Goal: Task Accomplishment & Management: Manage account settings

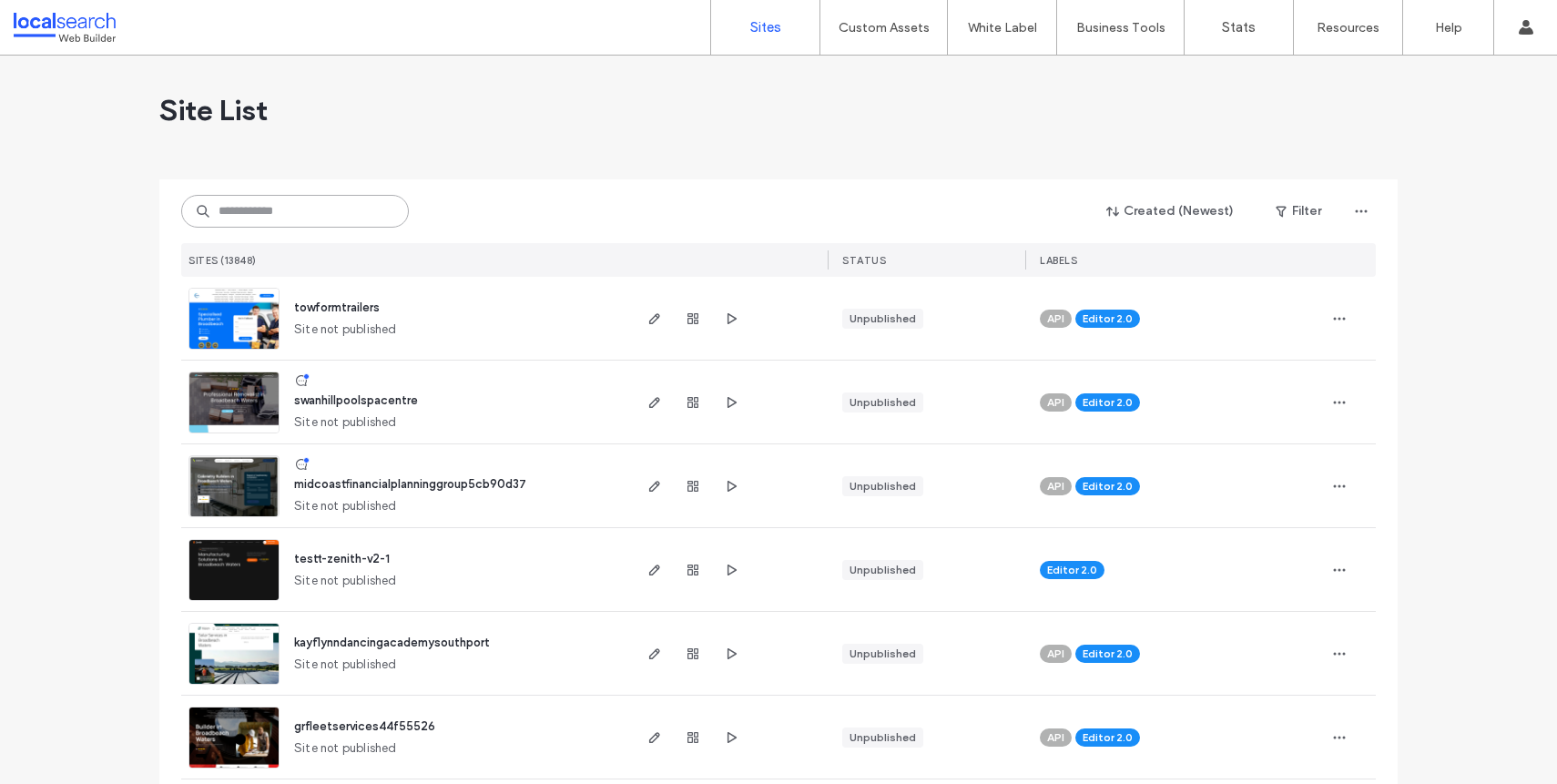
click at [253, 219] on input at bounding box center [295, 211] width 228 height 33
paste input "********"
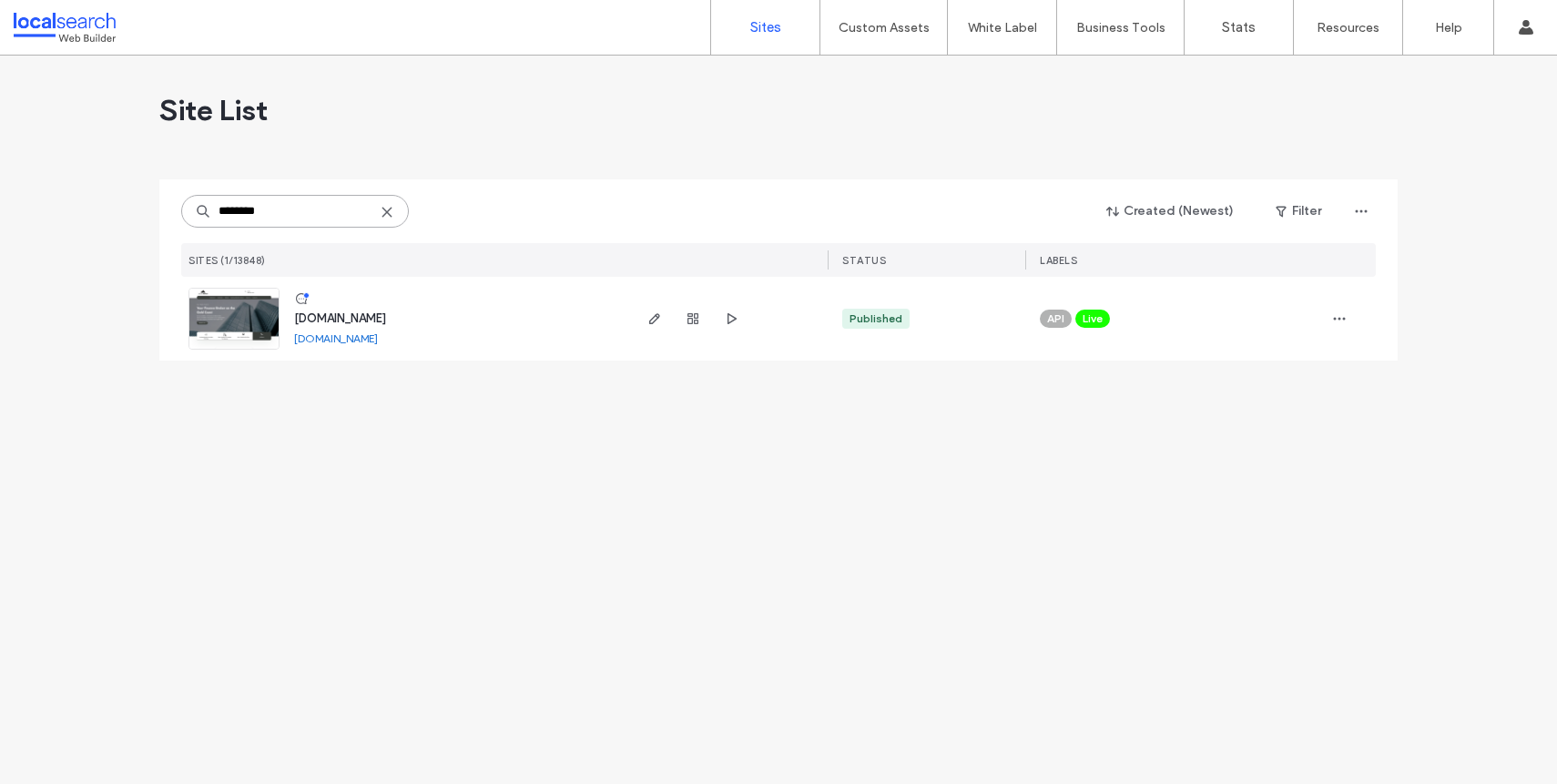
type input "********"
click at [241, 330] on link at bounding box center [233, 318] width 91 height 62
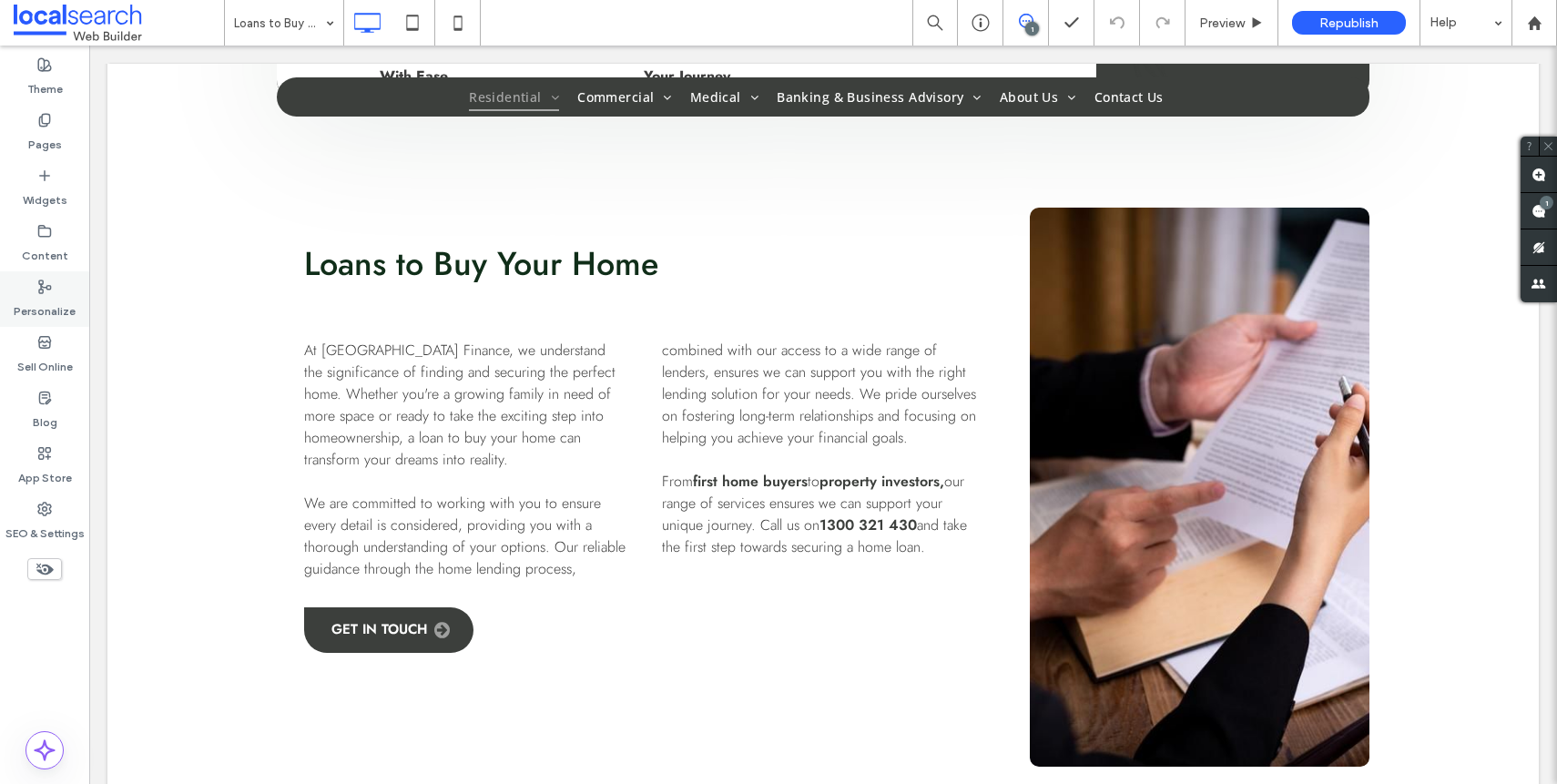
scroll to position [659, 0]
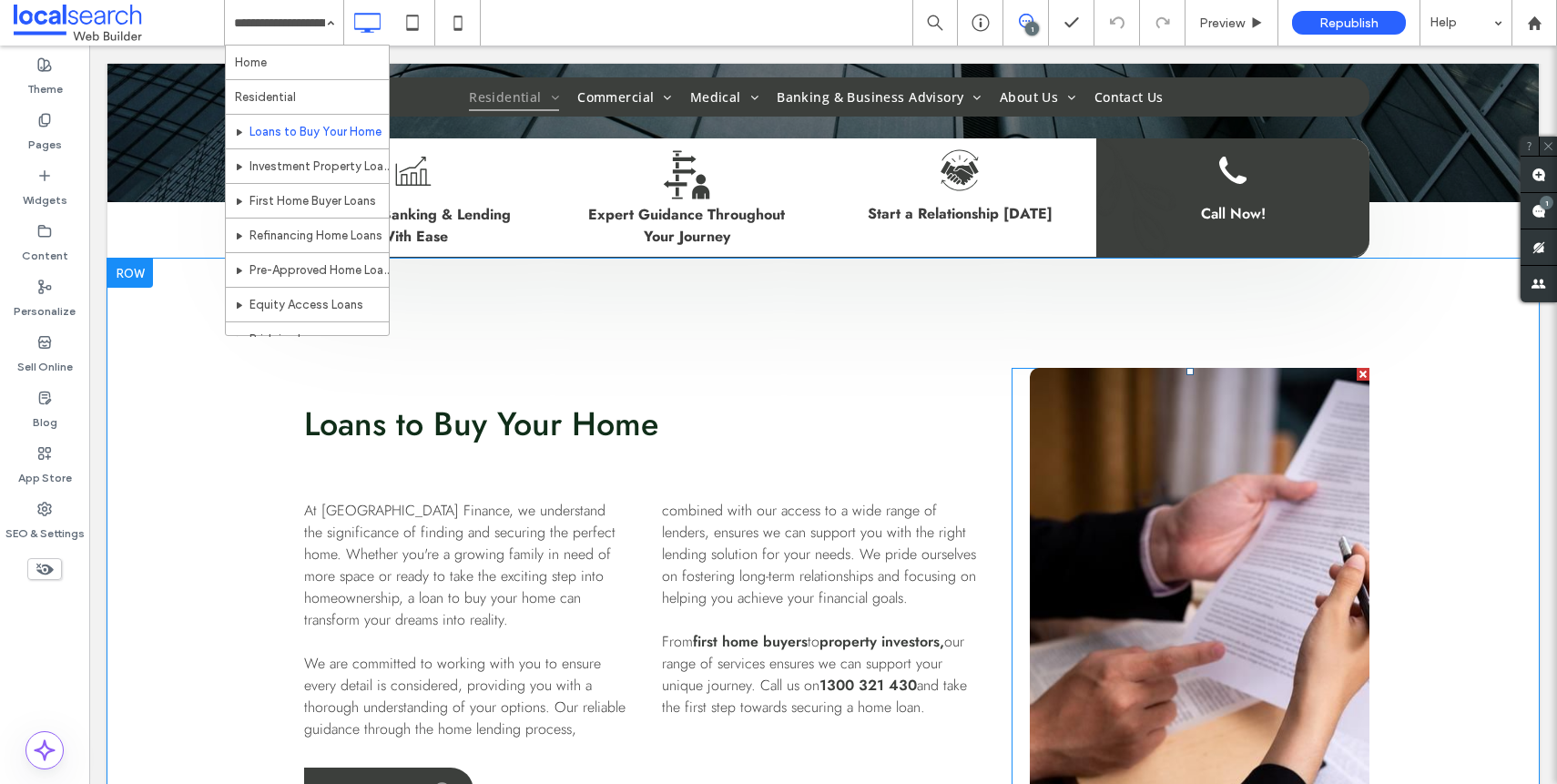
click at [1214, 446] on link at bounding box center [1200, 647] width 340 height 559
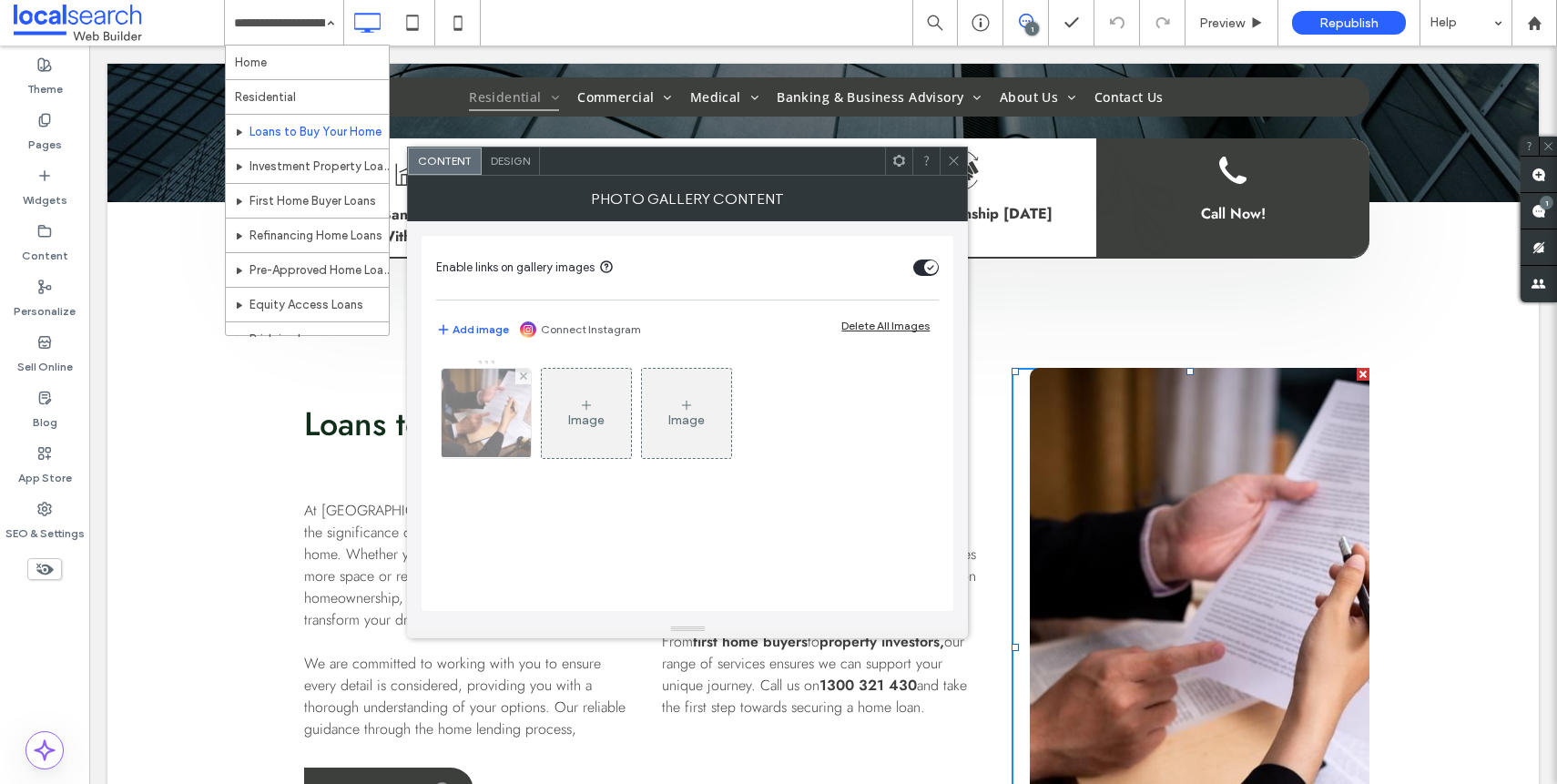
click at [476, 443] on div at bounding box center [486, 413] width 89 height 89
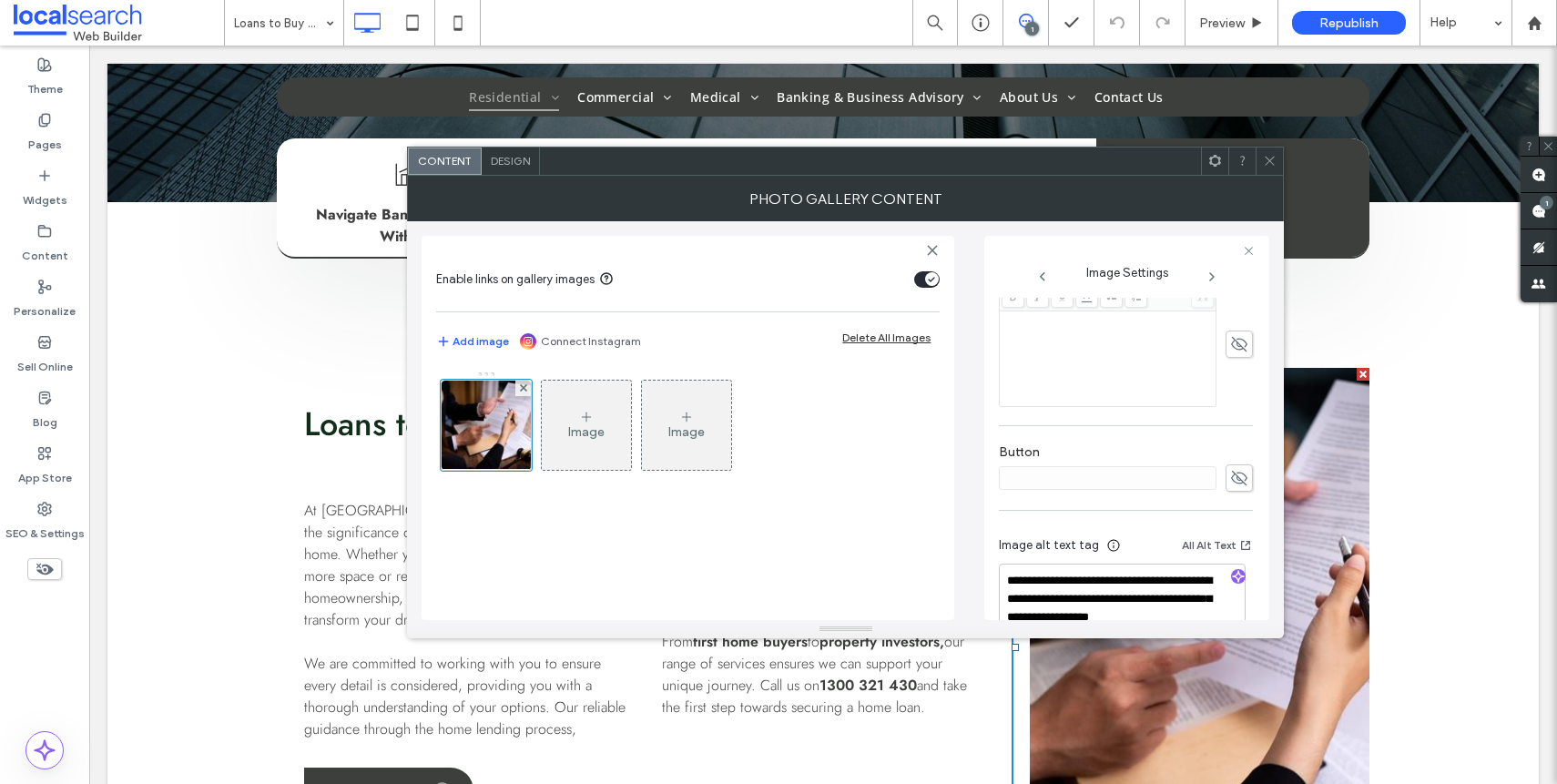
scroll to position [556, 0]
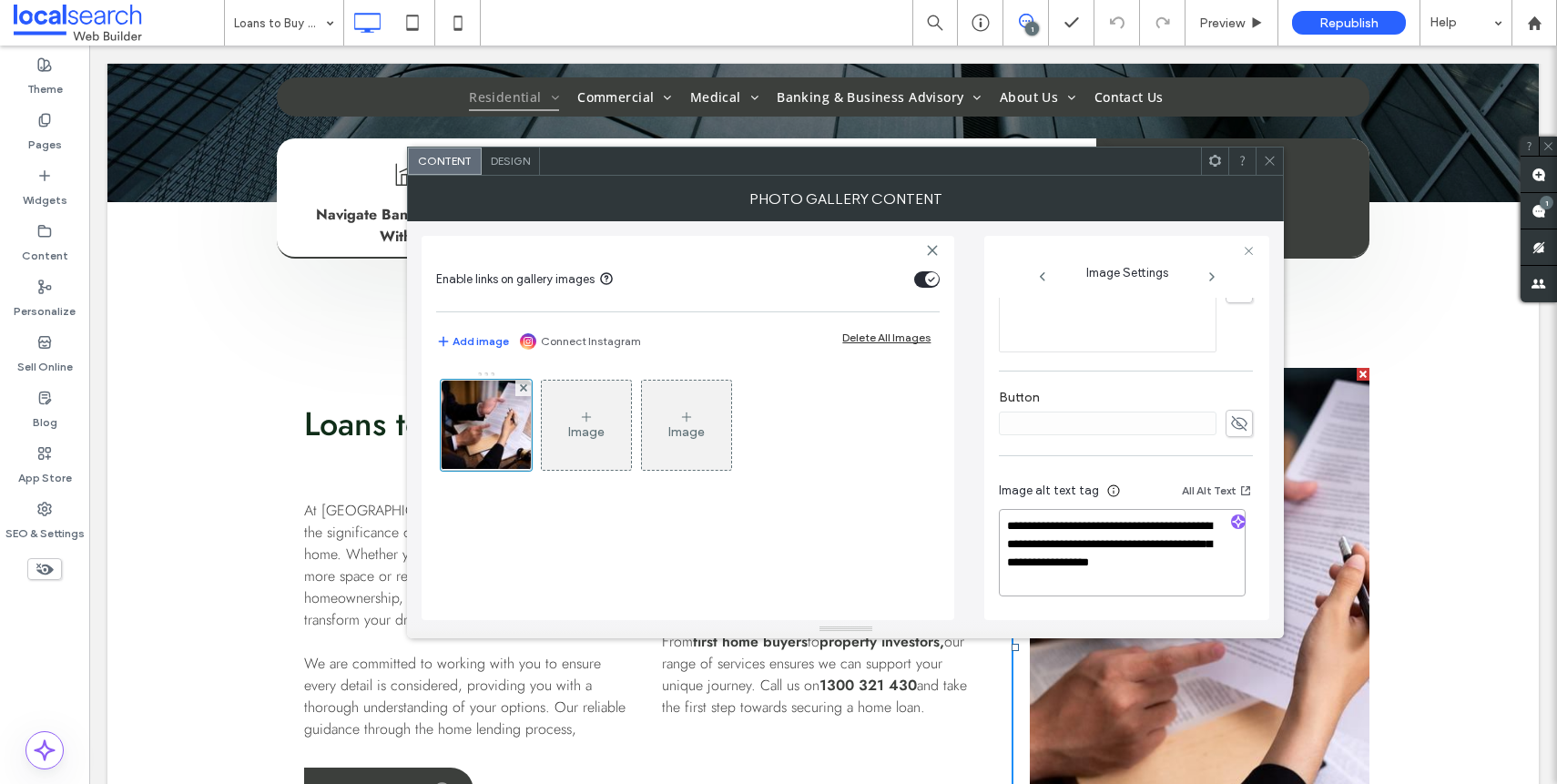
drag, startPoint x: 1063, startPoint y: 589, endPoint x: 1184, endPoint y: 547, distance: 128.1
click at [1184, 547] on textarea "**********" at bounding box center [1122, 552] width 247 height 87
click at [1265, 159] on icon at bounding box center [1270, 161] width 14 height 14
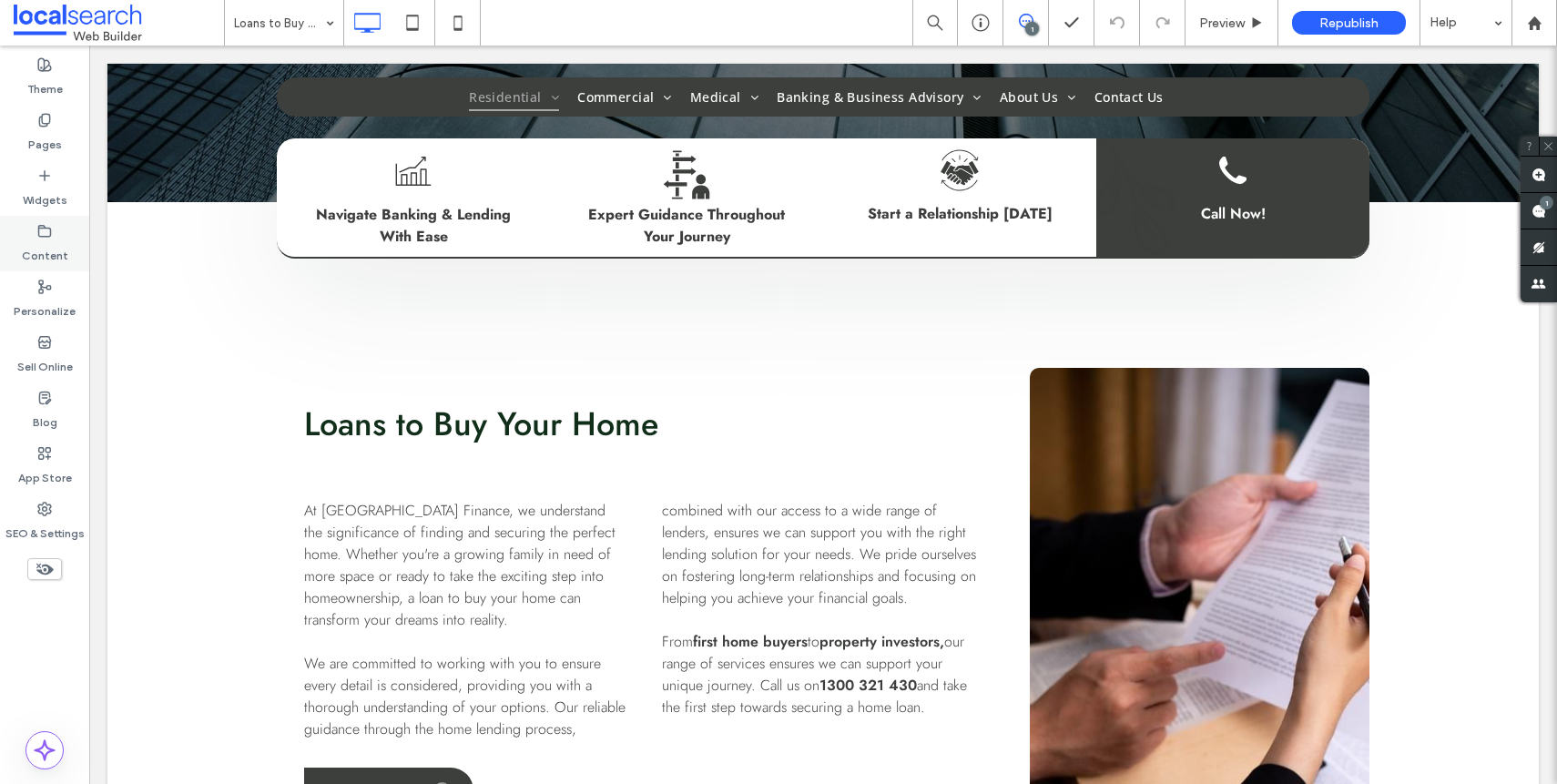
click at [37, 254] on label "Content" at bounding box center [45, 252] width 47 height 26
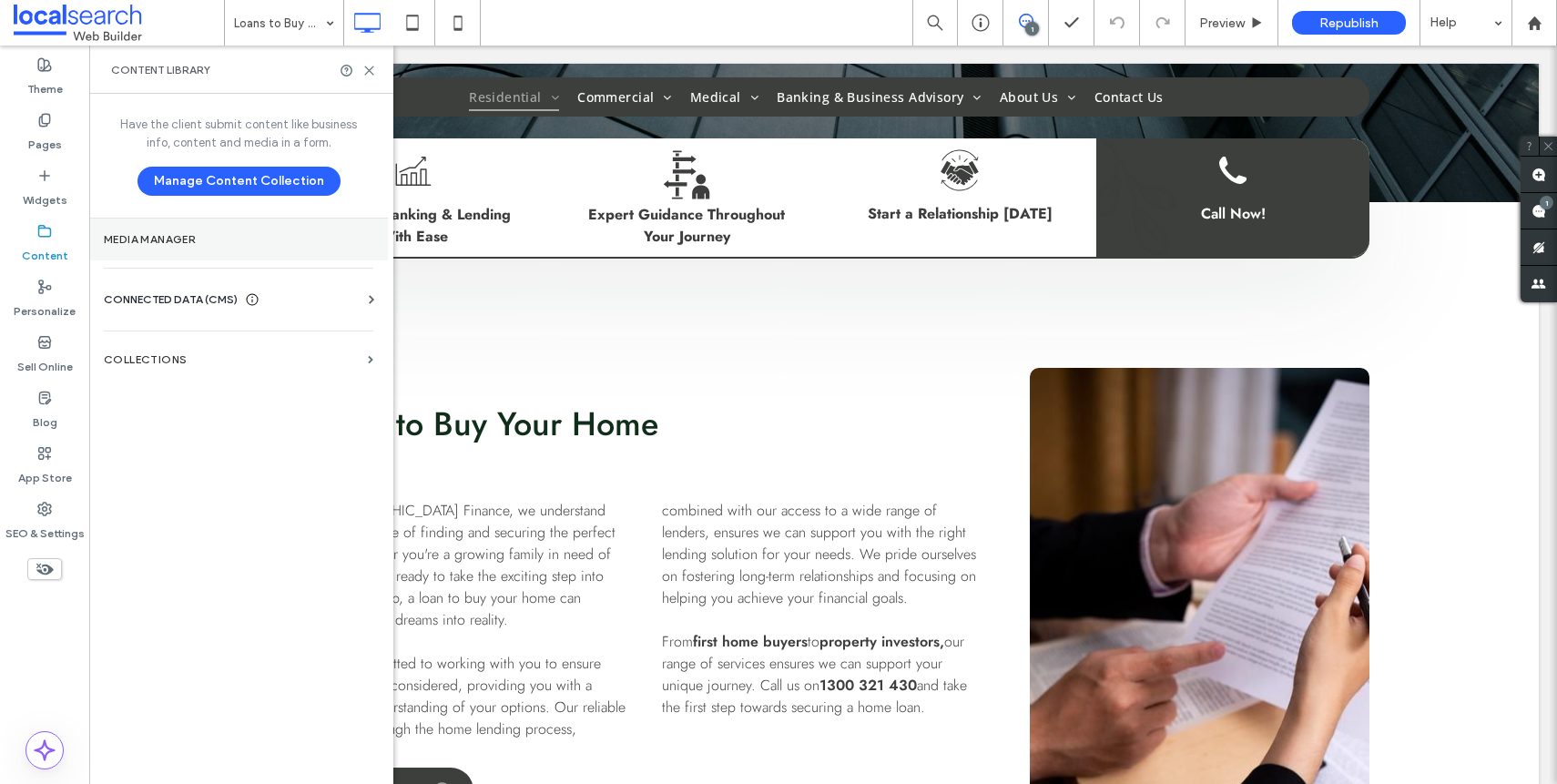
click at [185, 251] on section "Media Manager" at bounding box center [238, 240] width 298 height 42
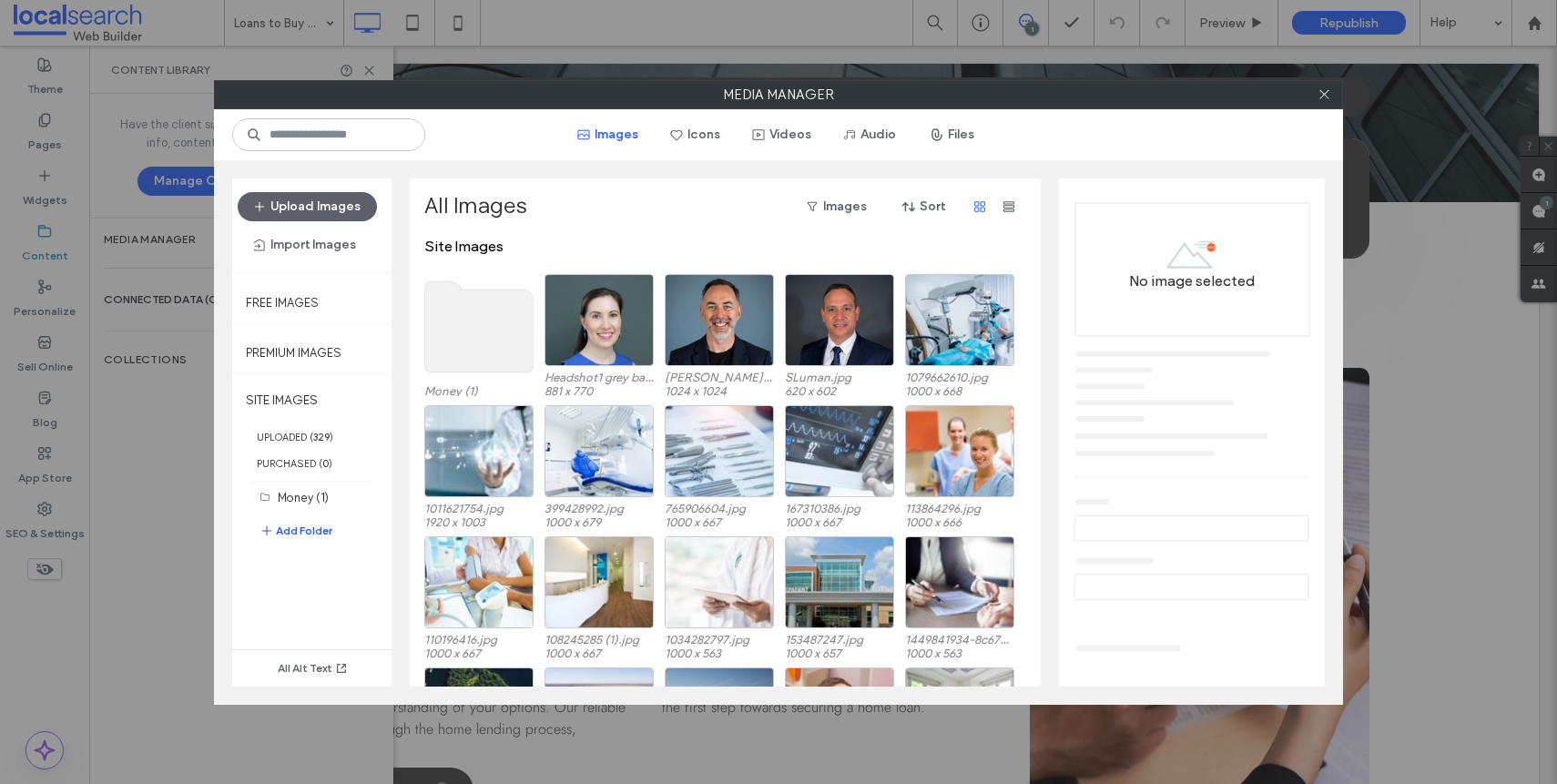
click at [284, 530] on button "Add Folder" at bounding box center [296, 531] width 73 height 22
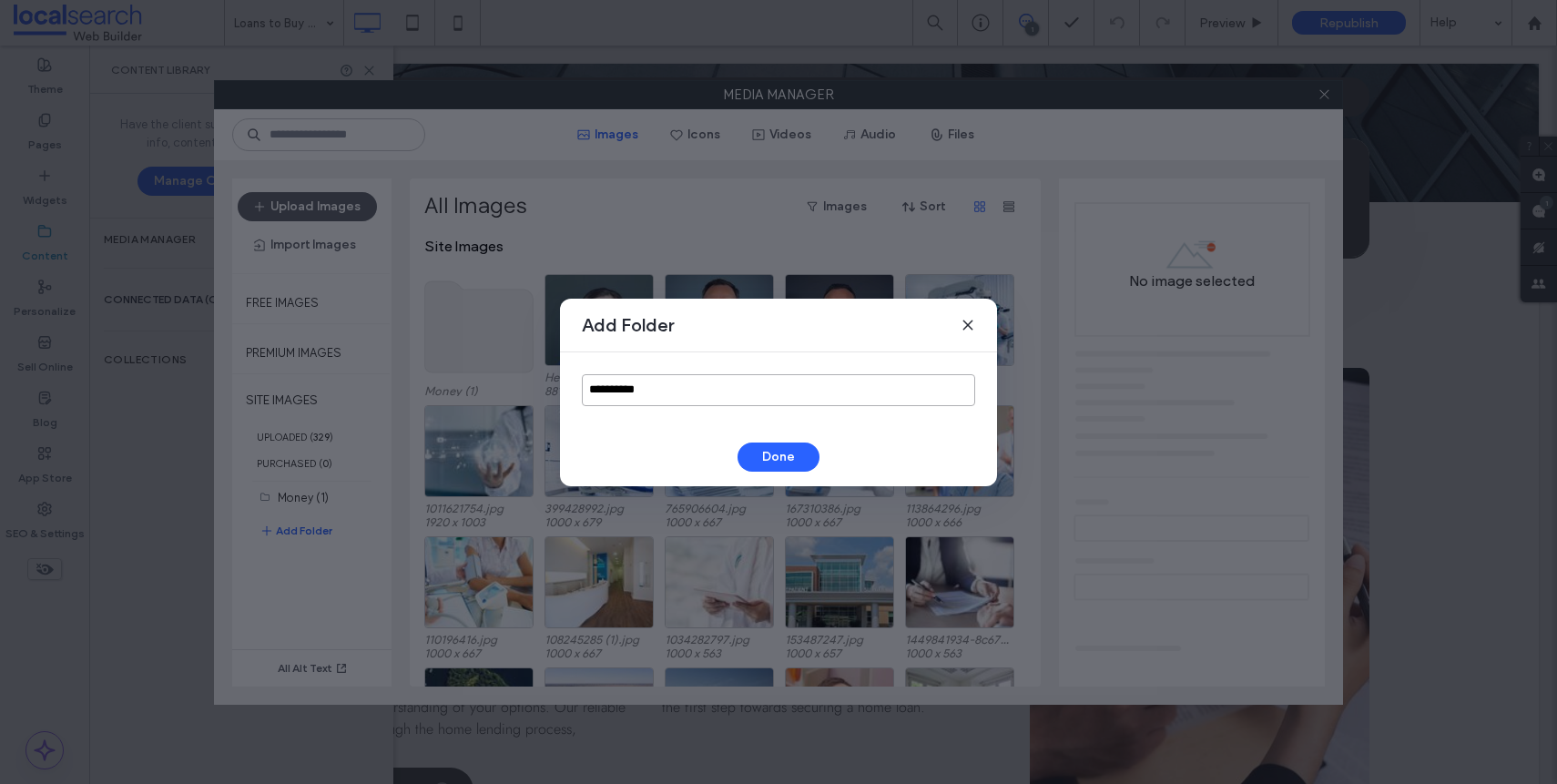
click at [698, 398] on input "**********" at bounding box center [778, 390] width 393 height 32
type input "**********"
click at [756, 455] on button "Done" at bounding box center [778, 457] width 82 height 29
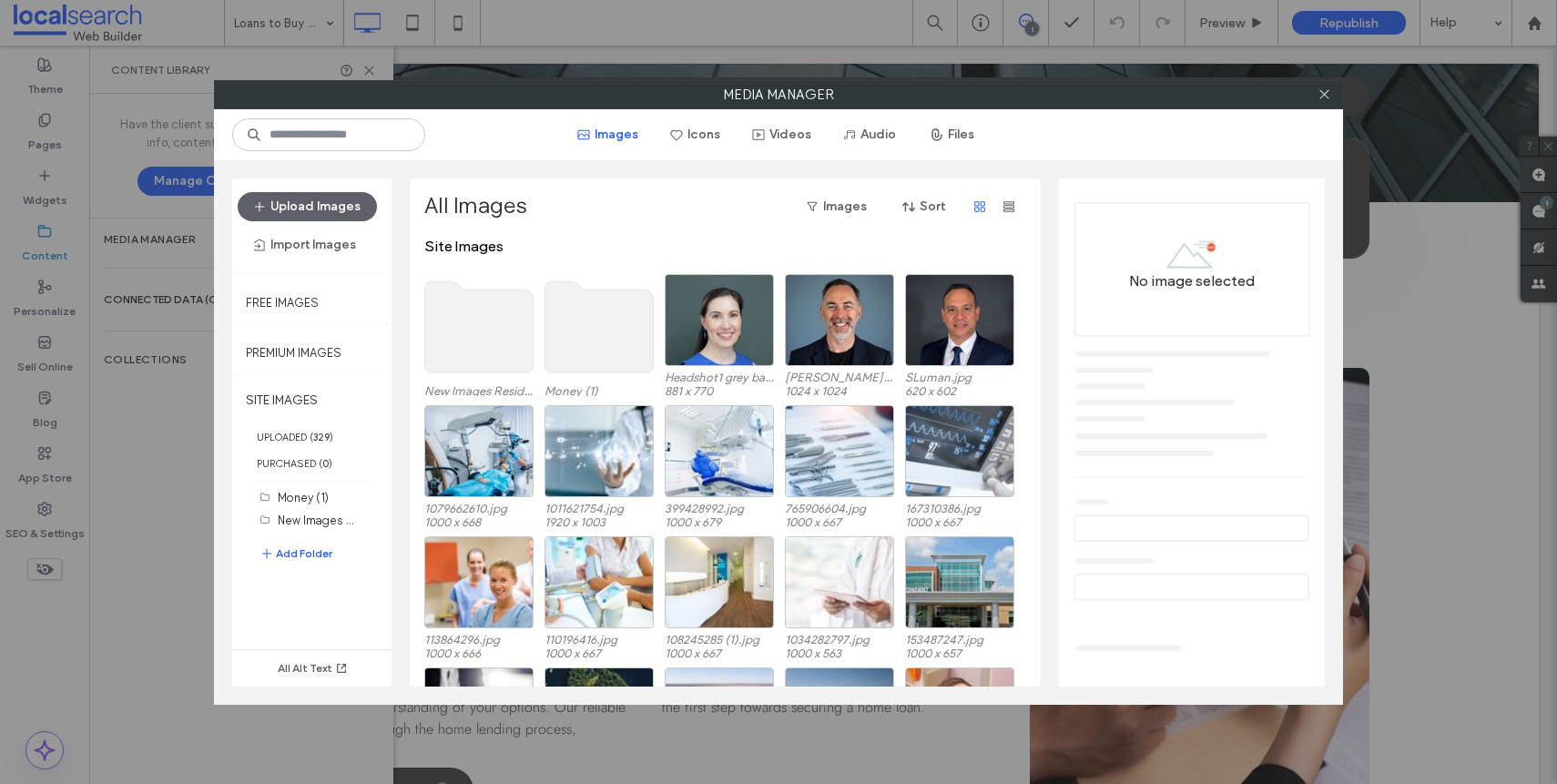
click at [454, 337] on use at bounding box center [479, 326] width 108 height 91
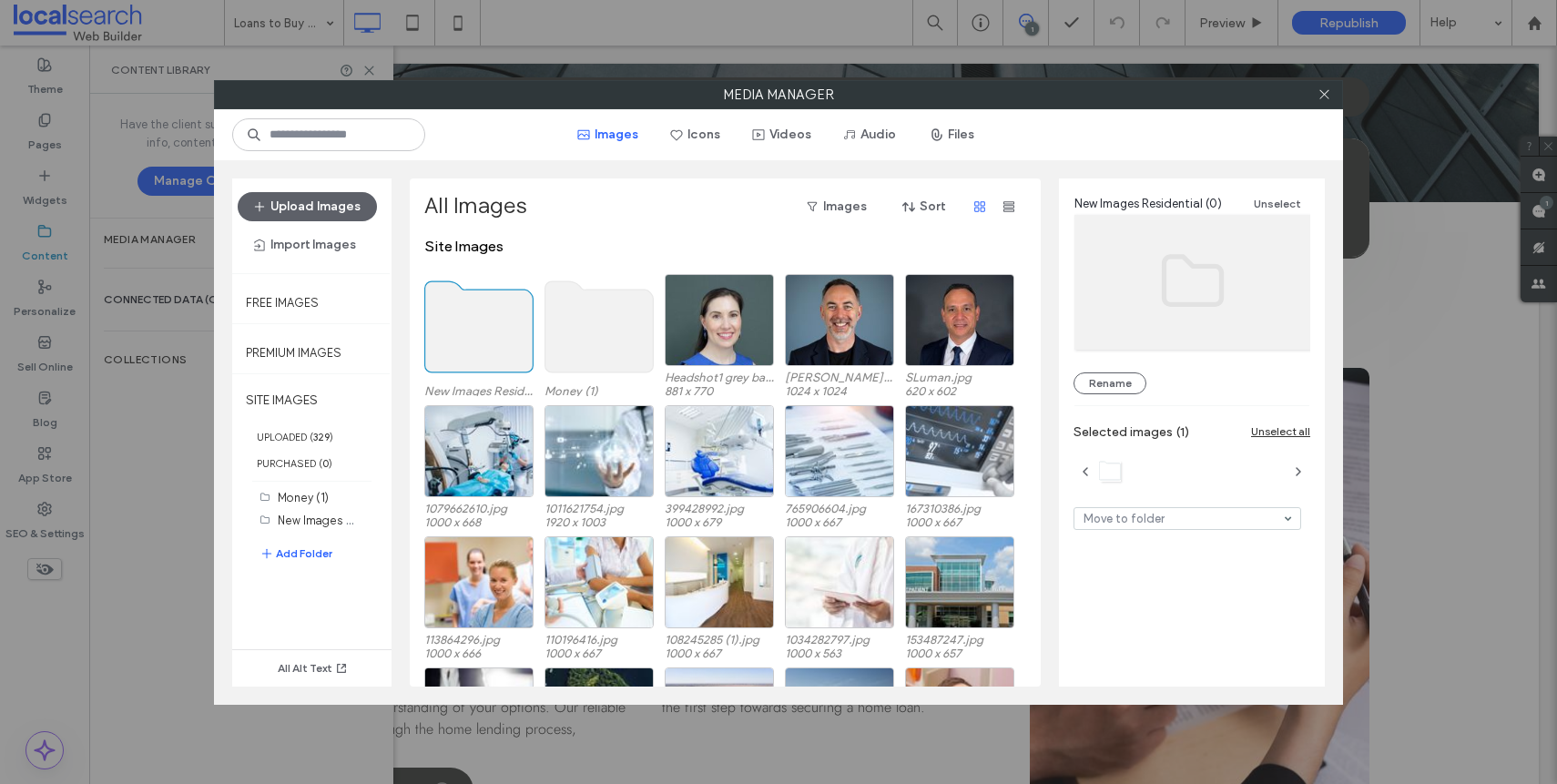
click at [511, 353] on use at bounding box center [479, 326] width 108 height 91
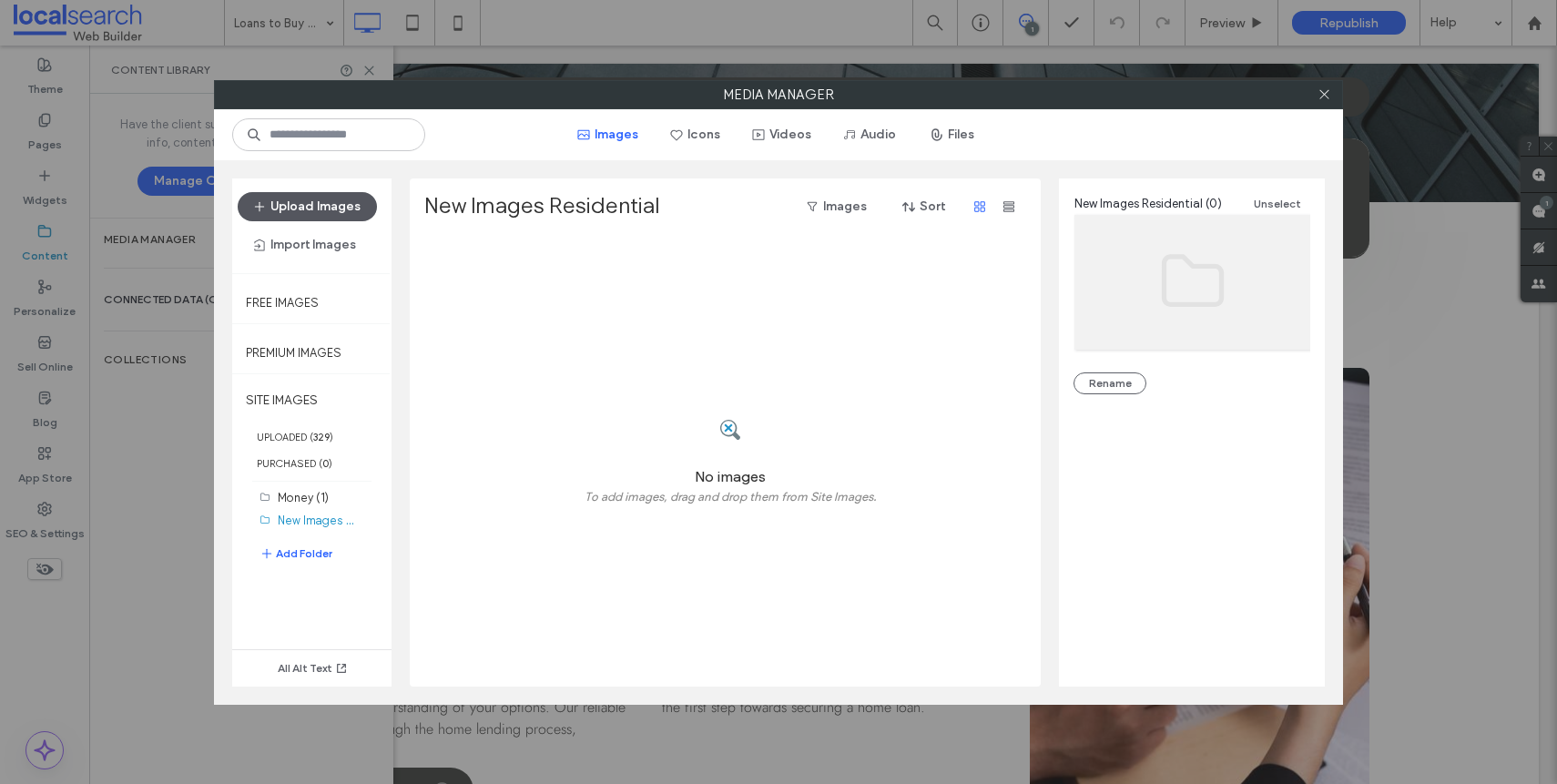
click at [305, 207] on button "Upload Images" at bounding box center [308, 207] width 140 height 29
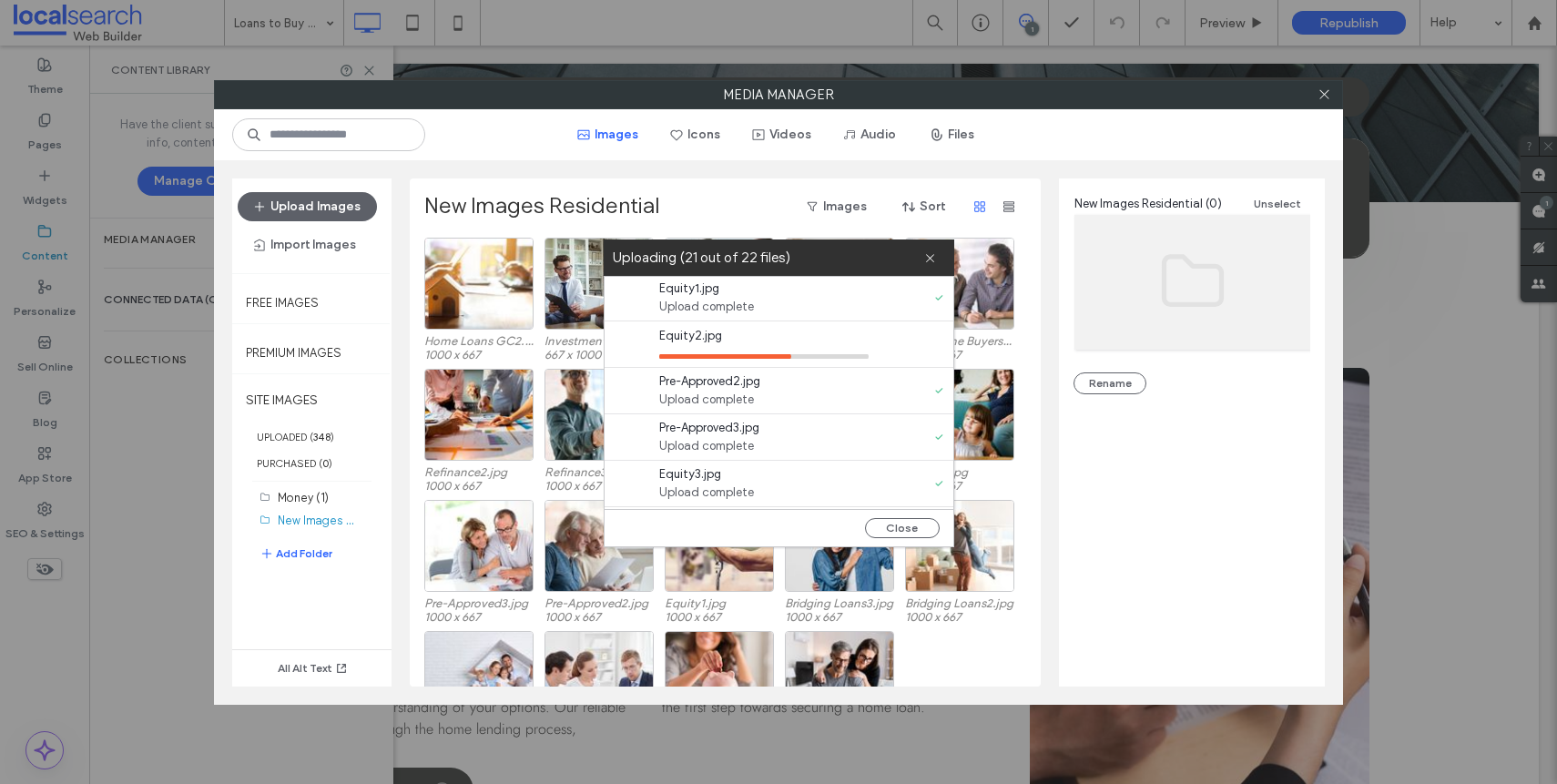
scroll to position [154, 0]
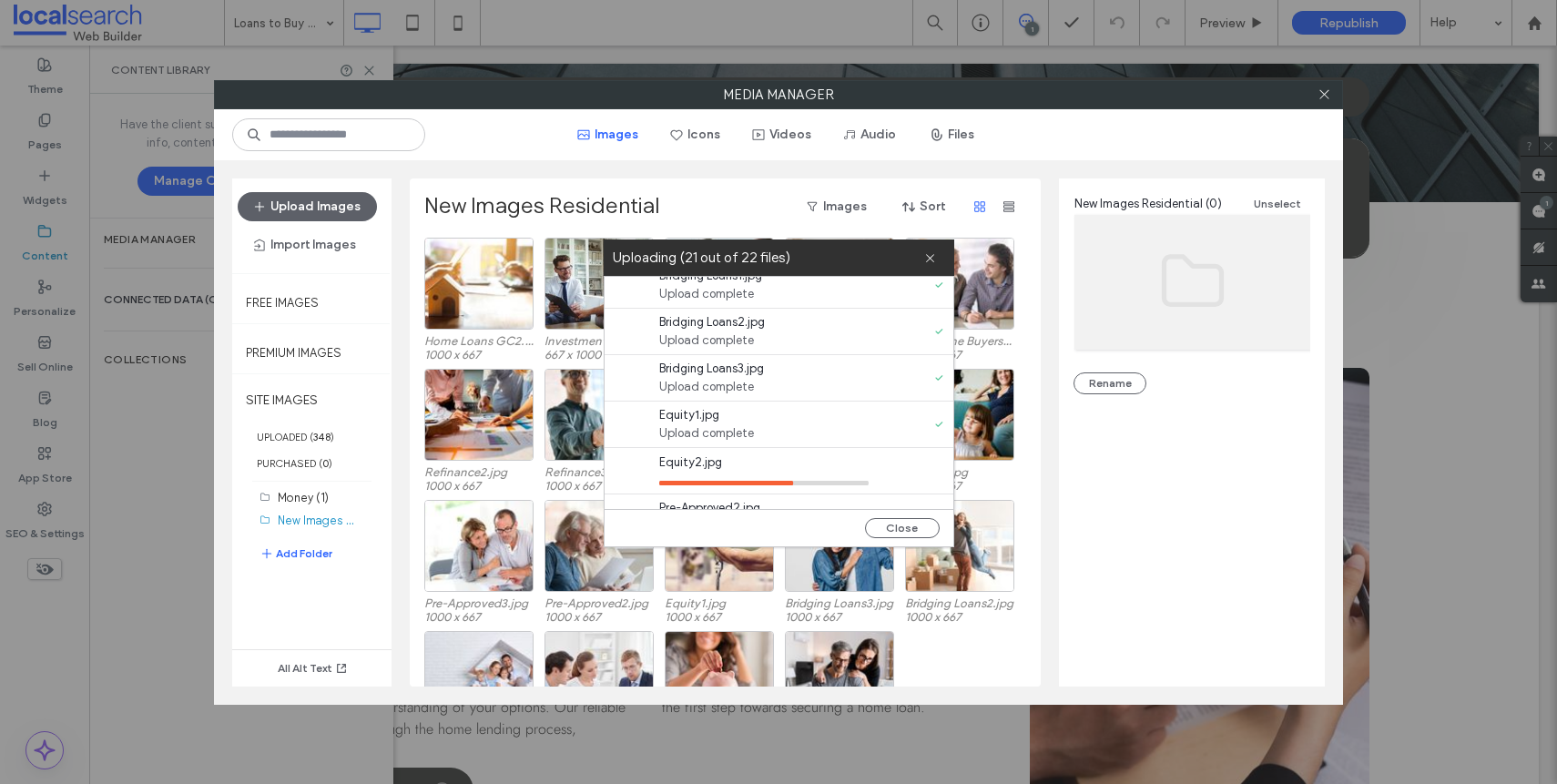
drag, startPoint x: 775, startPoint y: 466, endPoint x: 895, endPoint y: 476, distance: 120.4
click at [778, 468] on span "Equity2.jpg" at bounding box center [764, 463] width 209 height 18
click at [944, 478] on div "Equity2.jpg" at bounding box center [783, 471] width 340 height 46
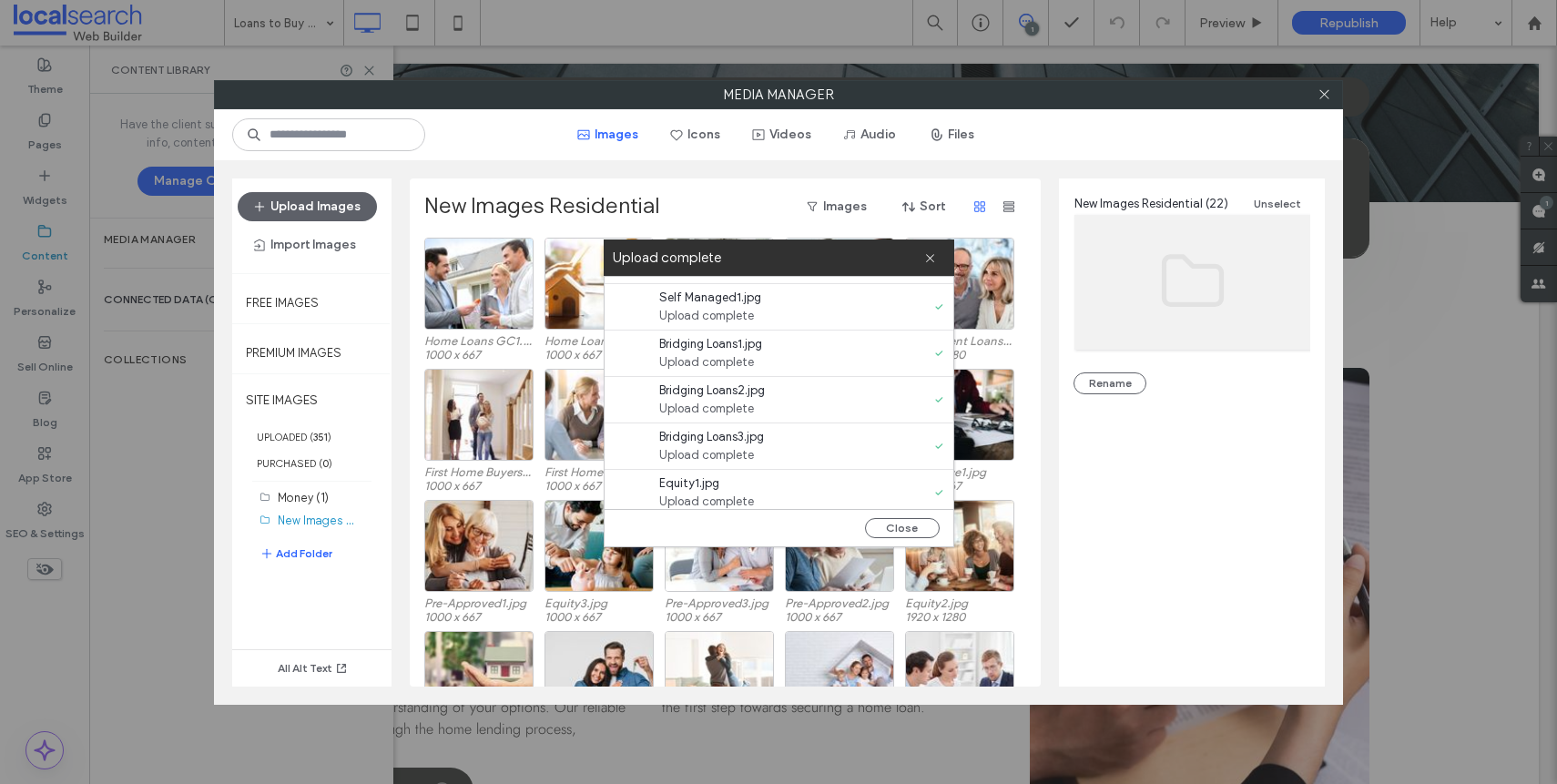
scroll to position [0, 0]
click at [907, 526] on button "Close" at bounding box center [902, 528] width 74 height 20
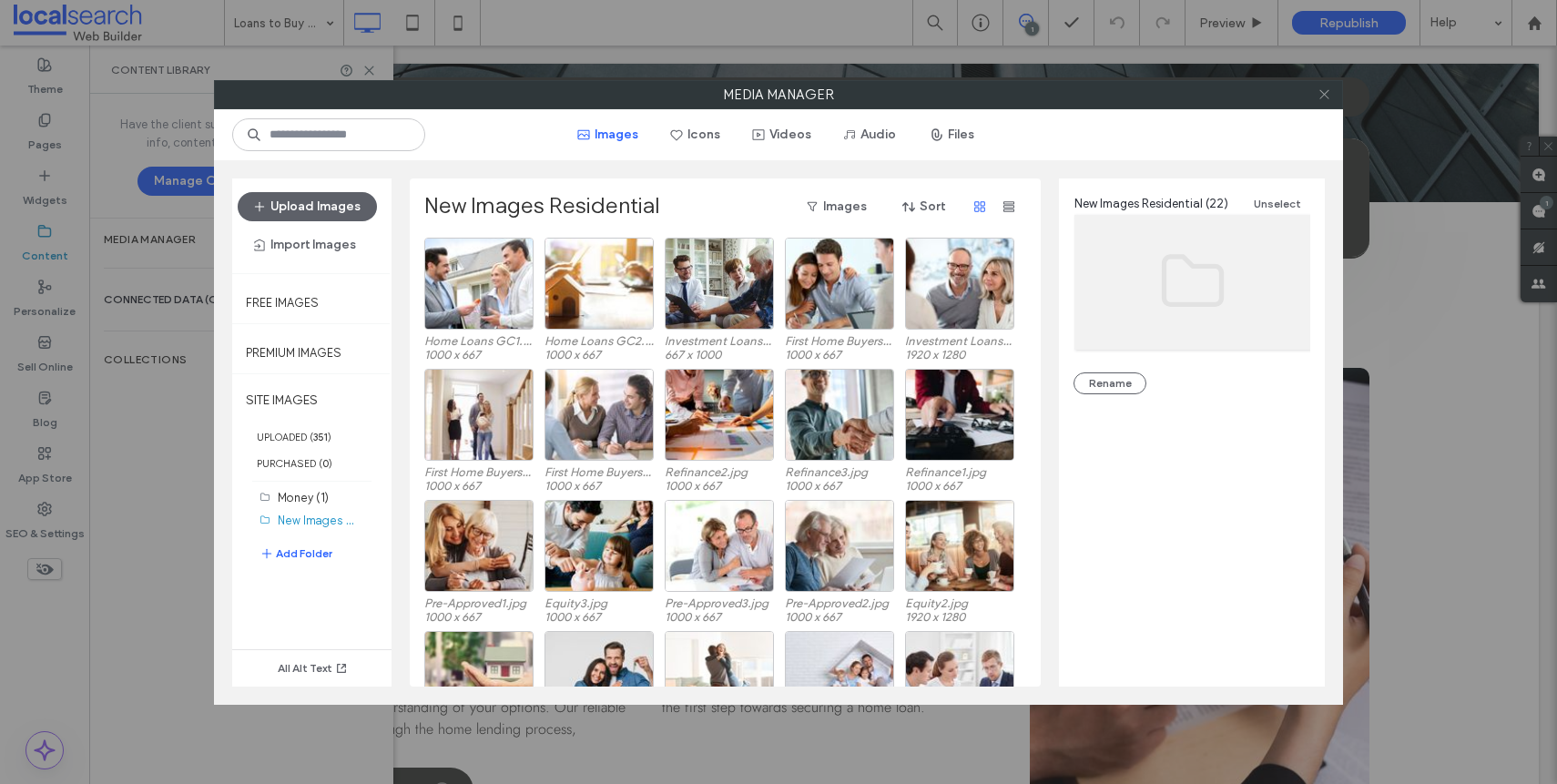
drag, startPoint x: 1326, startPoint y: 83, endPoint x: 1320, endPoint y: 94, distance: 12.5
click at [1326, 83] on span at bounding box center [1324, 95] width 14 height 28
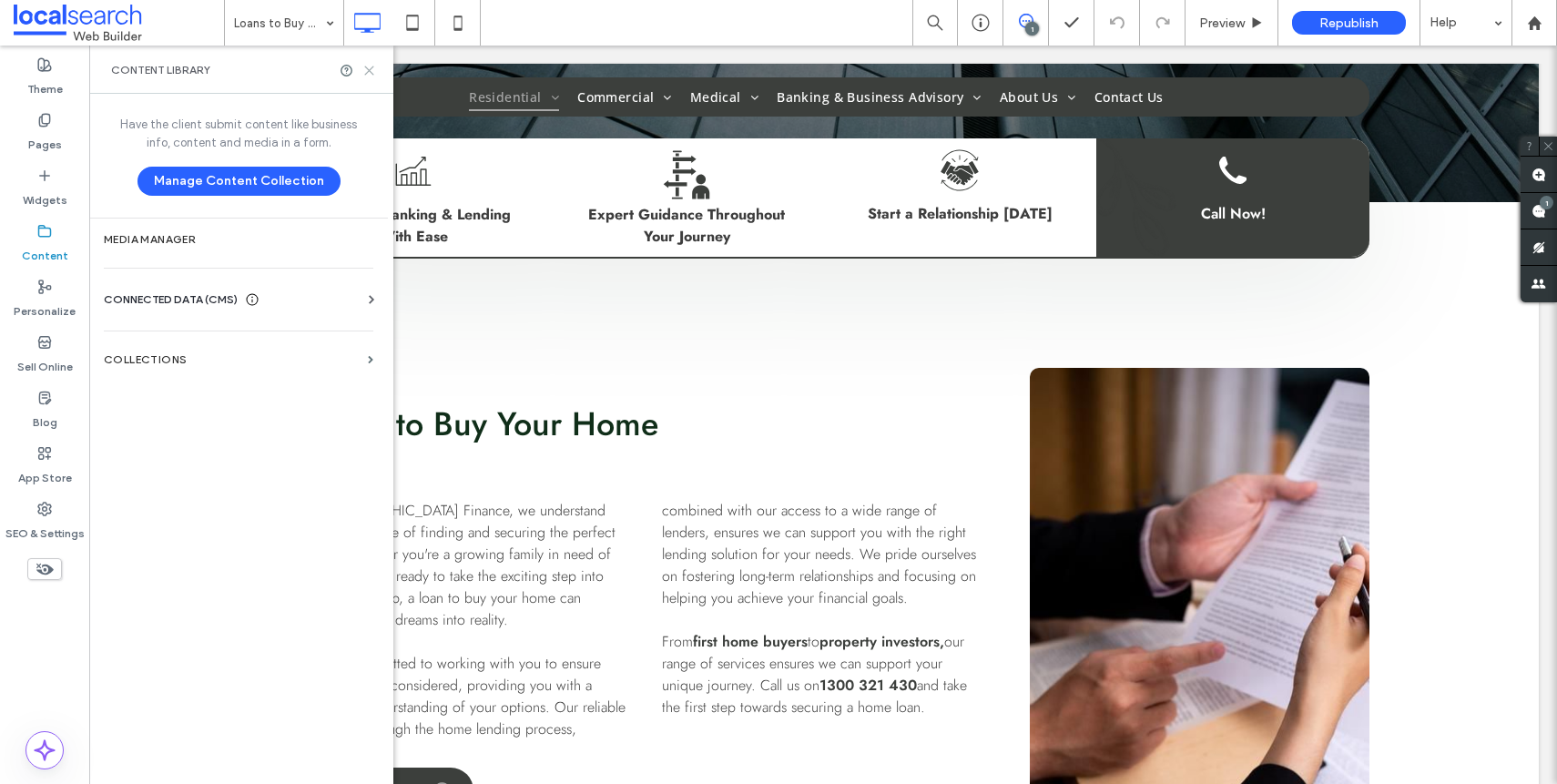
click at [372, 73] on icon at bounding box center [369, 70] width 14 height 14
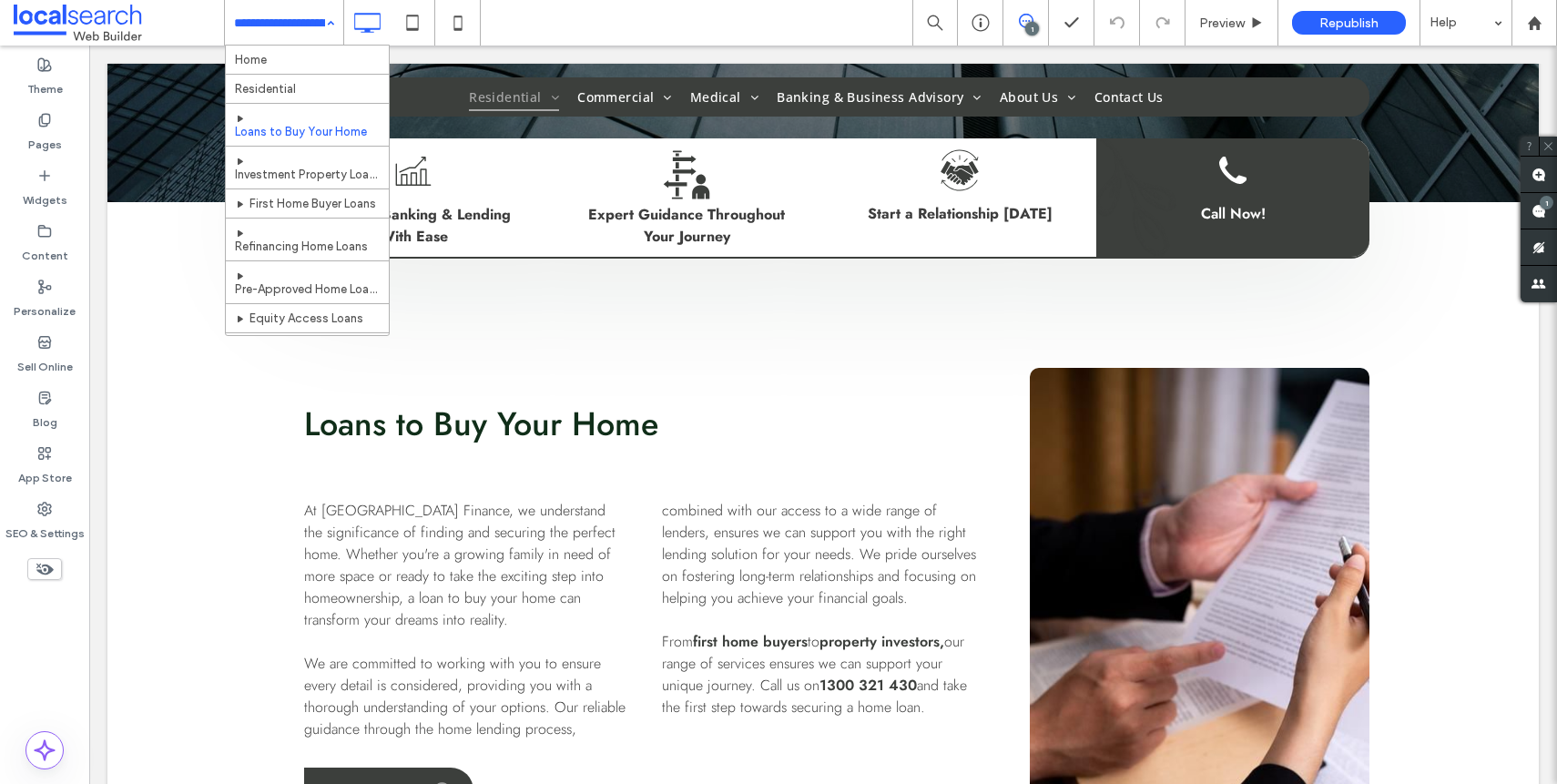
click at [273, 28] on input at bounding box center [279, 23] width 91 height 46
click at [1490, 375] on div "Loans to Buy Your Home At [GEOGRAPHIC_DATA] Finance, we understand the signific…" at bounding box center [823, 629] width 1431 height 741
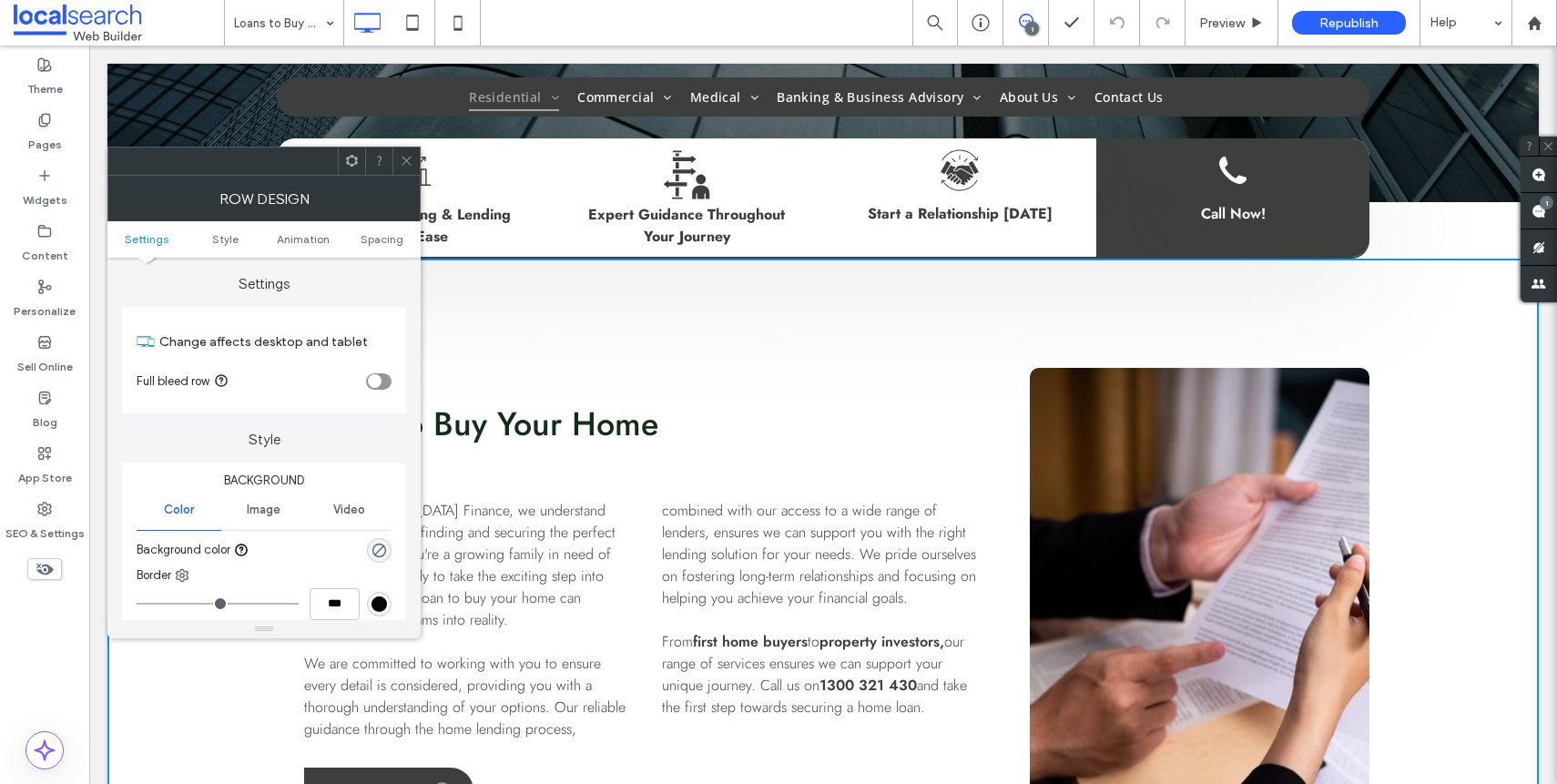
click at [416, 163] on div at bounding box center [406, 162] width 28 height 28
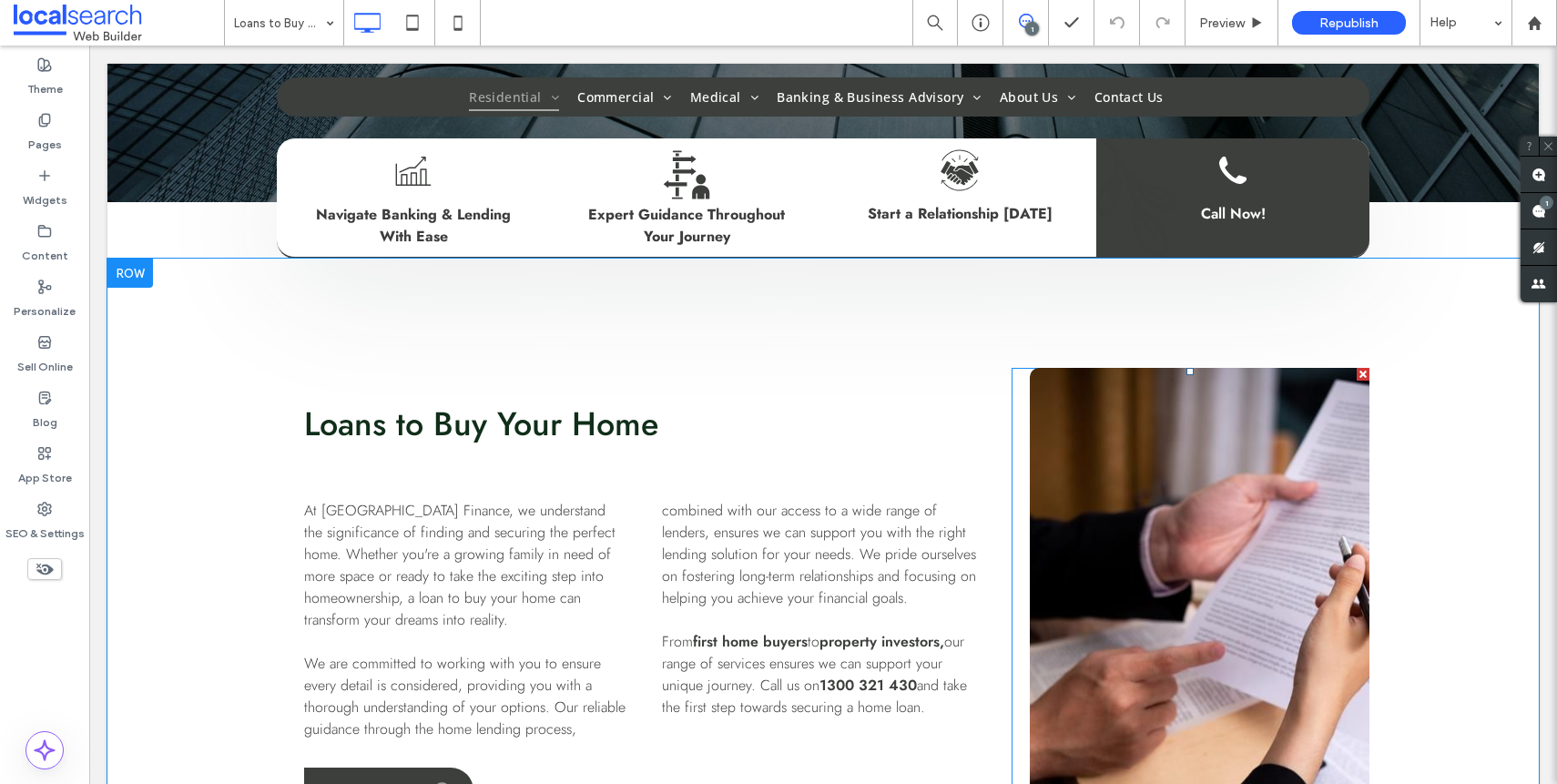
click at [1224, 498] on link at bounding box center [1200, 647] width 340 height 559
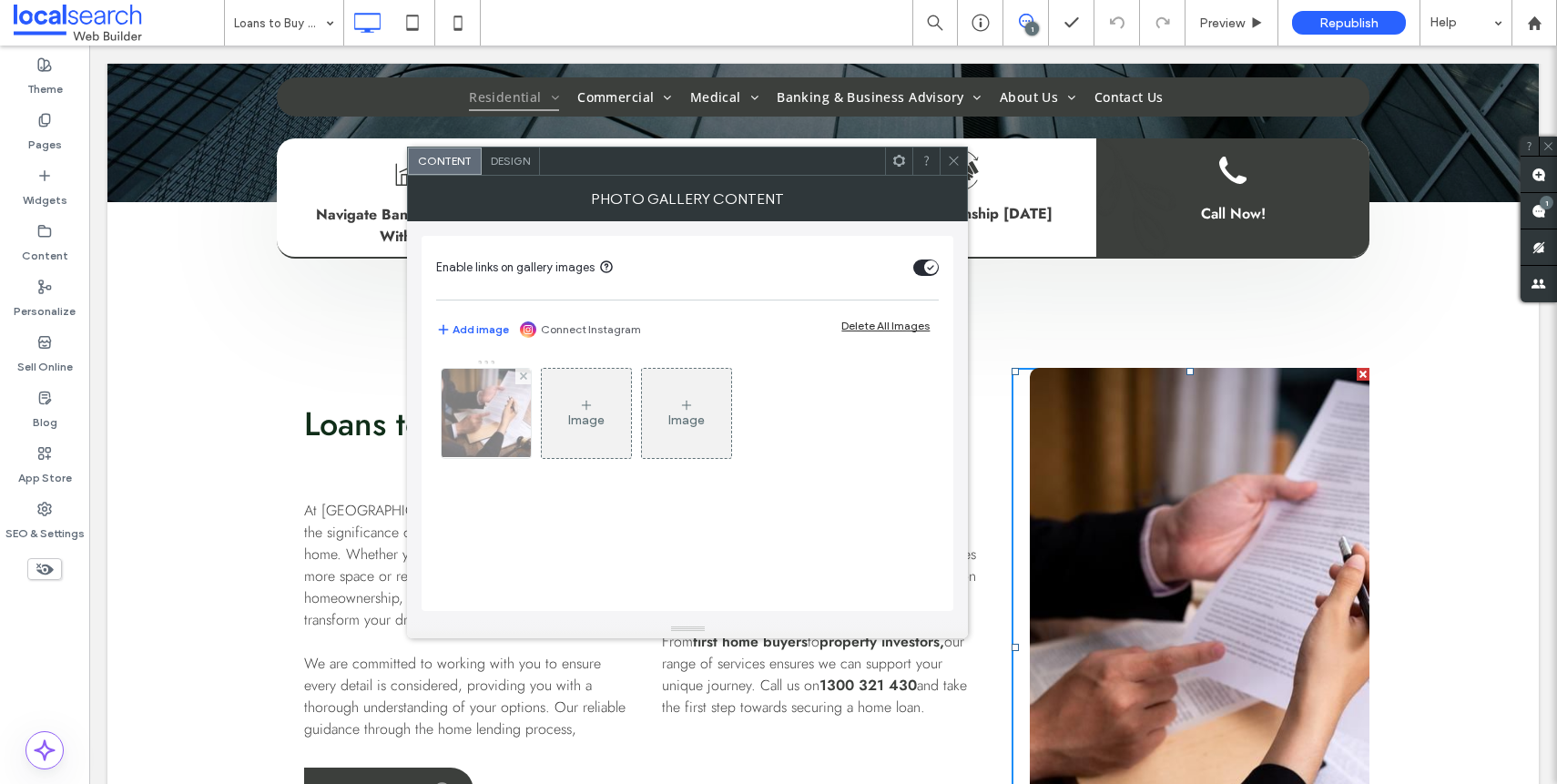
click at [463, 405] on img at bounding box center [486, 413] width 135 height 89
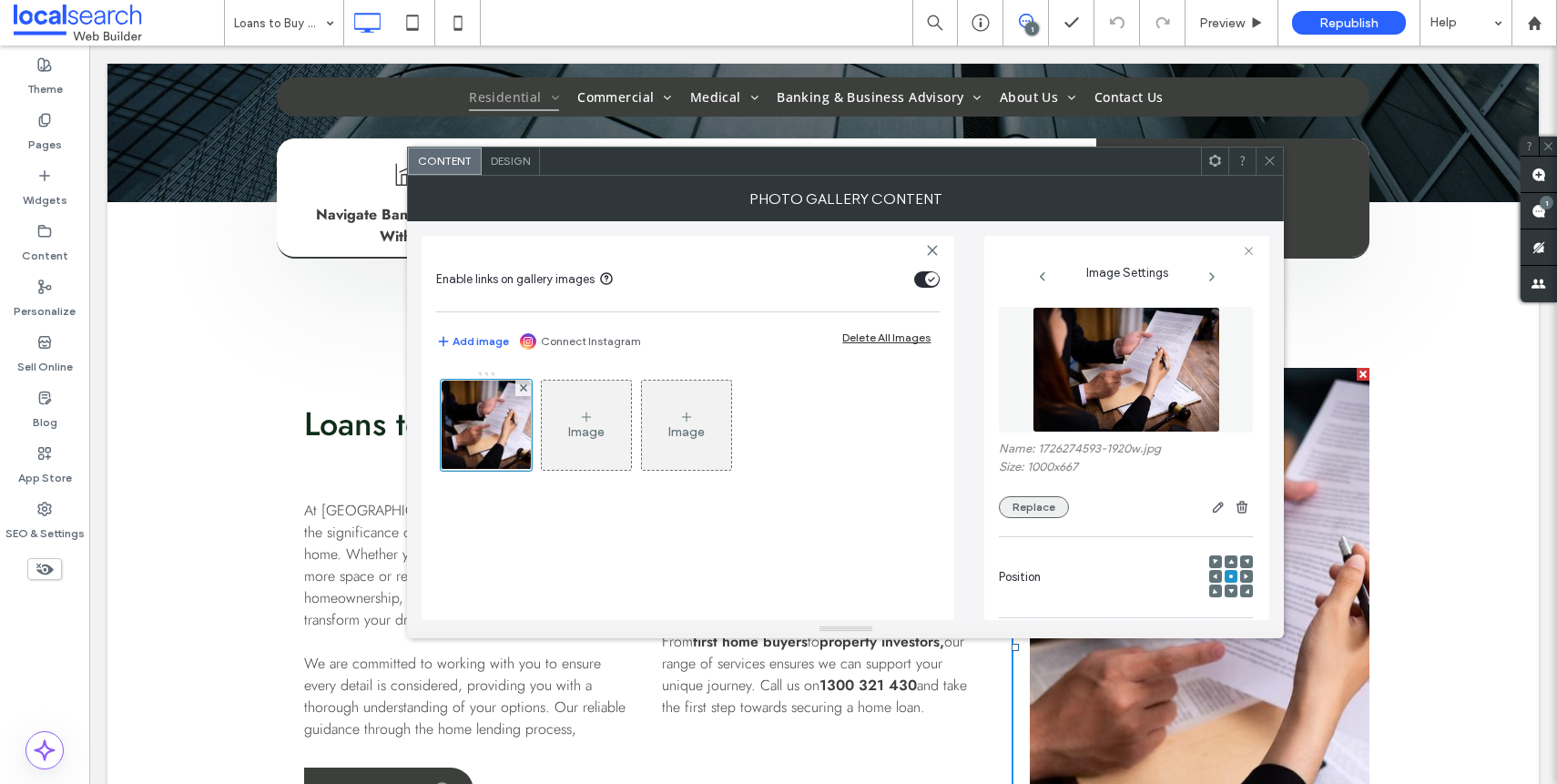
click at [1048, 501] on button "Replace" at bounding box center [1034, 507] width 70 height 22
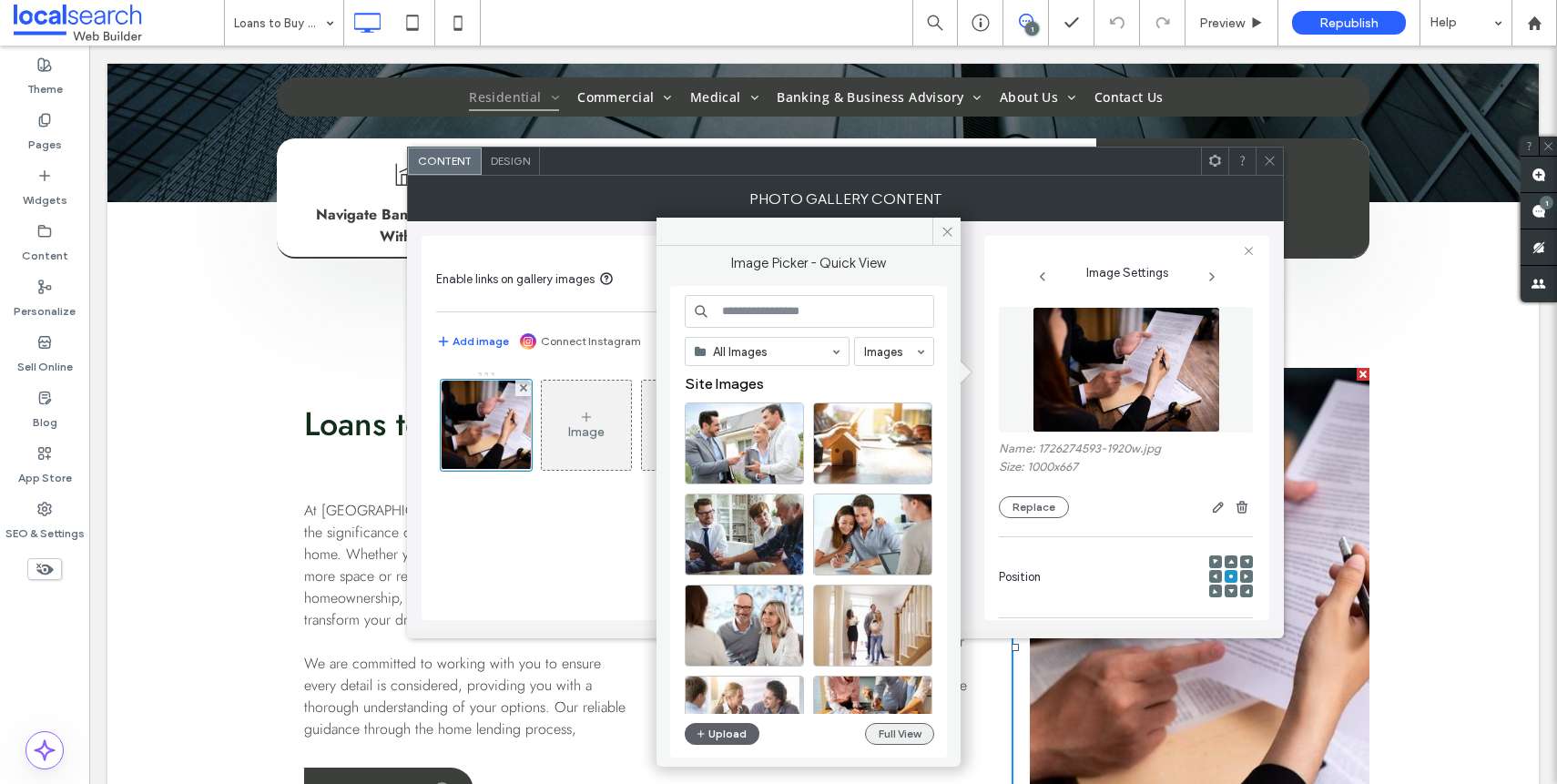
click at [898, 726] on button "Full View" at bounding box center [899, 734] width 69 height 22
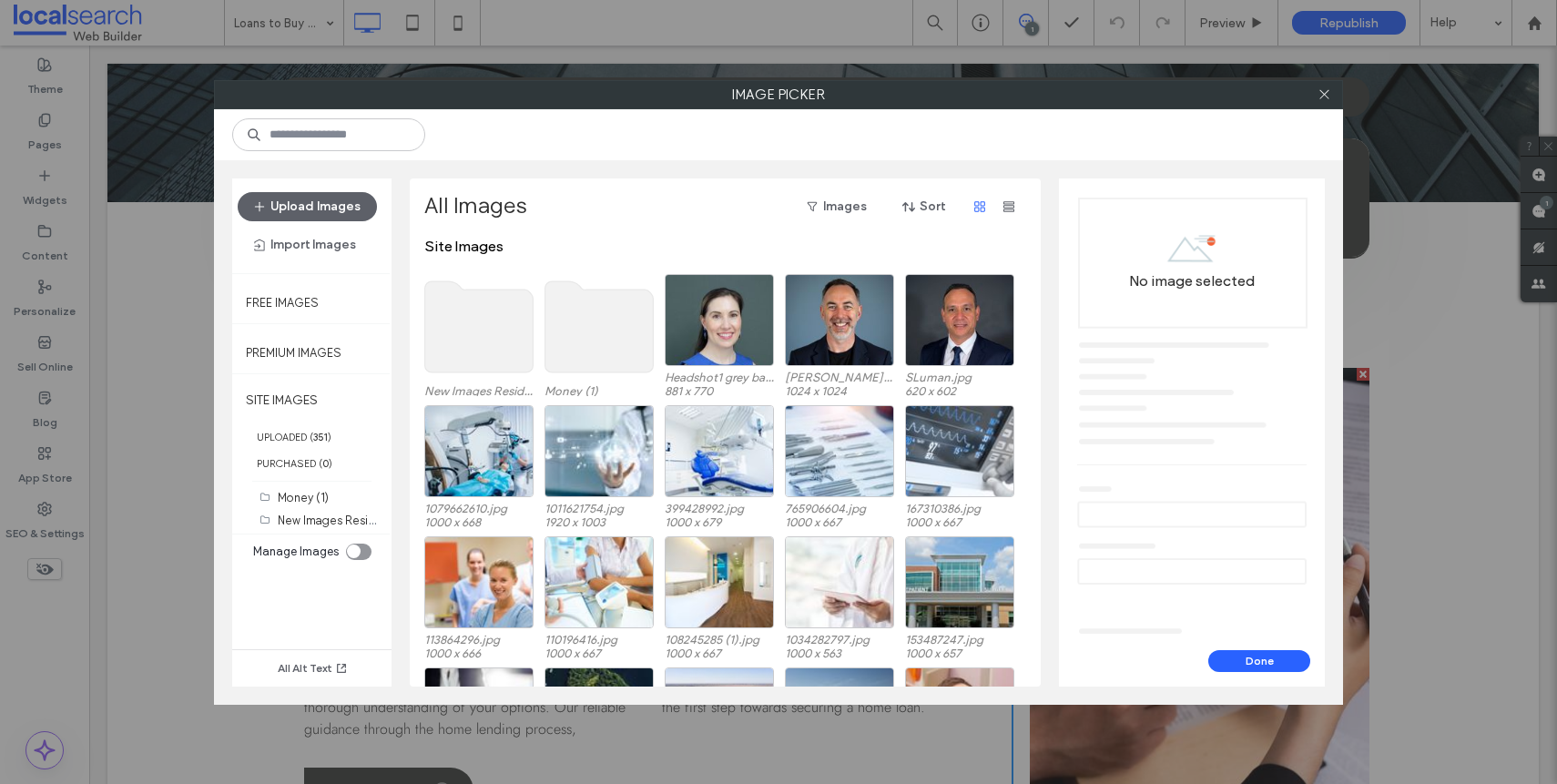
click at [486, 333] on use at bounding box center [479, 326] width 108 height 91
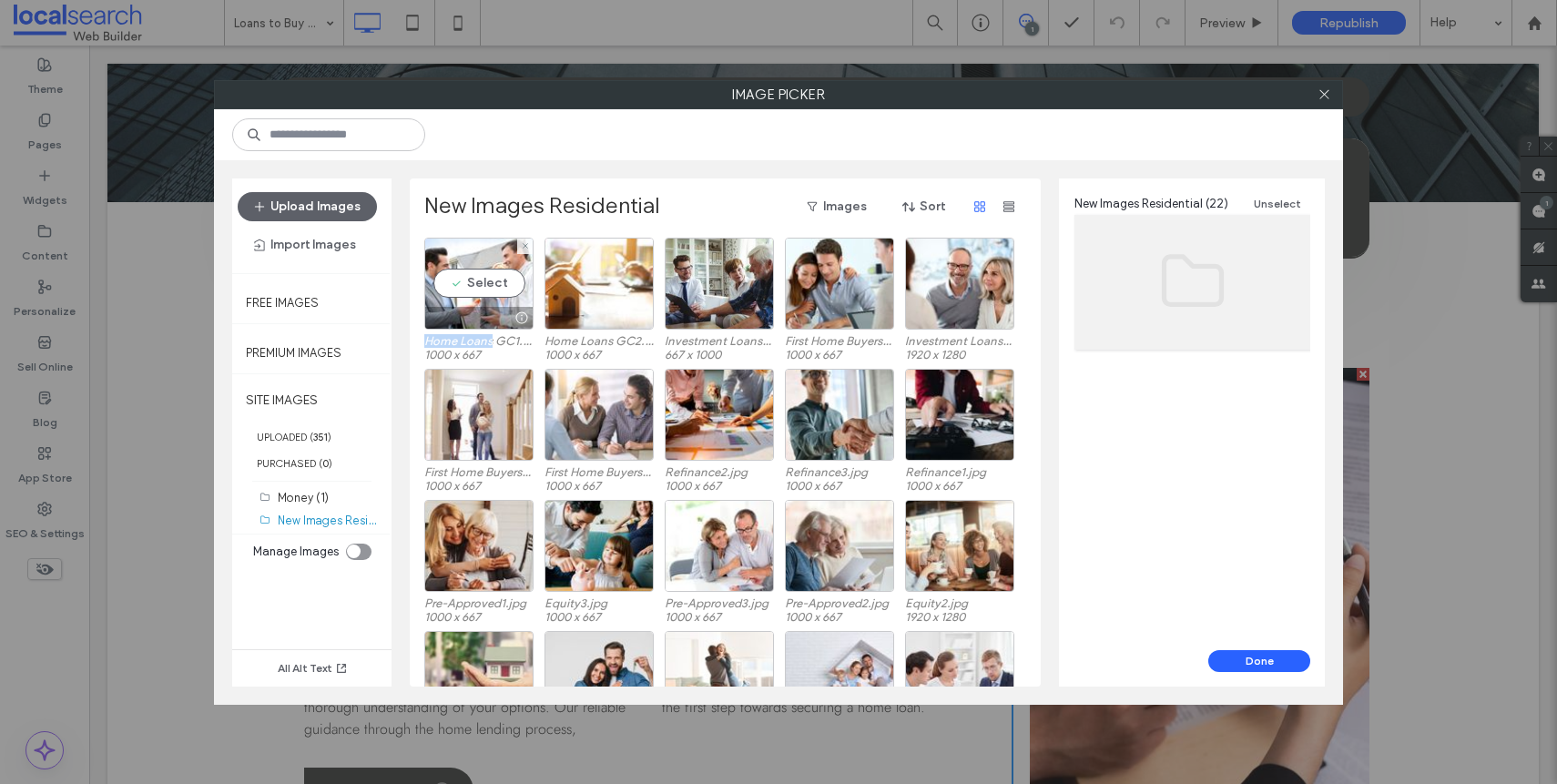
click at [486, 334] on label "Home Loans GC1.jpg" at bounding box center [478, 341] width 109 height 14
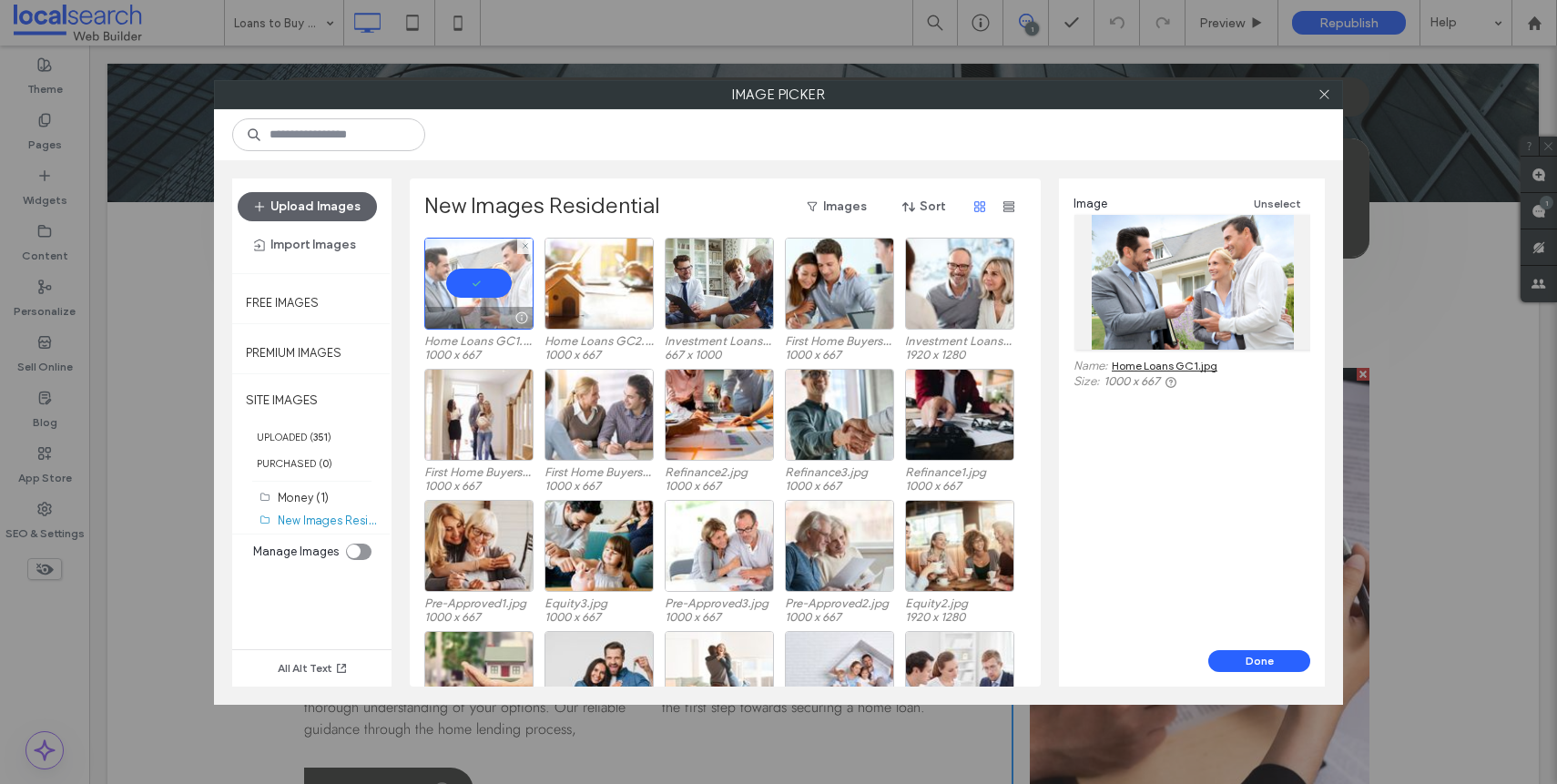
click at [479, 308] on div at bounding box center [478, 318] width 107 height 22
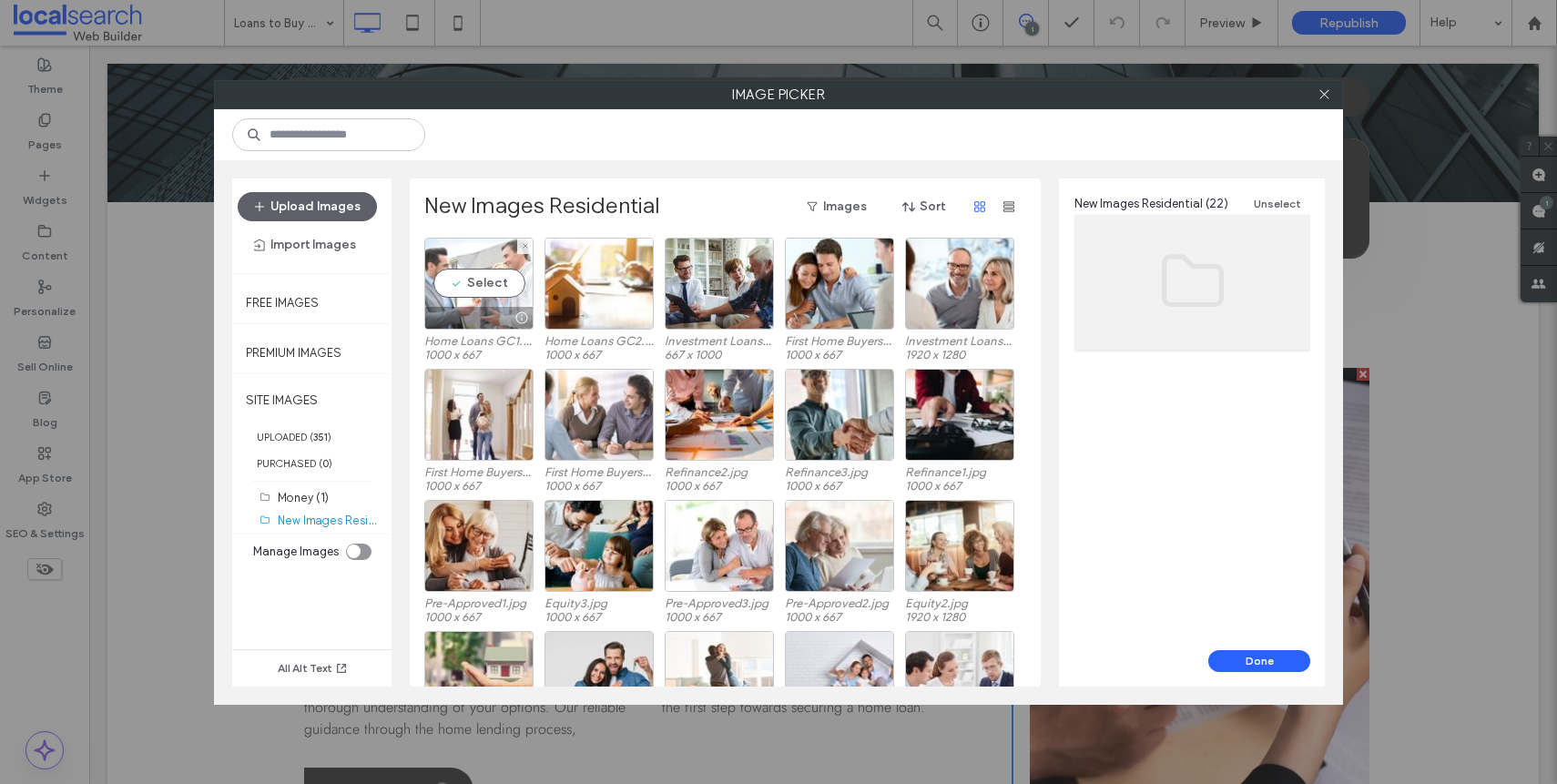
click at [490, 299] on div "Select" at bounding box center [478, 284] width 109 height 92
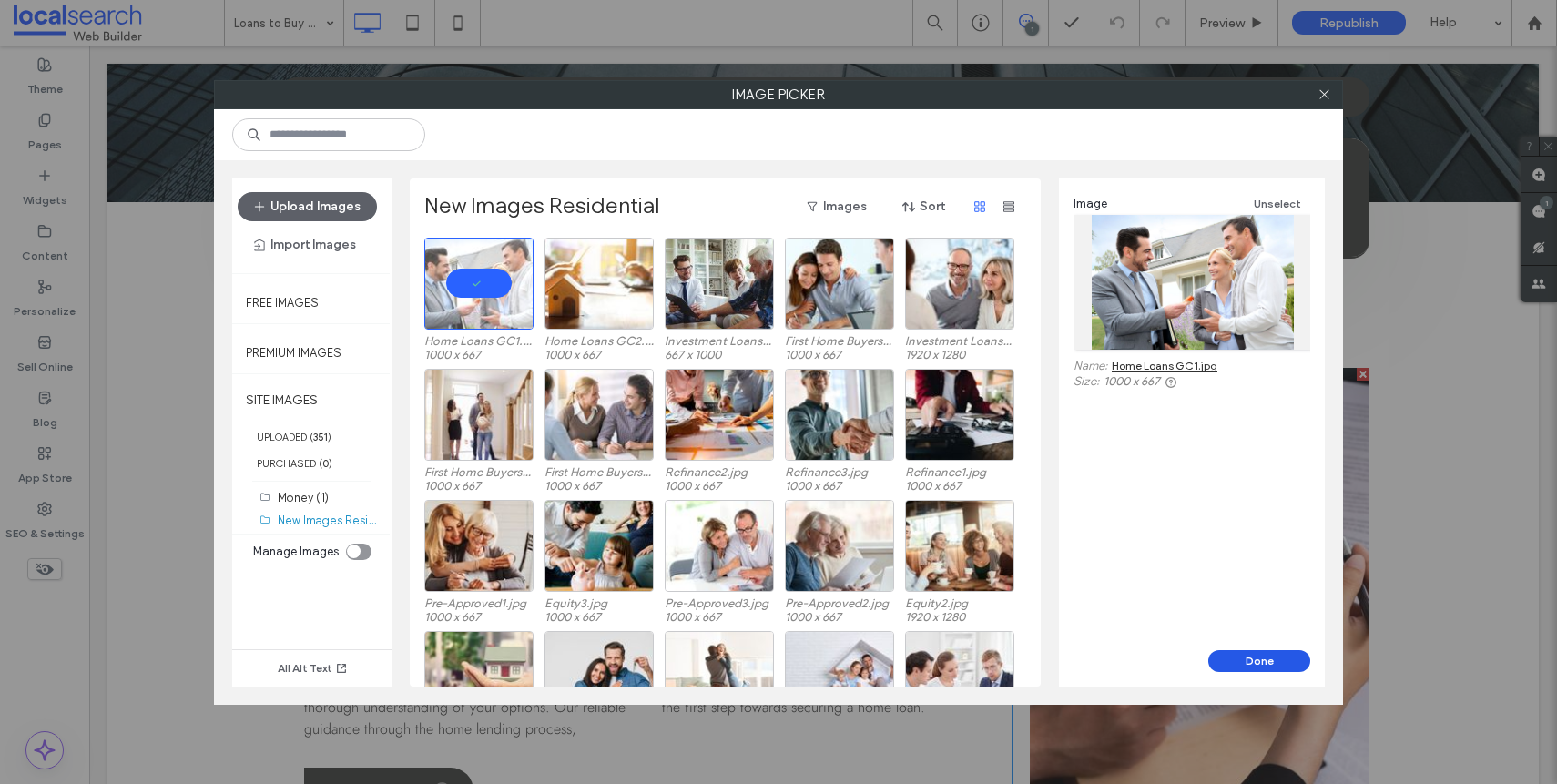
click at [1256, 660] on button "Done" at bounding box center [1259, 661] width 102 height 22
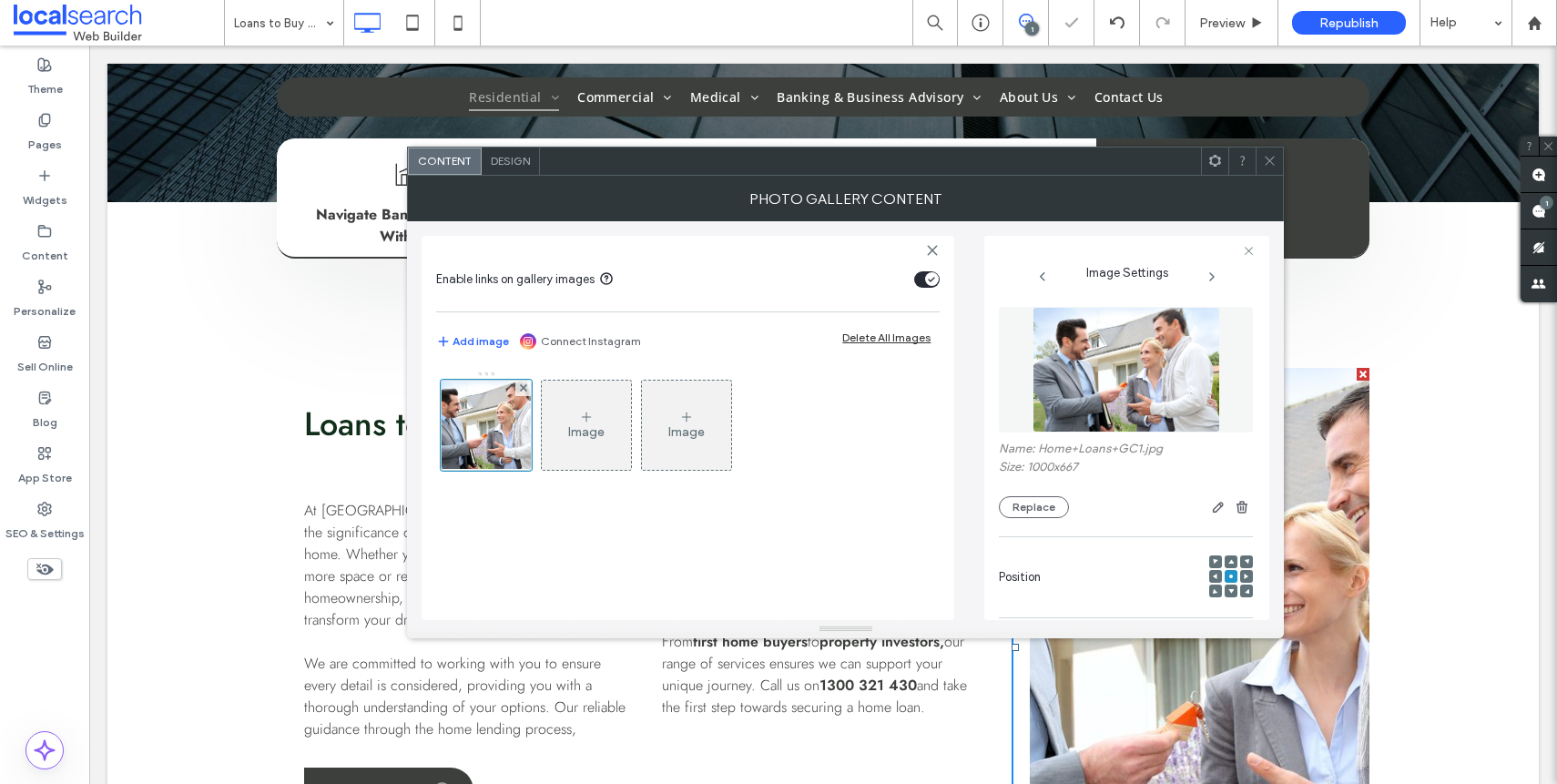
click at [1267, 163] on use at bounding box center [1270, 162] width 9 height 9
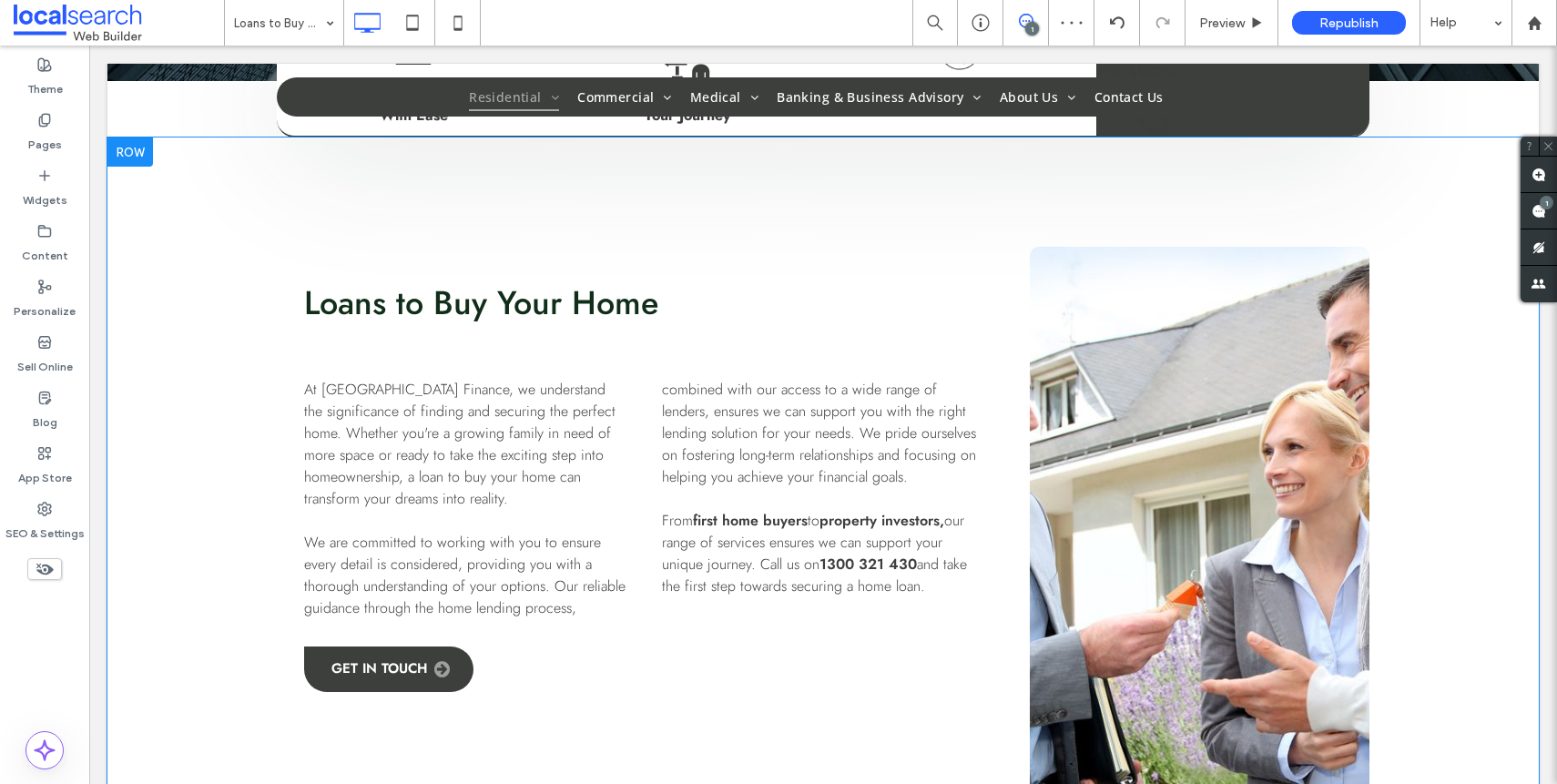
scroll to position [796, 0]
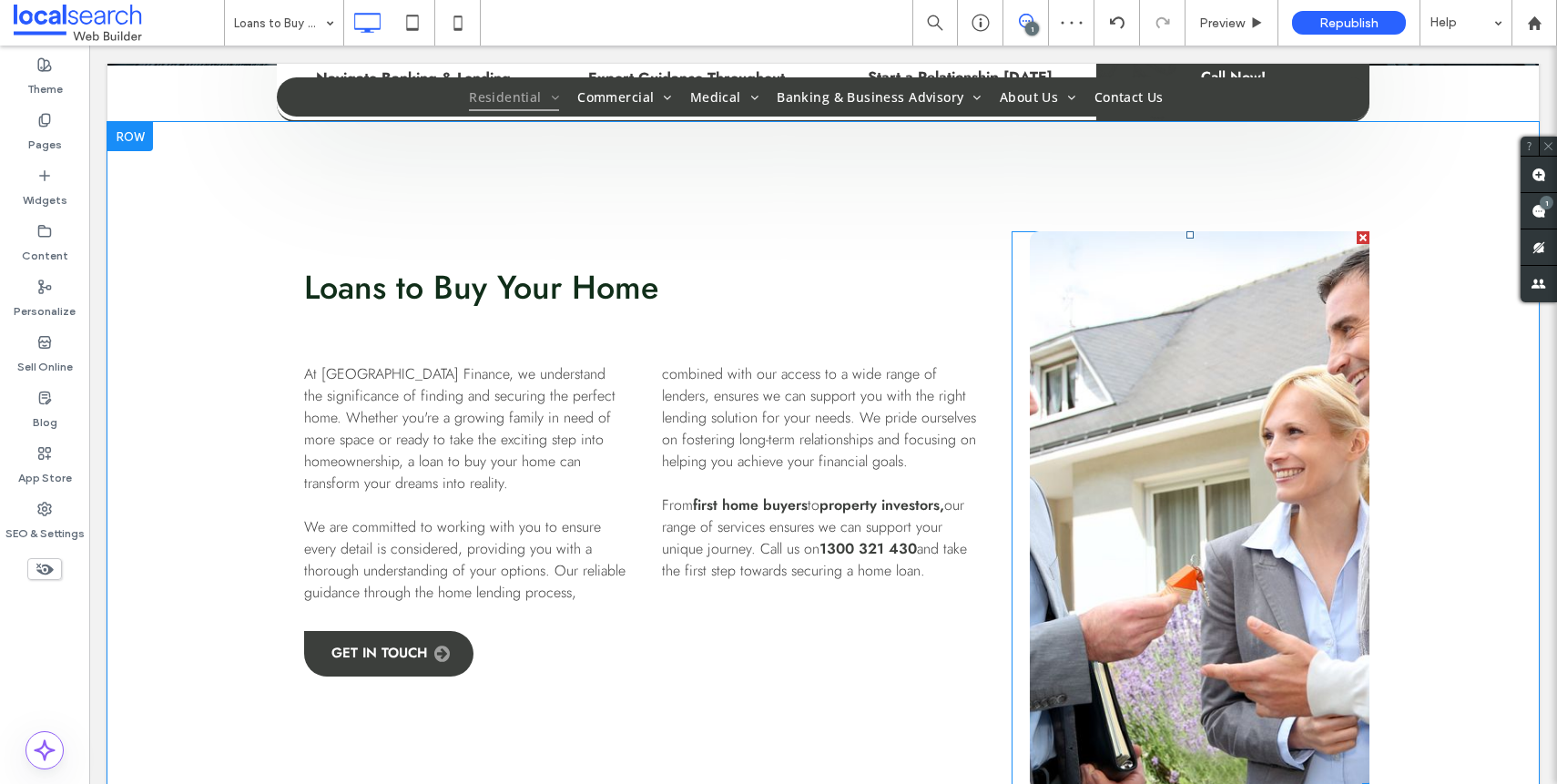
click at [1182, 477] on link at bounding box center [1200, 510] width 340 height 559
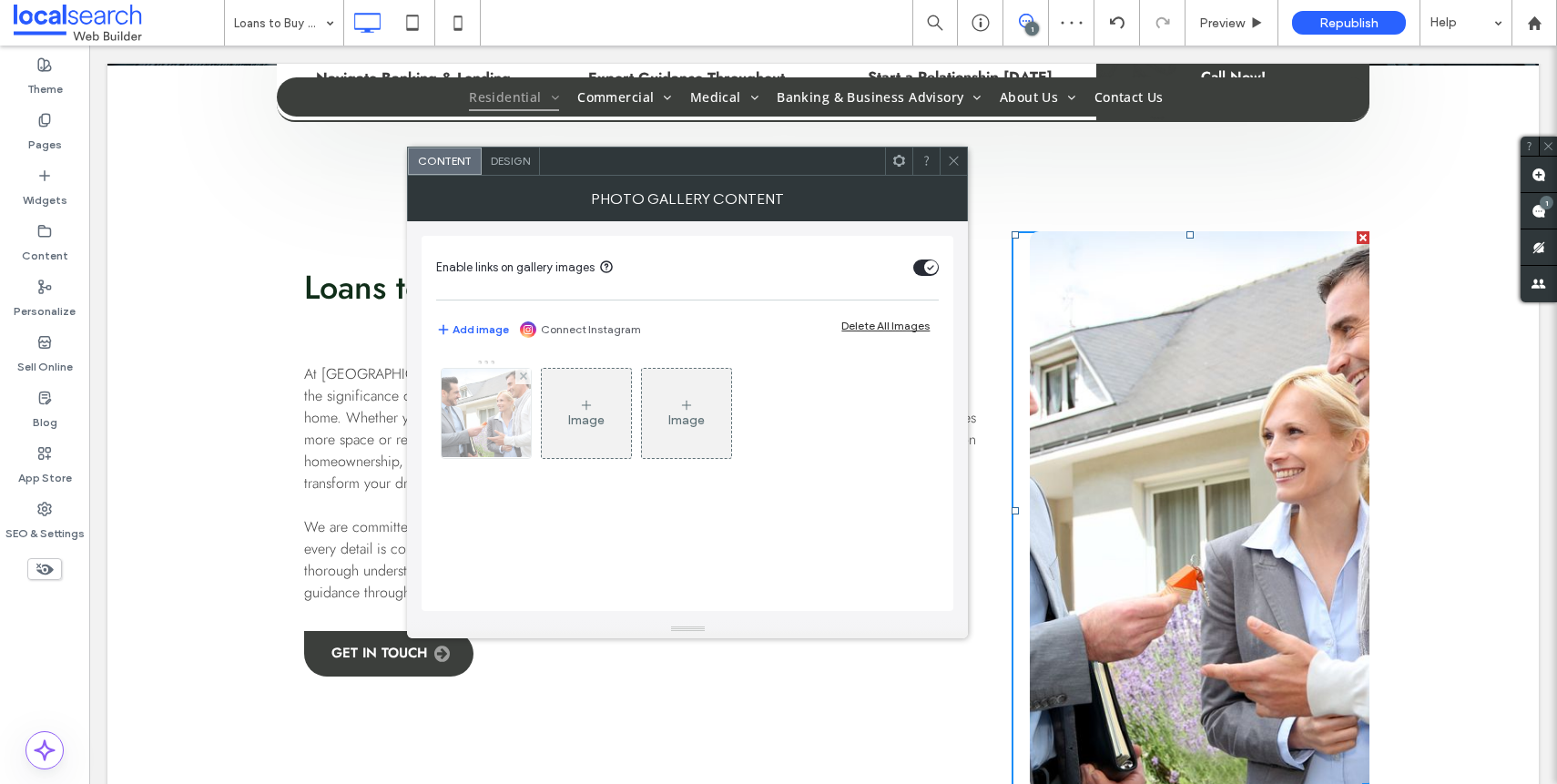
click at [489, 402] on img at bounding box center [487, 413] width 134 height 89
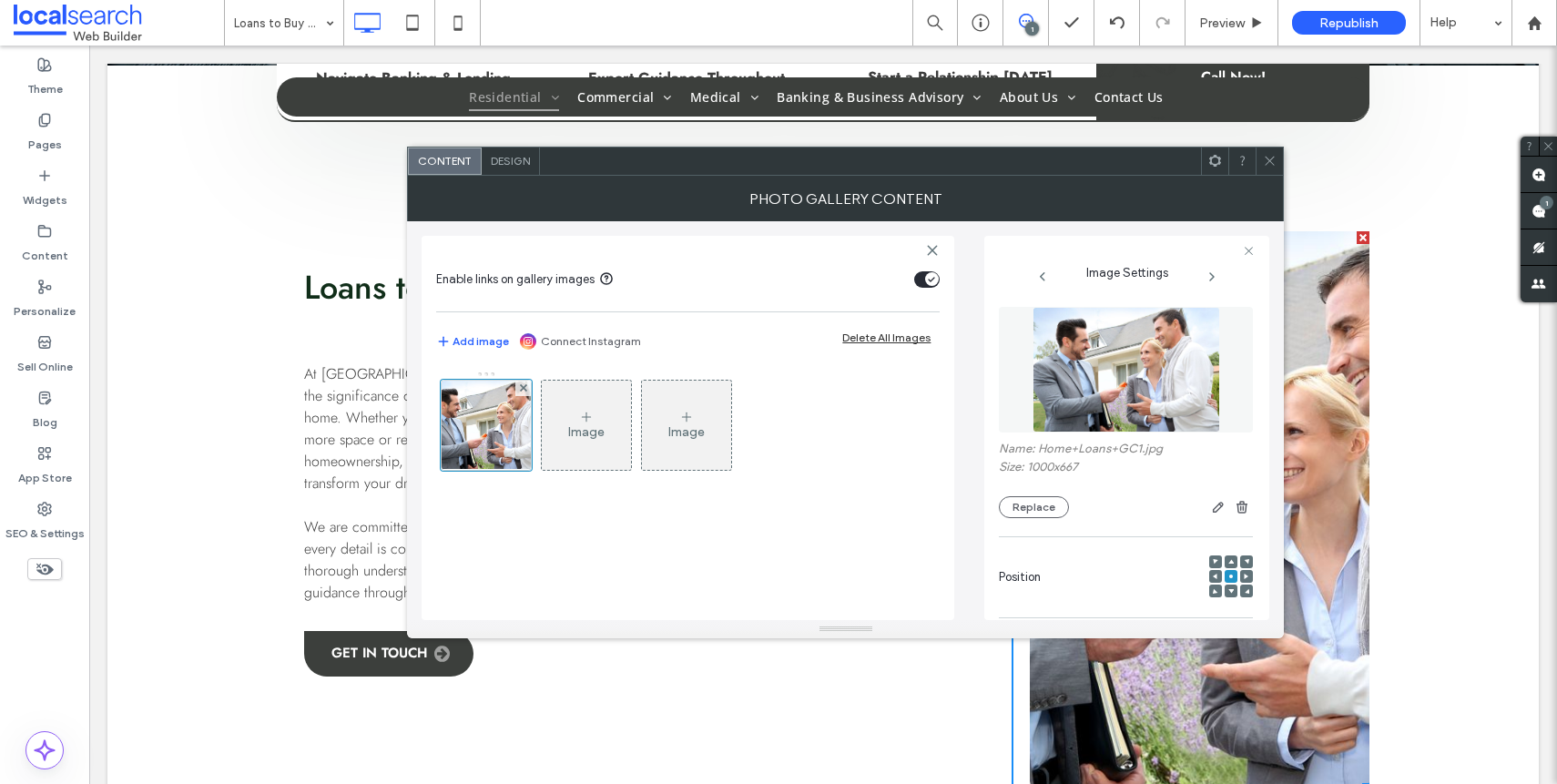
click at [1198, 577] on div "Position" at bounding box center [1126, 577] width 254 height 62
click at [1213, 574] on icon at bounding box center [1215, 577] width 6 height 6
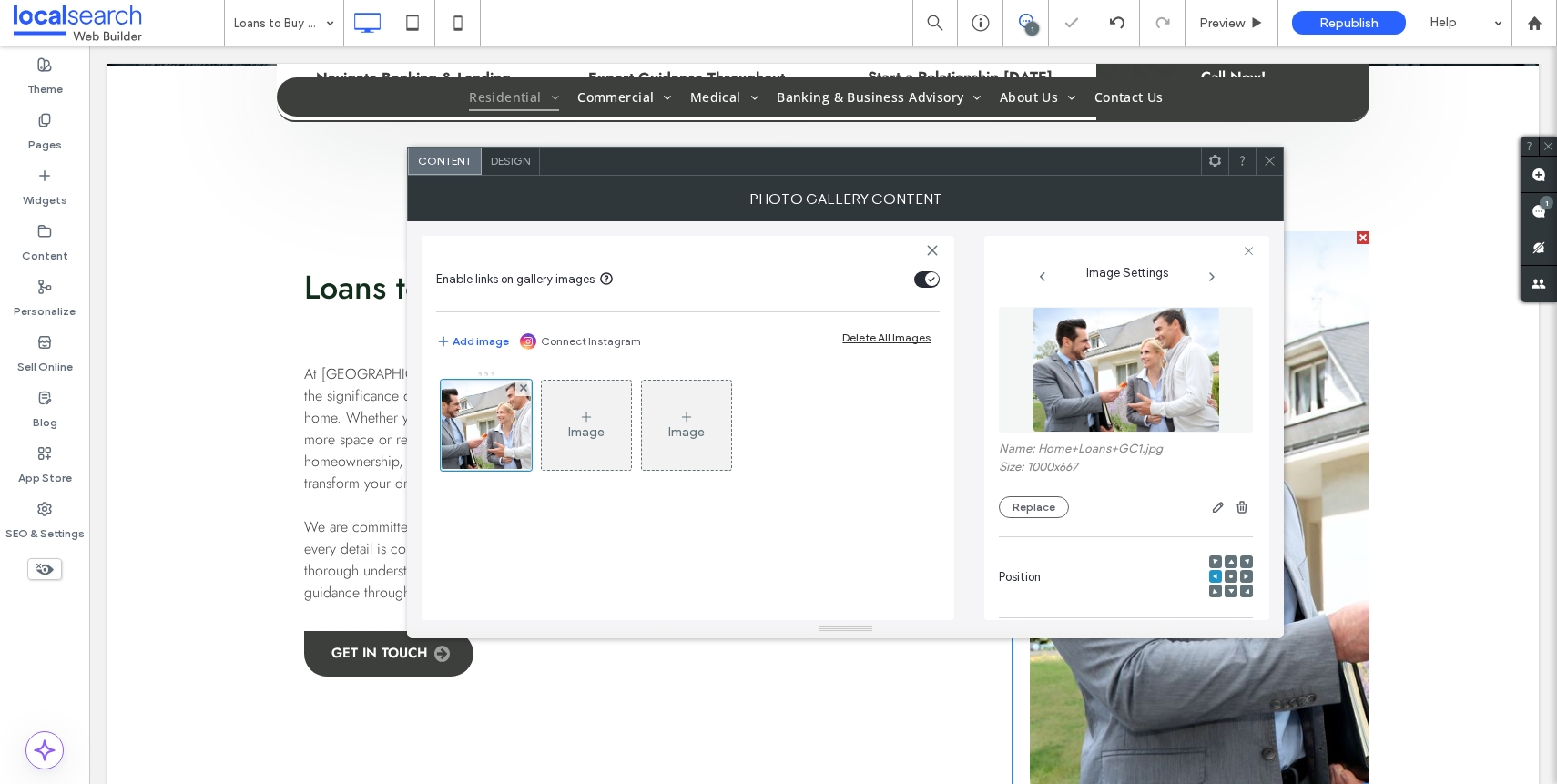
click at [1245, 578] on use at bounding box center [1247, 577] width 5 height 6
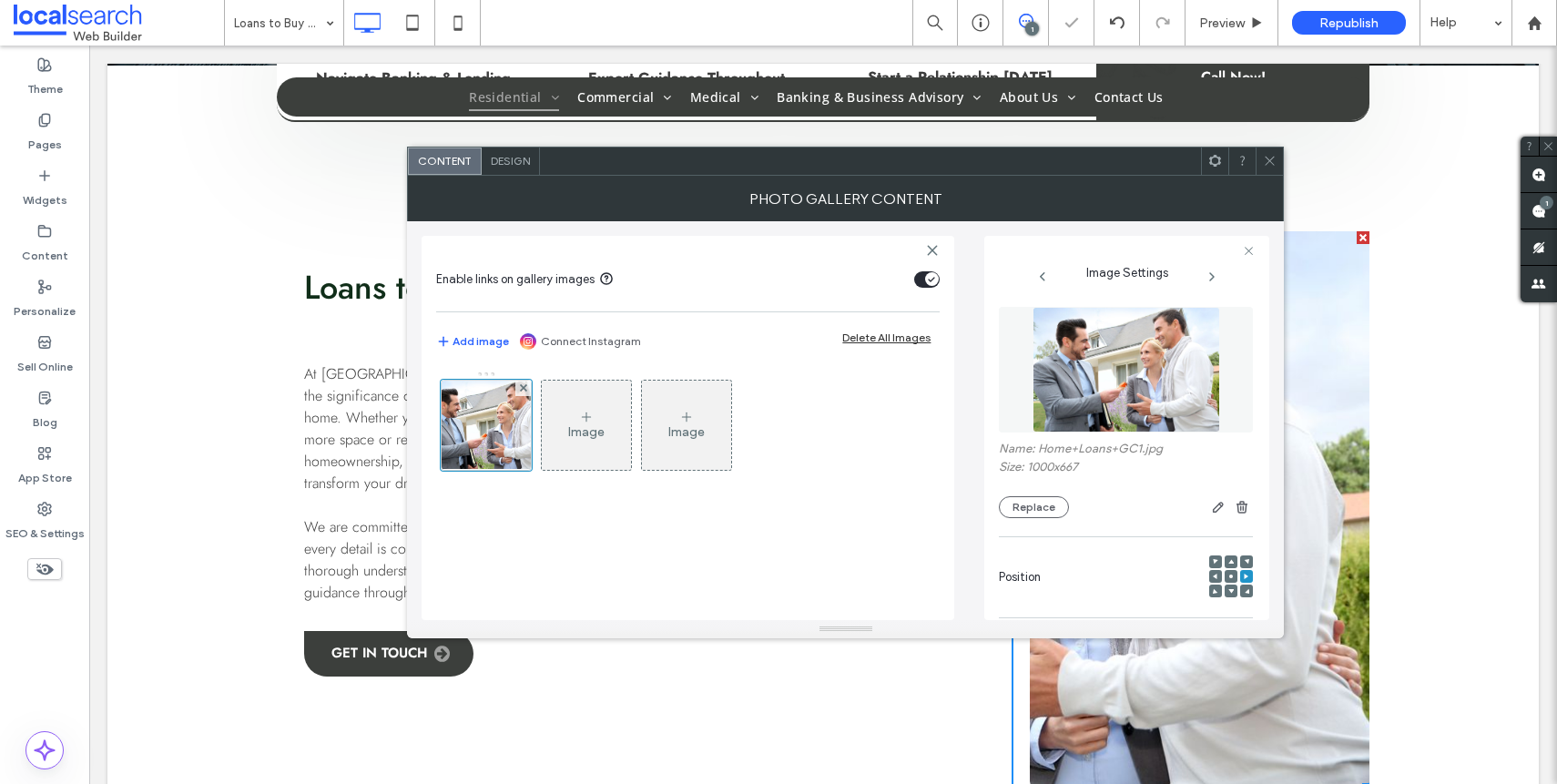
click at [1274, 170] on span at bounding box center [1270, 162] width 14 height 28
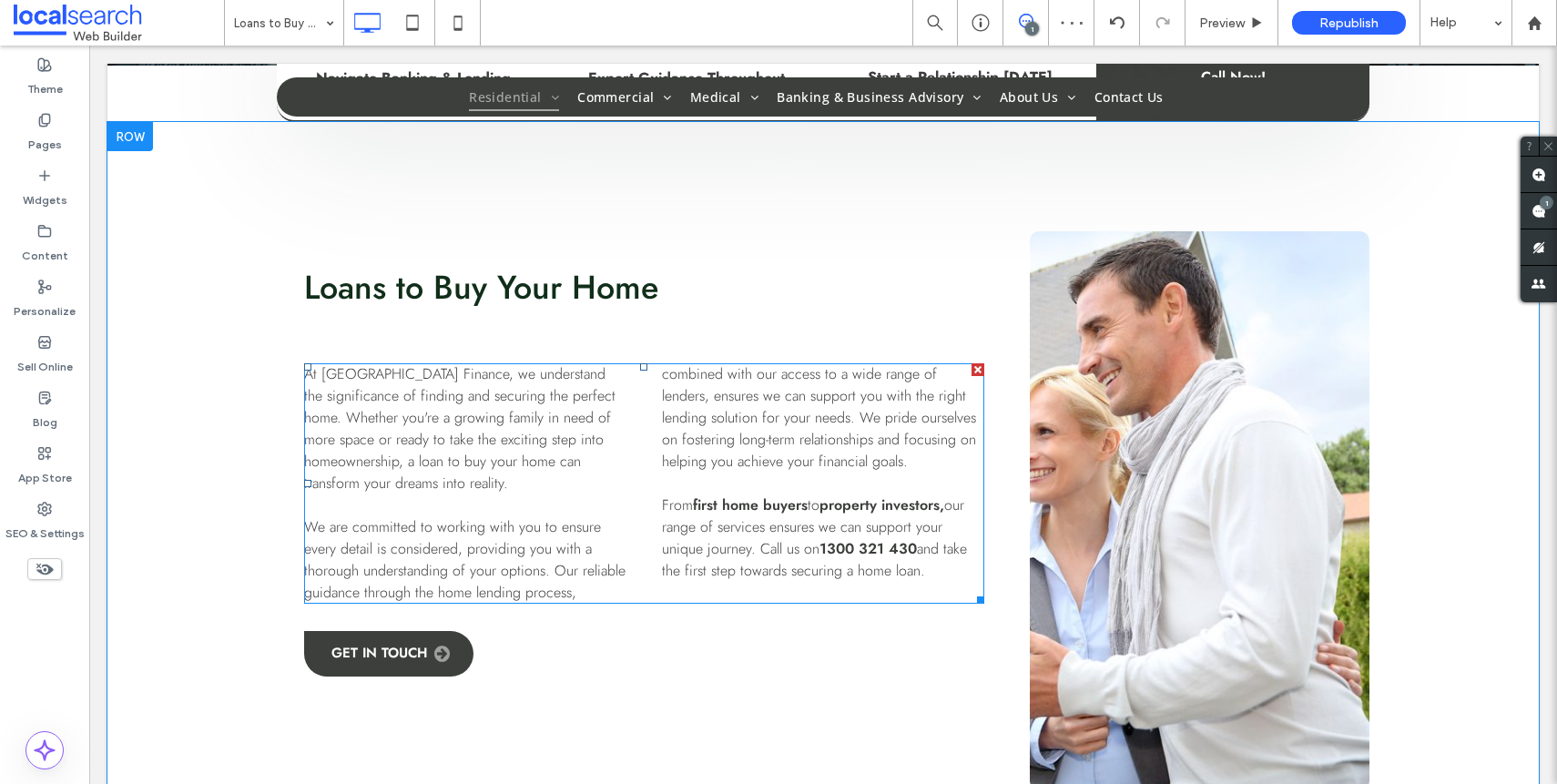
scroll to position [800, 0]
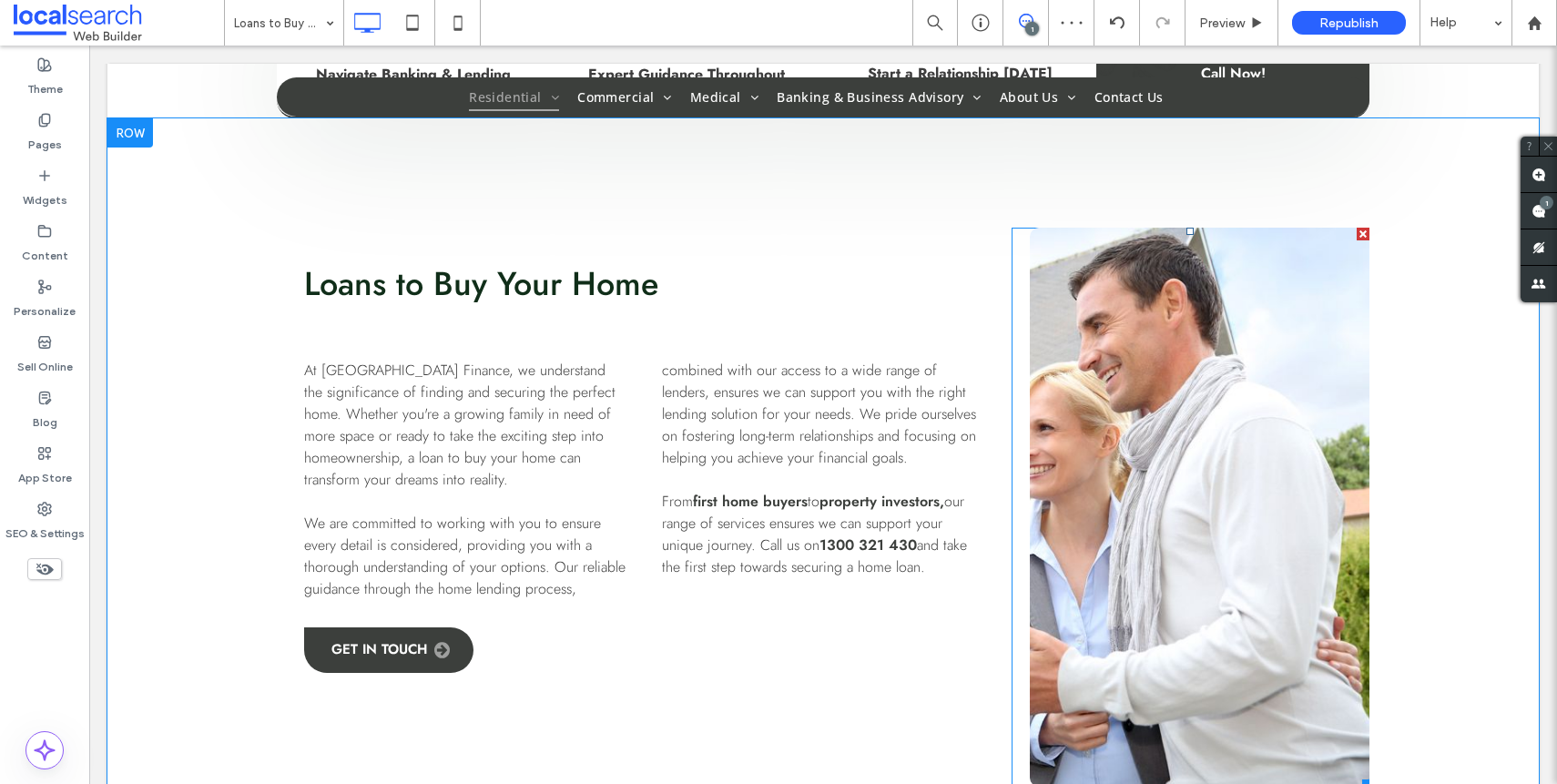
click at [1098, 510] on link at bounding box center [1200, 507] width 340 height 559
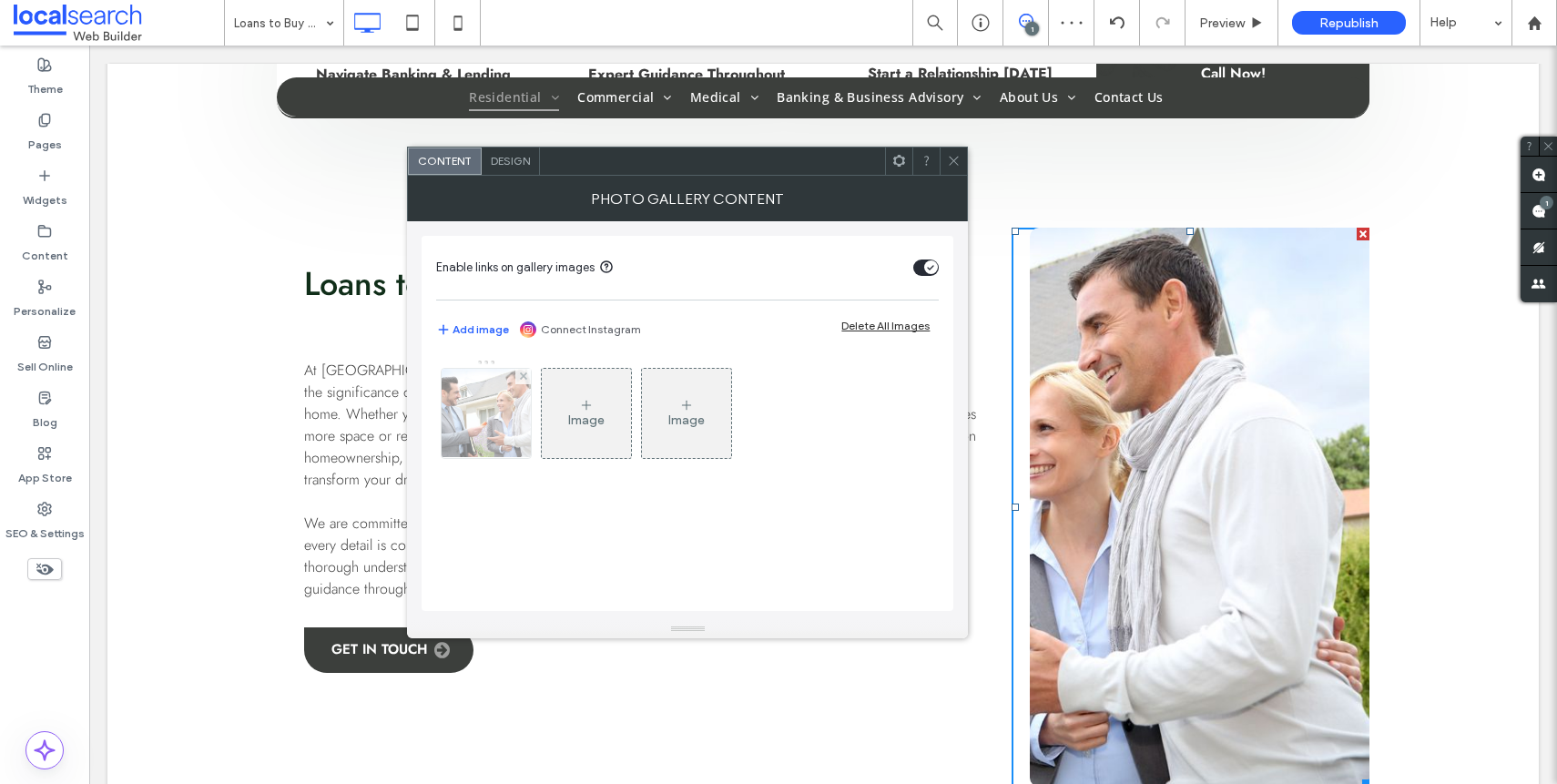
click at [501, 425] on img at bounding box center [487, 413] width 134 height 89
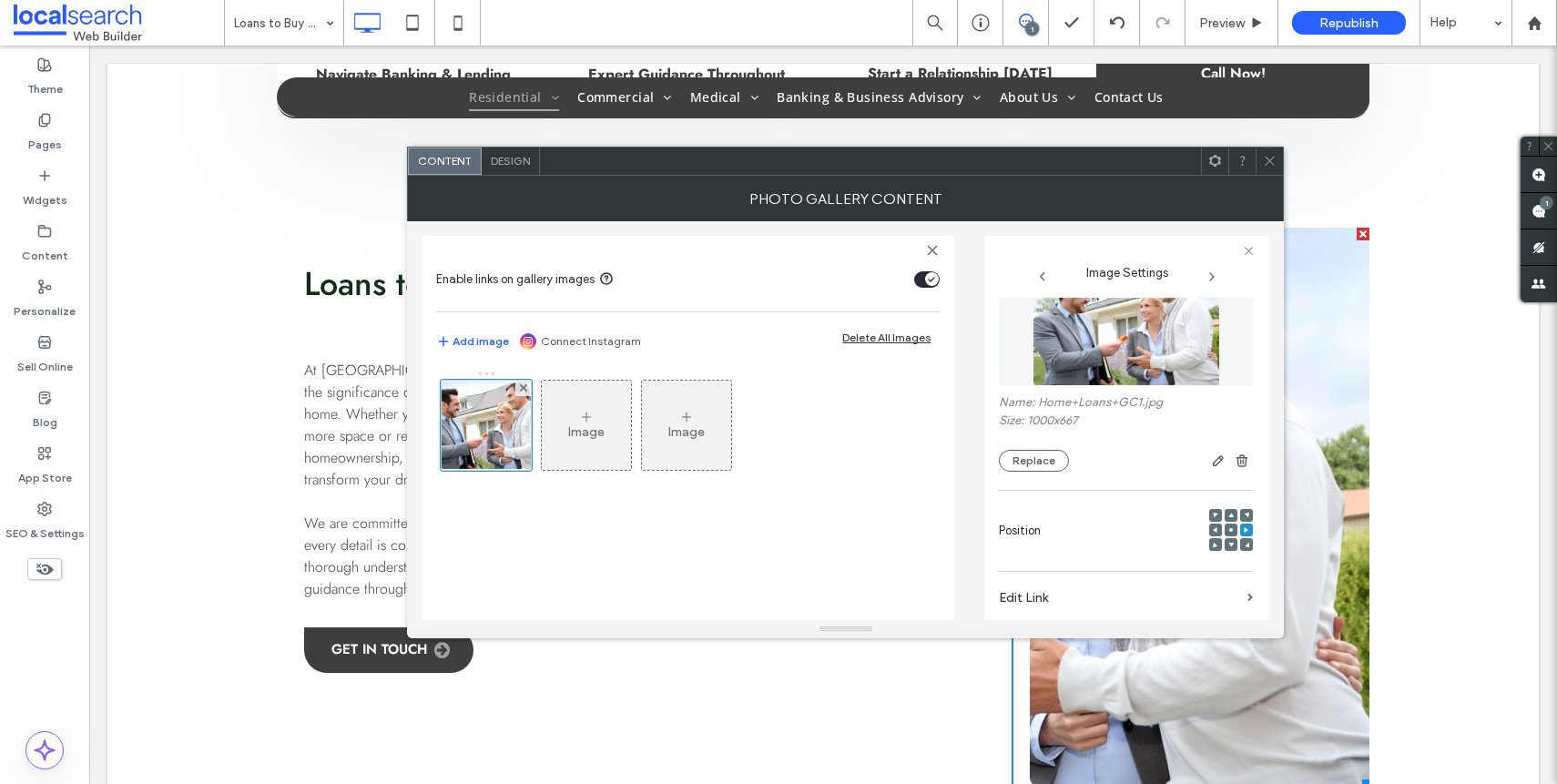
scroll to position [151, 0]
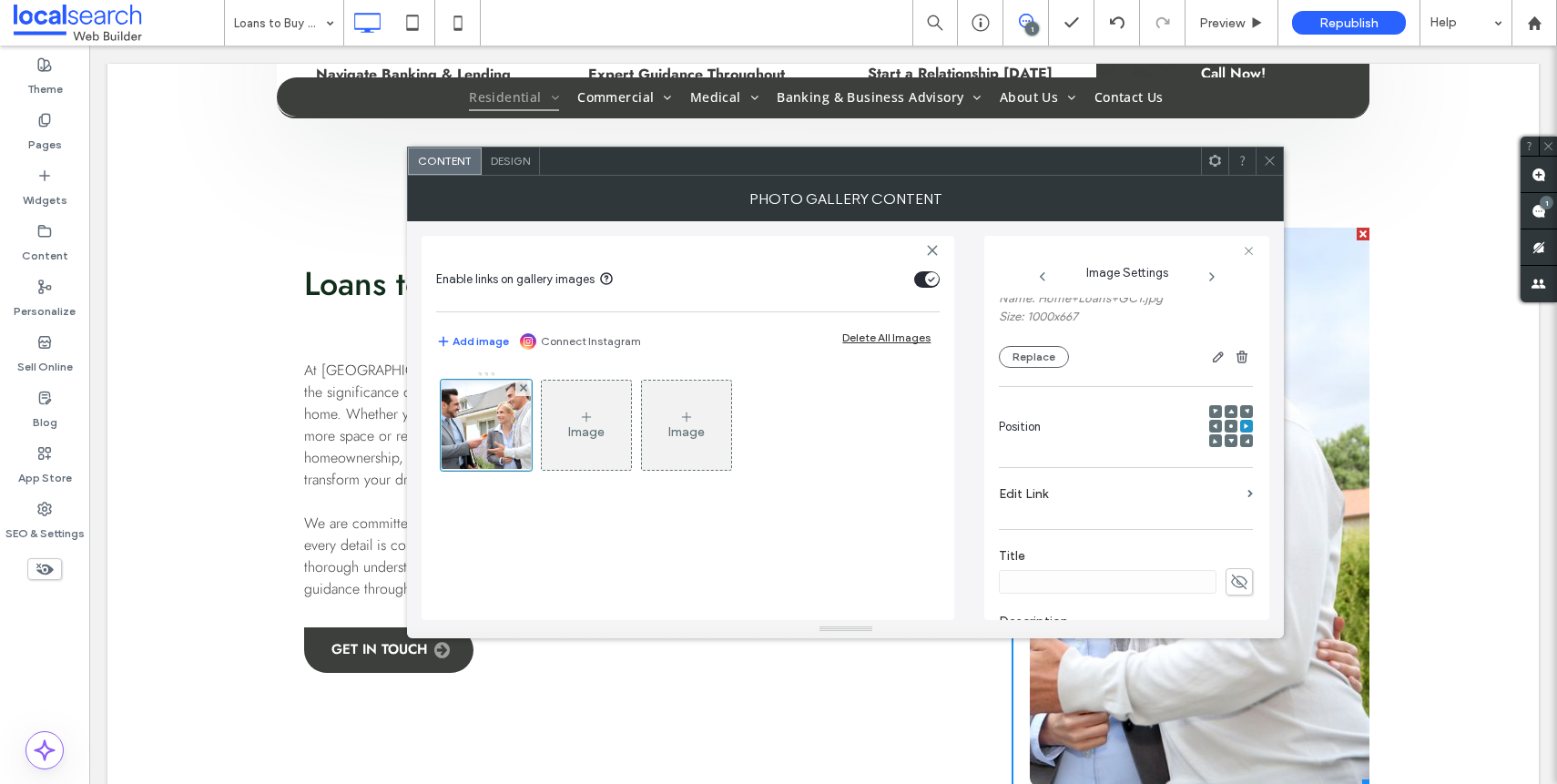
click at [1228, 423] on icon at bounding box center [1231, 426] width 6 height 6
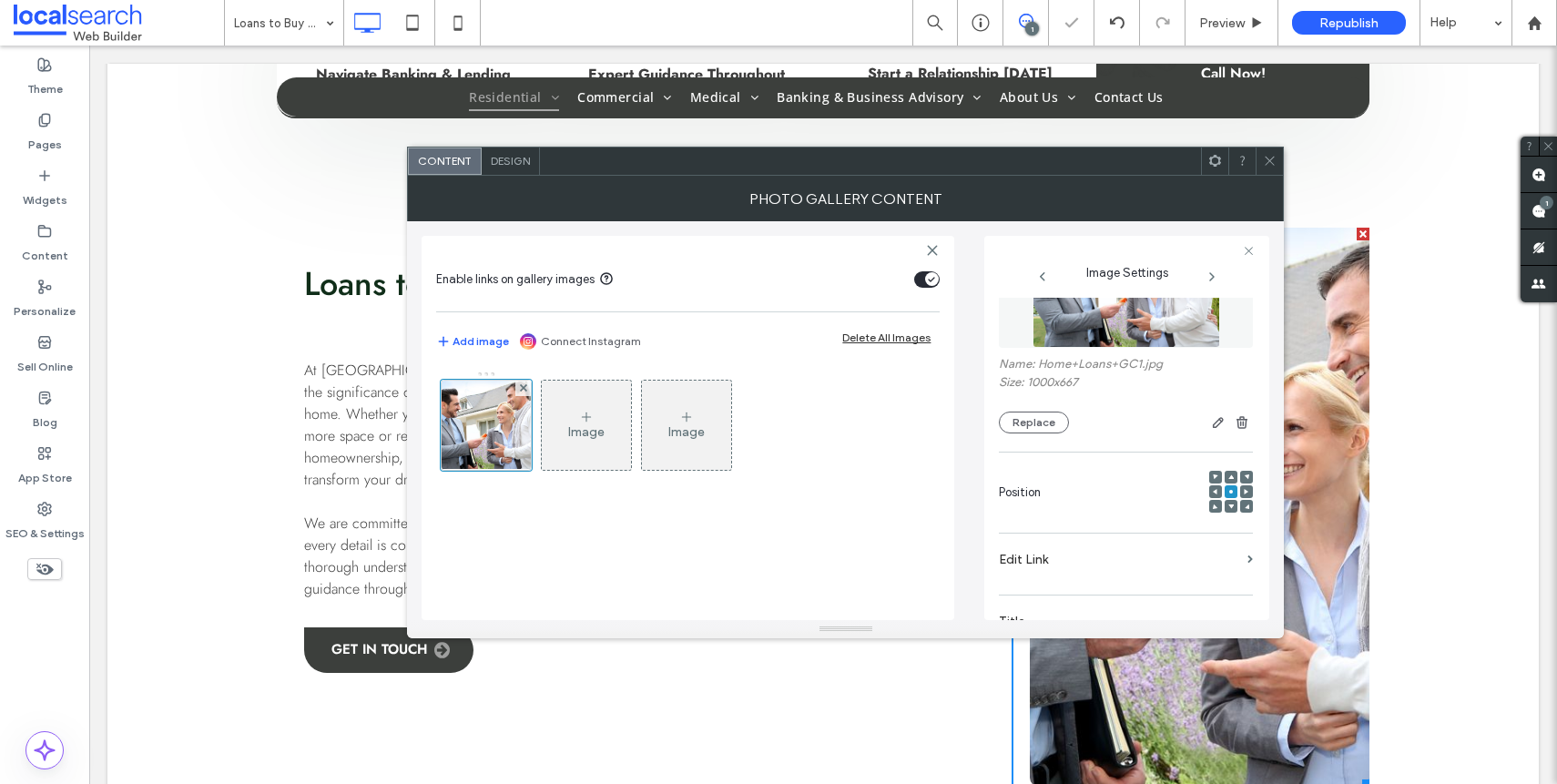
scroll to position [5, 0]
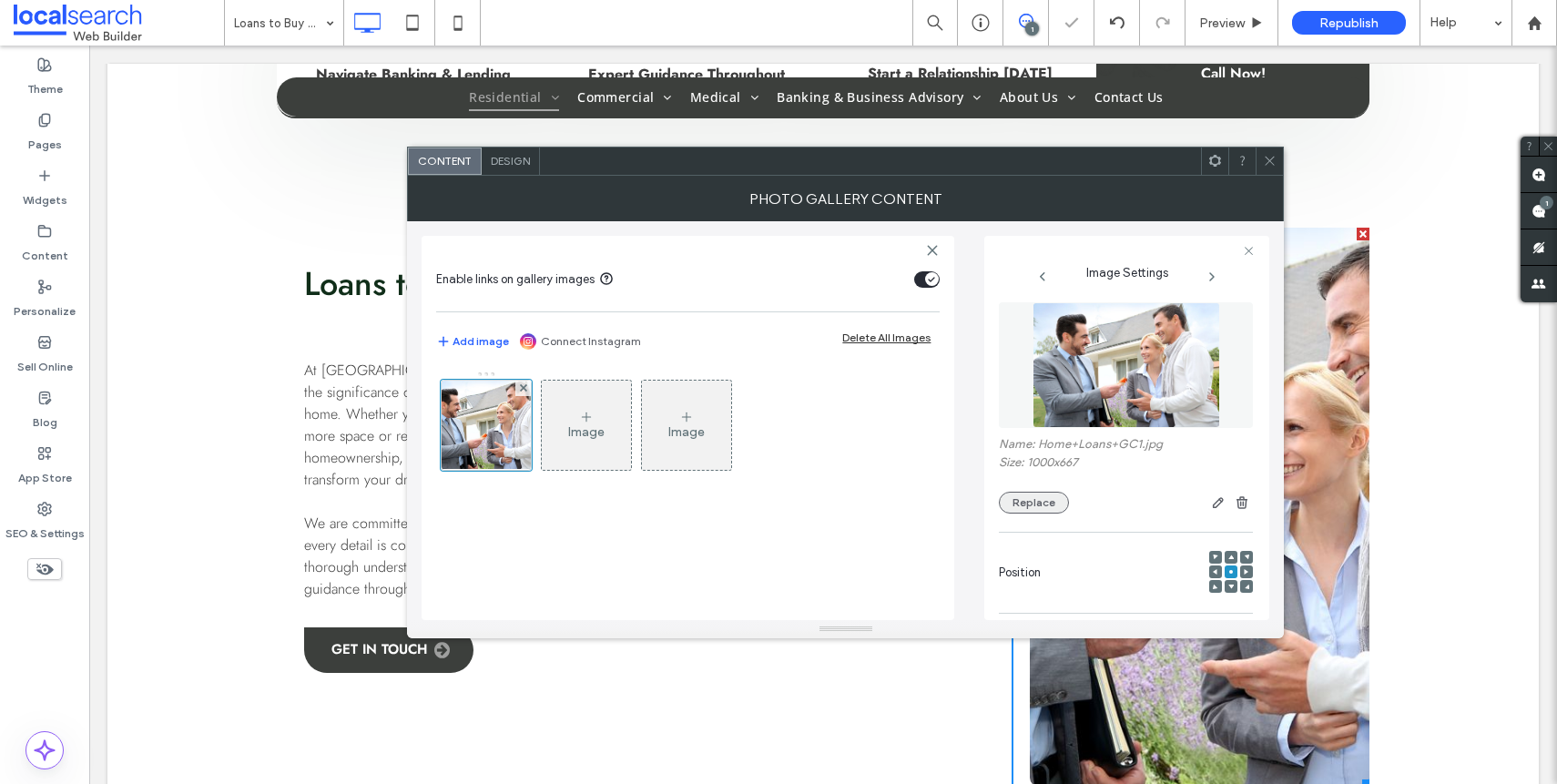
click at [1026, 501] on button "Replace" at bounding box center [1034, 503] width 70 height 22
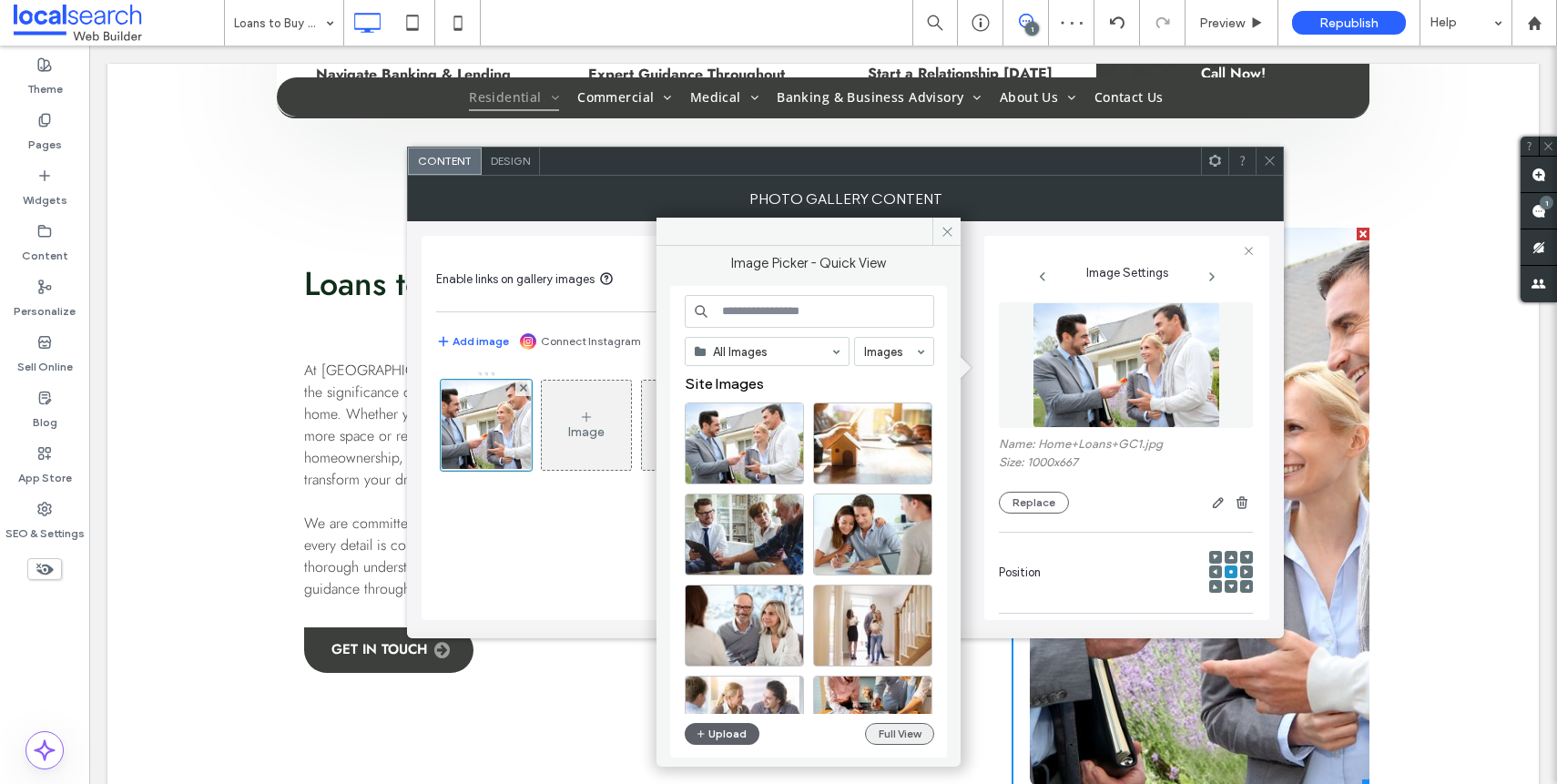
drag, startPoint x: 908, startPoint y: 745, endPoint x: 903, endPoint y: 732, distance: 13.9
click at [907, 745] on div "All Images Images Site Images Upload Full View" at bounding box center [810, 521] width 250 height 454
click at [903, 732] on button "Full View" at bounding box center [899, 734] width 69 height 22
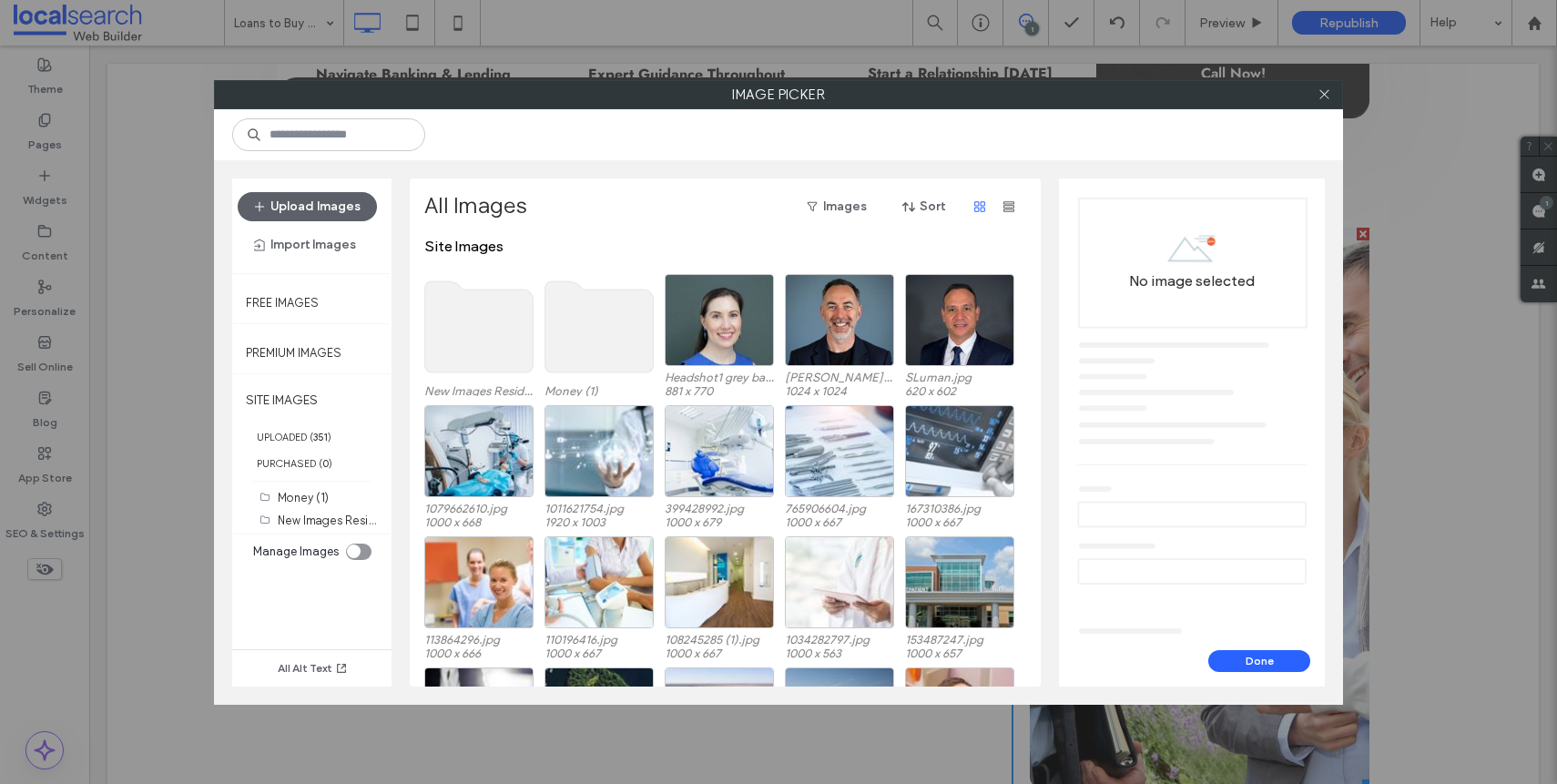
click at [510, 347] on use at bounding box center [479, 326] width 108 height 91
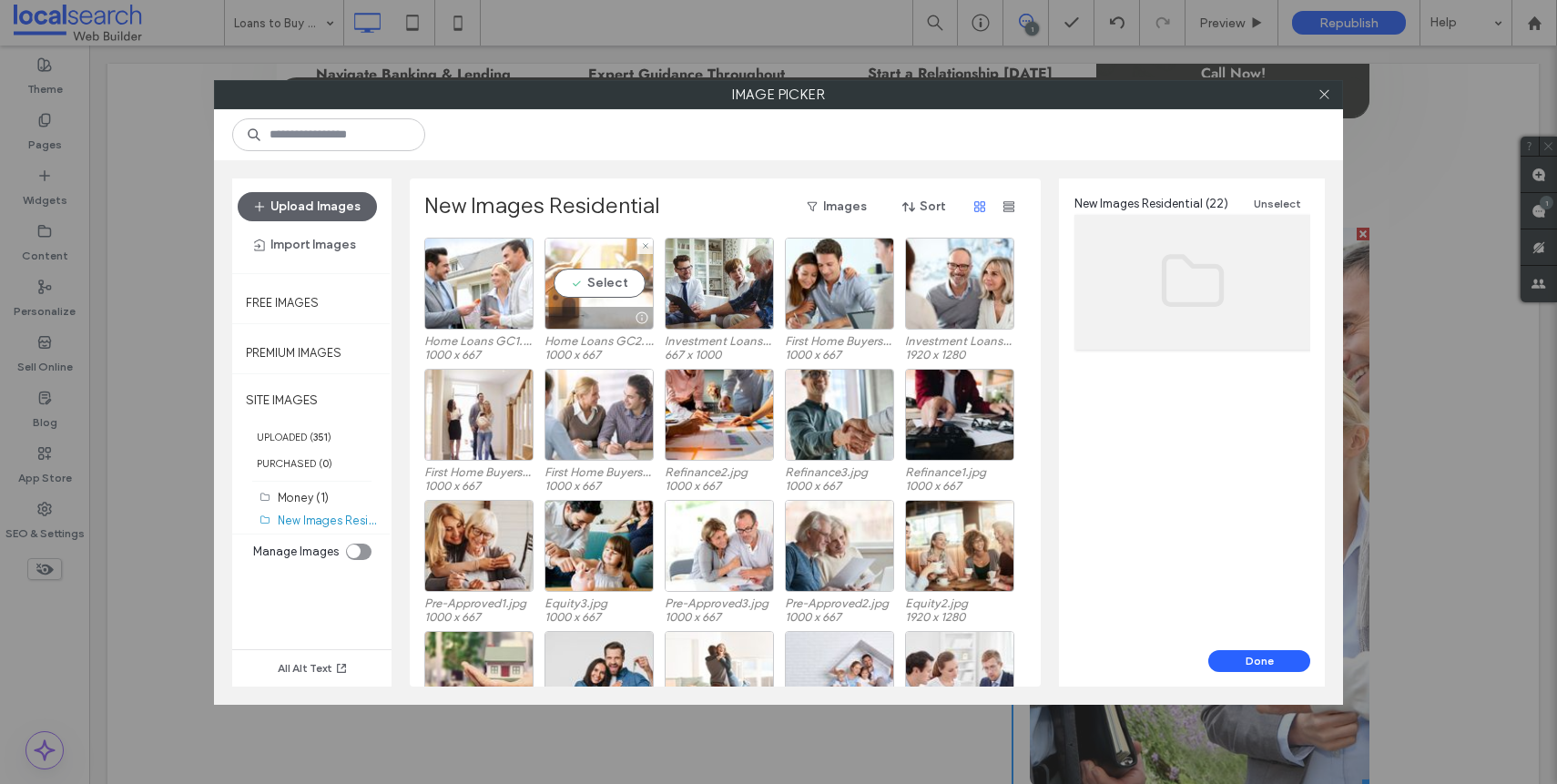
click at [560, 315] on div at bounding box center [599, 318] width 107 height 22
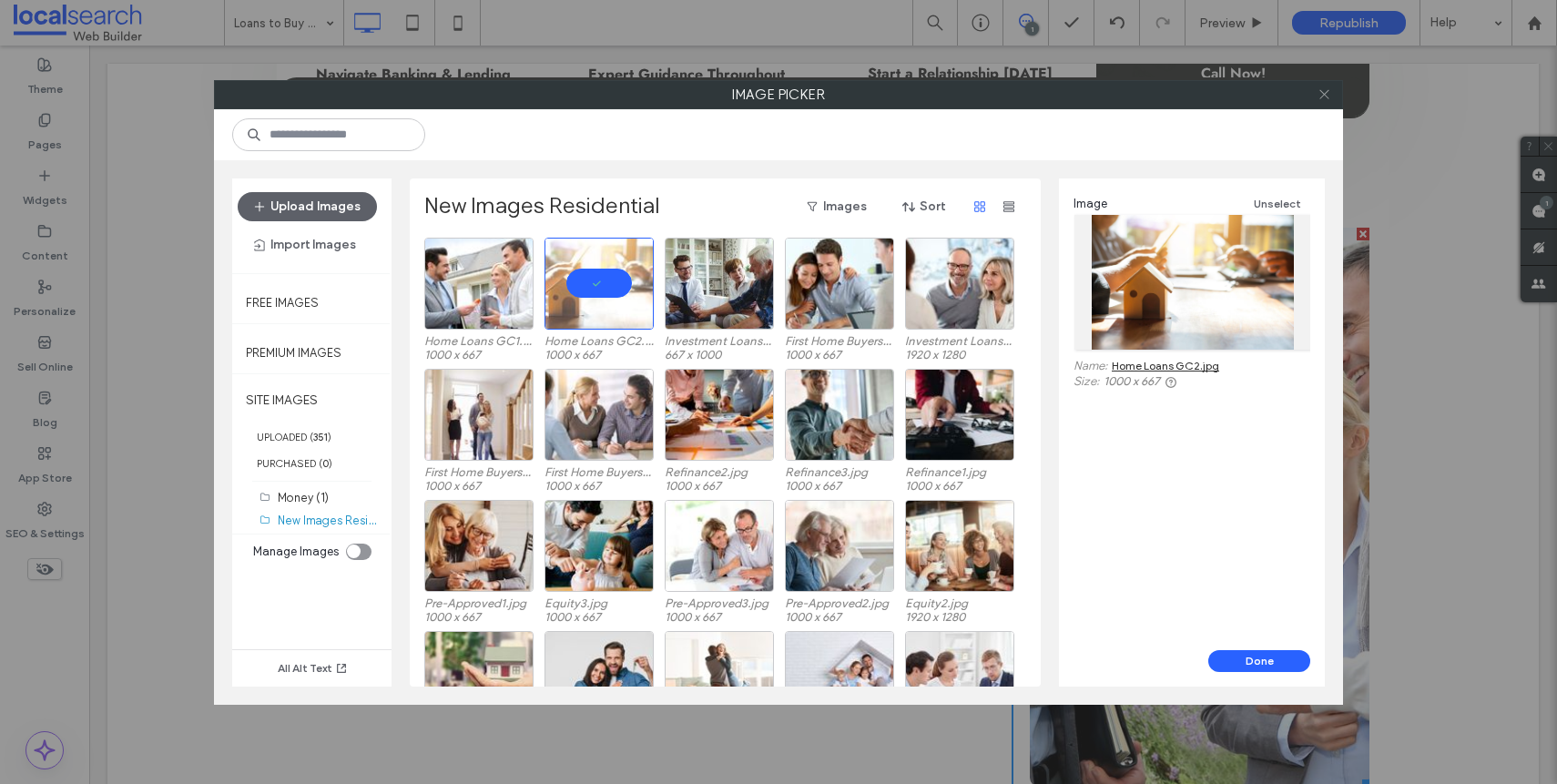
click at [1327, 95] on icon at bounding box center [1324, 94] width 14 height 14
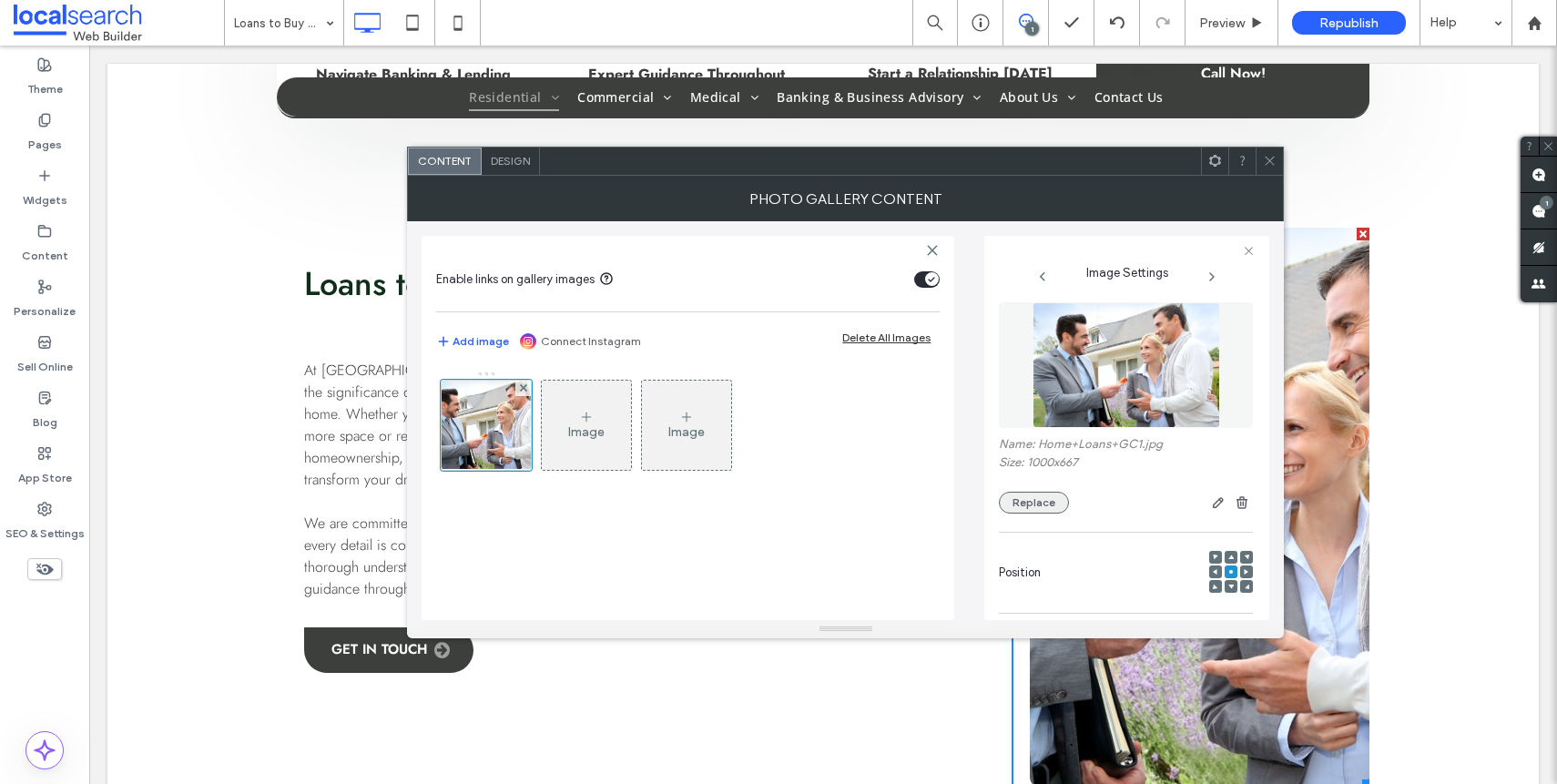
click at [1057, 518] on div "Name: Home+Loans+GC1.jpg Size: 1000x667 Replace" at bounding box center [1126, 408] width 254 height 230
click at [1051, 509] on button "Replace" at bounding box center [1034, 503] width 70 height 22
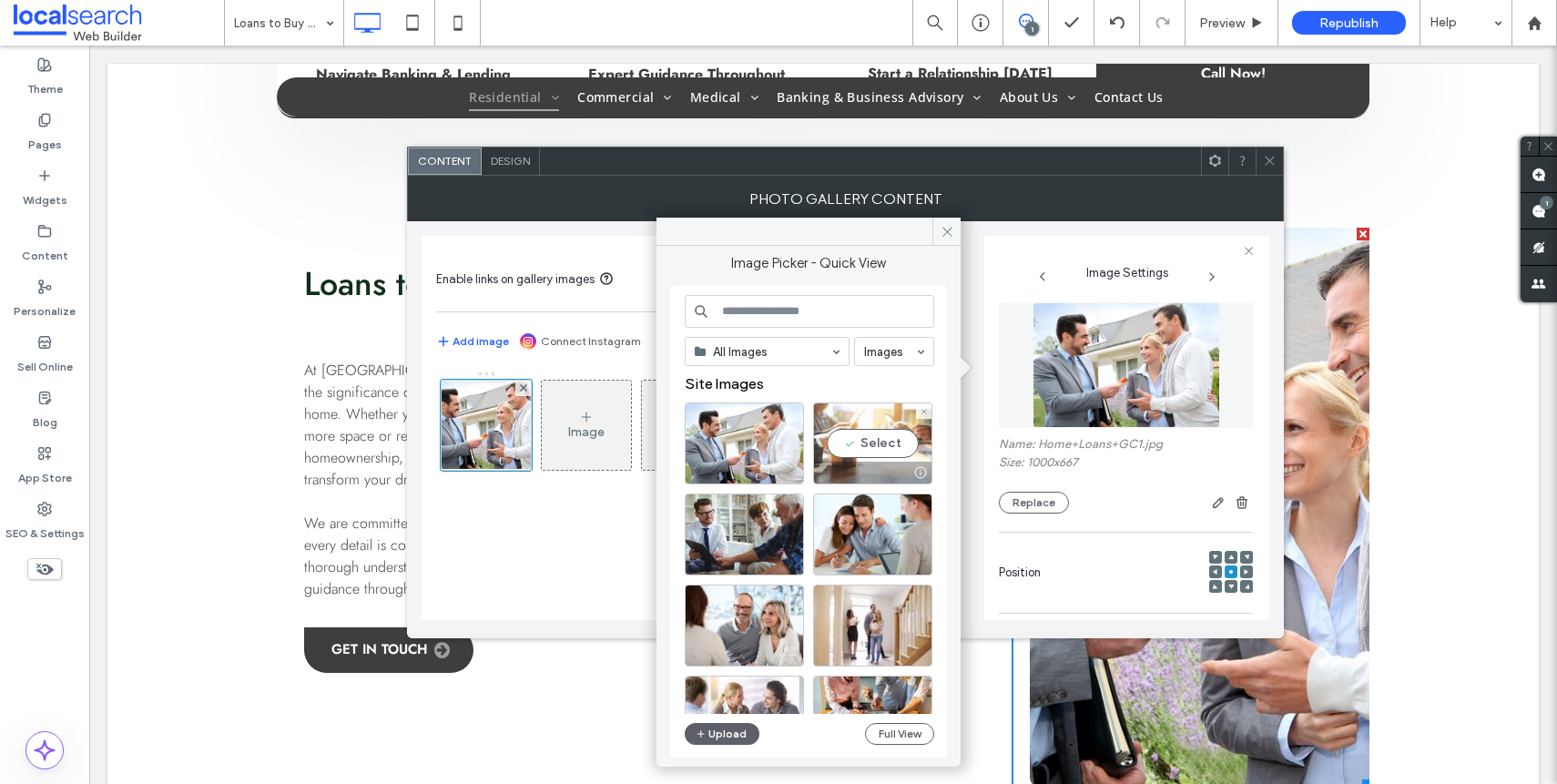
click at [875, 472] on div at bounding box center [873, 473] width 118 height 22
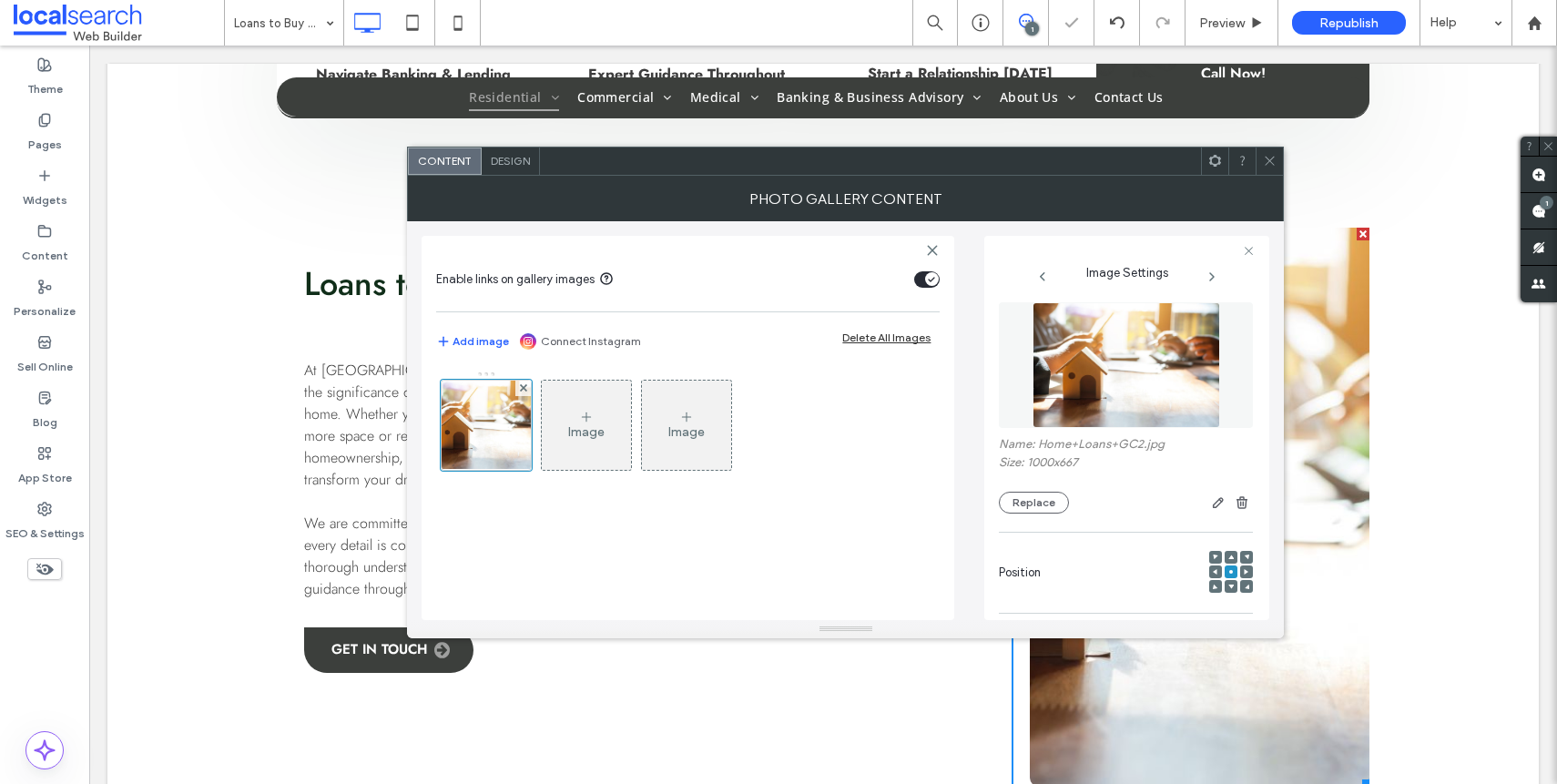
click at [1261, 157] on div at bounding box center [1270, 162] width 28 height 28
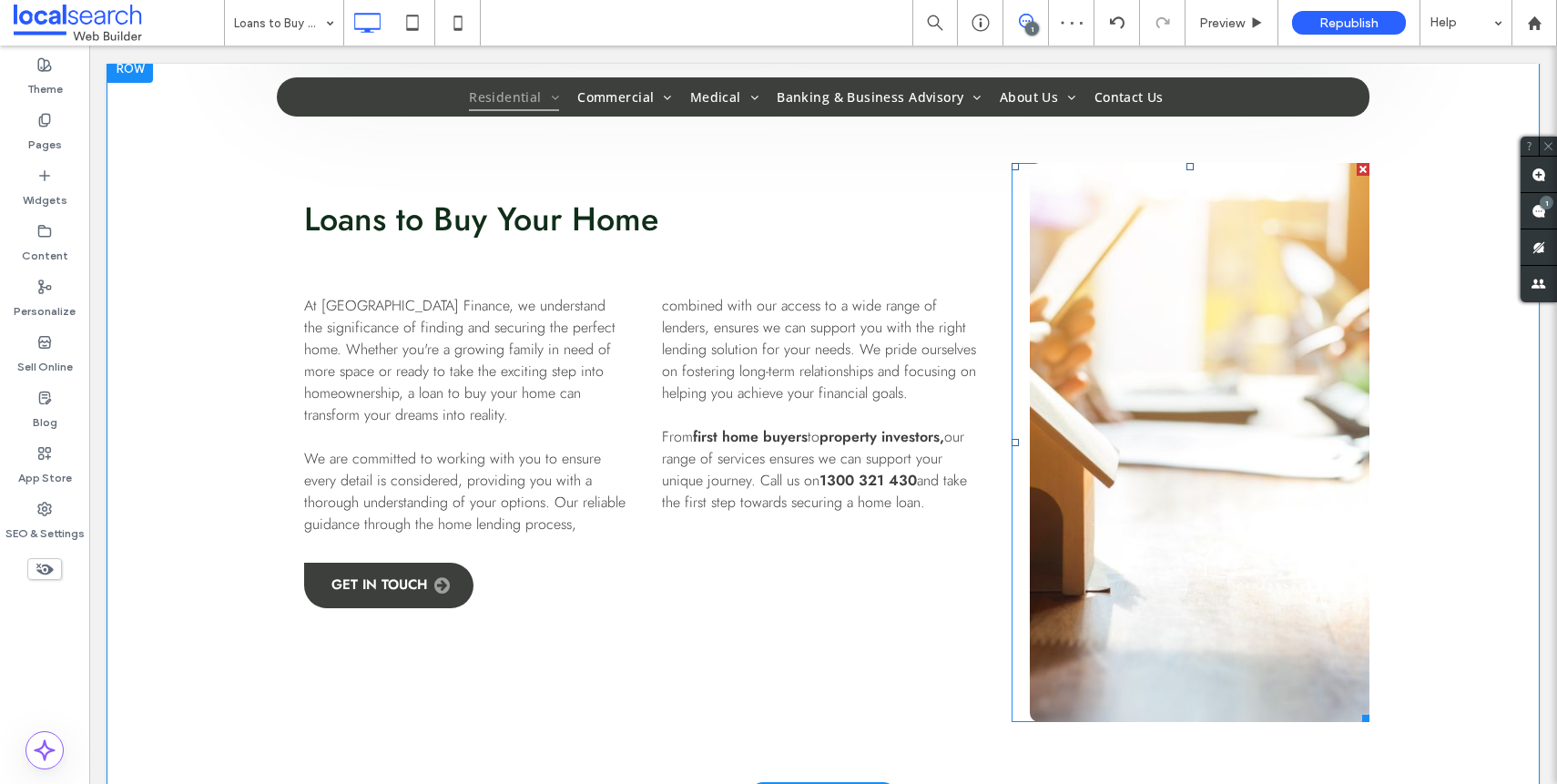
scroll to position [1103, 0]
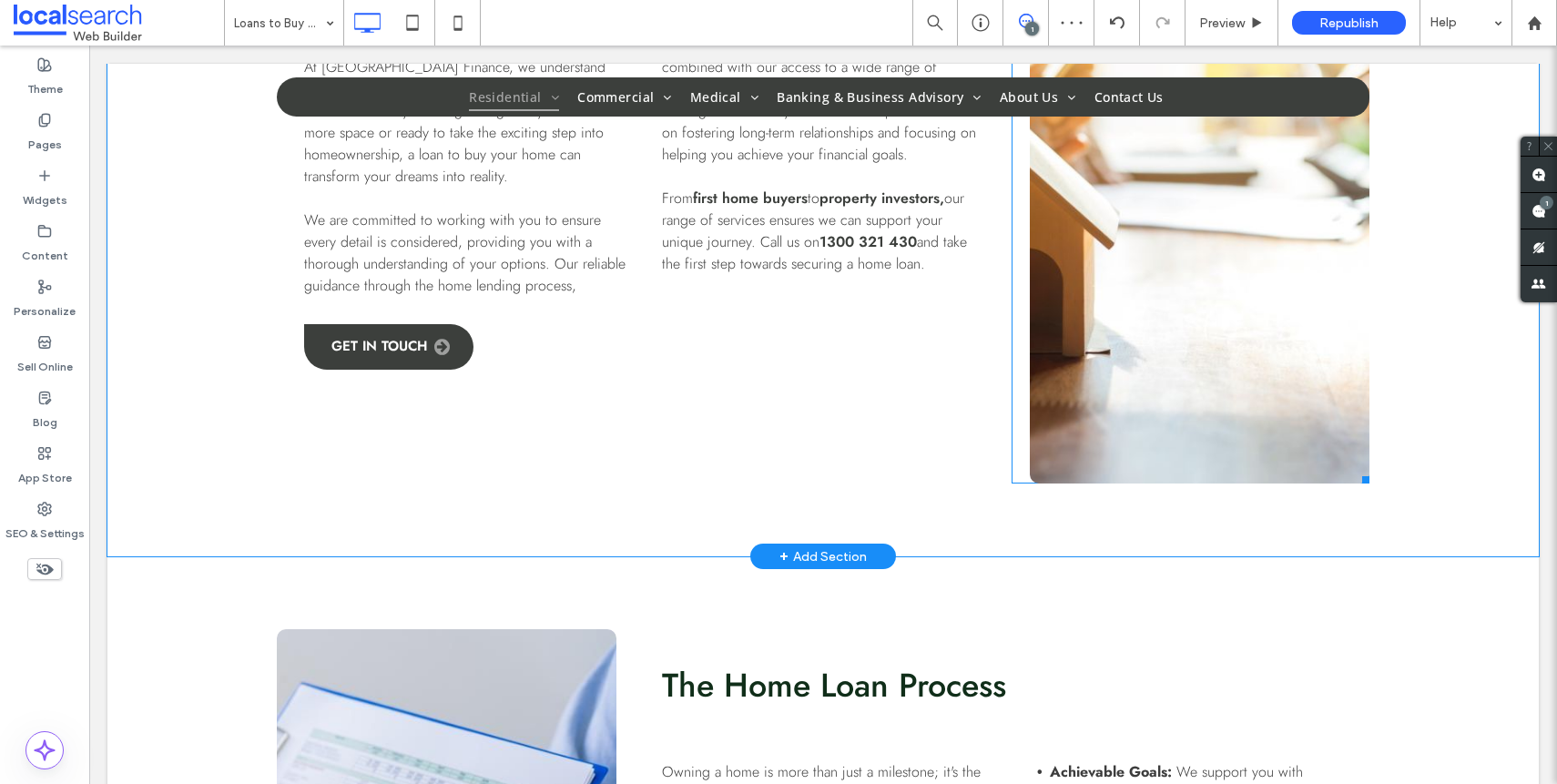
click at [1184, 363] on link at bounding box center [1200, 204] width 340 height 559
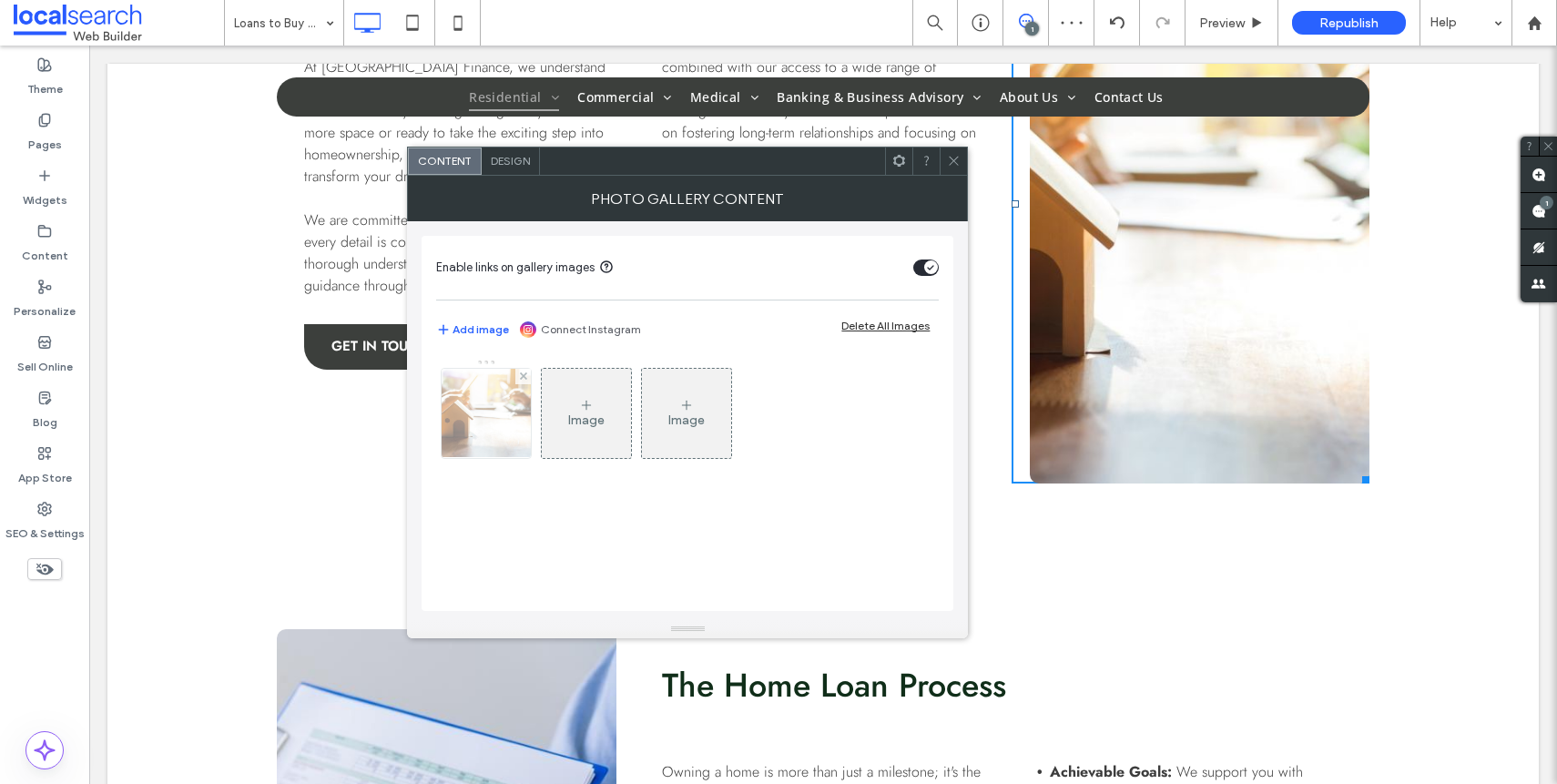
click at [489, 417] on img at bounding box center [487, 413] width 134 height 89
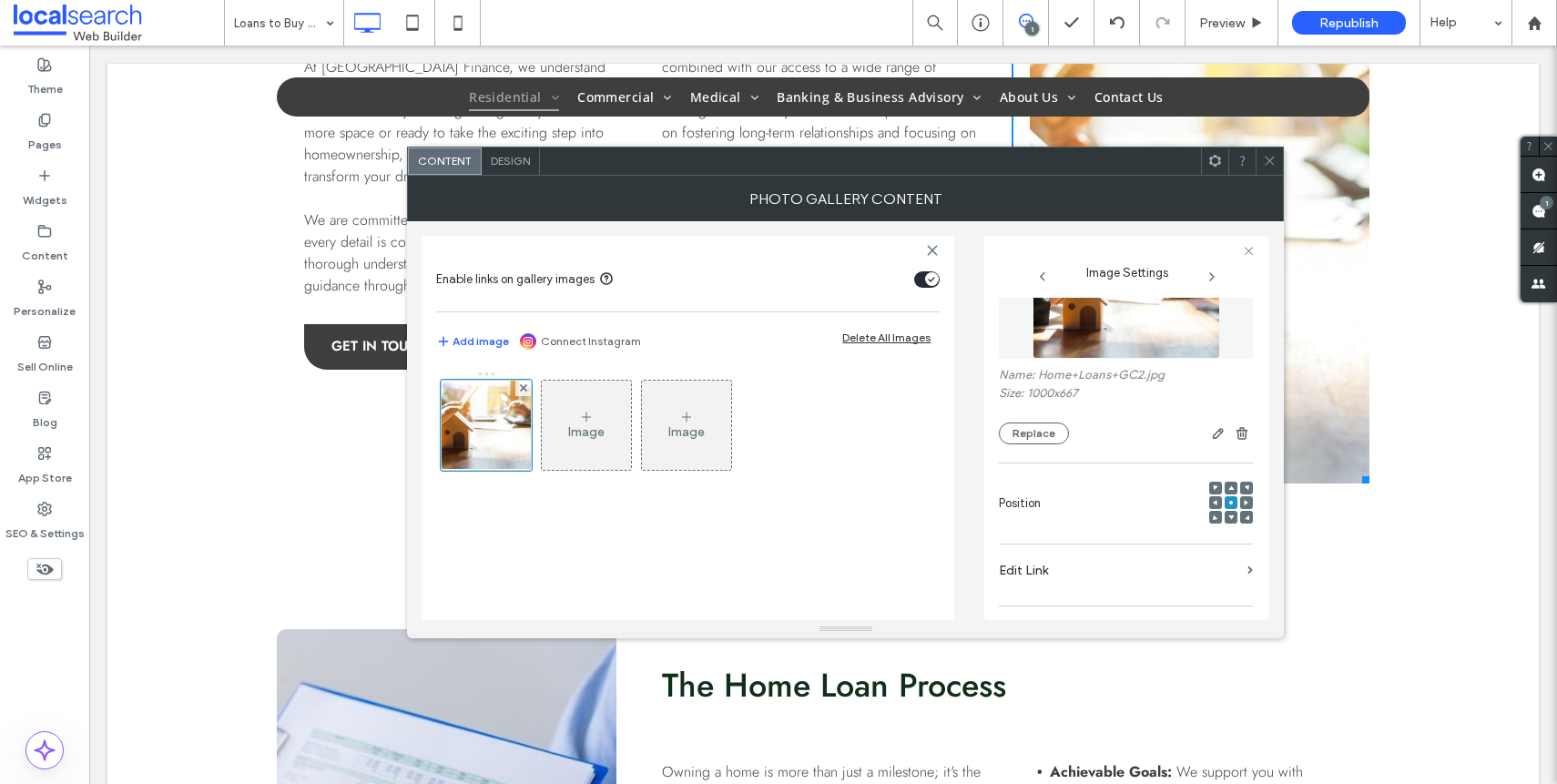
scroll to position [161, 0]
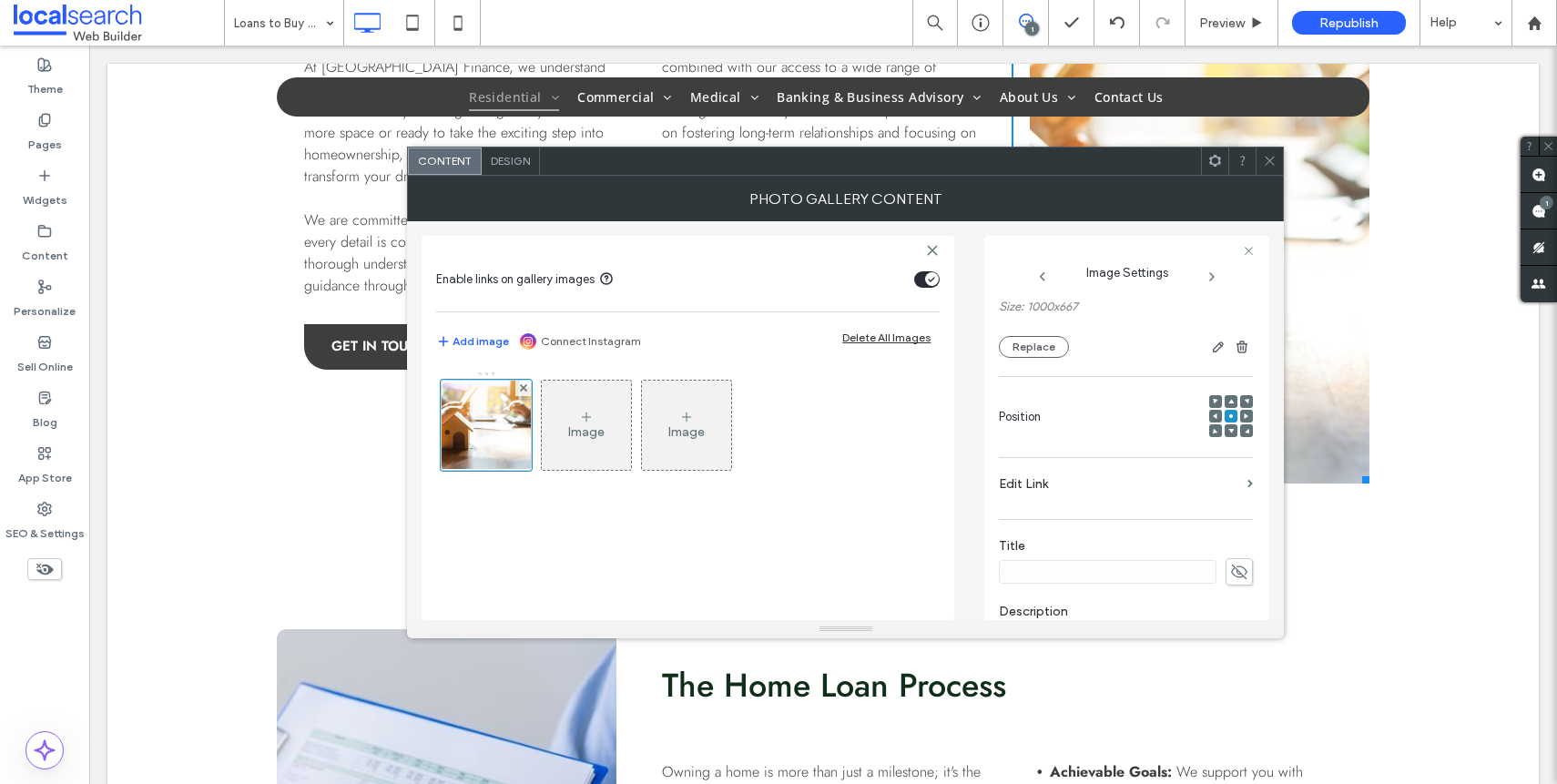
click at [1213, 419] on span at bounding box center [1215, 416] width 6 height 13
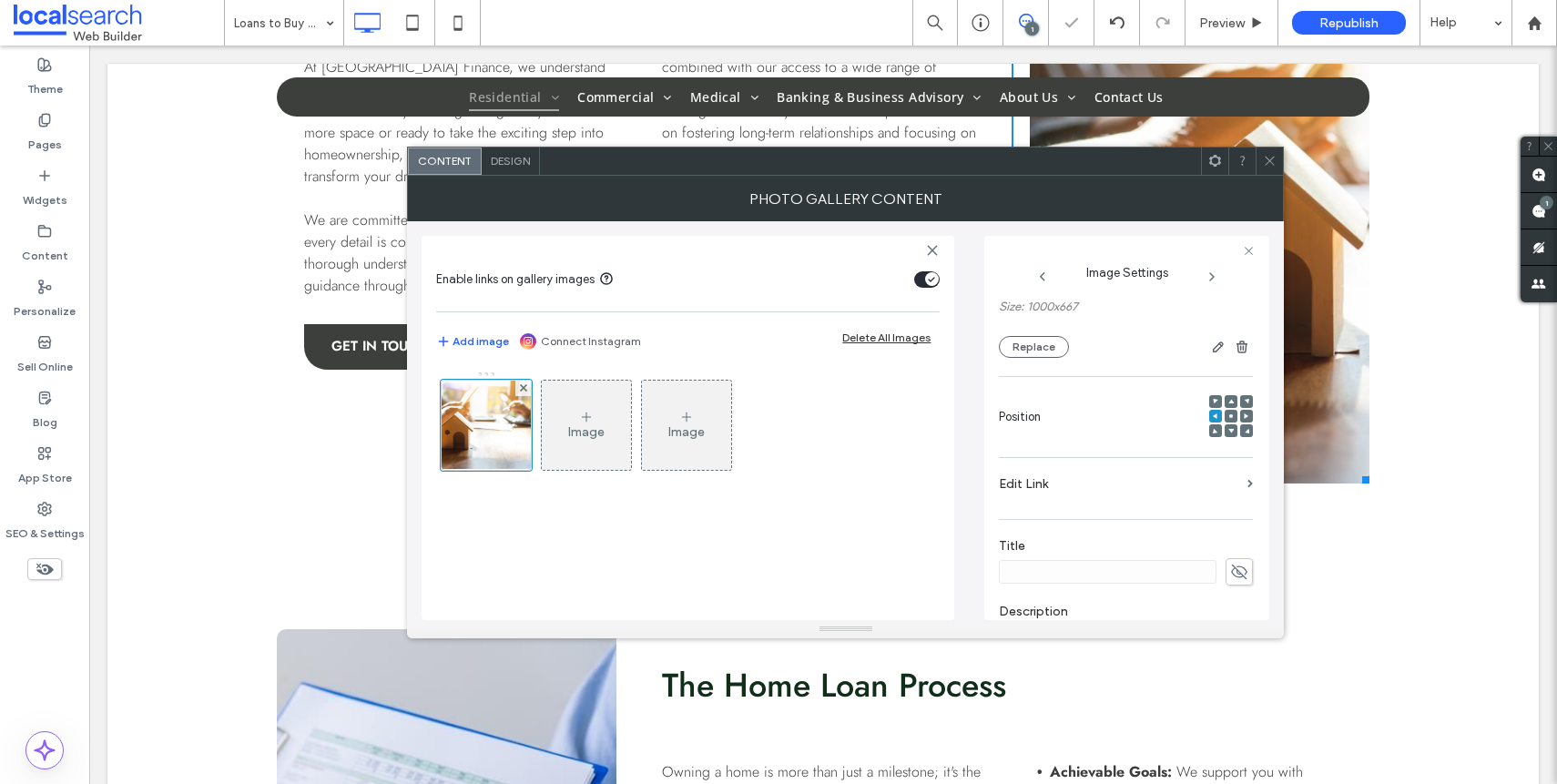
click at [1277, 156] on div at bounding box center [1270, 162] width 28 height 28
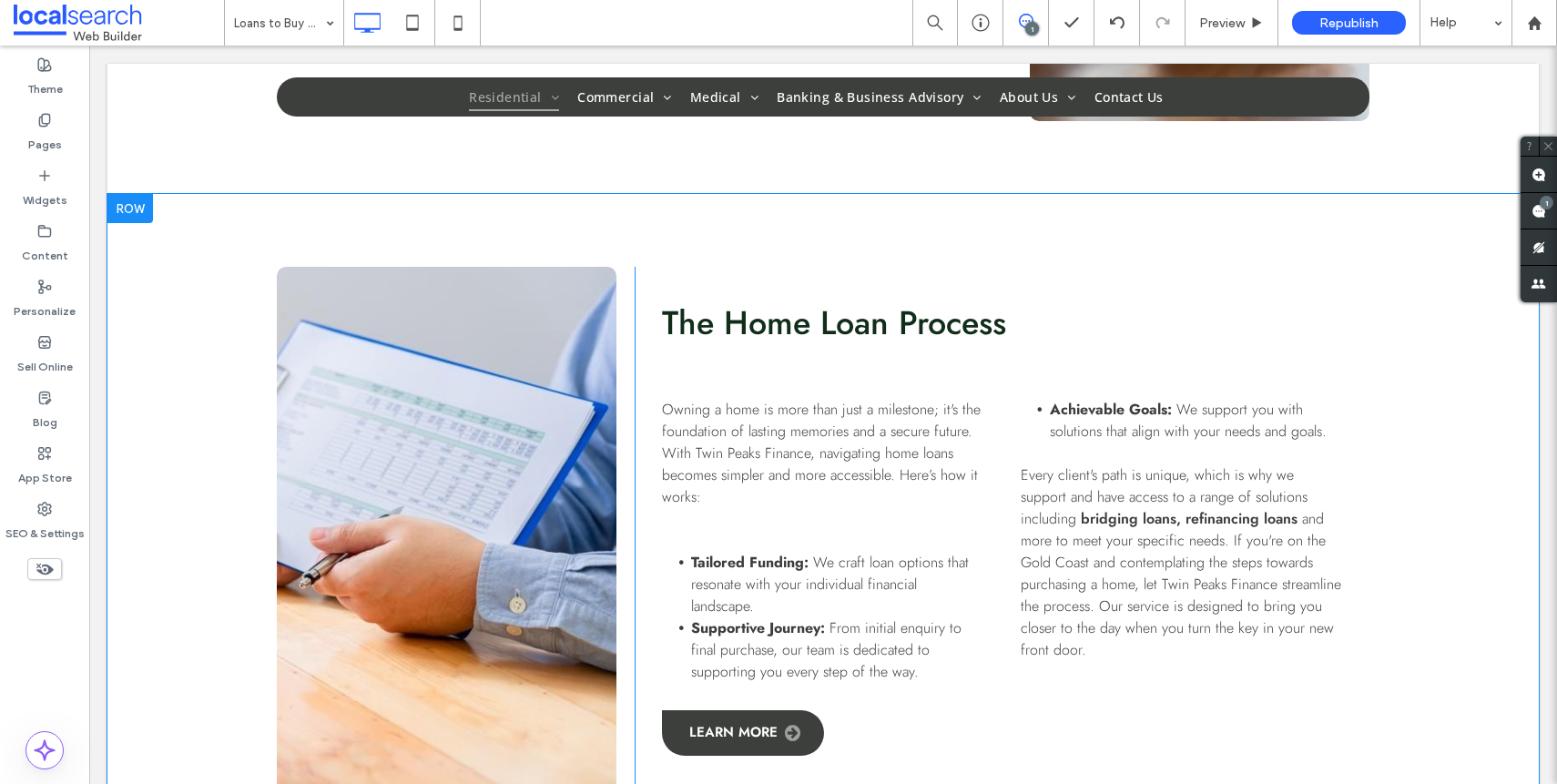
scroll to position [1570, 0]
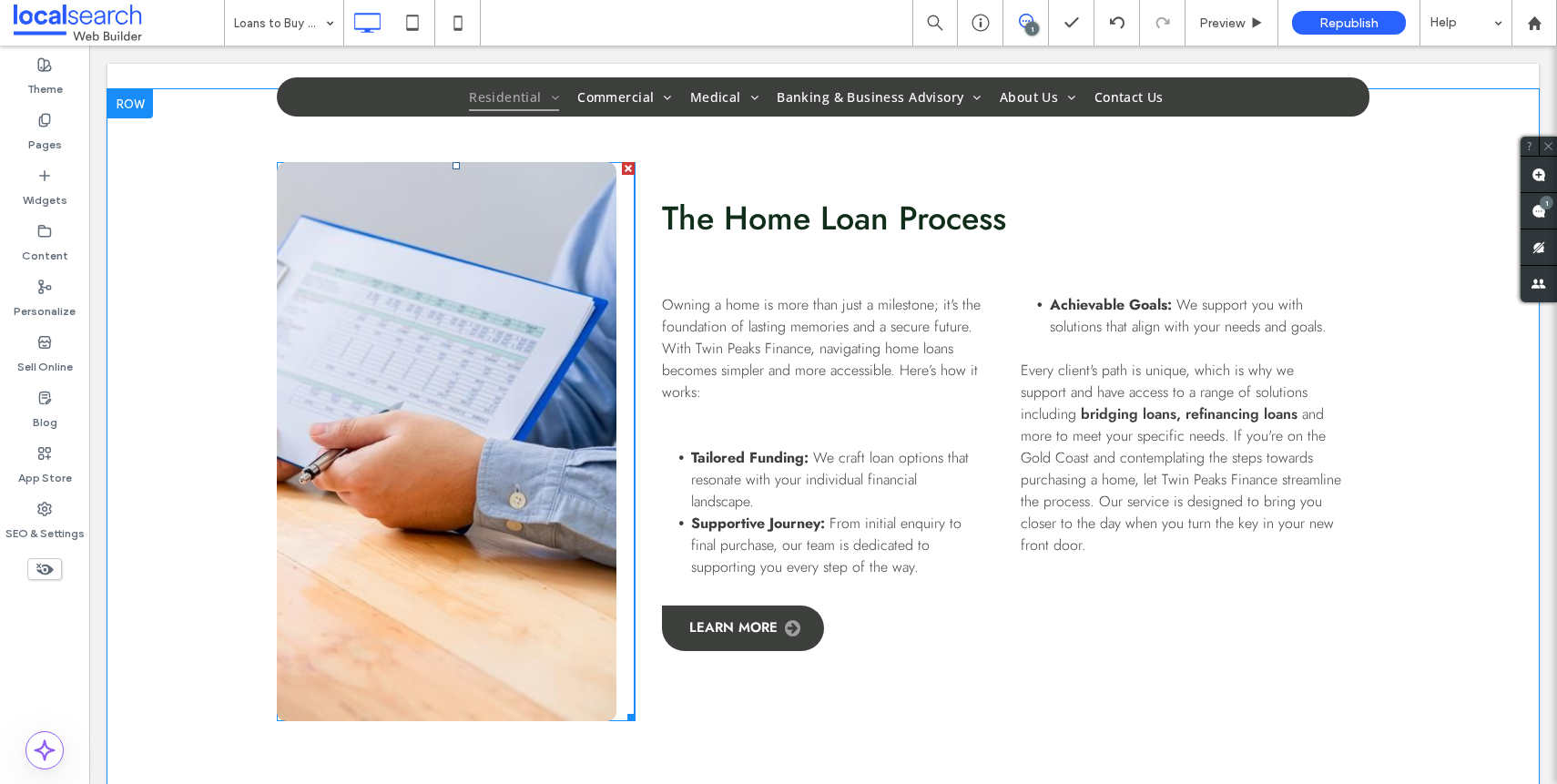
click at [442, 410] on link at bounding box center [446, 442] width 340 height 559
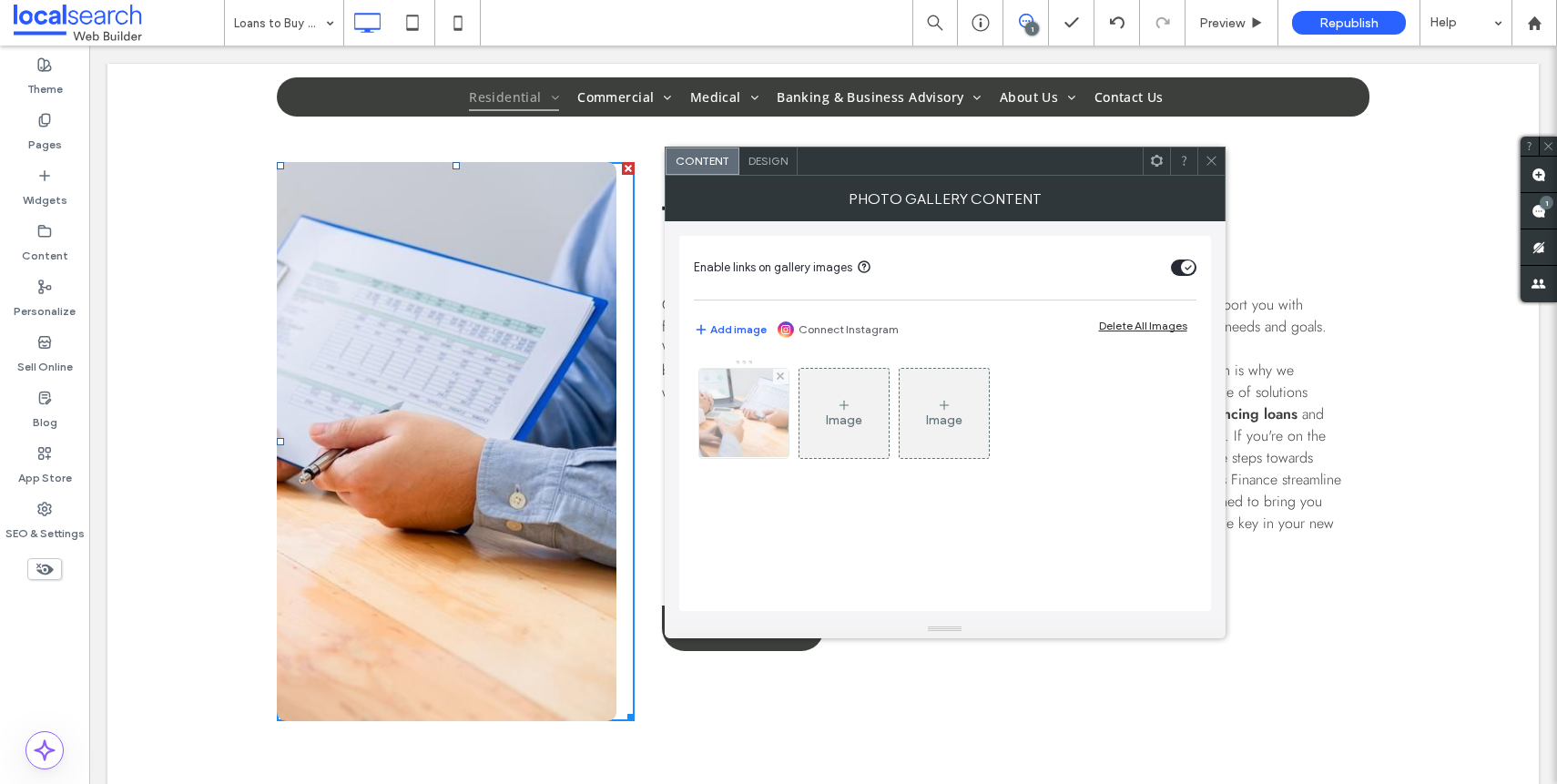
click at [755, 446] on div at bounding box center [744, 413] width 89 height 89
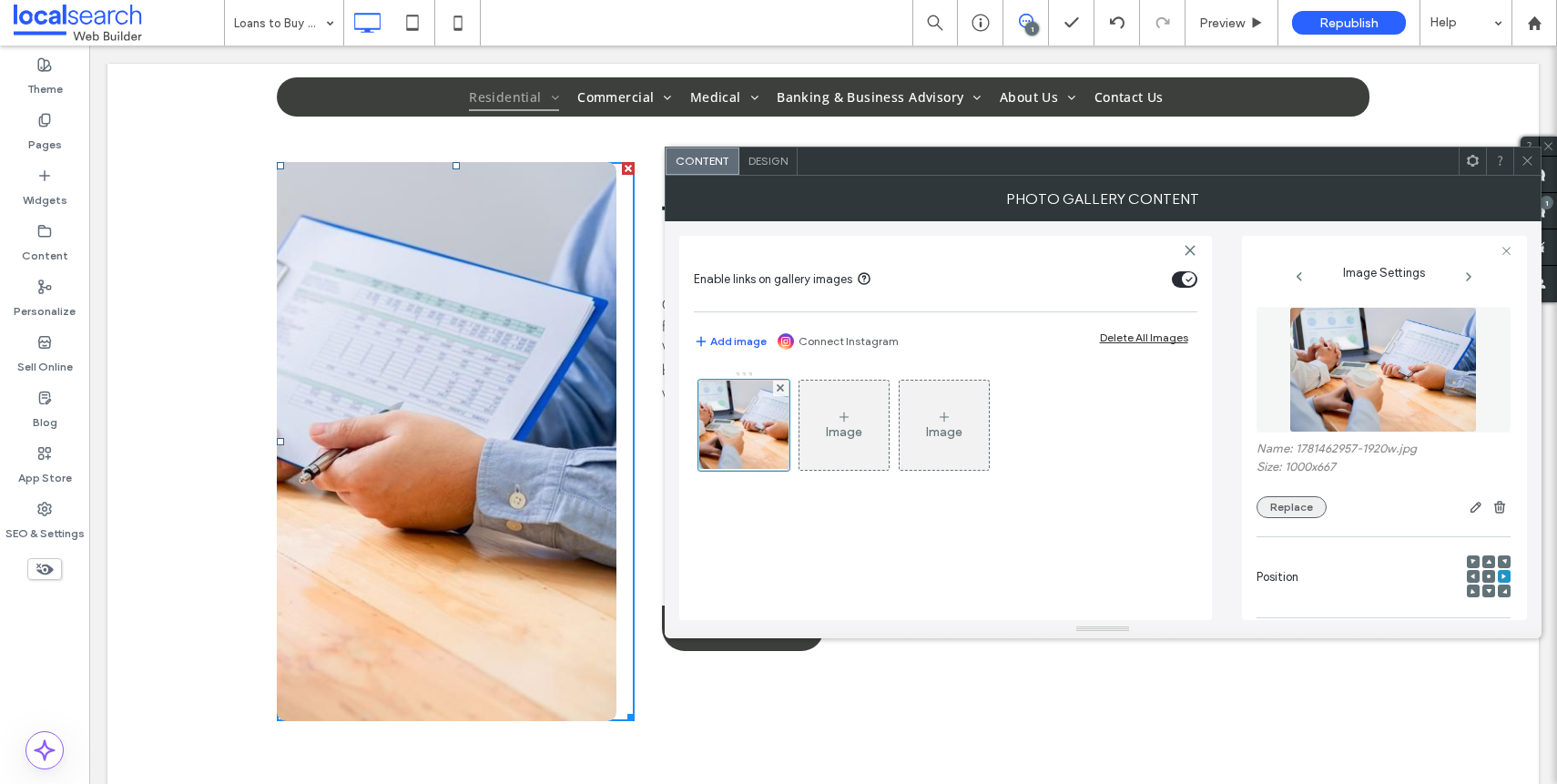
click at [1327, 506] on div at bounding box center [1418, 507] width 184 height 22
click at [1300, 505] on button "Replace" at bounding box center [1292, 507] width 70 height 22
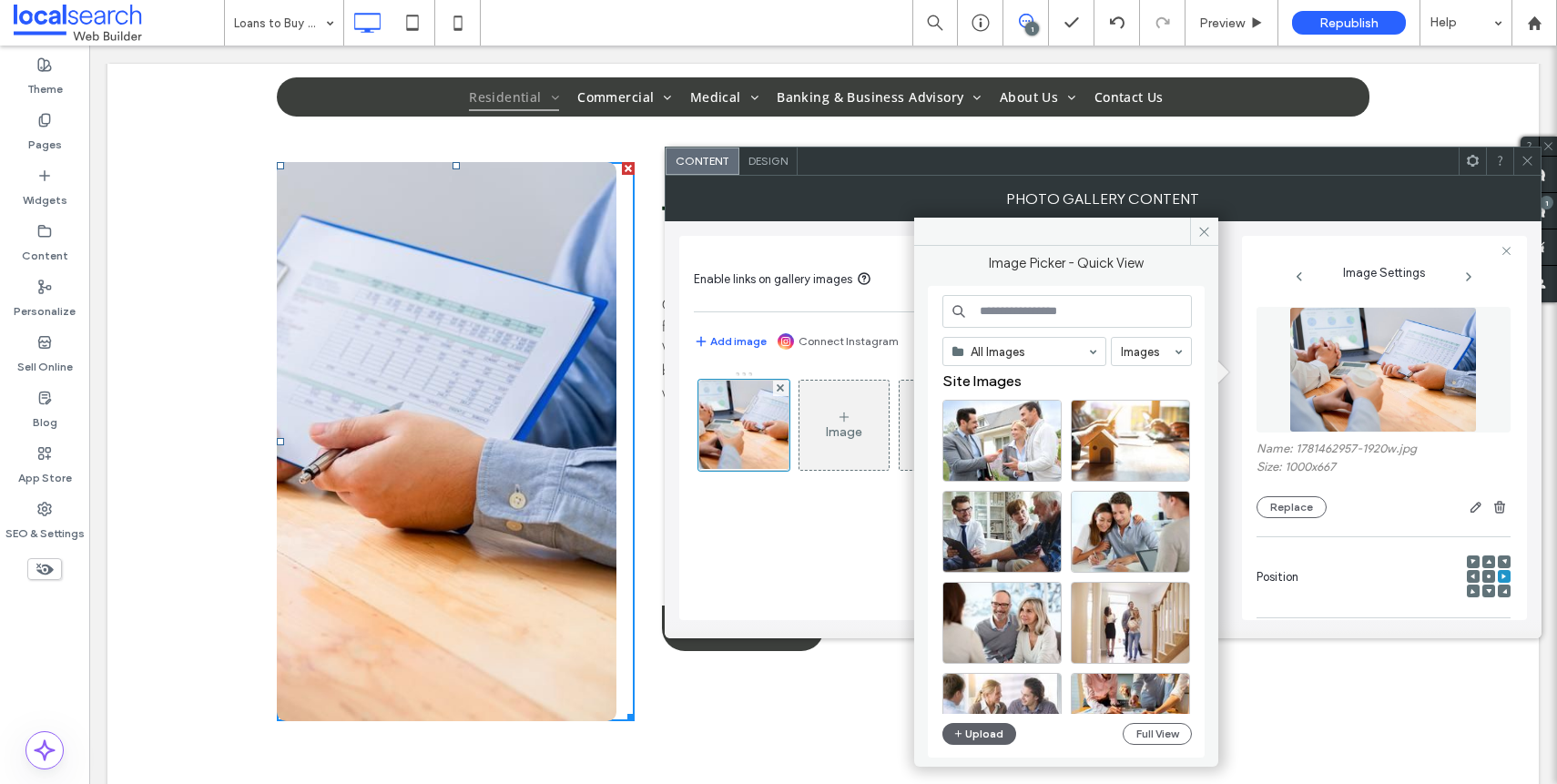
scroll to position [4, 0]
click at [977, 462] on div at bounding box center [1002, 469] width 118 height 22
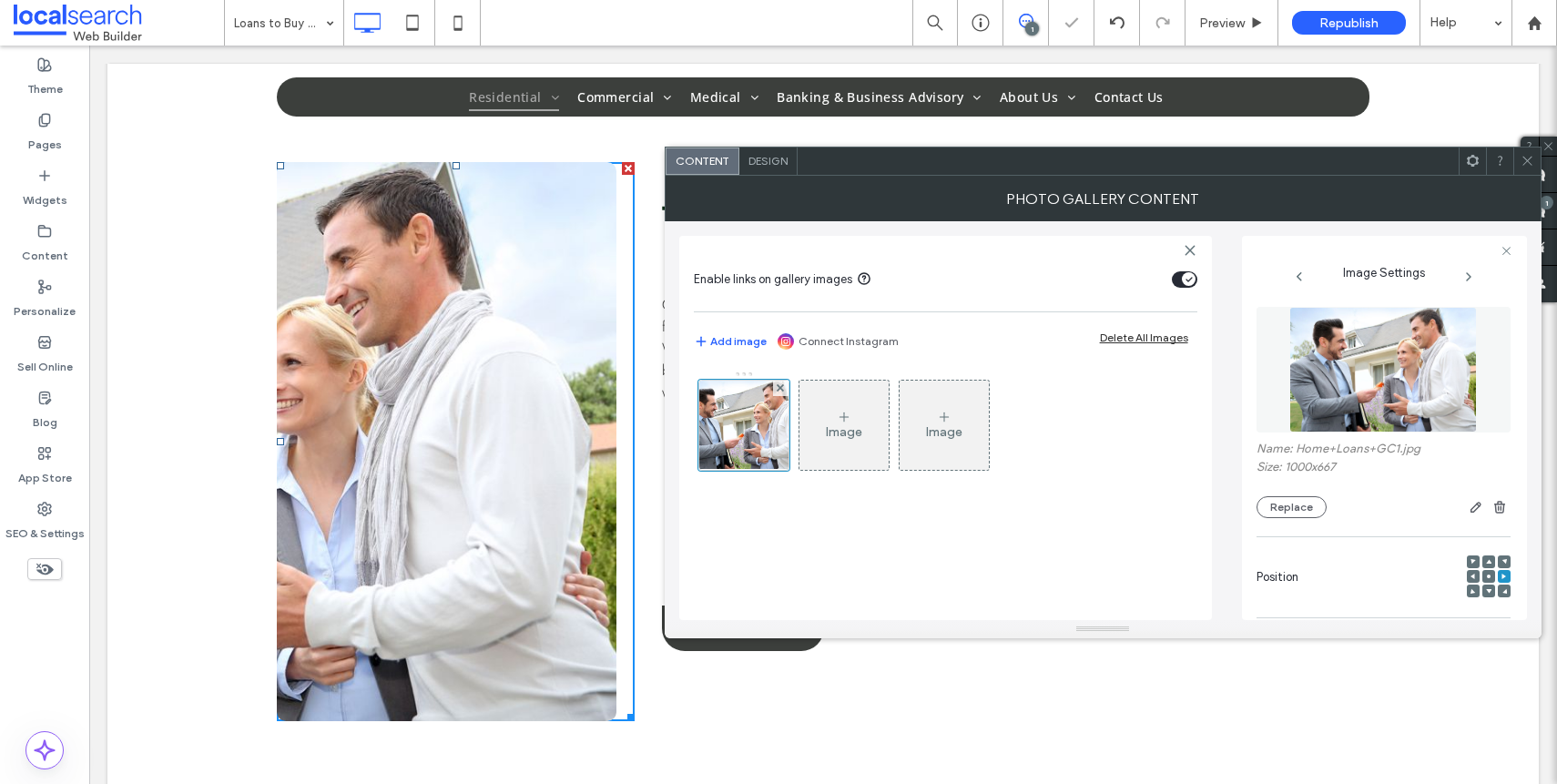
click at [1483, 576] on div at bounding box center [1489, 577] width 13 height 13
click at [1485, 577] on icon at bounding box center [1488, 577] width 6 height 6
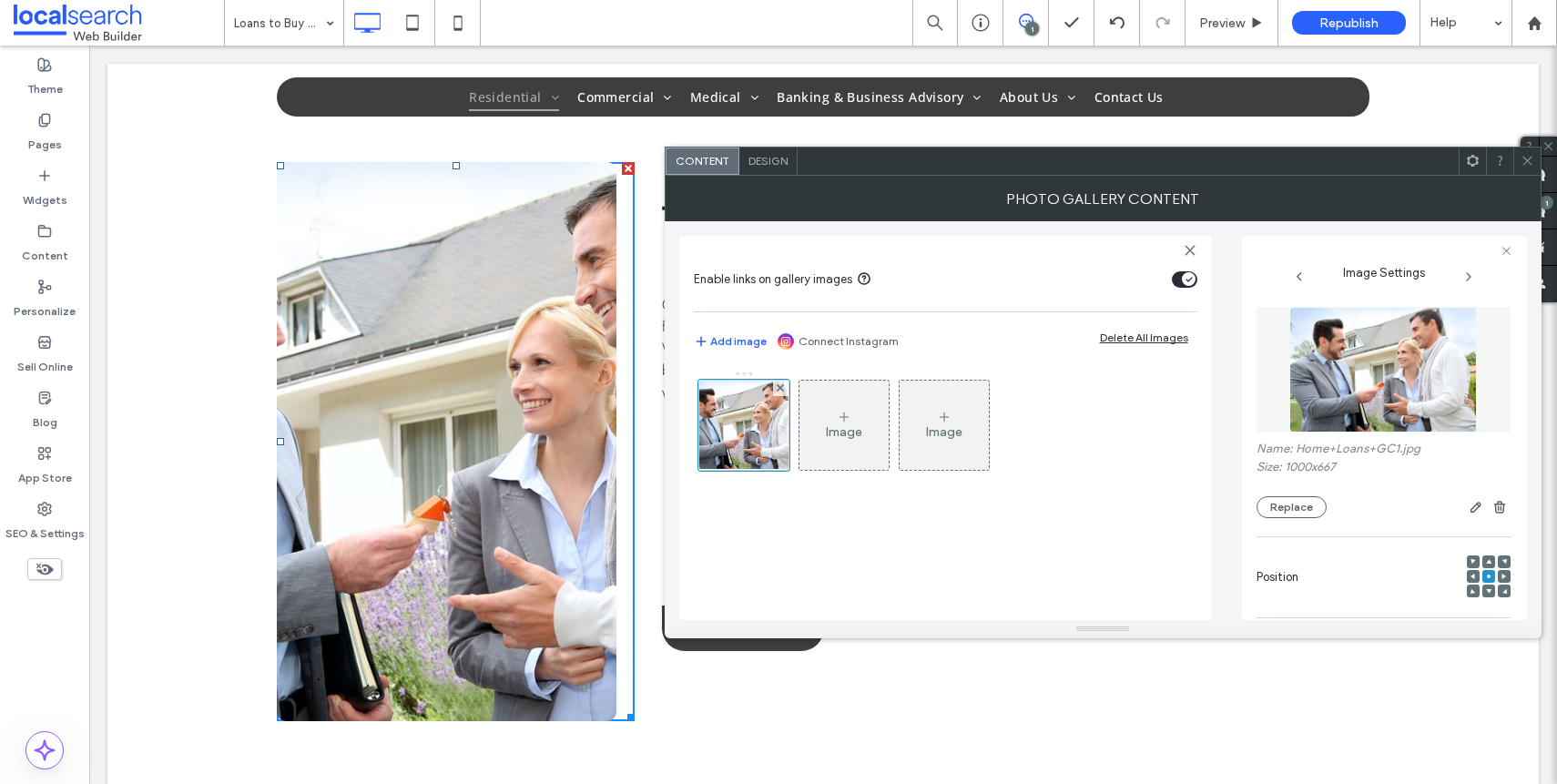
click at [1524, 165] on icon at bounding box center [1527, 161] width 14 height 14
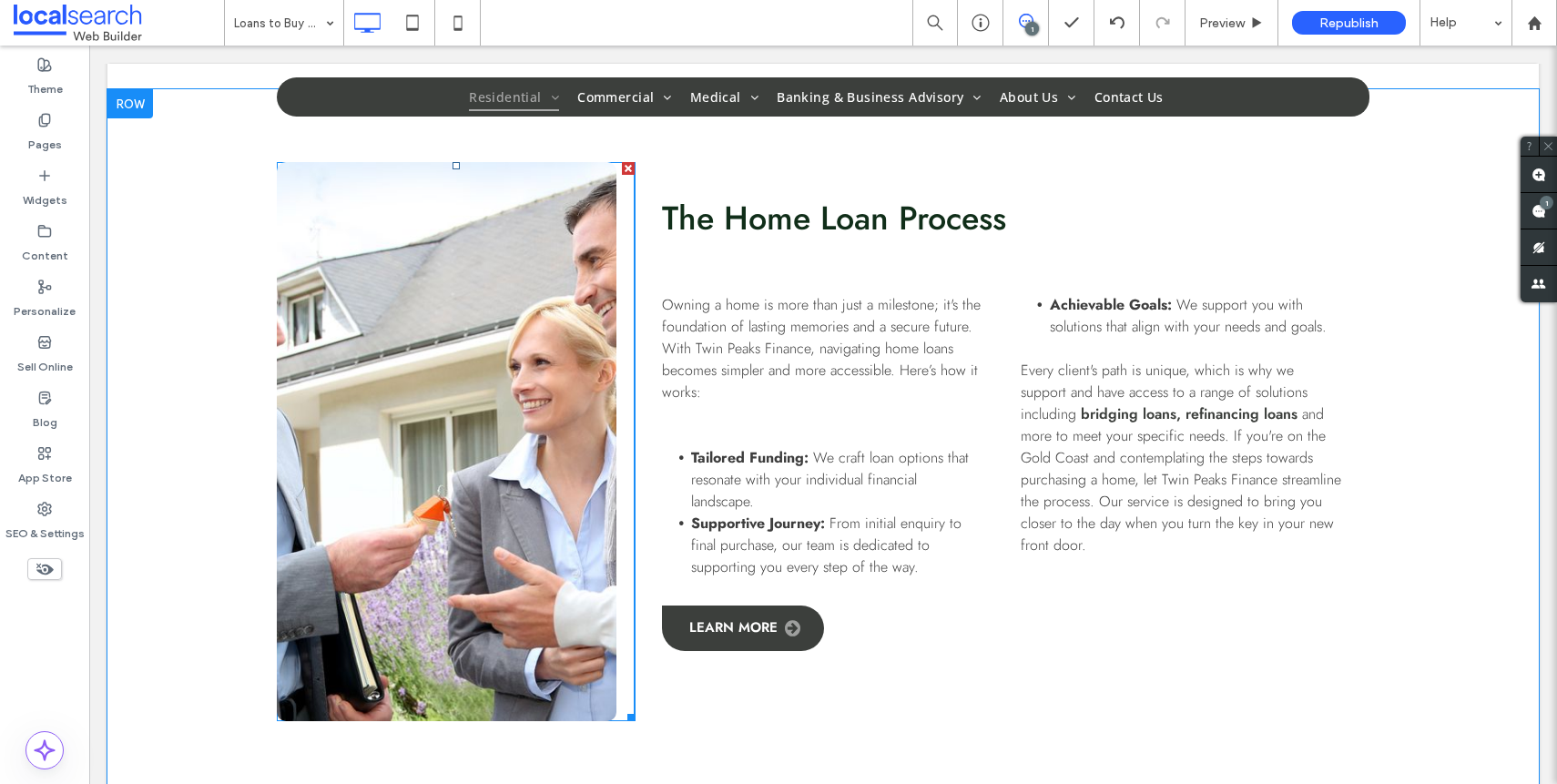
click at [537, 692] on link at bounding box center [446, 442] width 340 height 559
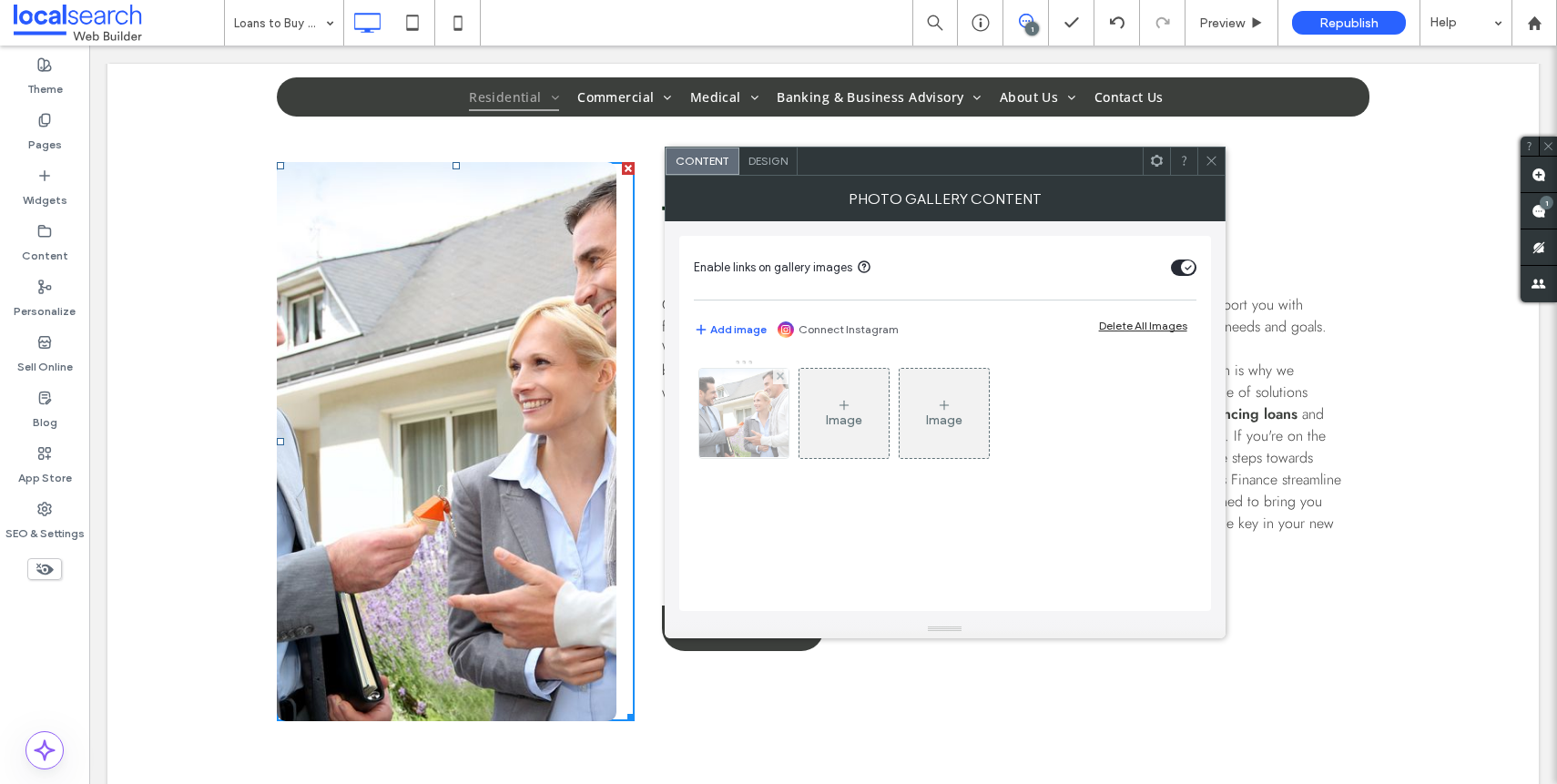
click at [750, 425] on img at bounding box center [744, 413] width 134 height 89
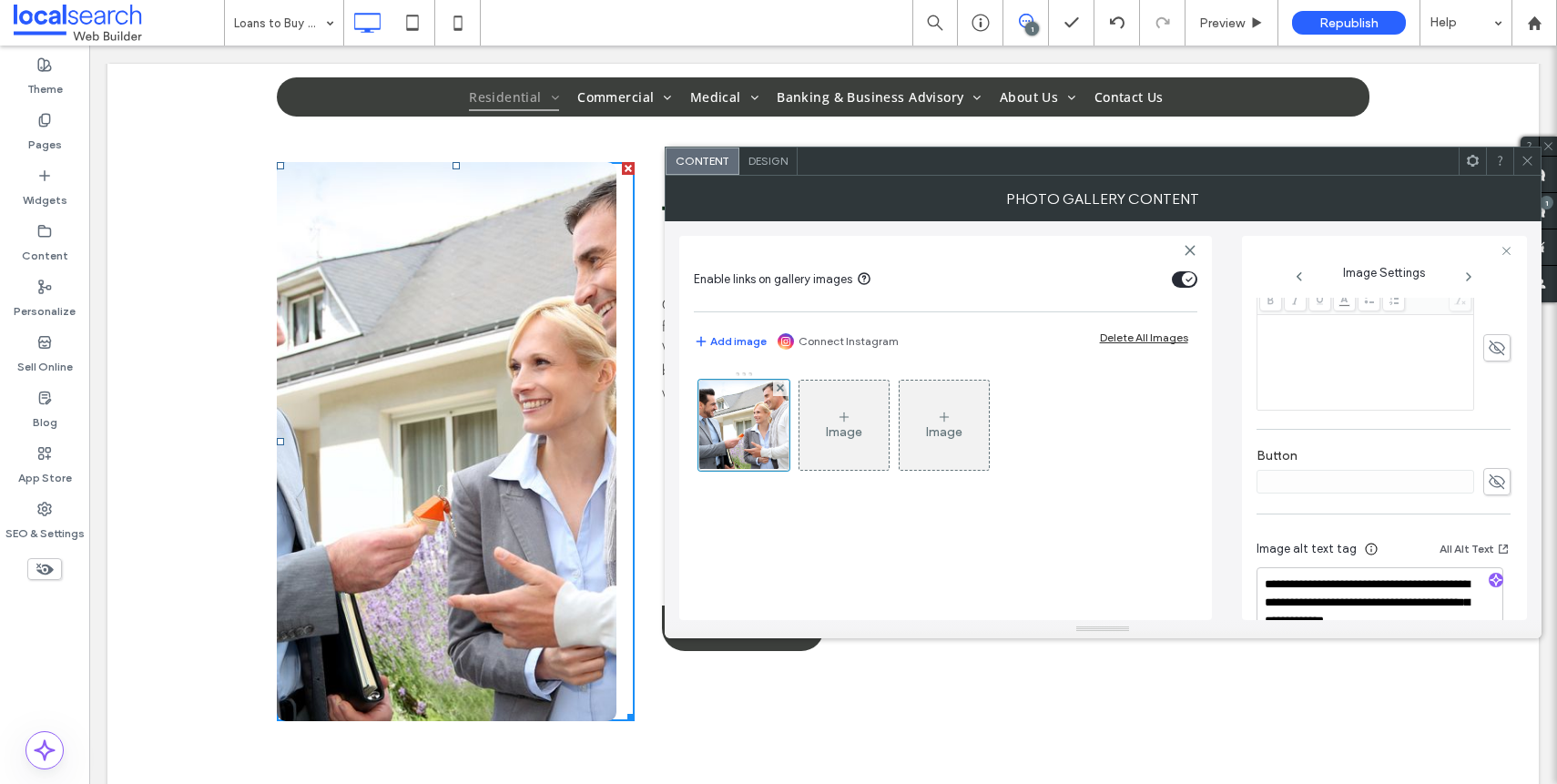
scroll to position [538, 0]
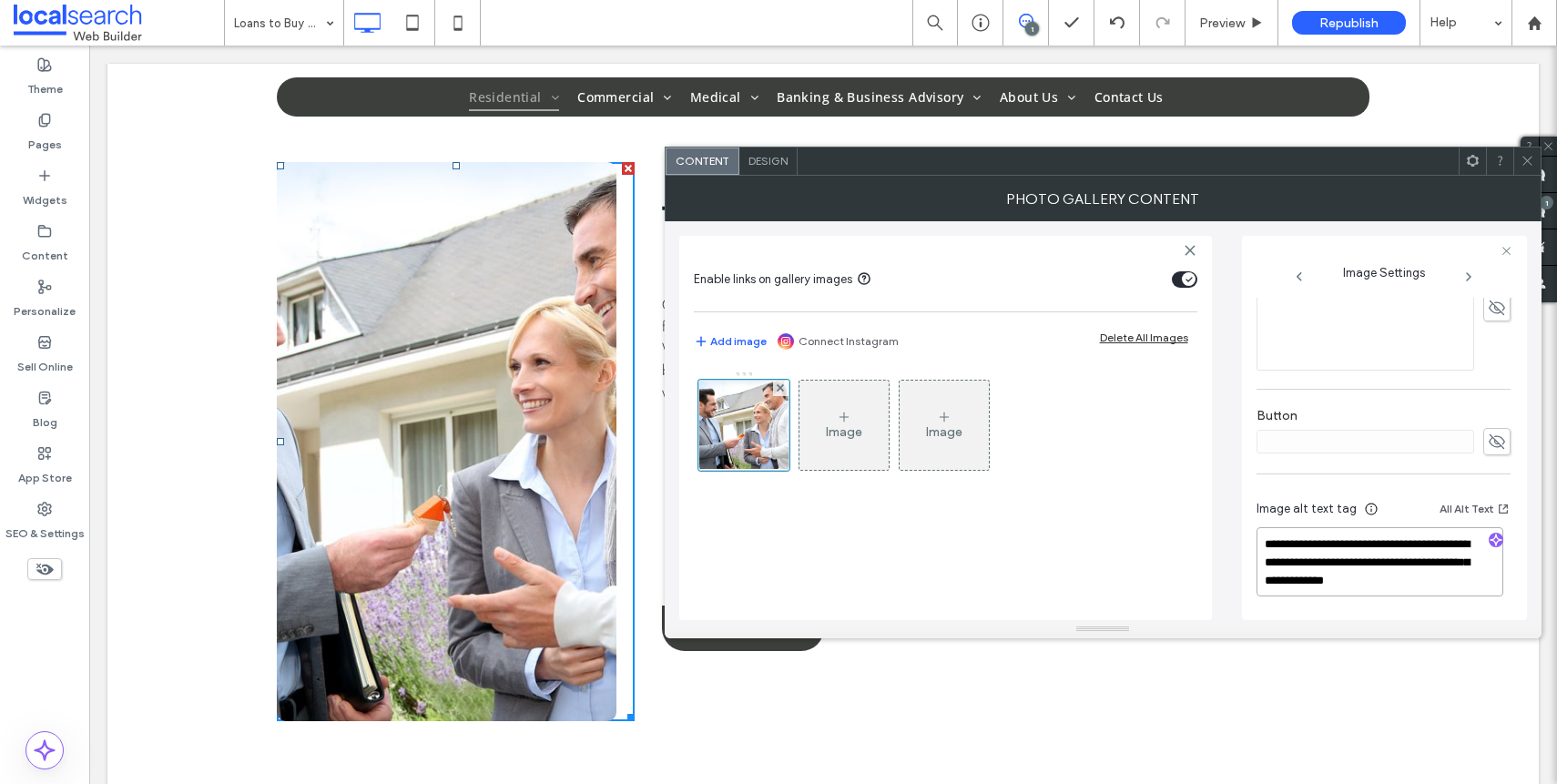
click at [1347, 561] on textarea "**********" at bounding box center [1380, 561] width 247 height 69
click at [1347, 560] on textarea "**********" at bounding box center [1380, 561] width 247 height 69
drag, startPoint x: 1476, startPoint y: 583, endPoint x: 1193, endPoint y: 516, distance: 290.8
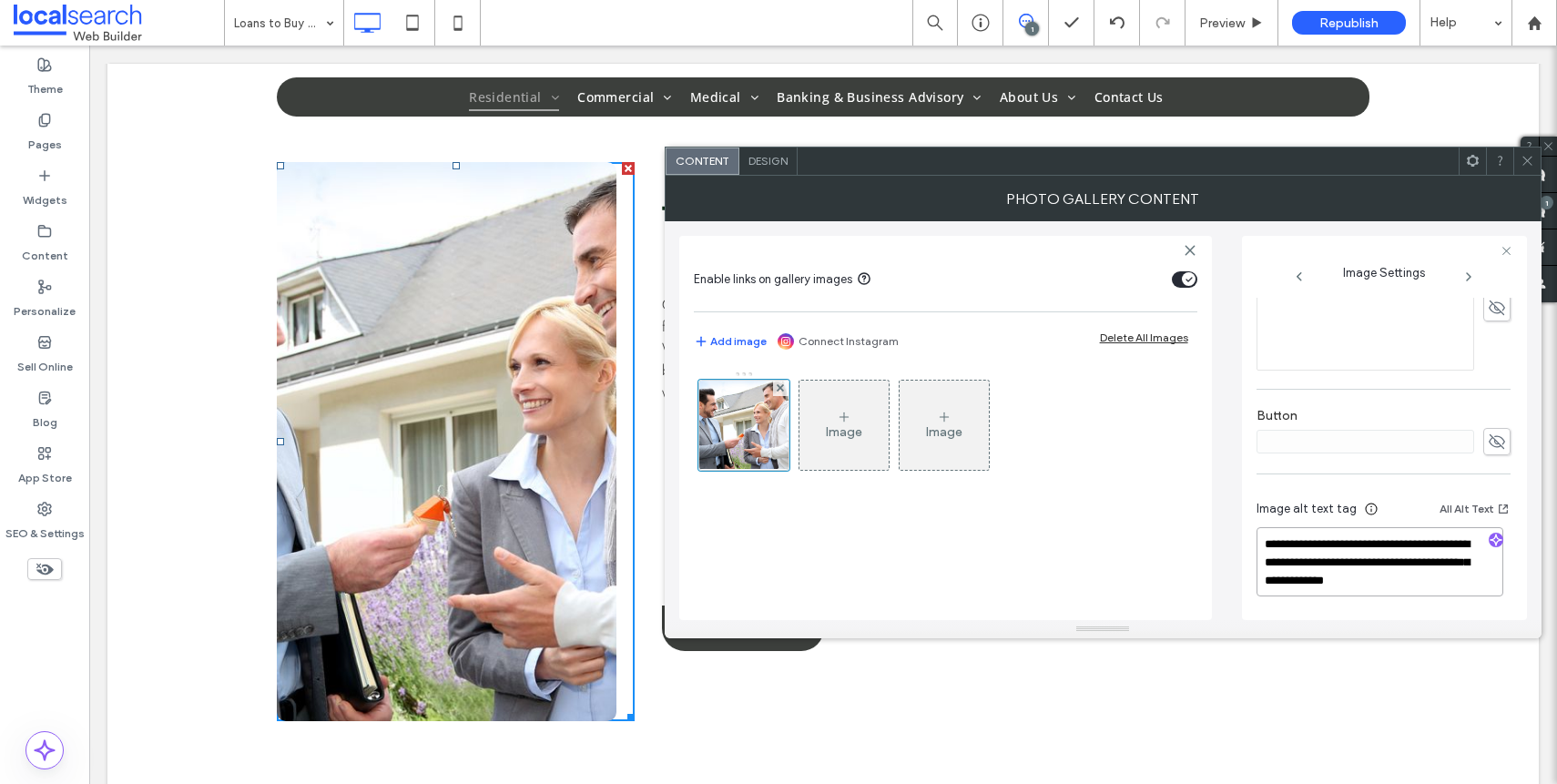
click at [1193, 516] on div "**********" at bounding box center [1103, 420] width 847 height 398
paste textarea
type textarea "**********"
click at [1514, 157] on div at bounding box center [1527, 162] width 28 height 28
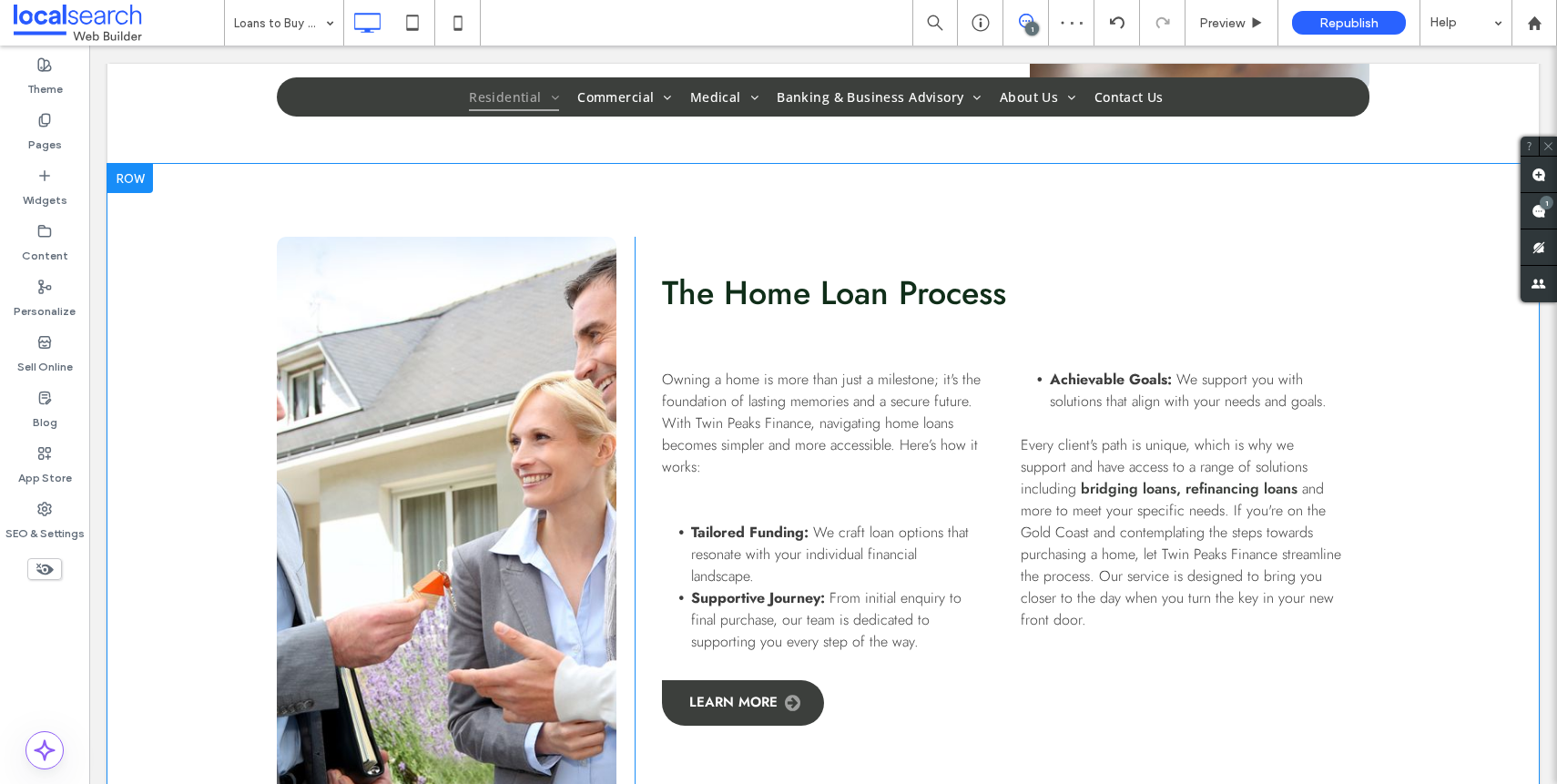
scroll to position [1409, 0]
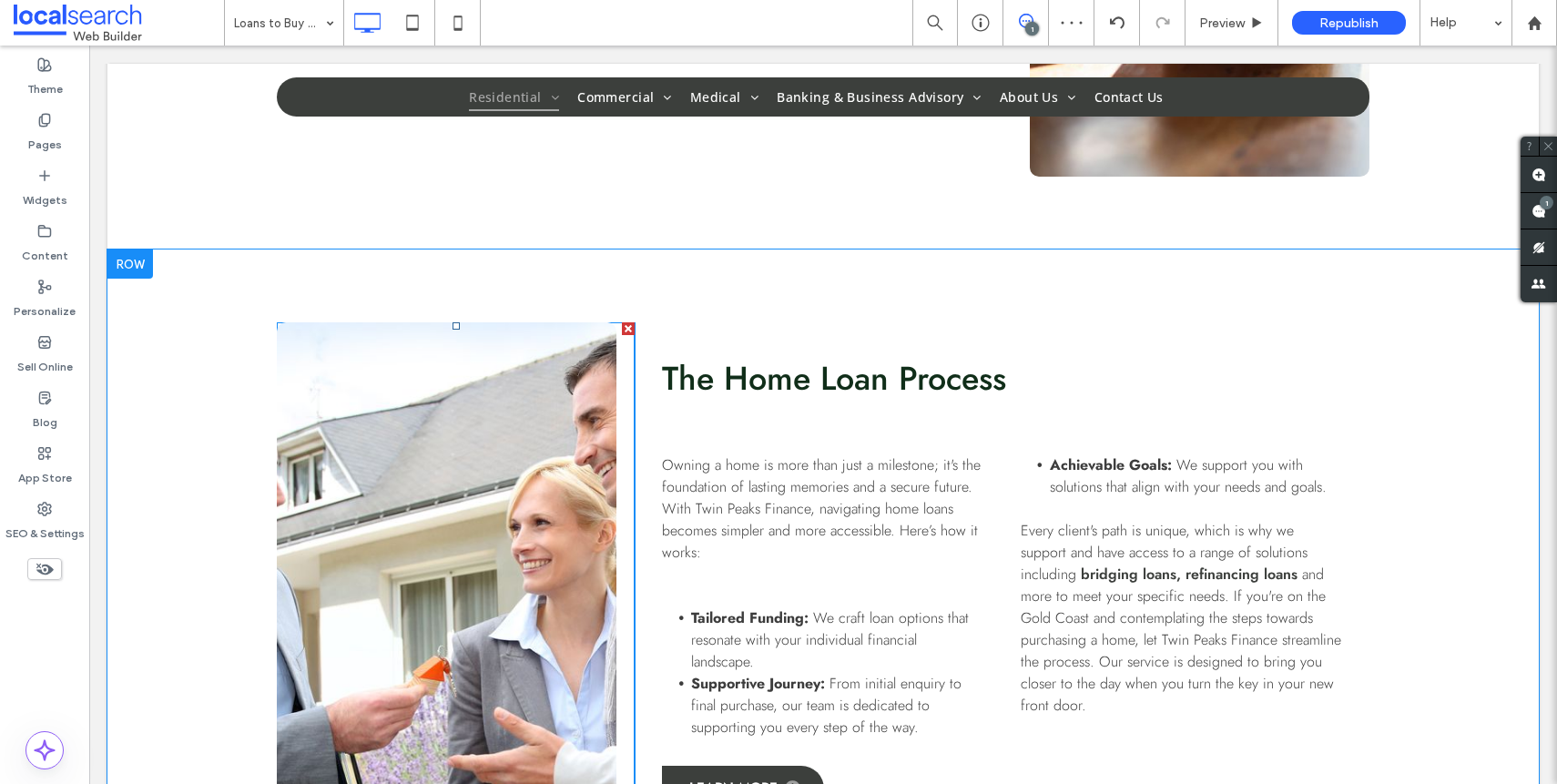
click at [508, 529] on link at bounding box center [446, 601] width 340 height 559
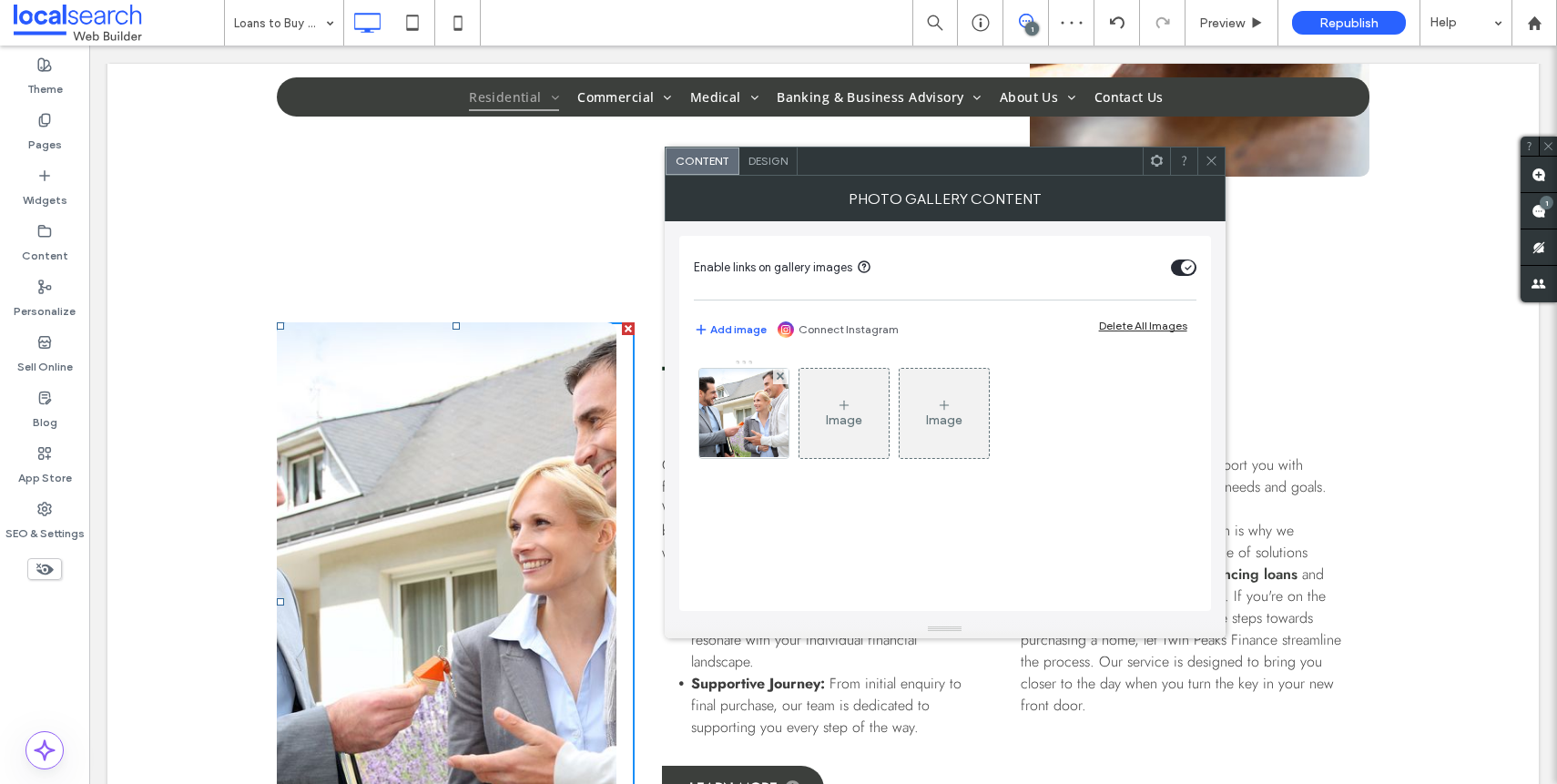
click at [728, 467] on div "Image Image" at bounding box center [944, 418] width 500 height 118
click at [736, 449] on img at bounding box center [744, 413] width 134 height 89
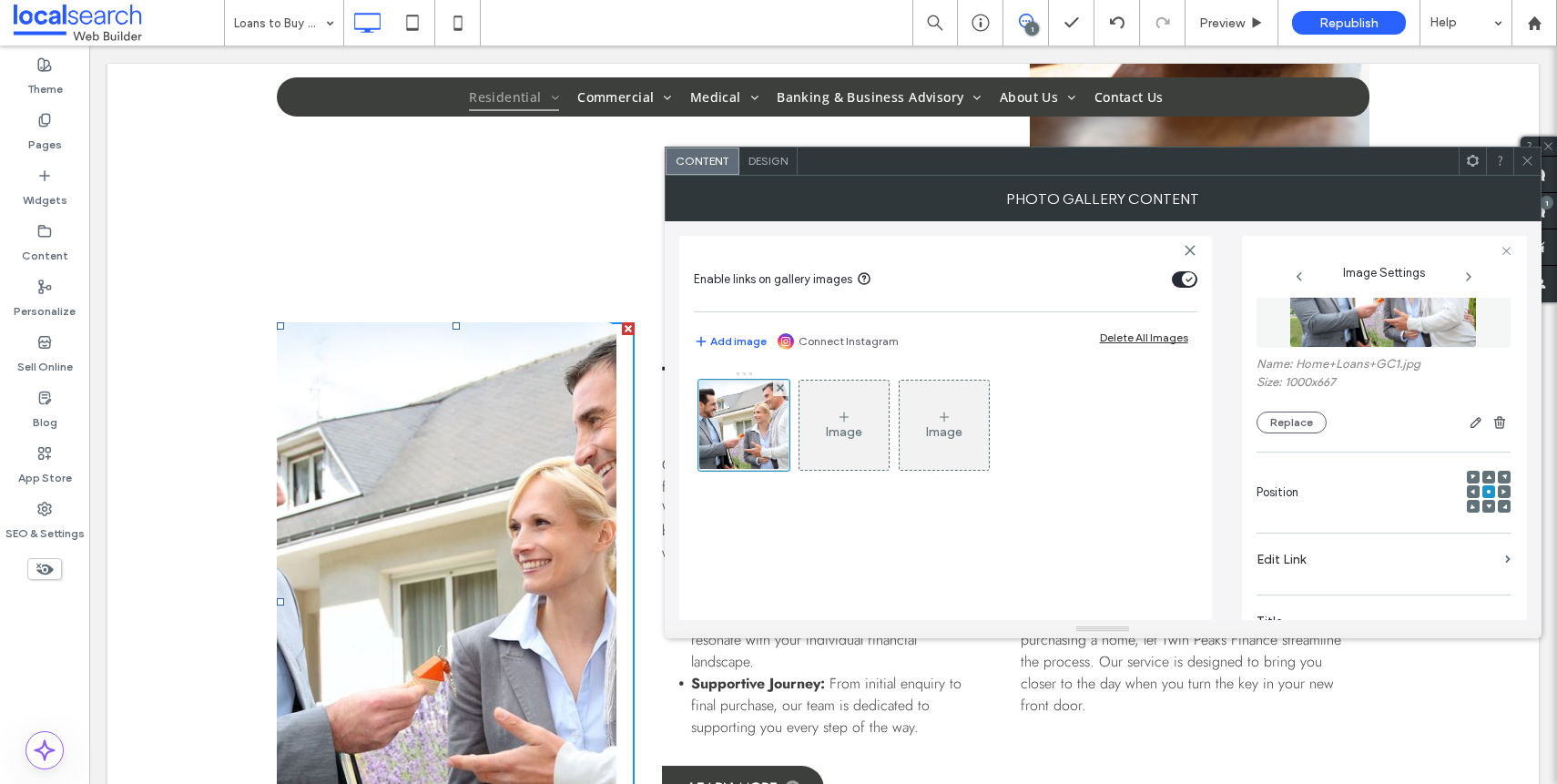
scroll to position [538, 0]
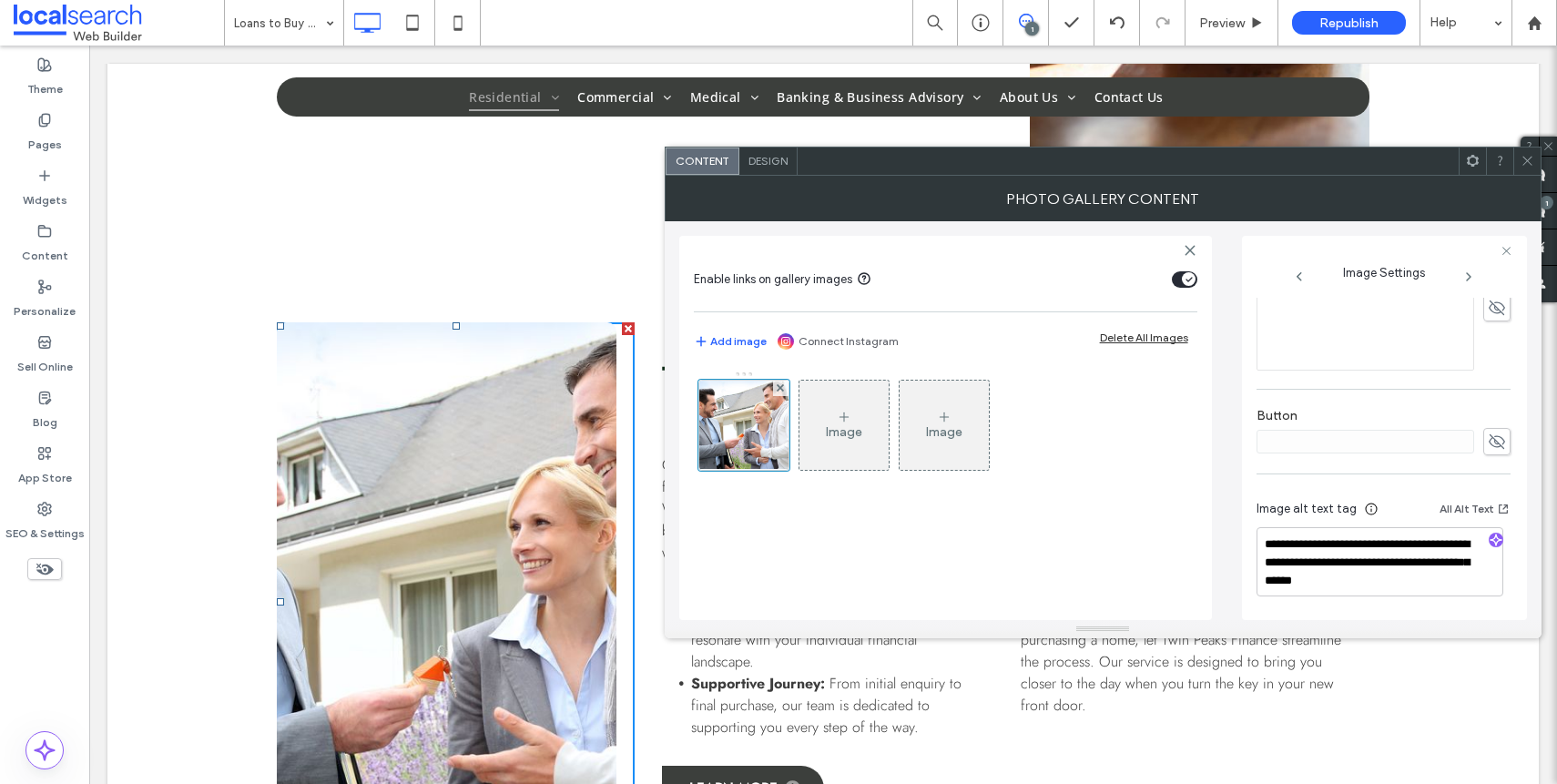
click at [1521, 163] on icon at bounding box center [1527, 161] width 14 height 14
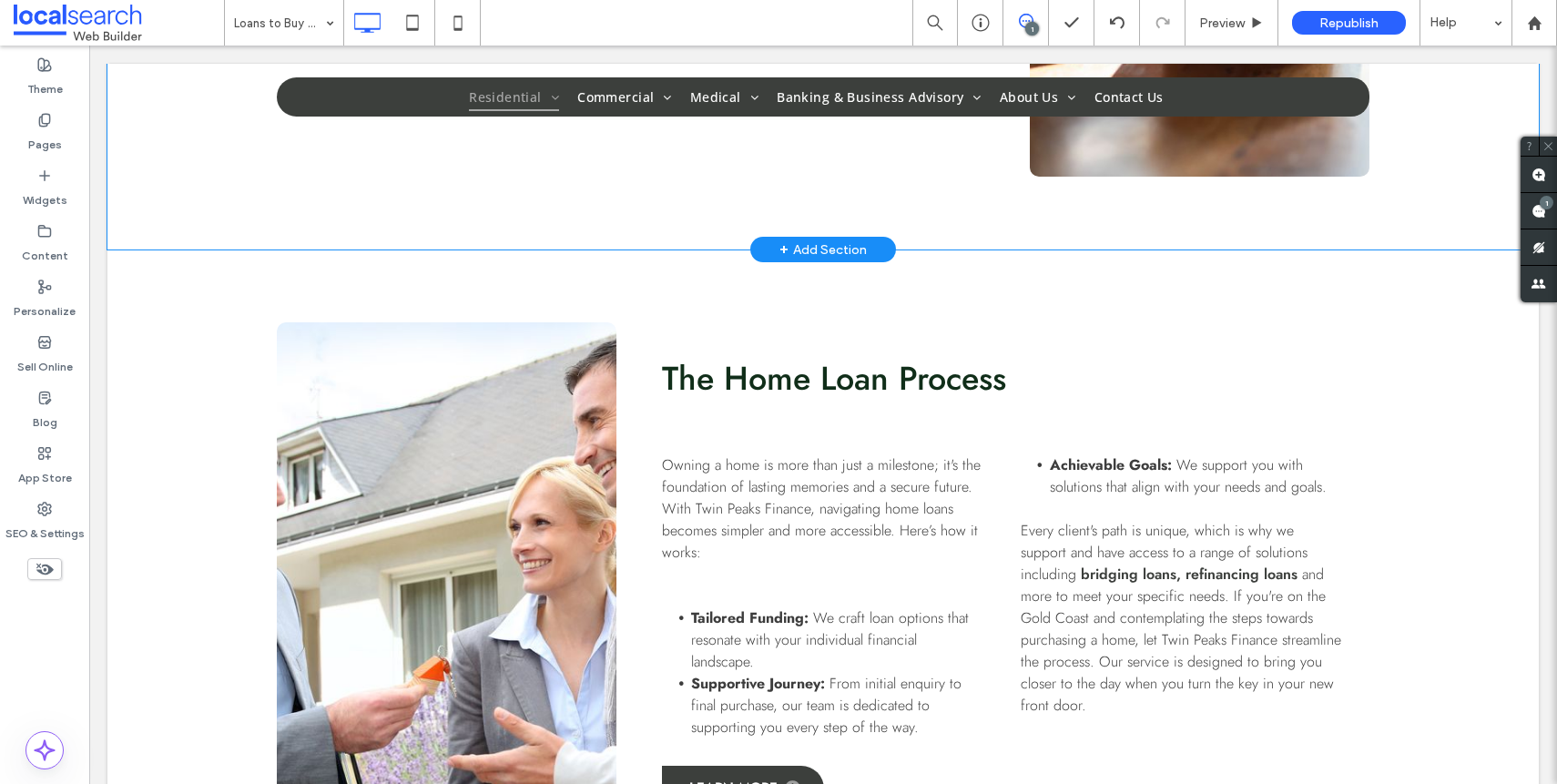
scroll to position [1232, 0]
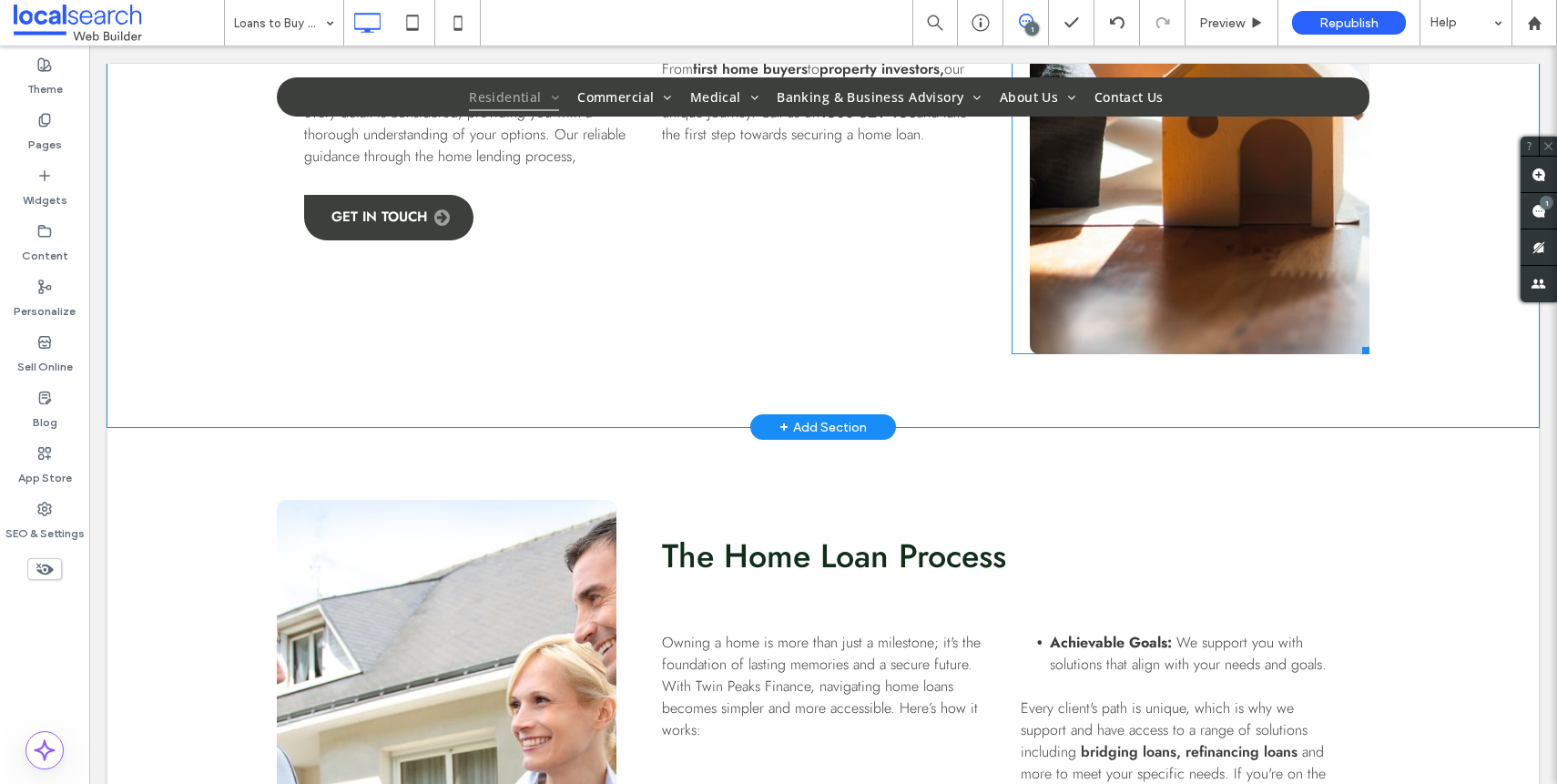
click at [1174, 283] on link at bounding box center [1200, 74] width 340 height 559
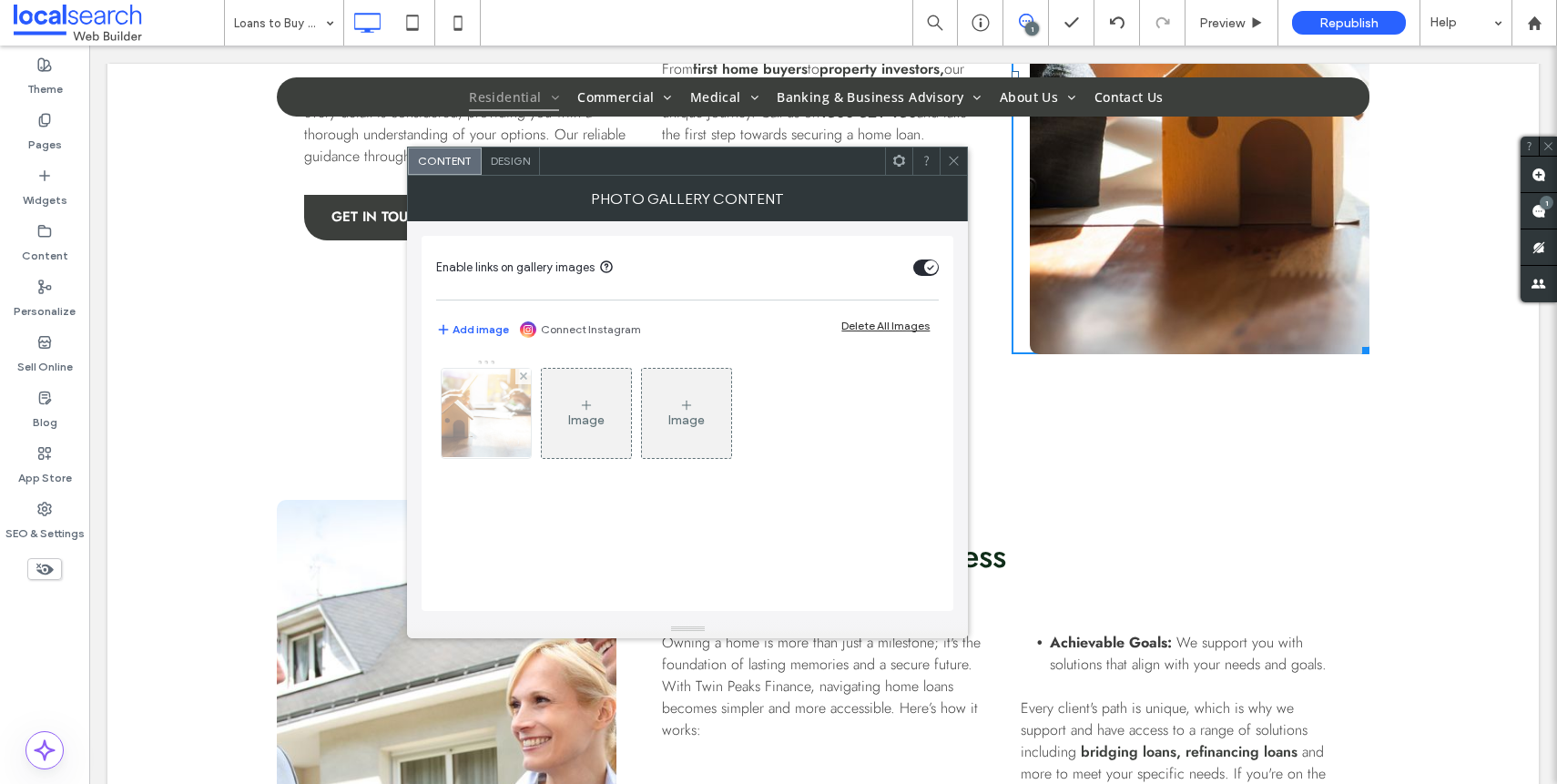
click at [487, 424] on img at bounding box center [487, 413] width 134 height 89
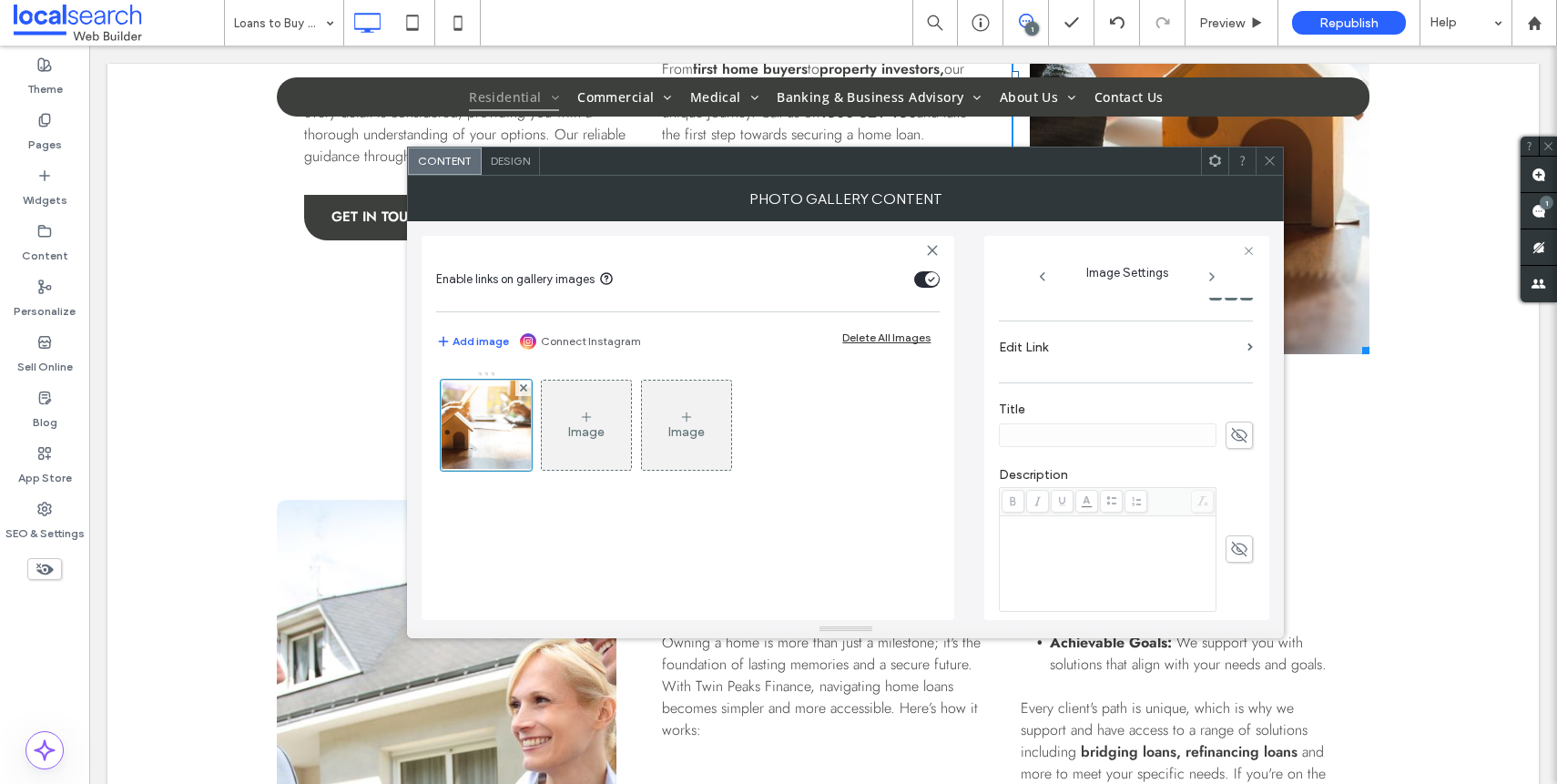
scroll to position [300, 0]
click at [1048, 544] on div "Rich Text Editor" at bounding box center [1108, 559] width 211 height 91
click at [1049, 548] on div "Rich Text Editor" at bounding box center [1108, 559] width 211 height 91
click at [1053, 553] on div "Rich Text Editor" at bounding box center [1108, 559] width 211 height 91
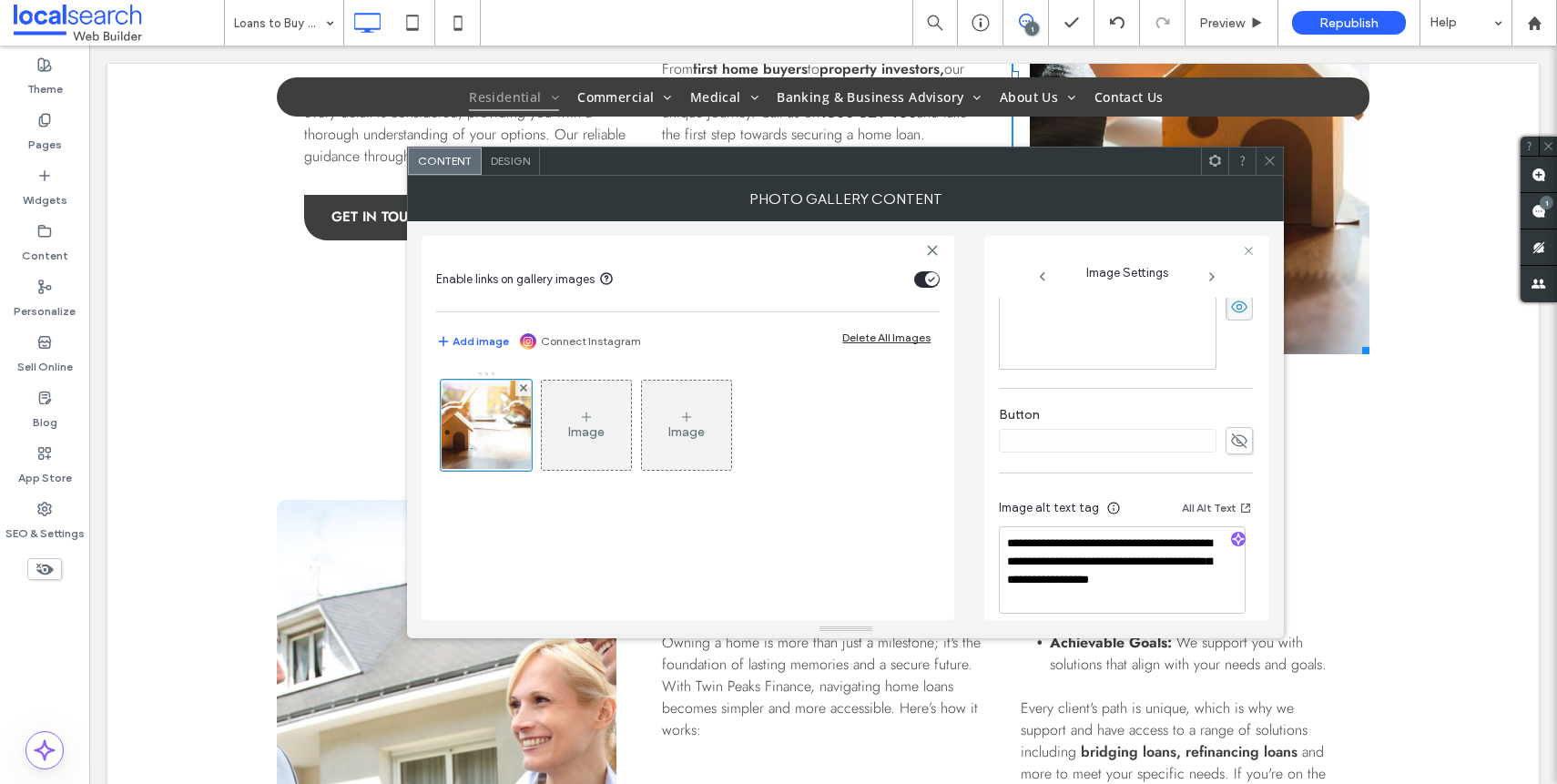
scroll to position [556, 0]
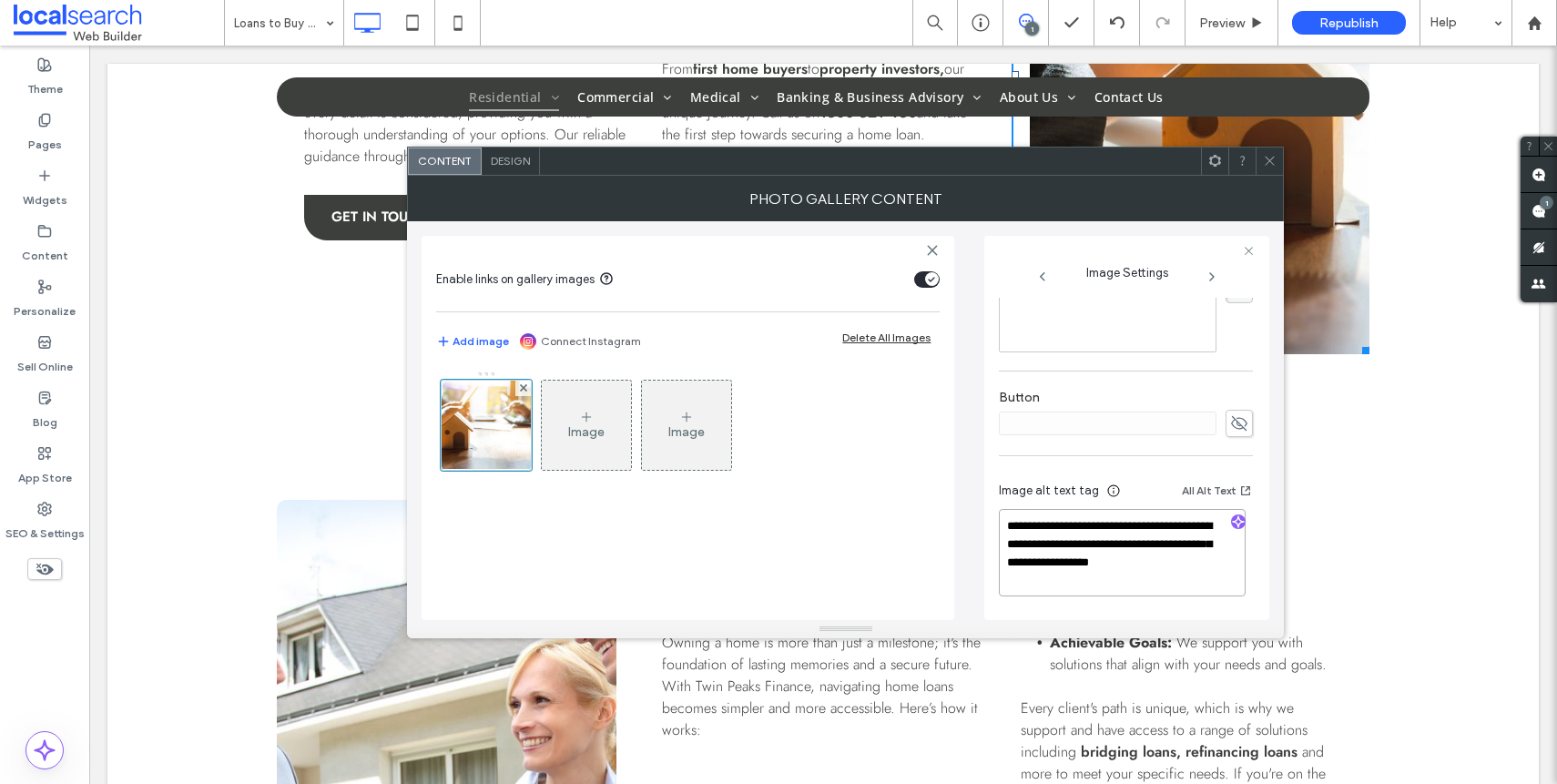
click at [1039, 558] on textarea "**********" at bounding box center [1122, 552] width 247 height 87
drag, startPoint x: 1182, startPoint y: 545, endPoint x: 906, endPoint y: 523, distance: 276.9
click at [906, 523] on div "**********" at bounding box center [845, 420] width 847 height 398
type textarea "**********"
drag, startPoint x: 1187, startPoint y: 407, endPoint x: 1200, endPoint y: 390, distance: 21.4
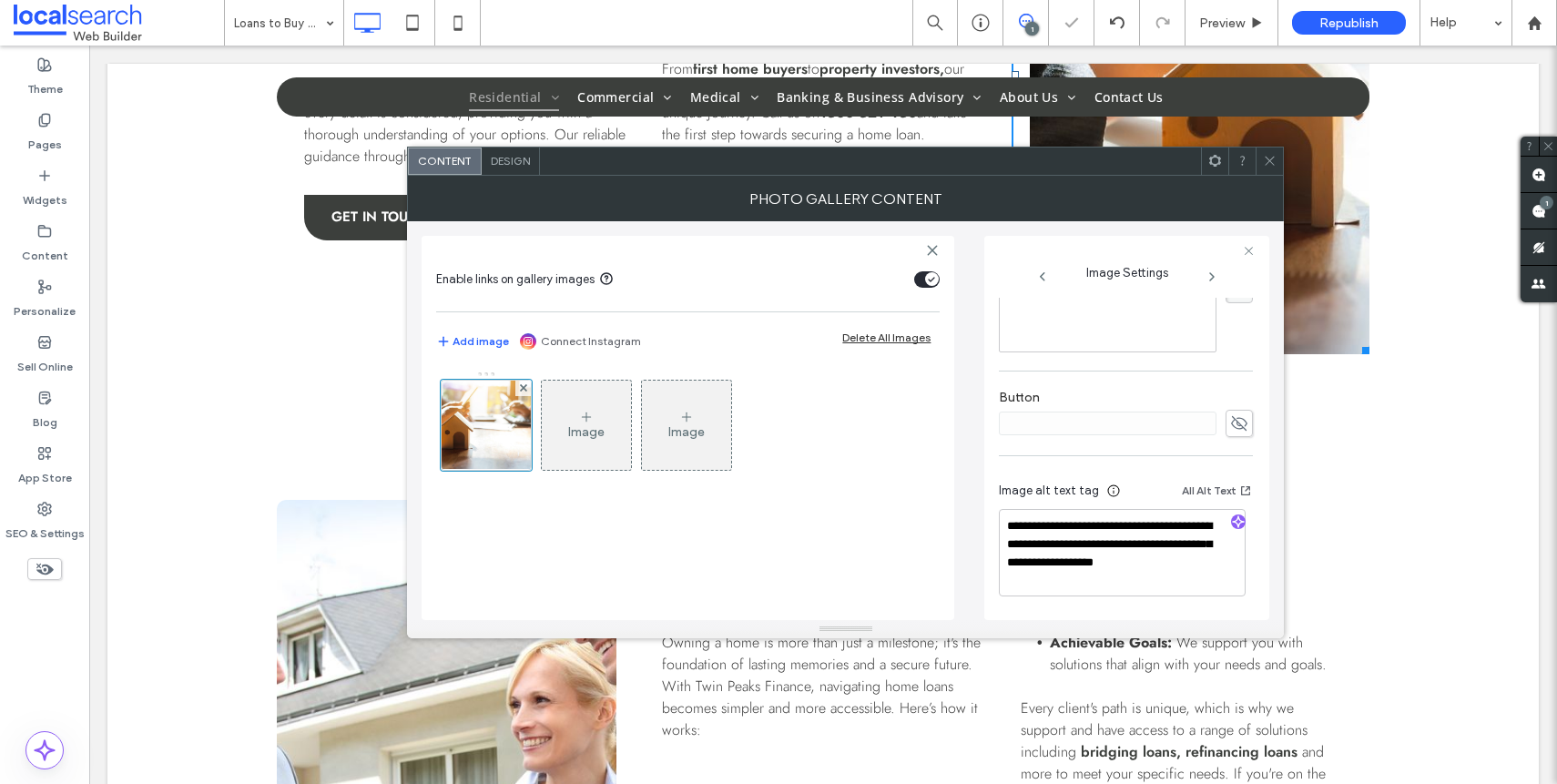
click at [1193, 398] on label "Button" at bounding box center [1126, 399] width 254 height 20
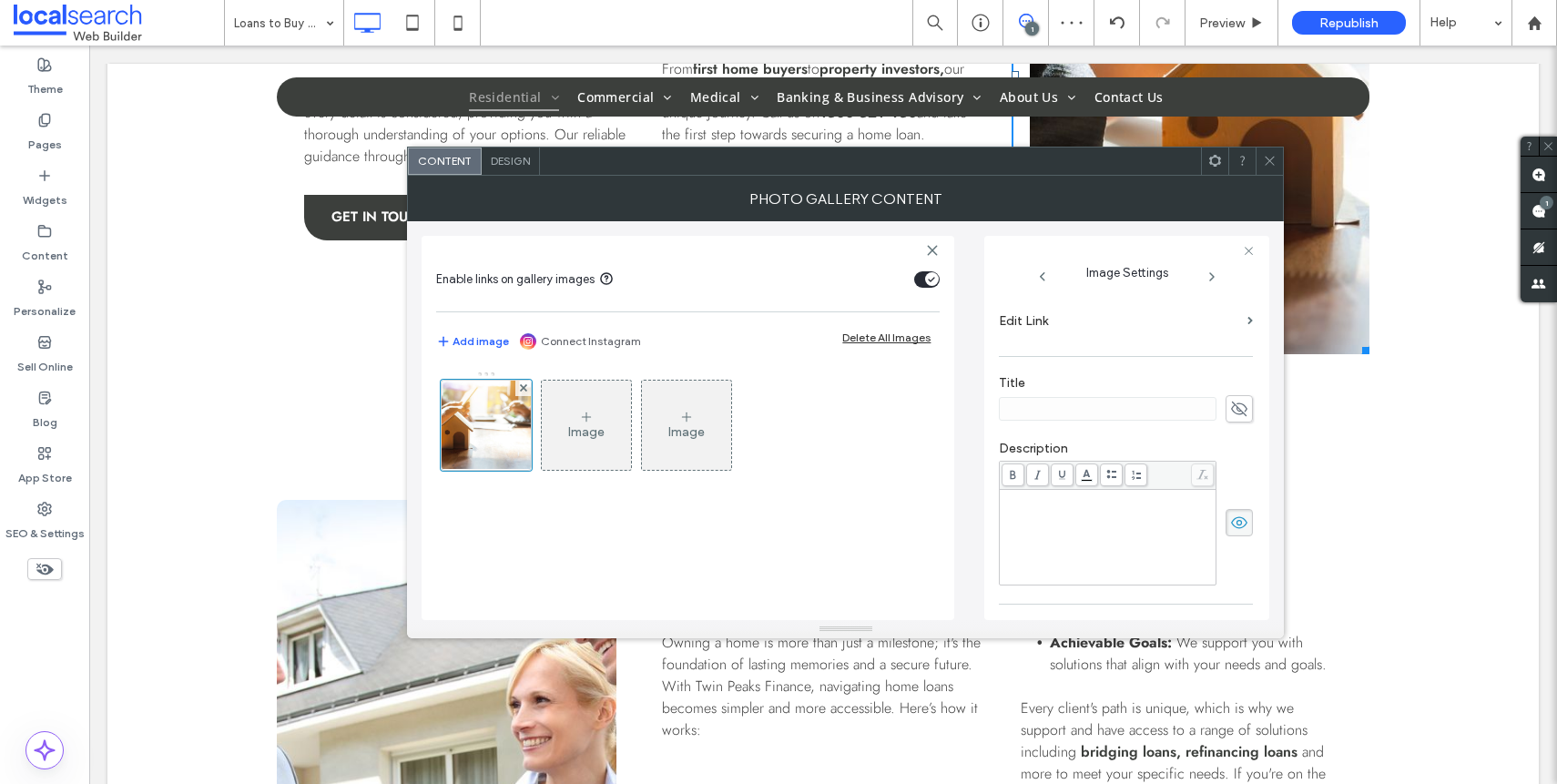
scroll to position [0, 0]
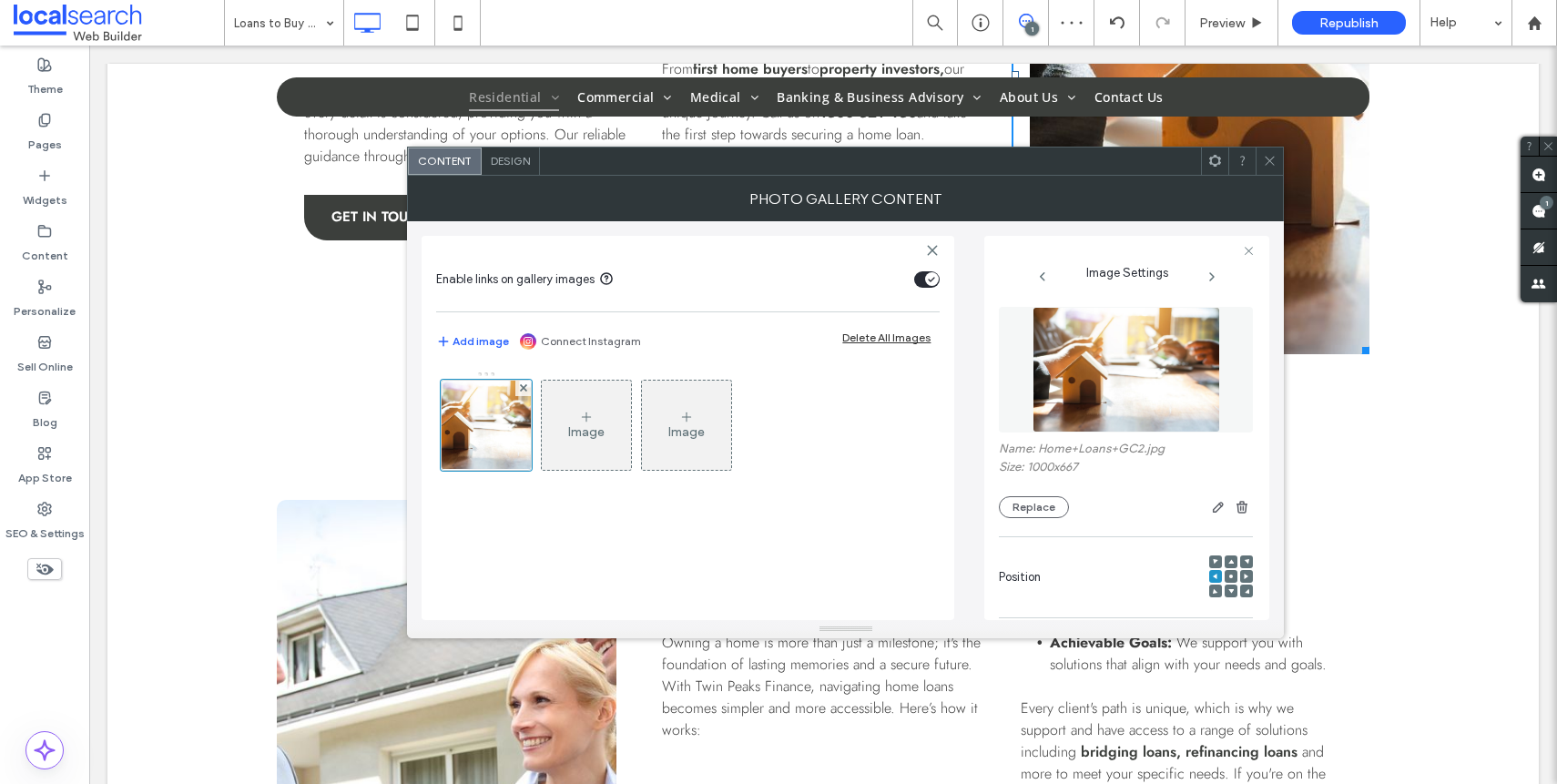
click at [1272, 160] on icon at bounding box center [1270, 161] width 14 height 14
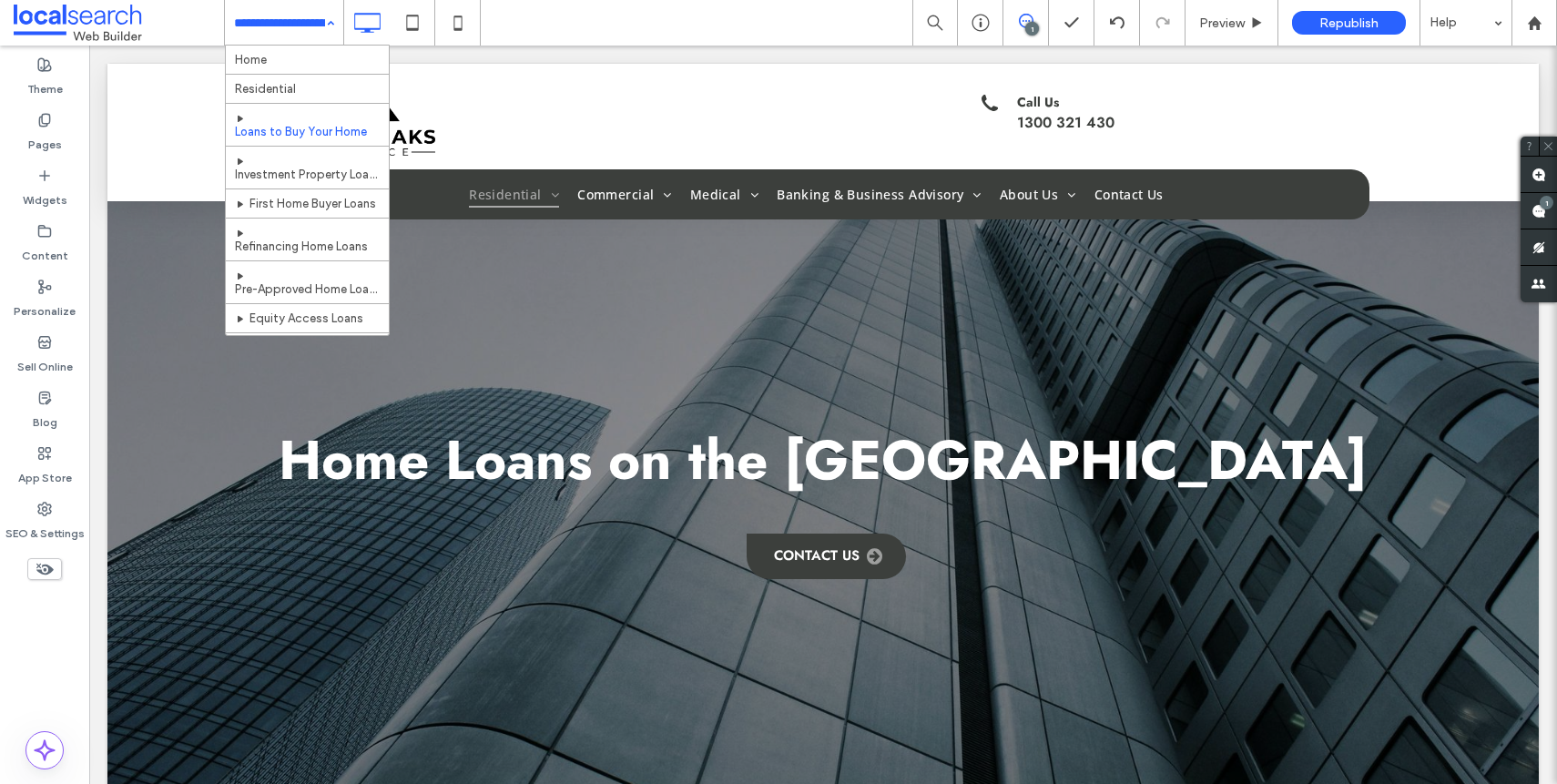
click at [292, 27] on input at bounding box center [279, 23] width 91 height 46
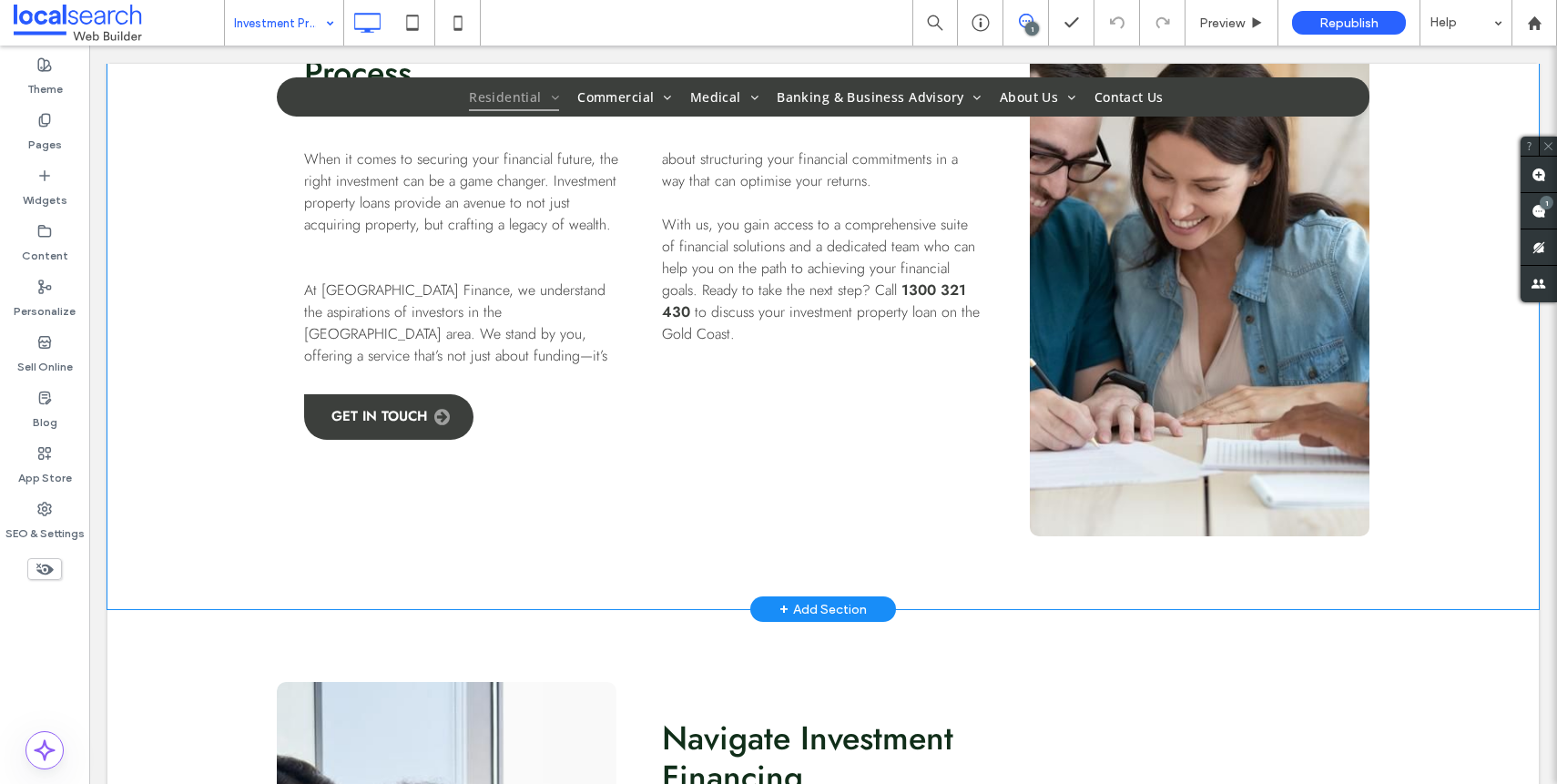
scroll to position [995, 0]
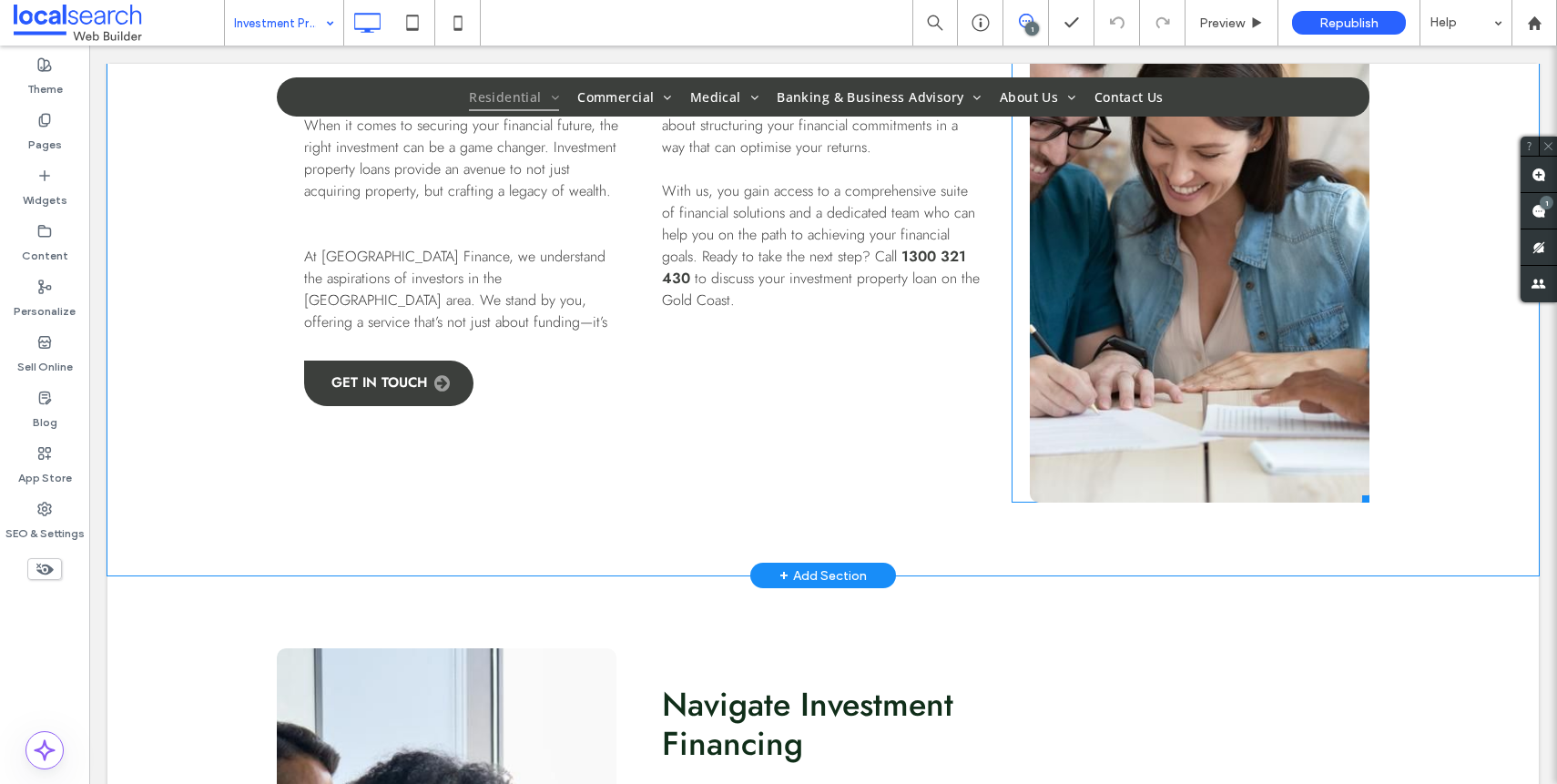
click at [1230, 319] on link at bounding box center [1200, 223] width 340 height 559
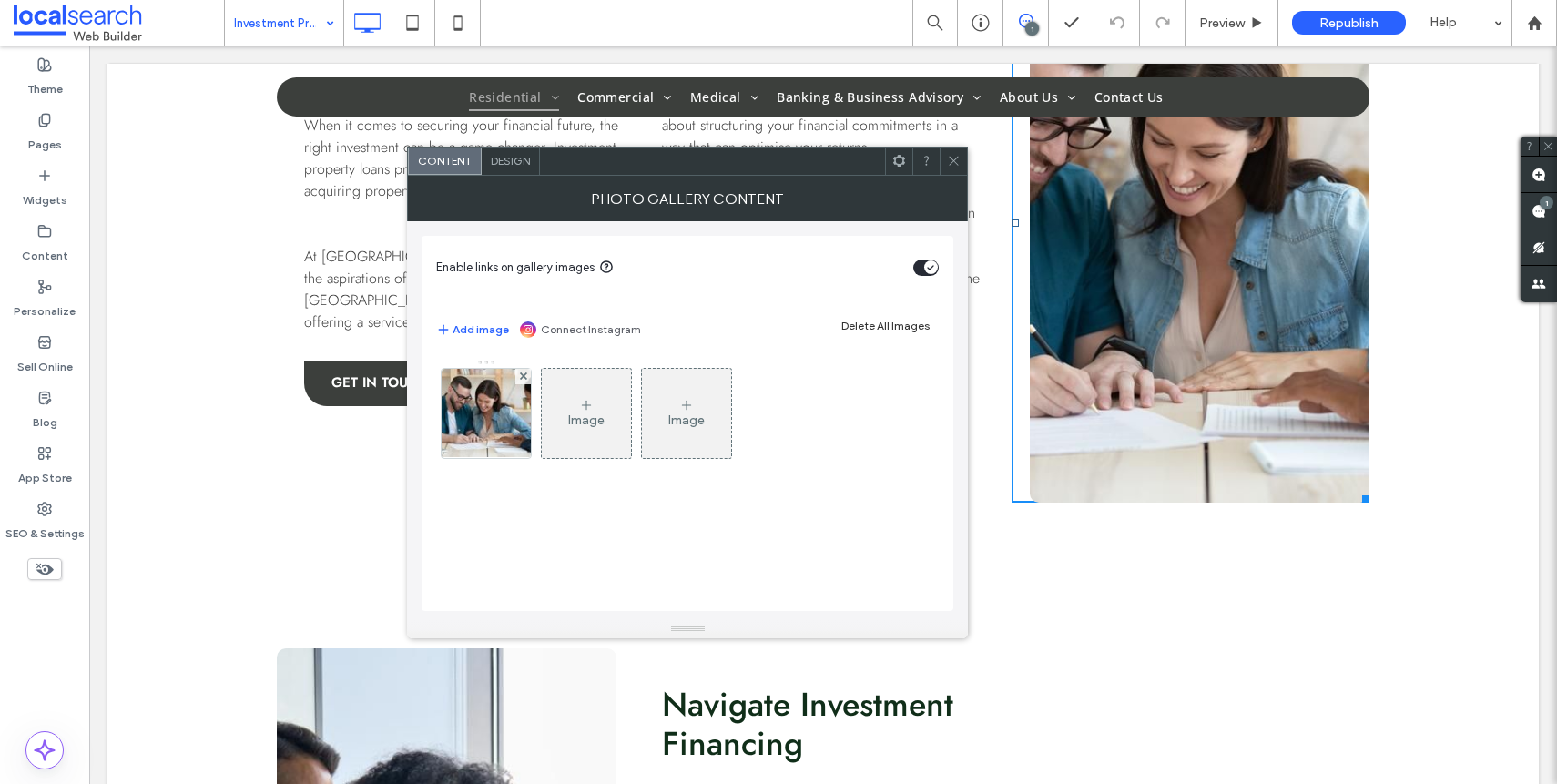
drag, startPoint x: 947, startPoint y: 155, endPoint x: 960, endPoint y: 172, distance: 21.4
click at [947, 155] on icon at bounding box center [953, 161] width 14 height 14
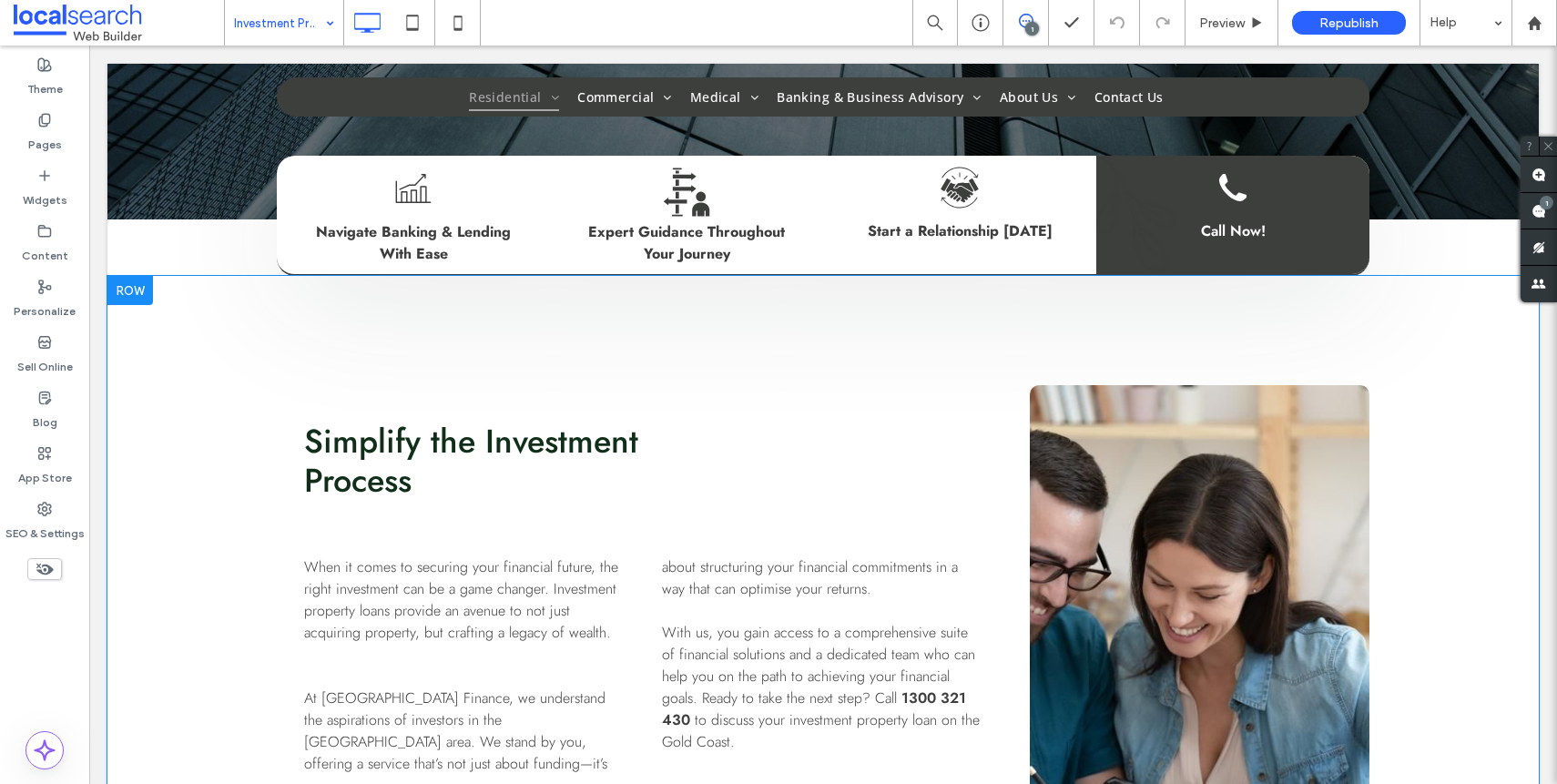
scroll to position [555, 0]
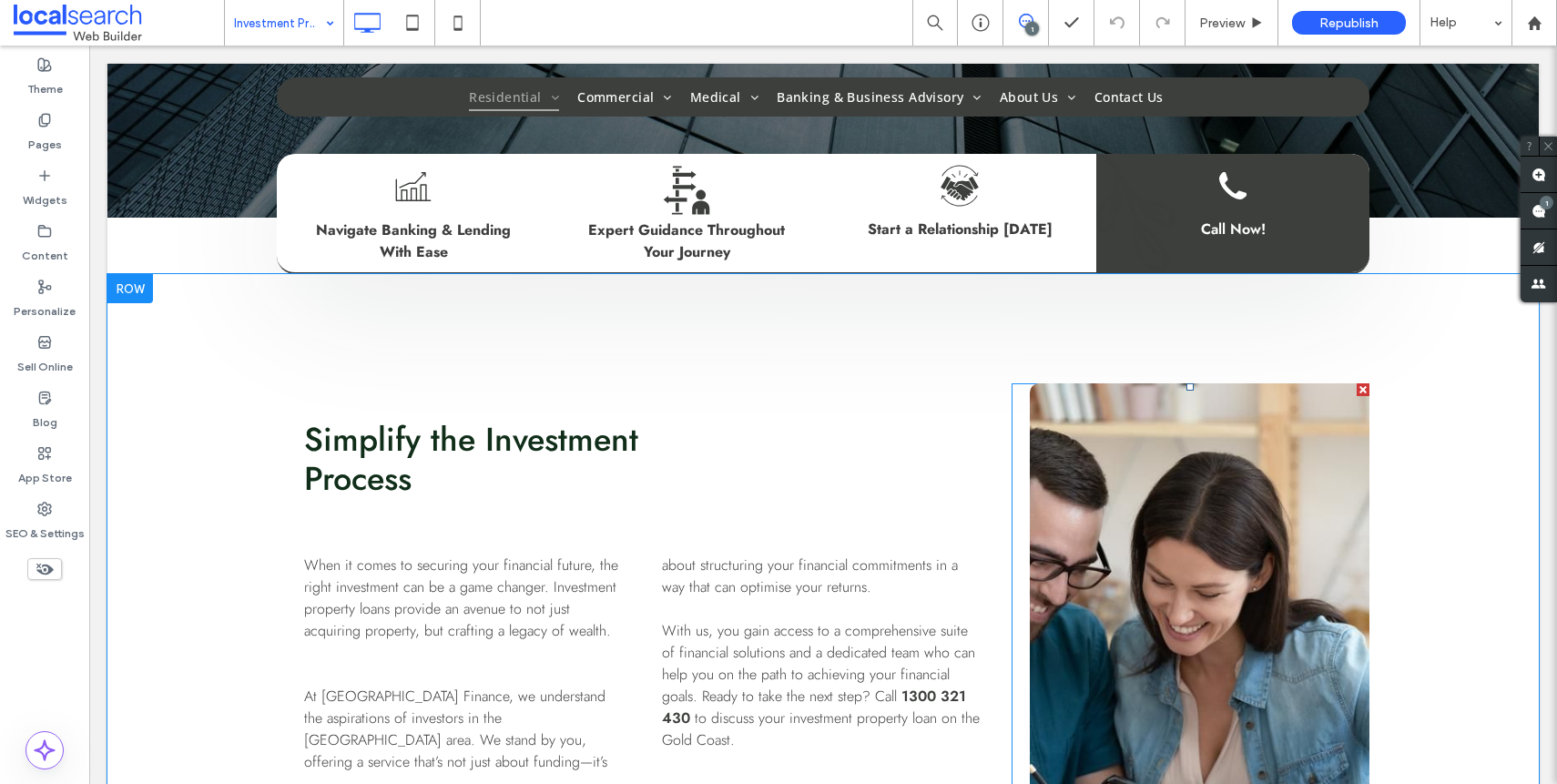
click at [1201, 547] on link at bounding box center [1200, 663] width 340 height 559
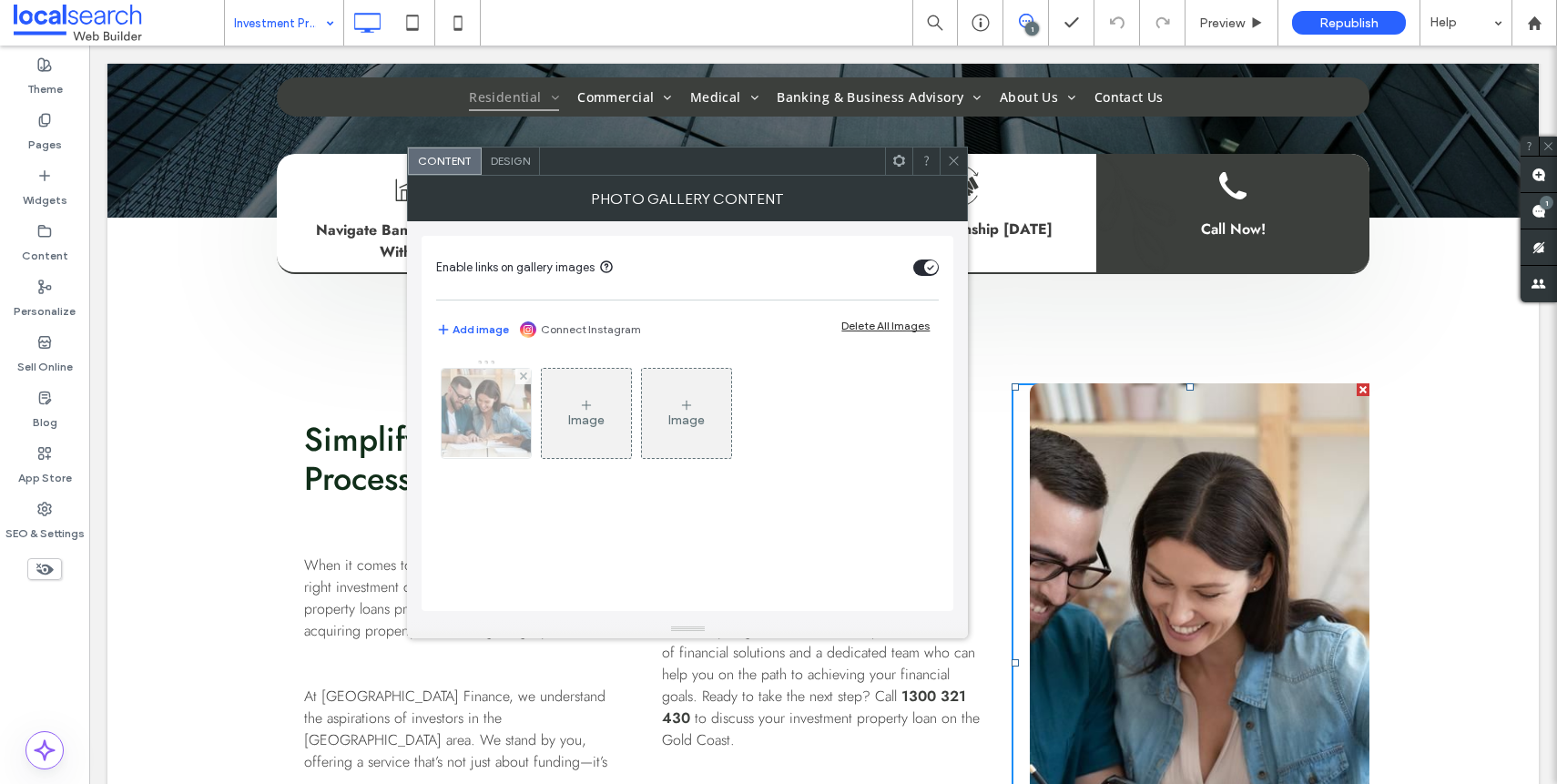
click at [462, 420] on img at bounding box center [486, 413] width 135 height 89
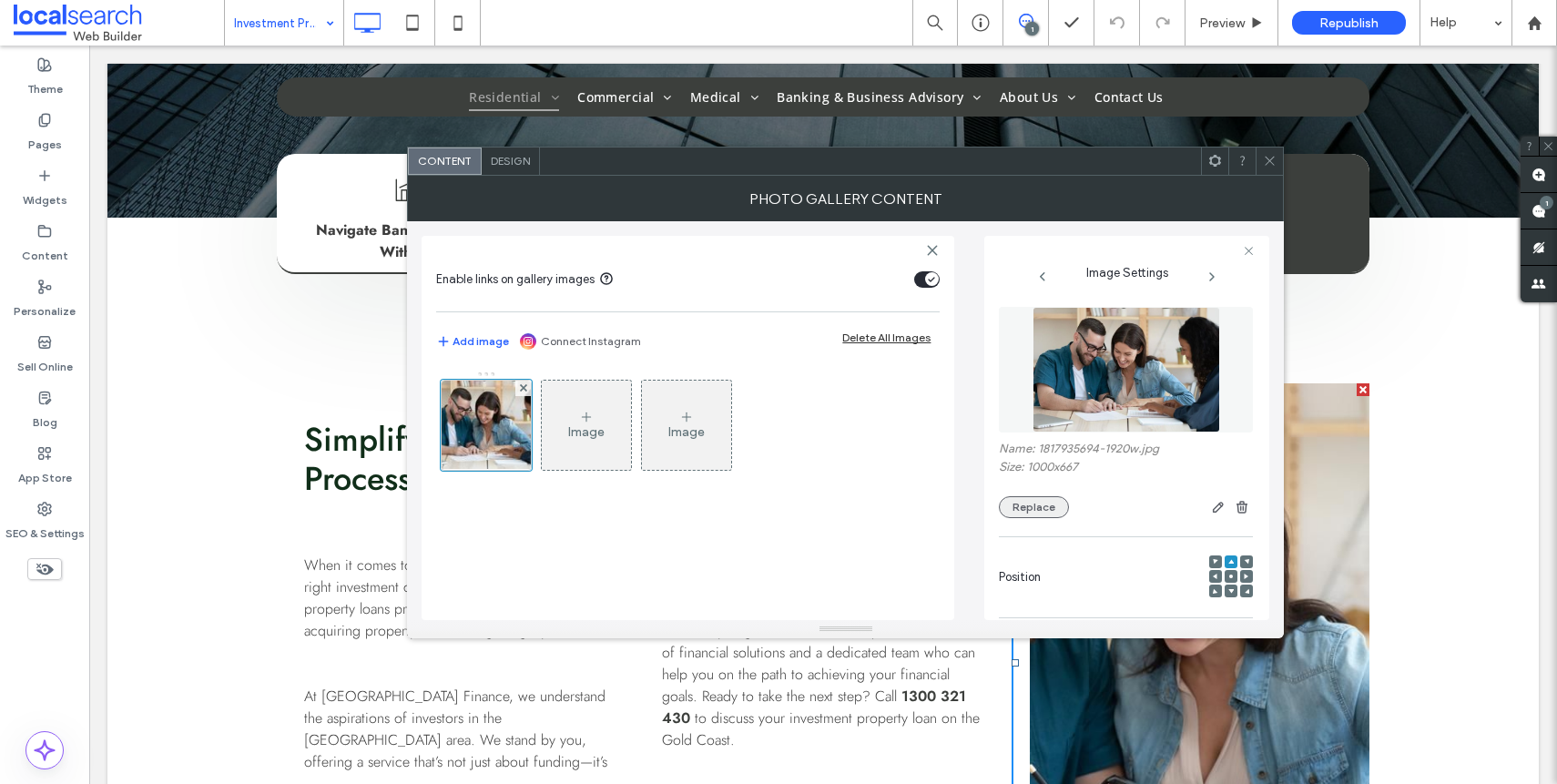
click at [1032, 514] on button "Replace" at bounding box center [1034, 507] width 70 height 22
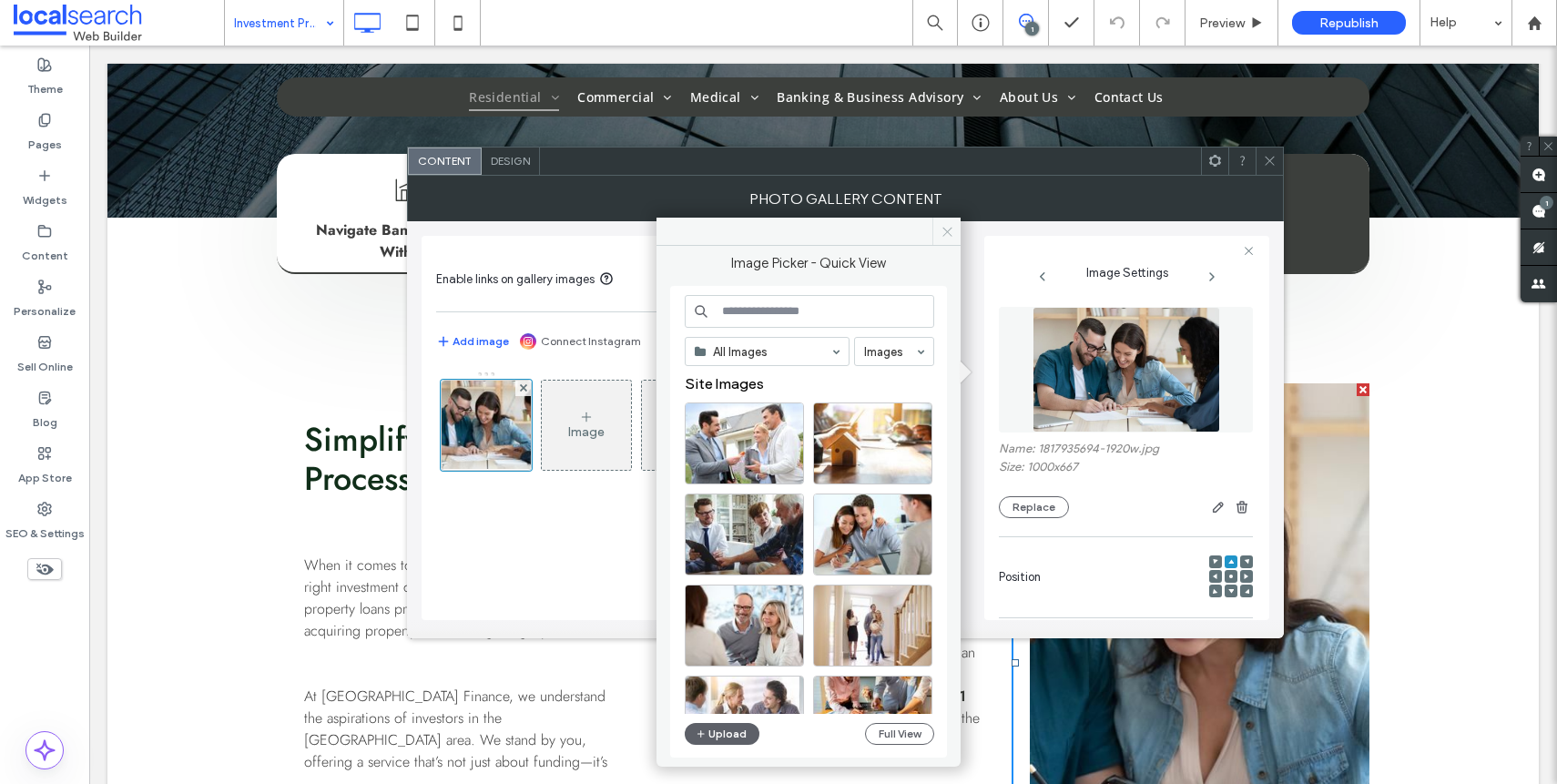
click at [944, 228] on icon at bounding box center [947, 231] width 14 height 14
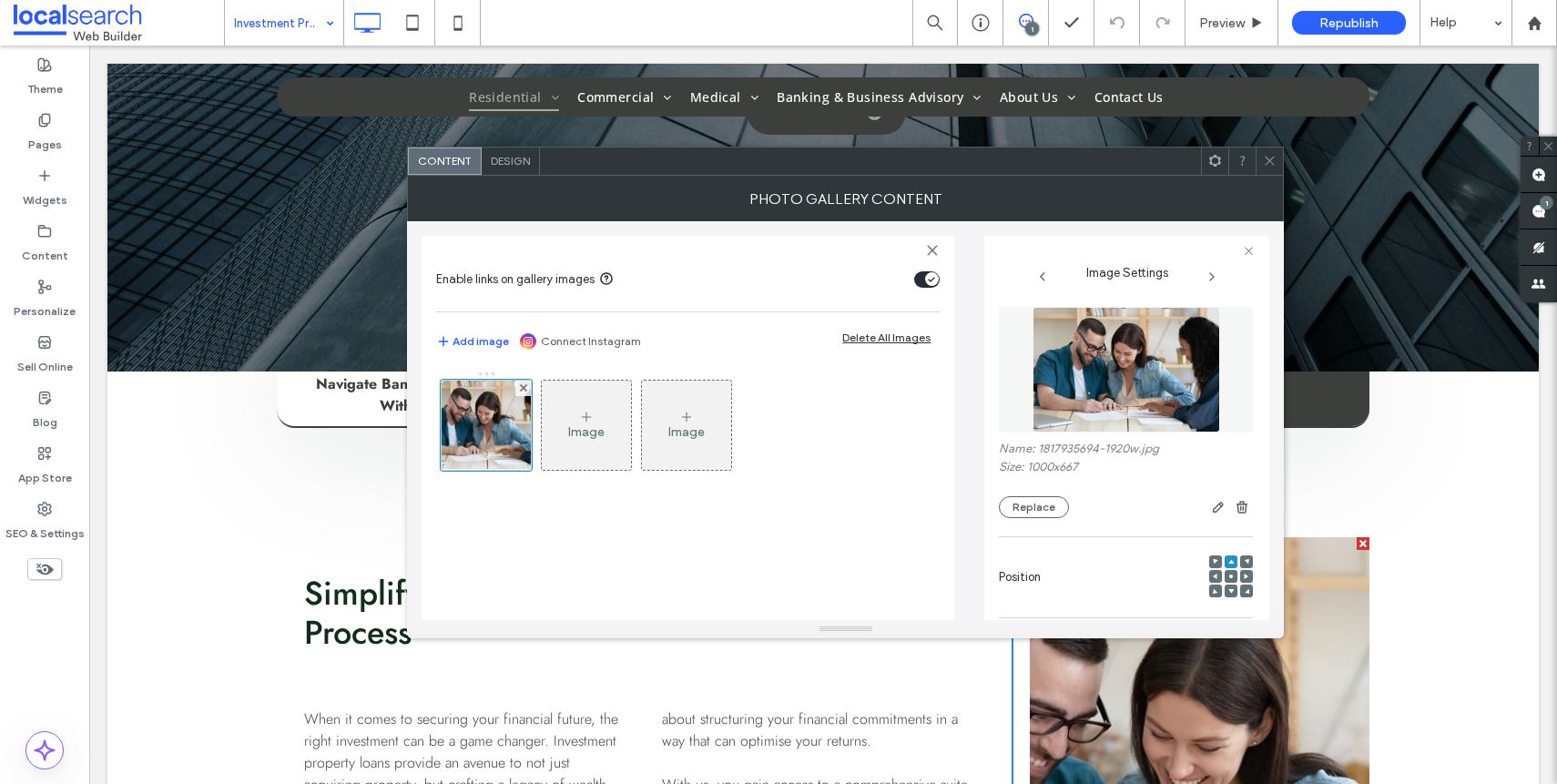
scroll to position [0, 0]
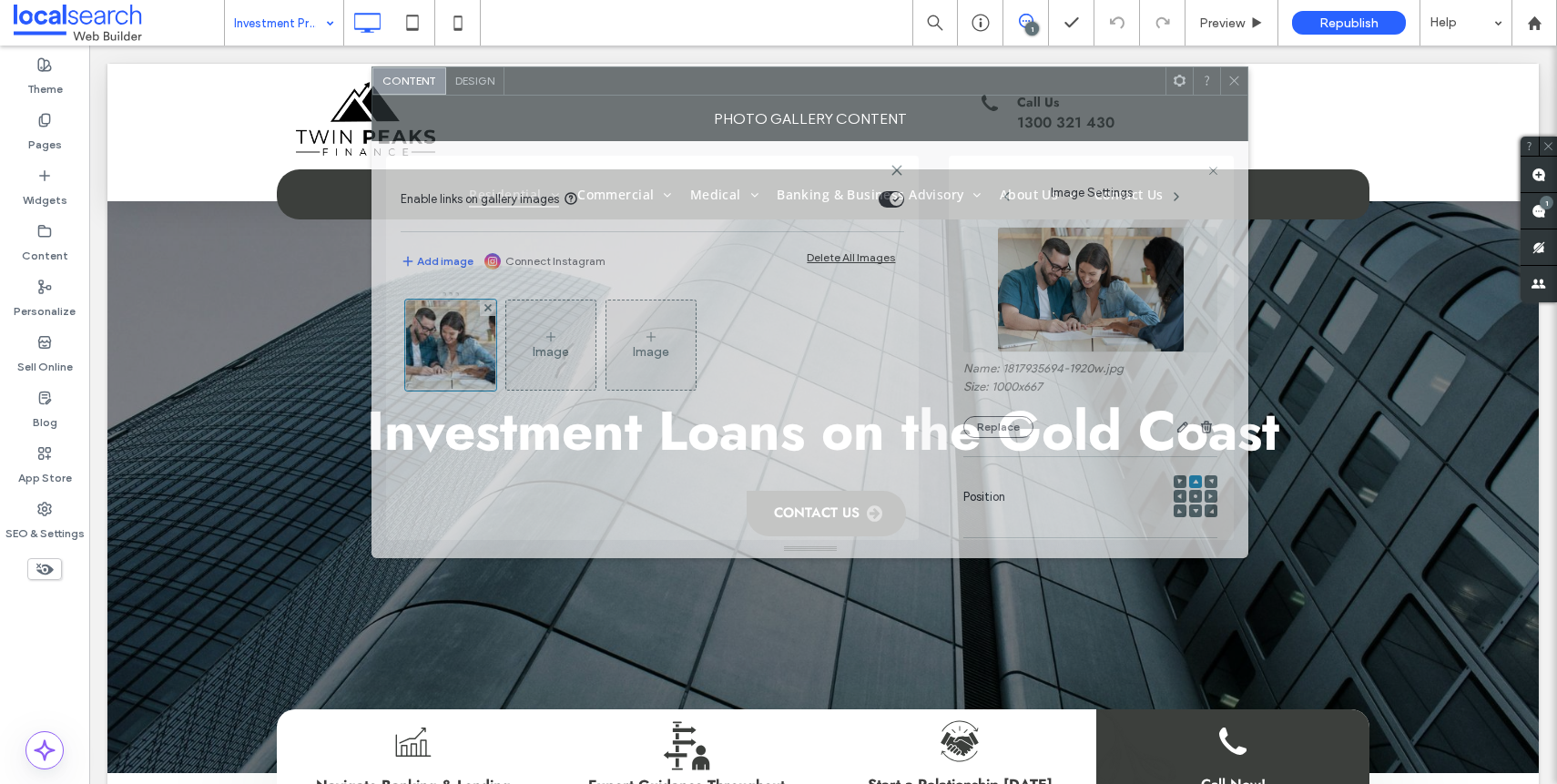
drag, startPoint x: 879, startPoint y: 169, endPoint x: 836, endPoint y: 154, distance: 45.5
click at [836, 95] on div at bounding box center [835, 81] width 661 height 28
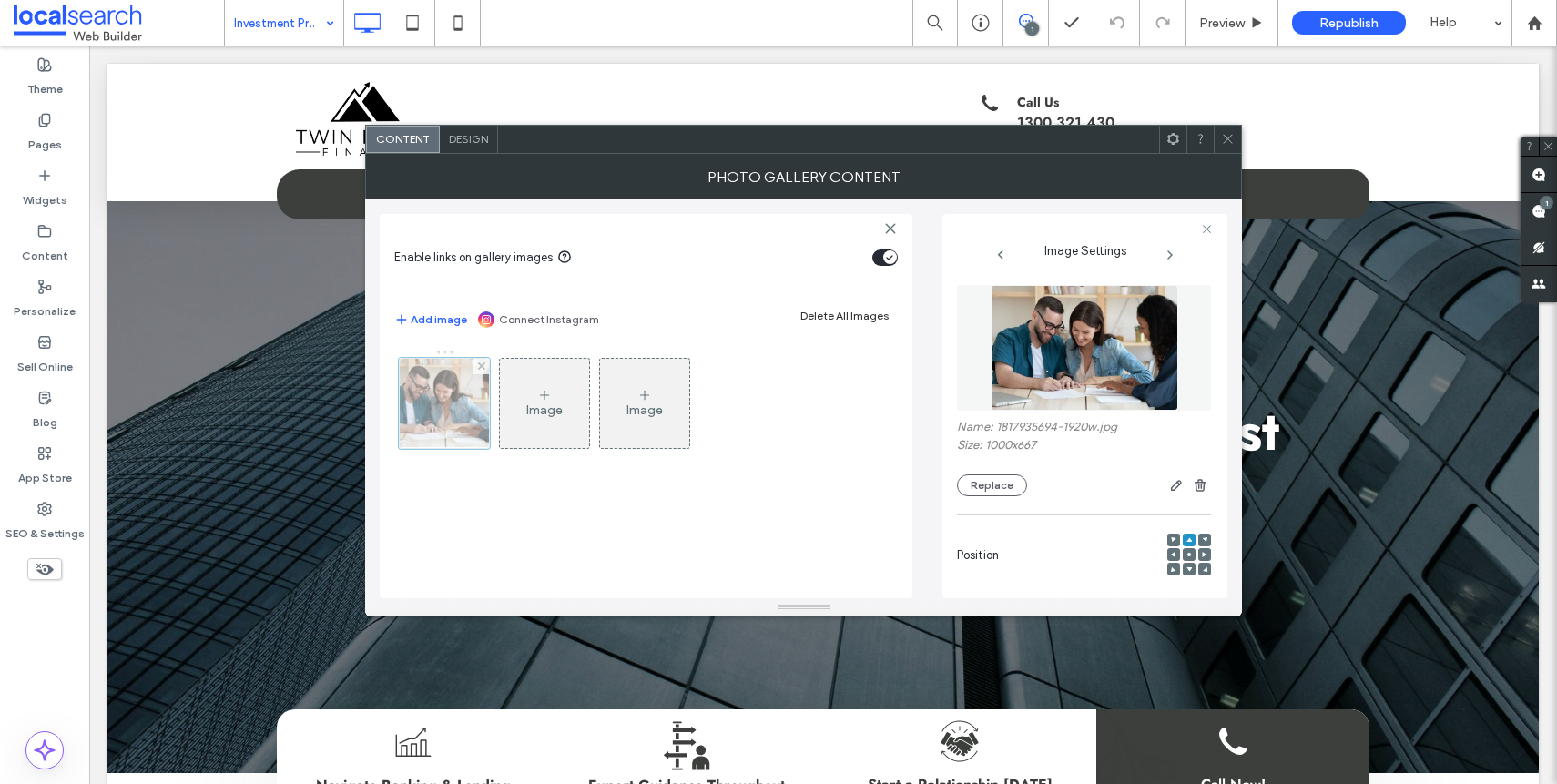
click at [482, 411] on div at bounding box center [443, 403] width 91 height 91
click at [972, 490] on button "Replace" at bounding box center [991, 486] width 70 height 22
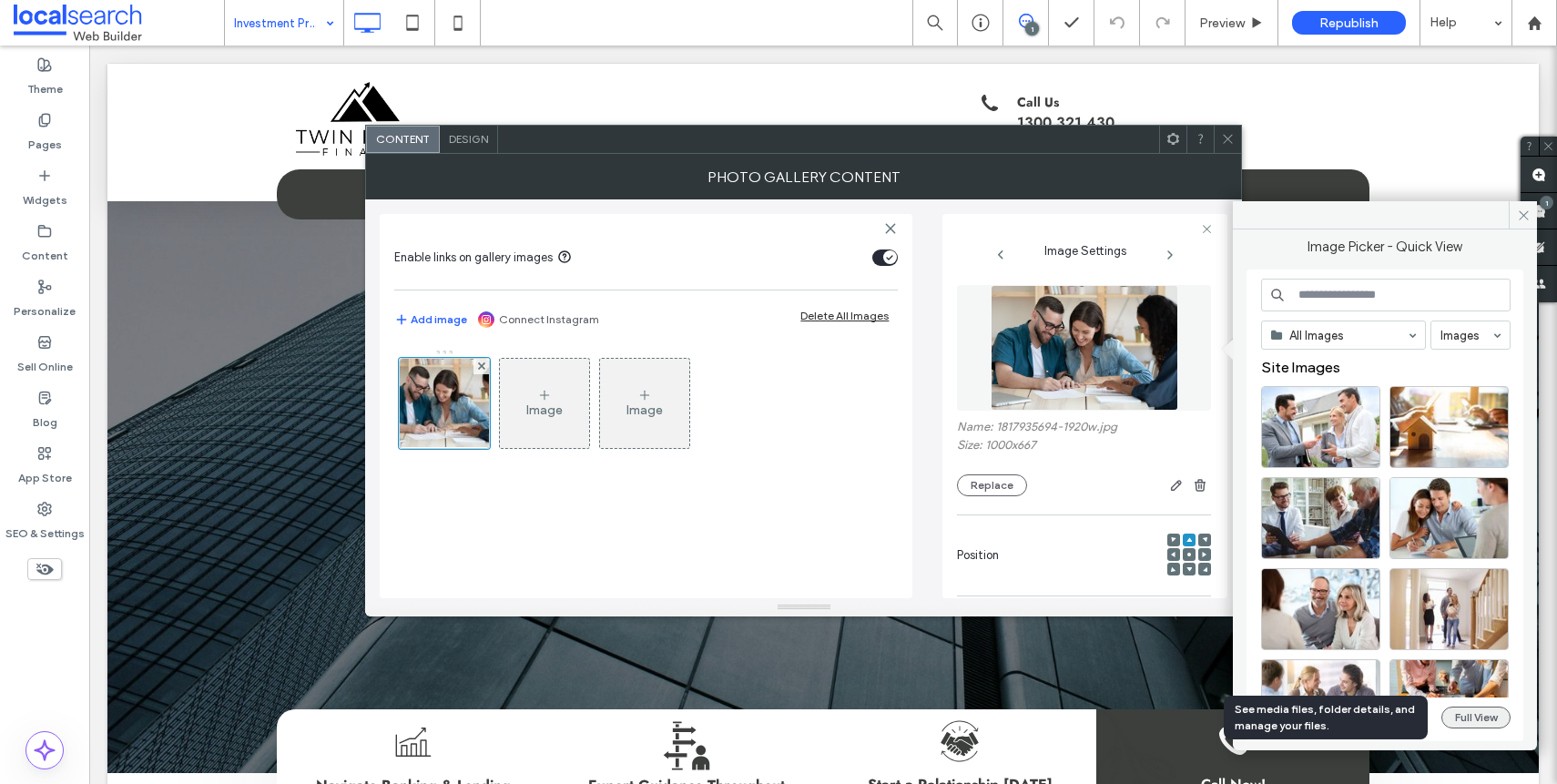
click at [1450, 719] on button "Full View" at bounding box center [1475, 718] width 69 height 22
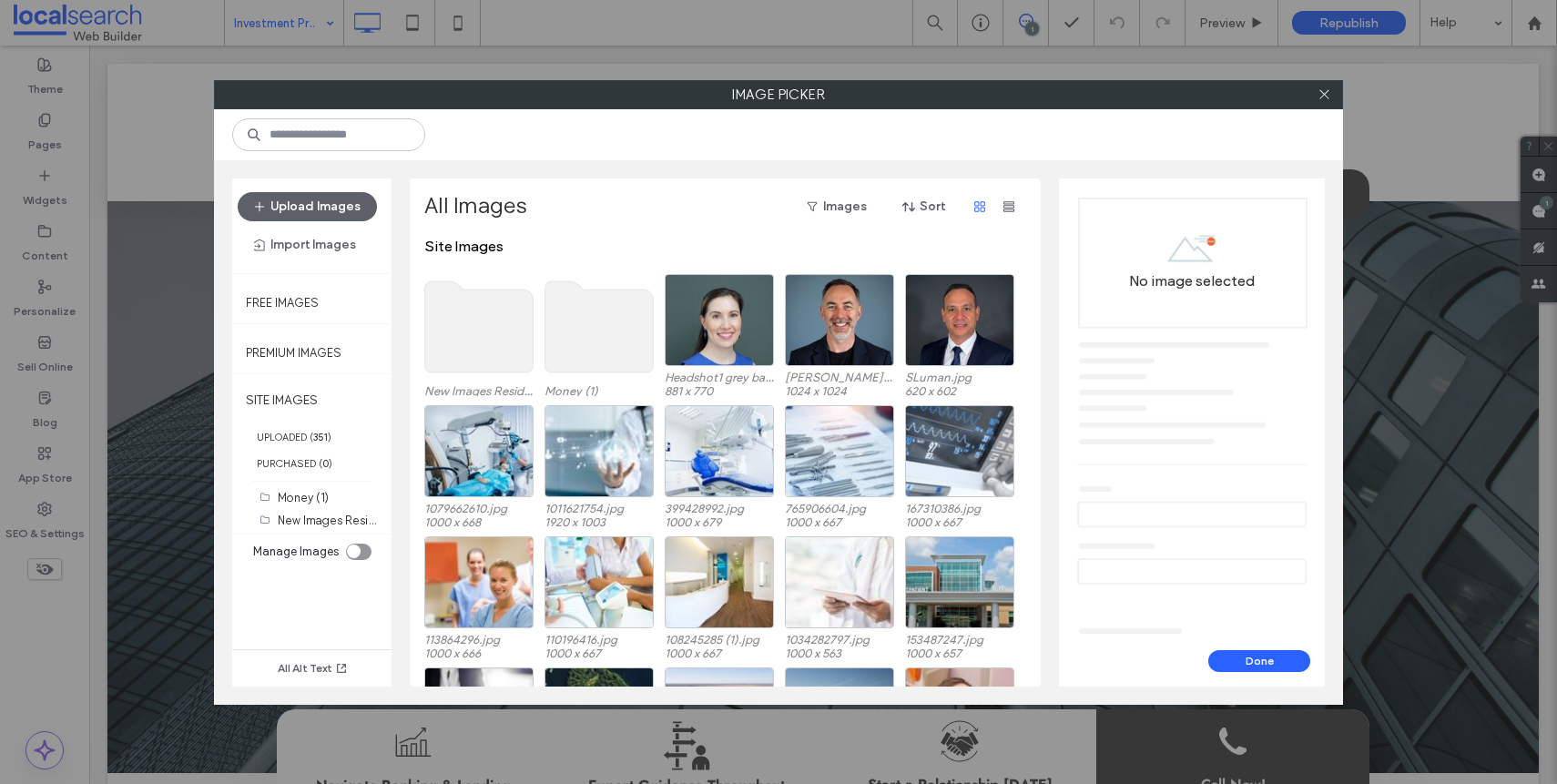
click at [440, 330] on use at bounding box center [479, 326] width 108 height 91
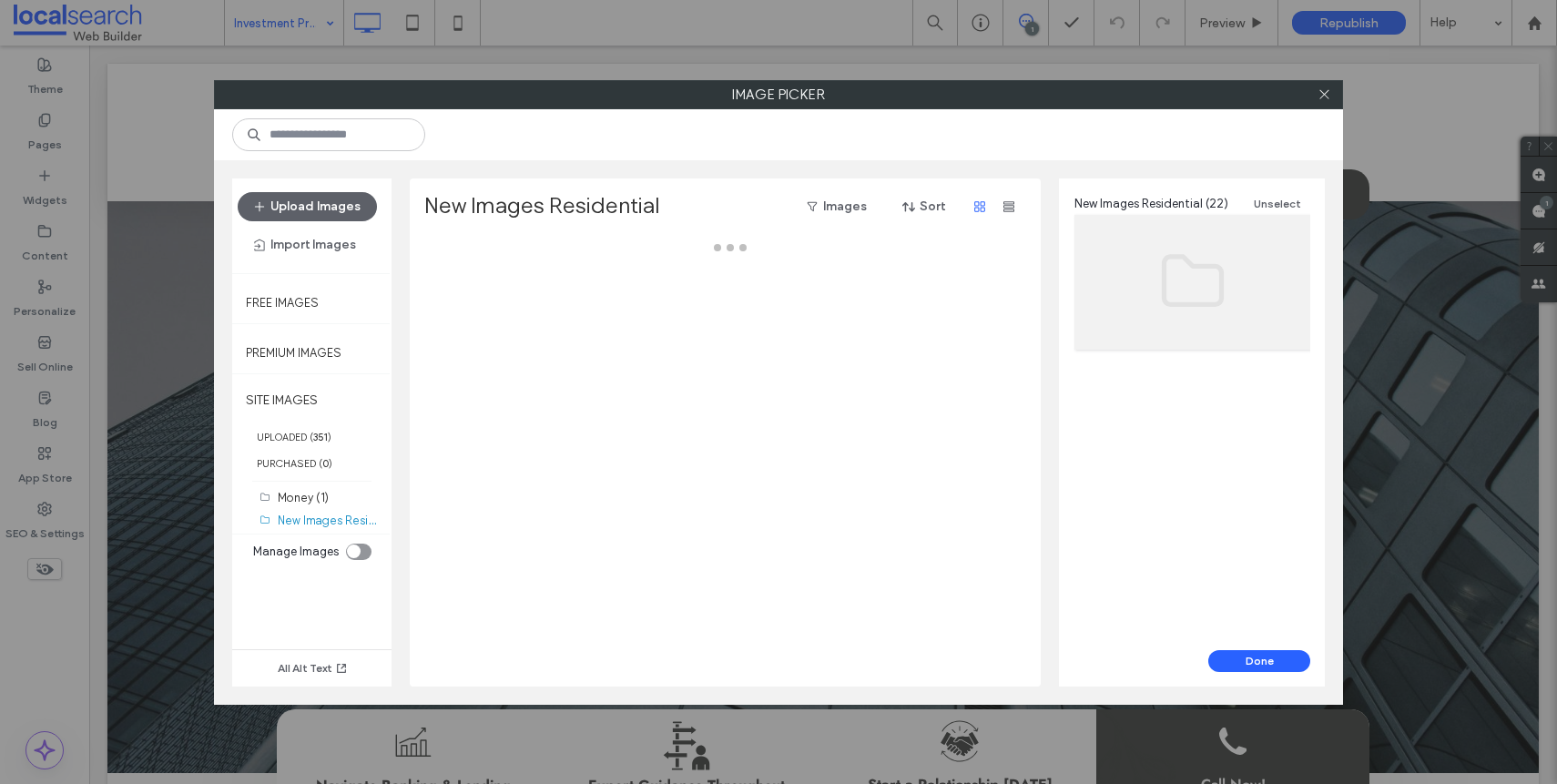
click at [440, 330] on div at bounding box center [730, 462] width 611 height 449
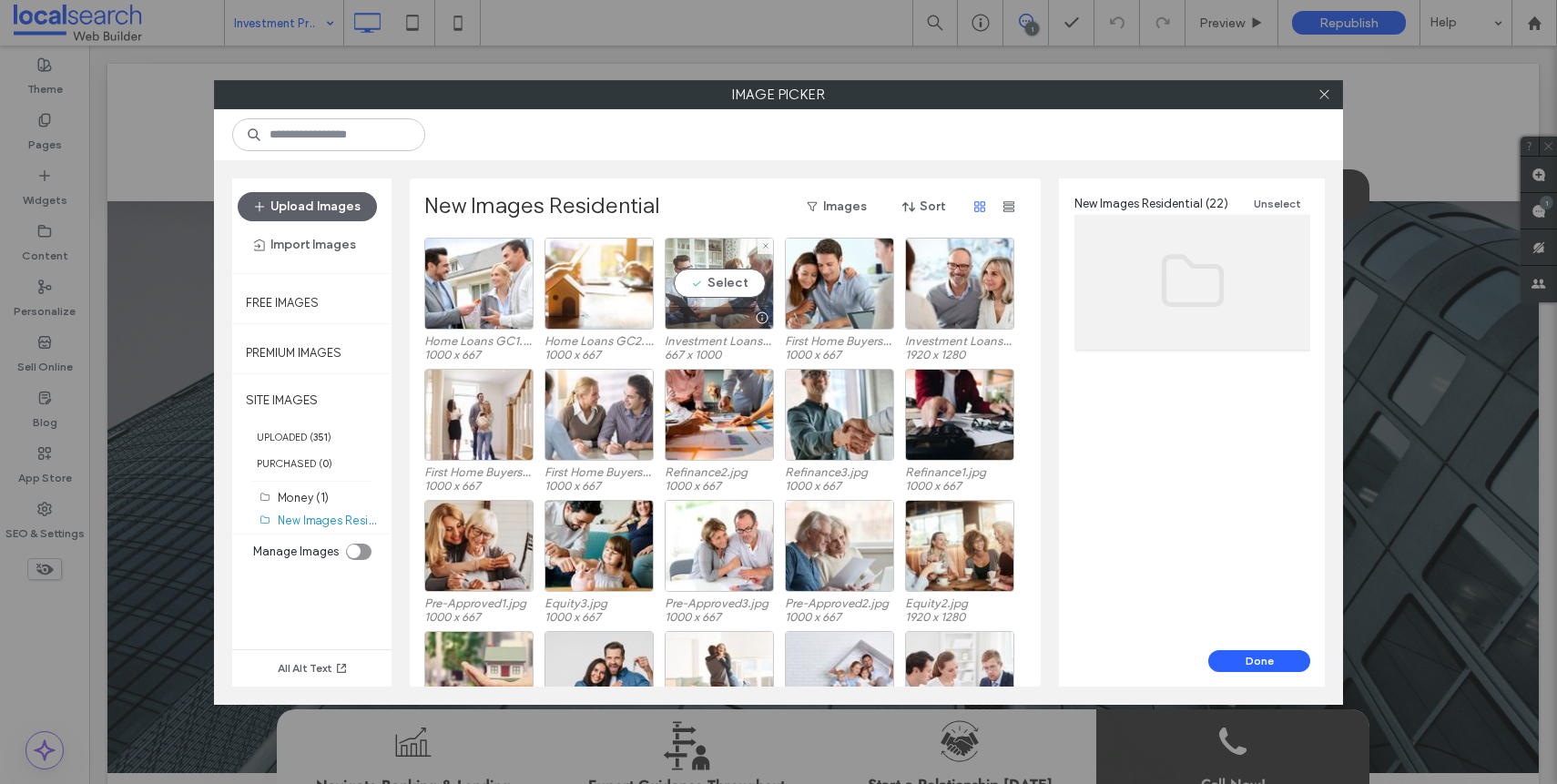
click at [712, 328] on div at bounding box center [719, 318] width 107 height 22
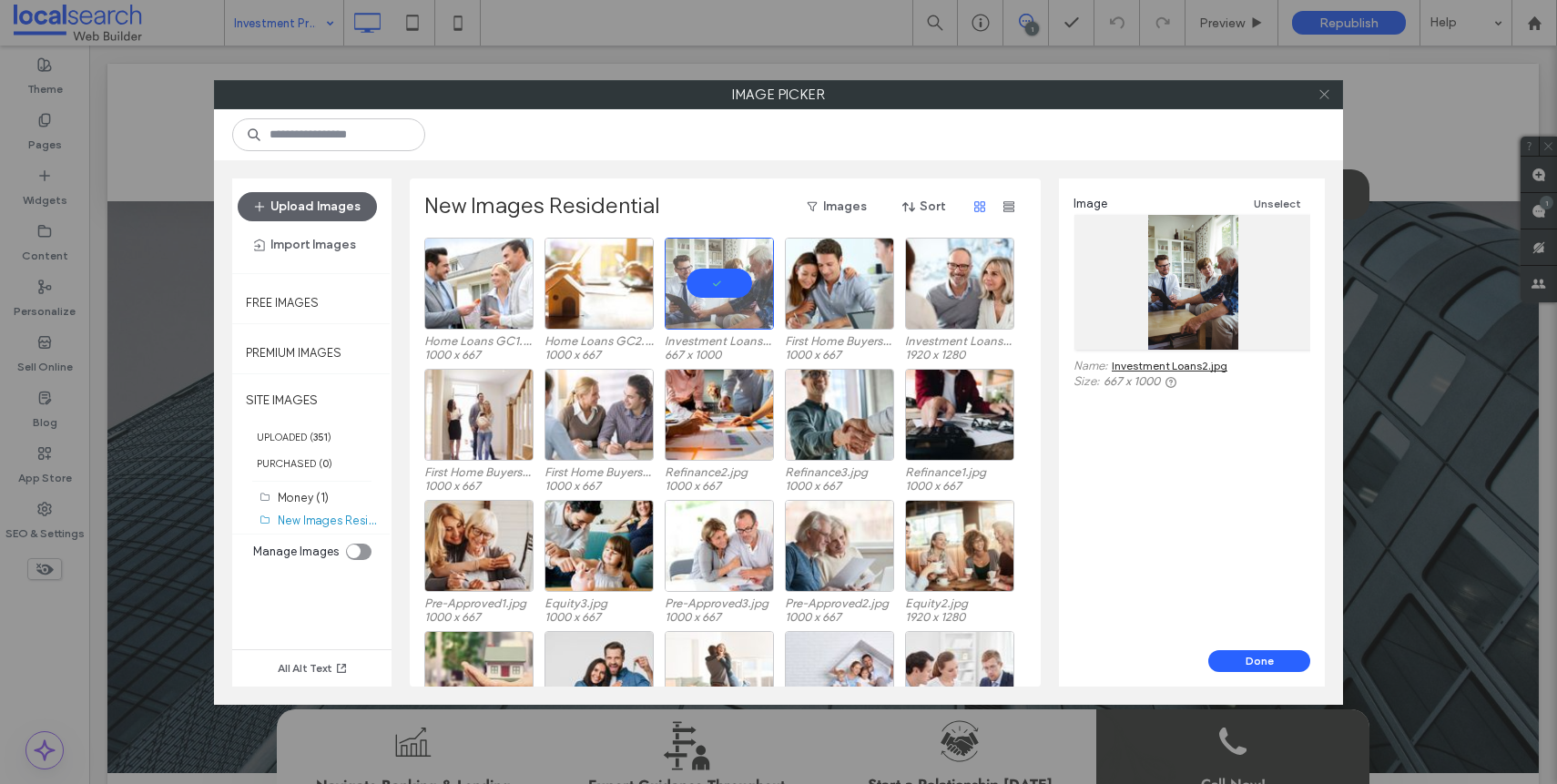
click at [1328, 95] on icon at bounding box center [1324, 94] width 14 height 14
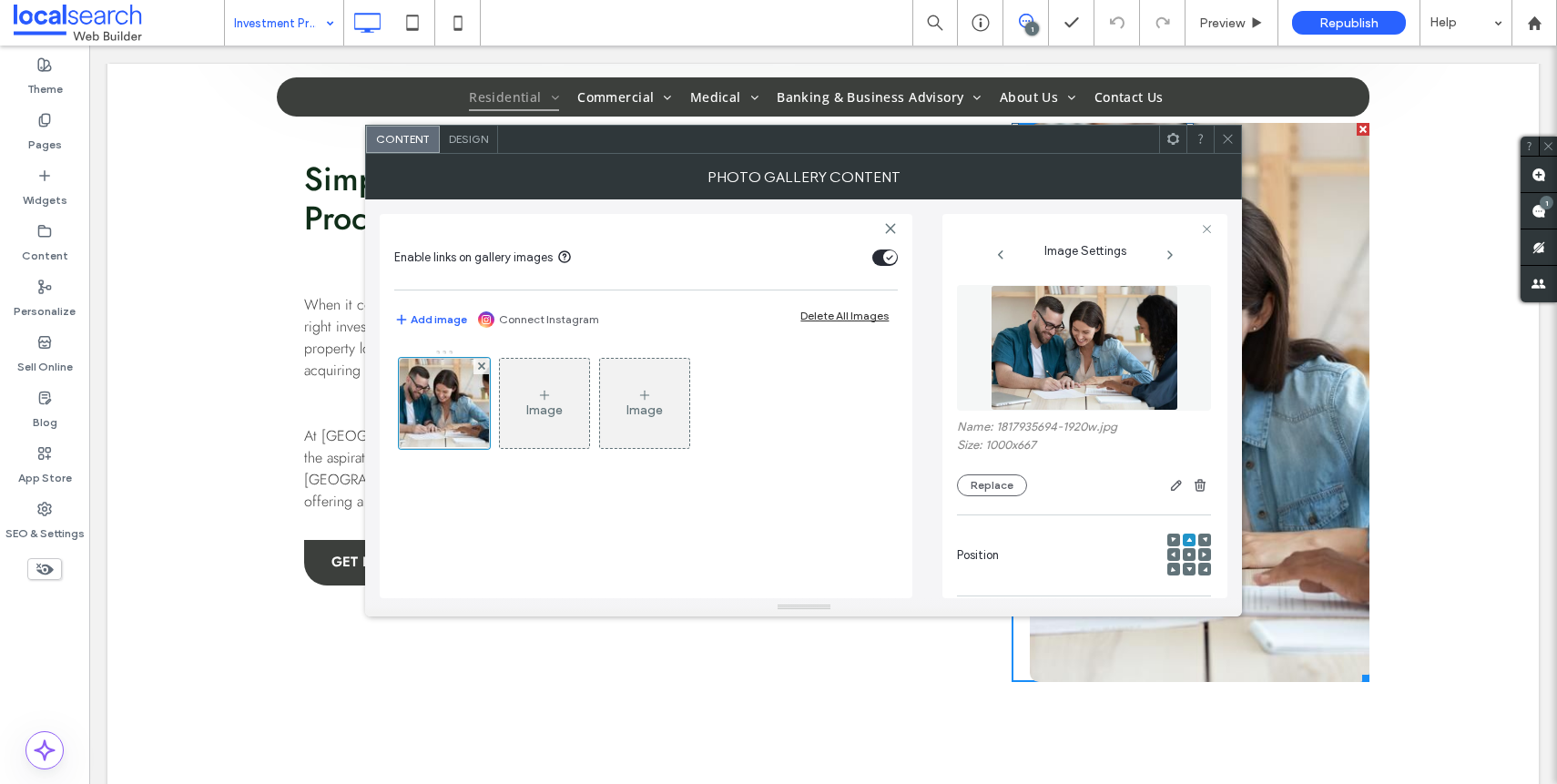
scroll to position [948, 0]
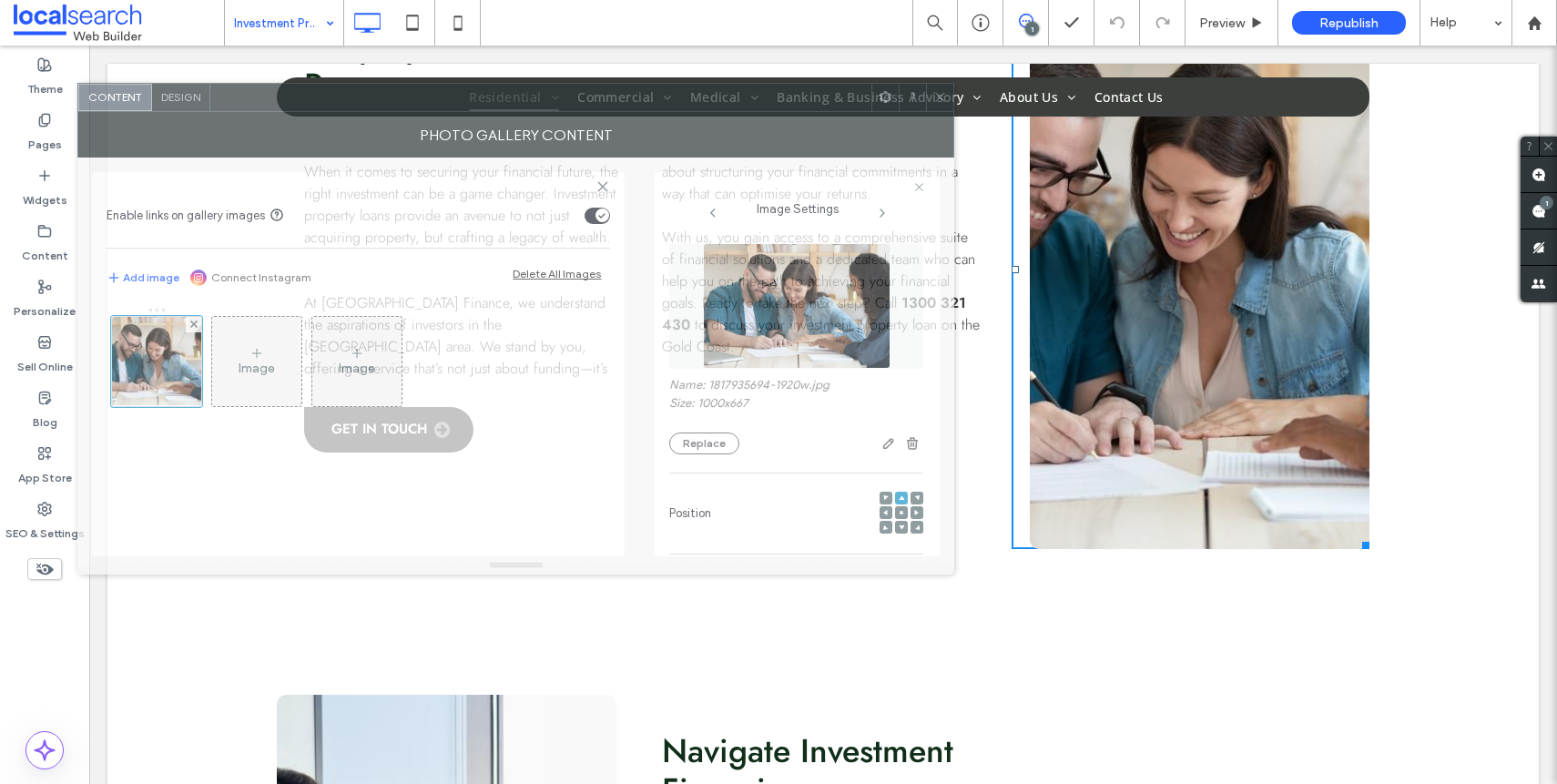
drag, startPoint x: 987, startPoint y: 141, endPoint x: 721, endPoint y: 125, distance: 266.5
click at [713, 111] on div at bounding box center [541, 97] width 661 height 28
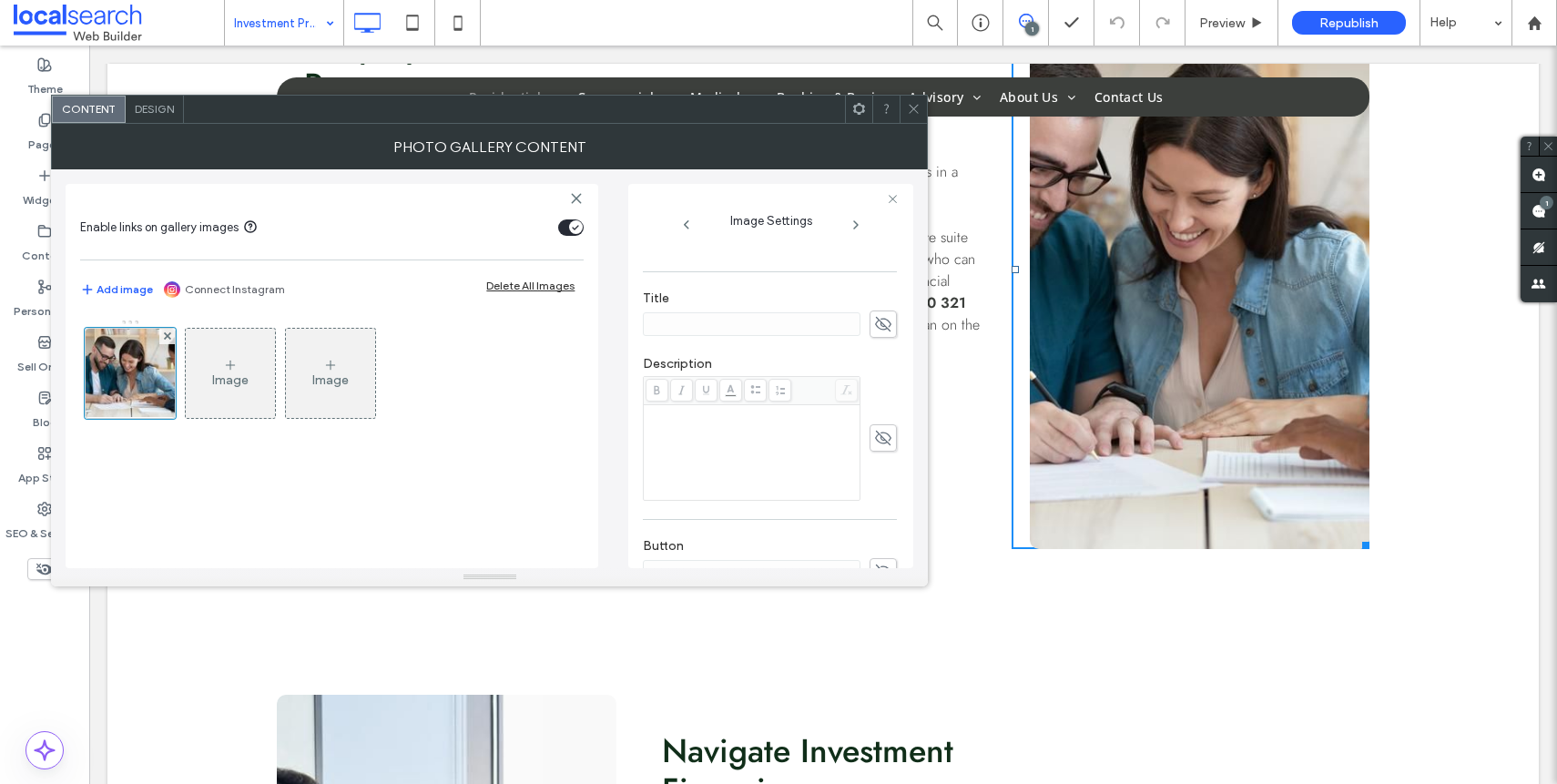
scroll to position [538, 0]
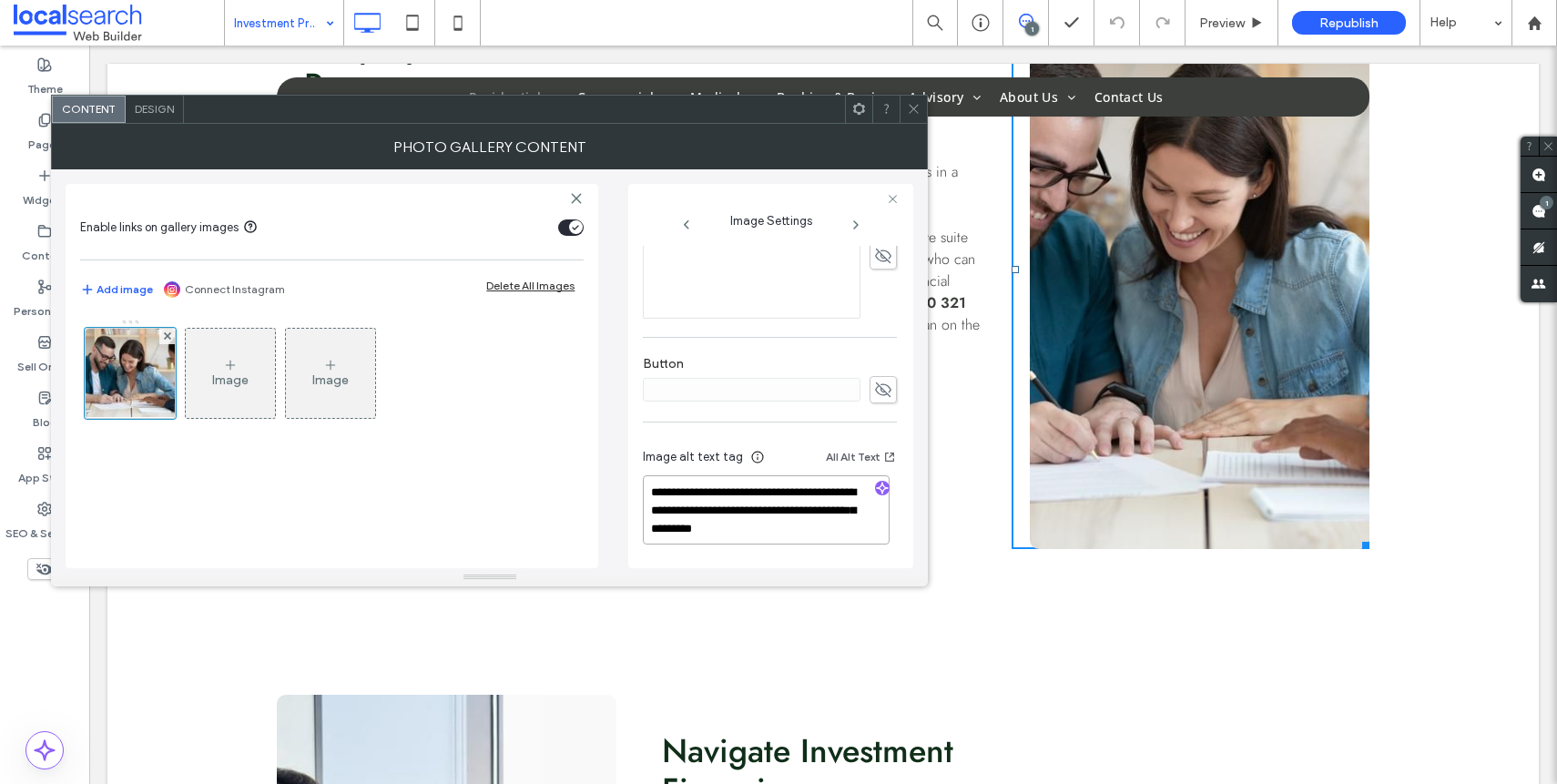
drag, startPoint x: 796, startPoint y: 511, endPoint x: 544, endPoint y: 445, distance: 260.5
click at [543, 462] on div "**********" at bounding box center [488, 368] width 847 height 398
type textarea "**********"
click at [910, 109] on icon at bounding box center [913, 108] width 14 height 14
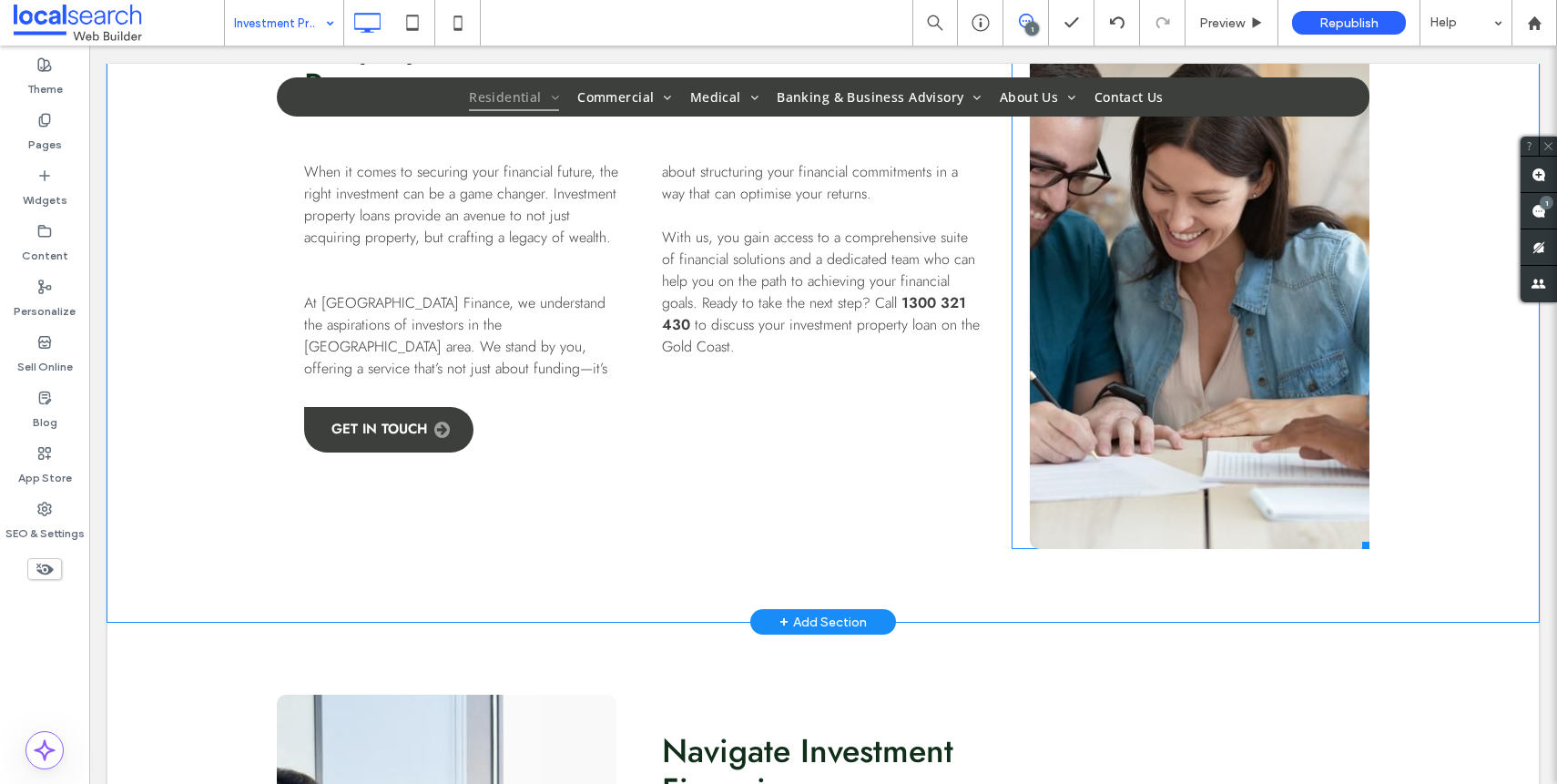
click at [1192, 215] on link at bounding box center [1200, 269] width 340 height 559
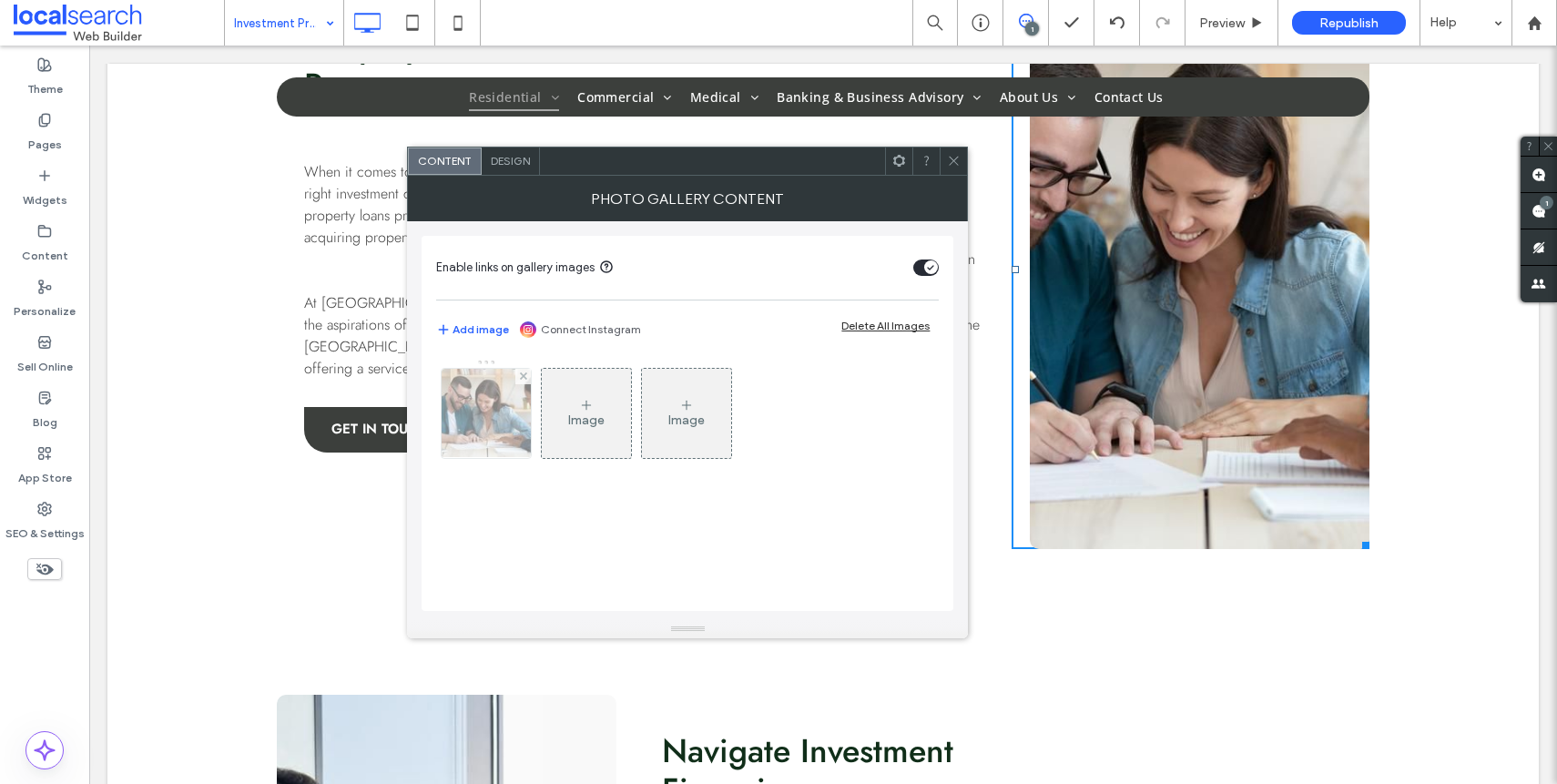
click at [491, 427] on img at bounding box center [486, 413] width 135 height 89
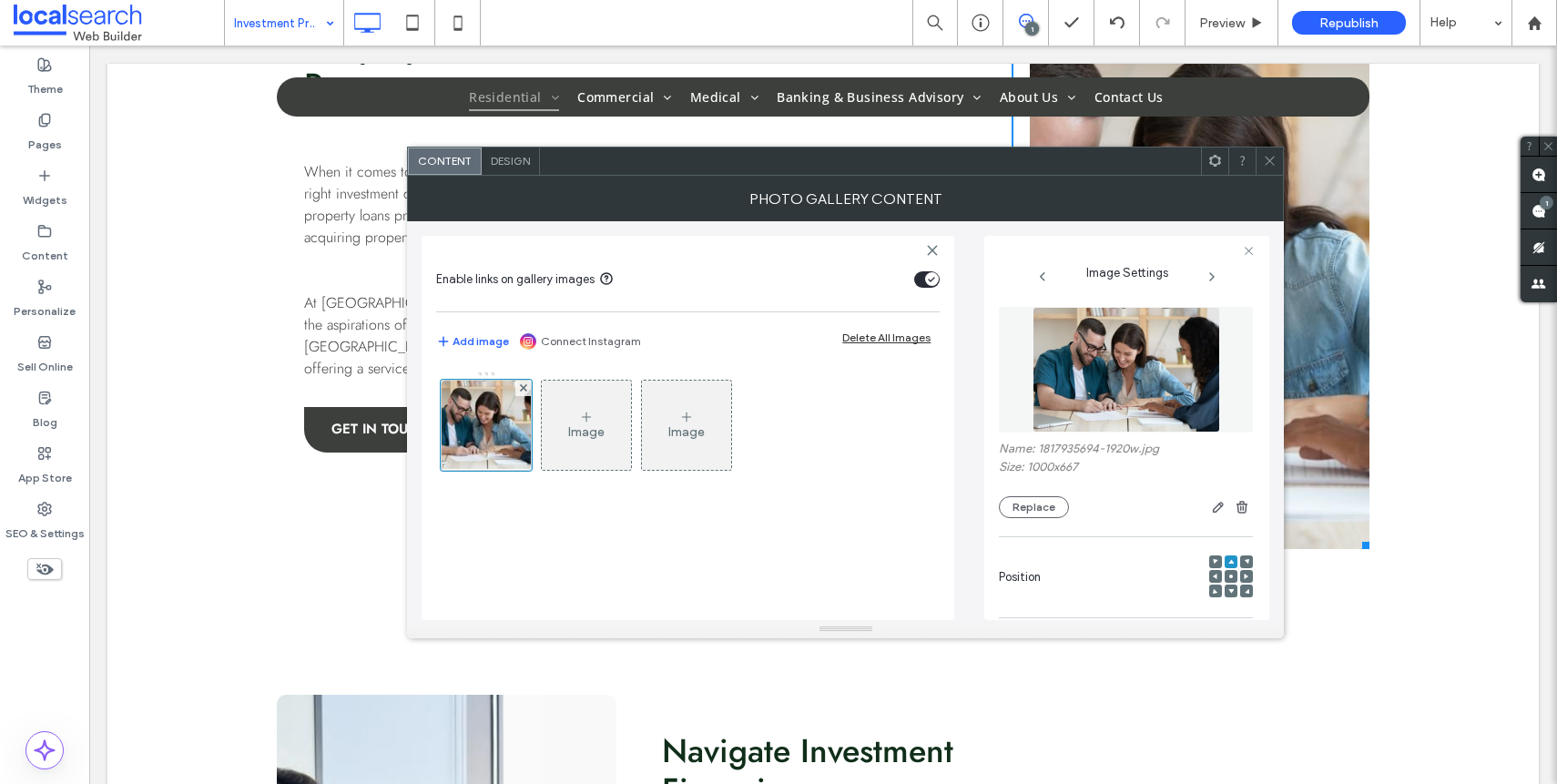
scroll to position [27, 0]
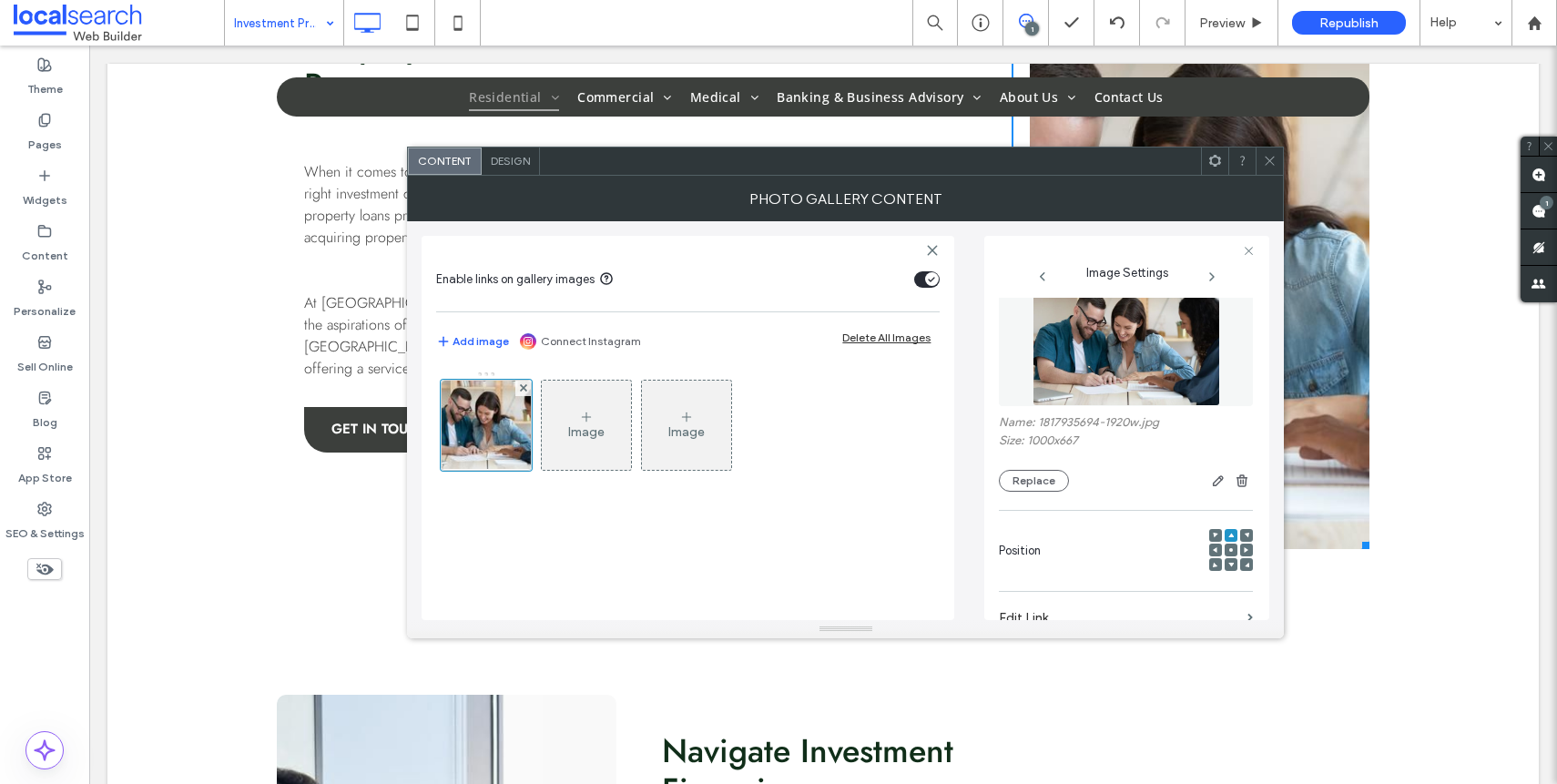
click at [1212, 535] on div at bounding box center [1215, 535] width 13 height 13
click at [1213, 541] on span at bounding box center [1215, 535] width 6 height 13
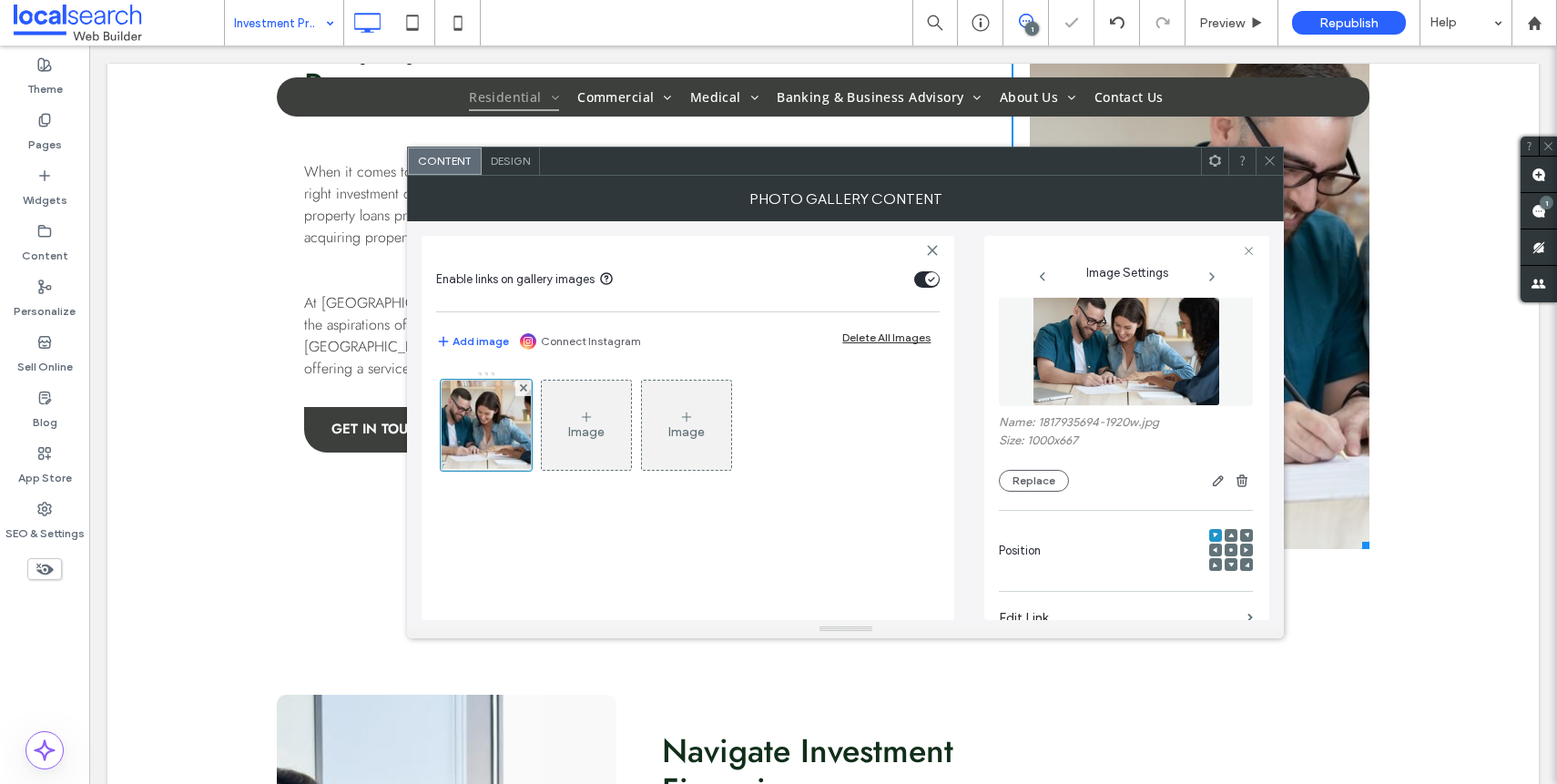
click at [1228, 548] on icon at bounding box center [1231, 550] width 6 height 6
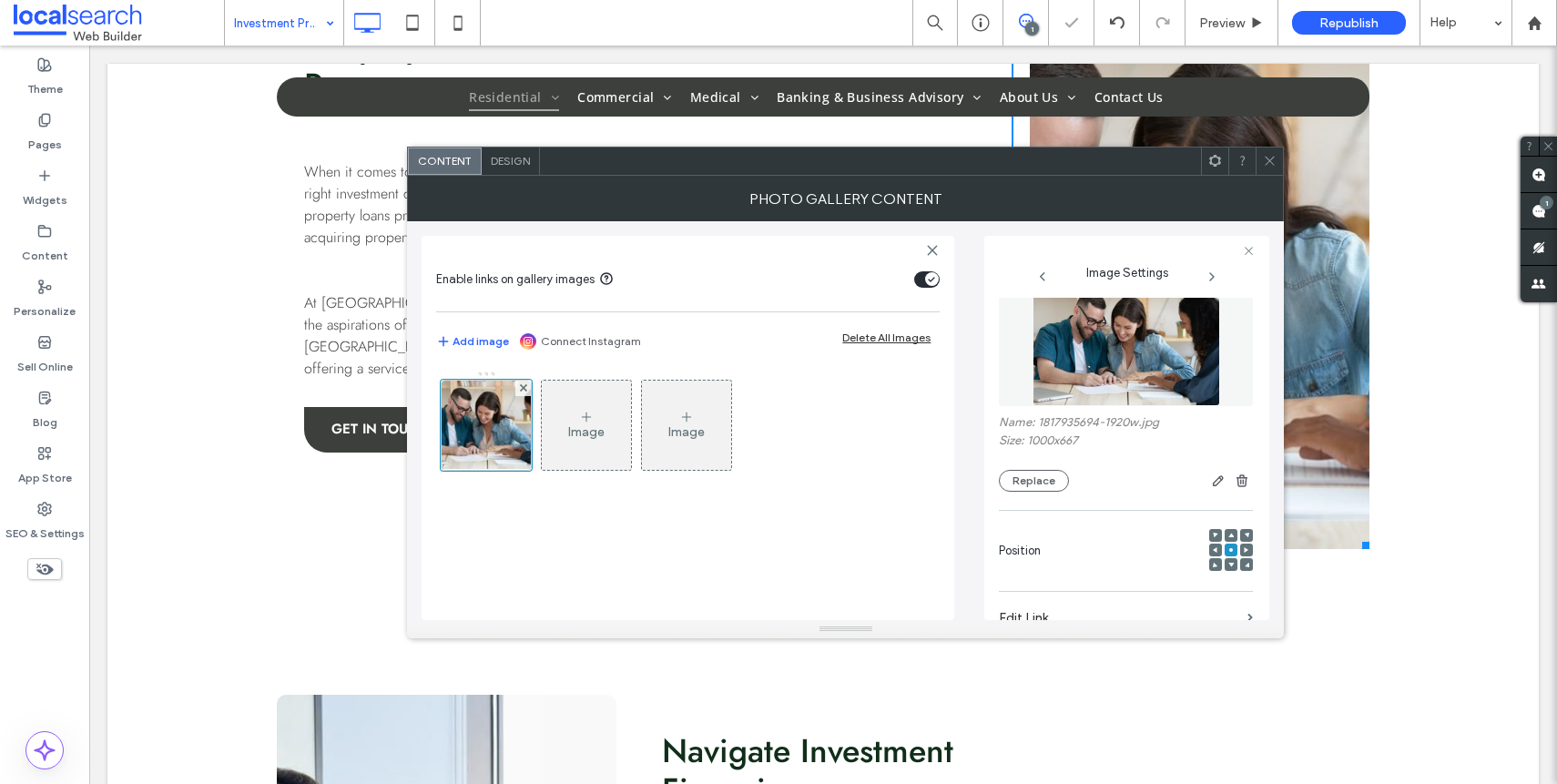
click at [1240, 553] on div at bounding box center [1247, 550] width 13 height 13
click at [1244, 554] on span at bounding box center [1247, 550] width 6 height 13
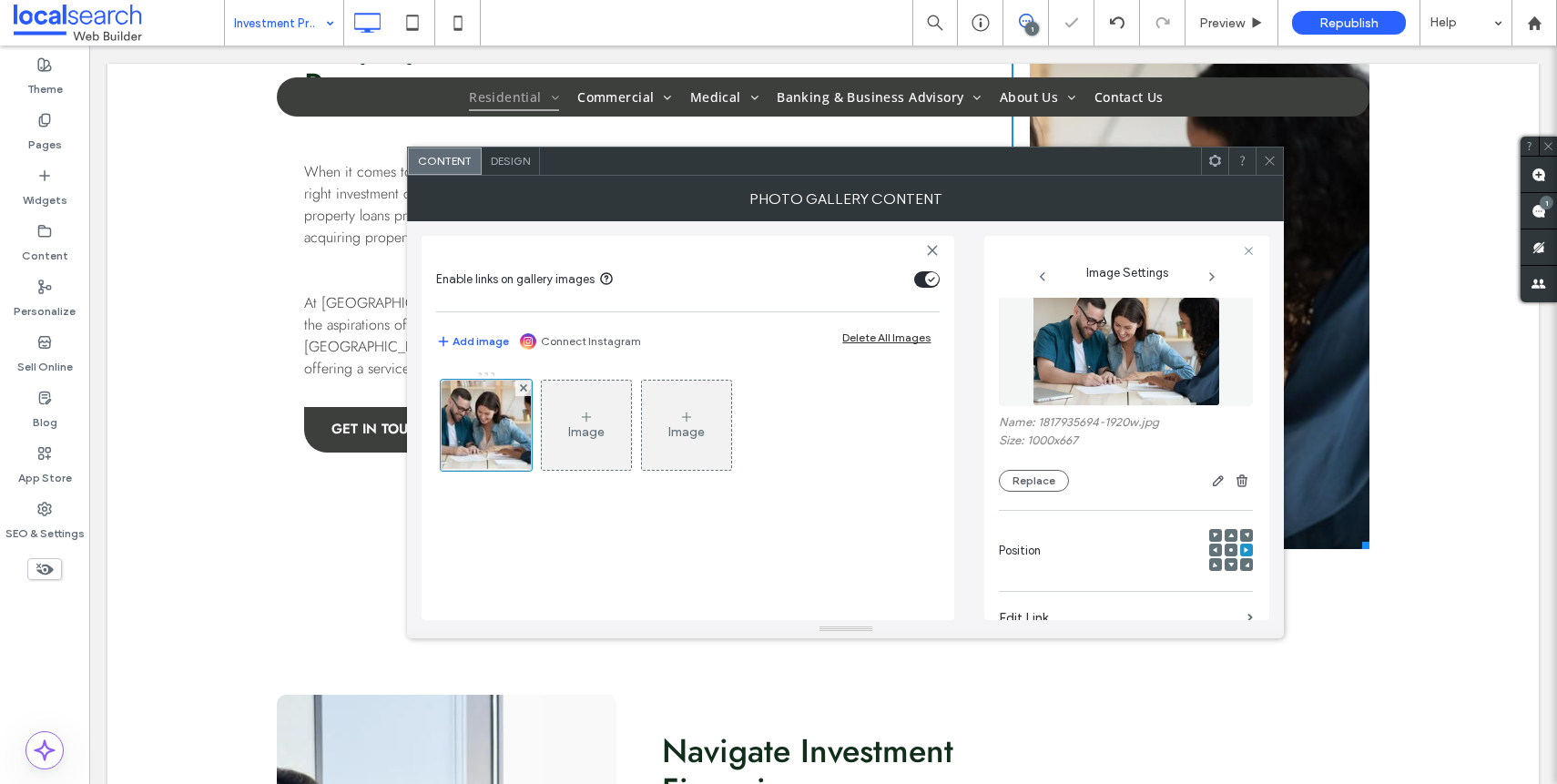
click at [1228, 554] on div at bounding box center [1231, 550] width 13 height 13
click at [1228, 552] on icon at bounding box center [1231, 550] width 6 height 6
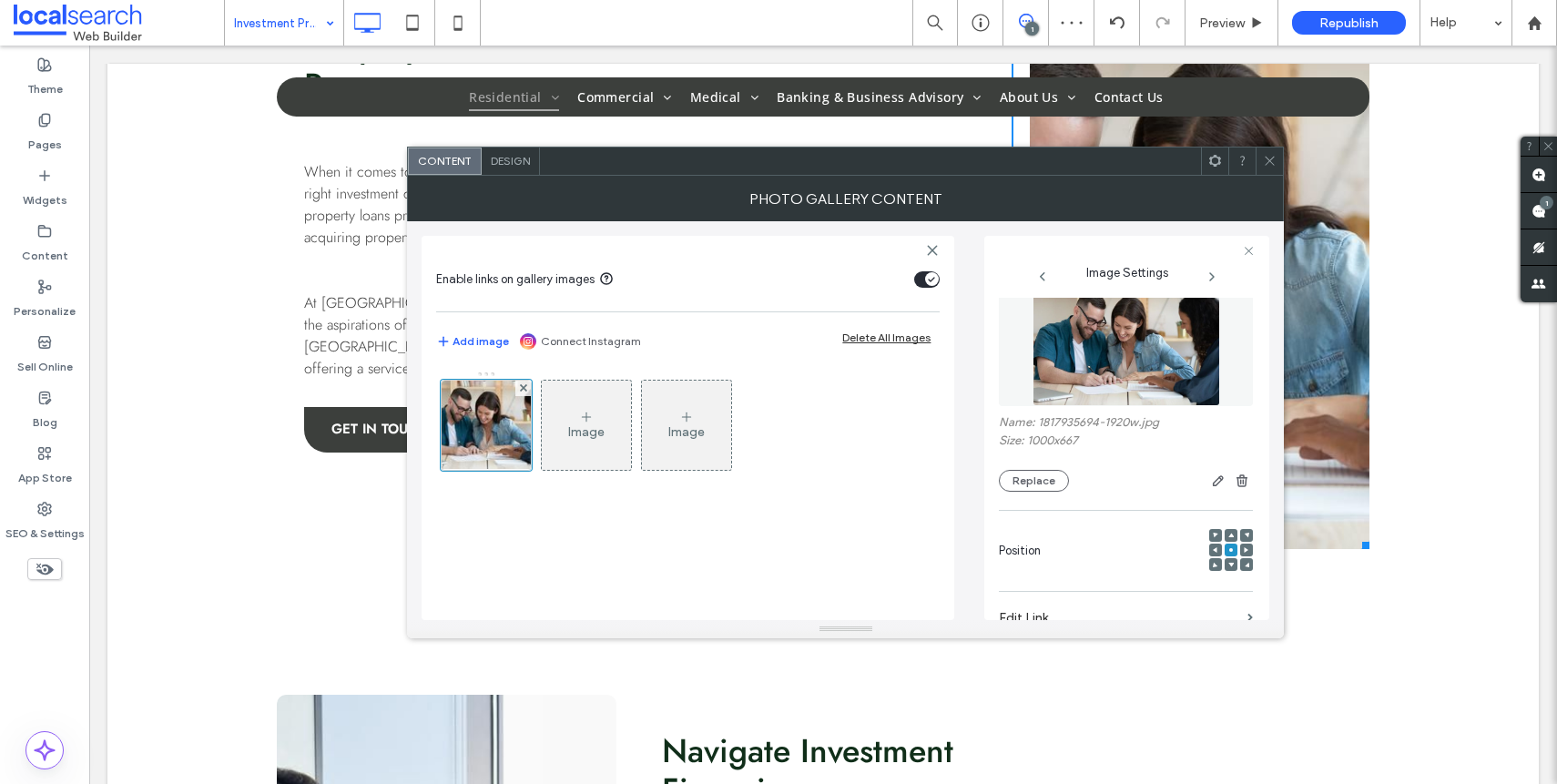
click at [1263, 172] on span at bounding box center [1270, 162] width 14 height 28
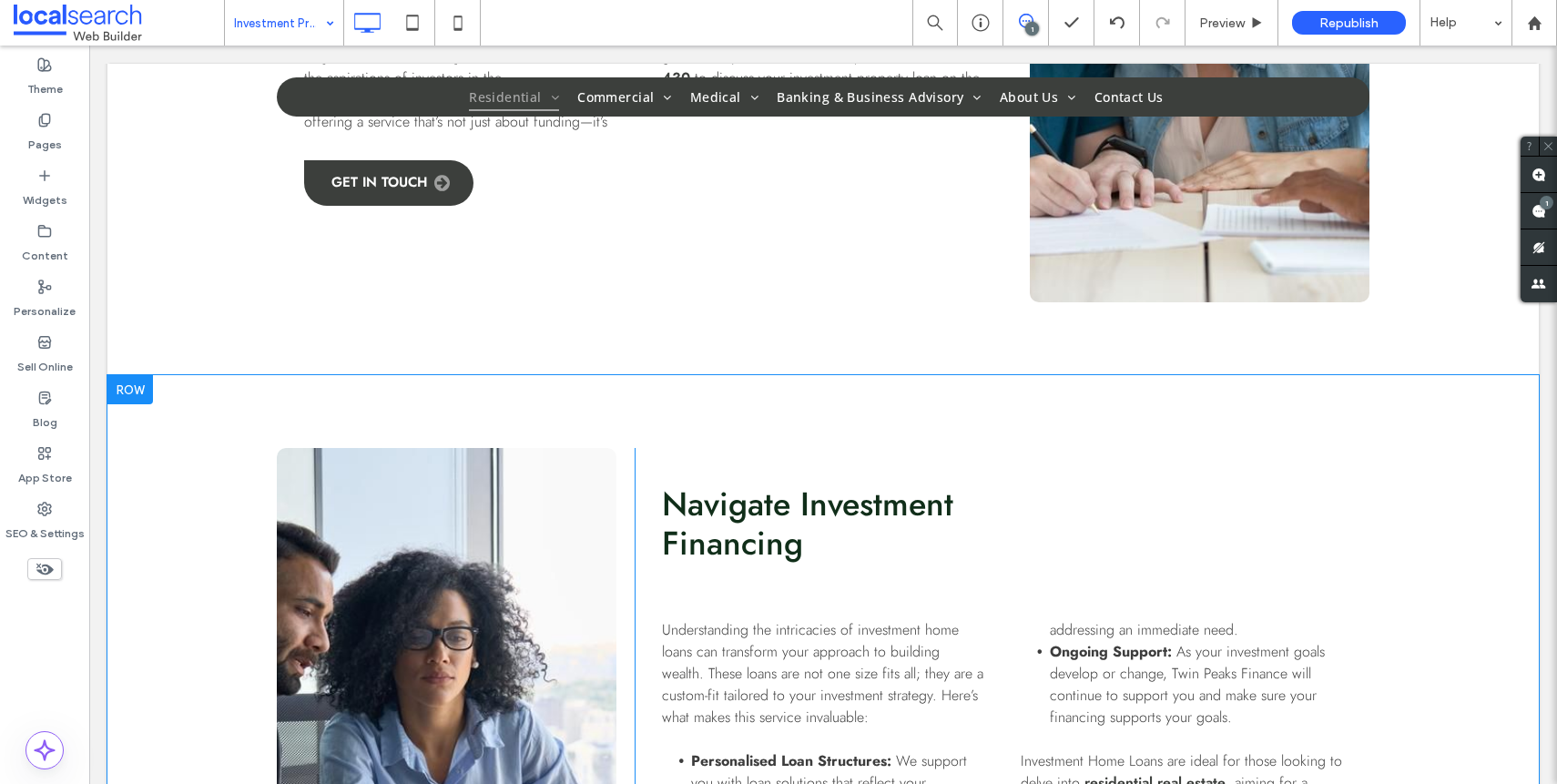
scroll to position [1557, 0]
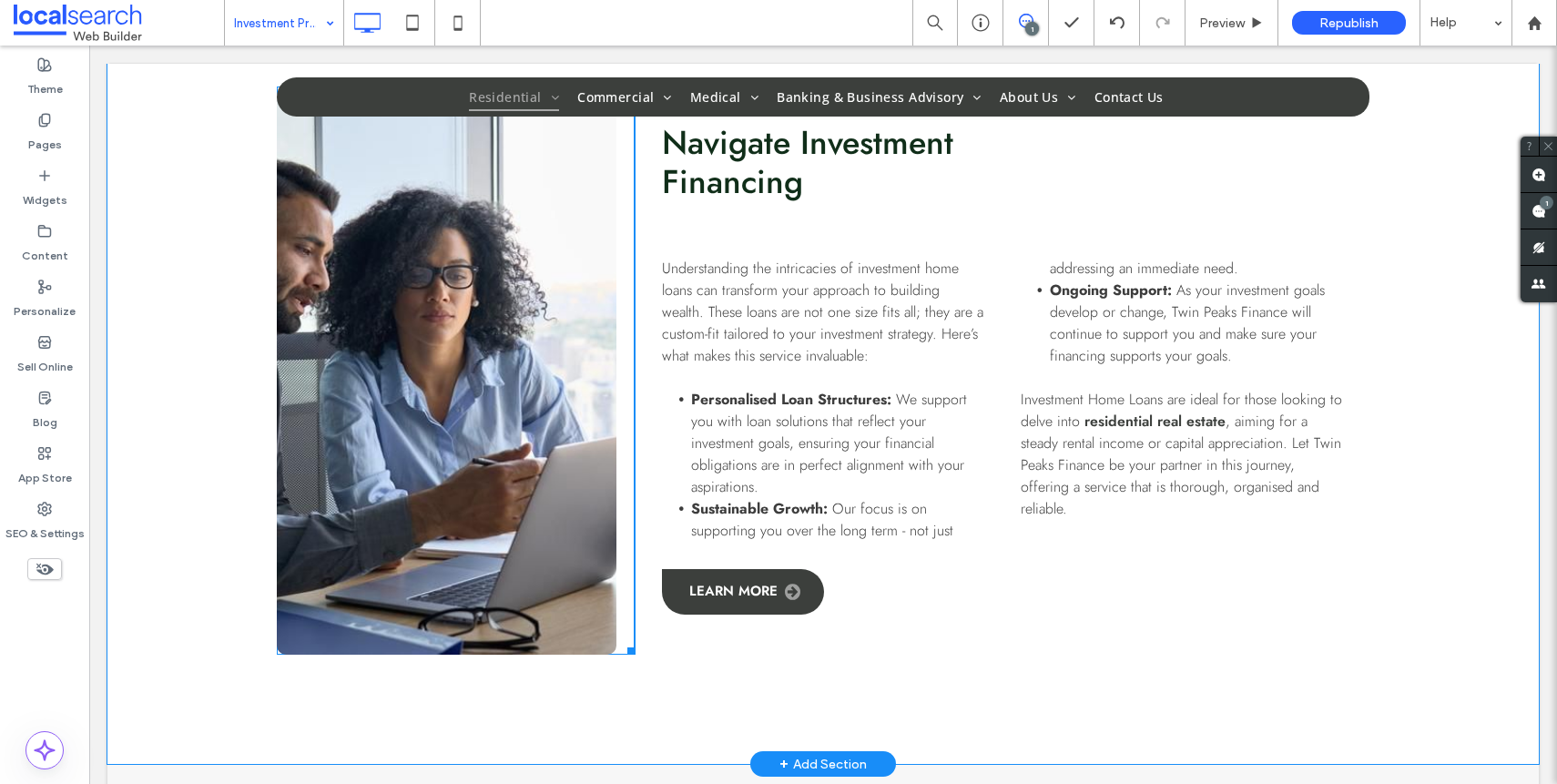
click at [407, 478] on link at bounding box center [446, 370] width 340 height 568
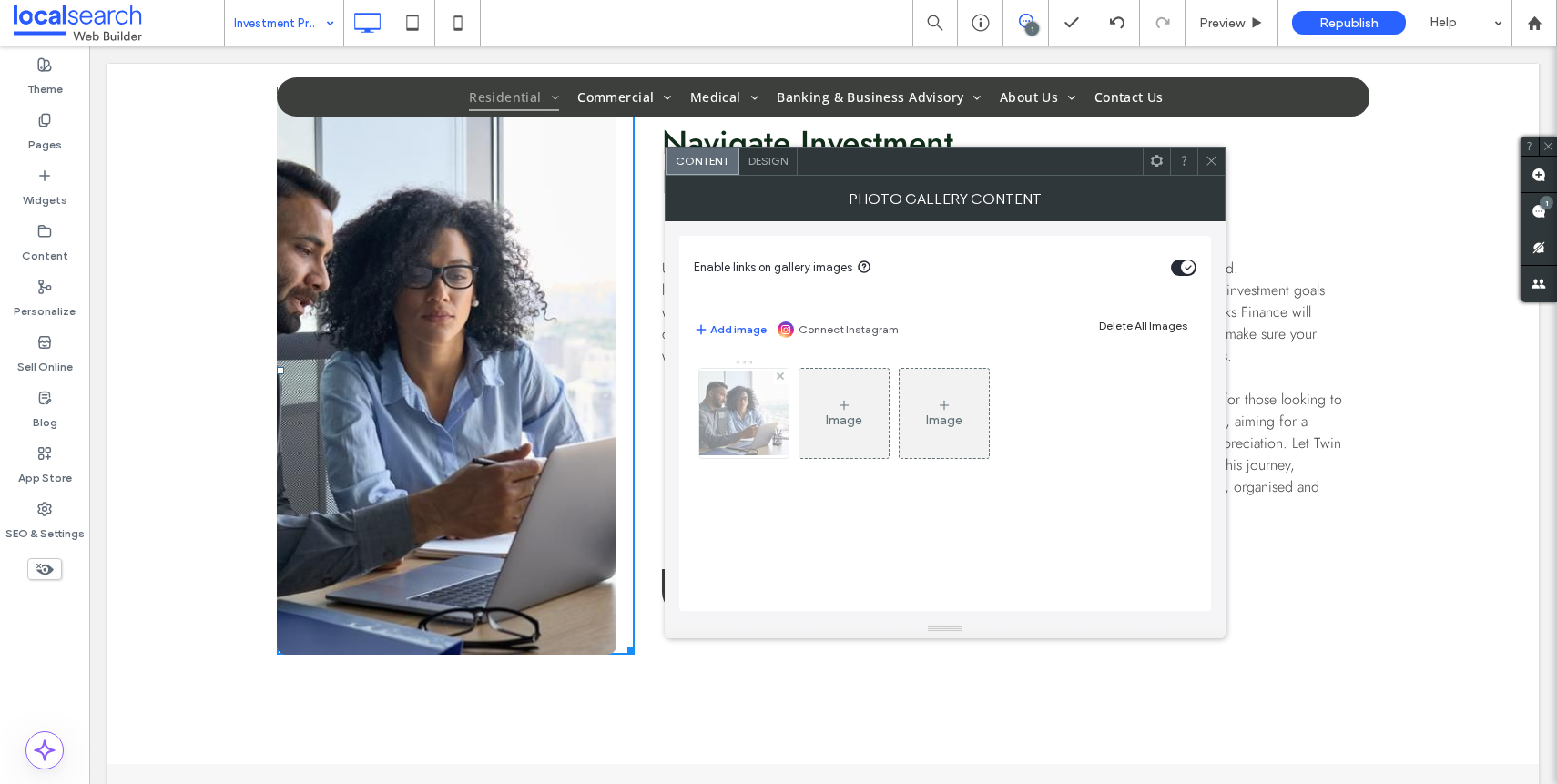
click at [739, 434] on div at bounding box center [744, 413] width 89 height 89
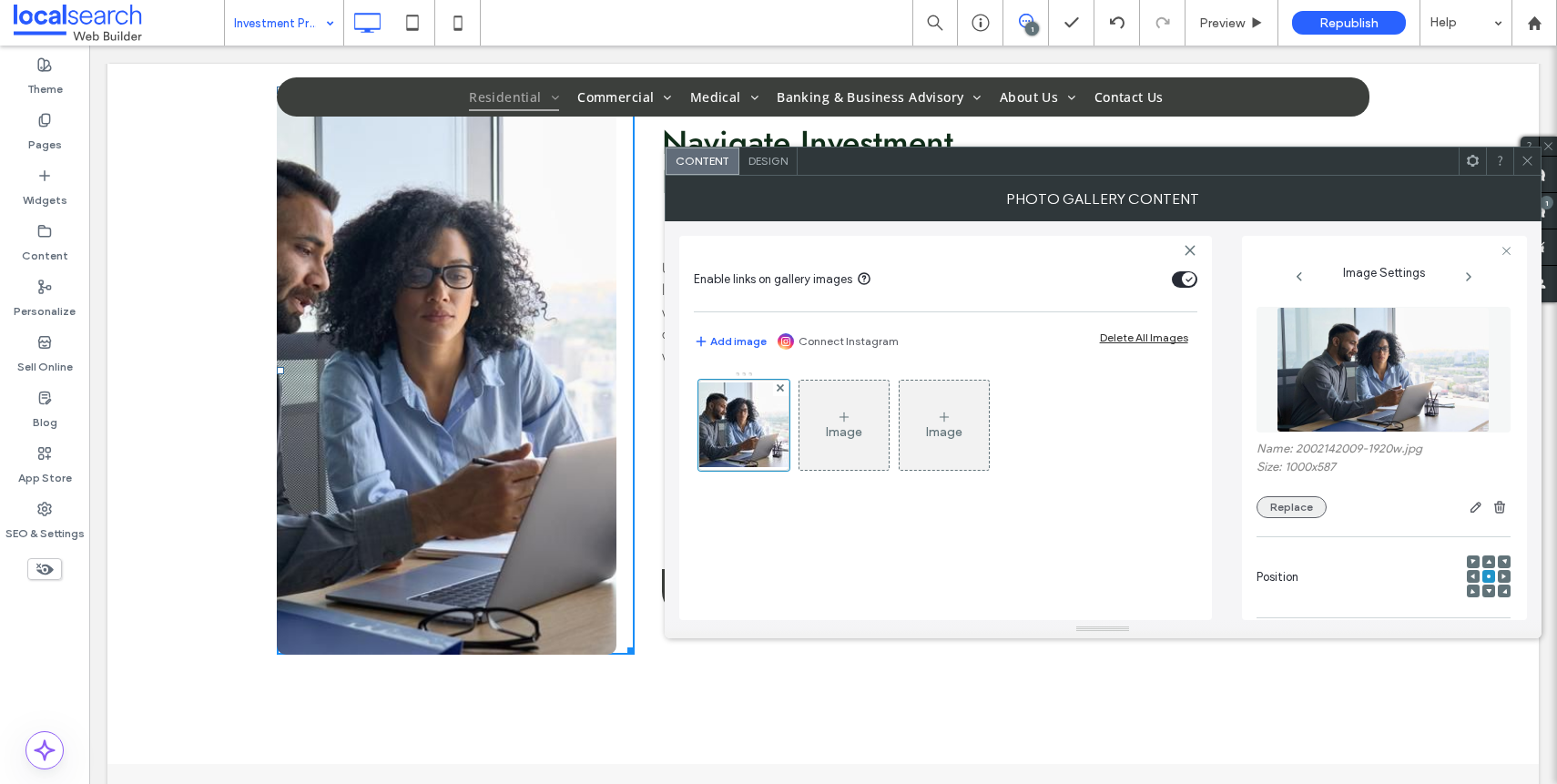
click at [1284, 496] on button "Replace" at bounding box center [1292, 507] width 70 height 22
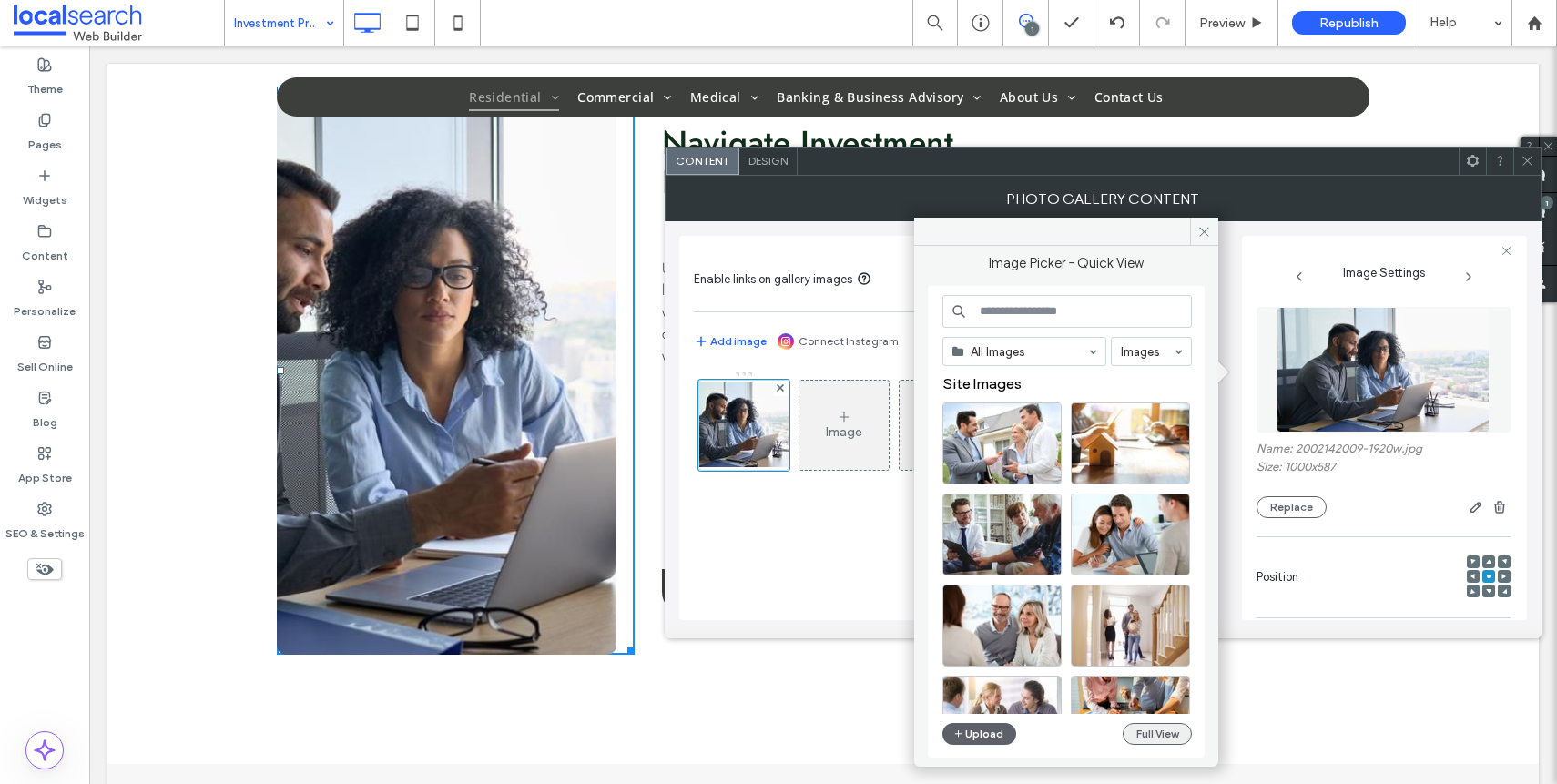
click at [1164, 726] on button "Full View" at bounding box center [1157, 734] width 69 height 22
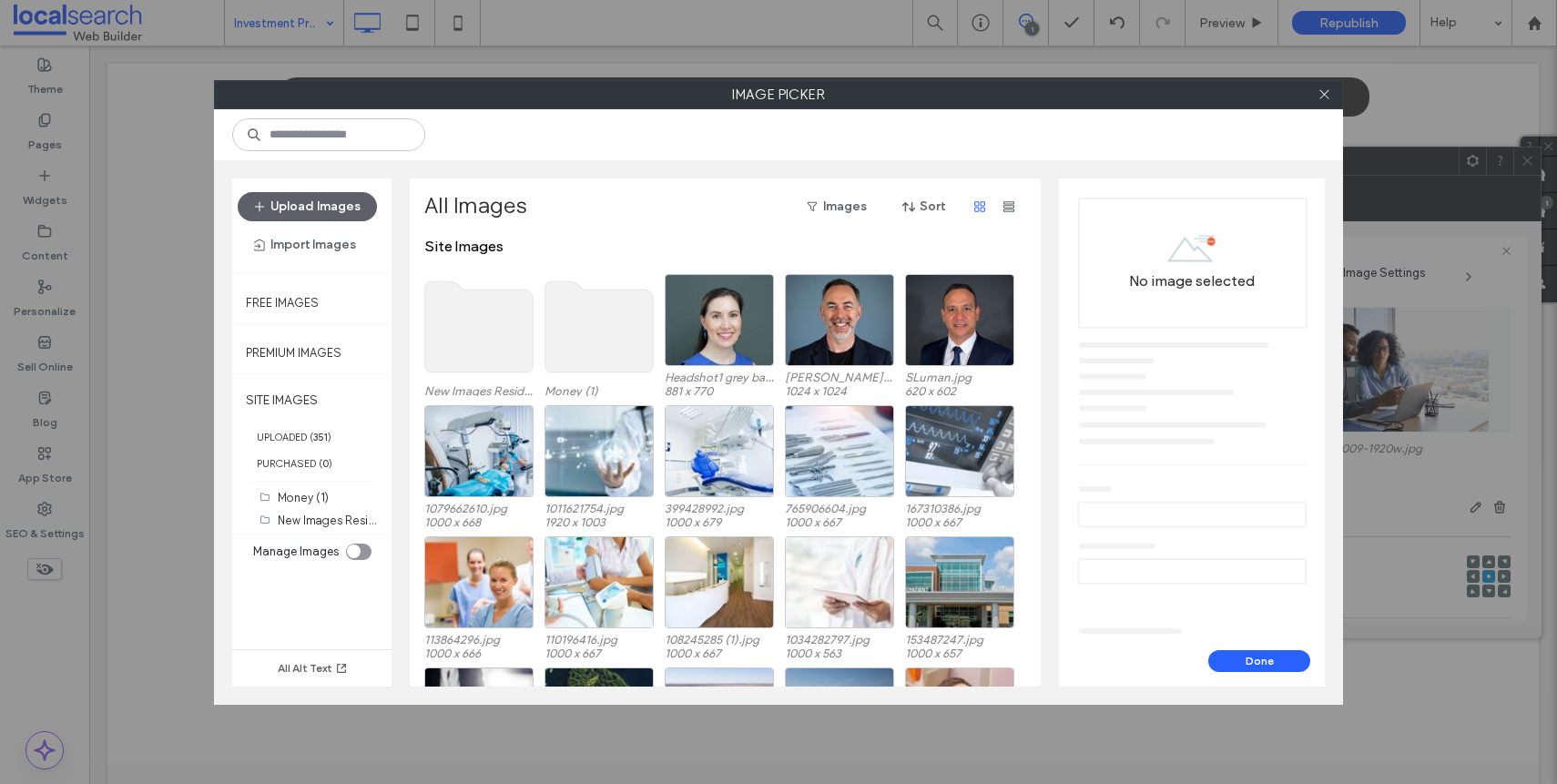
click at [499, 322] on use at bounding box center [479, 326] width 108 height 91
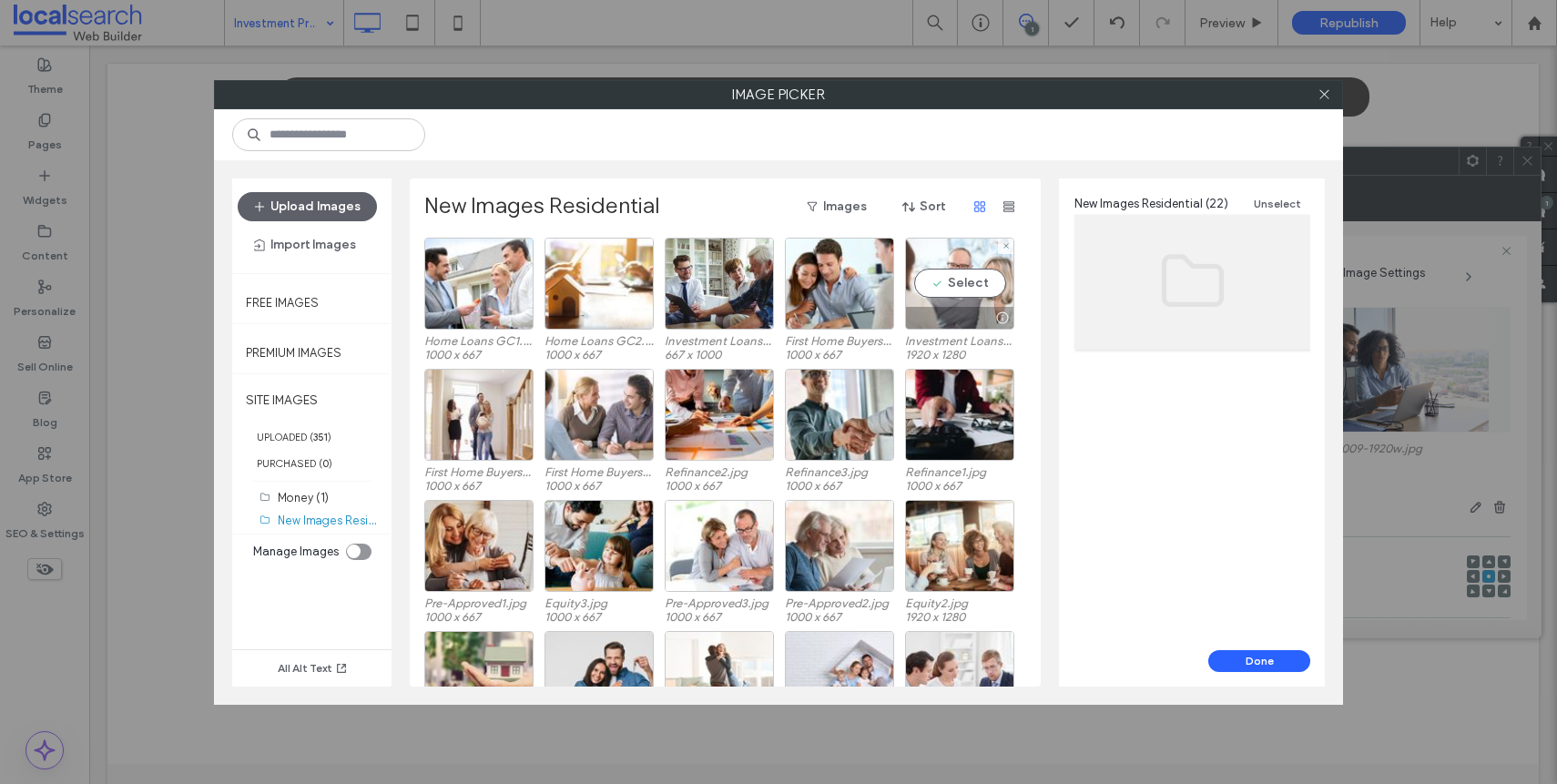
click at [969, 319] on div at bounding box center [959, 318] width 107 height 22
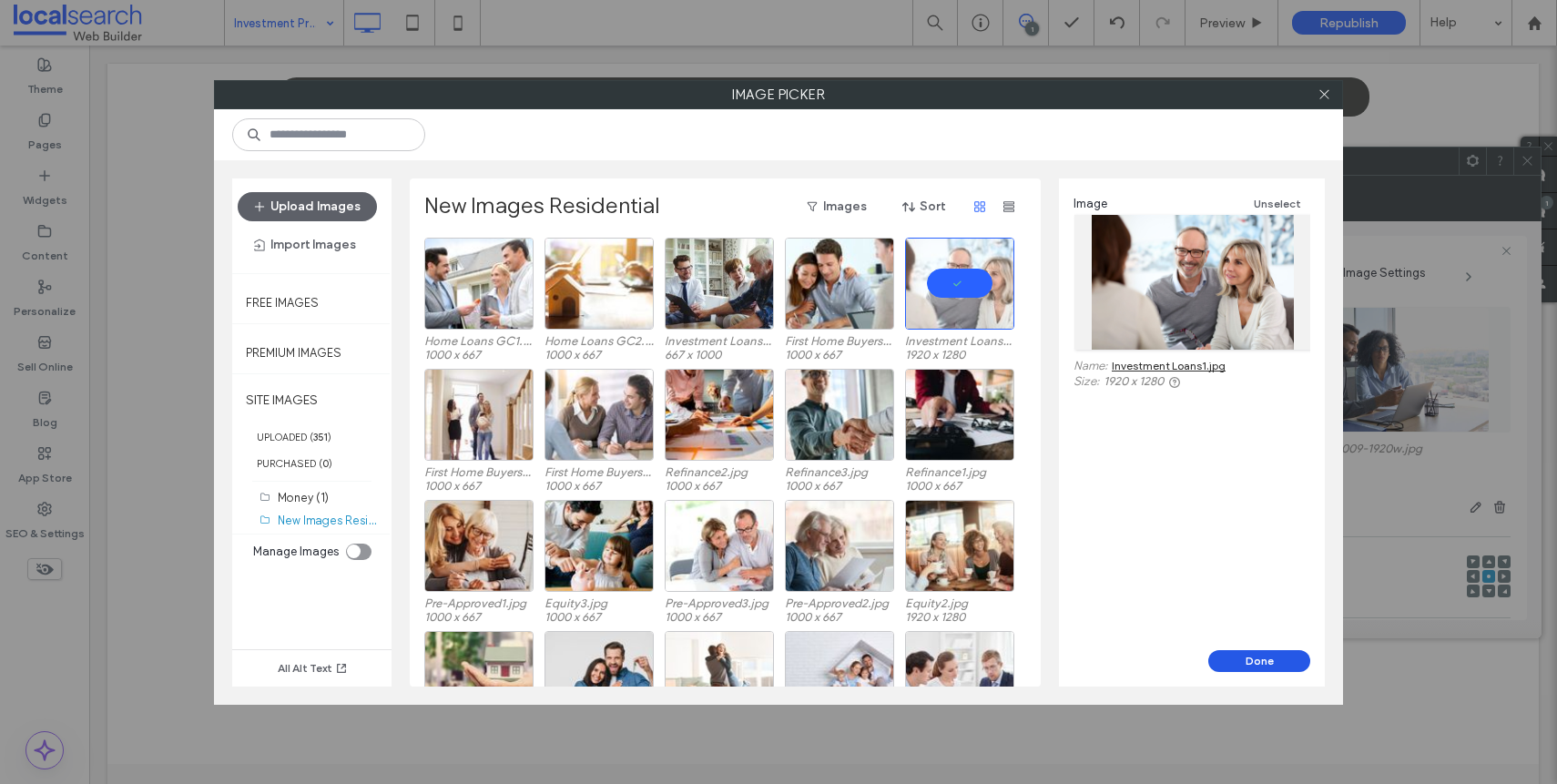
click at [1253, 655] on button "Done" at bounding box center [1259, 661] width 102 height 22
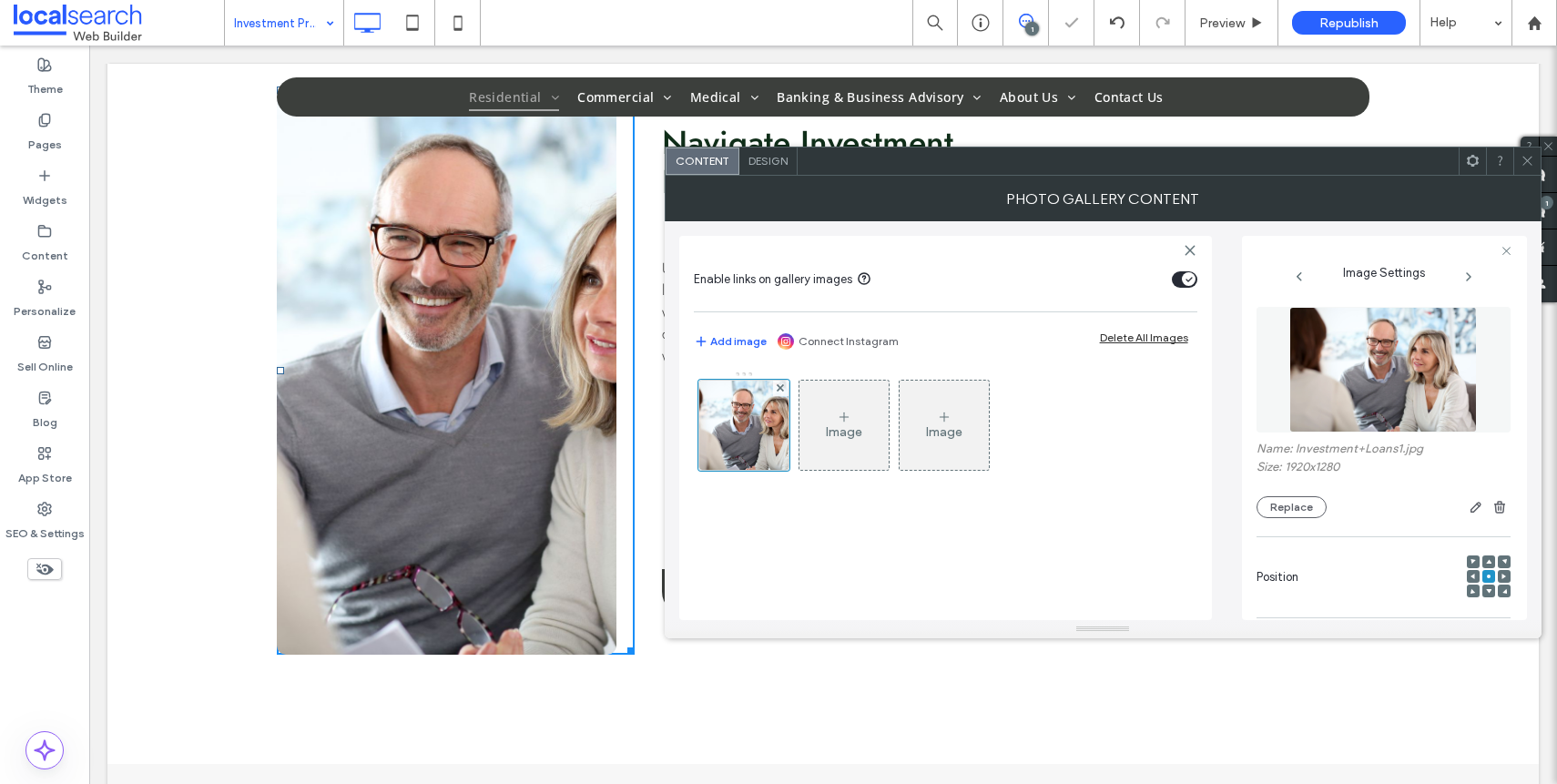
click at [1522, 162] on icon at bounding box center [1527, 161] width 14 height 14
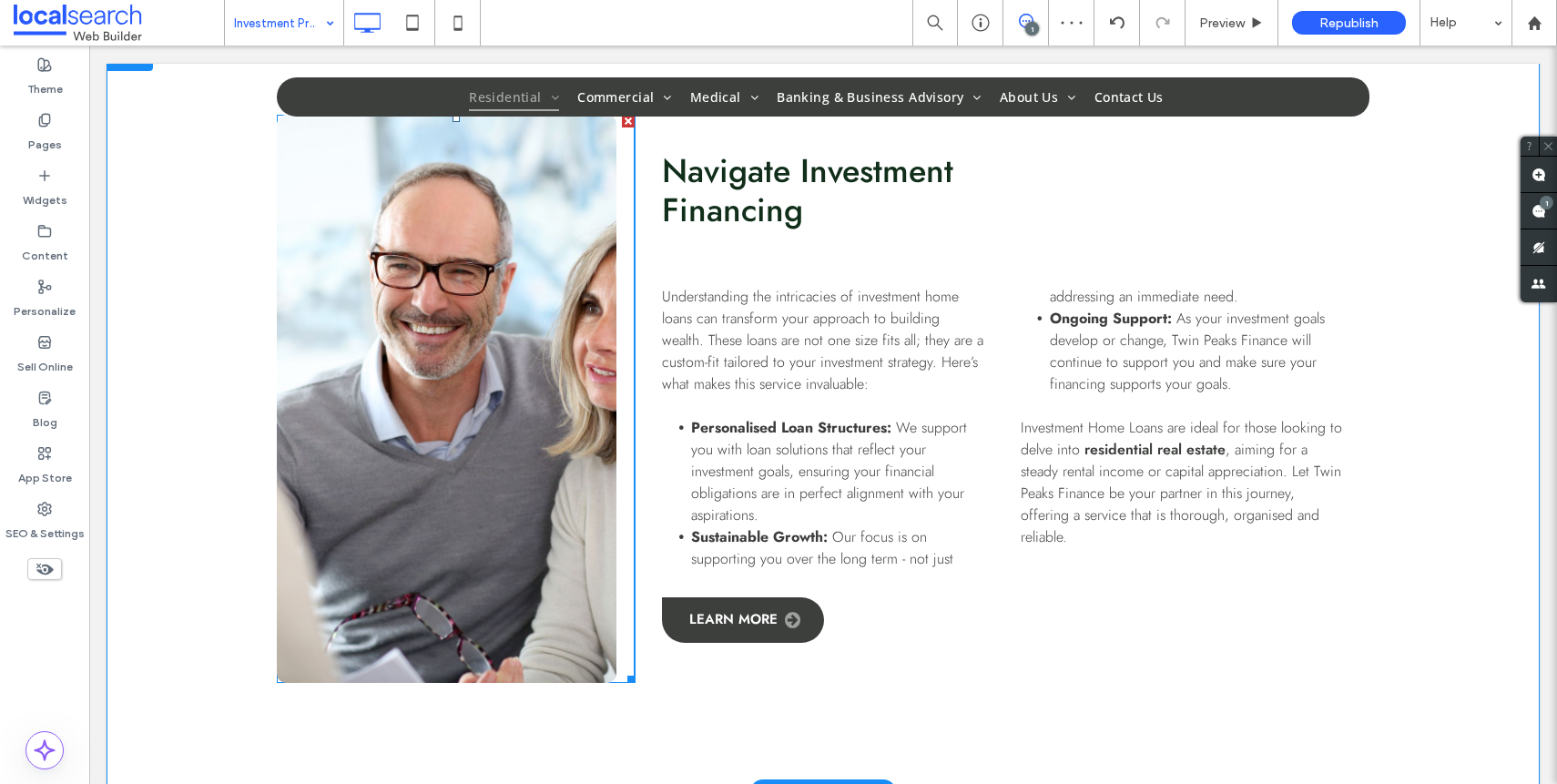
click at [458, 493] on link at bounding box center [446, 398] width 340 height 568
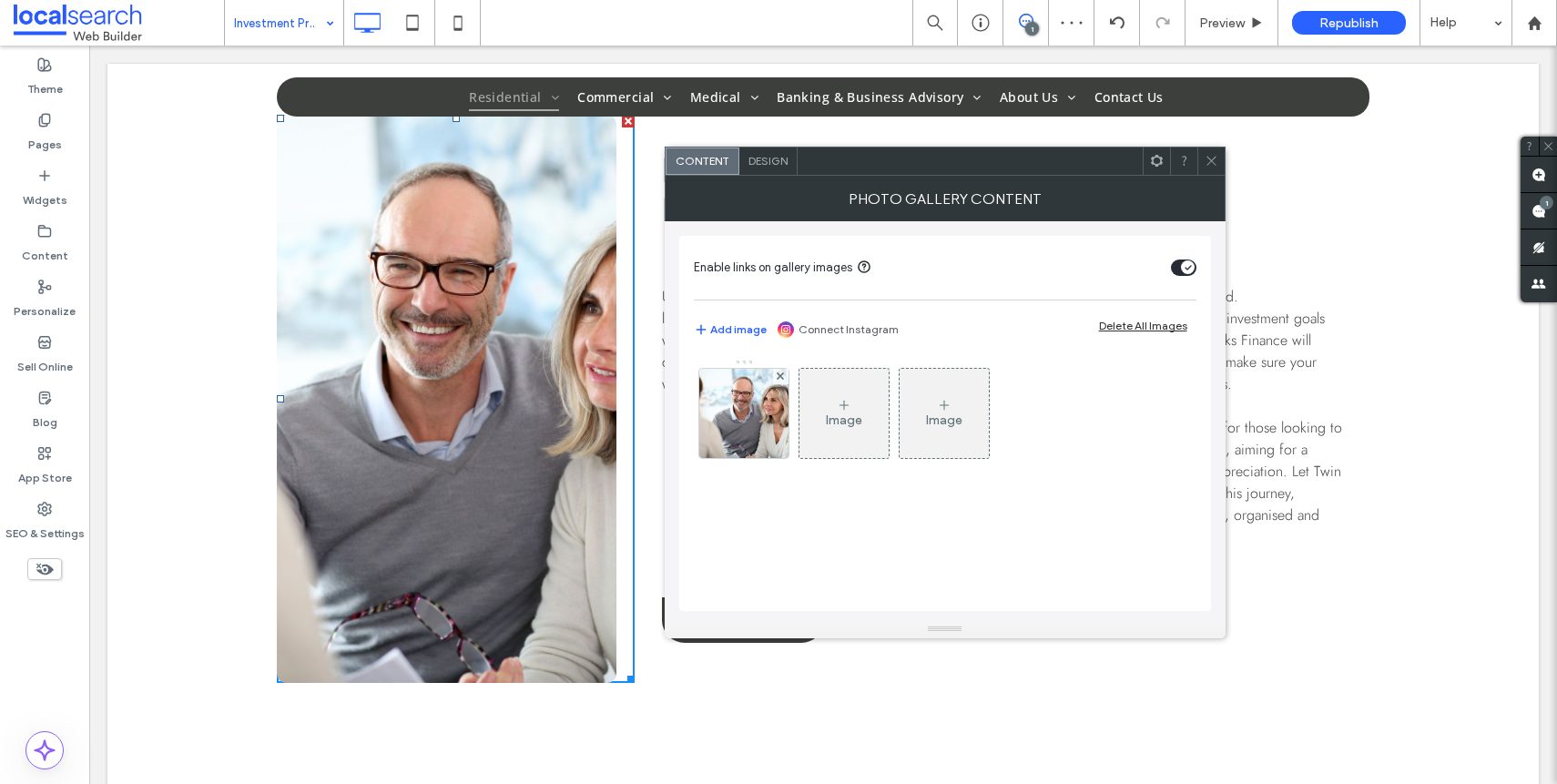
scroll to position [1532, 0]
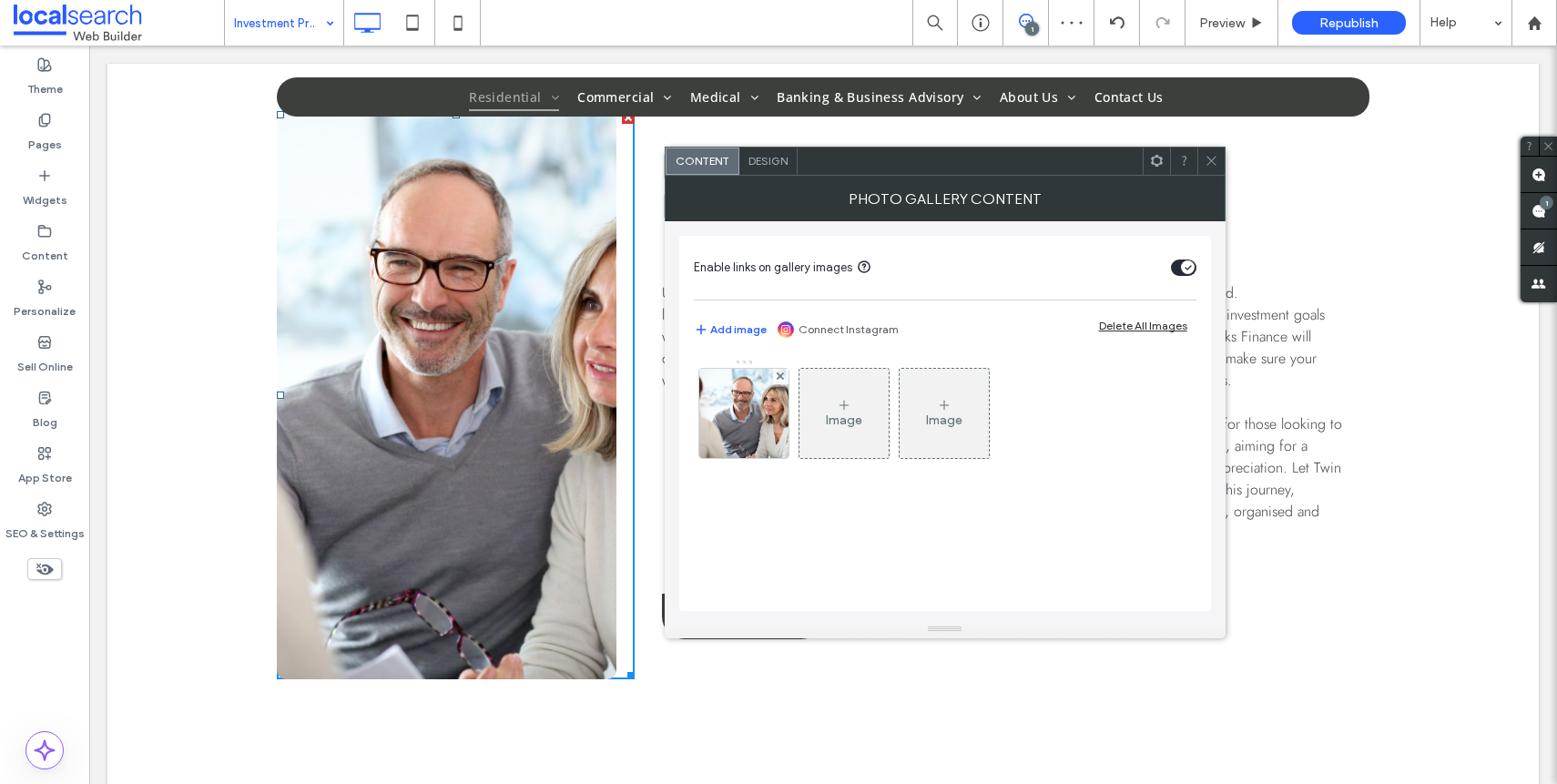
drag, startPoint x: 1226, startPoint y: 161, endPoint x: 1314, endPoint y: 206, distance: 98.8
click at [1226, 161] on div "Navigate Investment Financing Understanding the intricacies of investment home …" at bounding box center [1002, 395] width 734 height 568
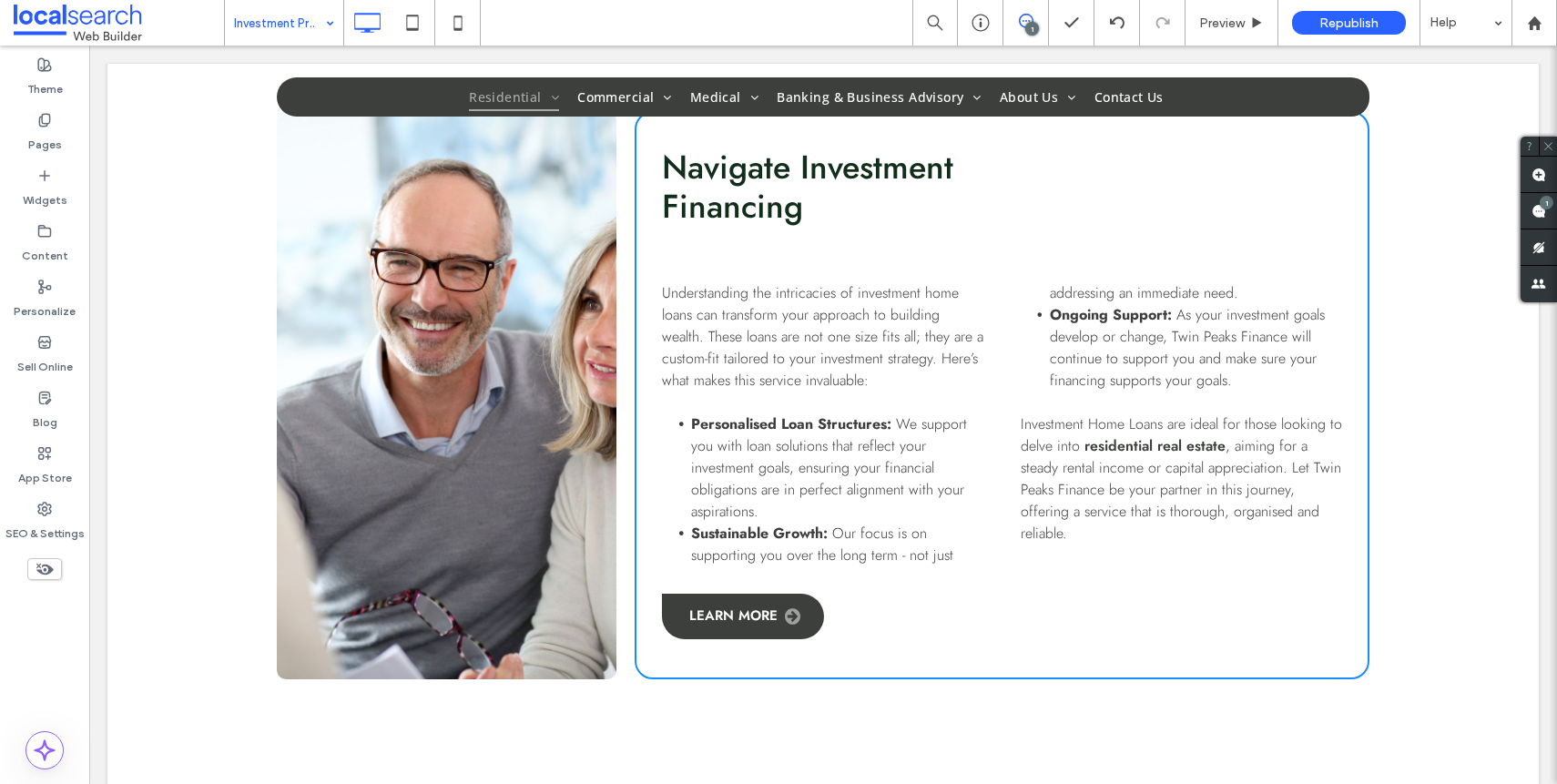
click at [437, 360] on link at bounding box center [446, 395] width 340 height 568
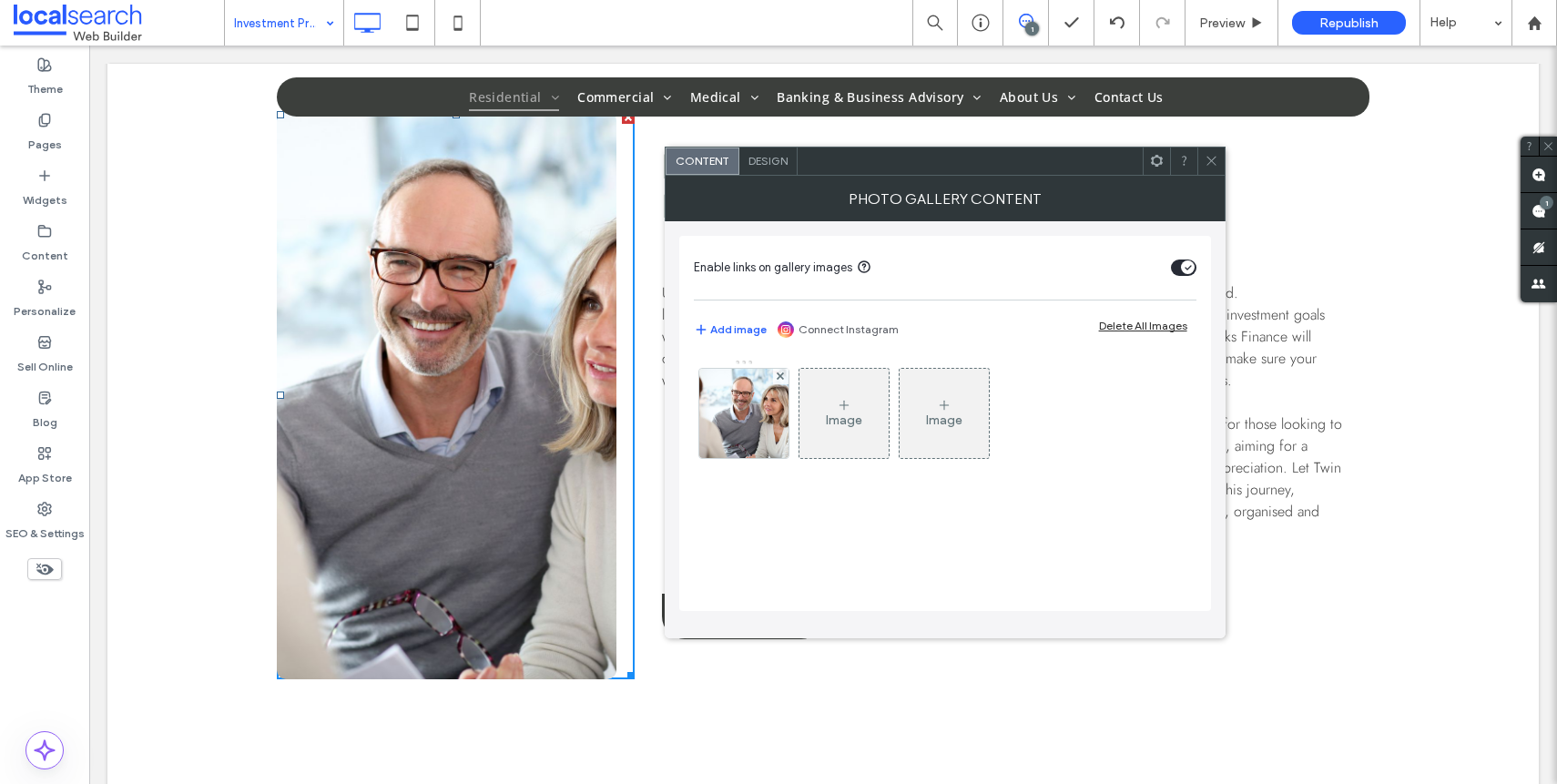
click at [768, 160] on span "Design" at bounding box center [767, 161] width 39 height 14
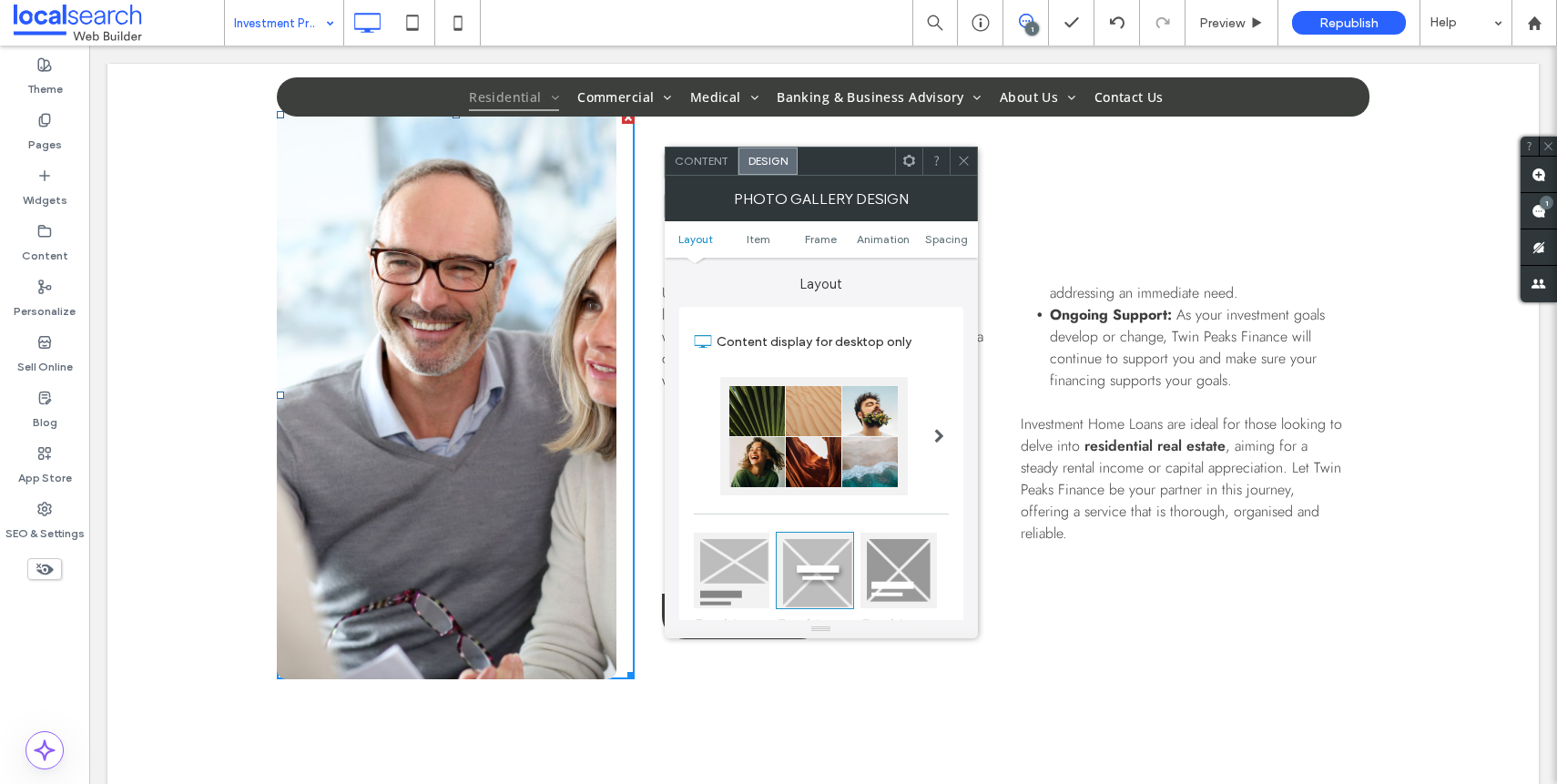
click at [697, 165] on span "Content" at bounding box center [701, 161] width 54 height 14
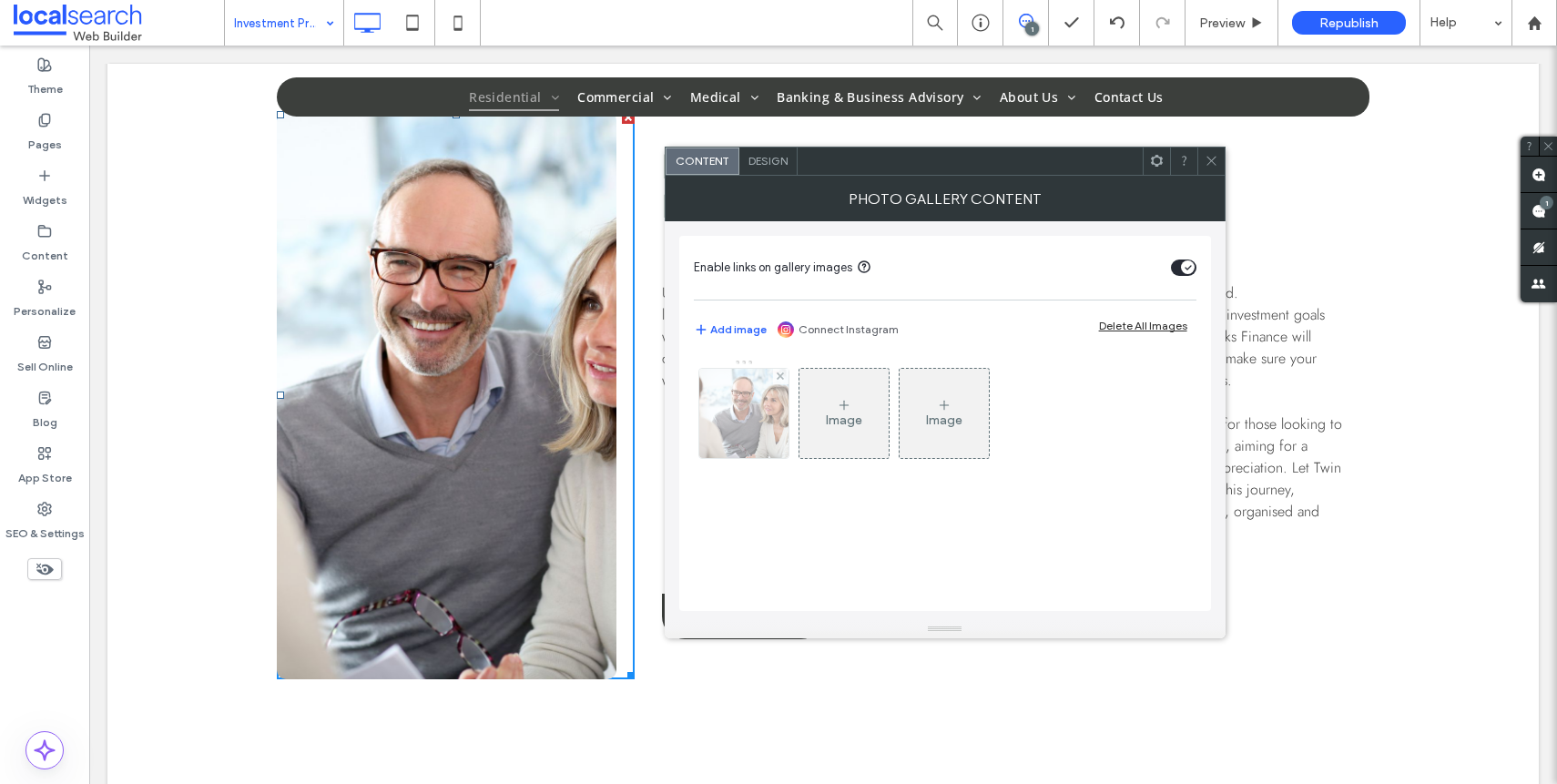
click at [719, 441] on img at bounding box center [744, 413] width 134 height 89
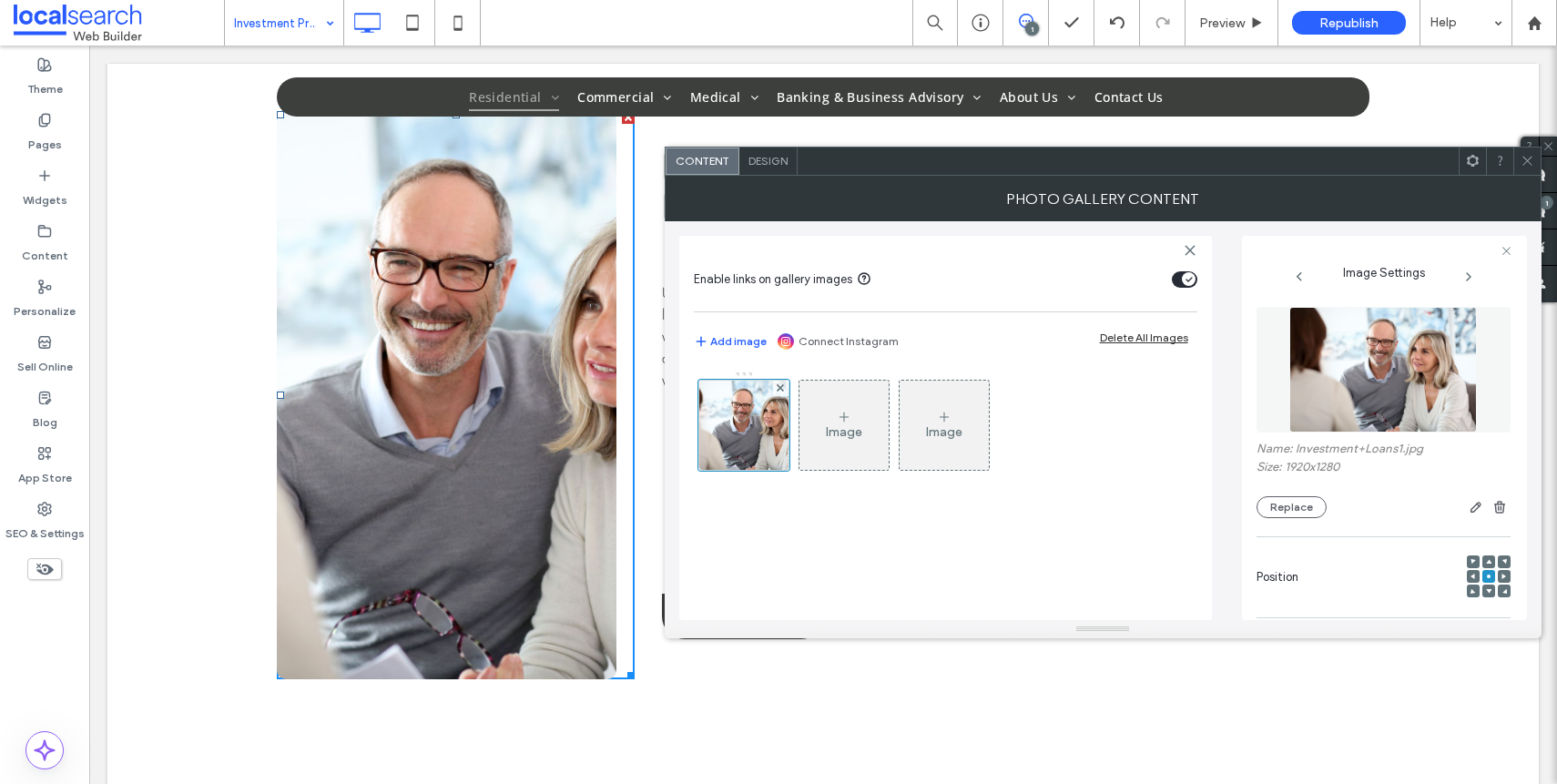
click at [1471, 581] on span at bounding box center [1473, 577] width 6 height 13
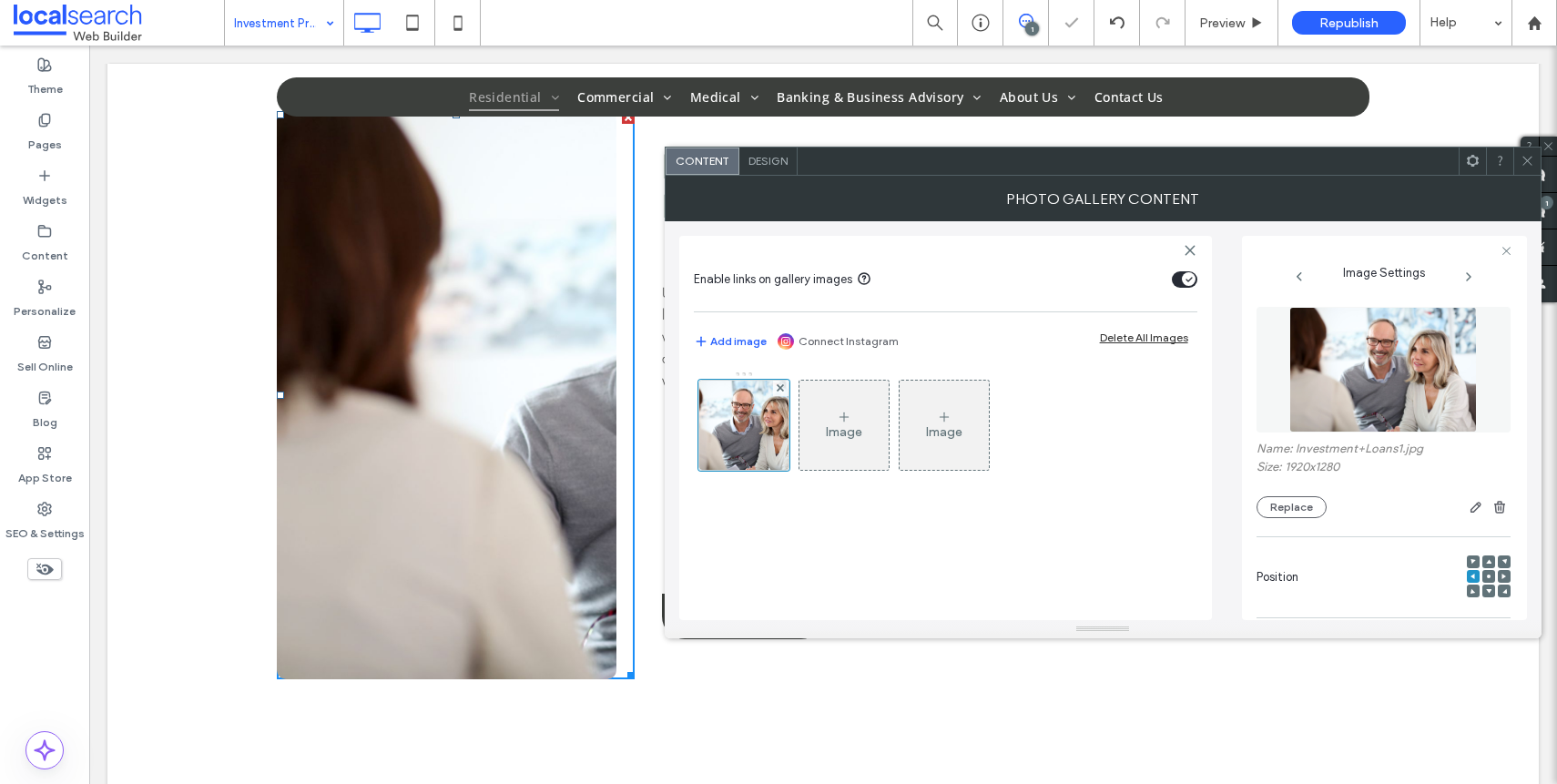
click at [1483, 577] on div at bounding box center [1489, 577] width 13 height 13
click at [1501, 577] on div at bounding box center [1504, 577] width 13 height 13
click at [1497, 577] on div at bounding box center [1504, 577] width 13 height 13
click at [1501, 577] on icon at bounding box center [1504, 577] width 6 height 6
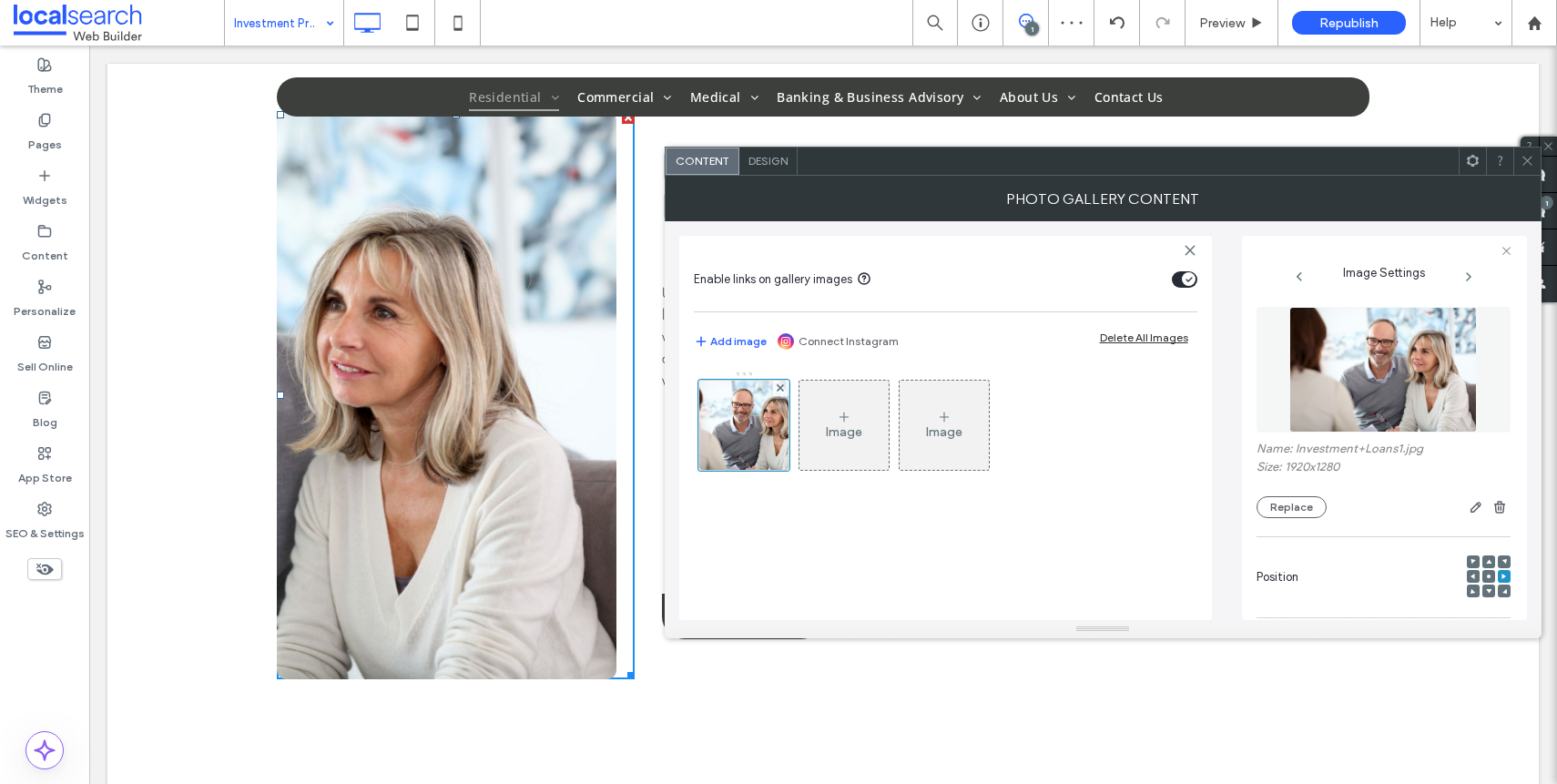
click at [1485, 577] on icon at bounding box center [1488, 577] width 6 height 6
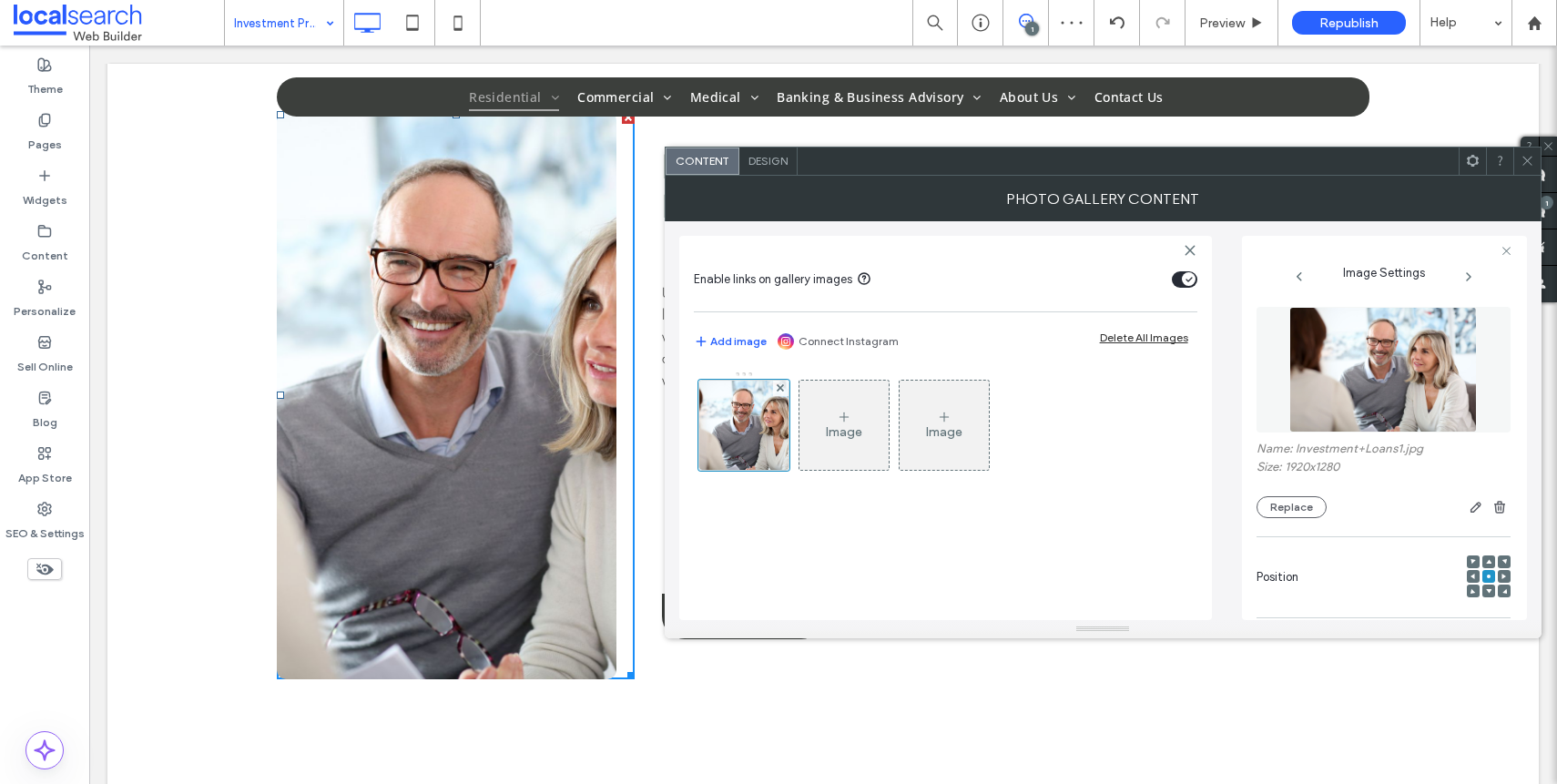
click at [1522, 171] on span at bounding box center [1527, 162] width 14 height 28
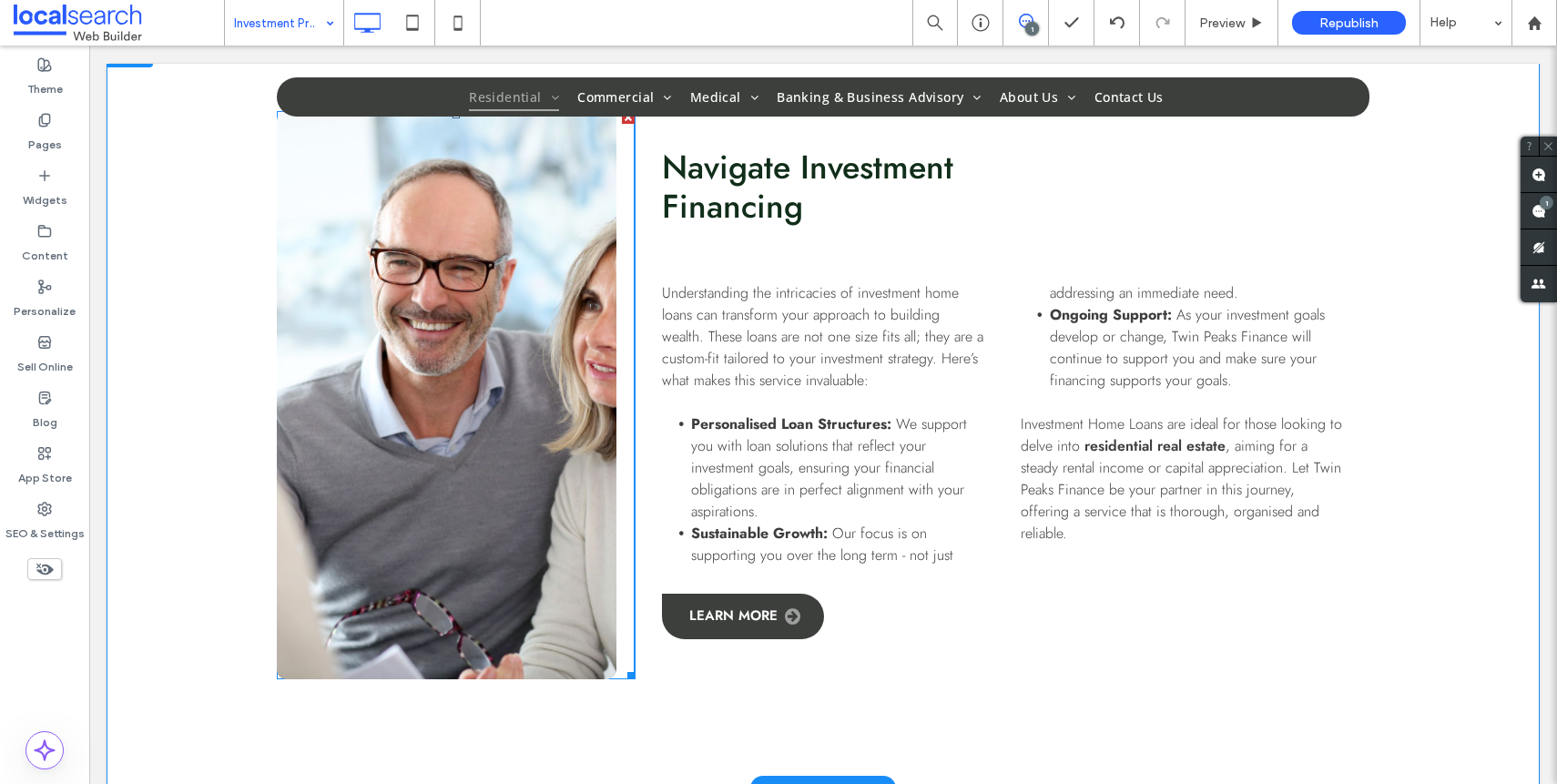
click at [476, 403] on link at bounding box center [446, 395] width 340 height 568
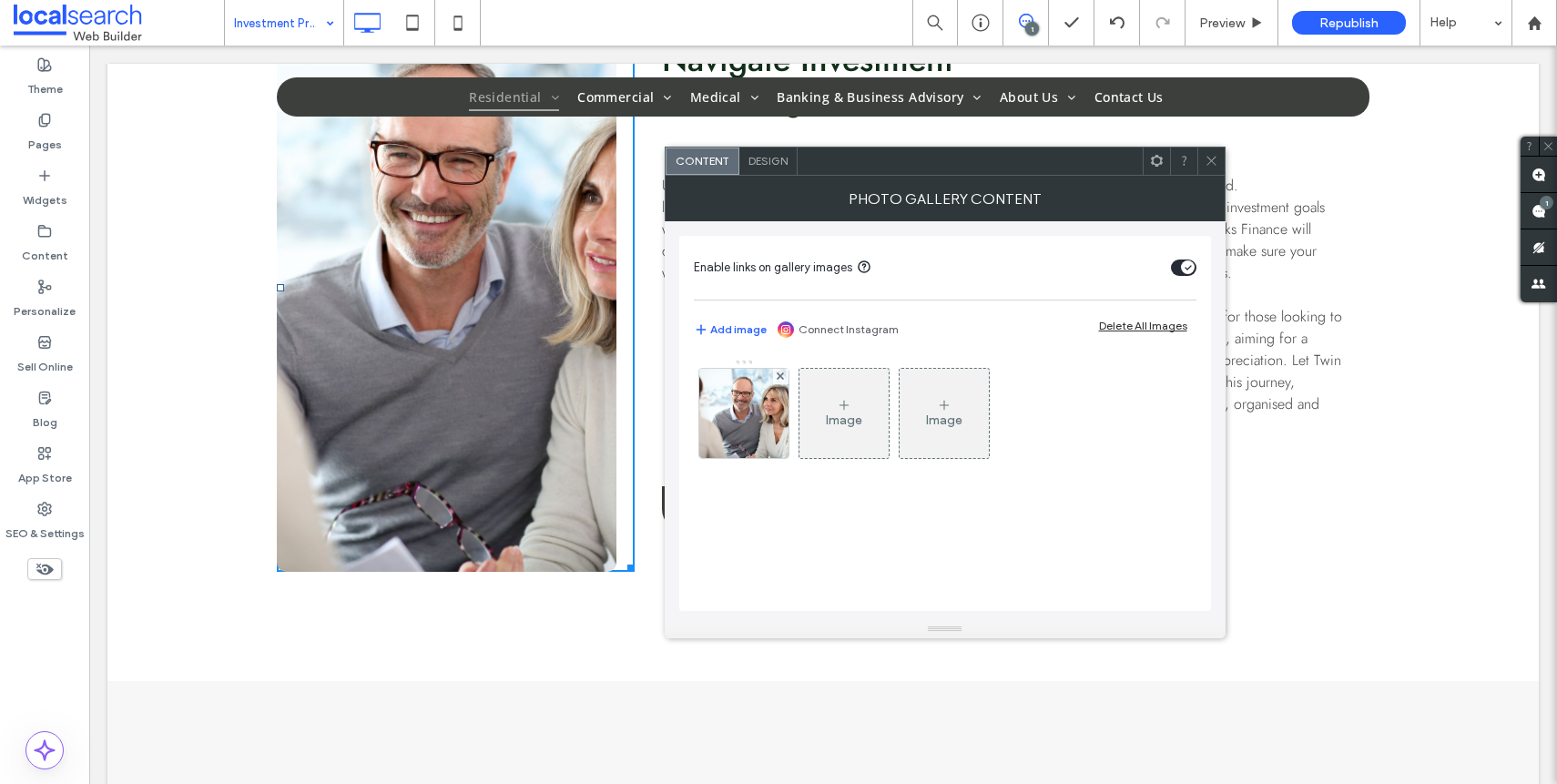
scroll to position [1644, 0]
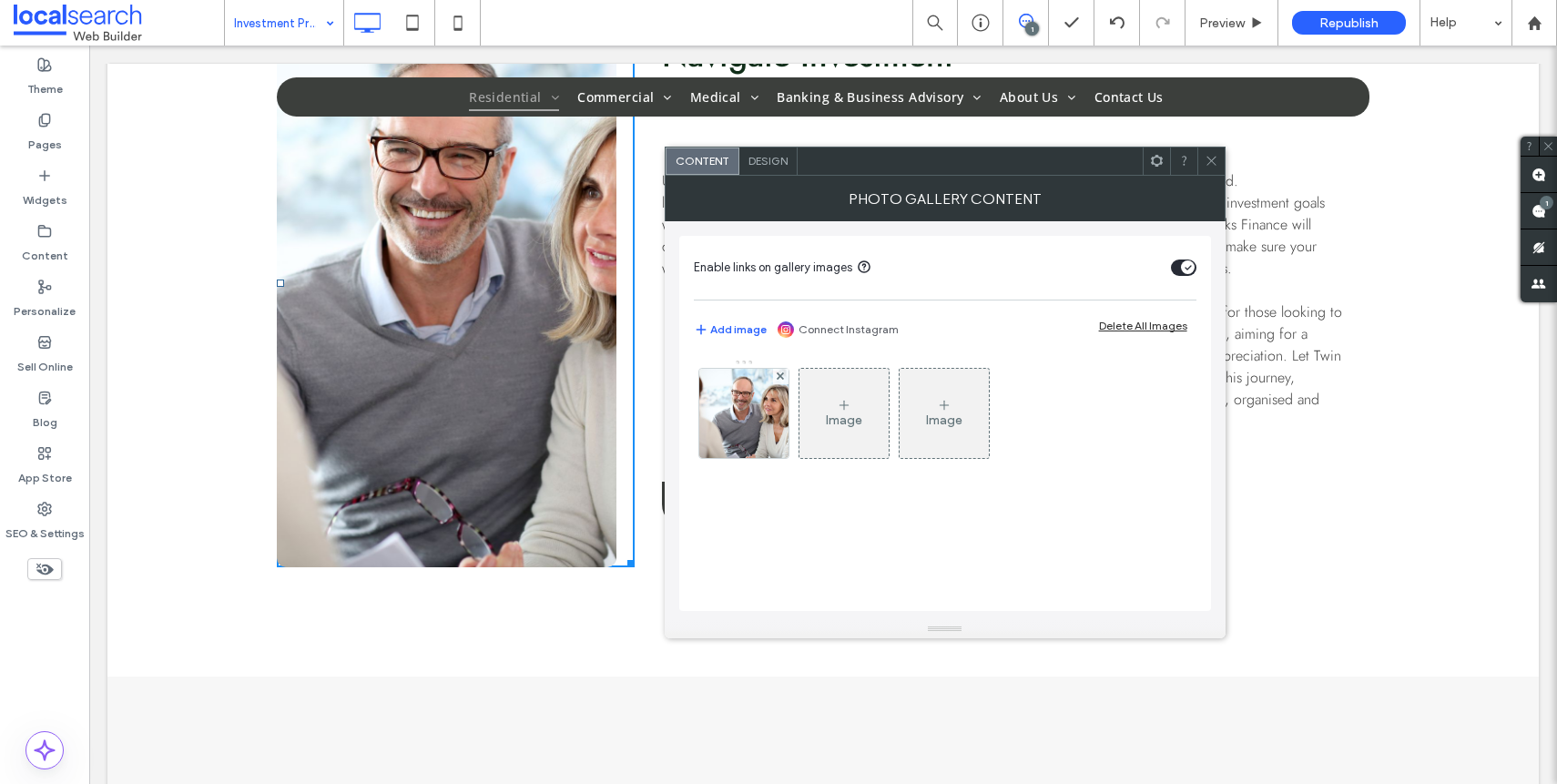
click at [760, 159] on span "Design" at bounding box center [767, 161] width 39 height 14
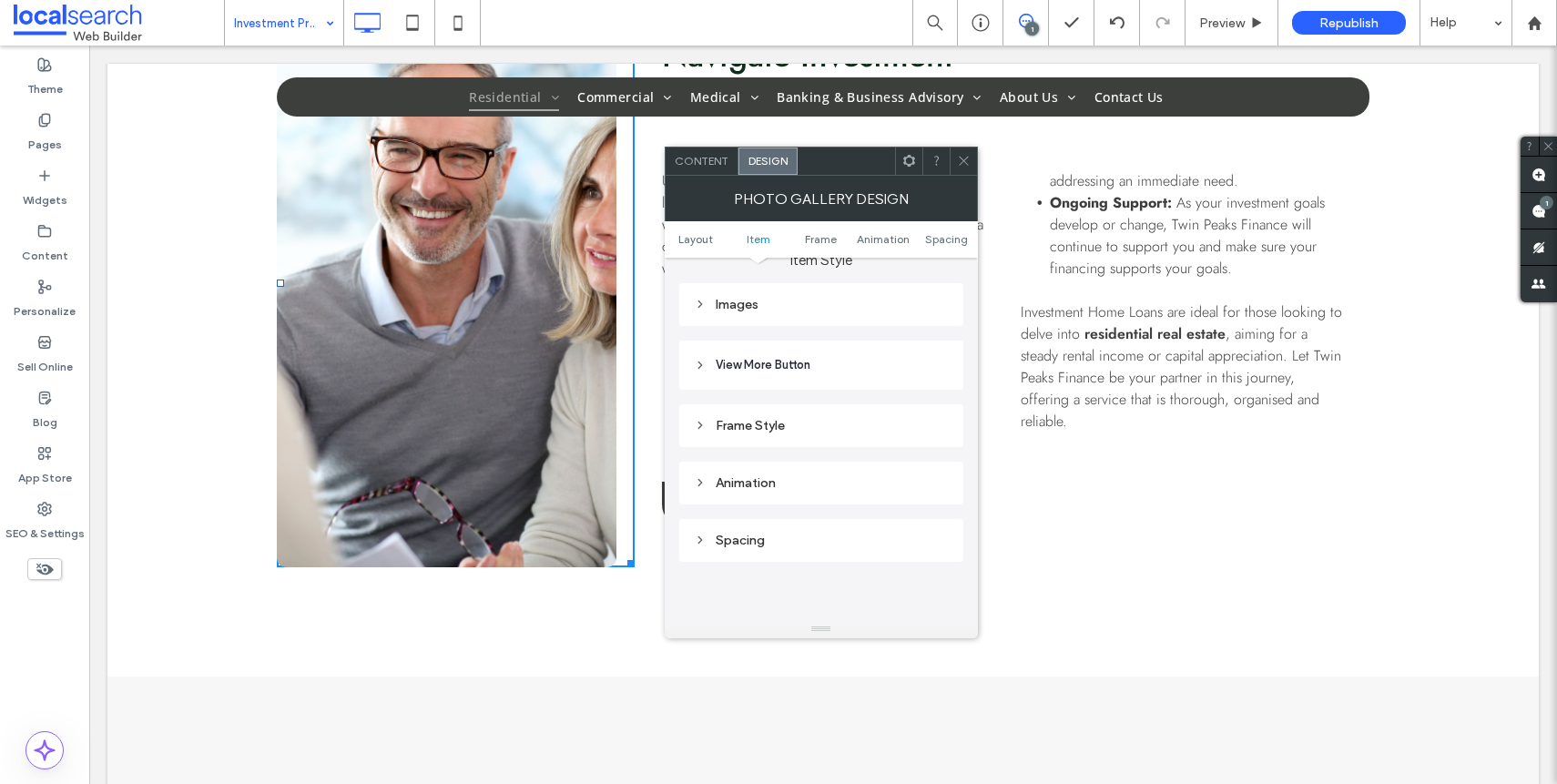
scroll to position [651, 0]
drag, startPoint x: 963, startPoint y: 161, endPoint x: 420, endPoint y: 246, distance: 549.6
click at [963, 161] on use at bounding box center [963, 162] width 9 height 9
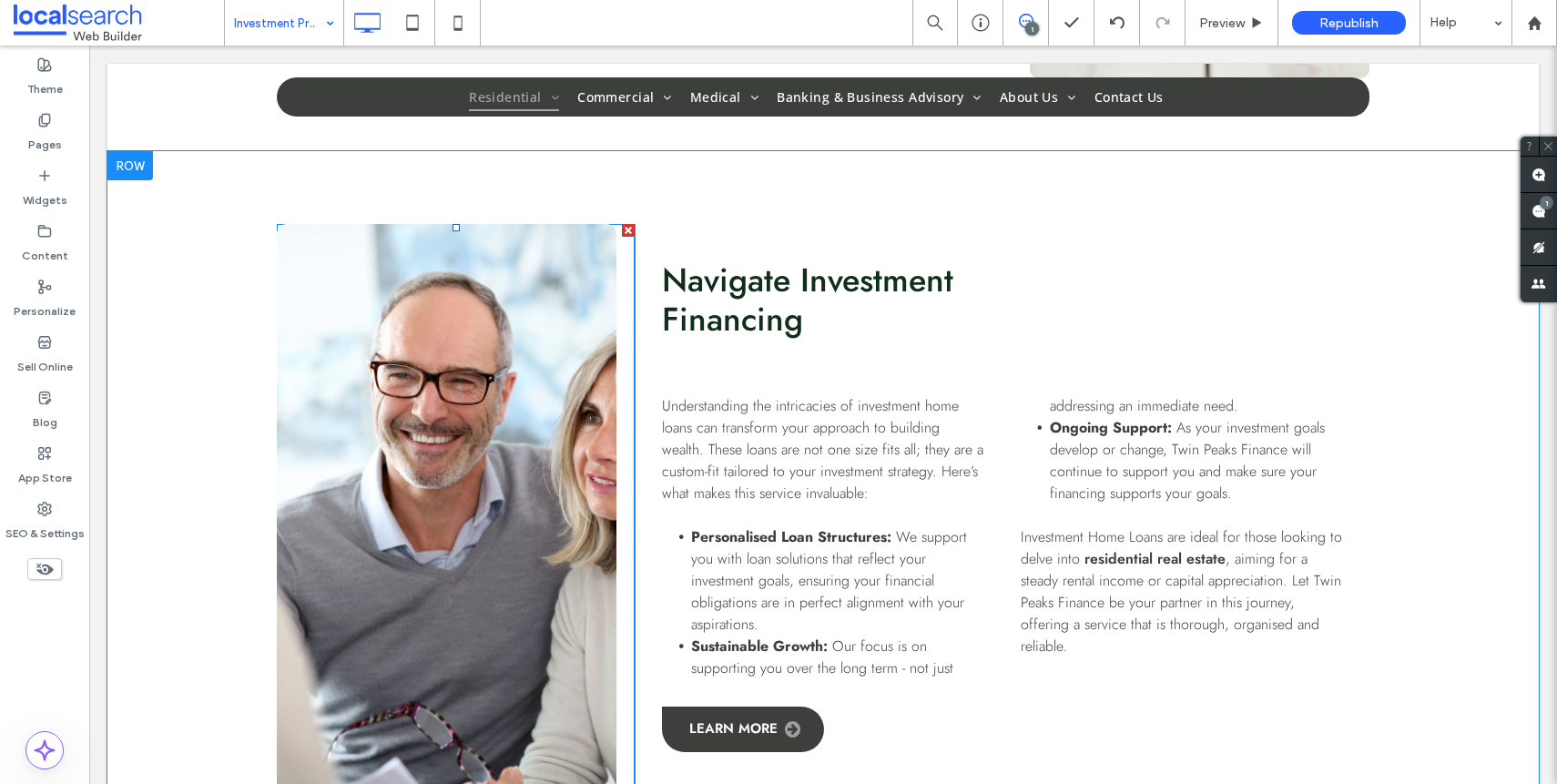
scroll to position [1649, 0]
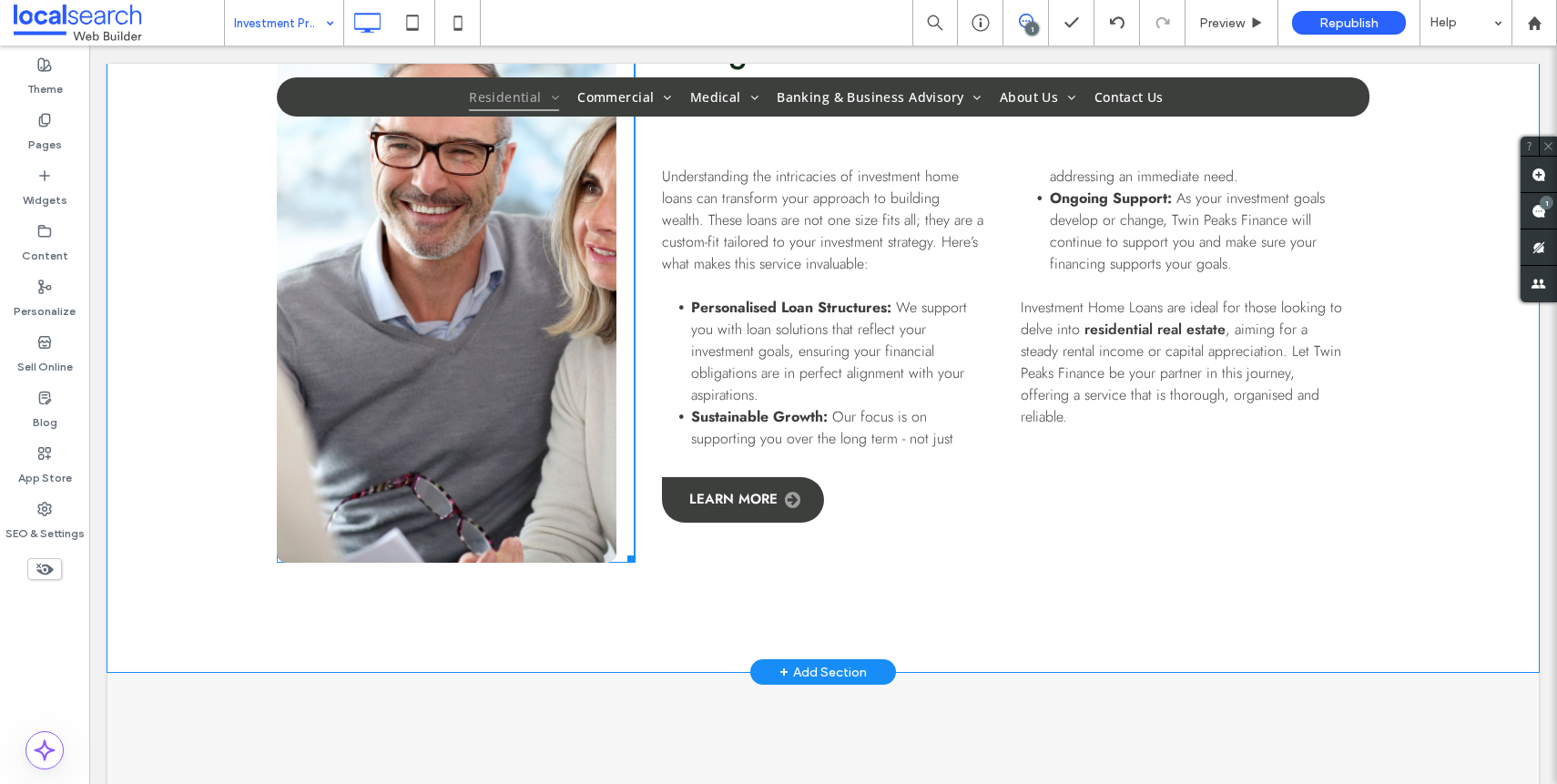
click at [410, 388] on link at bounding box center [446, 278] width 340 height 568
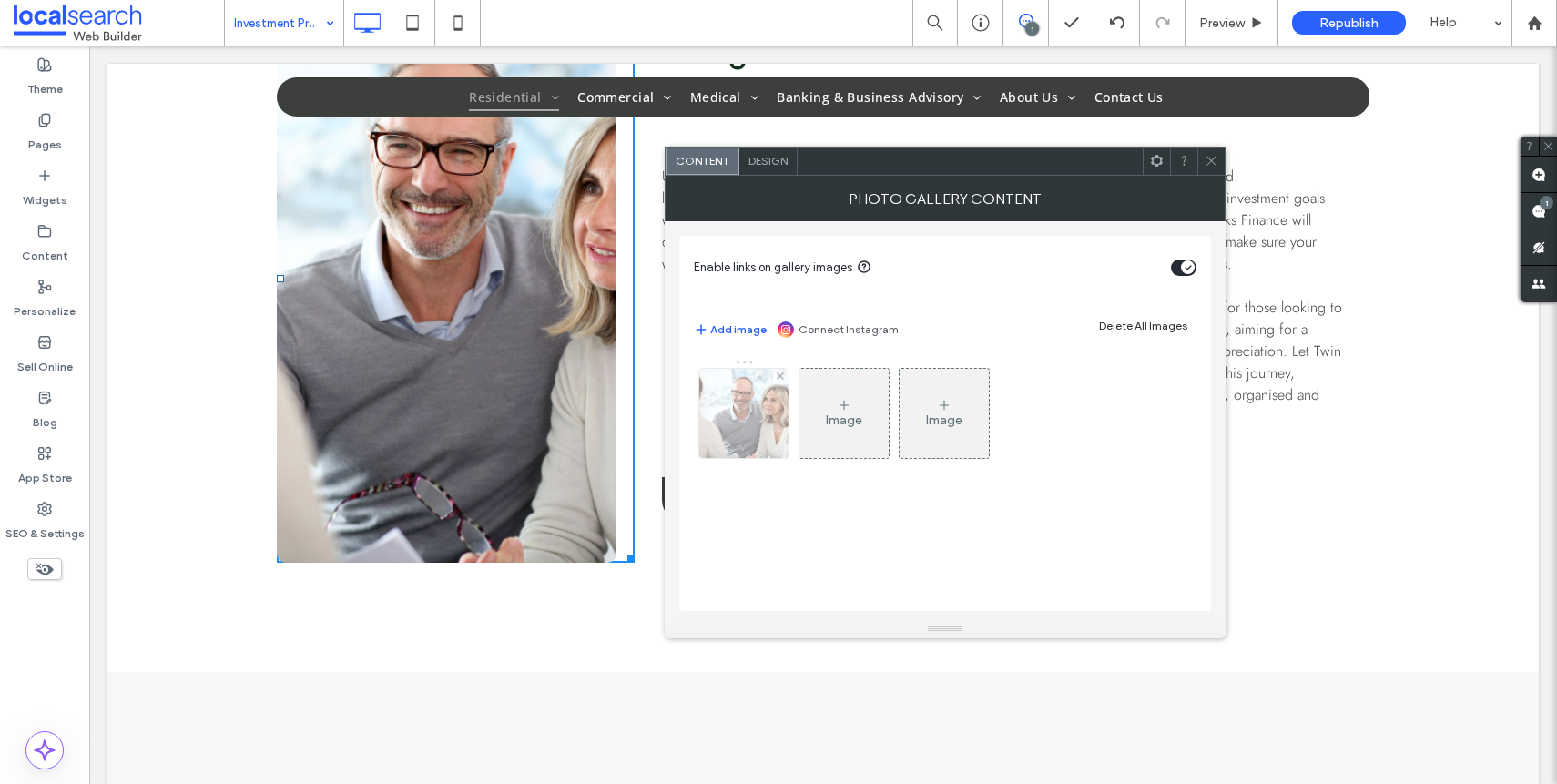
click at [729, 440] on img at bounding box center [744, 413] width 134 height 89
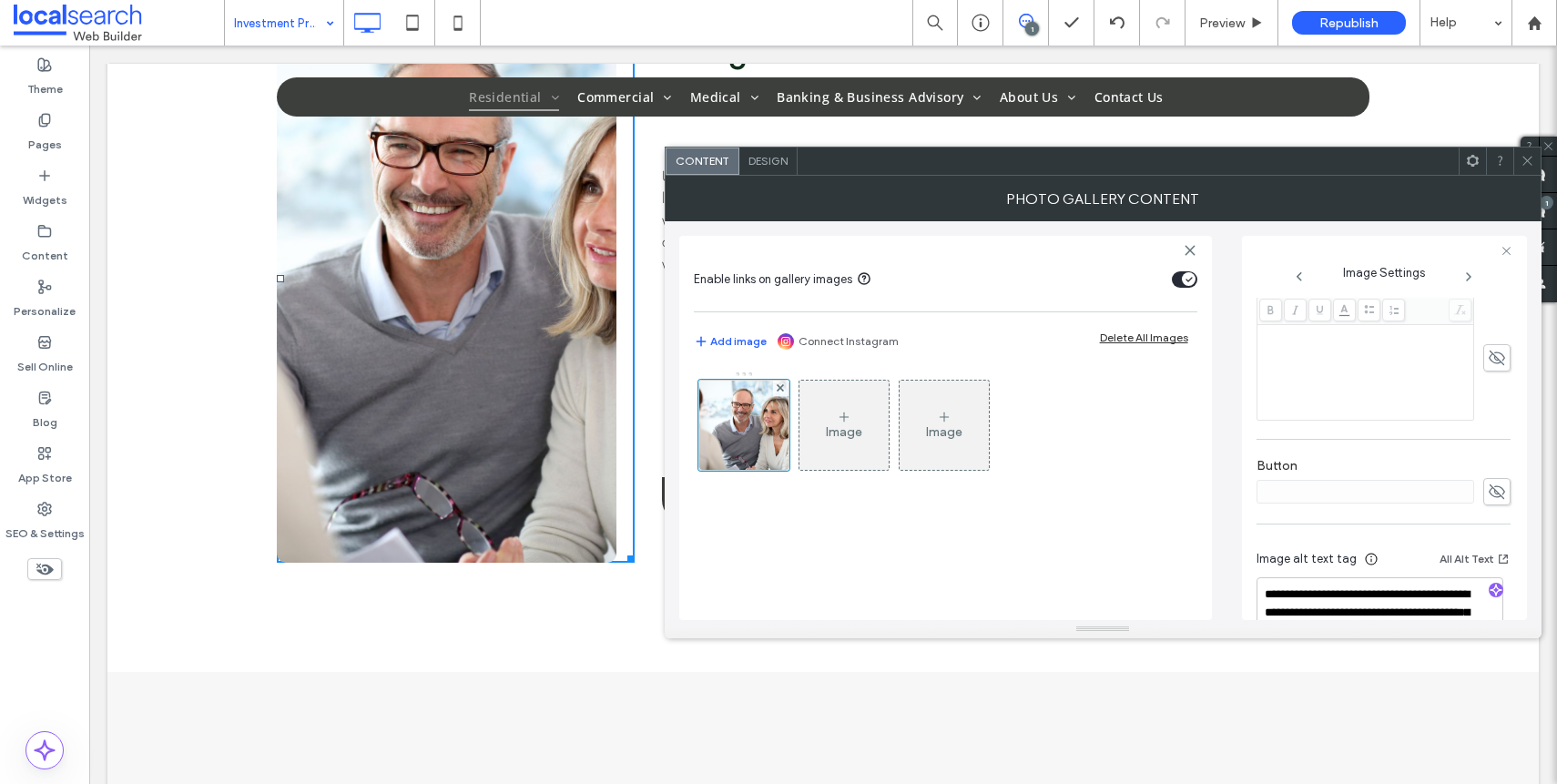
scroll to position [556, 0]
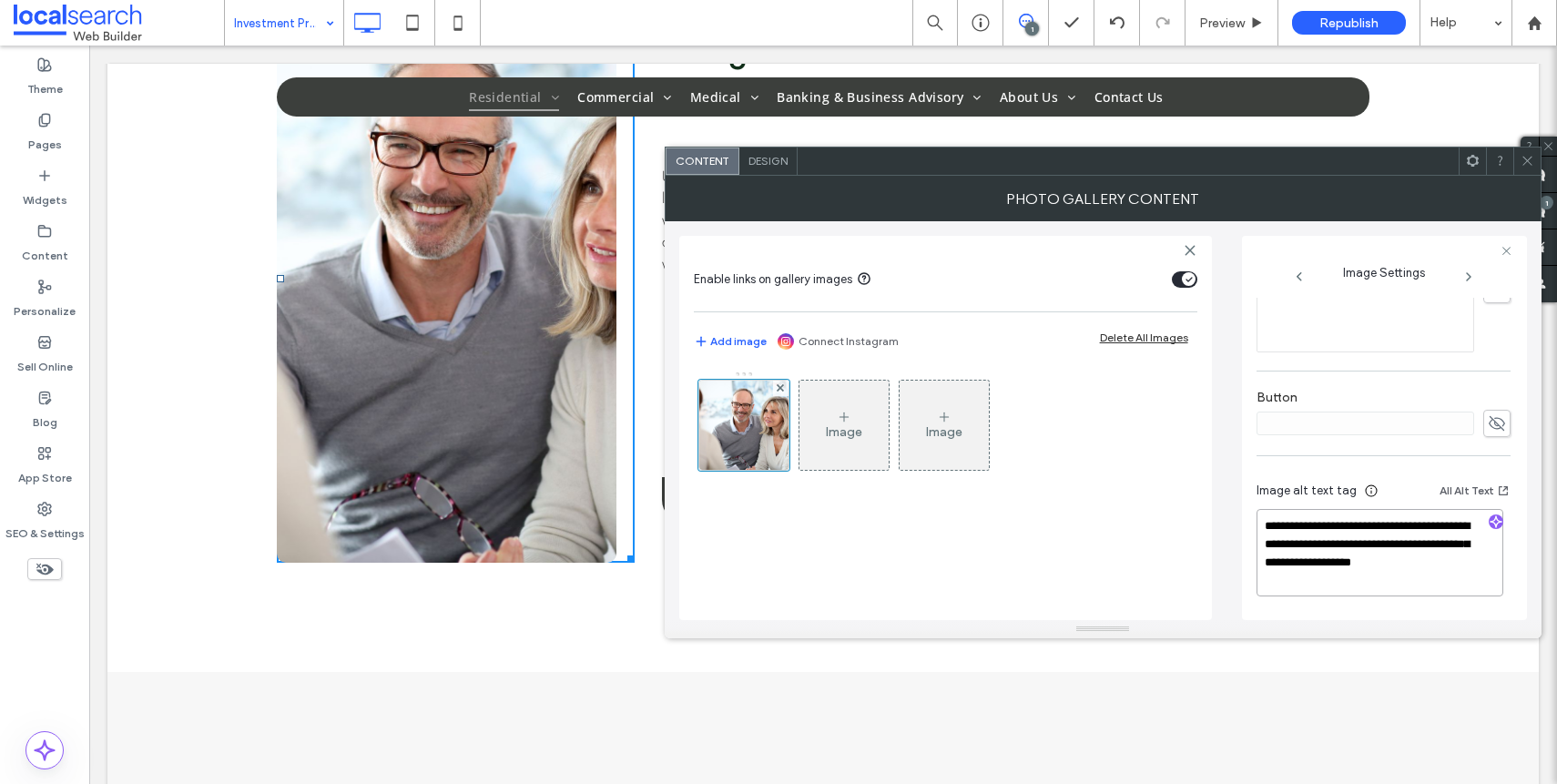
drag, startPoint x: 1261, startPoint y: 526, endPoint x: 1470, endPoint y: 545, distance: 209.9
click at [1470, 545] on textarea "**********" at bounding box center [1380, 552] width 247 height 87
type textarea "**********"
click at [1394, 381] on div "**********" at bounding box center [1383, 180] width 254 height 875
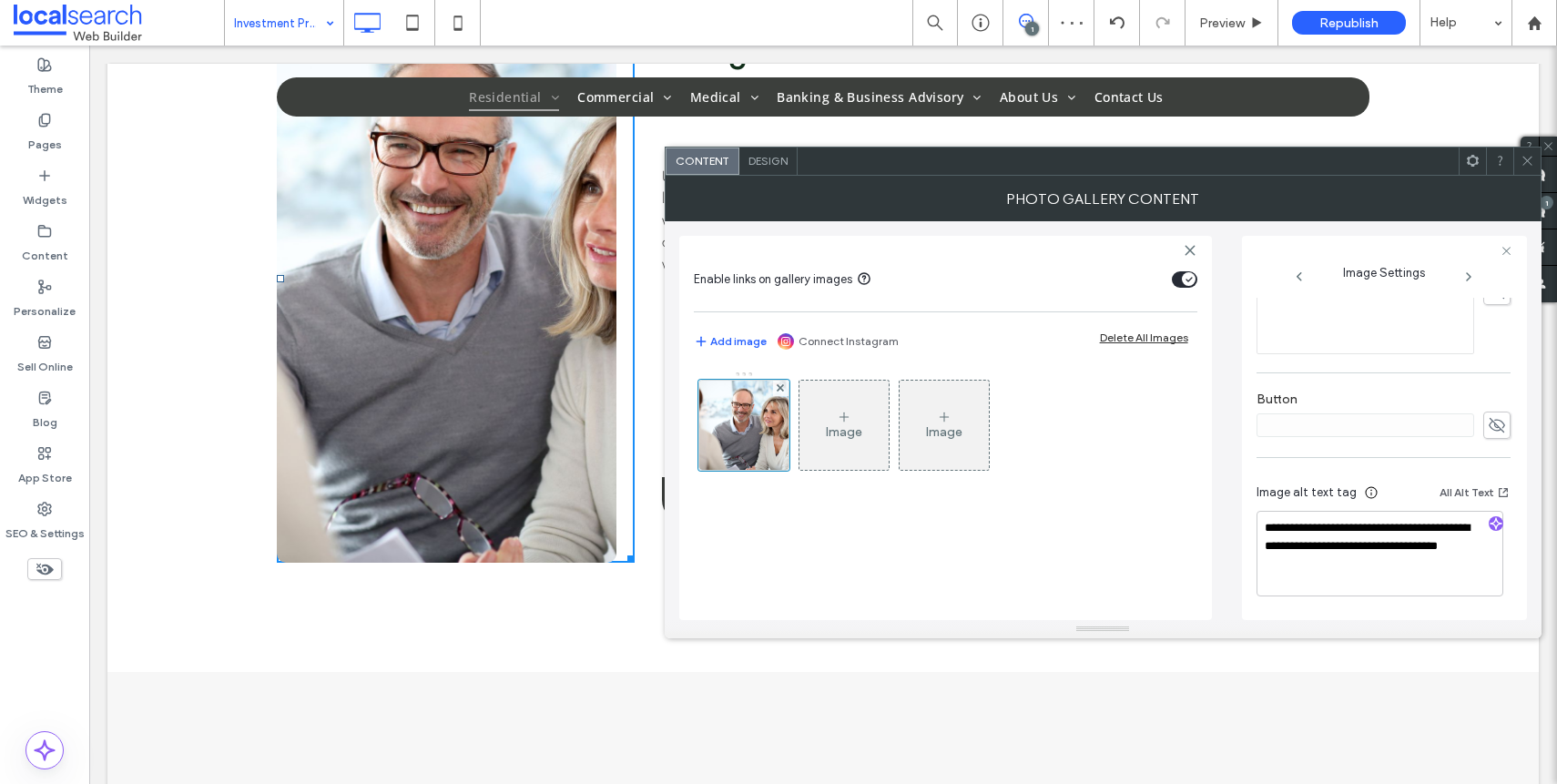
click at [1527, 152] on span at bounding box center [1527, 162] width 14 height 28
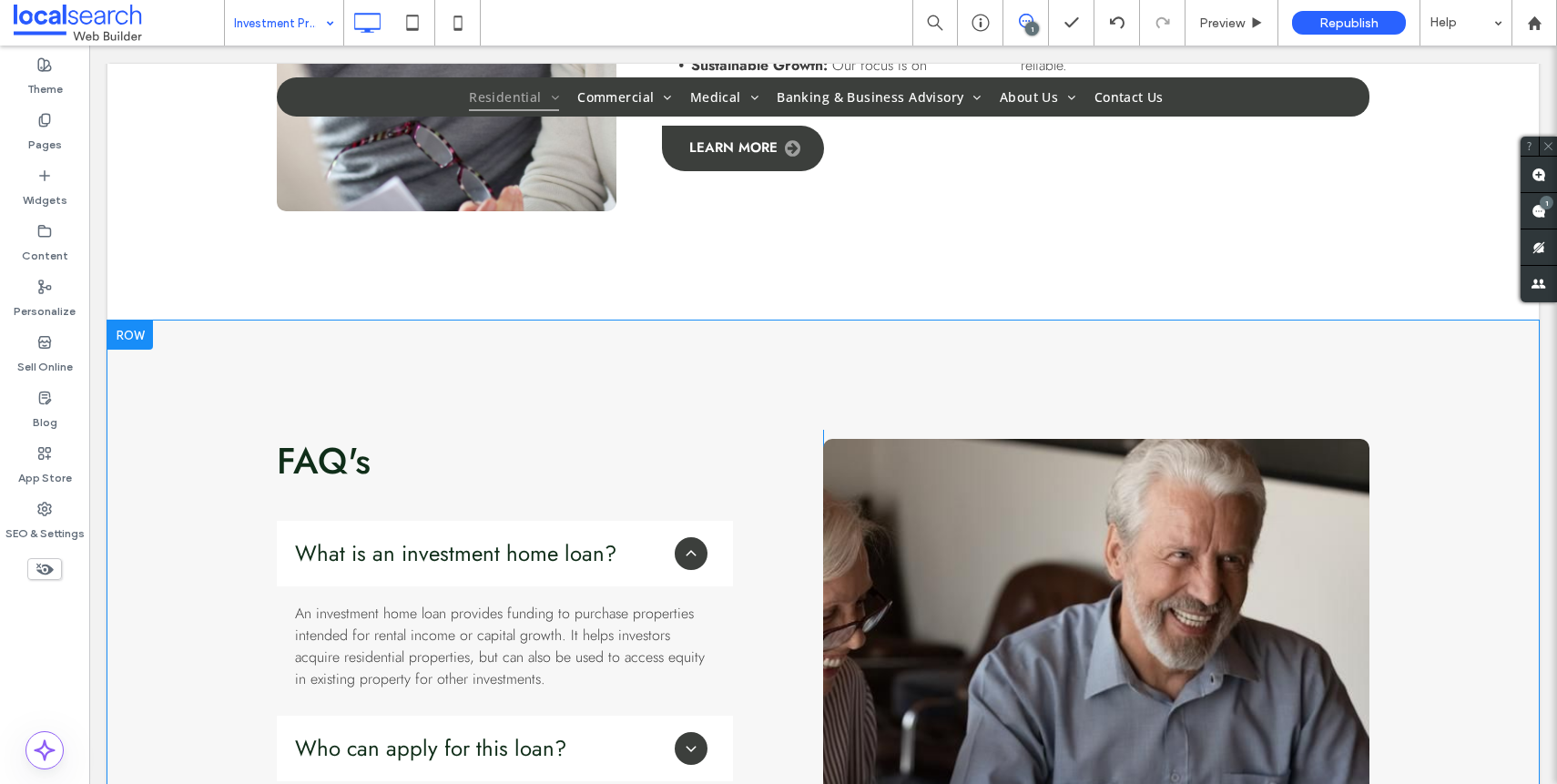
scroll to position [2428, 0]
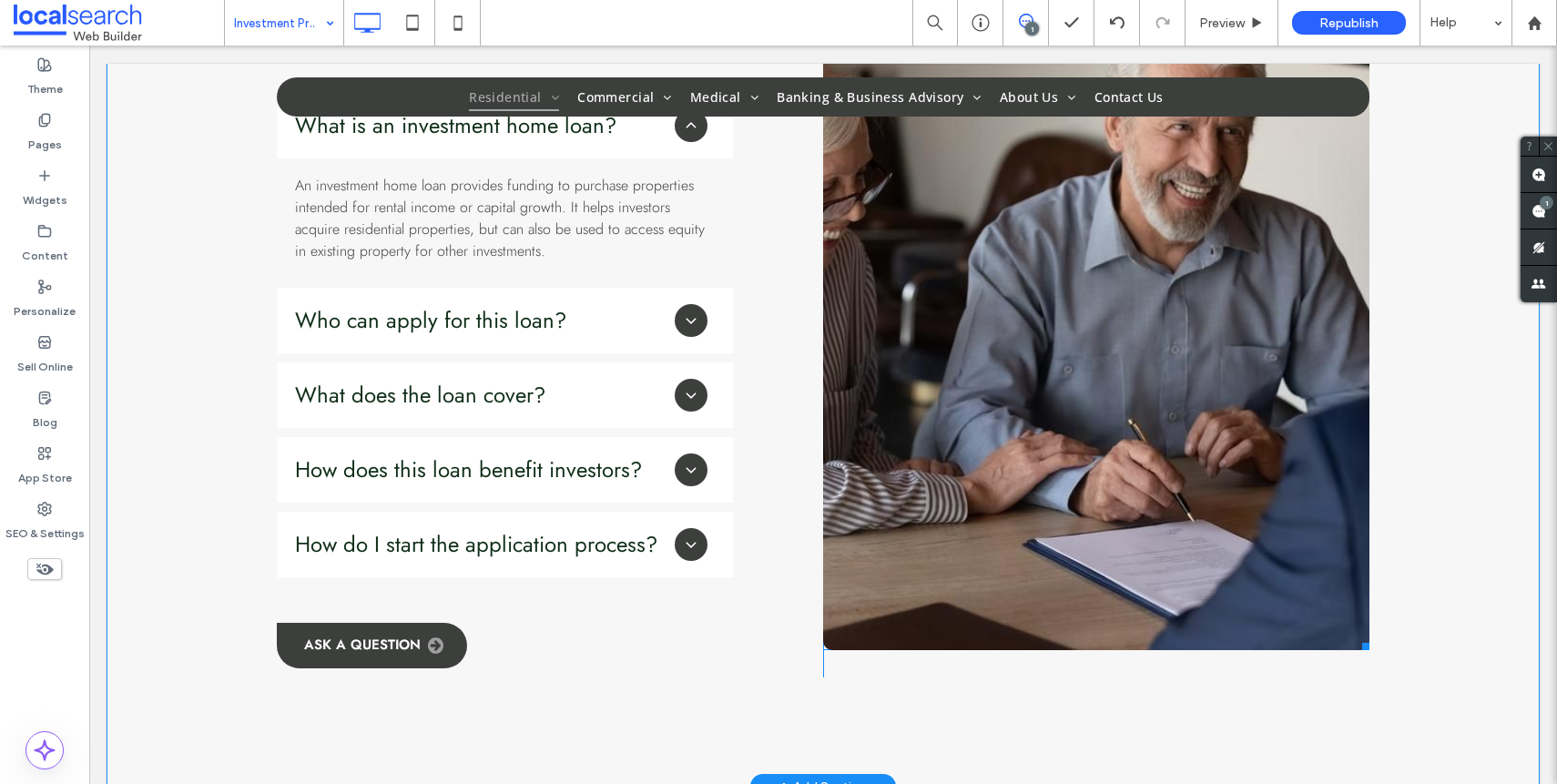
click at [1054, 406] on link at bounding box center [1096, 330] width 546 height 639
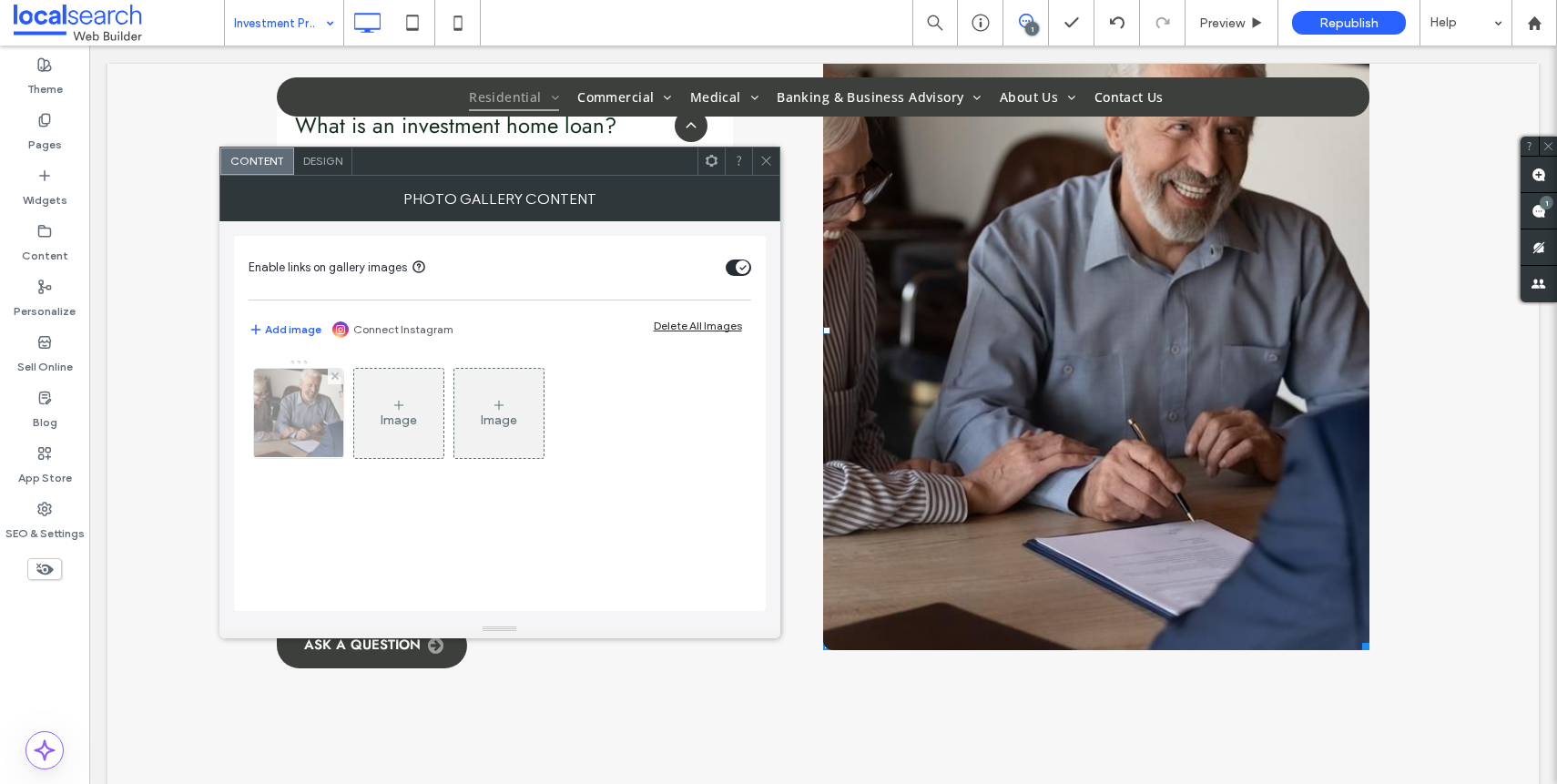
click at [284, 433] on div at bounding box center [298, 413] width 89 height 89
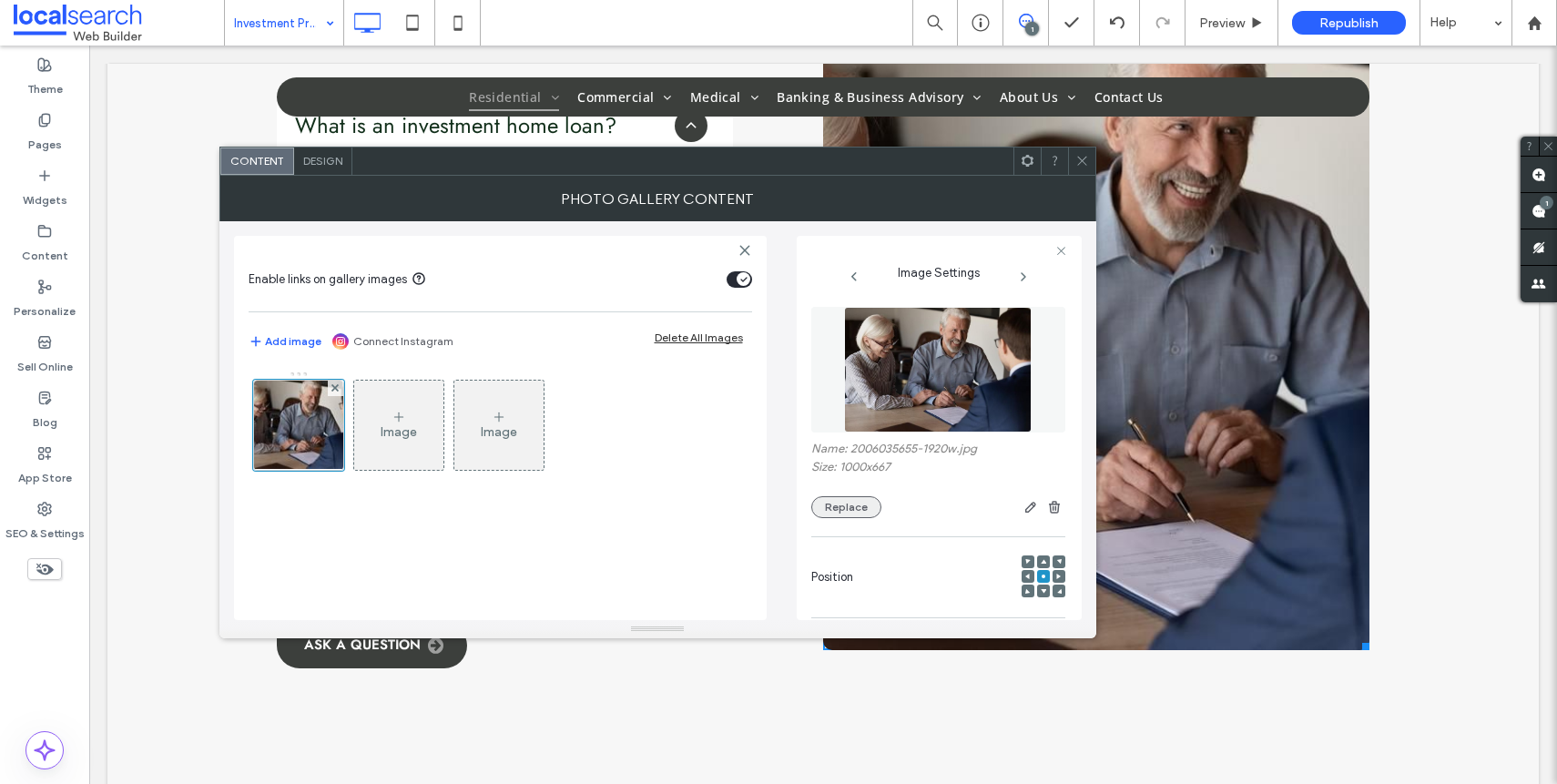
click at [859, 508] on button "Replace" at bounding box center [846, 507] width 70 height 22
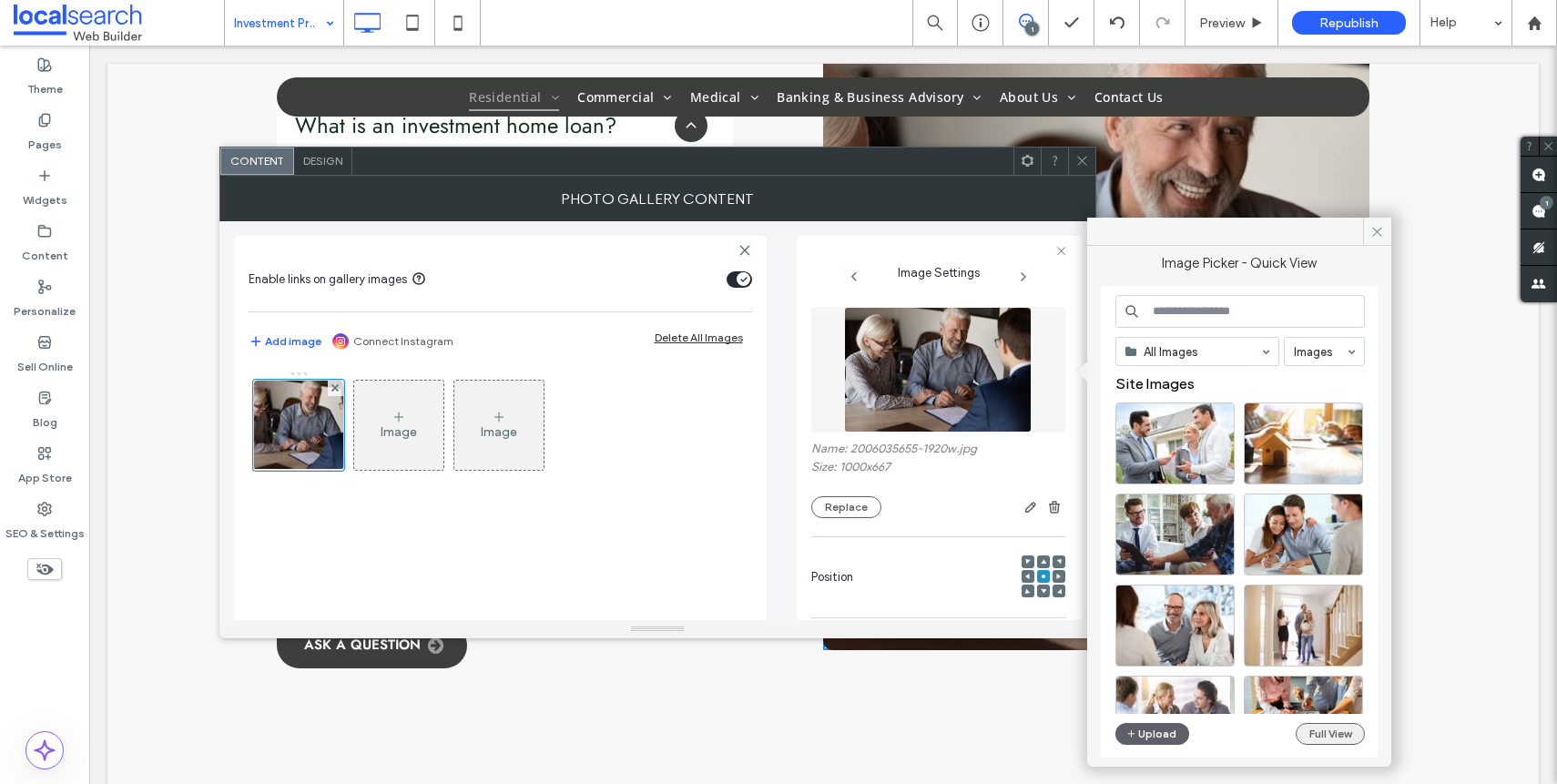
click at [1341, 737] on button "Full View" at bounding box center [1329, 734] width 69 height 22
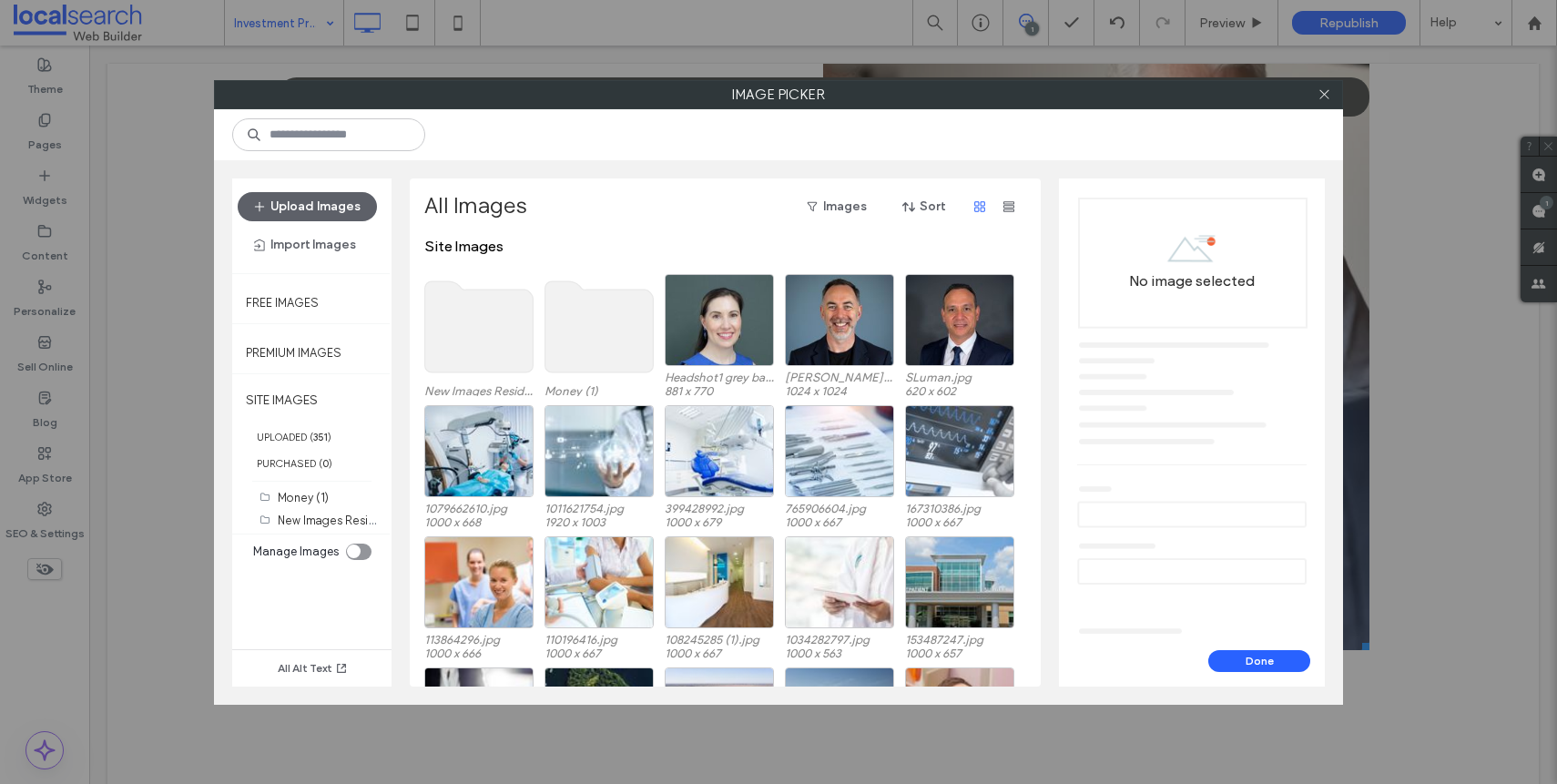
scroll to position [29, 0]
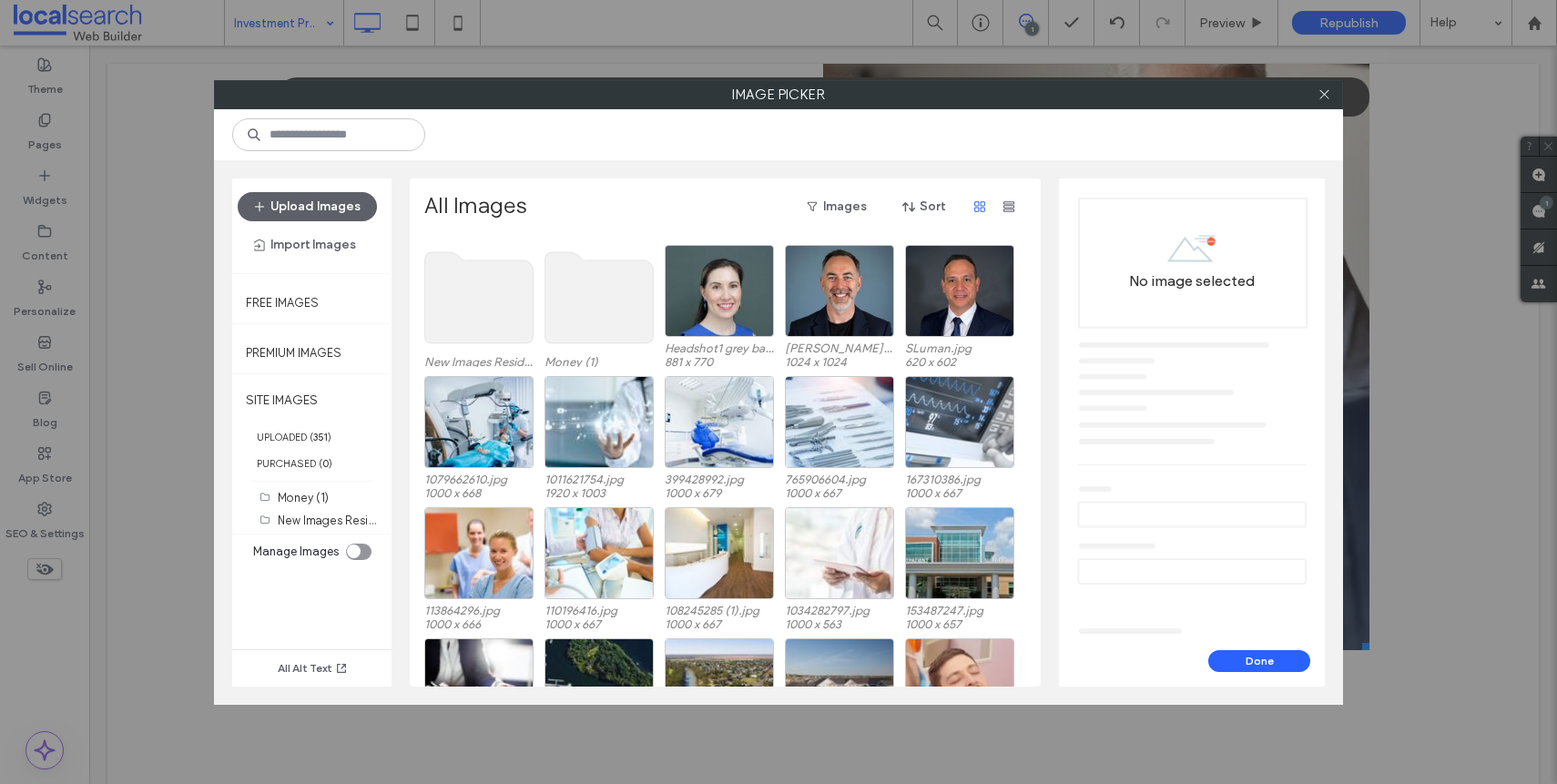
click at [446, 301] on use at bounding box center [479, 297] width 108 height 91
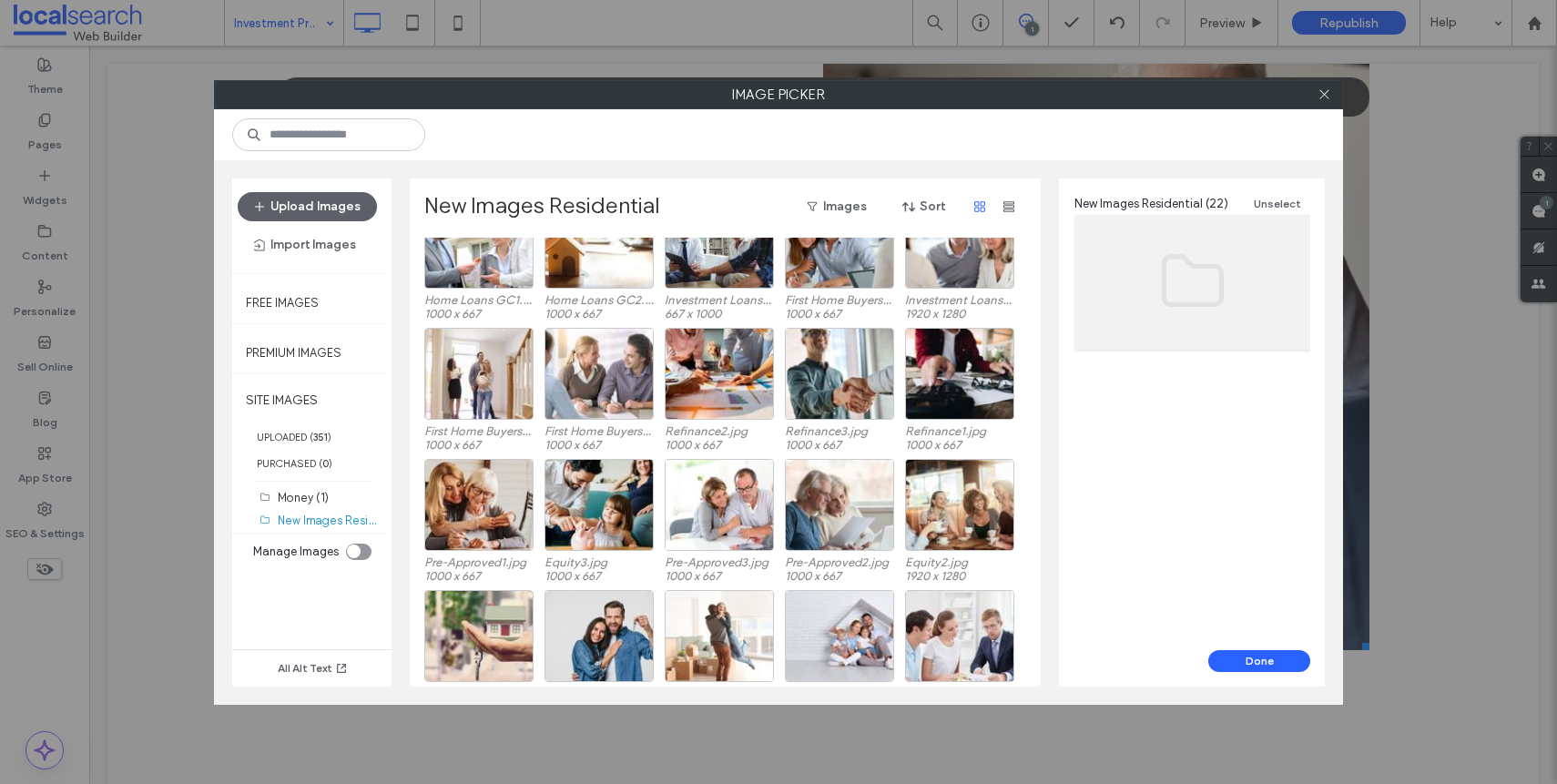
scroll to position [0, 0]
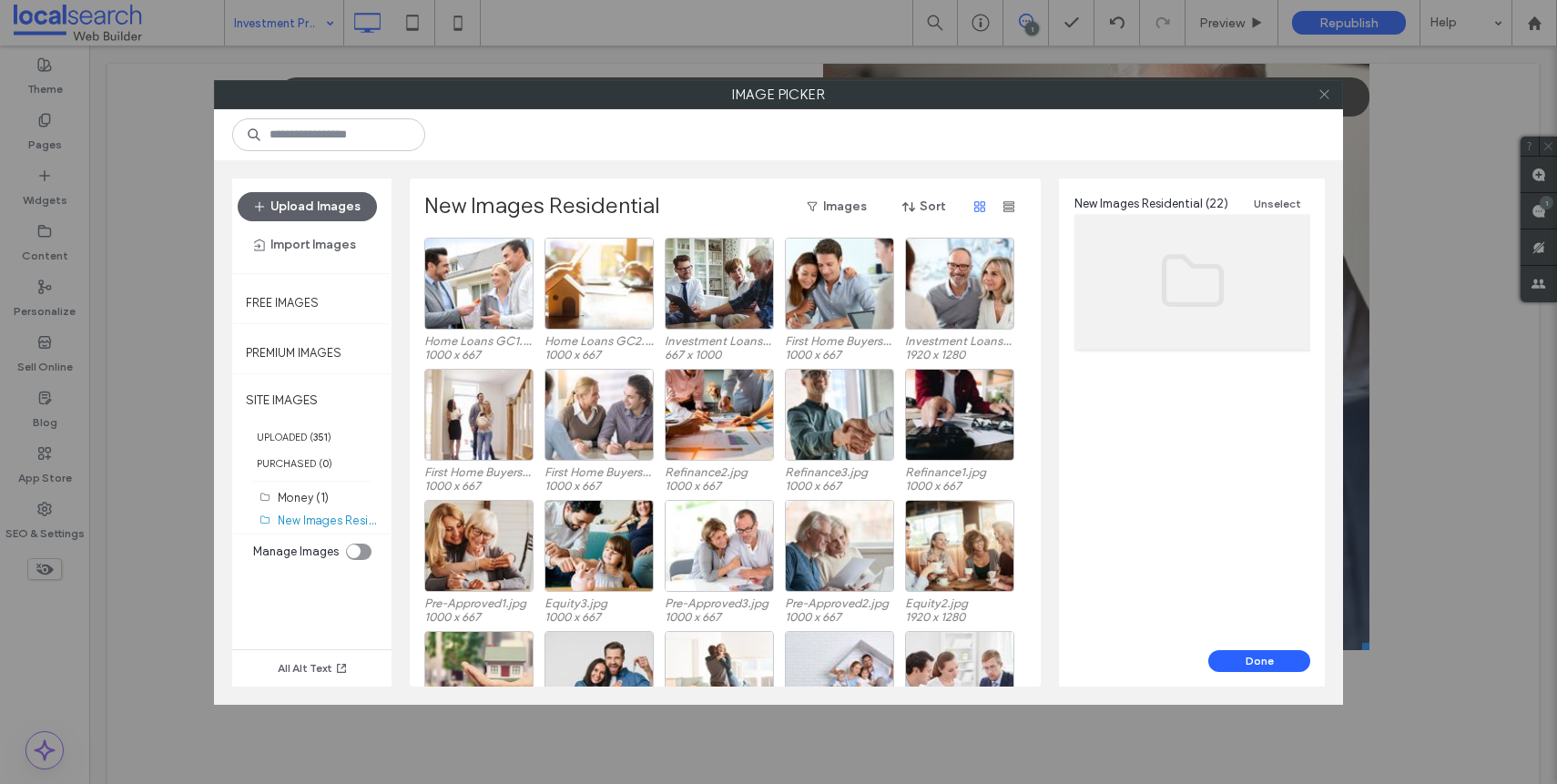
click at [1318, 90] on icon at bounding box center [1324, 94] width 14 height 14
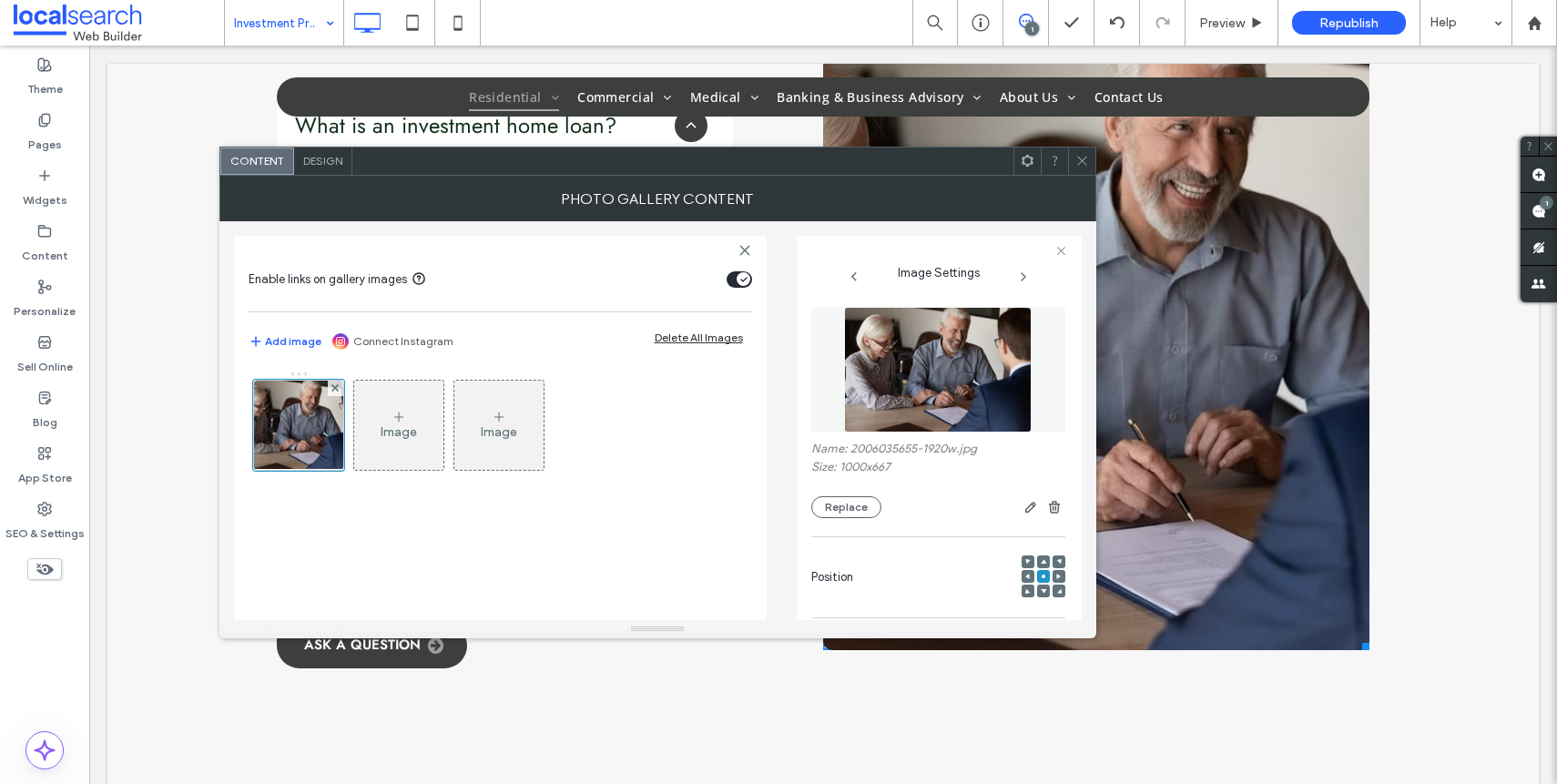
click at [1071, 155] on div at bounding box center [1081, 162] width 28 height 28
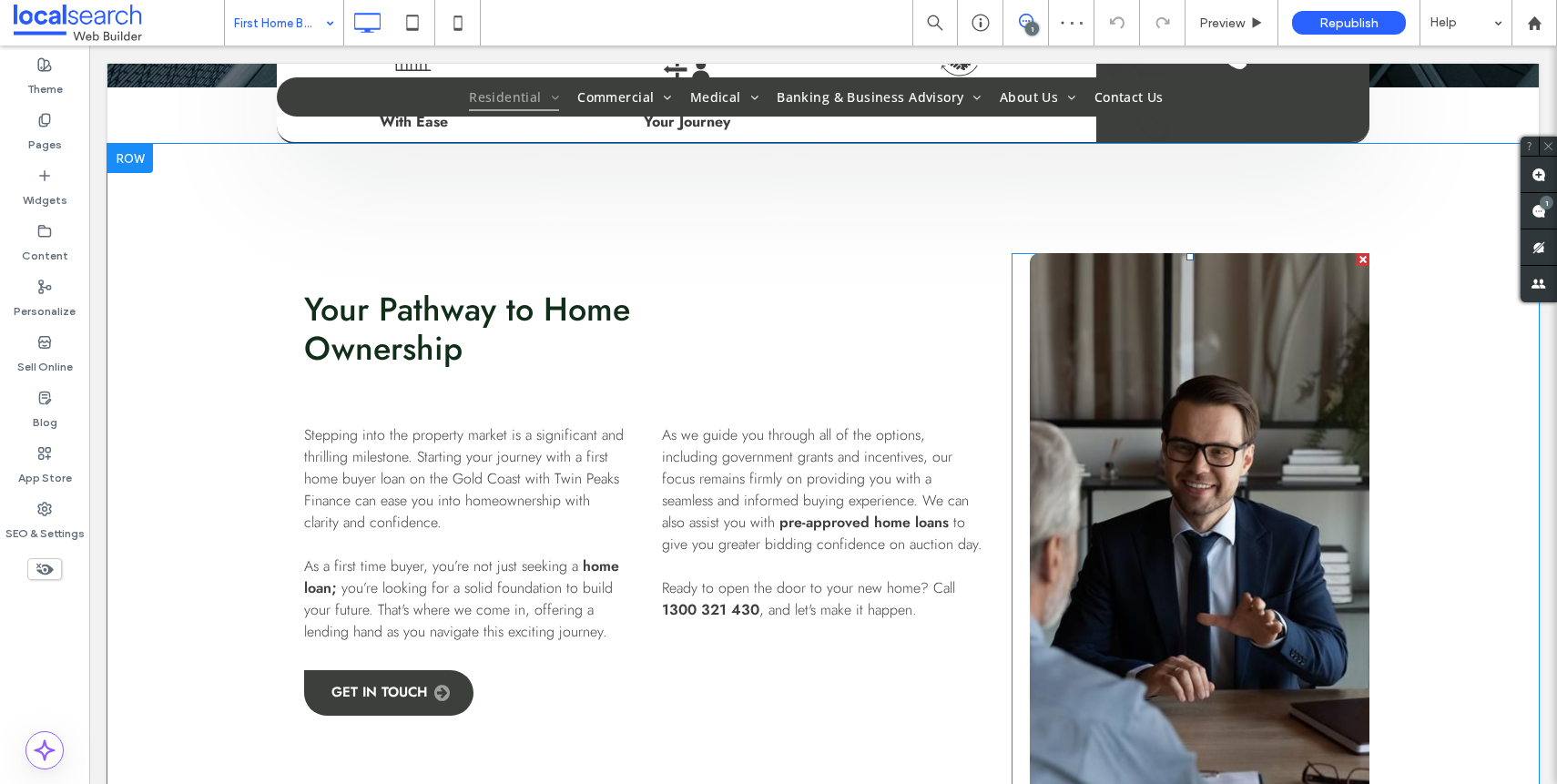
scroll to position [824, 0]
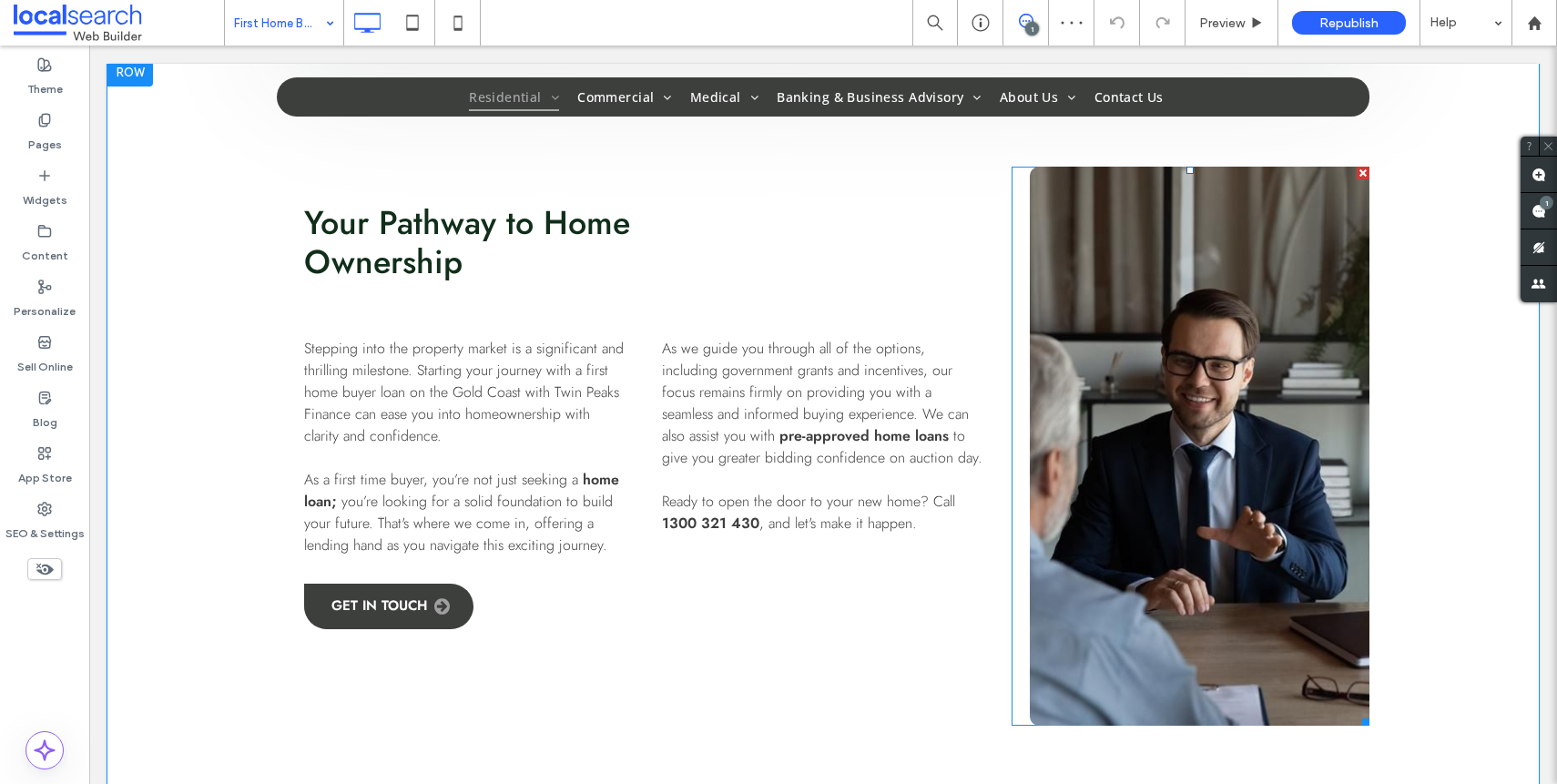
click at [1190, 417] on link at bounding box center [1200, 445] width 340 height 559
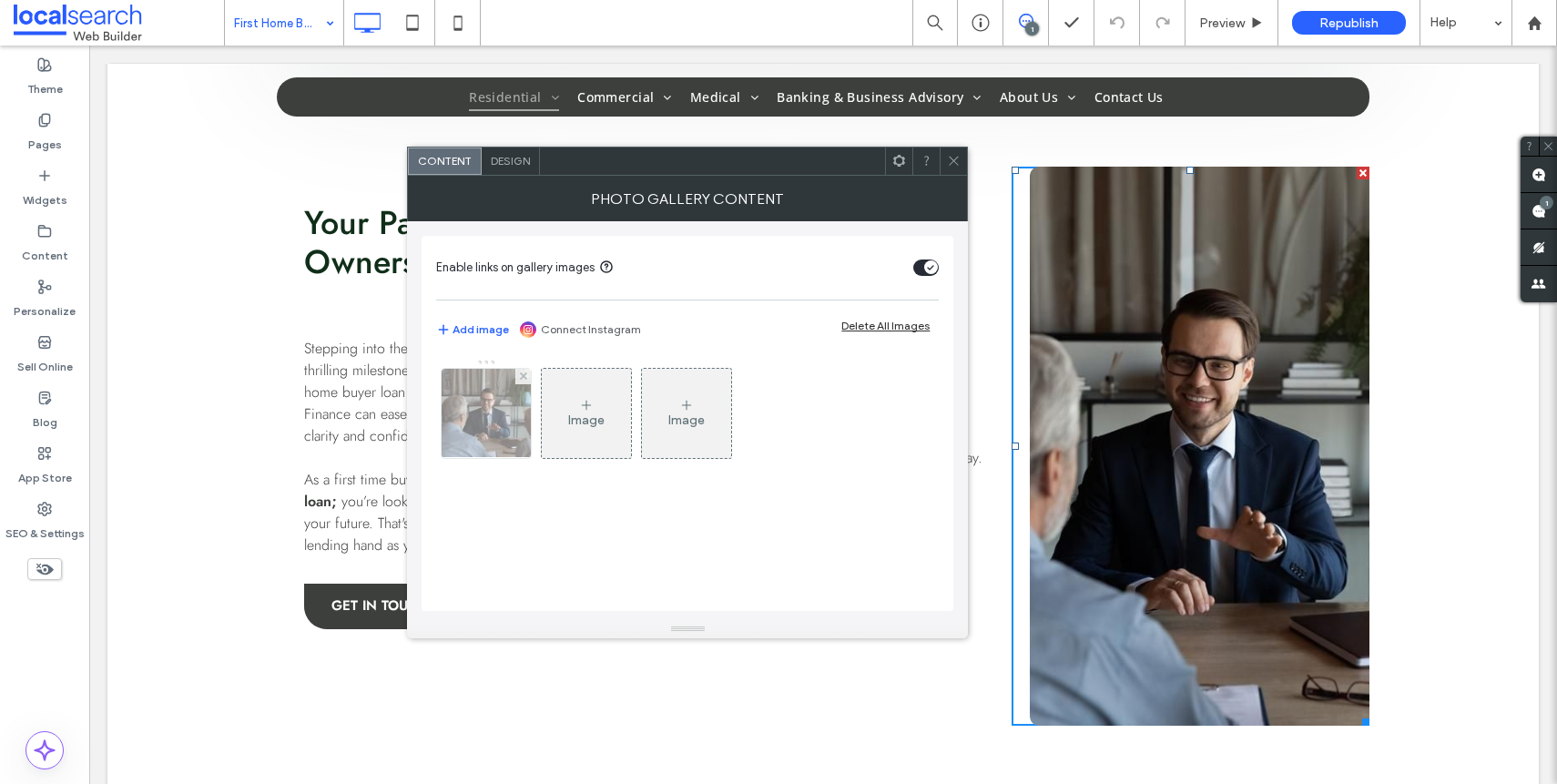
click at [483, 409] on div at bounding box center [486, 413] width 89 height 89
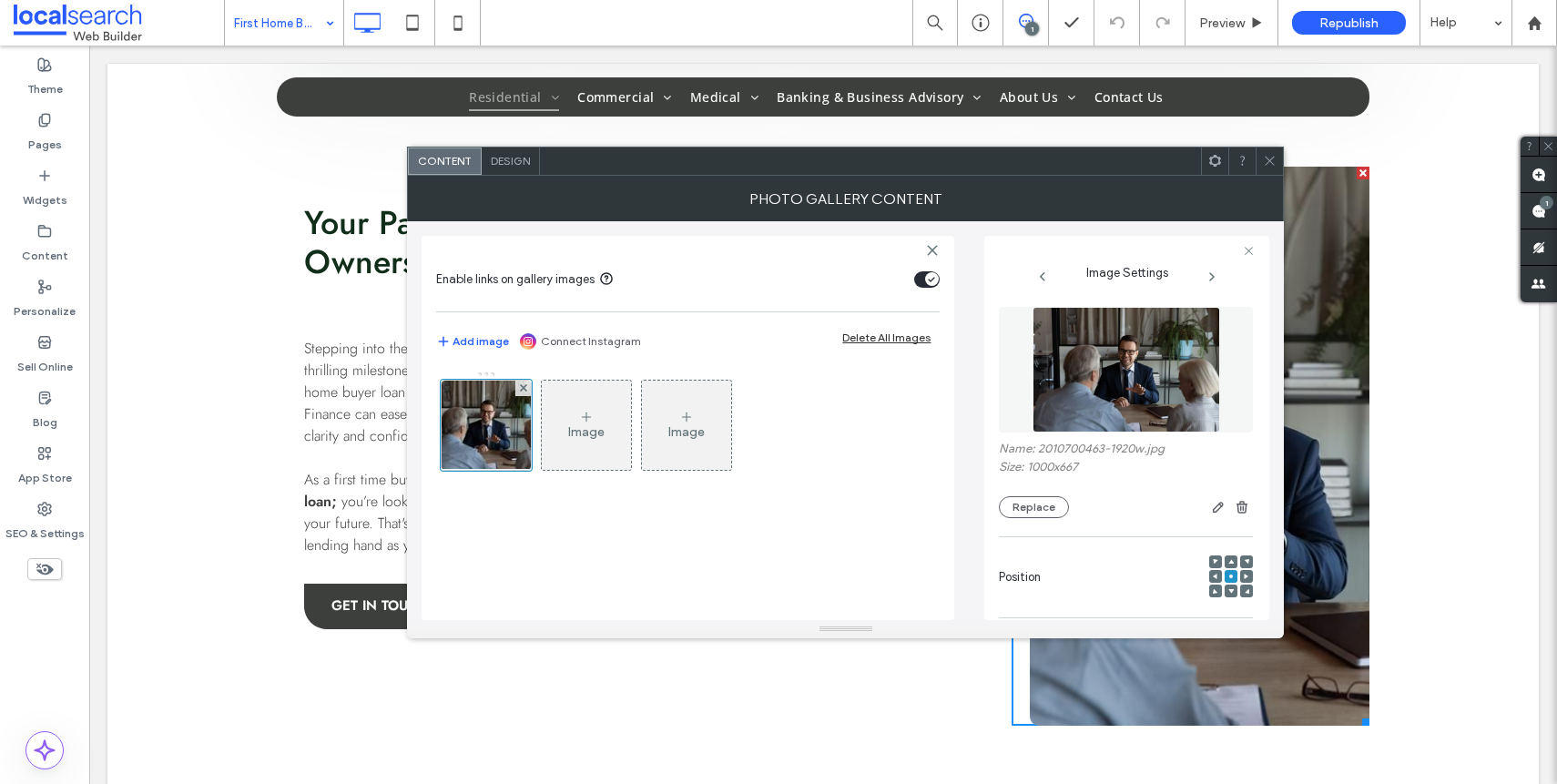
click at [1266, 165] on icon at bounding box center [1270, 161] width 14 height 14
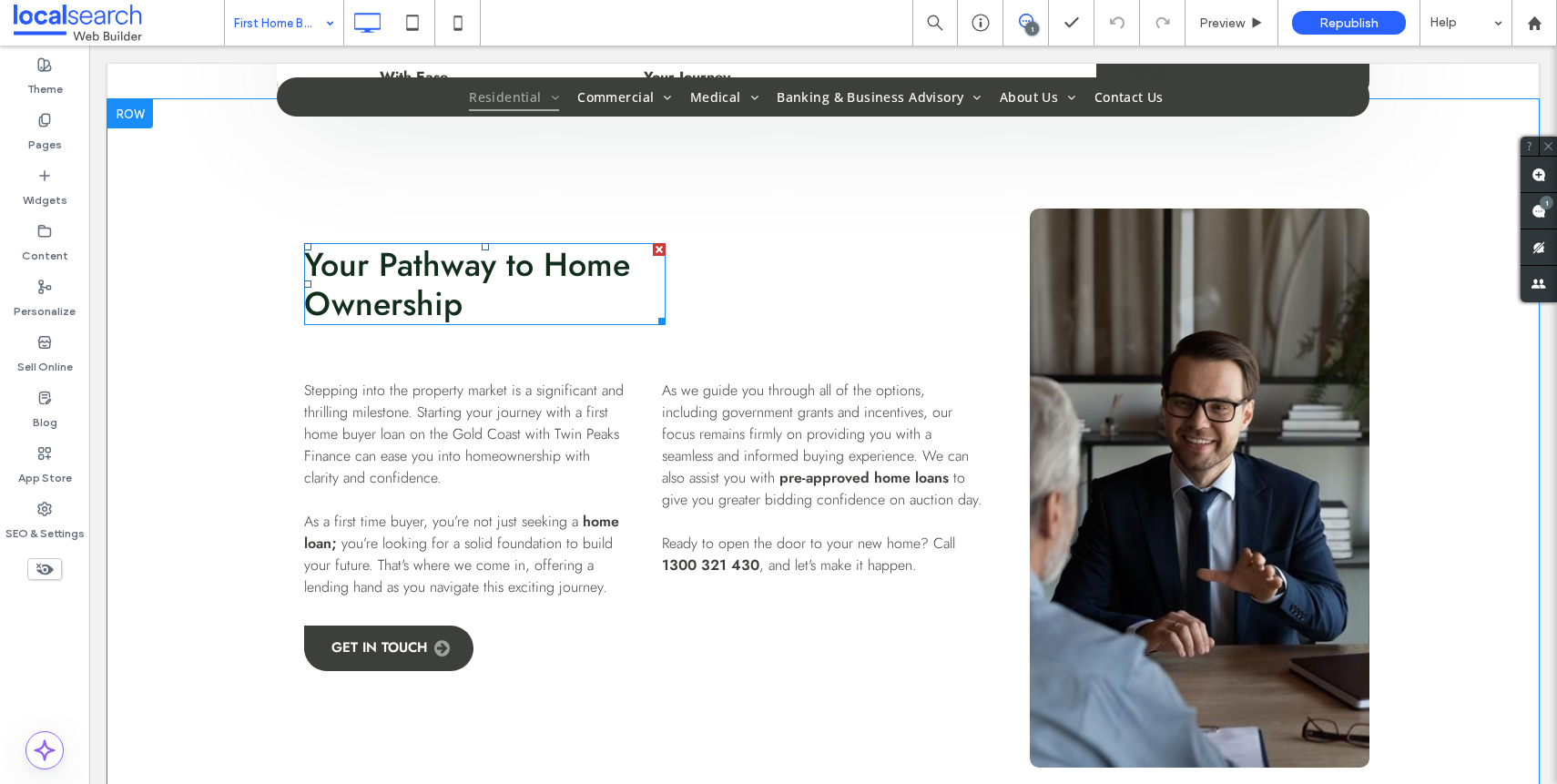
scroll to position [825, 0]
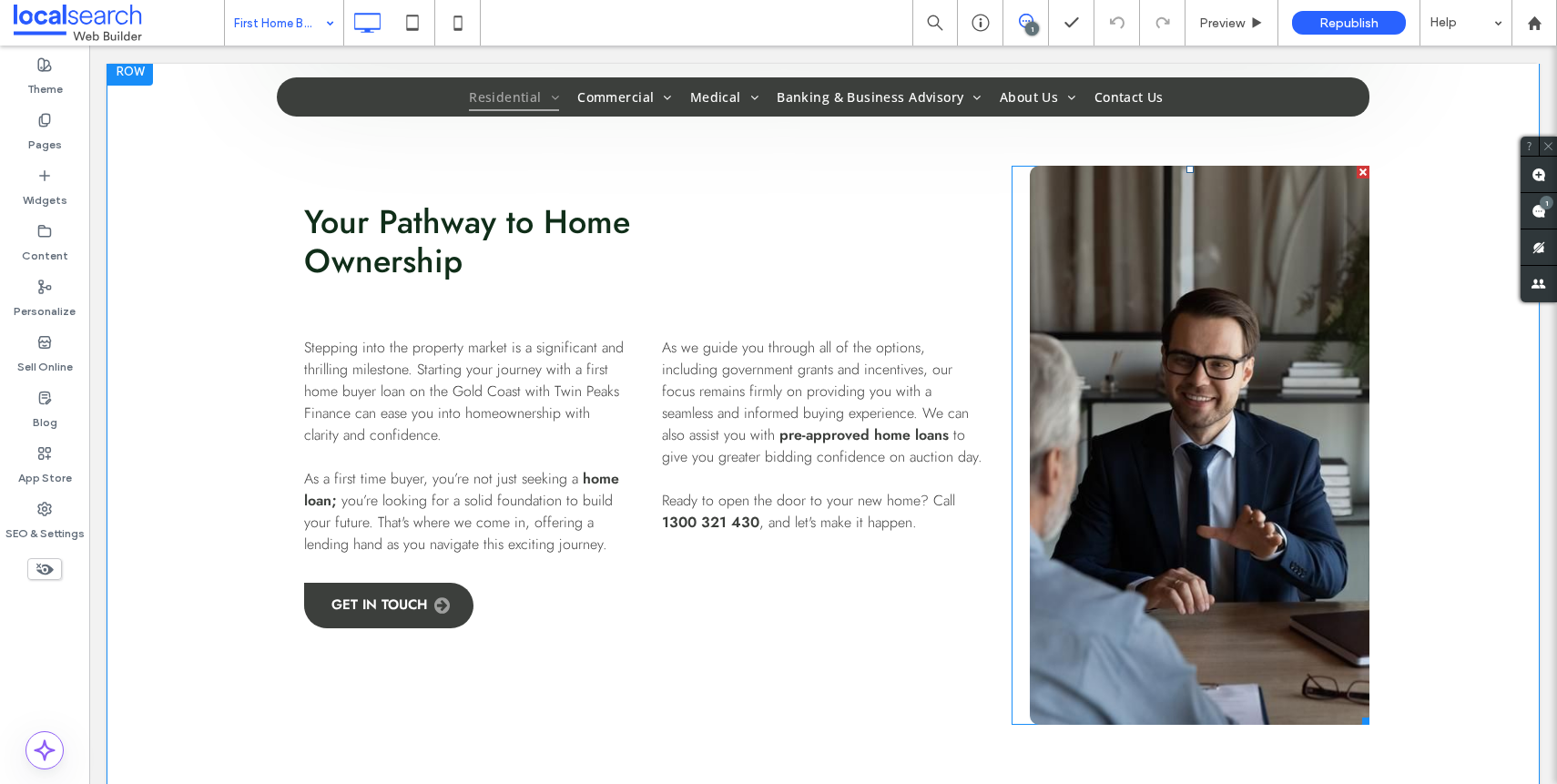
click at [1104, 463] on link at bounding box center [1200, 444] width 340 height 559
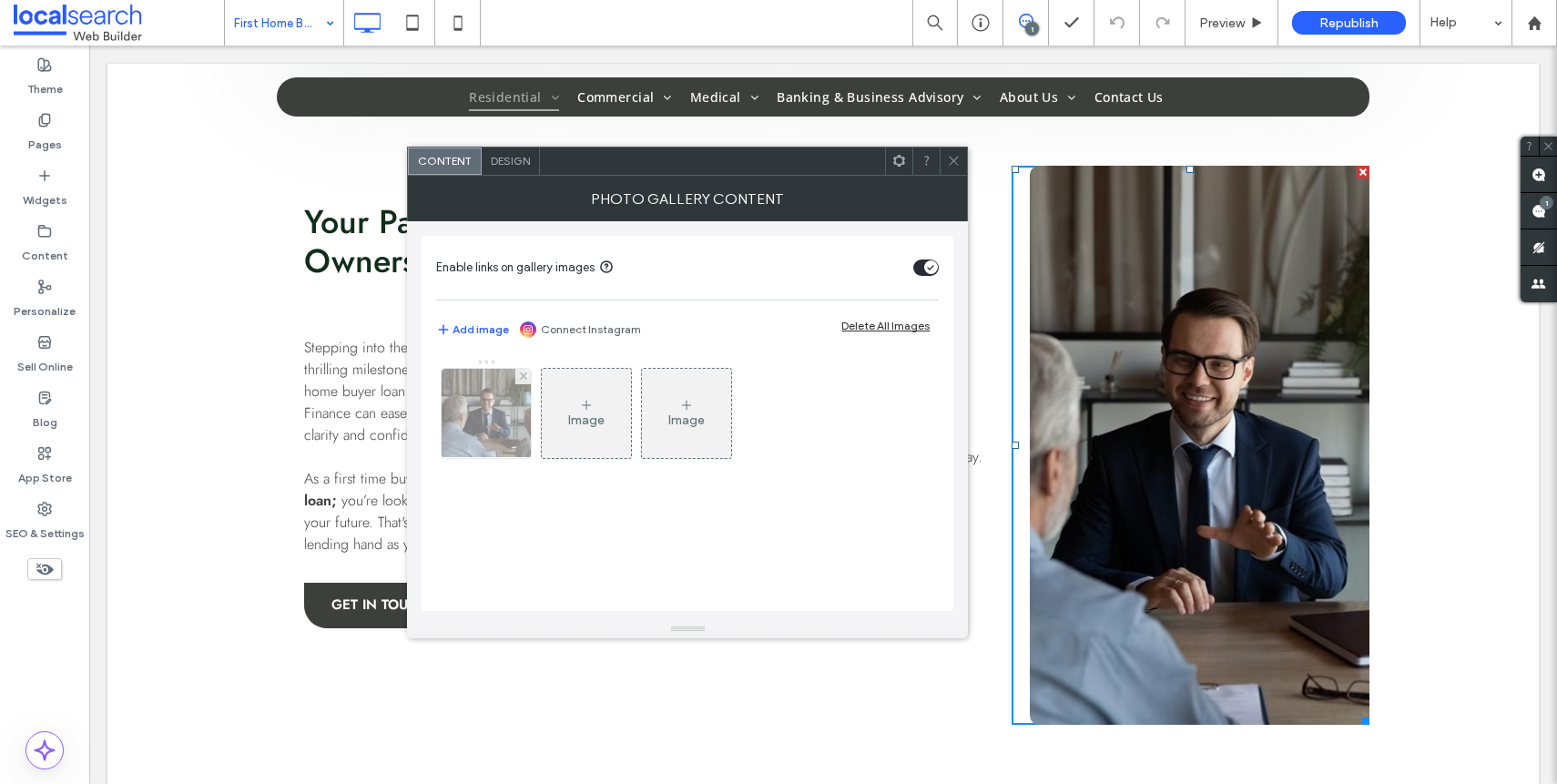
click at [470, 429] on img at bounding box center [486, 413] width 135 height 89
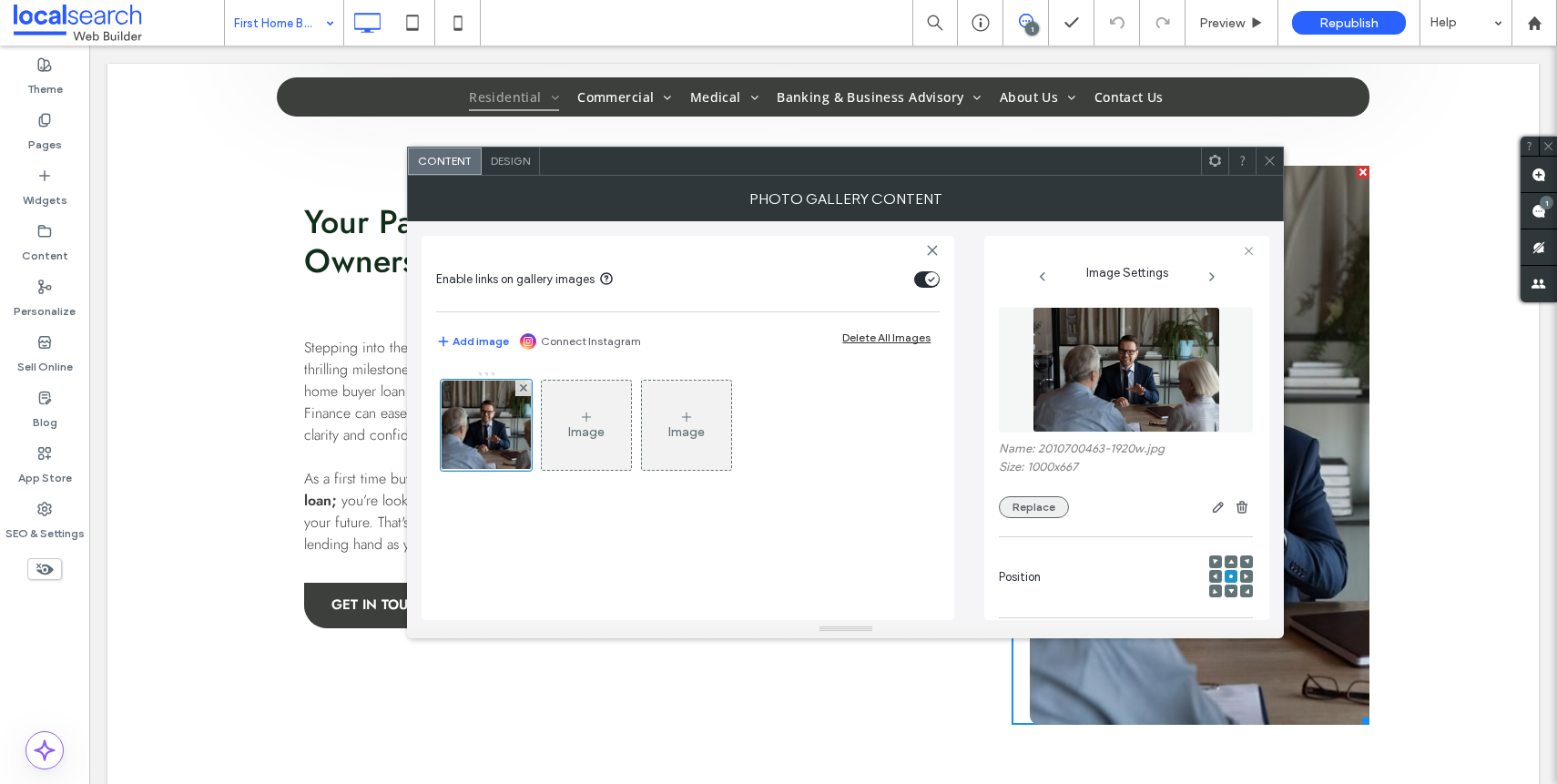
click at [1047, 501] on button "Replace" at bounding box center [1034, 507] width 70 height 22
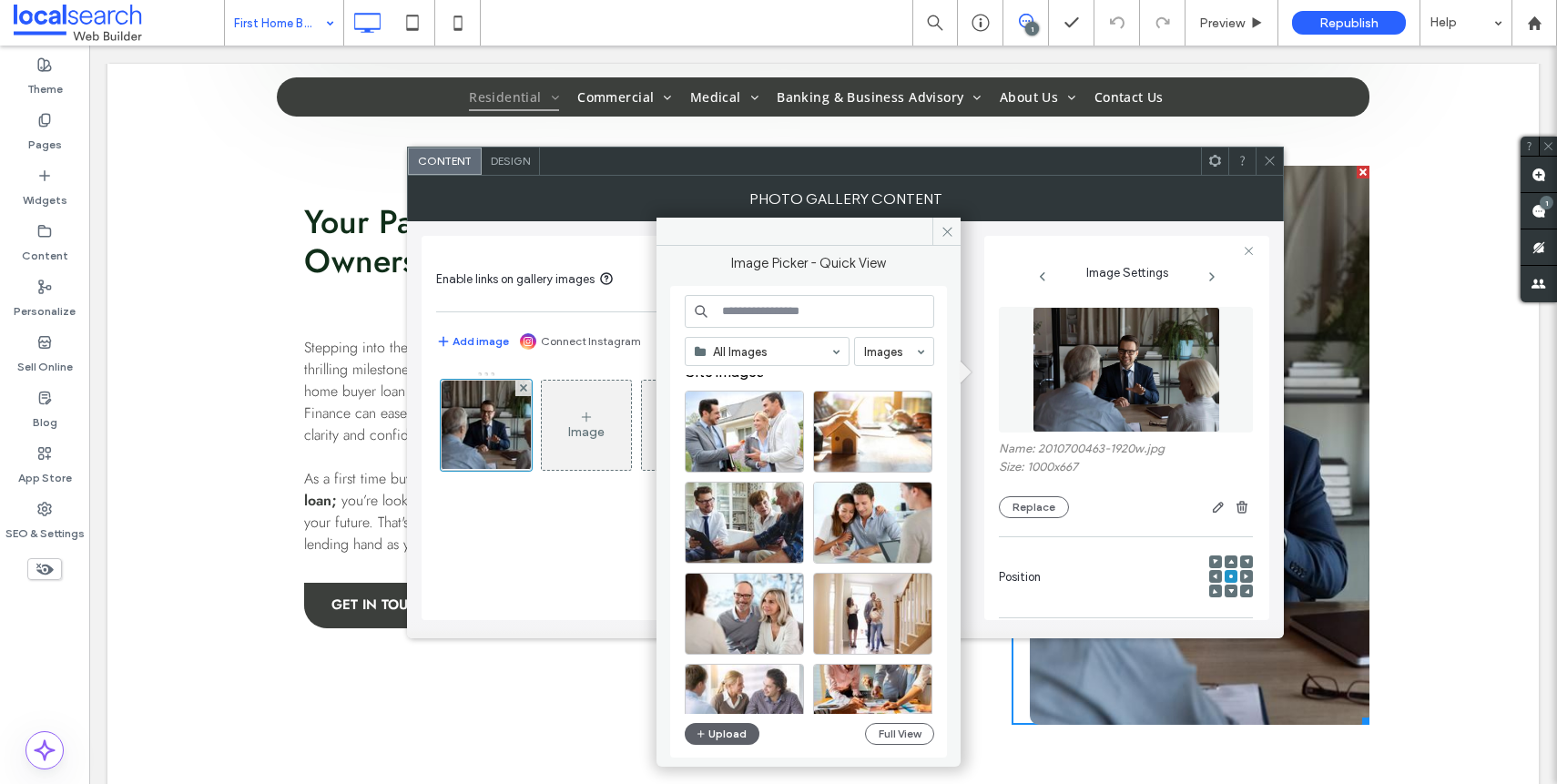
scroll to position [29, 0]
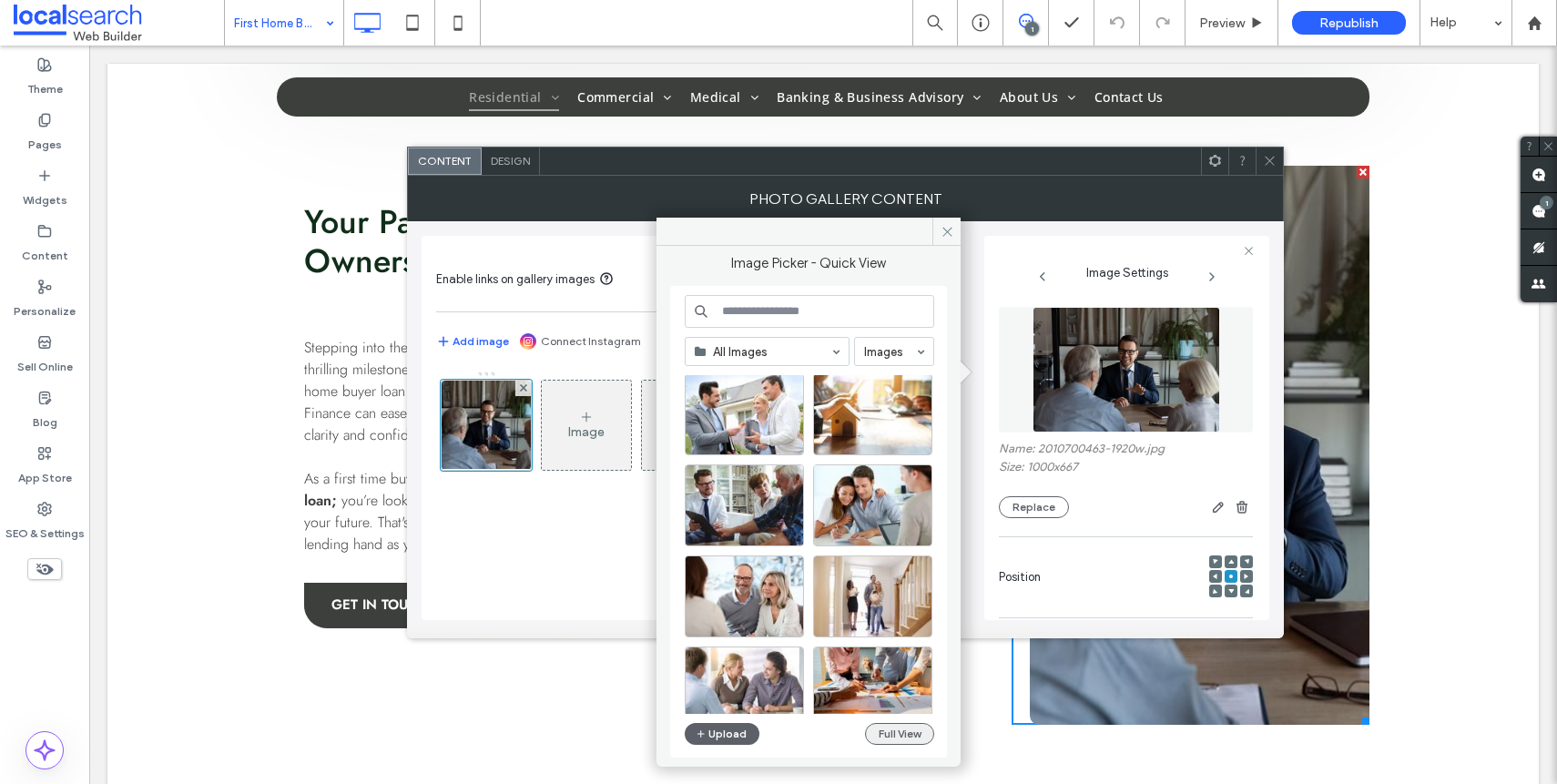
click at [915, 736] on button "Full View" at bounding box center [899, 734] width 69 height 22
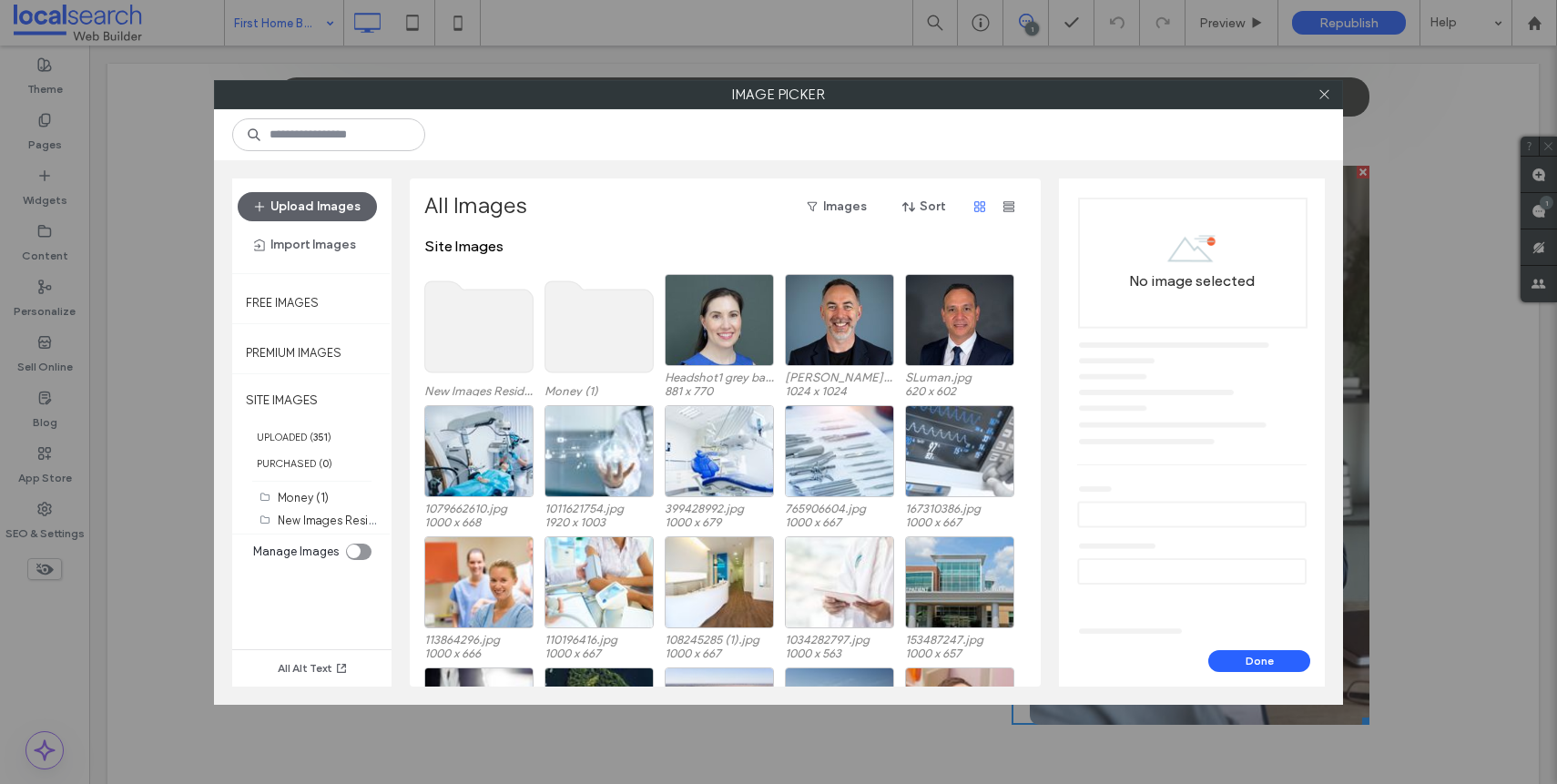
scroll to position [4, 0]
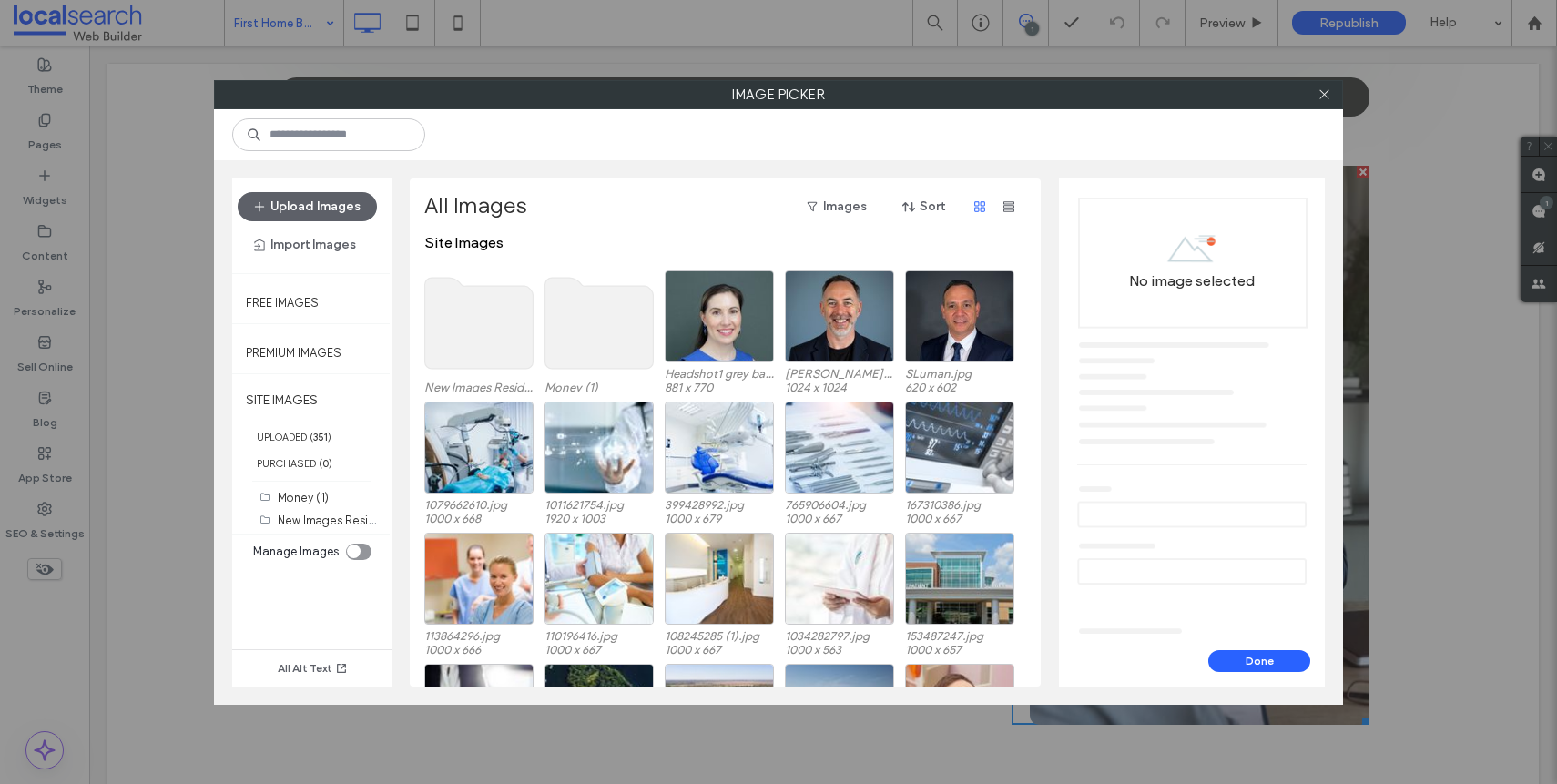
click at [528, 353] on use at bounding box center [479, 322] width 108 height 91
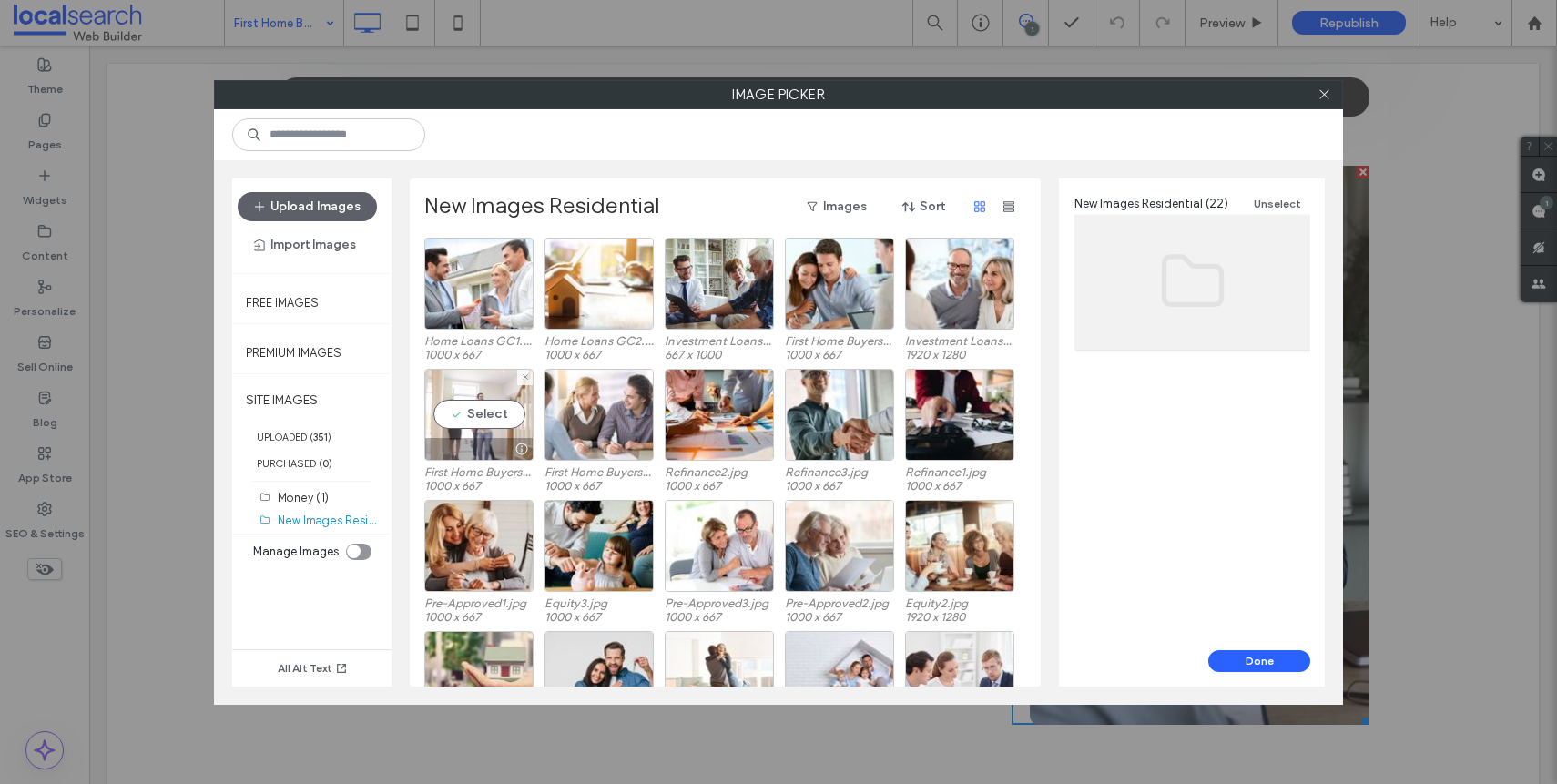
click at [474, 457] on div at bounding box center [478, 449] width 107 height 22
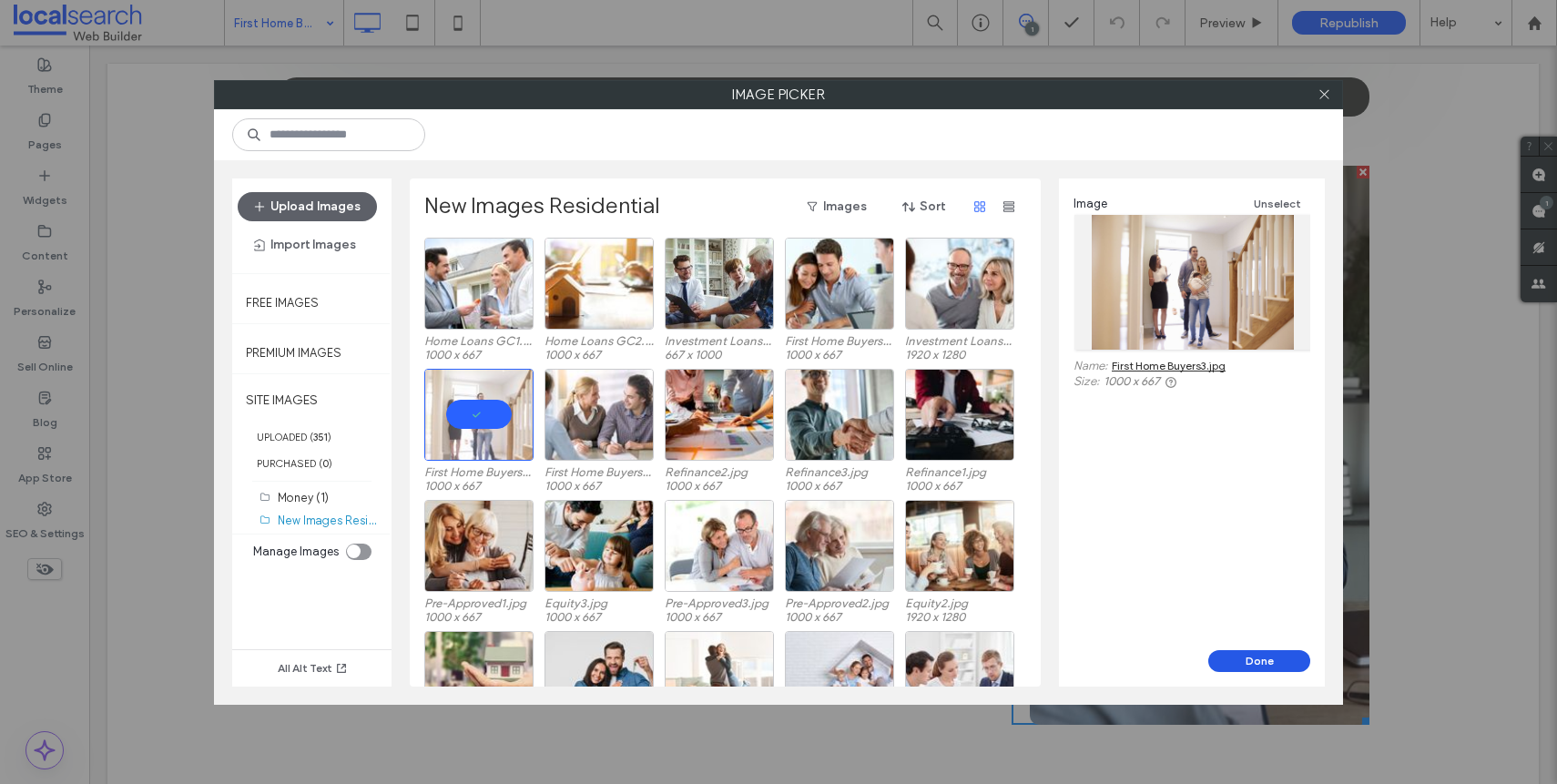
click at [1256, 661] on button "Done" at bounding box center [1259, 661] width 102 height 22
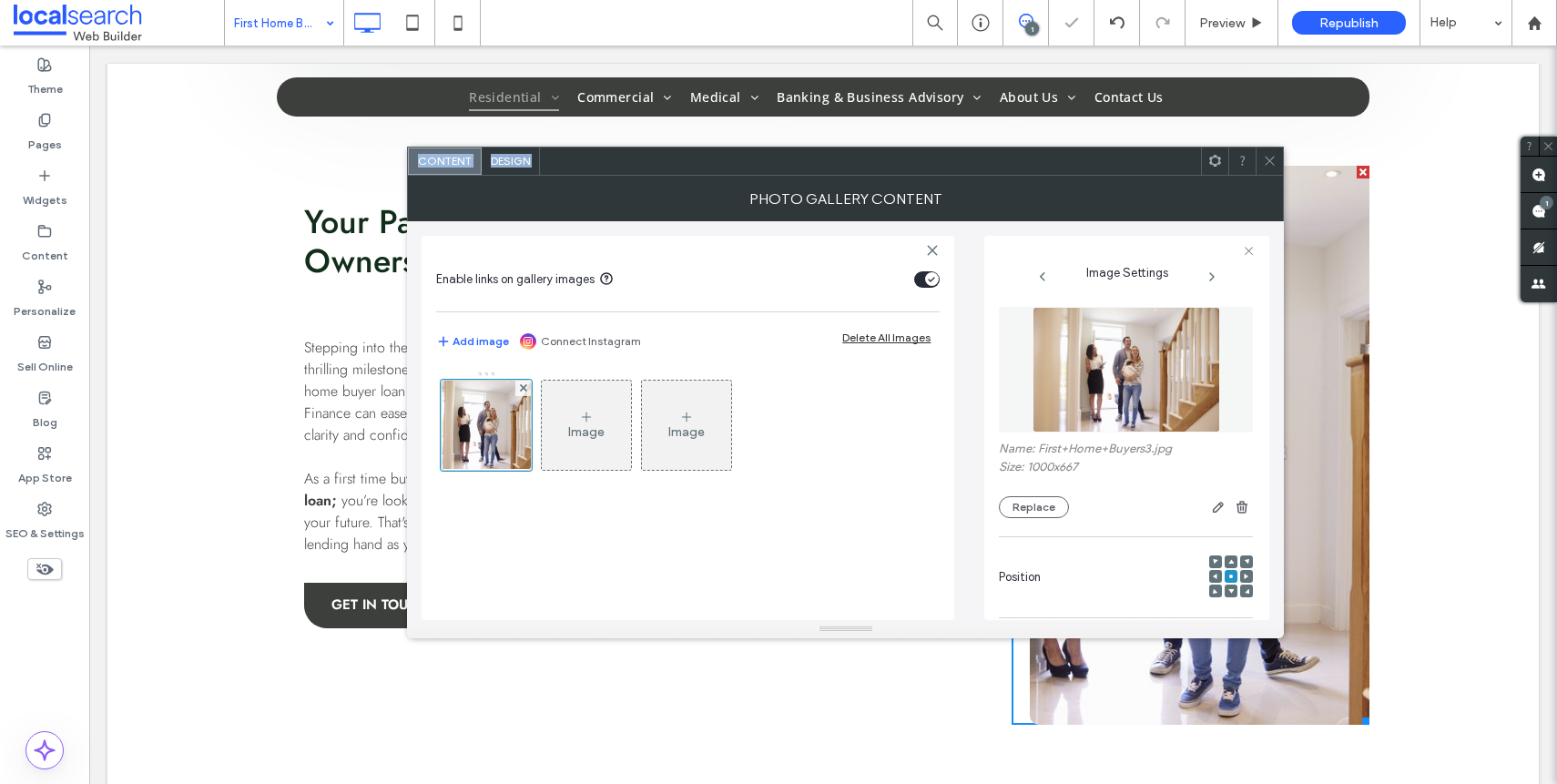
click at [1272, 162] on icon at bounding box center [1270, 161] width 14 height 14
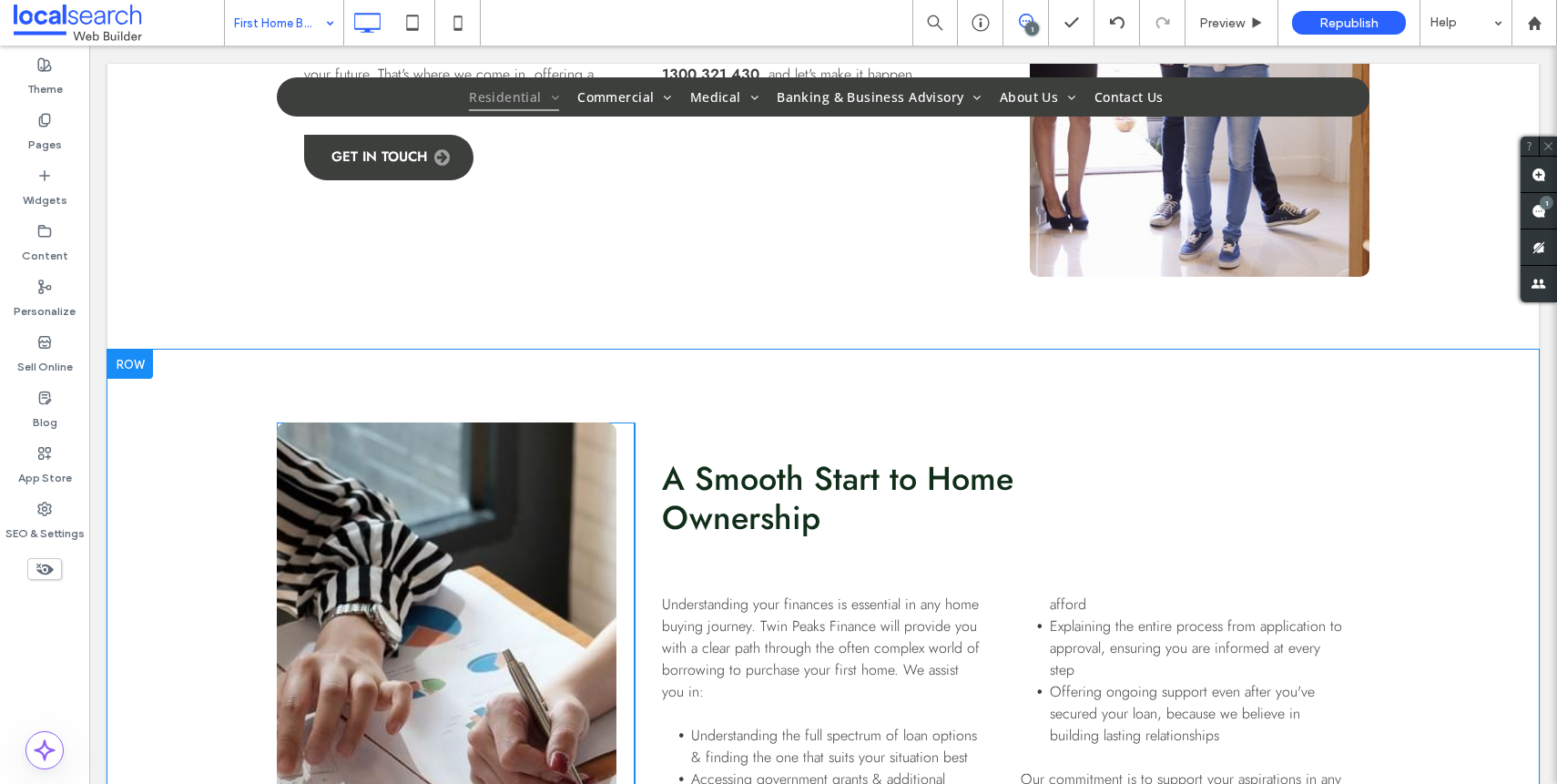
scroll to position [1291, 0]
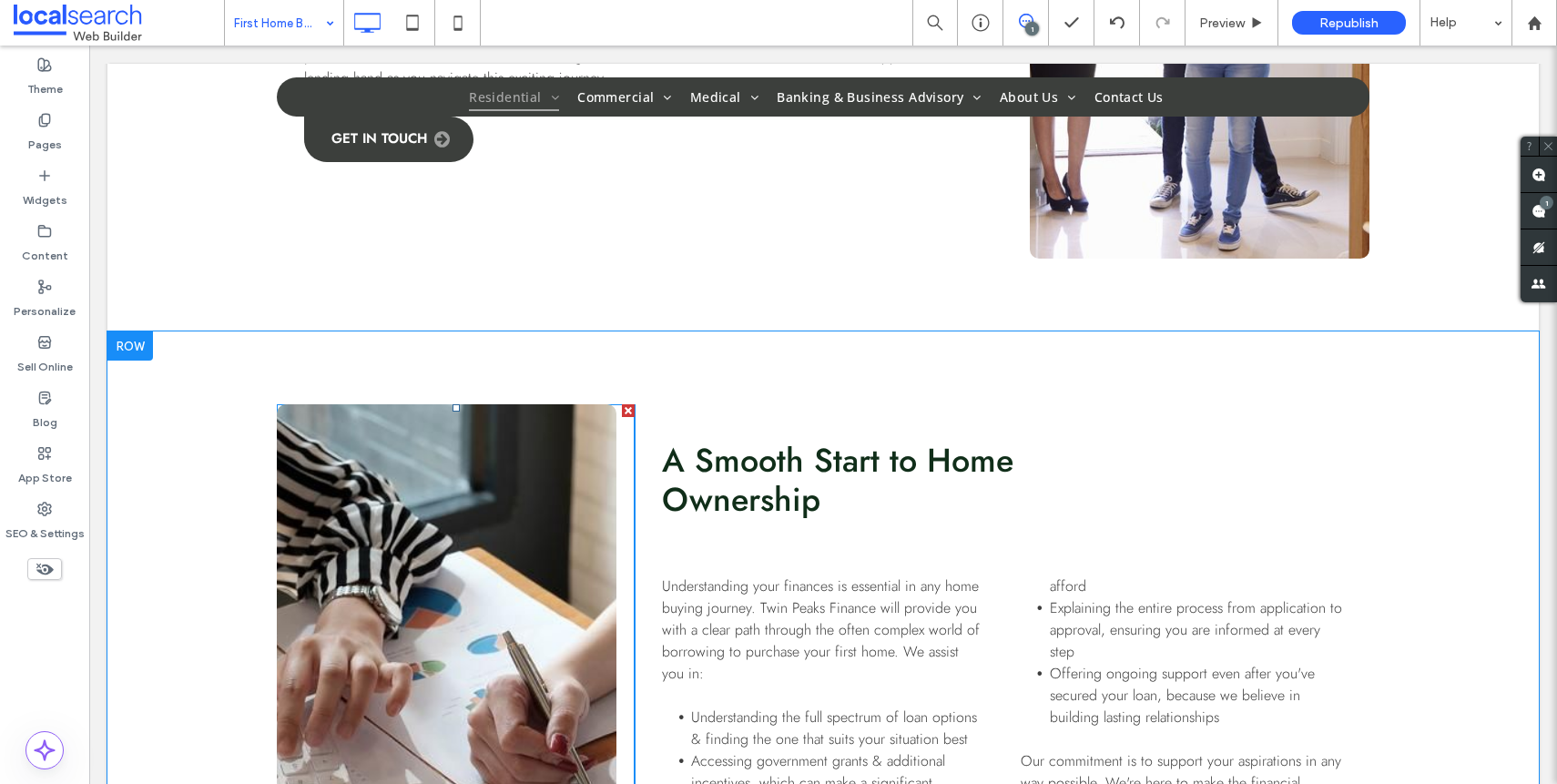
click at [459, 538] on link at bounding box center [446, 690] width 340 height 574
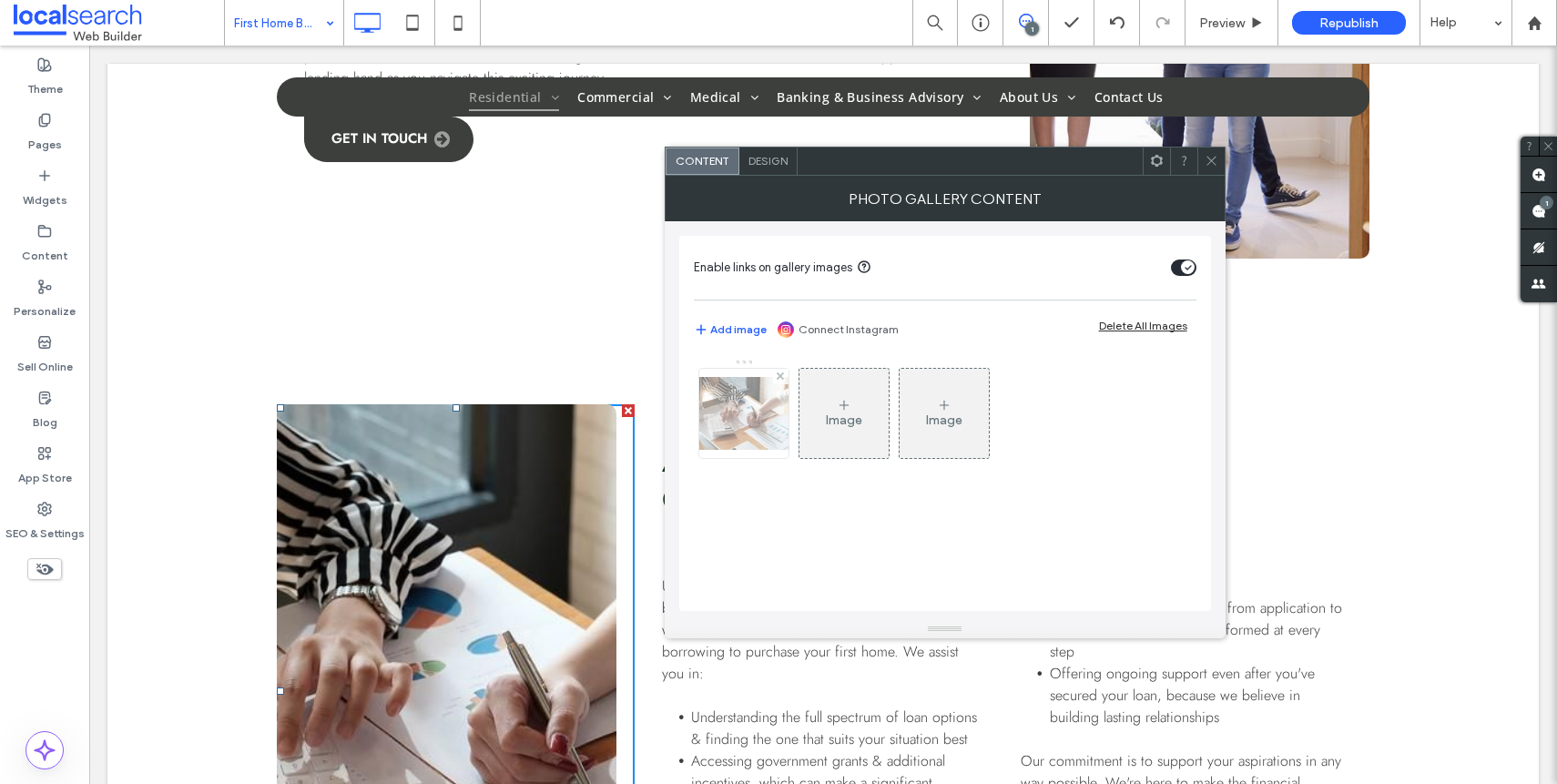
click at [742, 424] on div at bounding box center [744, 413] width 89 height 89
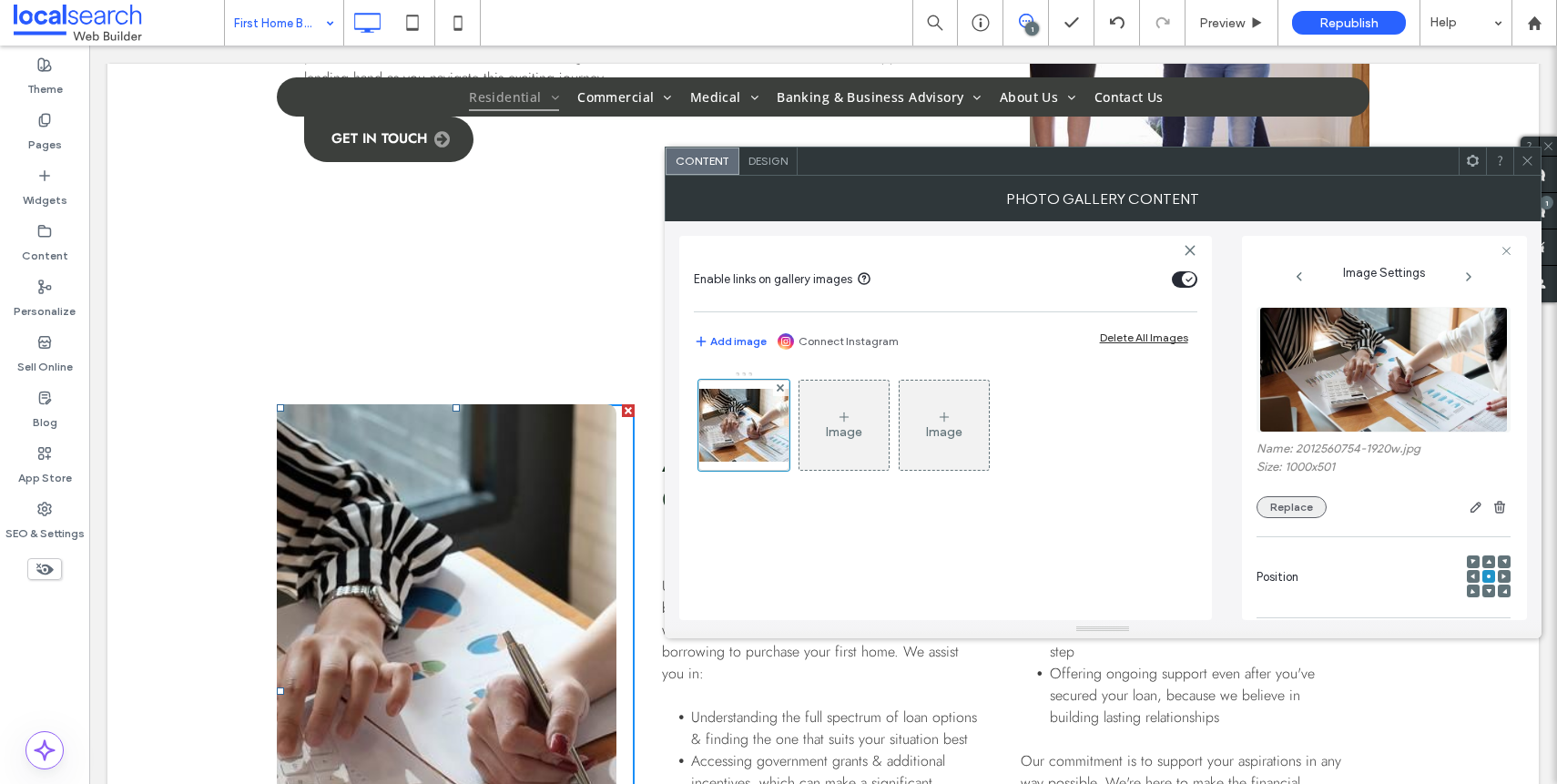
click at [1269, 496] on button "Replace" at bounding box center [1292, 507] width 70 height 22
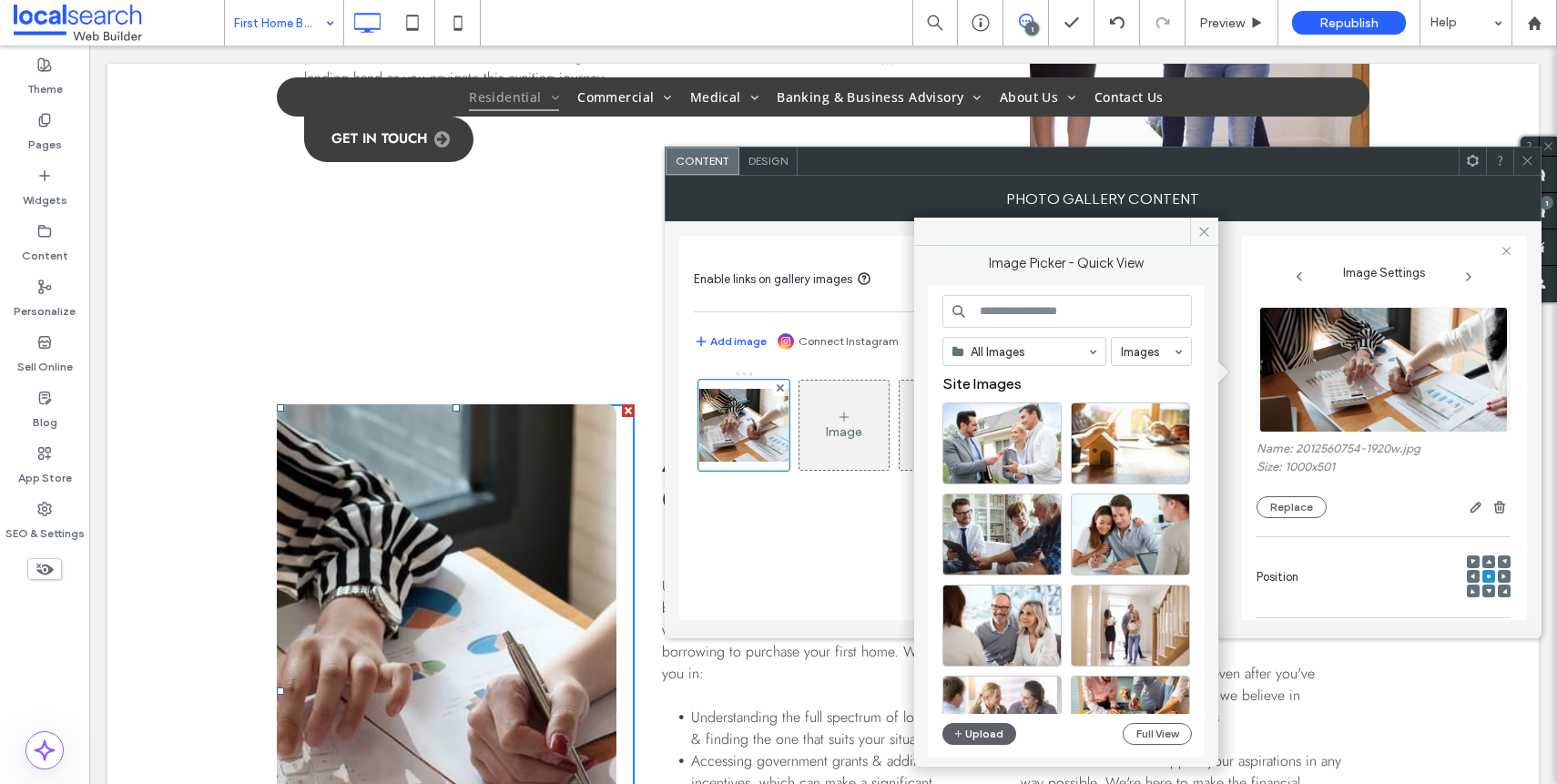
click at [1524, 163] on use at bounding box center [1527, 162] width 9 height 9
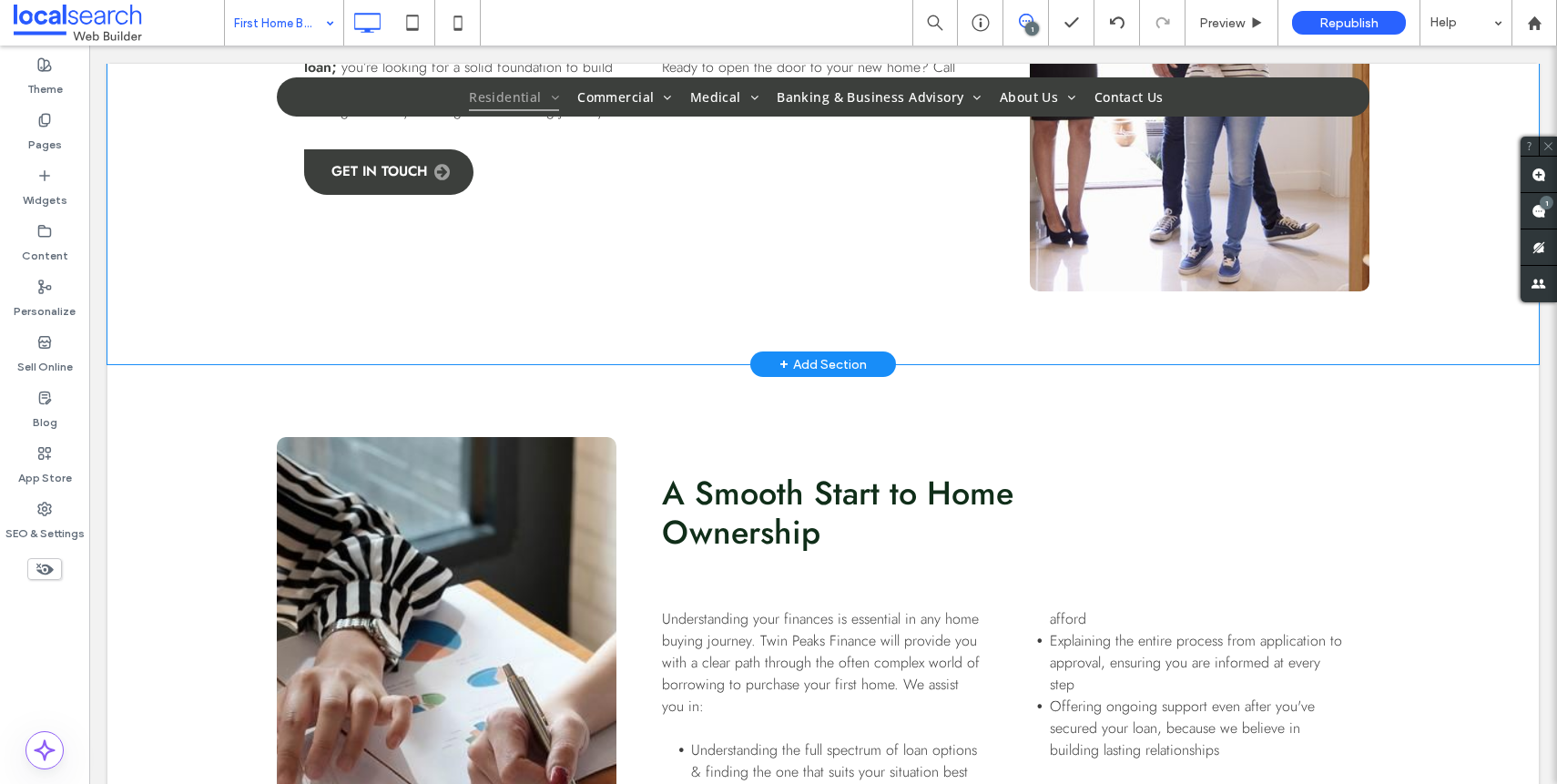
scroll to position [937, 0]
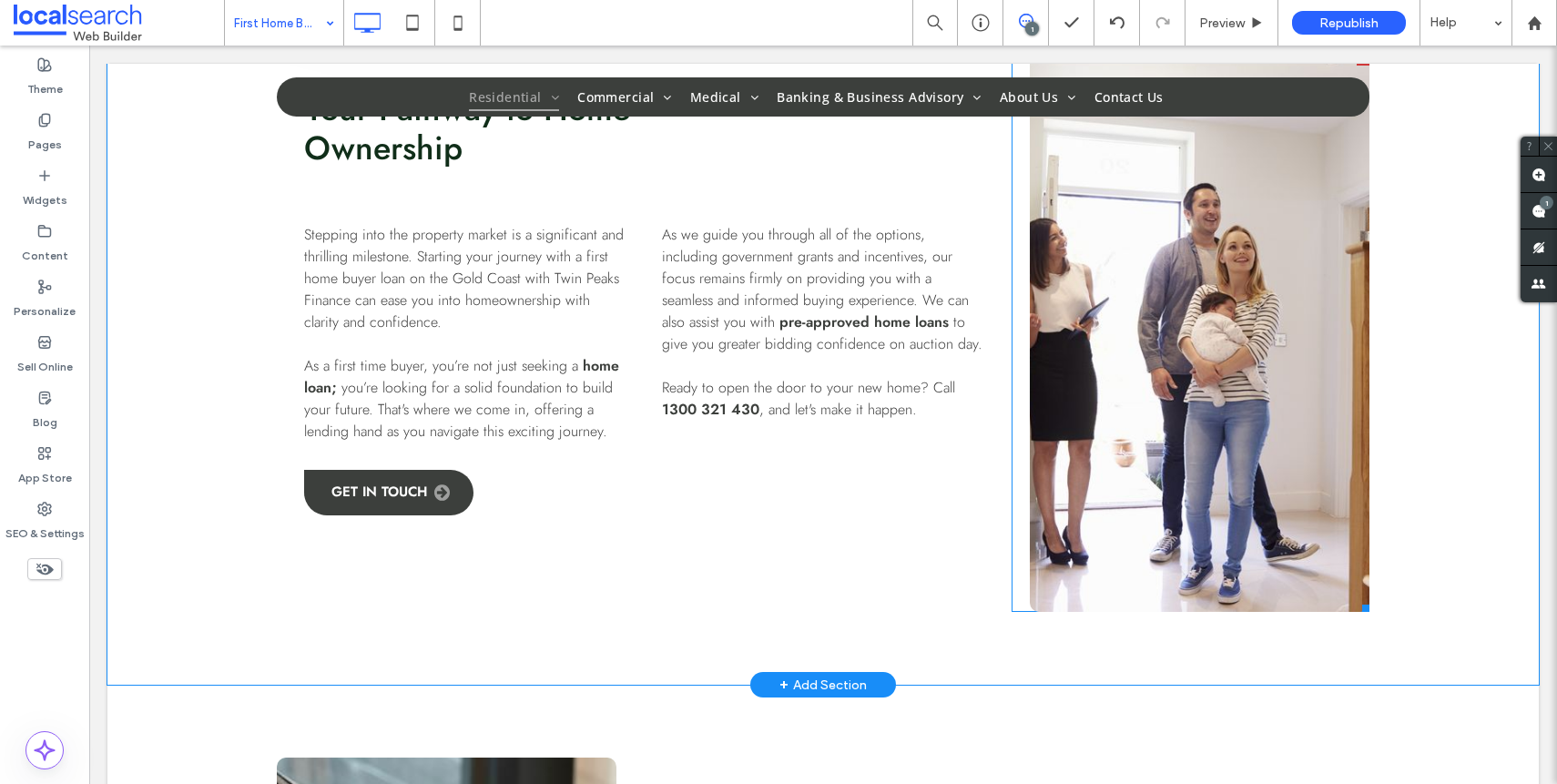
click at [1180, 371] on link at bounding box center [1200, 332] width 340 height 559
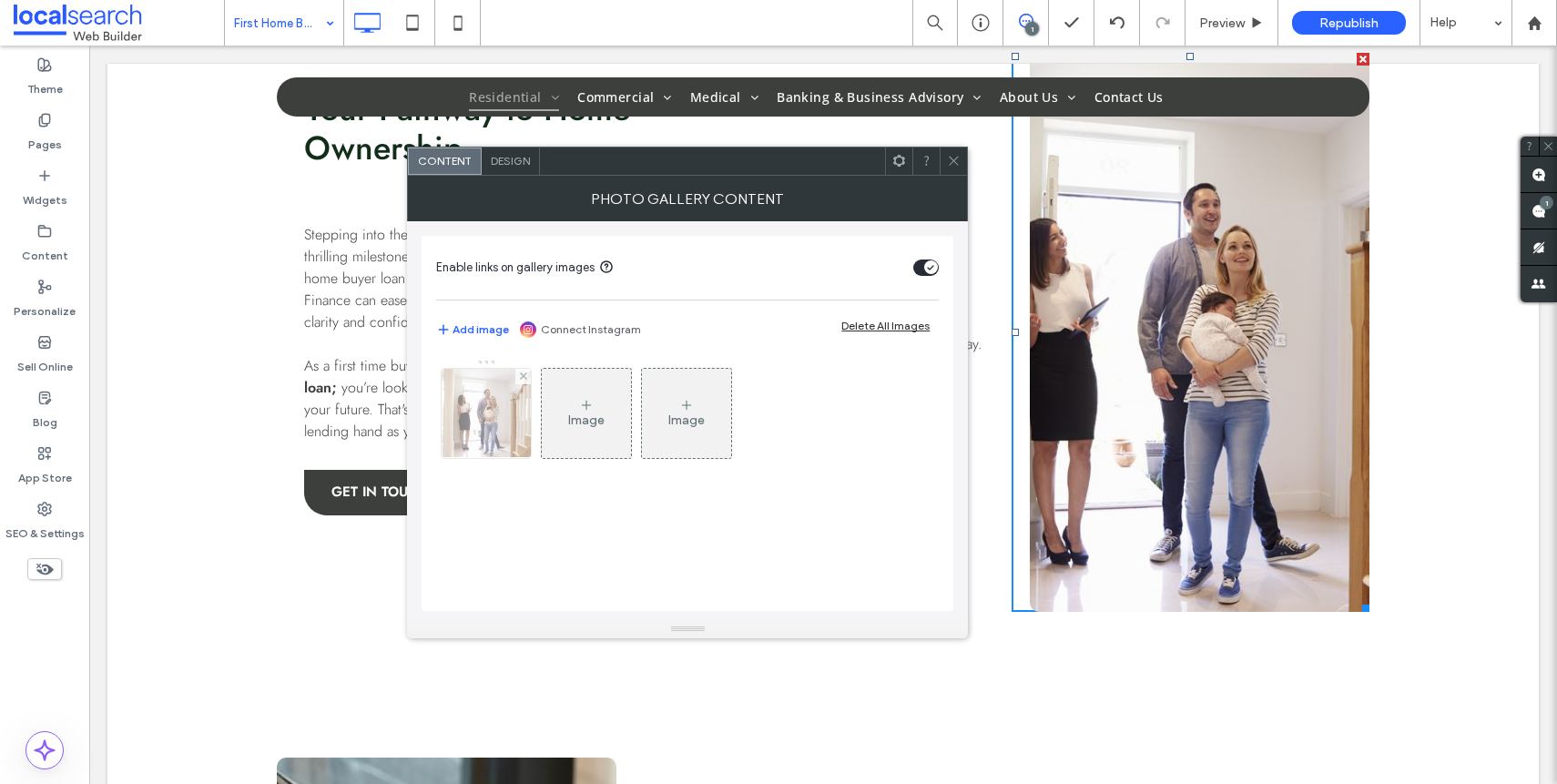
click at [483, 438] on img at bounding box center [487, 413] width 134 height 89
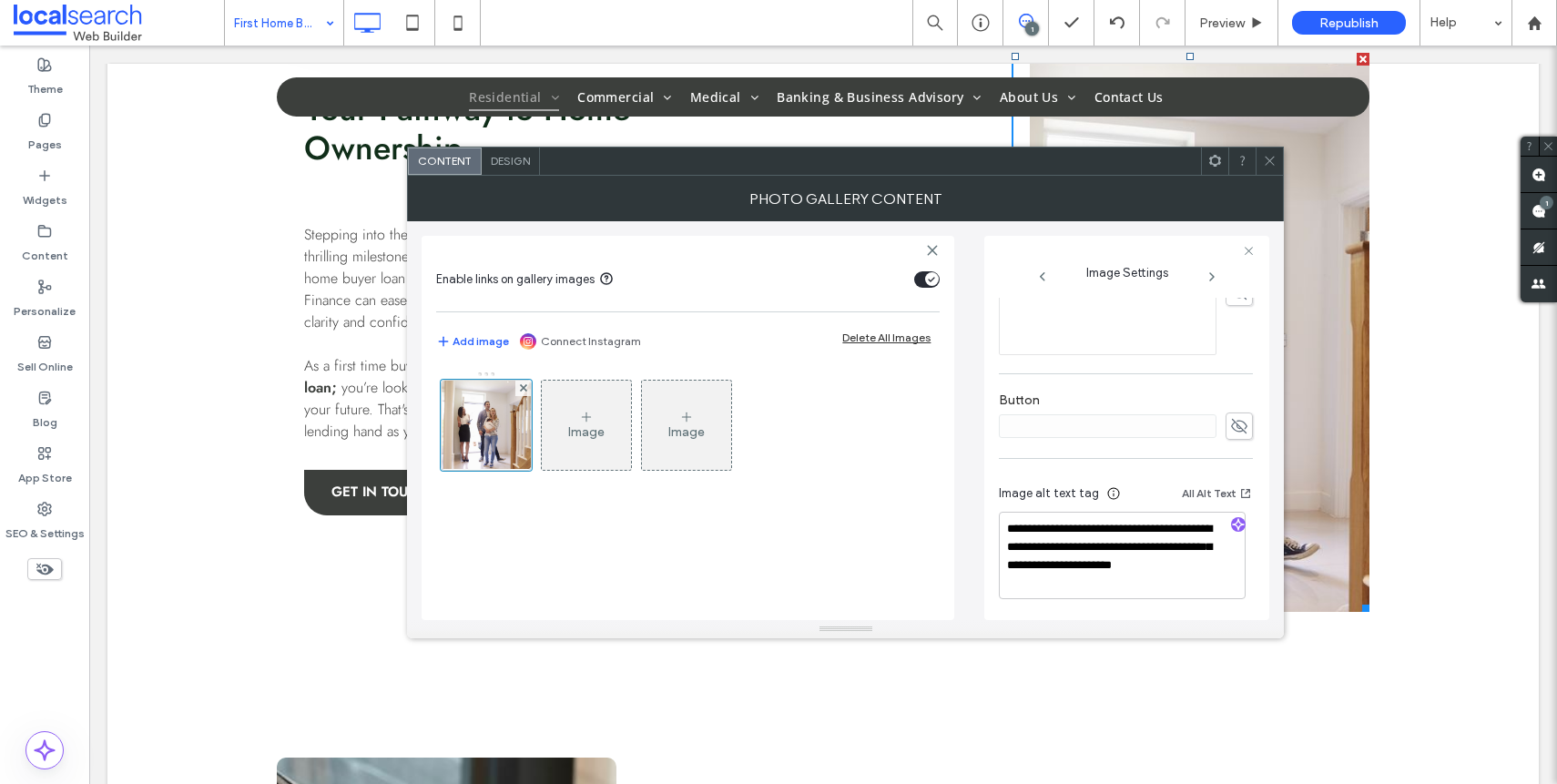
scroll to position [556, 0]
drag, startPoint x: 1186, startPoint y: 543, endPoint x: 927, endPoint y: 498, distance: 262.9
click at [935, 500] on div "**********" at bounding box center [845, 420] width 847 height 398
drag, startPoint x: 1126, startPoint y: 574, endPoint x: 1003, endPoint y: 540, distance: 127.6
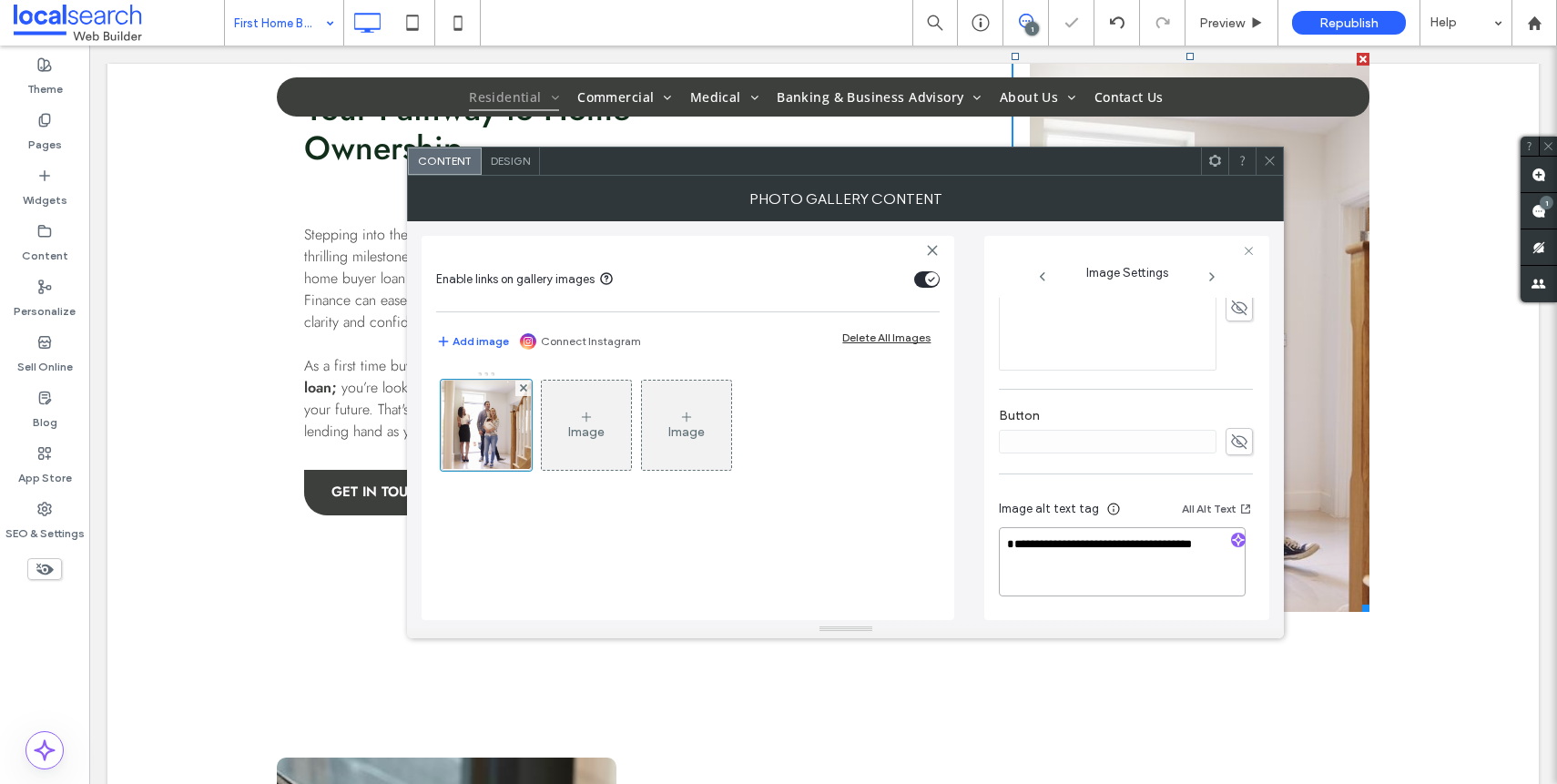
click at [1003, 540] on textarea "**********" at bounding box center [1122, 561] width 247 height 69
type textarea "**********"
click at [1232, 544] on icon "button" at bounding box center [1238, 540] width 13 height 13
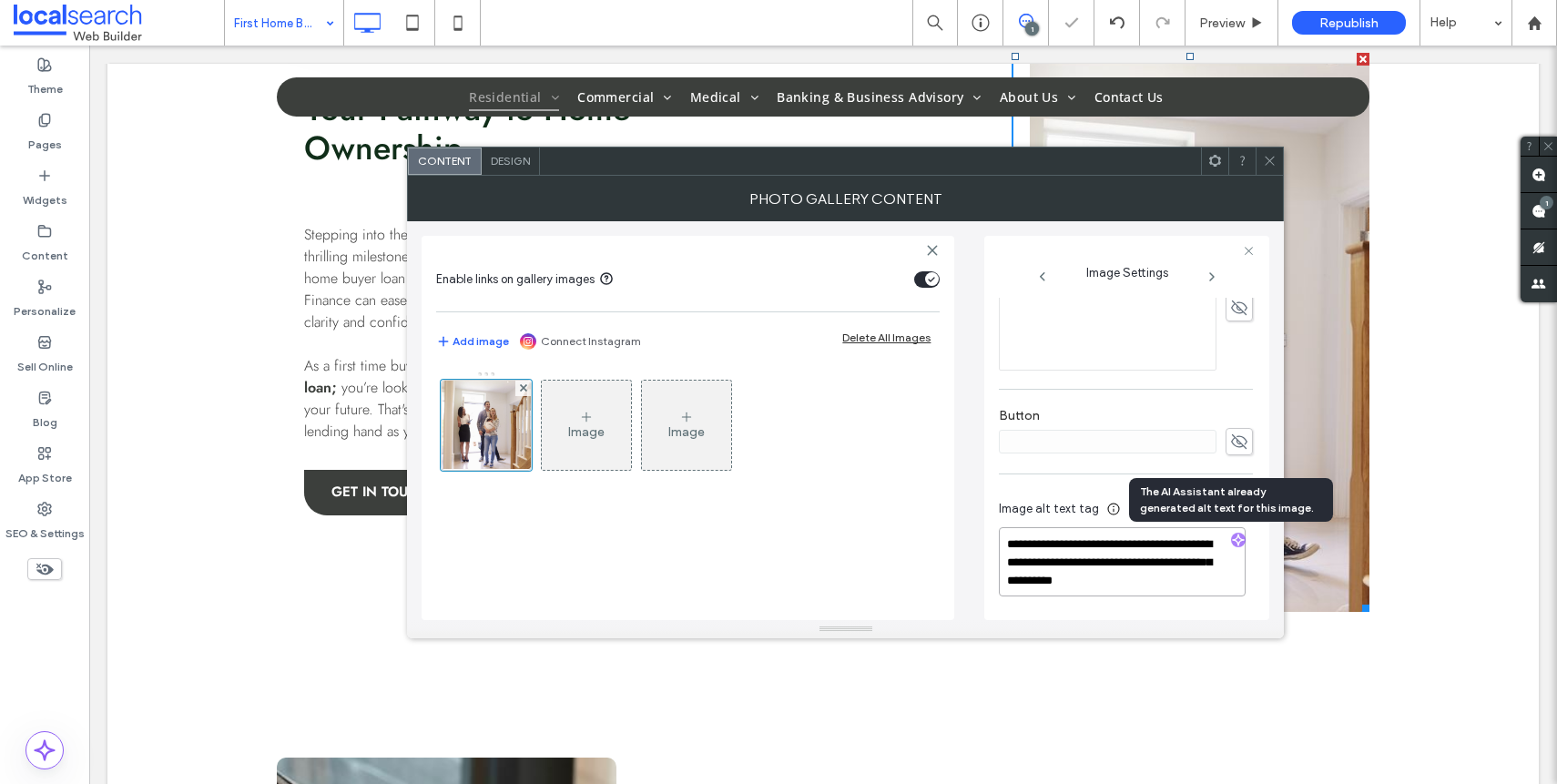
click at [1207, 580] on textarea "**********" at bounding box center [1122, 561] width 247 height 69
paste textarea "**********"
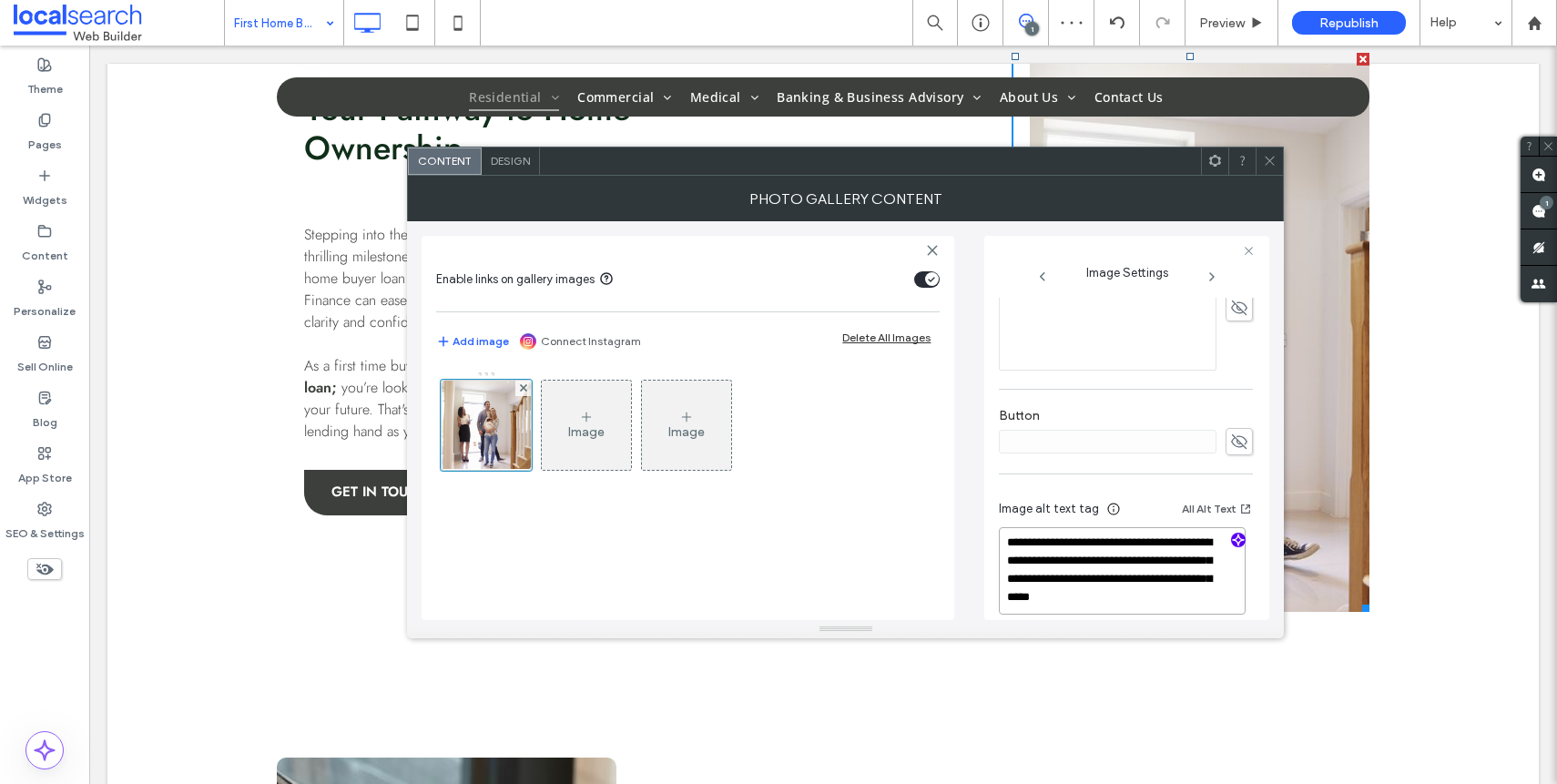
type textarea "**********"
click at [1271, 159] on icon at bounding box center [1270, 161] width 14 height 14
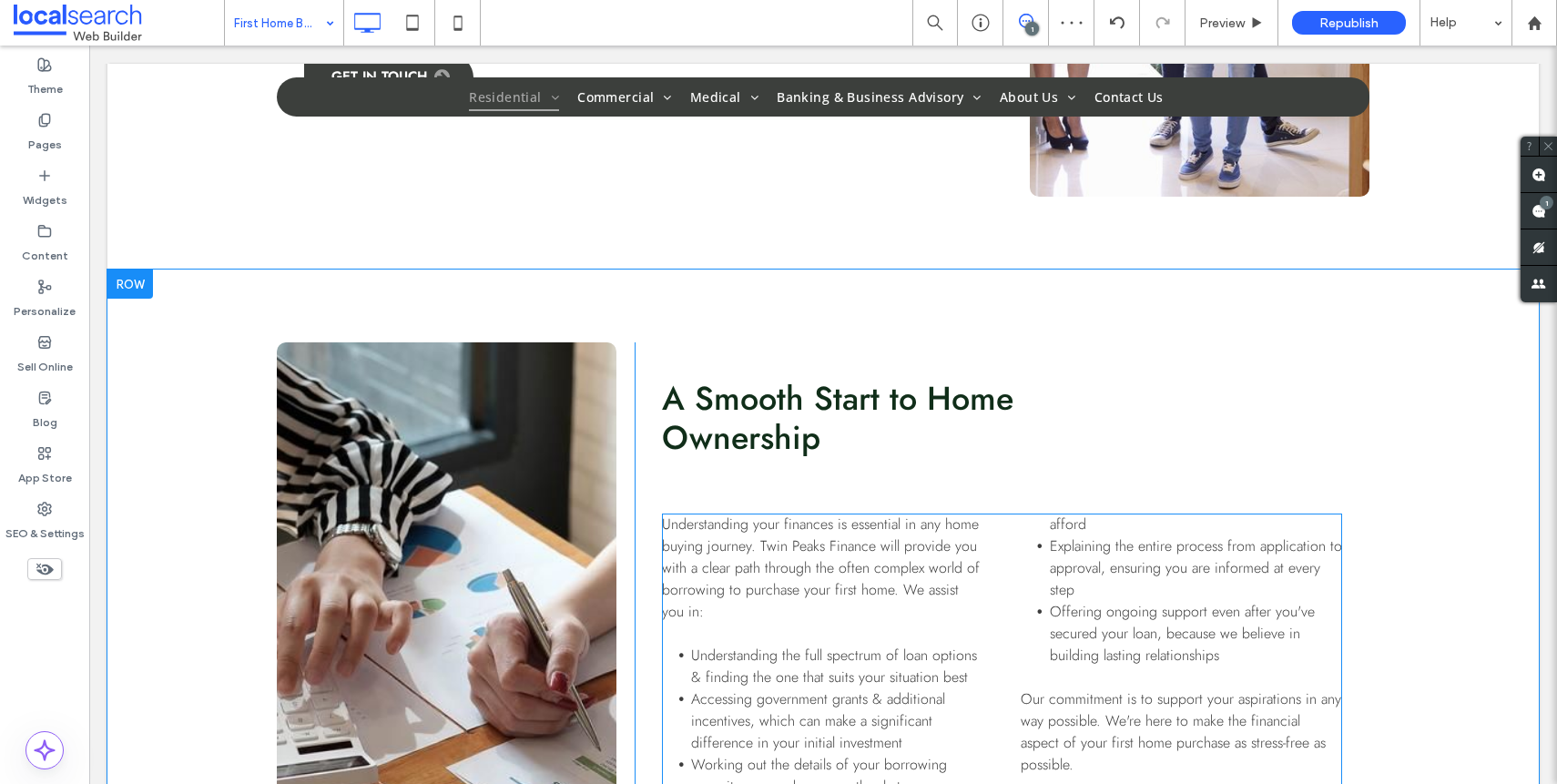
scroll to position [1452, 0]
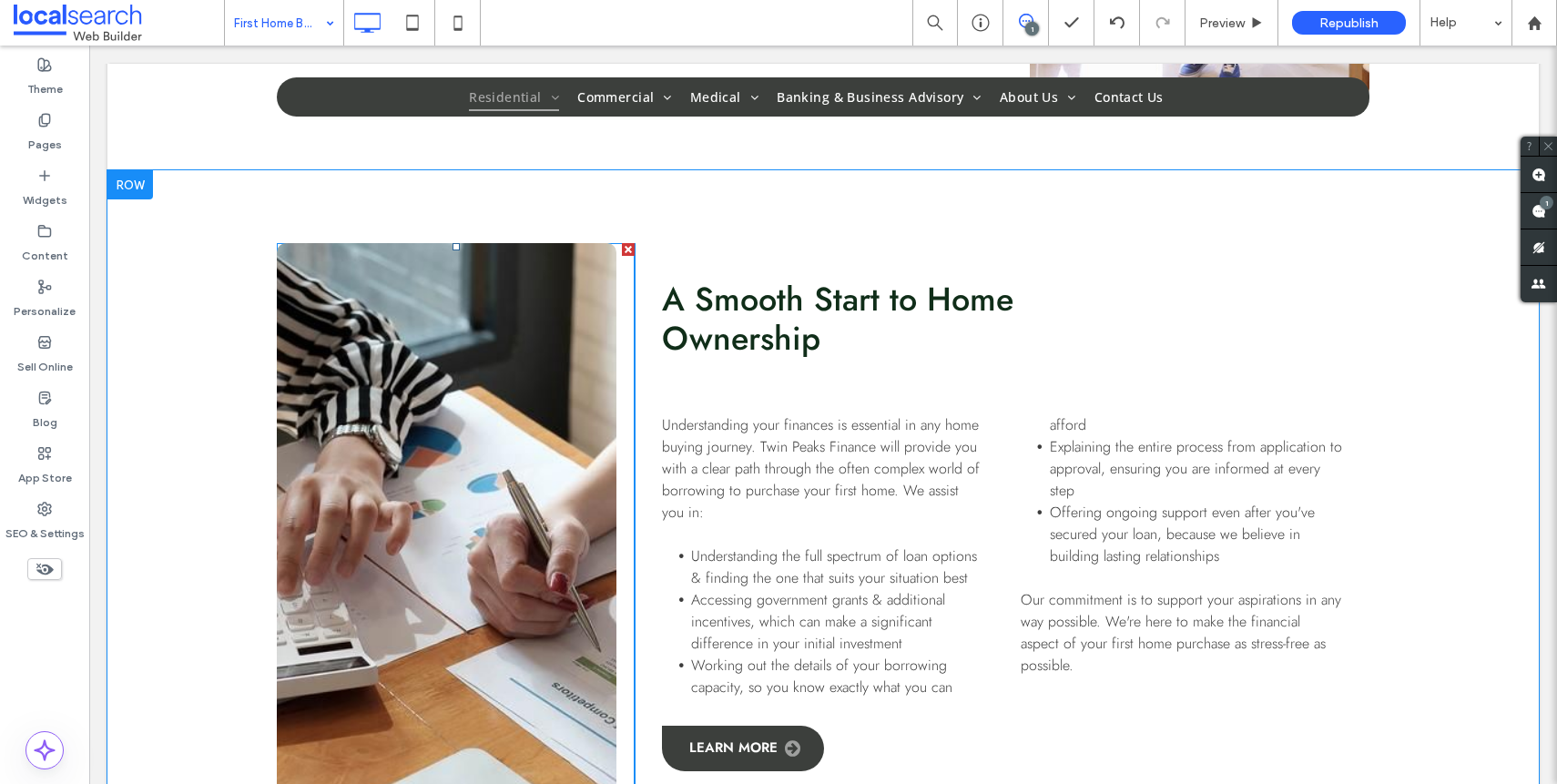
click at [489, 446] on link at bounding box center [446, 530] width 340 height 574
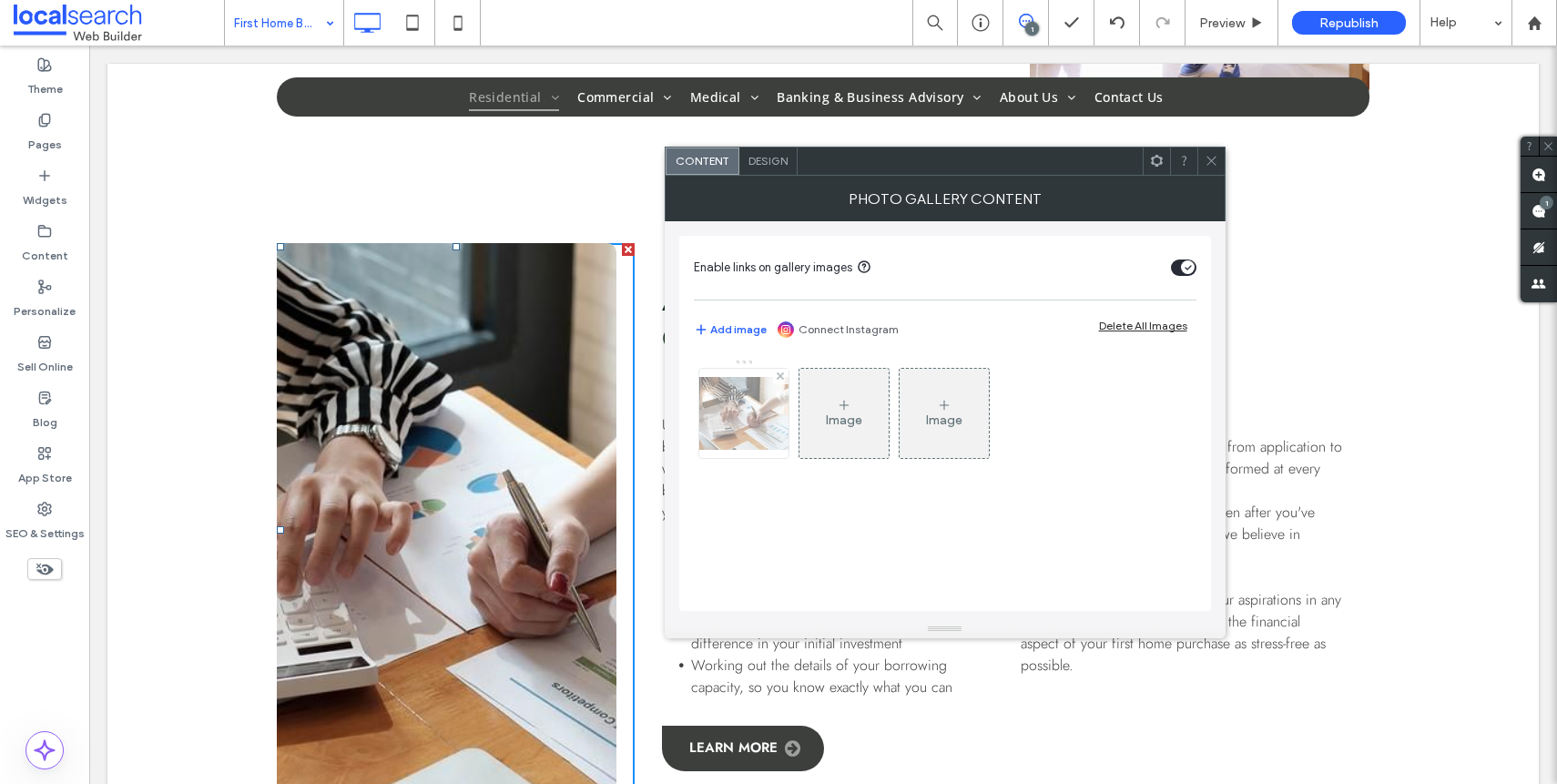
click at [753, 423] on img at bounding box center [744, 413] width 146 height 73
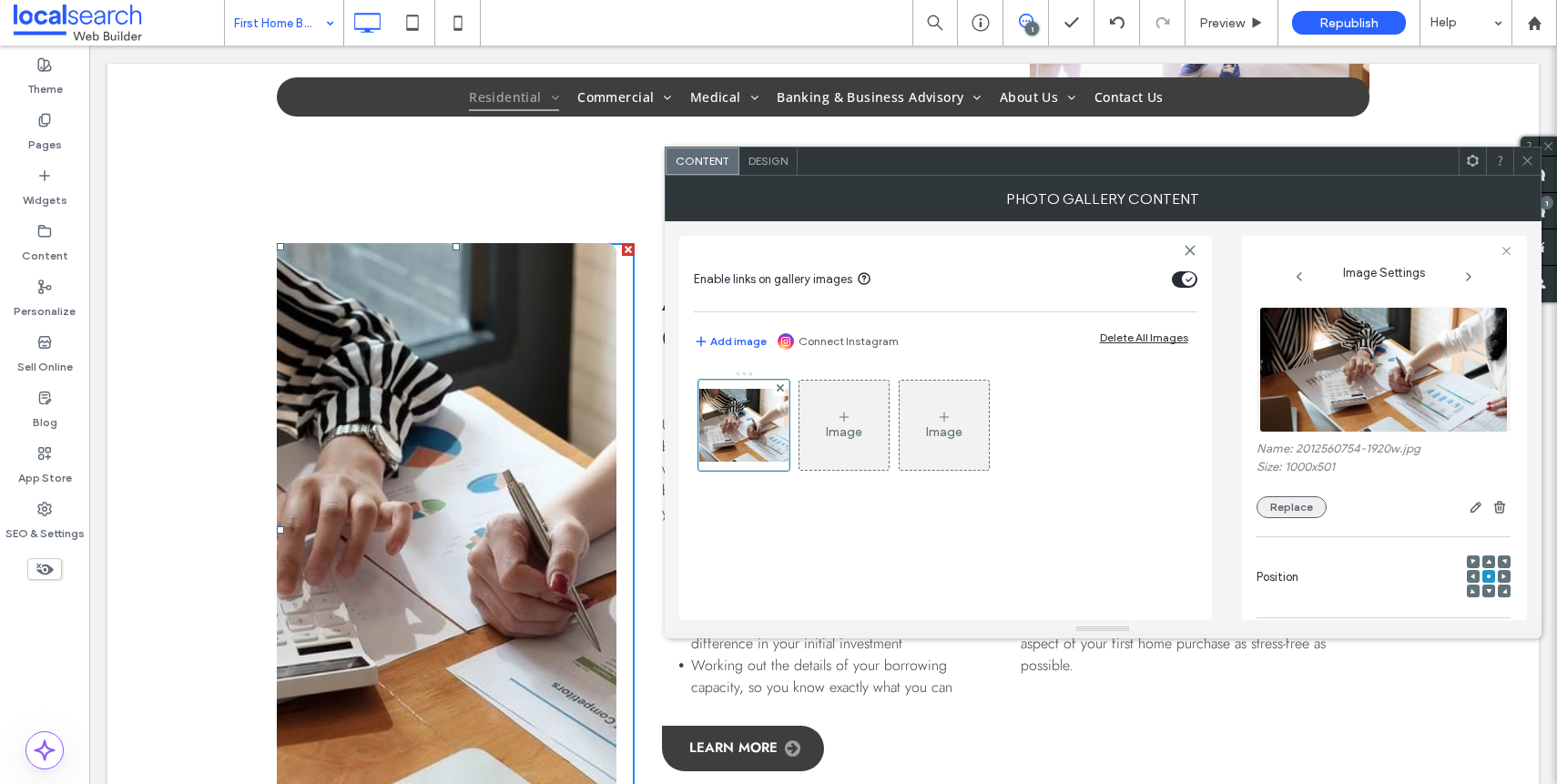
click at [1308, 501] on button "Replace" at bounding box center [1292, 507] width 70 height 22
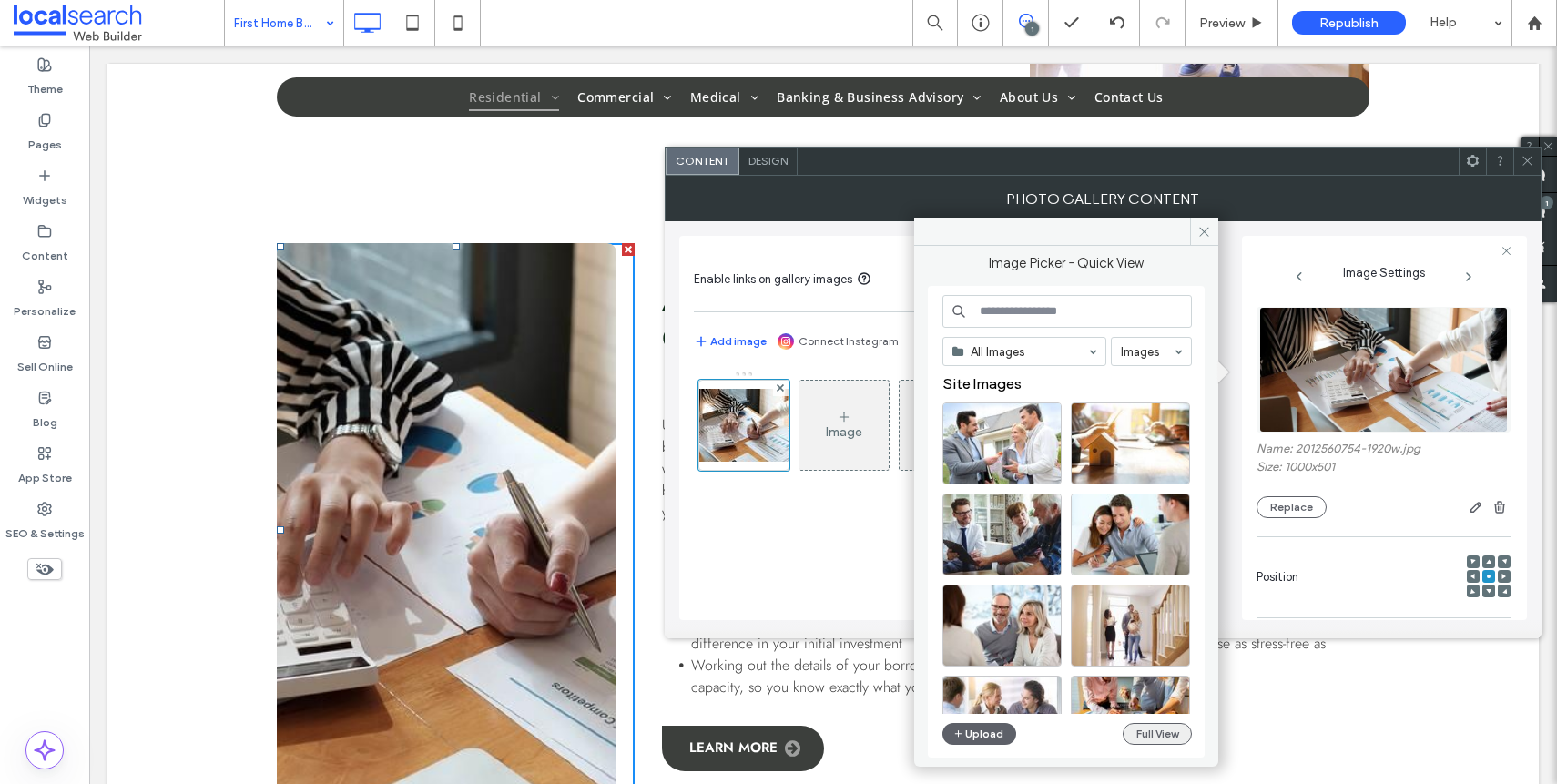
click at [1153, 731] on button "Full View" at bounding box center [1157, 734] width 69 height 22
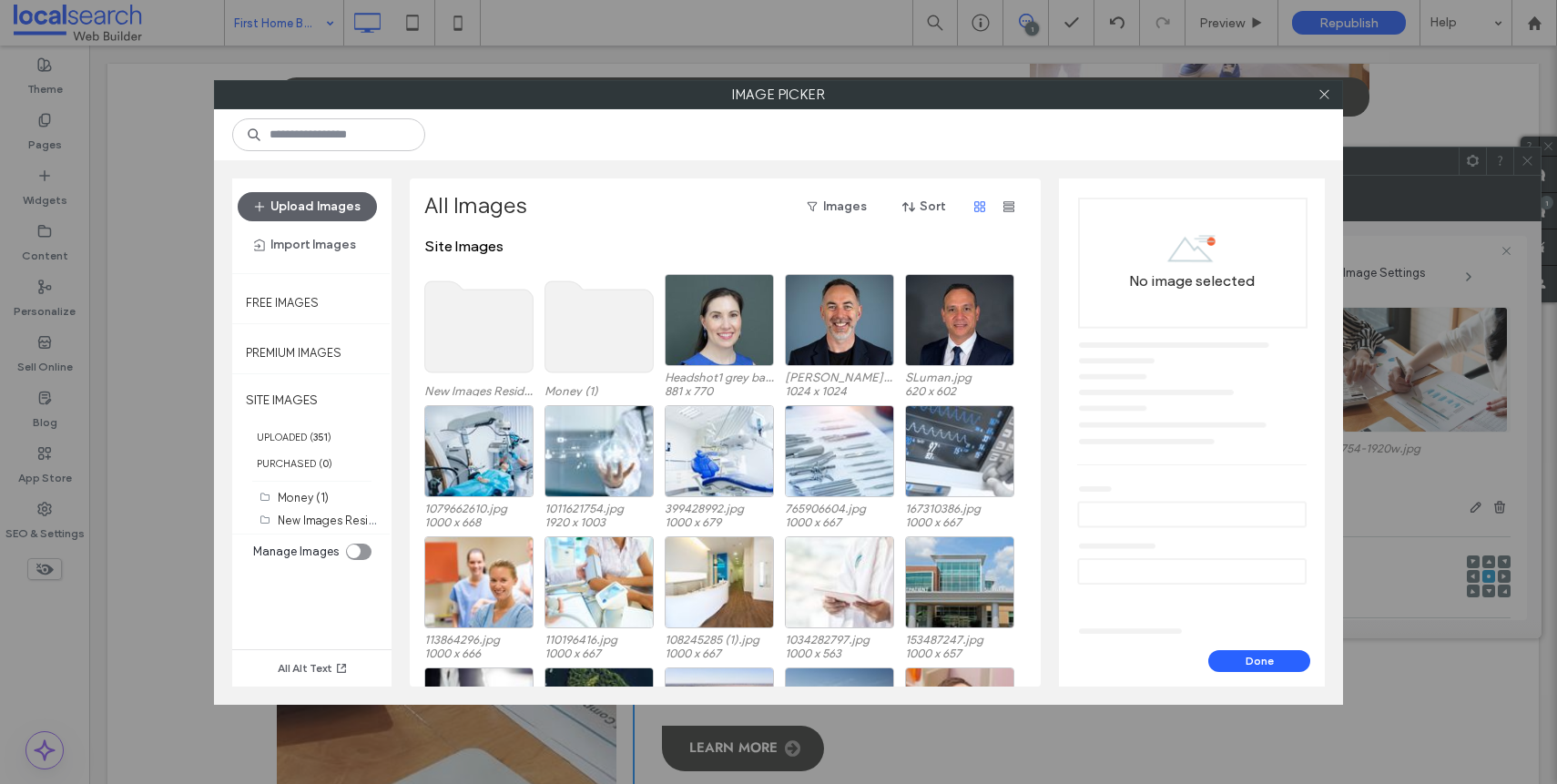
click at [498, 321] on use at bounding box center [479, 326] width 108 height 91
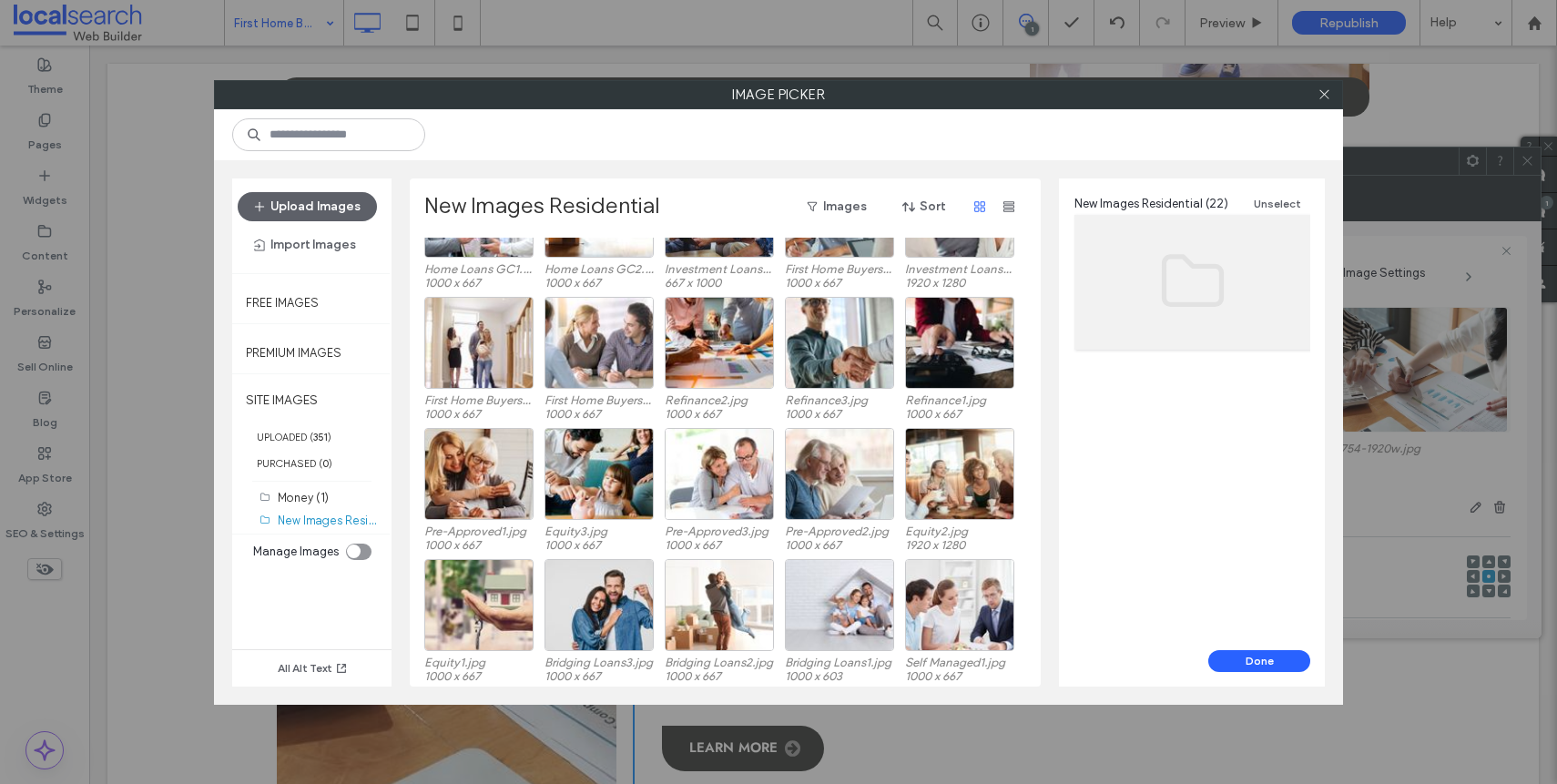
scroll to position [0, 0]
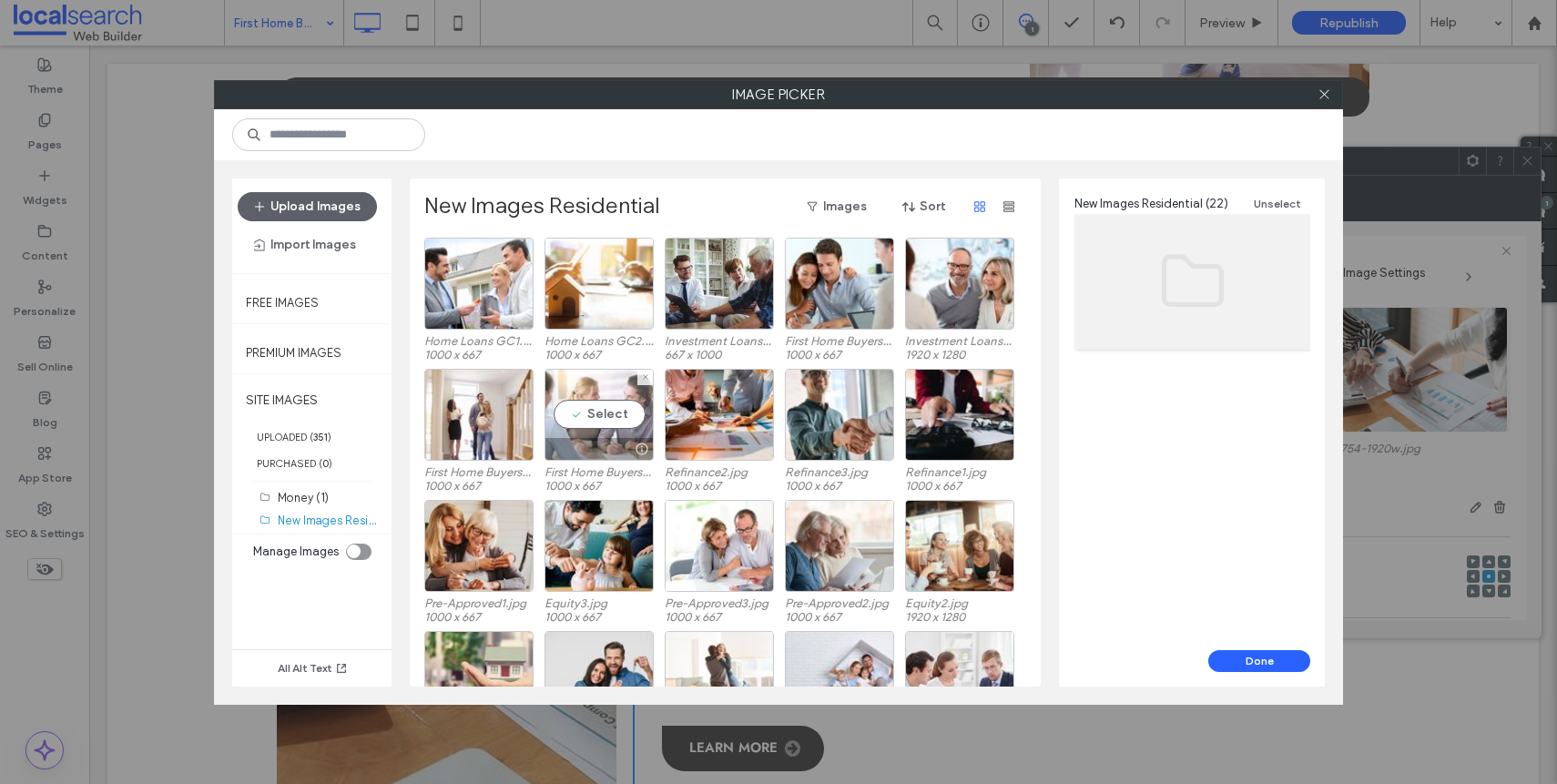
click at [585, 438] on div at bounding box center [599, 449] width 107 height 22
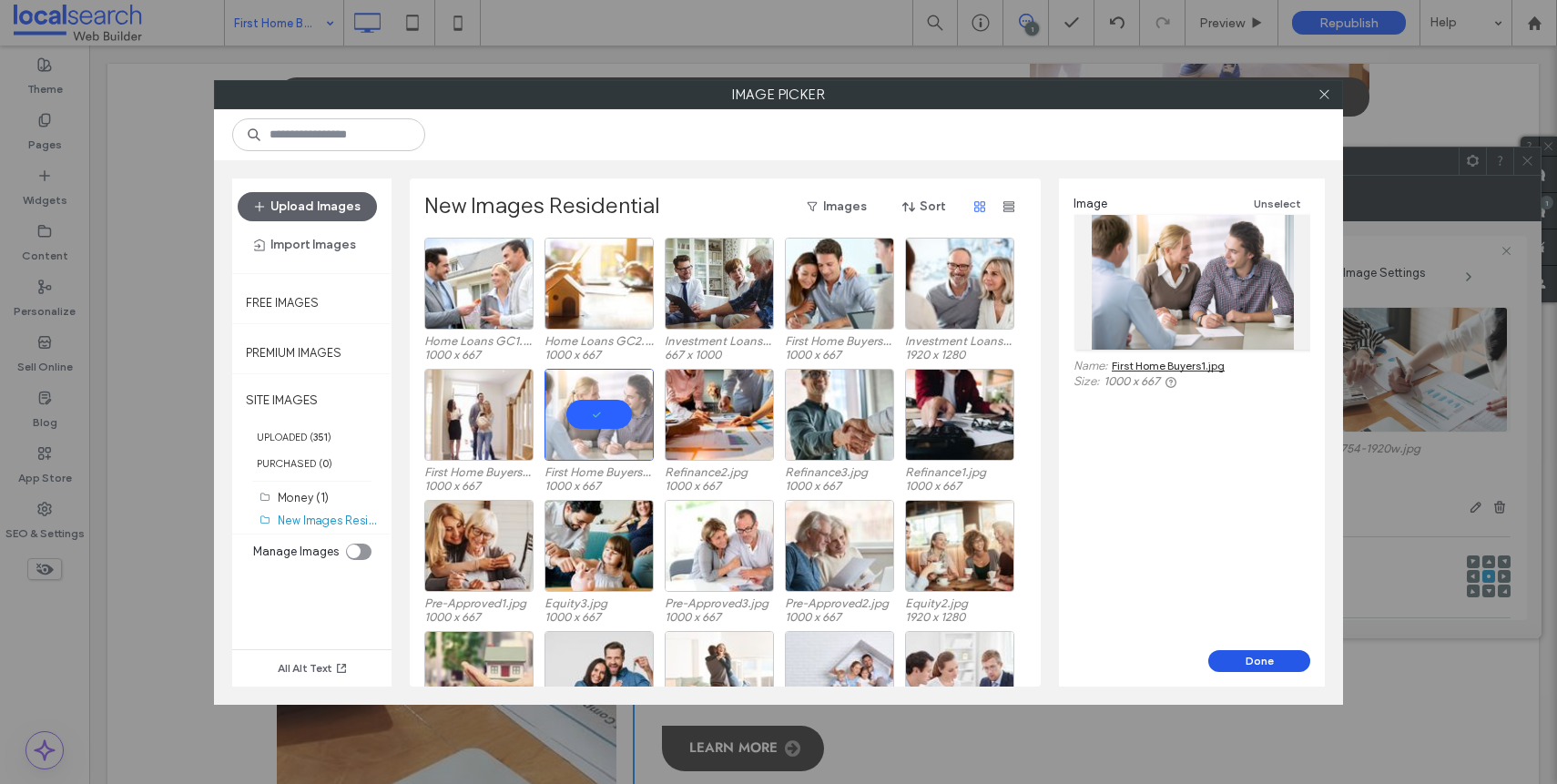
click at [1237, 667] on button "Done" at bounding box center [1259, 661] width 102 height 22
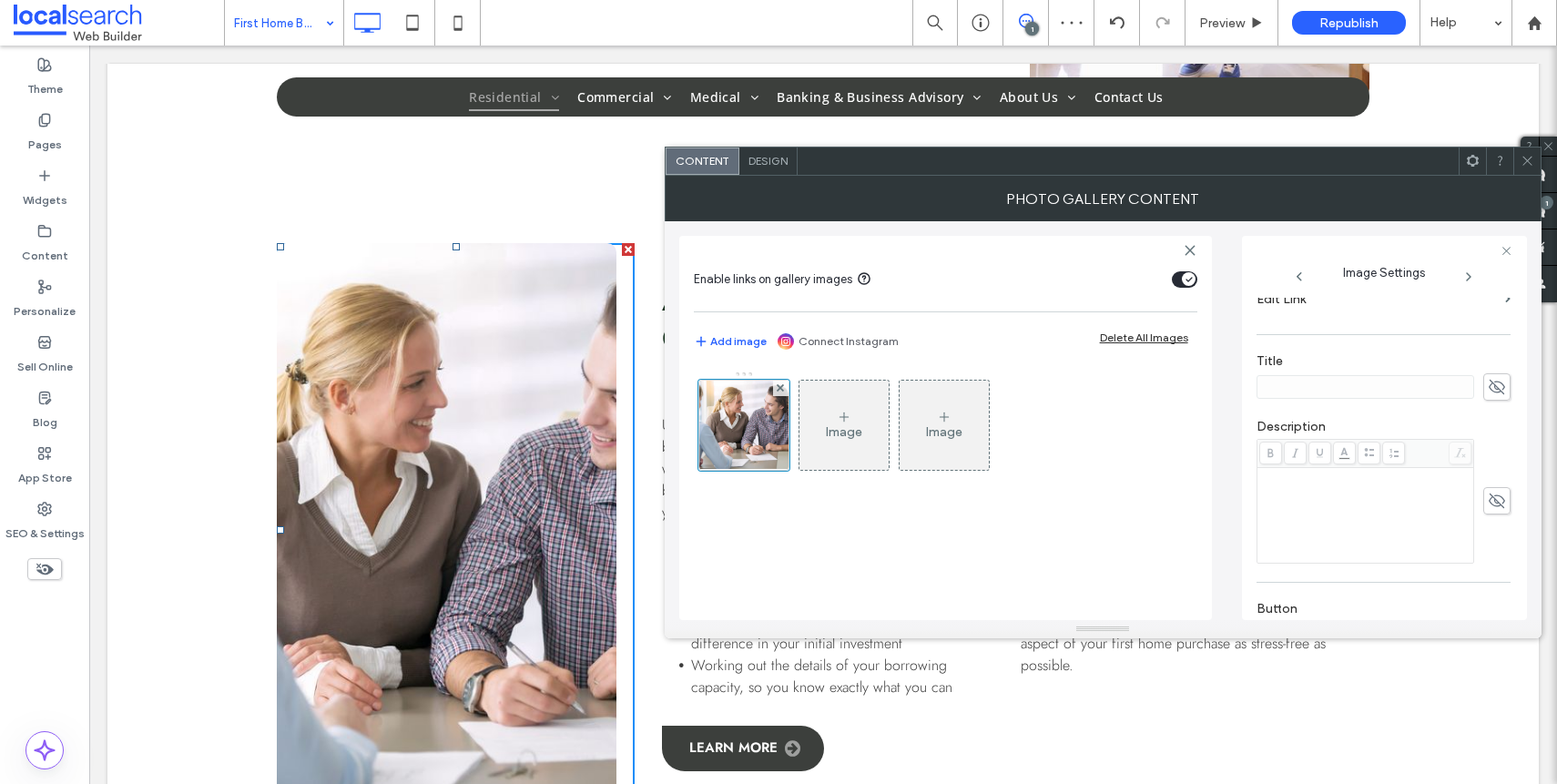
scroll to position [556, 0]
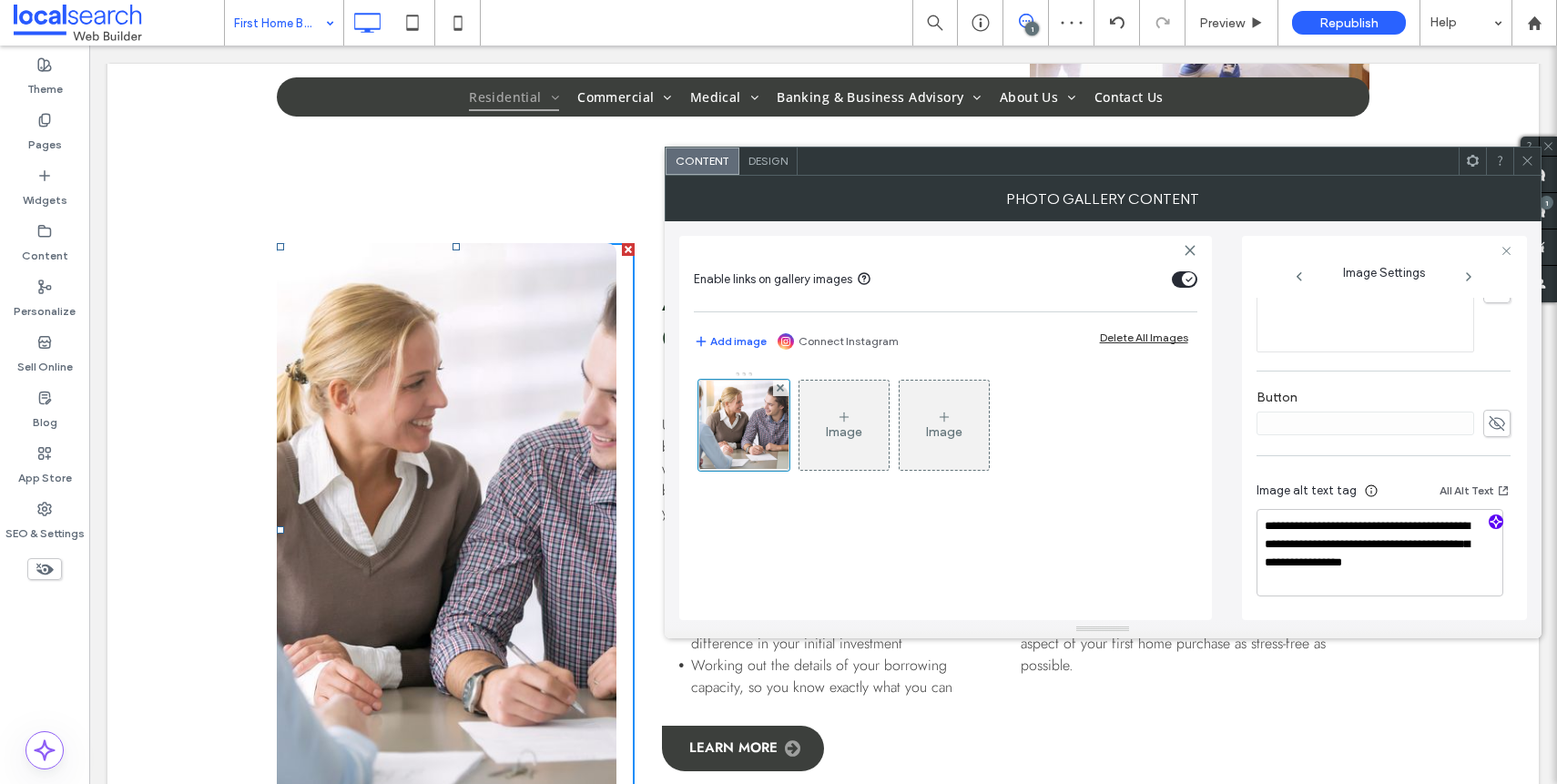
click at [1489, 519] on use "button" at bounding box center [1495, 521] width 11 height 11
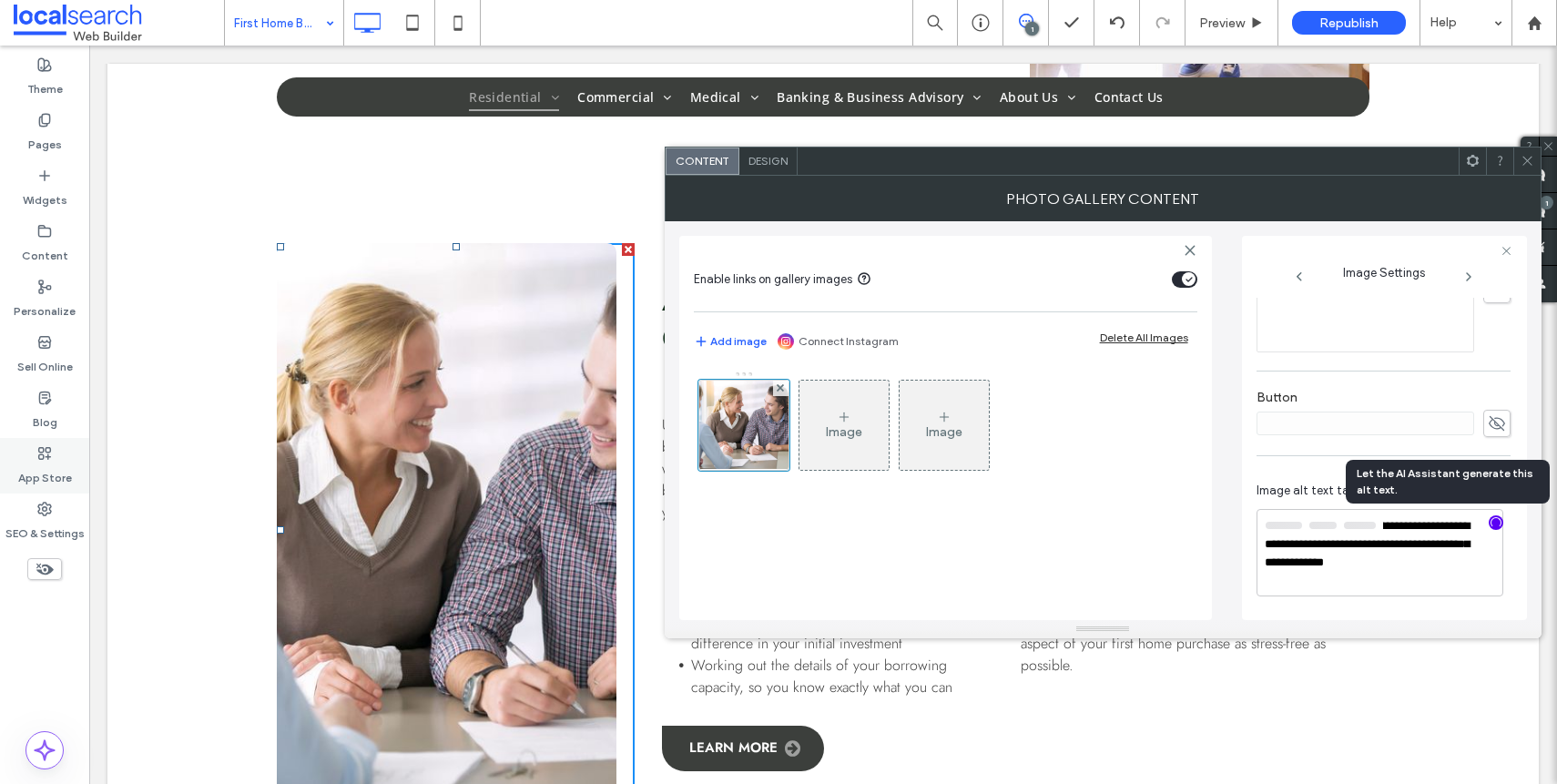
scroll to position [554, 0]
drag, startPoint x: 1426, startPoint y: 556, endPoint x: 1431, endPoint y: 566, distance: 11.2
click at [1428, 562] on textarea "**********" at bounding box center [1380, 553] width 247 height 85
paste textarea "**********"
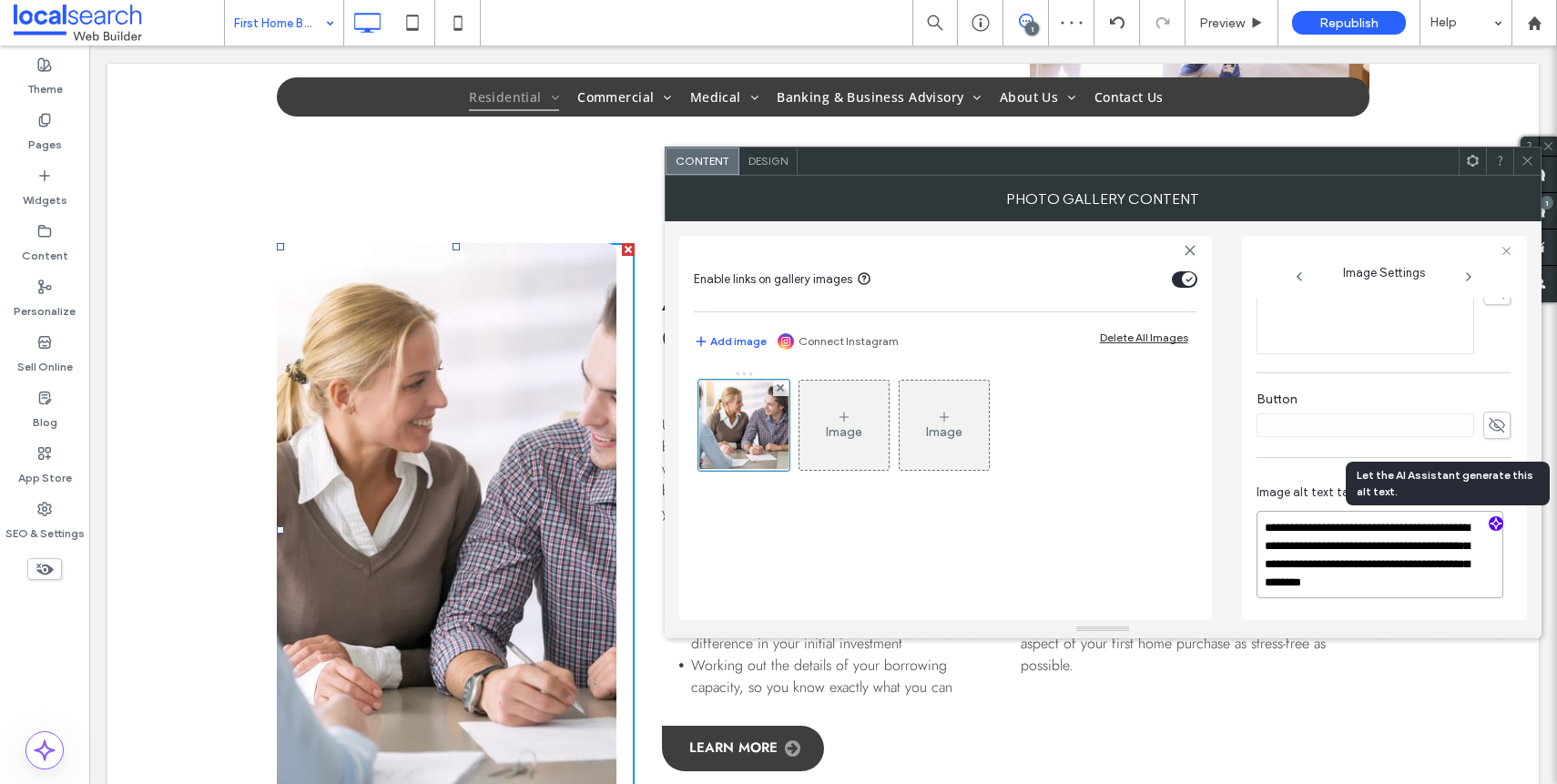
click at [1425, 560] on textarea "**********" at bounding box center [1380, 554] width 247 height 87
click at [1489, 562] on textarea "**********" at bounding box center [1380, 554] width 247 height 87
click at [1421, 565] on textarea "**********" at bounding box center [1380, 554] width 247 height 87
click at [1471, 577] on textarea "**********" at bounding box center [1380, 554] width 247 height 87
type textarea "**********"
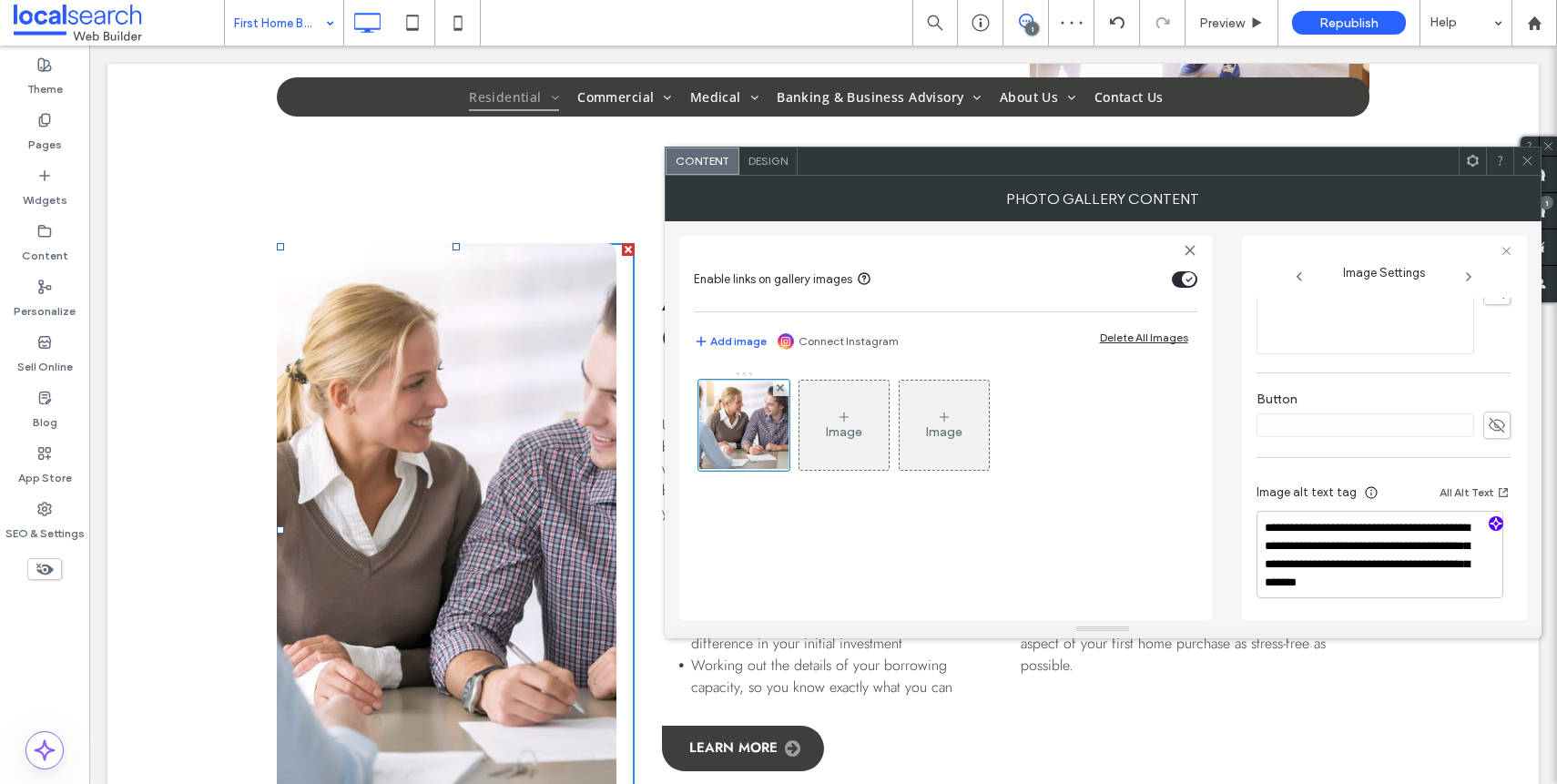
click at [1499, 369] on div "**********" at bounding box center [1383, 181] width 254 height 877
click at [1531, 162] on icon at bounding box center [1527, 161] width 14 height 14
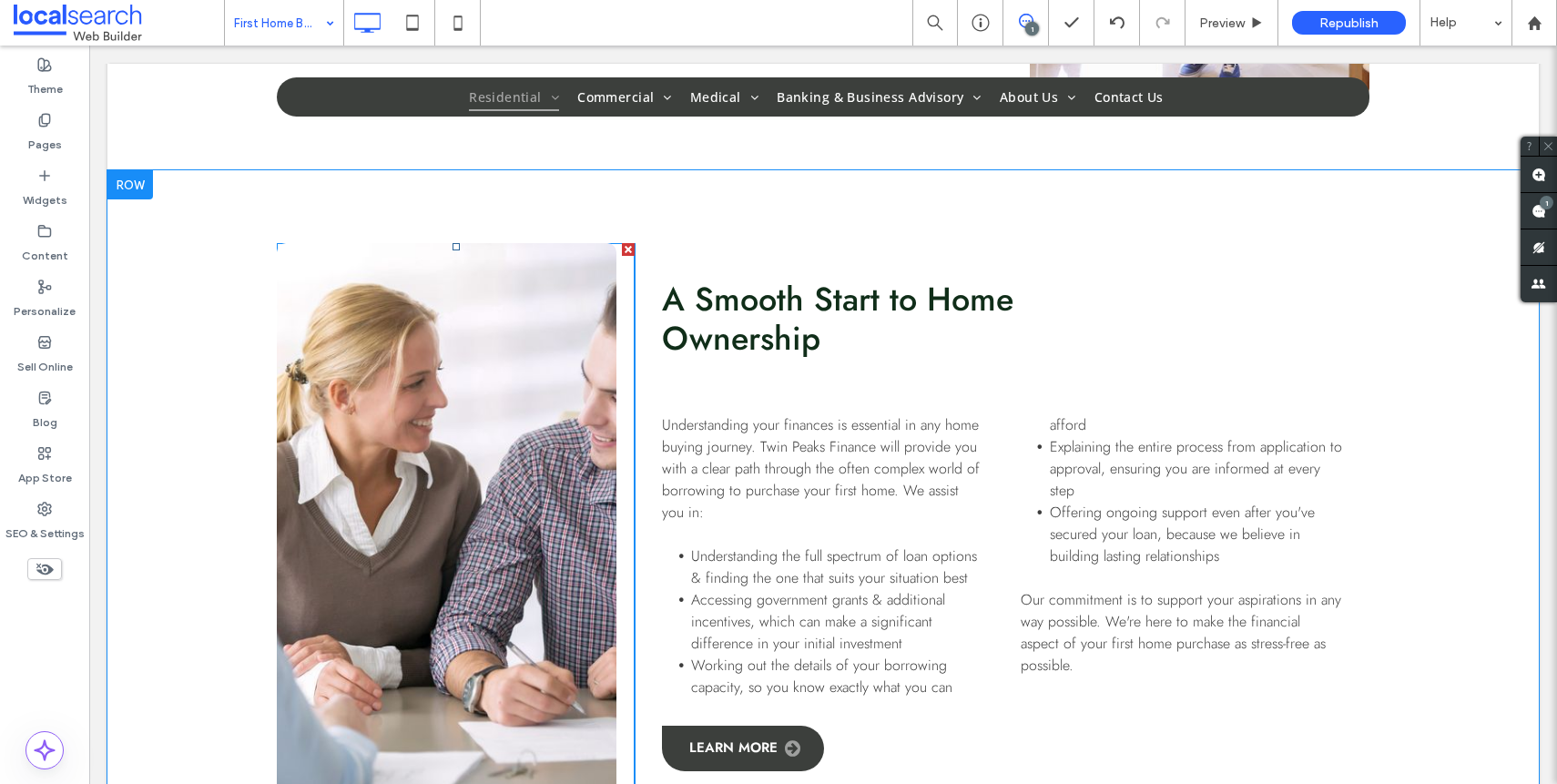
click at [431, 436] on link at bounding box center [446, 530] width 340 height 574
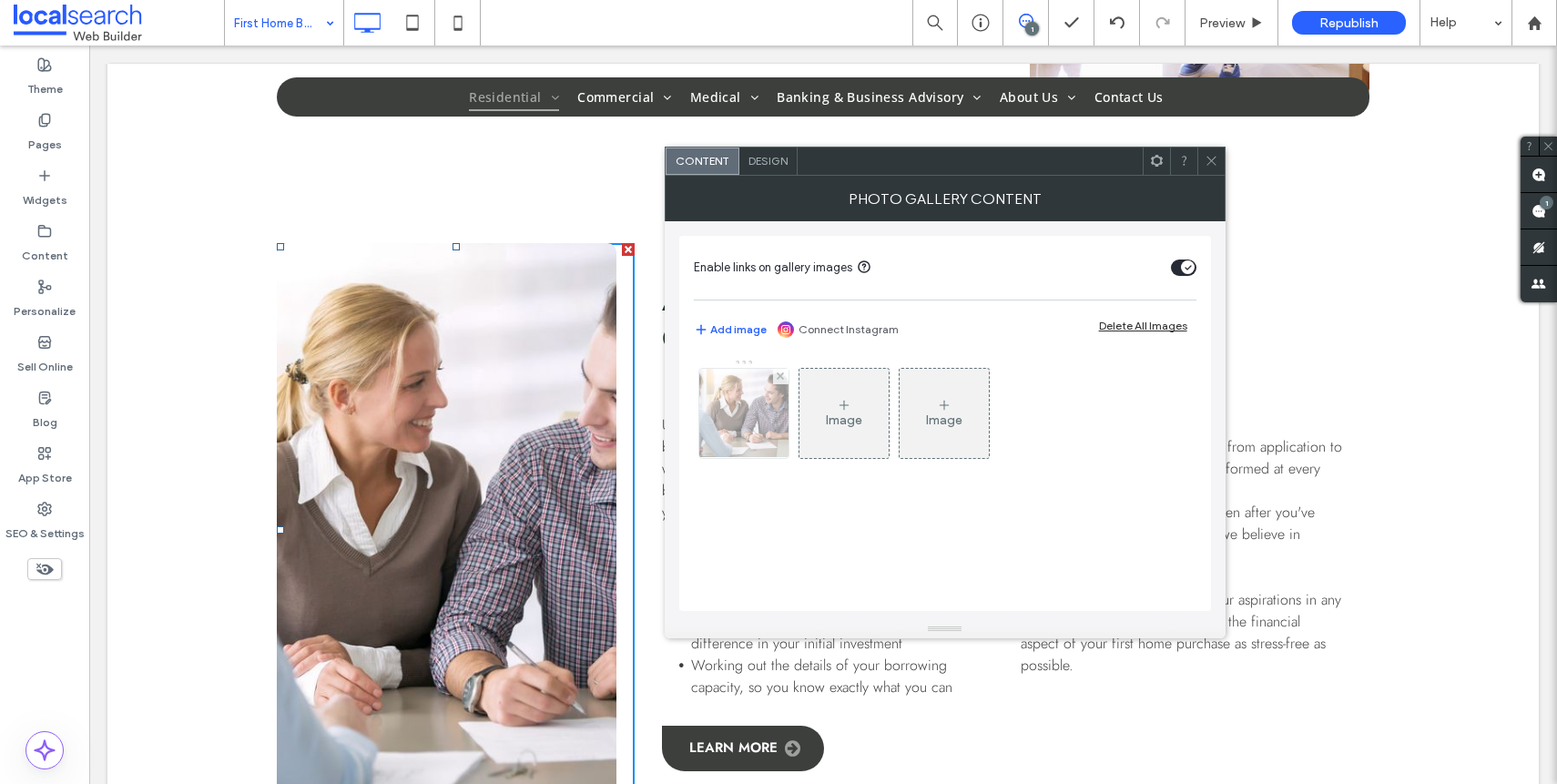
click at [749, 416] on img at bounding box center [744, 413] width 134 height 89
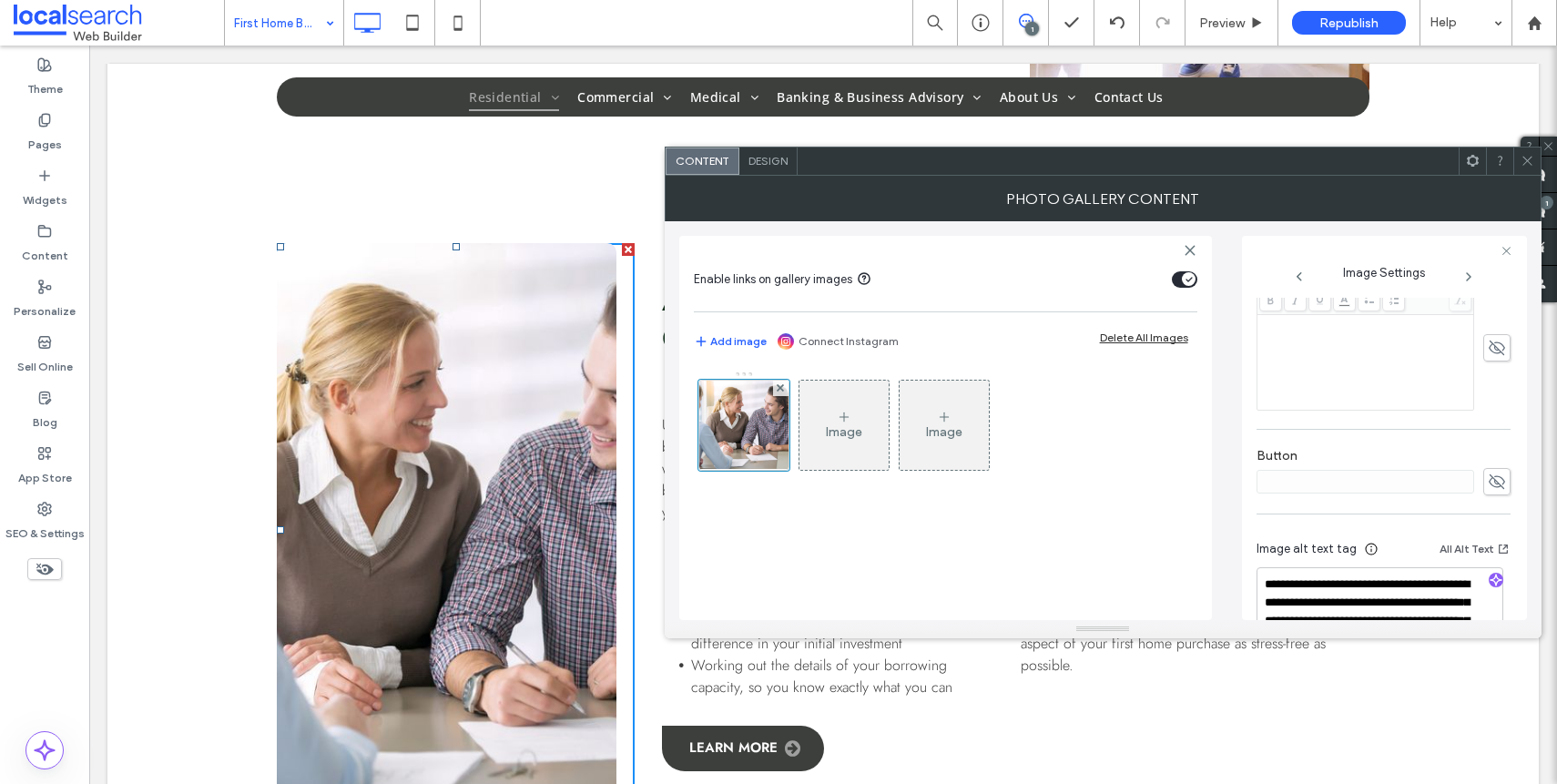
scroll to position [556, 0]
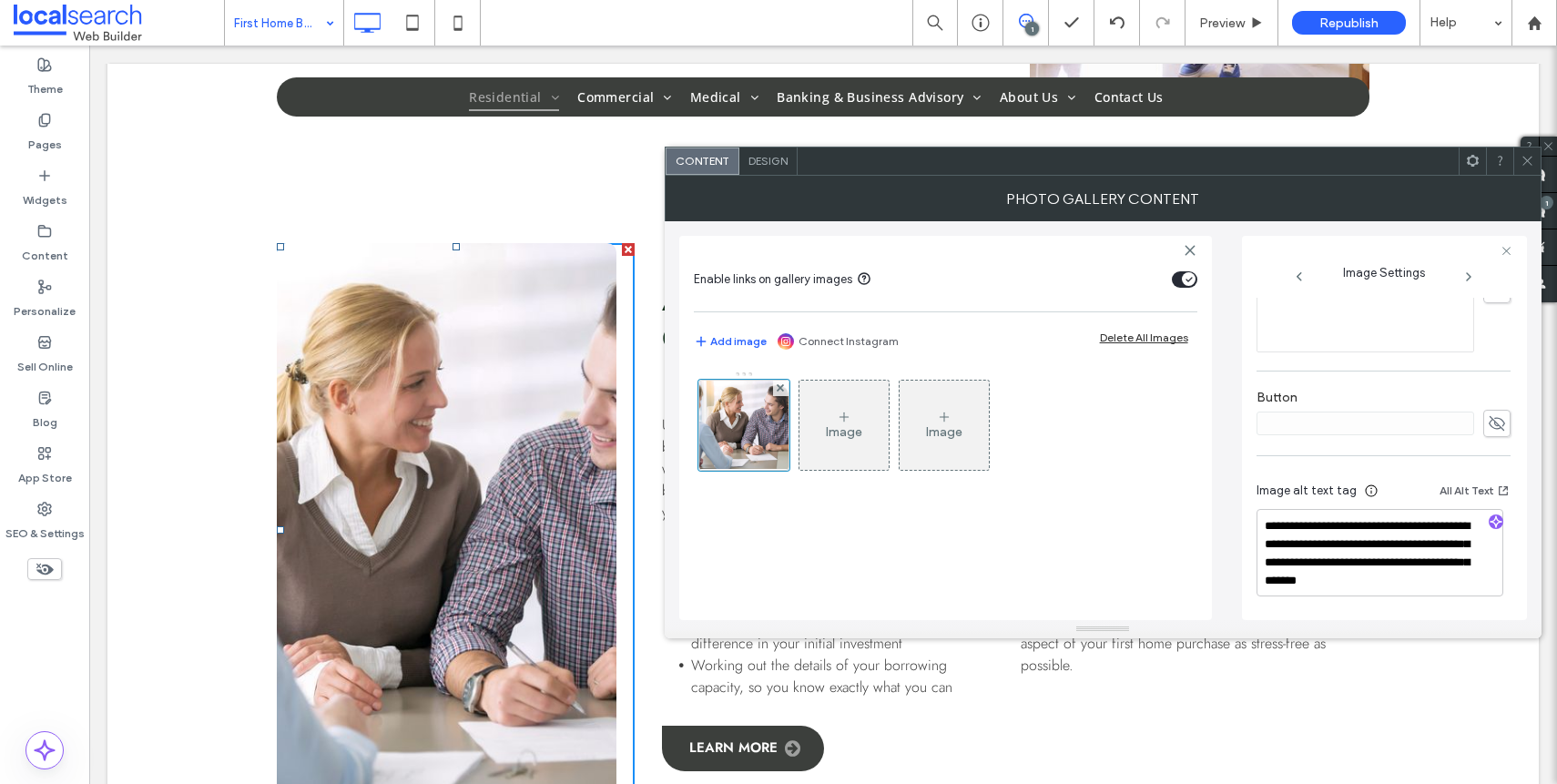
click at [1521, 165] on icon at bounding box center [1527, 161] width 14 height 14
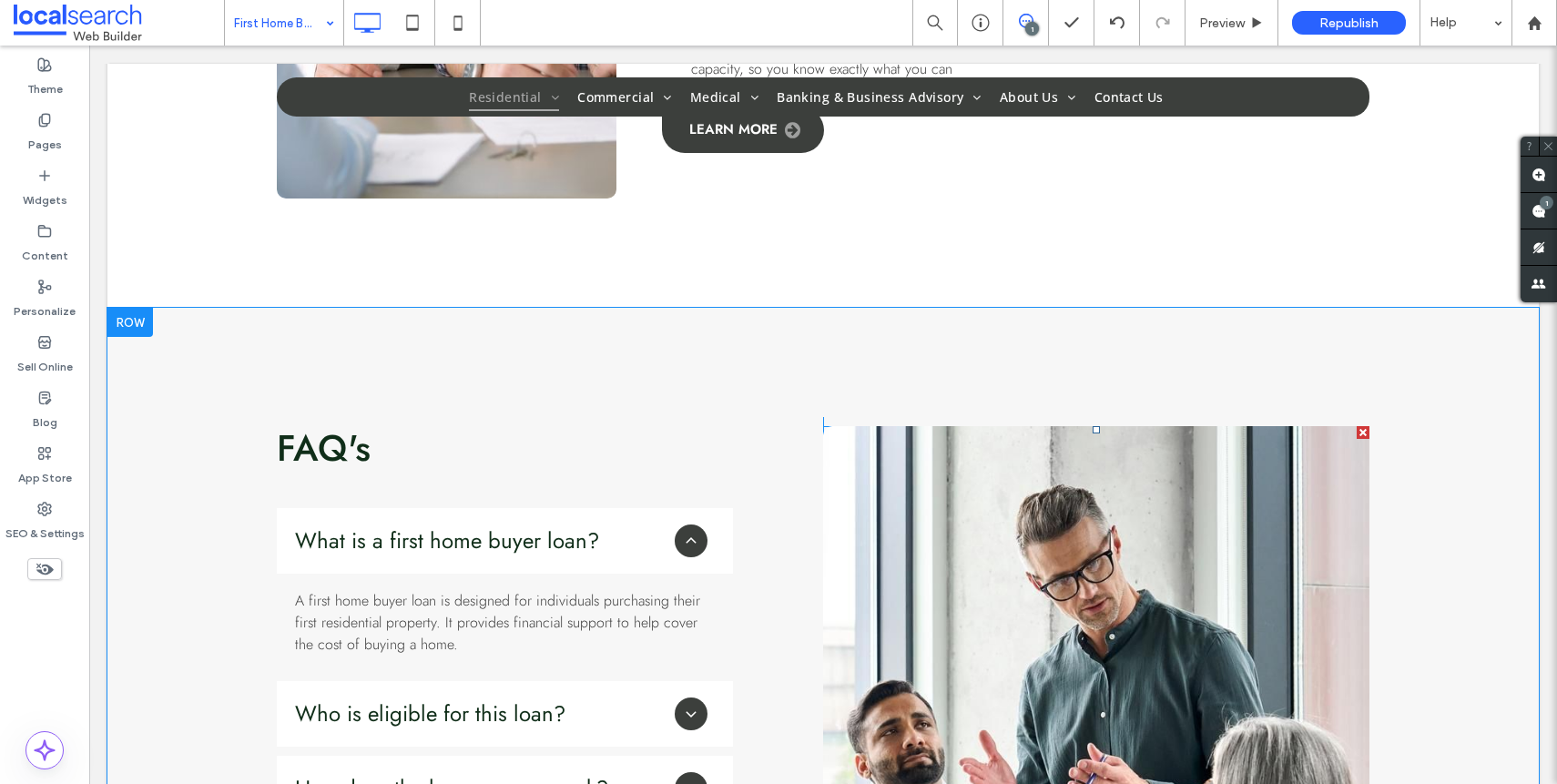
scroll to position [2180, 0]
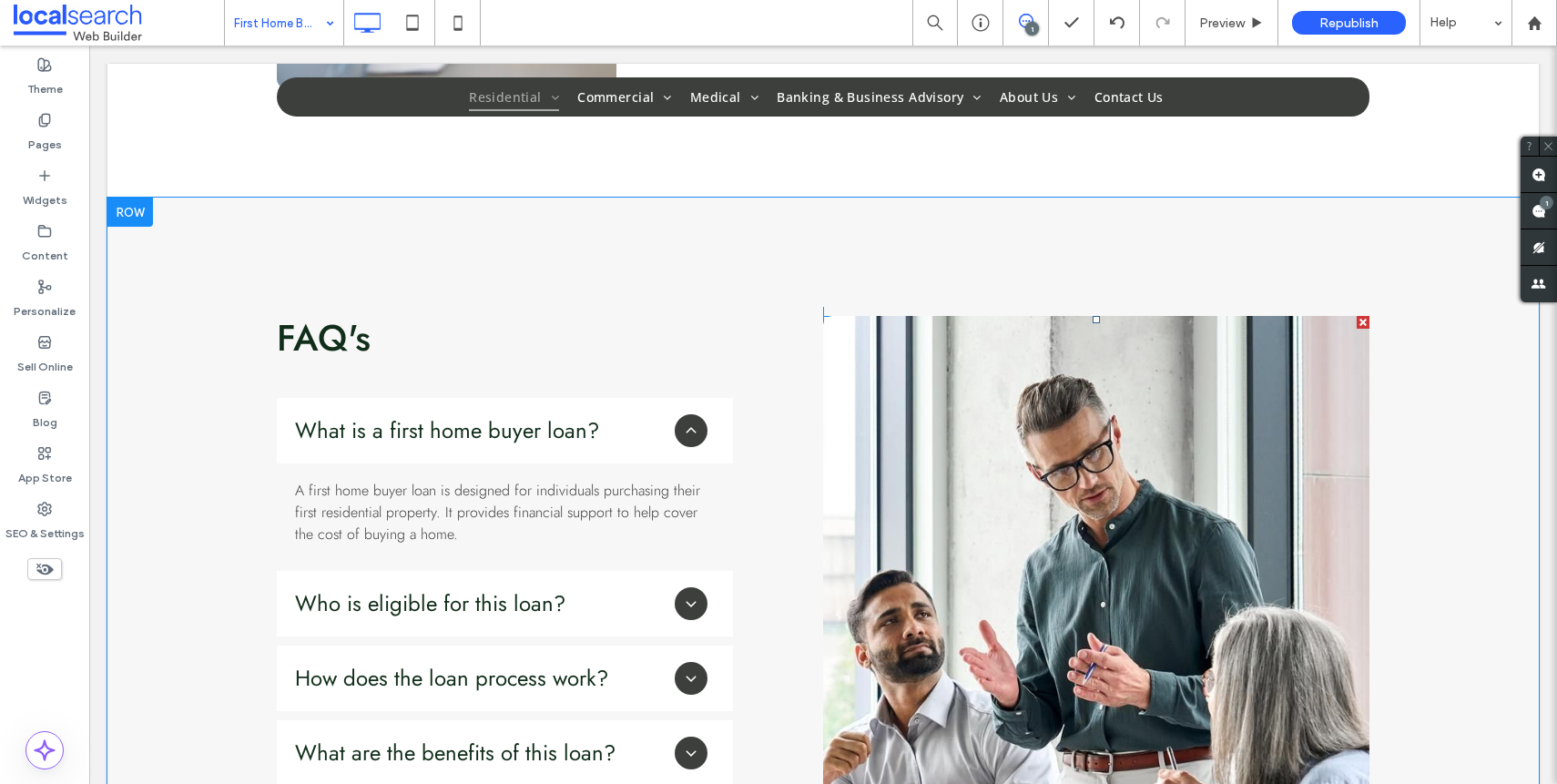
click at [1102, 504] on link at bounding box center [1096, 635] width 546 height 639
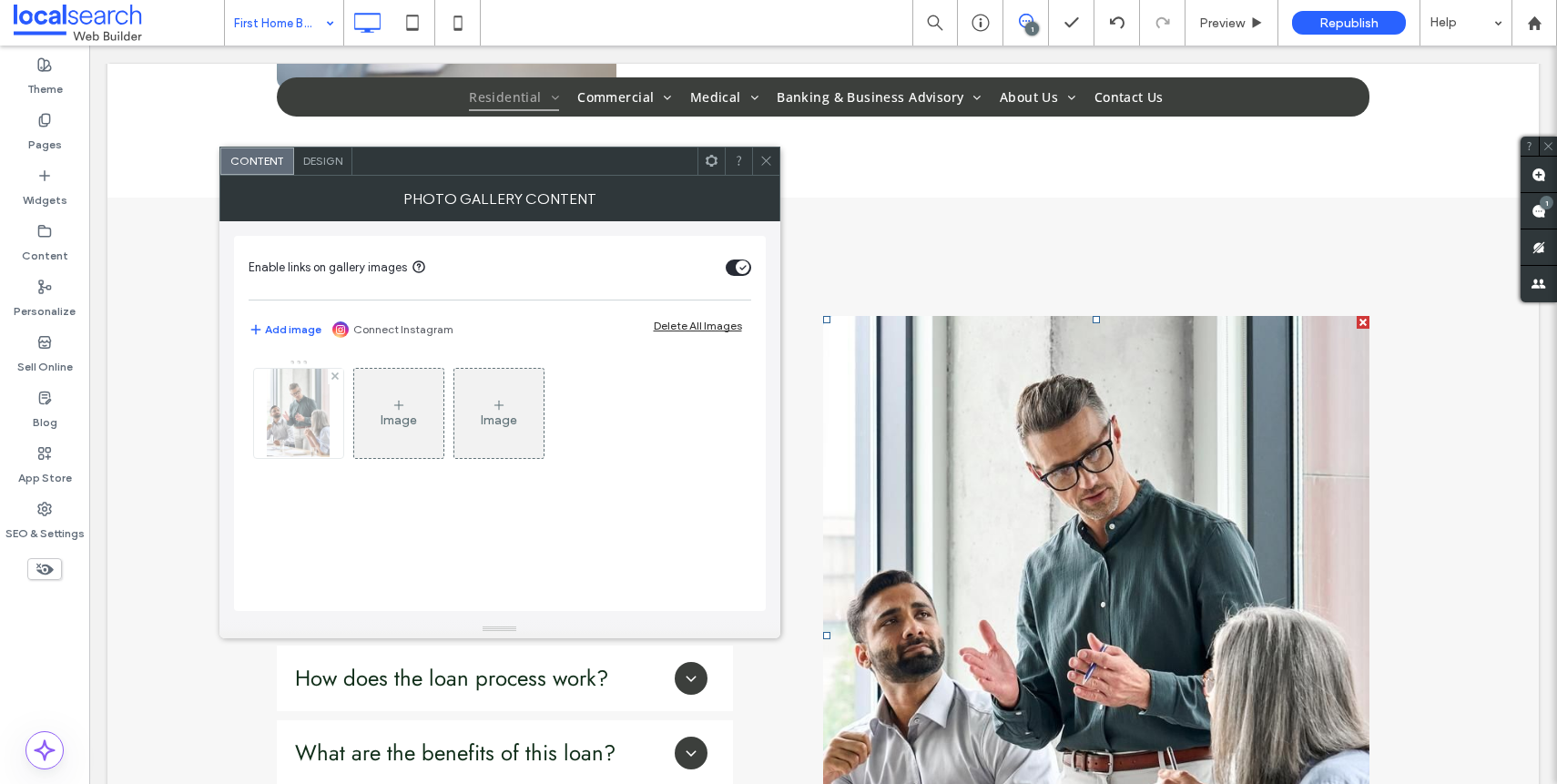
click at [291, 430] on div at bounding box center [298, 413] width 89 height 89
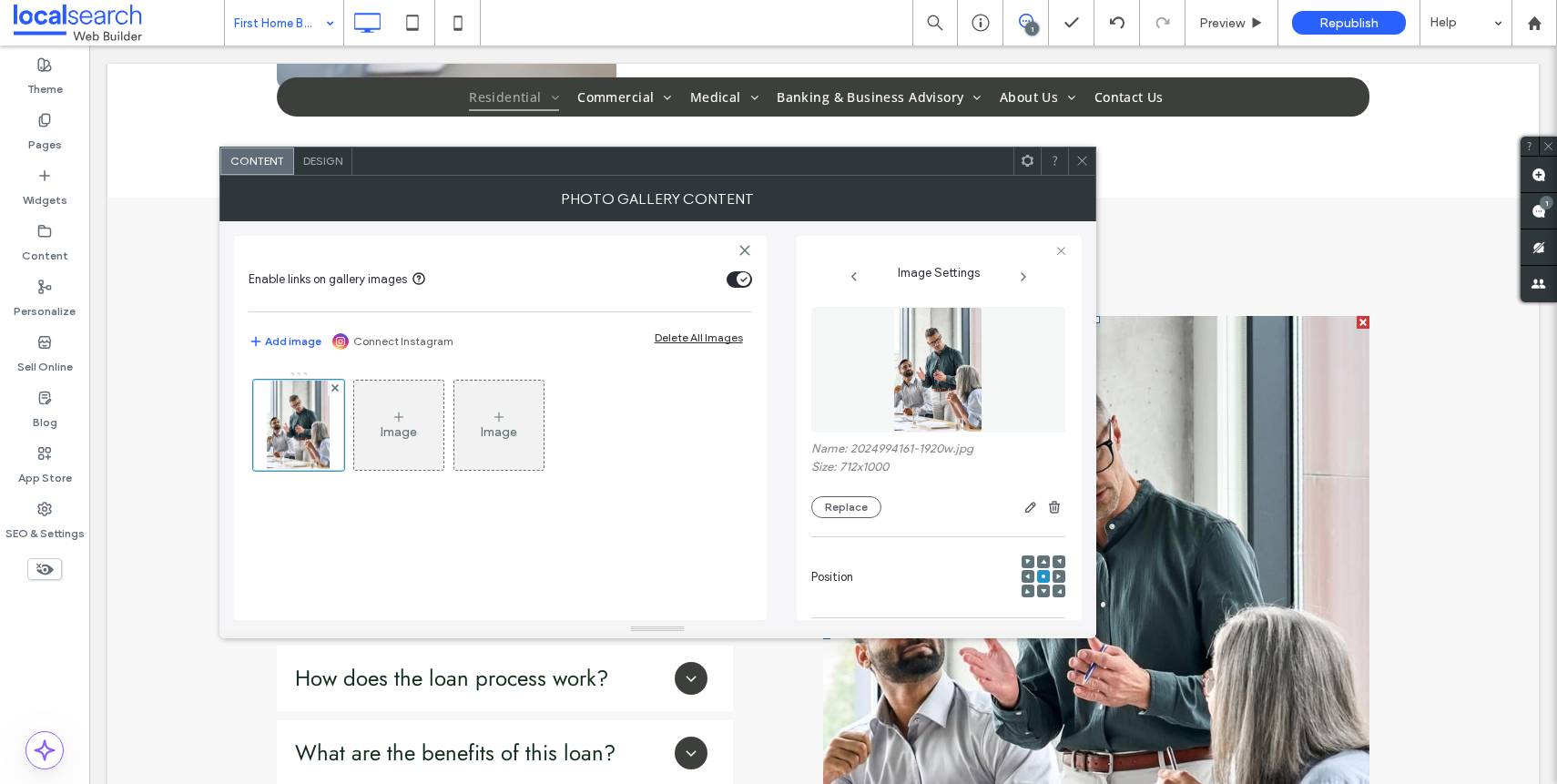
click at [889, 500] on div at bounding box center [973, 507] width 184 height 22
click at [844, 507] on button "Replace" at bounding box center [846, 507] width 70 height 22
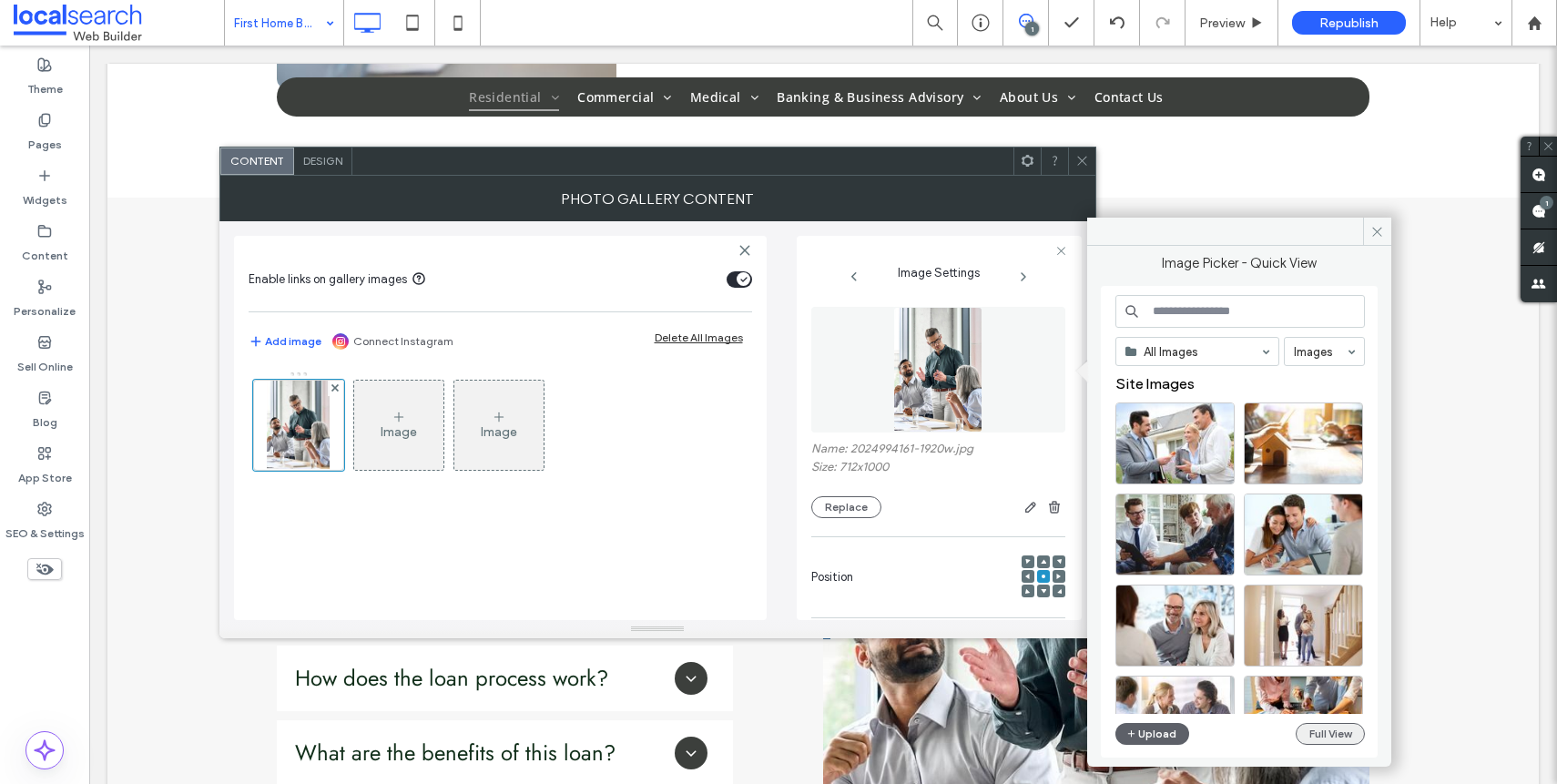
click at [1311, 728] on button "Full View" at bounding box center [1329, 734] width 69 height 22
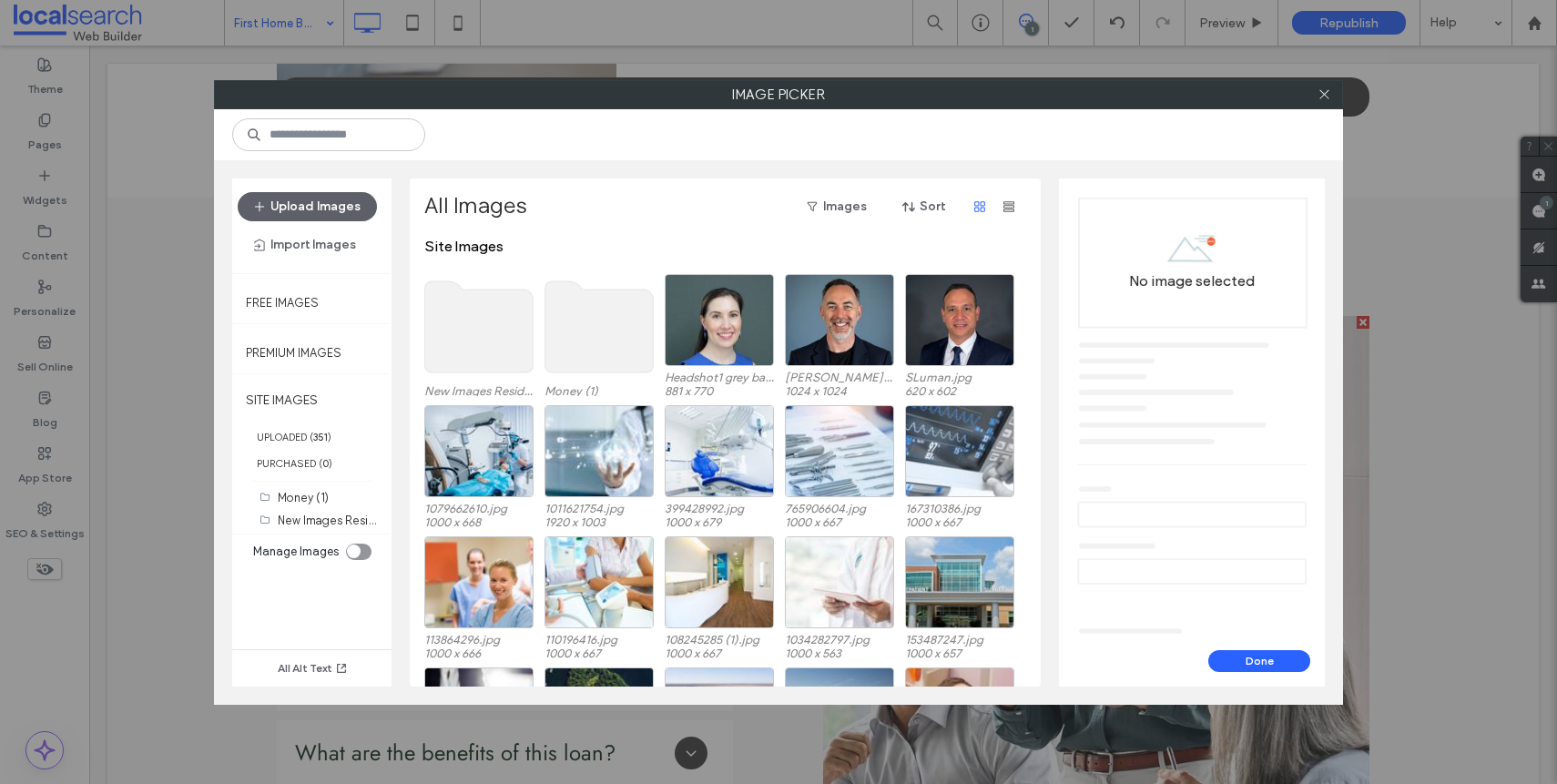
click at [467, 332] on use at bounding box center [479, 326] width 108 height 91
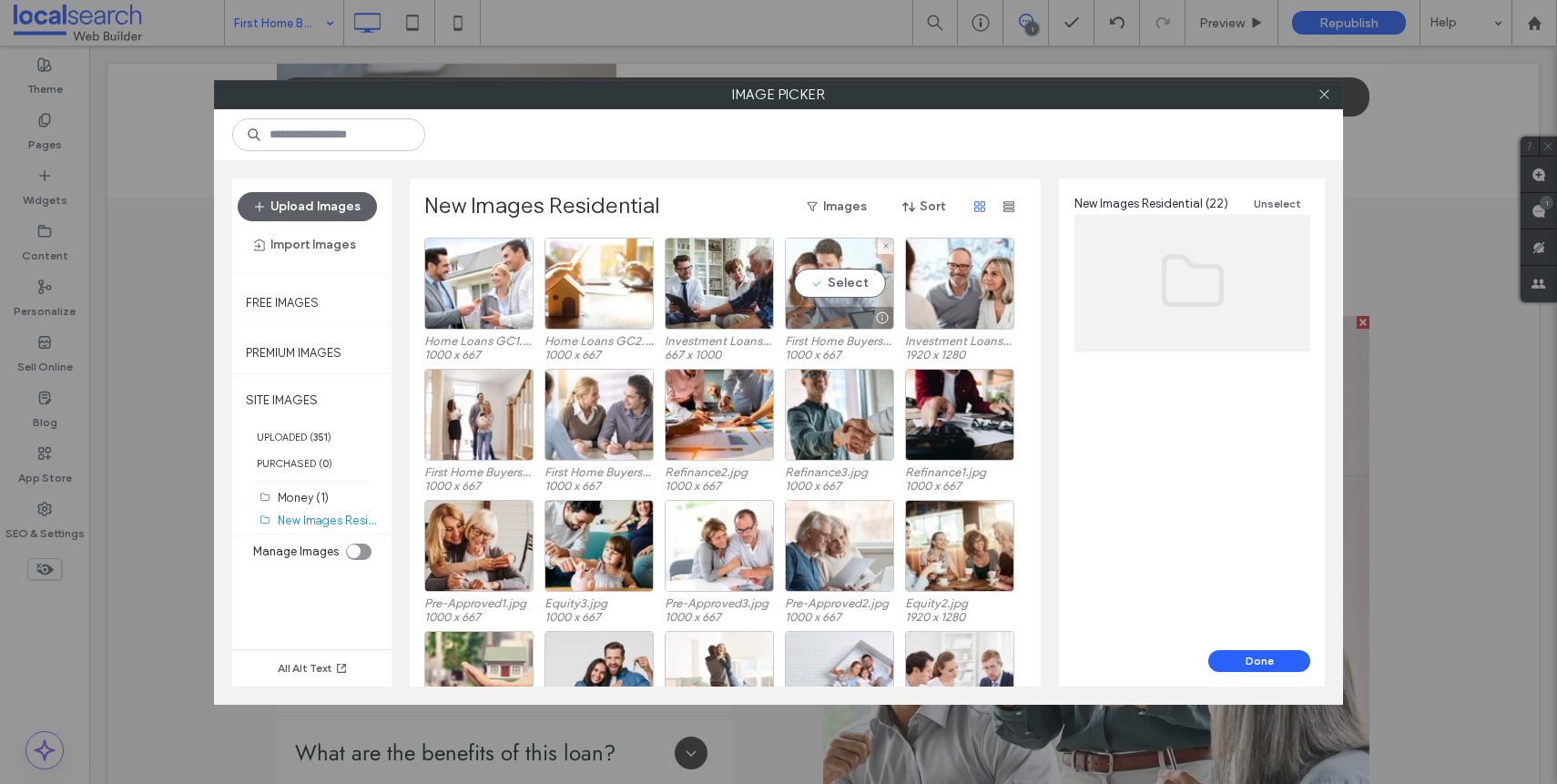
drag, startPoint x: 785, startPoint y: 325, endPoint x: 820, endPoint y: 308, distance: 38.9
click at [820, 308] on div at bounding box center [839, 318] width 107 height 22
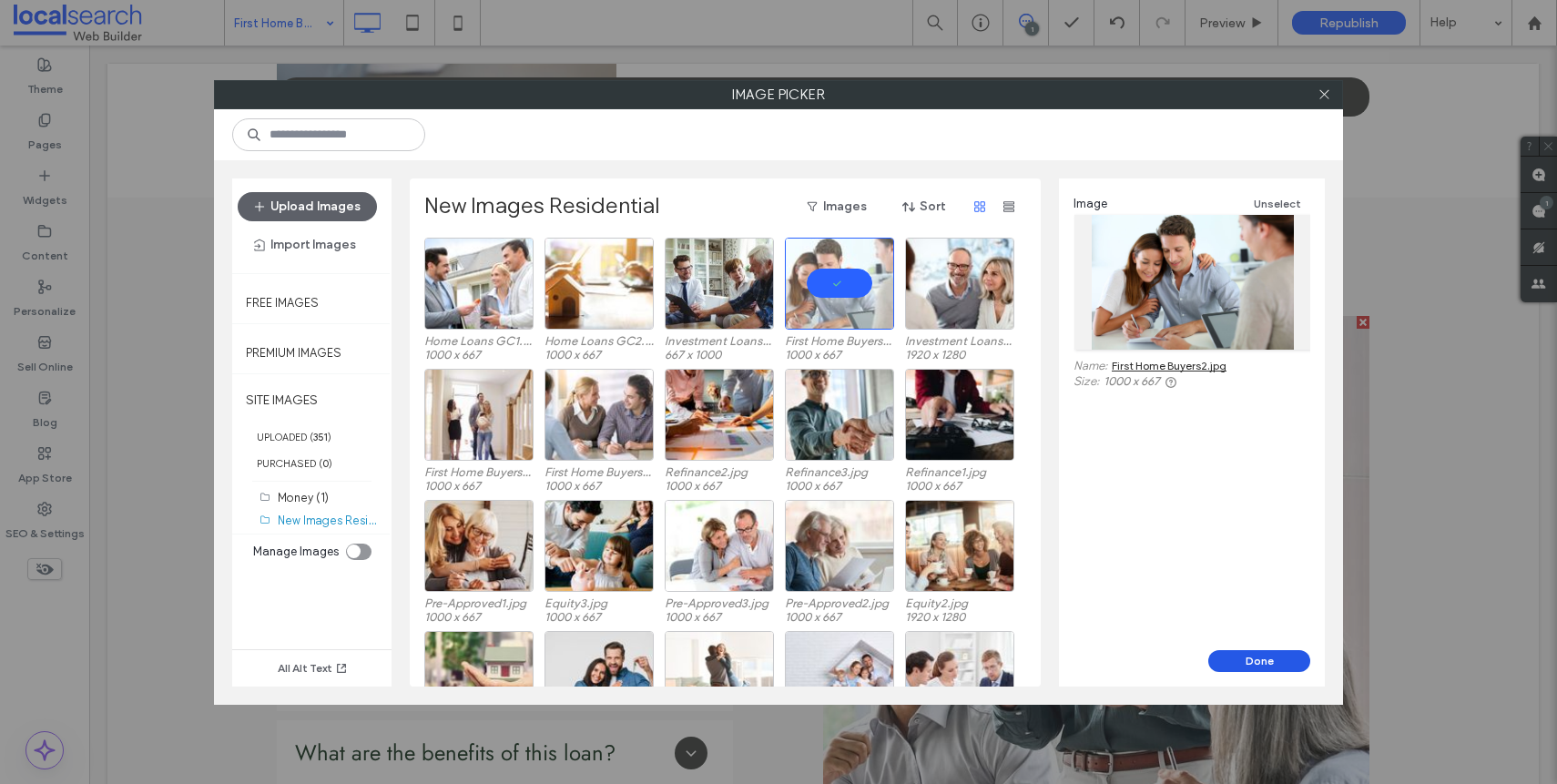
click at [1280, 668] on button "Done" at bounding box center [1259, 661] width 102 height 22
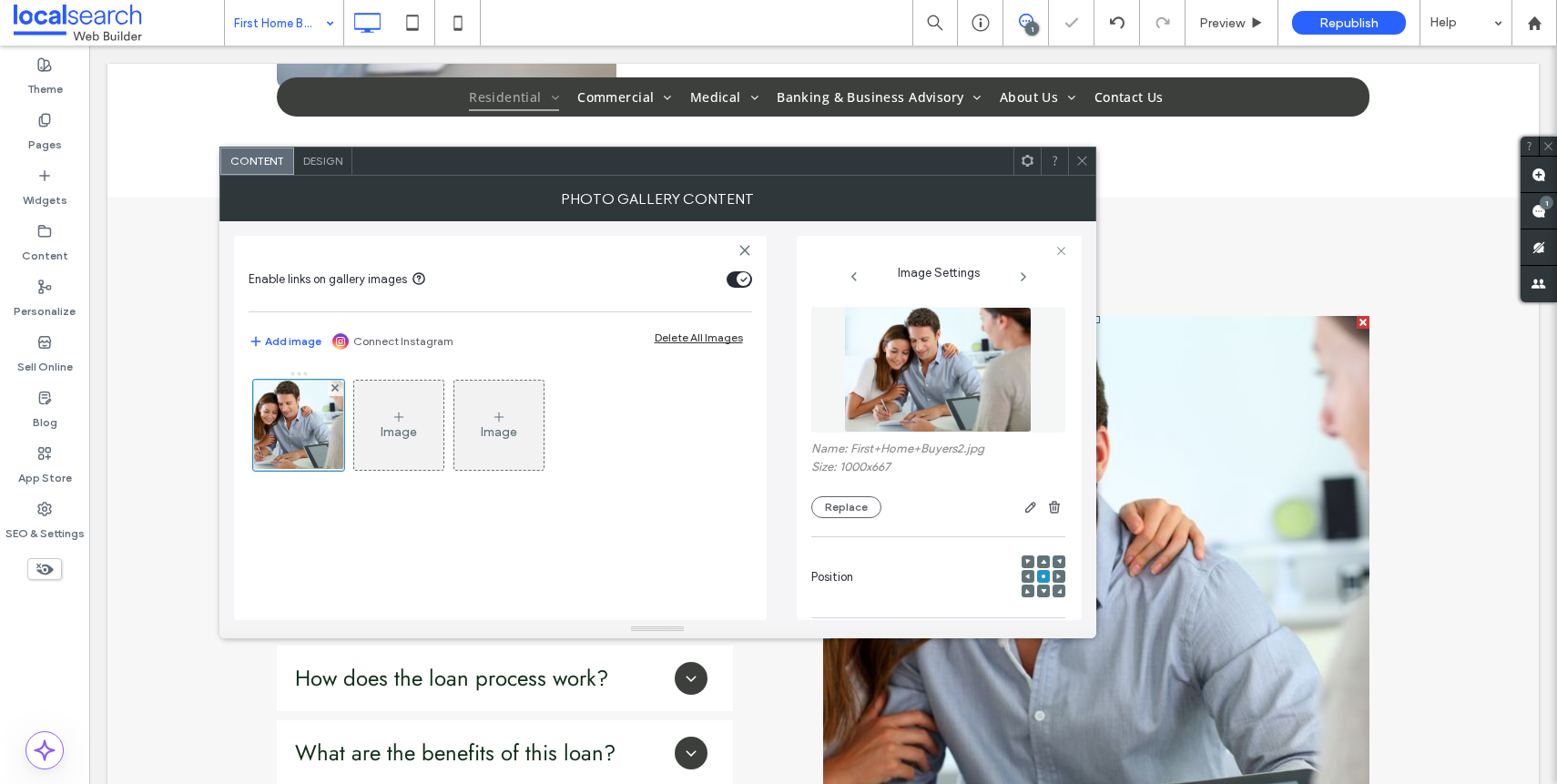
drag, startPoint x: 1078, startPoint y: 156, endPoint x: 1094, endPoint y: 194, distance: 41.2
click at [1078, 156] on icon at bounding box center [1081, 161] width 14 height 14
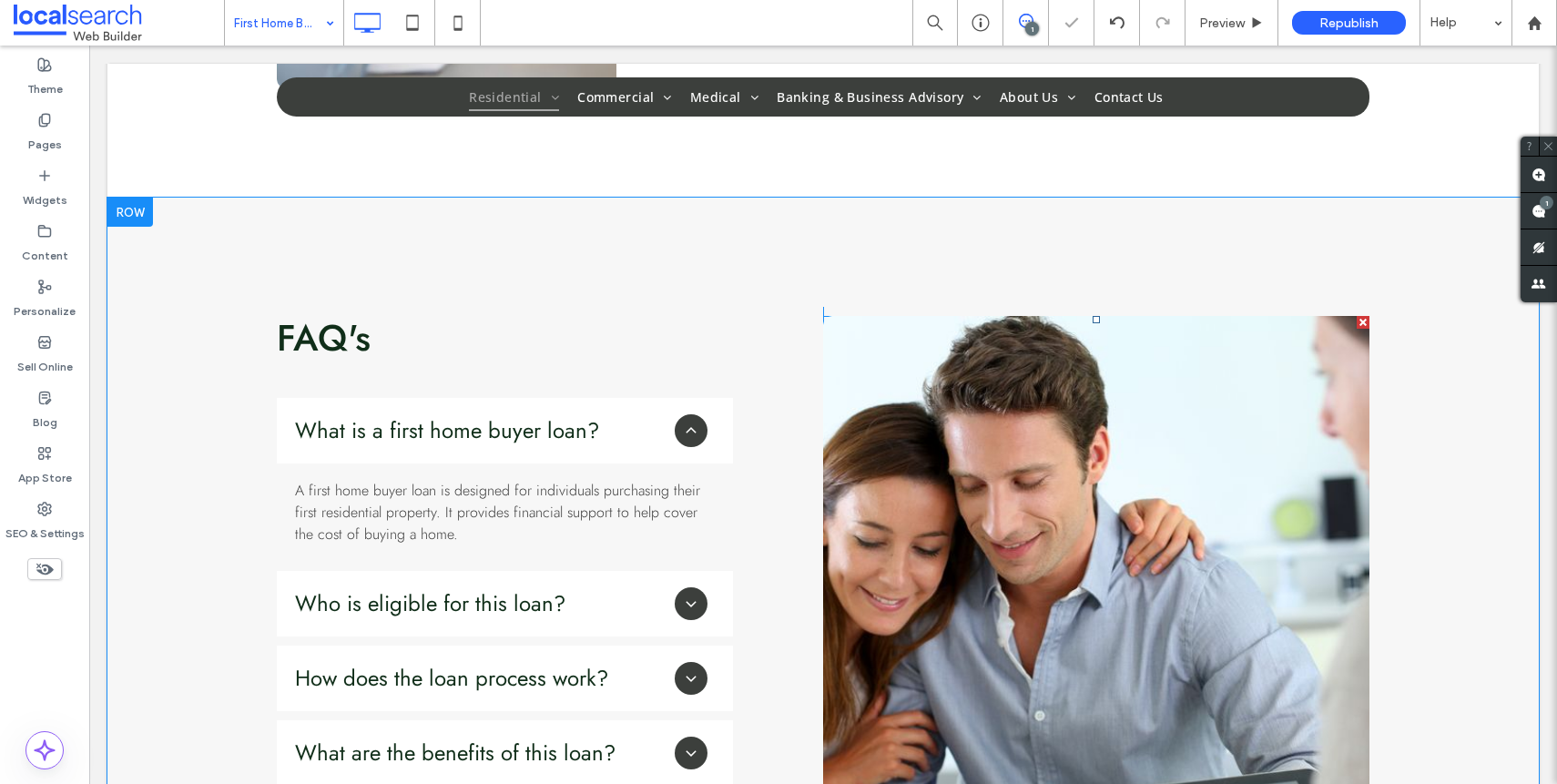
click at [1155, 566] on link at bounding box center [1096, 635] width 546 height 639
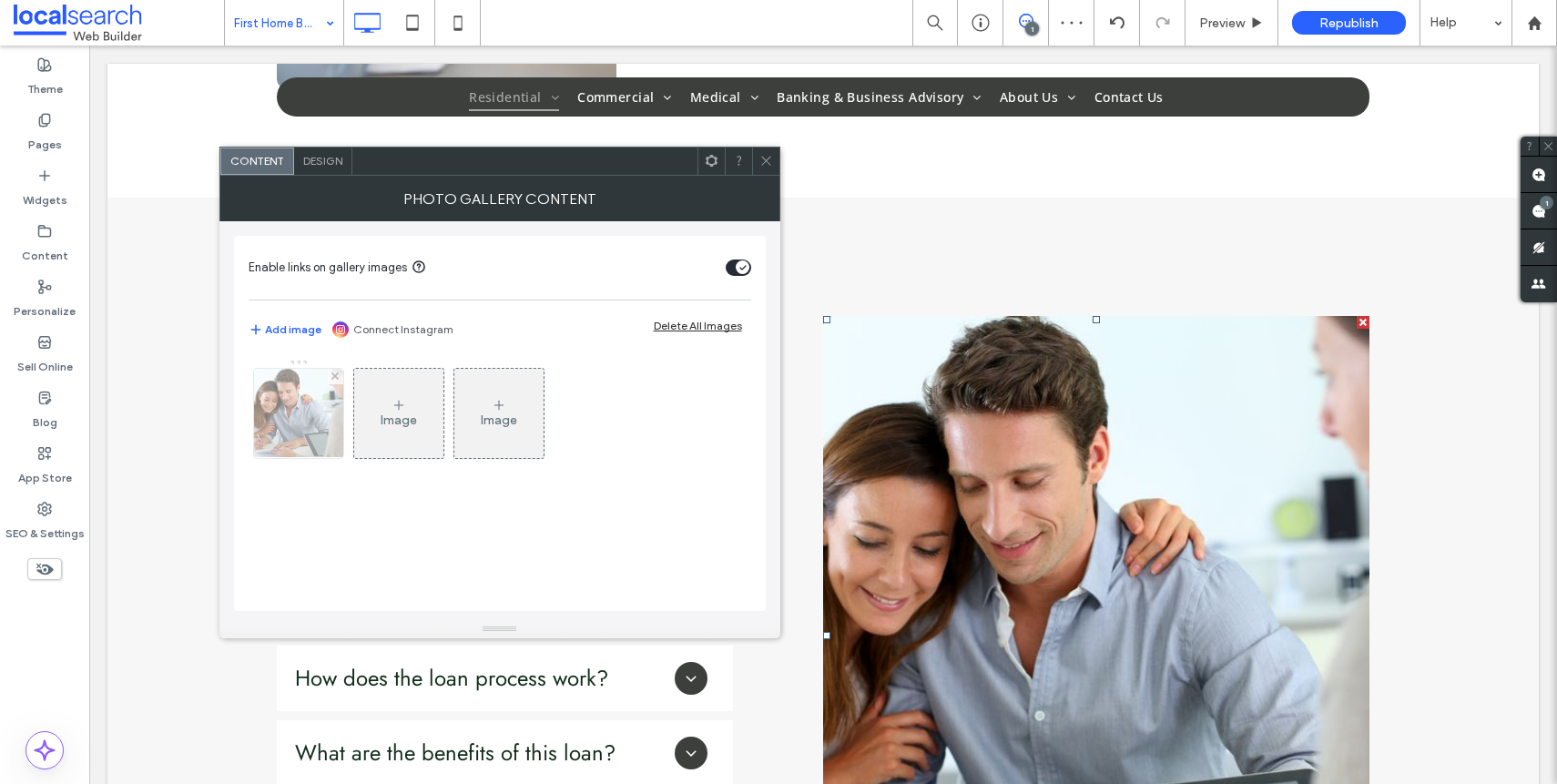
click at [327, 431] on img at bounding box center [298, 413] width 134 height 89
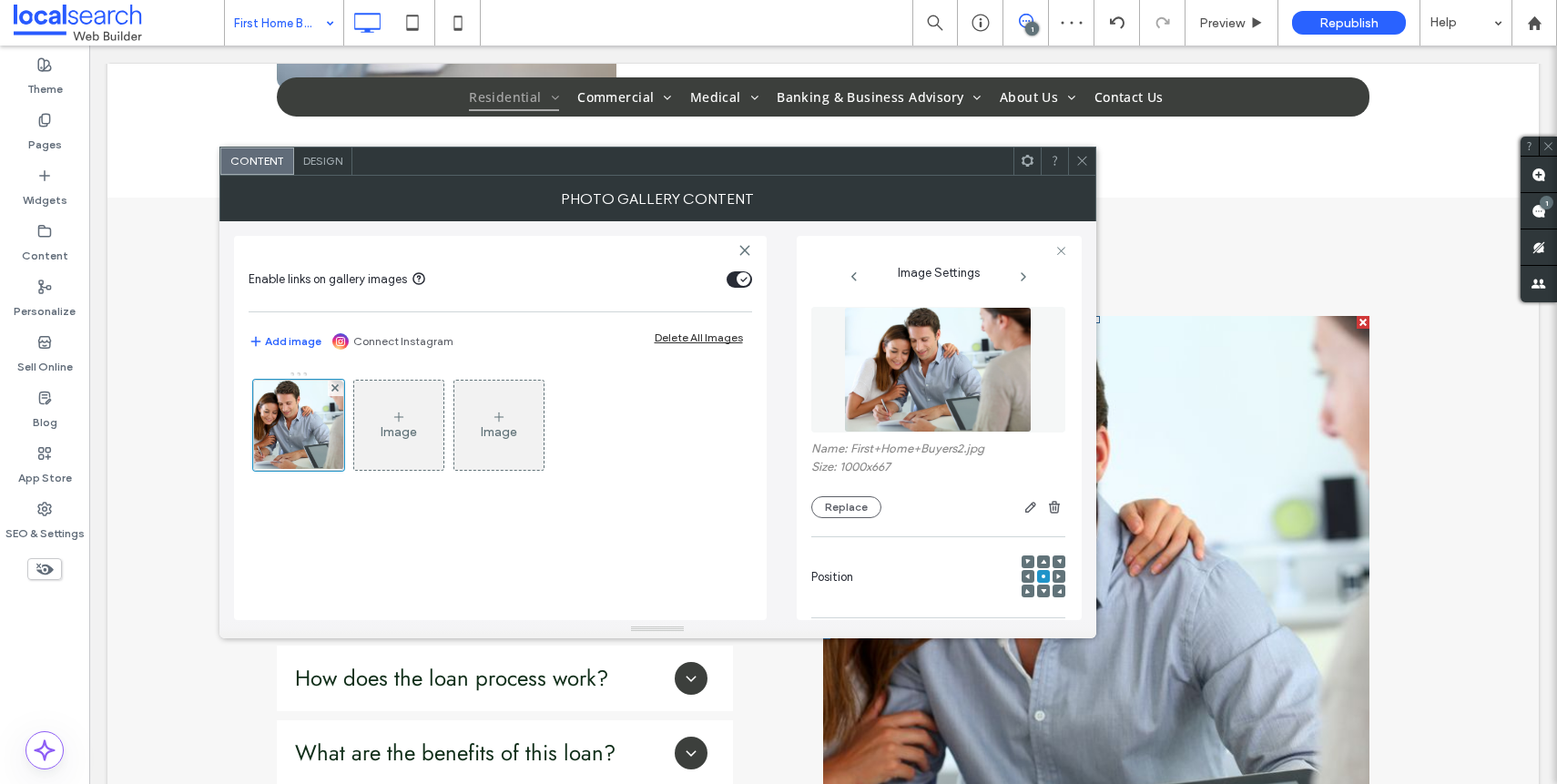
click at [1023, 578] on div at bounding box center [1028, 577] width 13 height 13
click at [1025, 578] on icon at bounding box center [1028, 577] width 6 height 6
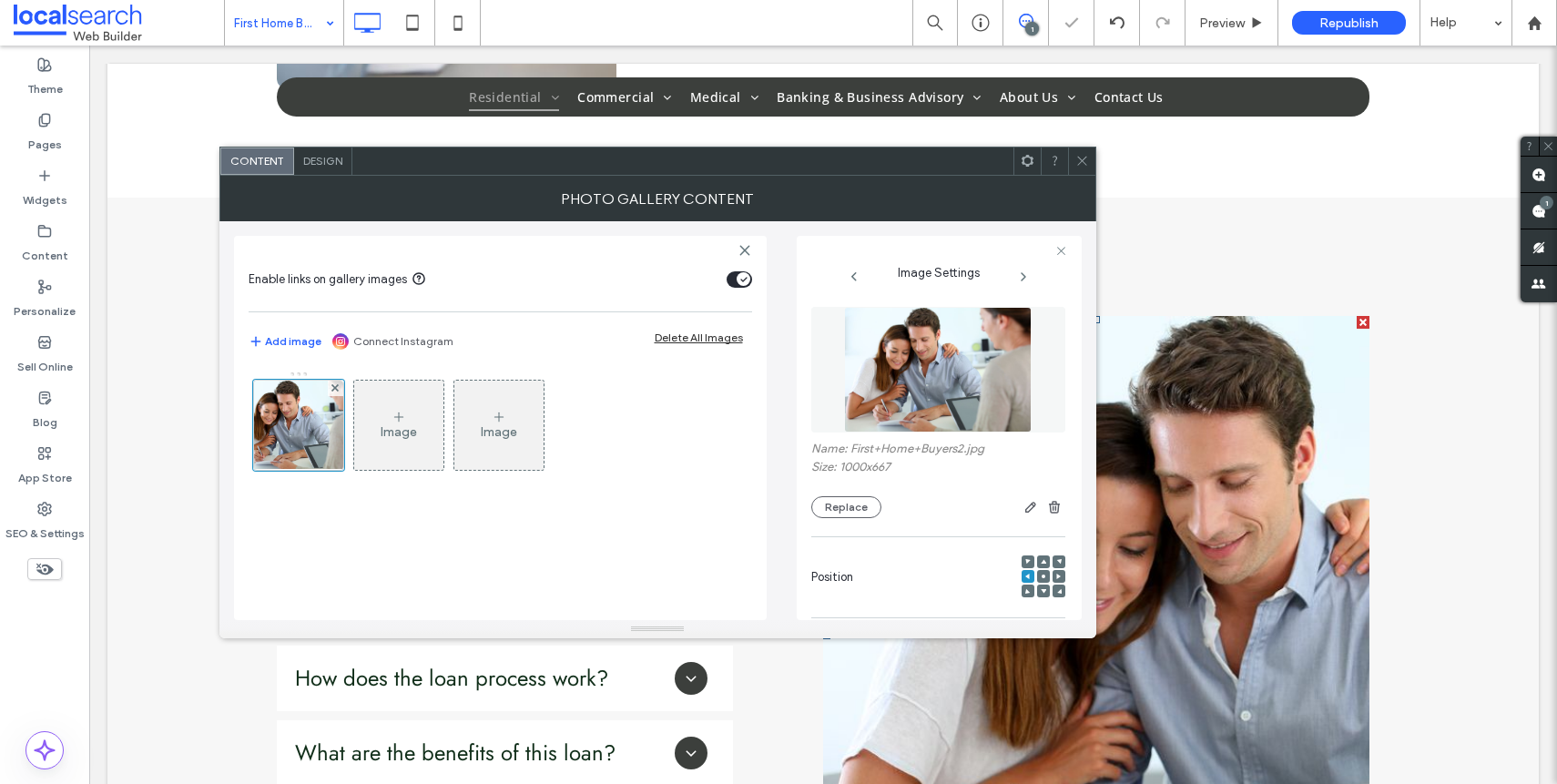
click at [1082, 168] on span at bounding box center [1081, 162] width 14 height 28
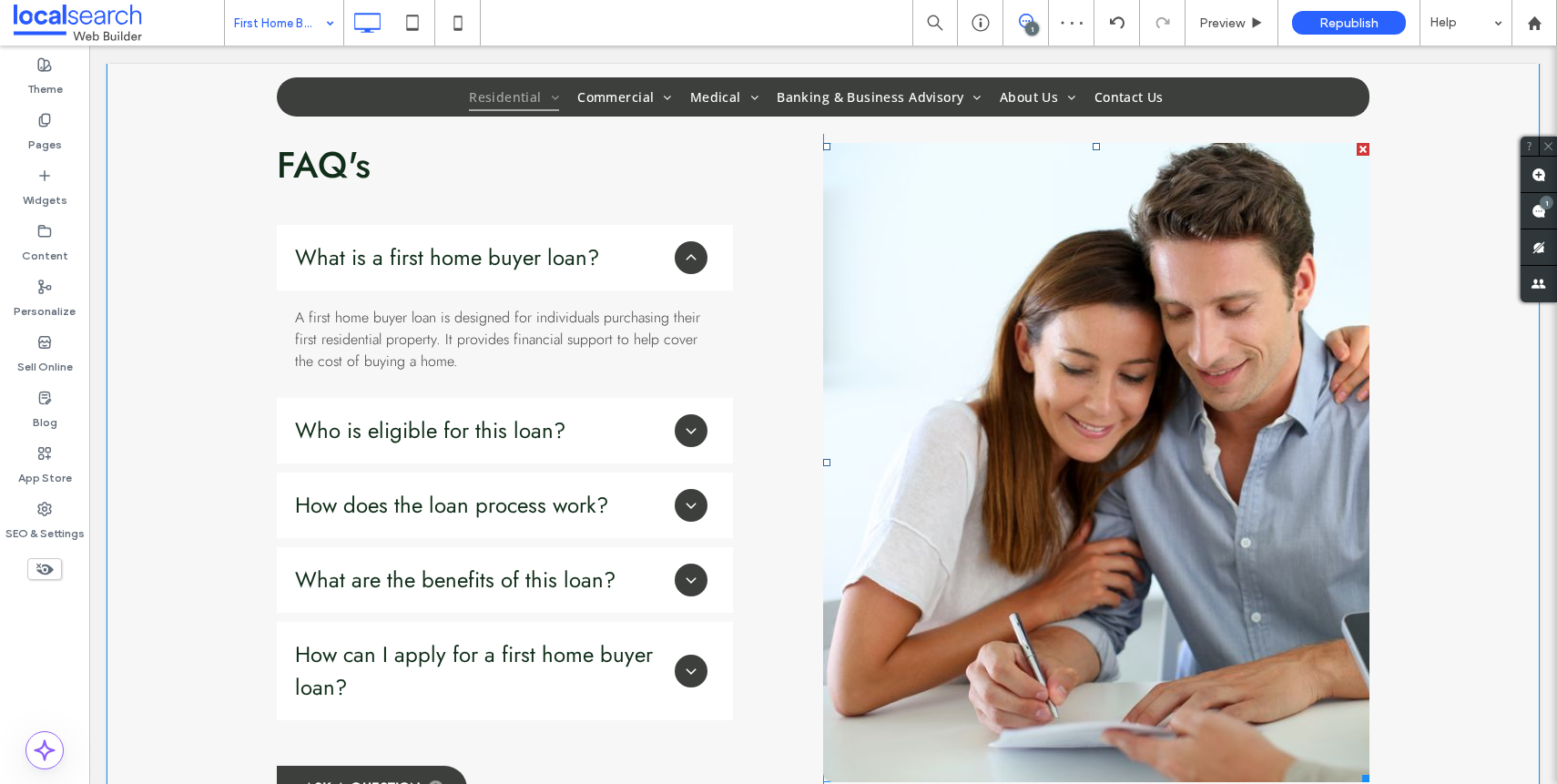
scroll to position [2565, 0]
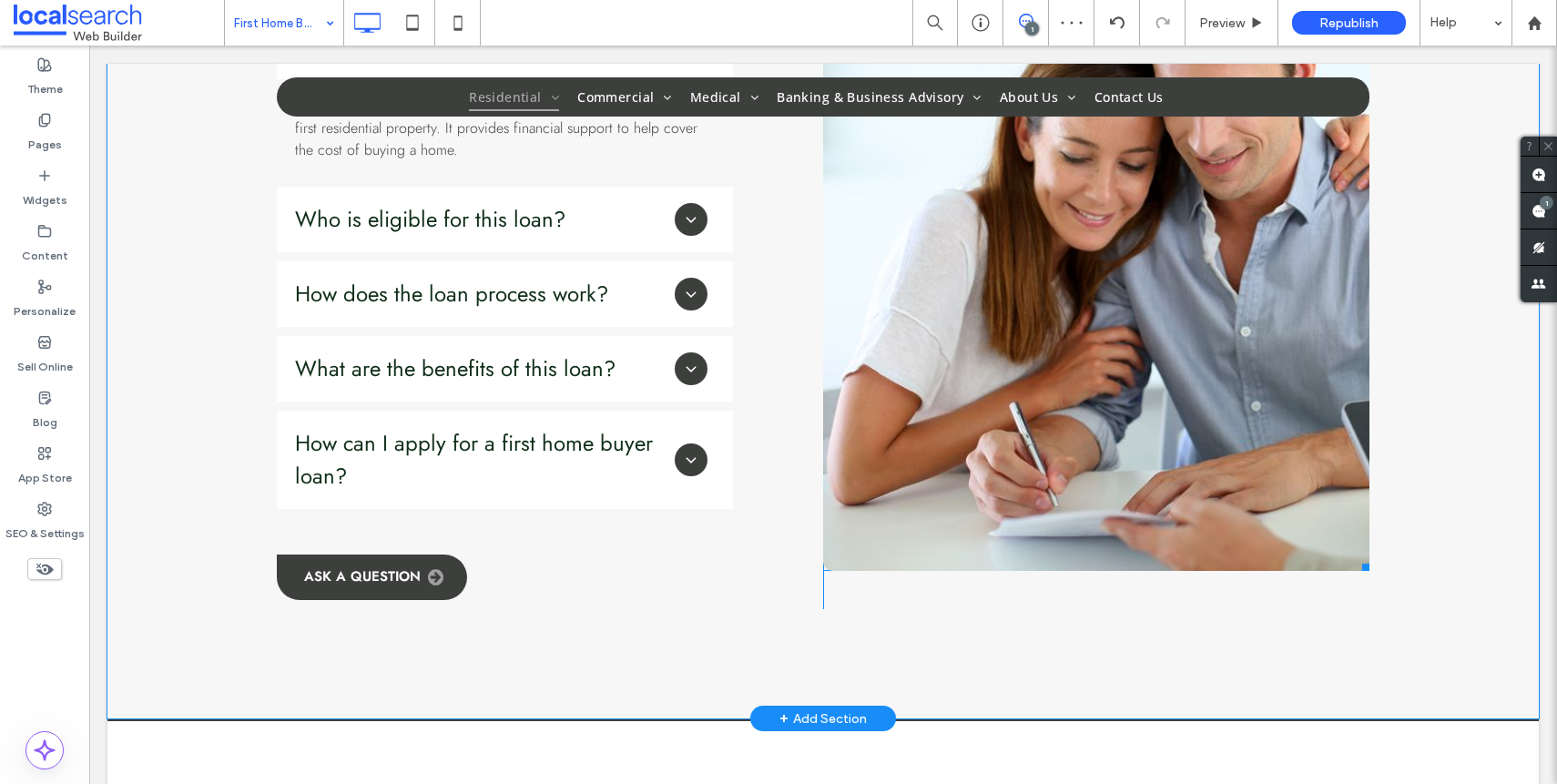
click at [1093, 325] on link at bounding box center [1096, 252] width 546 height 639
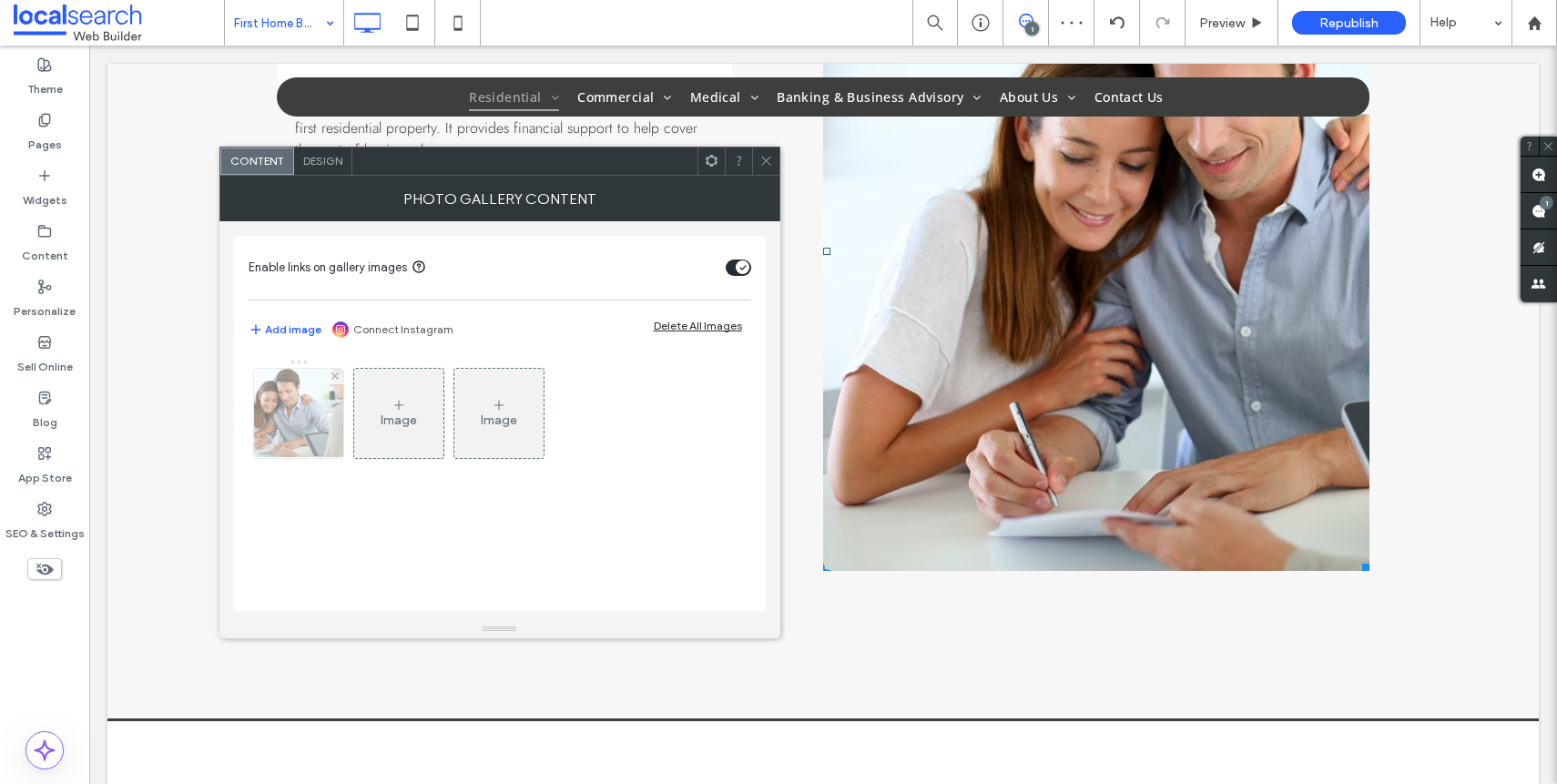
click at [288, 427] on img at bounding box center [298, 413] width 134 height 89
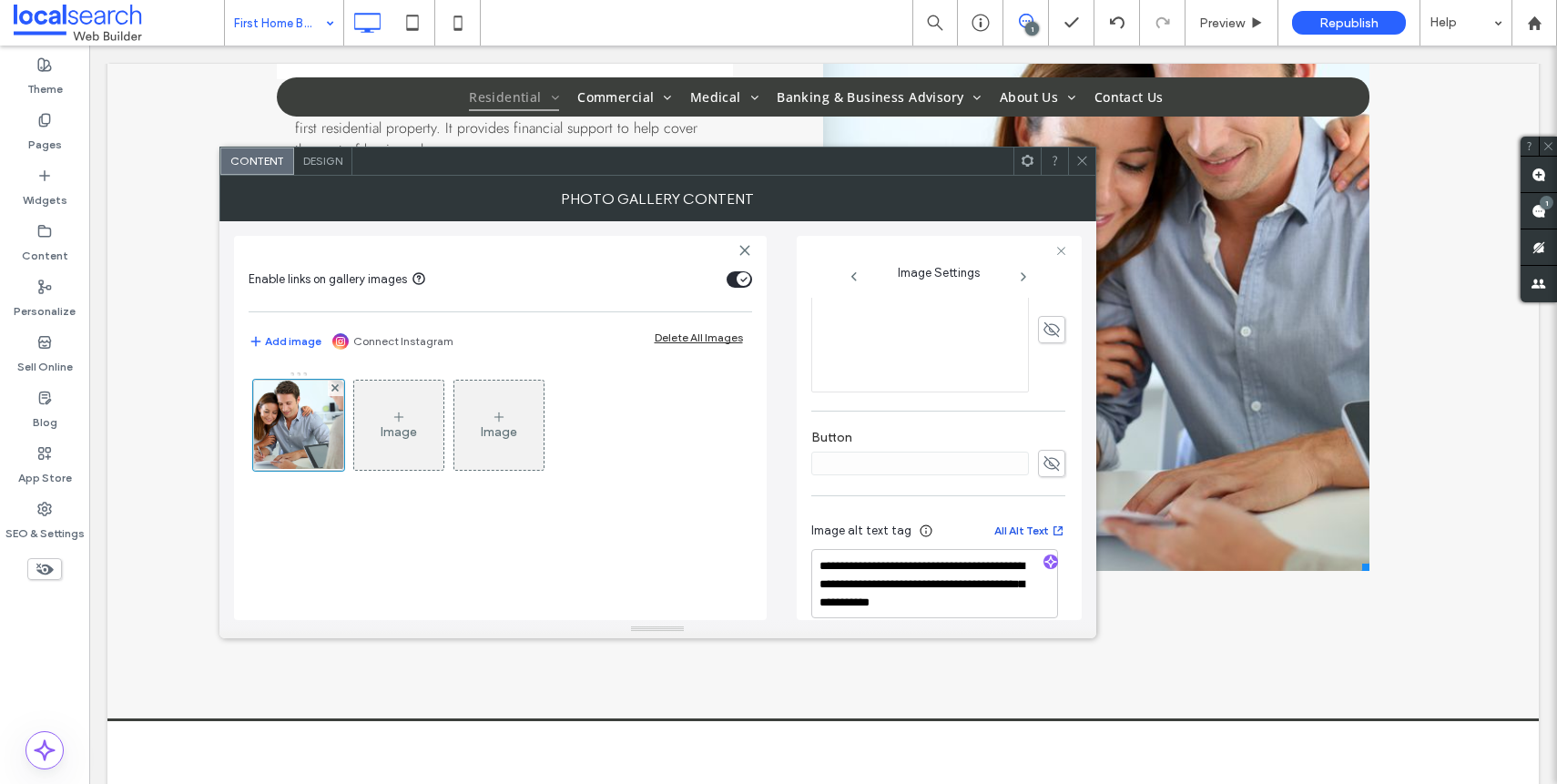
scroll to position [538, 0]
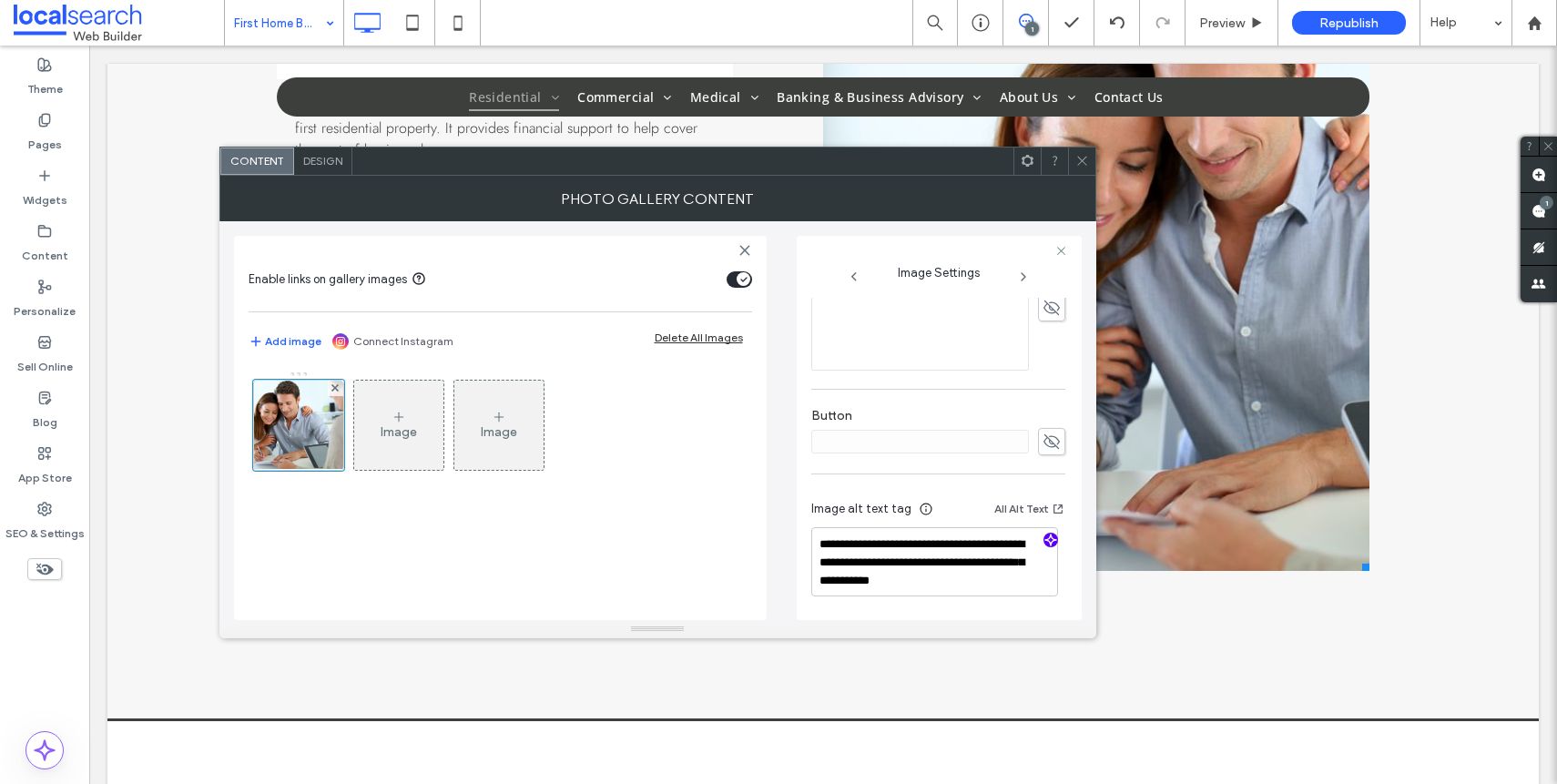
click at [1045, 539] on icon "button" at bounding box center [1051, 540] width 13 height 13
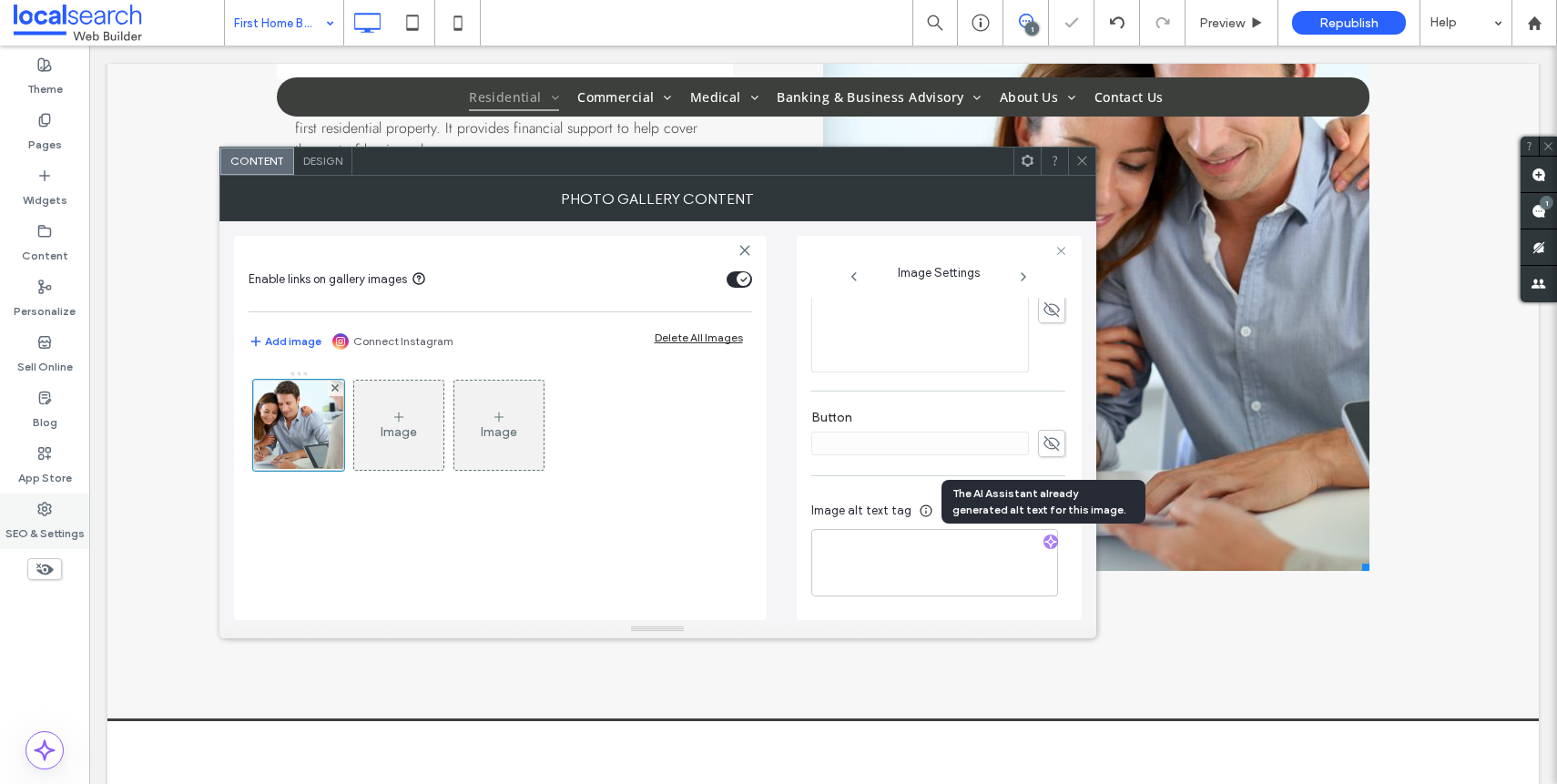
scroll to position [536, 0]
click at [1013, 563] on textarea "**********" at bounding box center [935, 562] width 247 height 67
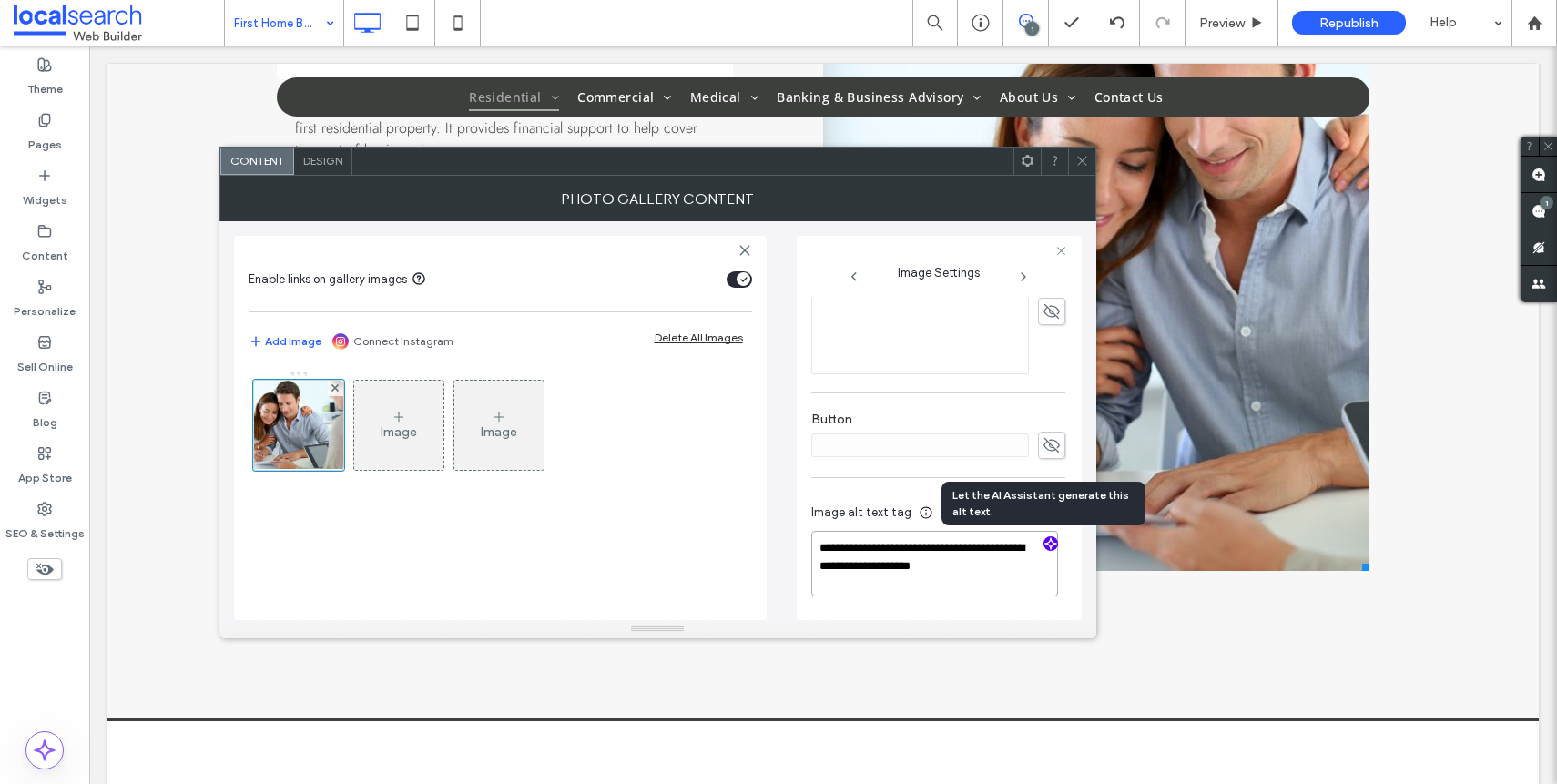
paste textarea "**********"
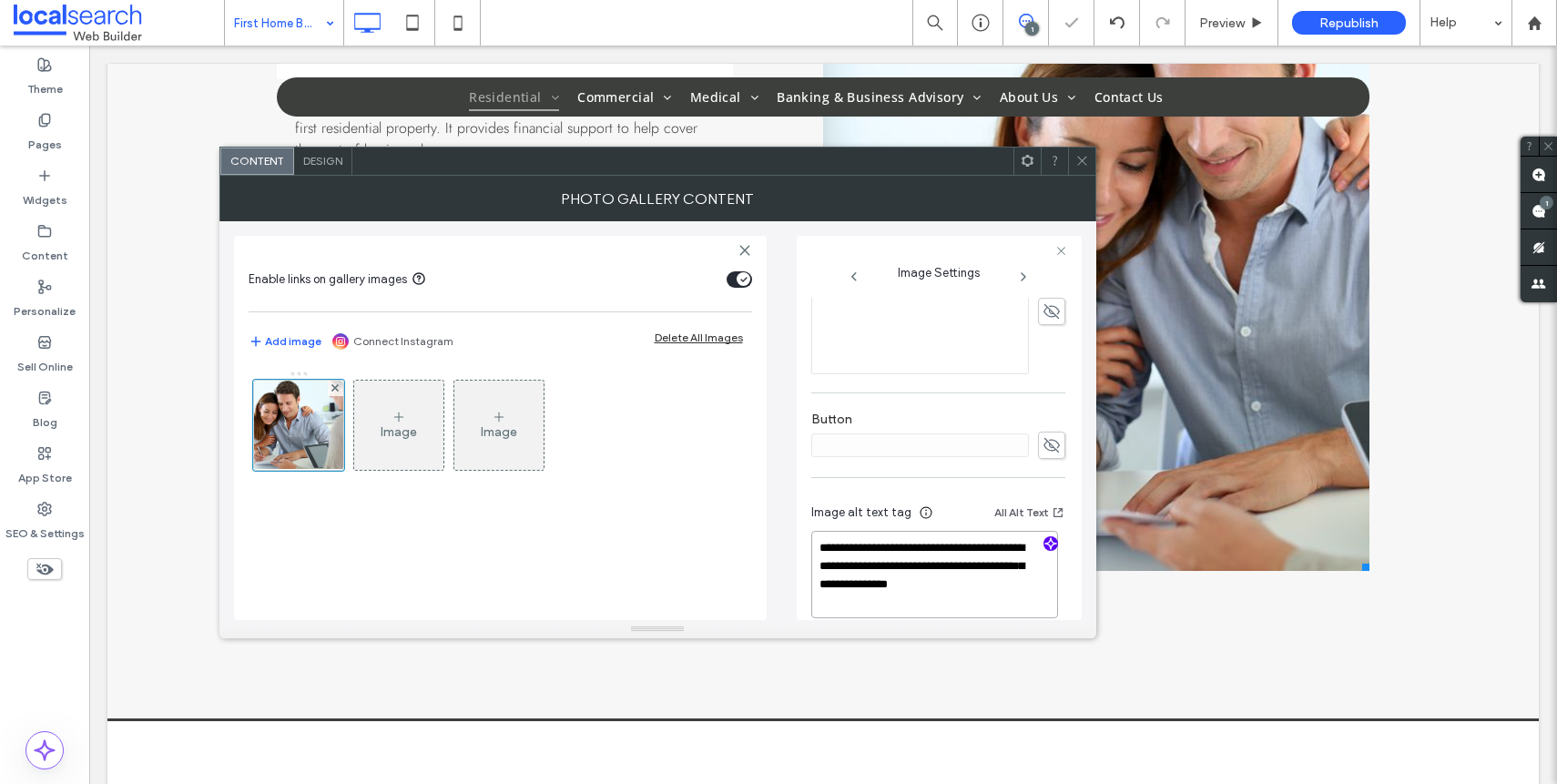
type textarea "**********"
click at [944, 487] on div "**********" at bounding box center [938, 564] width 254 height 153
click at [1086, 162] on icon at bounding box center [1081, 161] width 14 height 14
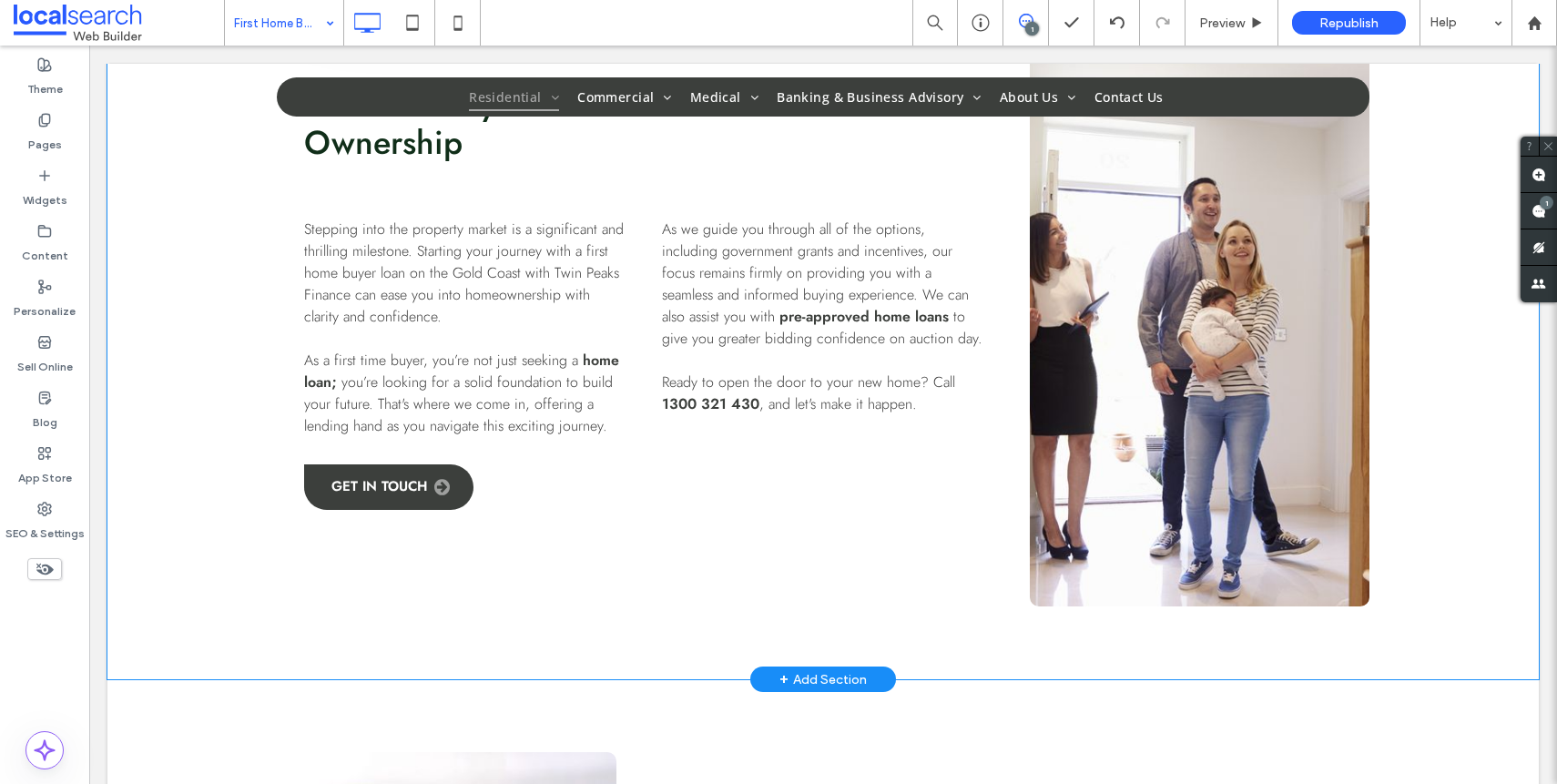
scroll to position [562, 0]
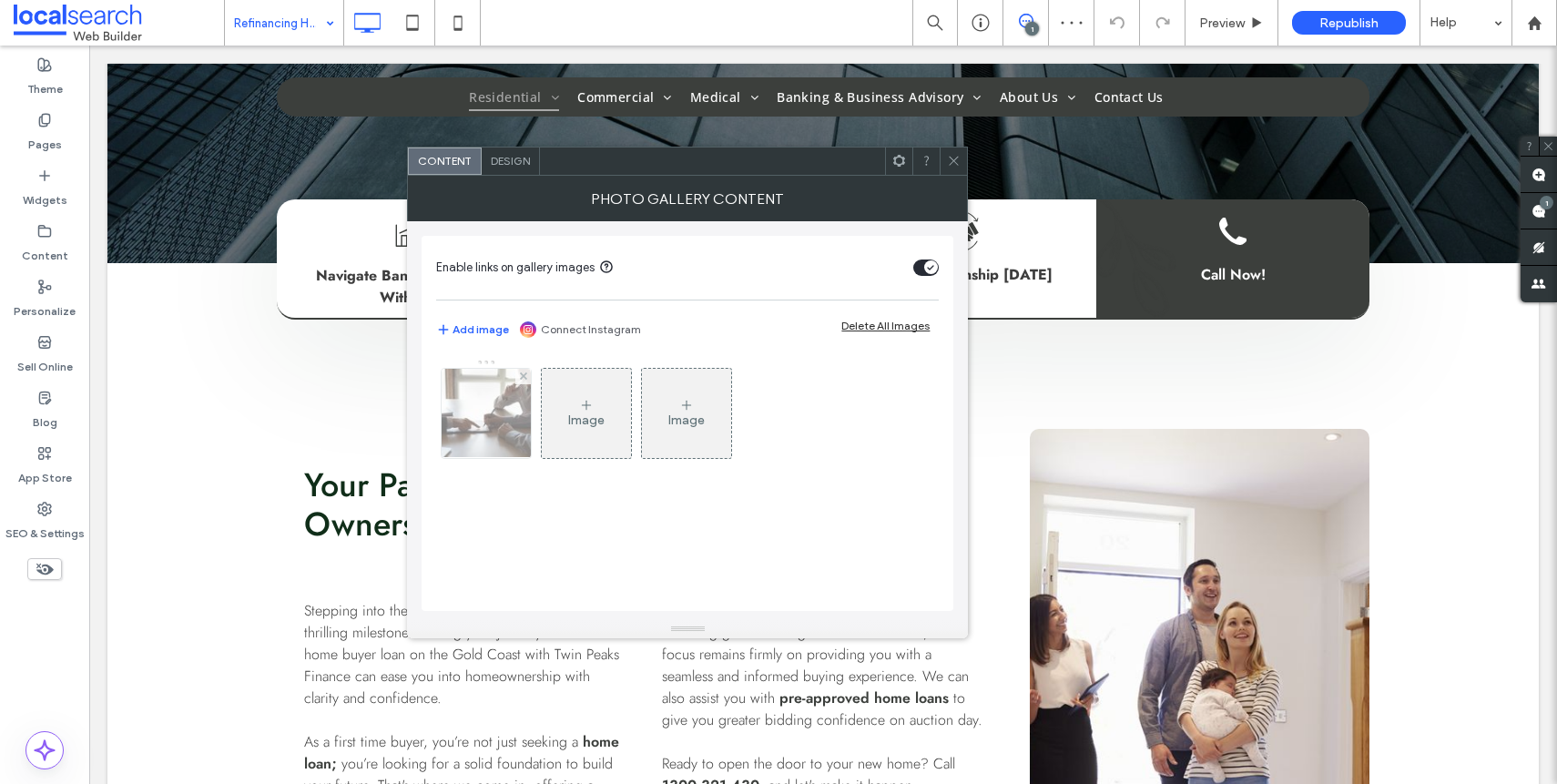
click at [472, 405] on div at bounding box center [486, 413] width 89 height 89
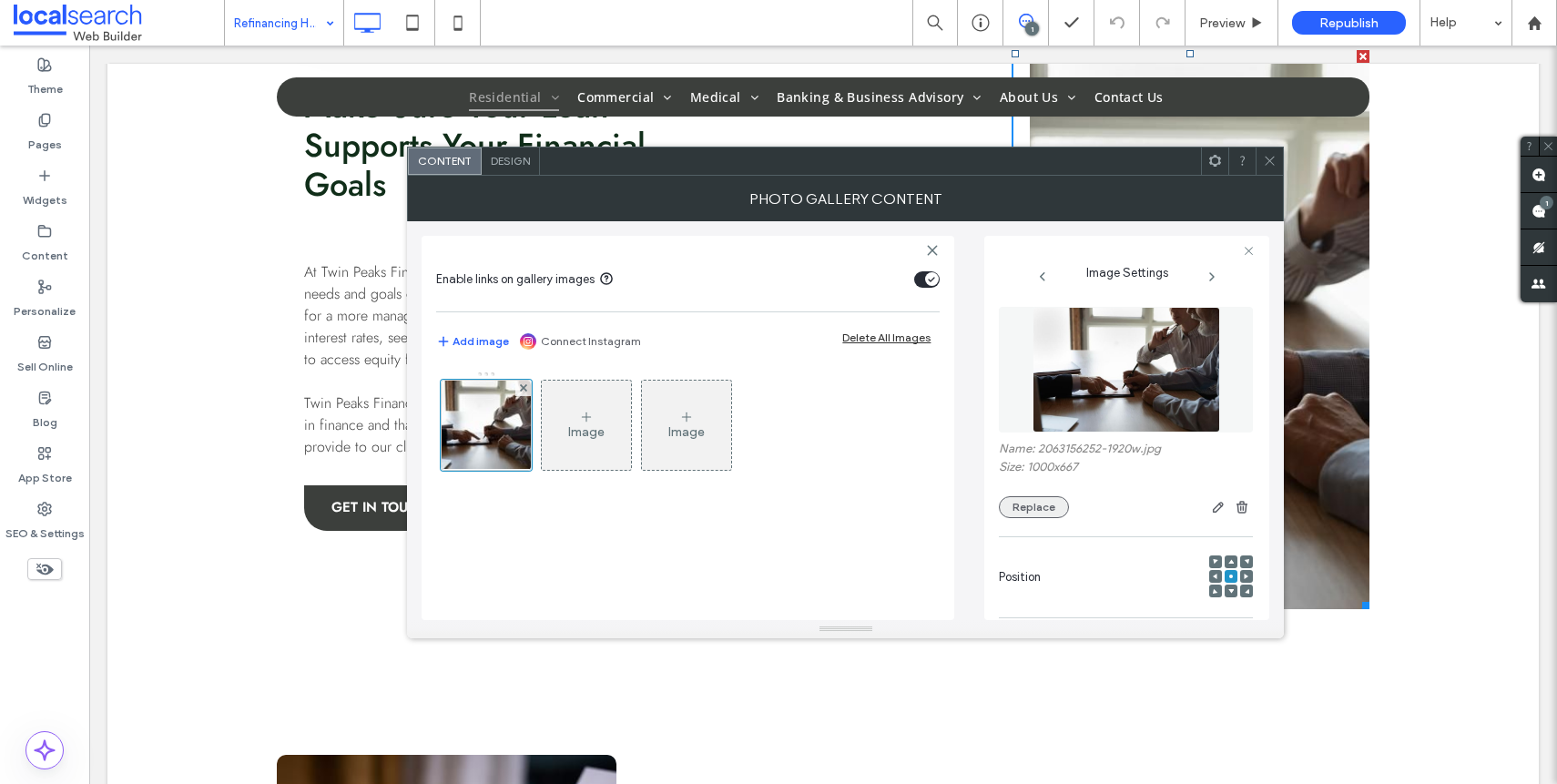
click at [1047, 509] on button "Replace" at bounding box center [1034, 507] width 70 height 22
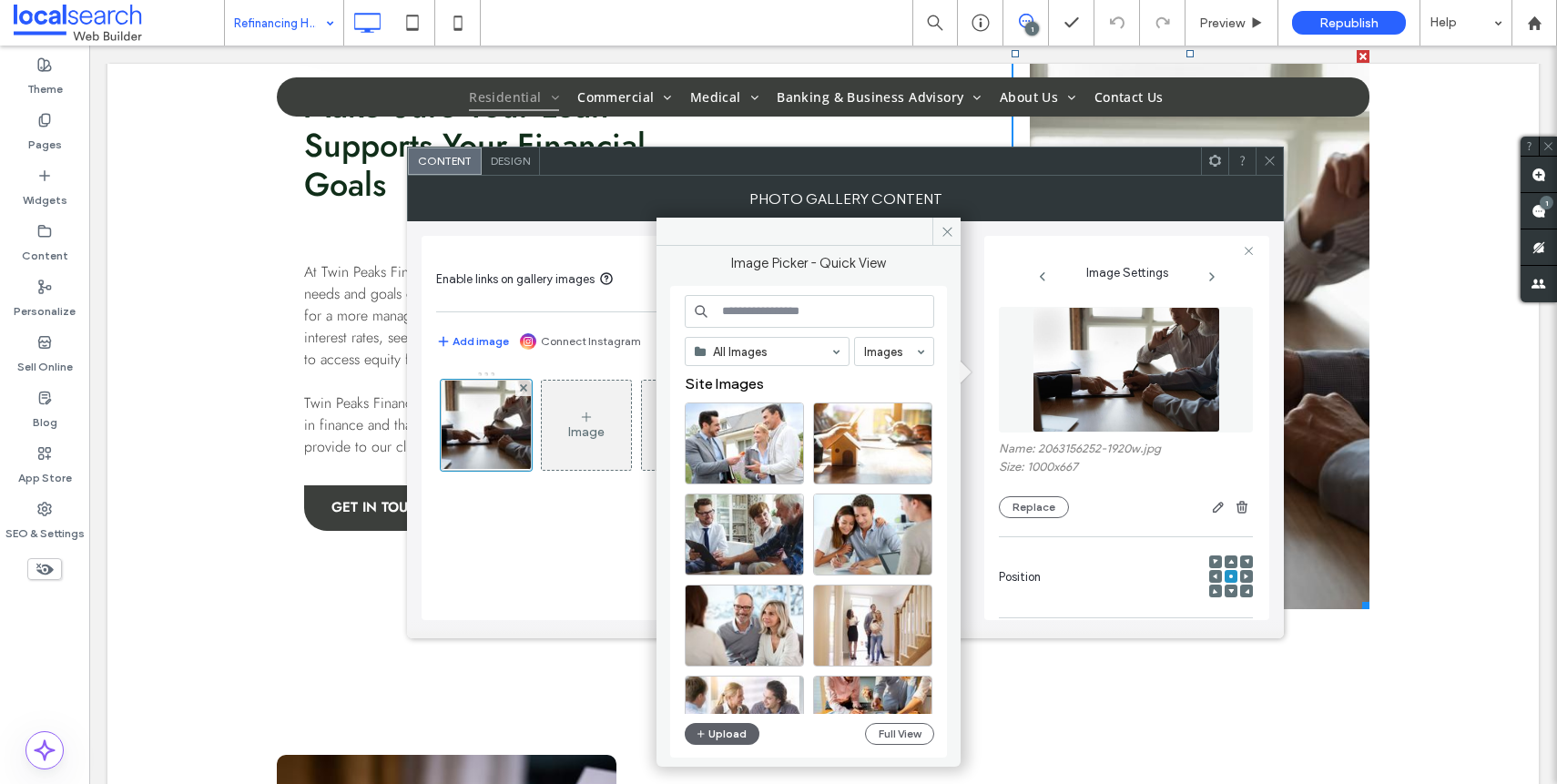
drag, startPoint x: 942, startPoint y: 207, endPoint x: 943, endPoint y: 245, distance: 38.0
click at [942, 214] on div "Photo Gallery Content" at bounding box center [845, 198] width 877 height 46
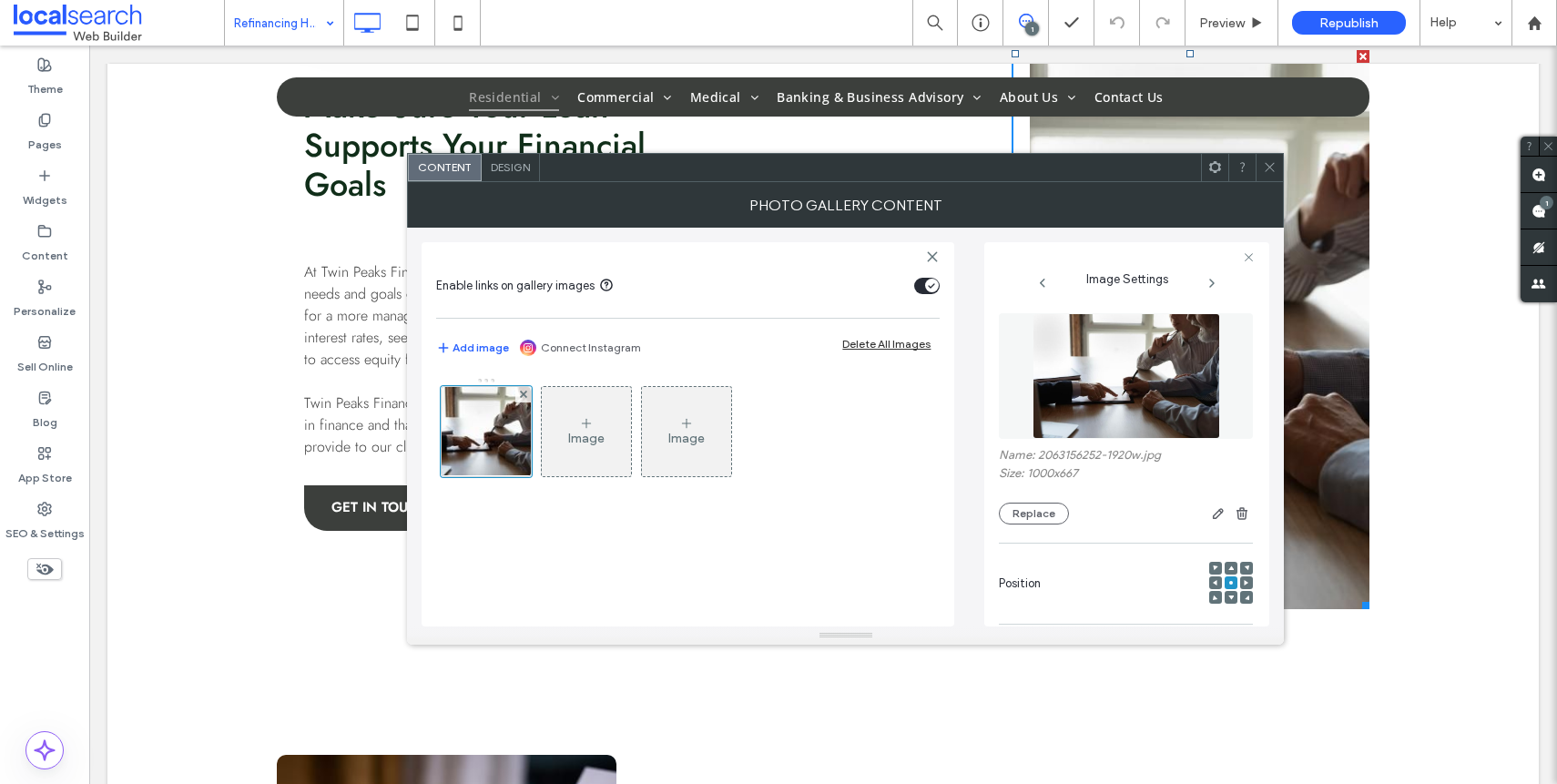
click at [943, 245] on div "Enable links on gallery images Add image Connect Instagram Delete All Images Im…" at bounding box center [688, 434] width 532 height 385
click at [1268, 171] on icon at bounding box center [1270, 167] width 14 height 14
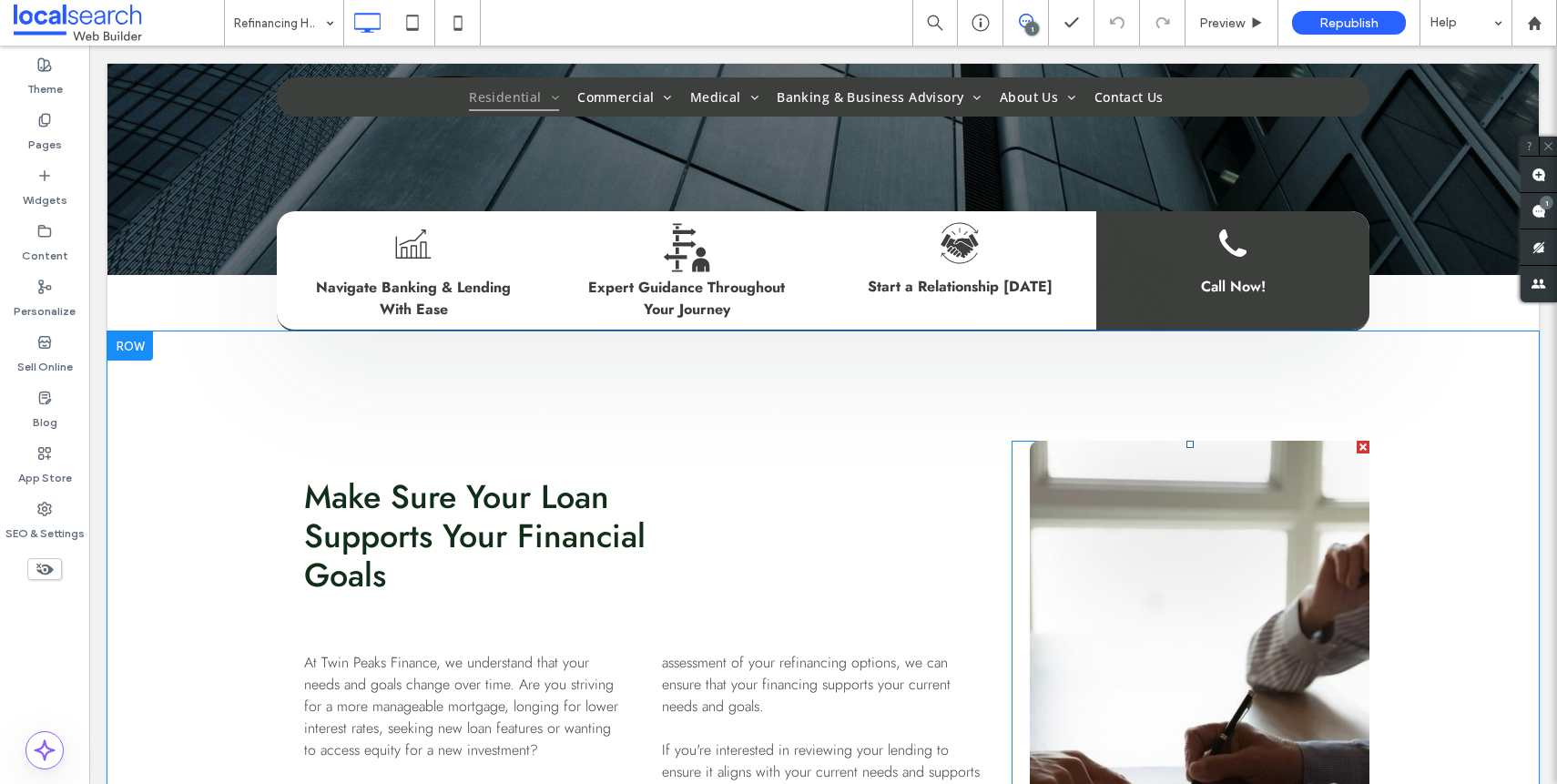
scroll to position [612, 0]
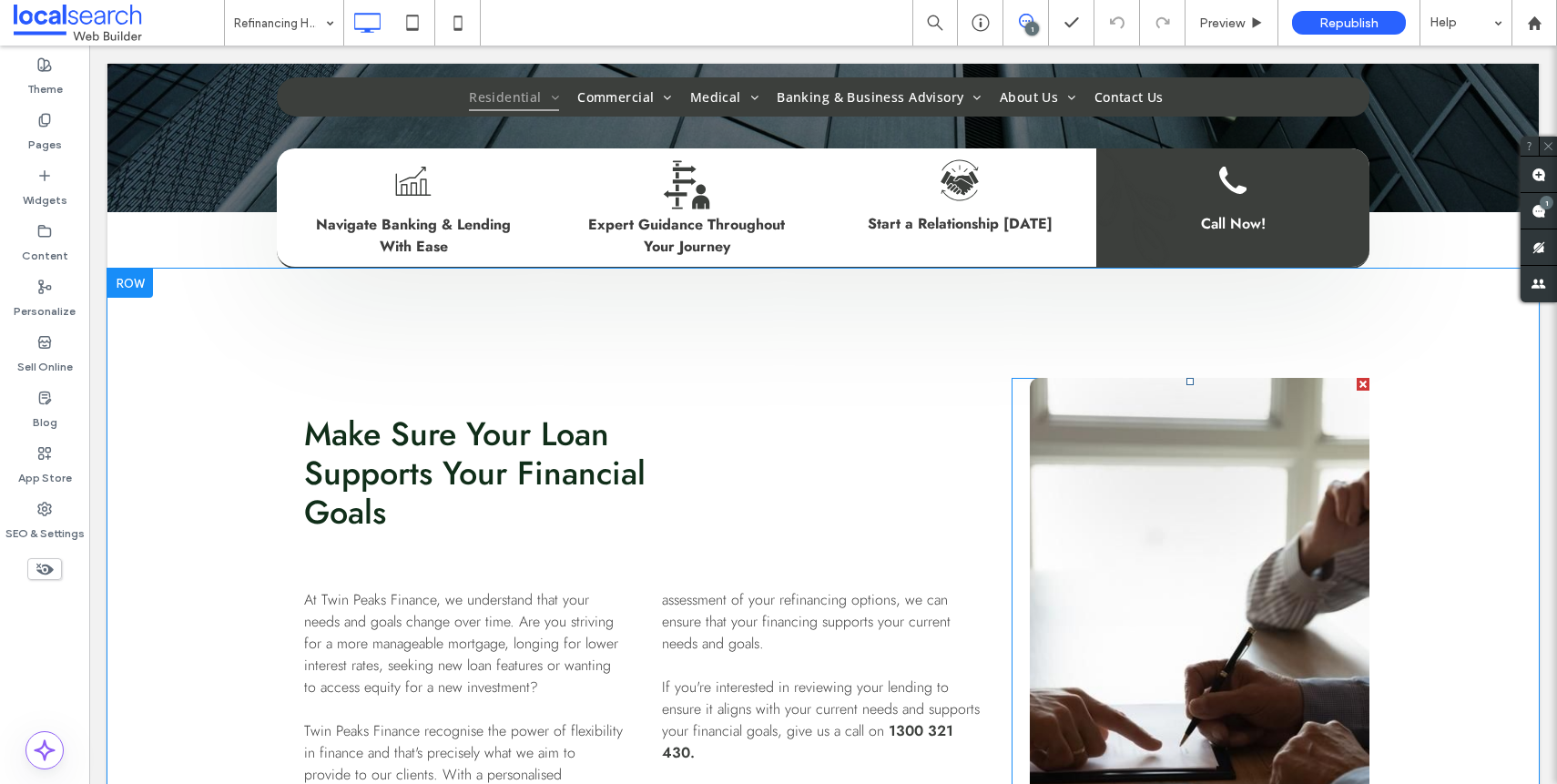
click at [1132, 638] on link at bounding box center [1200, 657] width 340 height 559
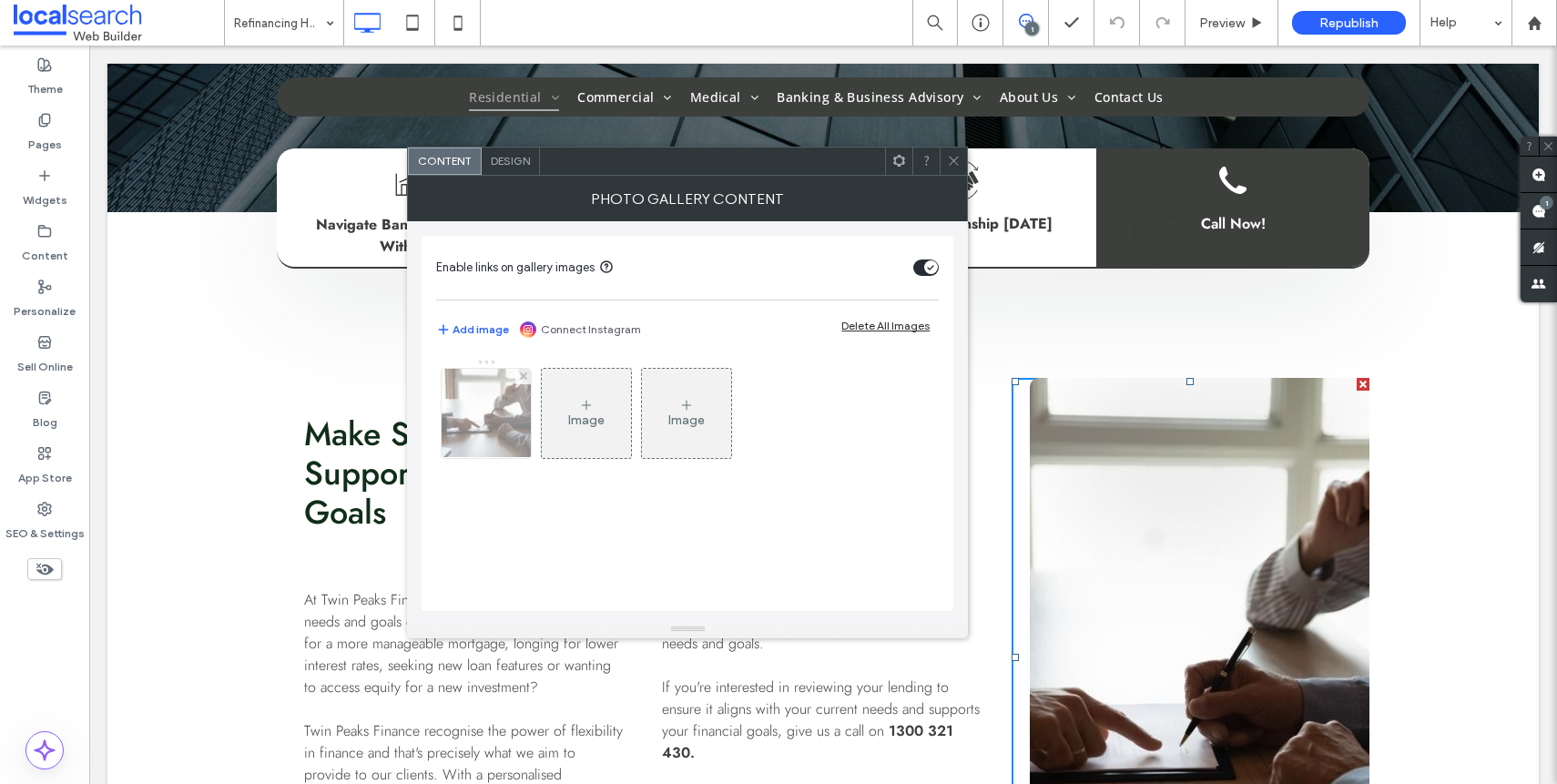
click at [492, 430] on img at bounding box center [486, 413] width 135 height 89
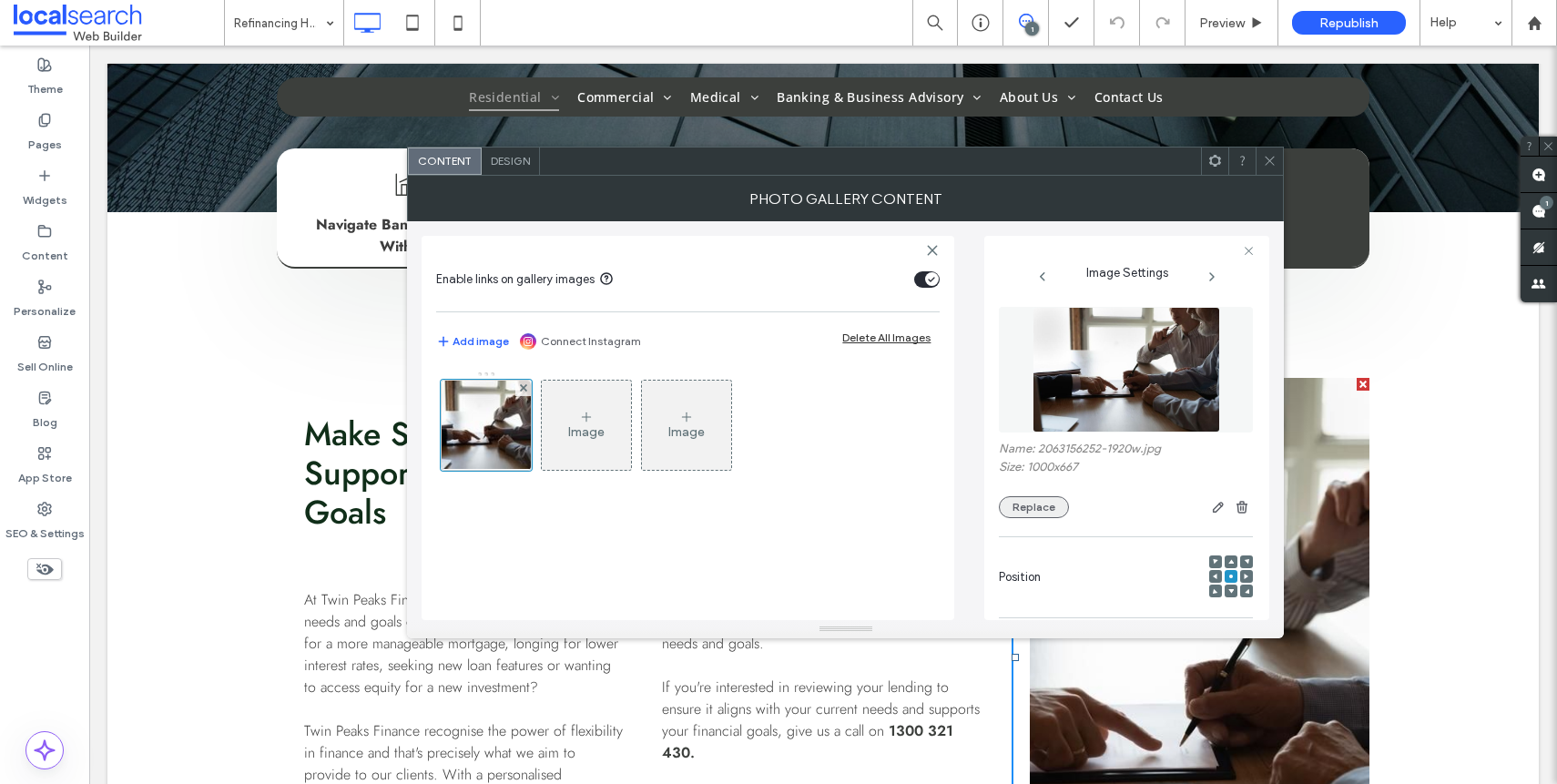
click at [1030, 515] on button "Replace" at bounding box center [1034, 507] width 70 height 22
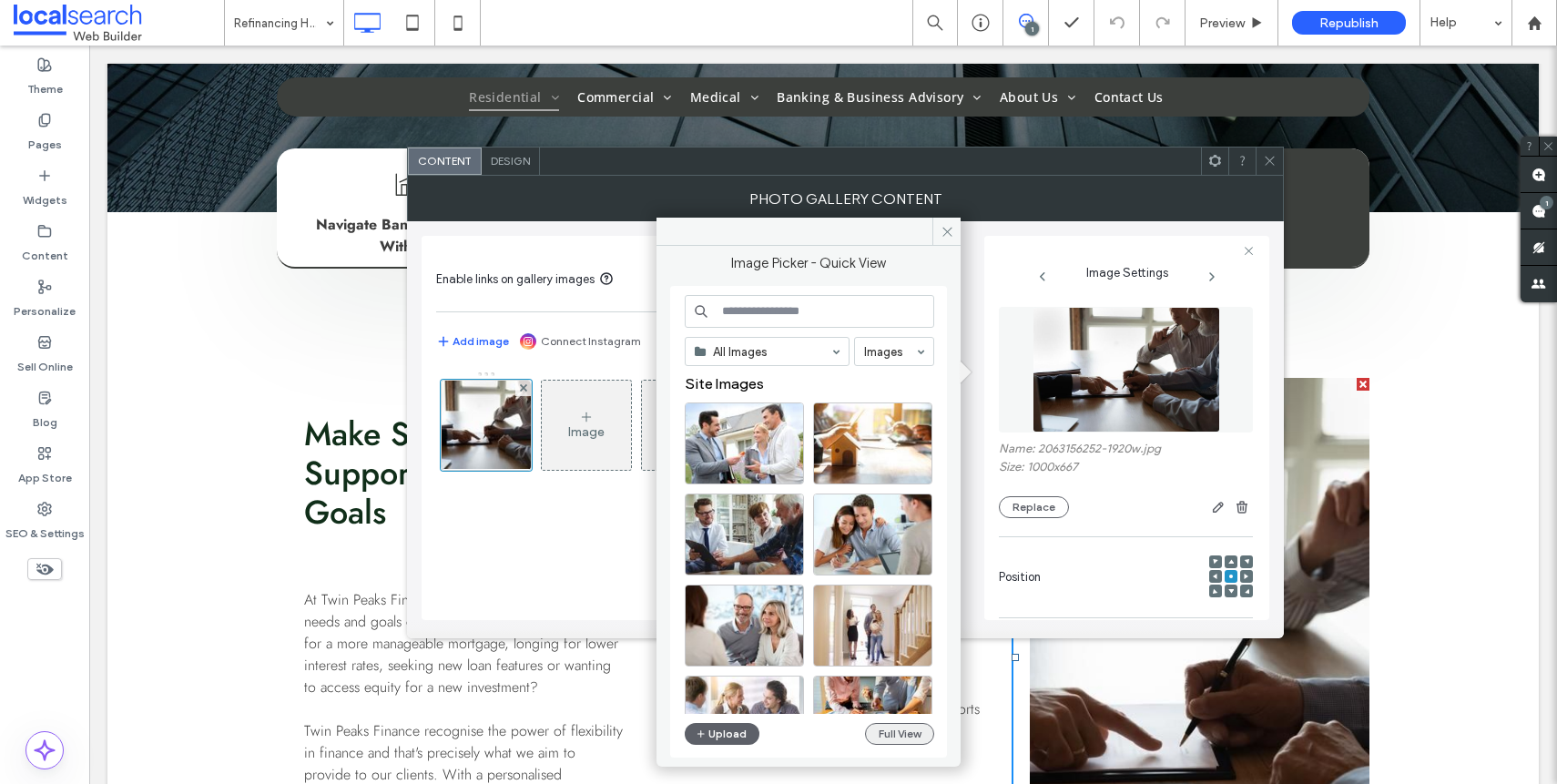
click at [895, 731] on button "Full View" at bounding box center [899, 734] width 69 height 22
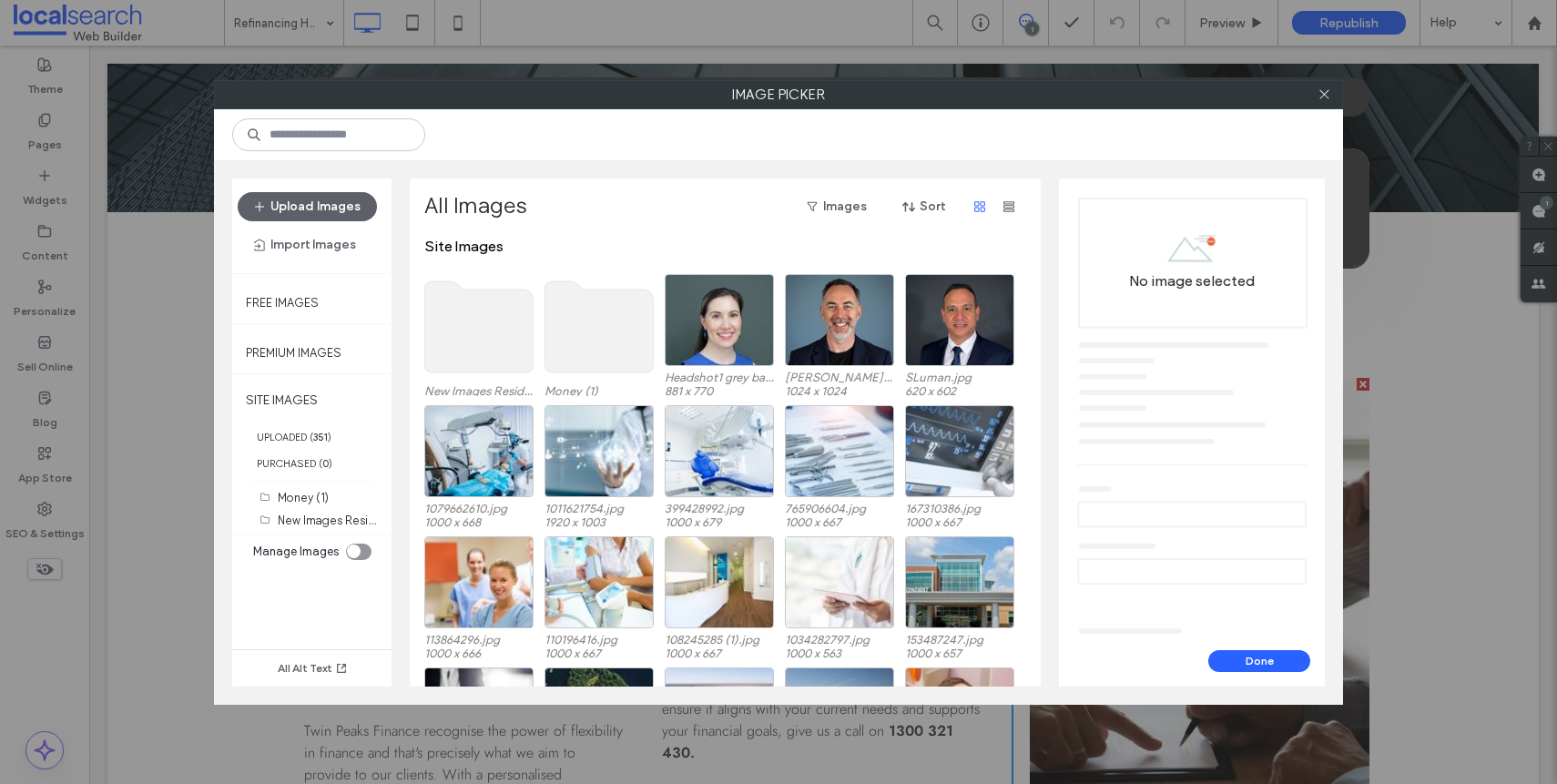
click at [514, 331] on use at bounding box center [479, 326] width 108 height 91
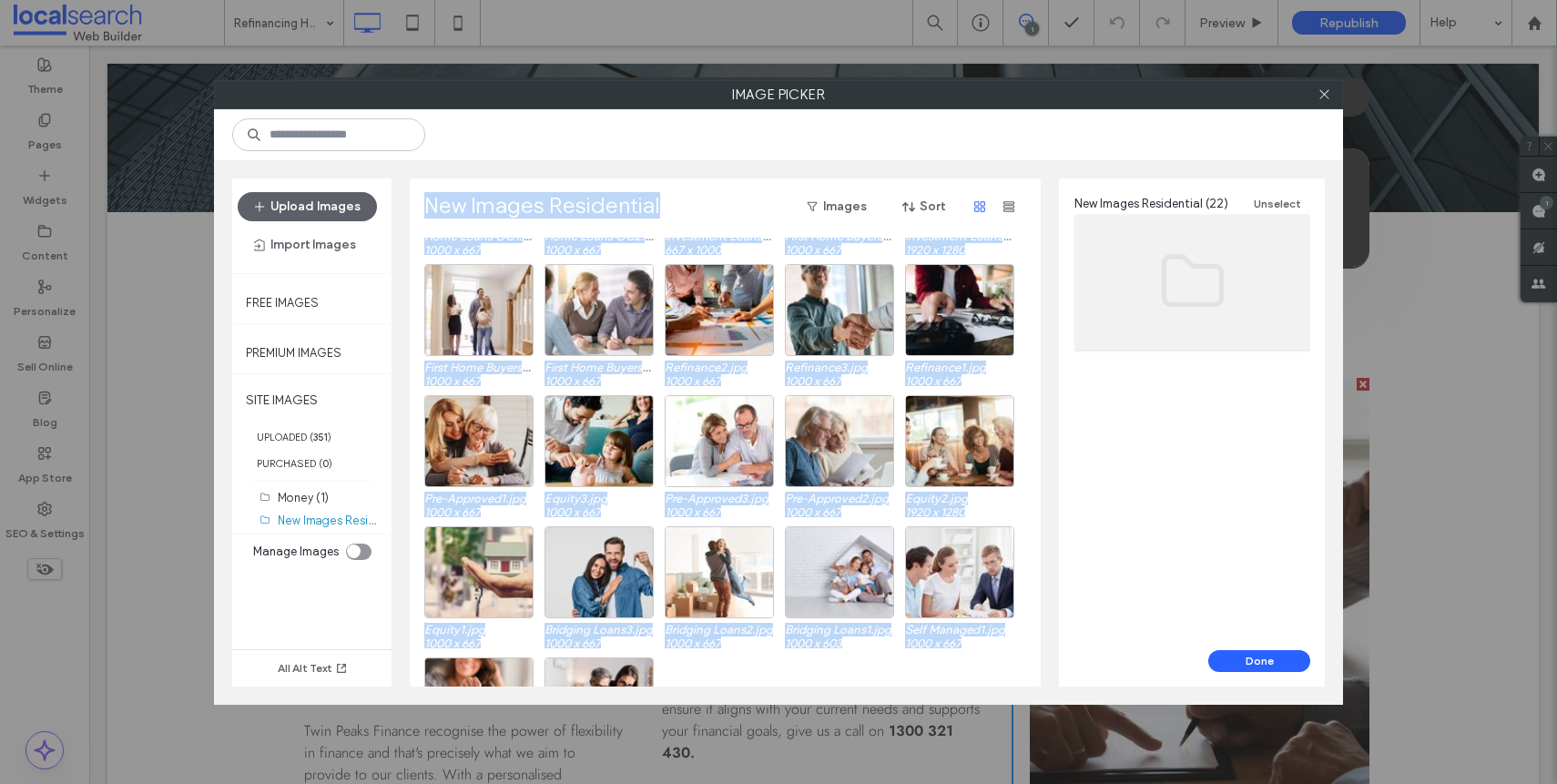
scroll to position [14, 0]
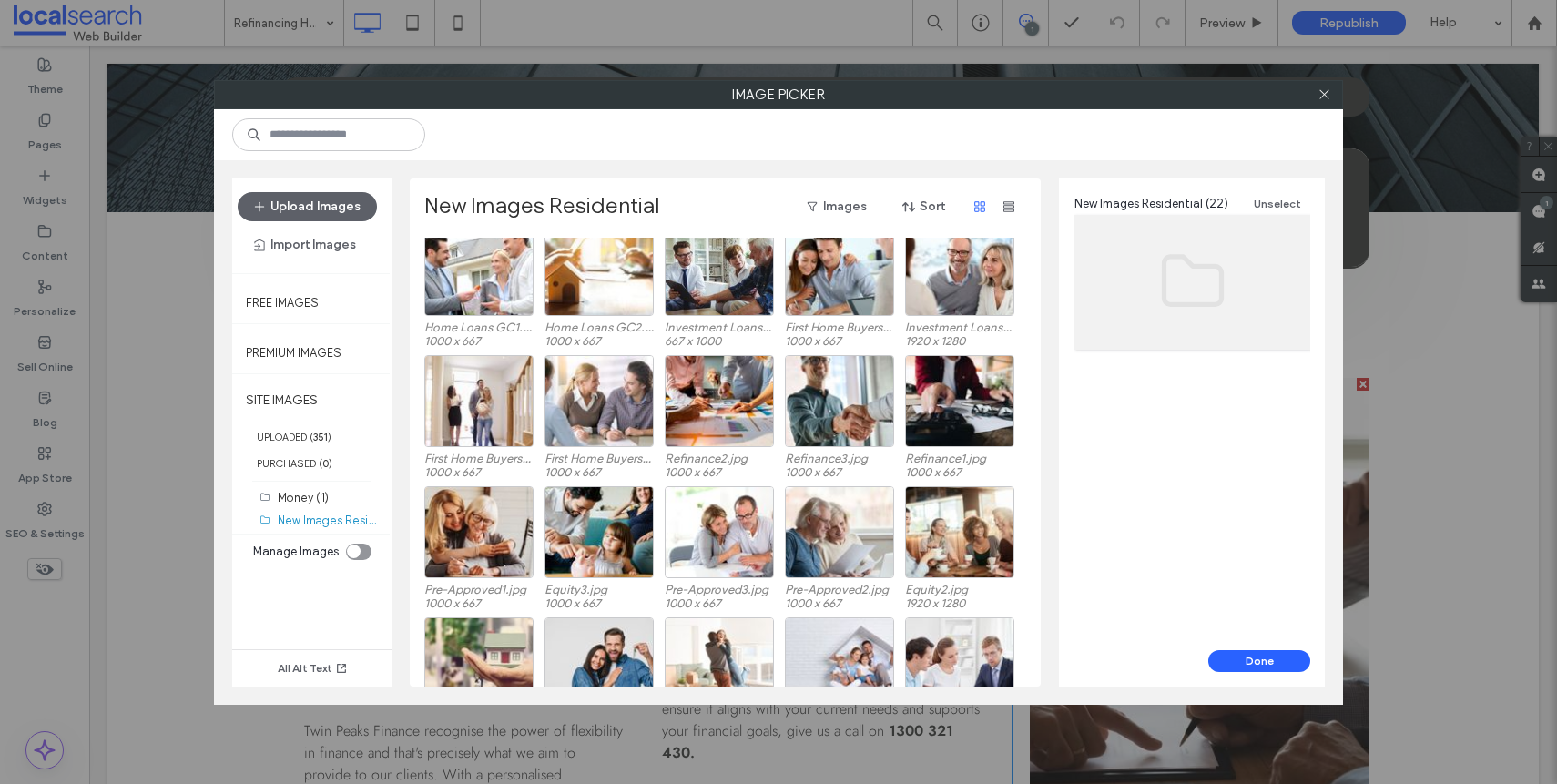
click at [1313, 93] on div at bounding box center [1324, 95] width 28 height 28
click at [1317, 91] on icon at bounding box center [1324, 94] width 14 height 14
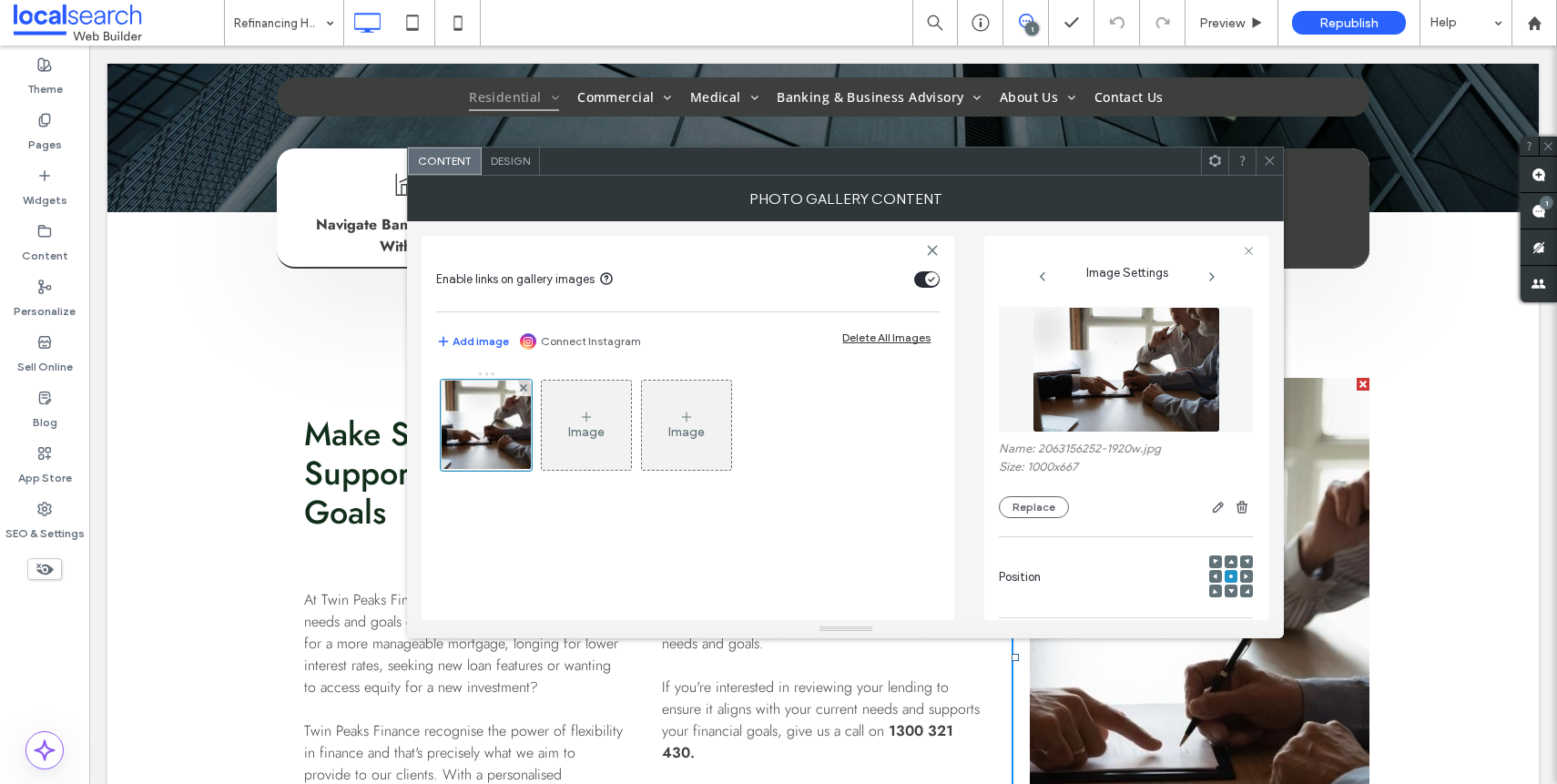
click at [1263, 154] on icon at bounding box center [1270, 161] width 14 height 14
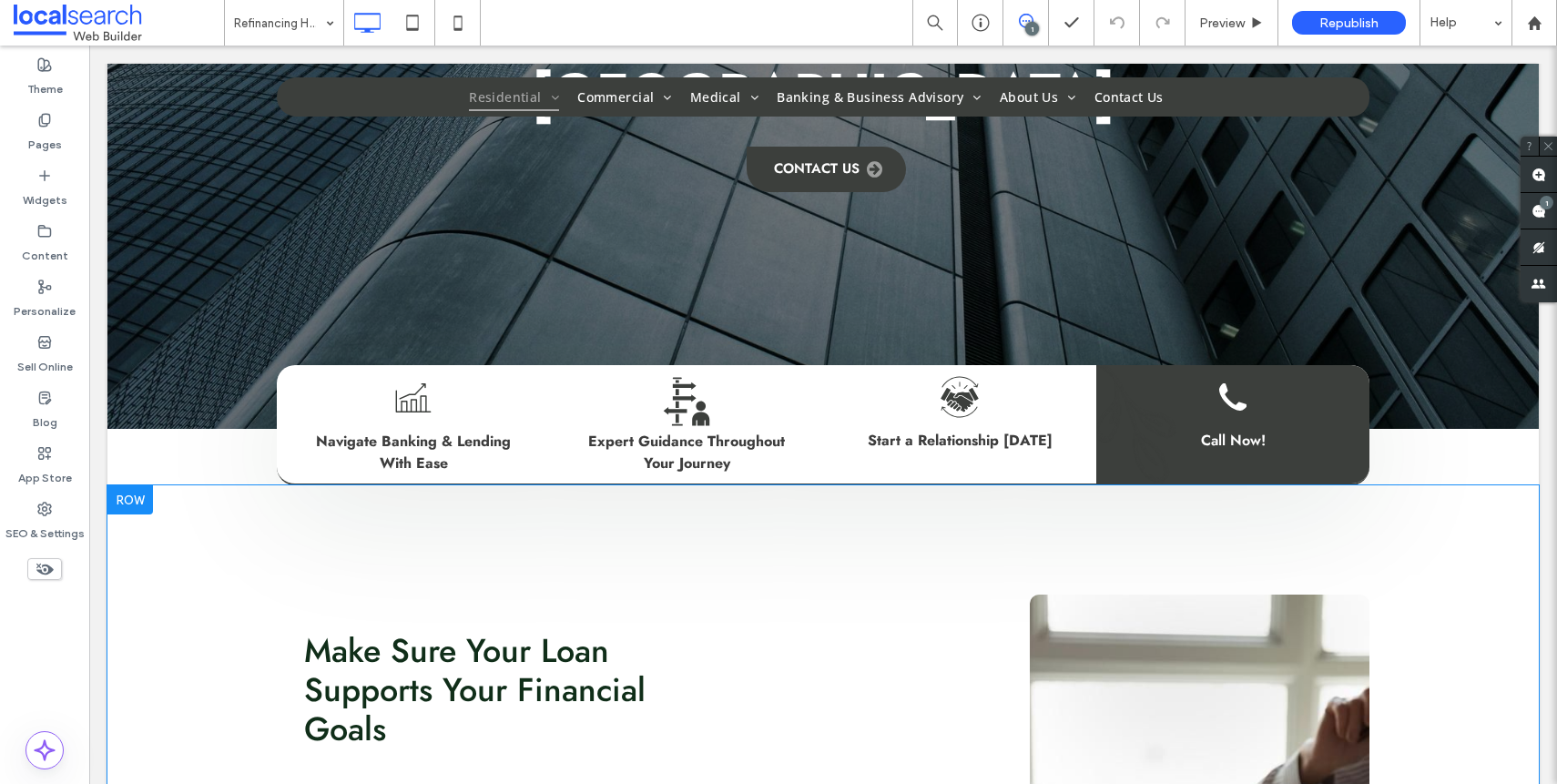
scroll to position [725, 0]
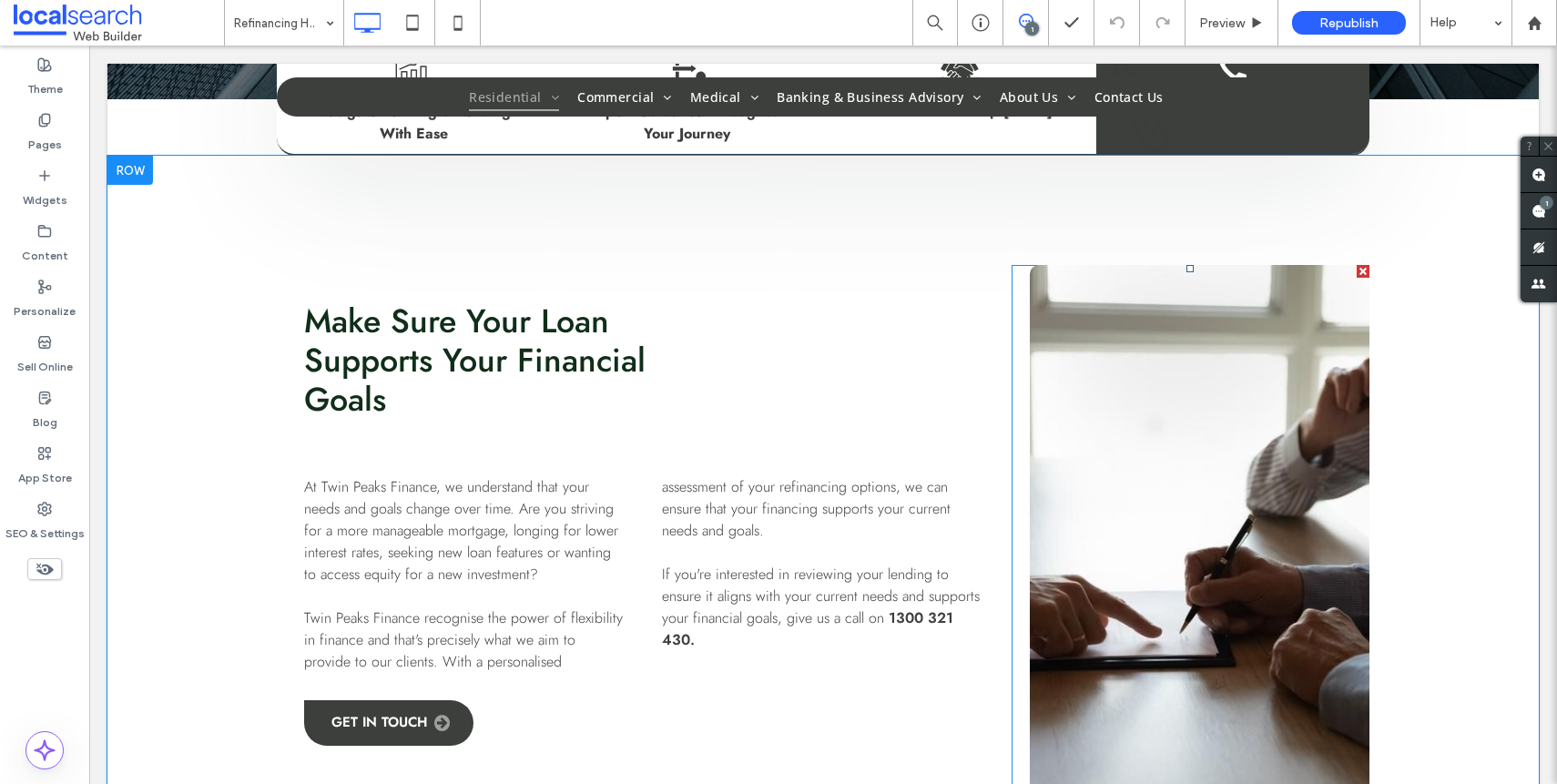
click at [1198, 515] on link at bounding box center [1200, 544] width 340 height 559
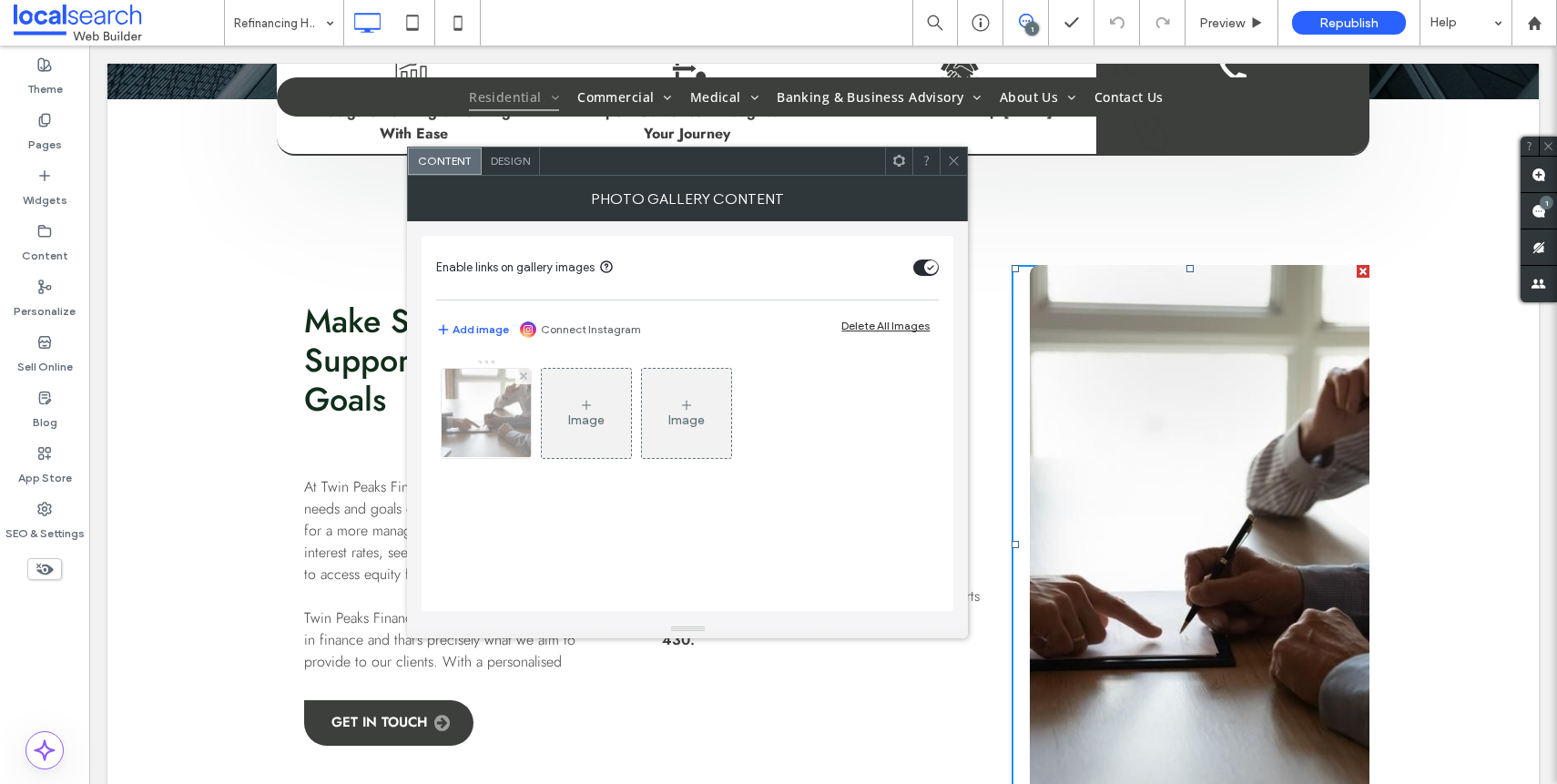
click at [459, 438] on img at bounding box center [486, 413] width 135 height 89
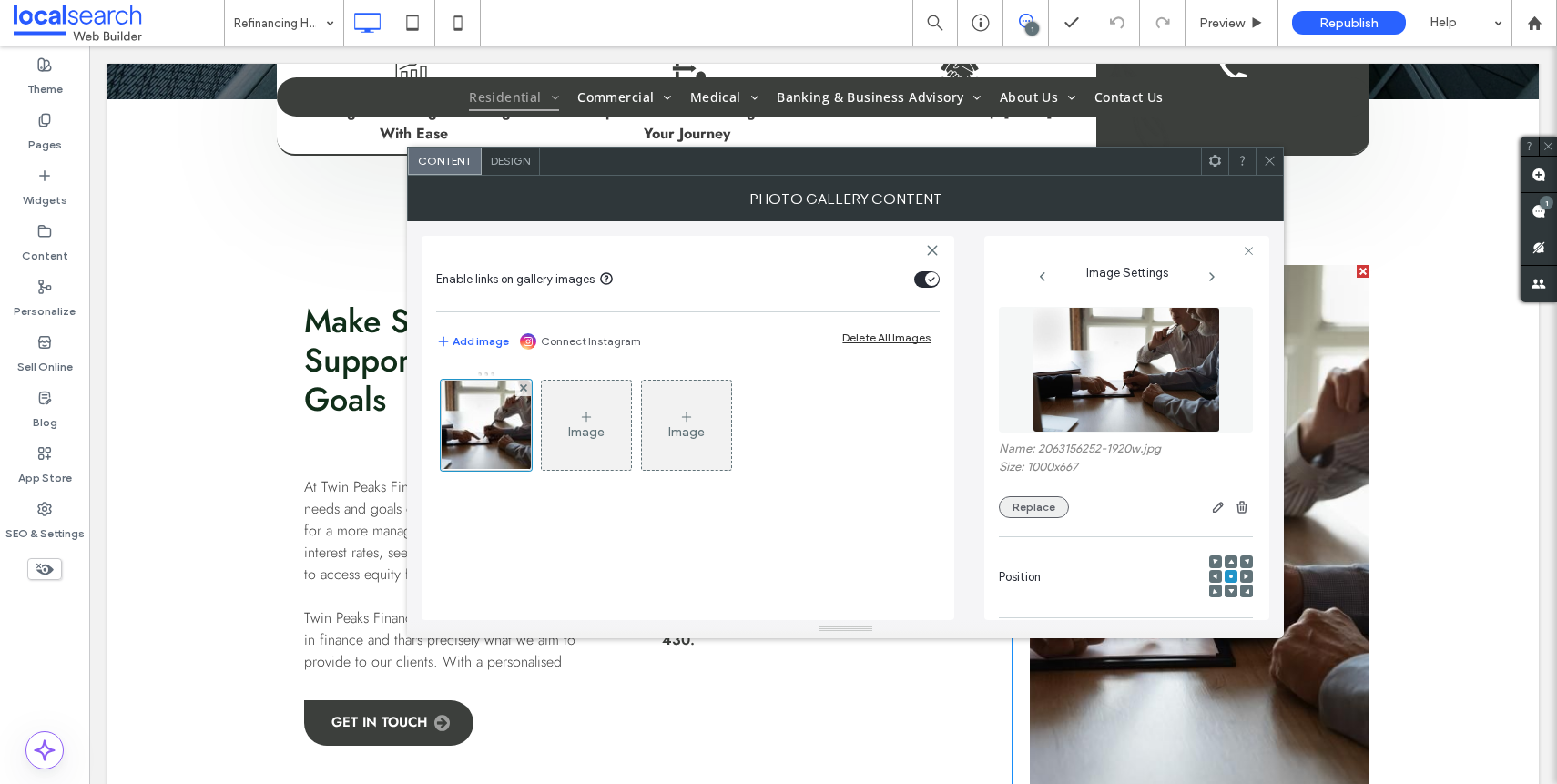
click at [1025, 498] on button "Replace" at bounding box center [1034, 507] width 70 height 22
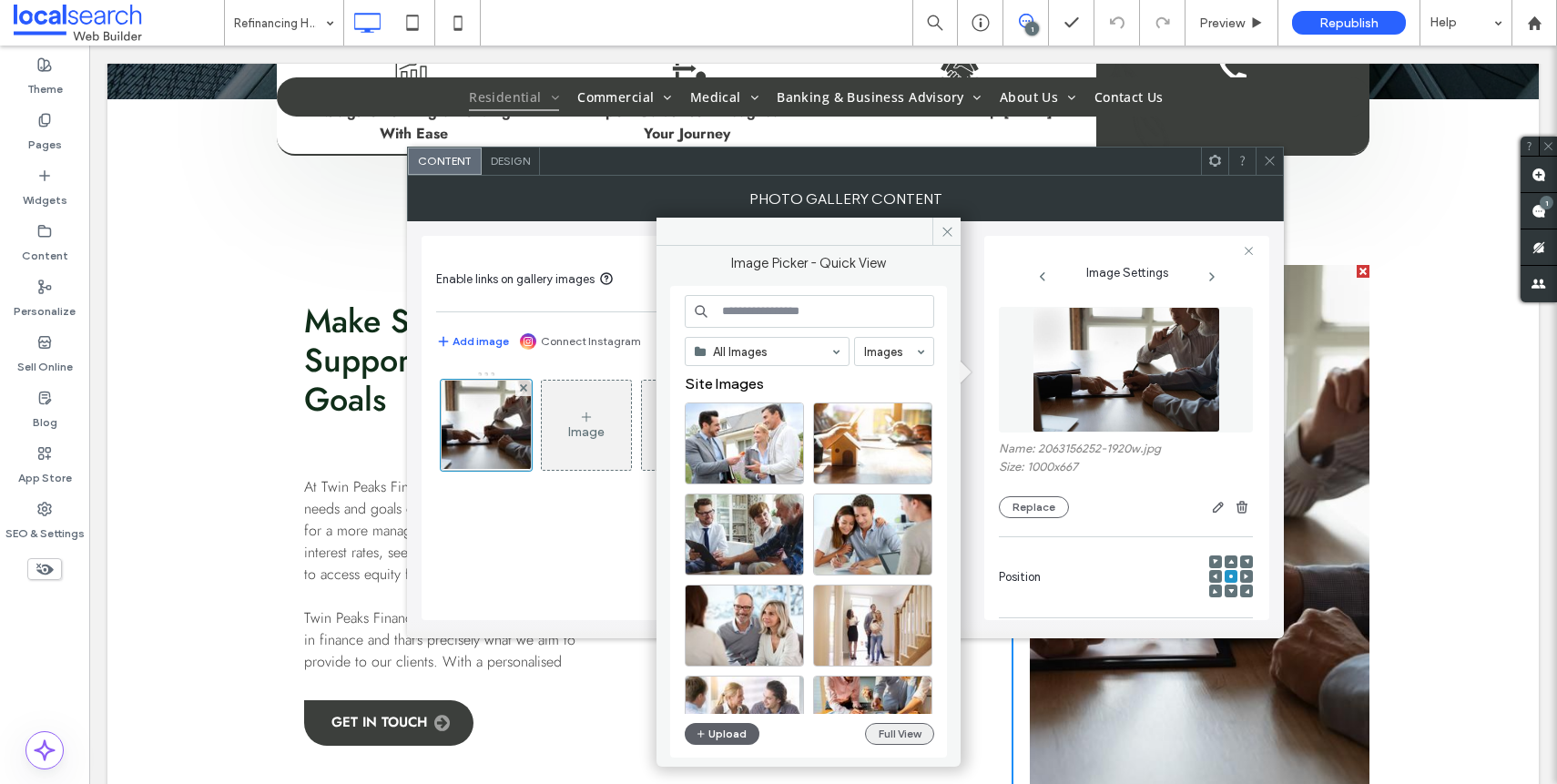
click at [908, 733] on button "Full View" at bounding box center [899, 734] width 69 height 22
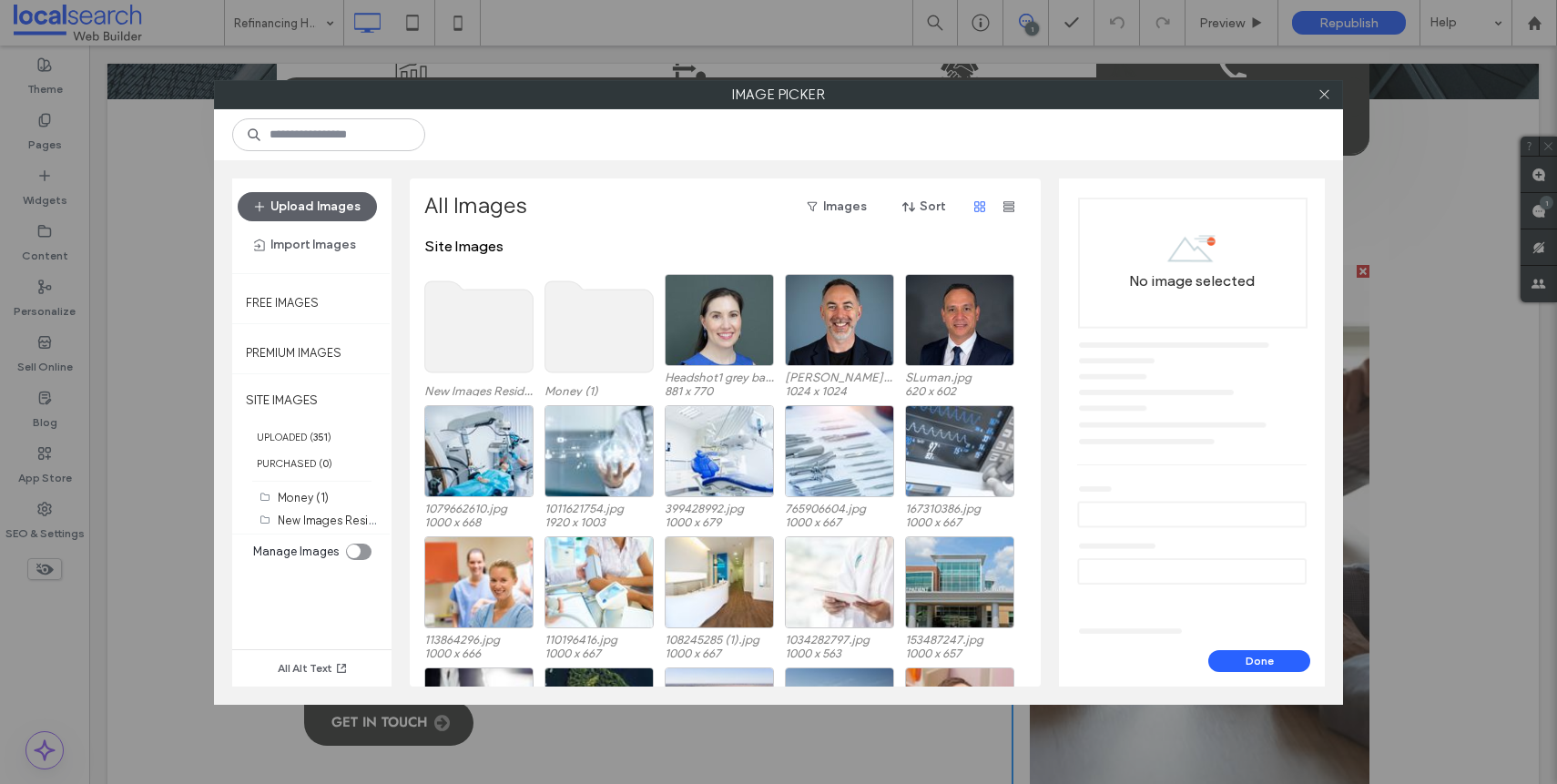
click at [469, 359] on use at bounding box center [479, 326] width 108 height 91
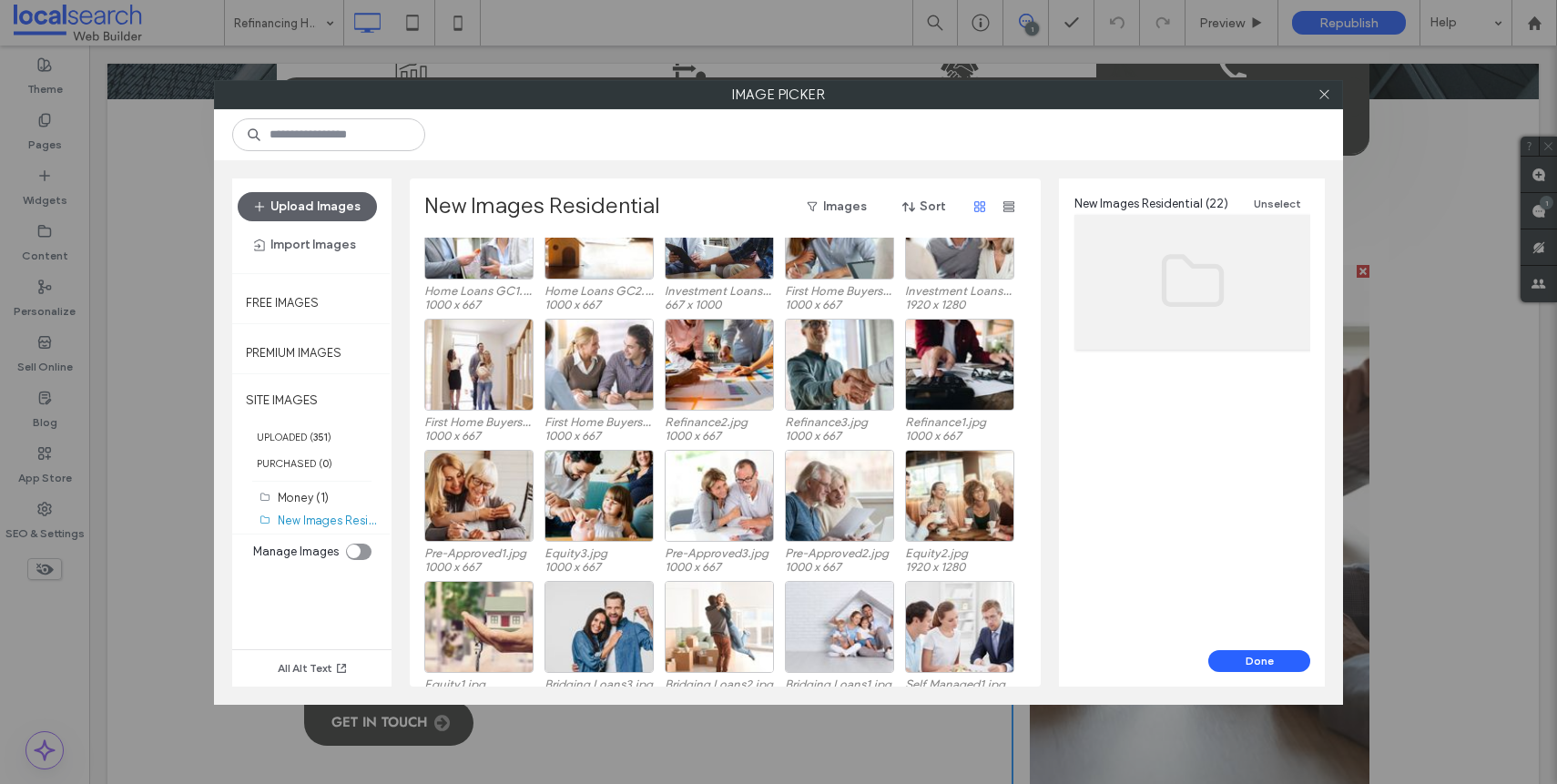
scroll to position [48, 0]
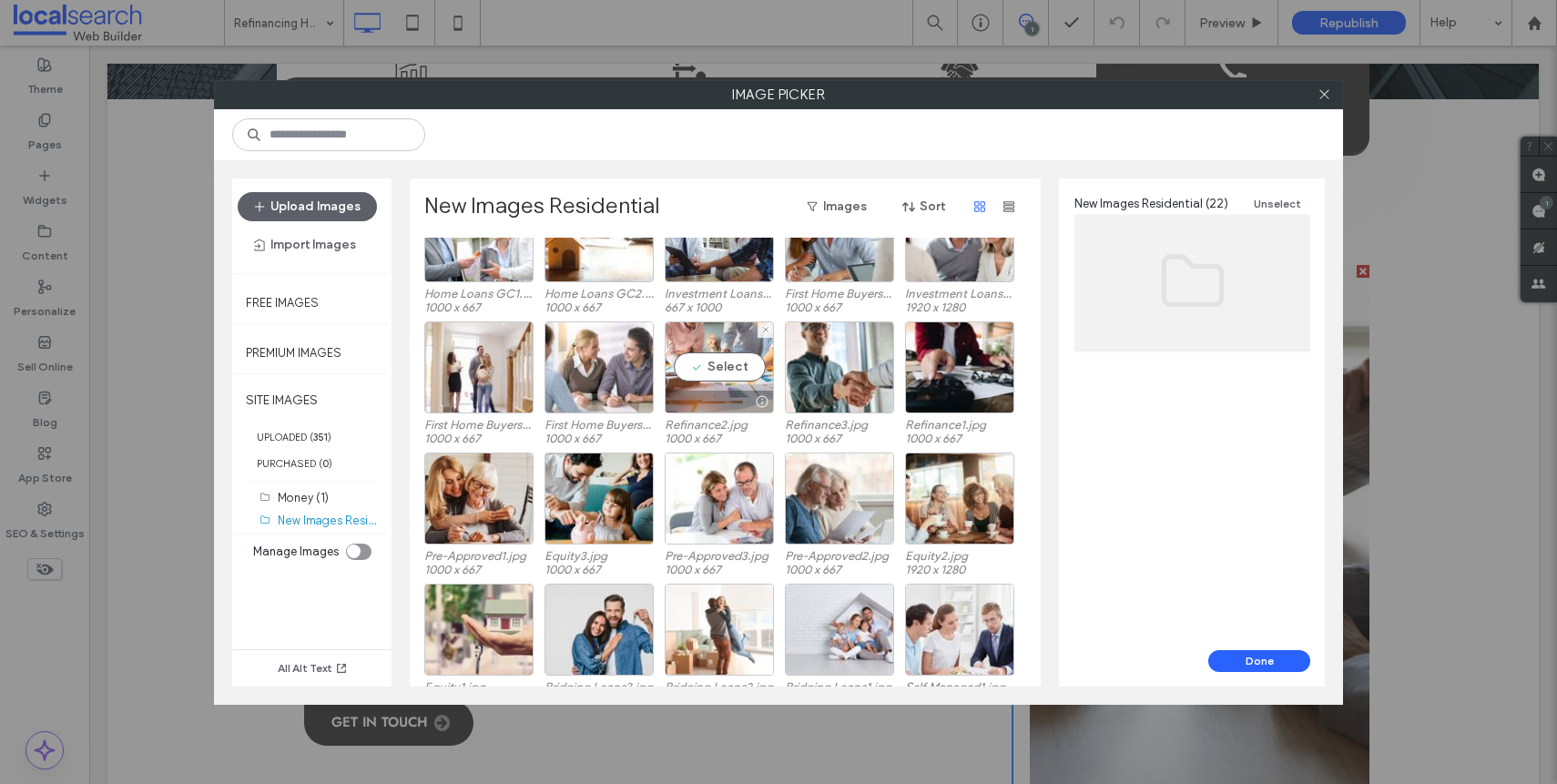
click at [710, 404] on div at bounding box center [719, 401] width 107 height 22
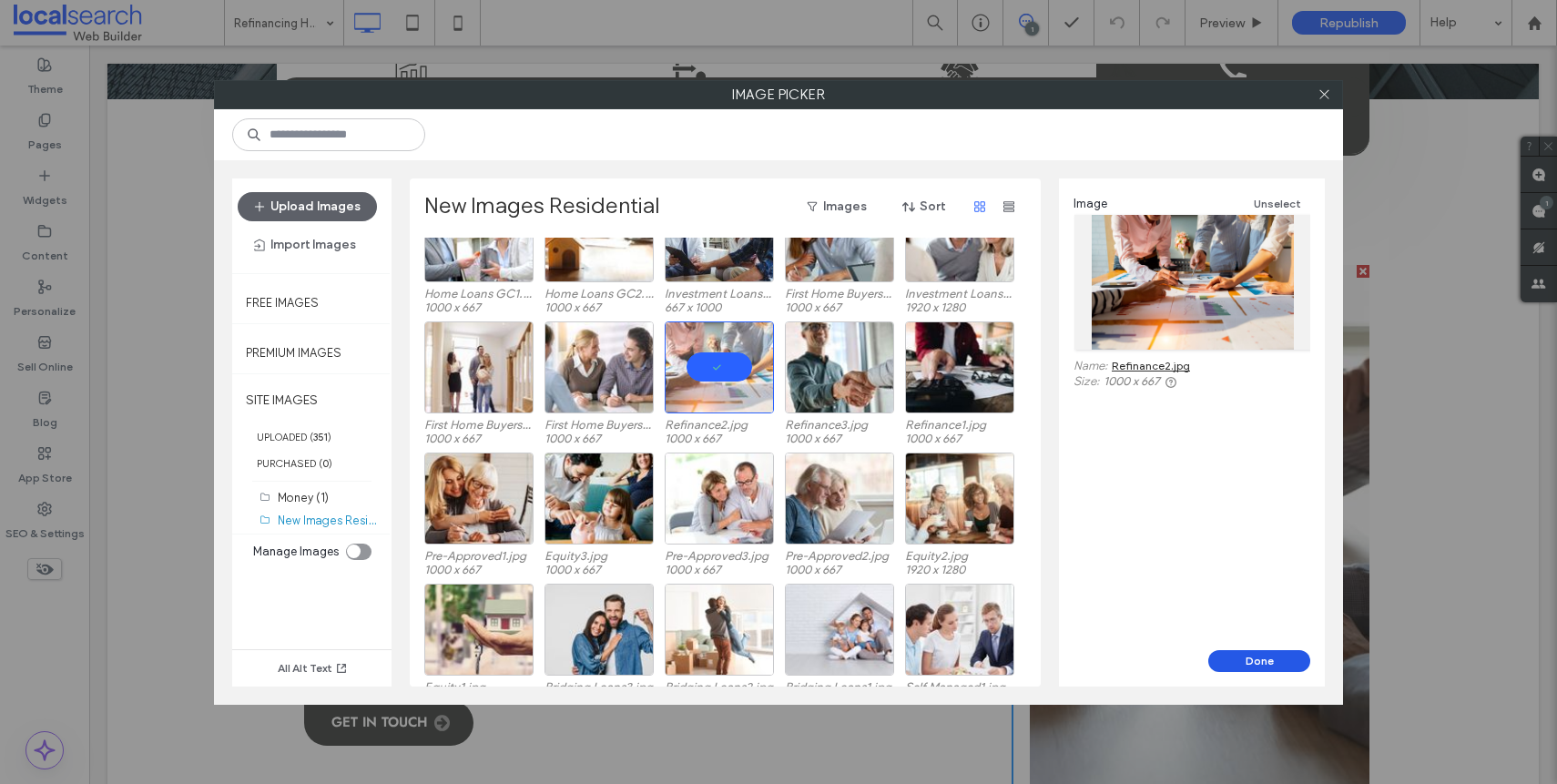
click at [1242, 653] on button "Done" at bounding box center [1259, 661] width 102 height 22
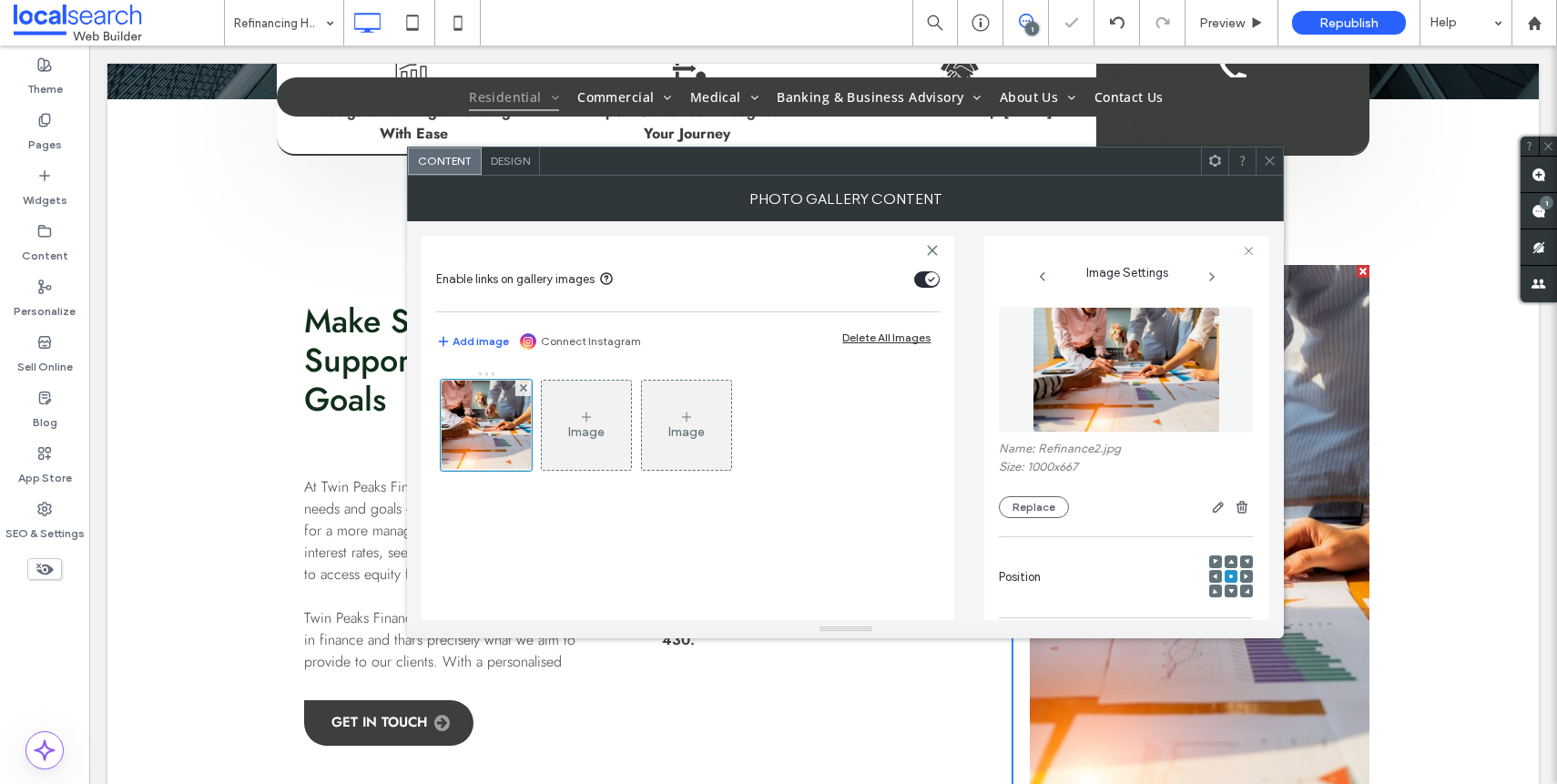
click at [1268, 167] on span at bounding box center [1270, 162] width 14 height 28
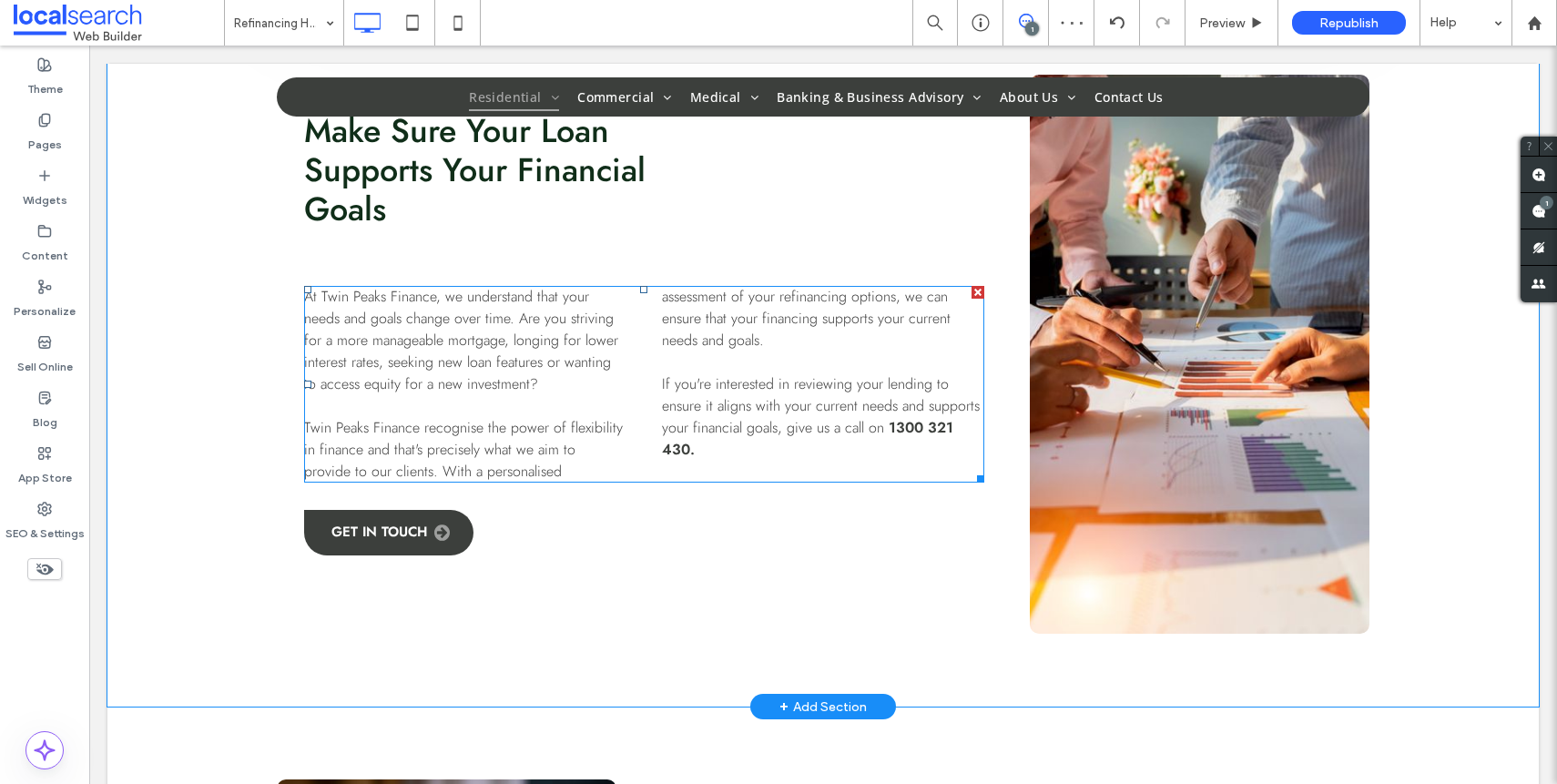
scroll to position [917, 0]
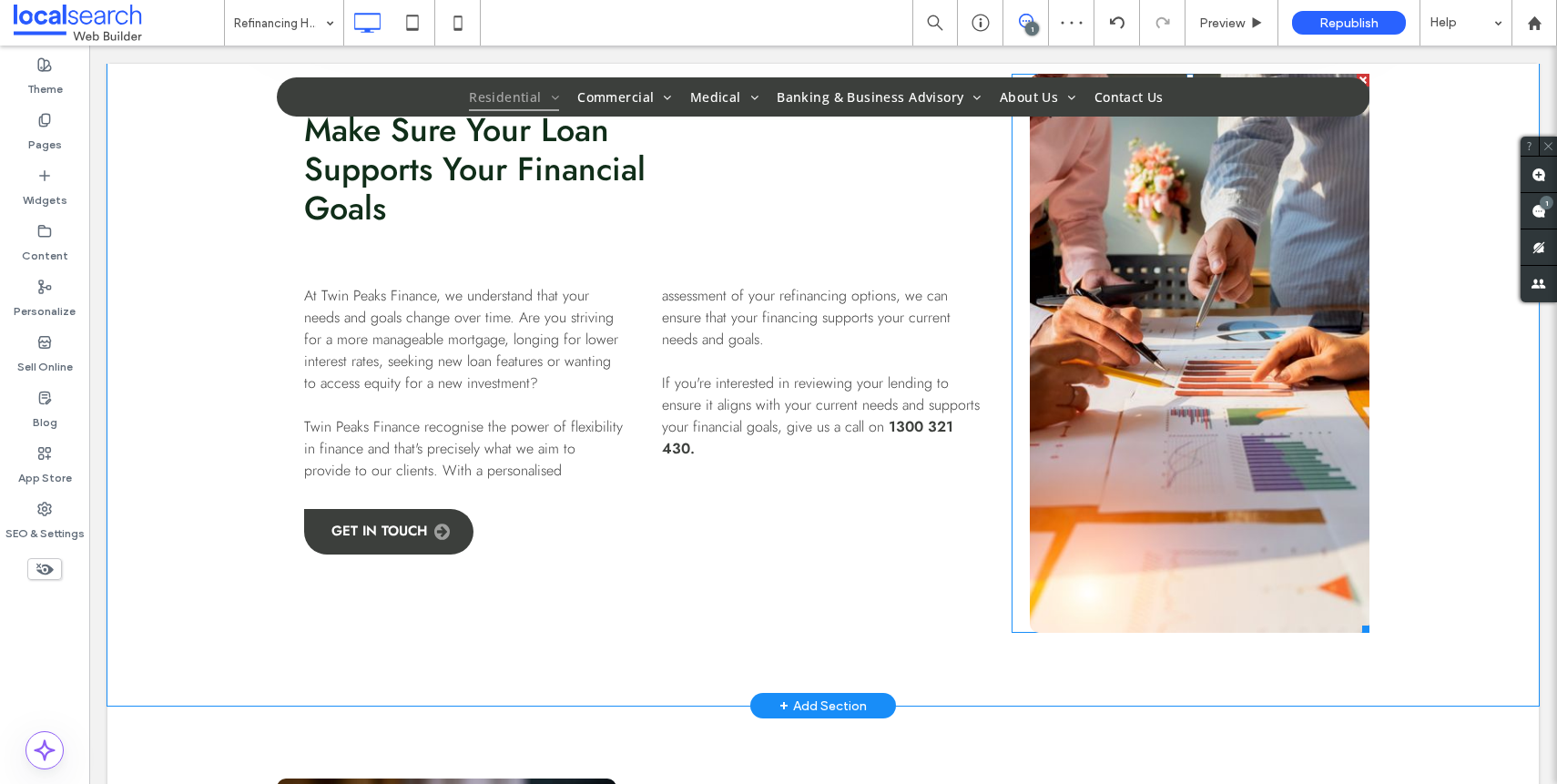
click at [1106, 488] on link at bounding box center [1200, 353] width 340 height 559
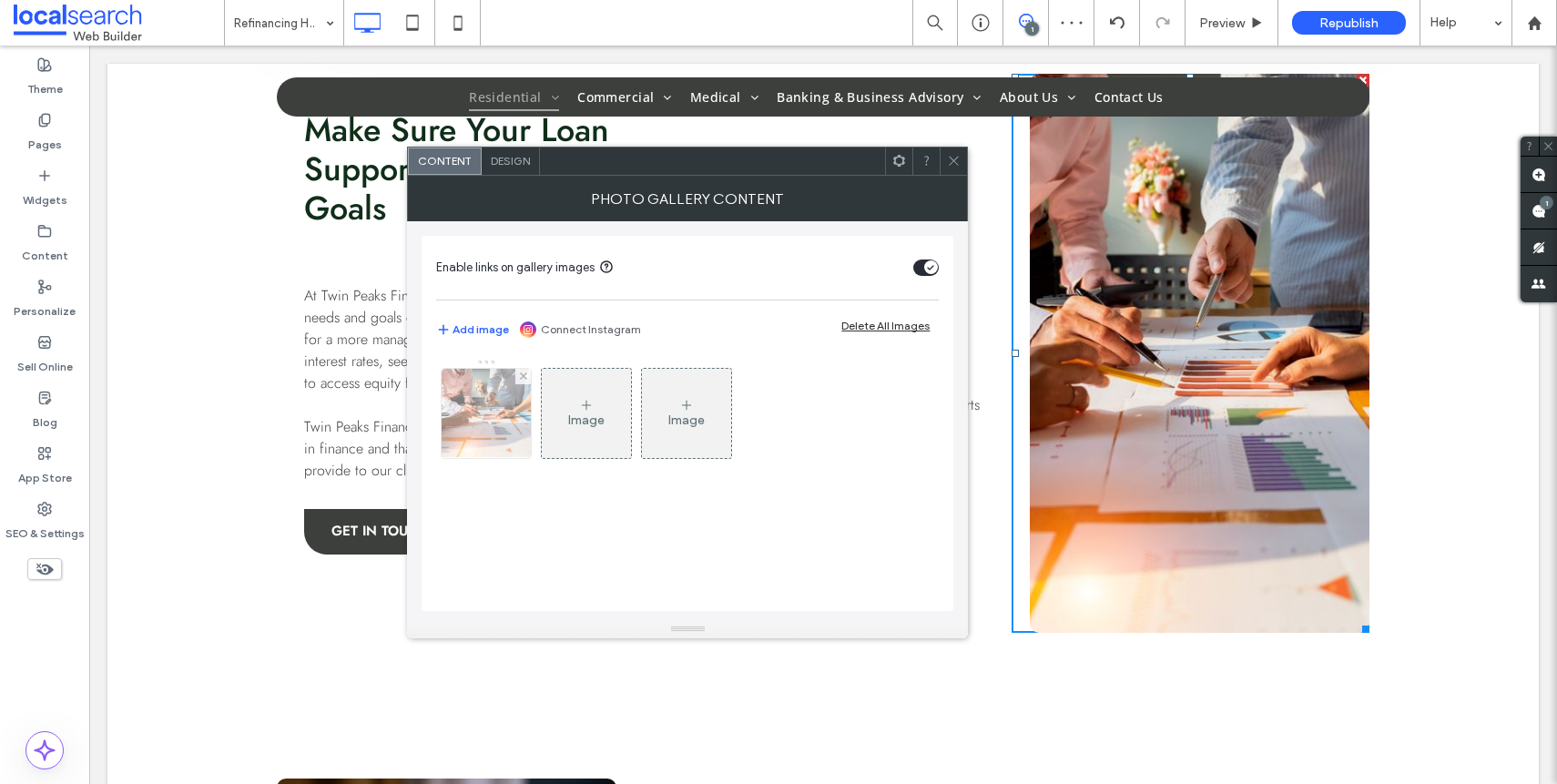
click at [485, 415] on img at bounding box center [487, 413] width 134 height 89
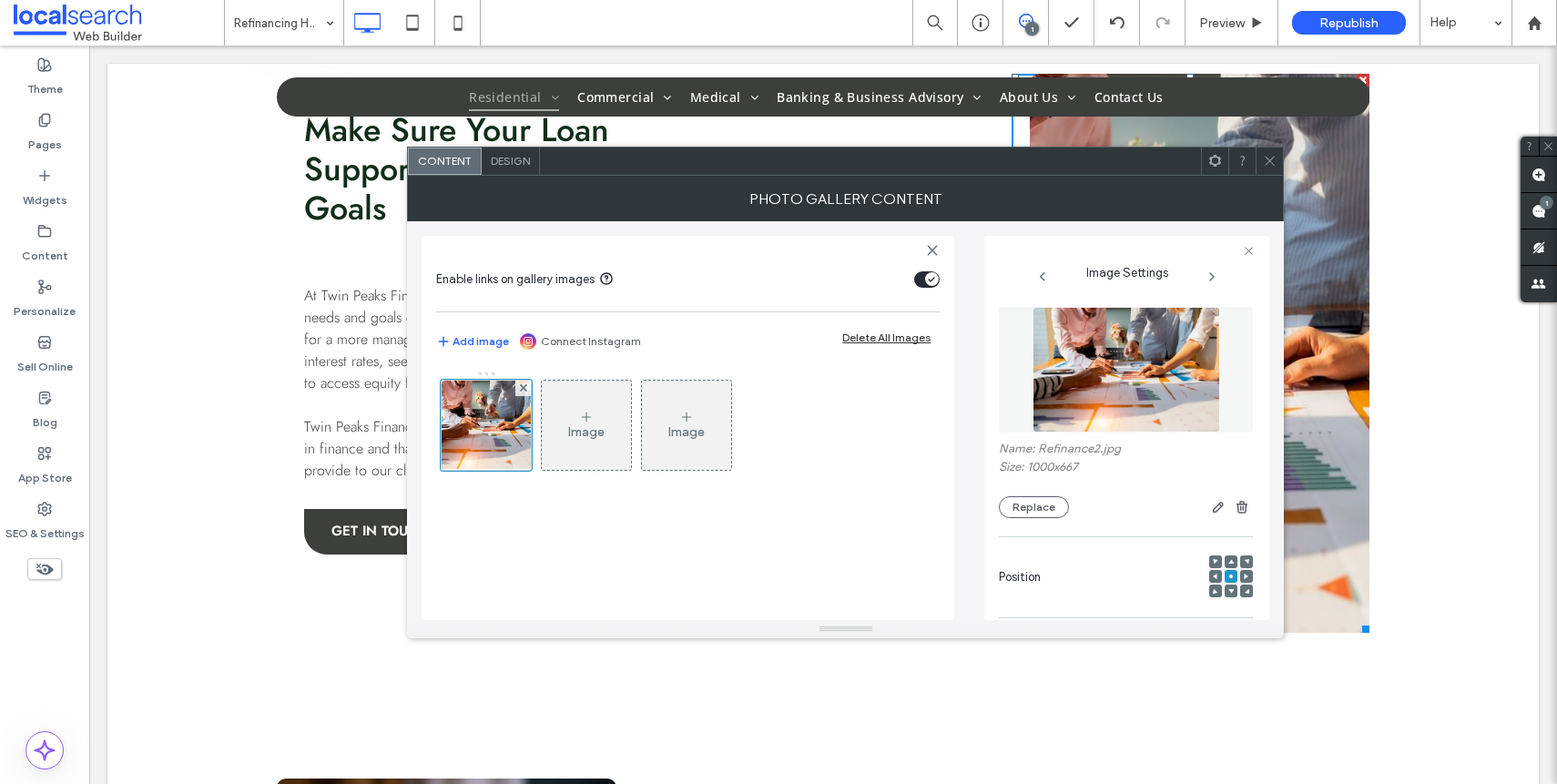
click at [1195, 578] on div "Position" at bounding box center [1126, 577] width 254 height 62
click at [1200, 579] on div "Position" at bounding box center [1126, 577] width 254 height 62
click at [1209, 577] on div at bounding box center [1215, 577] width 13 height 13
click at [1213, 577] on icon at bounding box center [1215, 577] width 6 height 6
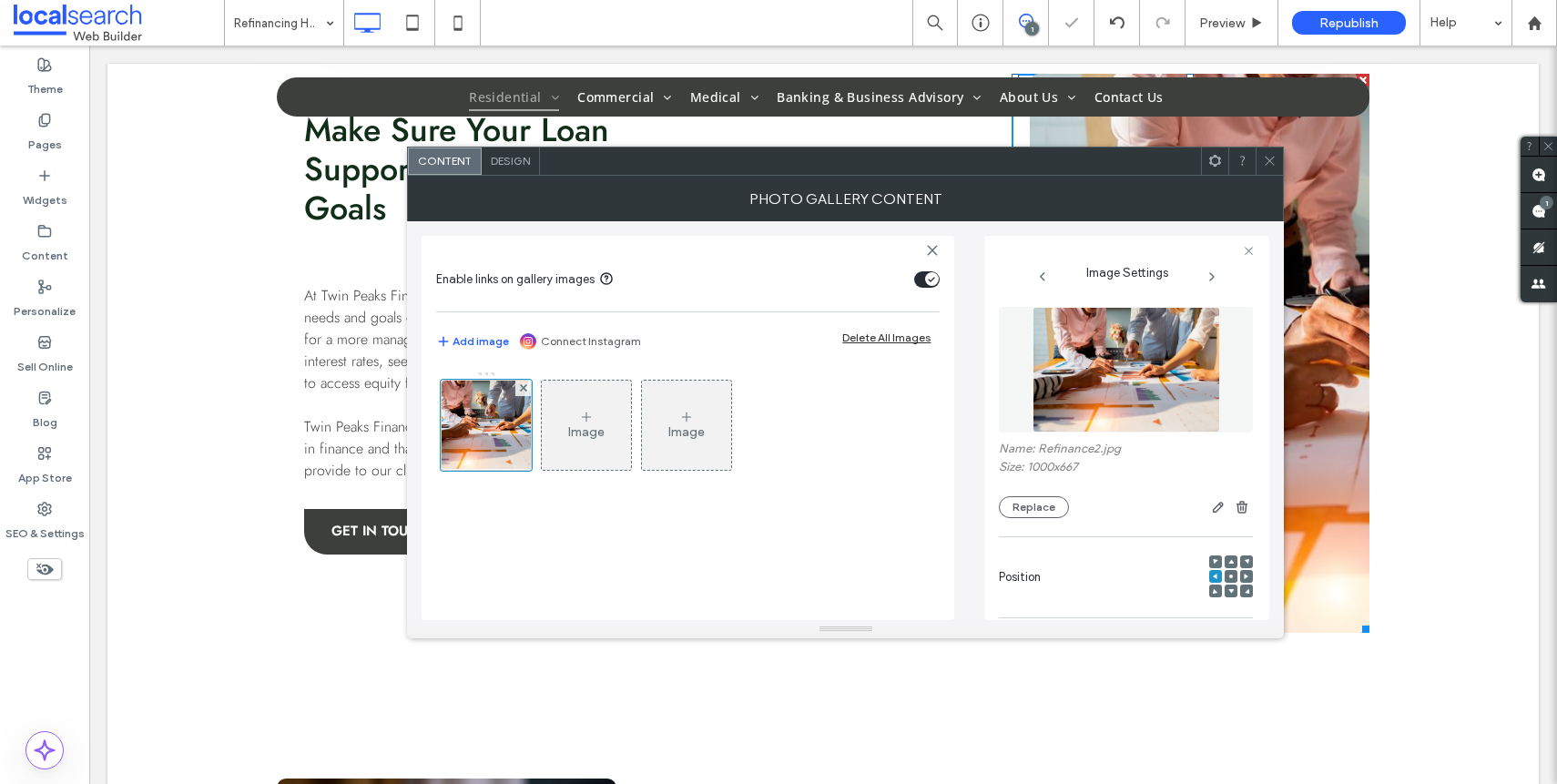
click at [1244, 579] on span at bounding box center [1247, 577] width 6 height 13
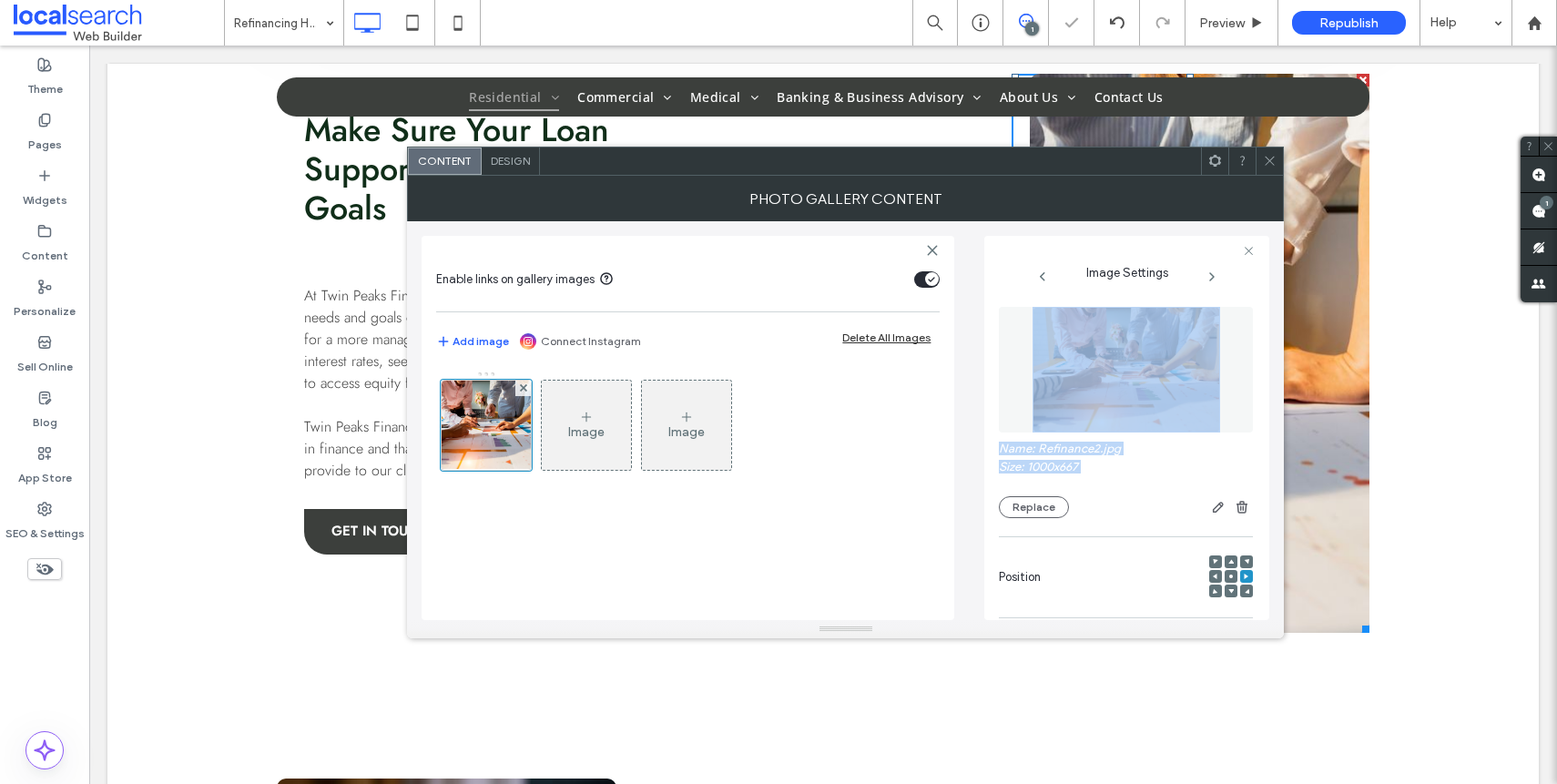
drag, startPoint x: 1225, startPoint y: 578, endPoint x: 1137, endPoint y: 148, distance: 438.9
click at [1137, 152] on div "**********" at bounding box center [845, 393] width 877 height 492
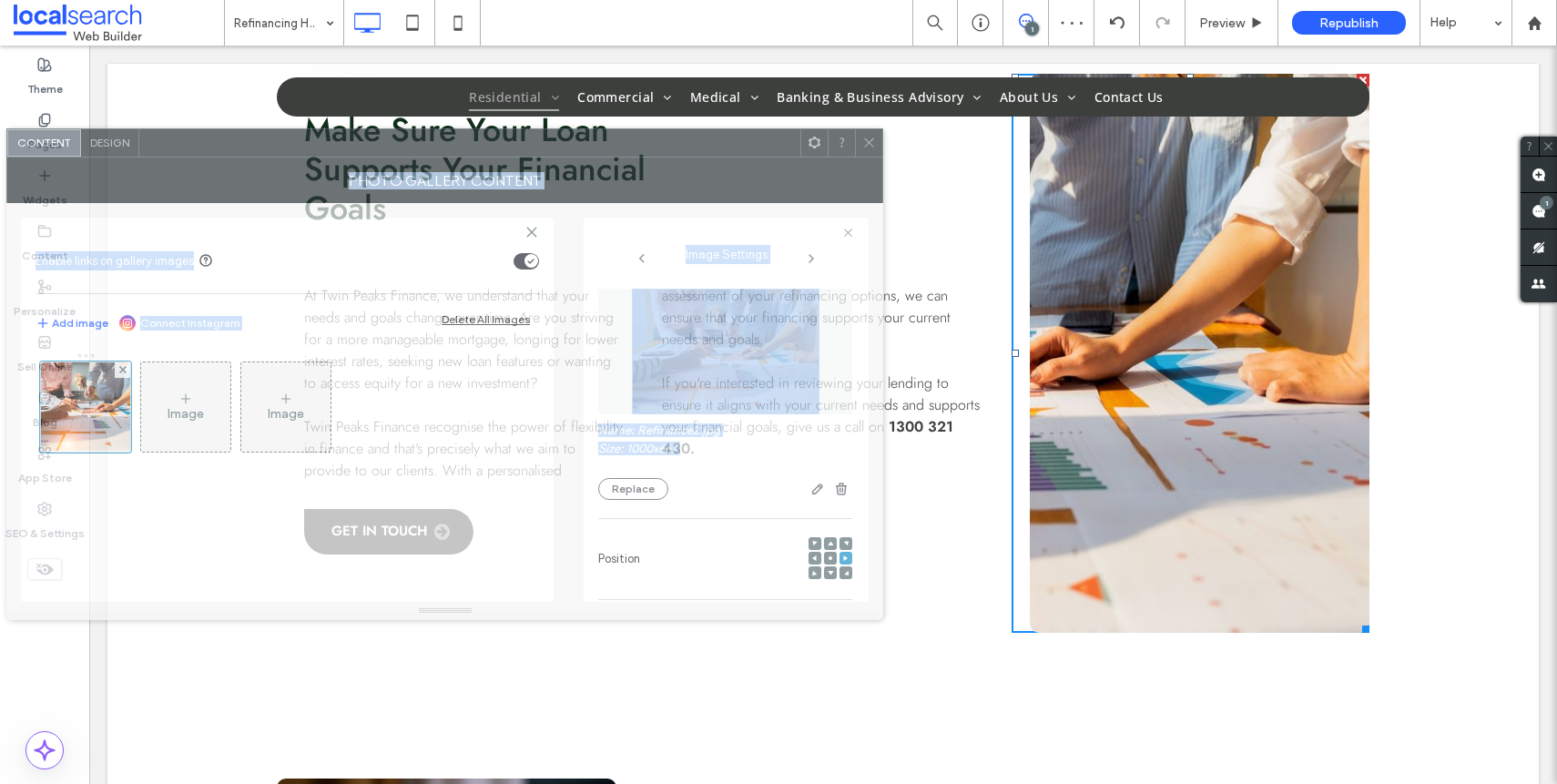
drag, startPoint x: 1115, startPoint y: 174, endPoint x: 758, endPoint y: 191, distance: 357.4
click at [743, 158] on div "Photo Gallery Content" at bounding box center [444, 181] width 877 height 46
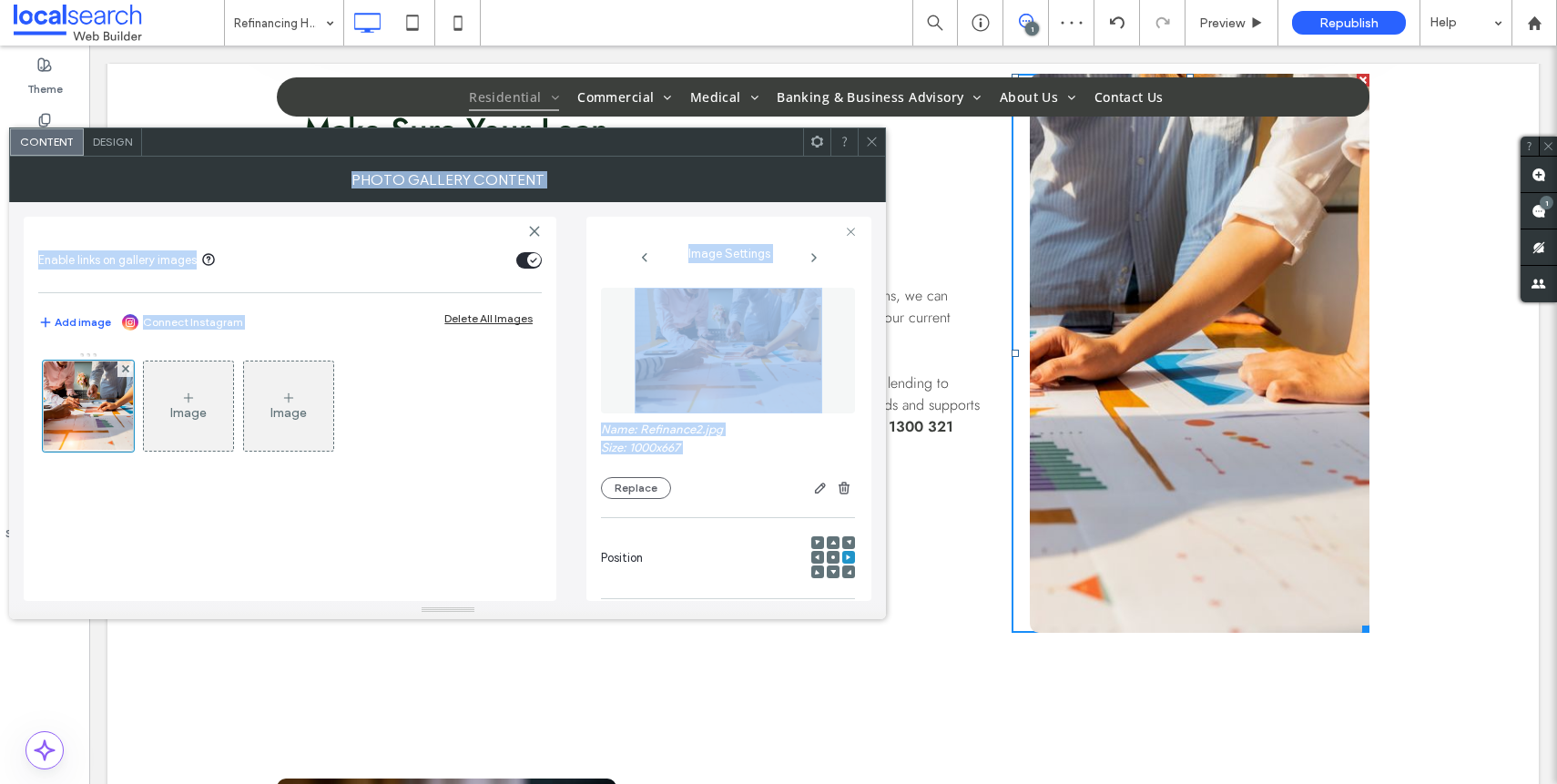
click at [830, 554] on icon at bounding box center [833, 557] width 6 height 6
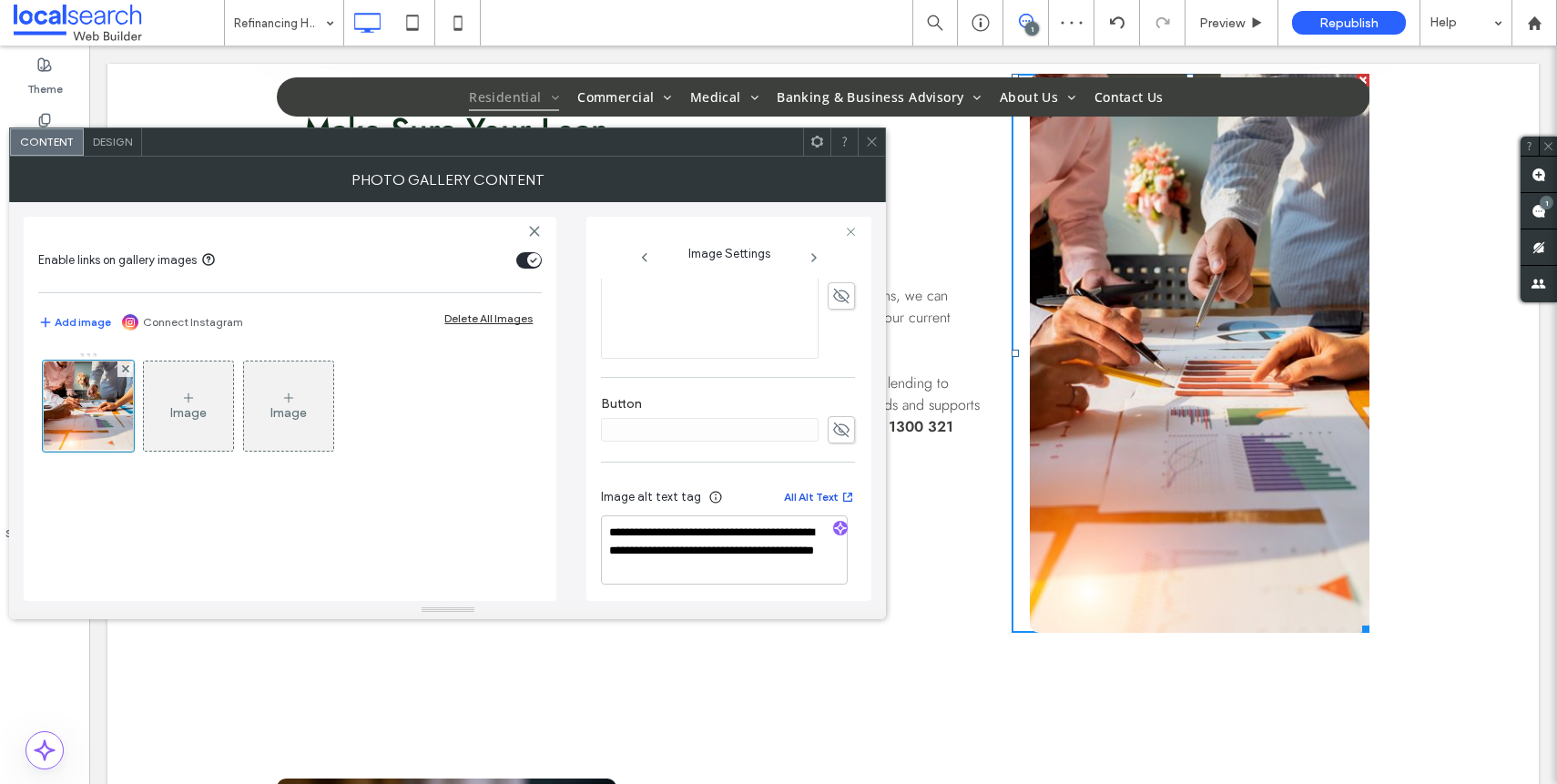
scroll to position [538, 0]
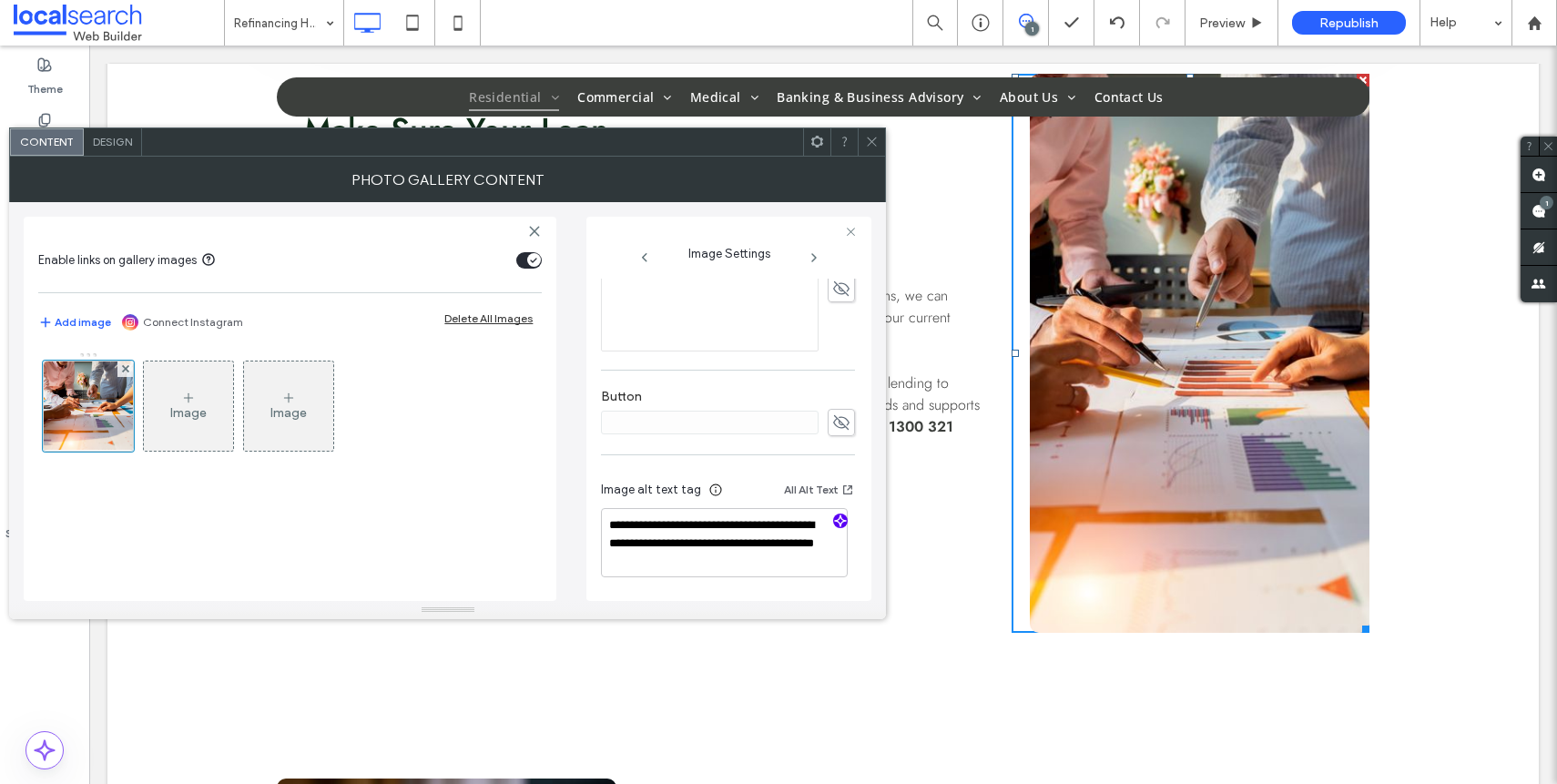
click at [834, 524] on icon "button" at bounding box center [840, 521] width 13 height 13
drag, startPoint x: 717, startPoint y: 565, endPoint x: 753, endPoint y: 562, distance: 36.1
click at [753, 562] on textarea "**********" at bounding box center [724, 542] width 247 height 69
paste textarea "**********"
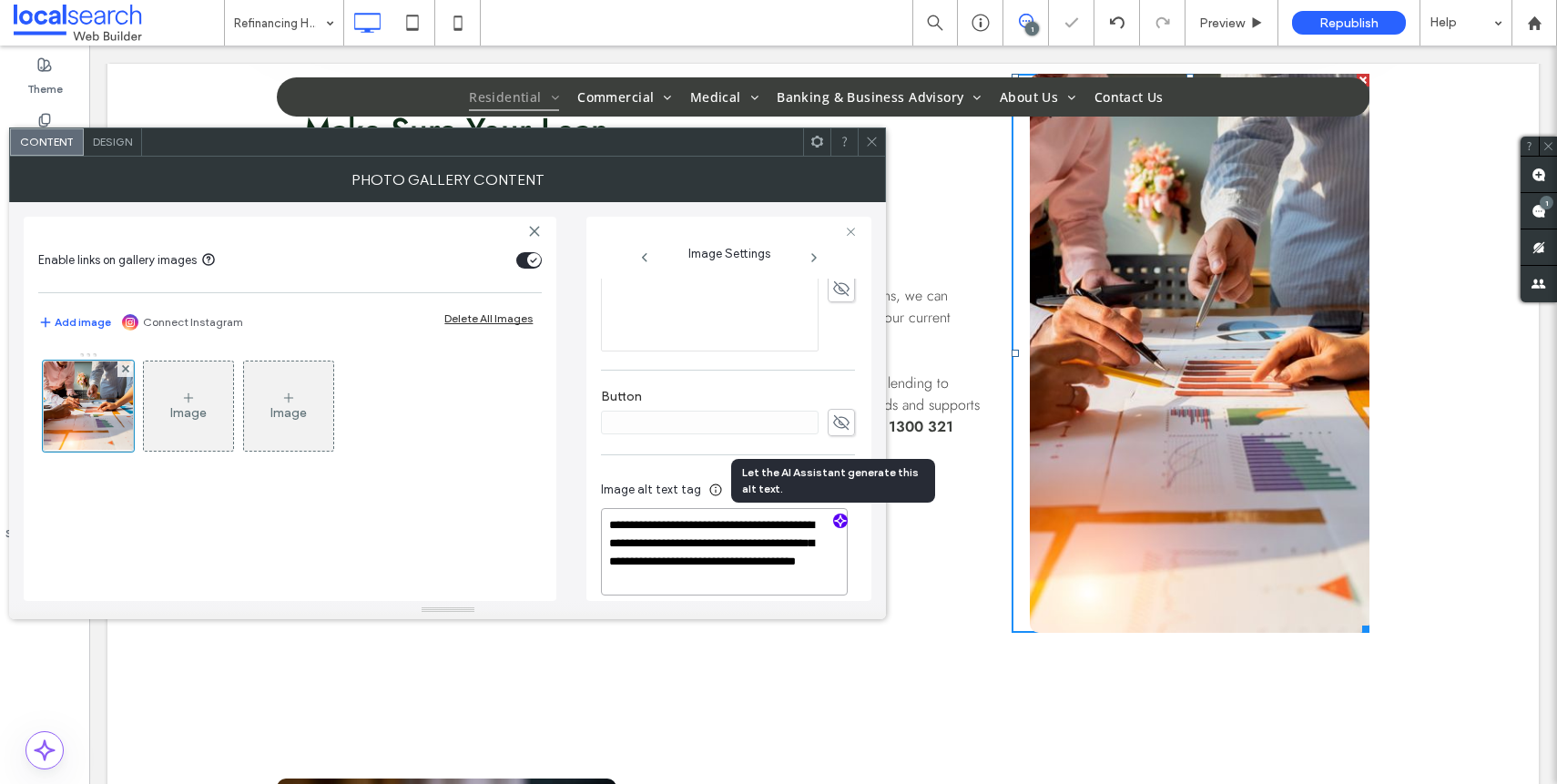
scroll to position [2, 0]
type textarea "**********"
click at [872, 146] on icon at bounding box center [871, 141] width 14 height 14
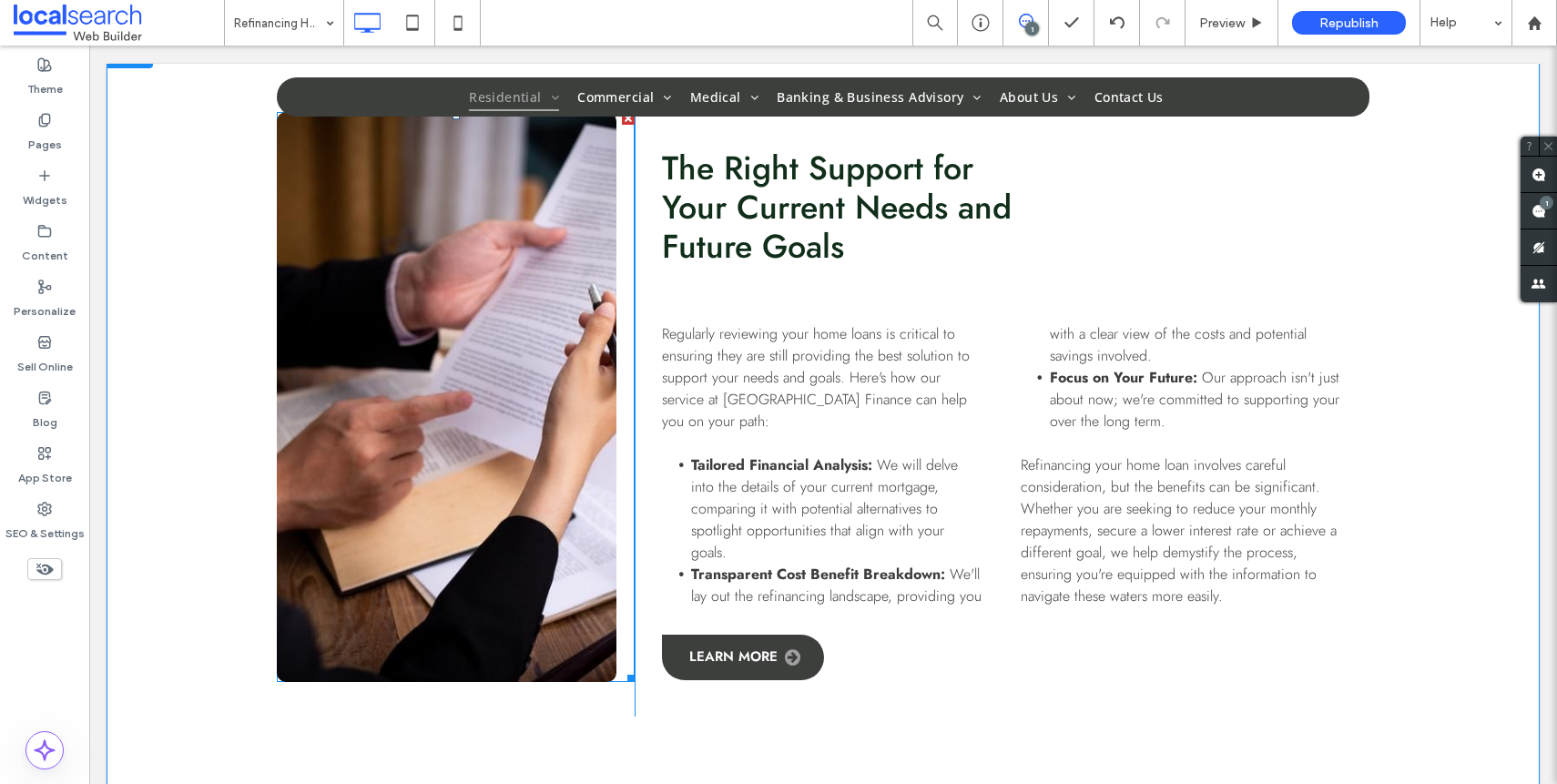
scroll to position [1416, 0]
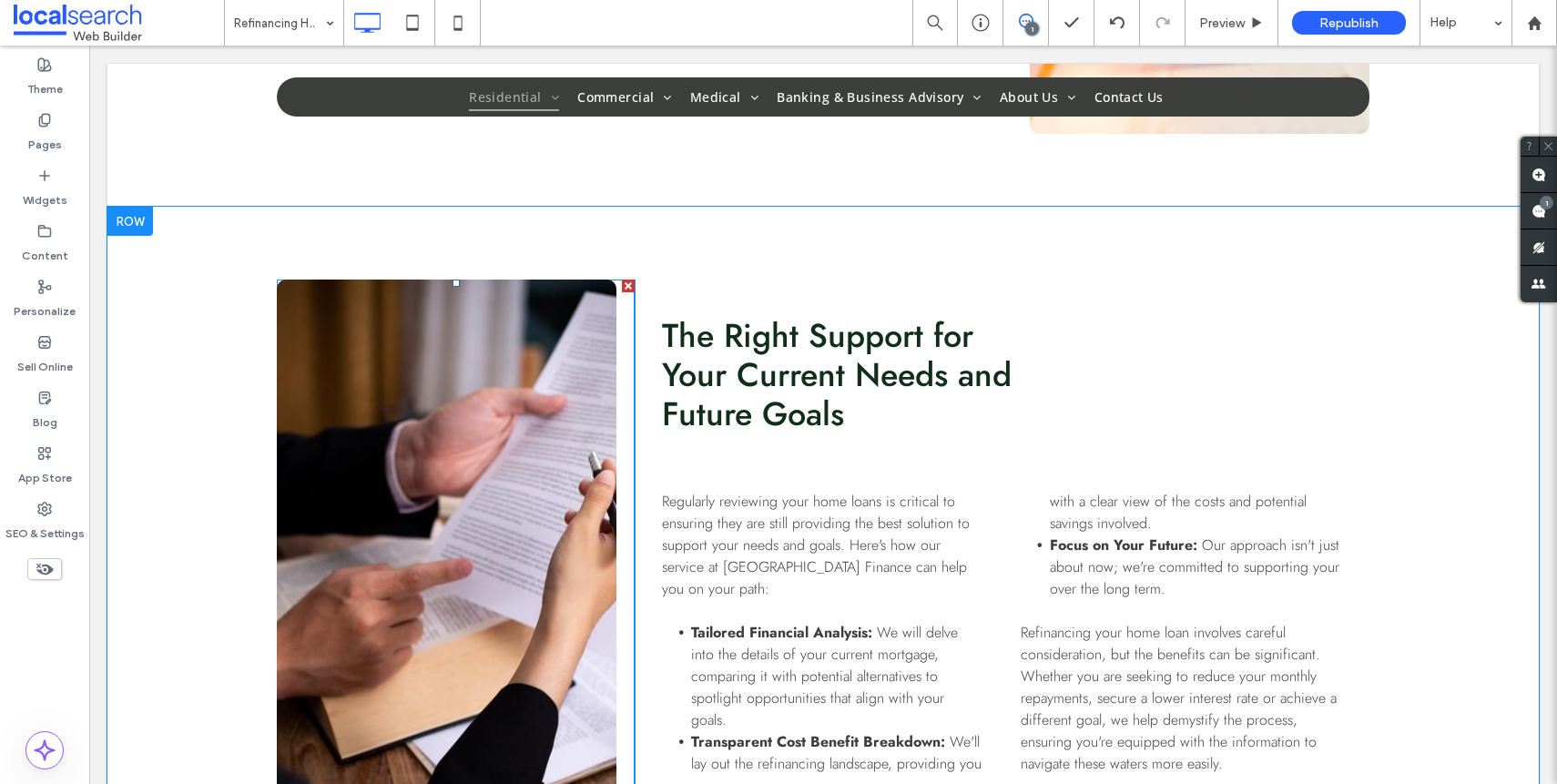
click at [461, 528] on link at bounding box center [446, 564] width 340 height 570
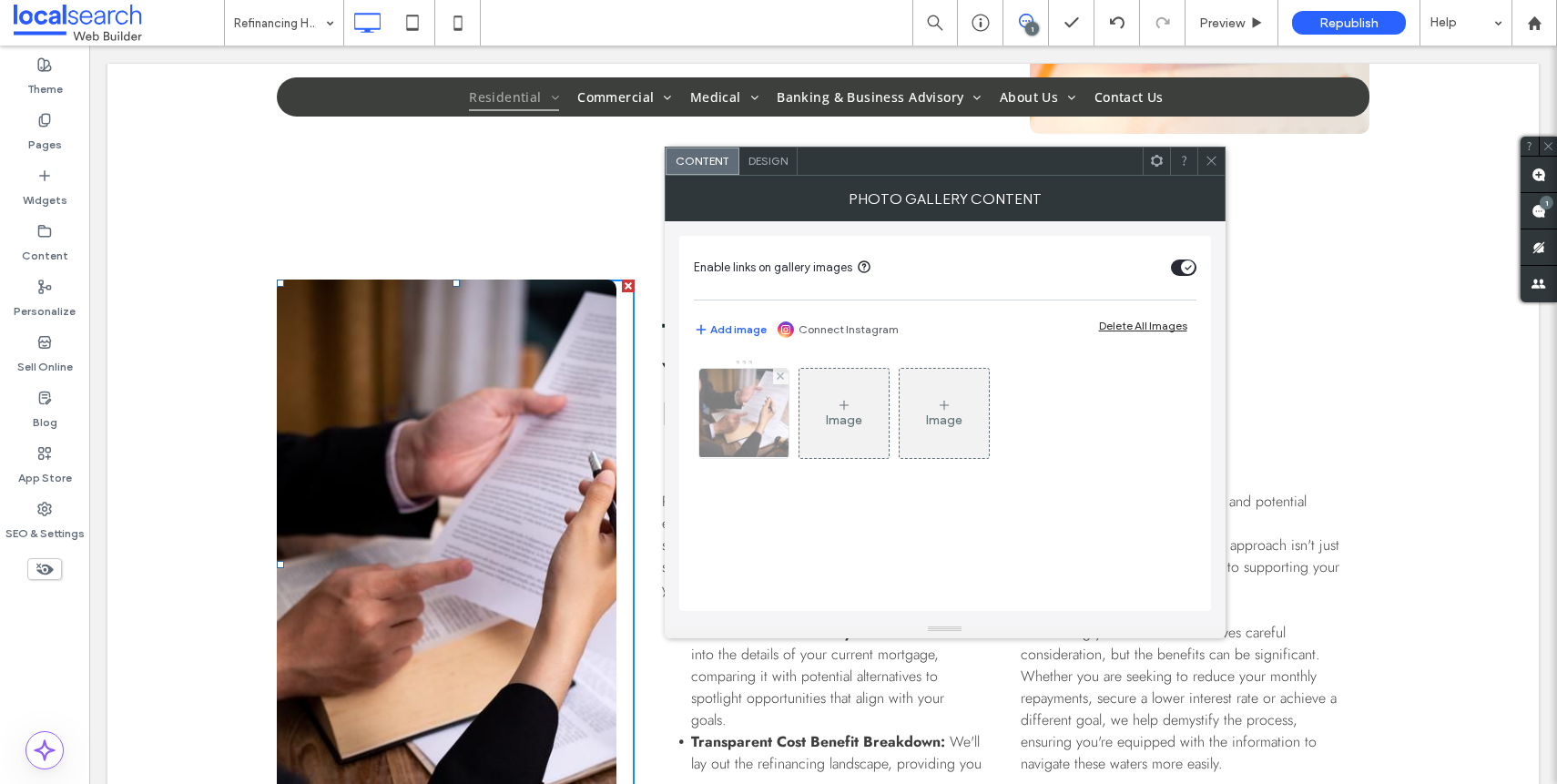
click at [760, 414] on div at bounding box center [744, 413] width 89 height 89
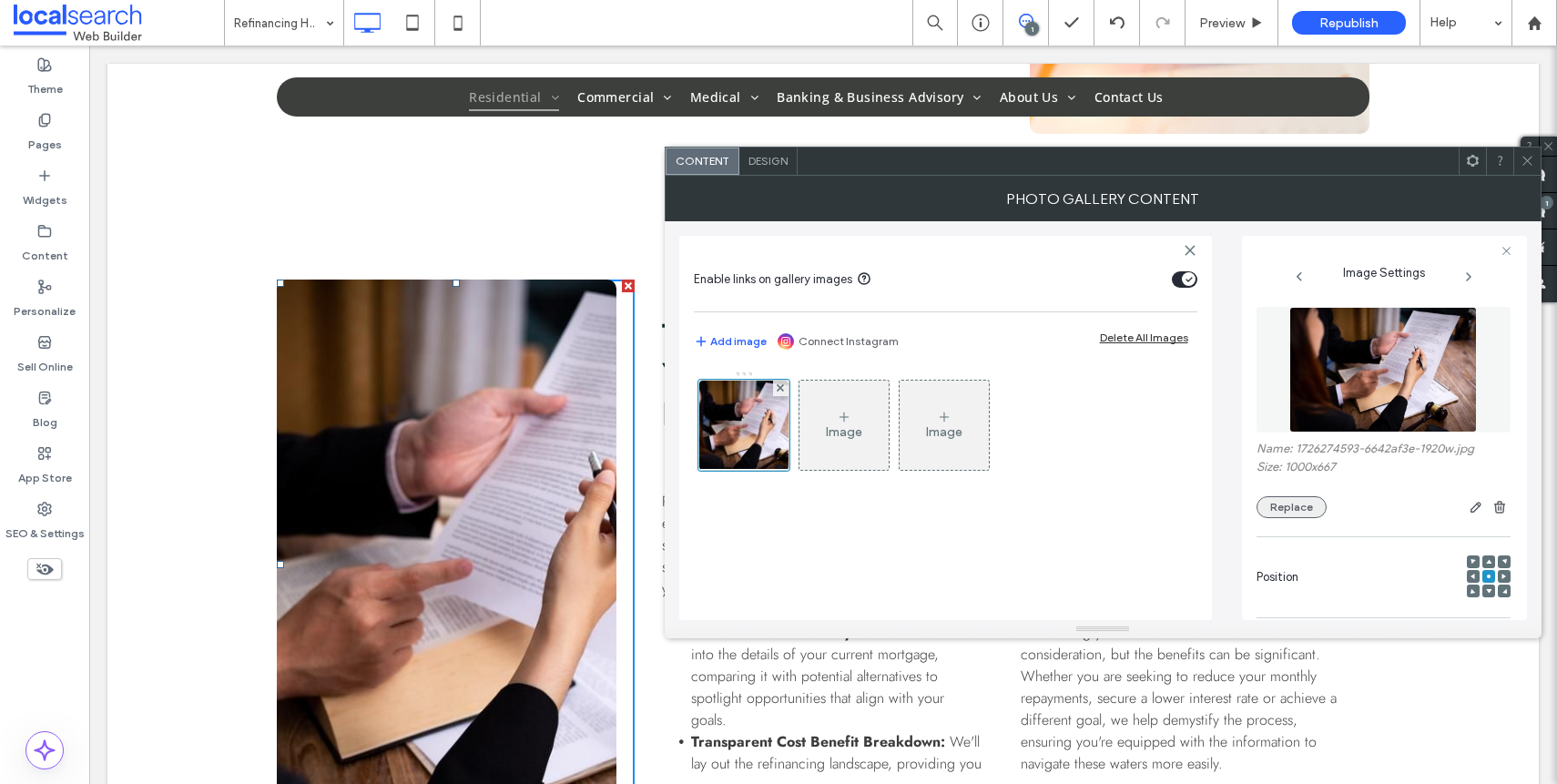
click at [1301, 506] on button "Replace" at bounding box center [1292, 507] width 70 height 22
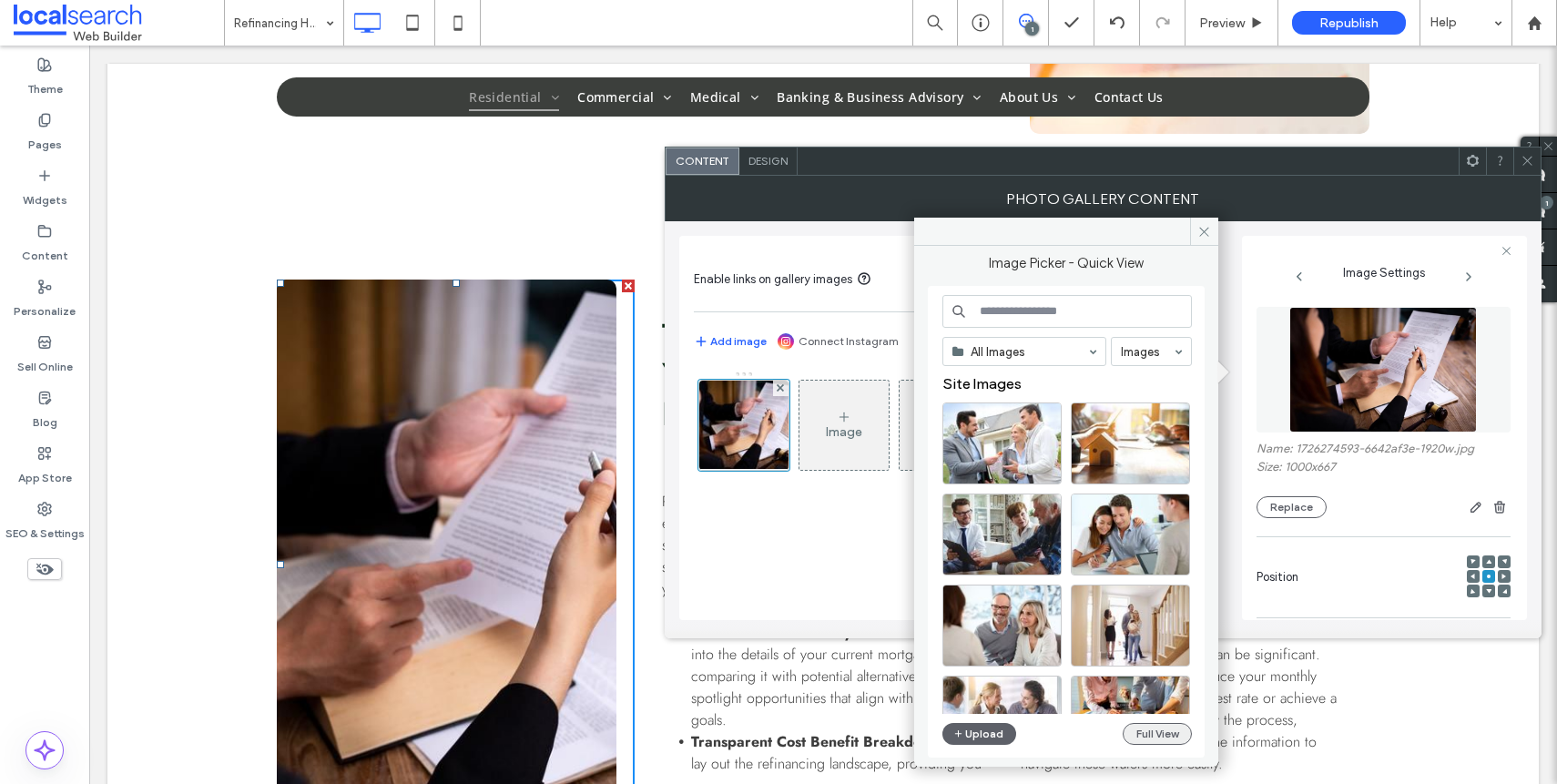
click at [1174, 730] on button "Full View" at bounding box center [1157, 734] width 69 height 22
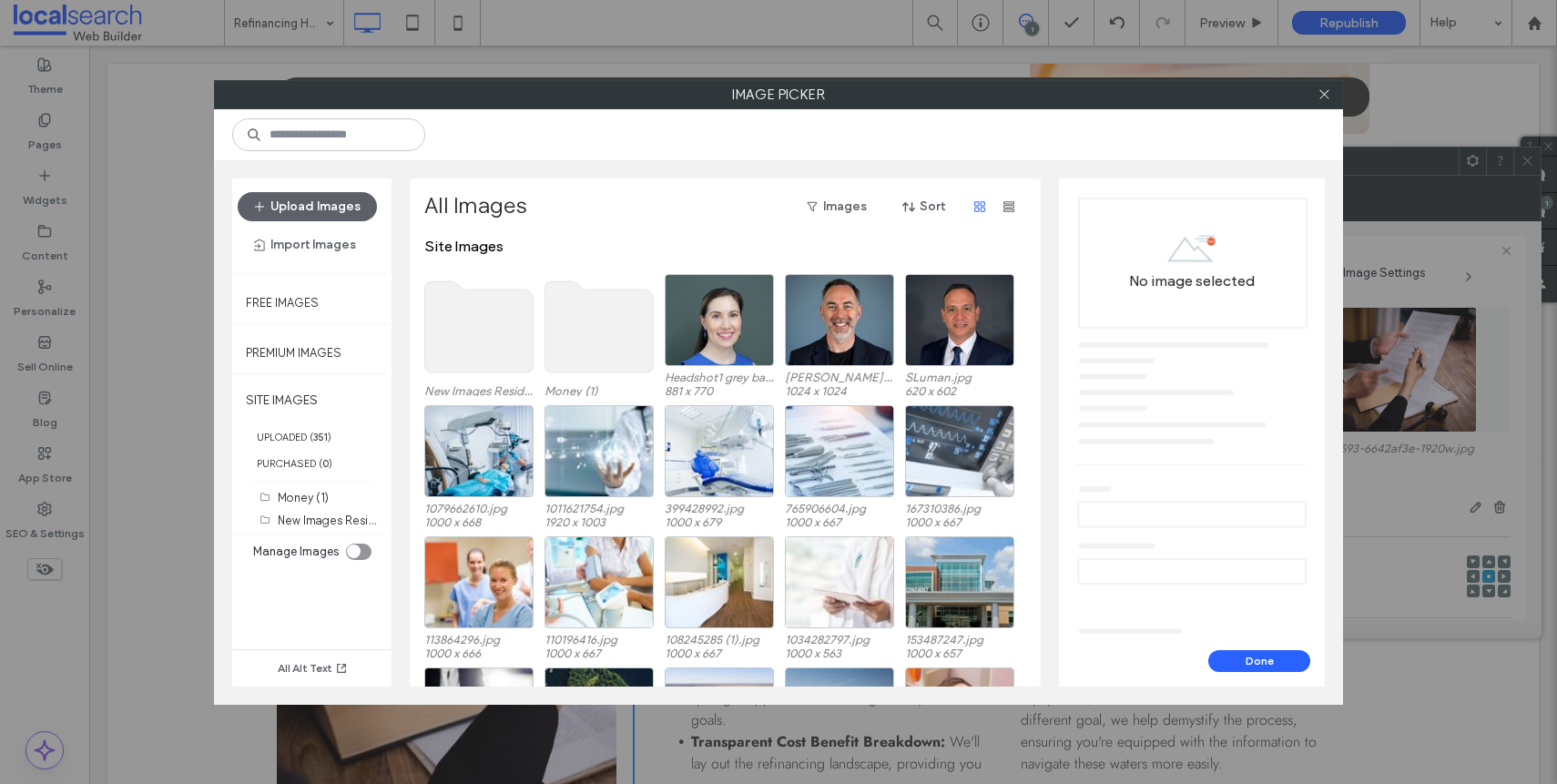
click at [481, 347] on use at bounding box center [479, 326] width 108 height 91
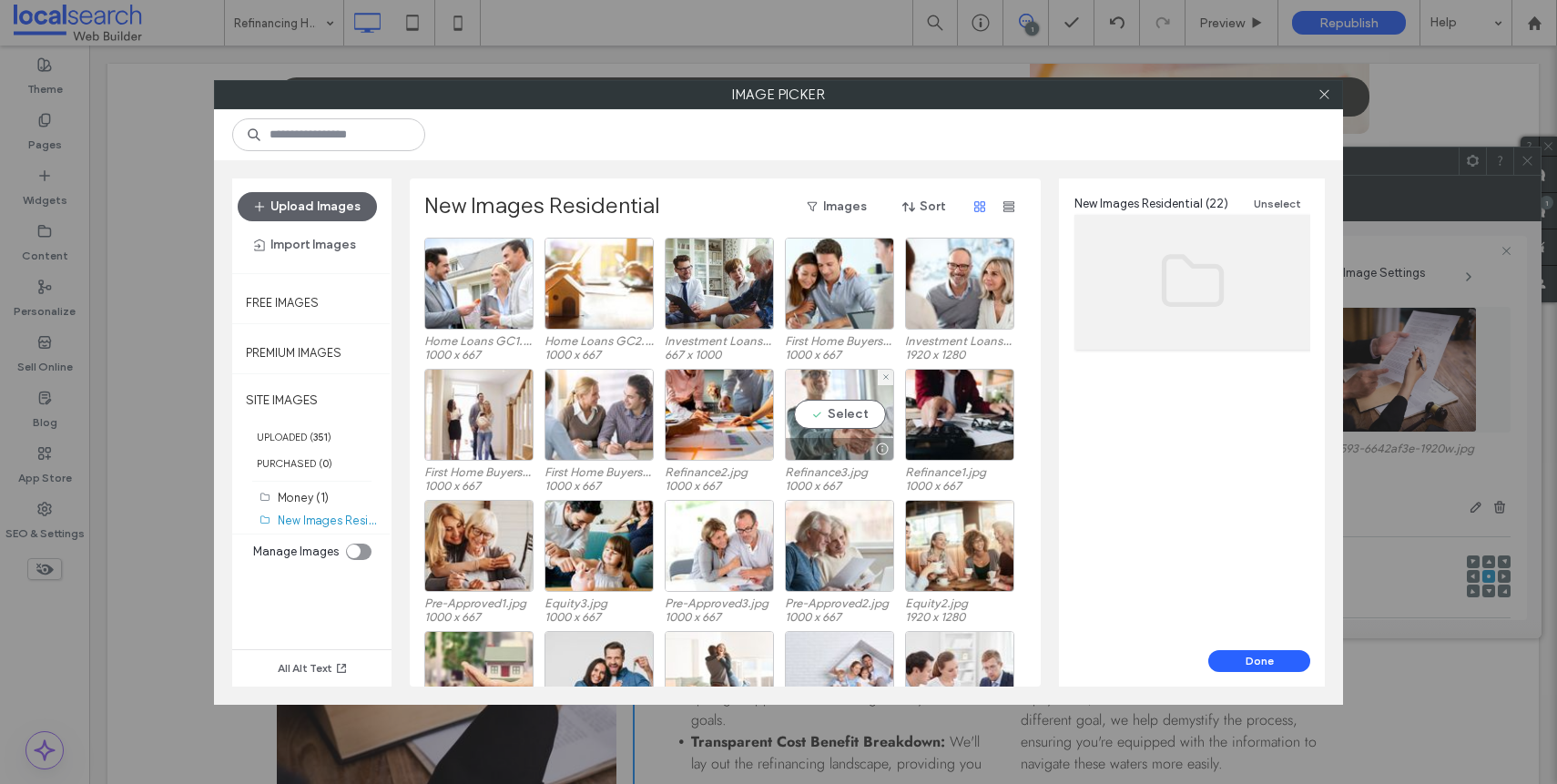
click at [830, 442] on div at bounding box center [839, 449] width 107 height 22
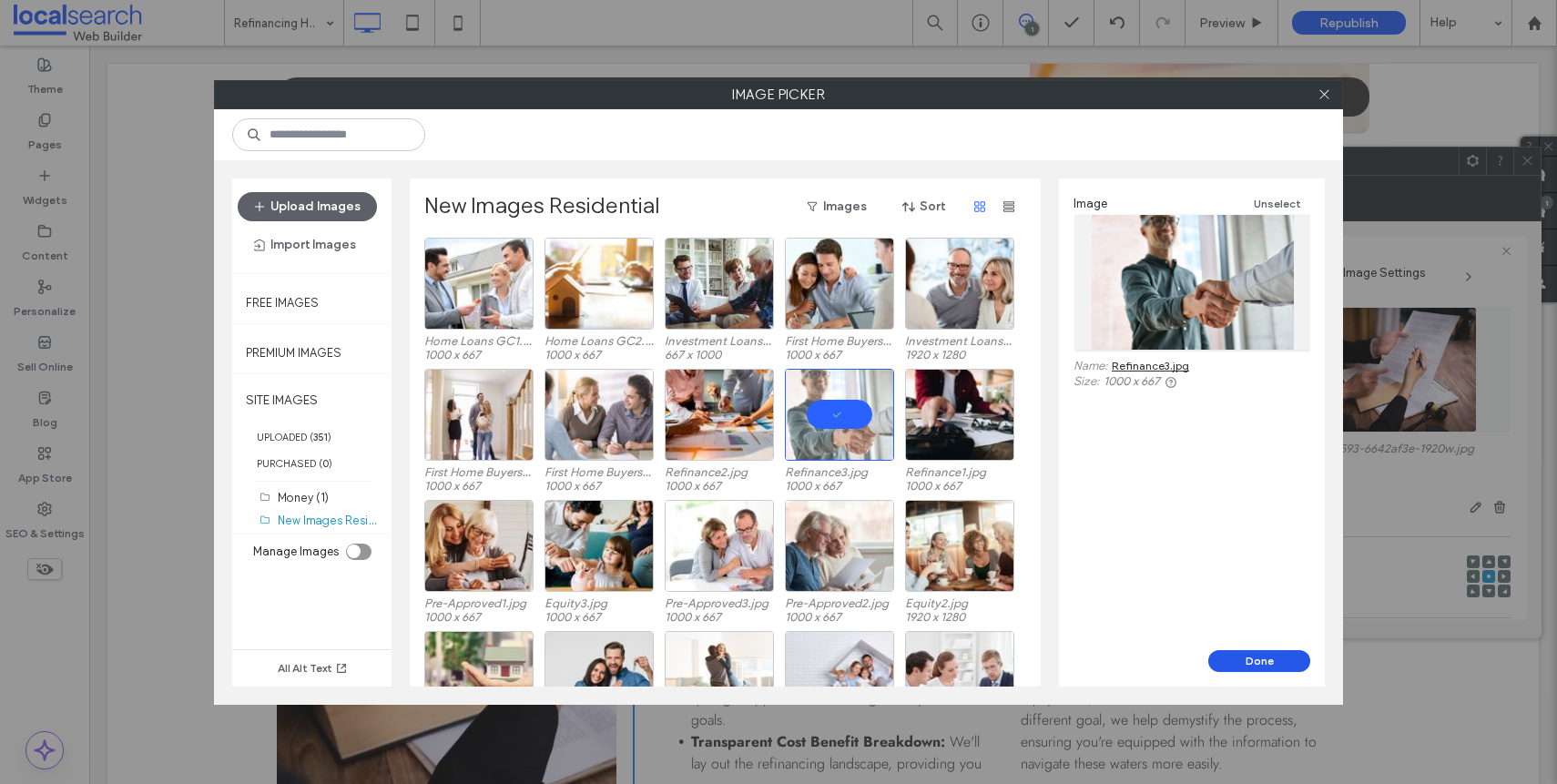
click at [1239, 655] on button "Done" at bounding box center [1259, 661] width 102 height 22
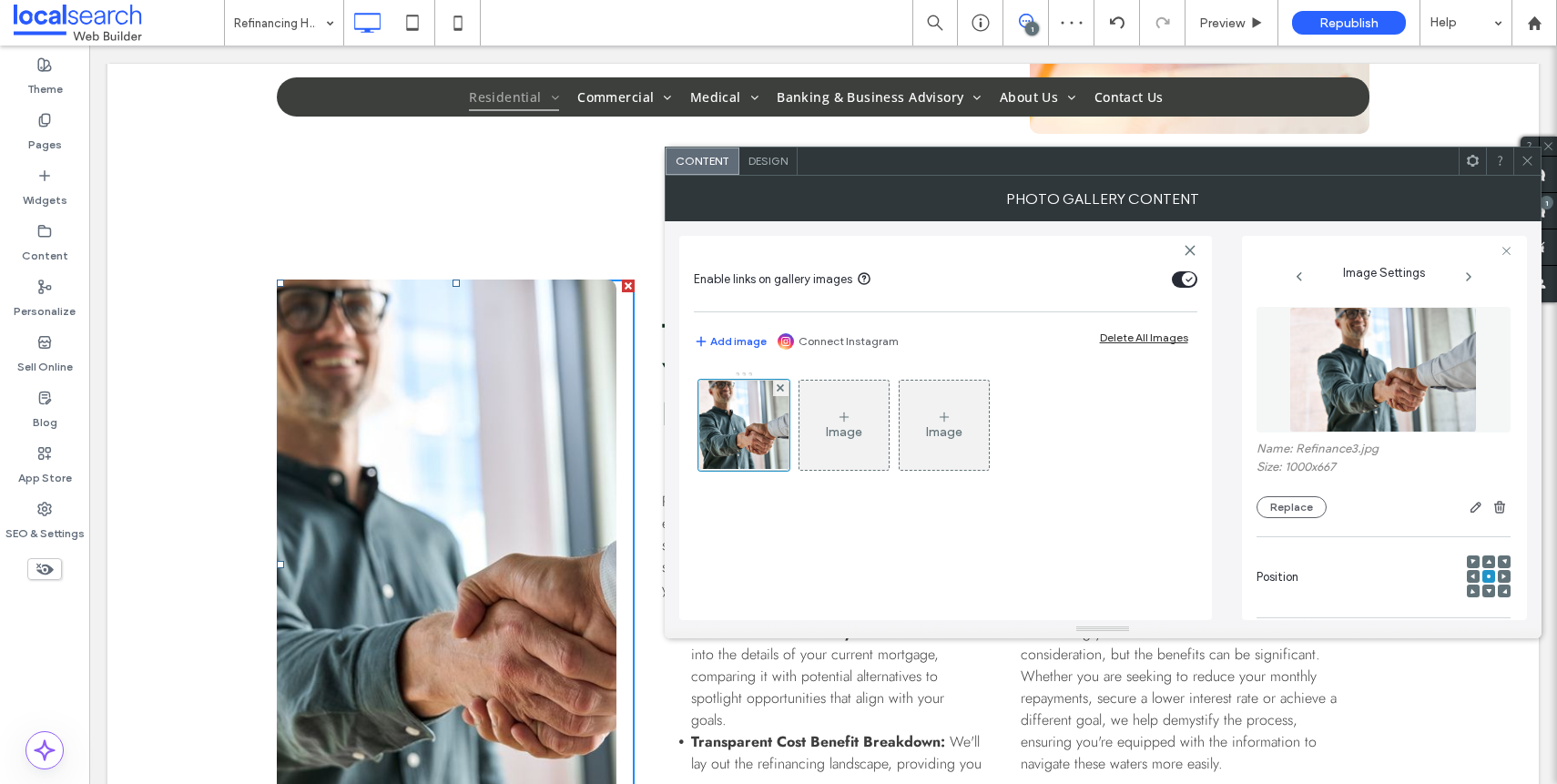
click at [1472, 577] on div at bounding box center [1473, 577] width 13 height 13
click at [1471, 577] on use at bounding box center [1473, 577] width 5 height 6
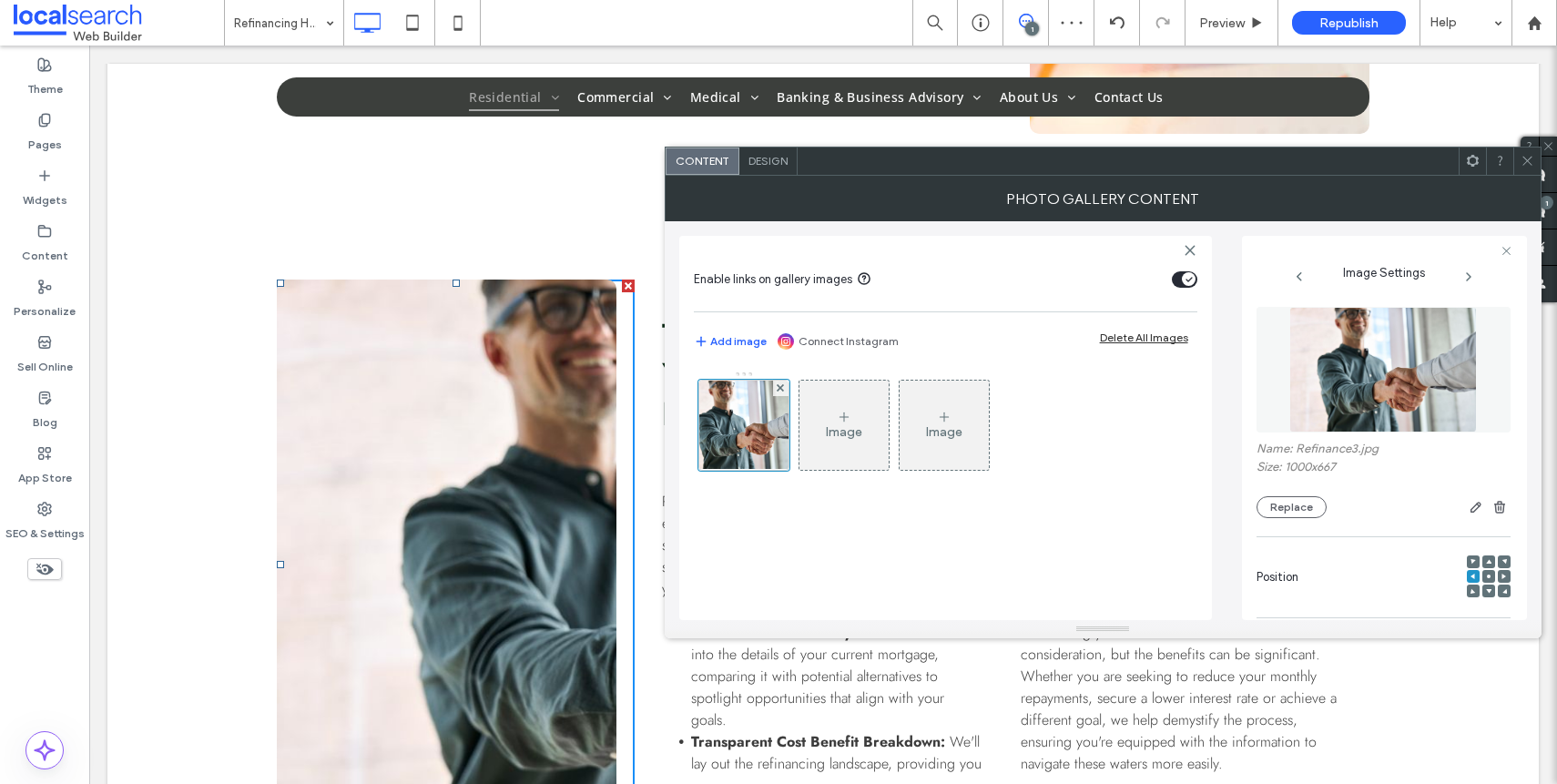
click at [1485, 577] on icon at bounding box center [1488, 577] width 6 height 6
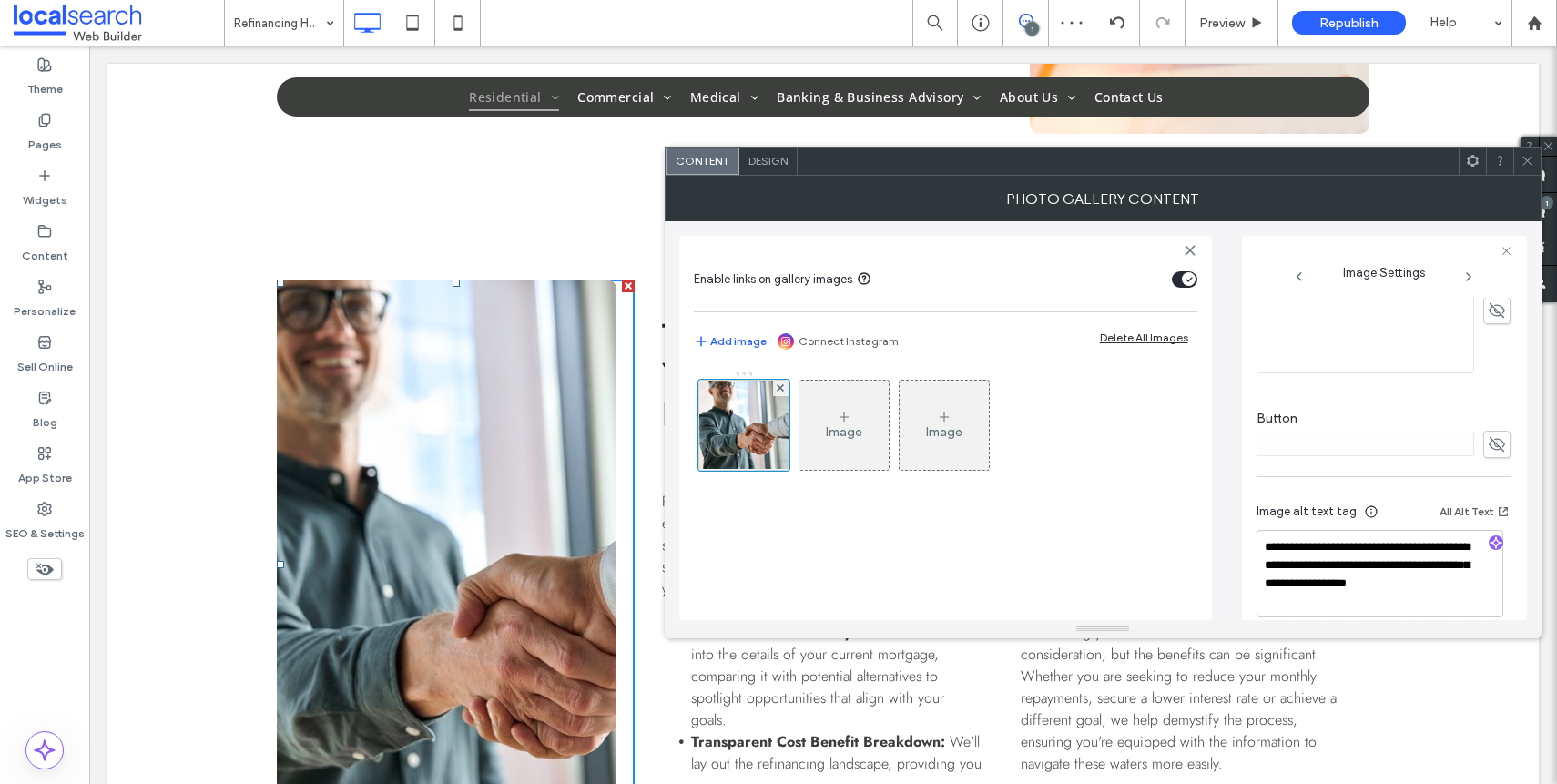
scroll to position [556, 0]
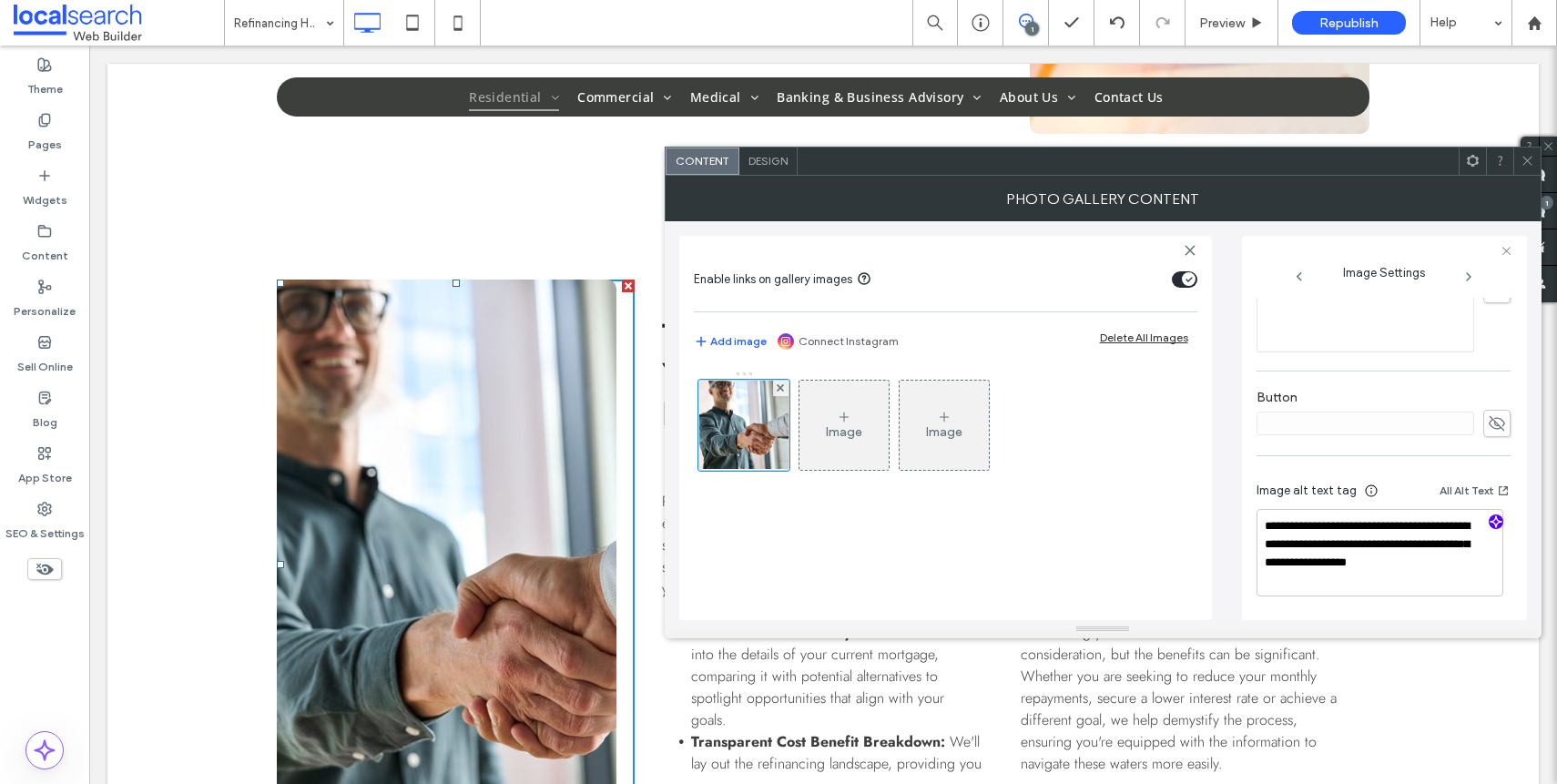
click at [1489, 524] on icon "button" at bounding box center [1495, 521] width 13 height 13
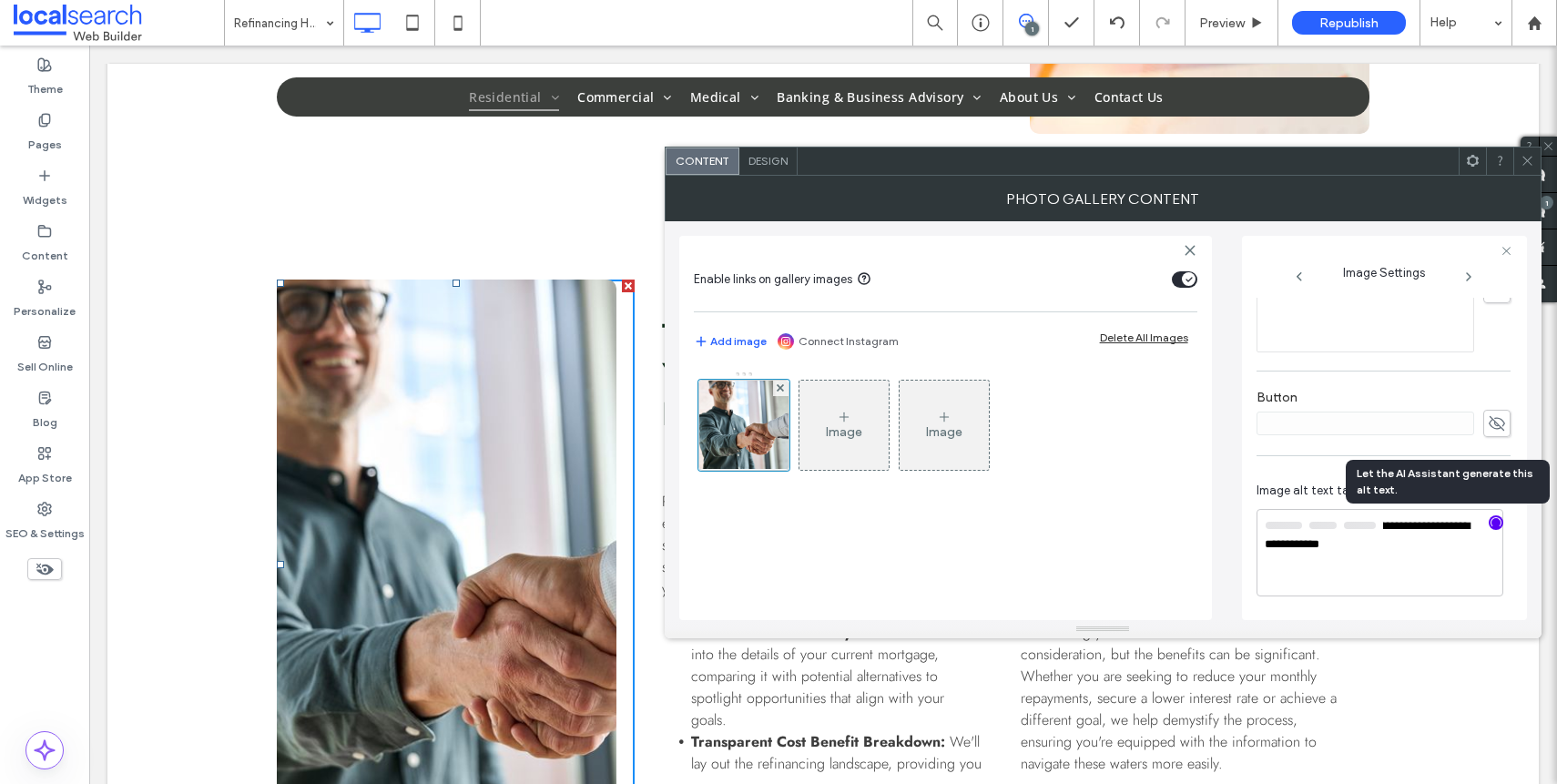
scroll to position [554, 0]
drag, startPoint x: 1413, startPoint y: 552, endPoint x: 1531, endPoint y: 579, distance: 121.0
click at [1363, 551] on textarea "**********" at bounding box center [1380, 553] width 247 height 85
paste textarea "**********"
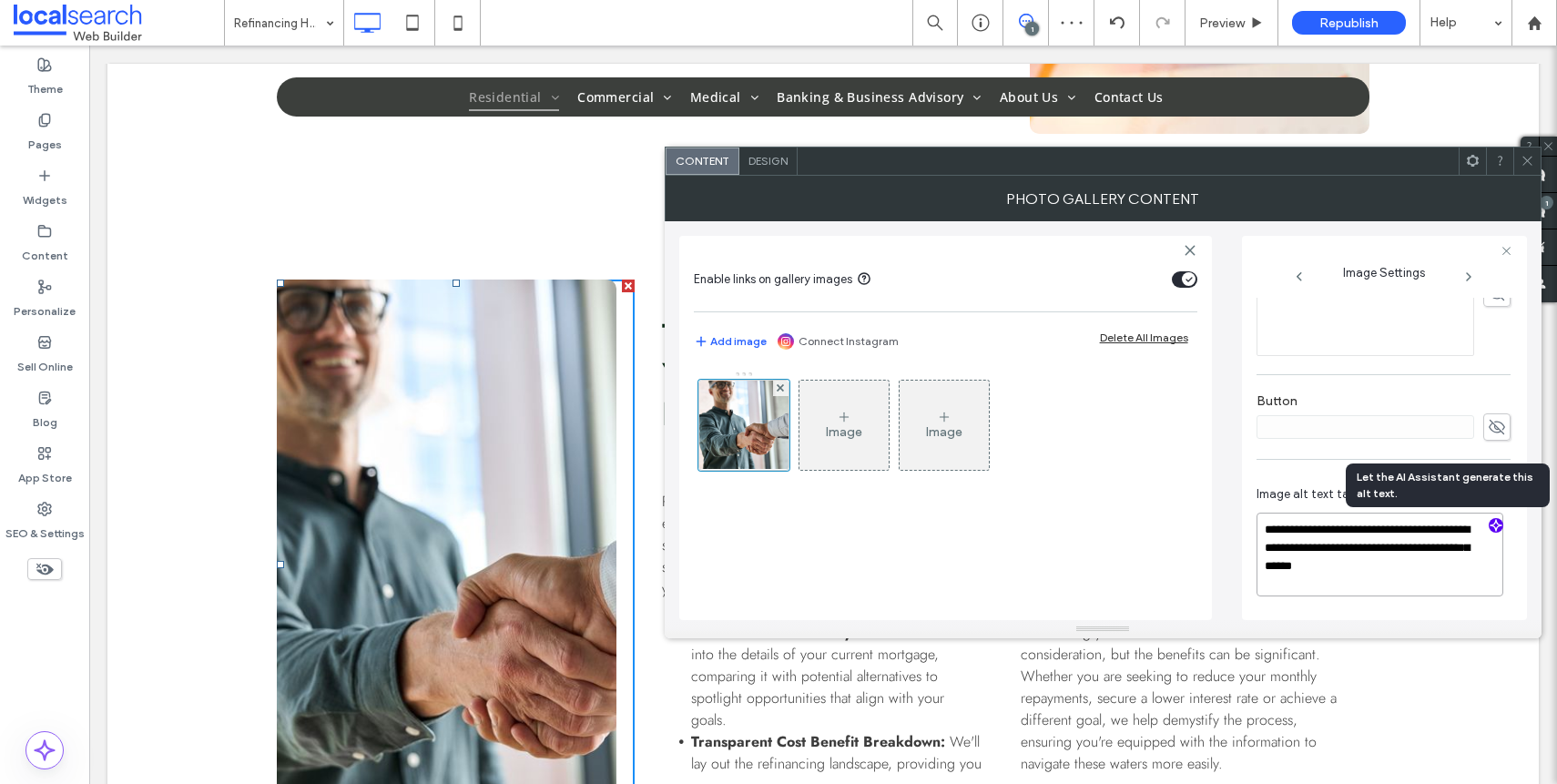
scroll to position [553, 0]
type textarea "**********"
click at [1501, 371] on div "**********" at bounding box center [1383, 181] width 254 height 873
click at [1526, 159] on icon at bounding box center [1527, 161] width 14 height 14
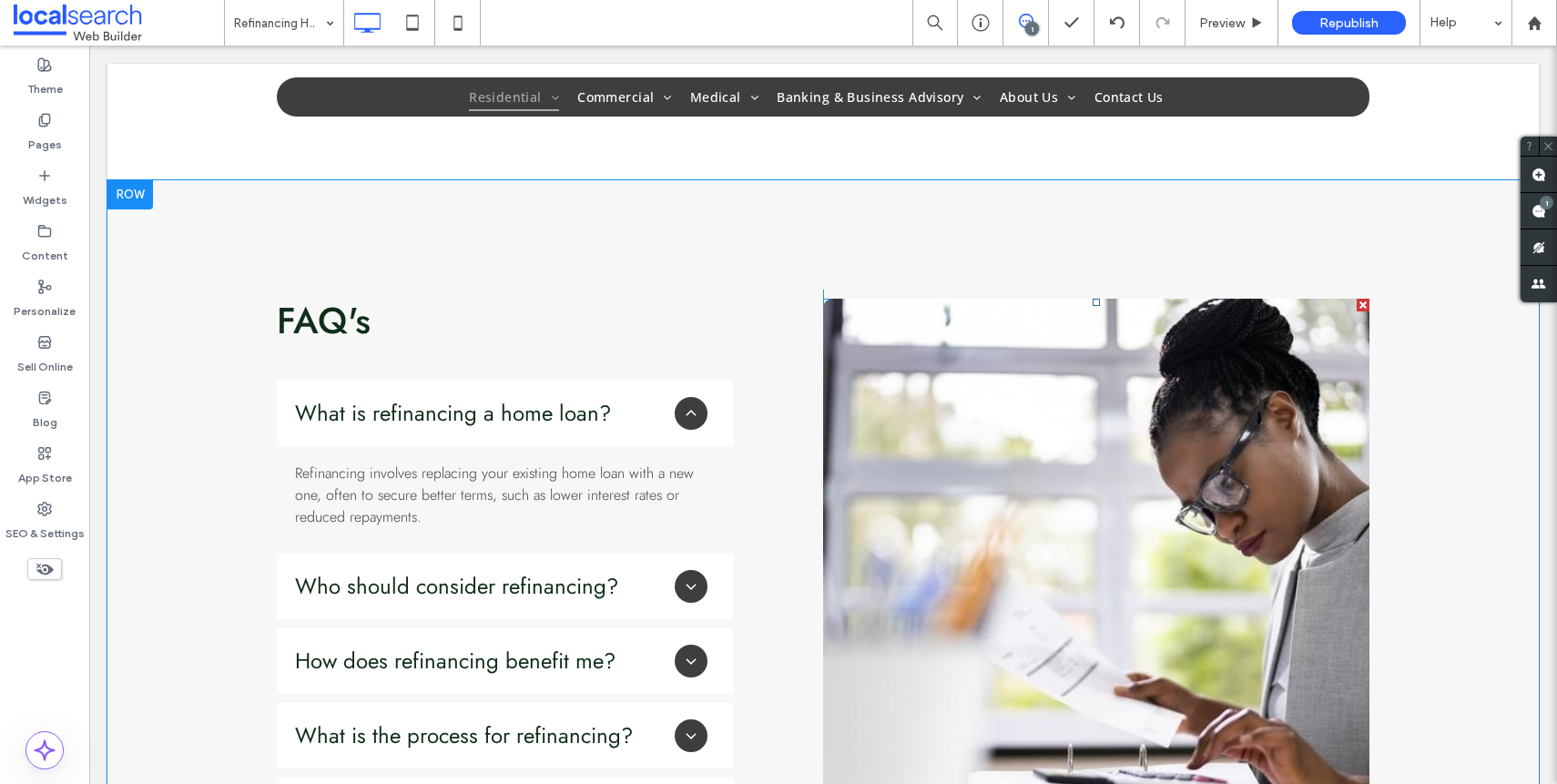
scroll to position [2555, 0]
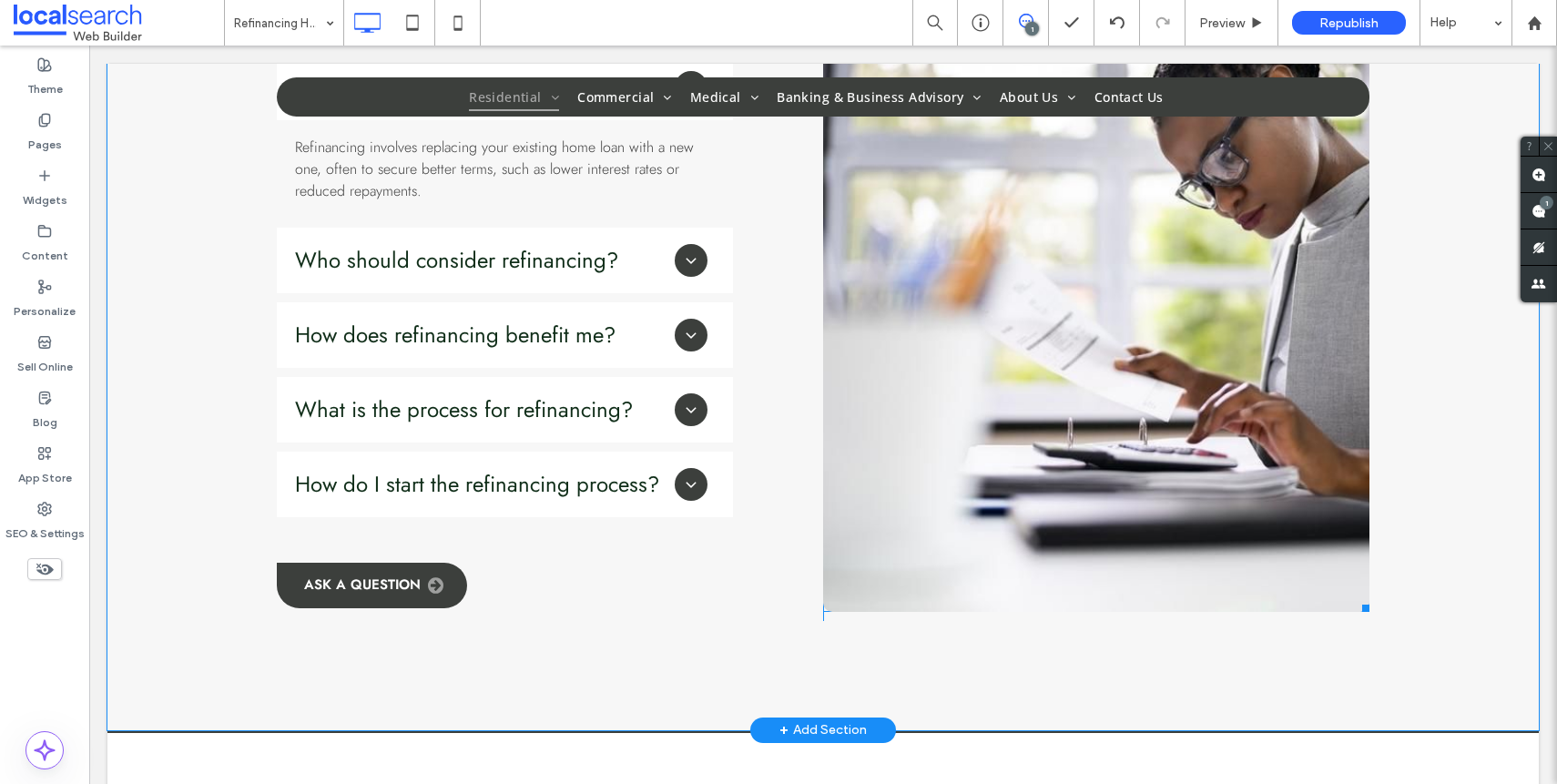
click at [1182, 400] on link at bounding box center [1096, 292] width 546 height 639
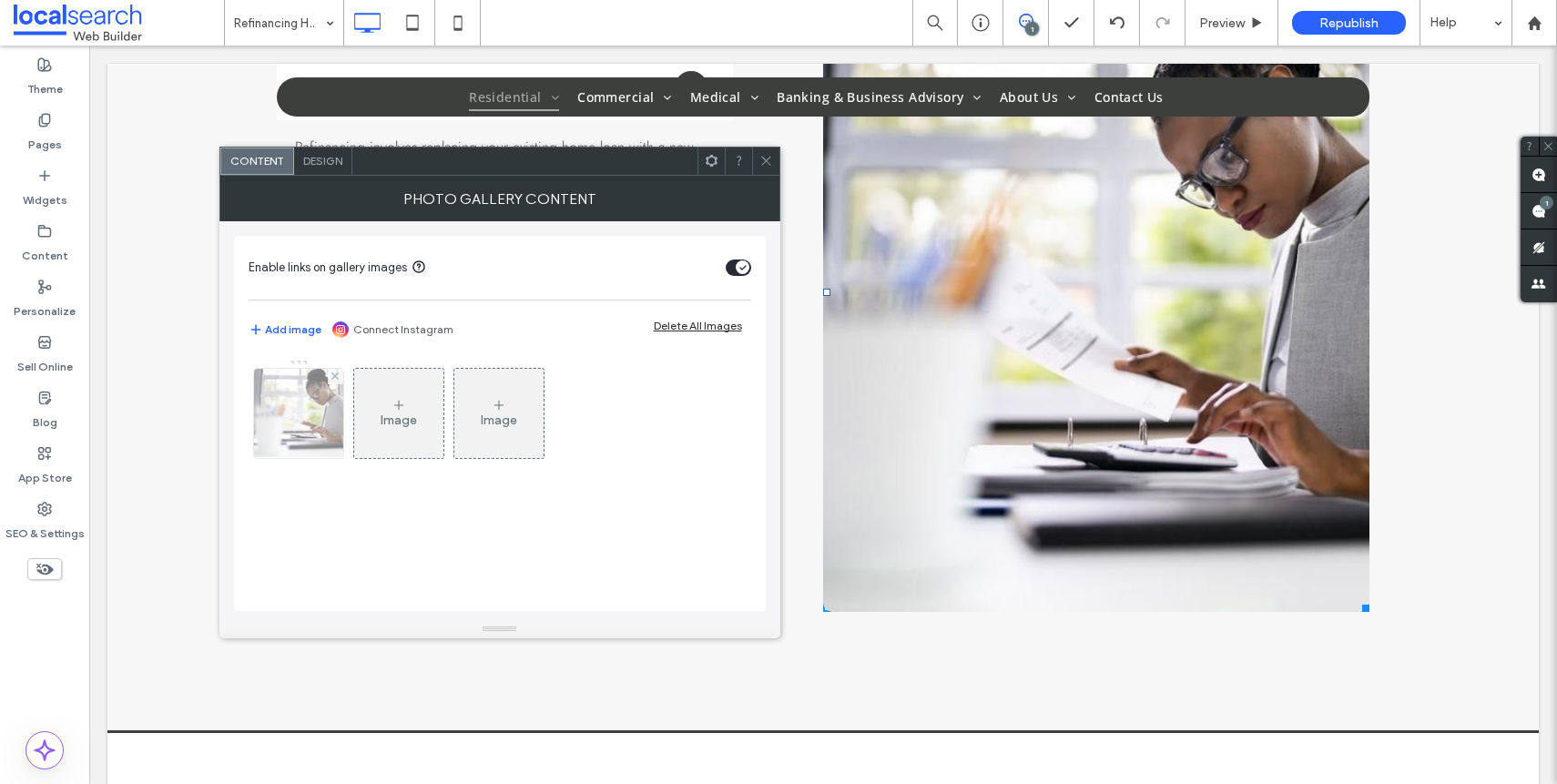
click at [310, 439] on div at bounding box center [298, 413] width 89 height 89
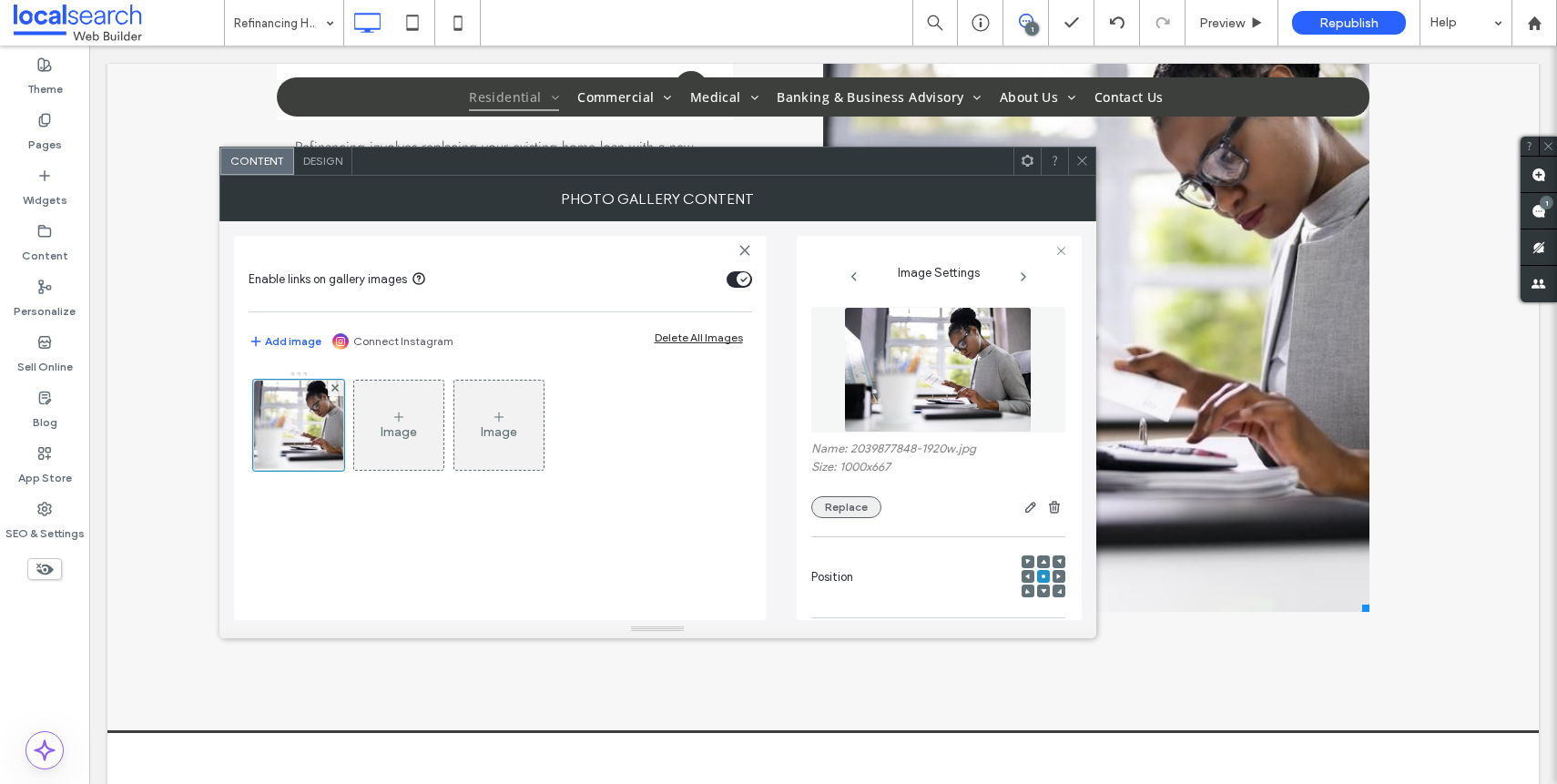
click at [859, 498] on button "Replace" at bounding box center [846, 507] width 70 height 22
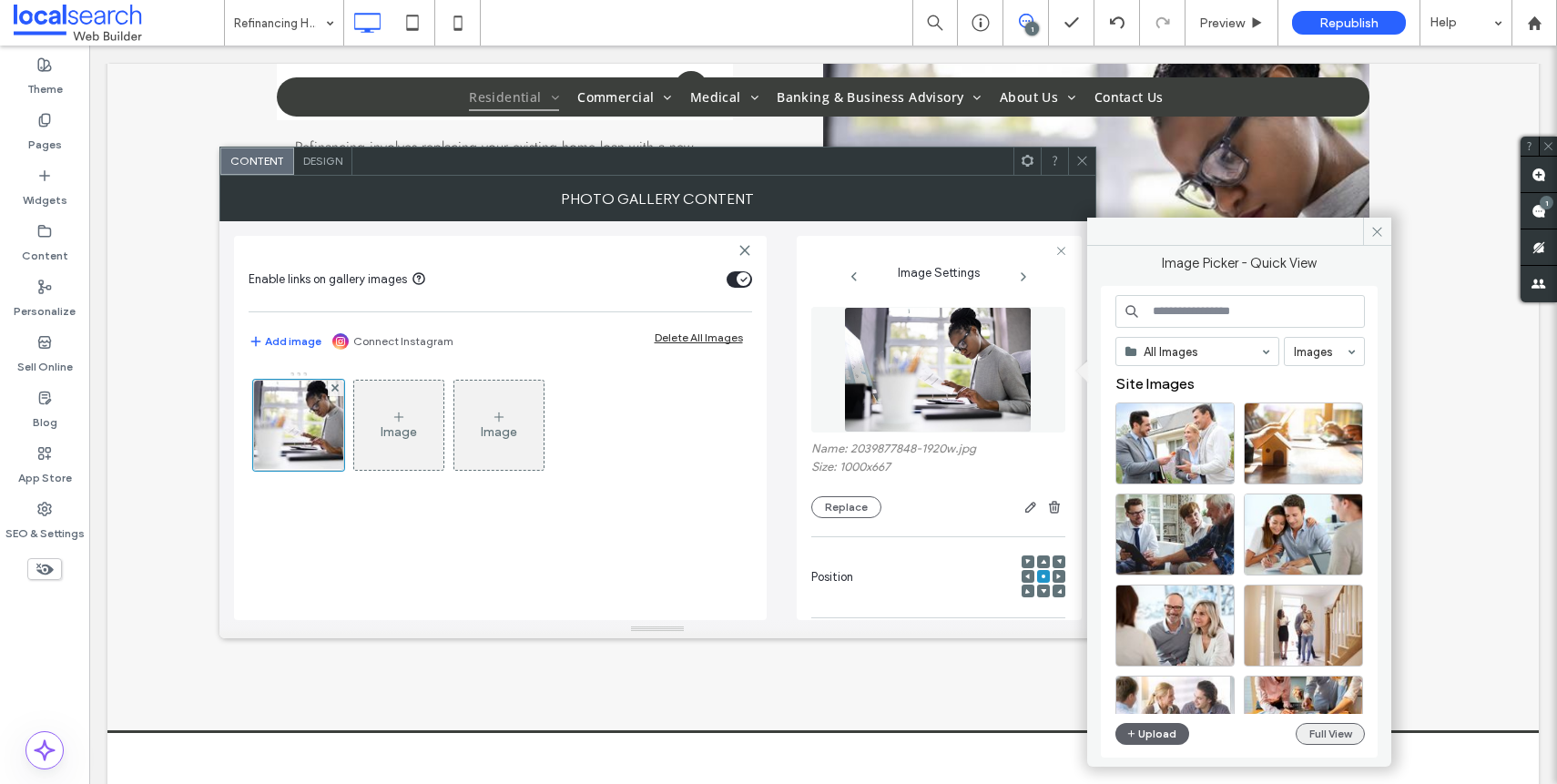
click at [1336, 737] on button "Full View" at bounding box center [1329, 734] width 69 height 22
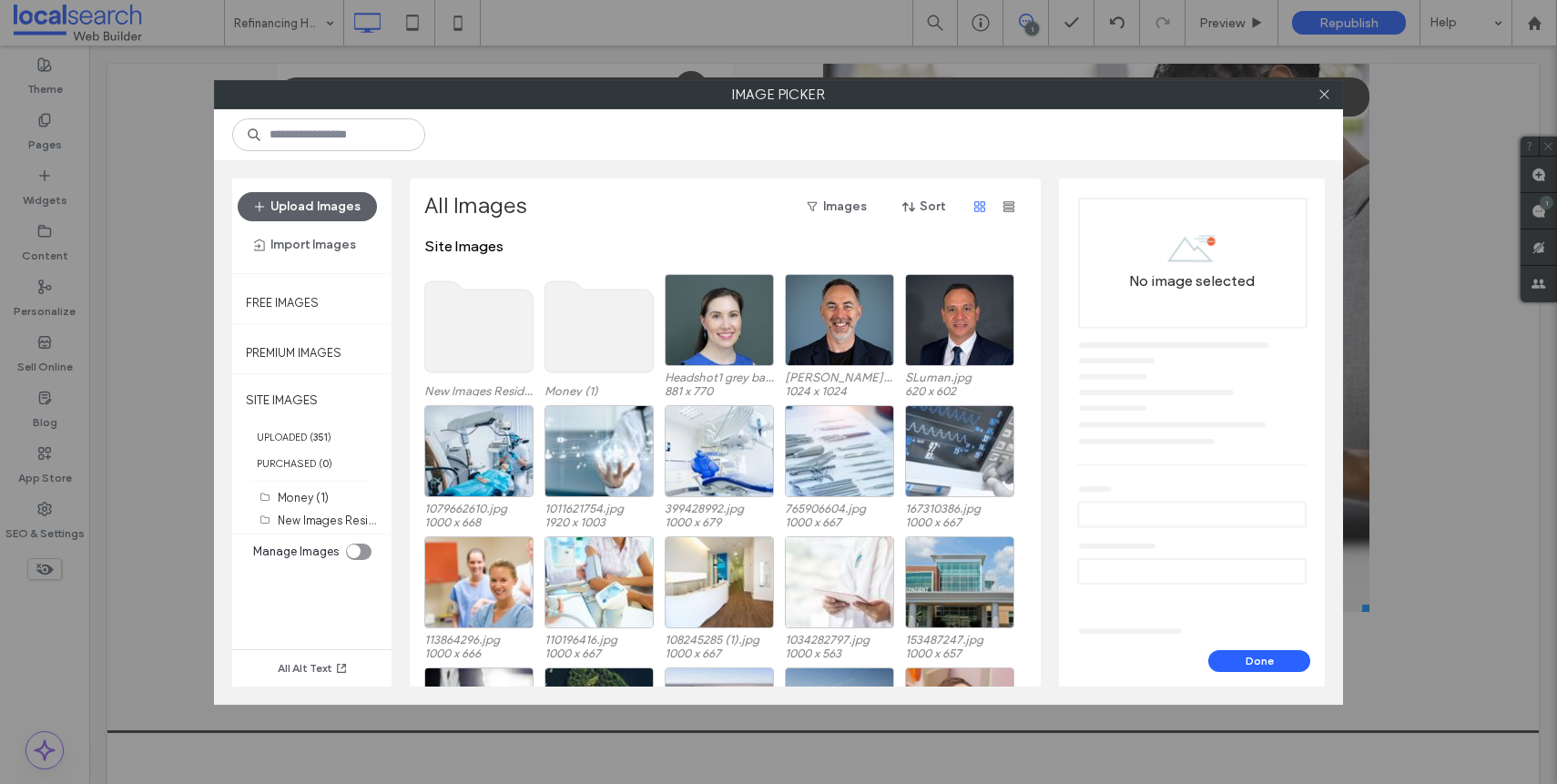
click at [436, 346] on use at bounding box center [479, 326] width 108 height 91
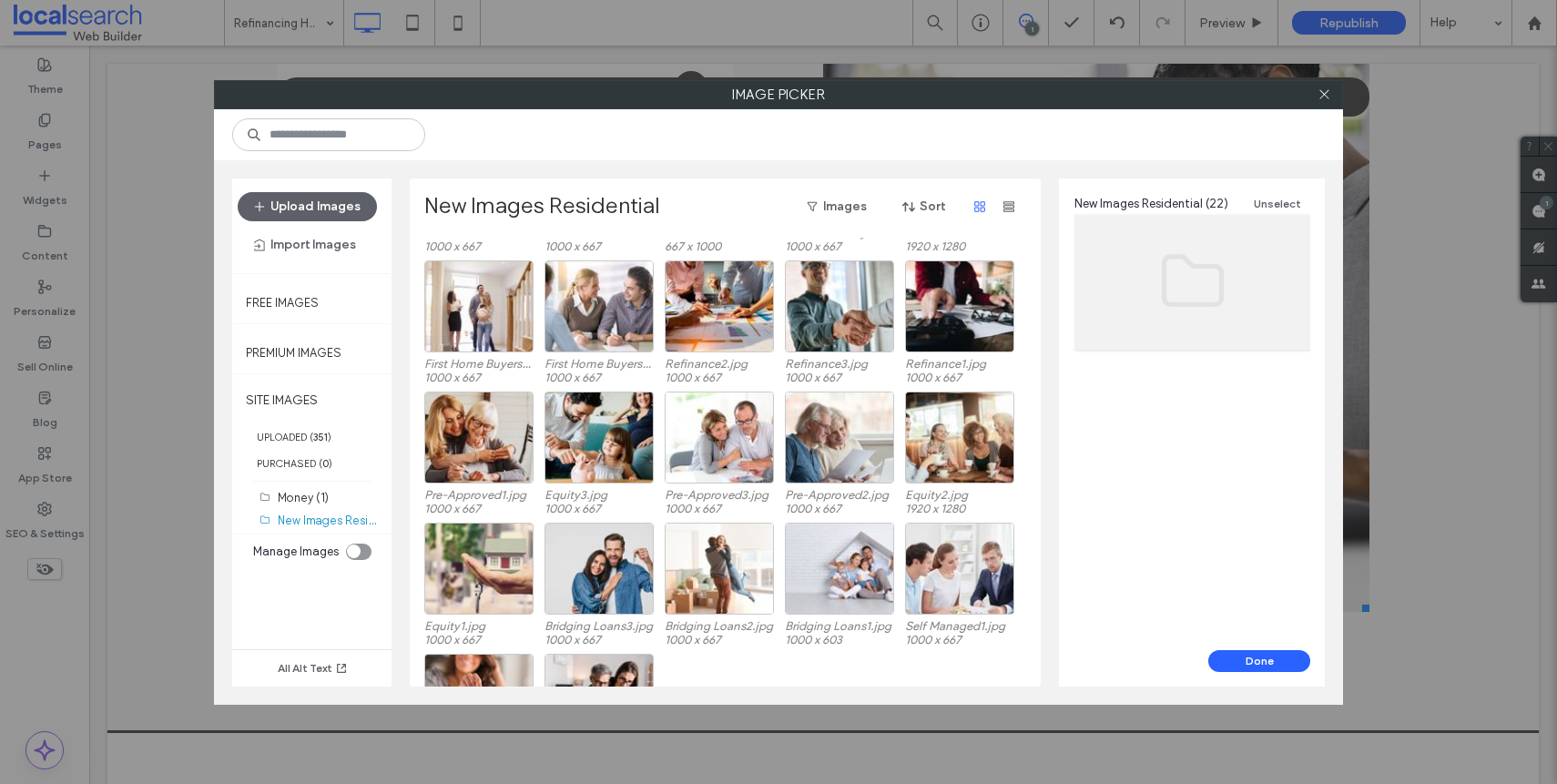
scroll to position [112, 0]
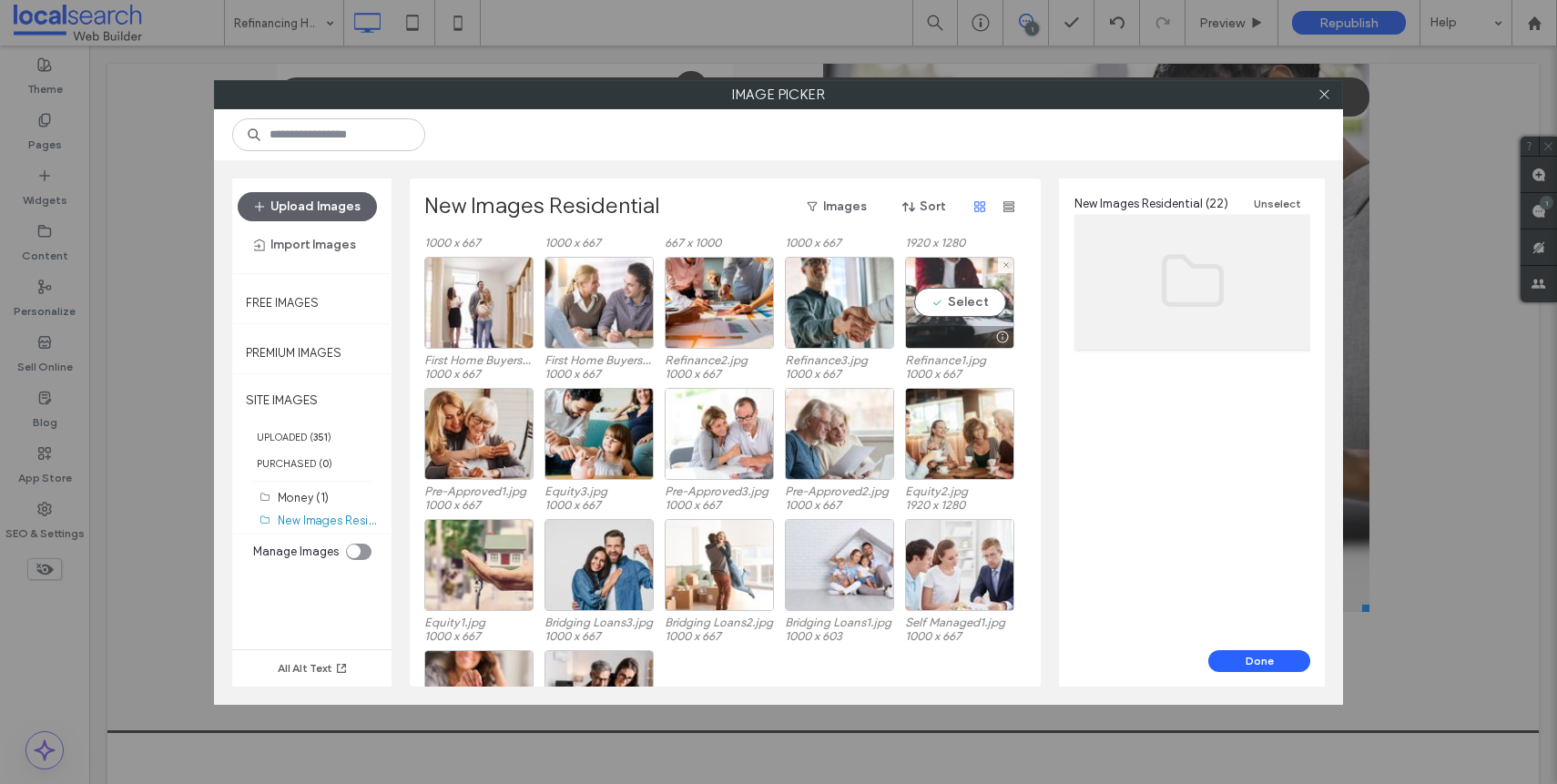
click at [950, 329] on div at bounding box center [959, 337] width 107 height 22
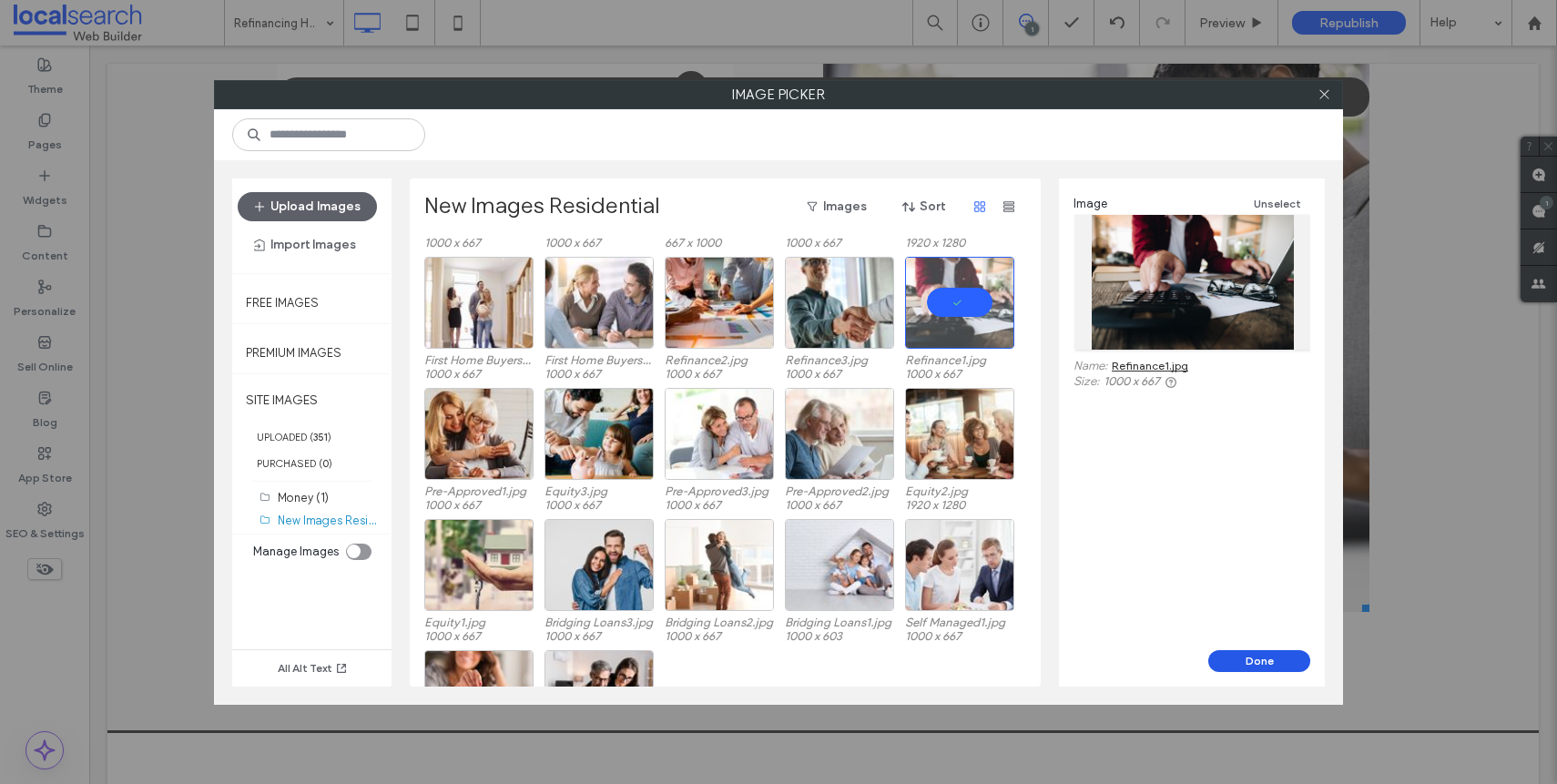
click at [1266, 663] on button "Done" at bounding box center [1259, 661] width 102 height 22
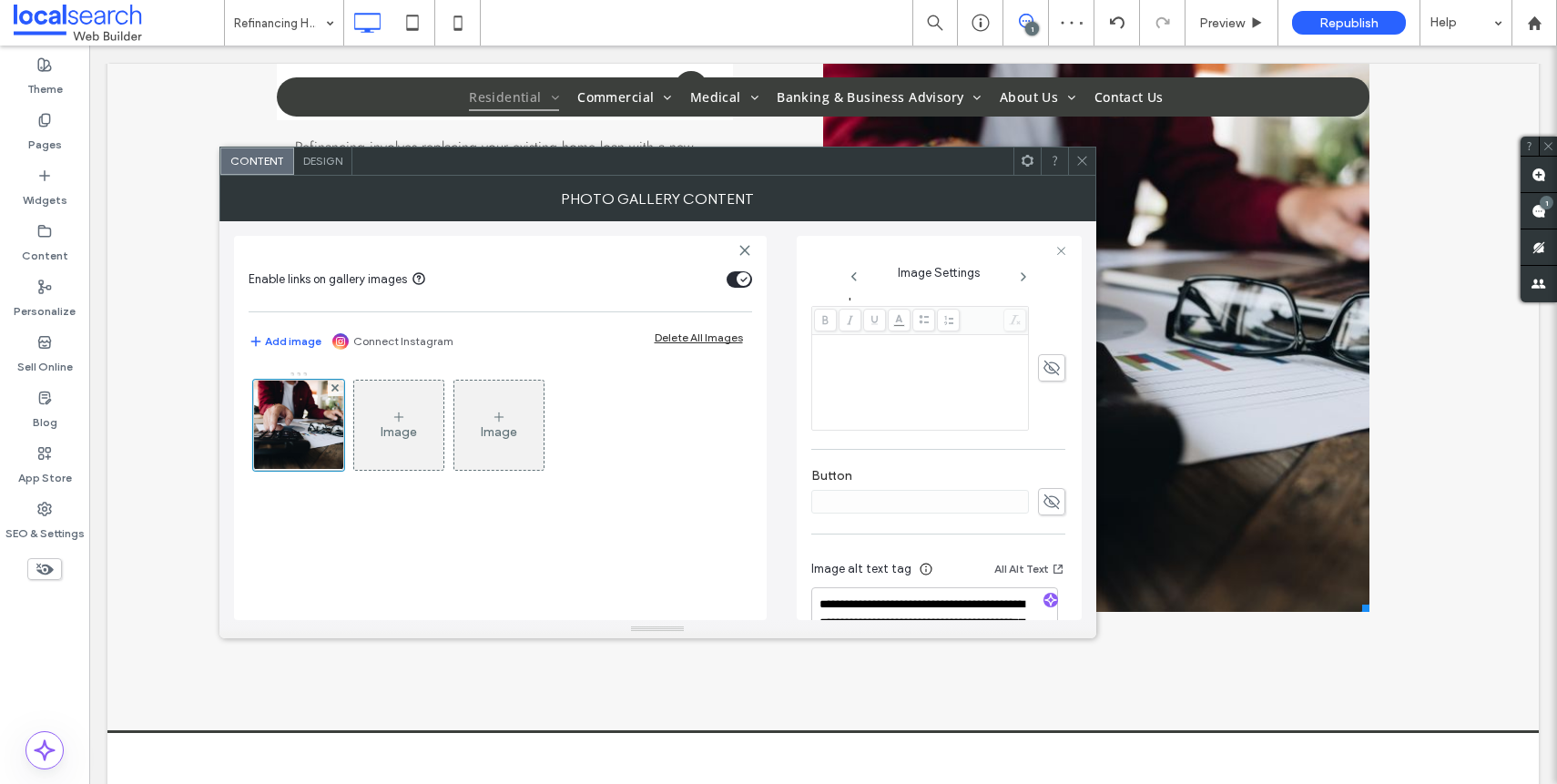
scroll to position [480, 0]
click at [1045, 597] on icon "button" at bounding box center [1051, 599] width 13 height 13
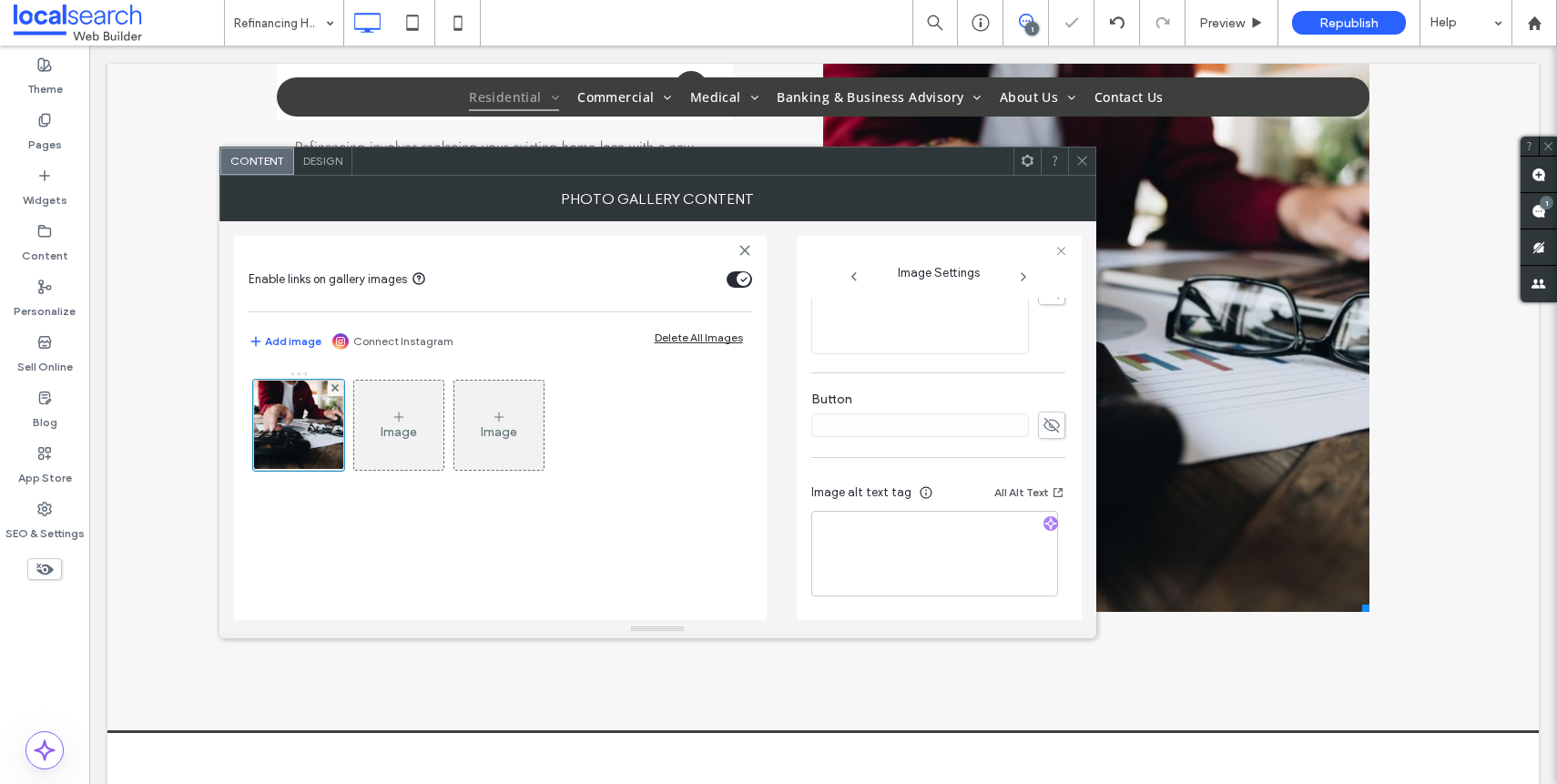
scroll to position [554, 0]
drag, startPoint x: 889, startPoint y: 566, endPoint x: 876, endPoint y: 569, distance: 13.3
click at [876, 569] on textarea "**********" at bounding box center [935, 553] width 247 height 85
paste textarea "**********"
type textarea "**********"
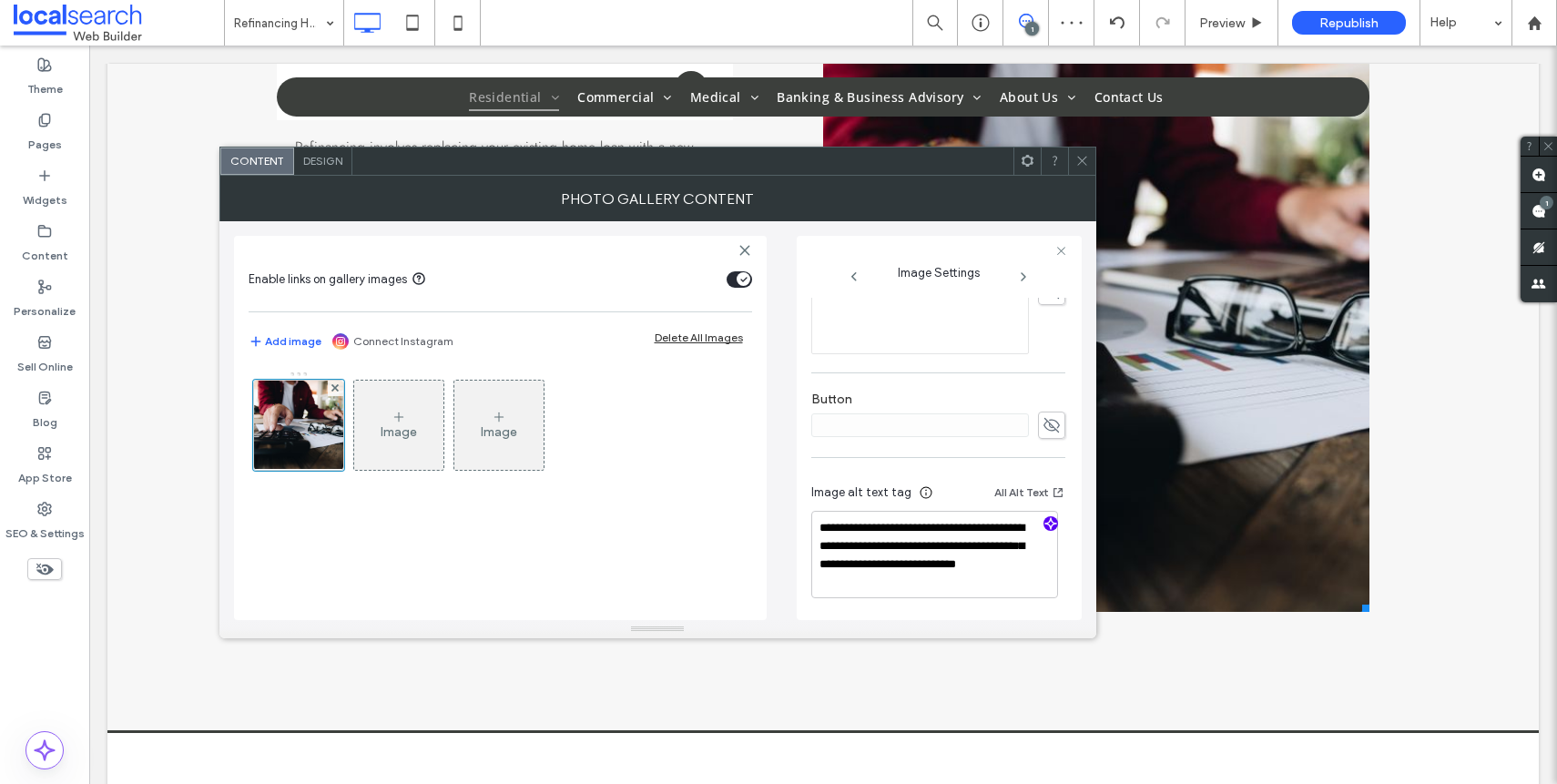
drag, startPoint x: 983, startPoint y: 386, endPoint x: 984, endPoint y: 374, distance: 12.0
click at [983, 386] on div "Button" at bounding box center [938, 415] width 254 height 65
drag, startPoint x: 1078, startPoint y: 154, endPoint x: 1086, endPoint y: 165, distance: 13.6
click at [1078, 155] on icon at bounding box center [1081, 161] width 14 height 14
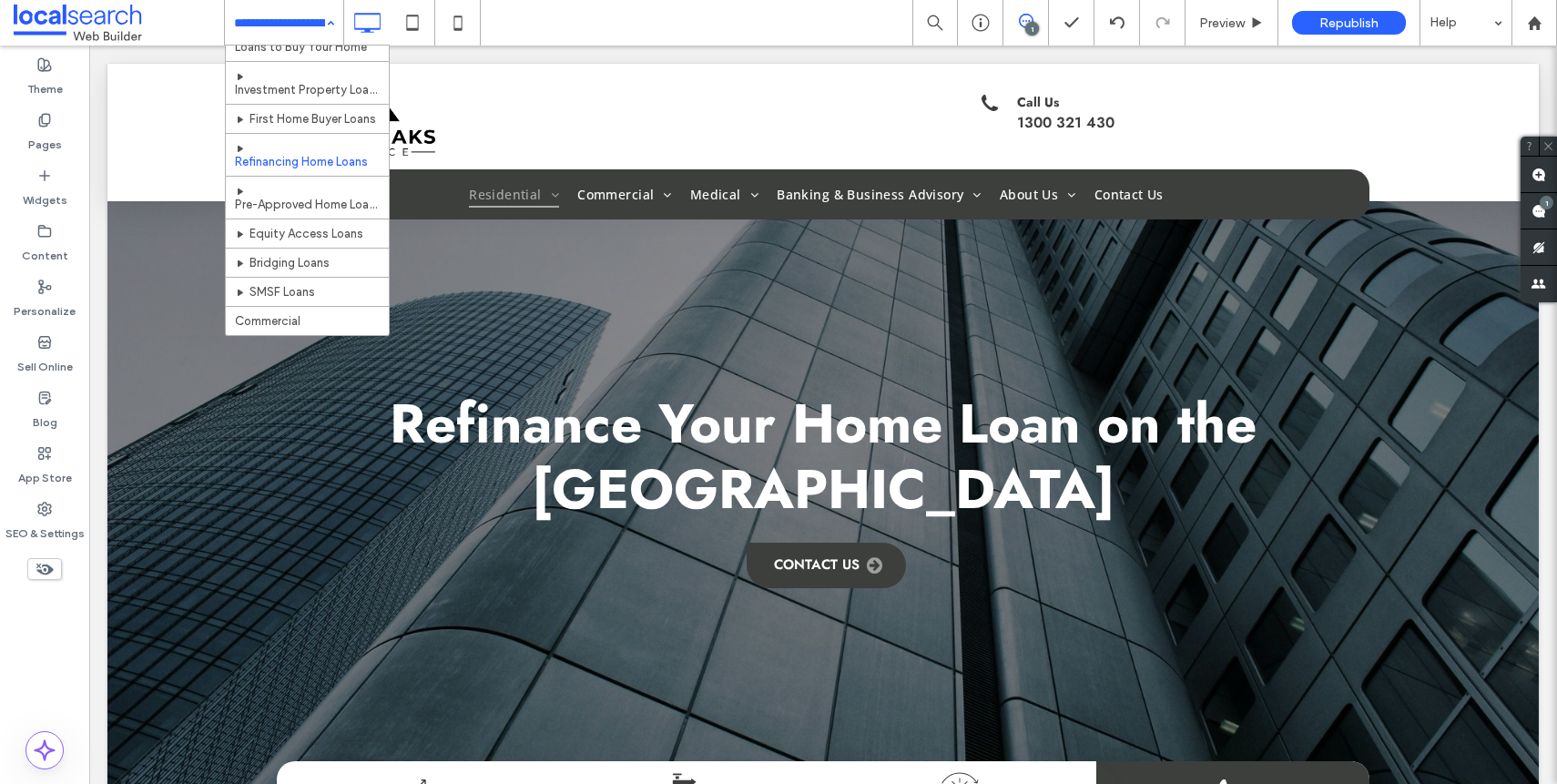
scroll to position [178, 0]
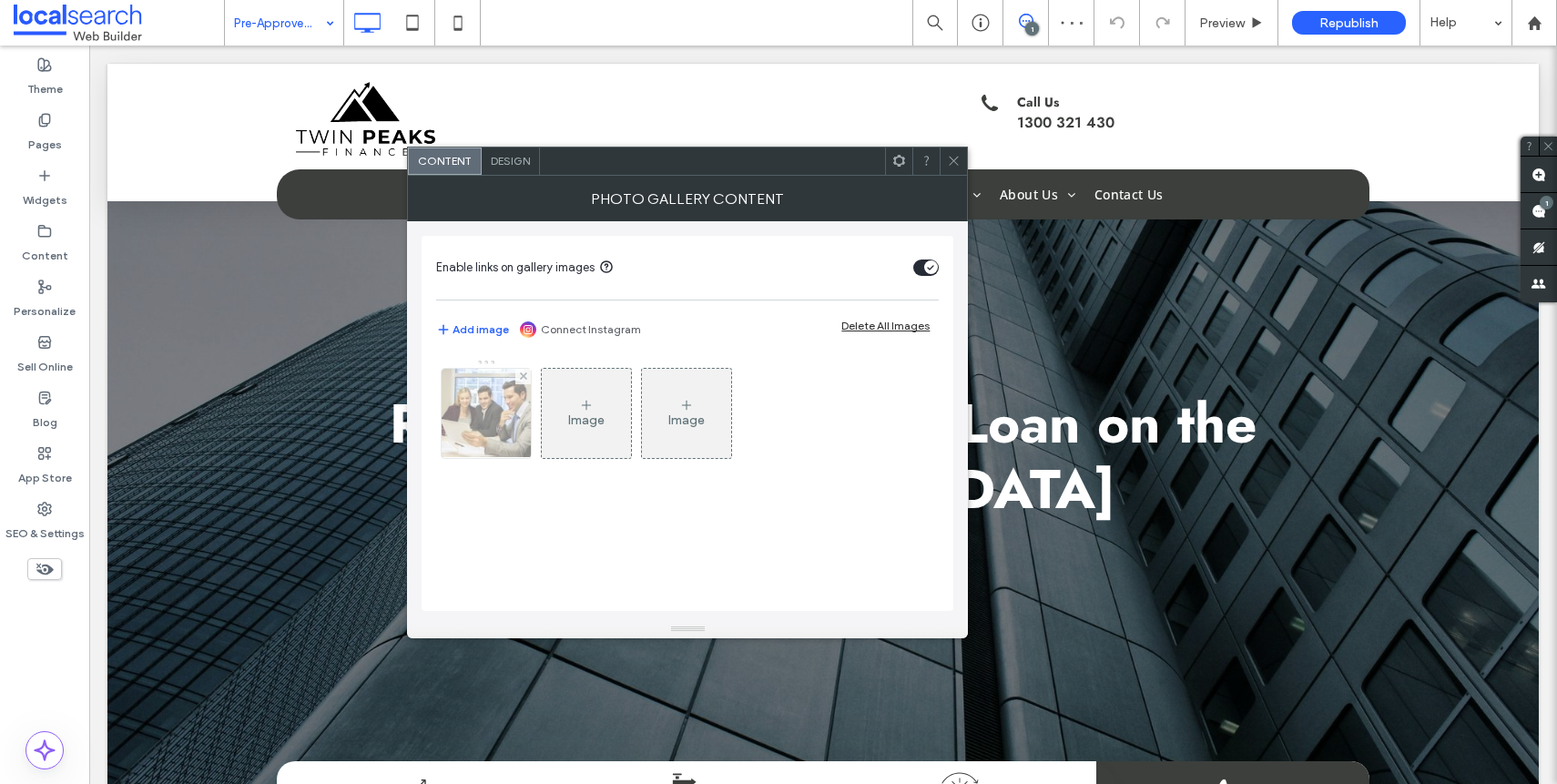
click at [470, 417] on div at bounding box center [486, 413] width 89 height 89
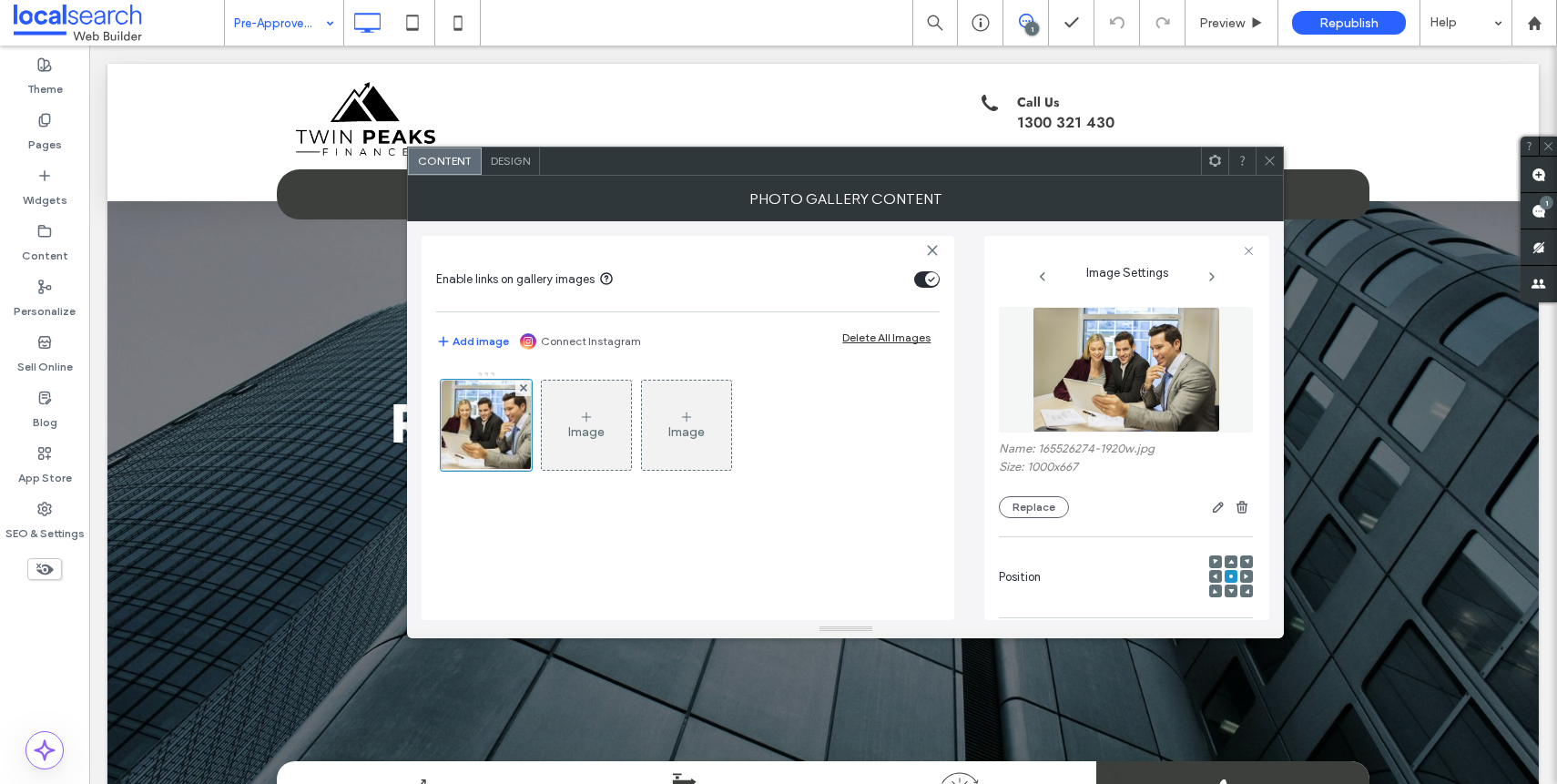
click at [1041, 518] on div "Name: 165526274-1920w.jpg Size: 1000x667 Replace" at bounding box center [1126, 412] width 254 height 230
click at [1039, 513] on button "Replace" at bounding box center [1034, 507] width 70 height 22
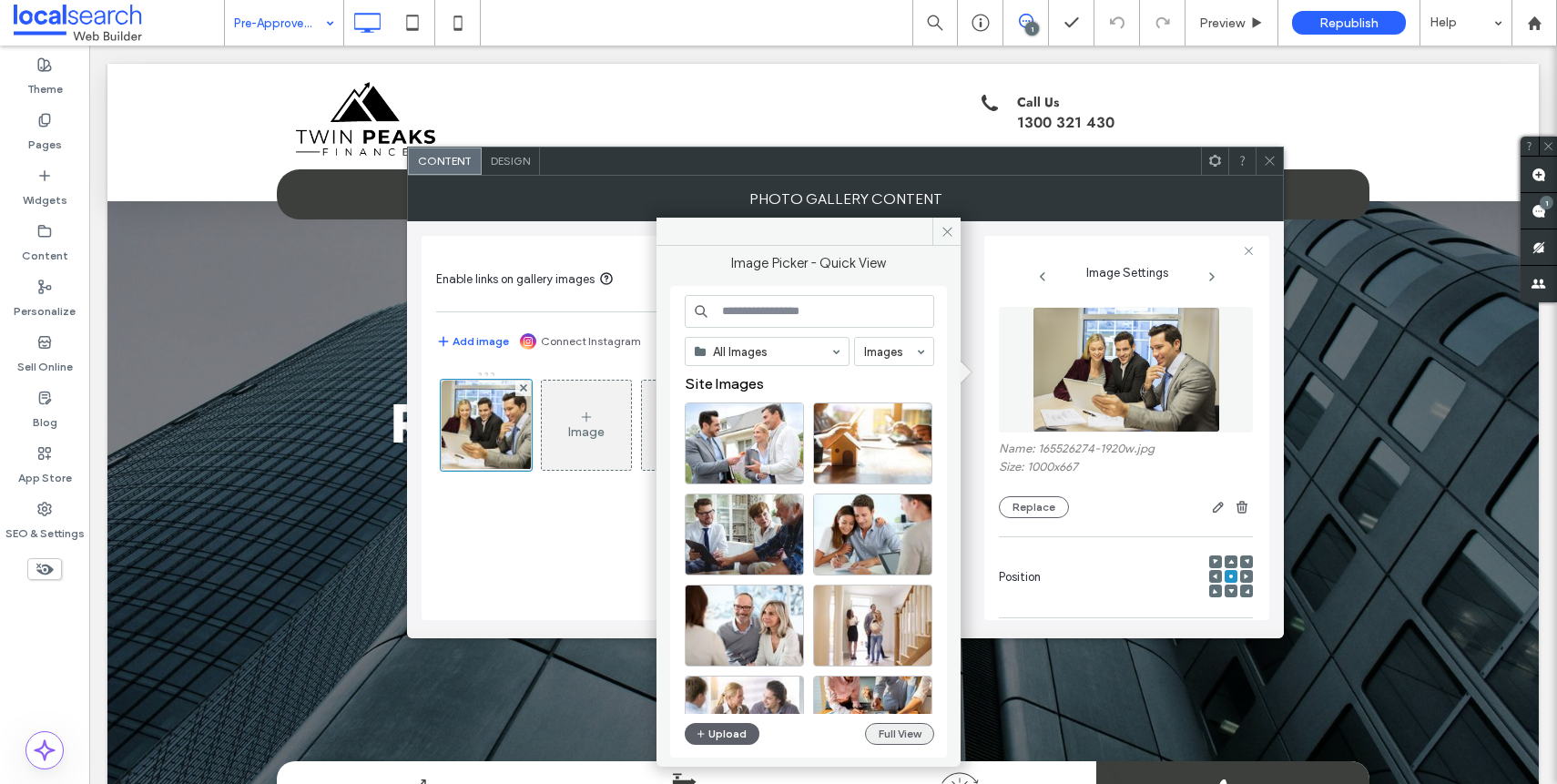
click at [929, 729] on button "Full View" at bounding box center [899, 734] width 69 height 22
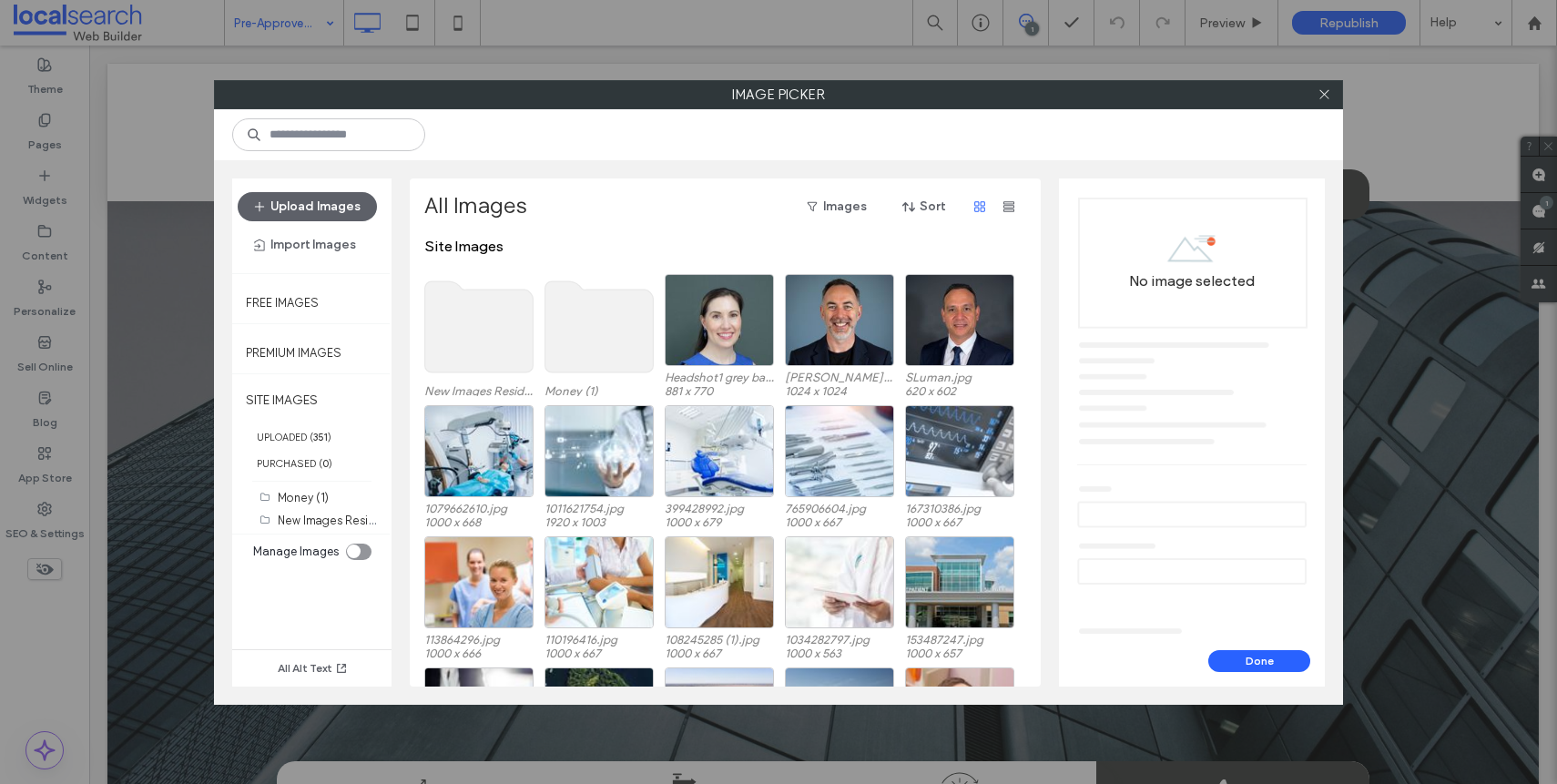
click at [487, 334] on use at bounding box center [479, 326] width 108 height 91
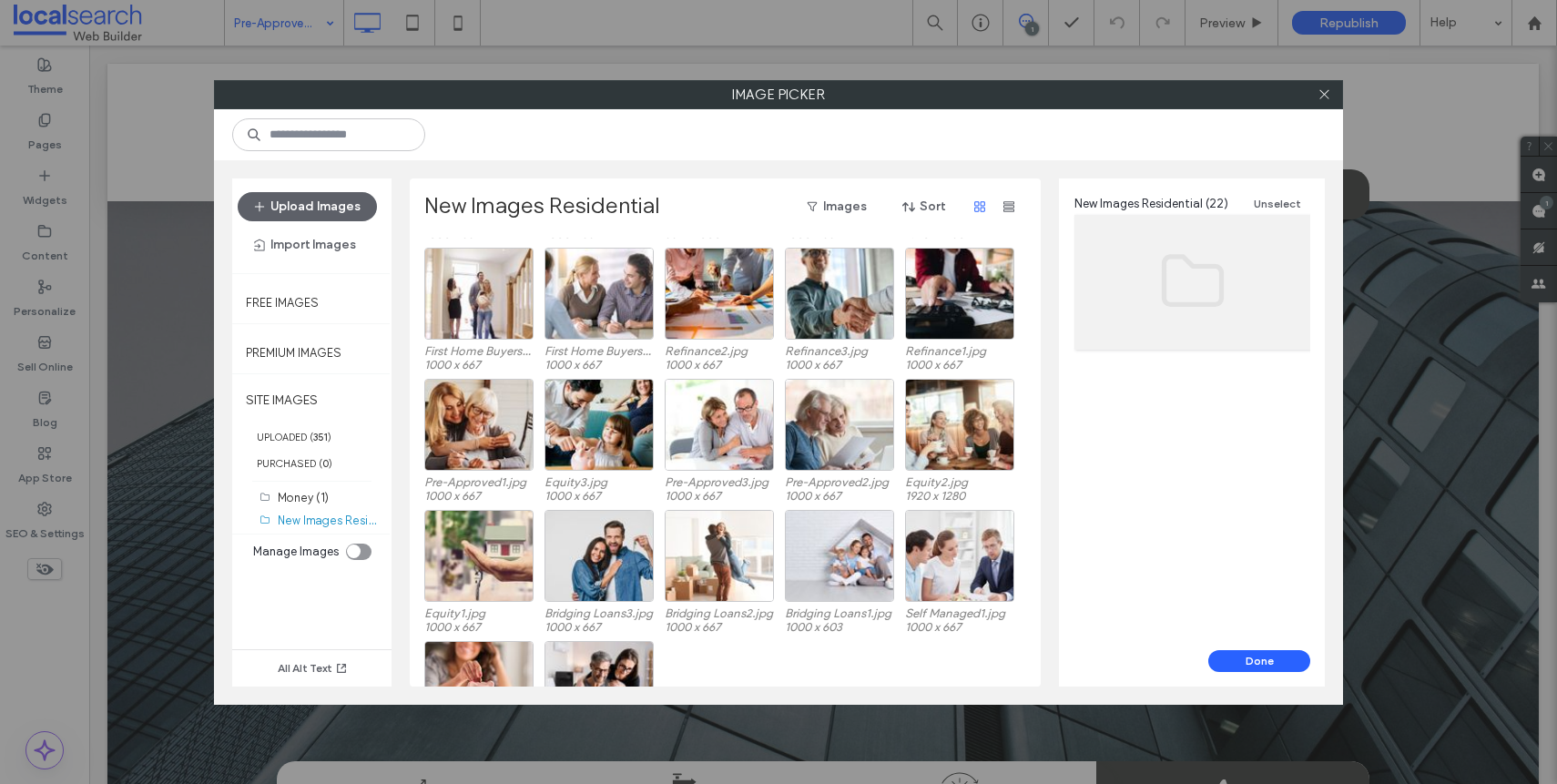
scroll to position [207, 0]
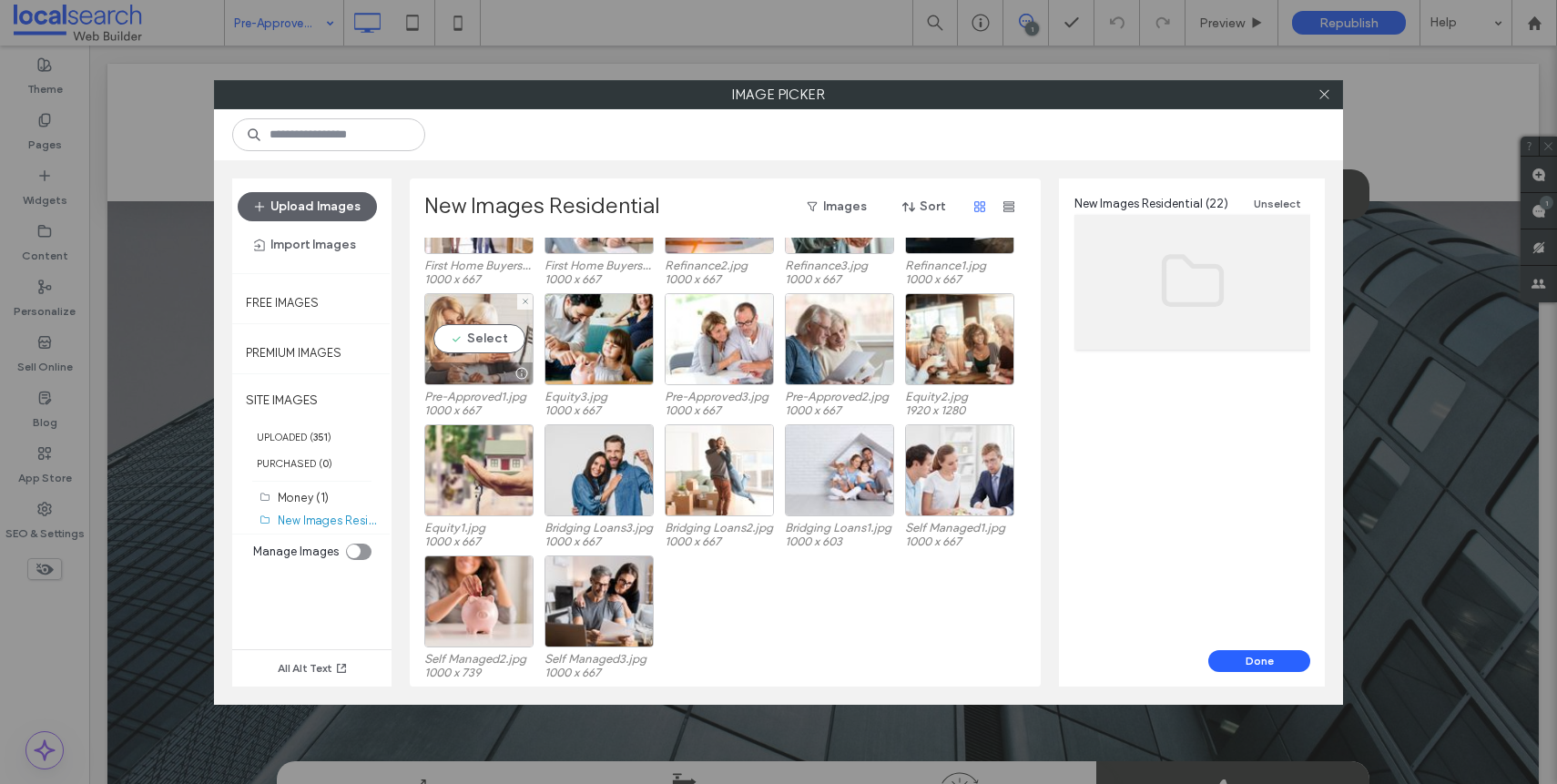
click at [475, 353] on div "Select" at bounding box center [478, 339] width 109 height 92
click at [1272, 656] on button "Done" at bounding box center [1259, 661] width 102 height 22
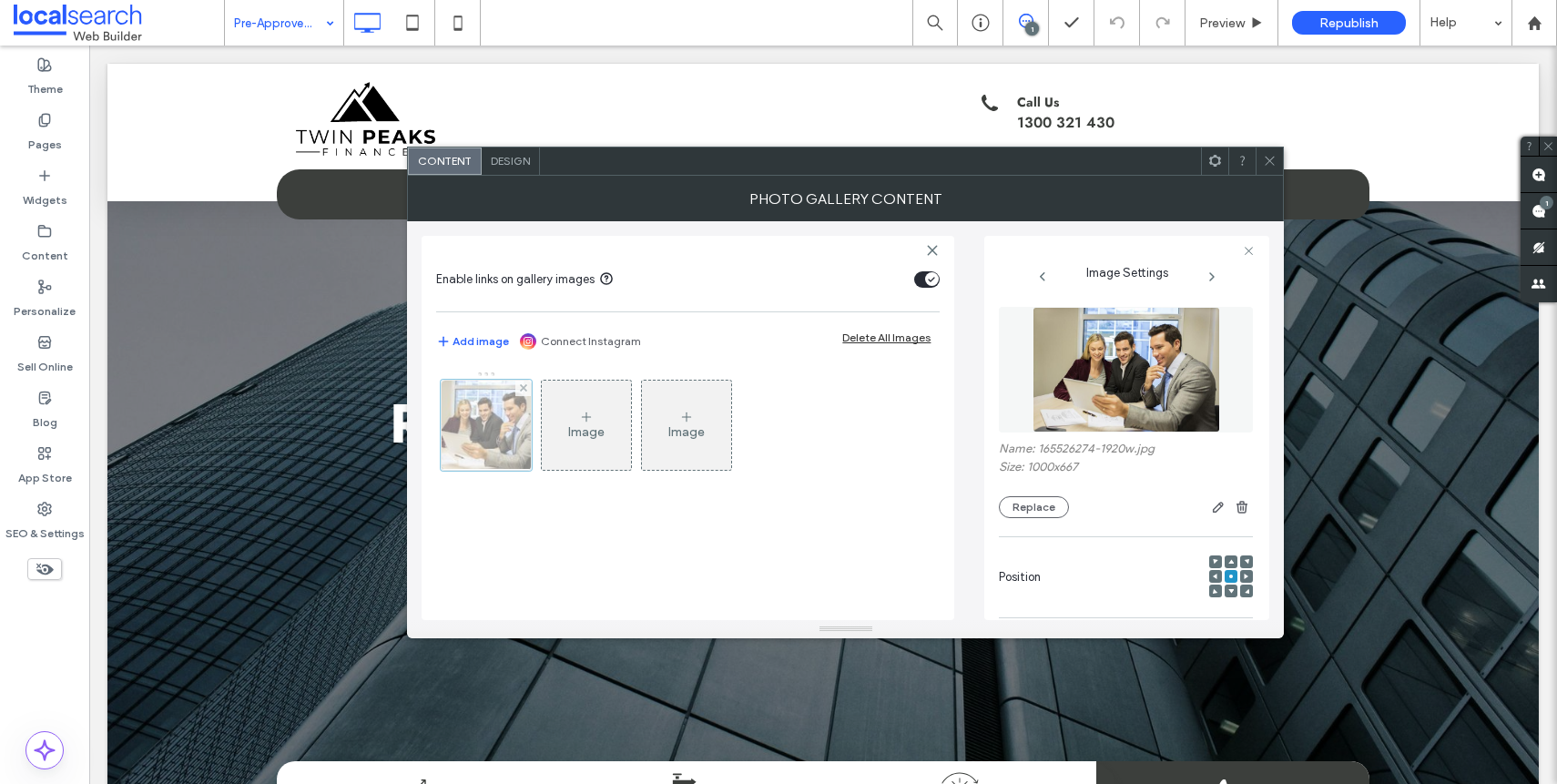
click at [496, 444] on div at bounding box center [486, 425] width 91 height 91
click at [1014, 492] on div "Name: 165526274-1920w.jpg Size: 1000x667 Replace" at bounding box center [1126, 479] width 254 height 76
click at [1017, 505] on button "Replace" at bounding box center [1034, 507] width 70 height 22
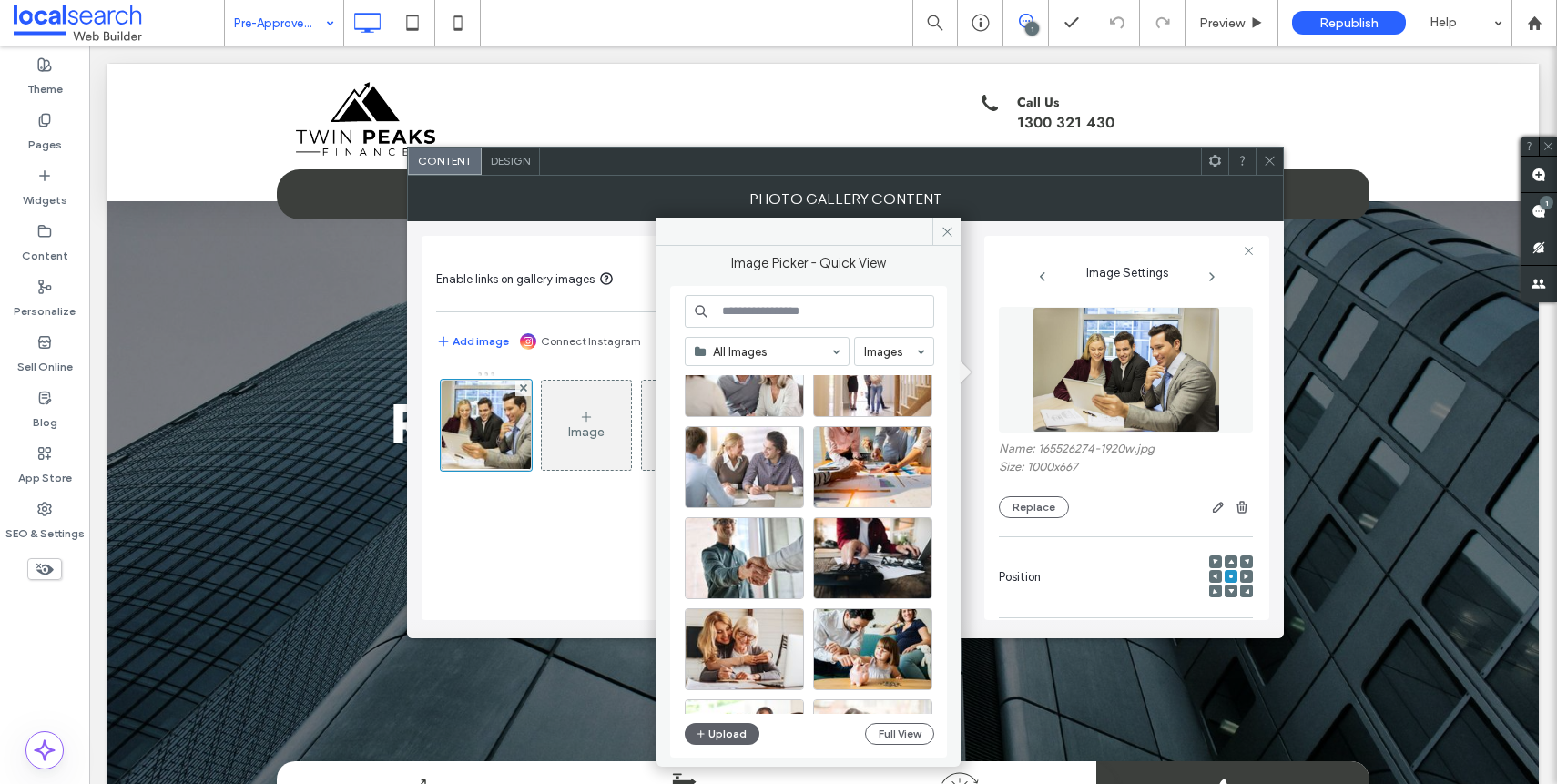
scroll to position [417, 0]
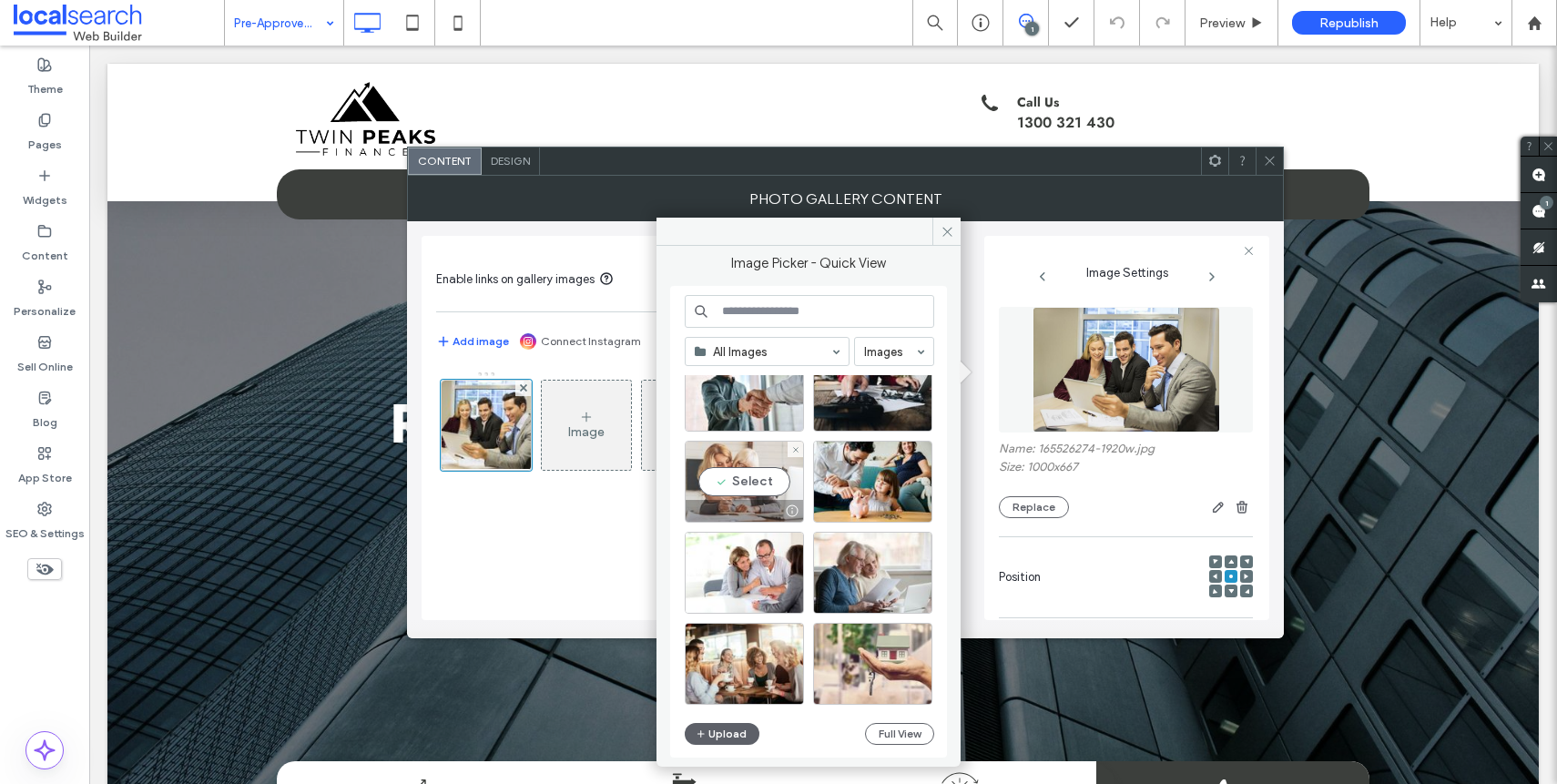
click at [734, 481] on div "Select" at bounding box center [745, 481] width 119 height 82
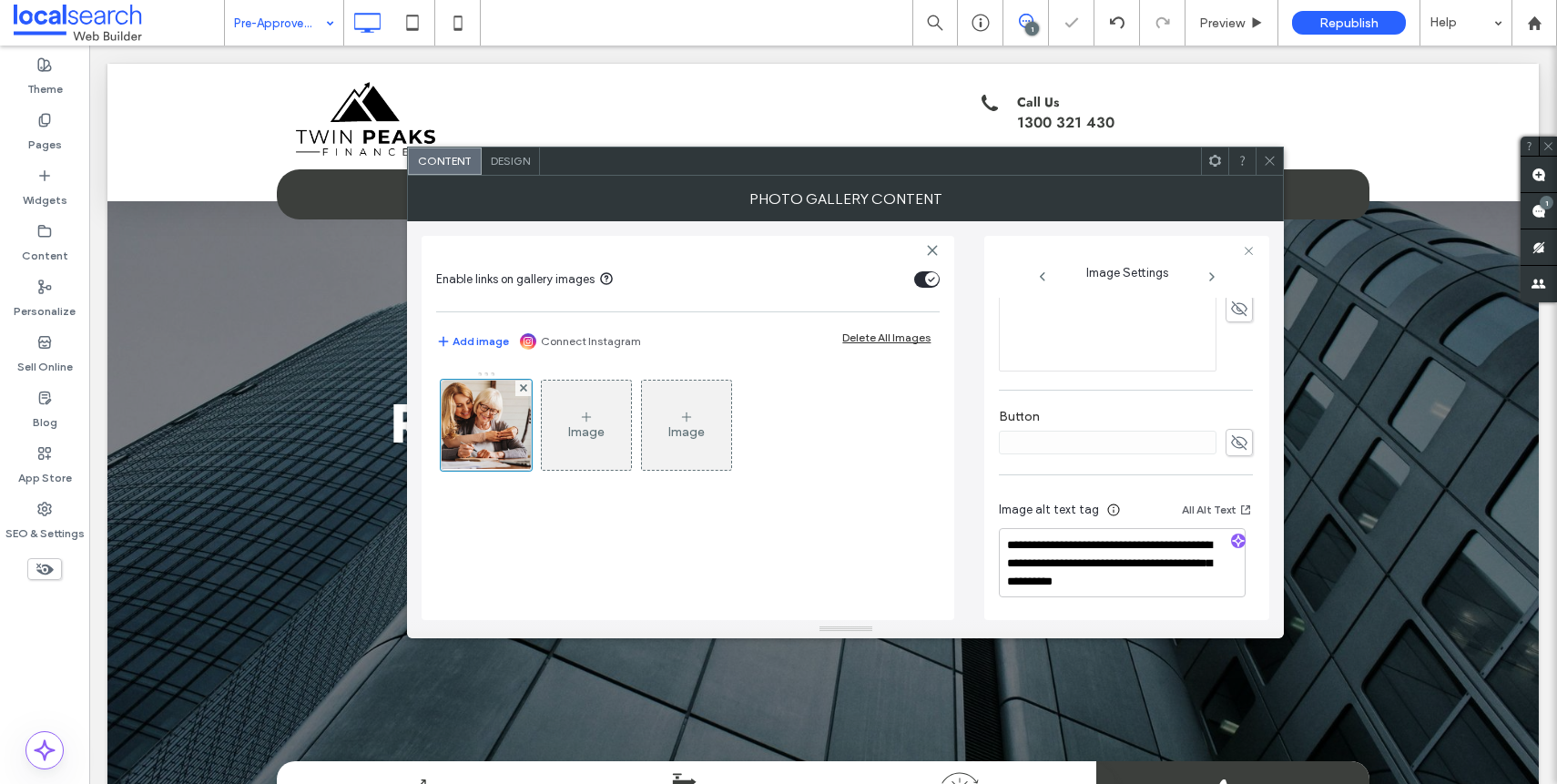
scroll to position [538, 0]
click at [1234, 448] on icon at bounding box center [1239, 442] width 18 height 20
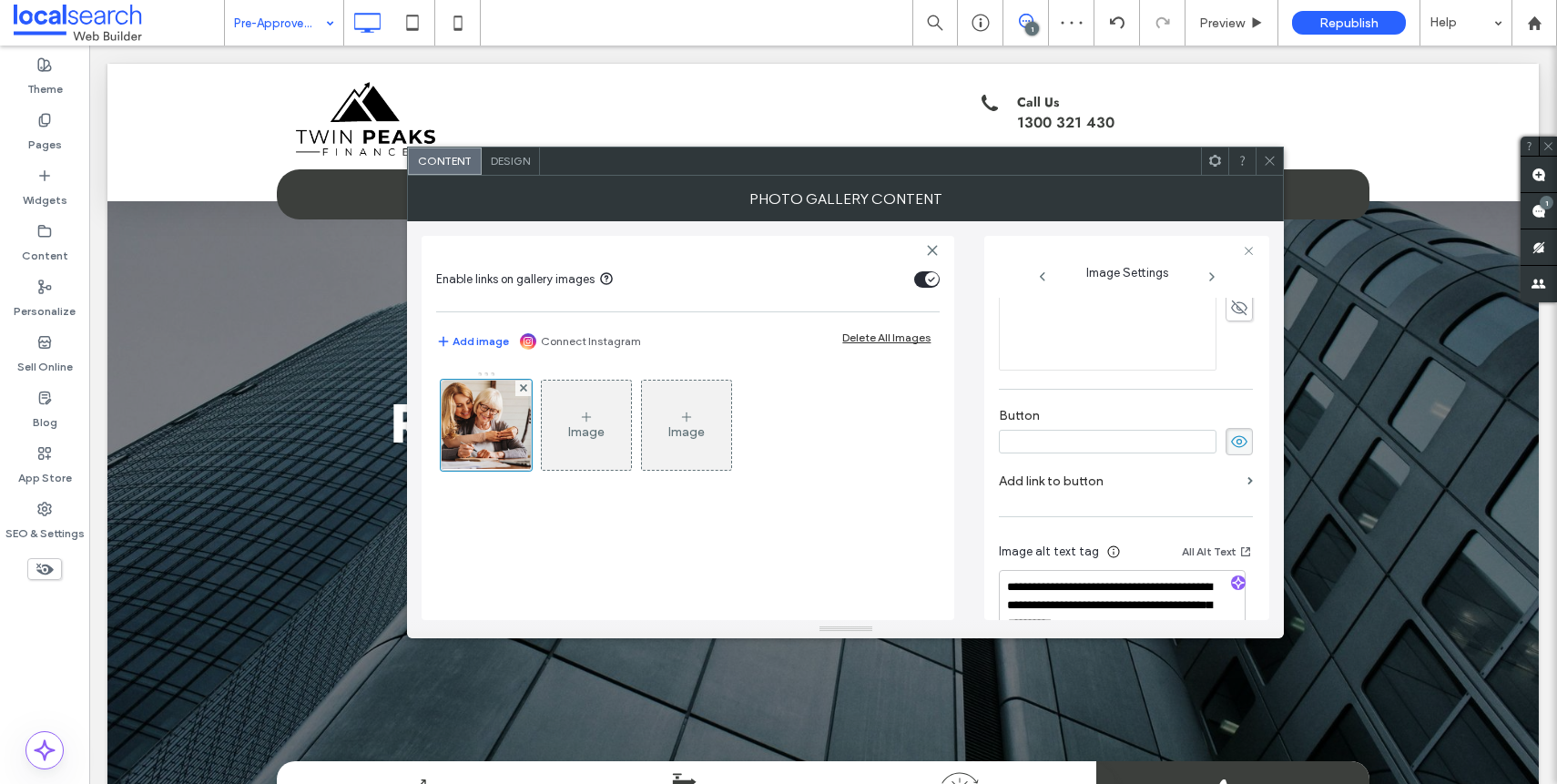
click at [1234, 448] on icon at bounding box center [1239, 442] width 18 height 20
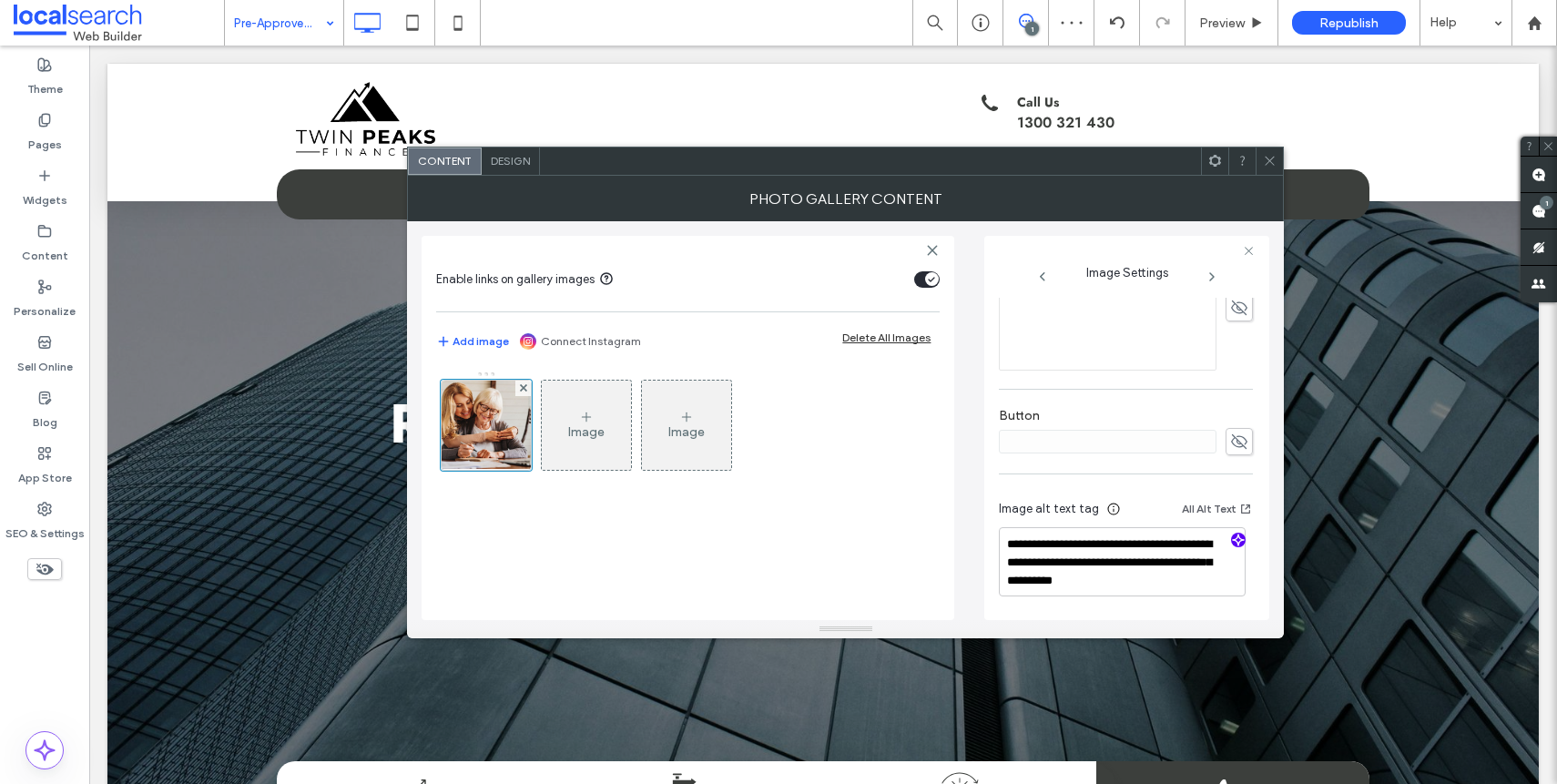
click at [1235, 542] on icon "button" at bounding box center [1238, 540] width 13 height 13
click at [1127, 579] on textarea "**********" at bounding box center [1122, 561] width 247 height 69
paste textarea "**********"
type textarea "**********"
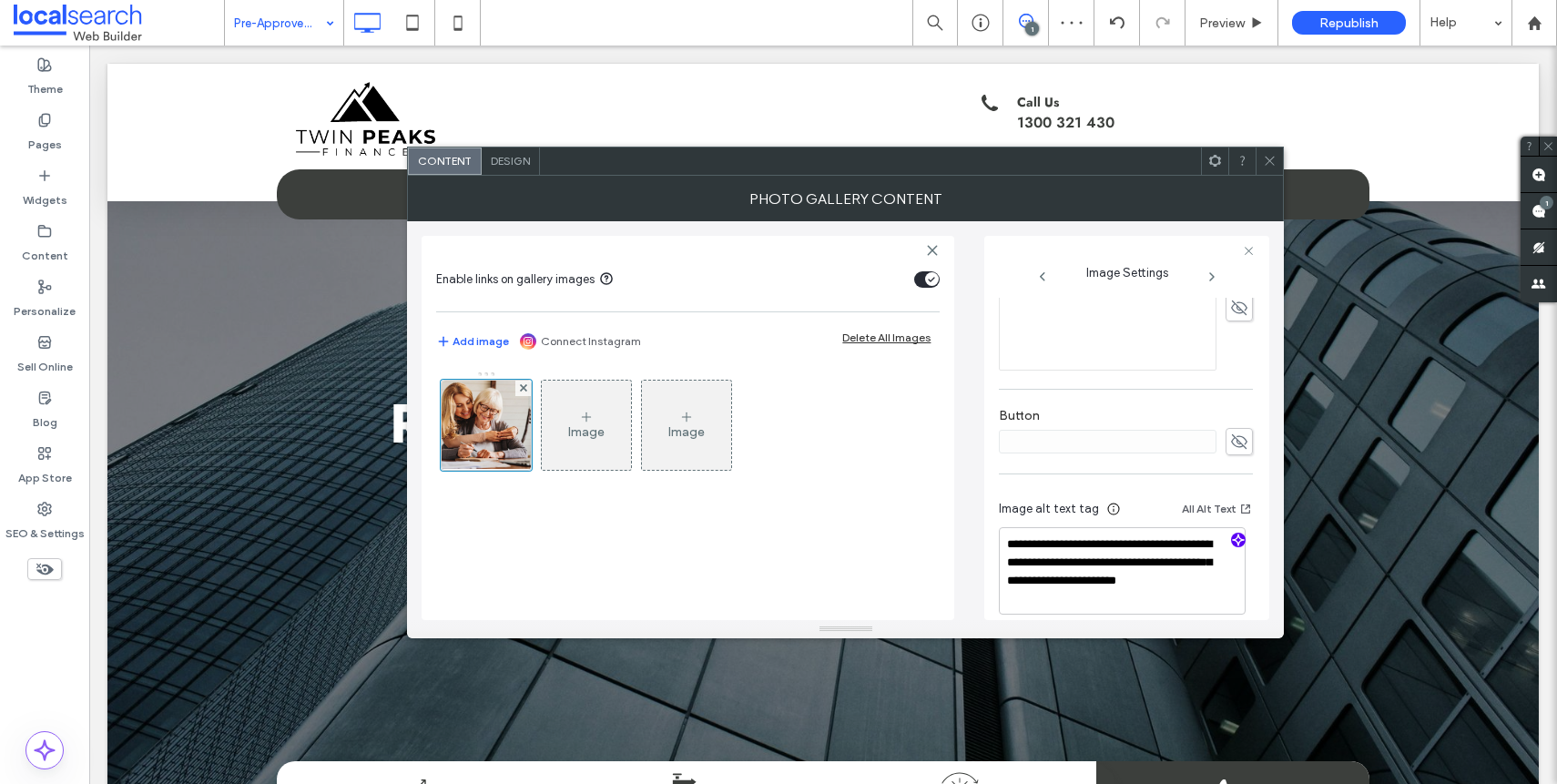
click at [1141, 474] on hr at bounding box center [1126, 474] width 254 height 1
click at [1260, 159] on div at bounding box center [1270, 162] width 28 height 28
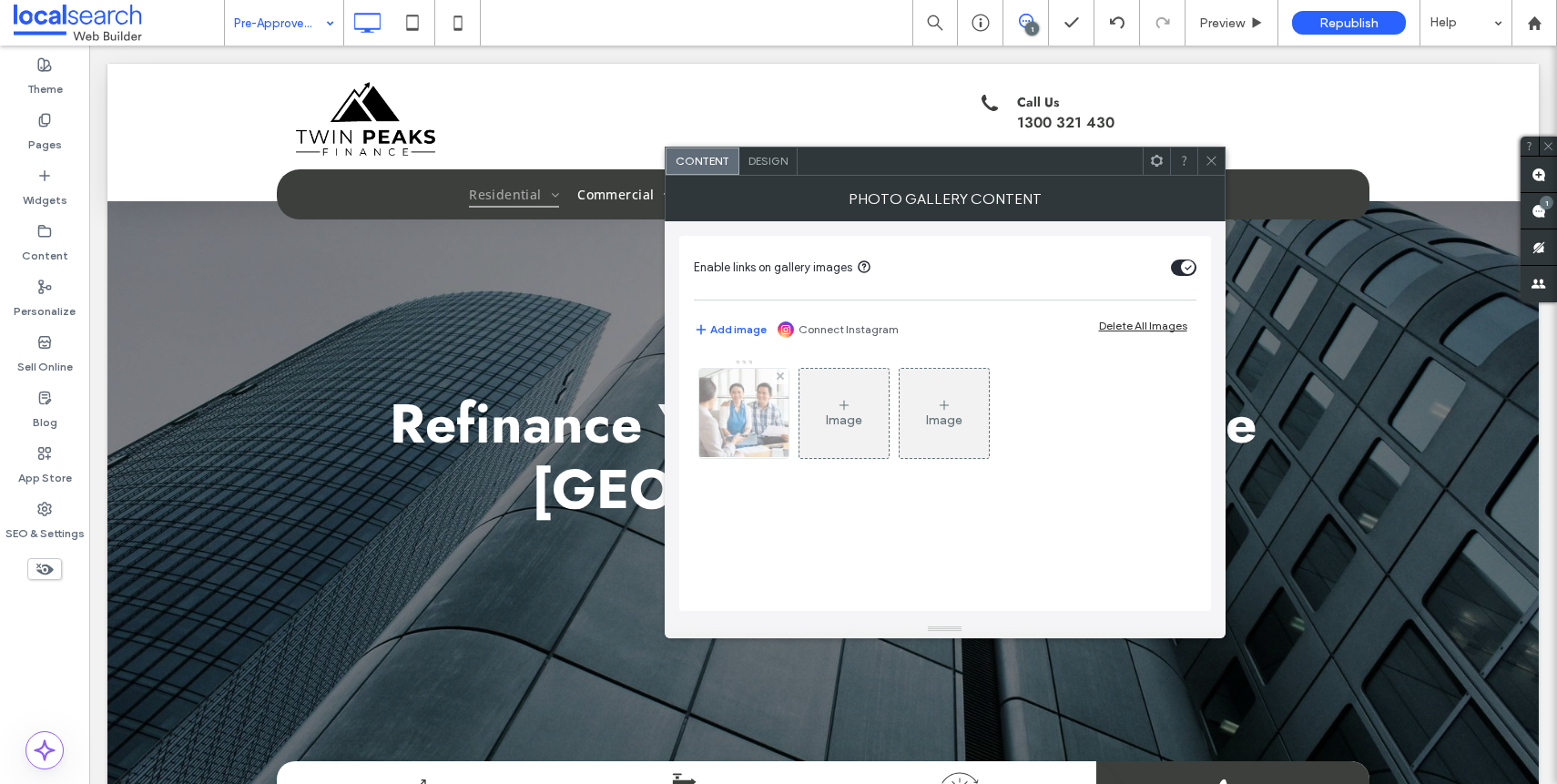
click at [738, 434] on div at bounding box center [744, 413] width 89 height 89
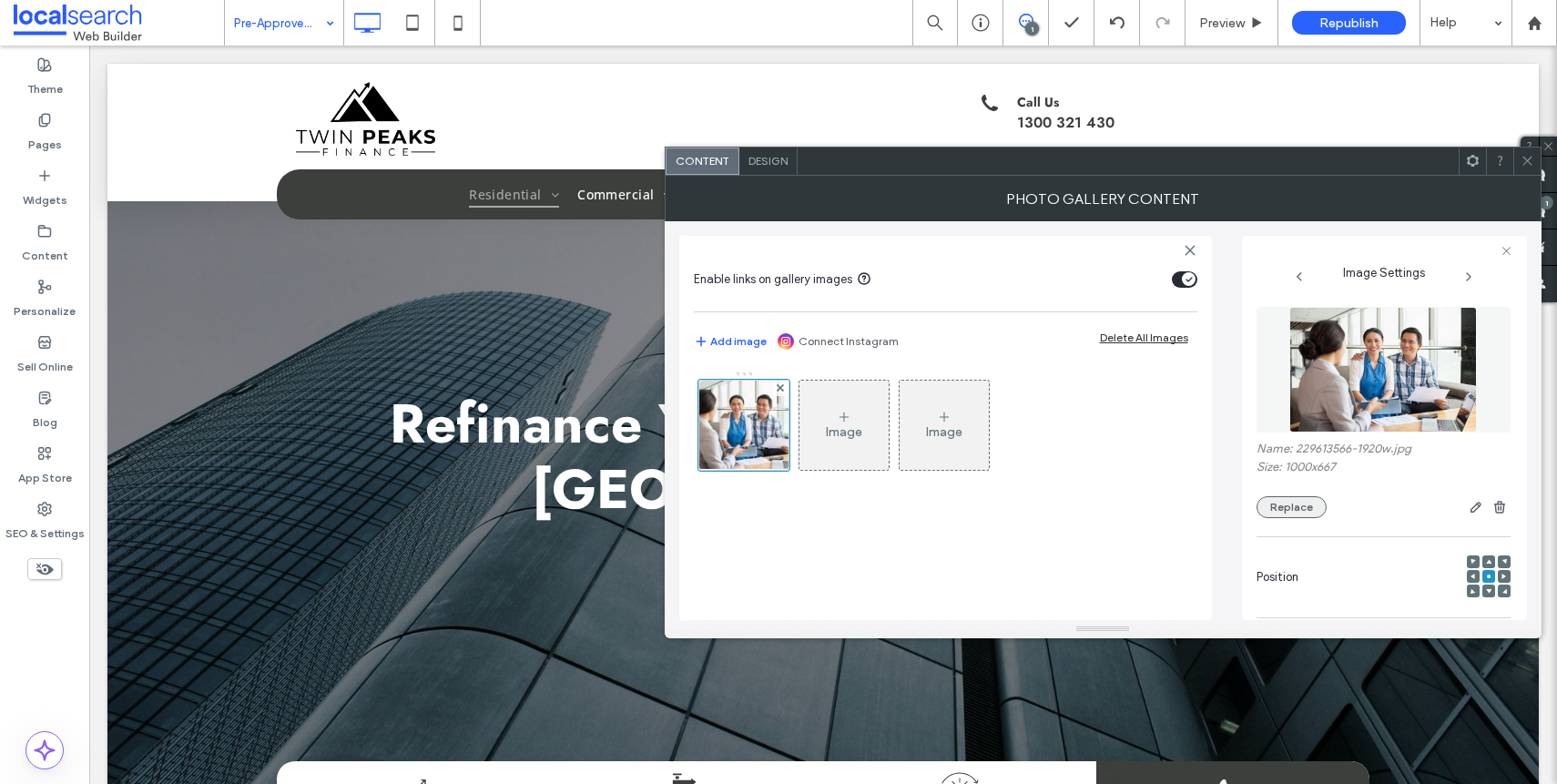
click at [1309, 508] on button "Replace" at bounding box center [1292, 507] width 70 height 22
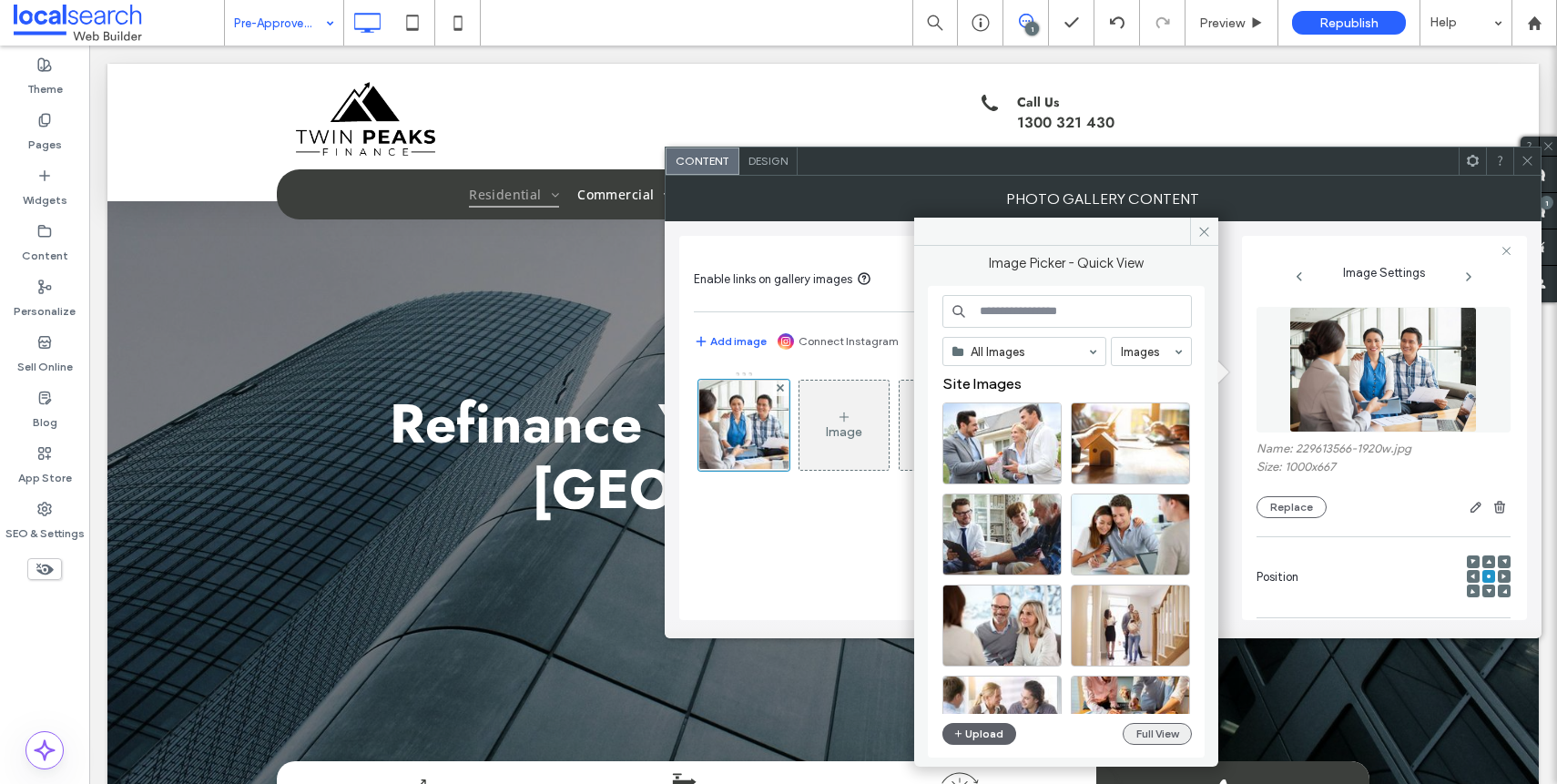
click at [1139, 733] on button "Full View" at bounding box center [1157, 734] width 69 height 22
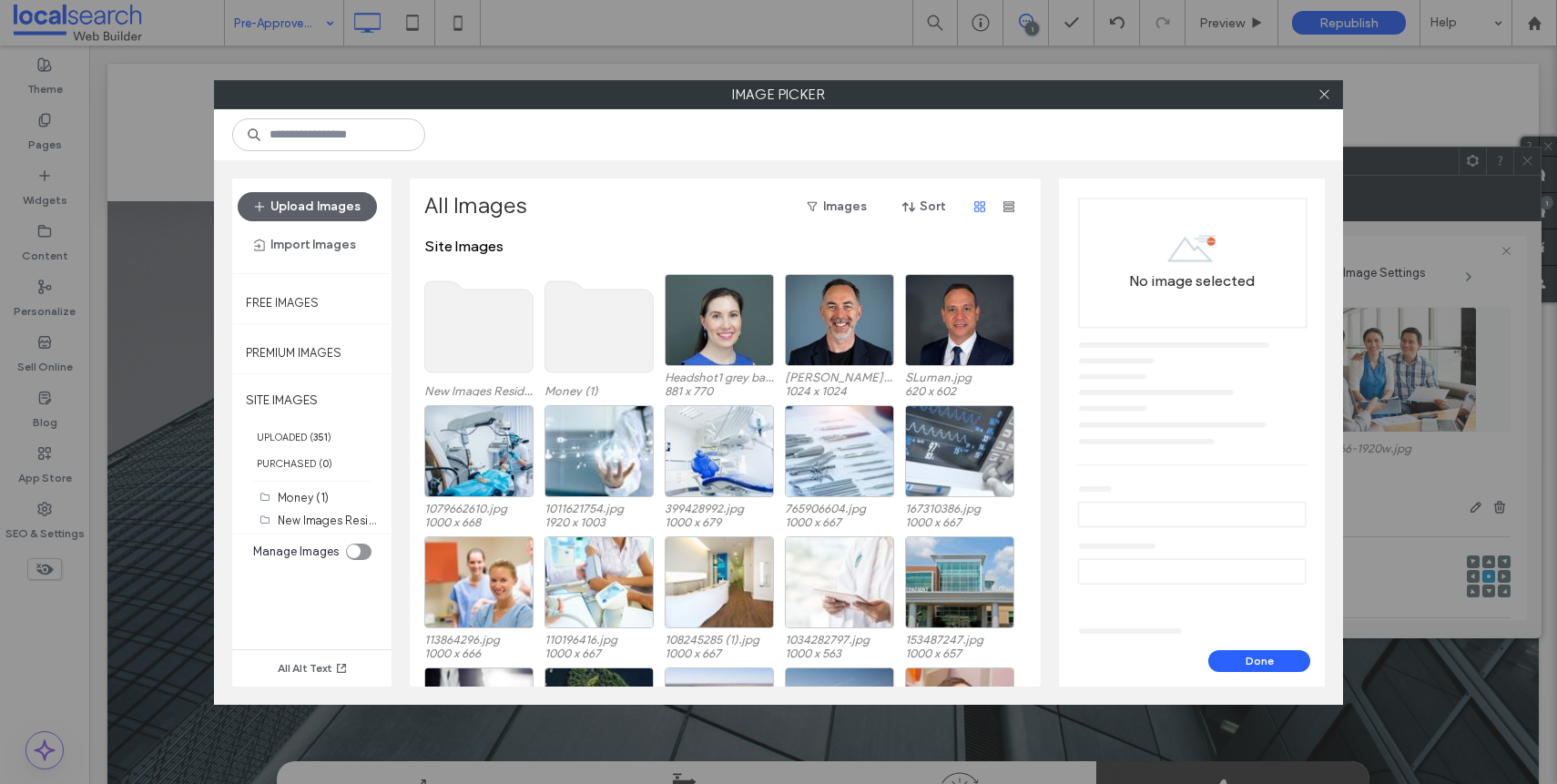
click at [465, 312] on use at bounding box center [479, 326] width 108 height 91
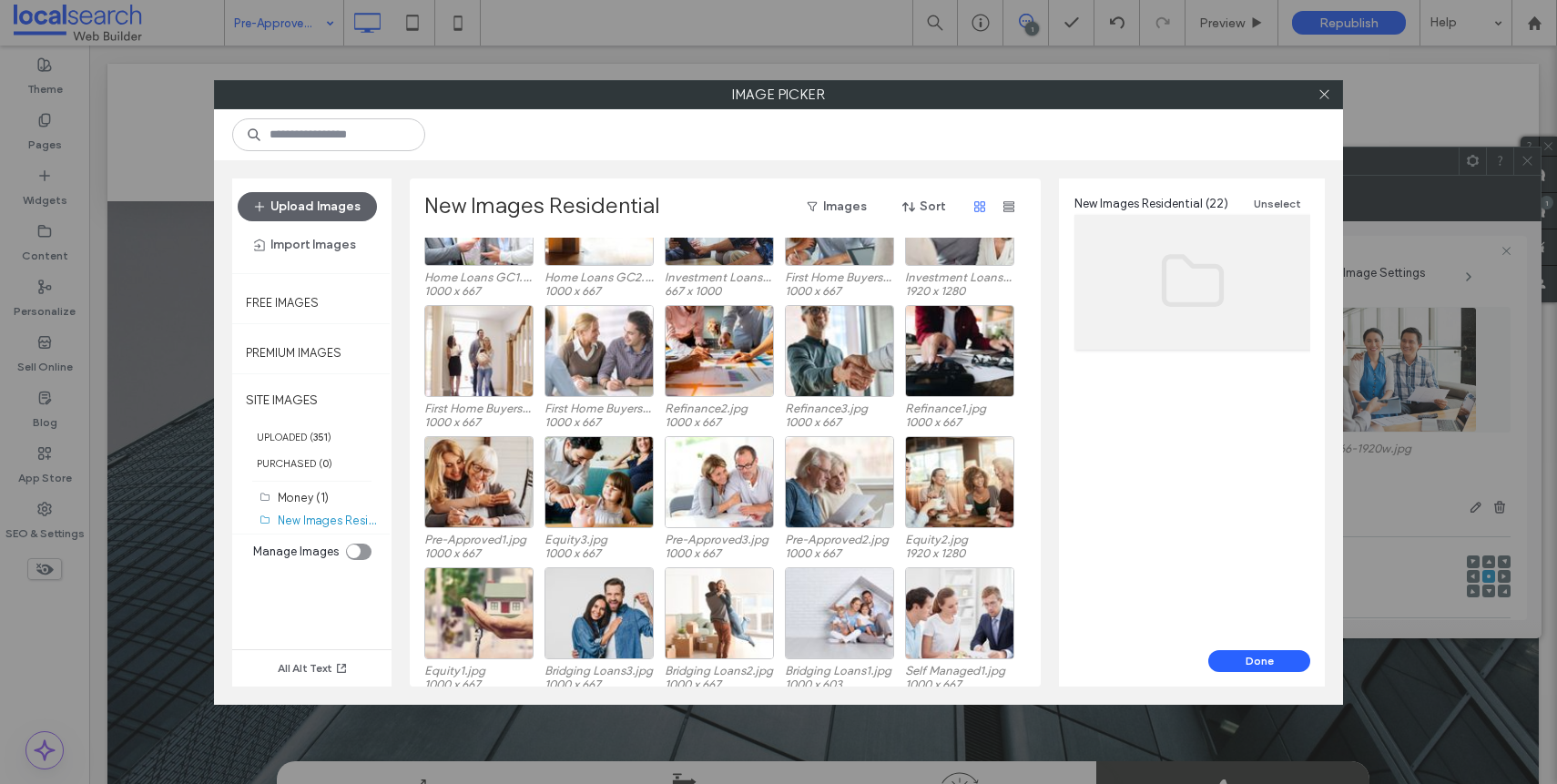
scroll to position [64, 0]
click at [843, 519] on div at bounding box center [839, 515] width 107 height 22
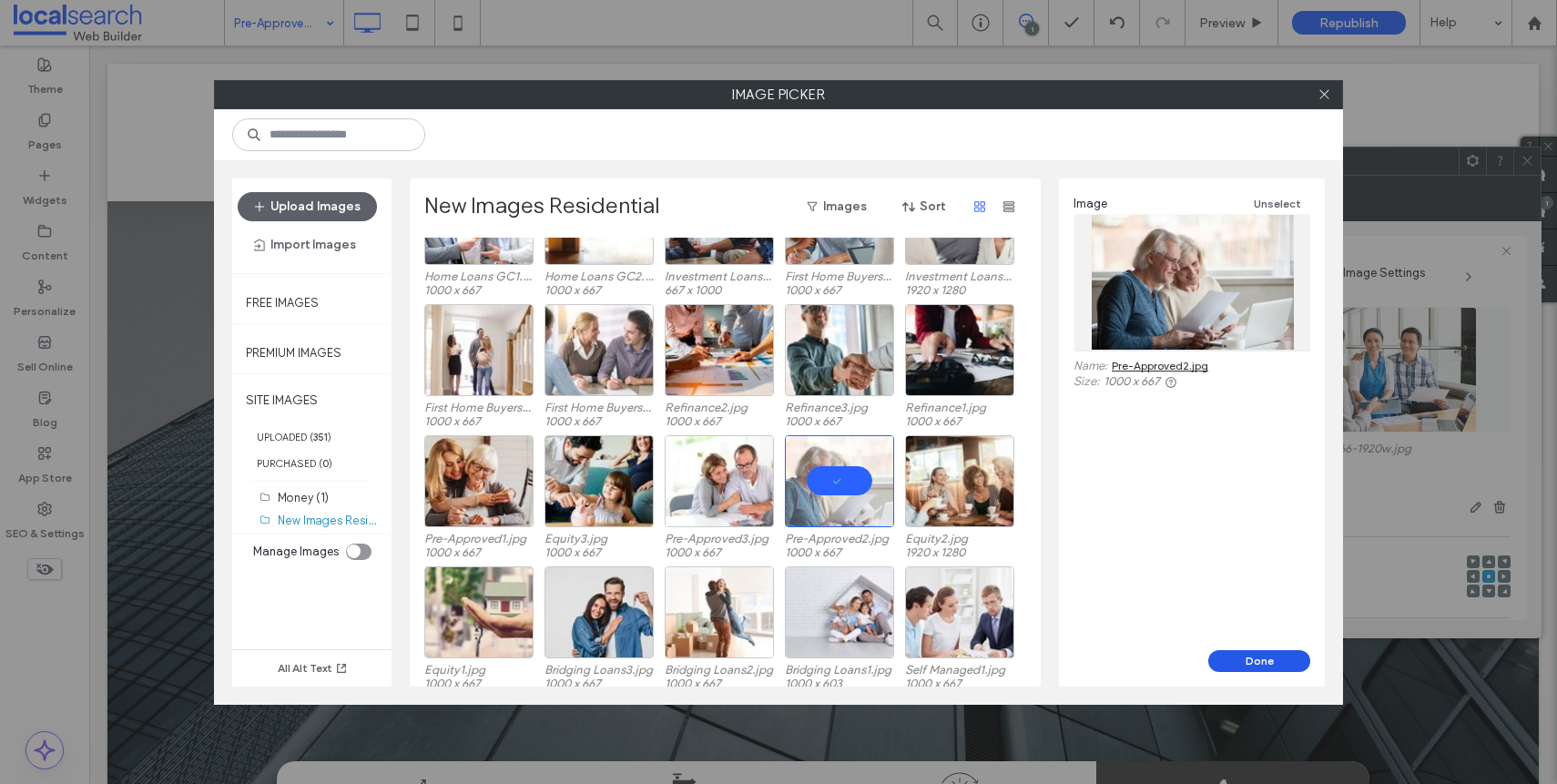
click at [1271, 654] on button "Done" at bounding box center [1259, 661] width 102 height 22
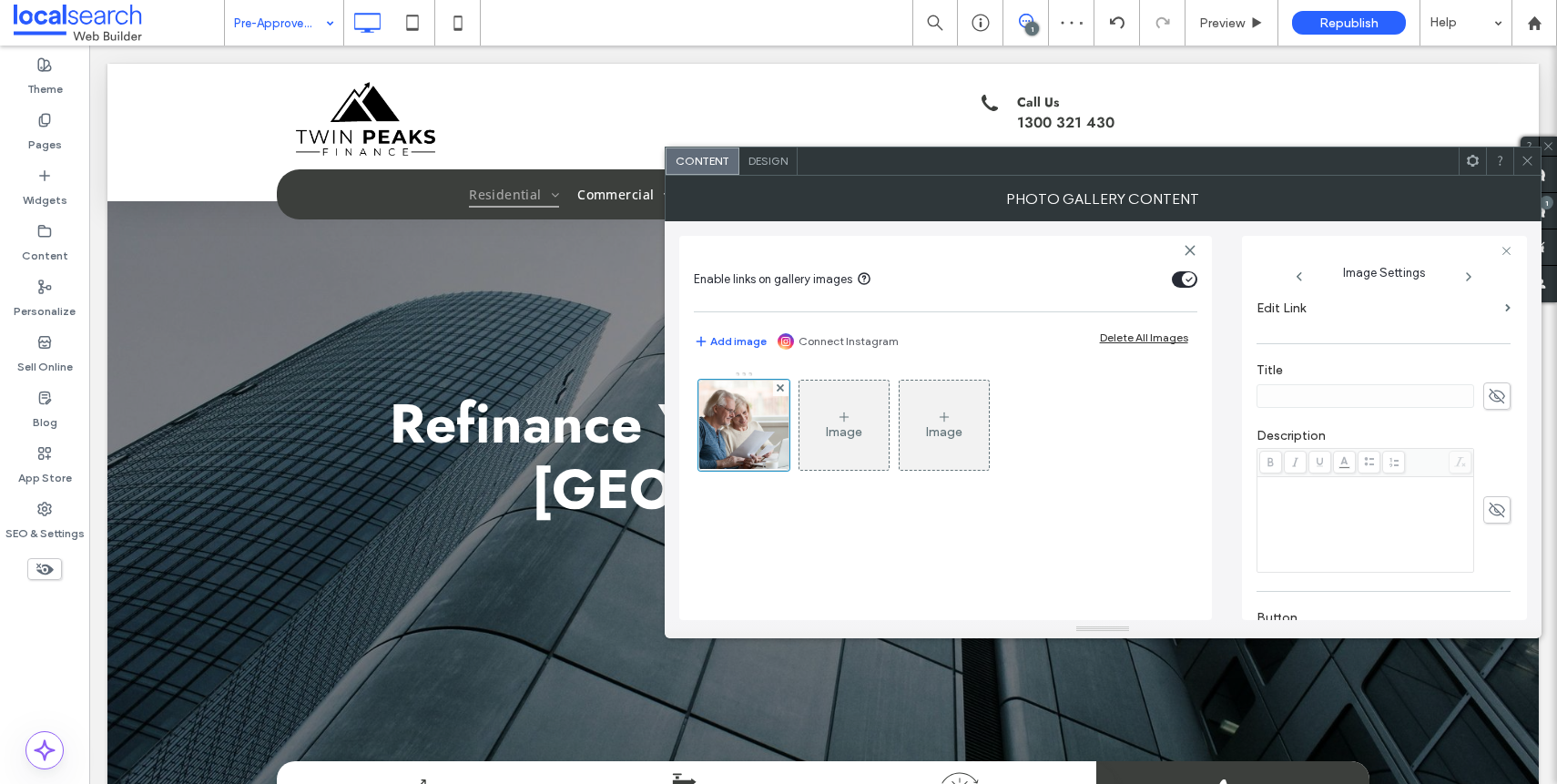
scroll to position [538, 0]
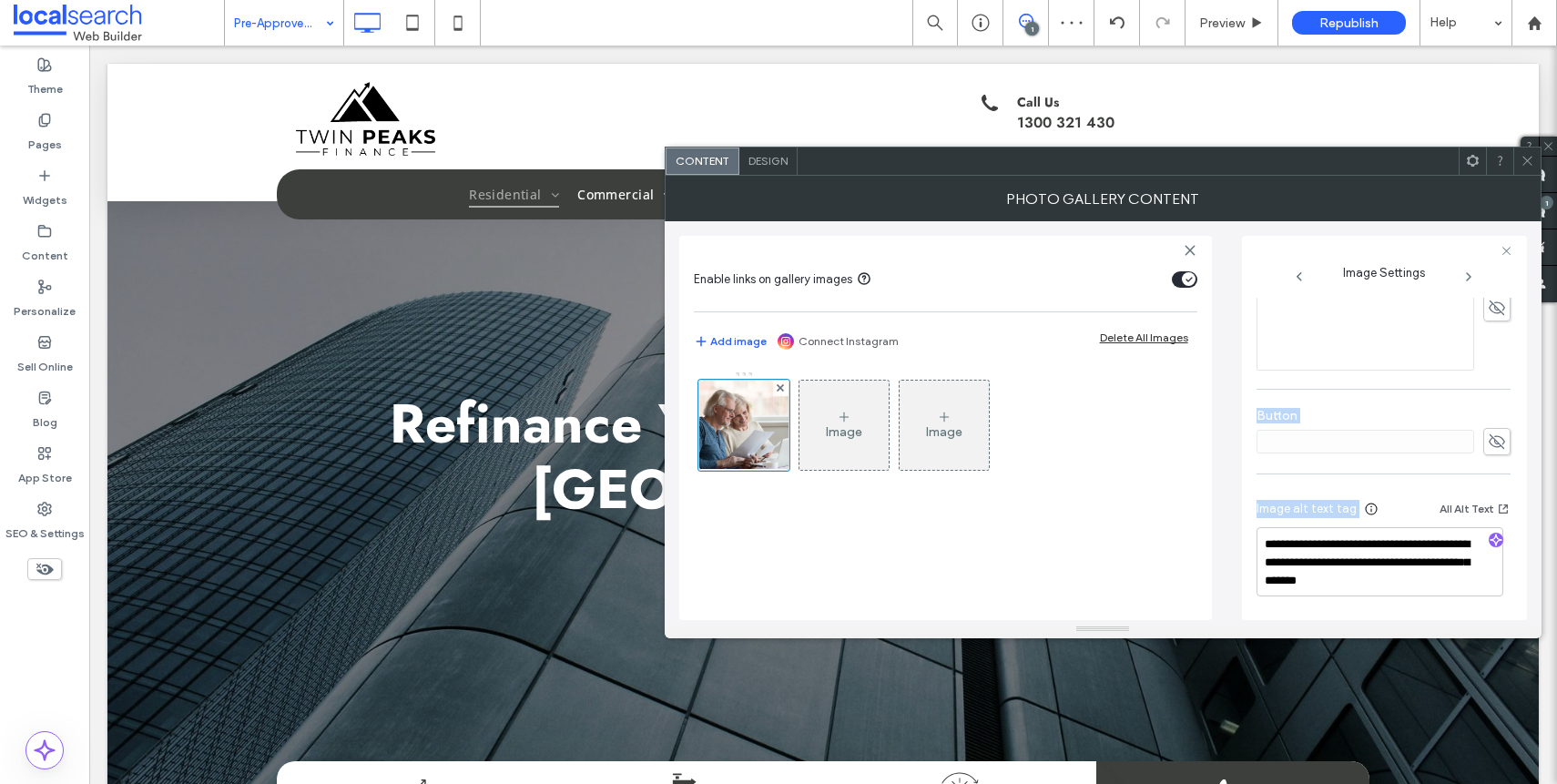
drag, startPoint x: 1493, startPoint y: 448, endPoint x: 1481, endPoint y: 547, distance: 99.7
click at [1462, 522] on div "**********" at bounding box center [1383, 188] width 254 height 858
click at [1493, 544] on icon "button" at bounding box center [1495, 540] width 13 height 13
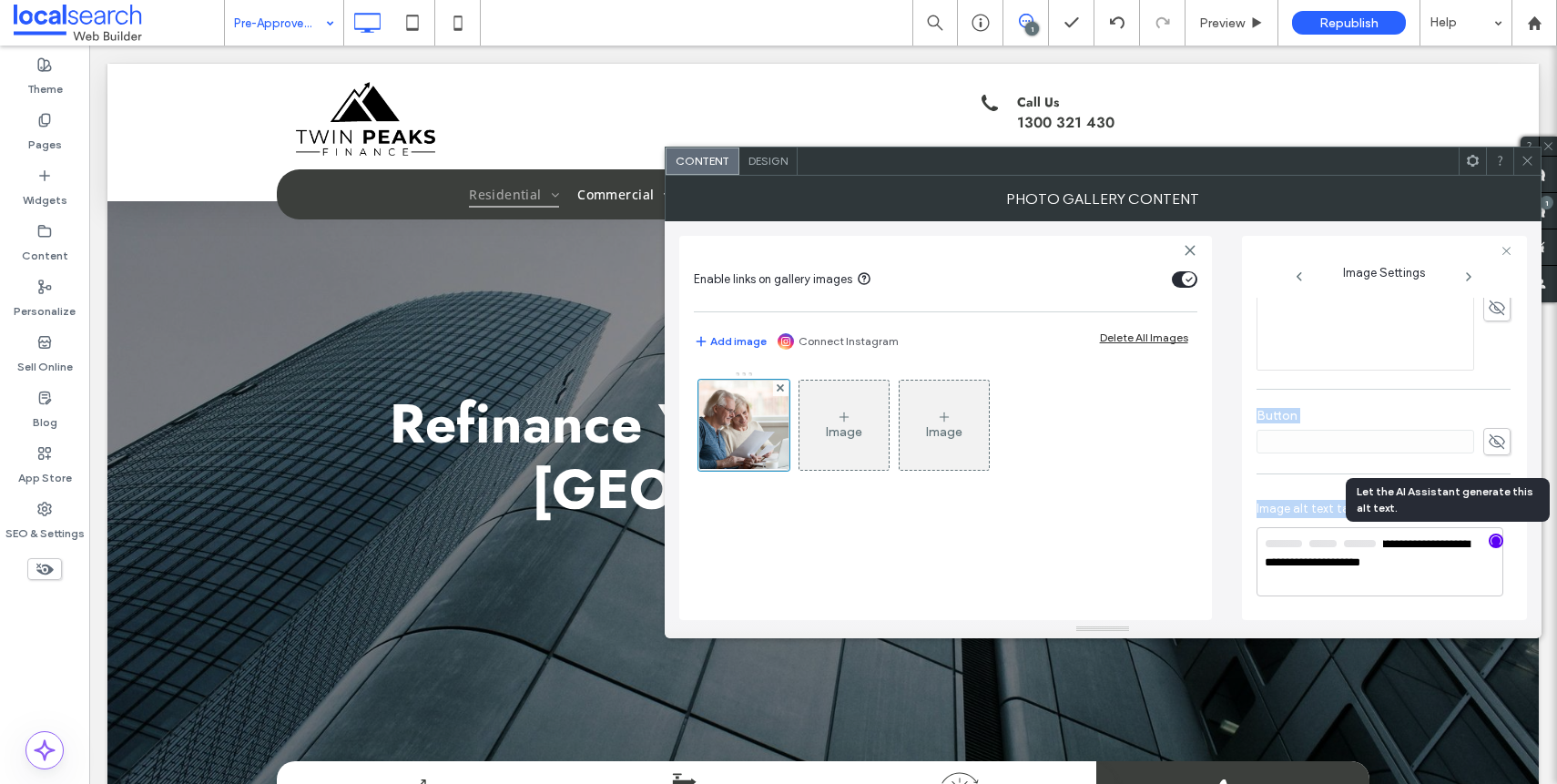
scroll to position [536, 0]
click at [1471, 565] on textarea "**********" at bounding box center [1380, 562] width 247 height 67
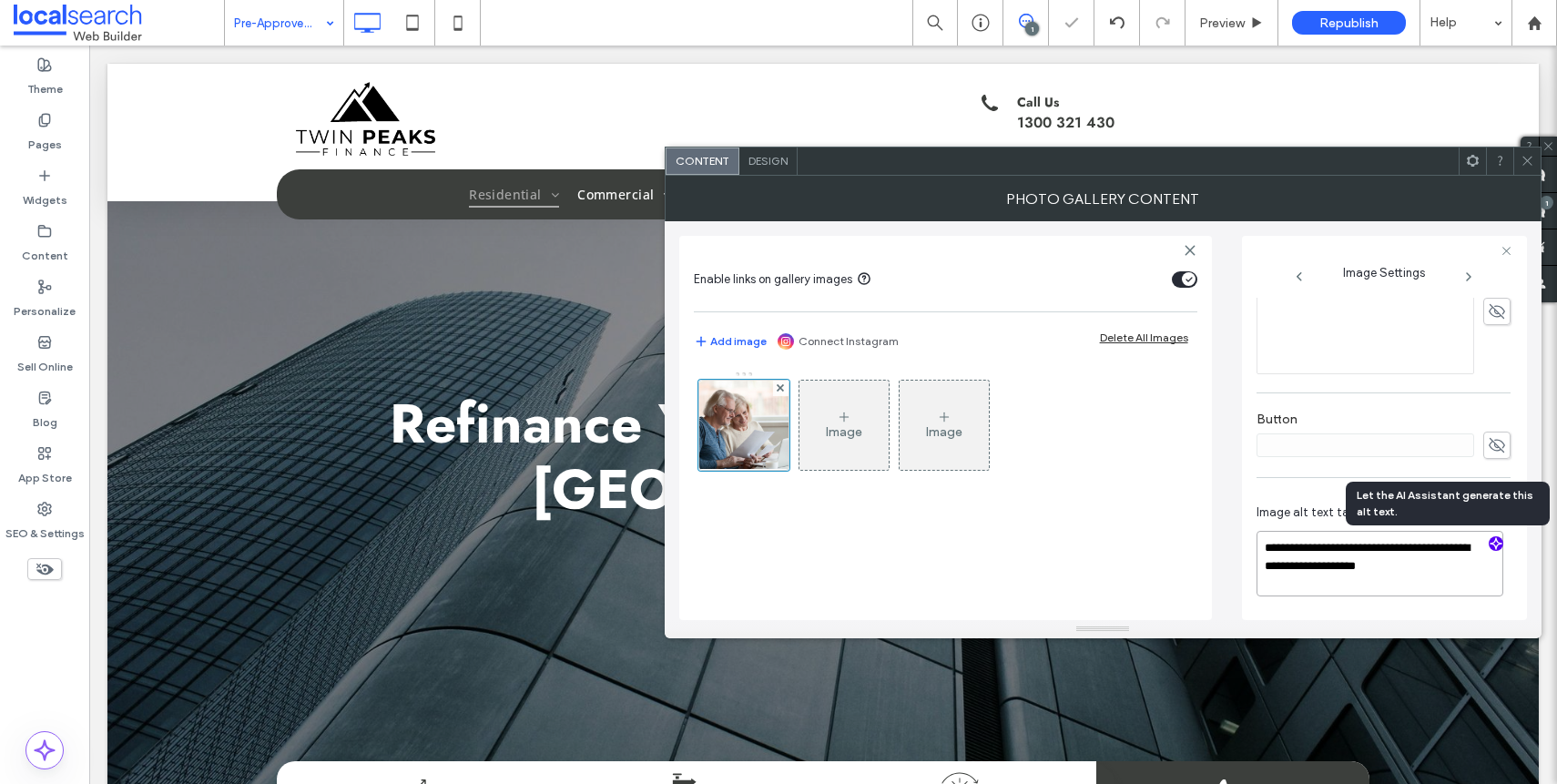
paste textarea "**********"
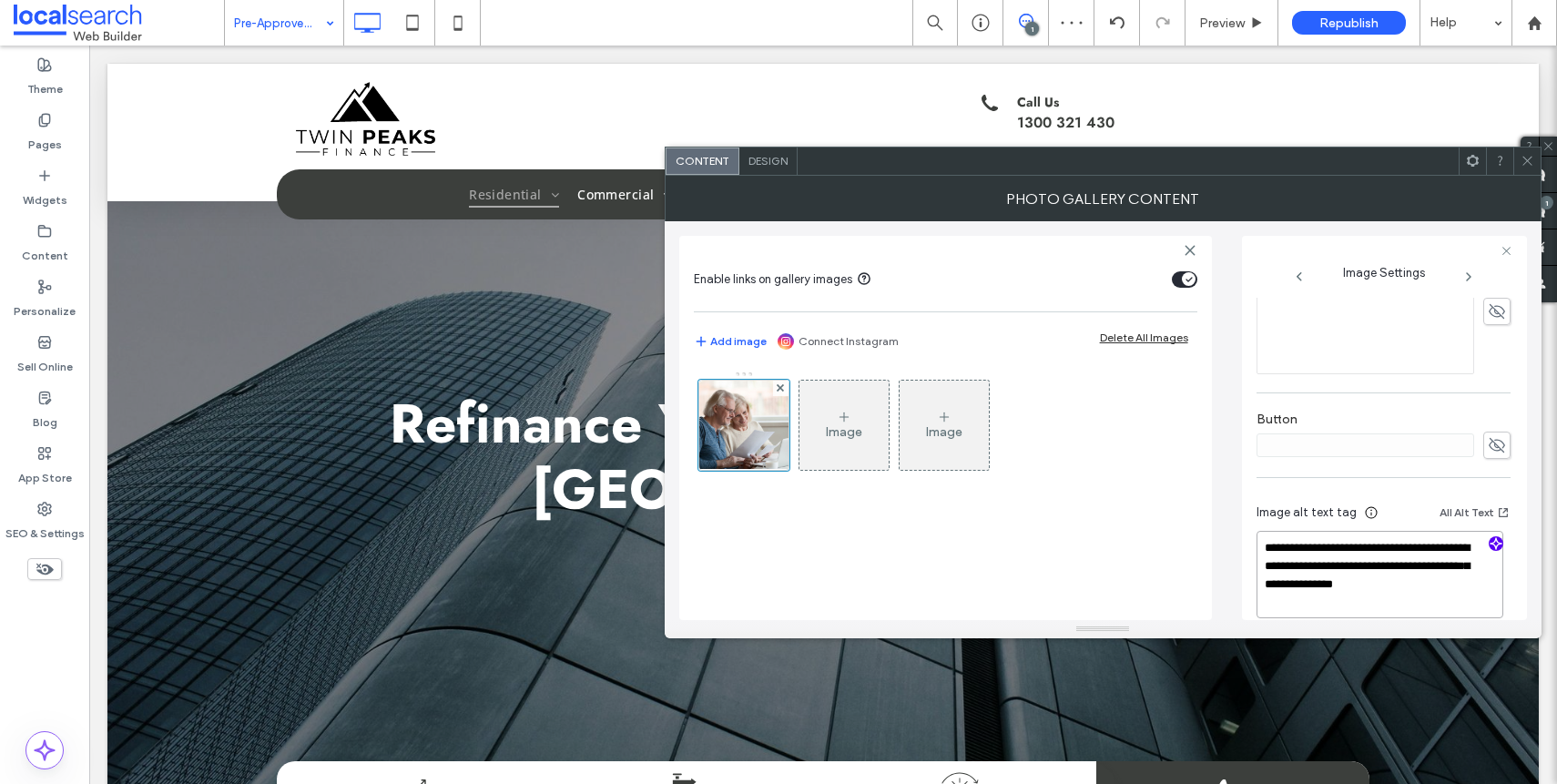
type textarea "**********"
click at [1409, 384] on div "**********" at bounding box center [1383, 201] width 254 height 877
click at [1527, 168] on span at bounding box center [1527, 162] width 14 height 28
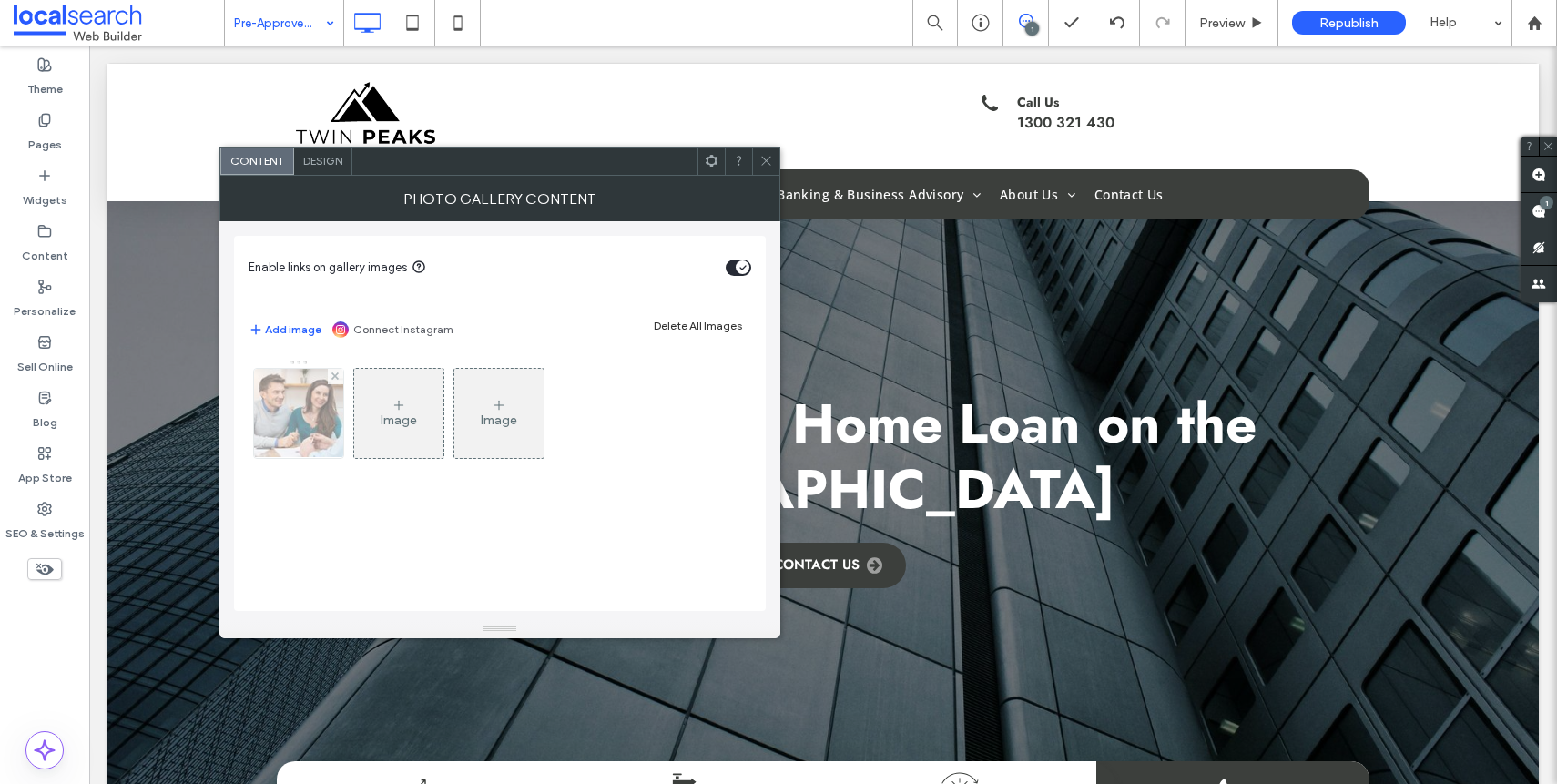
click at [264, 417] on div at bounding box center [298, 413] width 89 height 89
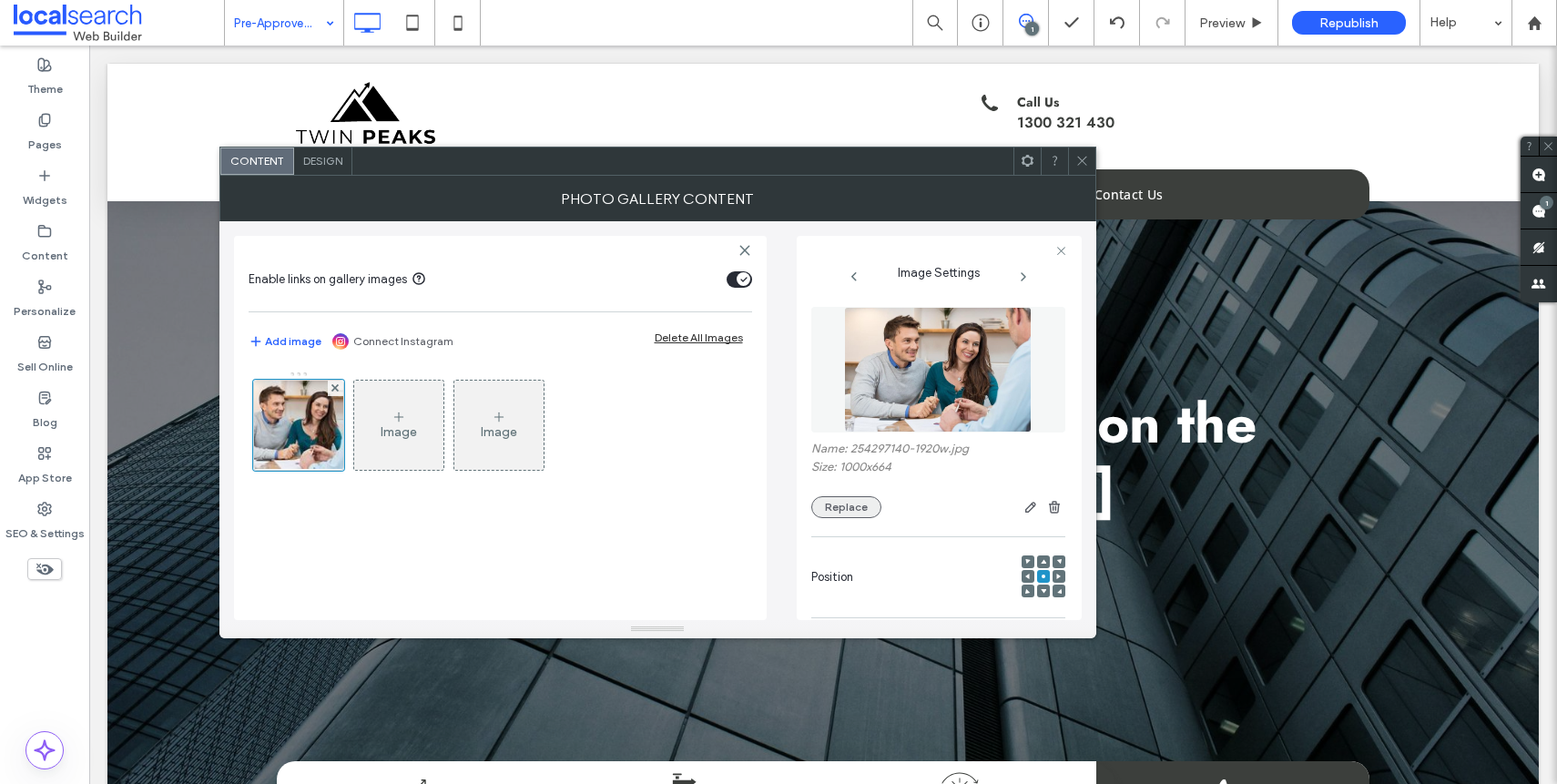
click at [844, 510] on button "Replace" at bounding box center [846, 507] width 70 height 22
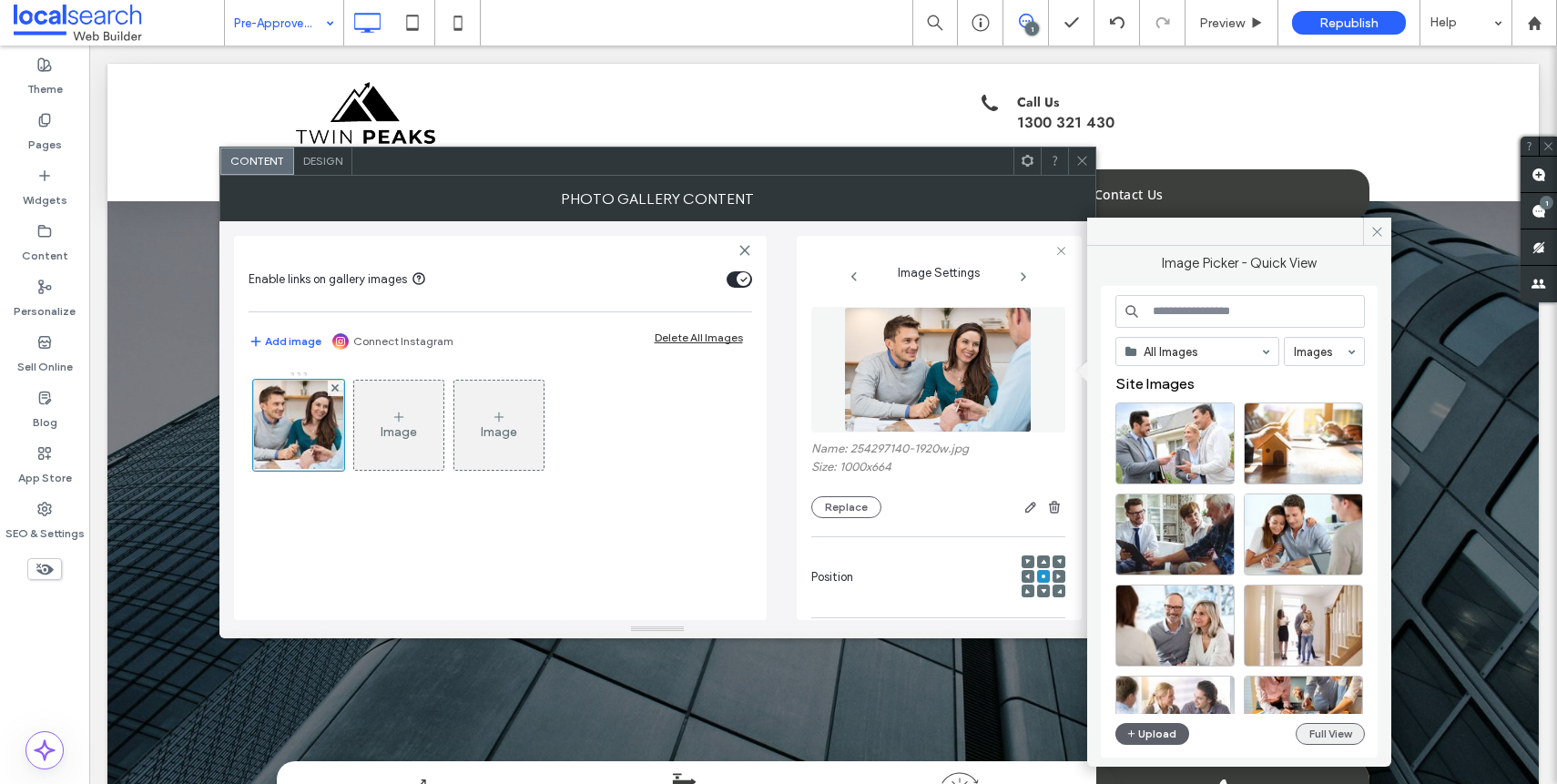
click at [1343, 734] on button "Full View" at bounding box center [1329, 734] width 69 height 22
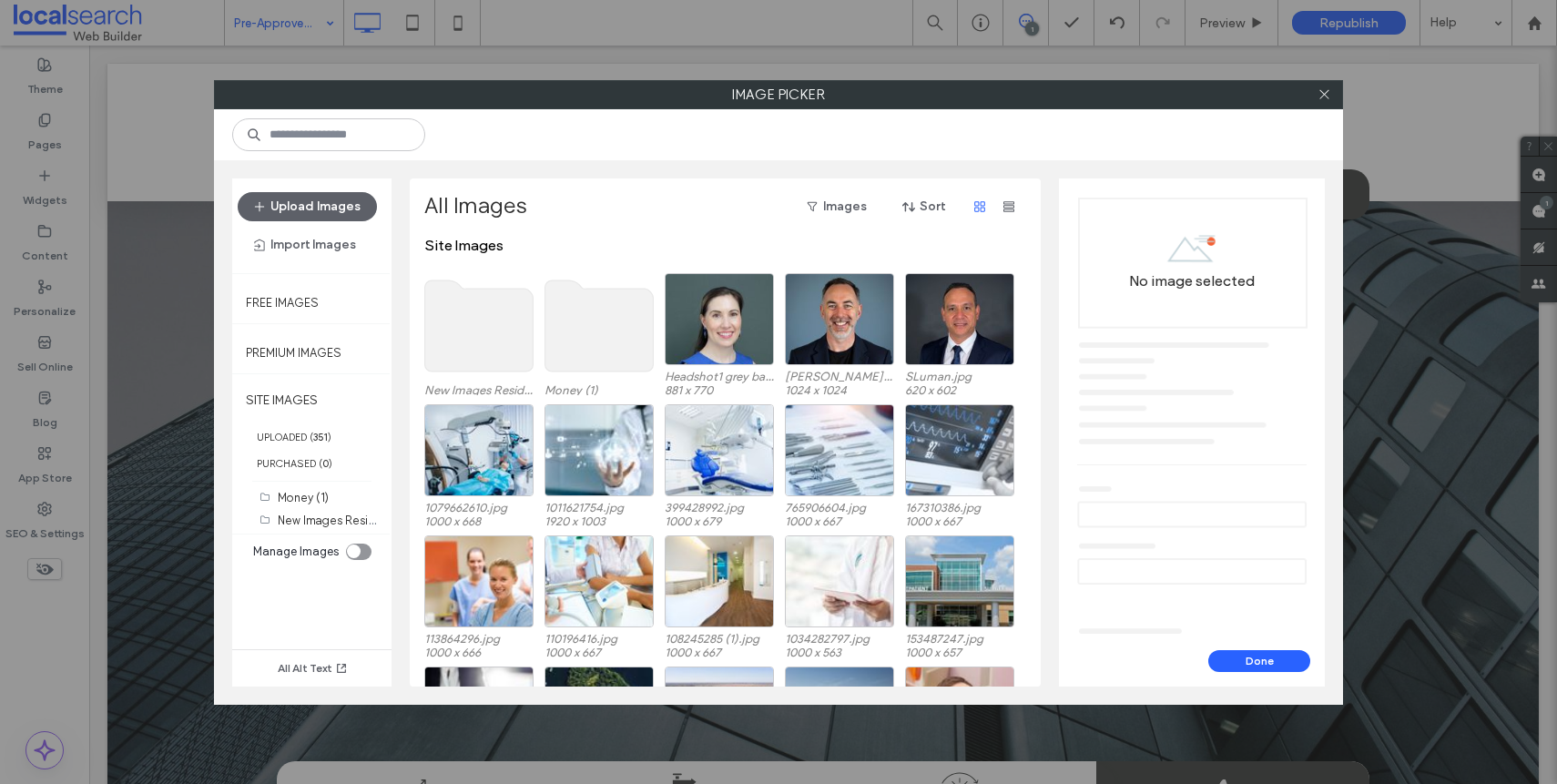
scroll to position [0, 0]
click at [470, 341] on use at bounding box center [479, 326] width 108 height 91
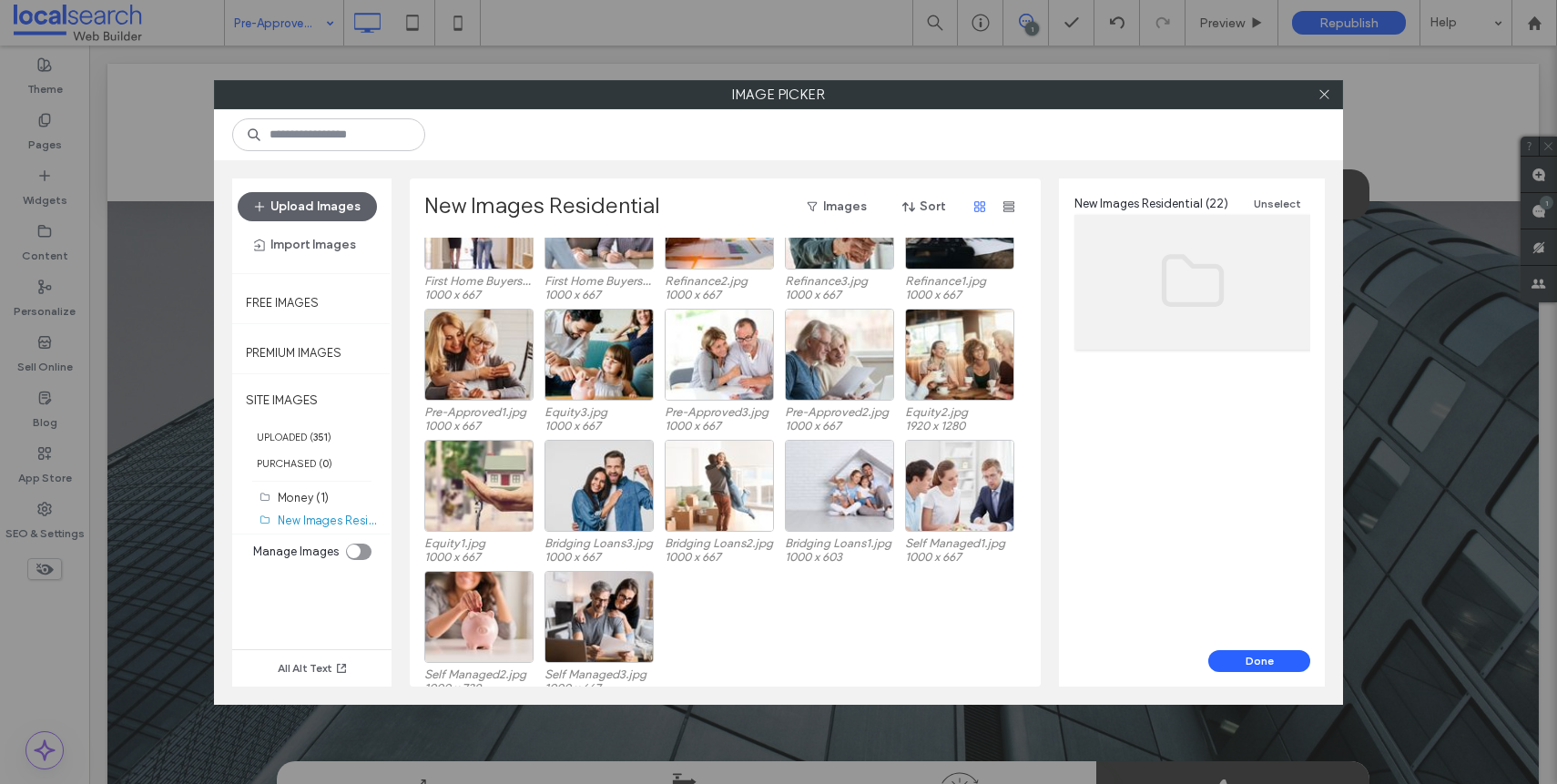
scroll to position [174, 0]
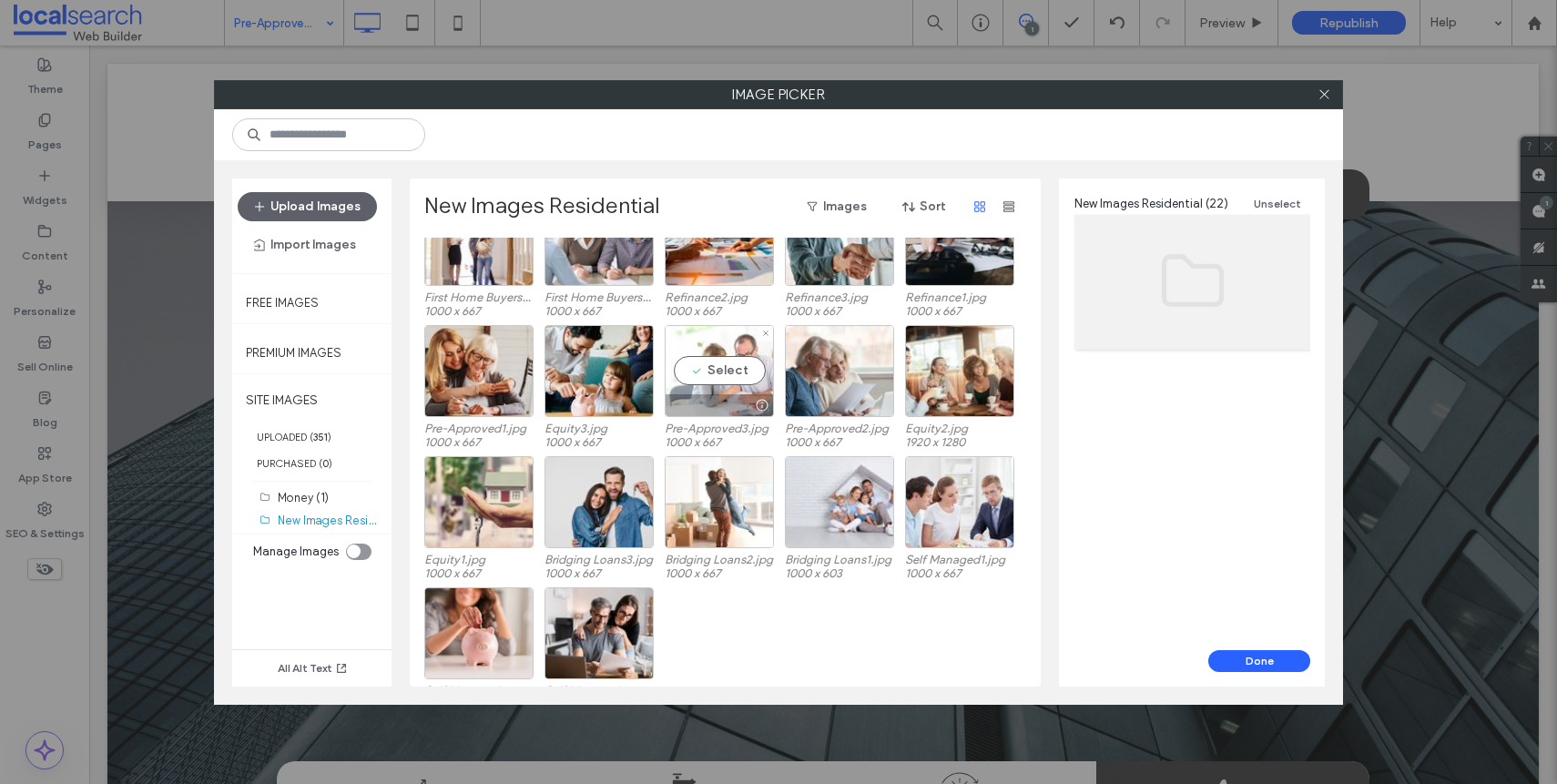
click at [700, 411] on div at bounding box center [719, 405] width 107 height 22
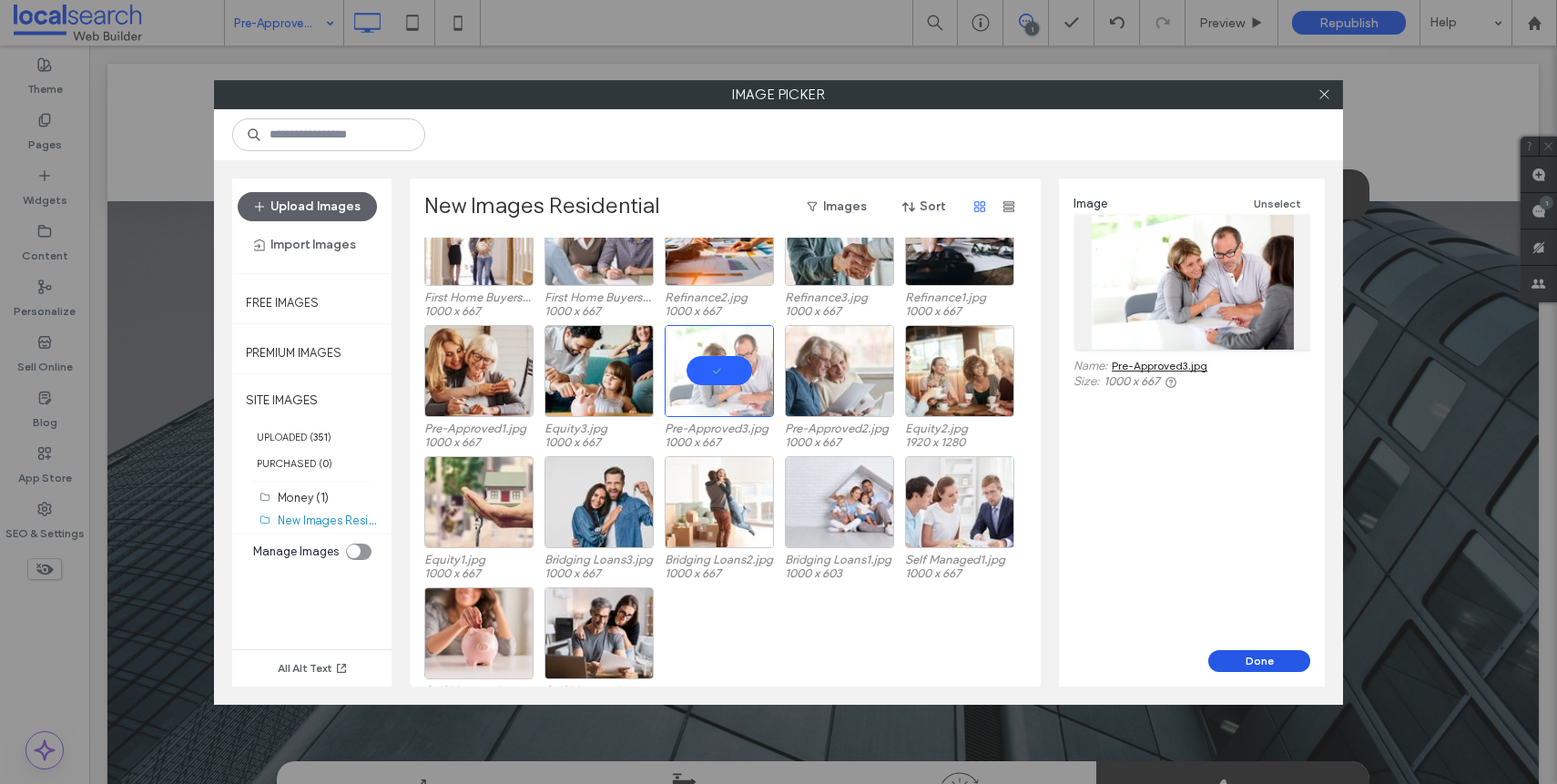
click at [1294, 666] on button "Done" at bounding box center [1259, 661] width 102 height 22
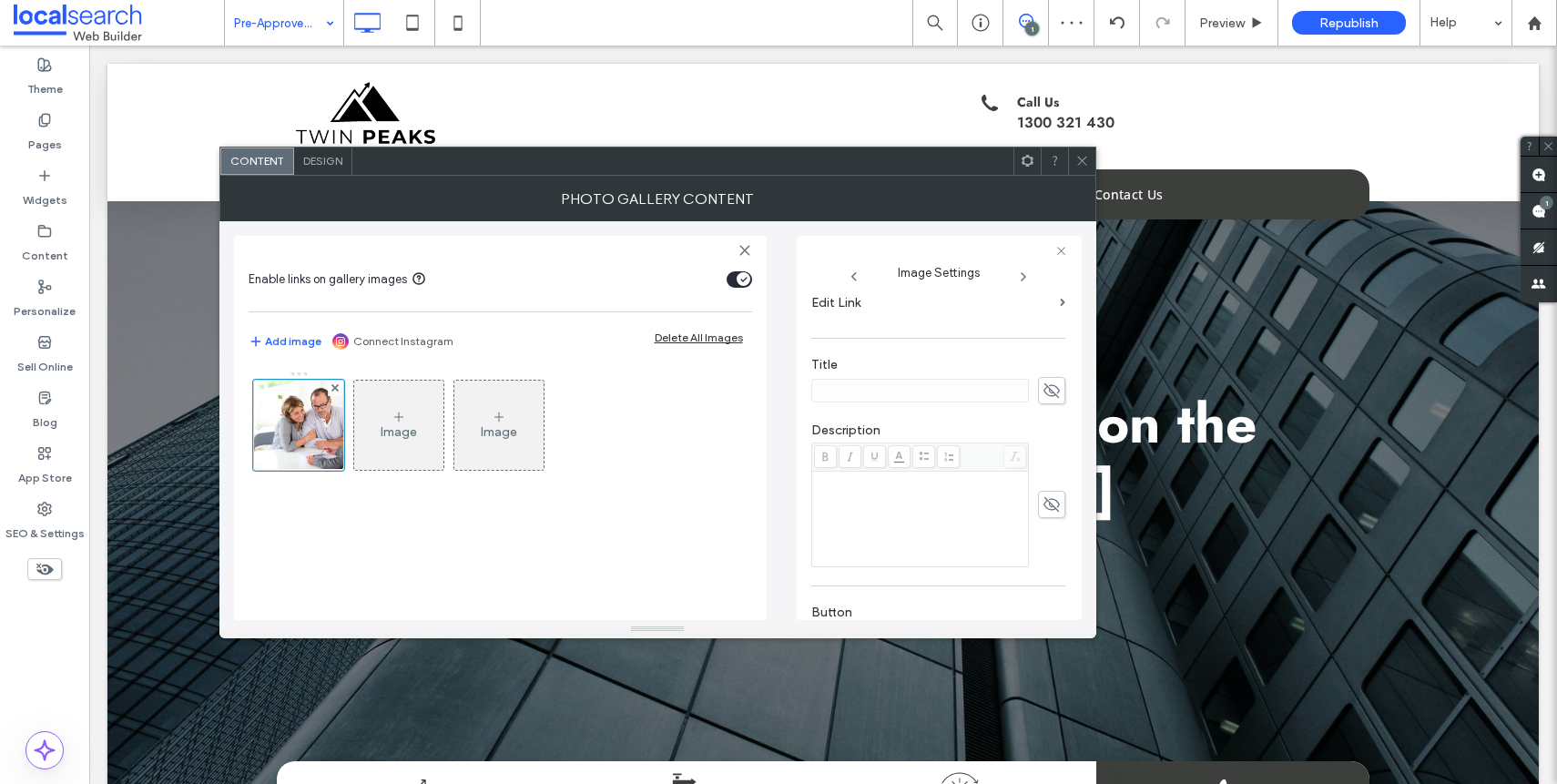
scroll to position [538, 0]
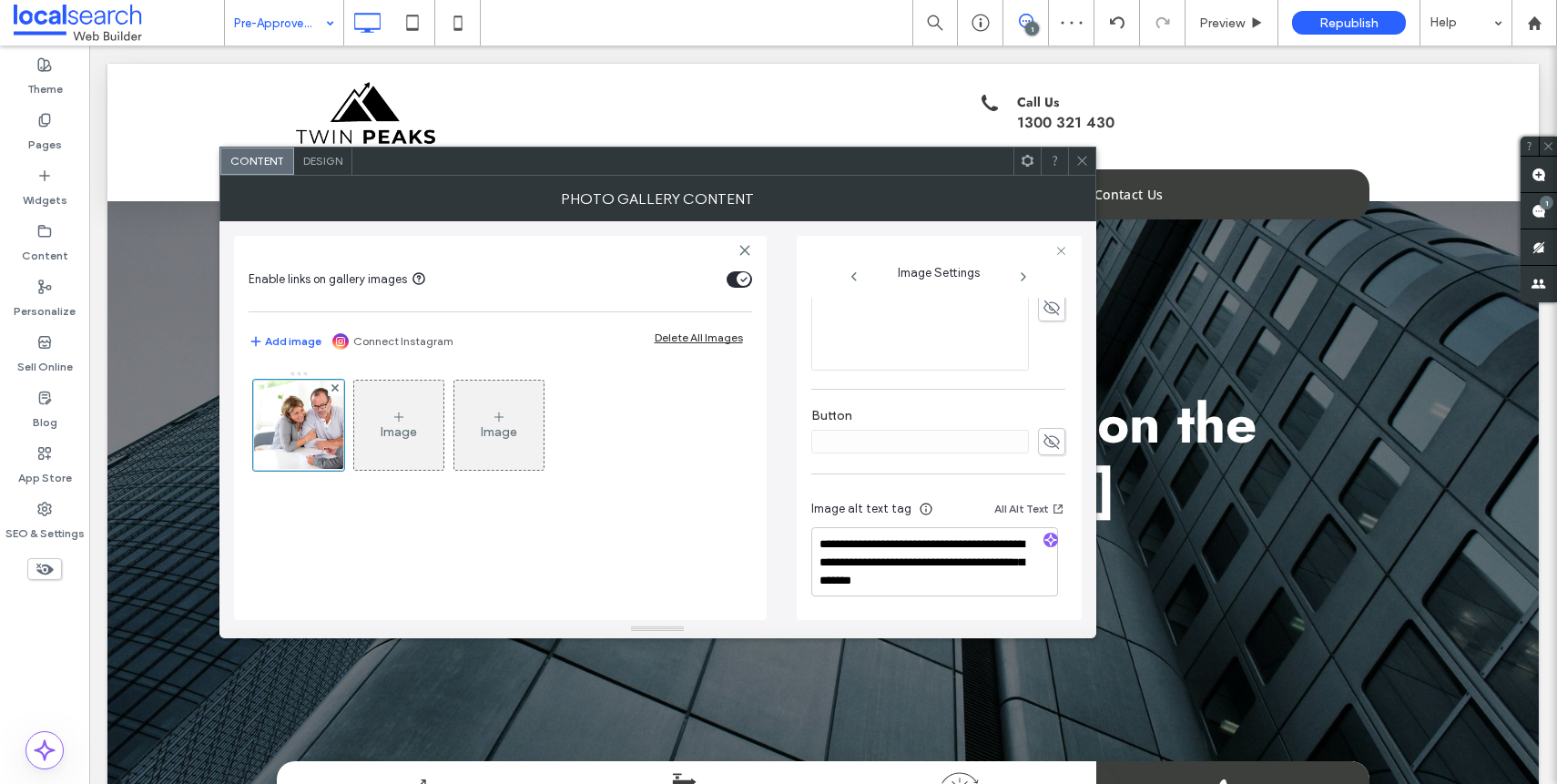
click at [1051, 540] on div at bounding box center [1051, 541] width 29 height 17
click at [1047, 540] on icon "button" at bounding box center [1051, 540] width 13 height 13
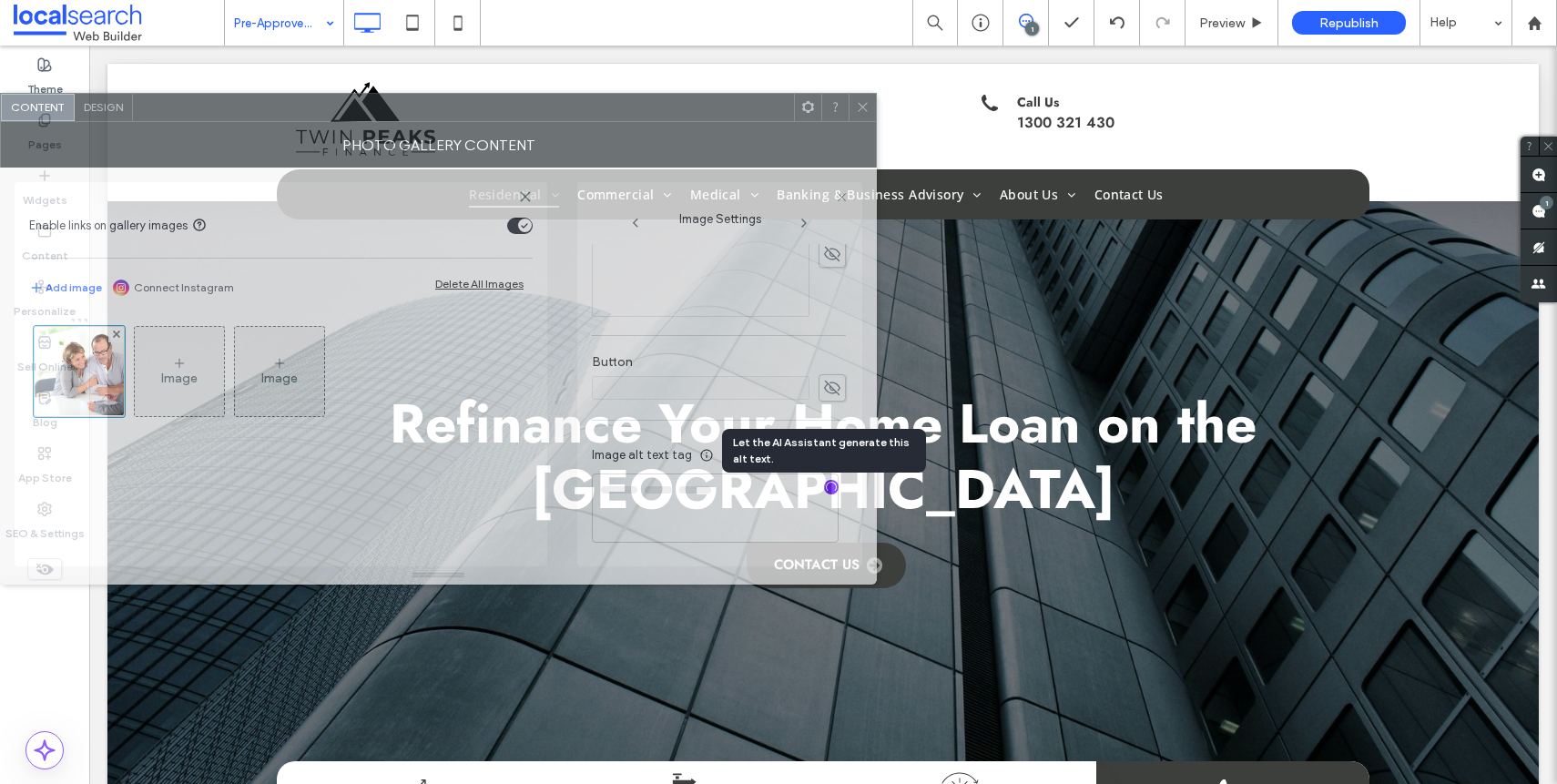
drag, startPoint x: 909, startPoint y: 172, endPoint x: 600, endPoint y: 140, distance: 310.7
click at [585, 119] on div at bounding box center [464, 107] width 661 height 28
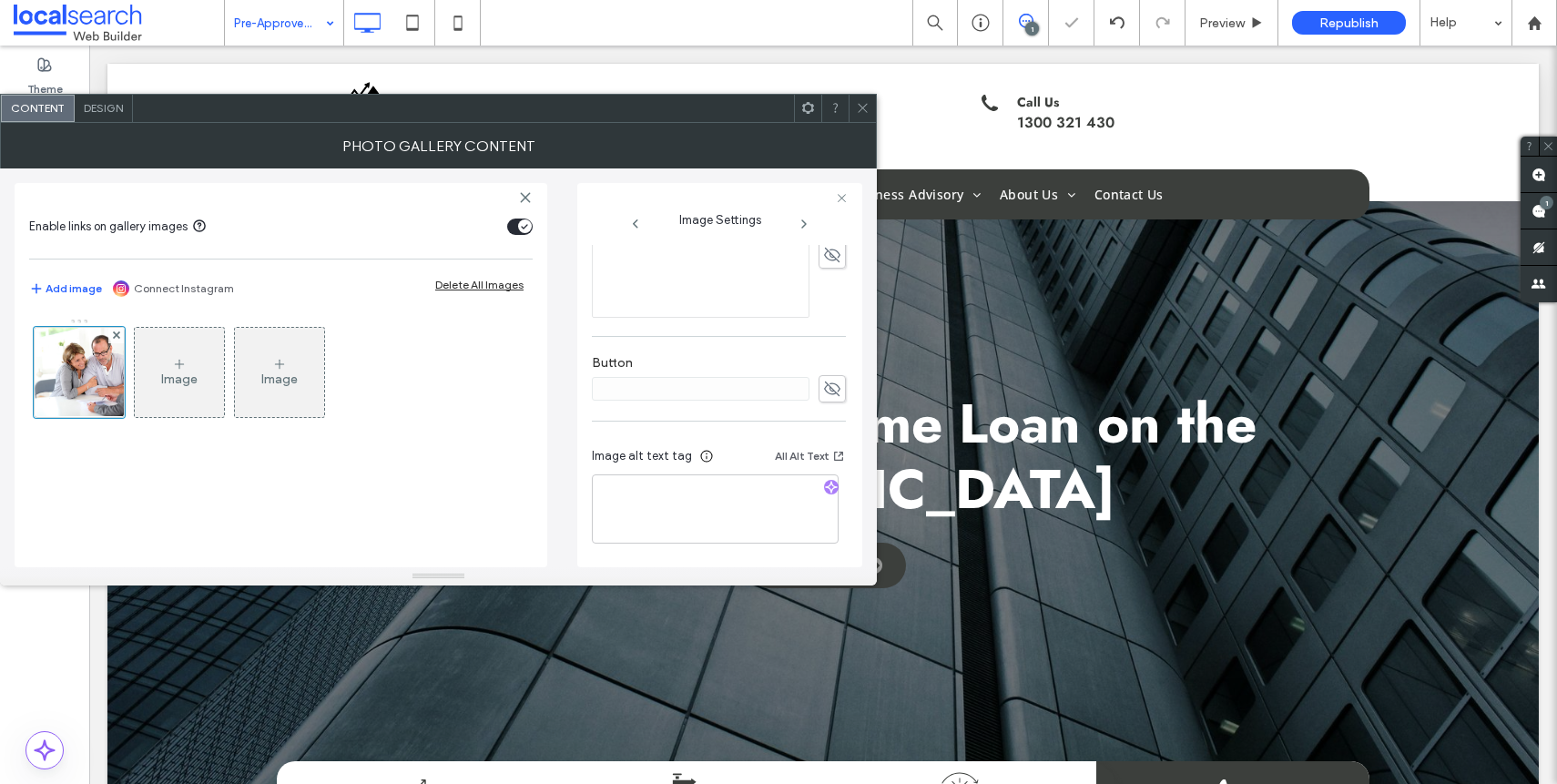
scroll to position [536, 0]
click at [730, 510] on textarea "**********" at bounding box center [715, 510] width 247 height 67
paste textarea "**********"
type textarea "**********"
click at [678, 428] on div "**********" at bounding box center [719, 138] width 254 height 858
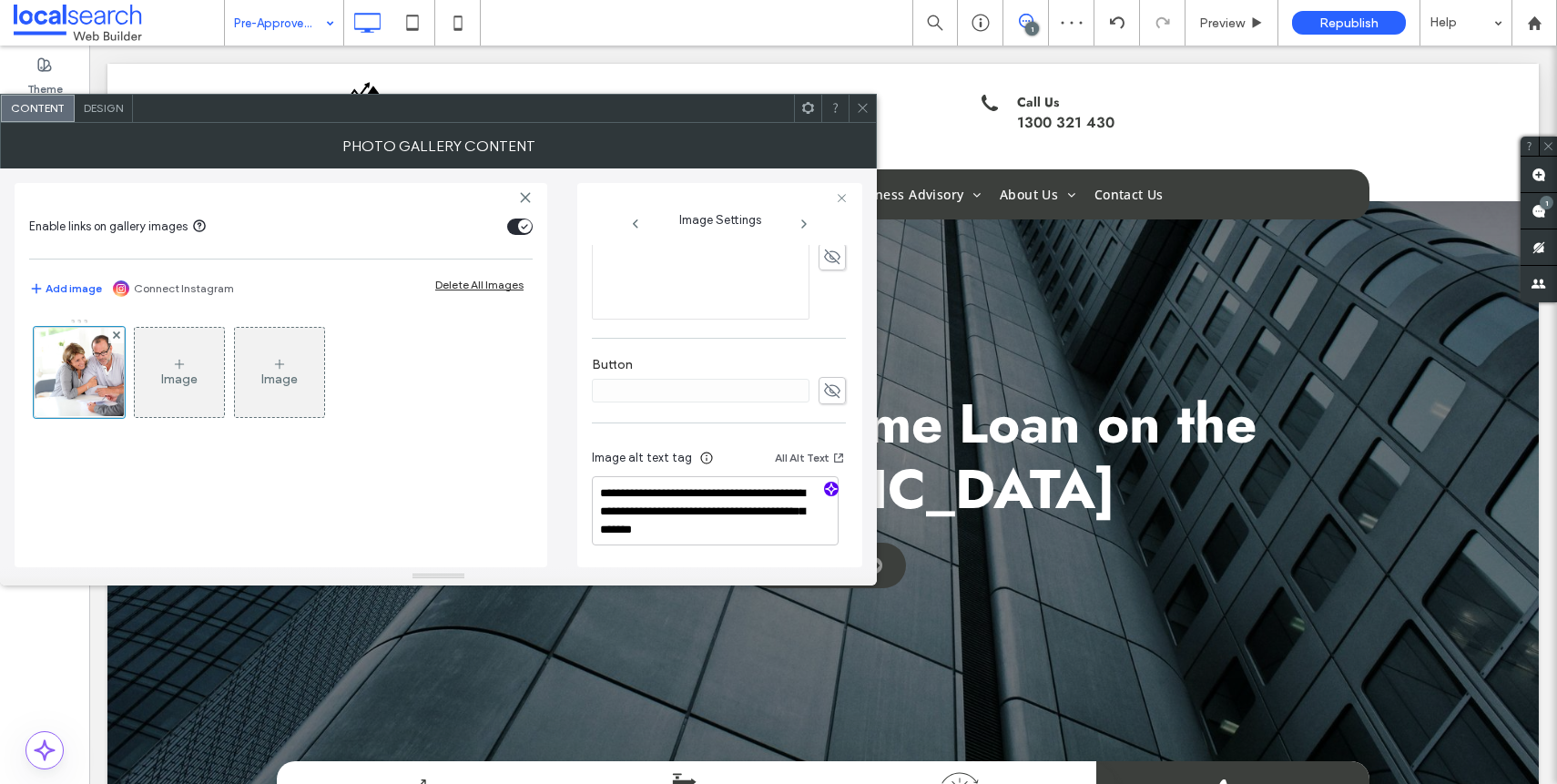
click at [860, 106] on use at bounding box center [862, 108] width 9 height 9
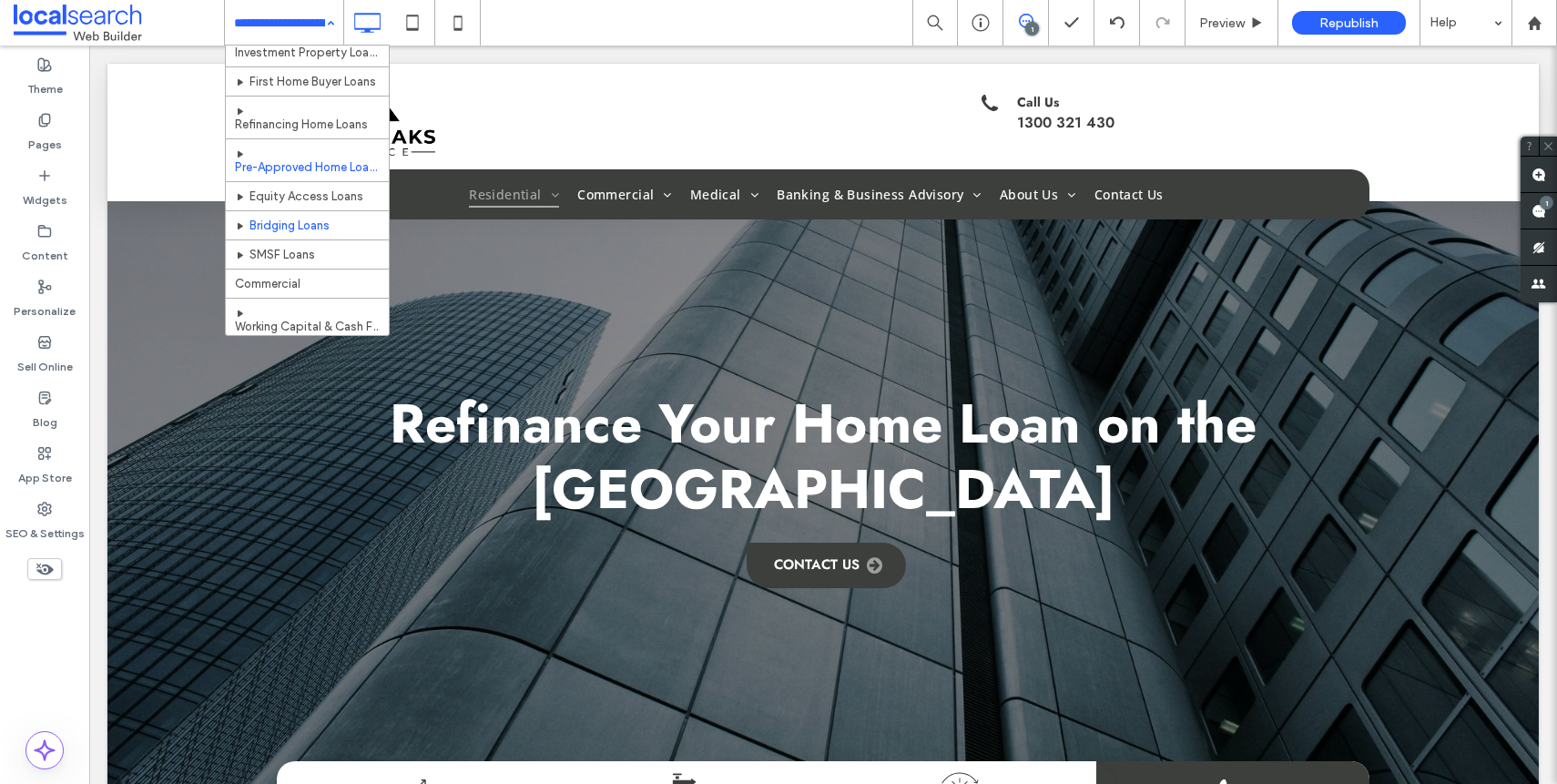
scroll to position [124, 0]
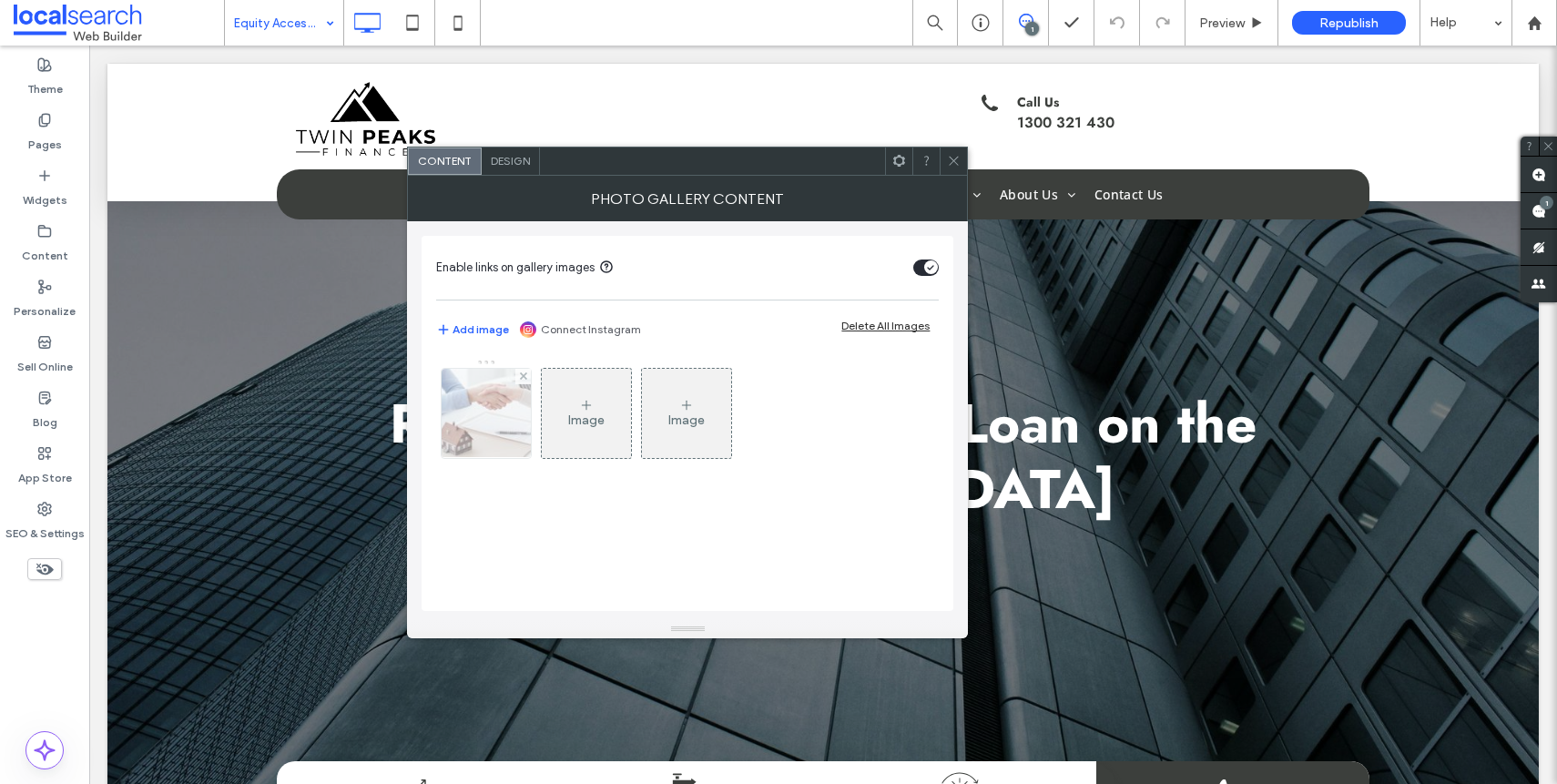
click at [516, 426] on div at bounding box center [486, 413] width 89 height 89
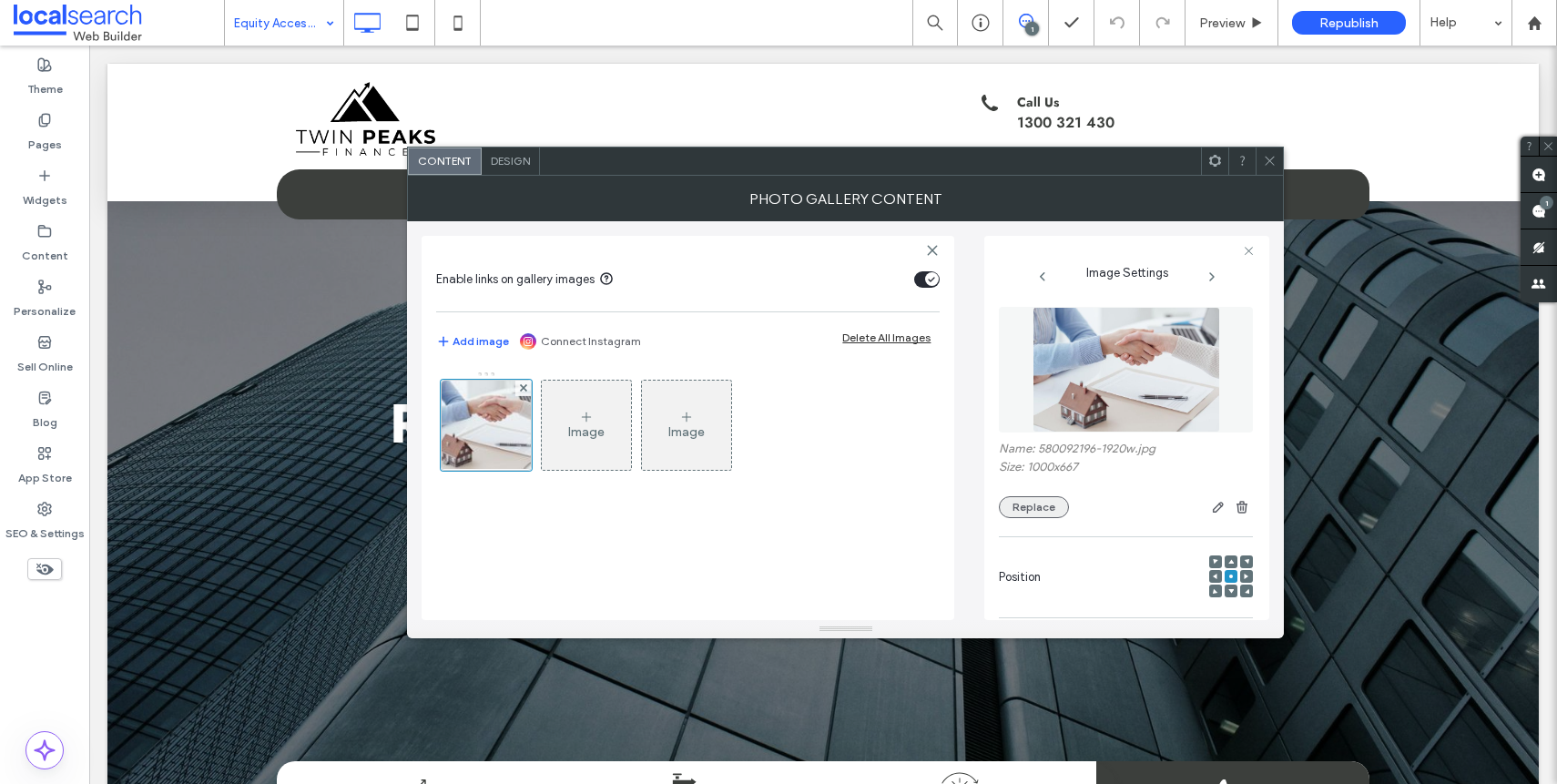
click at [1049, 503] on button "Replace" at bounding box center [1034, 507] width 70 height 22
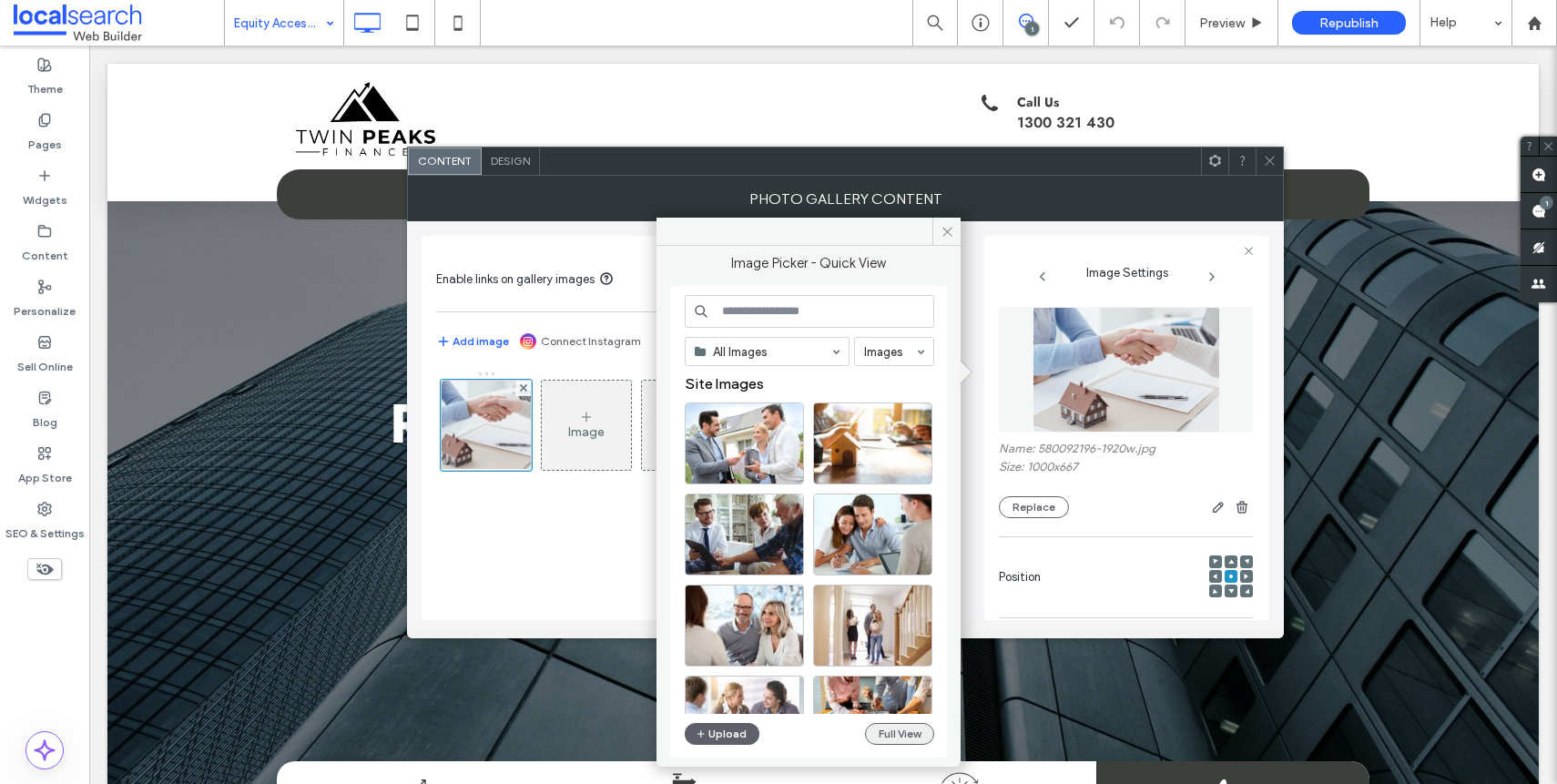
click at [898, 728] on button "Full View" at bounding box center [899, 734] width 69 height 22
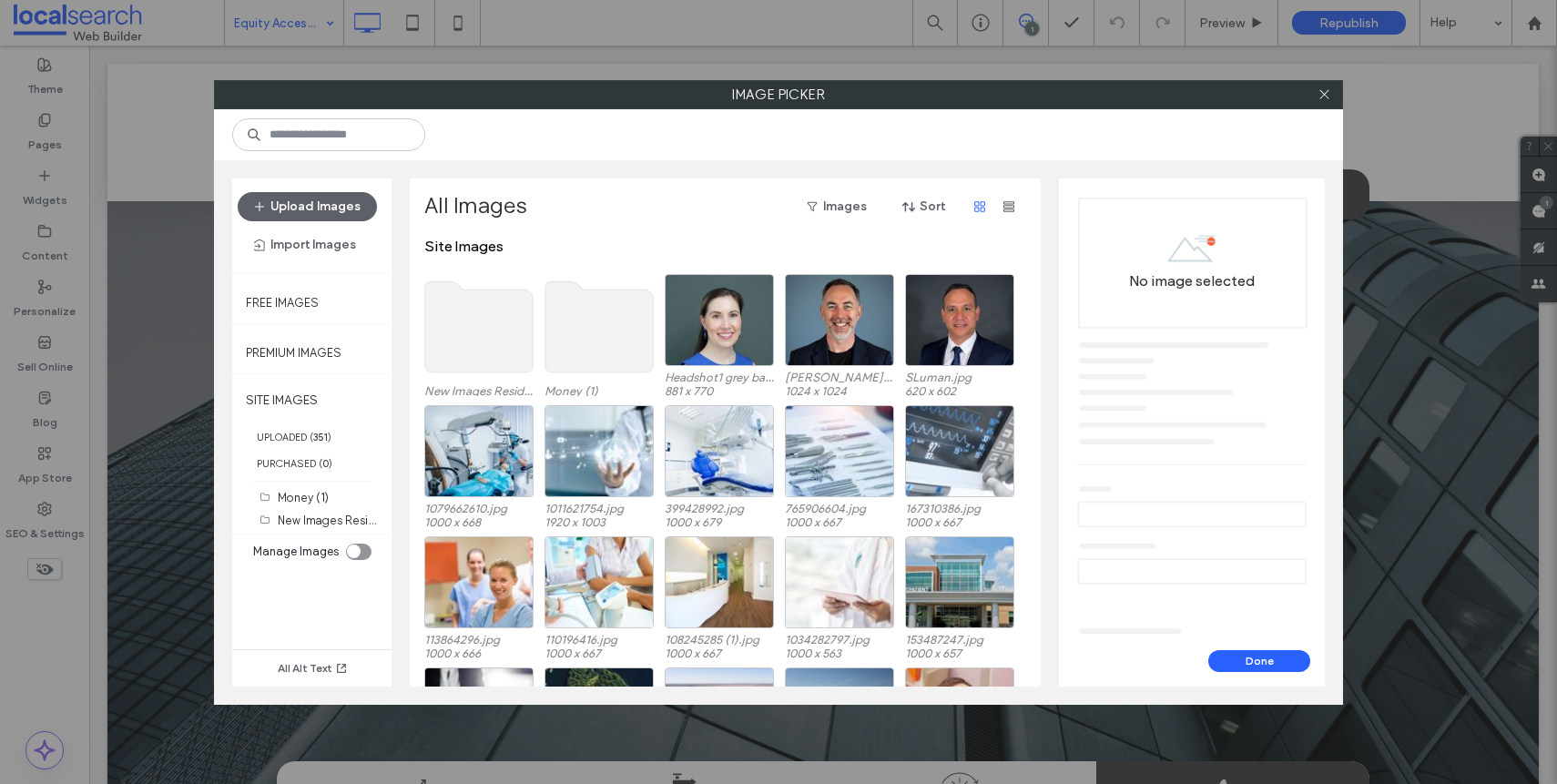
click at [454, 369] on use at bounding box center [479, 326] width 108 height 91
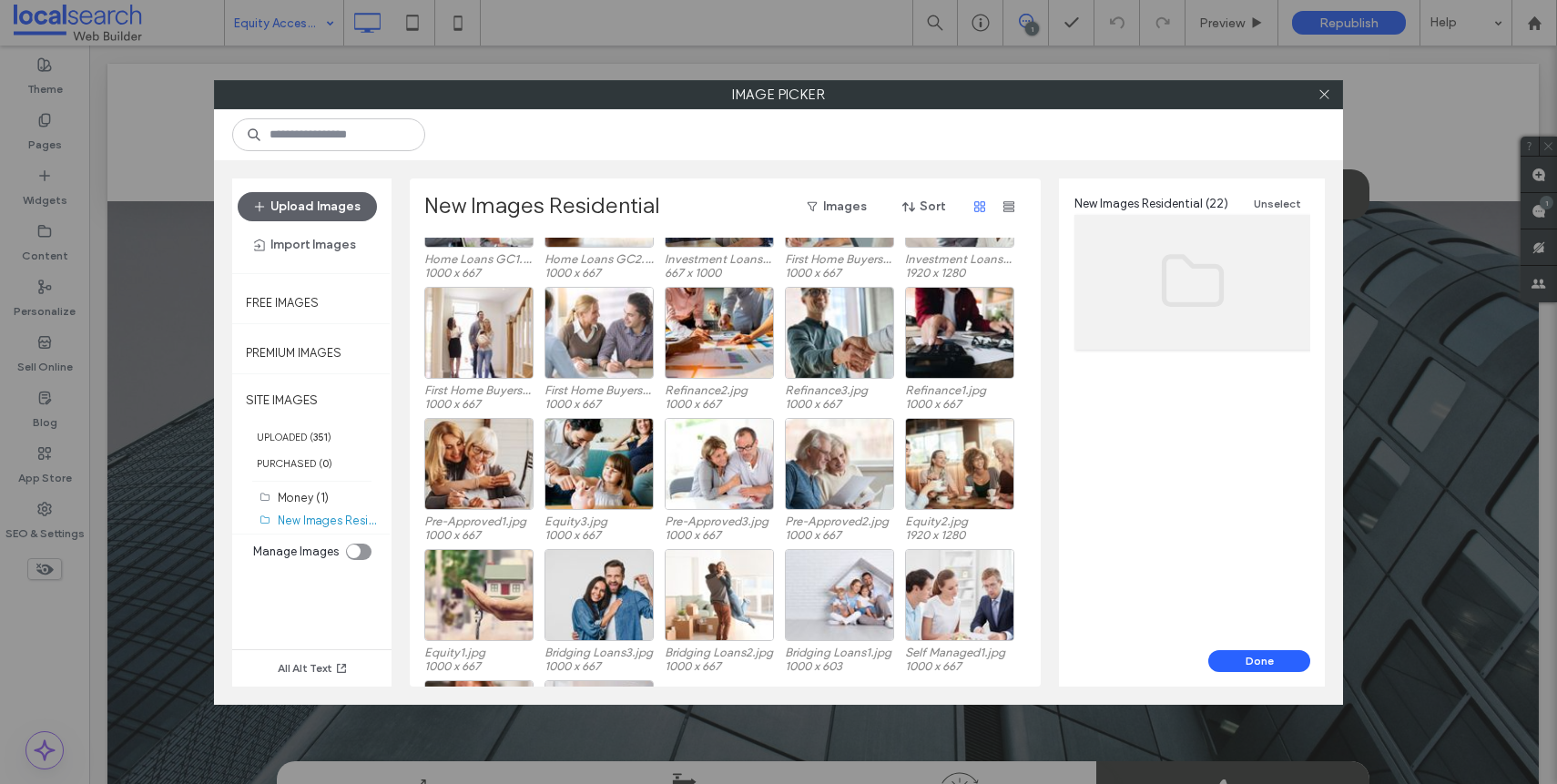
scroll to position [181, 0]
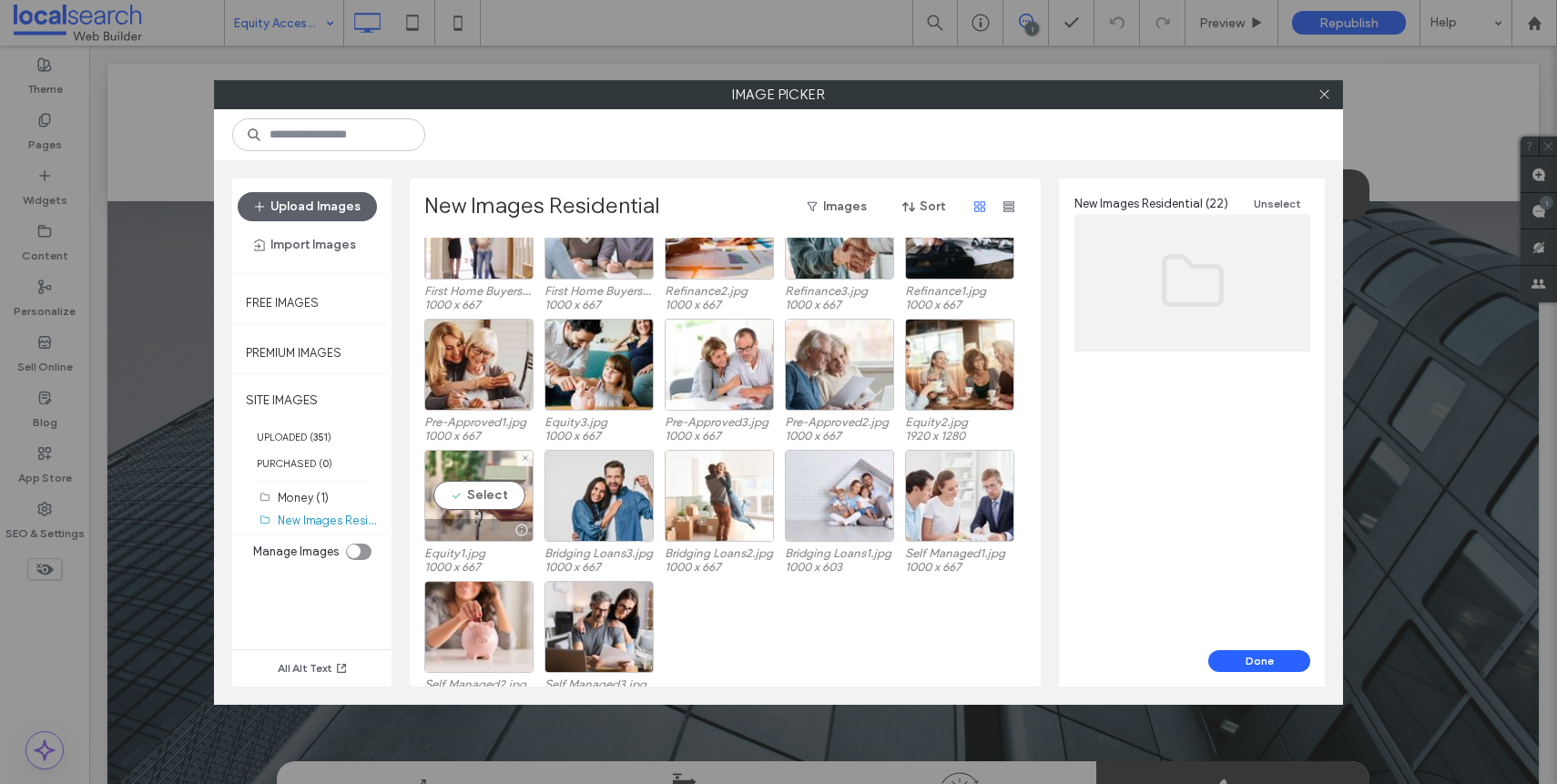
click at [481, 527] on div at bounding box center [478, 530] width 107 height 22
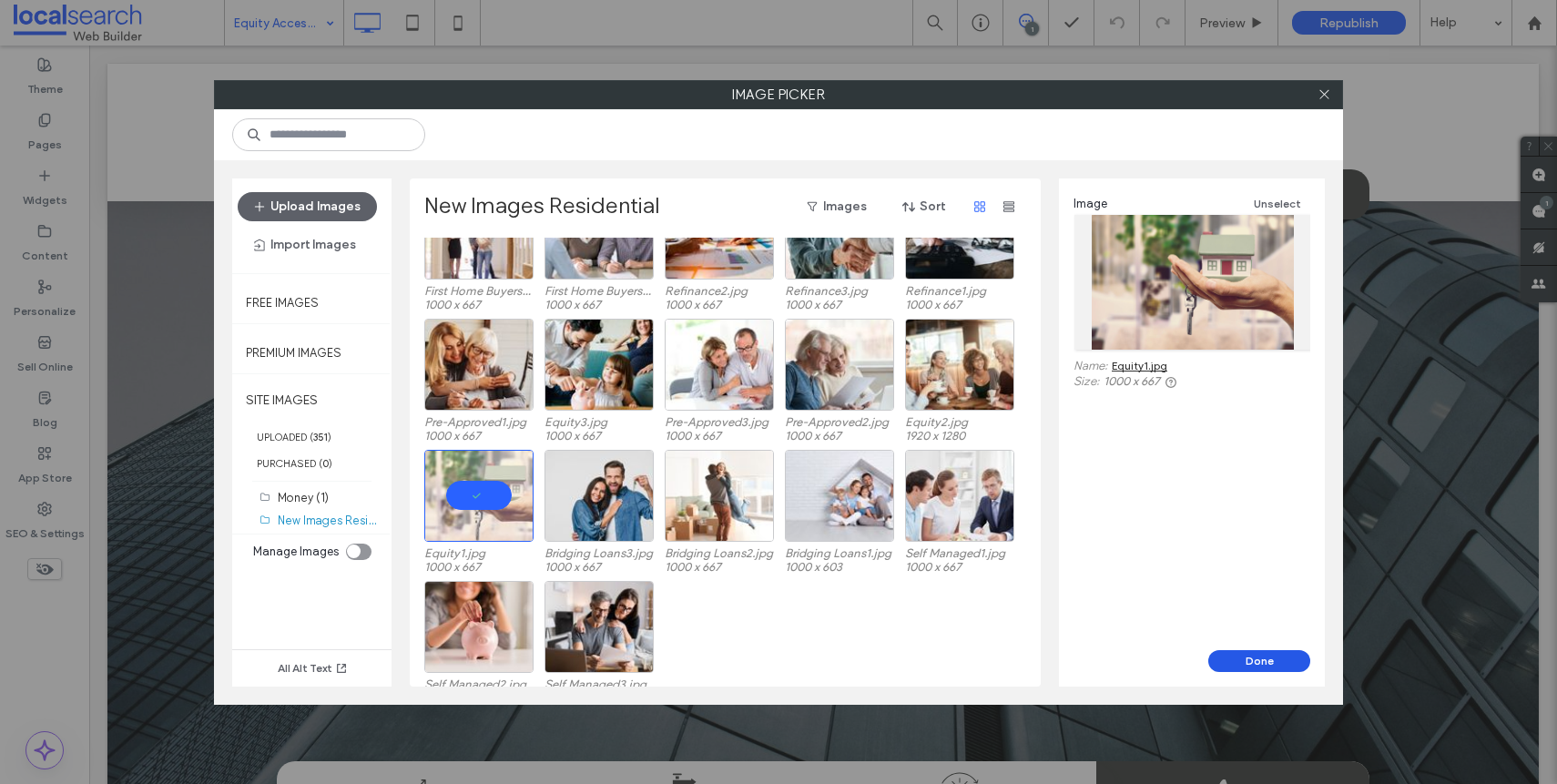
click at [1224, 658] on button "Done" at bounding box center [1259, 661] width 102 height 22
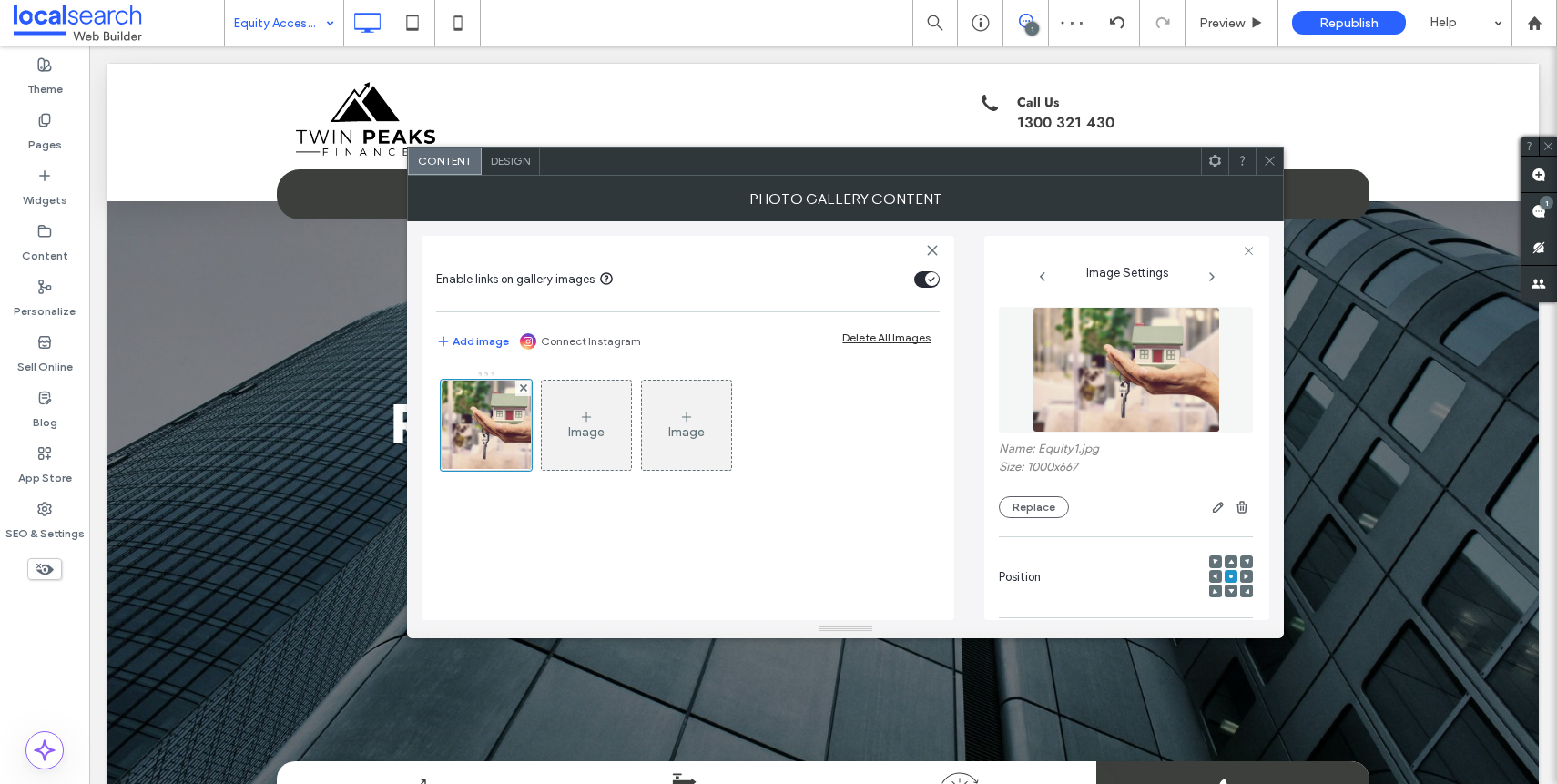
click at [1213, 574] on use at bounding box center [1215, 577] width 5 height 6
click at [1244, 574] on icon at bounding box center [1247, 577] width 6 height 6
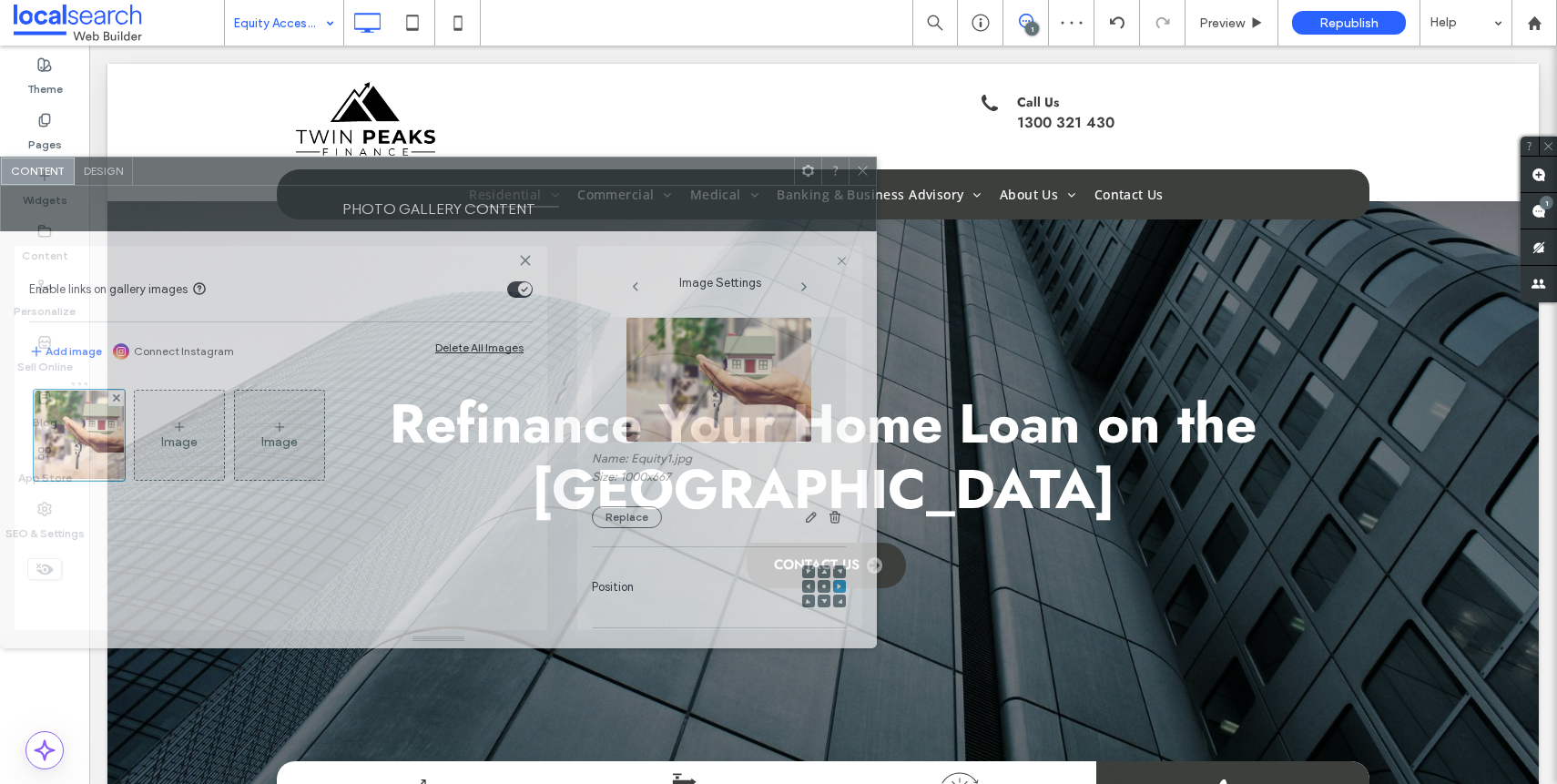
drag, startPoint x: 1137, startPoint y: 159, endPoint x: 737, endPoint y: 162, distance: 400.0
click at [737, 162] on div at bounding box center [464, 172] width 661 height 28
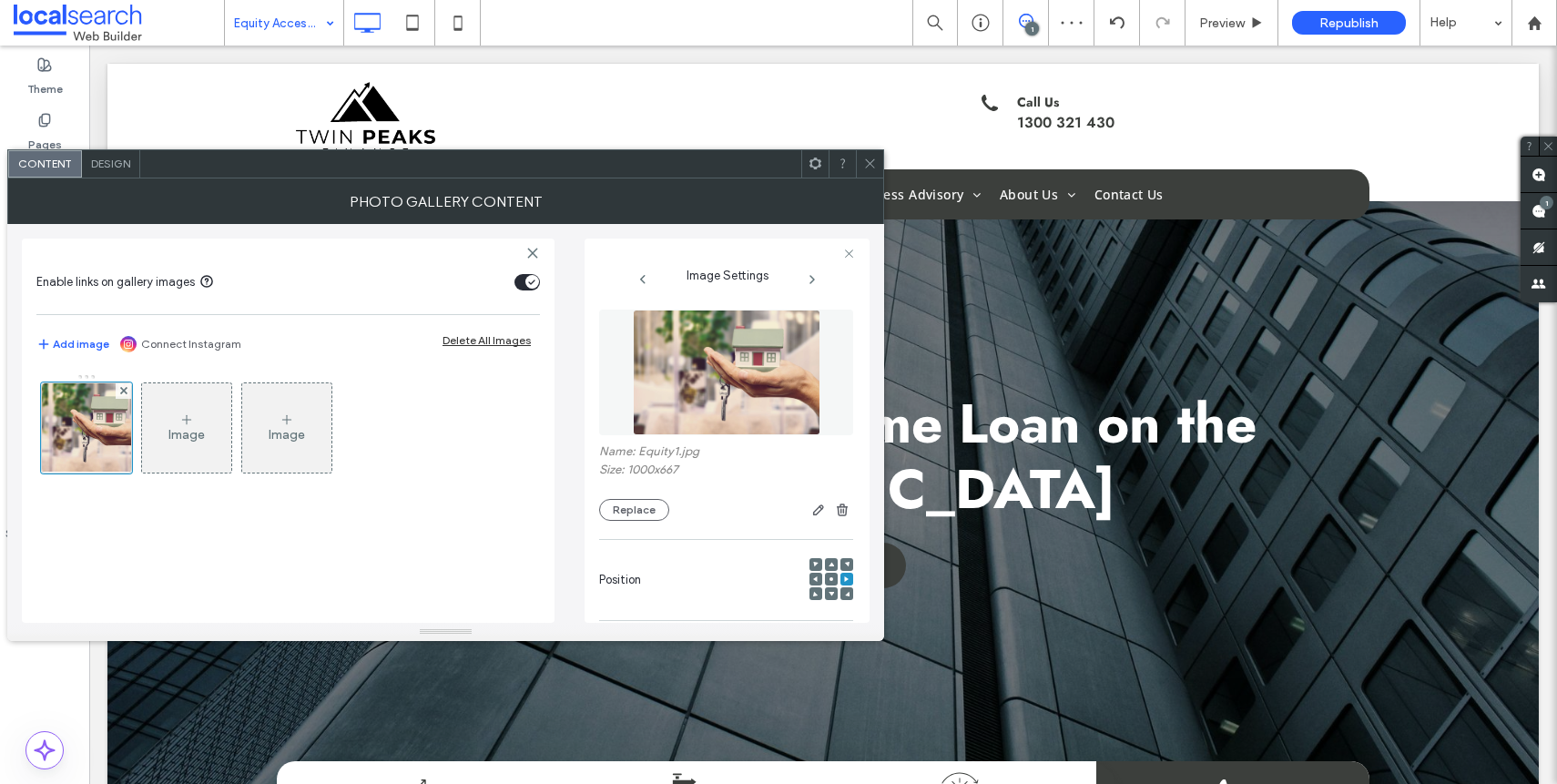
click at [817, 578] on div at bounding box center [832, 580] width 44 height 44
click at [828, 581] on icon at bounding box center [831, 579] width 6 height 6
click at [842, 585] on div at bounding box center [832, 580] width 44 height 44
click at [844, 582] on span at bounding box center [846, 579] width 6 height 13
click at [644, 518] on button "Replace" at bounding box center [634, 510] width 70 height 22
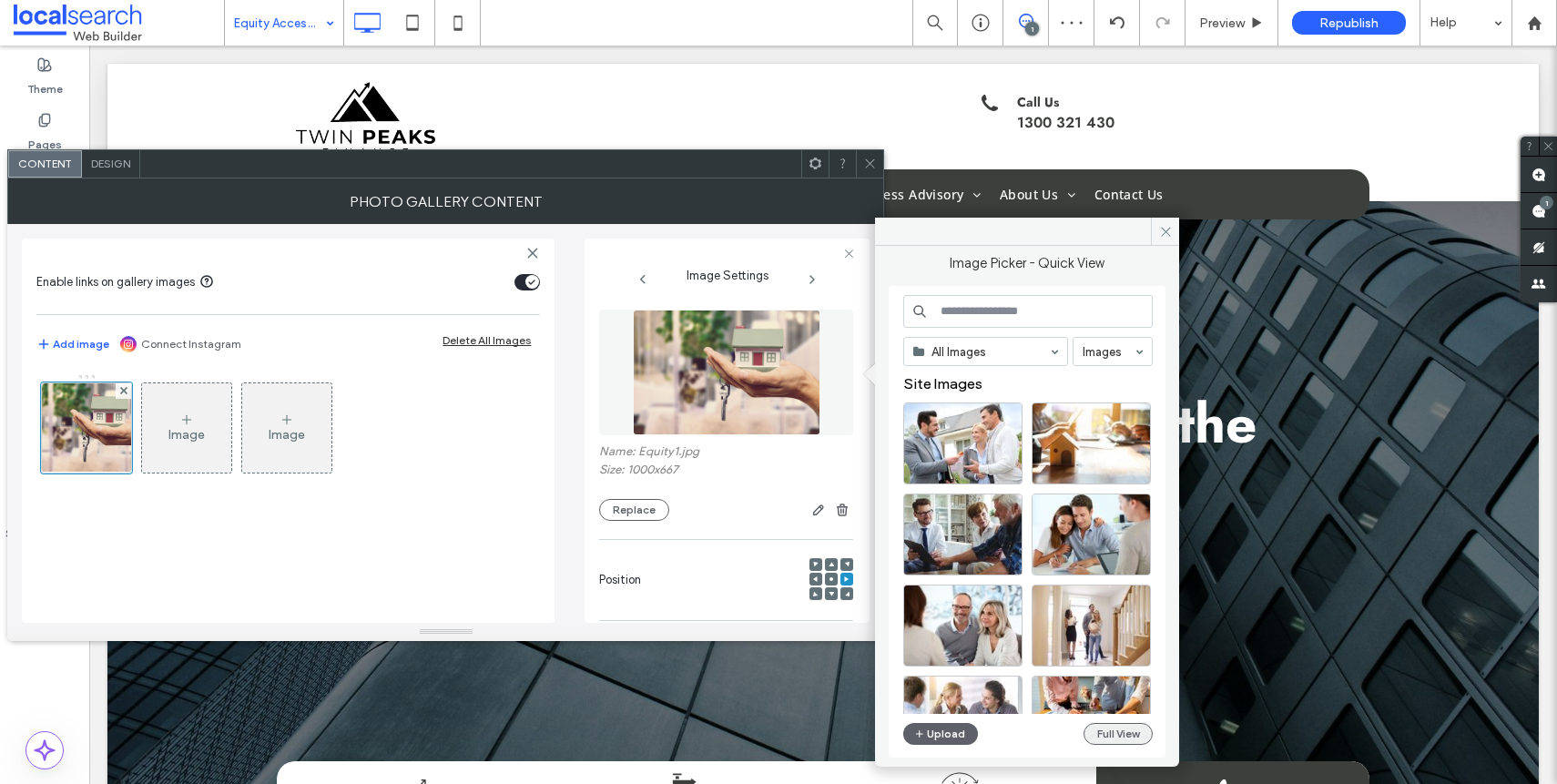
click at [1107, 740] on button "Full View" at bounding box center [1117, 734] width 69 height 22
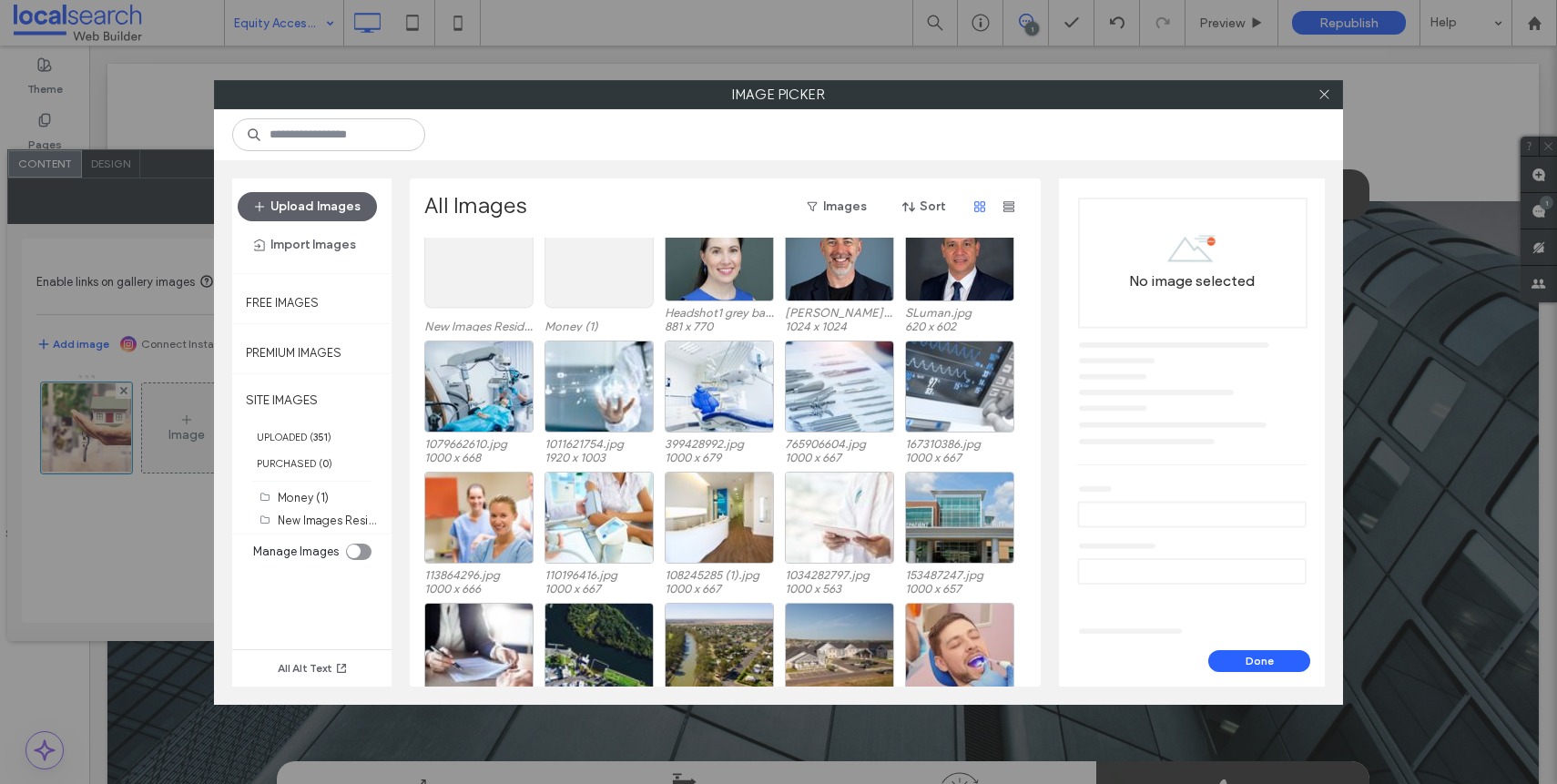
scroll to position [0, 0]
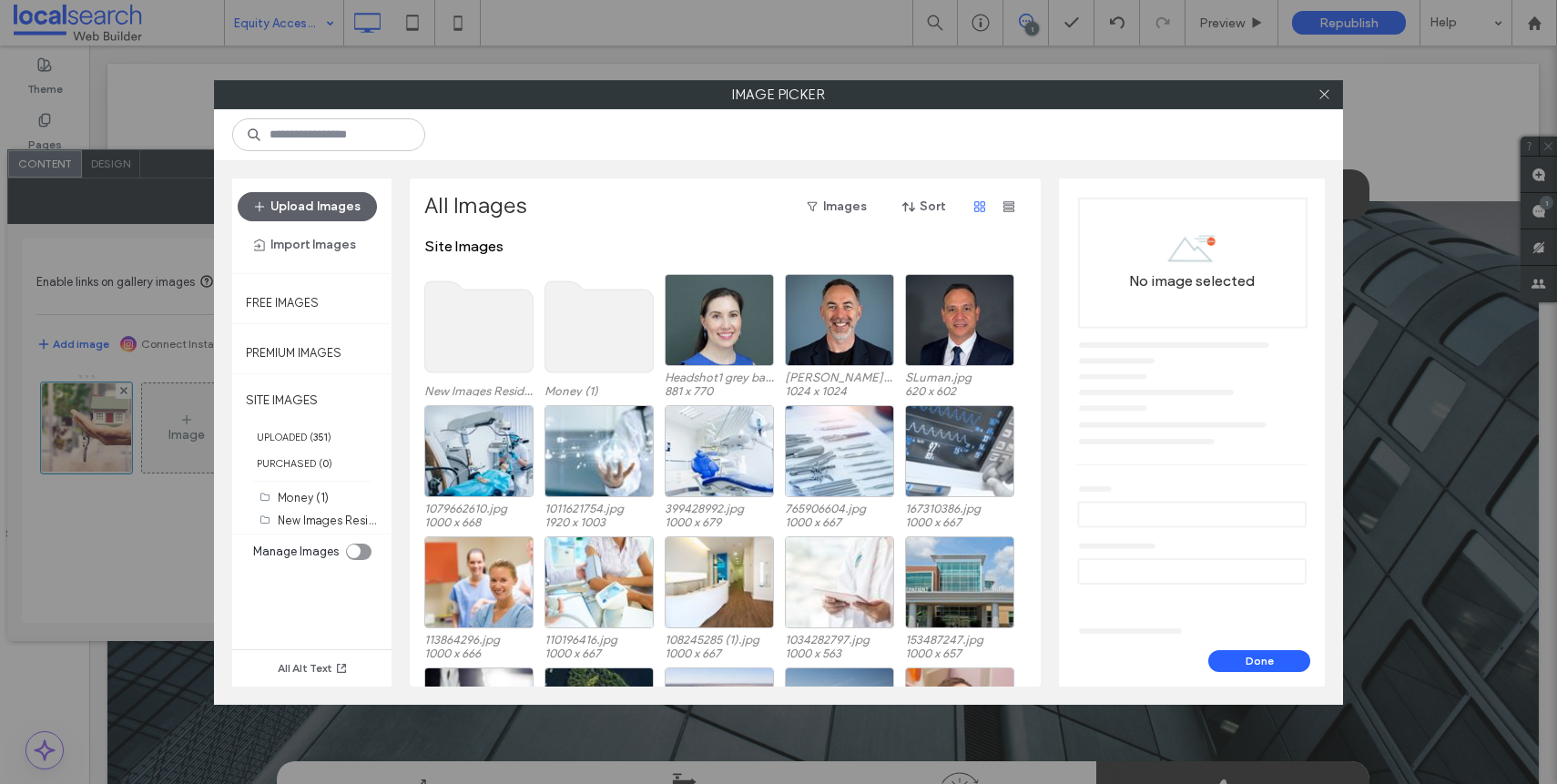
click at [499, 313] on div "Site Images New Images Residential (22) Money (1) Headshot1 grey background 202…" at bounding box center [730, 462] width 611 height 449
click at [499, 313] on use at bounding box center [479, 326] width 108 height 91
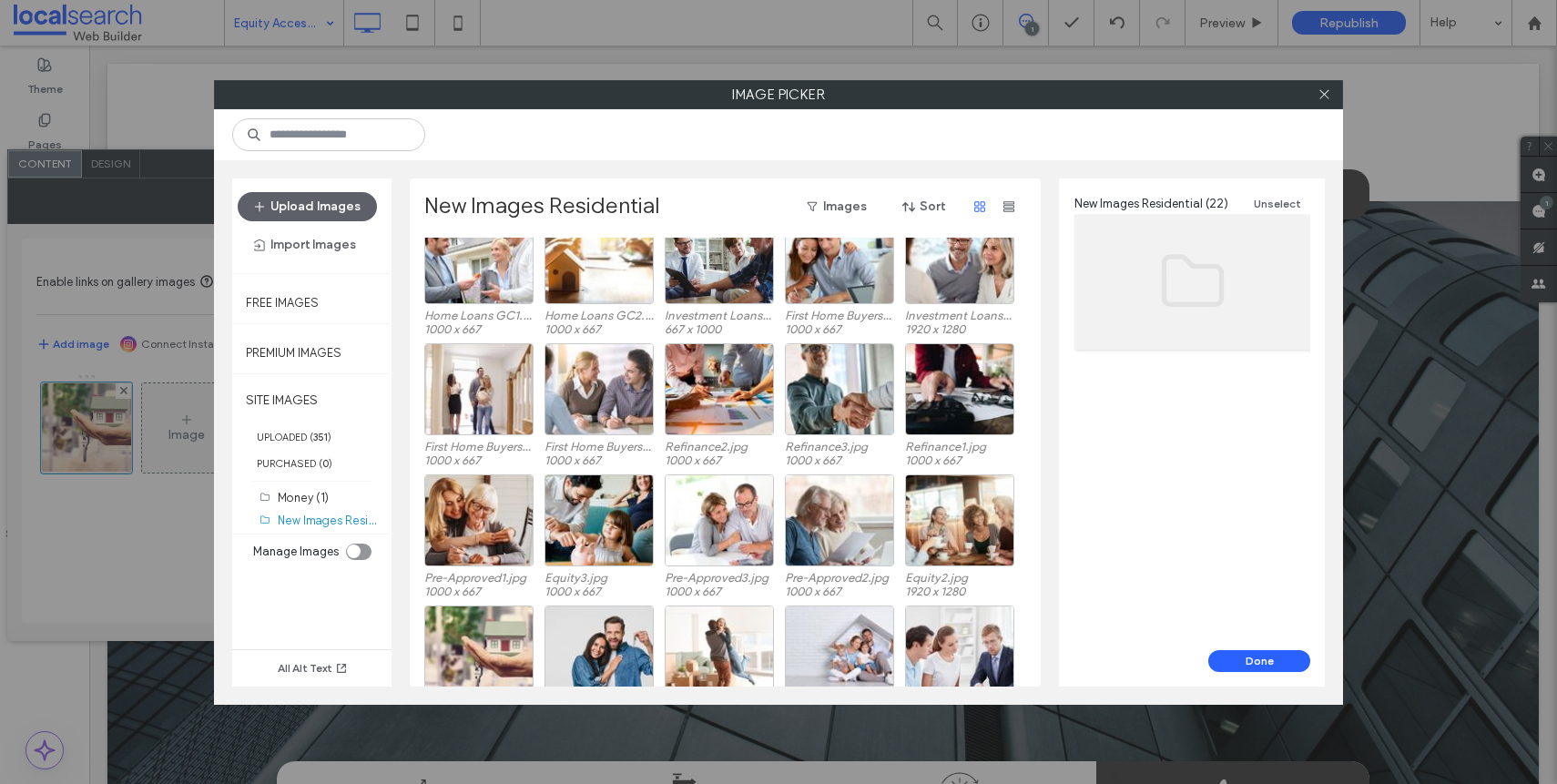
scroll to position [131, 0]
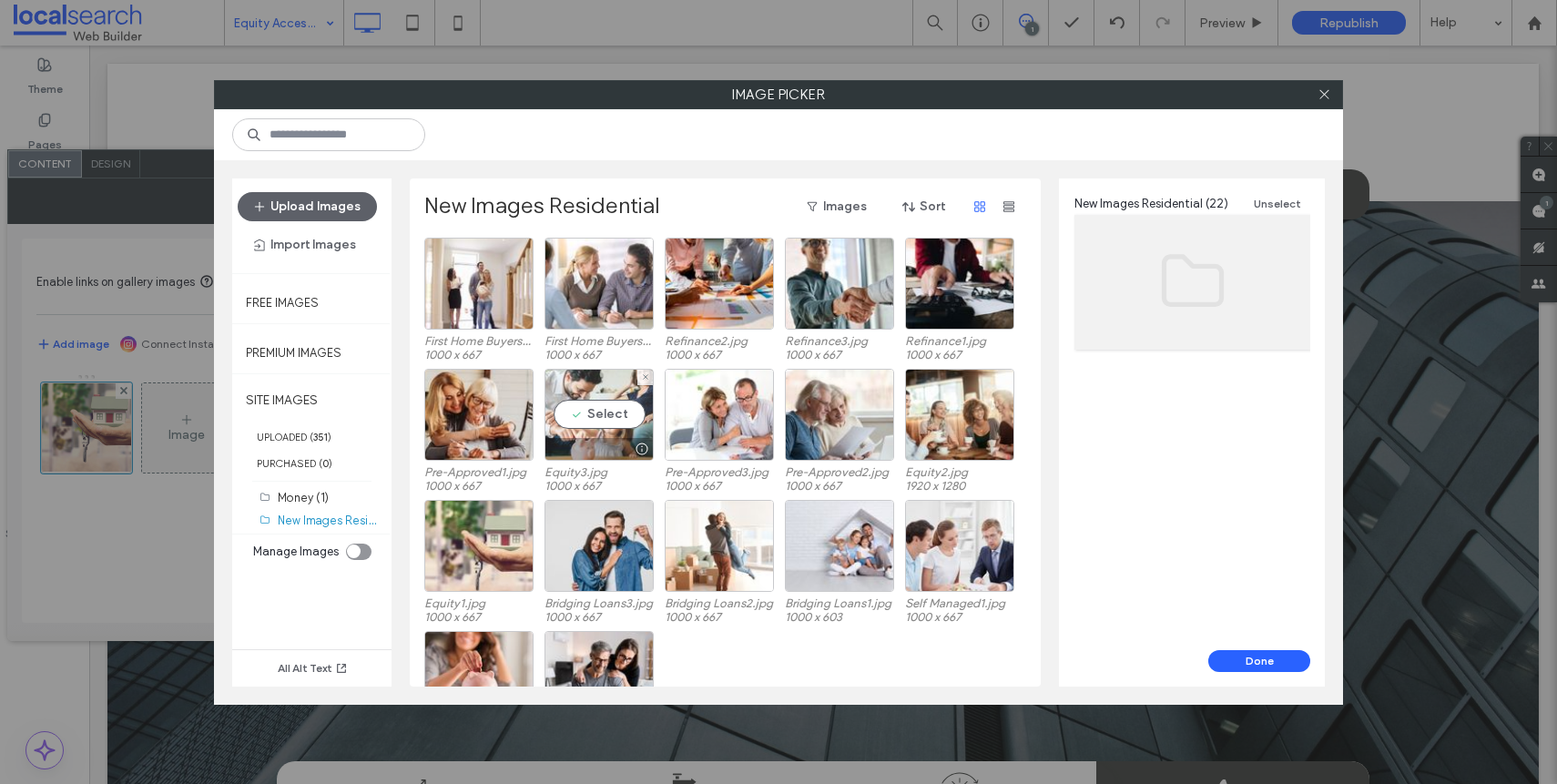
click at [559, 443] on div at bounding box center [599, 449] width 107 height 22
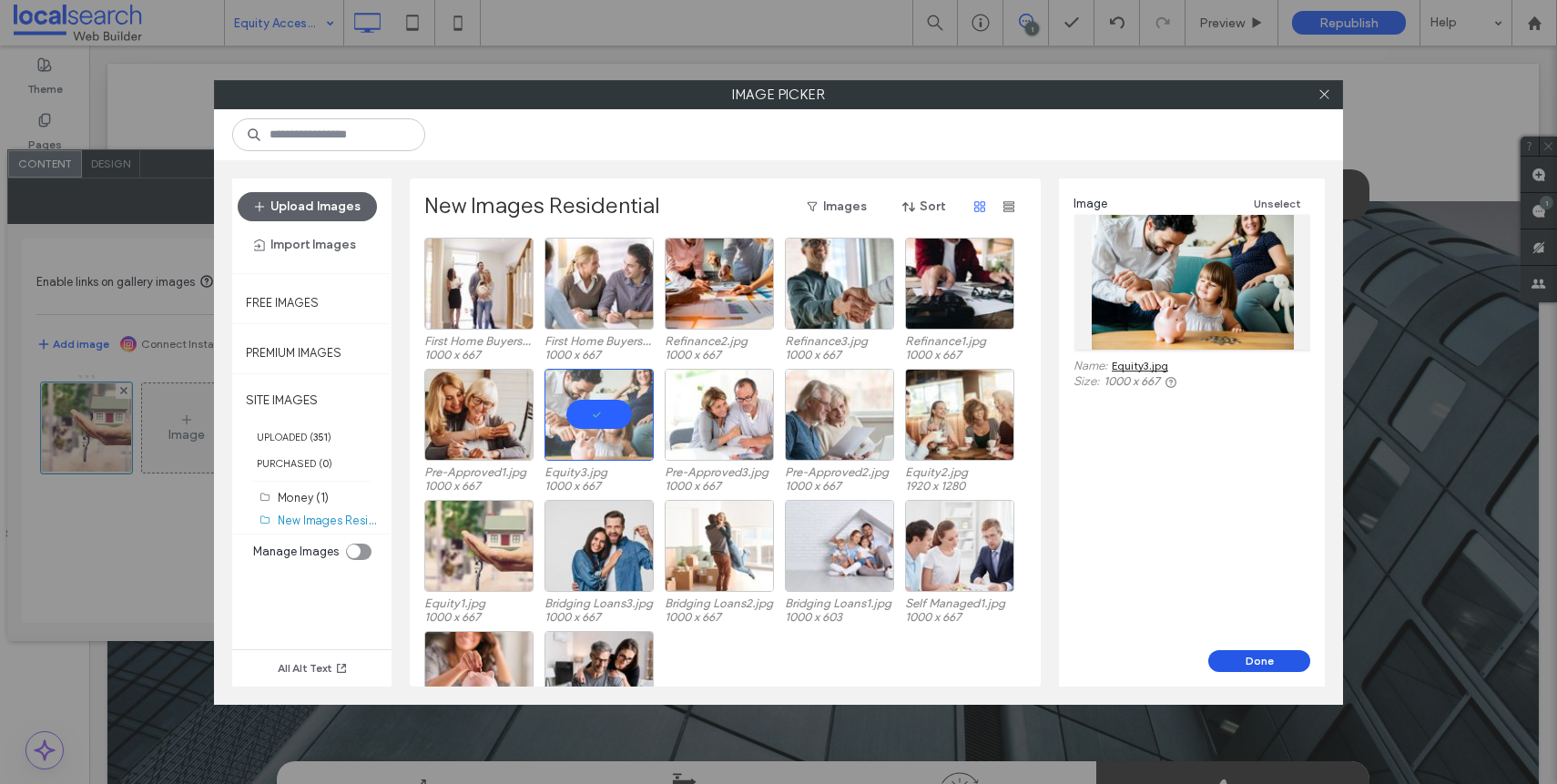
click at [1279, 659] on button "Done" at bounding box center [1259, 661] width 102 height 22
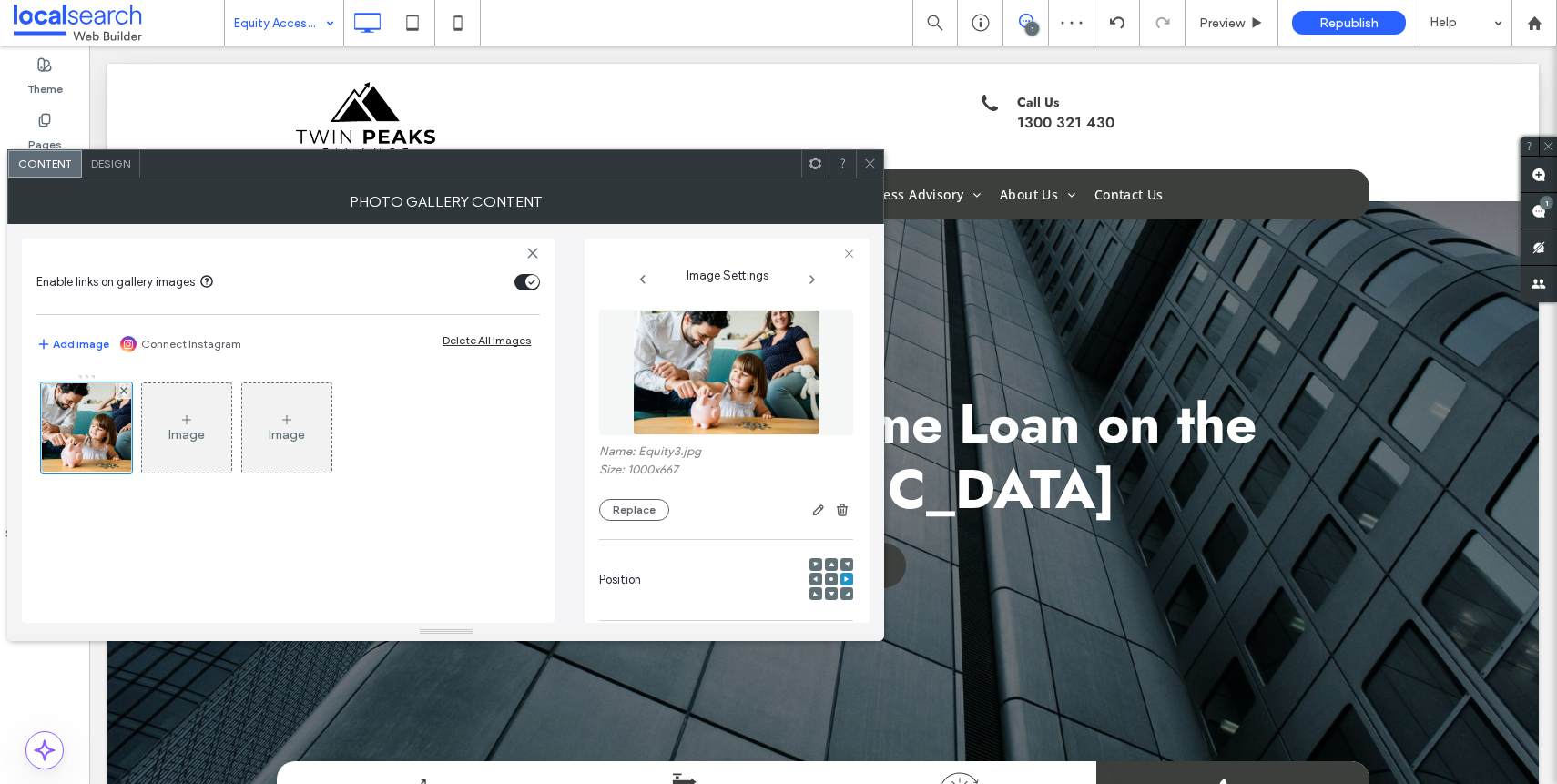
click at [813, 579] on div at bounding box center [816, 579] width 13 height 13
click at [813, 579] on use at bounding box center [815, 579] width 5 height 6
click at [825, 579] on div at bounding box center [832, 579] width 13 height 13
click at [828, 580] on icon at bounding box center [831, 579] width 6 height 6
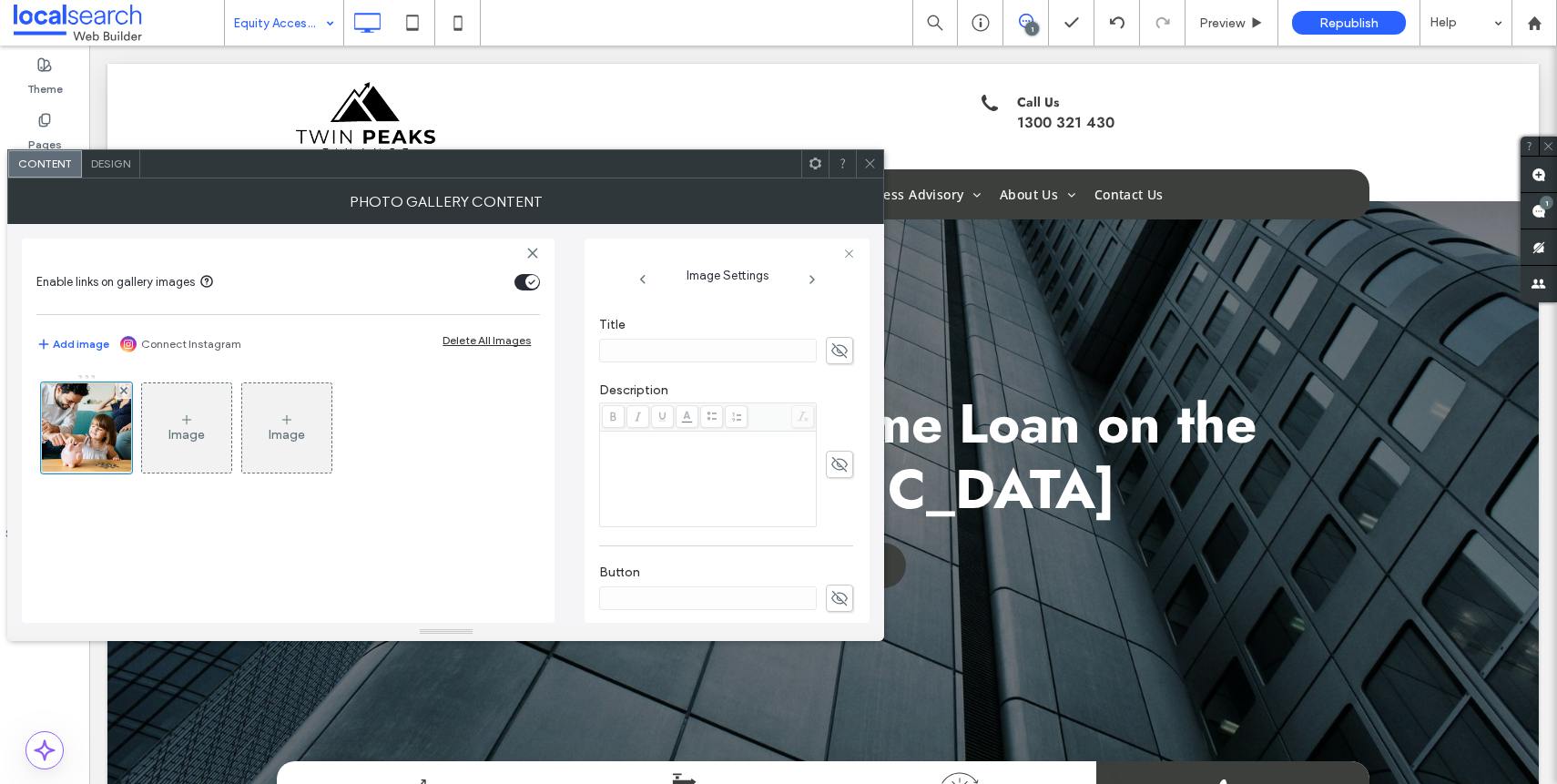
scroll to position [556, 0]
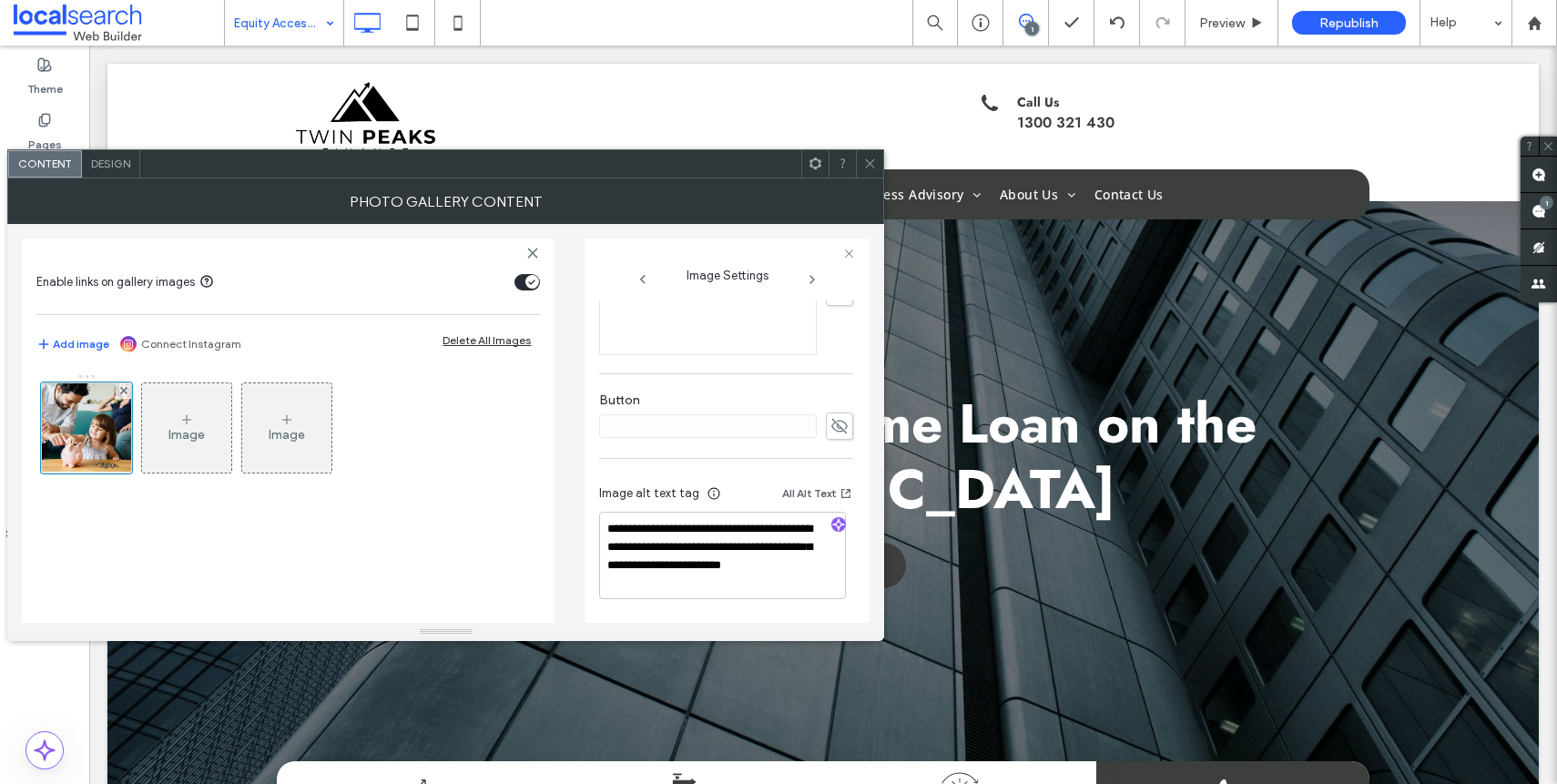
click at [832, 533] on div at bounding box center [838, 525] width 15 height 17
click at [833, 529] on use "button" at bounding box center [838, 524] width 11 height 11
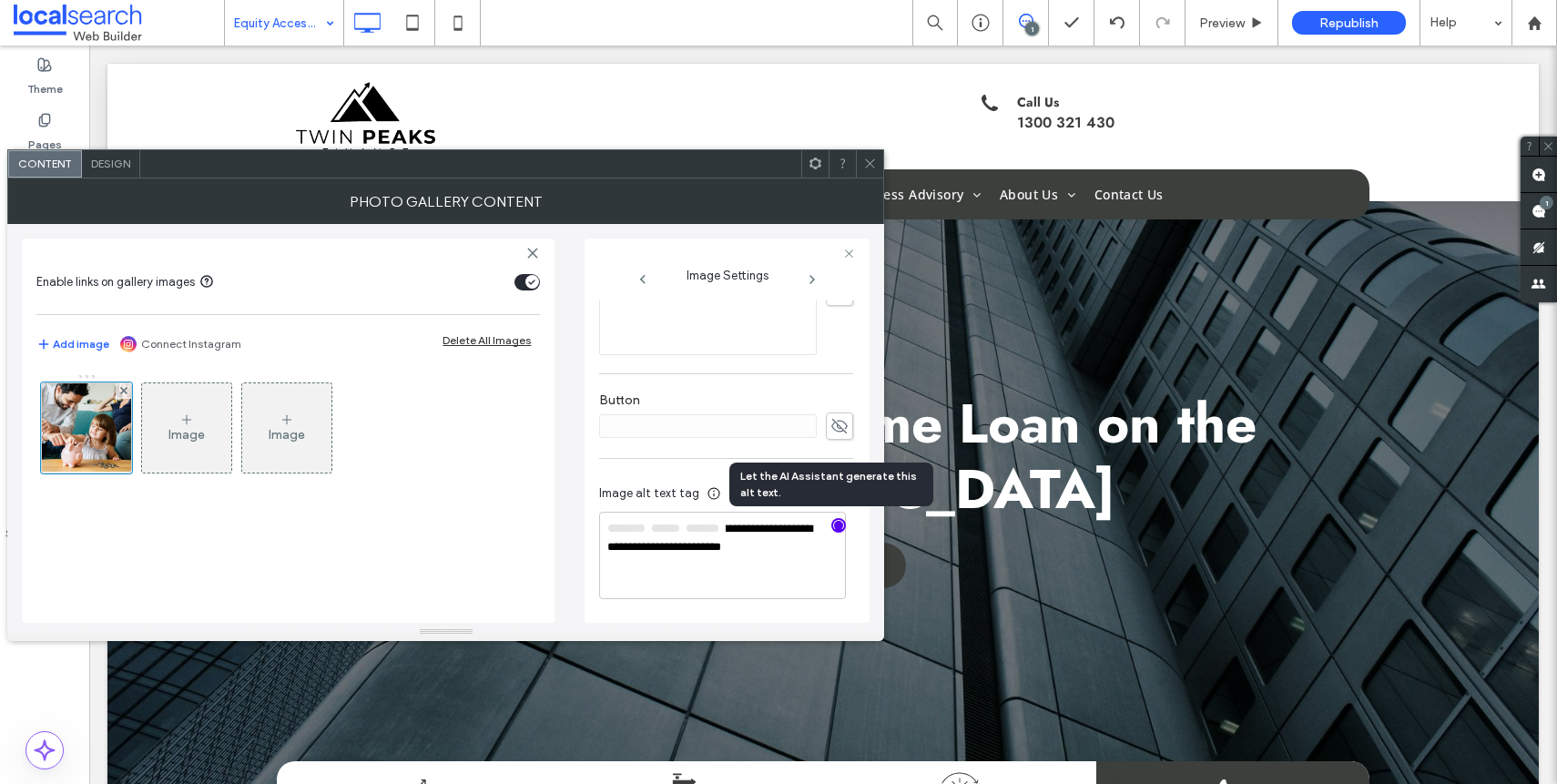
scroll to position [554, 0]
click at [779, 562] on textarea "**********" at bounding box center [722, 555] width 247 height 85
paste textarea "**********"
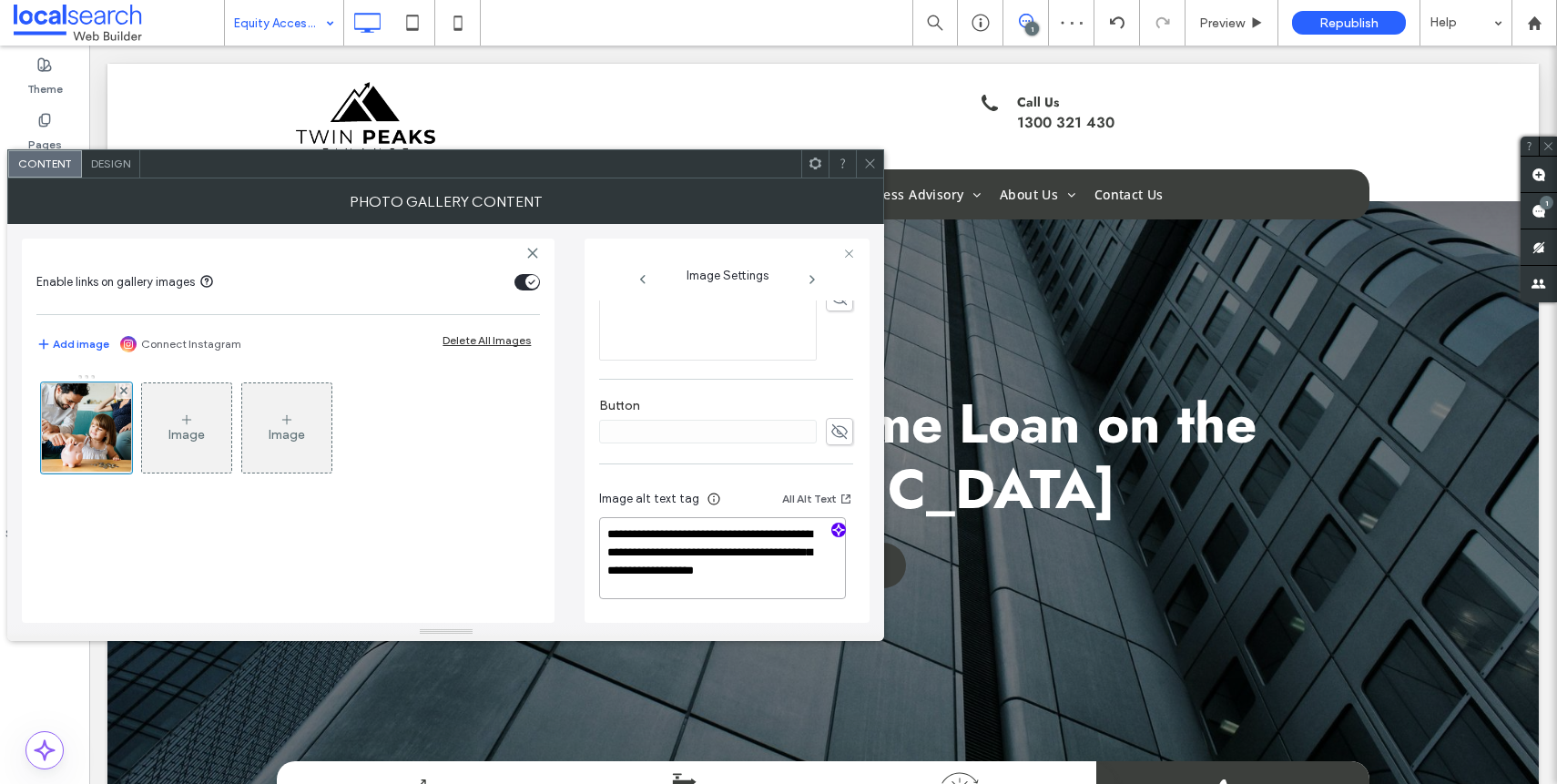
type textarea "**********"
click at [824, 374] on div "**********" at bounding box center [726, 185] width 254 height 871
click at [865, 164] on icon at bounding box center [869, 163] width 14 height 14
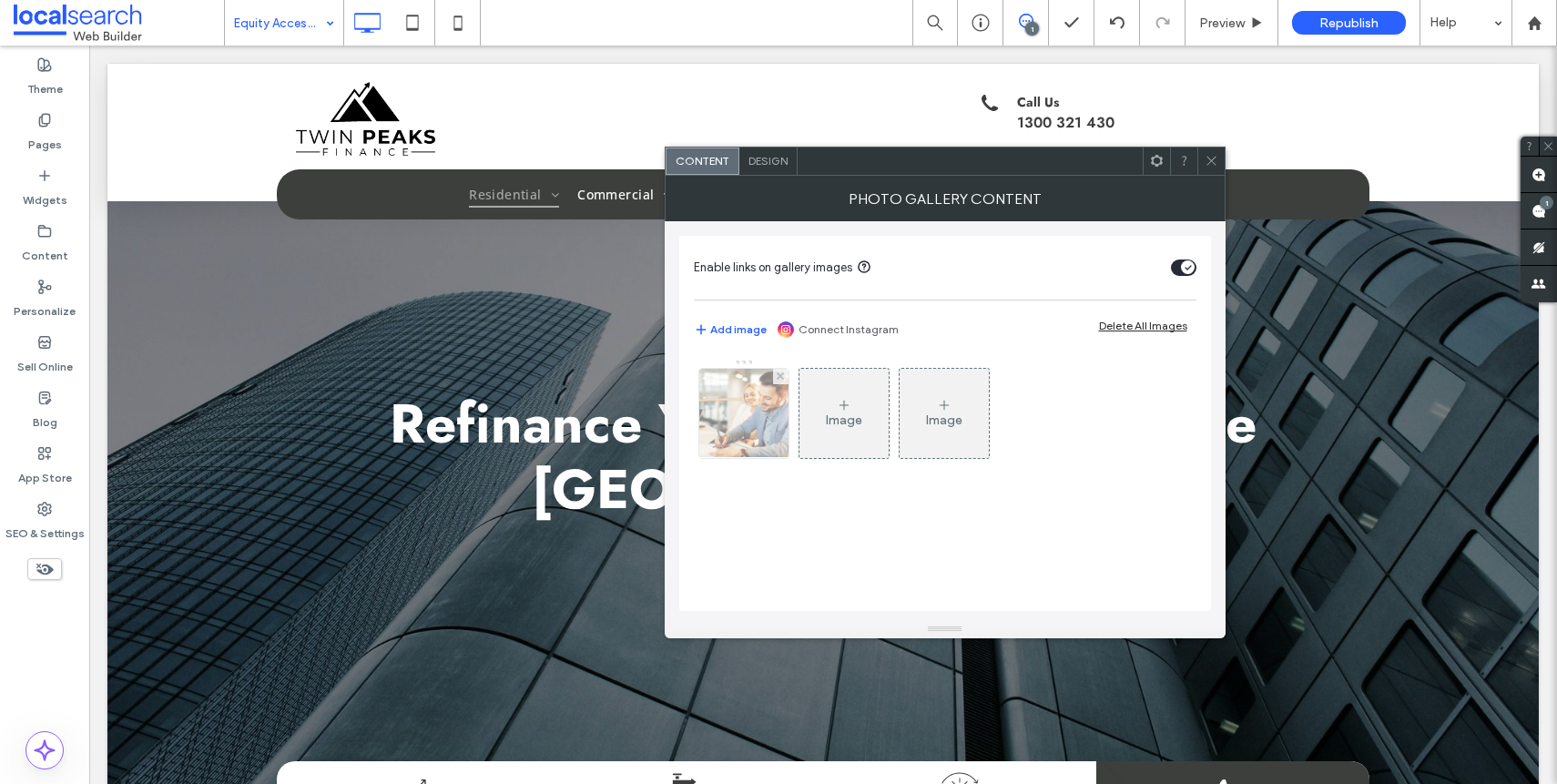
click at [736, 420] on div at bounding box center [744, 413] width 89 height 89
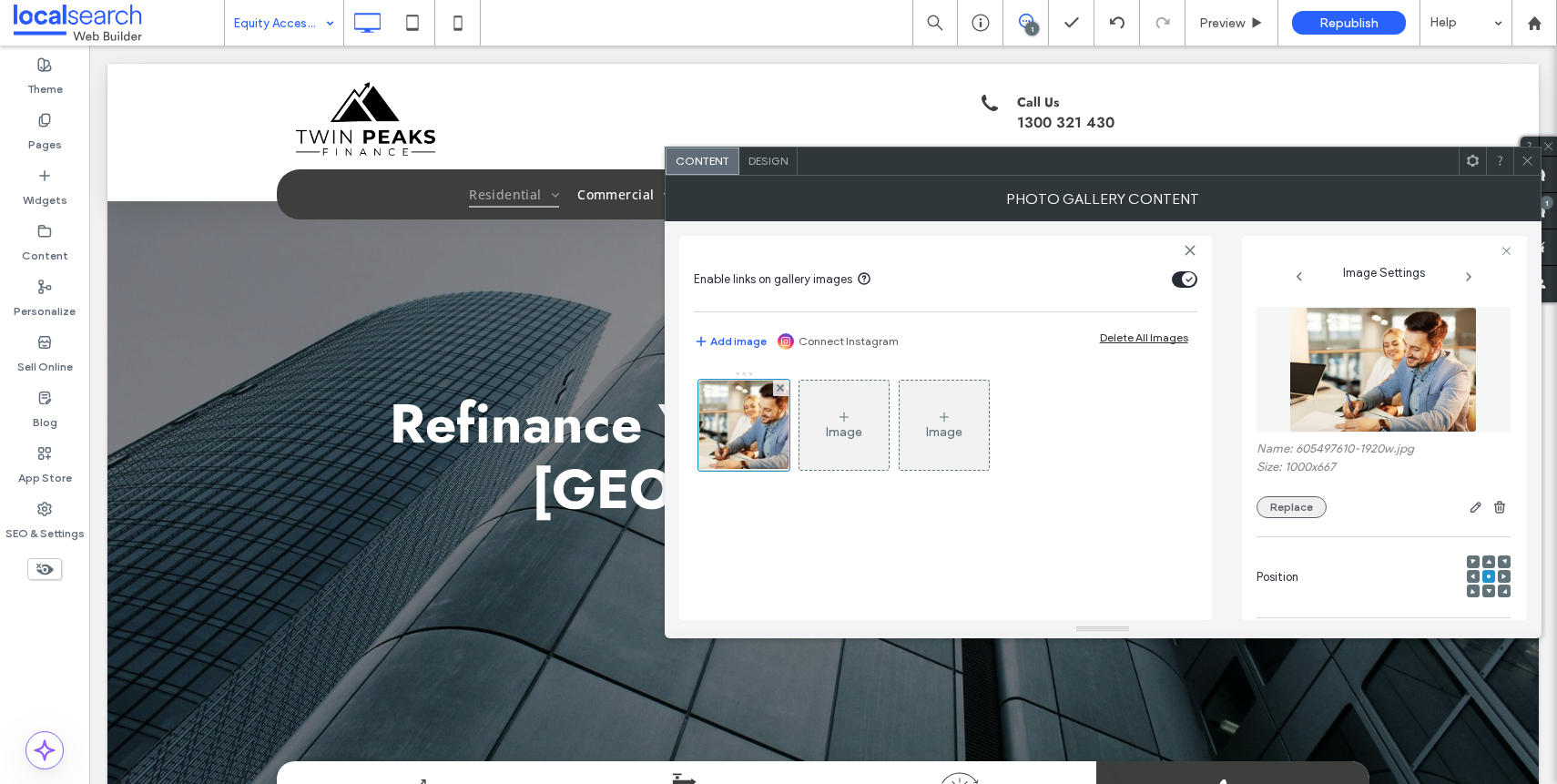
click at [1269, 503] on button "Replace" at bounding box center [1292, 507] width 70 height 22
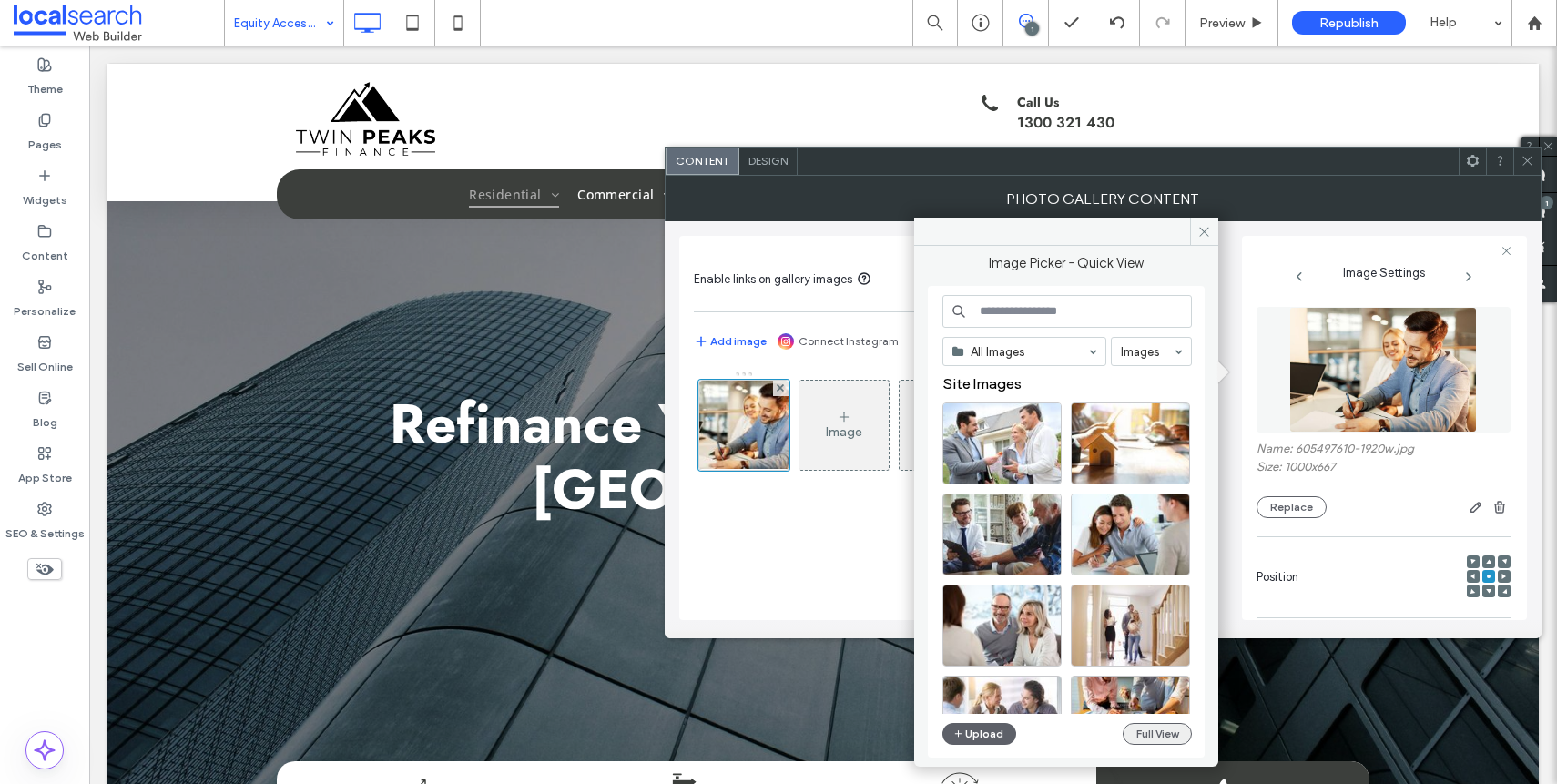
click at [1165, 732] on button "Full View" at bounding box center [1157, 734] width 69 height 22
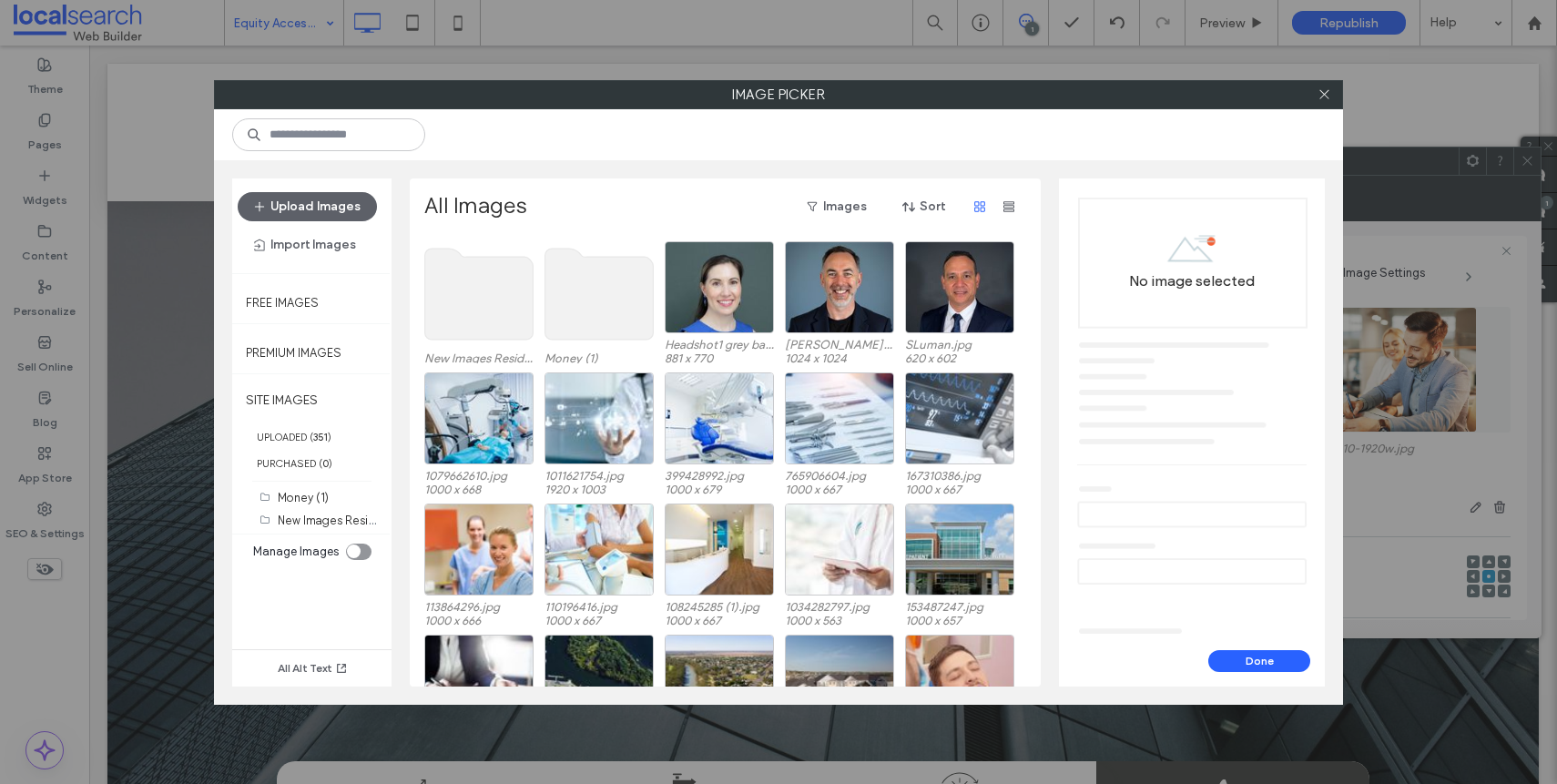
scroll to position [0, 0]
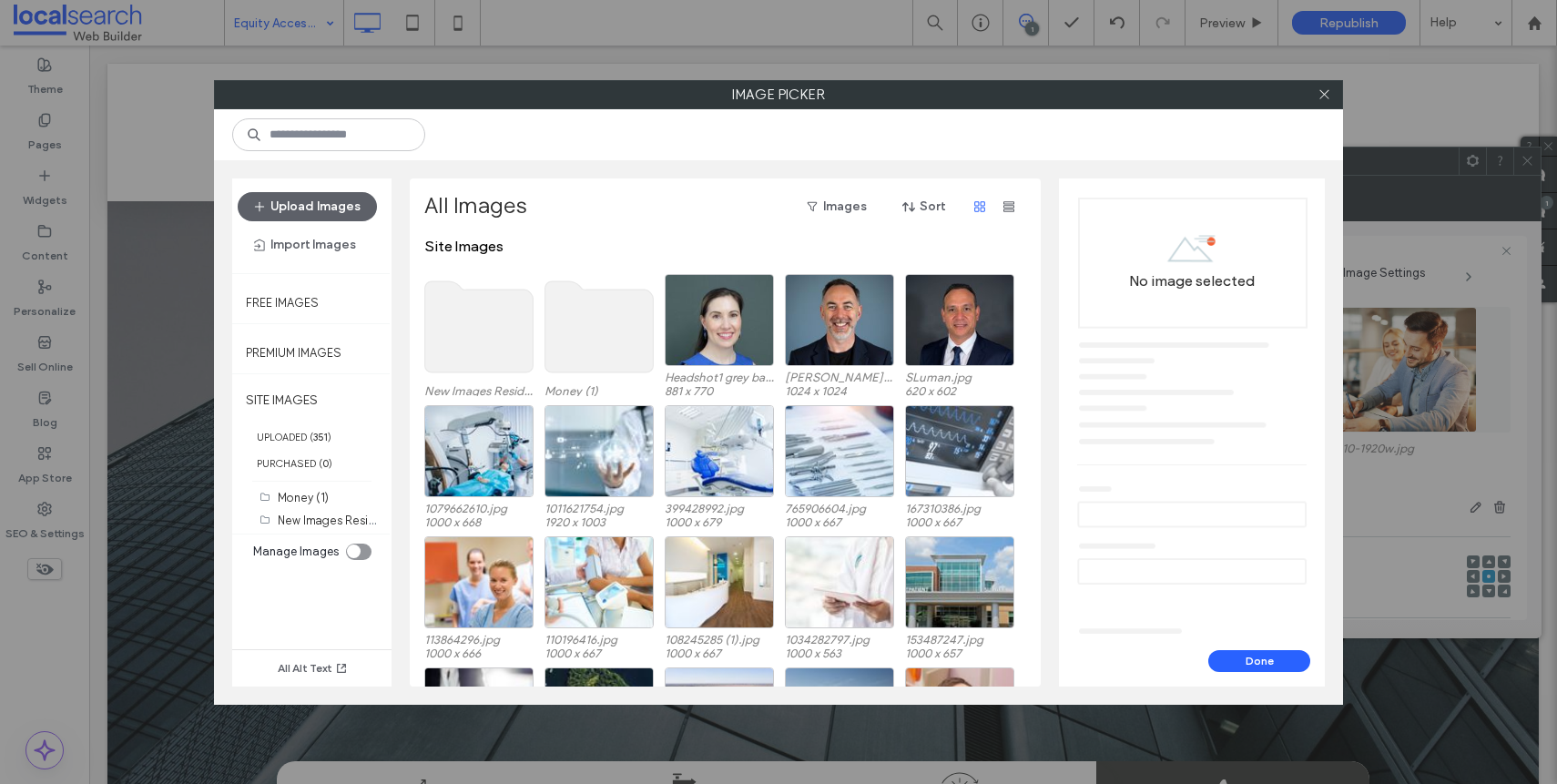
click at [438, 363] on use at bounding box center [479, 326] width 108 height 91
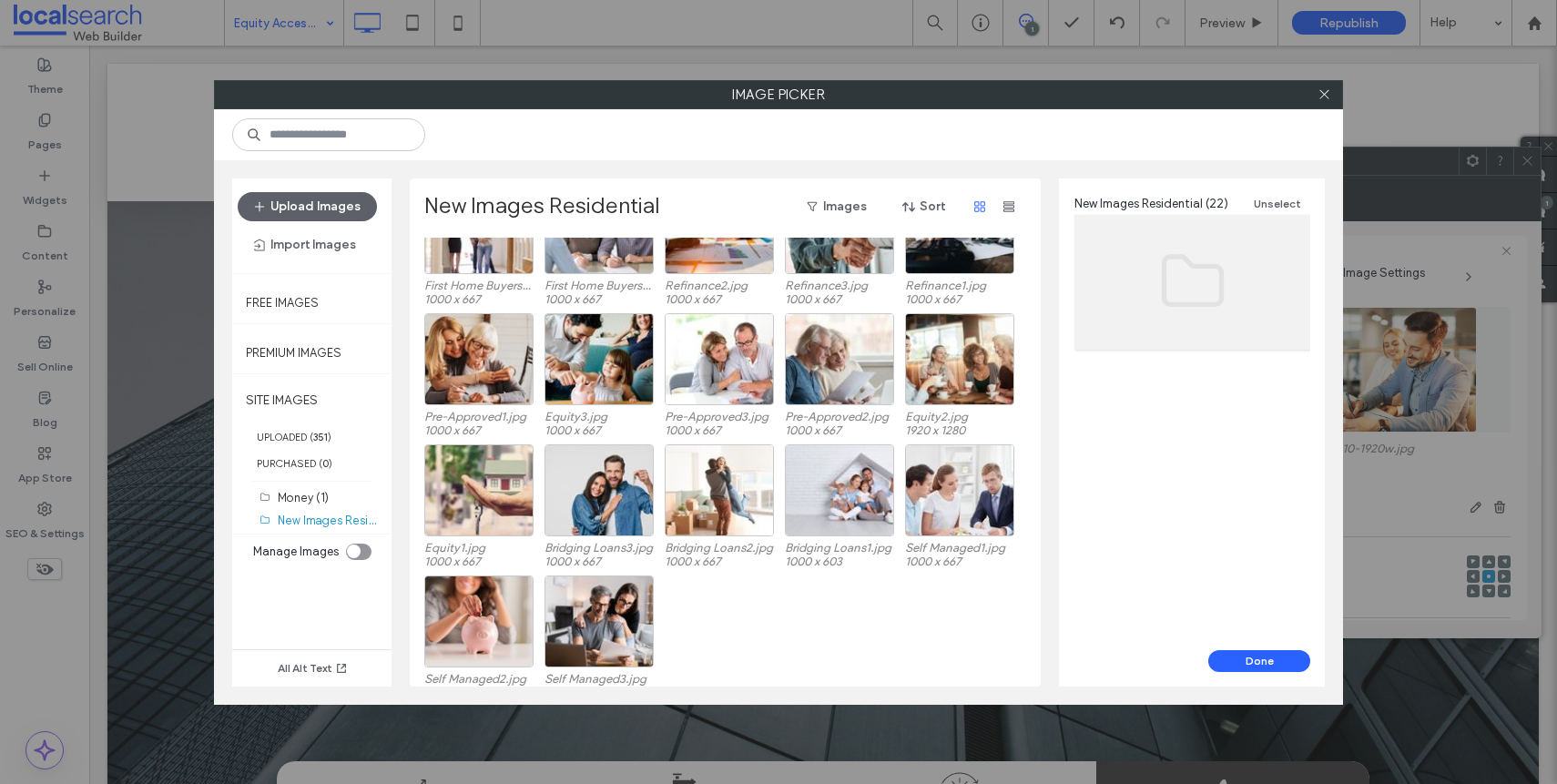
scroll to position [207, 0]
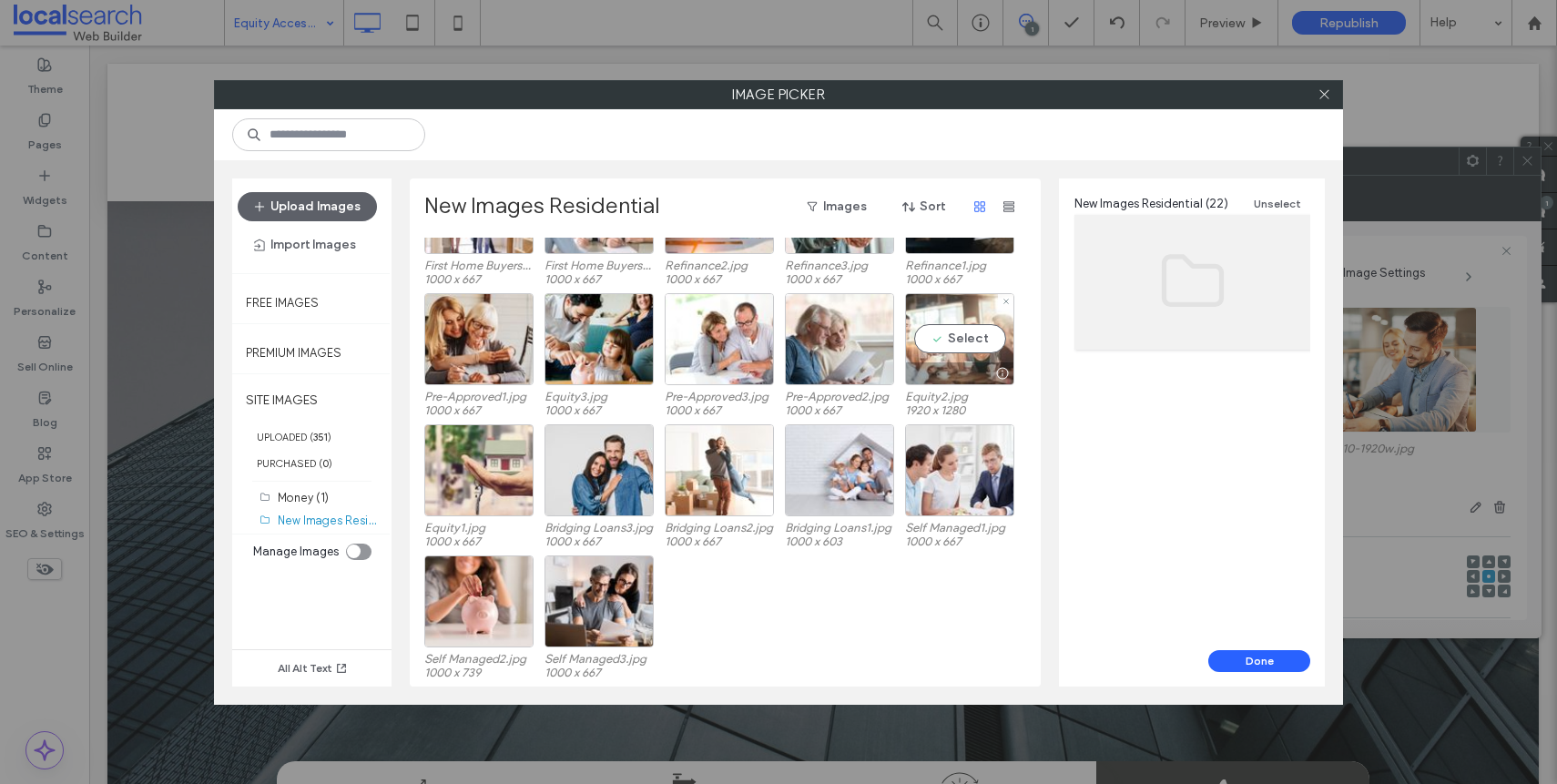
click at [966, 364] on div at bounding box center [959, 374] width 107 height 22
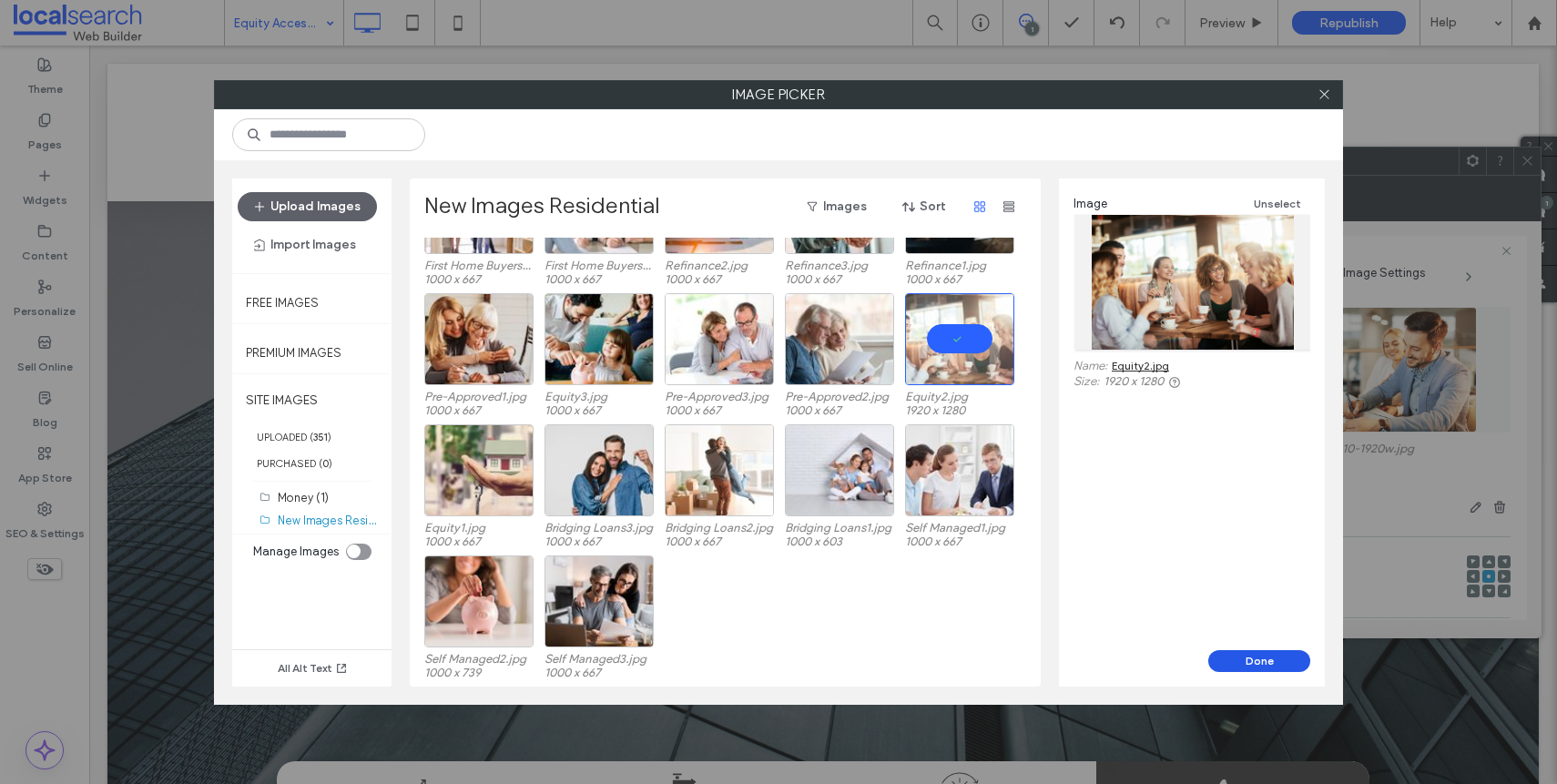
click at [1271, 660] on button "Done" at bounding box center [1259, 661] width 102 height 22
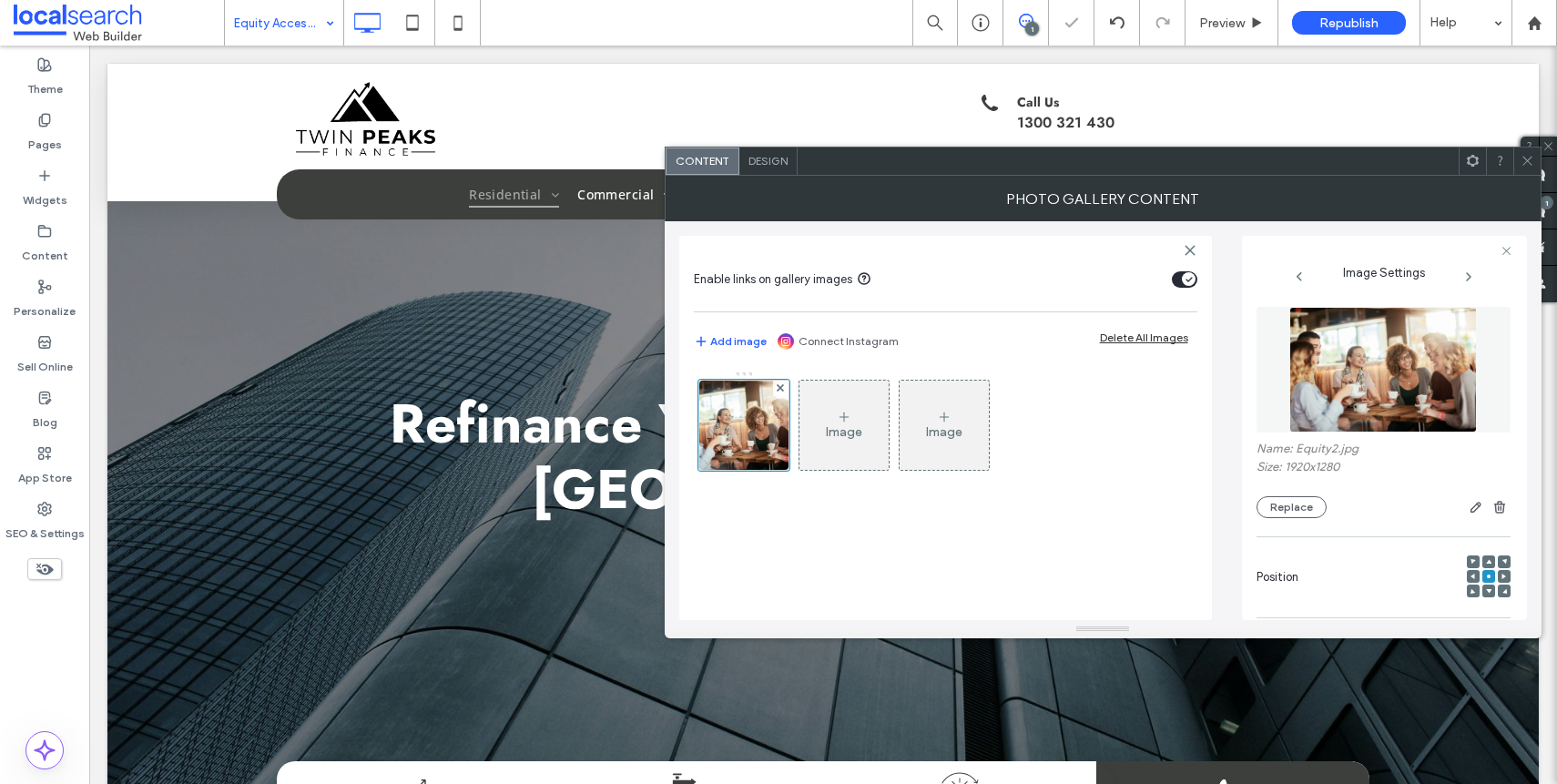
click at [1471, 577] on div at bounding box center [1473, 577] width 13 height 13
click at [1468, 577] on div at bounding box center [1473, 577] width 13 height 13
click at [1468, 578] on div at bounding box center [1473, 577] width 13 height 13
click at [1471, 578] on icon at bounding box center [1473, 577] width 6 height 6
click at [1501, 579] on div at bounding box center [1504, 577] width 13 height 13
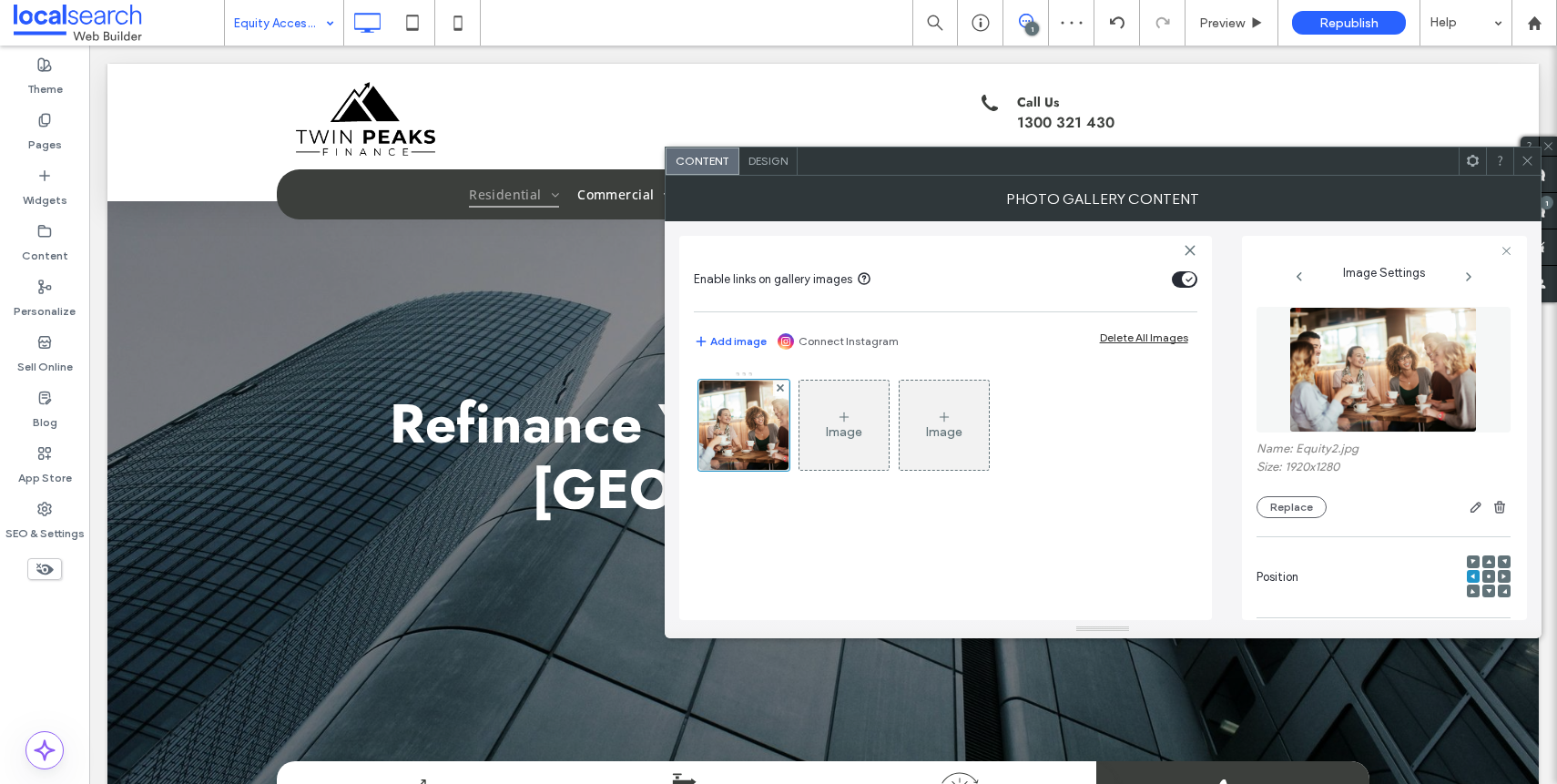
click at [1501, 577] on icon at bounding box center [1504, 577] width 6 height 6
click at [1483, 579] on div at bounding box center [1489, 577] width 13 height 13
click at [1483, 577] on div at bounding box center [1489, 577] width 13 height 13
click at [1485, 577] on icon at bounding box center [1488, 577] width 6 height 6
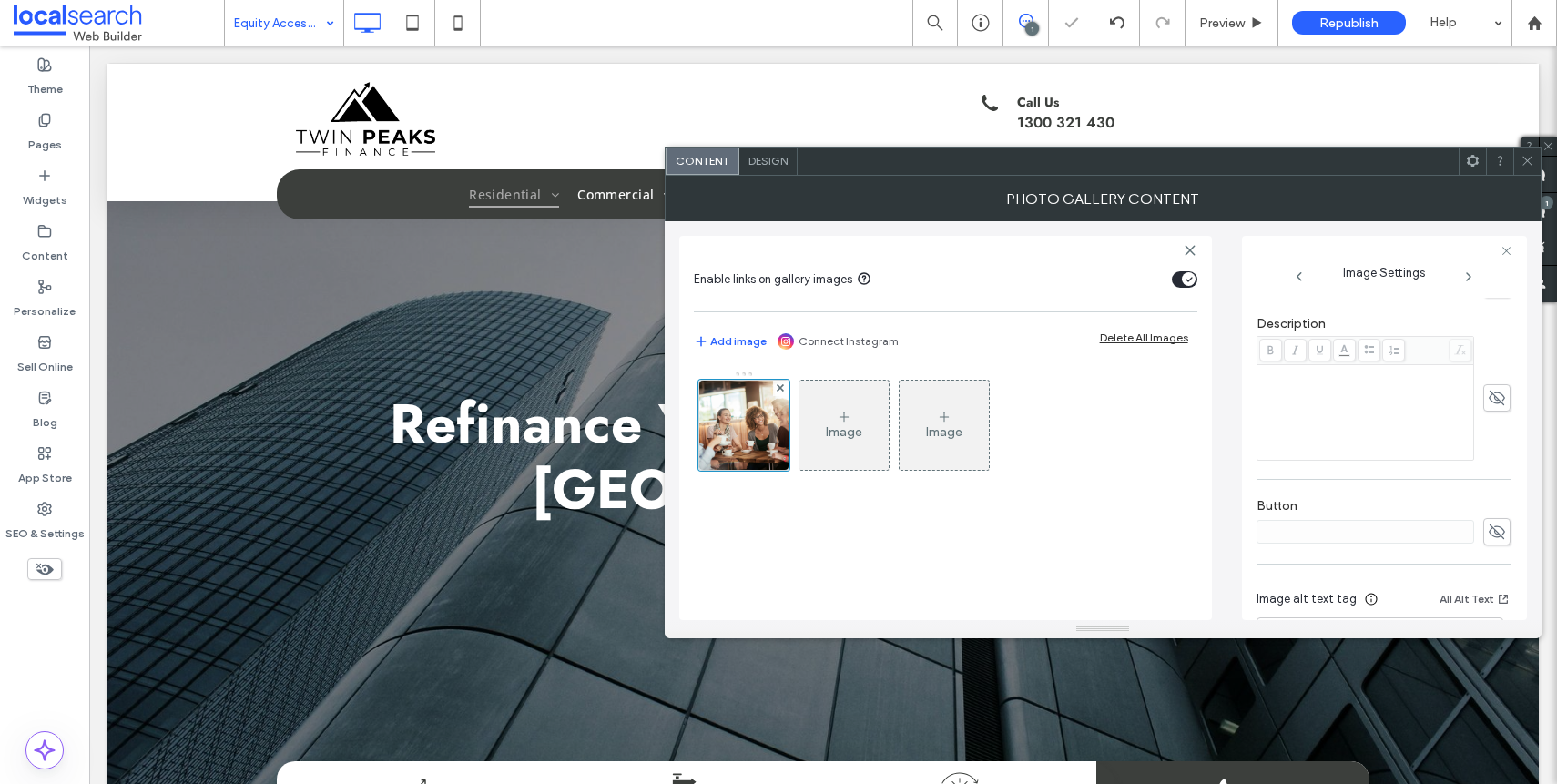
scroll to position [538, 0]
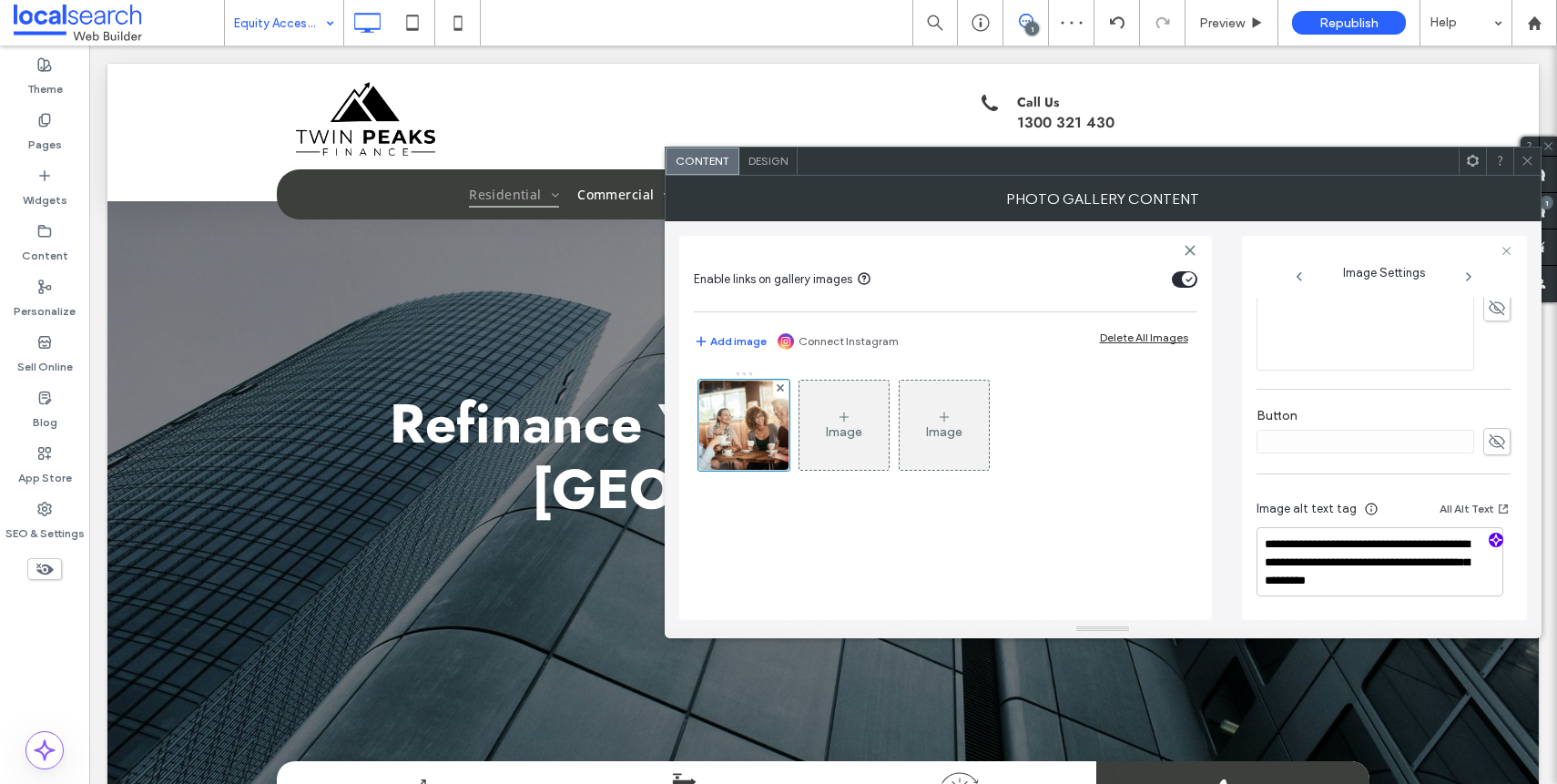
click at [1489, 537] on icon "button" at bounding box center [1495, 540] width 13 height 13
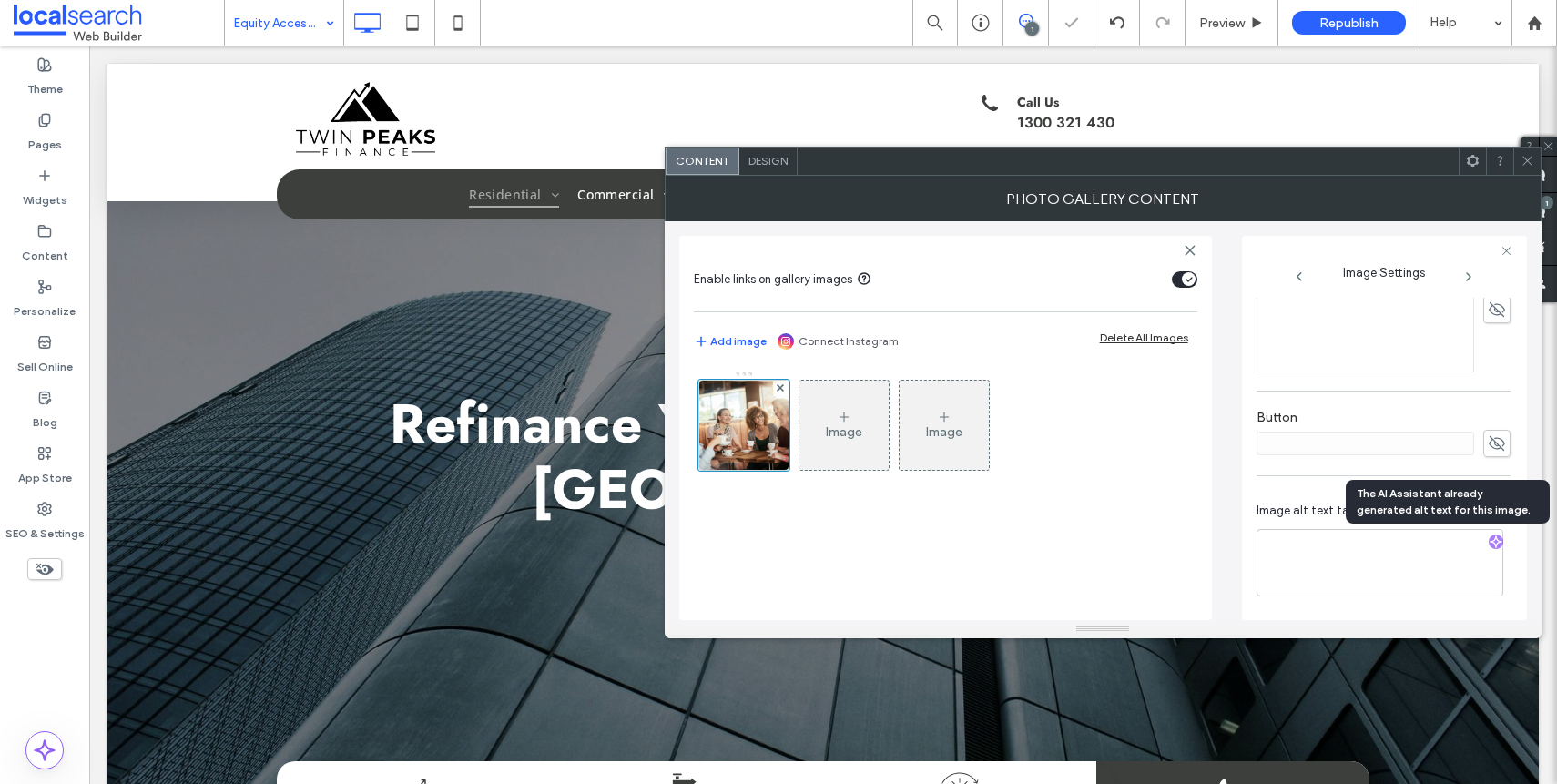
scroll to position [536, 0]
drag, startPoint x: 1431, startPoint y: 560, endPoint x: 1421, endPoint y: 563, distance: 10.4
click at [1421, 563] on textarea "**********" at bounding box center [1380, 562] width 247 height 67
paste textarea "**********"
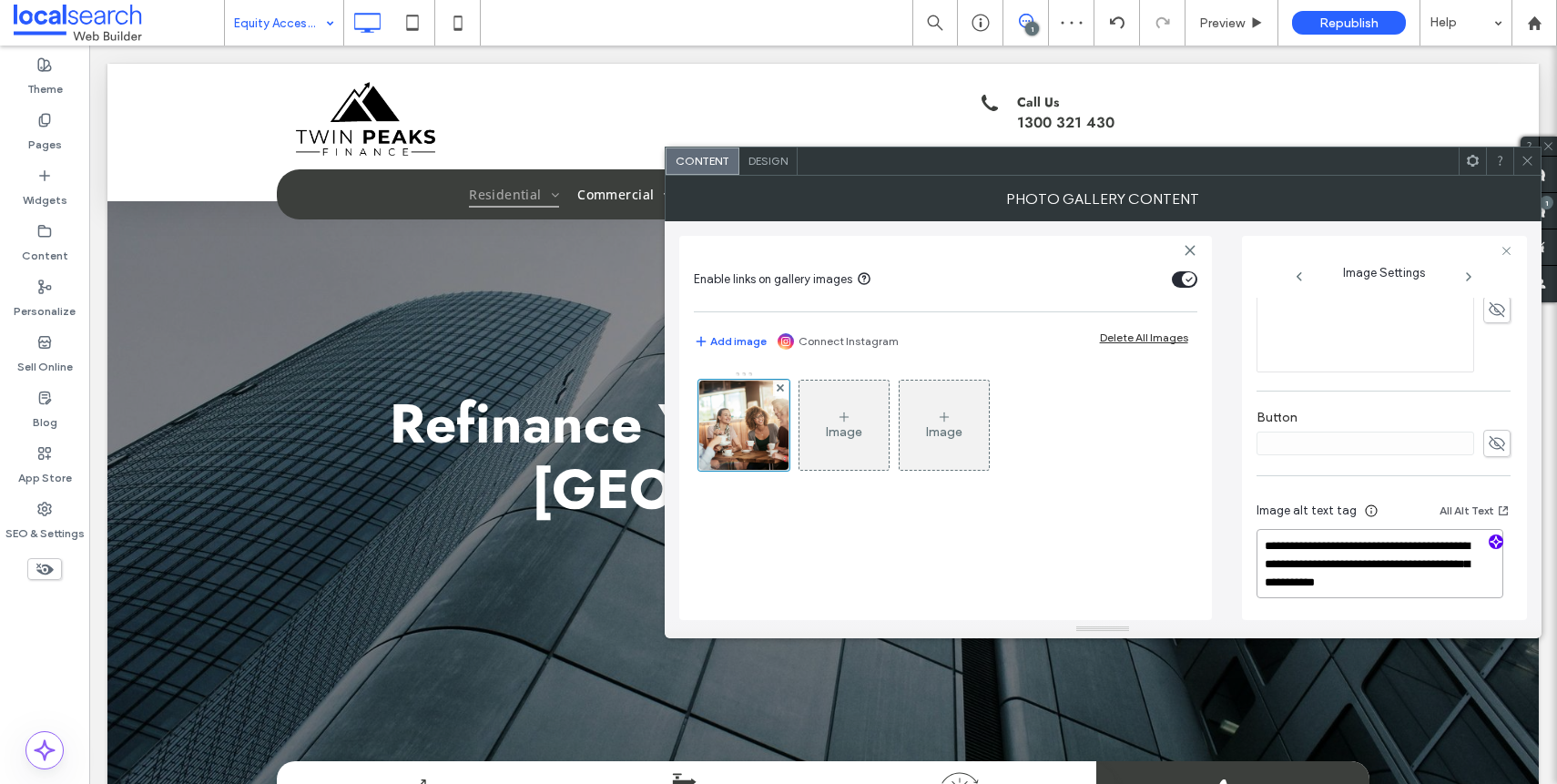
type textarea "**********"
click at [1454, 455] on div at bounding box center [1383, 443] width 254 height 28
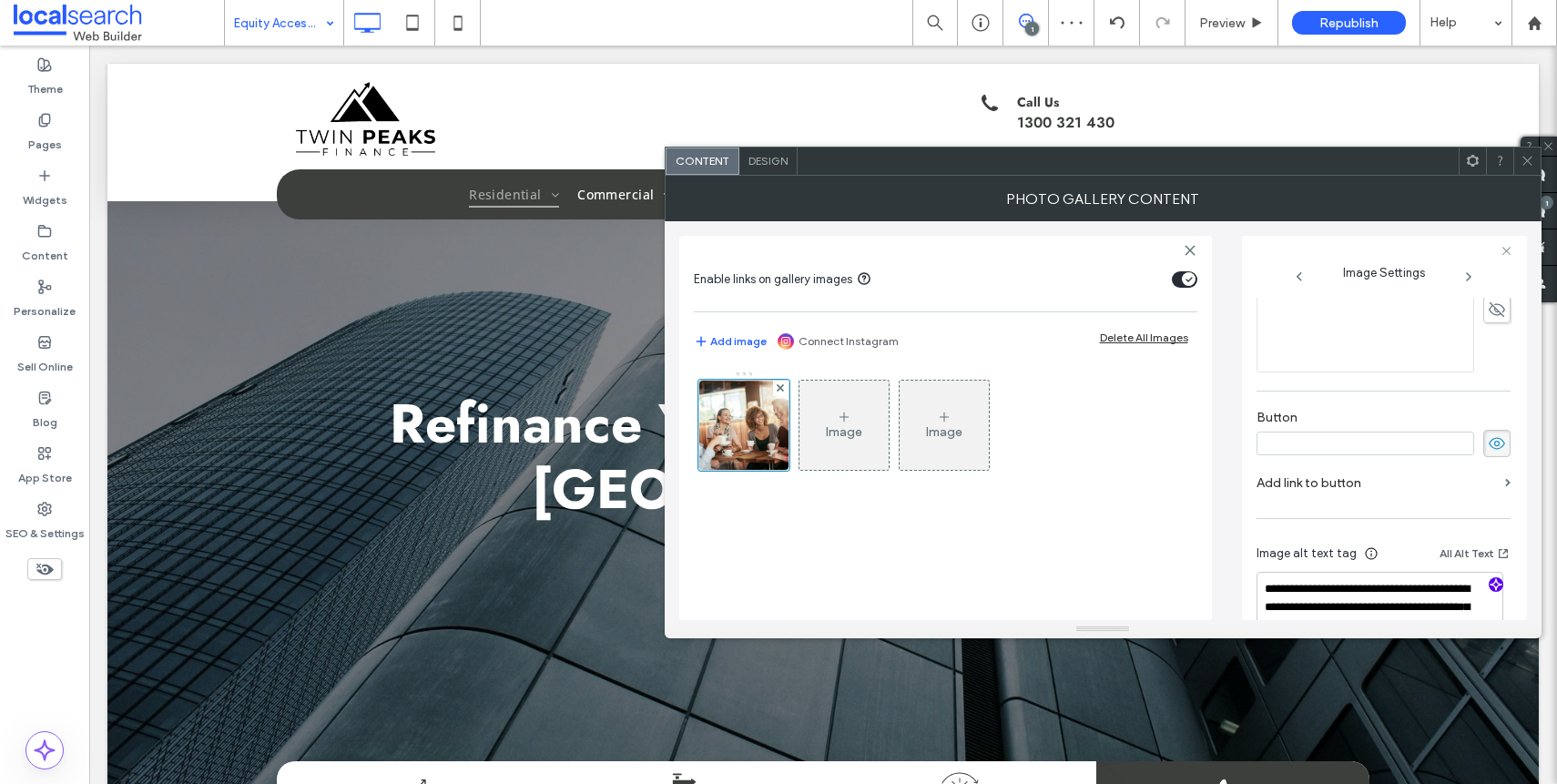
click at [1520, 167] on span at bounding box center [1527, 162] width 14 height 28
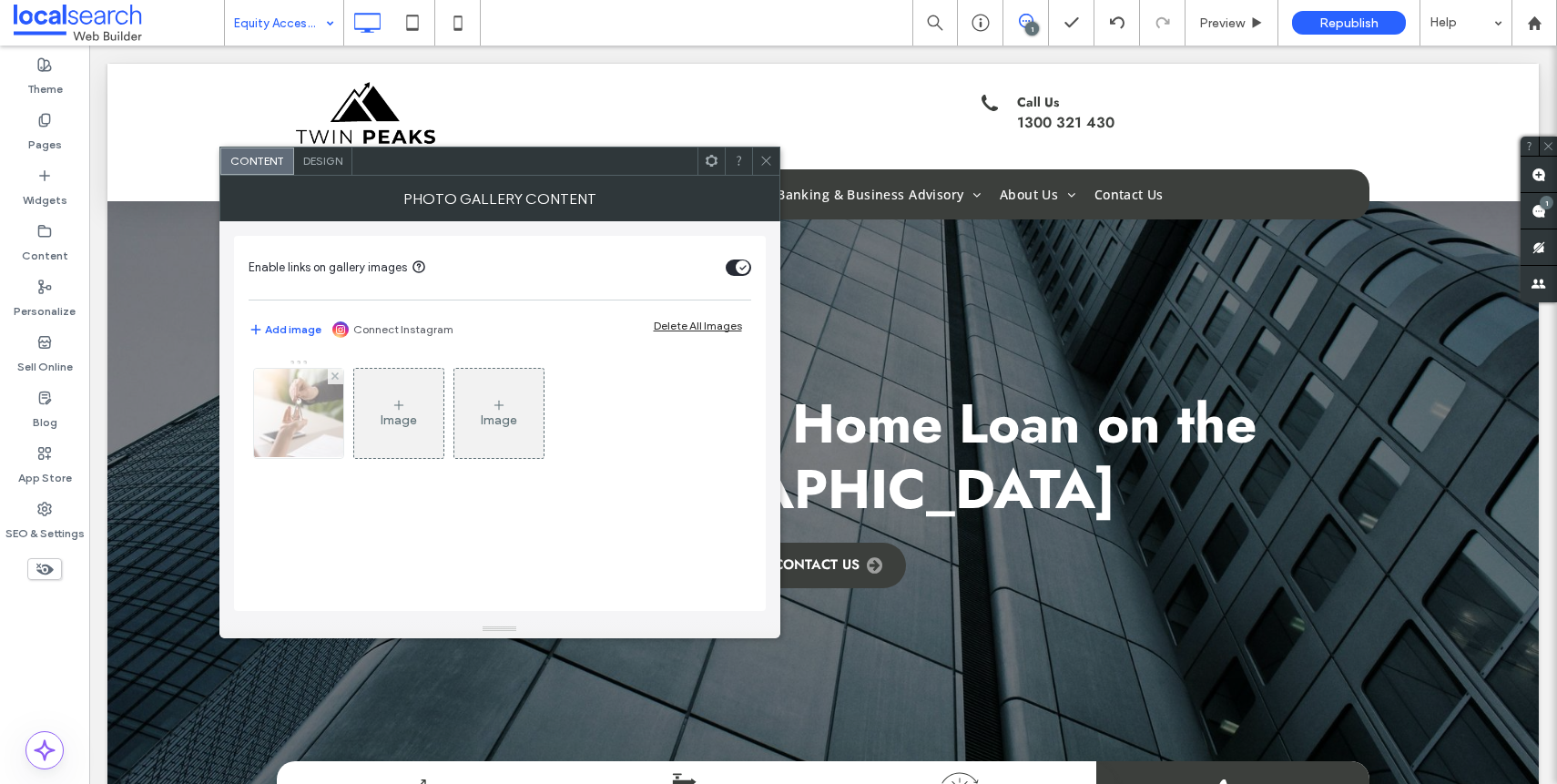
click at [289, 417] on div at bounding box center [298, 413] width 89 height 89
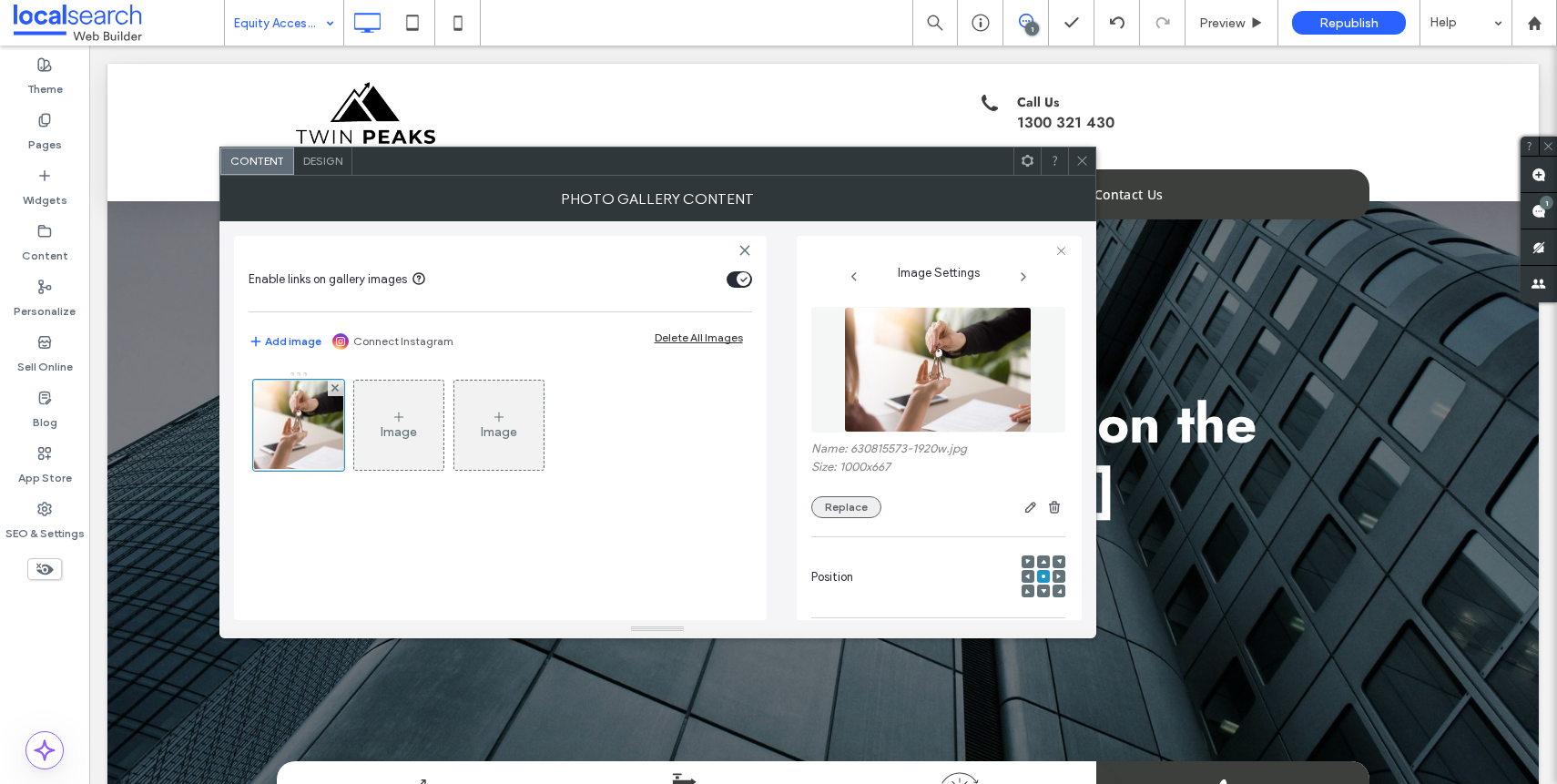
click at [851, 496] on button "Replace" at bounding box center [846, 507] width 70 height 22
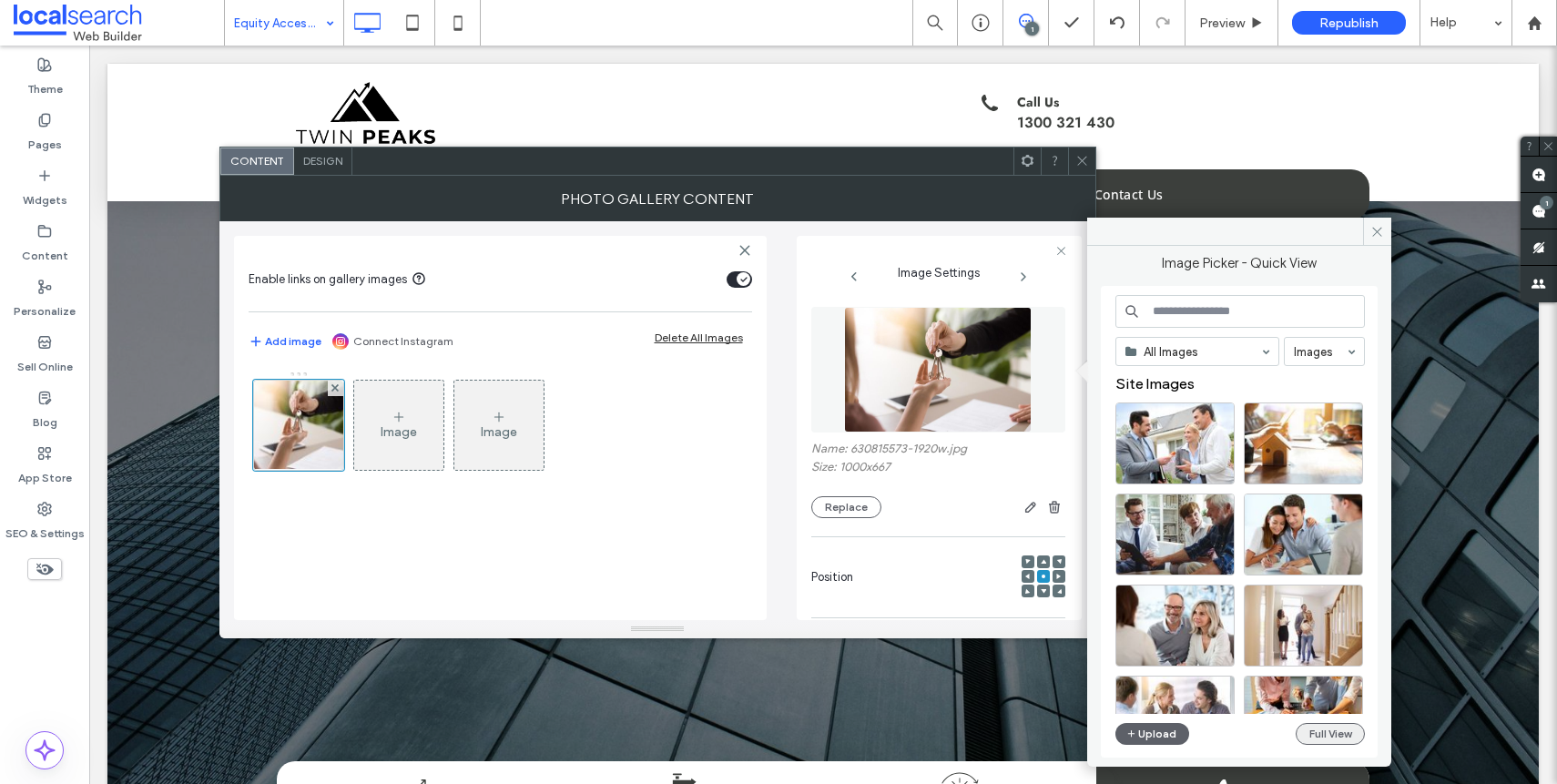
click at [1309, 733] on button "Full View" at bounding box center [1329, 734] width 69 height 22
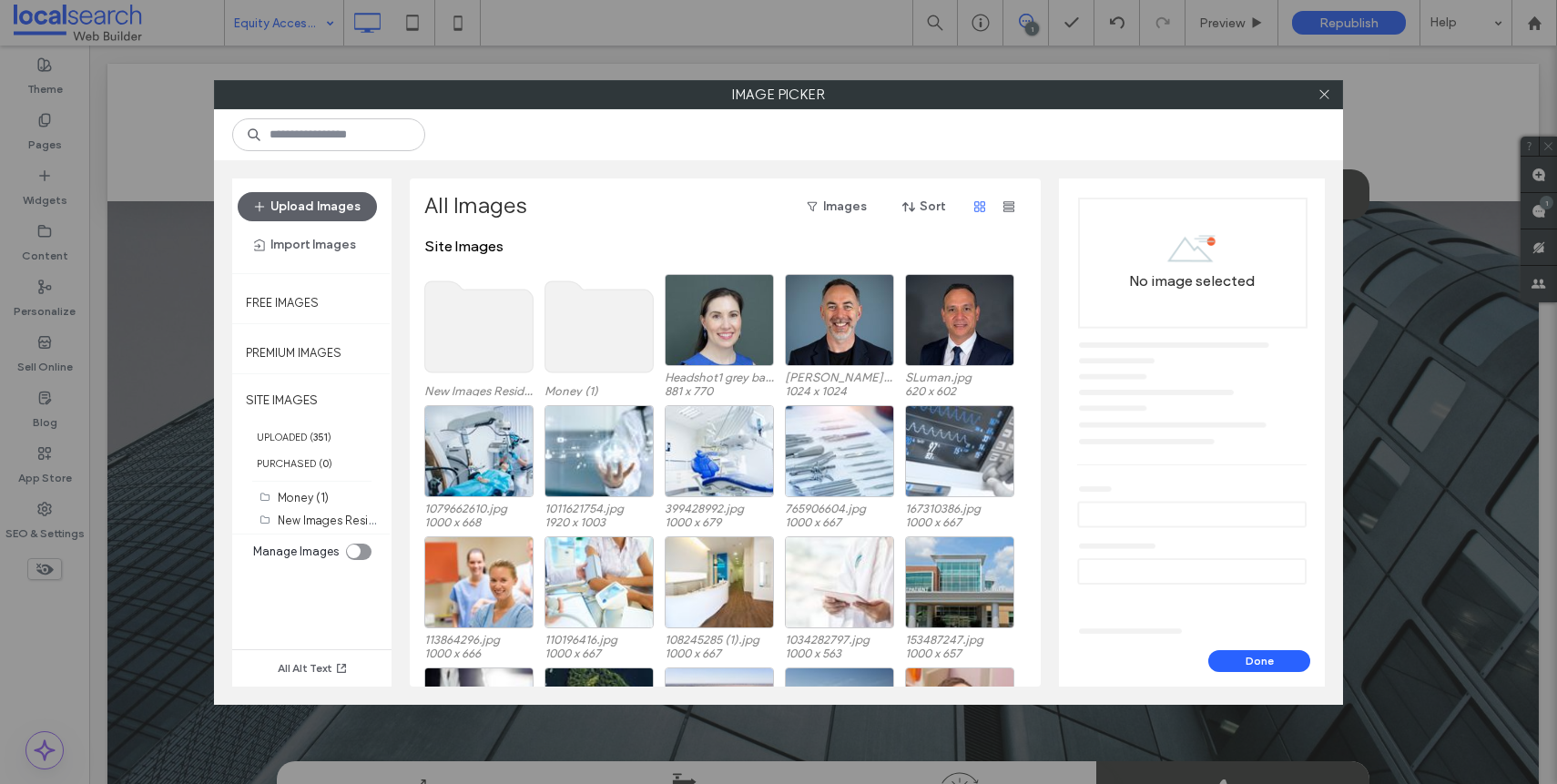
click at [492, 336] on use at bounding box center [479, 326] width 108 height 91
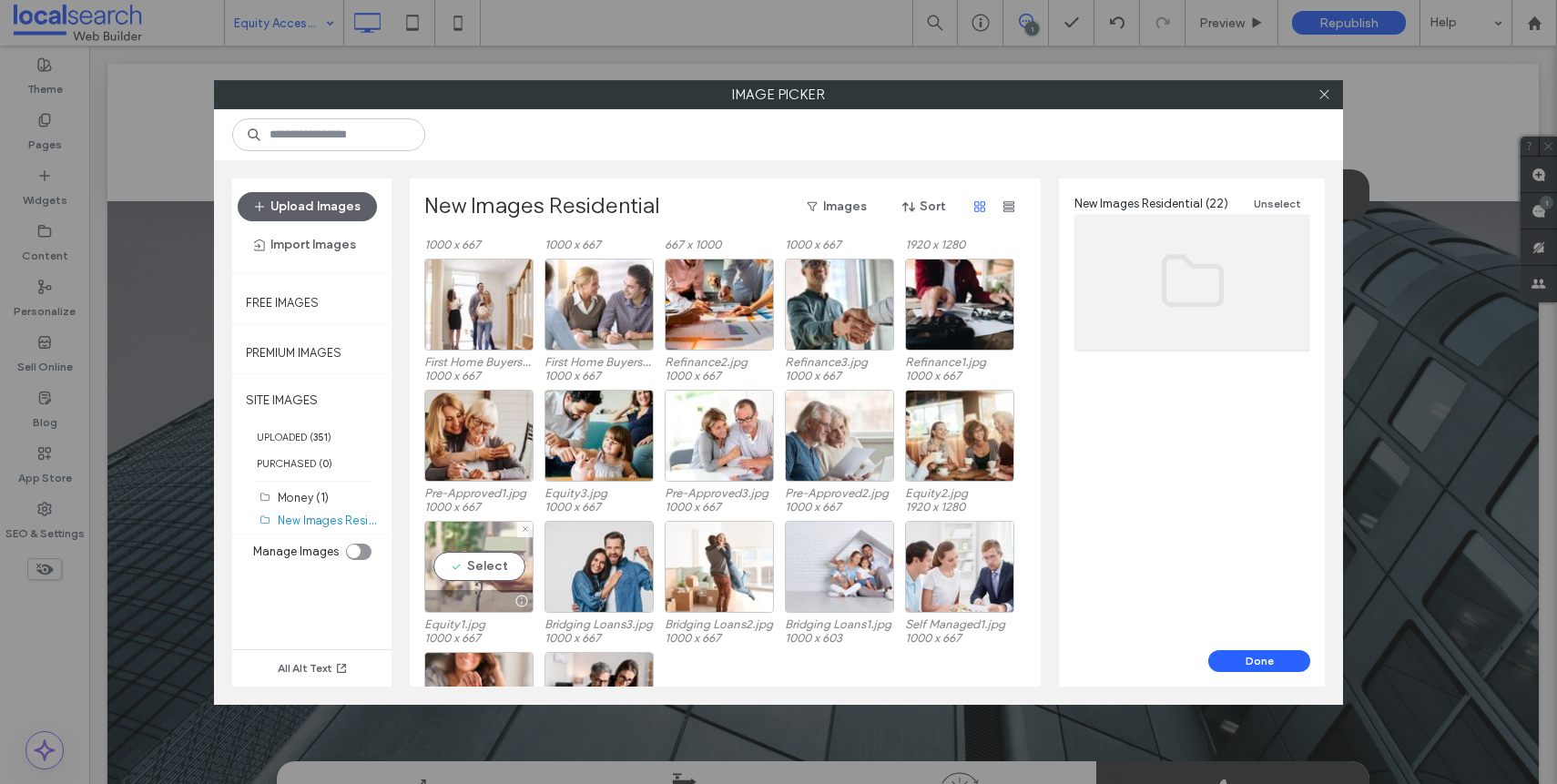
scroll to position [142, 0]
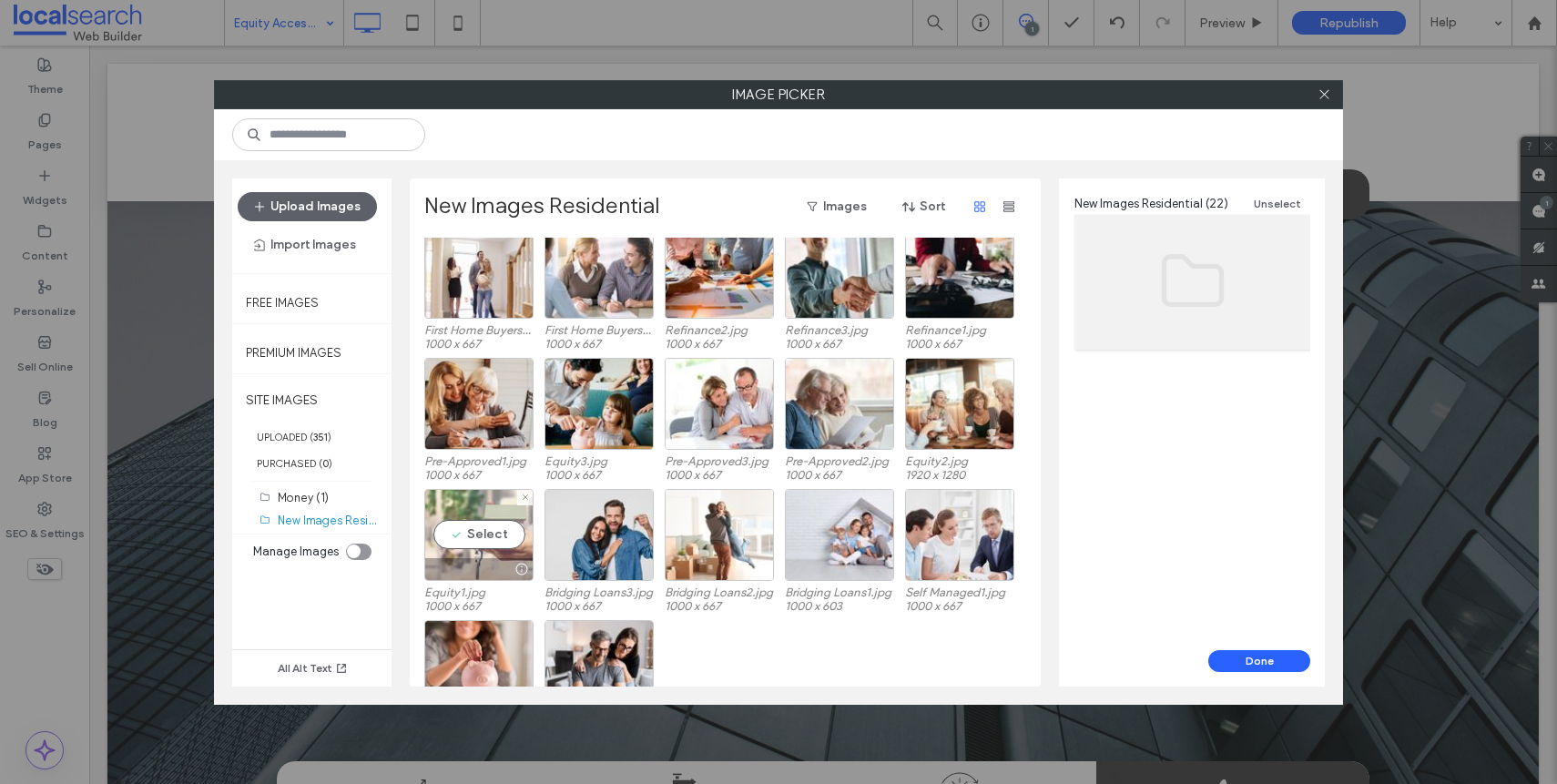
click at [486, 546] on div "Select" at bounding box center [478, 535] width 109 height 92
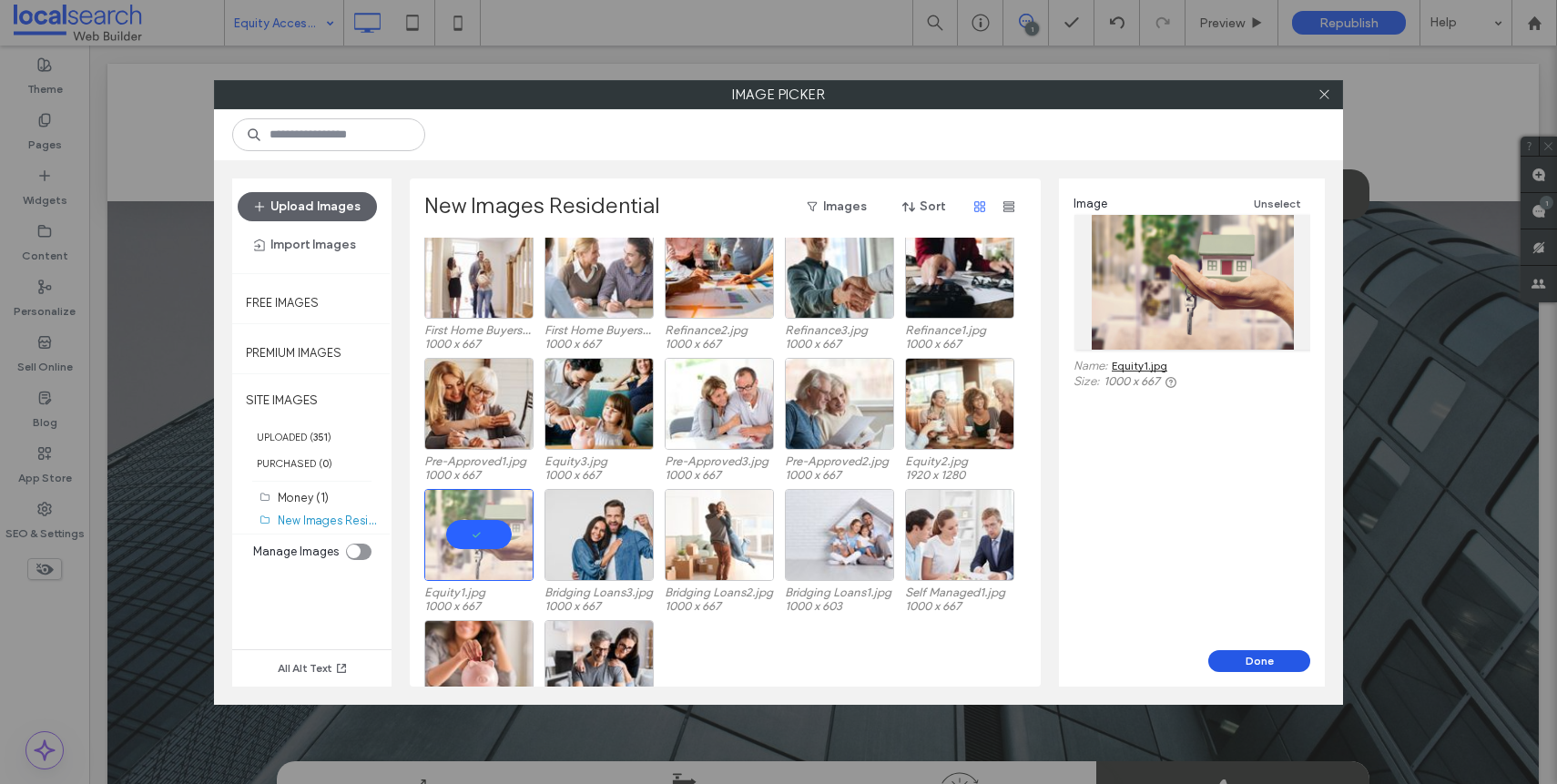
click at [1249, 666] on button "Done" at bounding box center [1259, 661] width 102 height 22
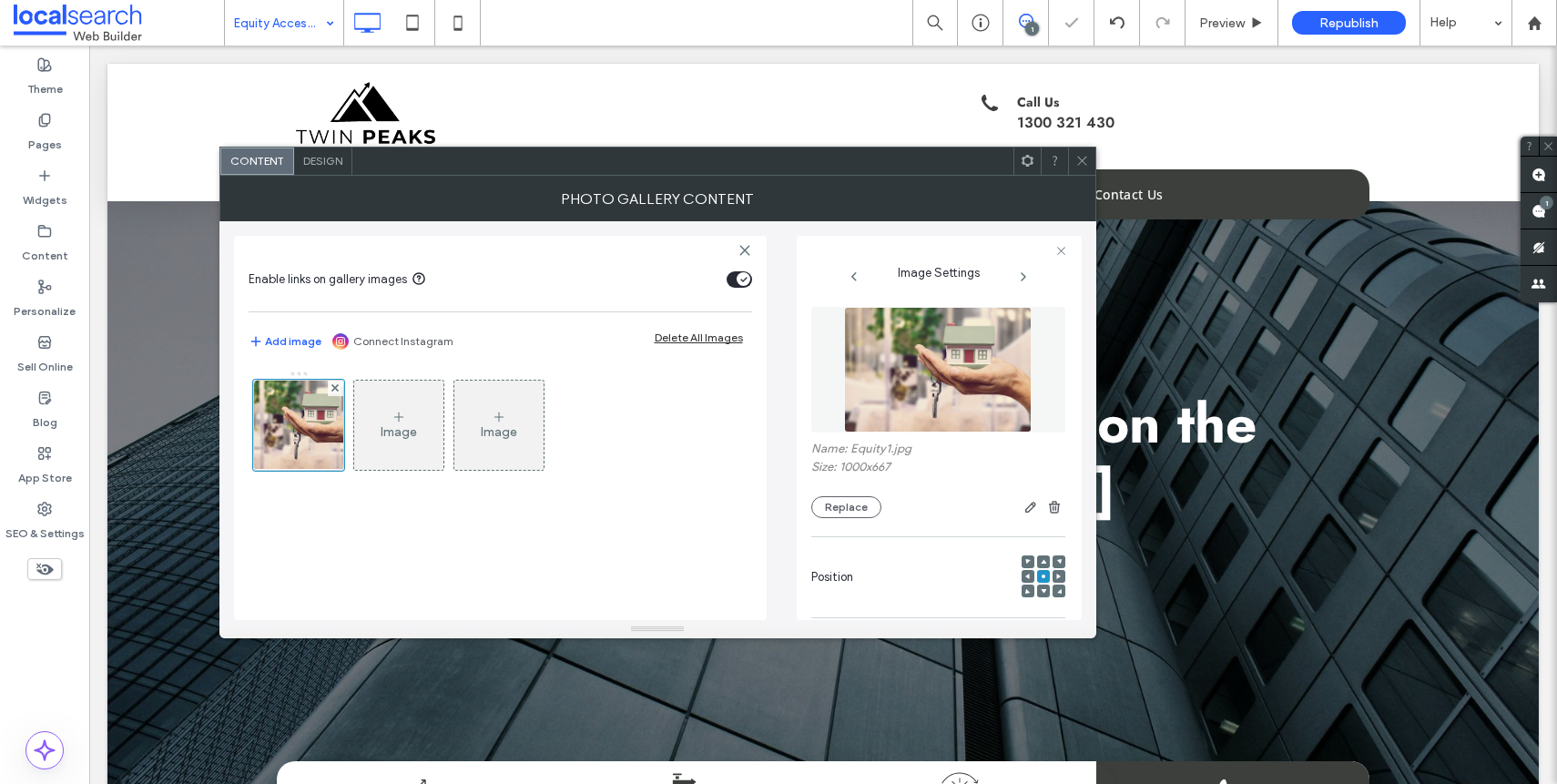
click at [1072, 165] on div at bounding box center [1081, 162] width 28 height 28
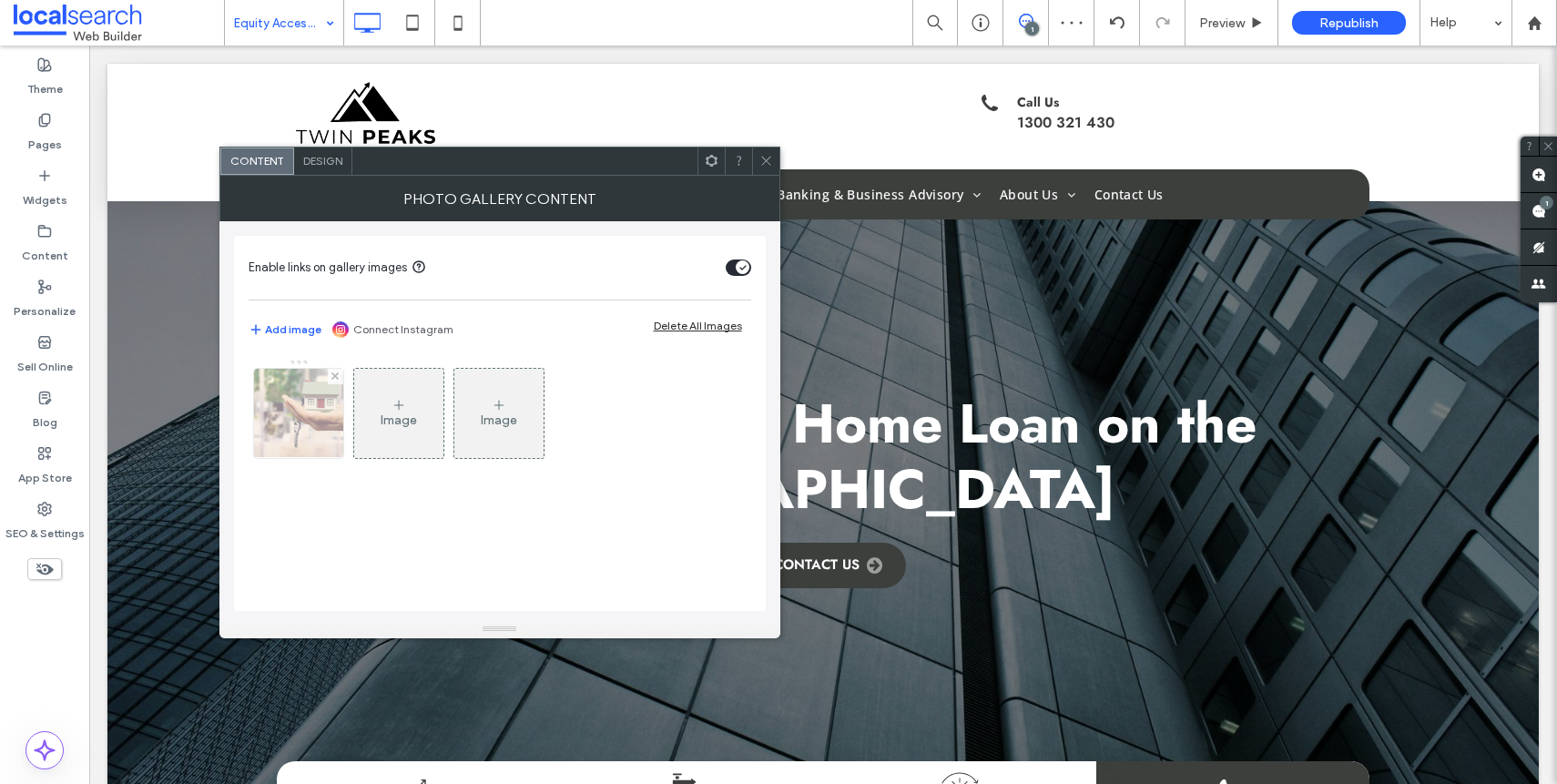
click at [330, 430] on img at bounding box center [298, 413] width 134 height 89
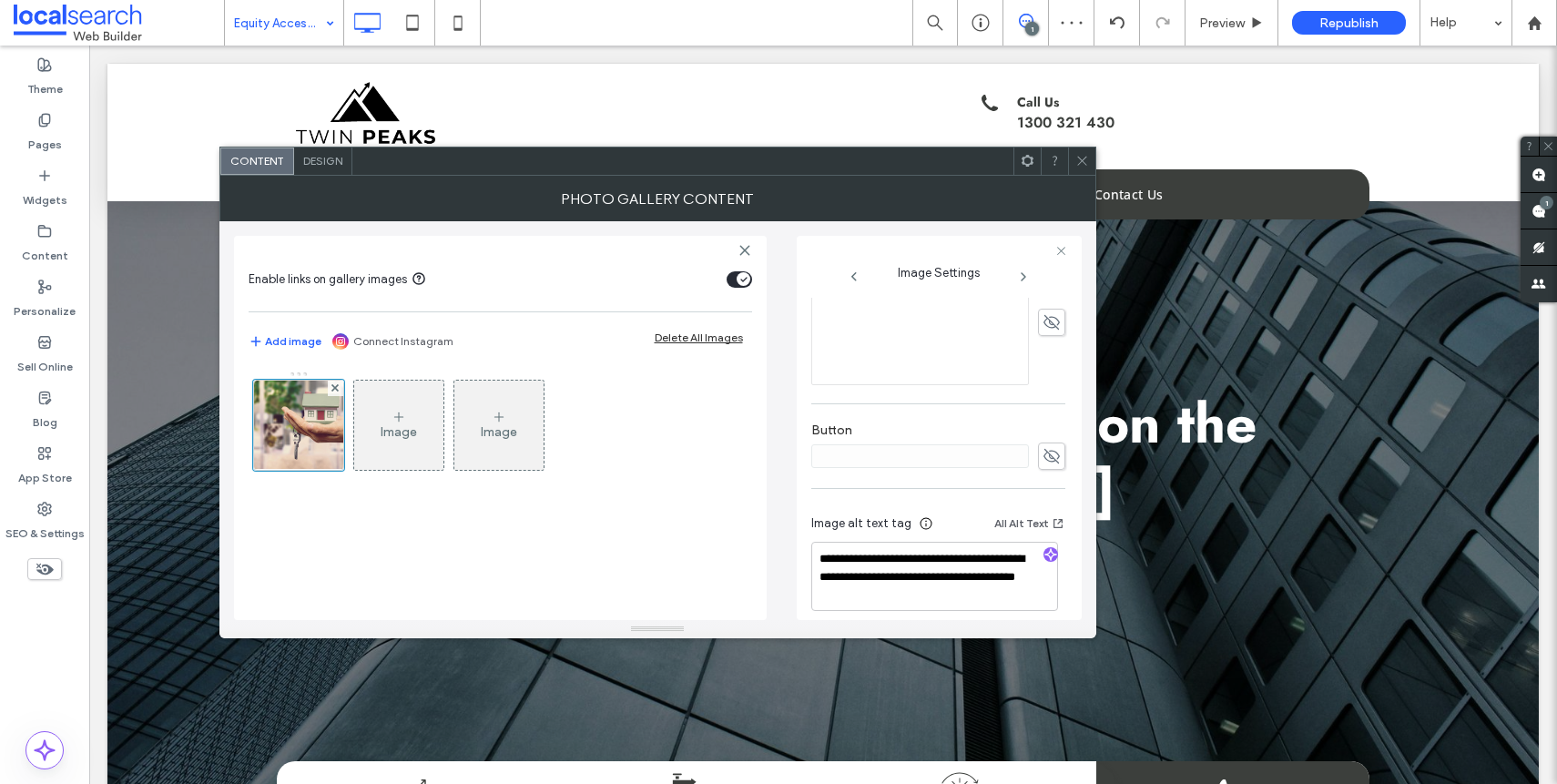
scroll to position [538, 0]
click at [1045, 539] on icon "button" at bounding box center [1051, 540] width 13 height 13
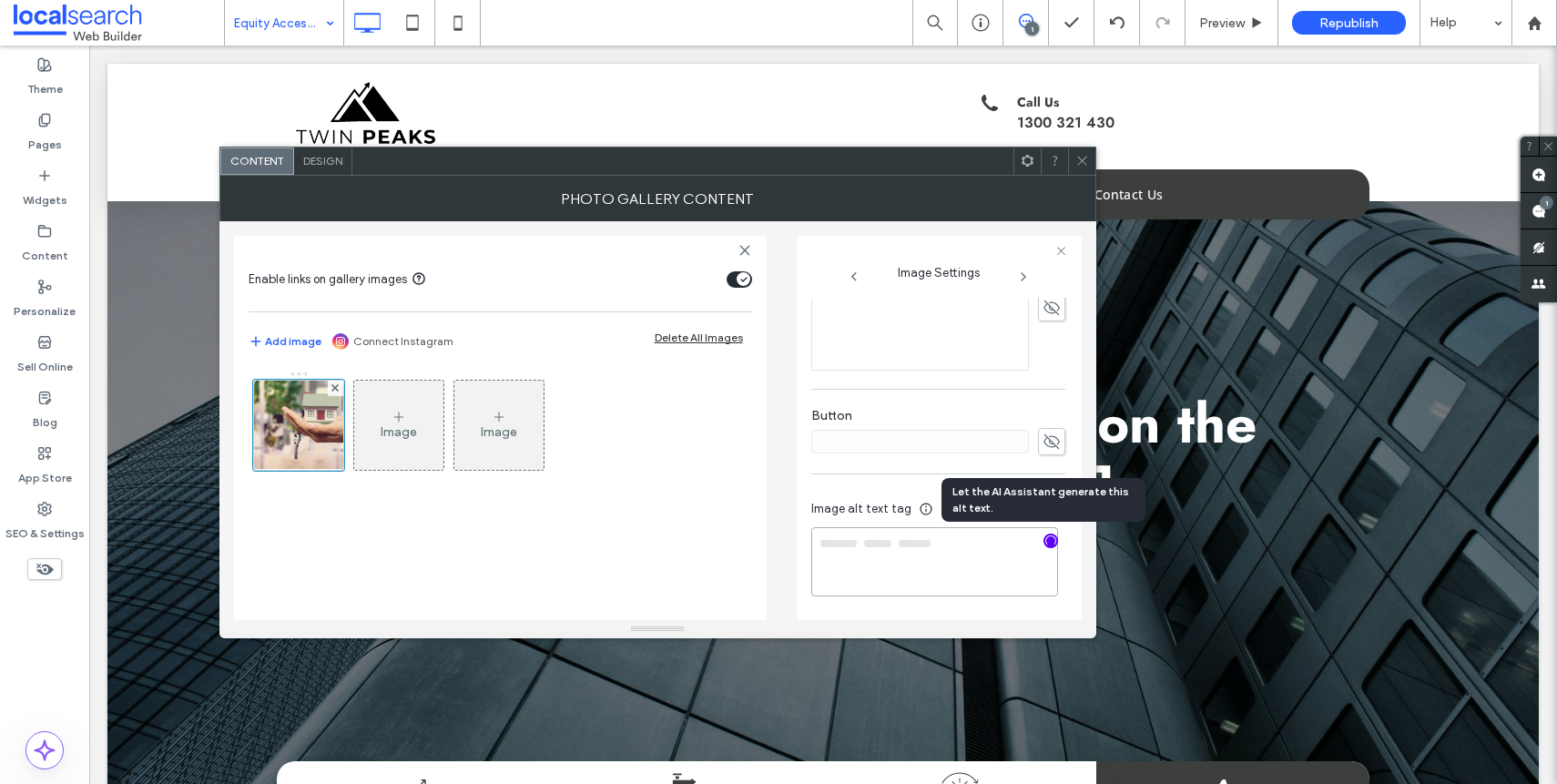
click at [941, 549] on textarea at bounding box center [935, 561] width 247 height 69
paste textarea "**********"
type textarea "**********"
click at [896, 481] on div "**********" at bounding box center [938, 197] width 254 height 877
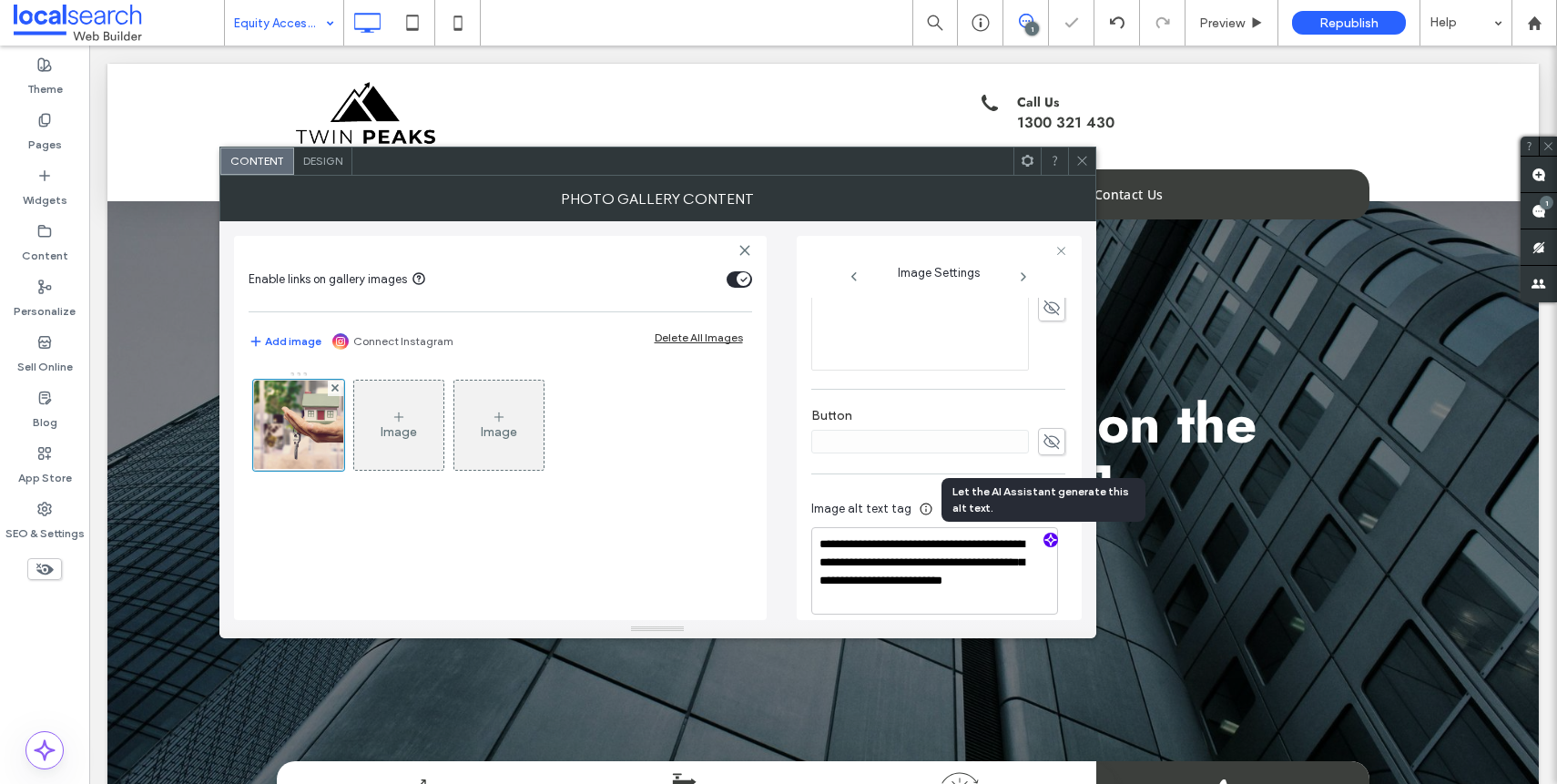
click at [1076, 162] on icon at bounding box center [1081, 161] width 14 height 14
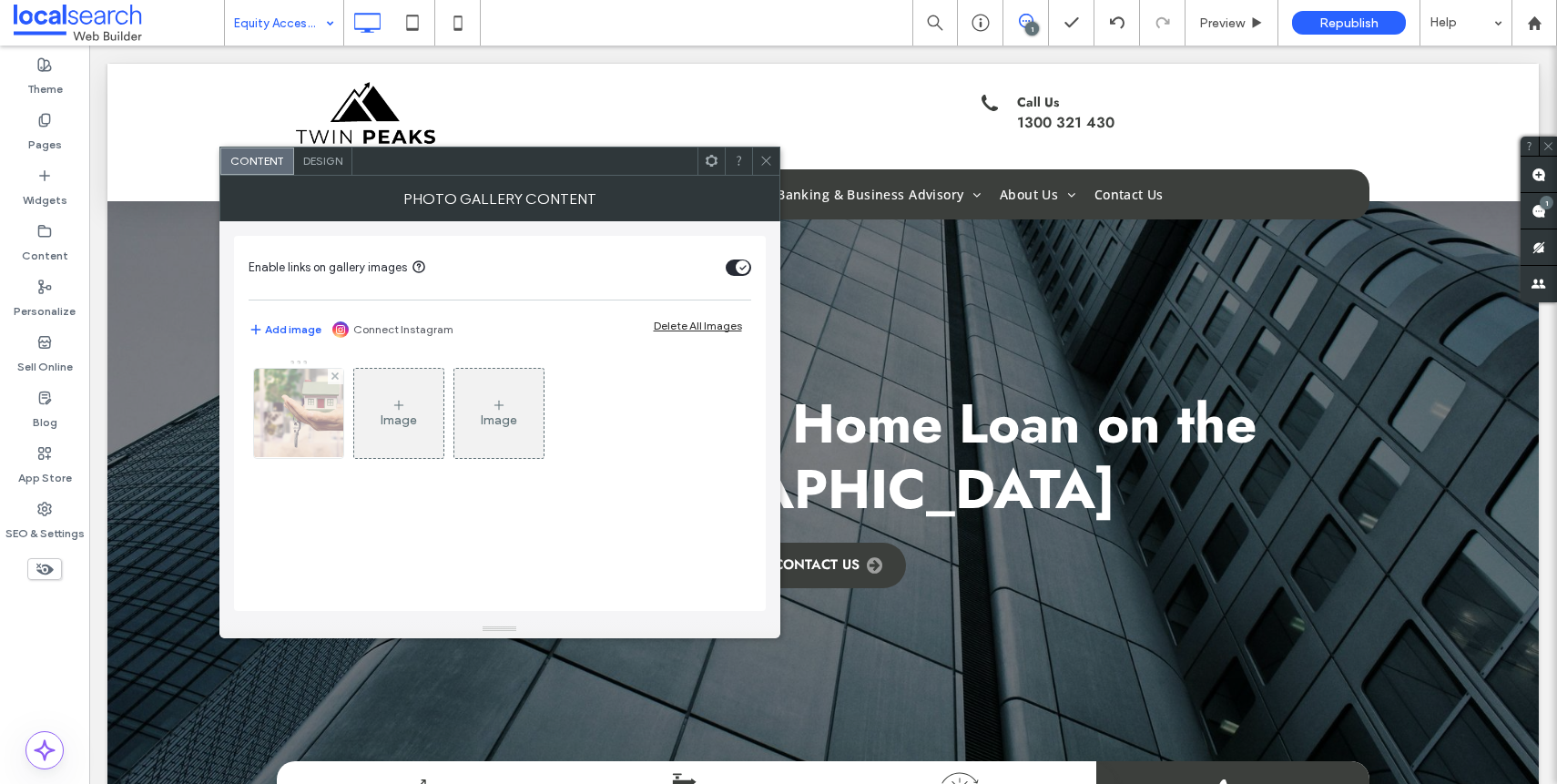
click at [335, 412] on img at bounding box center [298, 413] width 134 height 89
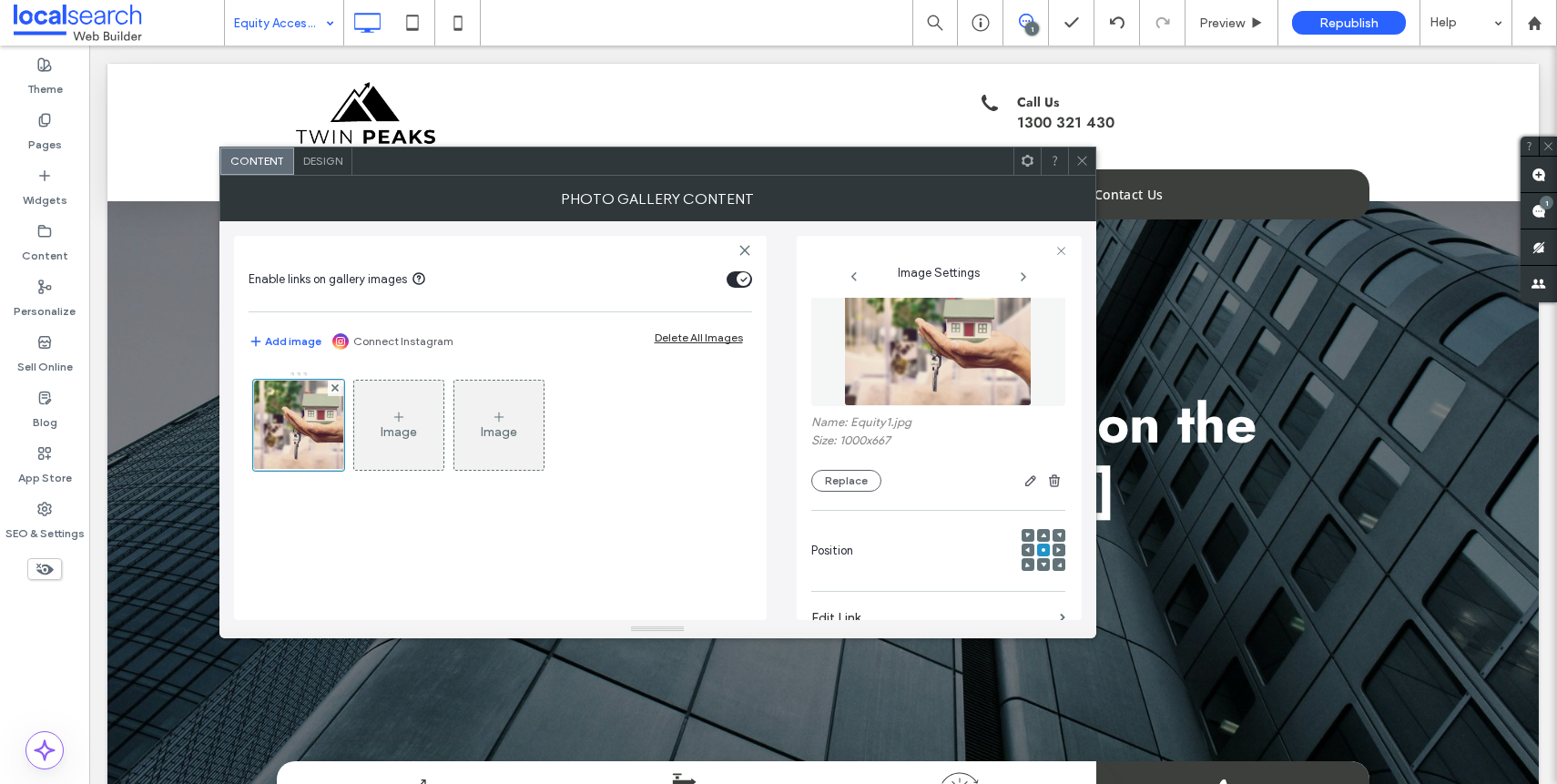
scroll to position [38, 0]
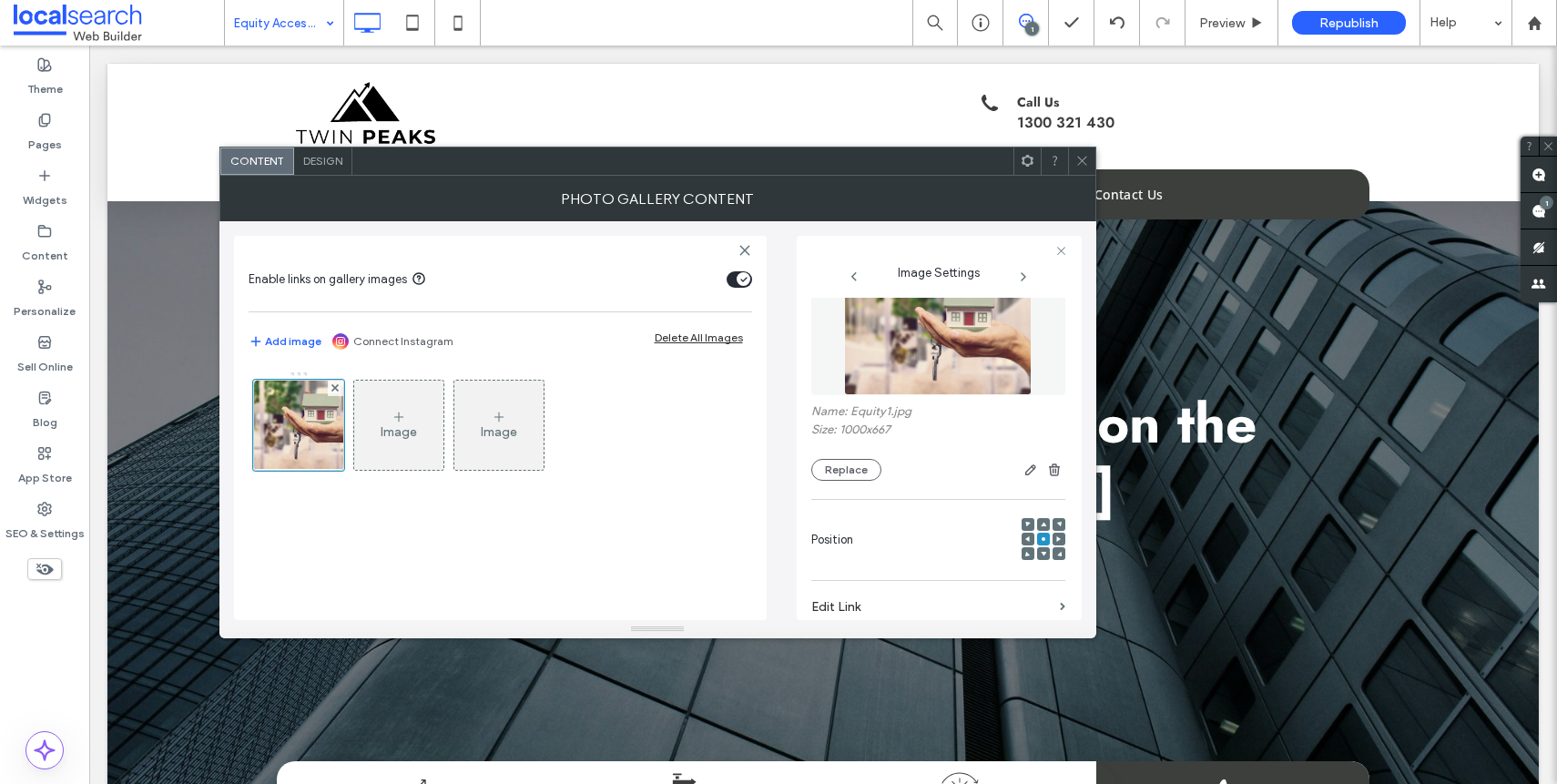
click at [1025, 538] on use at bounding box center [1027, 539] width 5 height 6
click at [1052, 539] on div at bounding box center [1059, 539] width 13 height 13
click at [1056, 540] on icon at bounding box center [1059, 539] width 6 height 6
click at [1078, 160] on icon at bounding box center [1081, 161] width 14 height 14
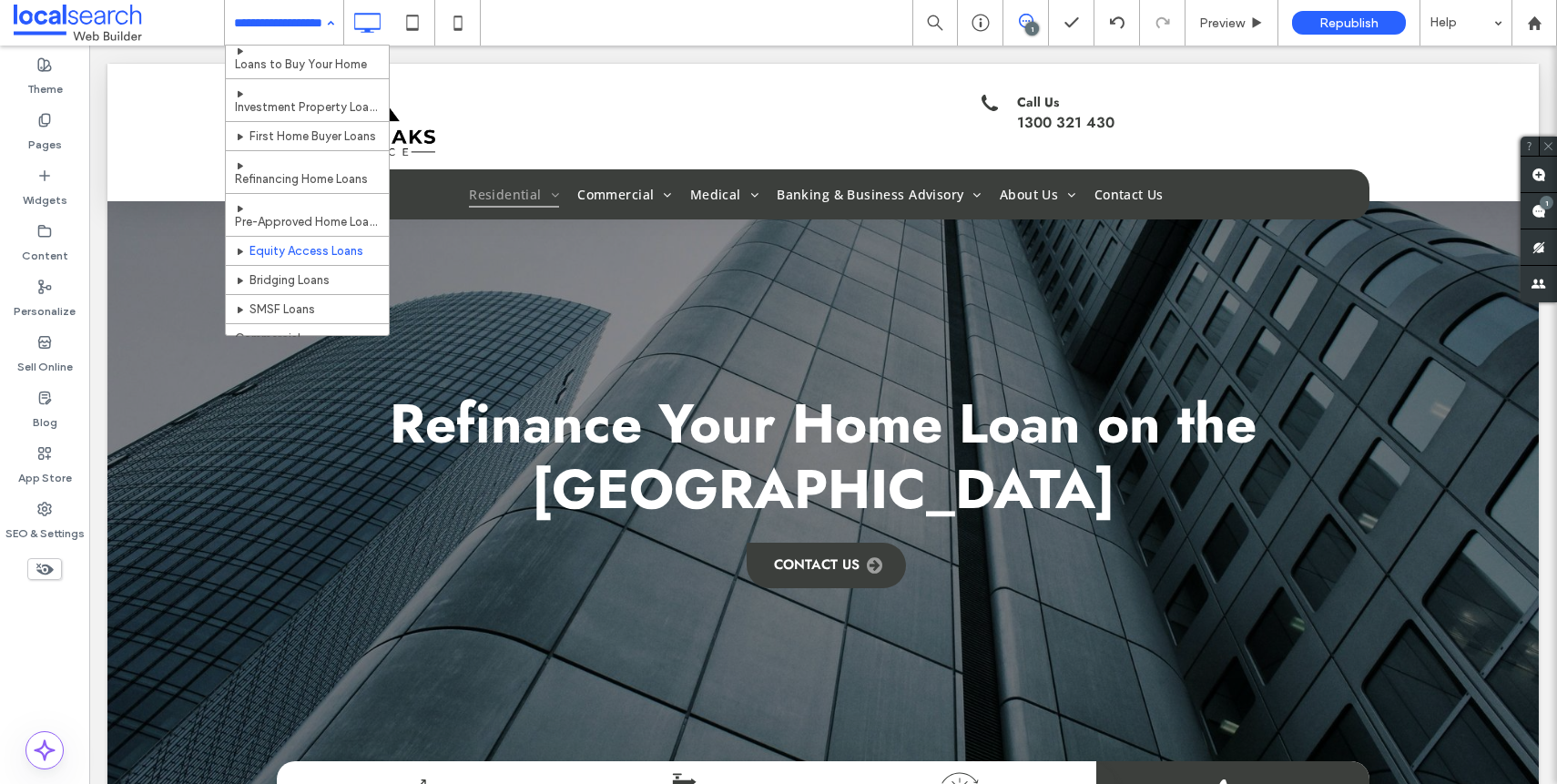
scroll to position [97, 0]
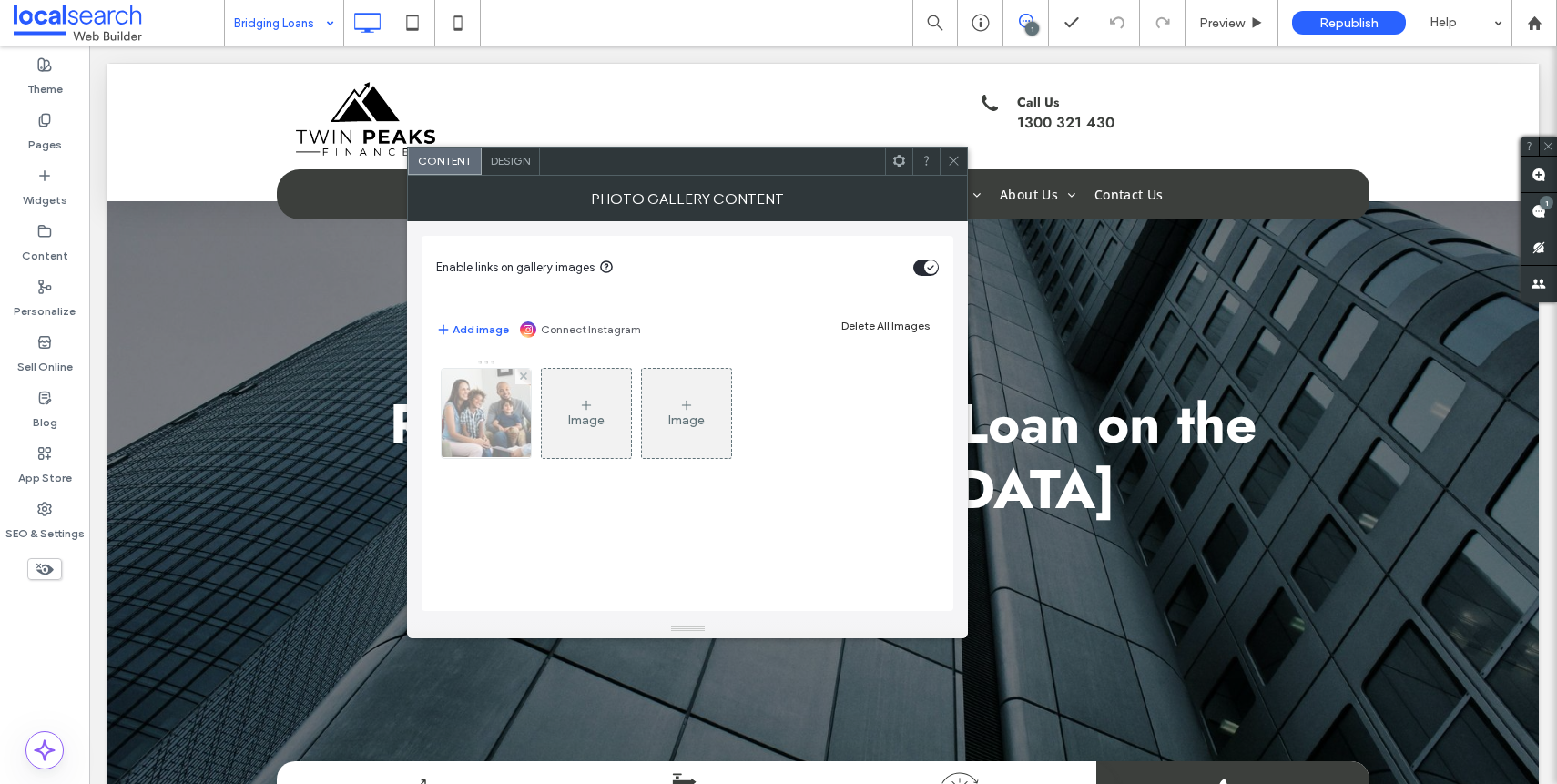
click at [446, 430] on div at bounding box center [486, 413] width 89 height 89
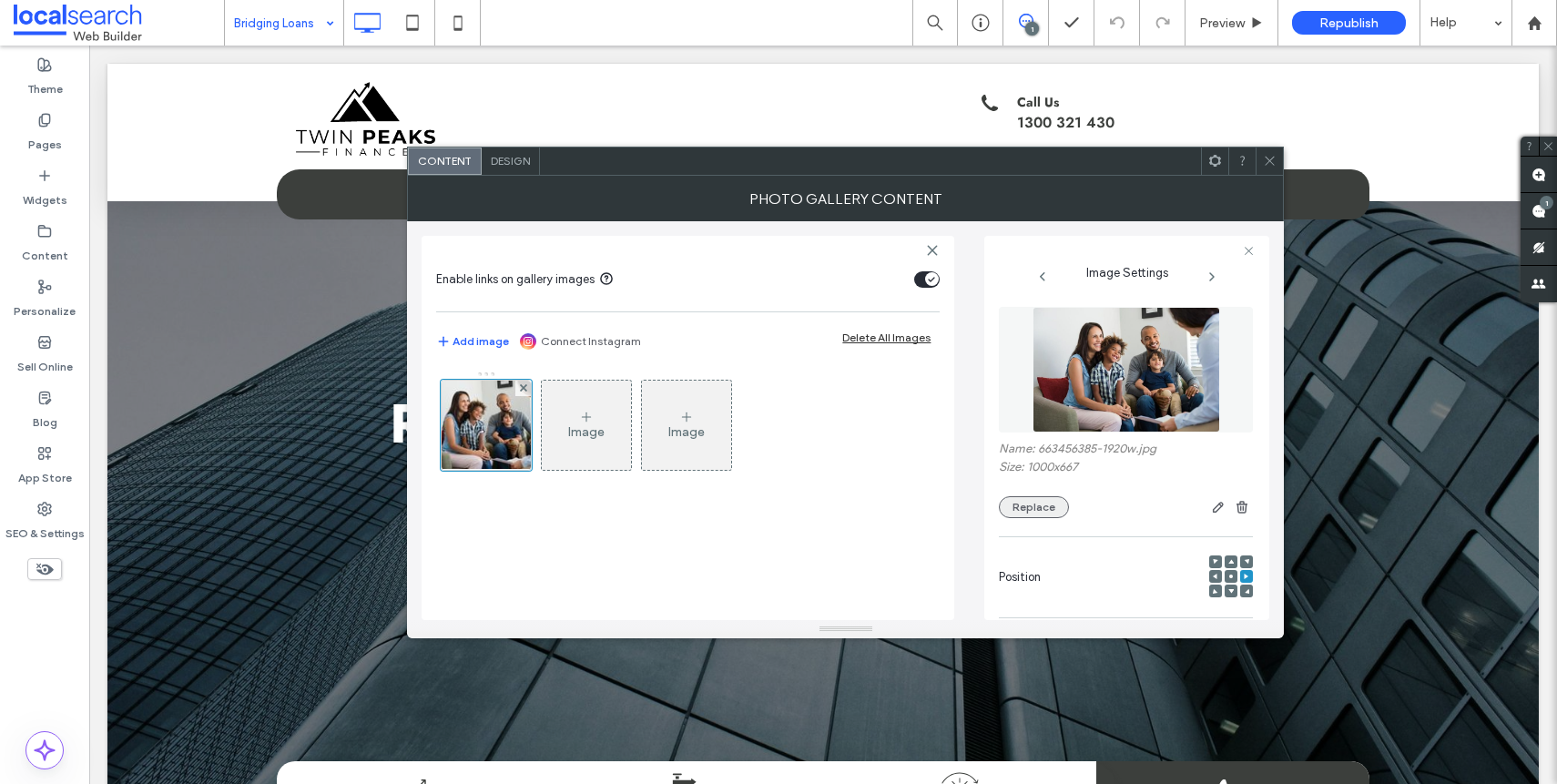
click at [1064, 509] on button "Replace" at bounding box center [1034, 507] width 70 height 22
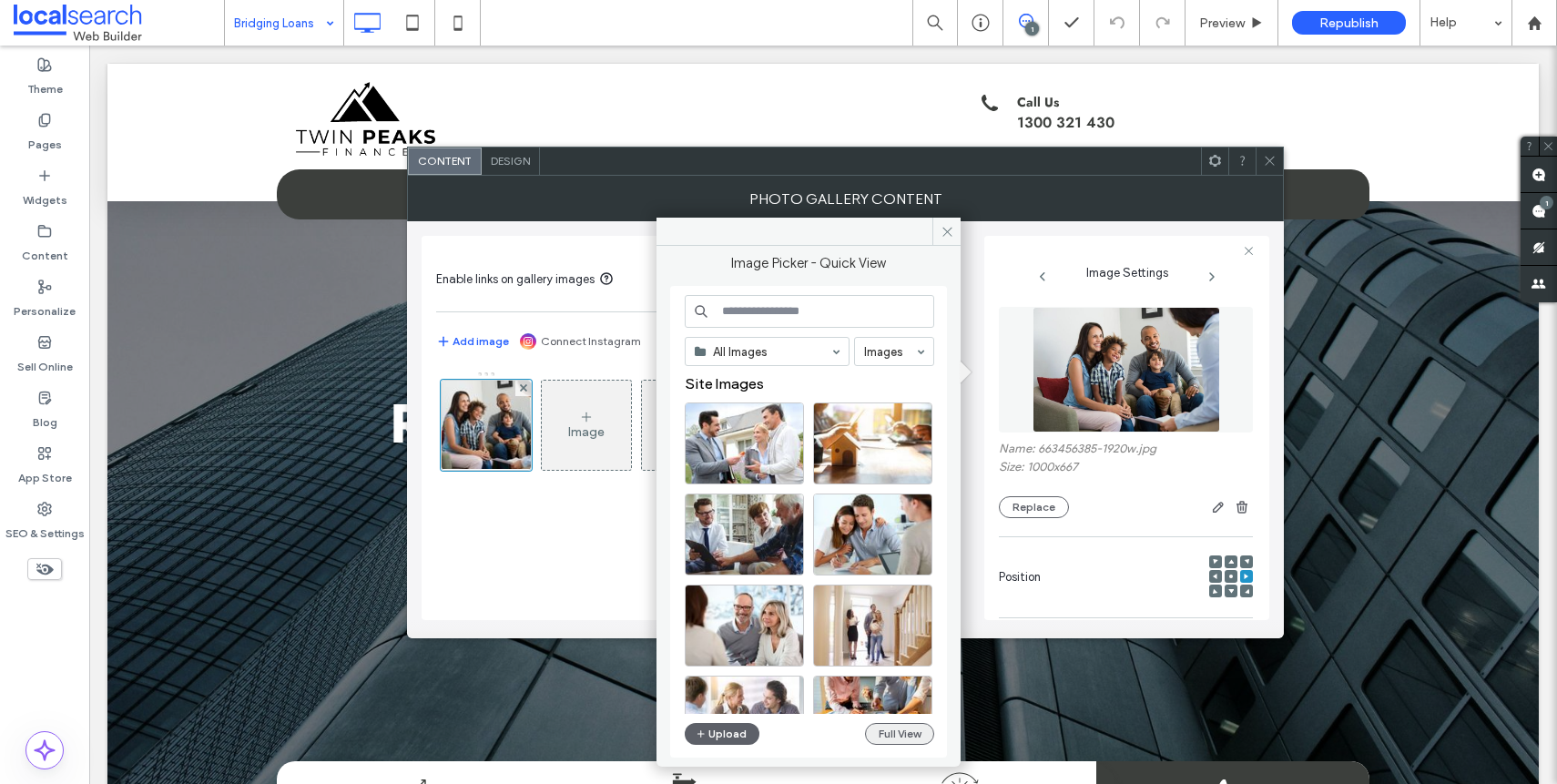
click at [882, 733] on button "Full View" at bounding box center [899, 734] width 69 height 22
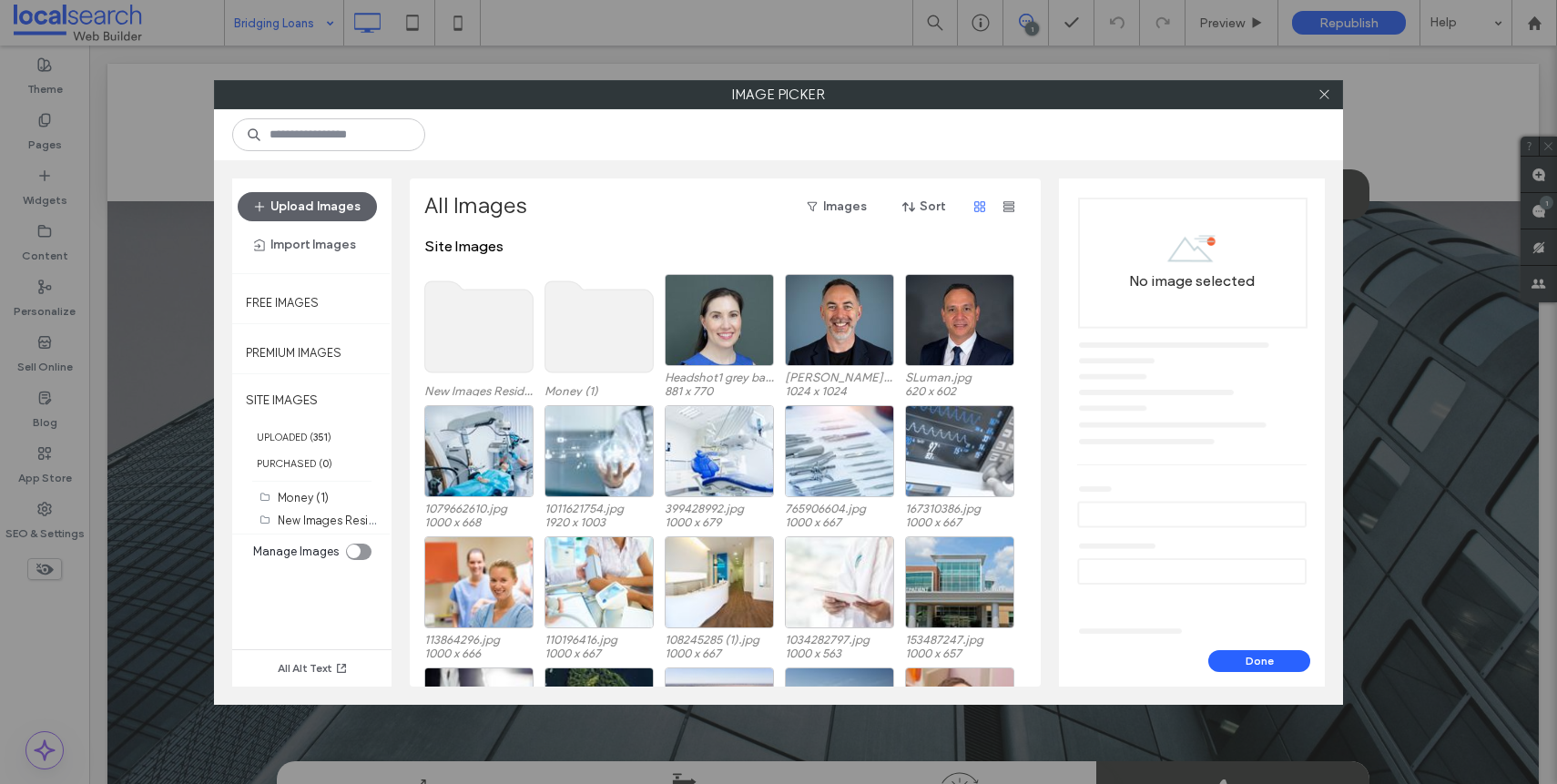
click at [483, 320] on use at bounding box center [479, 326] width 108 height 91
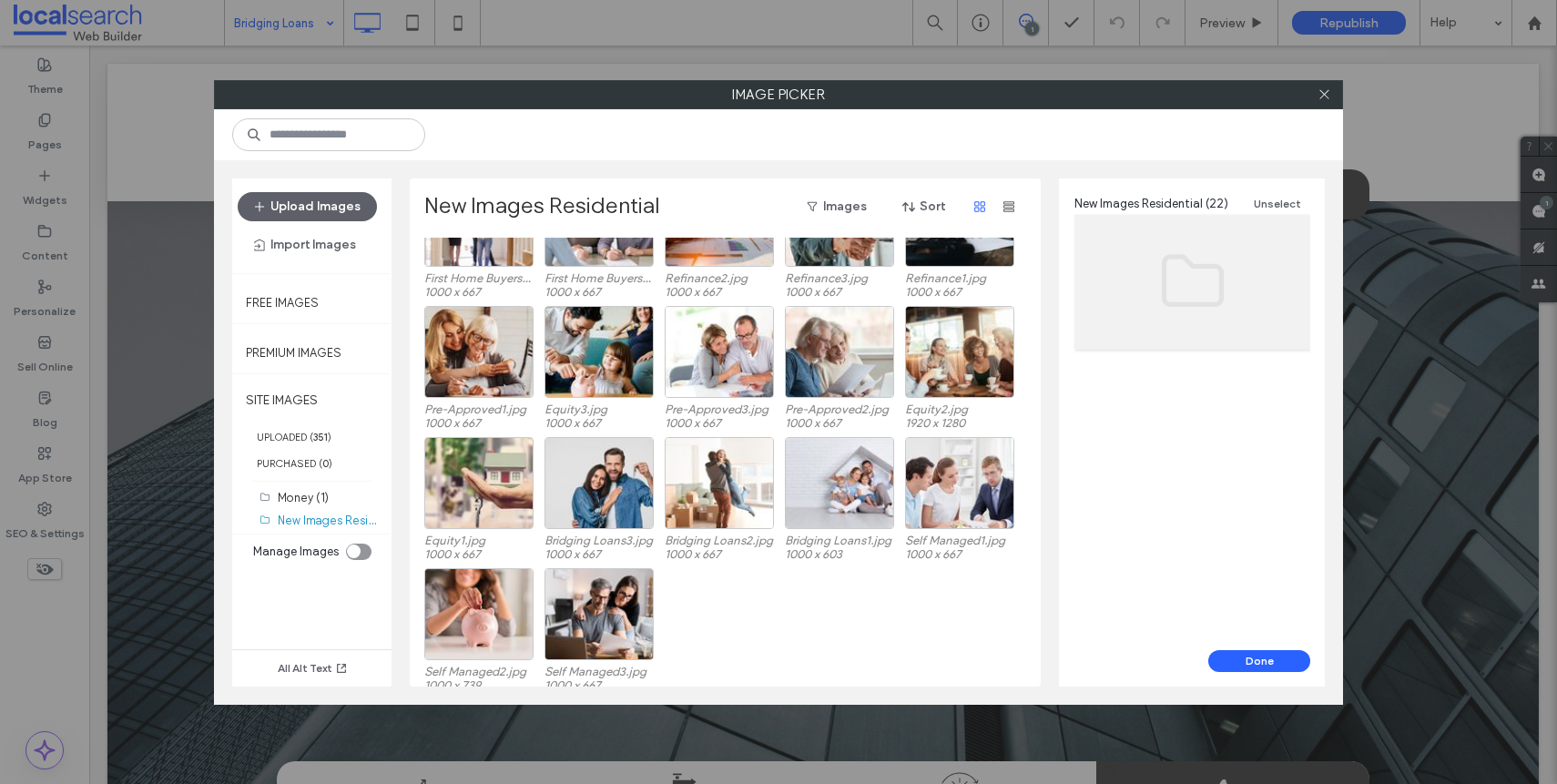
scroll to position [207, 0]
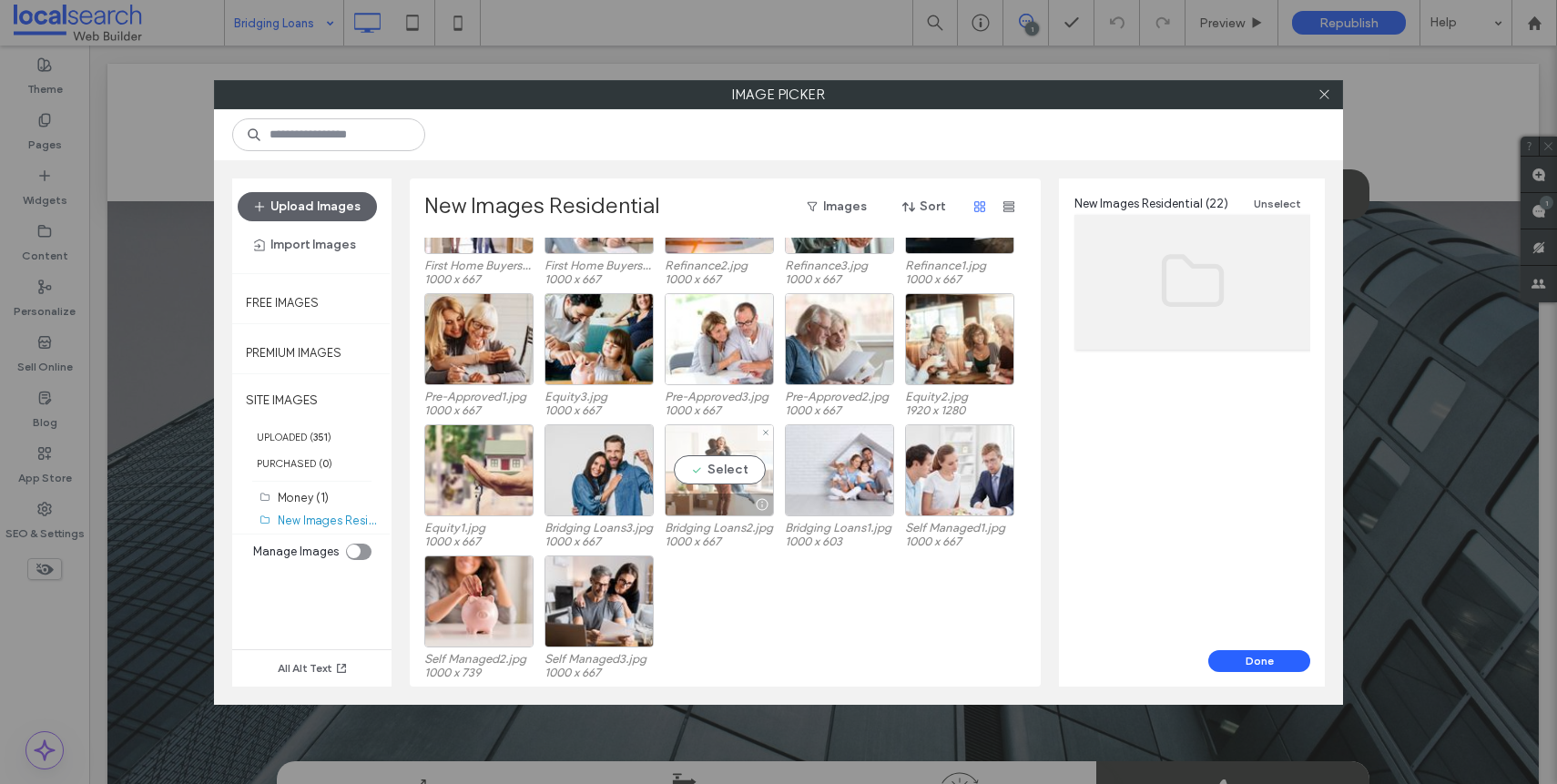
click at [709, 492] on div "Select" at bounding box center [719, 470] width 109 height 92
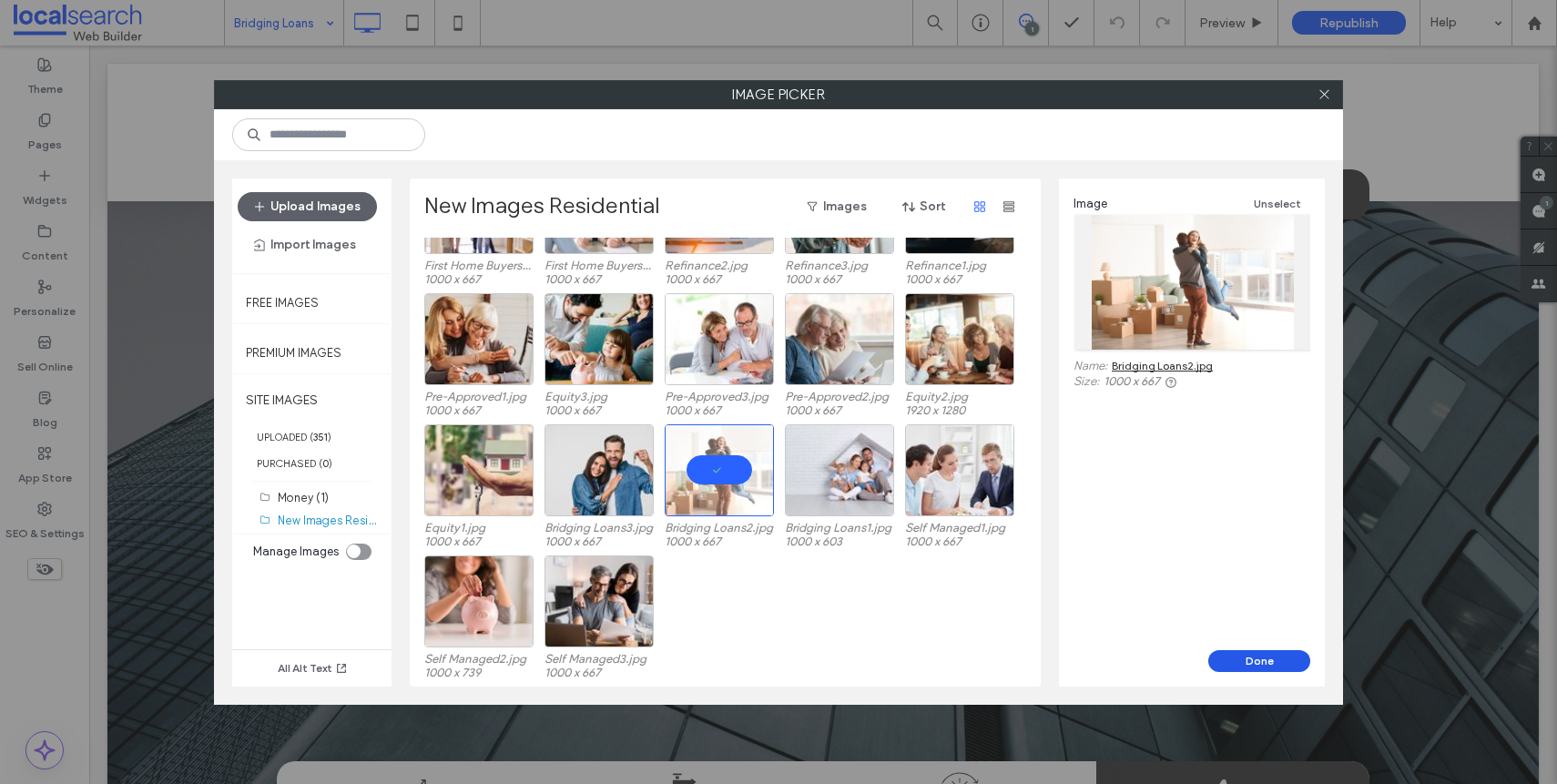
click at [1274, 659] on button "Done" at bounding box center [1259, 661] width 102 height 22
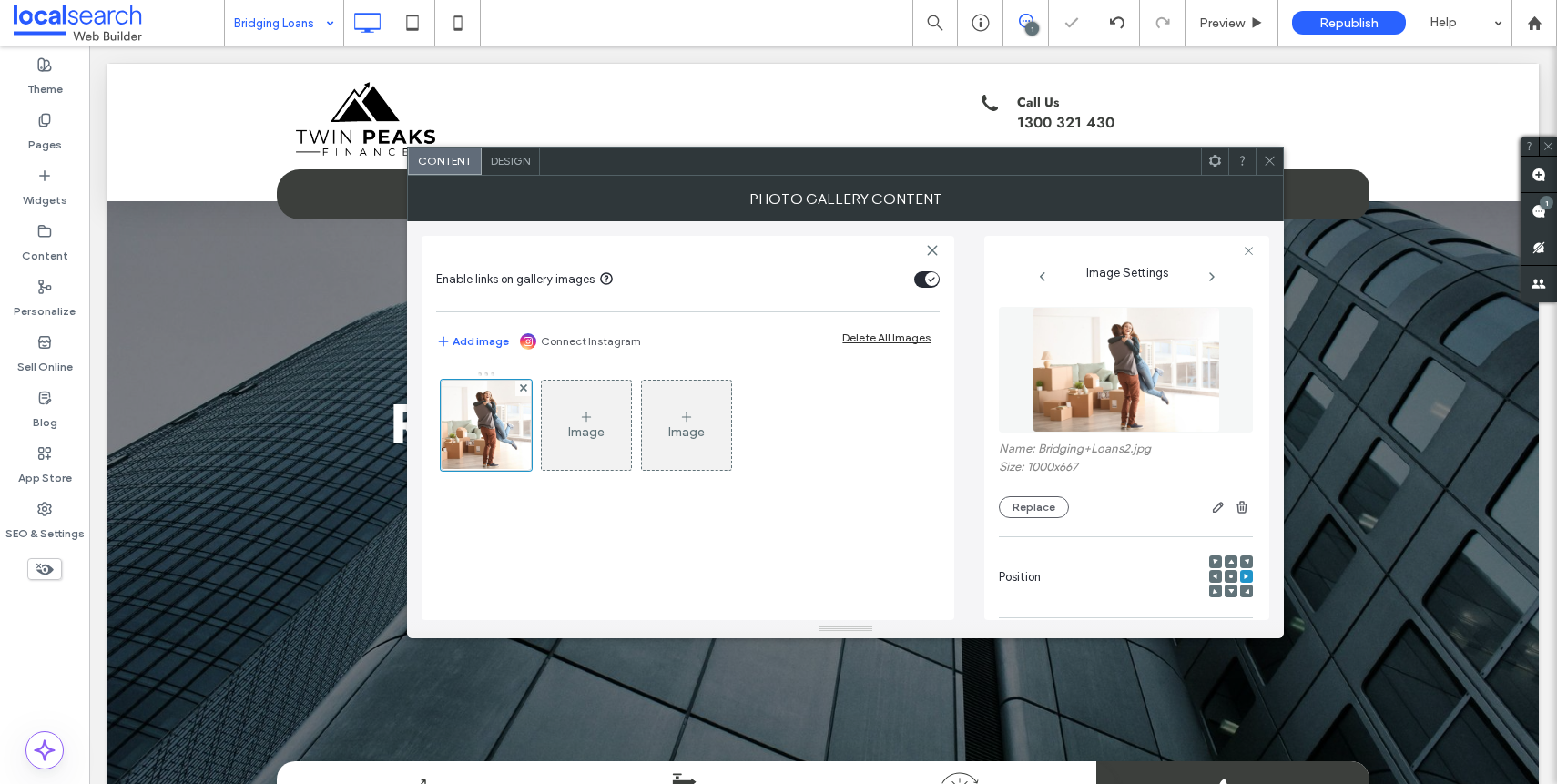
click at [1265, 173] on span at bounding box center [1270, 162] width 14 height 28
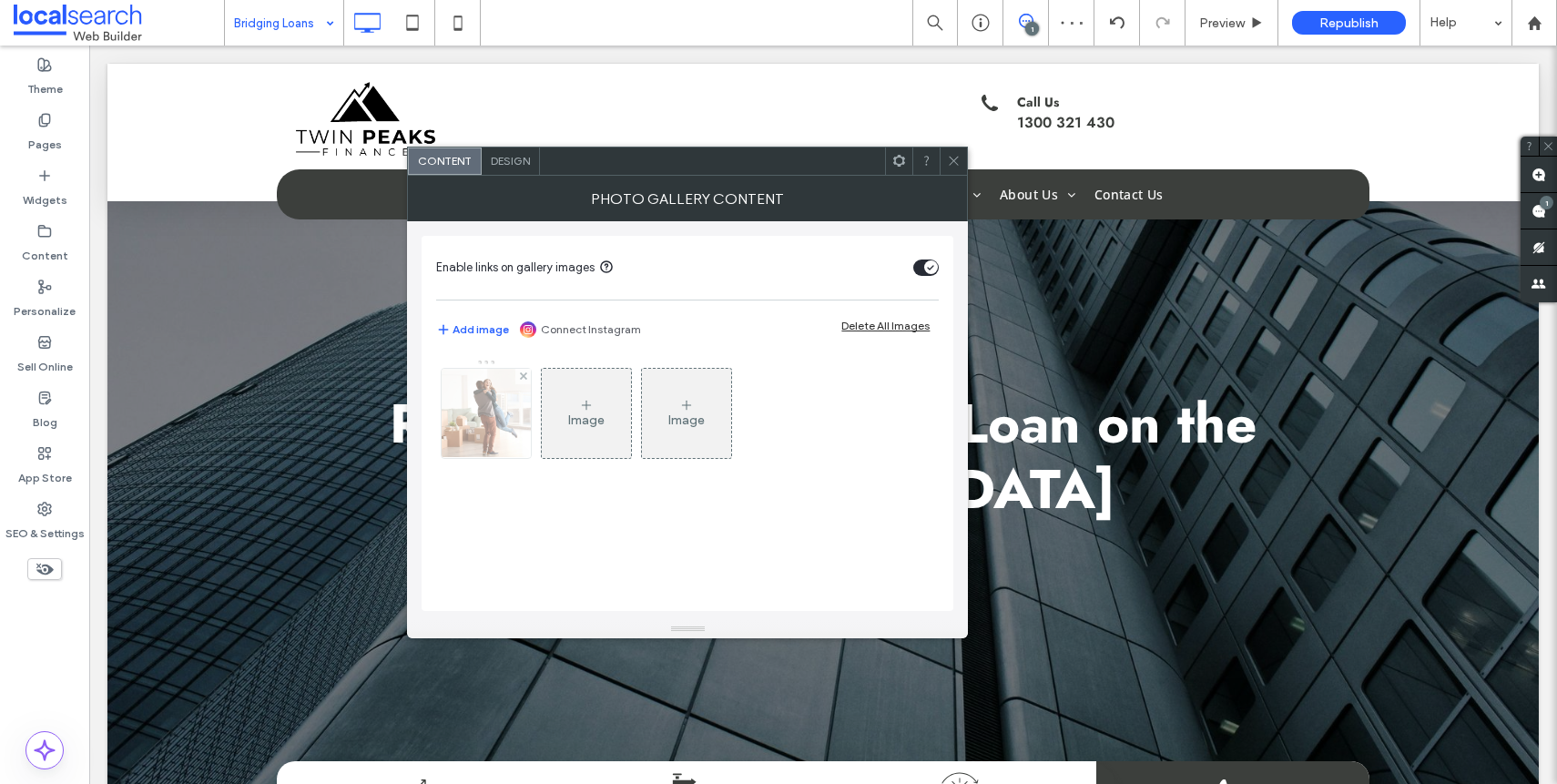
click at [478, 367] on div at bounding box center [486, 409] width 91 height 100
drag, startPoint x: 477, startPoint y: 396, endPoint x: 529, endPoint y: 407, distance: 53.2
click at [477, 397] on img at bounding box center [487, 413] width 134 height 89
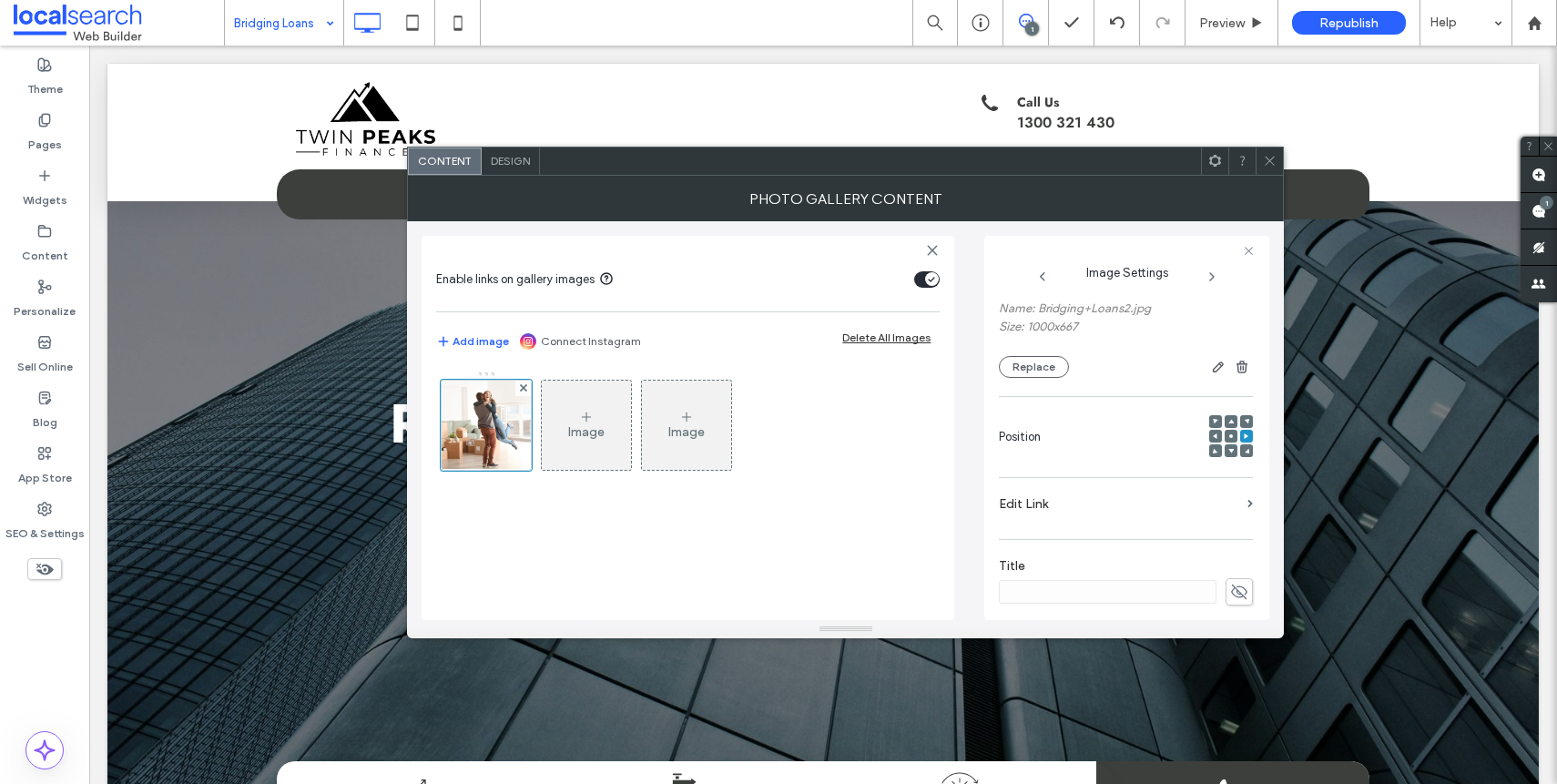
scroll to position [141, 0]
click at [1228, 438] on span at bounding box center [1231, 435] width 6 height 13
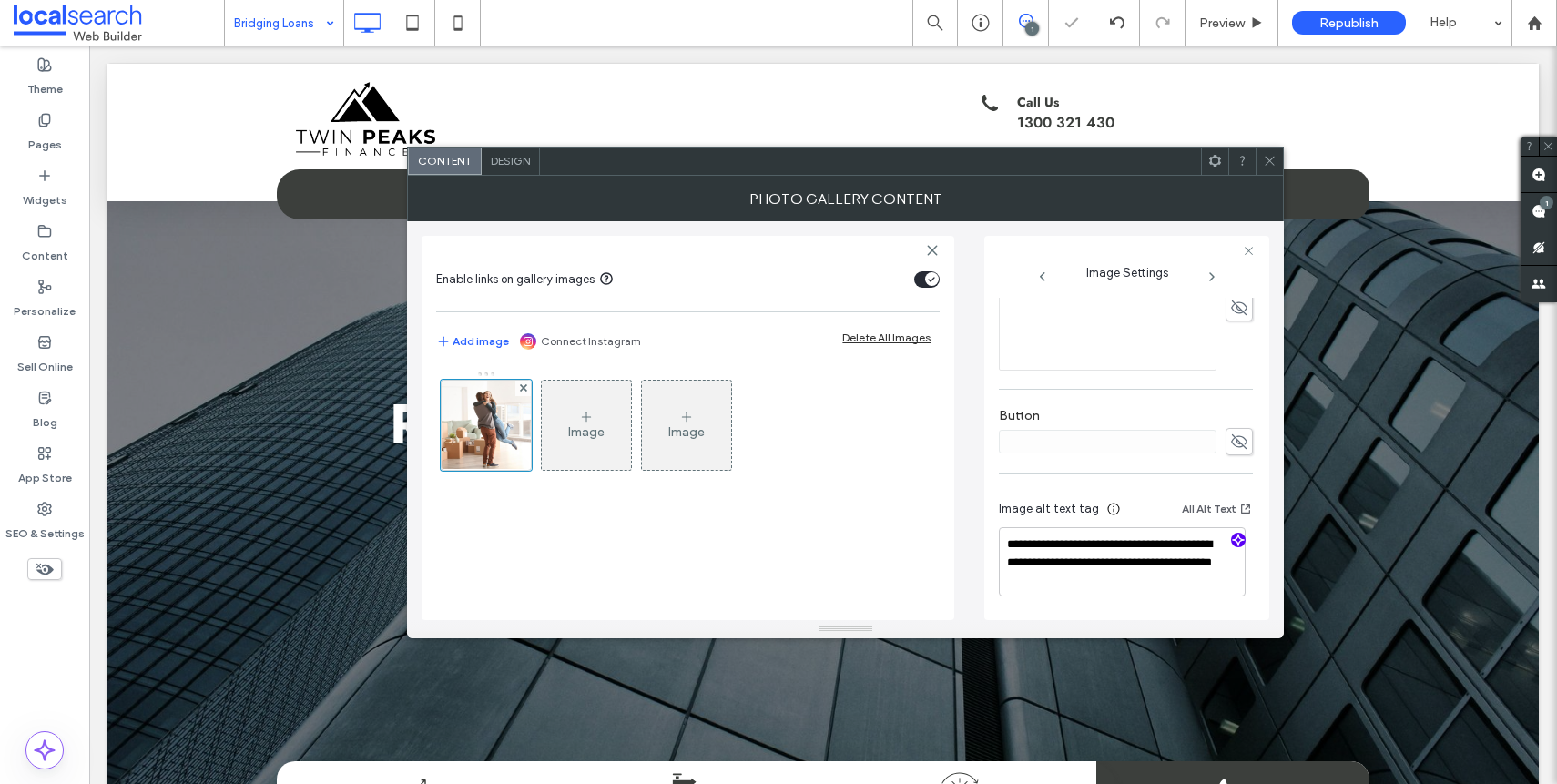
click at [1232, 544] on icon "button" at bounding box center [1238, 540] width 13 height 13
click at [1114, 591] on div "**********" at bounding box center [1126, 551] width 254 height 135
click at [1113, 591] on textarea "**********" at bounding box center [1122, 561] width 247 height 69
paste textarea "**********"
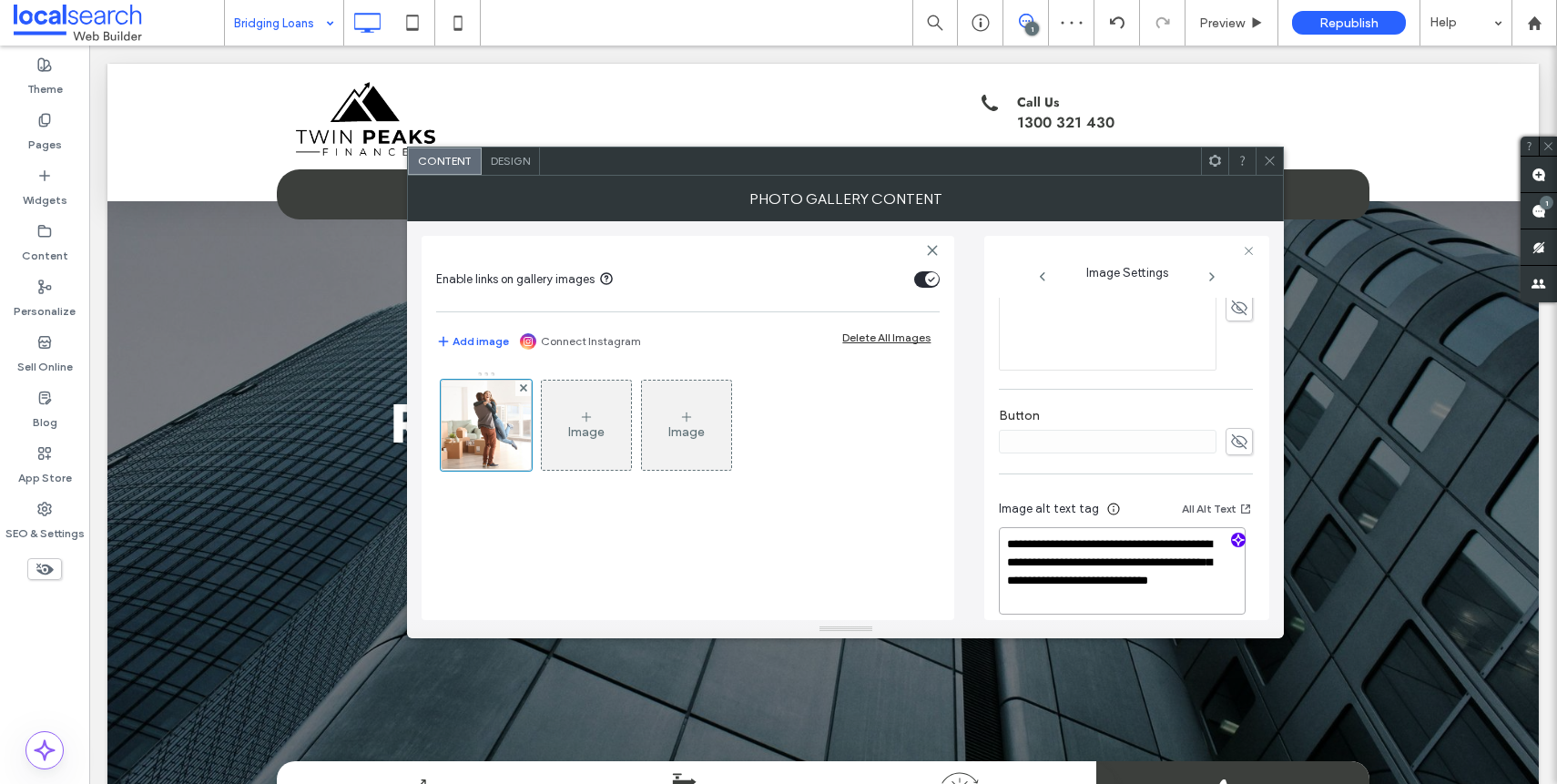
type textarea "**********"
click at [1172, 400] on div "Button" at bounding box center [1126, 431] width 254 height 65
click at [1268, 156] on icon at bounding box center [1270, 161] width 14 height 14
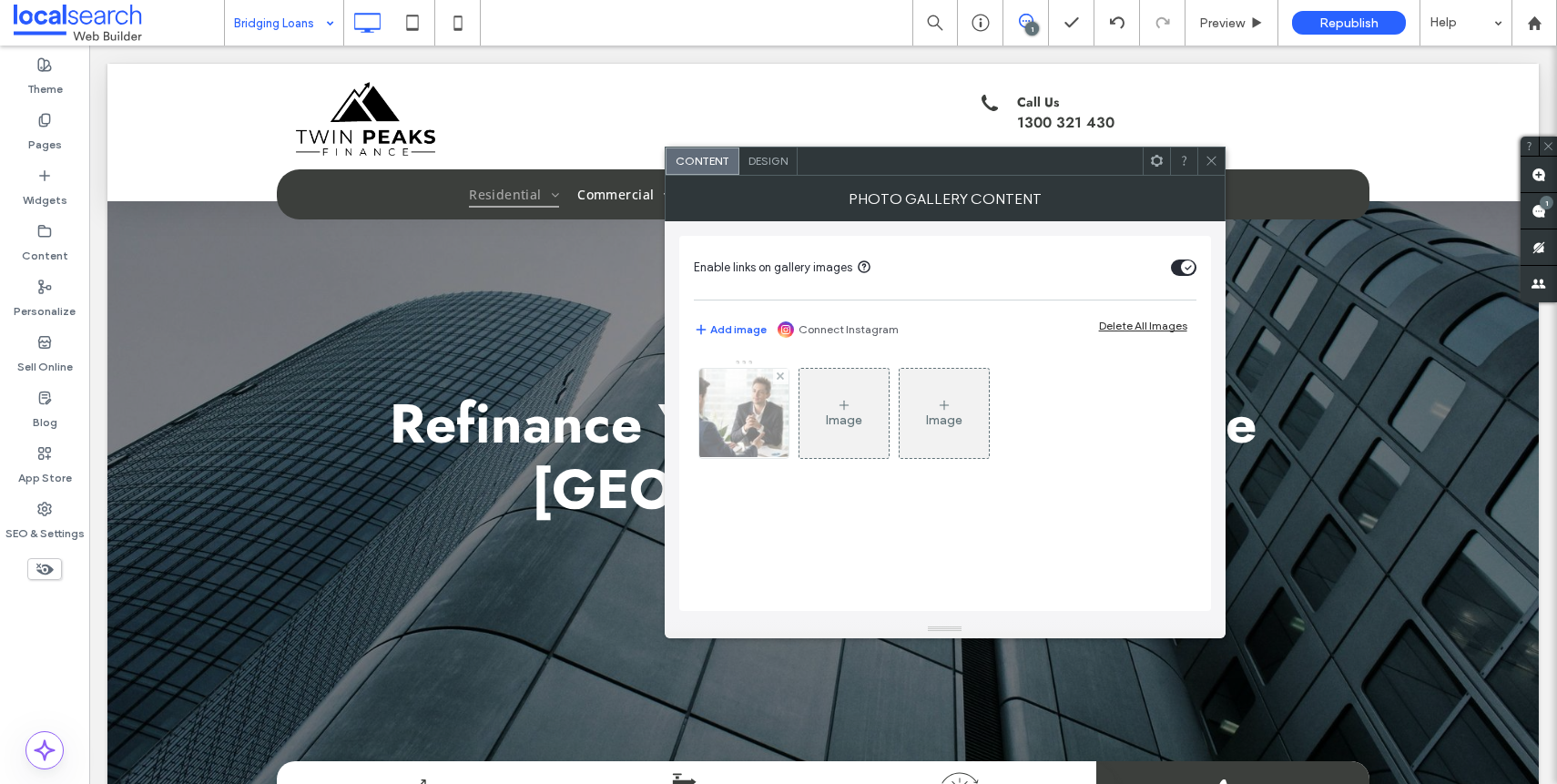
click at [756, 432] on div at bounding box center [744, 413] width 89 height 89
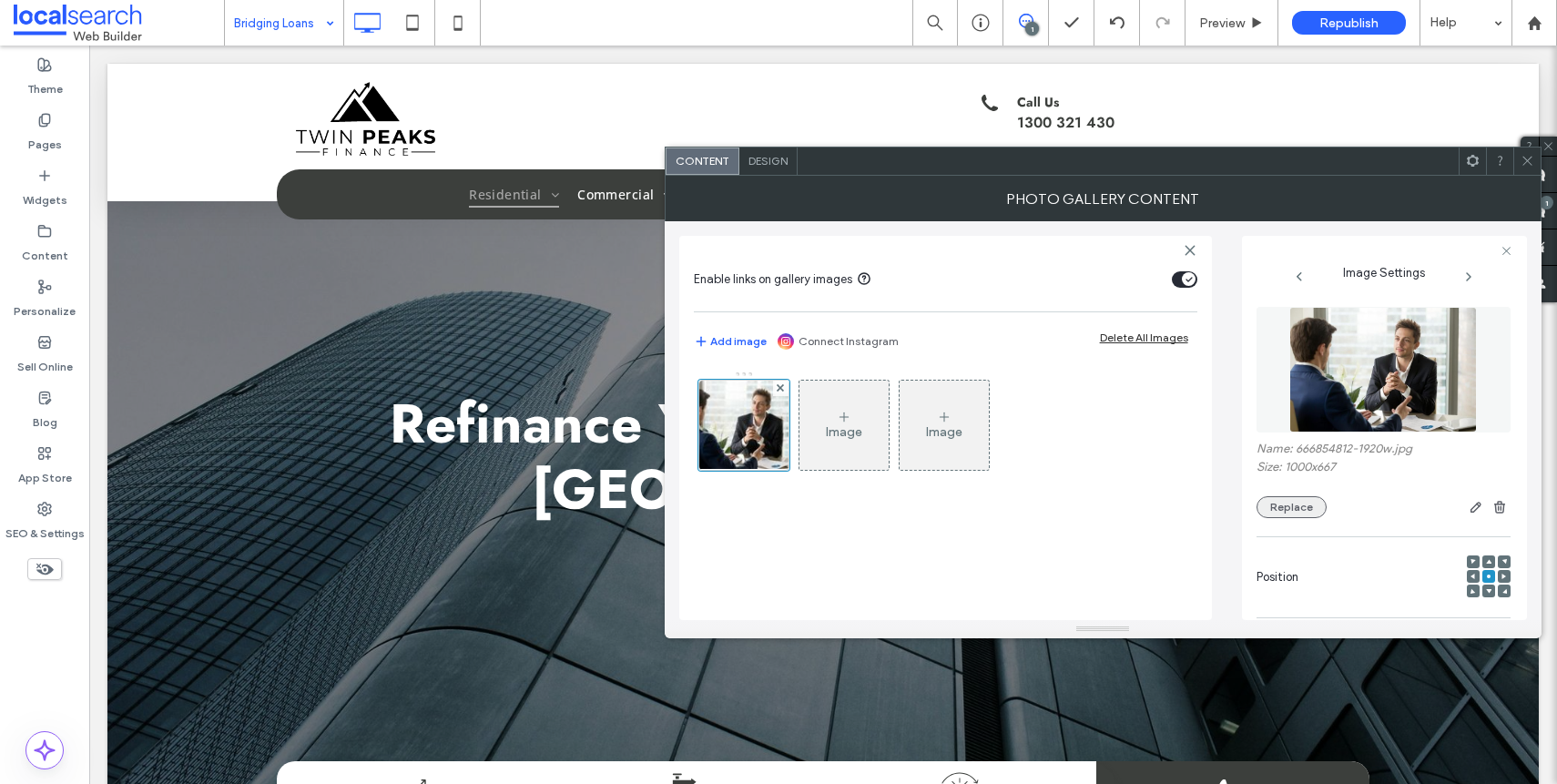
click at [1305, 504] on button "Replace" at bounding box center [1292, 507] width 70 height 22
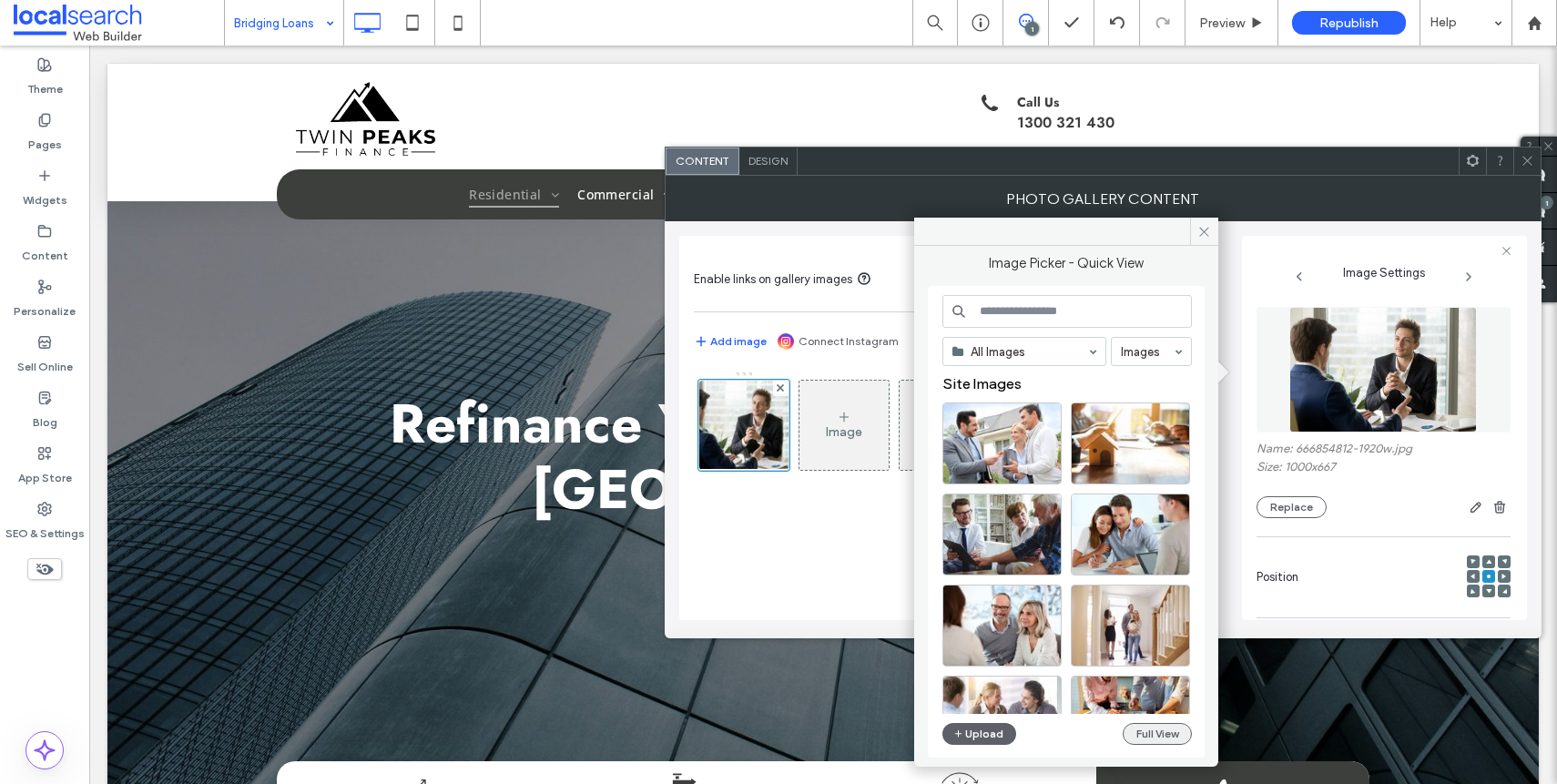
click at [1161, 733] on button "Full View" at bounding box center [1157, 734] width 69 height 22
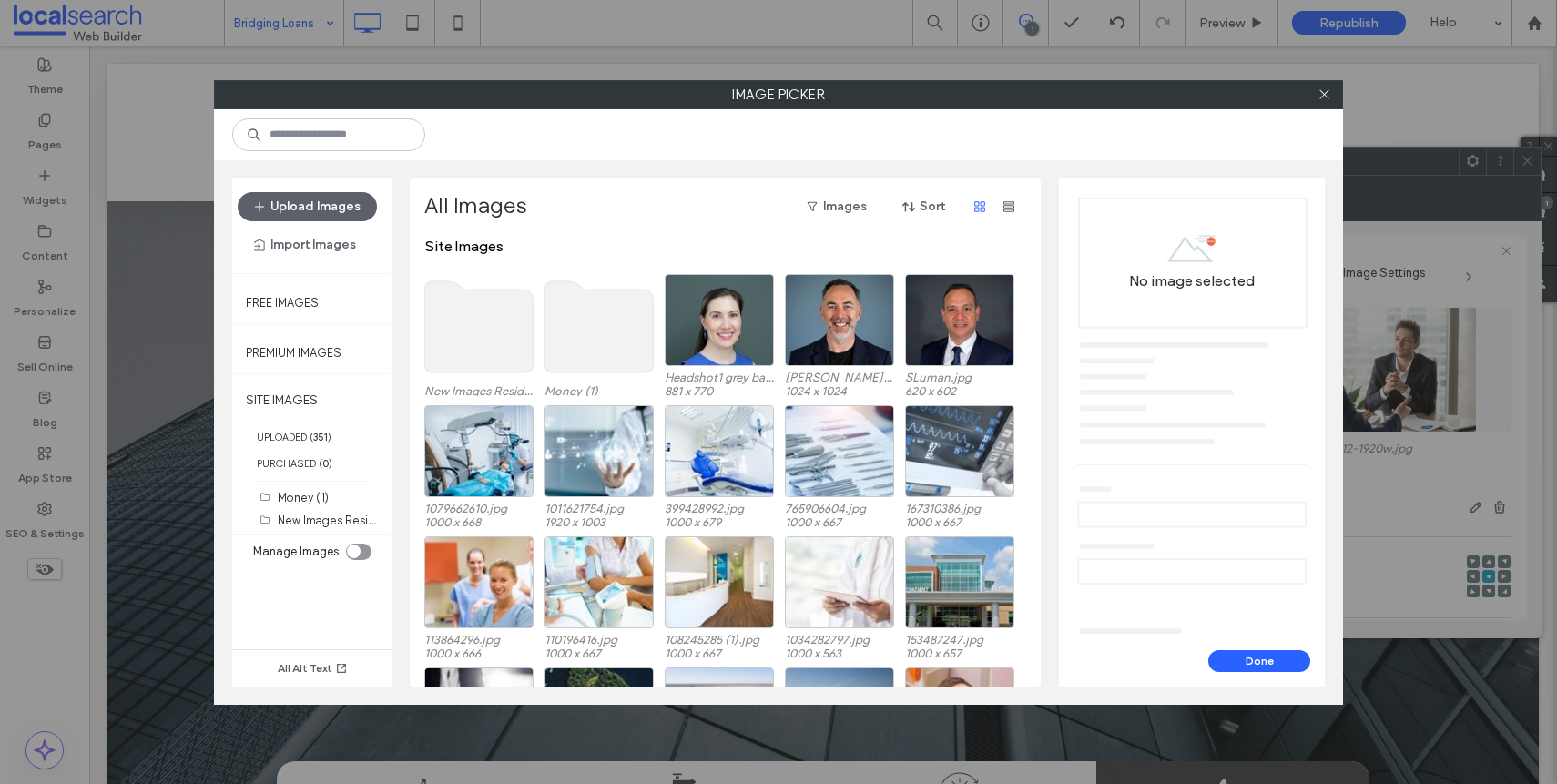
click at [501, 371] on use at bounding box center [479, 326] width 108 height 91
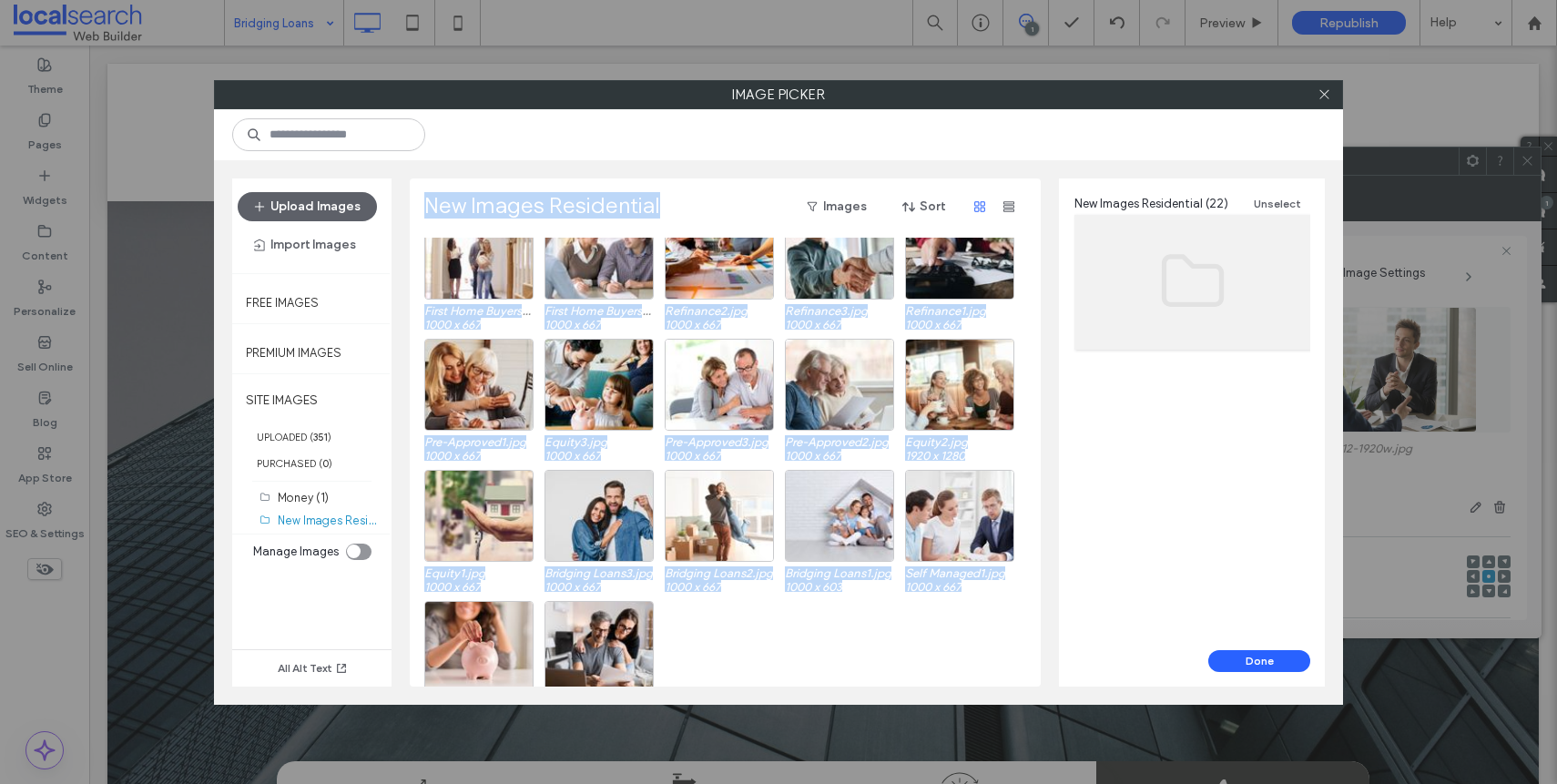
scroll to position [165, 0]
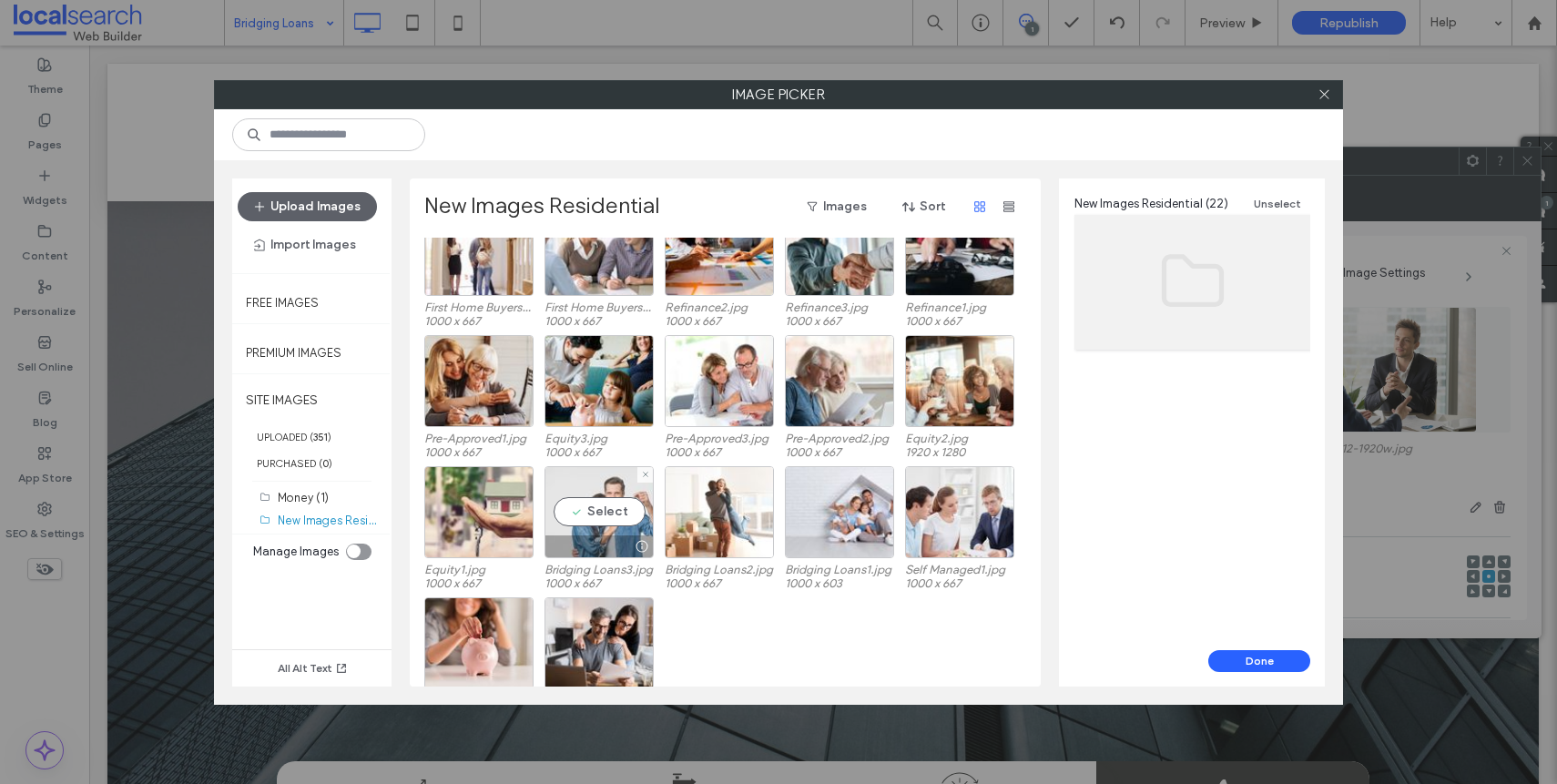
click at [582, 538] on div at bounding box center [599, 546] width 107 height 22
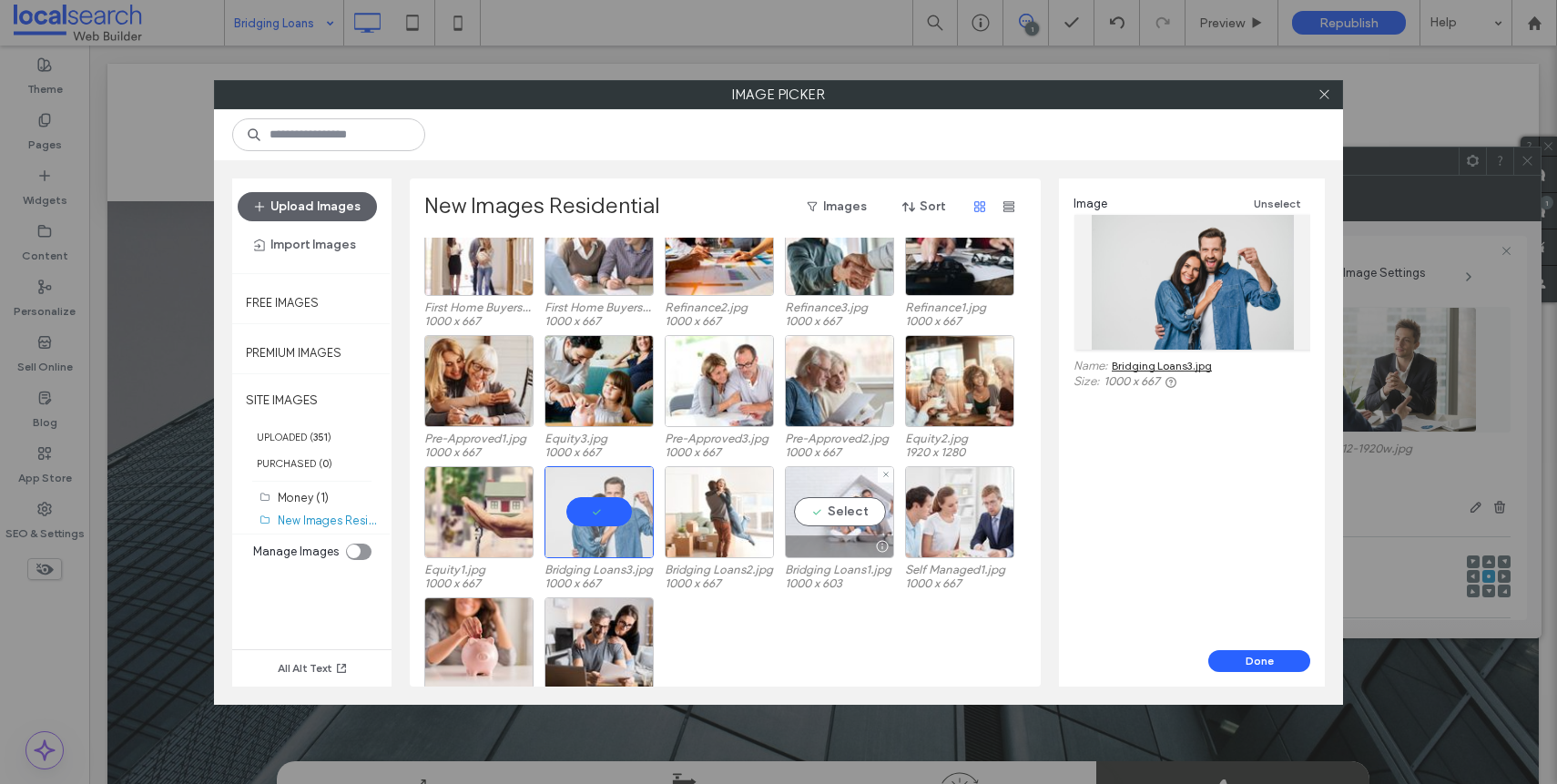
click at [823, 551] on div at bounding box center [839, 546] width 107 height 22
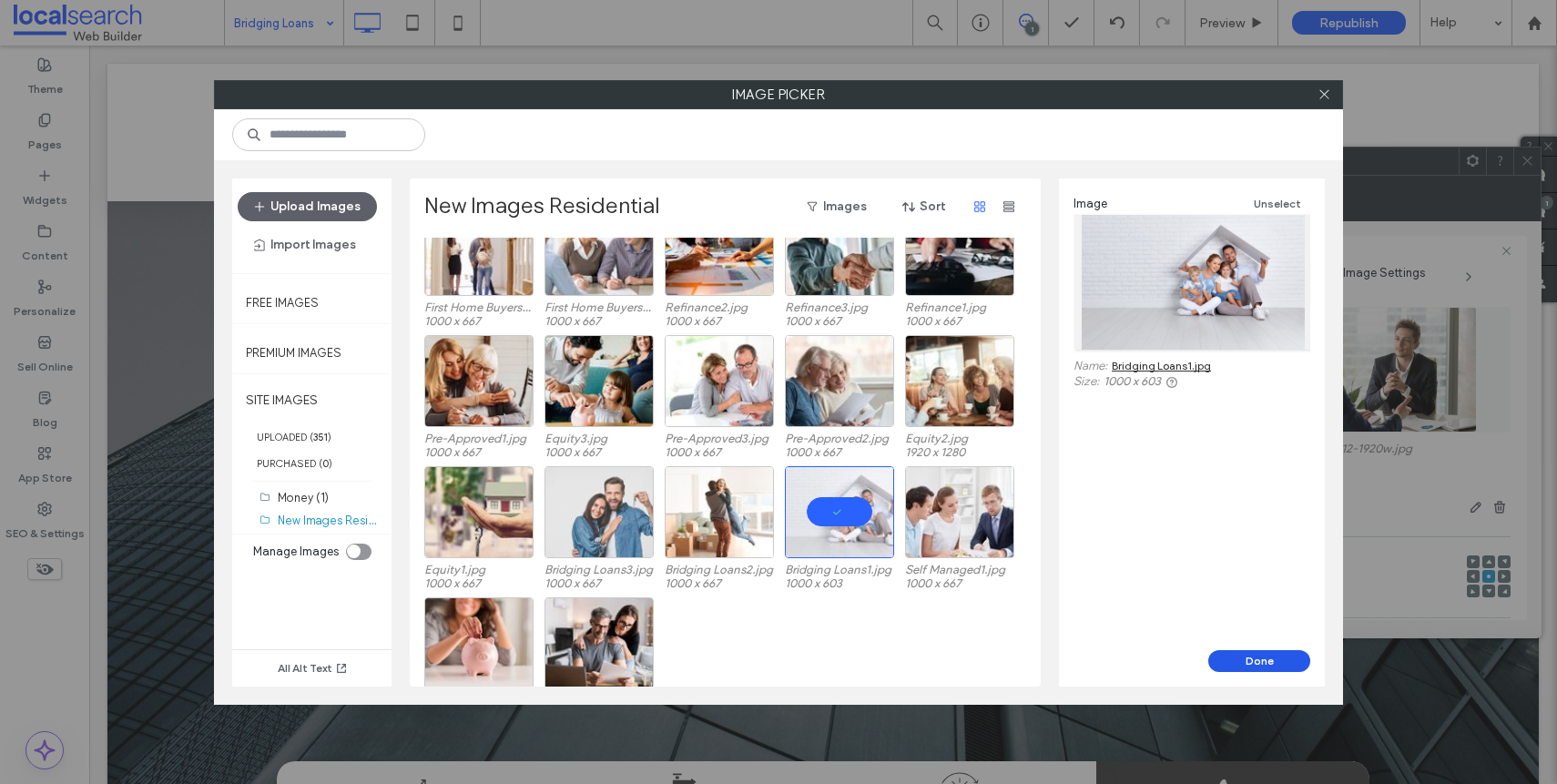
click at [1238, 660] on button "Done" at bounding box center [1259, 661] width 102 height 22
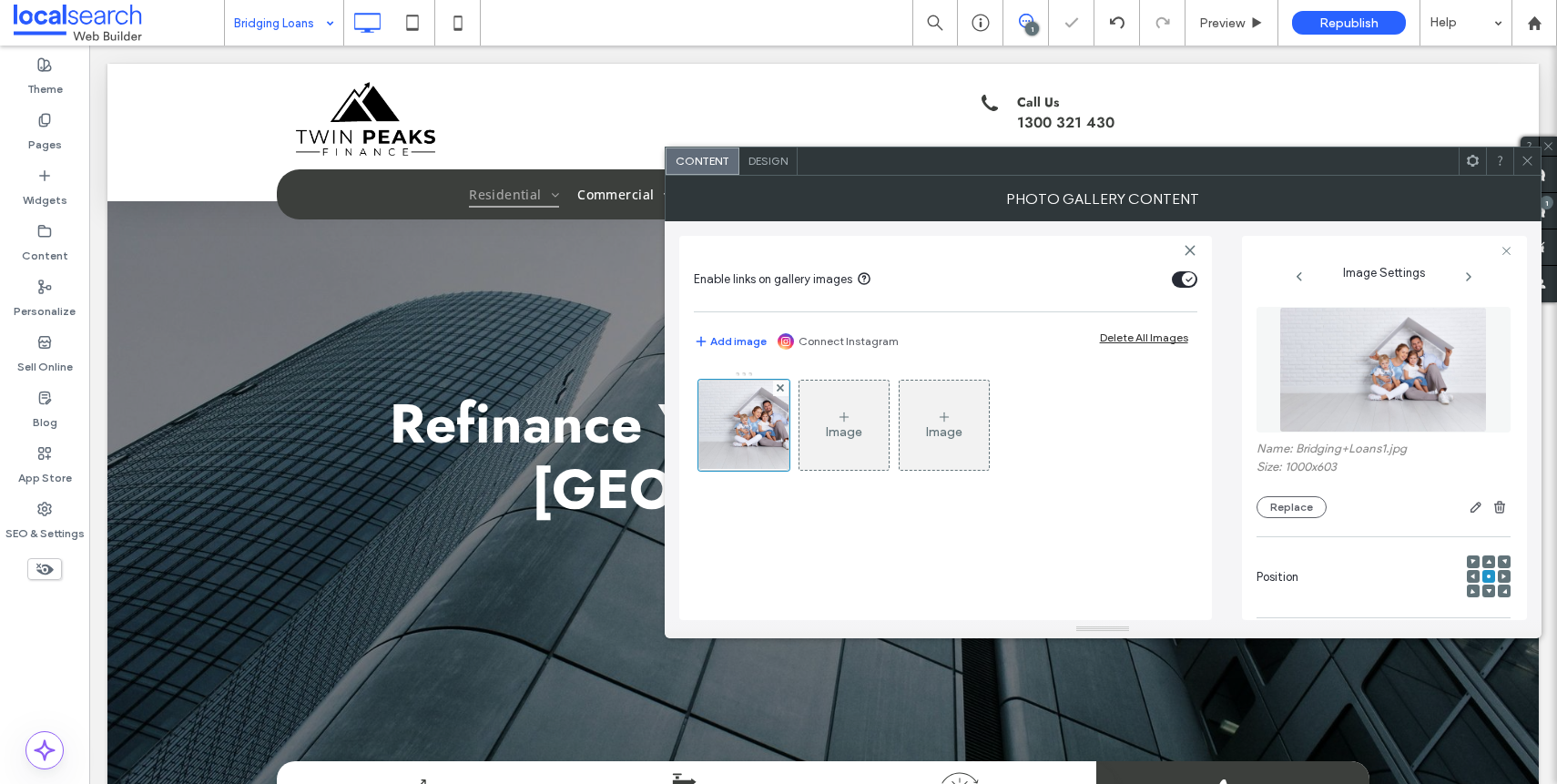
click at [1471, 578] on div at bounding box center [1473, 577] width 13 height 13
click at [1470, 578] on div at bounding box center [1473, 577] width 13 height 13
click at [1471, 578] on span at bounding box center [1473, 577] width 6 height 13
click at [1485, 576] on div at bounding box center [1489, 577] width 13 height 13
click at [1485, 577] on icon at bounding box center [1488, 577] width 6 height 6
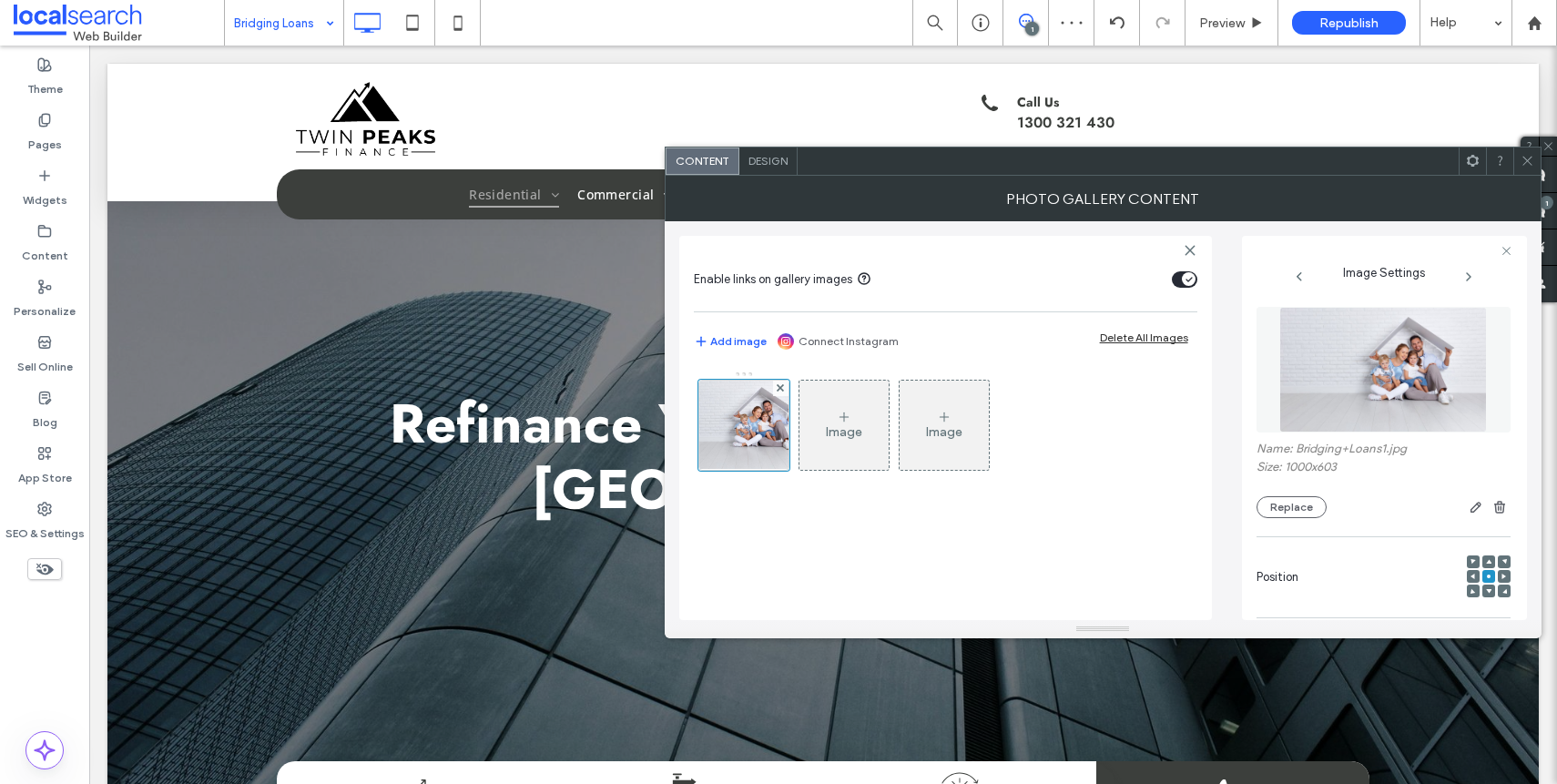
click at [1499, 576] on div at bounding box center [1504, 577] width 13 height 13
click at [1501, 577] on icon at bounding box center [1504, 577] width 6 height 6
click at [1483, 577] on div at bounding box center [1489, 577] width 13 height 13
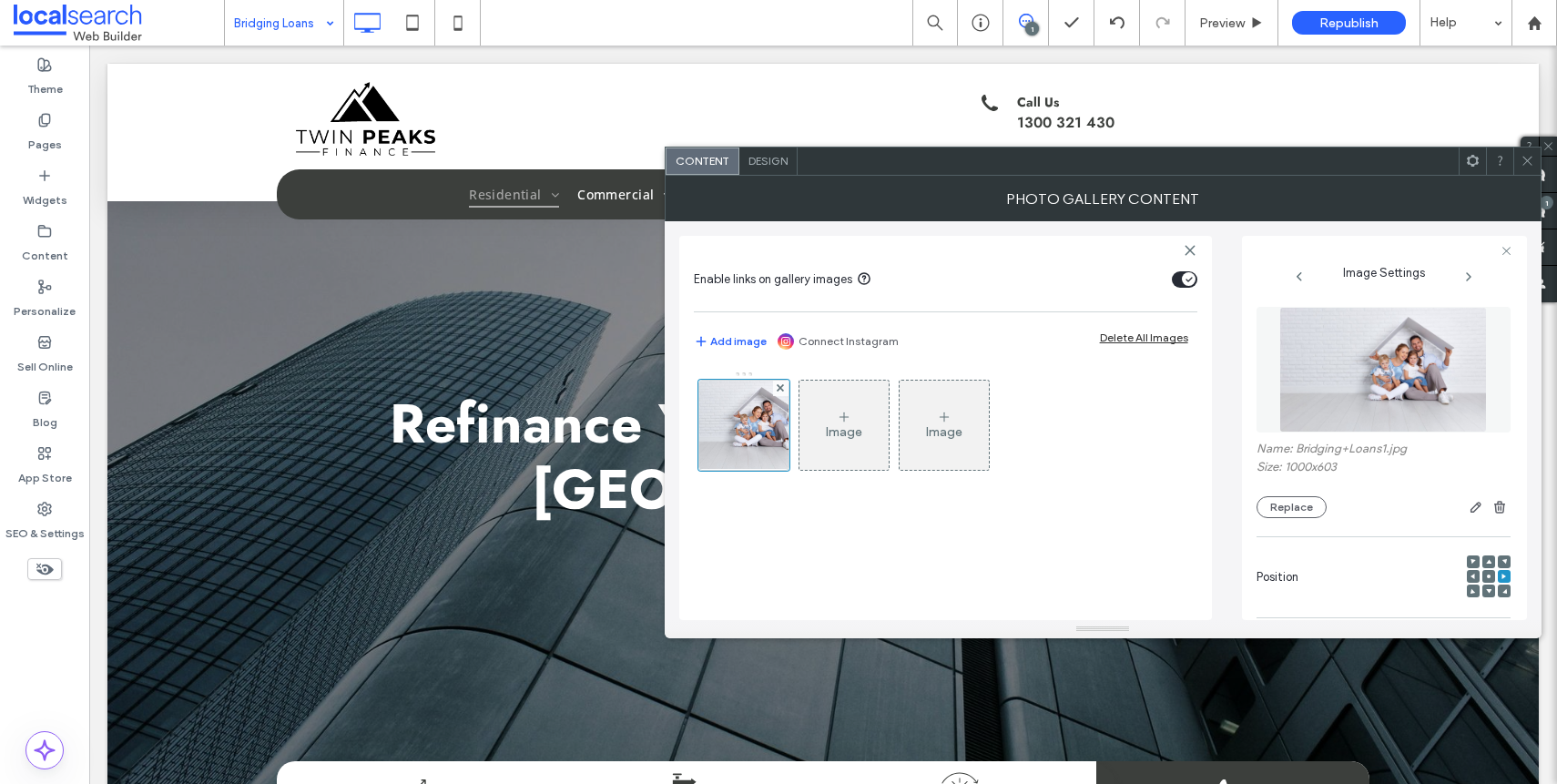
click at [1488, 569] on div at bounding box center [1489, 577] width 44 height 44
click at [1485, 573] on div at bounding box center [1489, 577] width 13 height 13
click at [1485, 581] on div at bounding box center [1489, 577] width 13 height 13
click at [1484, 579] on div at bounding box center [1489, 577] width 13 height 13
click at [1485, 577] on div at bounding box center [1489, 577] width 13 height 13
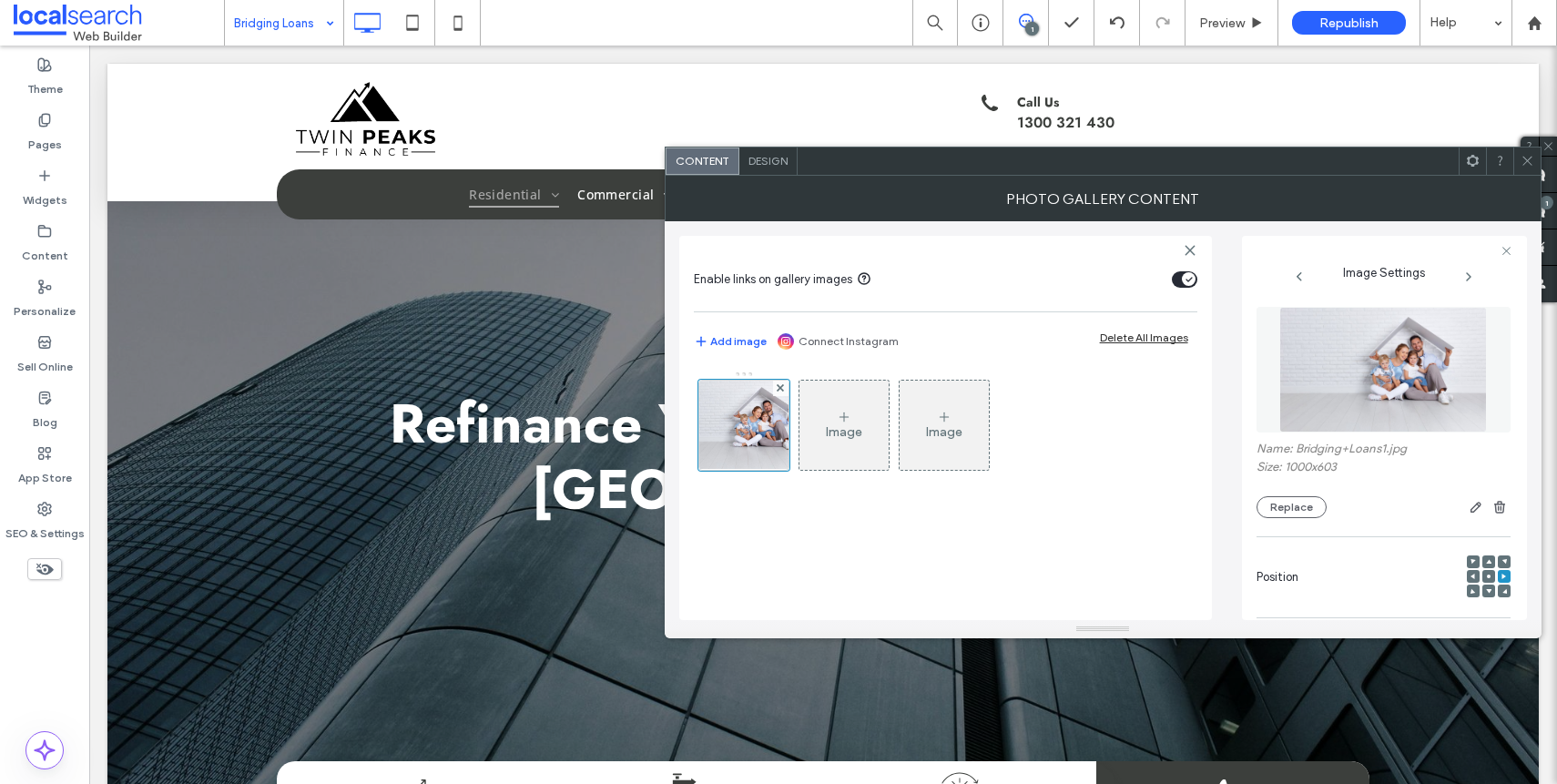
click at [1487, 577] on div at bounding box center [1489, 577] width 44 height 44
click at [1485, 578] on icon at bounding box center [1488, 577] width 6 height 6
click at [1470, 520] on div "Name: Bridging+Loans1.jpg Size: 1000x603 Replace" at bounding box center [1383, 412] width 254 height 230
click at [1471, 513] on icon "button" at bounding box center [1476, 507] width 15 height 15
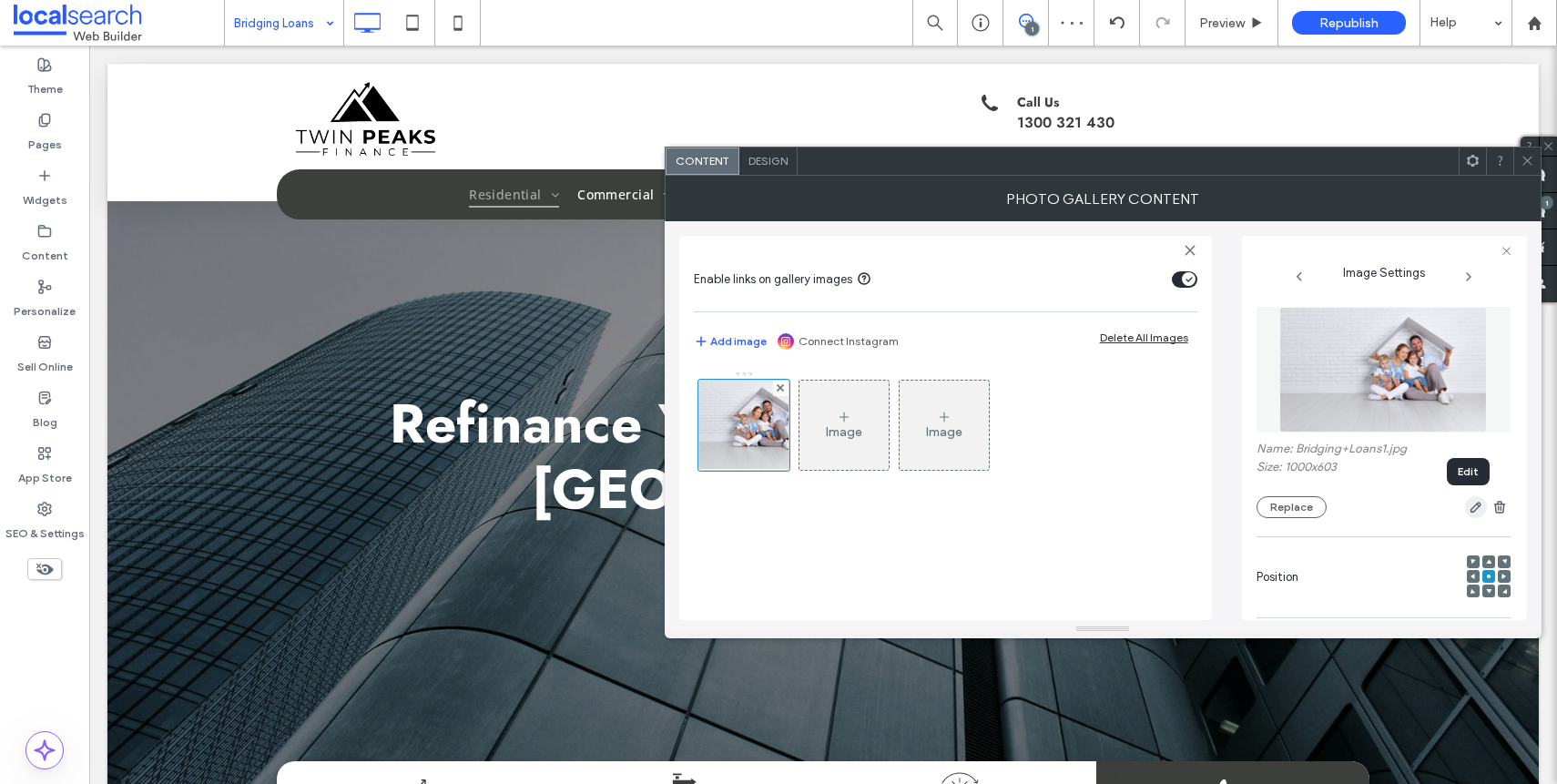
click at [1469, 505] on icon "button" at bounding box center [1476, 507] width 15 height 15
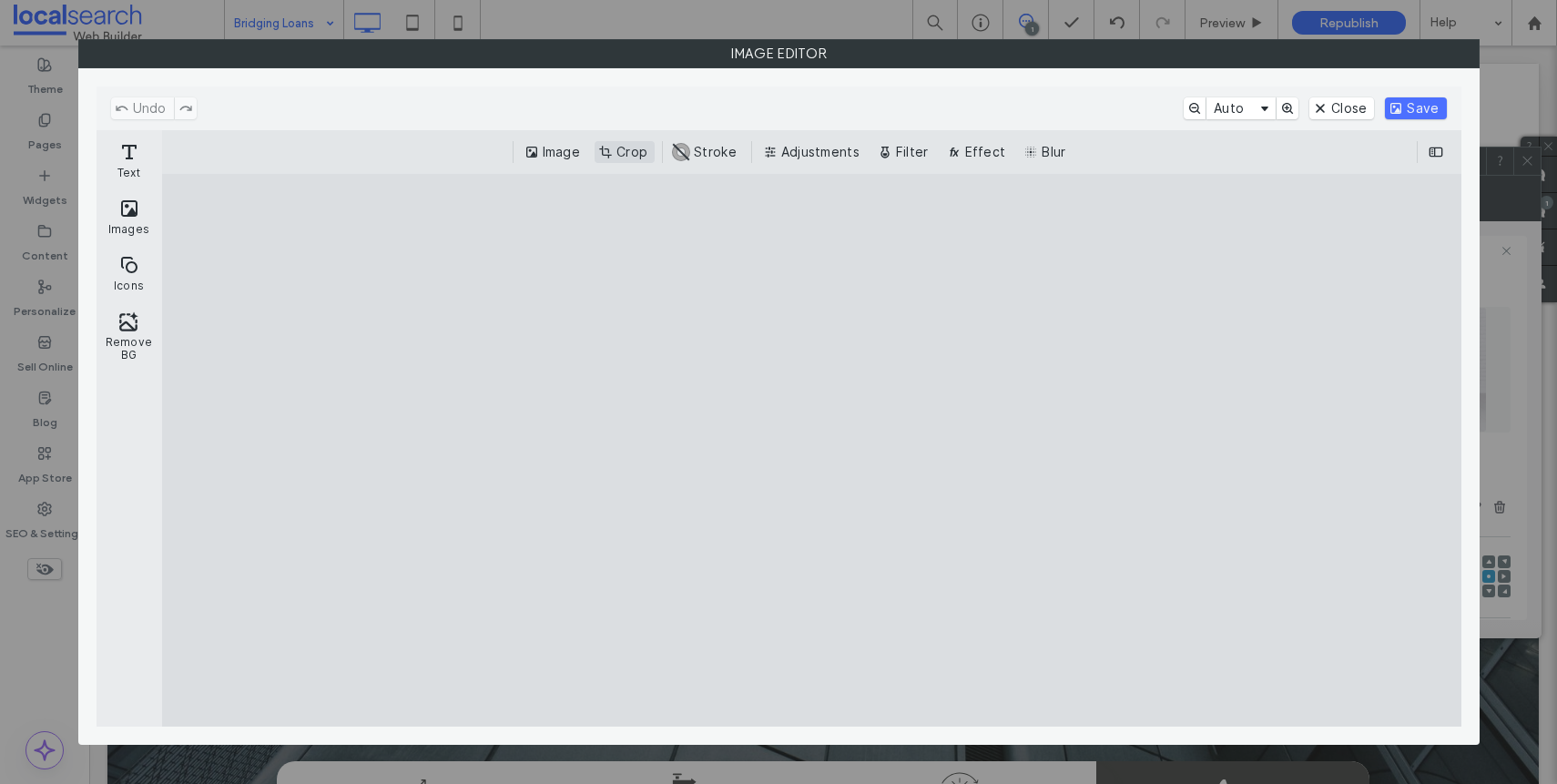
click at [623, 155] on button "Crop" at bounding box center [624, 152] width 60 height 22
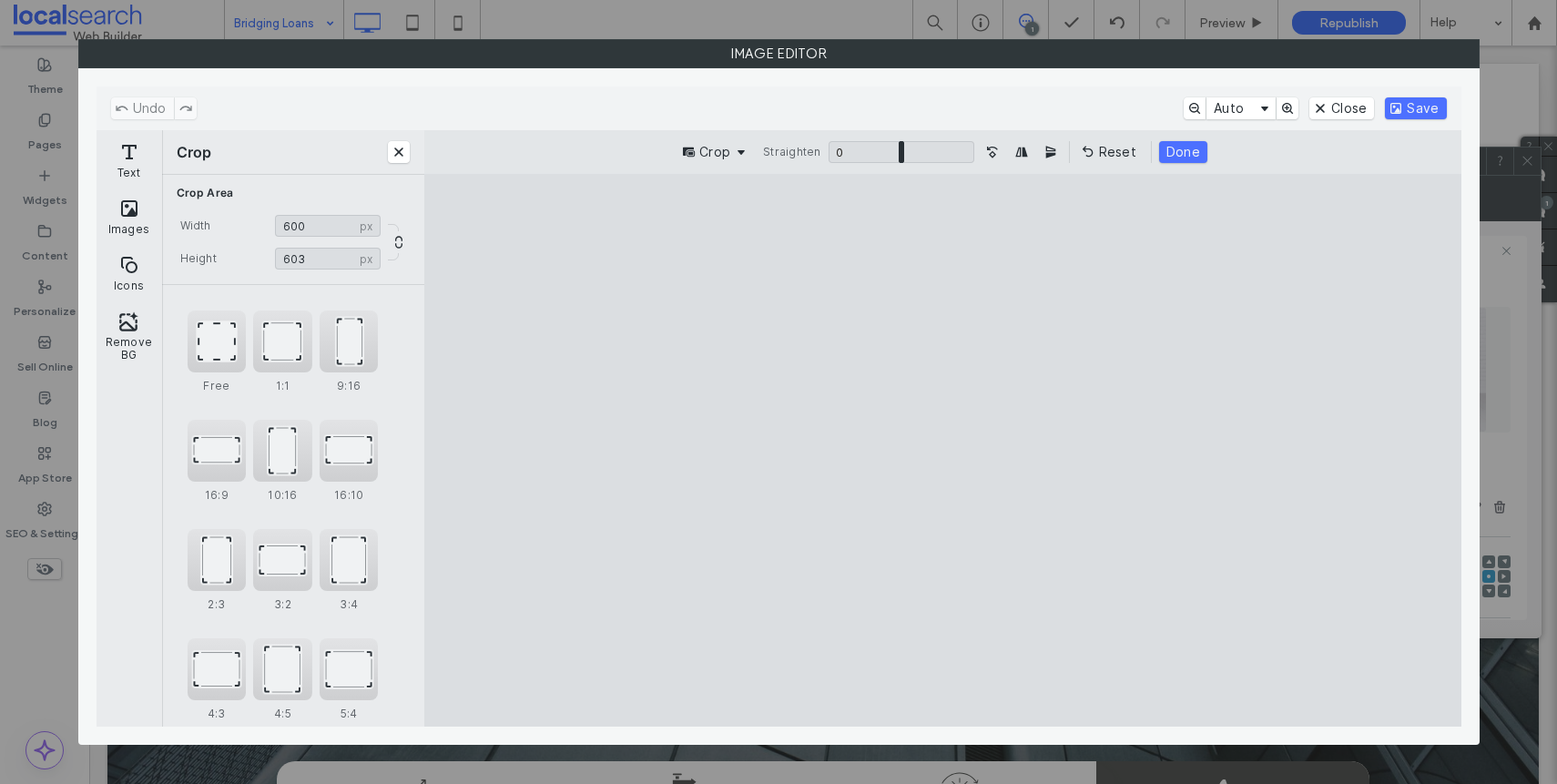
drag, startPoint x: 580, startPoint y: 449, endPoint x: 872, endPoint y: 486, distance: 294.3
click at [942, 450] on cesdk-canvas "Editor canvas" at bounding box center [942, 450] width 0 height 0
drag, startPoint x: 1165, startPoint y: 457, endPoint x: 1173, endPoint y: 476, distance: 20.6
click at [942, 450] on cesdk-canvas "Editor canvas" at bounding box center [942, 450] width 0 height 0
type input "***"
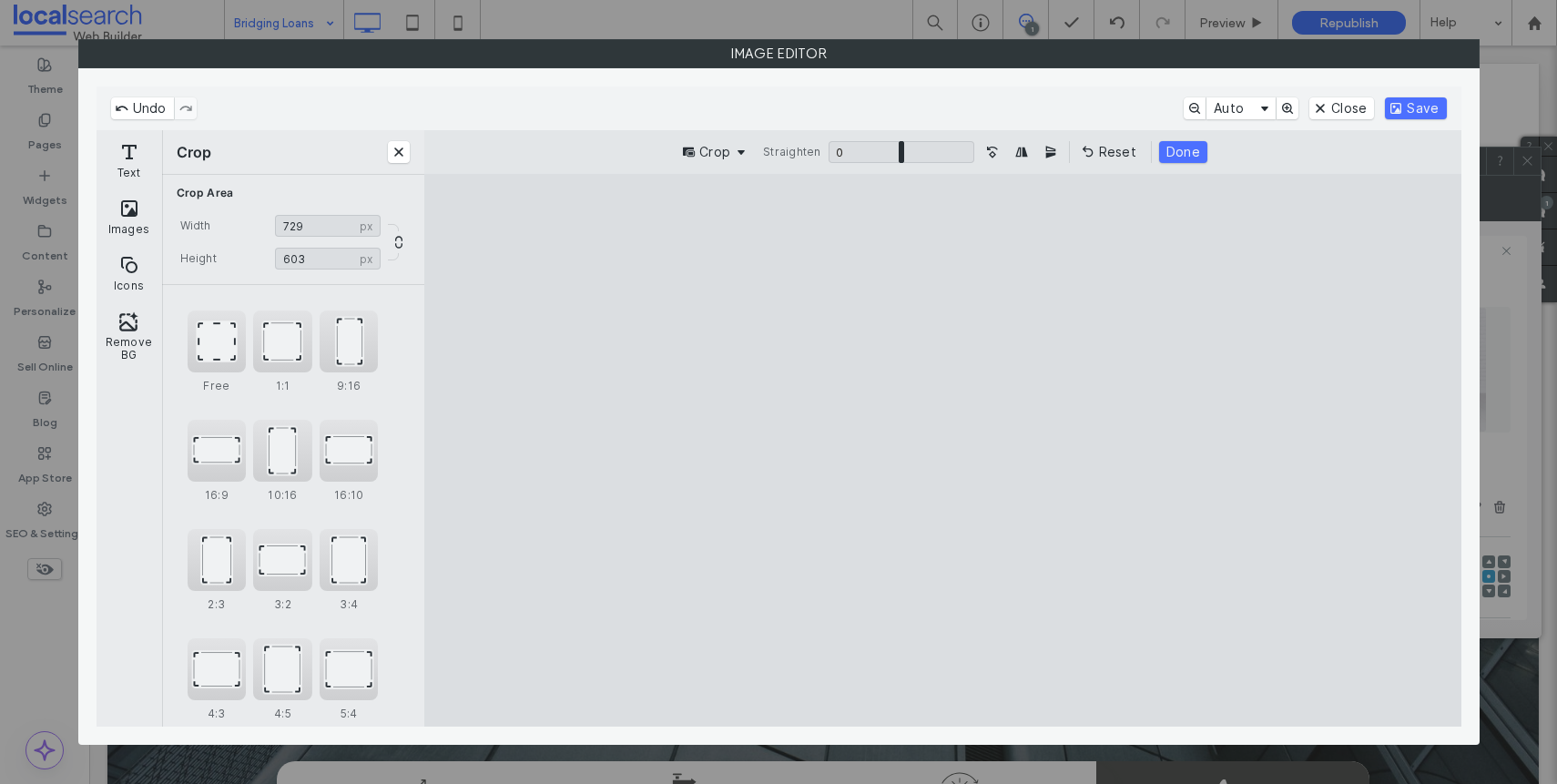
drag, startPoint x: 726, startPoint y: 459, endPoint x: 632, endPoint y: 460, distance: 94.0
click at [942, 450] on cesdk-canvas "Editor canvas" at bounding box center [942, 450] width 0 height 0
click at [1182, 156] on button "Done" at bounding box center [1182, 152] width 49 height 22
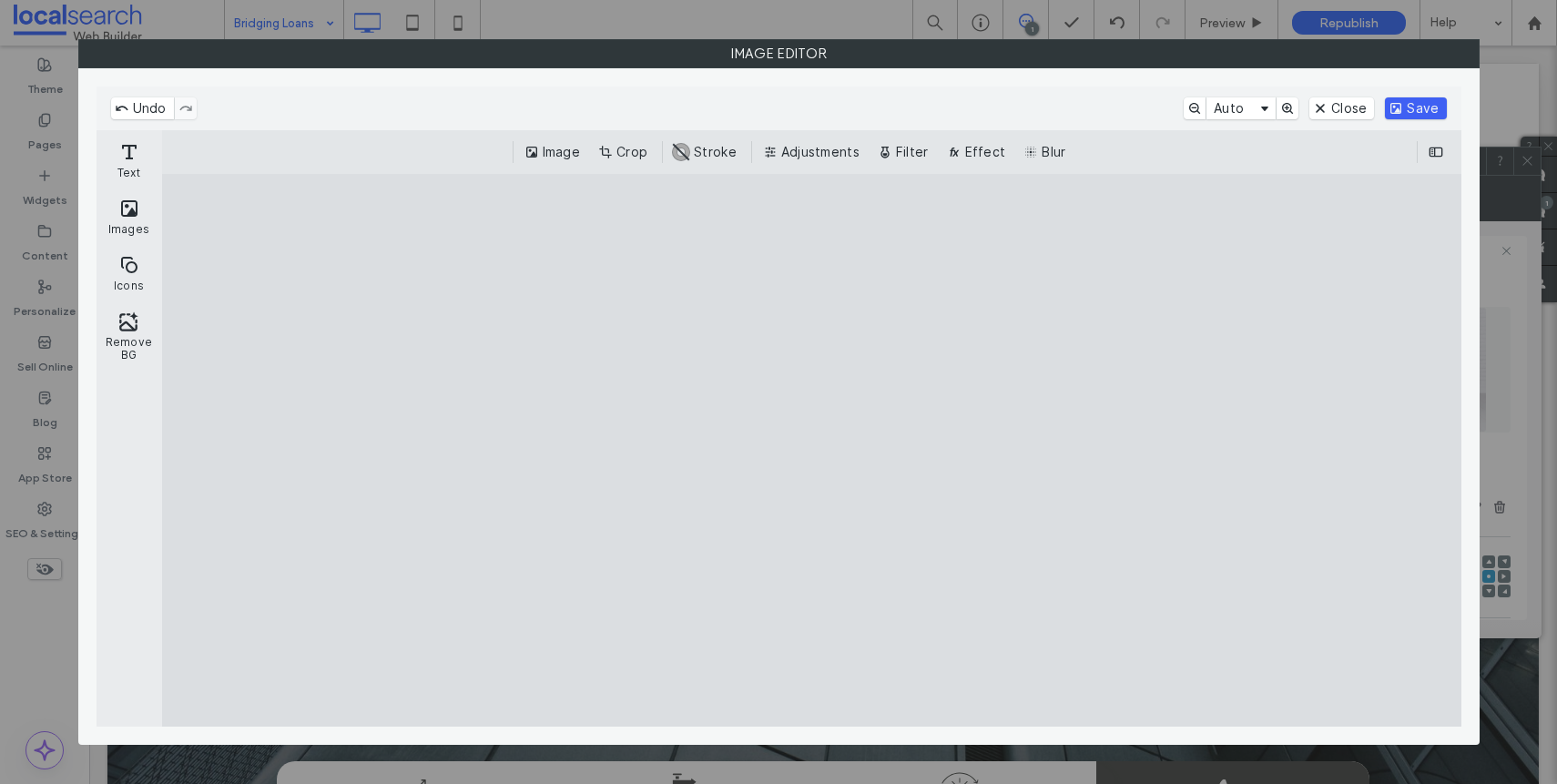
click at [1422, 104] on button "Save" at bounding box center [1415, 108] width 61 height 22
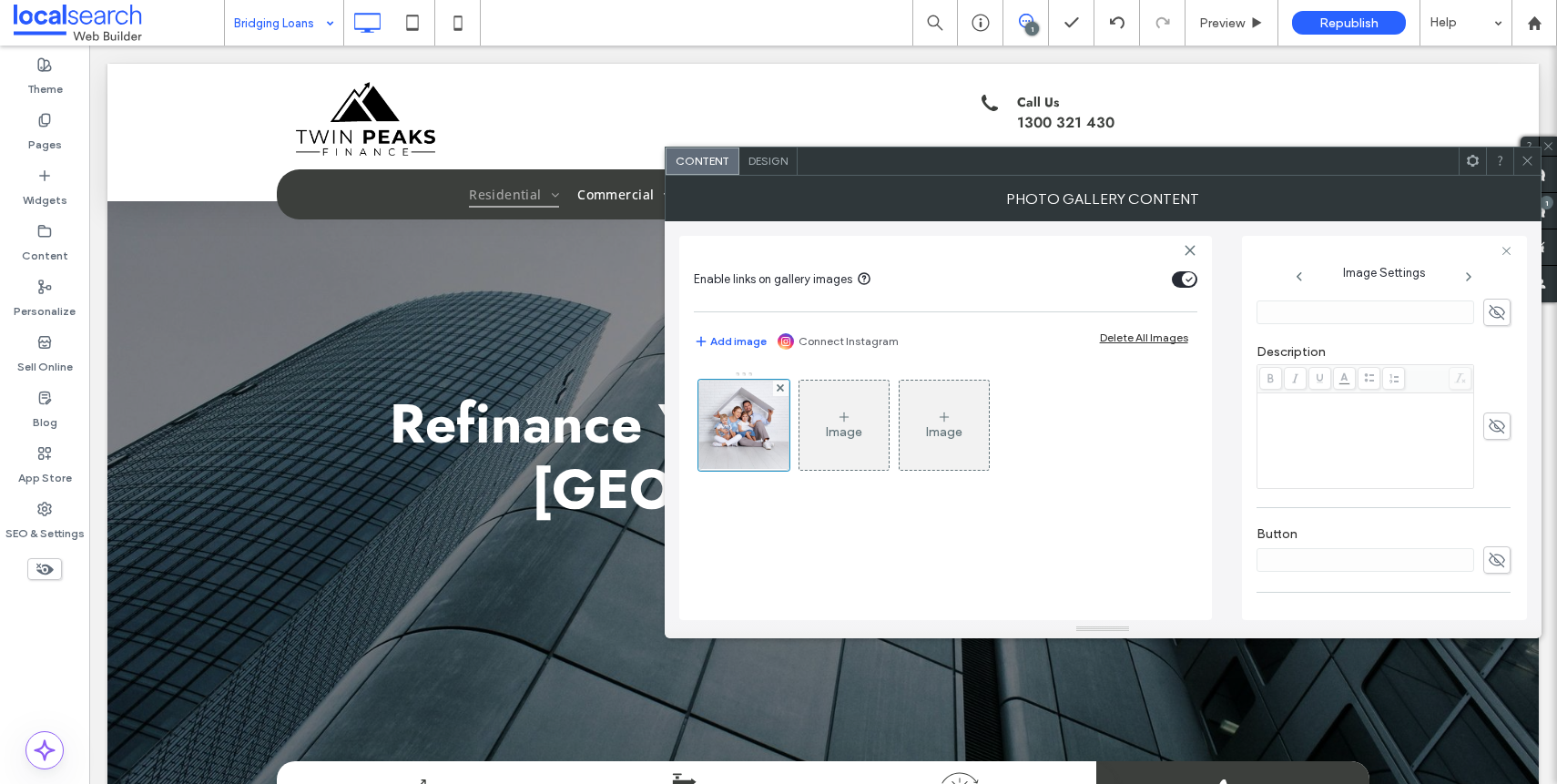
scroll to position [538, 0]
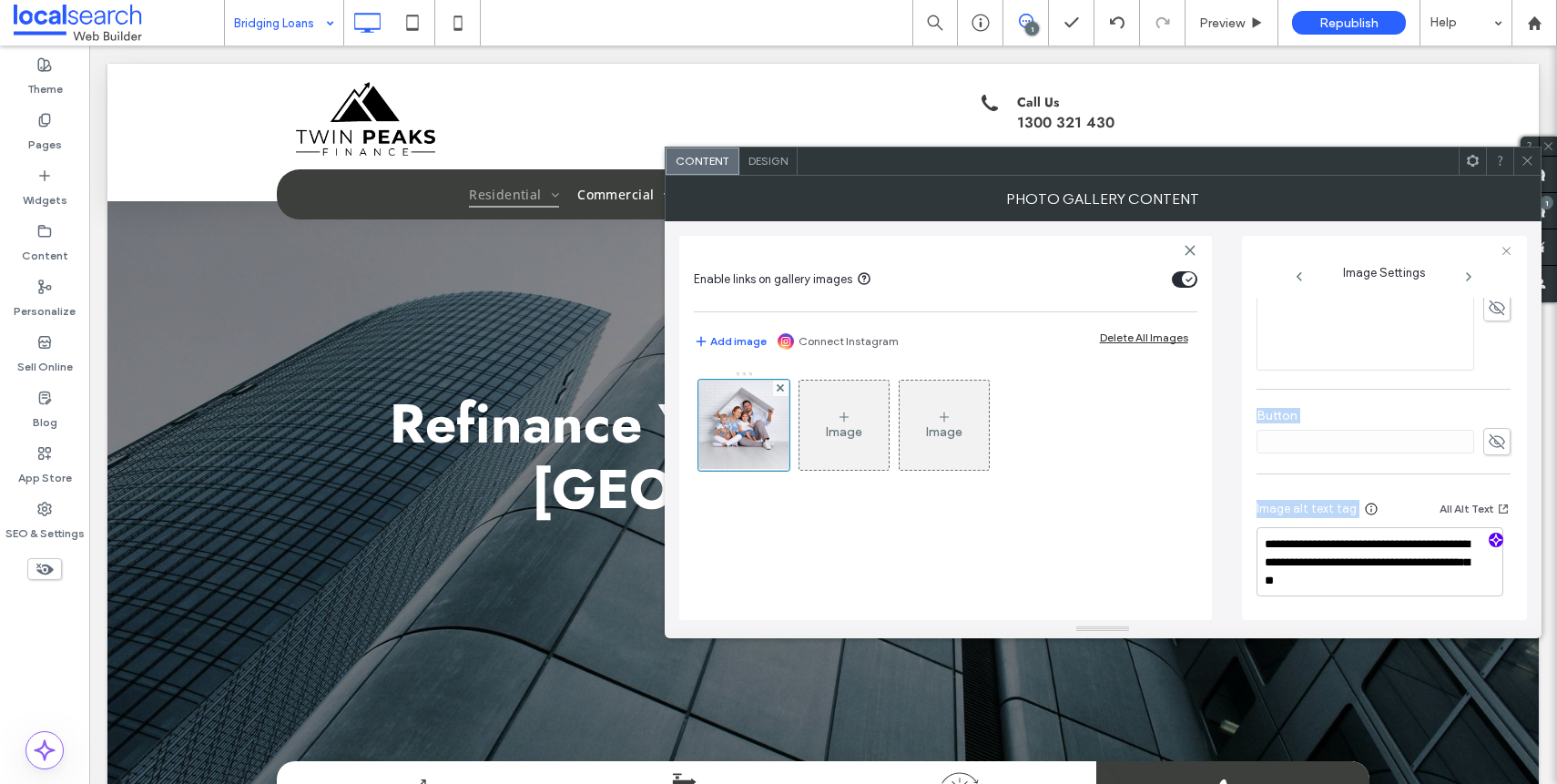
drag, startPoint x: 1485, startPoint y: 445, endPoint x: 1484, endPoint y: 542, distance: 97.0
click at [1468, 494] on div "**********" at bounding box center [1383, 188] width 254 height 858
click at [1489, 536] on icon "button" at bounding box center [1495, 540] width 13 height 13
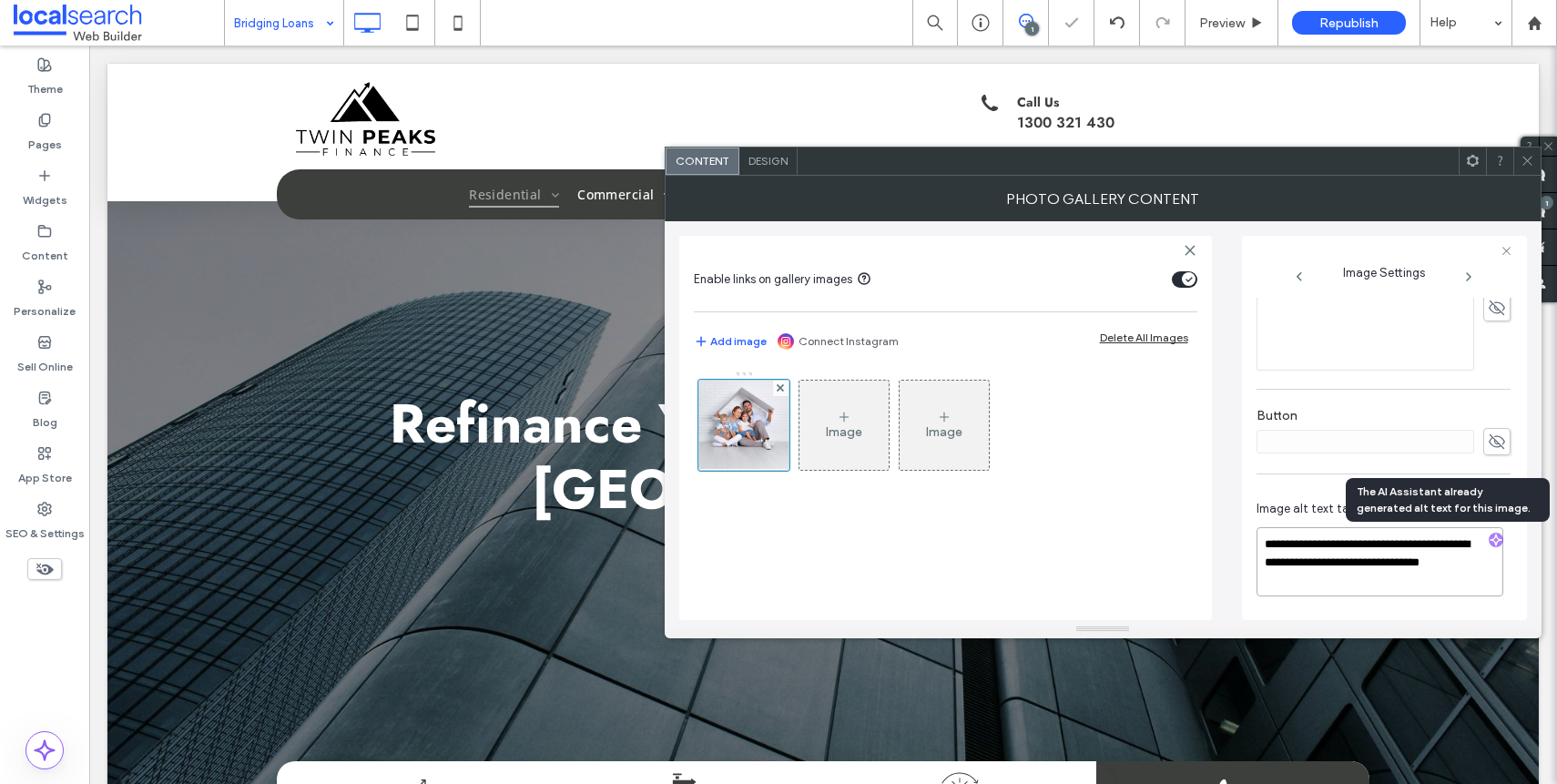
click at [1383, 578] on textarea "**********" at bounding box center [1380, 561] width 247 height 69
paste textarea "**********"
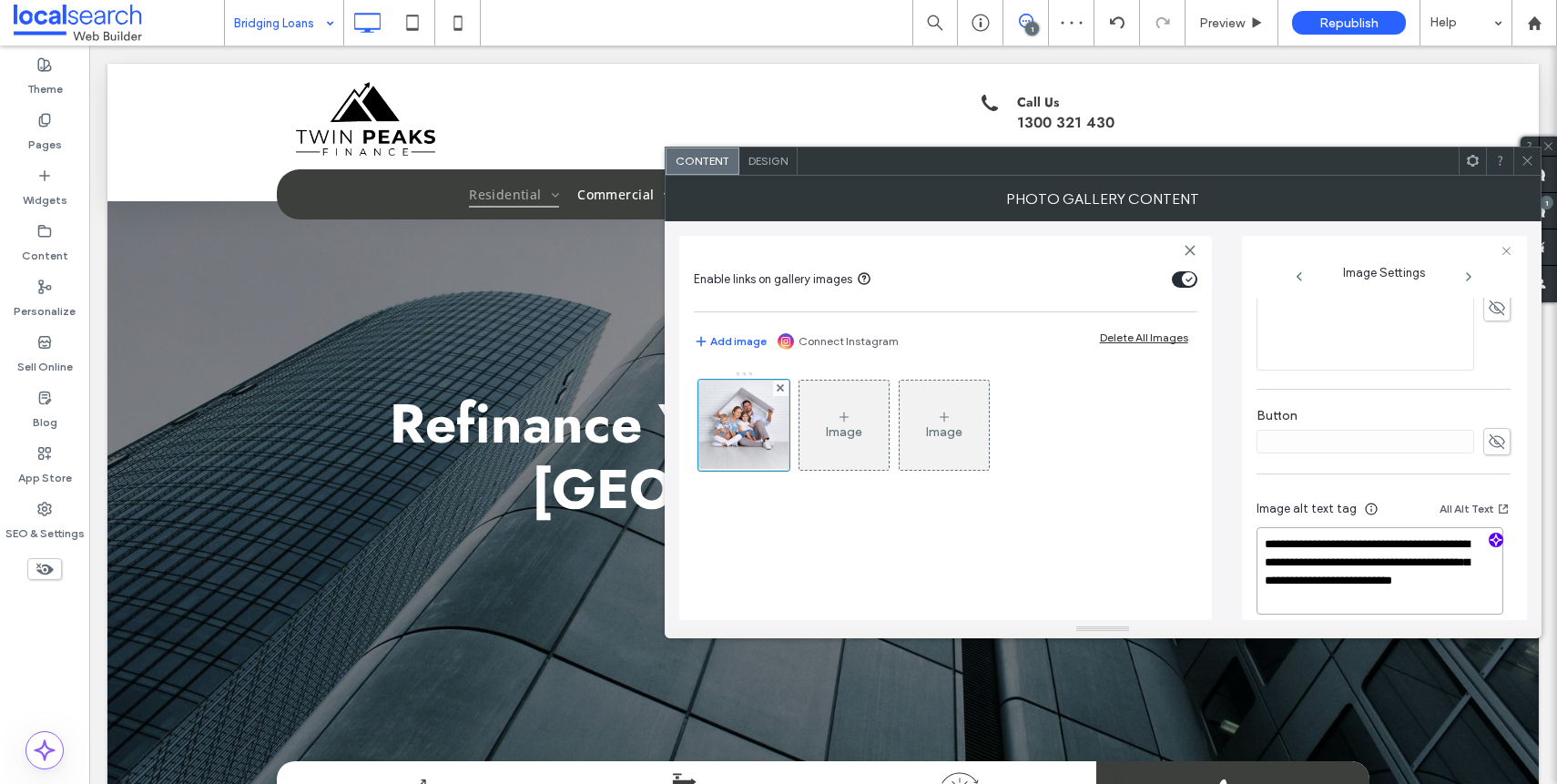
type textarea "**********"
drag, startPoint x: 1385, startPoint y: 404, endPoint x: 1451, endPoint y: 270, distance: 149.4
click at [1385, 403] on div "Button" at bounding box center [1383, 431] width 254 height 65
click at [1521, 154] on icon at bounding box center [1527, 161] width 14 height 14
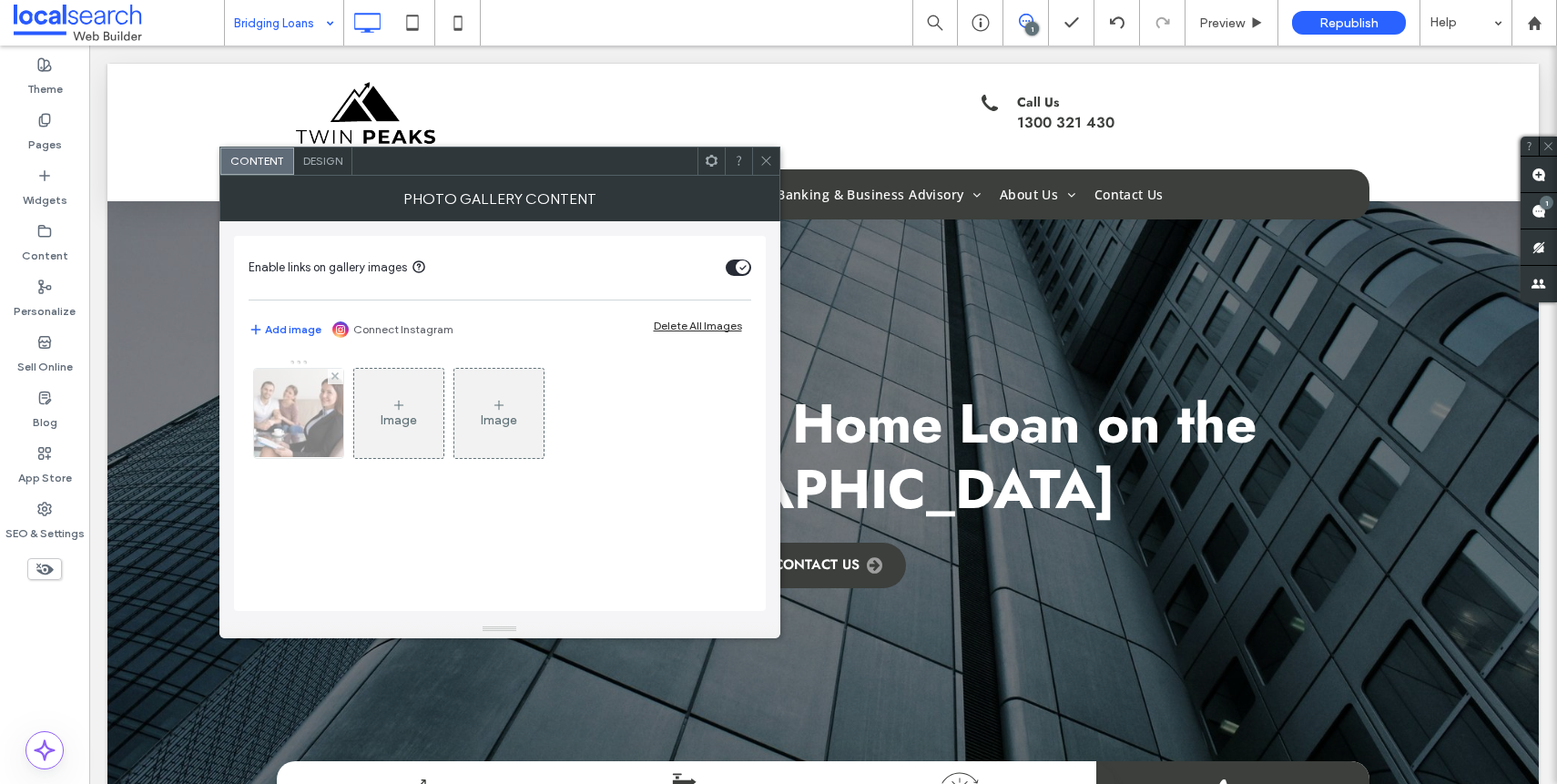
click at [312, 416] on div at bounding box center [298, 413] width 89 height 89
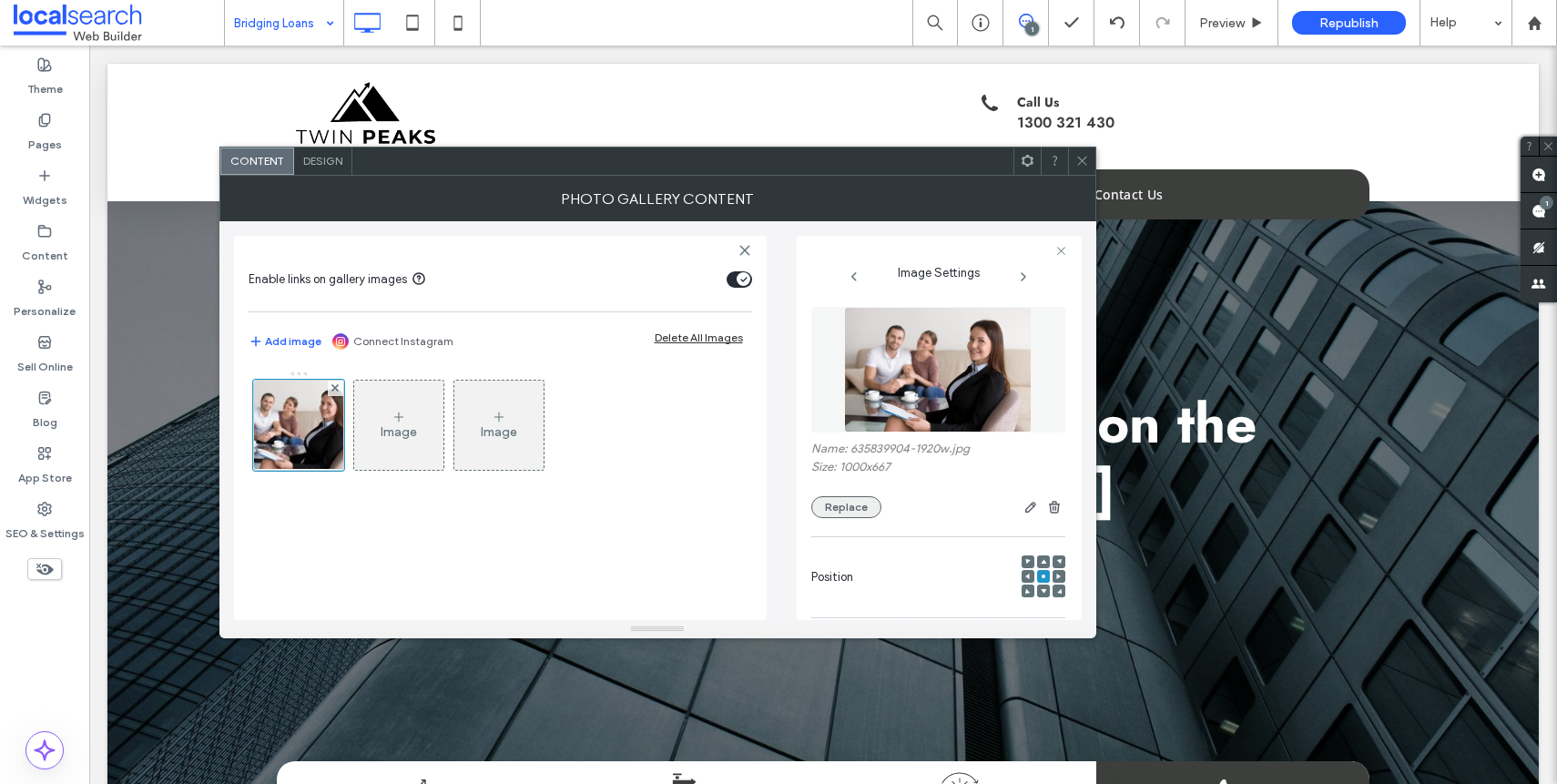
click at [822, 506] on button "Replace" at bounding box center [846, 507] width 70 height 22
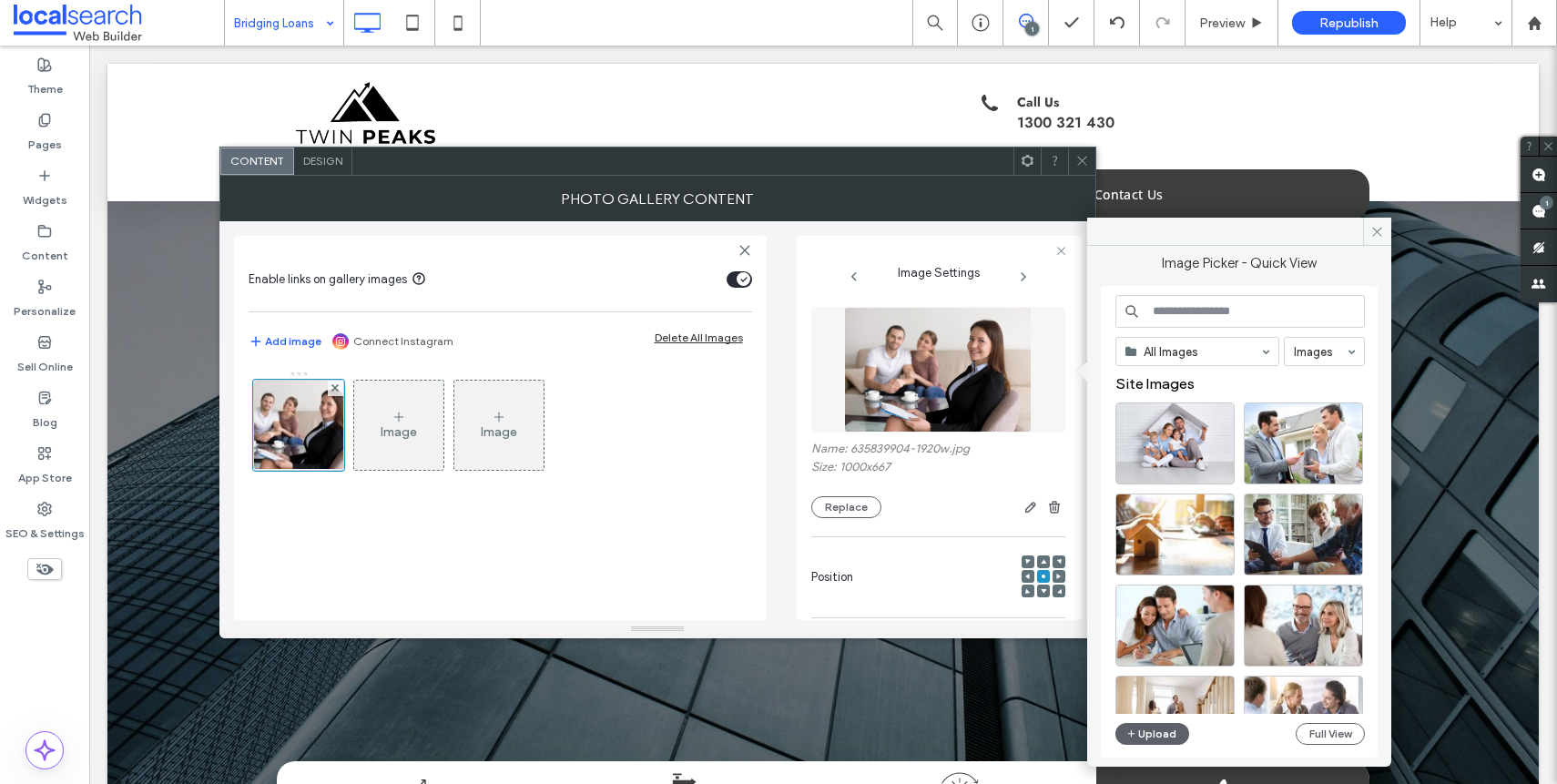
click at [1315, 747] on div "All Images Images Site Images Upload Full View" at bounding box center [1240, 521] width 250 height 454
click at [1316, 740] on button "Full View" at bounding box center [1329, 734] width 69 height 22
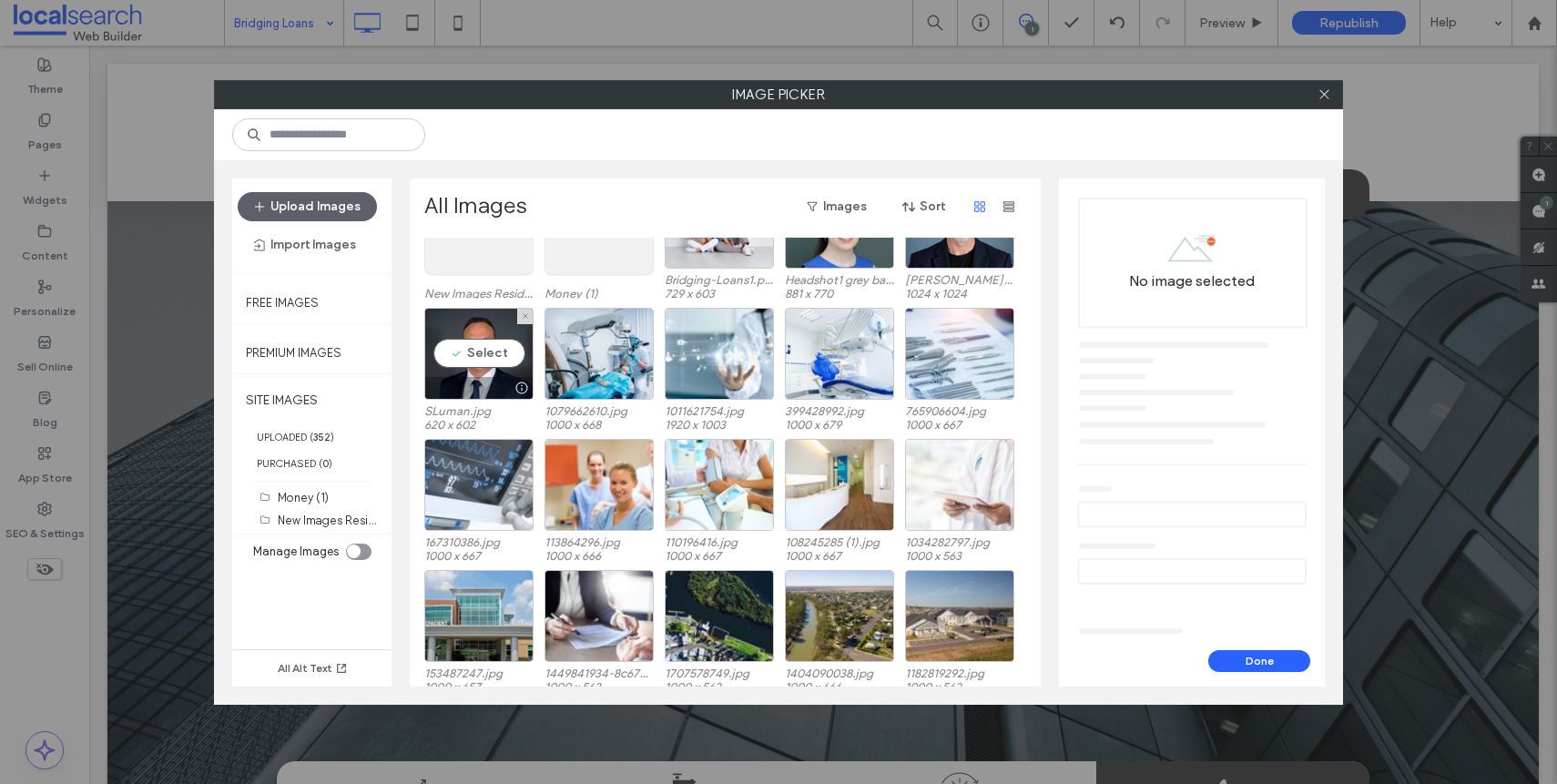
scroll to position [84, 0]
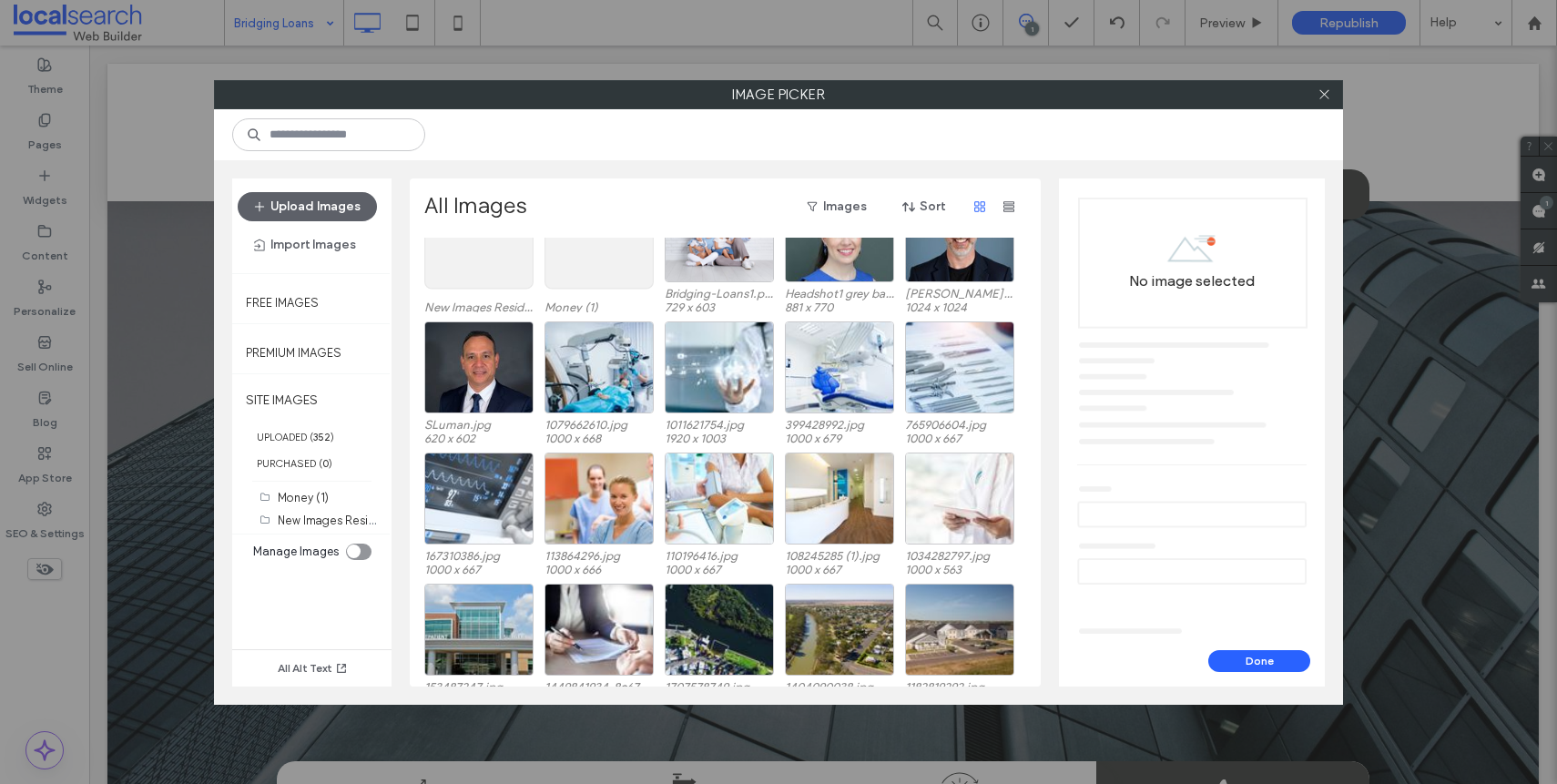
click at [467, 255] on div "Site Images New Images Residential (22) Money (1) Bridging-Loans1.png 729 x 603…" at bounding box center [730, 462] width 611 height 449
click at [468, 266] on use at bounding box center [479, 242] width 108 height 91
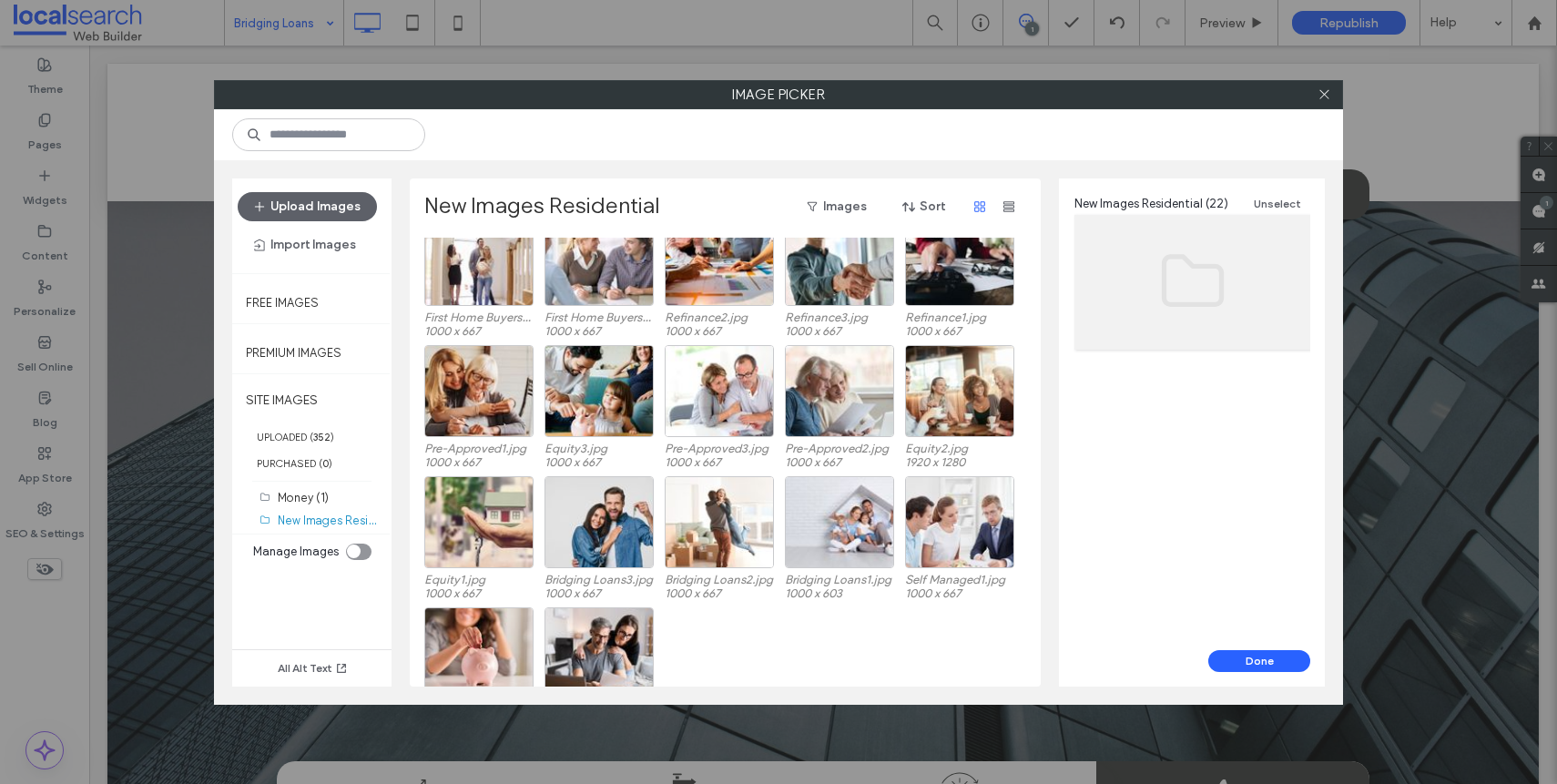
scroll to position [207, 0]
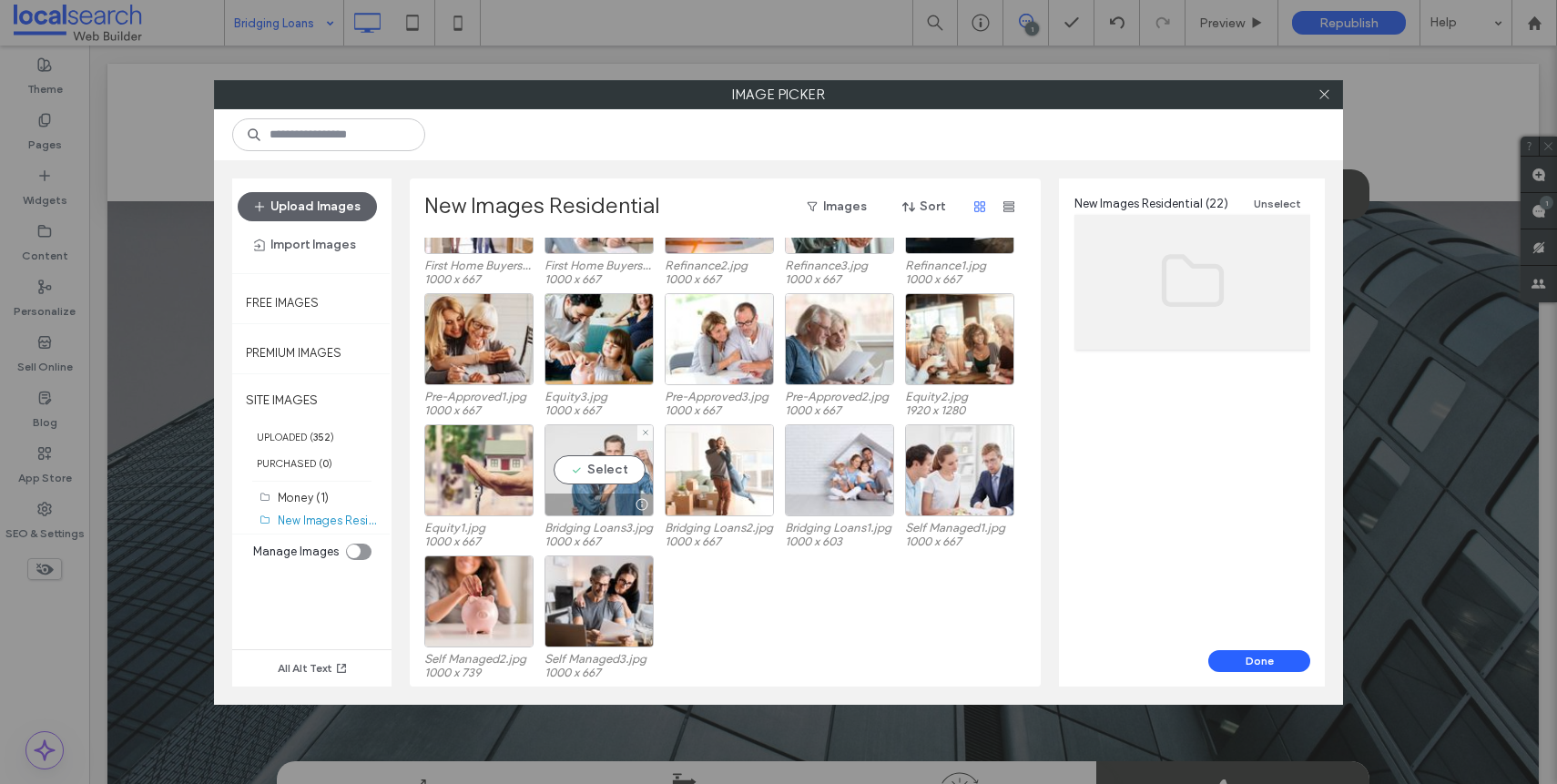
click at [615, 494] on div at bounding box center [599, 505] width 107 height 22
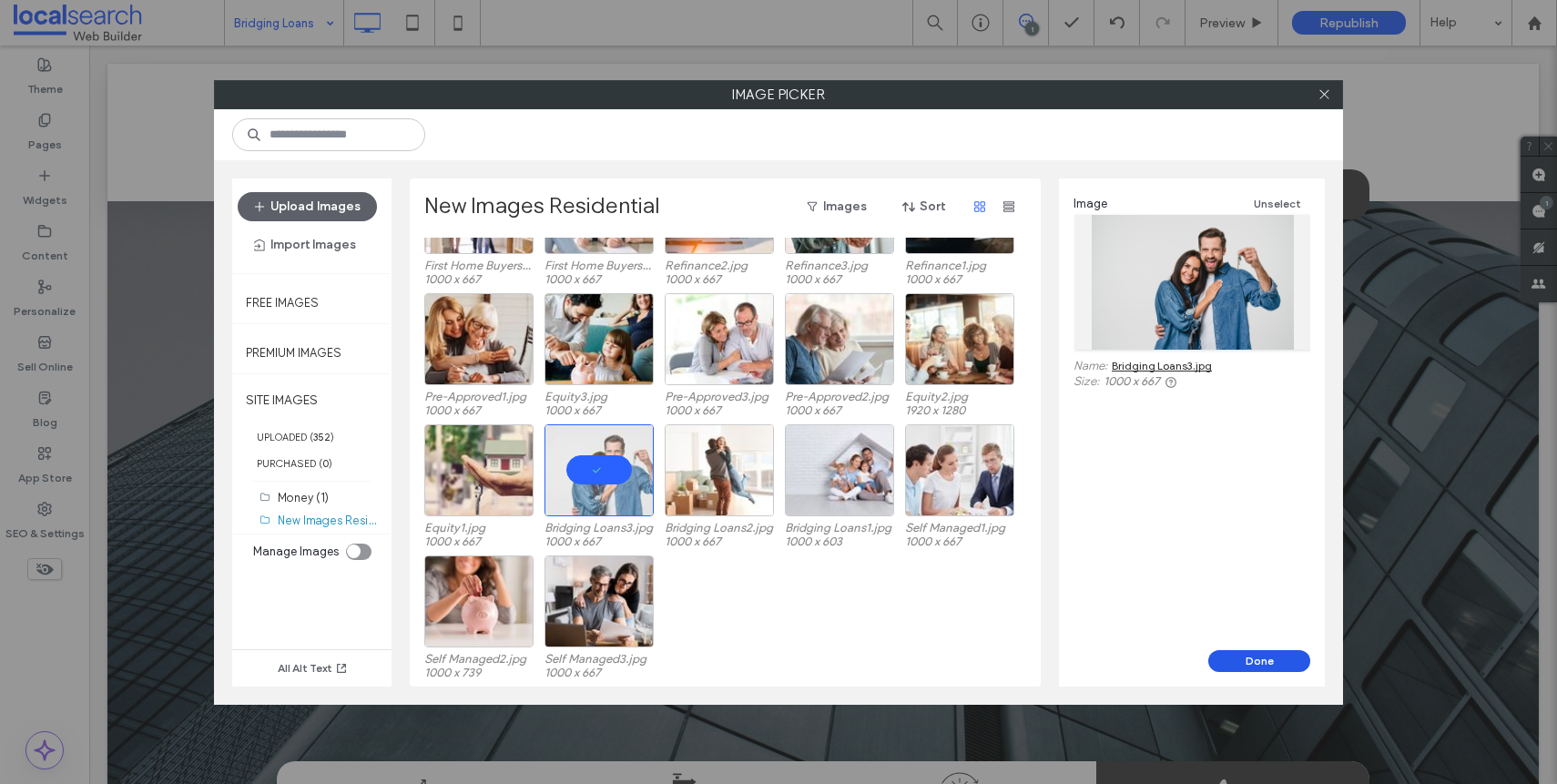
click at [1273, 661] on button "Done" at bounding box center [1259, 661] width 102 height 22
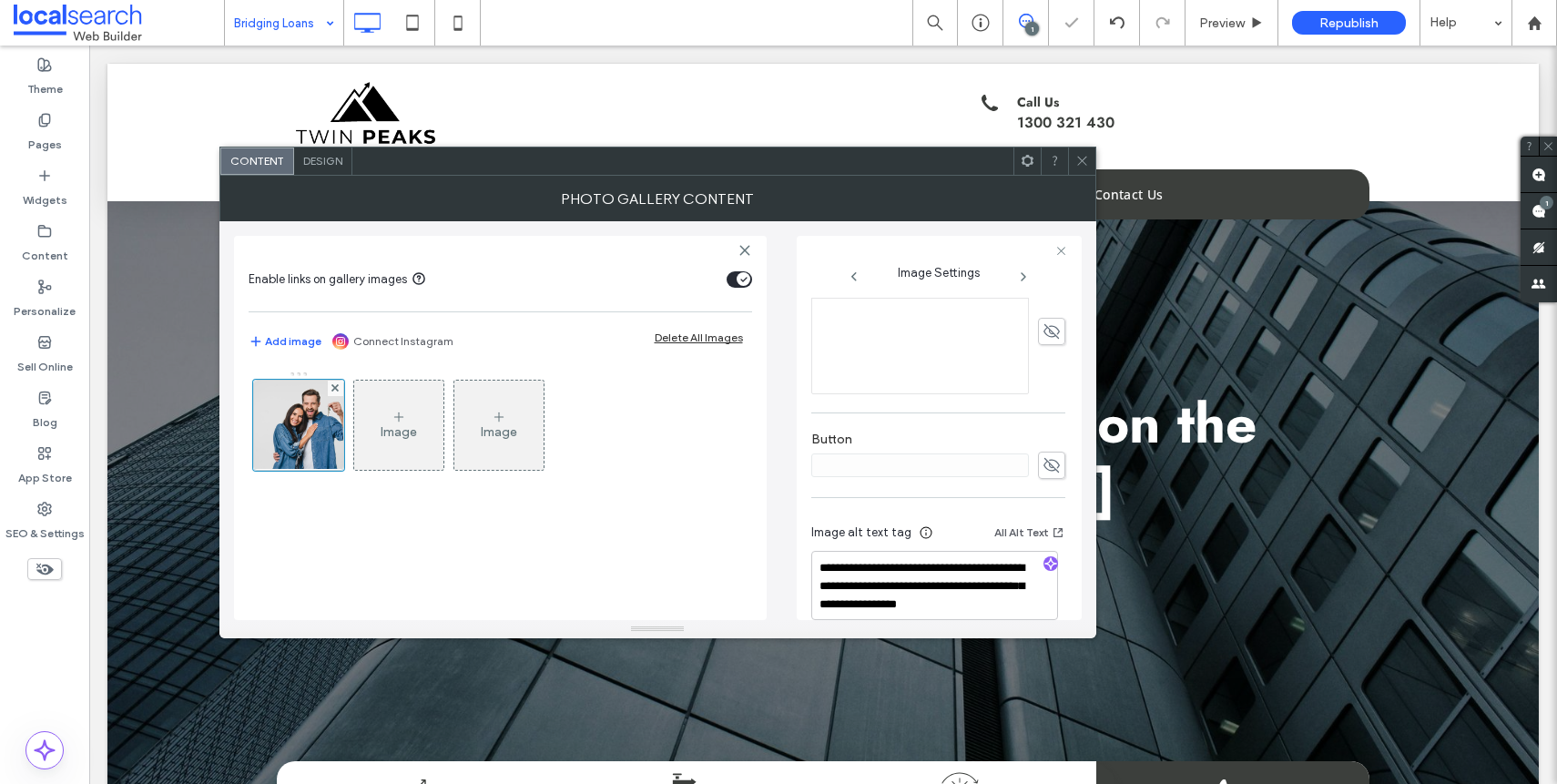
scroll to position [528, 0]
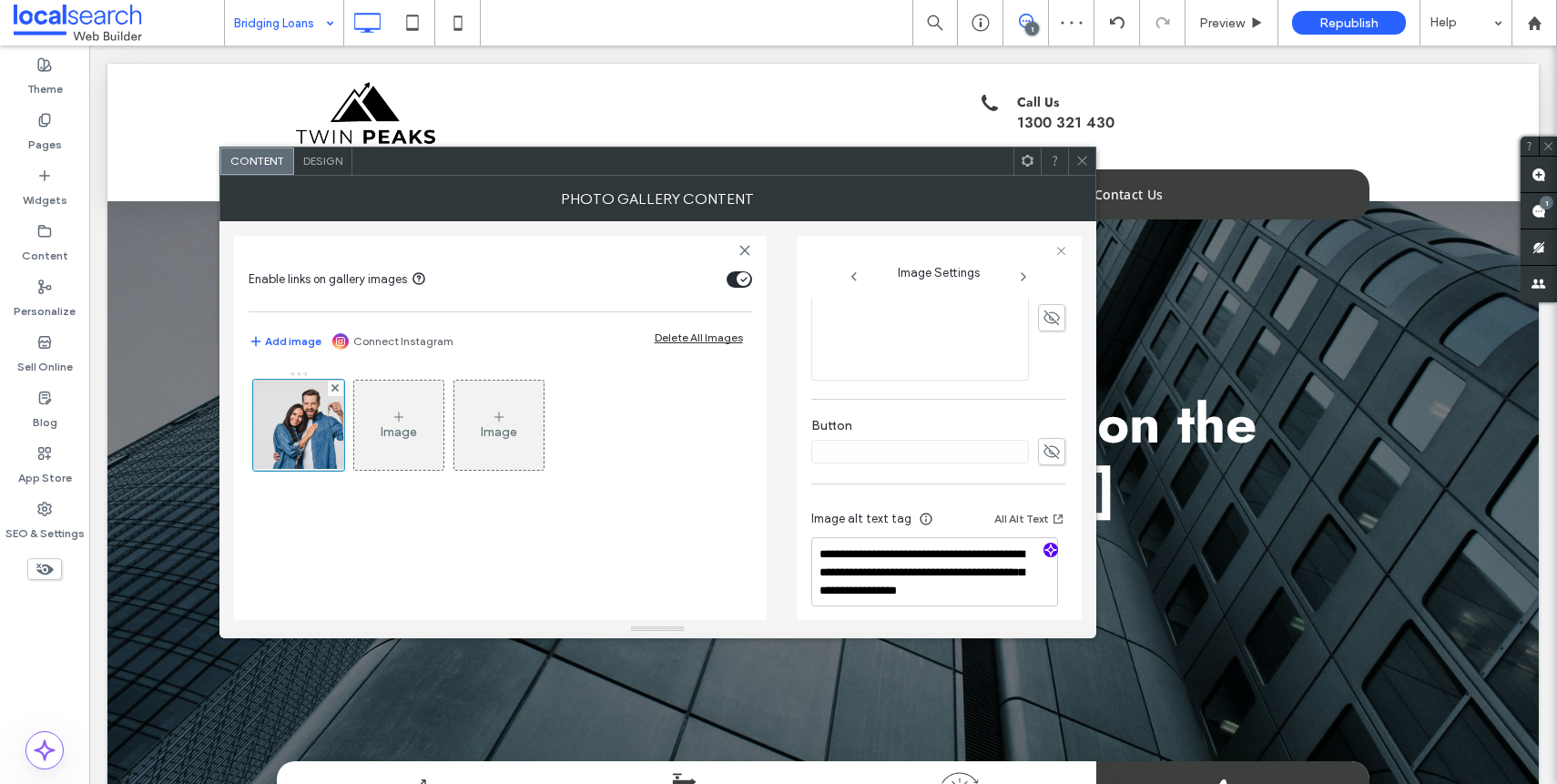
click at [1047, 551] on icon "button" at bounding box center [1051, 550] width 13 height 13
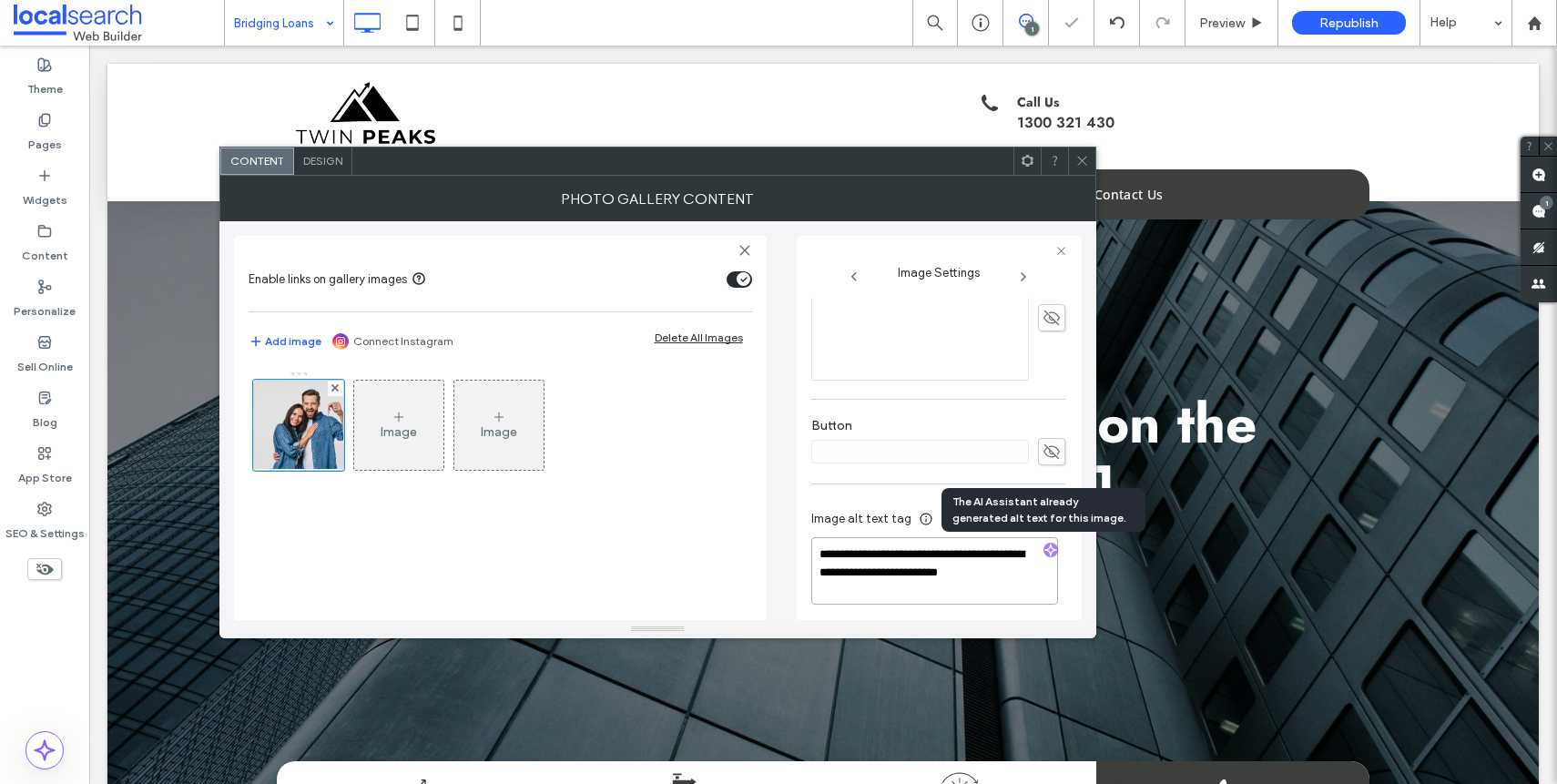
click at [1009, 576] on textarea "**********" at bounding box center [935, 570] width 247 height 67
paste textarea "**********"
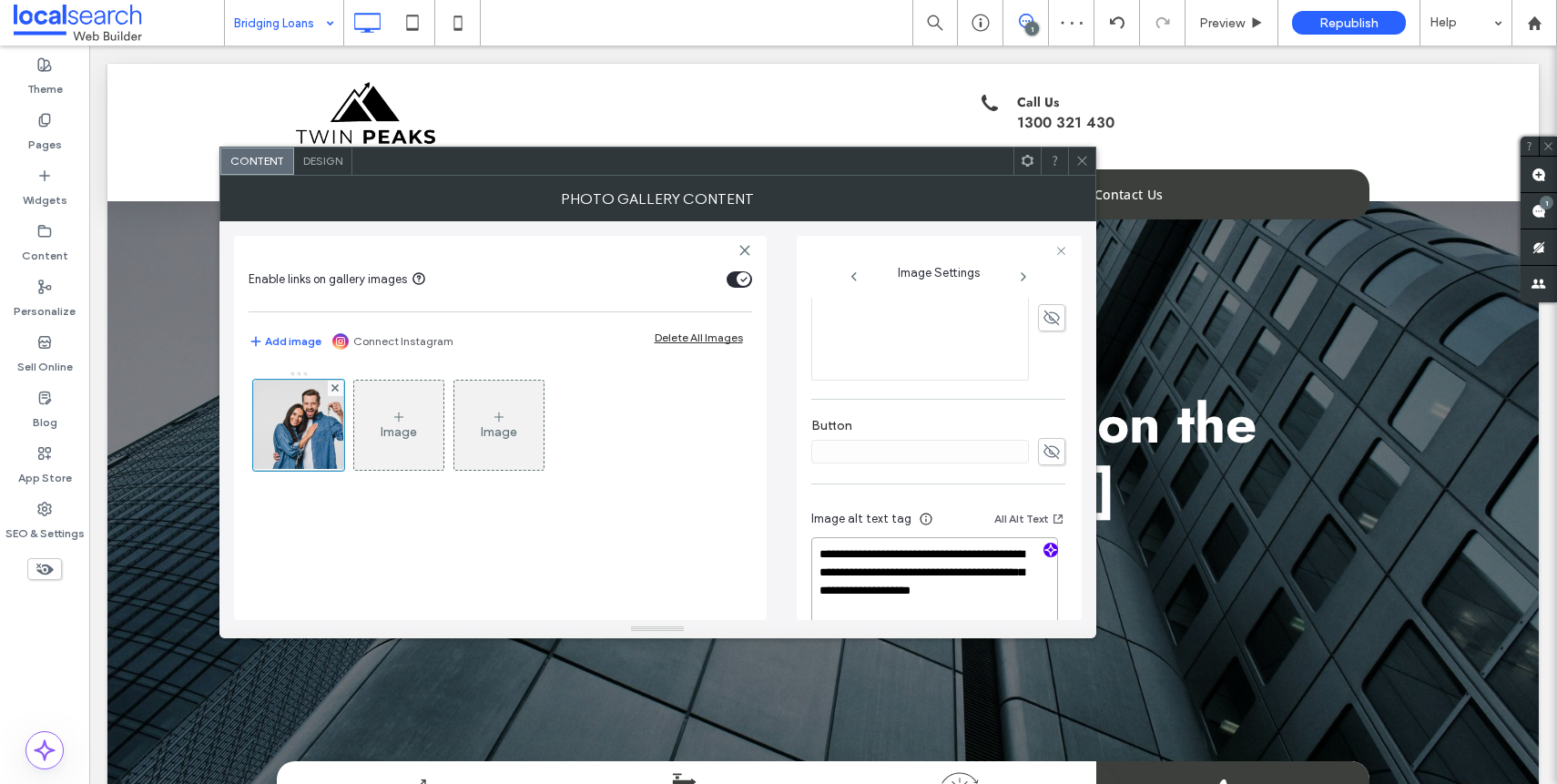
type textarea "**********"
click at [1054, 395] on div "**********" at bounding box center [938, 207] width 254 height 877
click at [1090, 162] on div at bounding box center [1081, 162] width 28 height 28
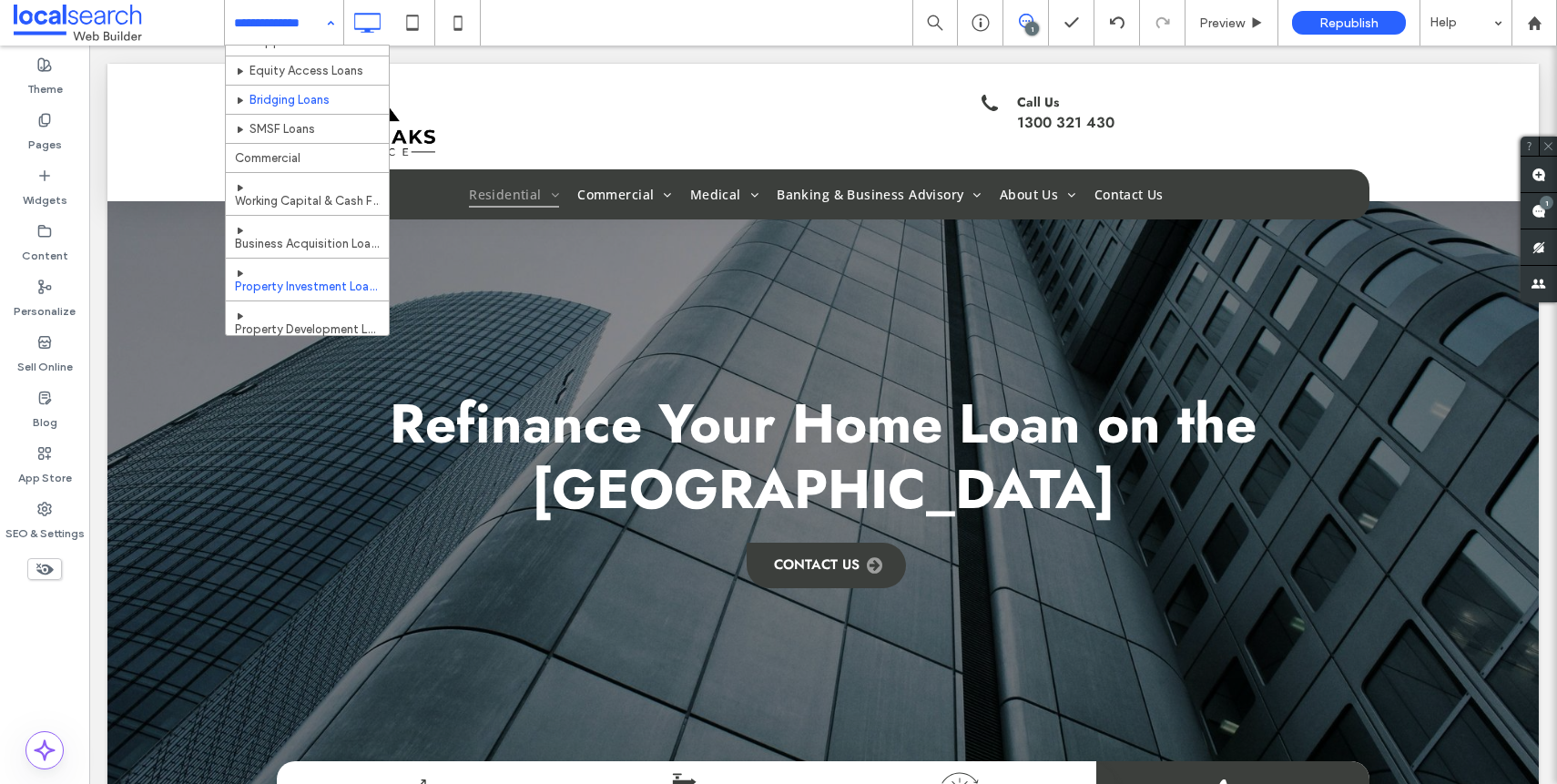
scroll to position [251, 0]
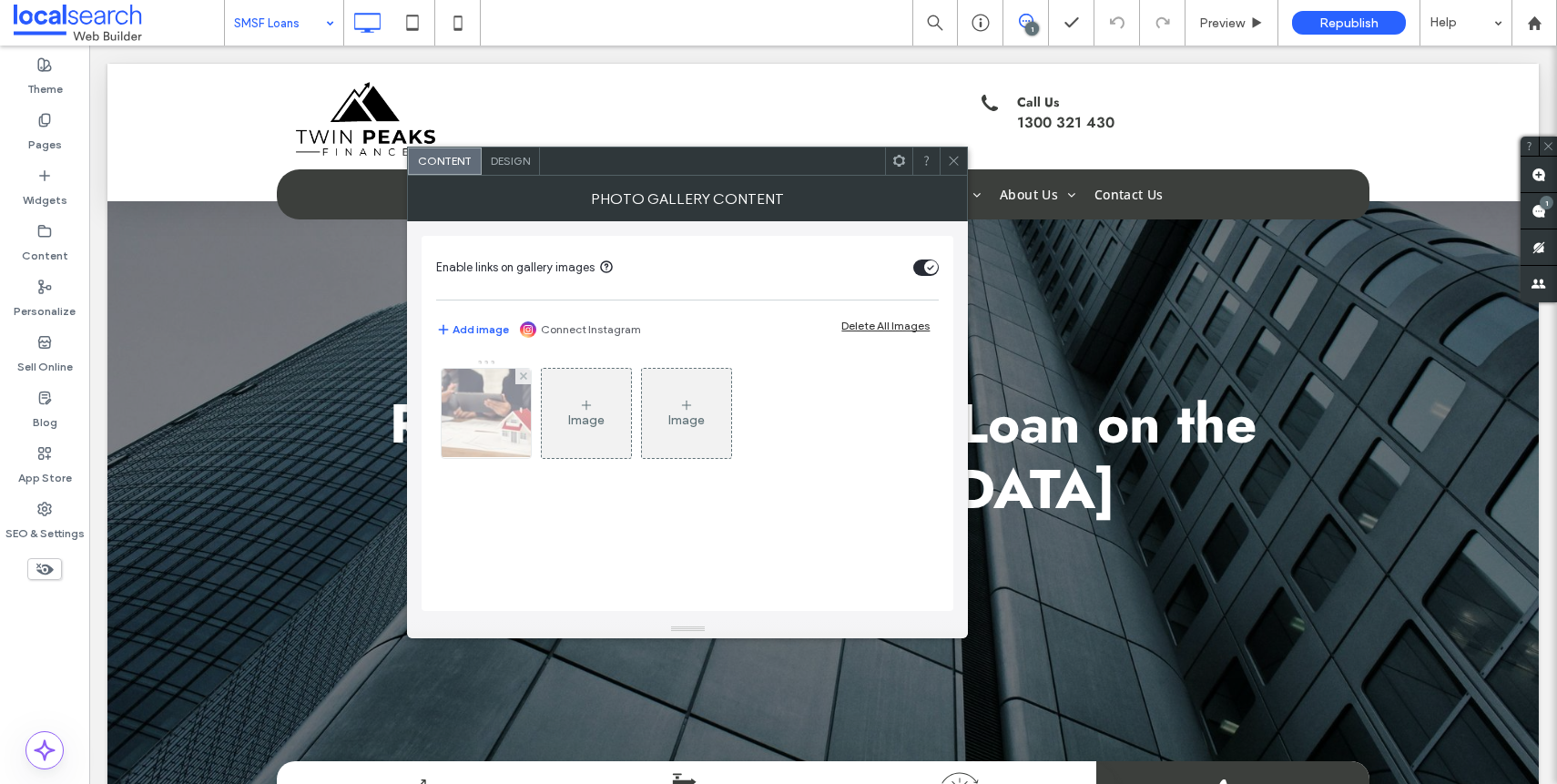
click at [476, 429] on div at bounding box center [486, 413] width 89 height 89
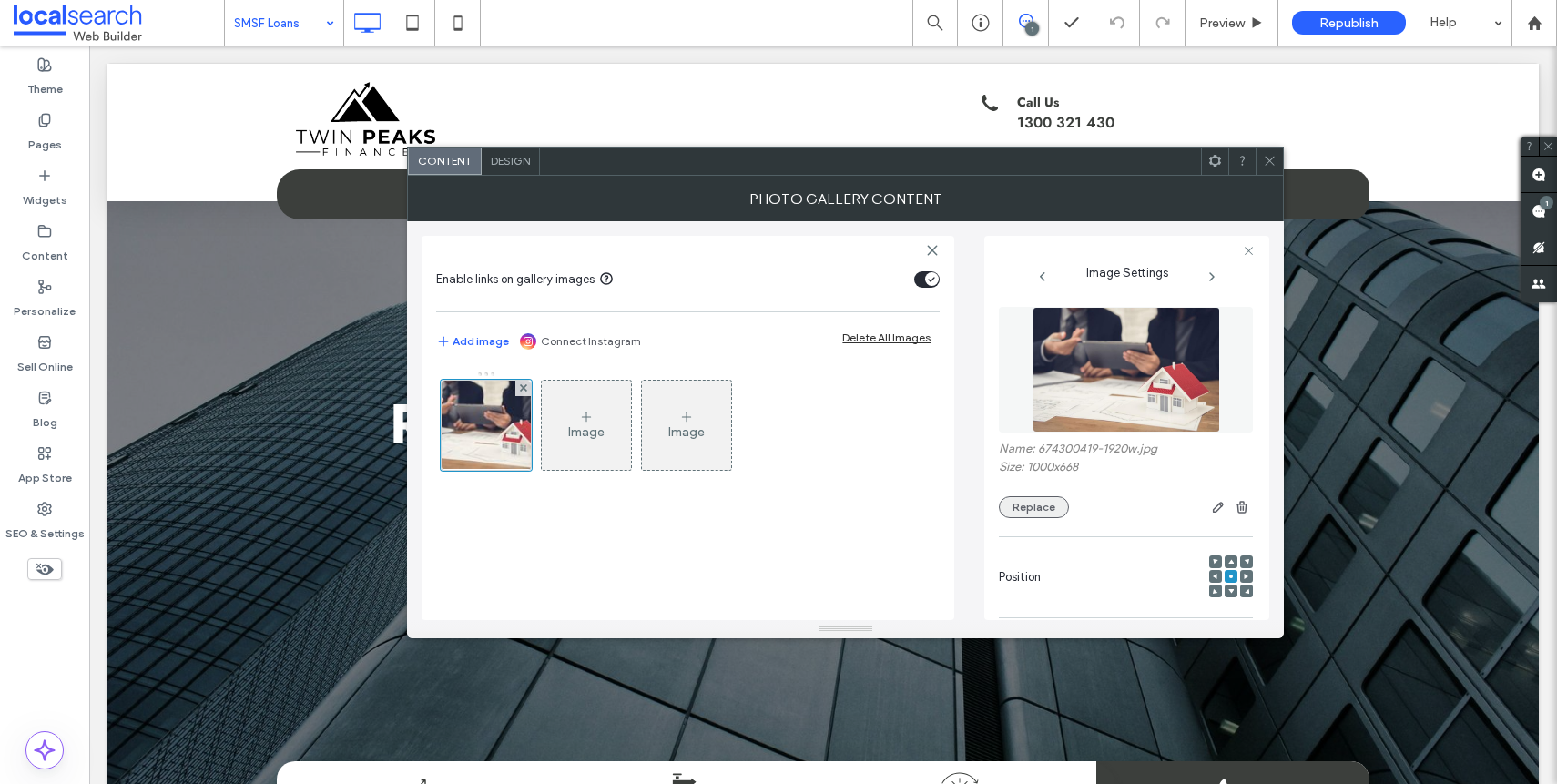
click at [1036, 509] on button "Replace" at bounding box center [1034, 507] width 70 height 22
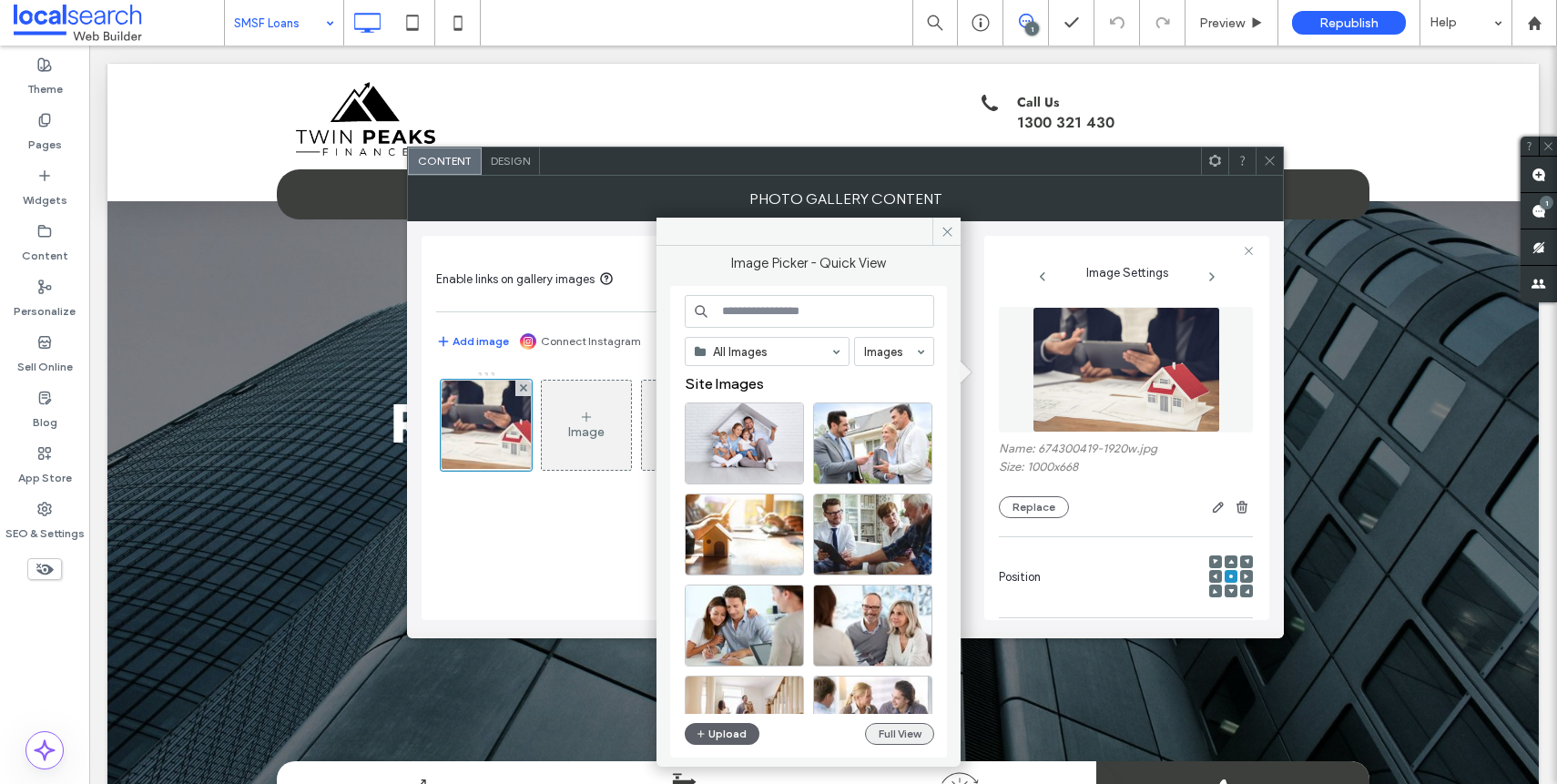
click at [900, 743] on button "Full View" at bounding box center [899, 734] width 69 height 22
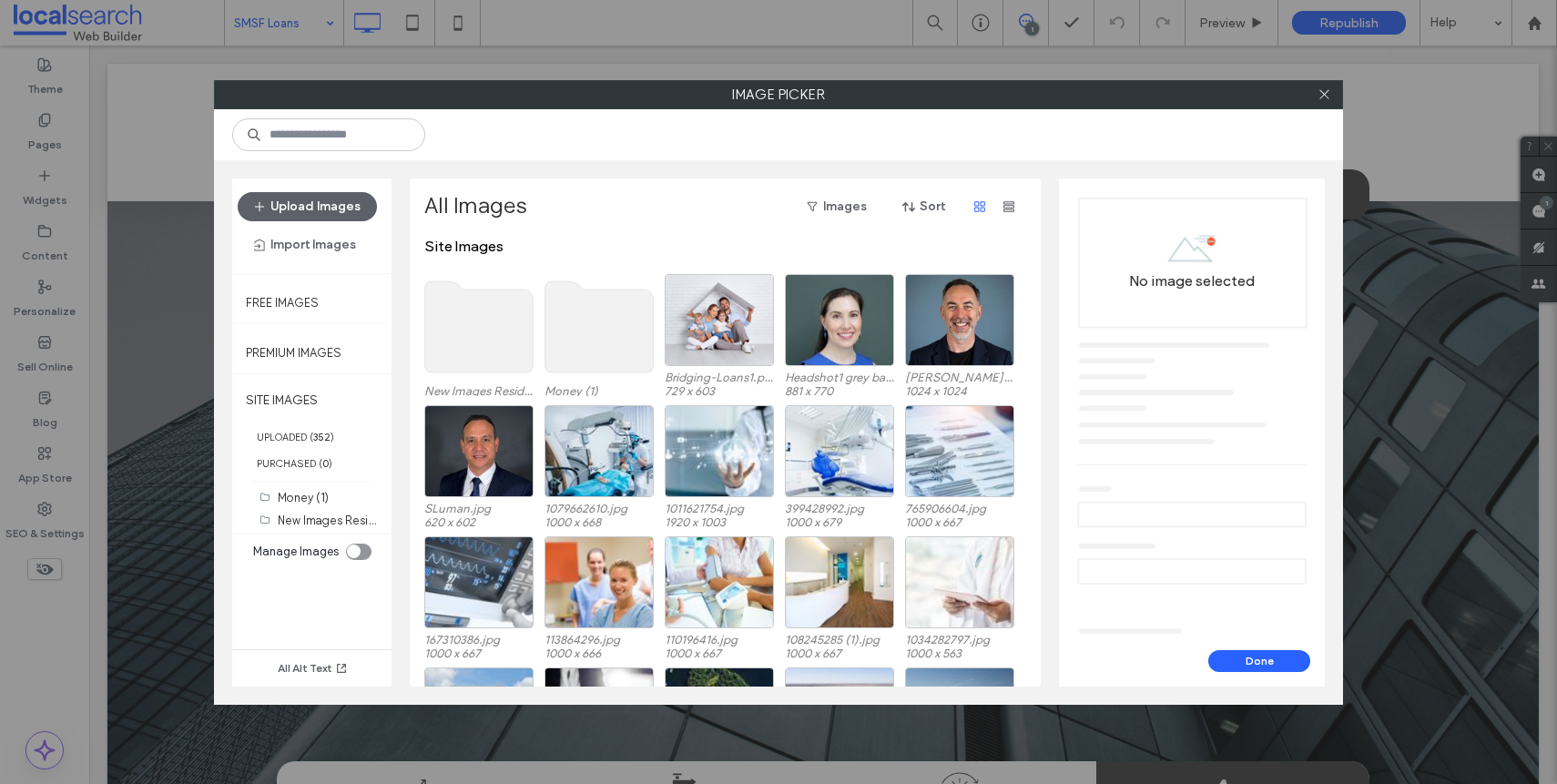
click at [474, 325] on use at bounding box center [479, 326] width 108 height 91
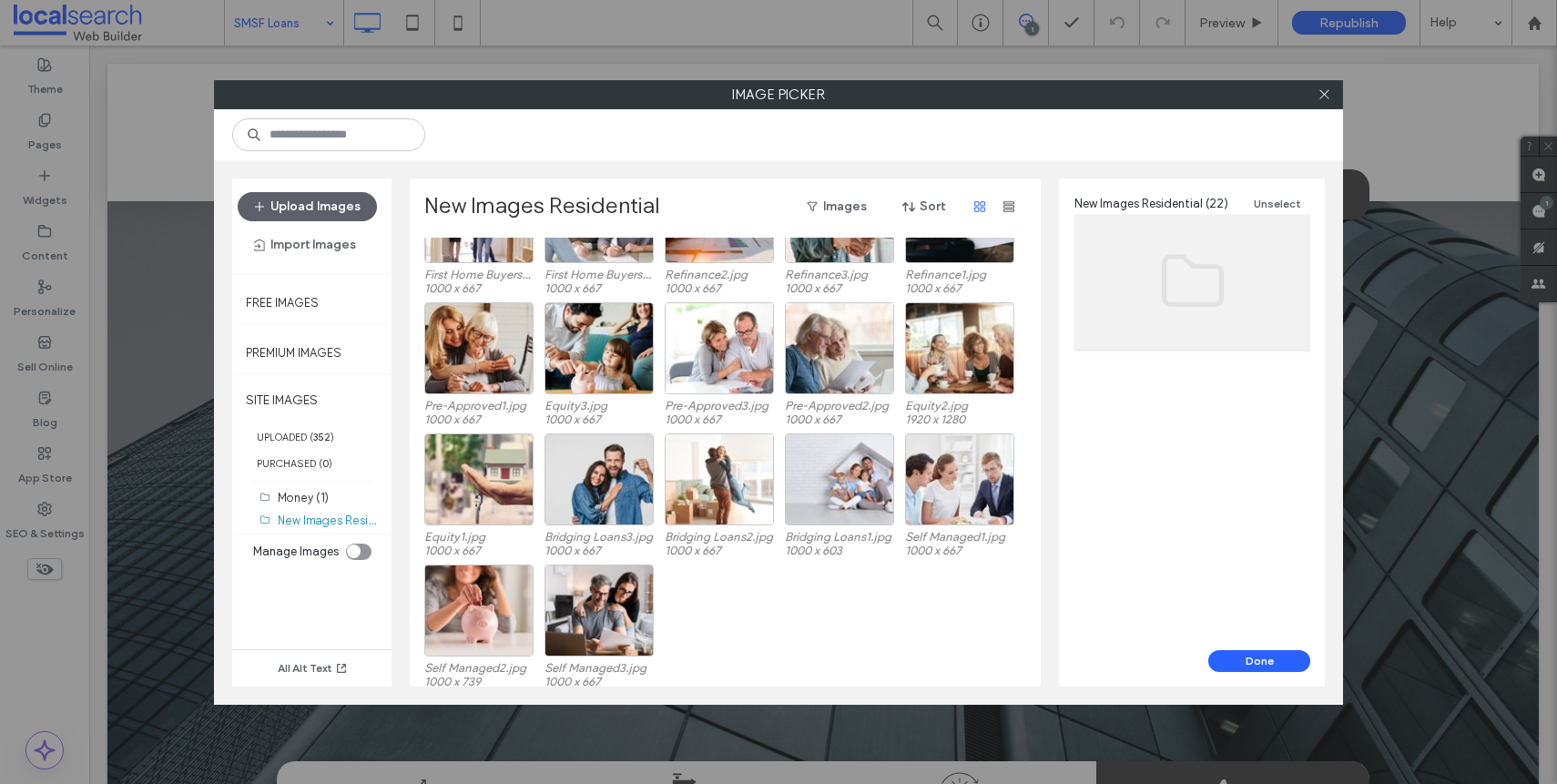
scroll to position [207, 0]
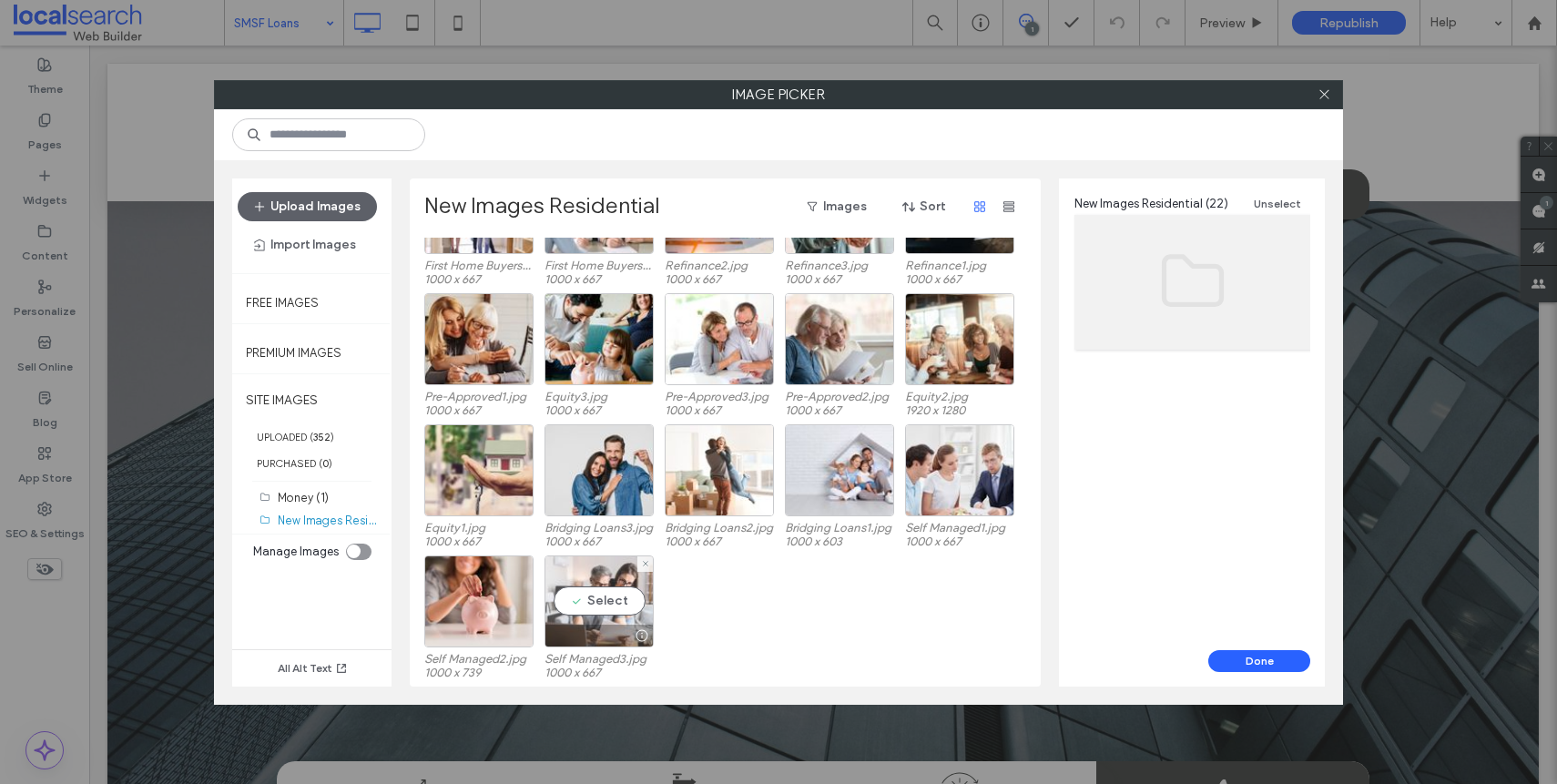
click at [594, 639] on div at bounding box center [599, 635] width 107 height 22
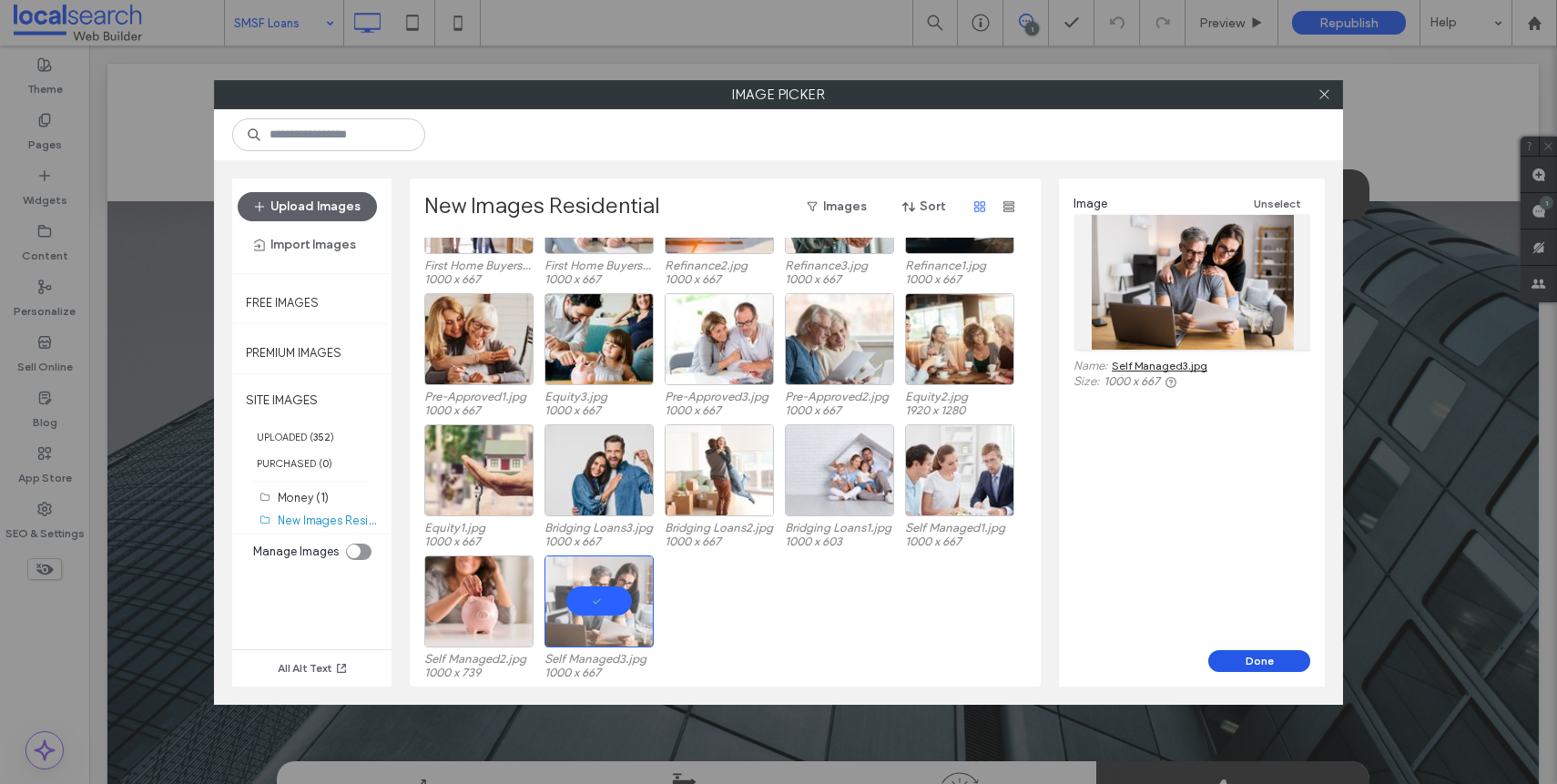
click at [1233, 656] on button "Done" at bounding box center [1259, 661] width 102 height 22
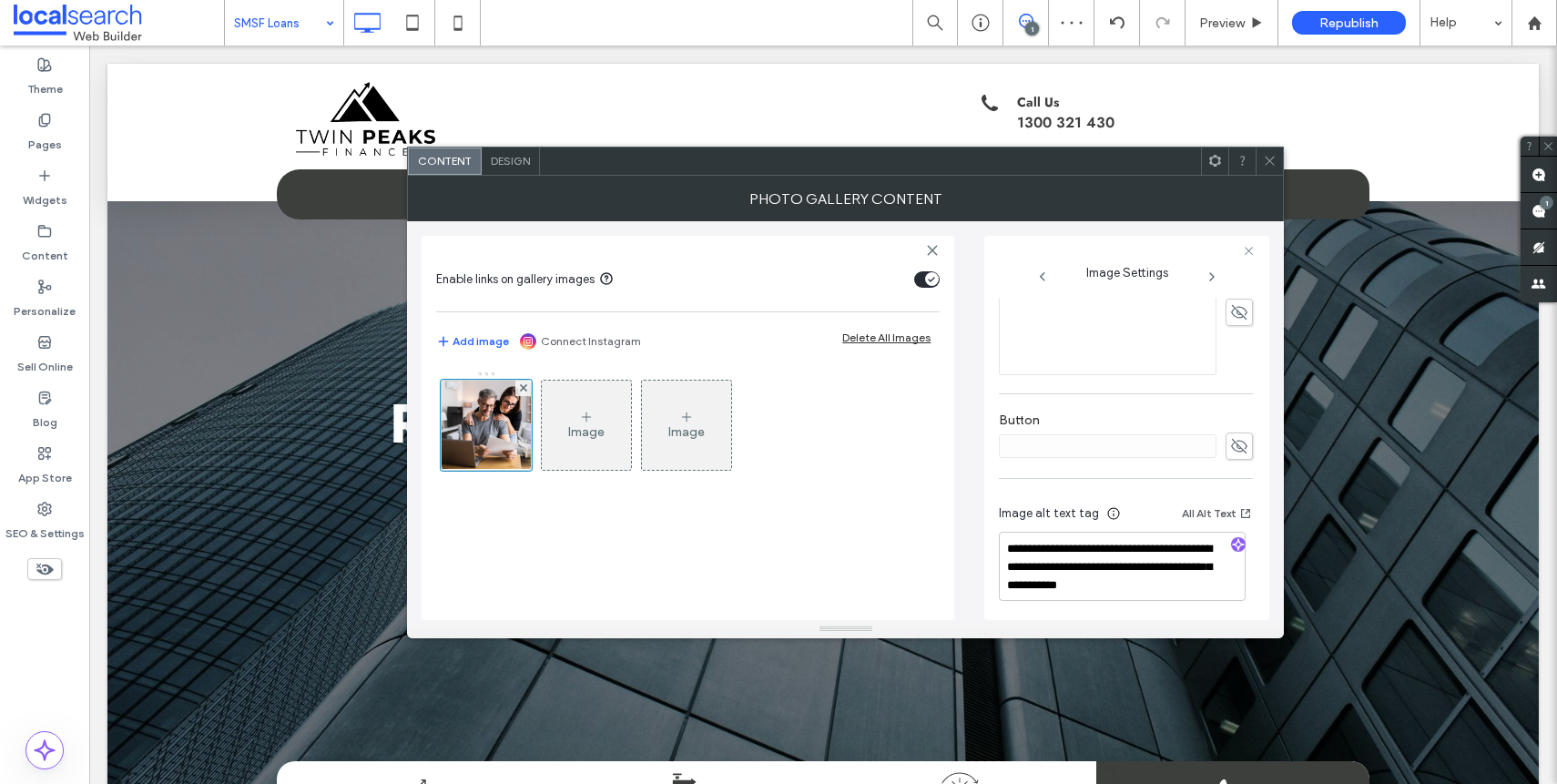
scroll to position [538, 0]
click at [1232, 543] on icon "button" at bounding box center [1238, 540] width 13 height 13
click at [1159, 559] on textarea at bounding box center [1122, 561] width 247 height 69
paste textarea "**********"
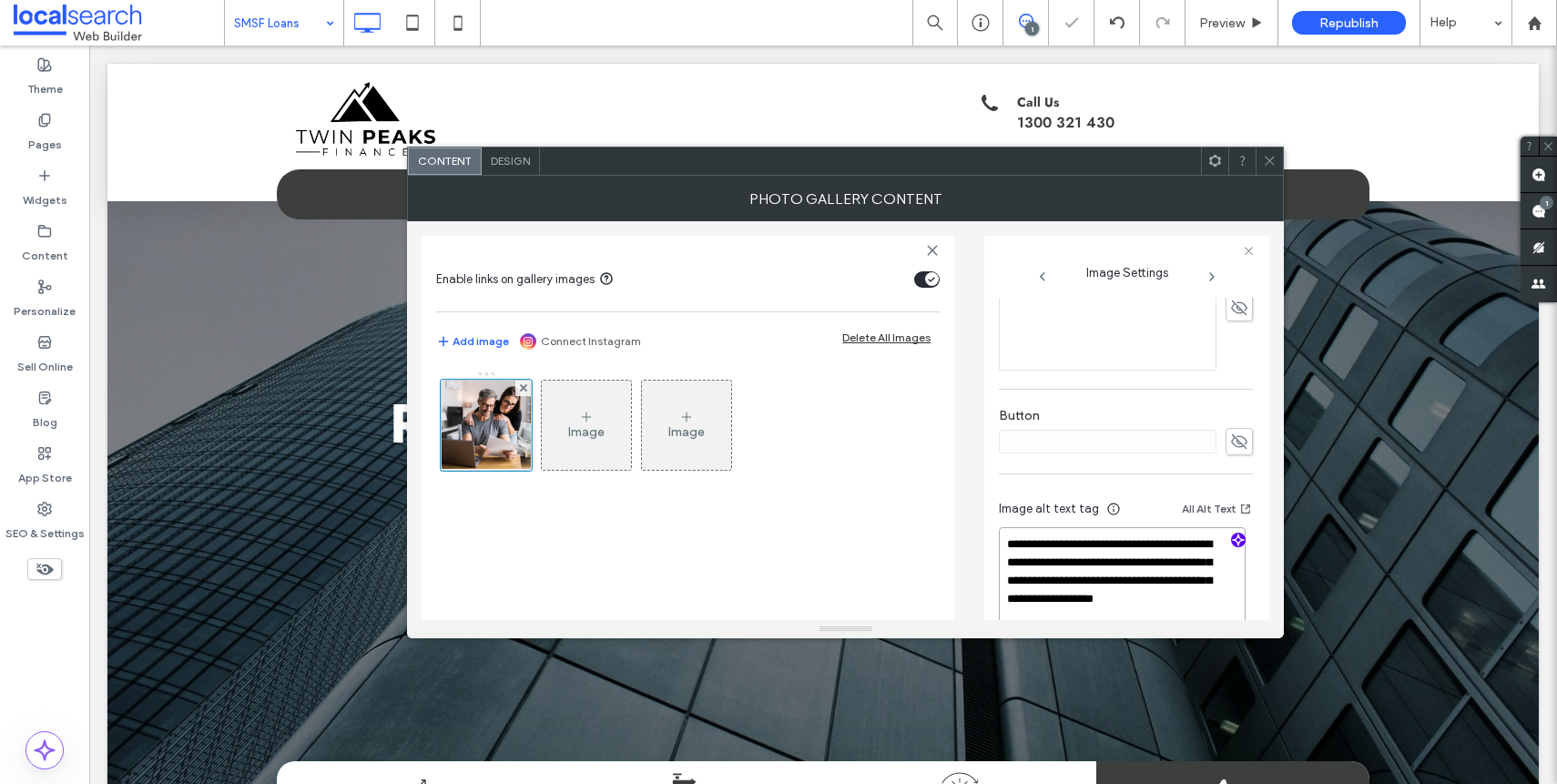
type textarea "**********"
click at [1117, 477] on div "**********" at bounding box center [1126, 207] width 254 height 895
click at [1258, 160] on div at bounding box center [1270, 162] width 28 height 28
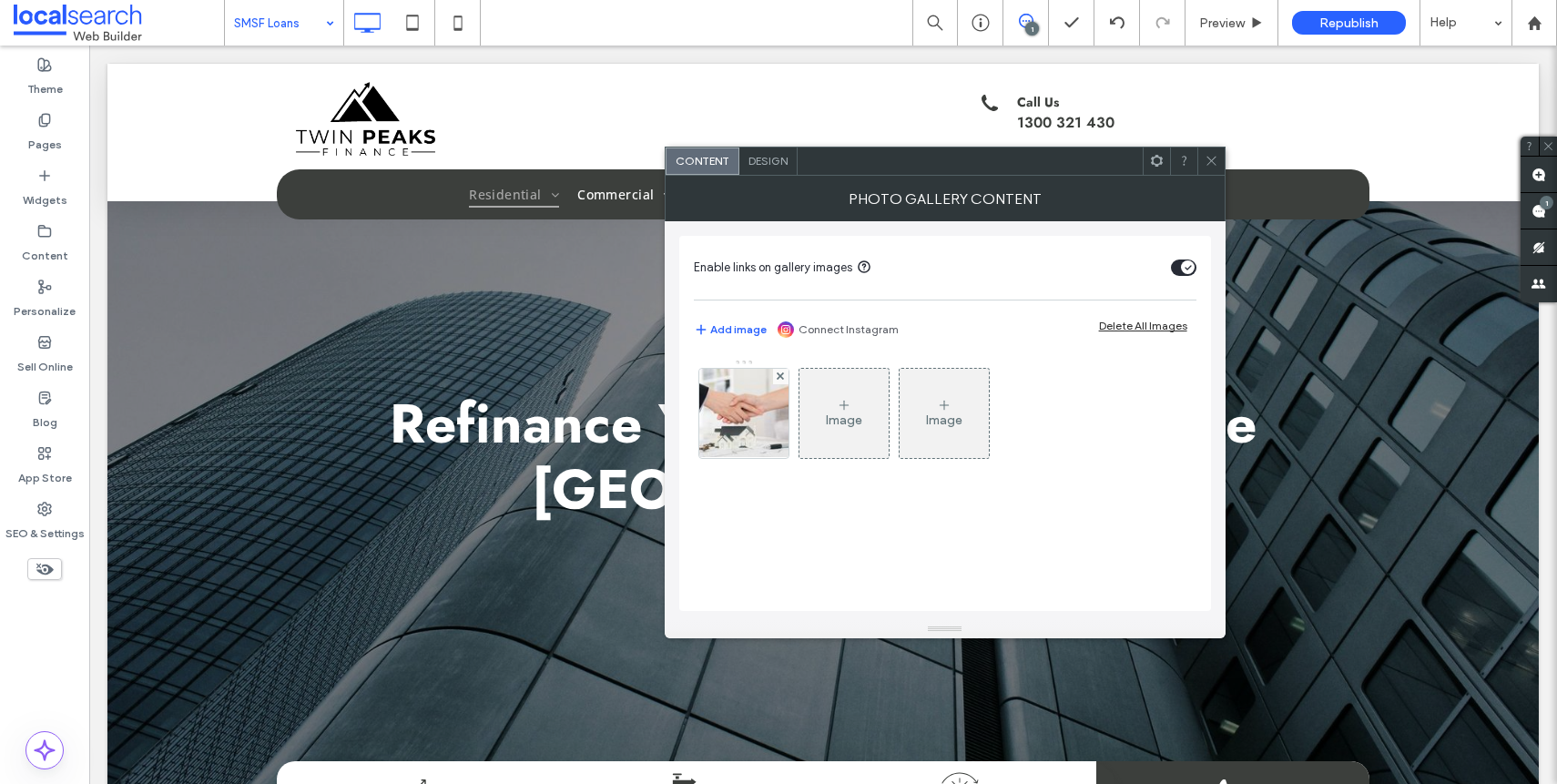
click at [707, 460] on div "Image Image" at bounding box center [944, 418] width 500 height 118
click at [717, 439] on div at bounding box center [744, 413] width 89 height 89
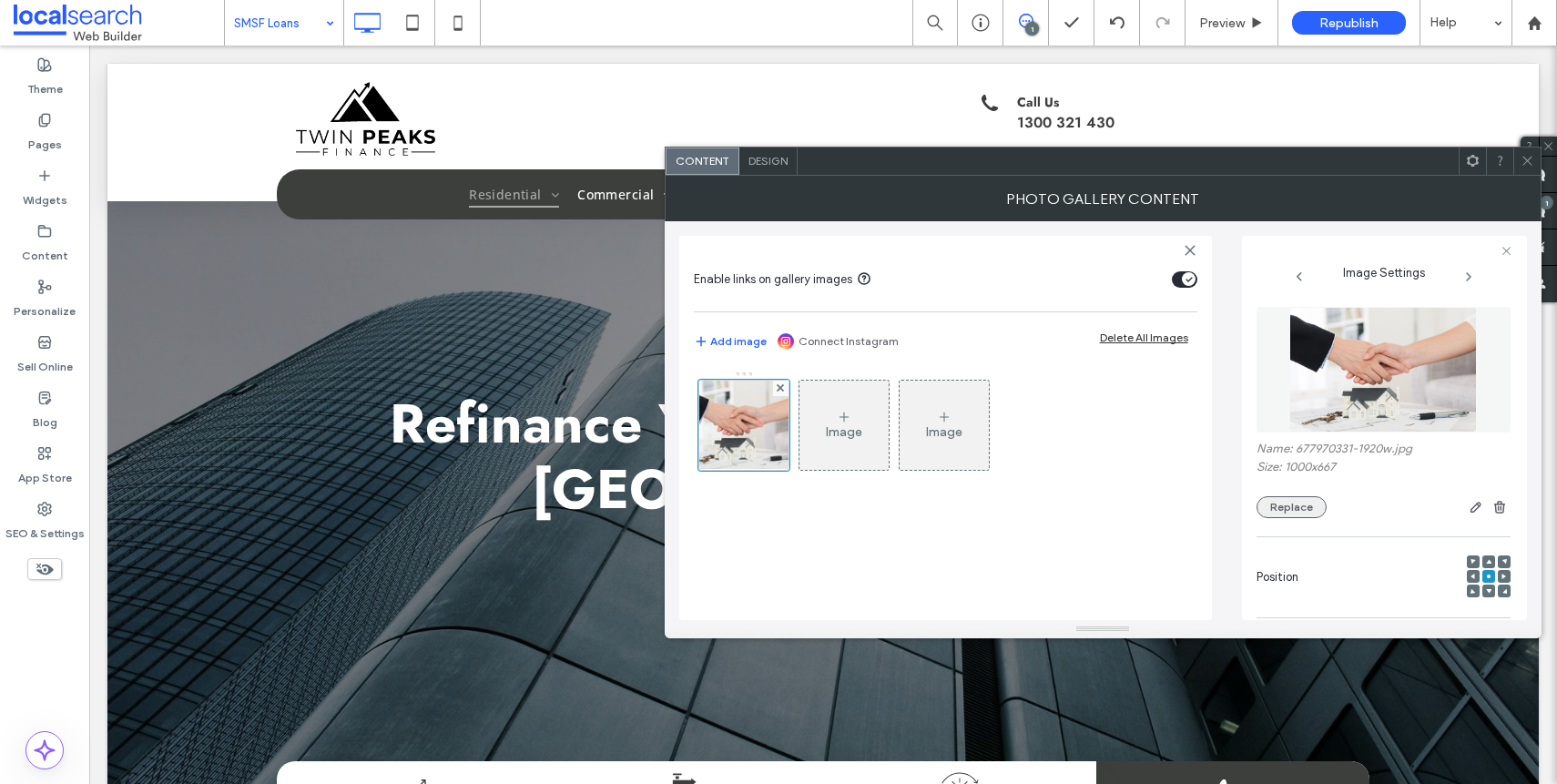
click at [1277, 504] on button "Replace" at bounding box center [1292, 507] width 70 height 22
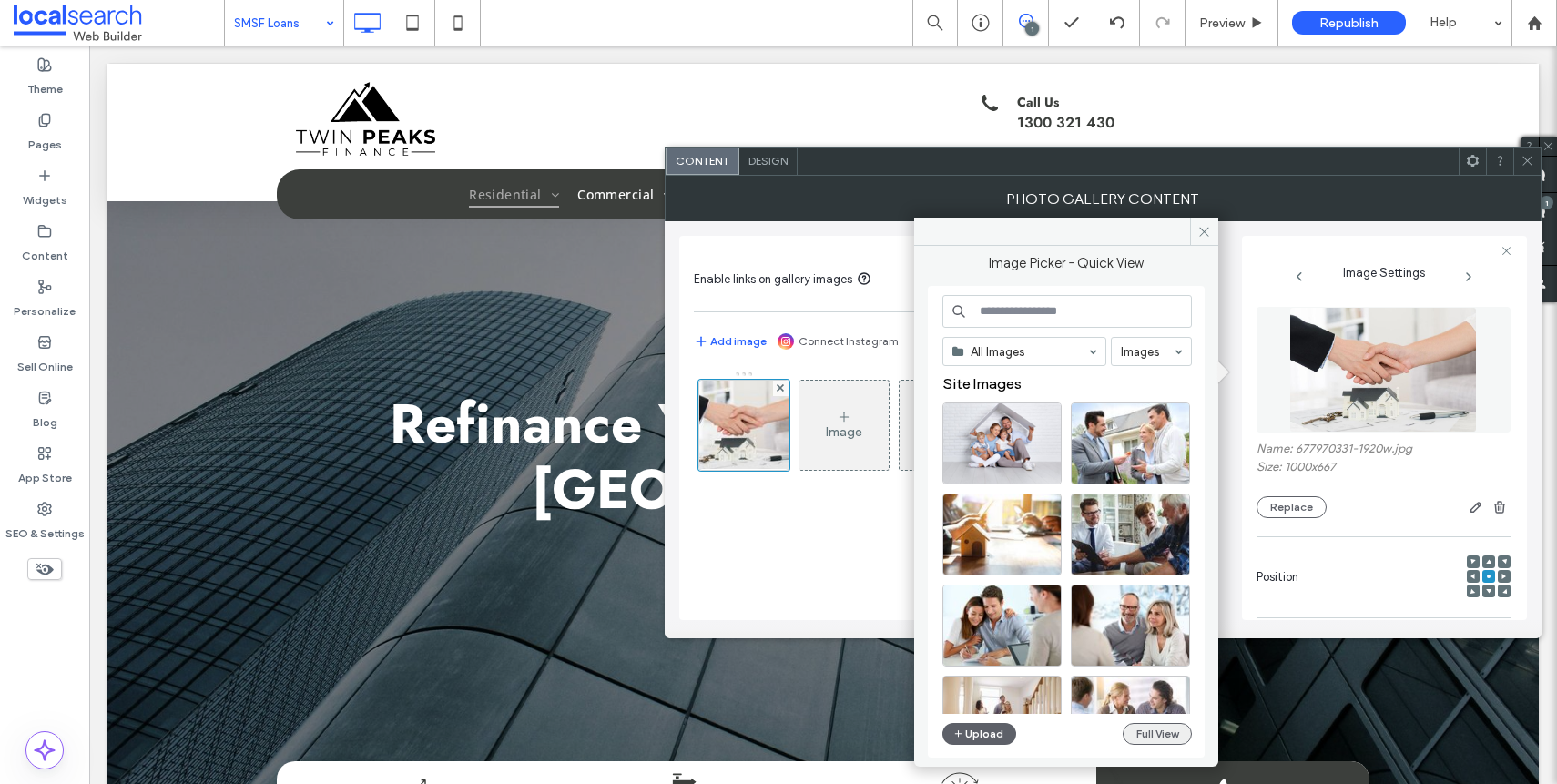
click at [1147, 743] on button "Full View" at bounding box center [1157, 734] width 69 height 22
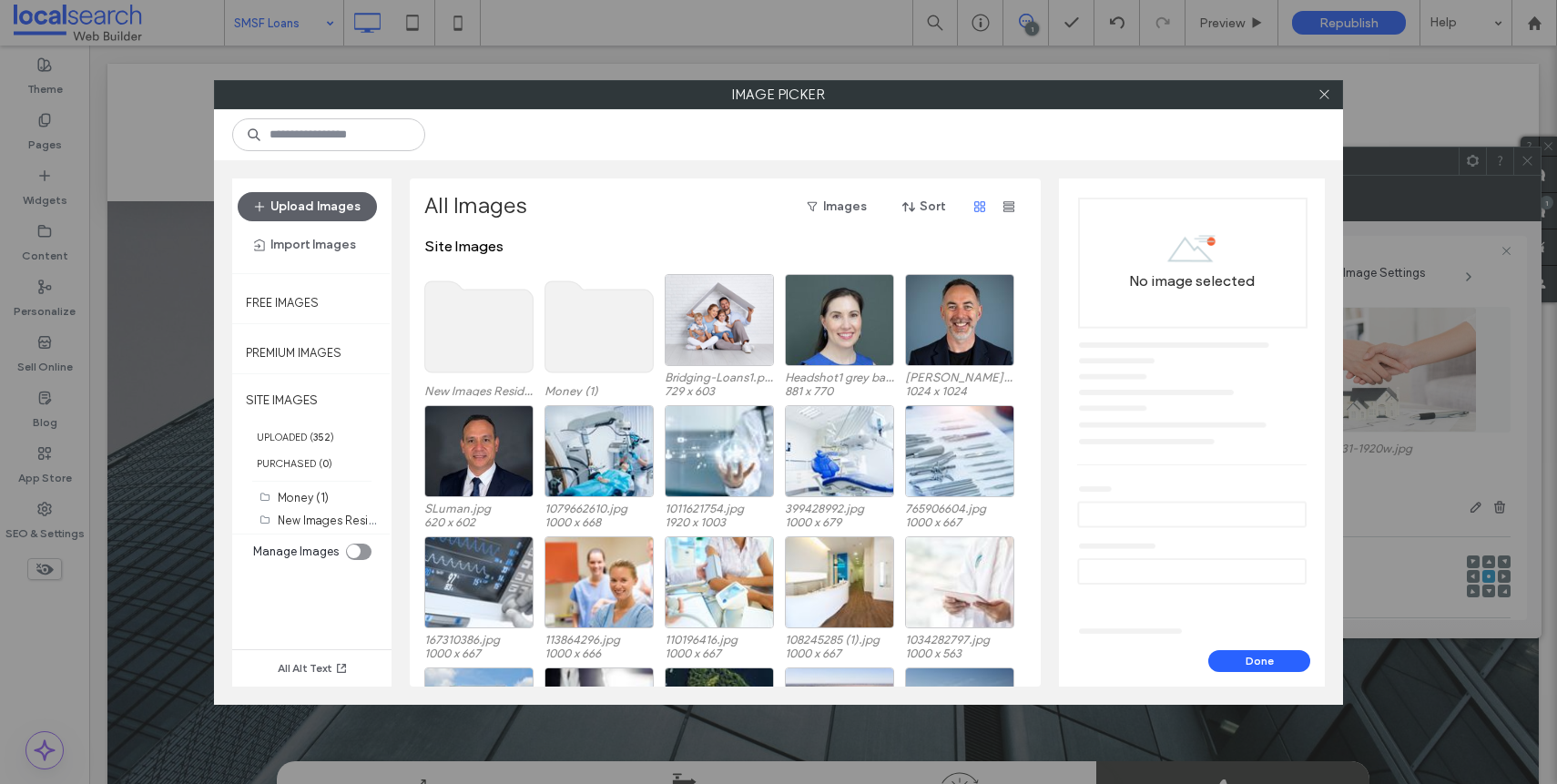
click at [499, 342] on use at bounding box center [479, 326] width 108 height 91
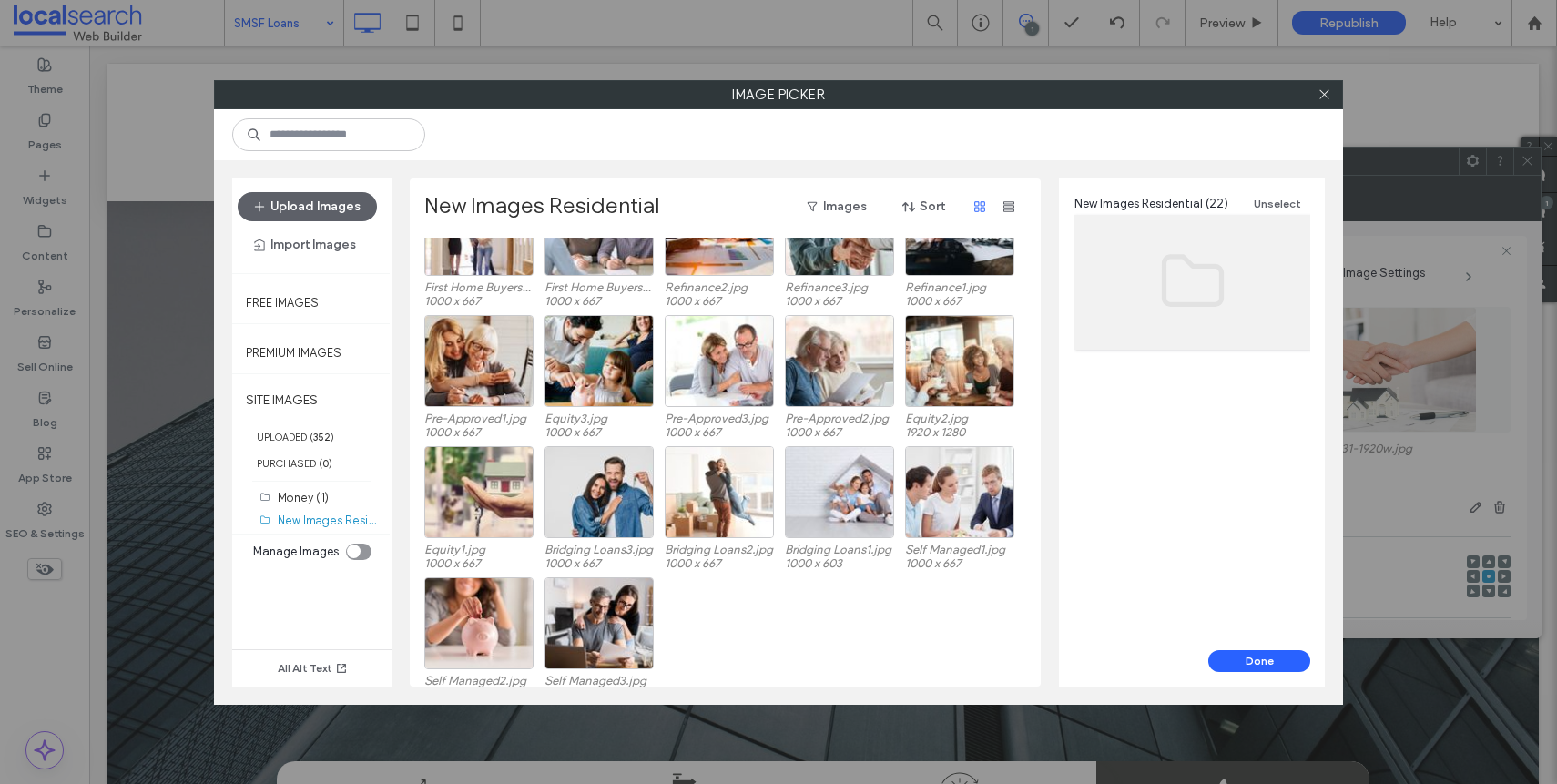
scroll to position [207, 0]
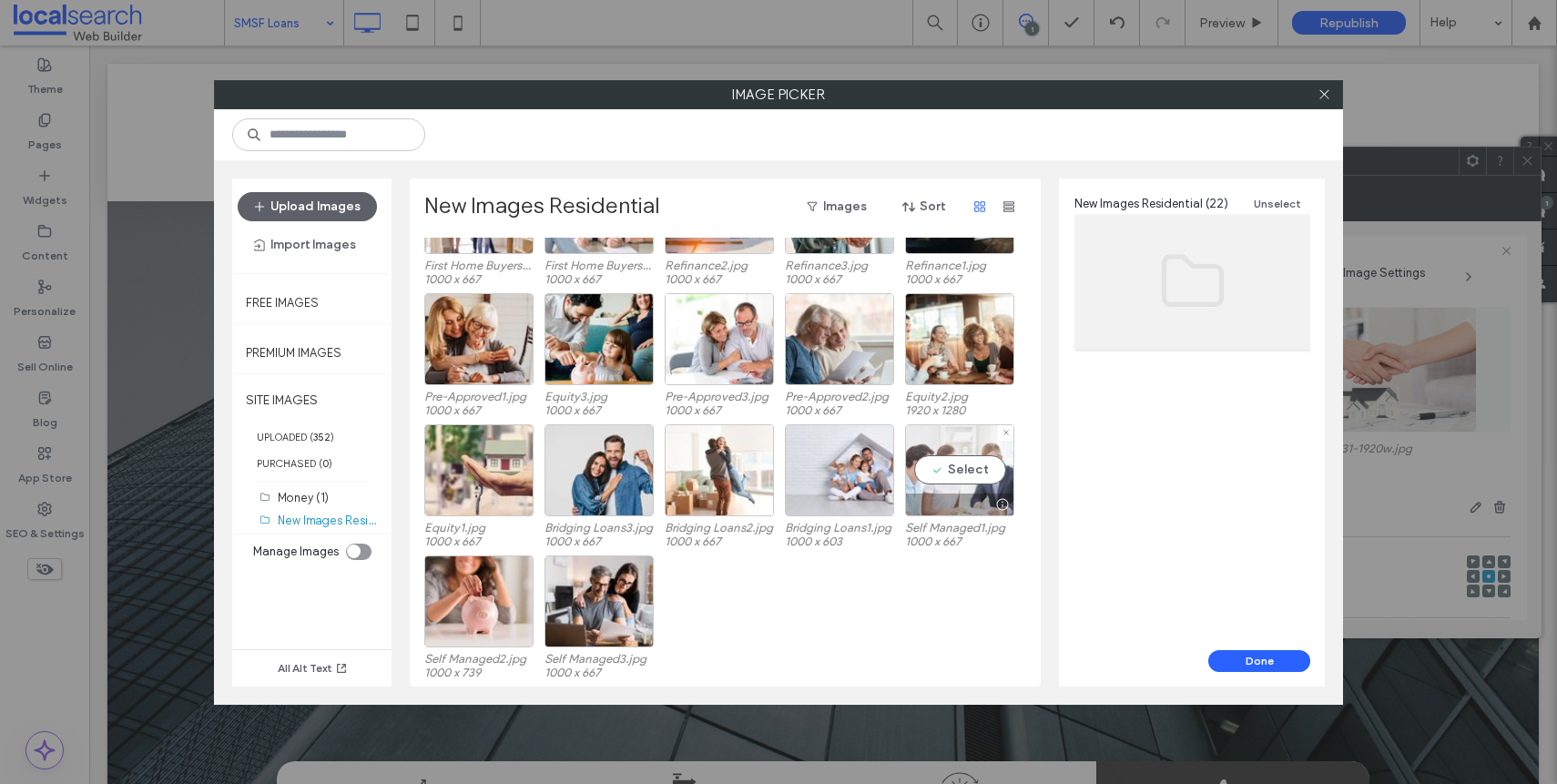
click at [940, 509] on div at bounding box center [959, 505] width 107 height 22
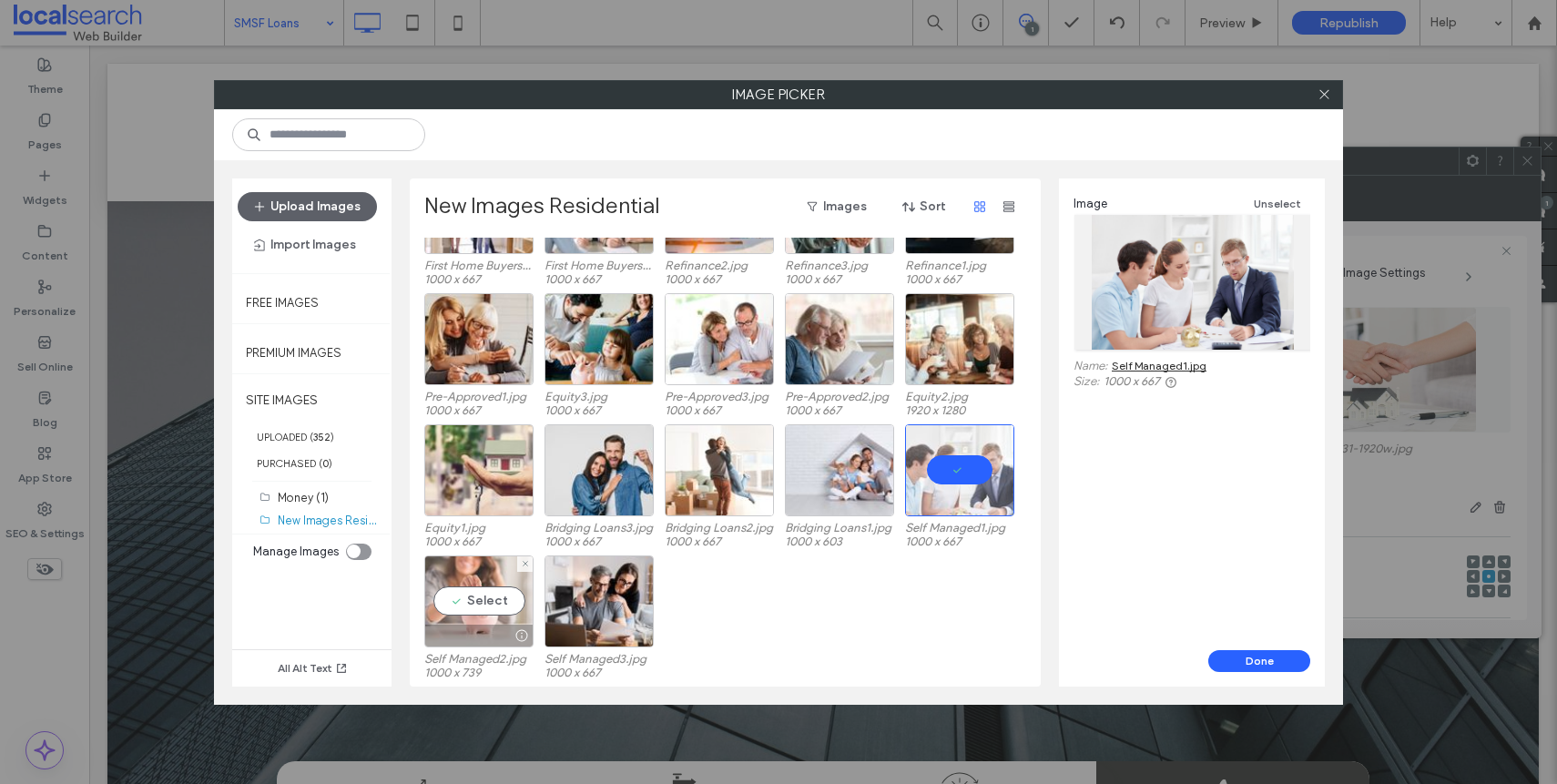
click at [504, 617] on div "Select" at bounding box center [478, 601] width 109 height 92
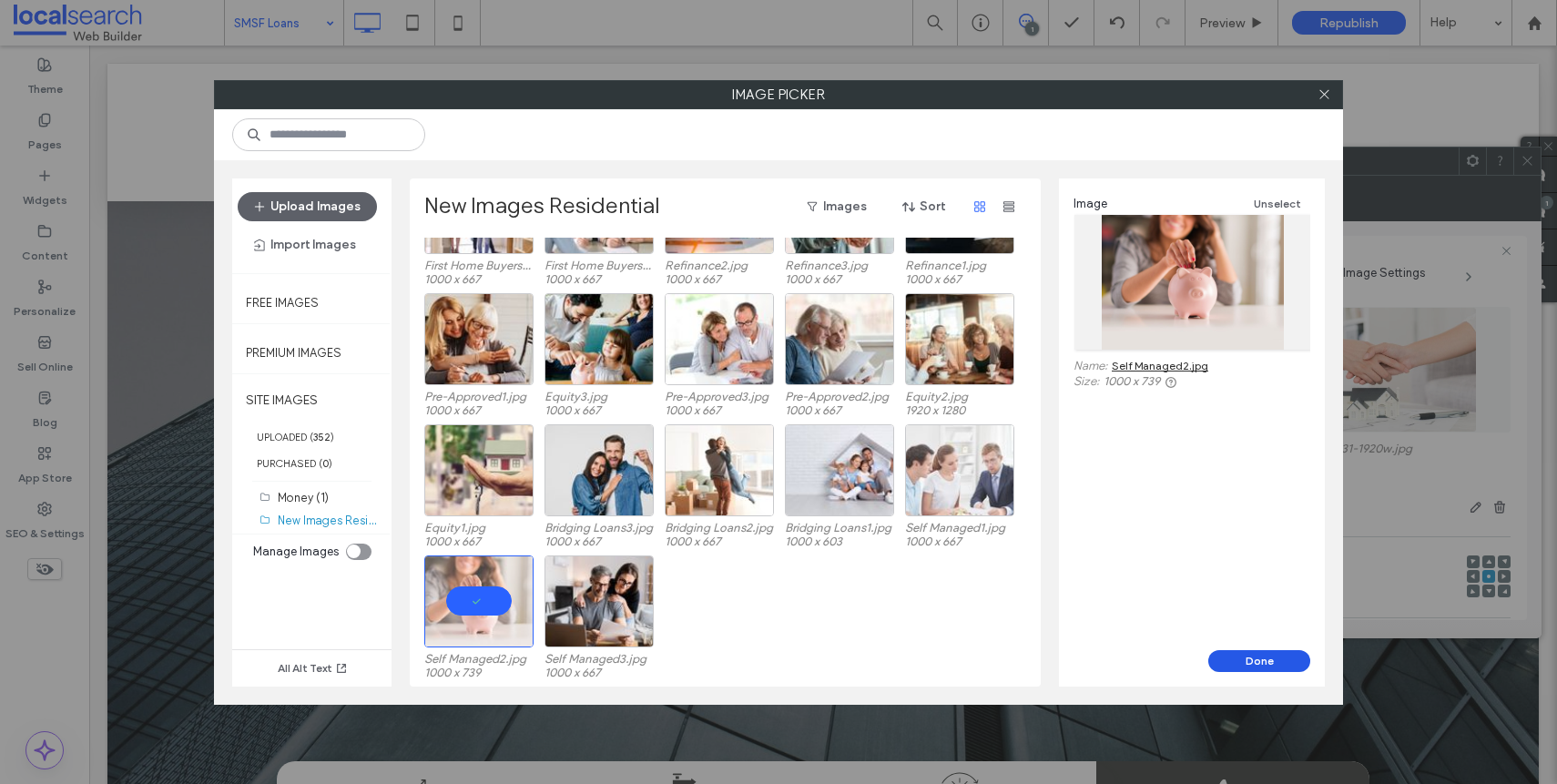
click at [1255, 669] on button "Done" at bounding box center [1259, 661] width 102 height 22
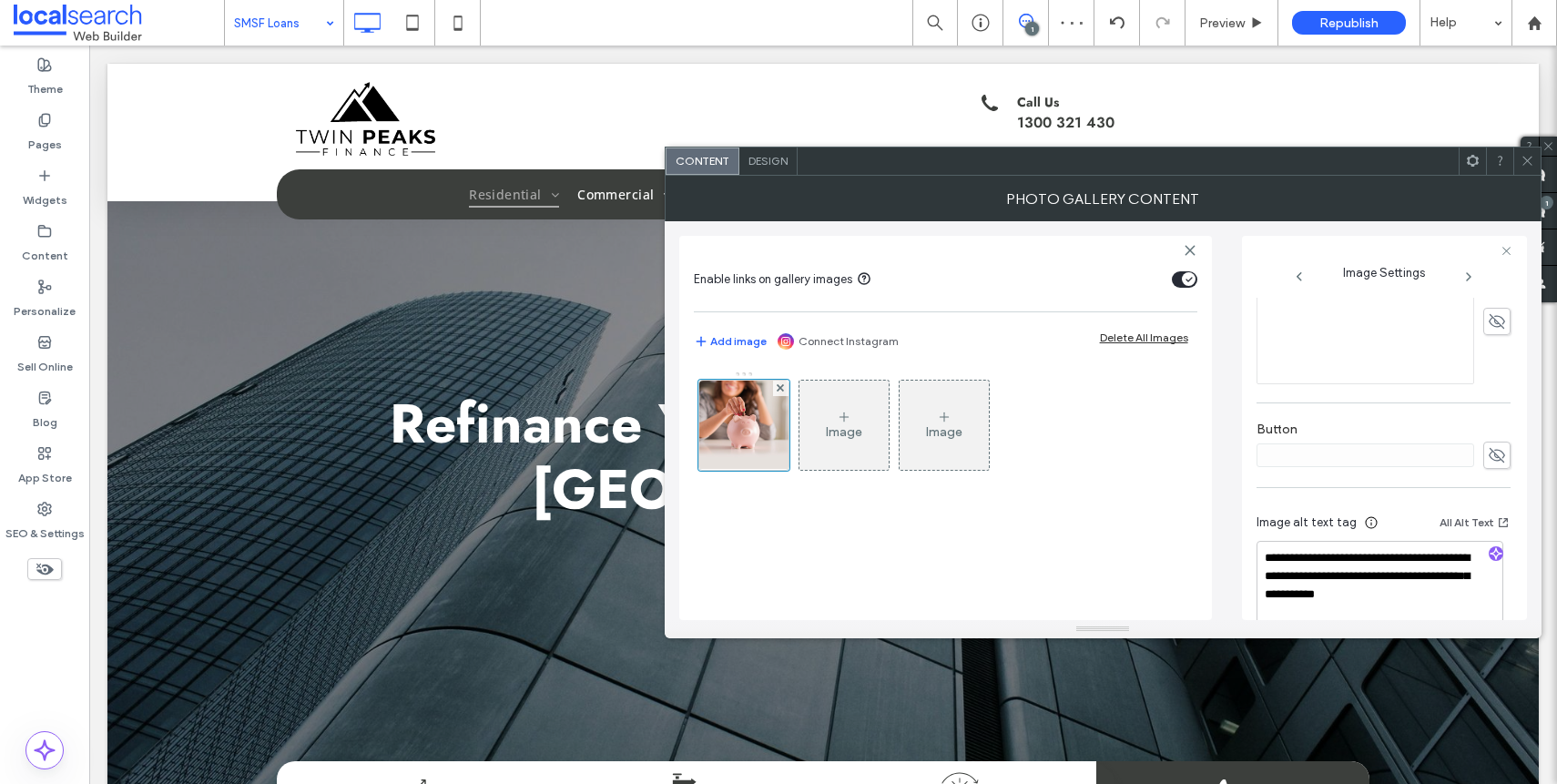
scroll to position [556, 0]
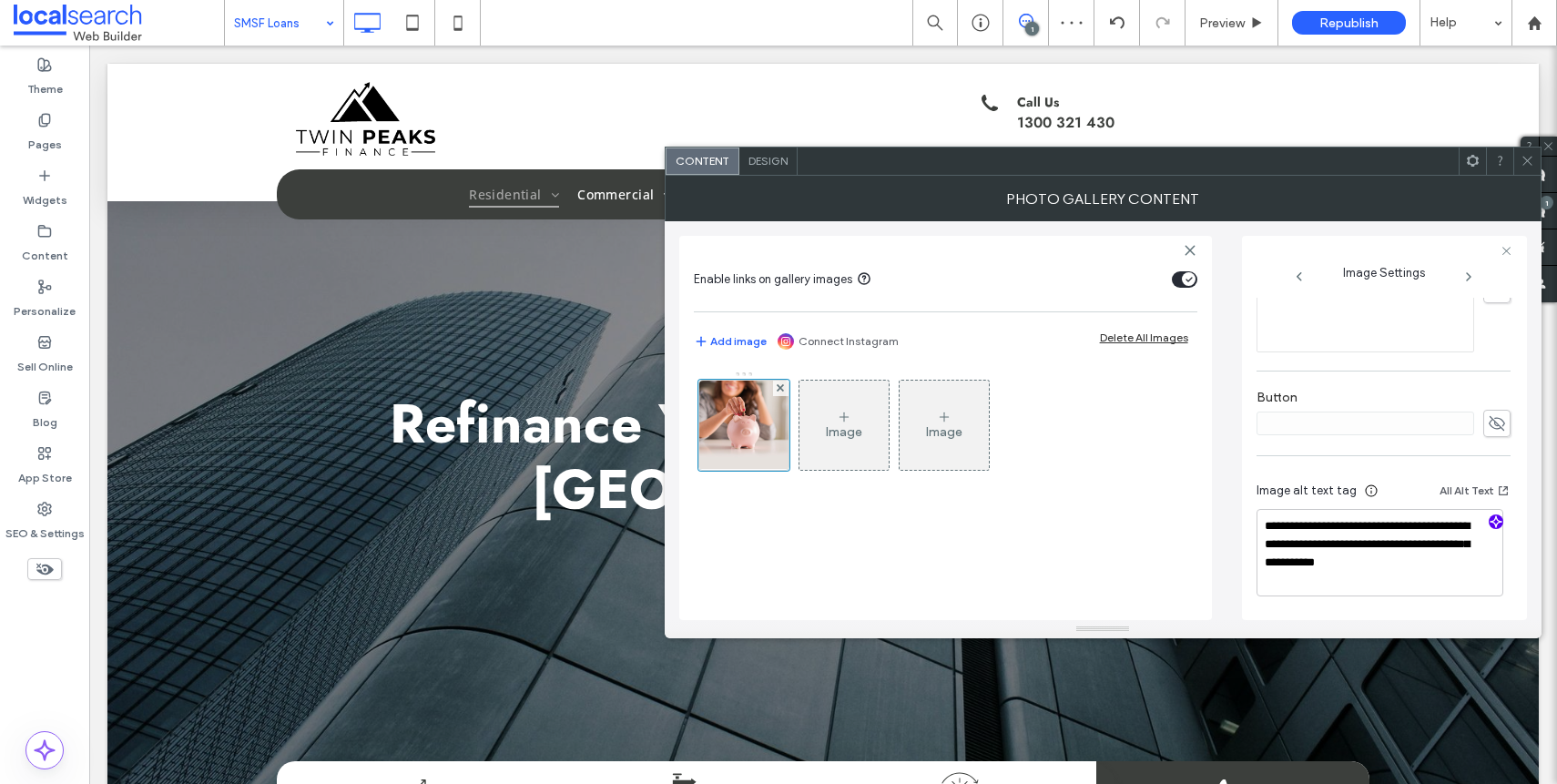
click at [1489, 525] on use "button" at bounding box center [1495, 521] width 11 height 11
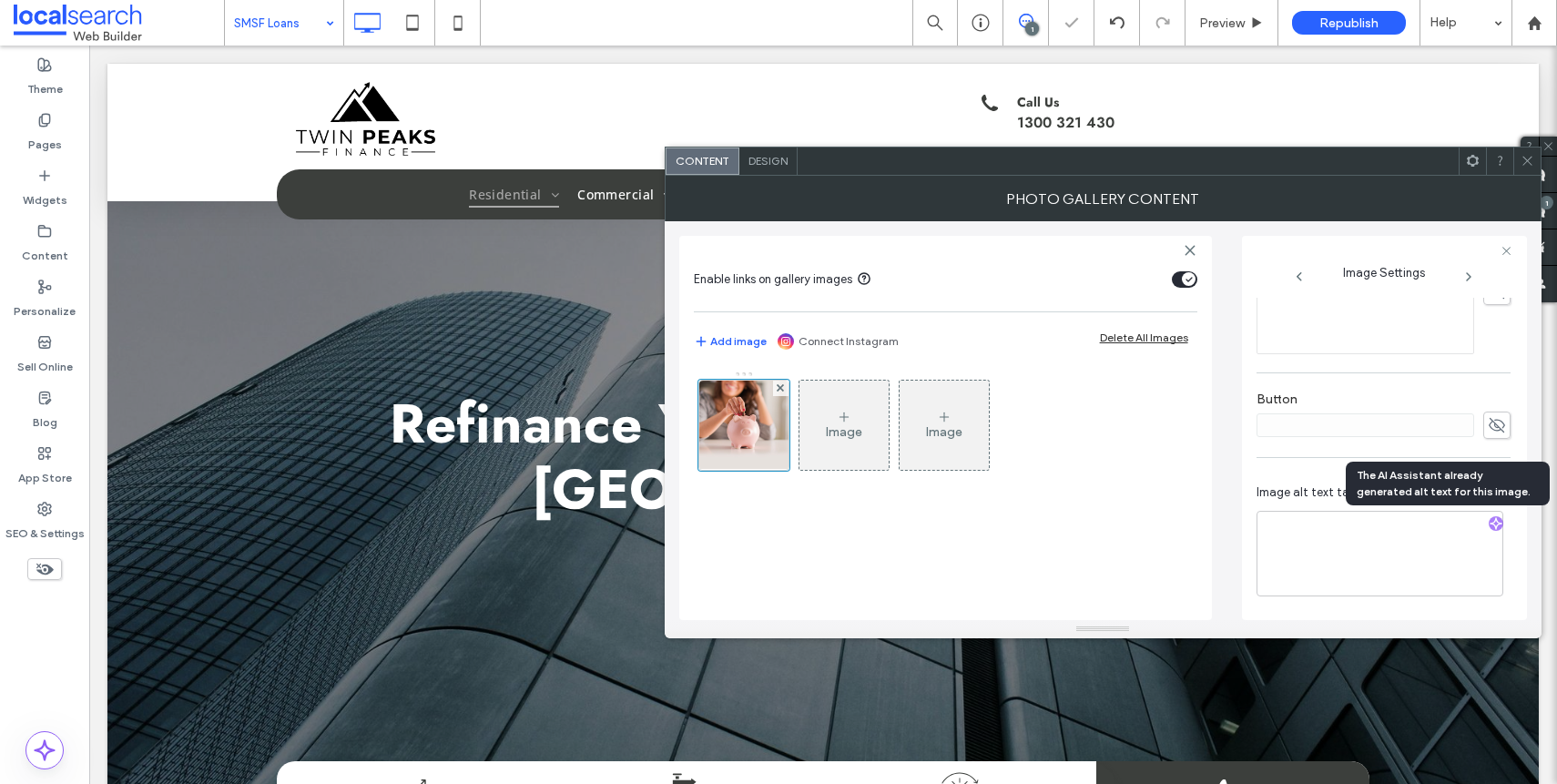
scroll to position [554, 0]
click at [1331, 541] on textarea "**********" at bounding box center [1380, 553] width 247 height 85
paste textarea "**********"
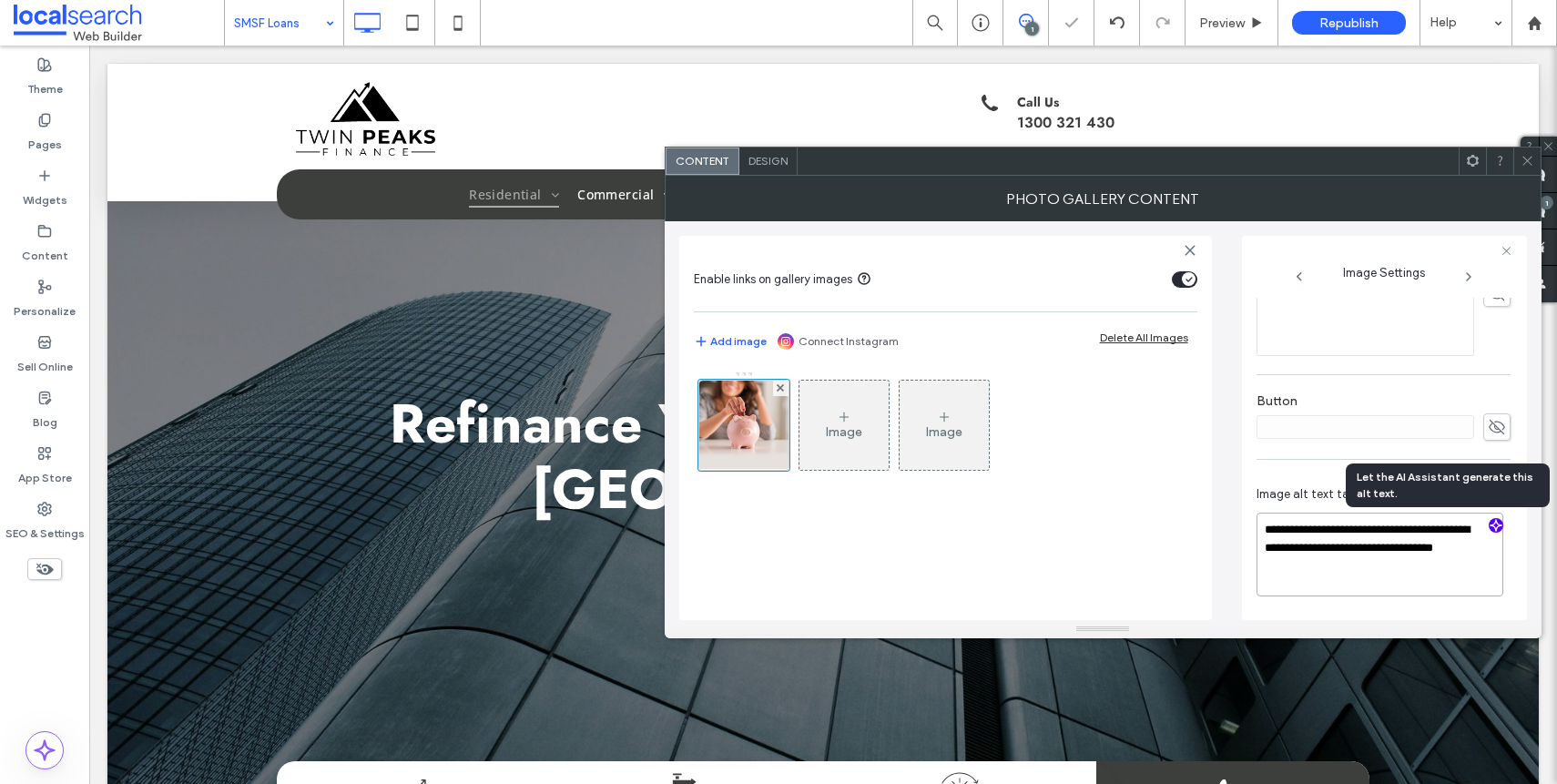
scroll to position [551, 0]
type textarea "**********"
click at [1299, 451] on div "Button" at bounding box center [1383, 418] width 254 height 65
click at [1529, 173] on span at bounding box center [1527, 162] width 14 height 28
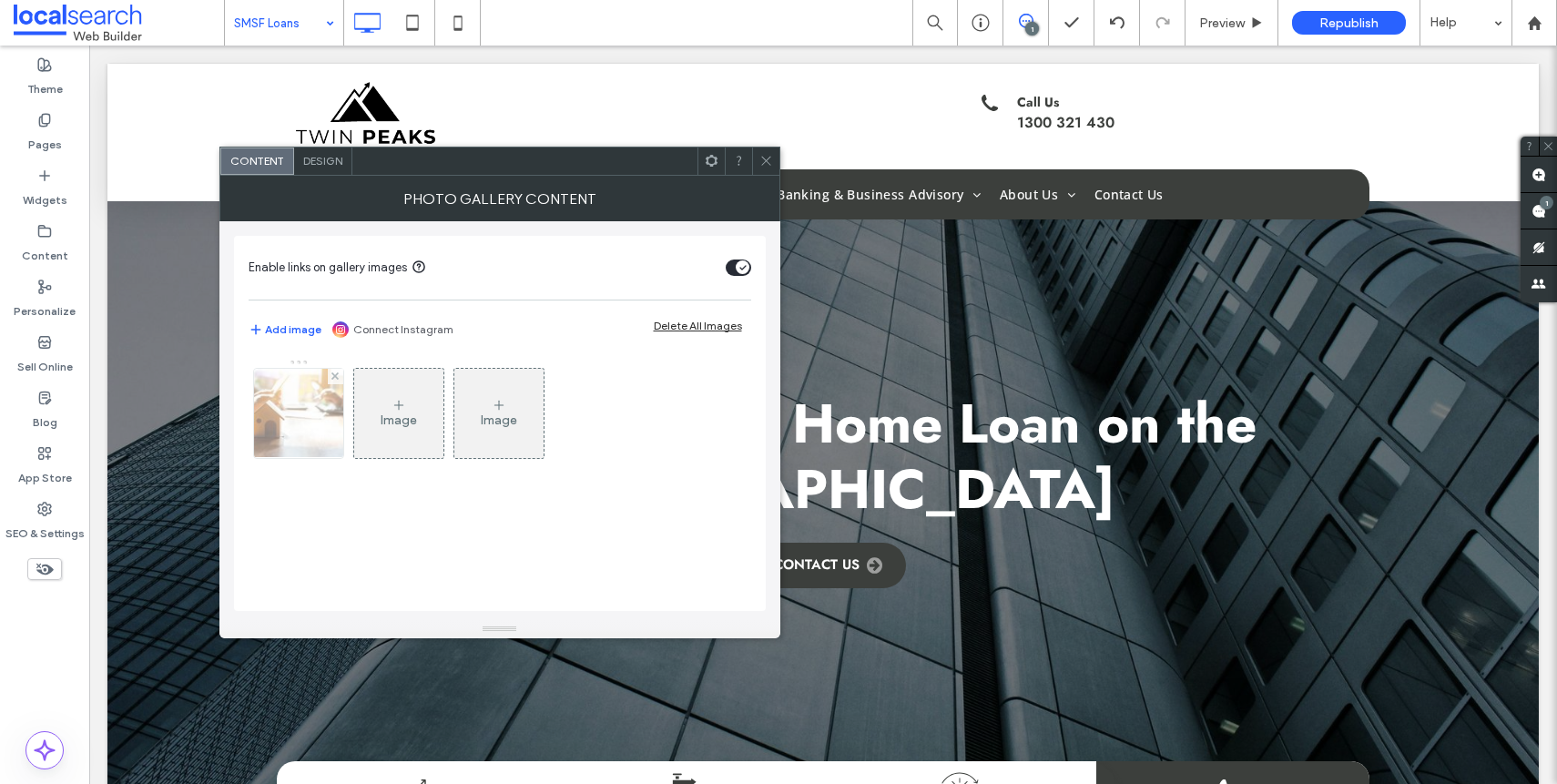
click at [300, 446] on div at bounding box center [298, 413] width 89 height 89
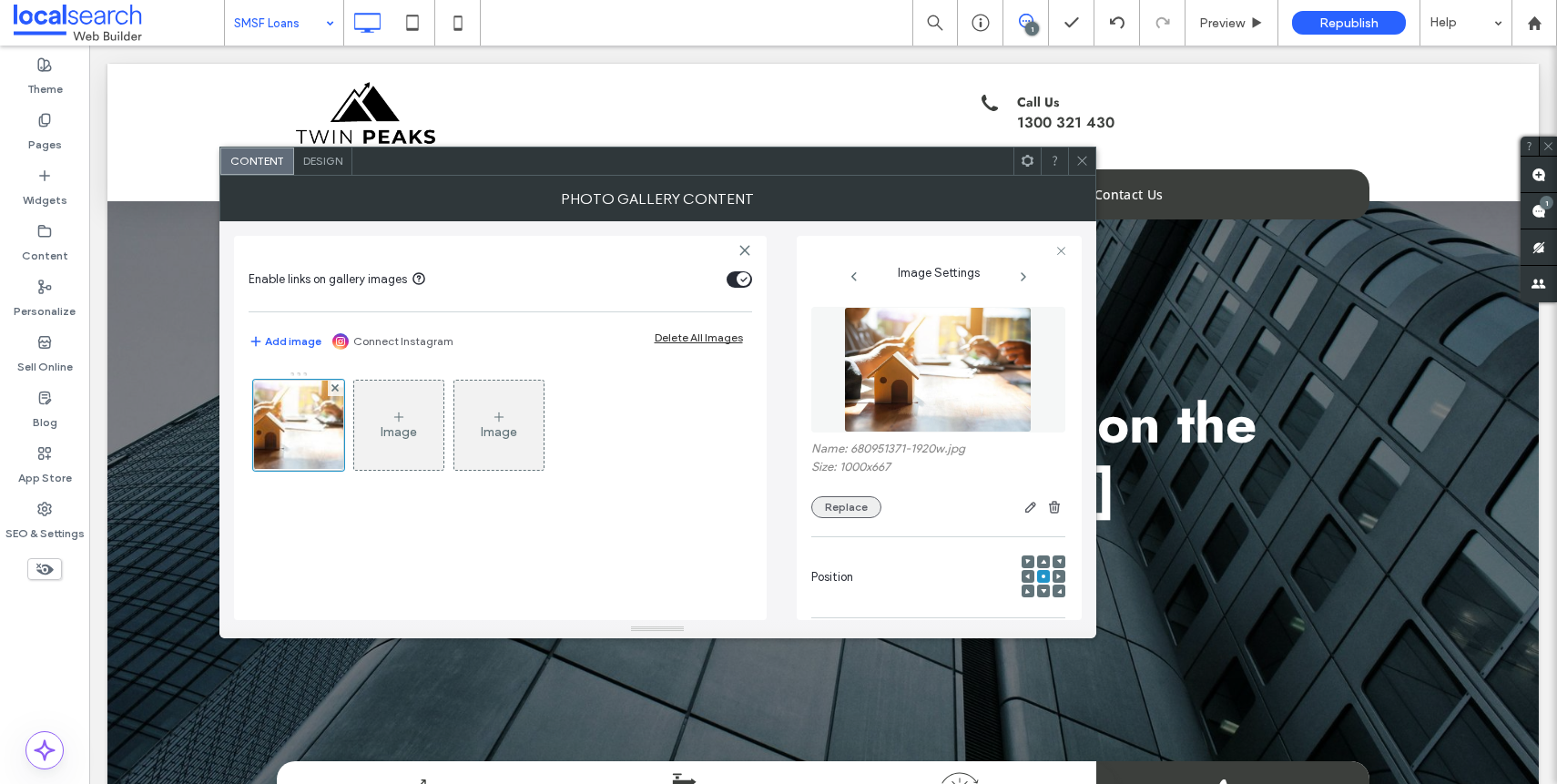
click at [857, 515] on button "Replace" at bounding box center [846, 507] width 70 height 22
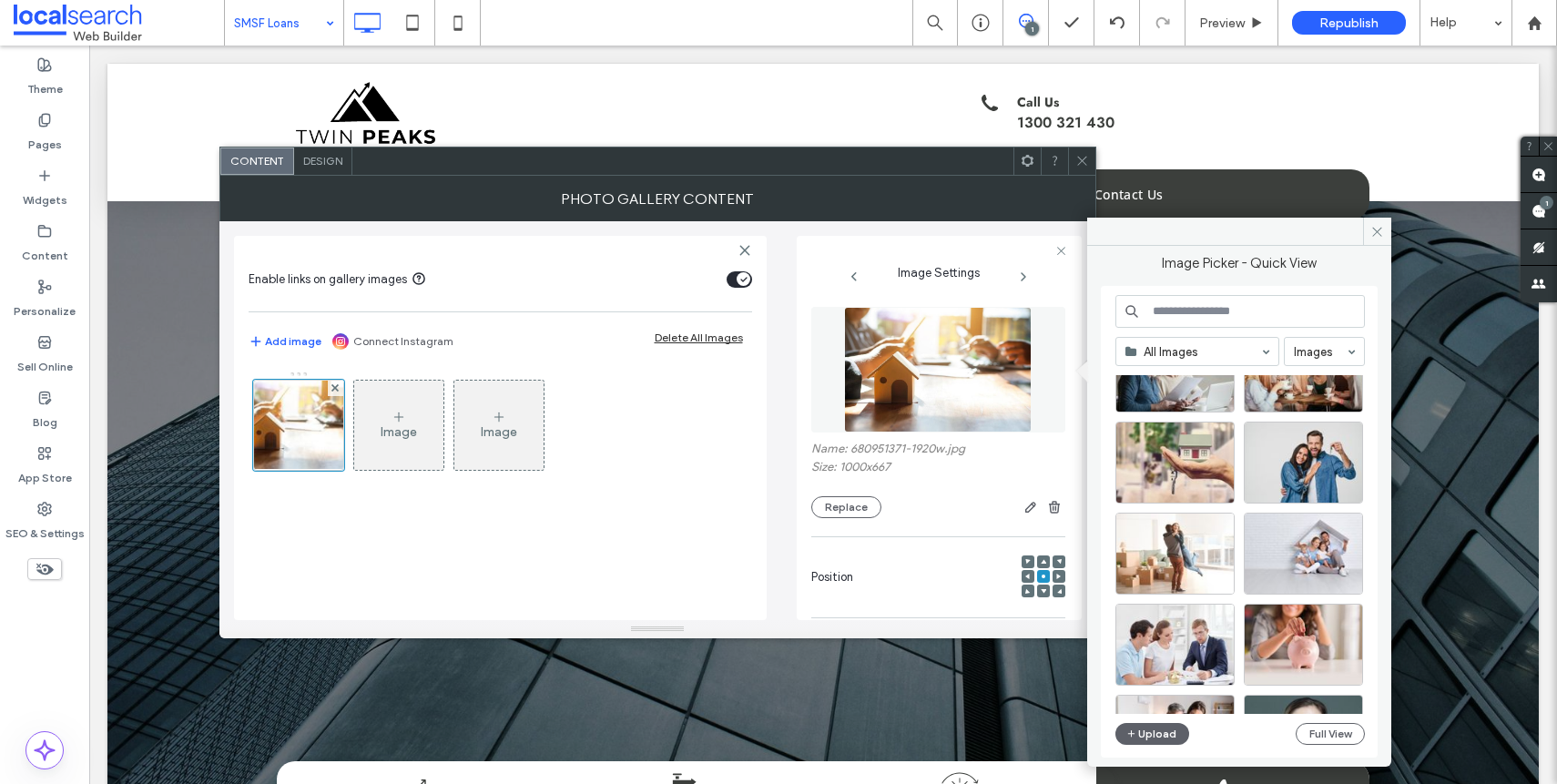
scroll to position [781, 0]
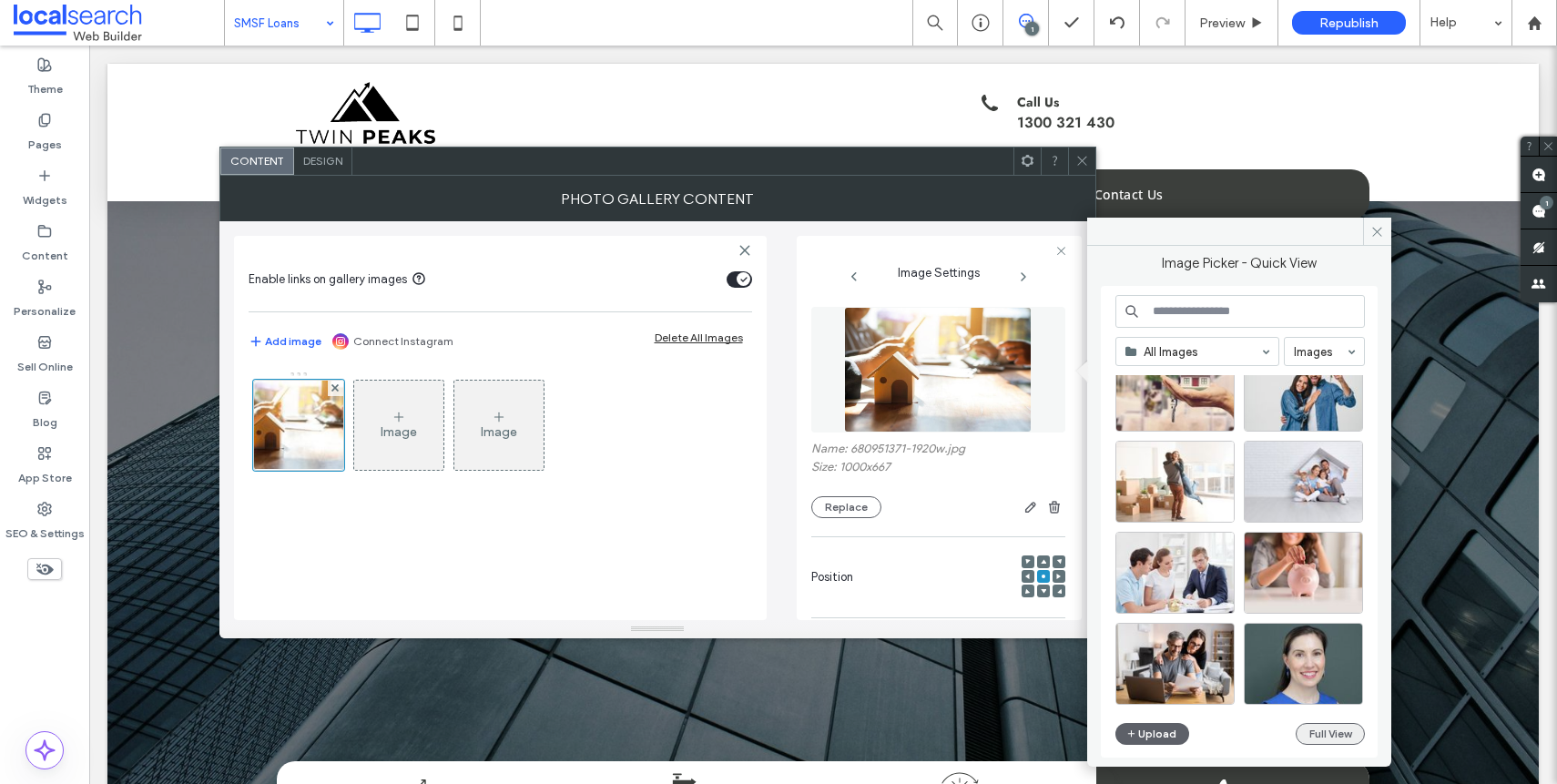
click at [1319, 736] on button "Full View" at bounding box center [1329, 734] width 69 height 22
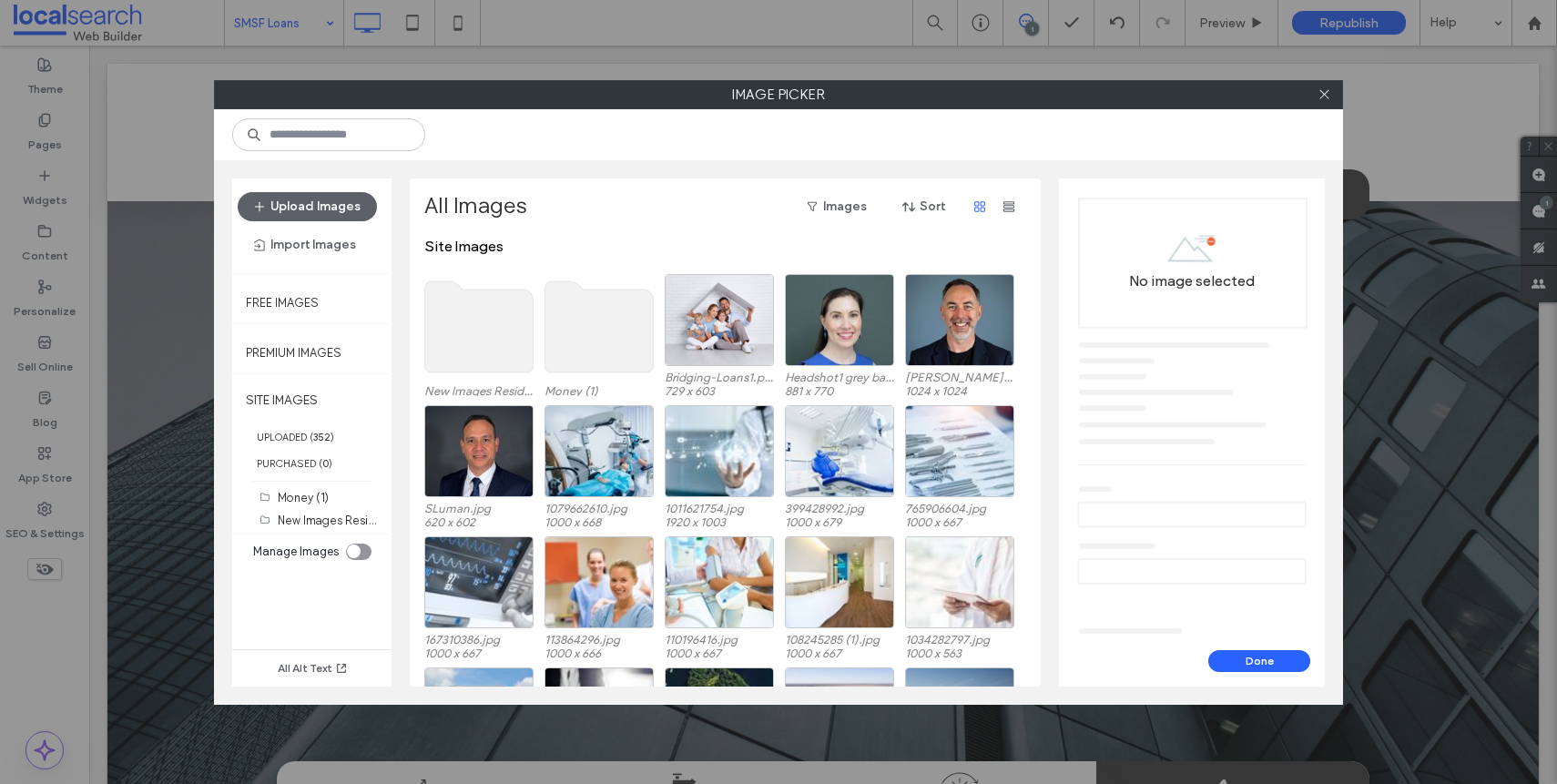
click at [504, 340] on use at bounding box center [479, 326] width 108 height 91
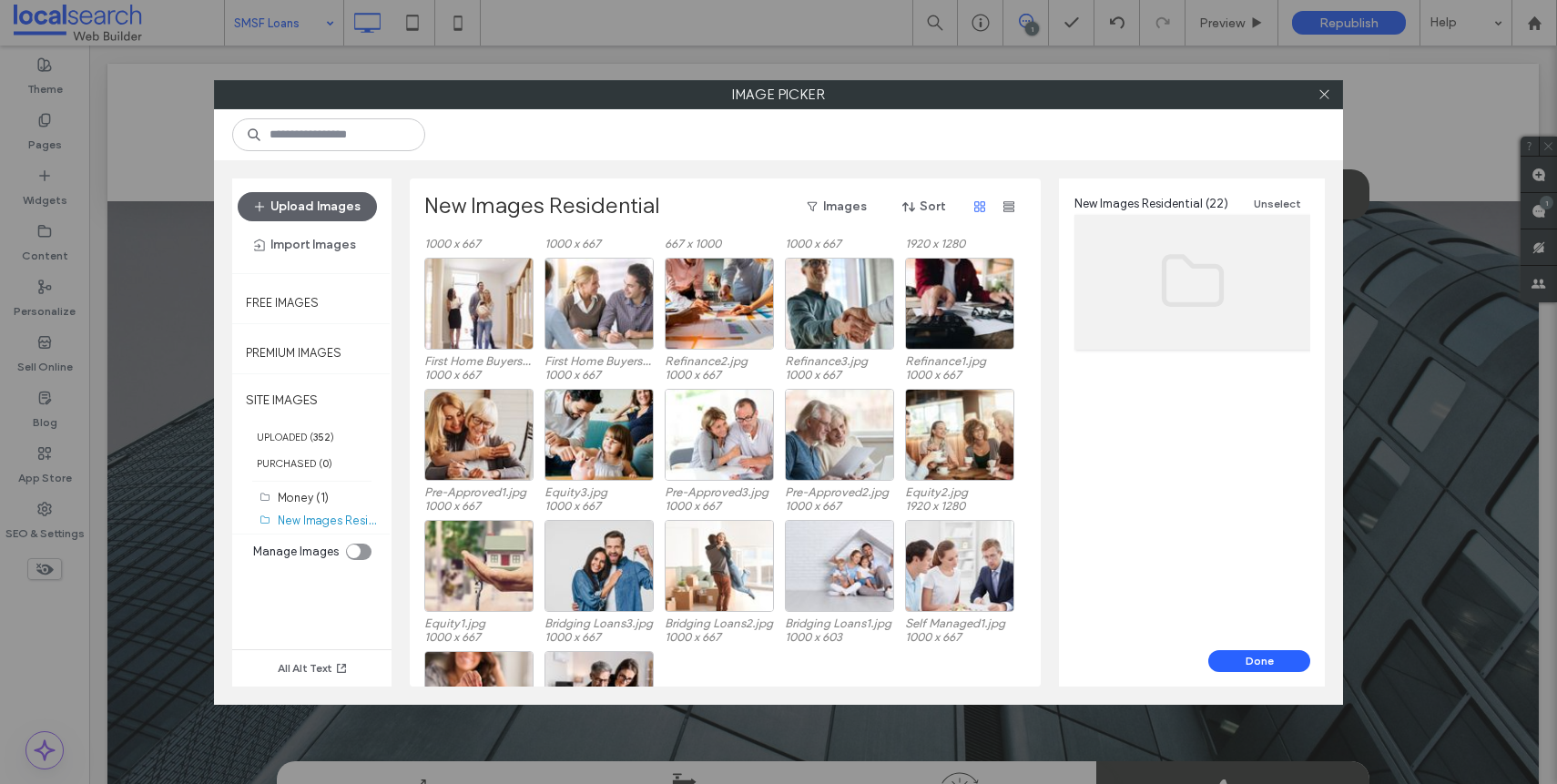
scroll to position [207, 0]
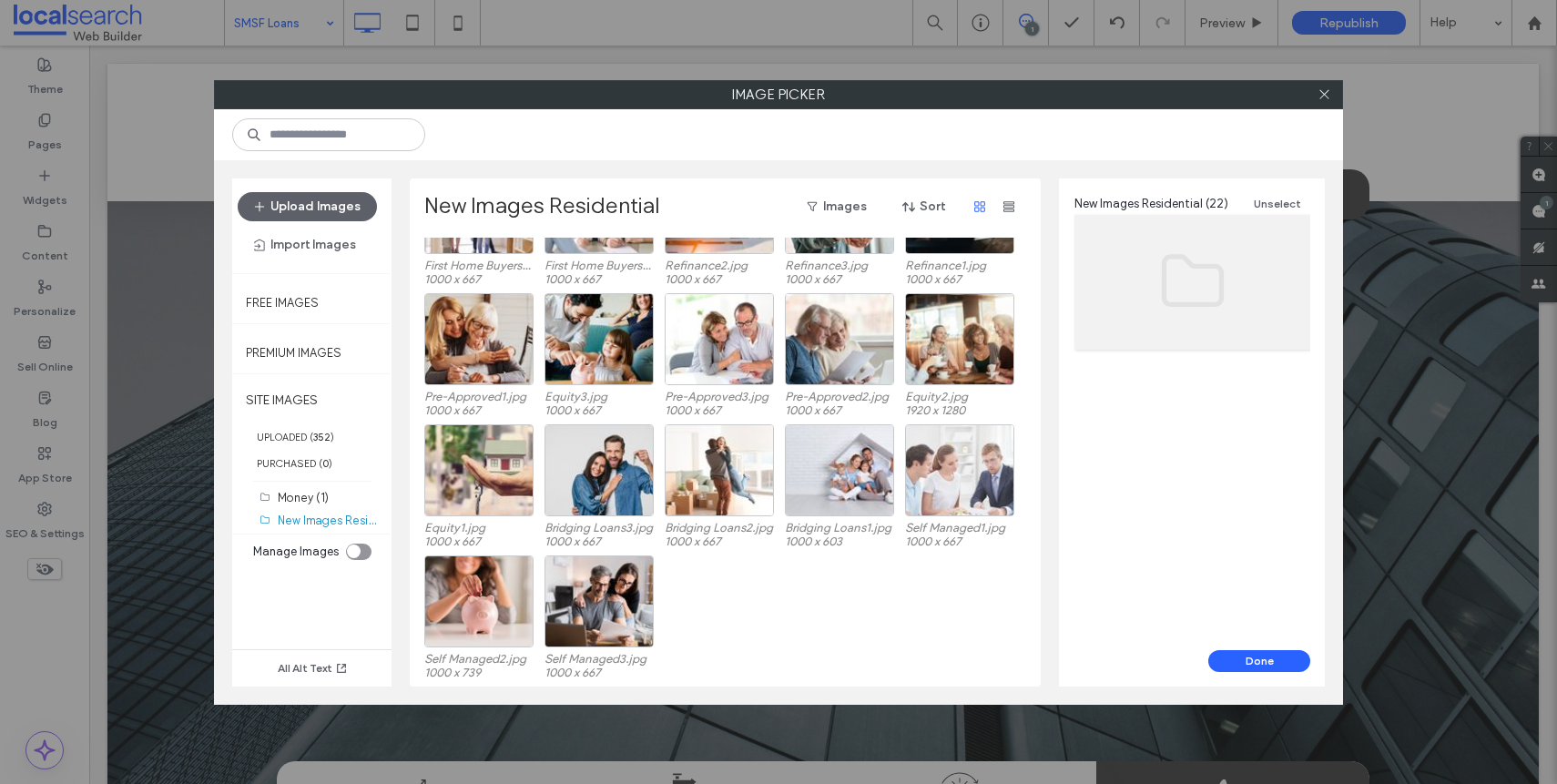
click at [982, 476] on div at bounding box center [959, 470] width 109 height 92
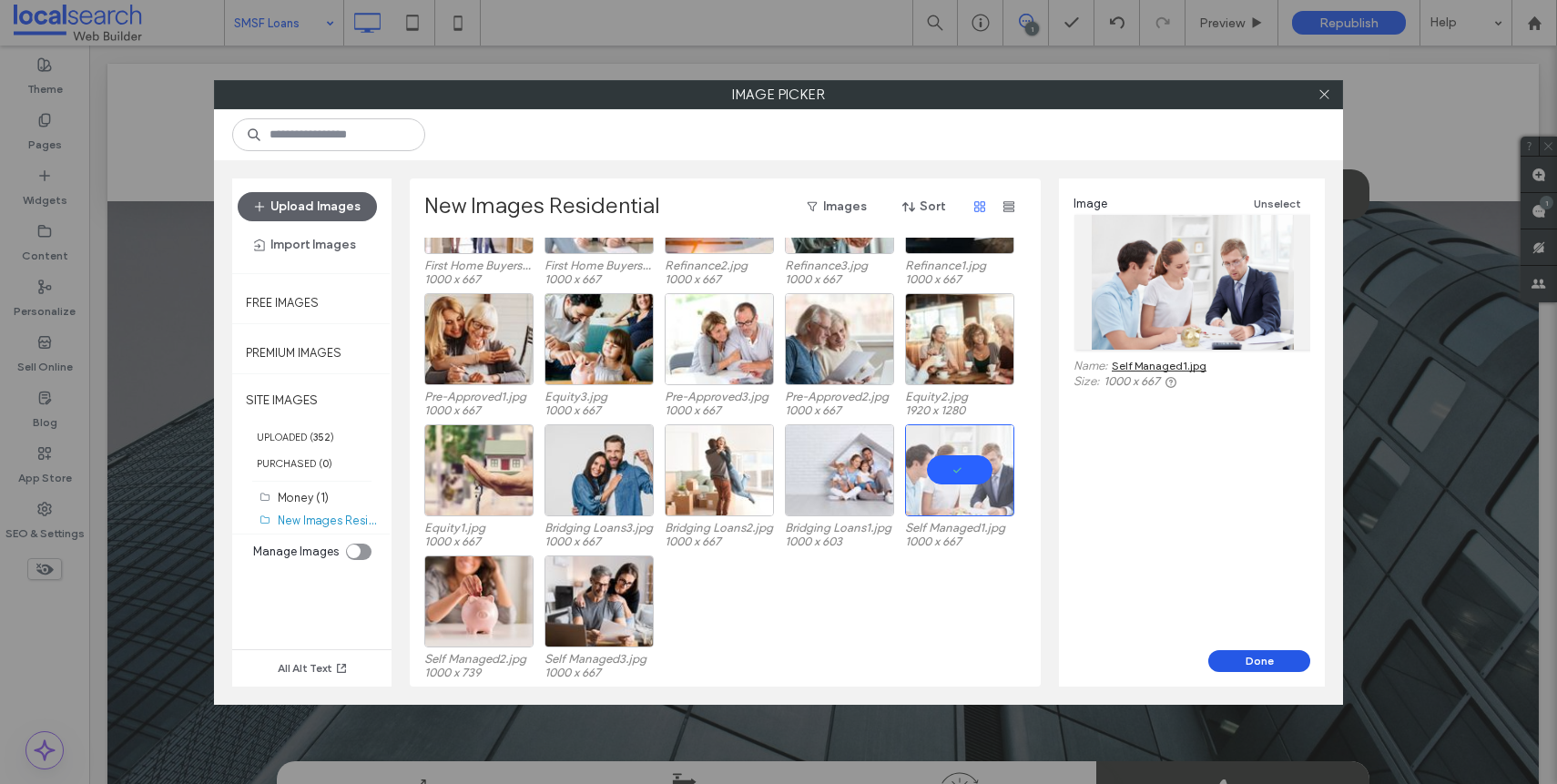
click at [1279, 654] on button "Done" at bounding box center [1259, 661] width 102 height 22
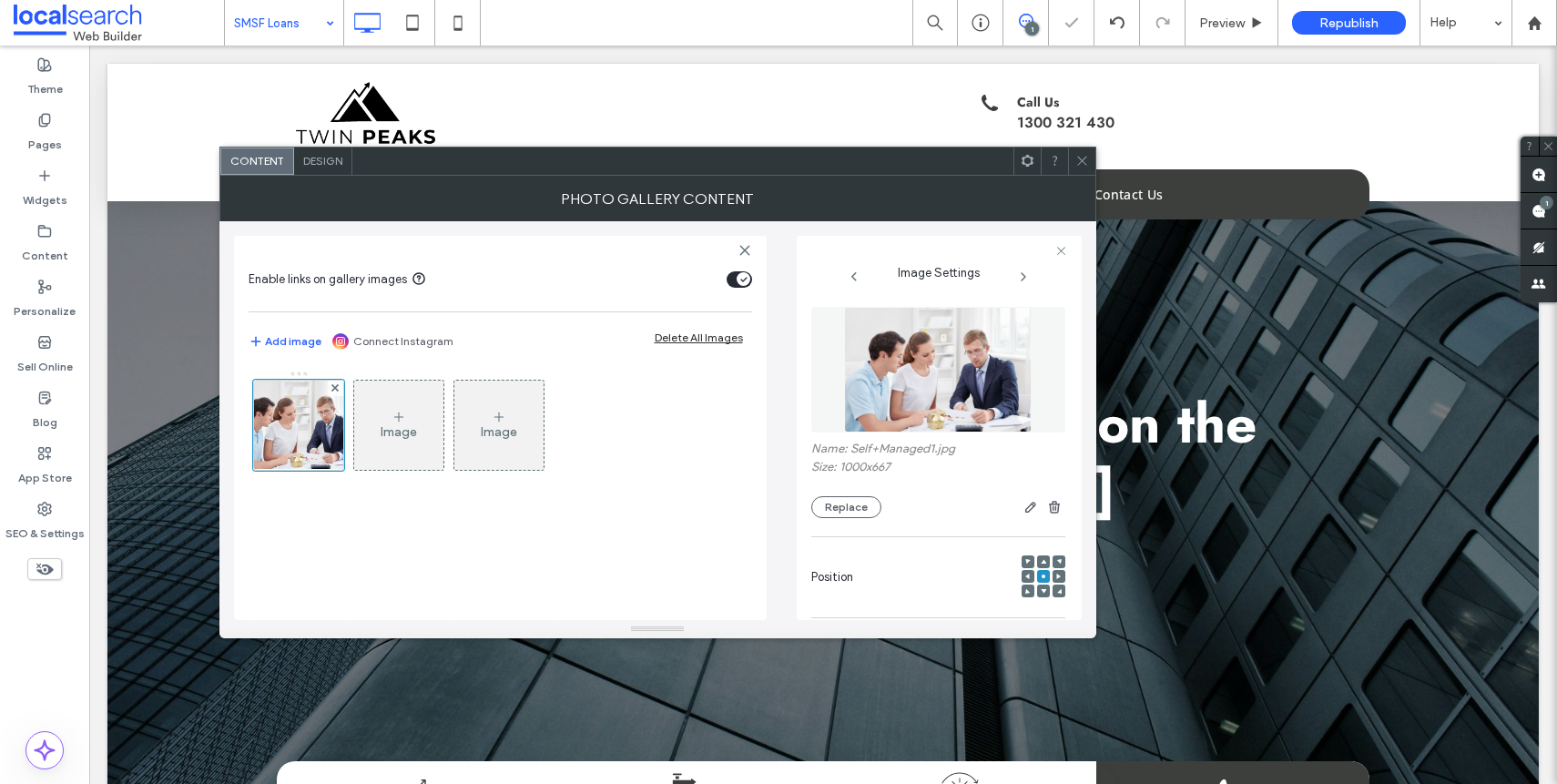
click at [1082, 154] on icon at bounding box center [1081, 161] width 14 height 14
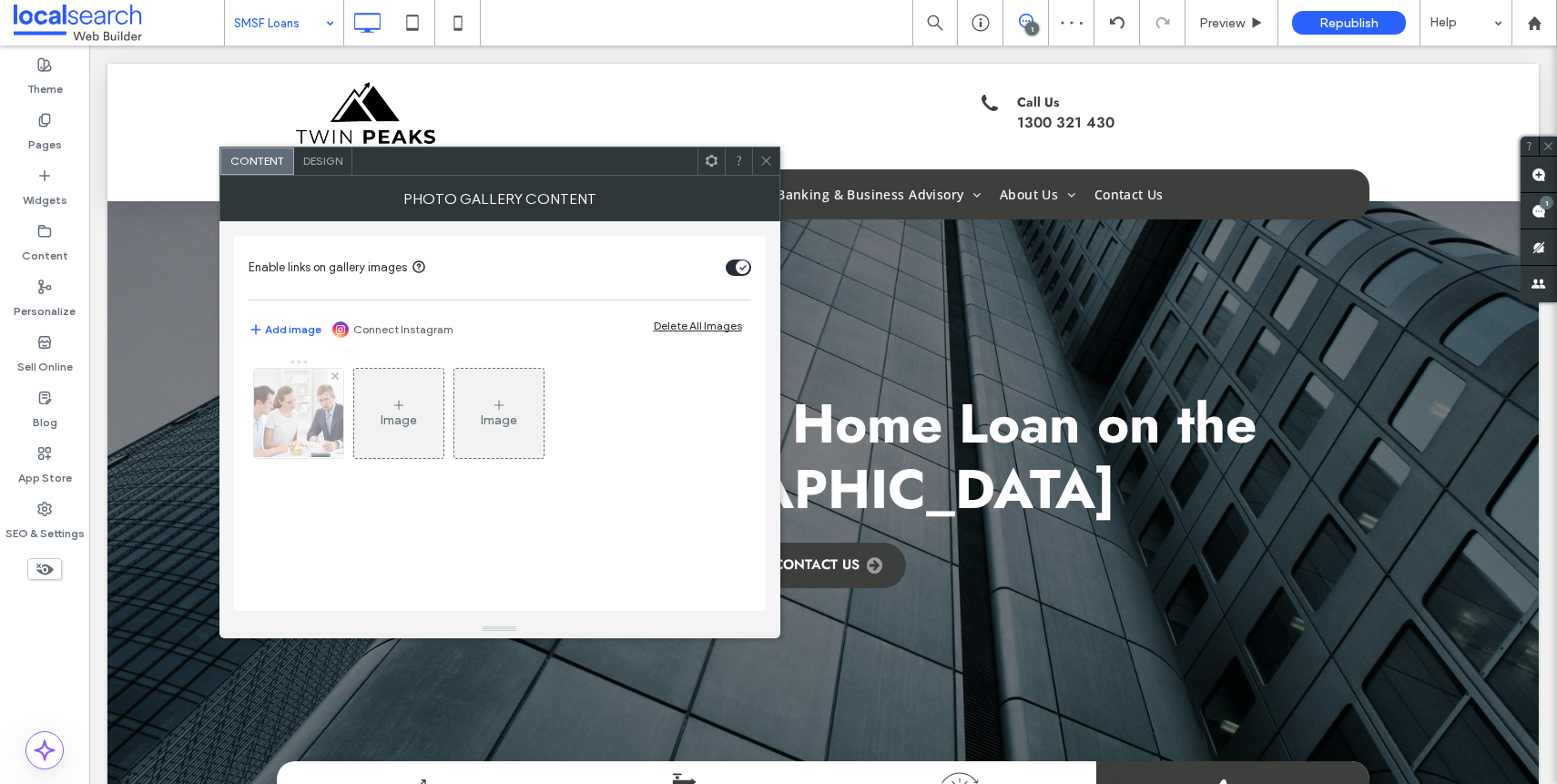
click at [269, 438] on img at bounding box center [298, 413] width 134 height 89
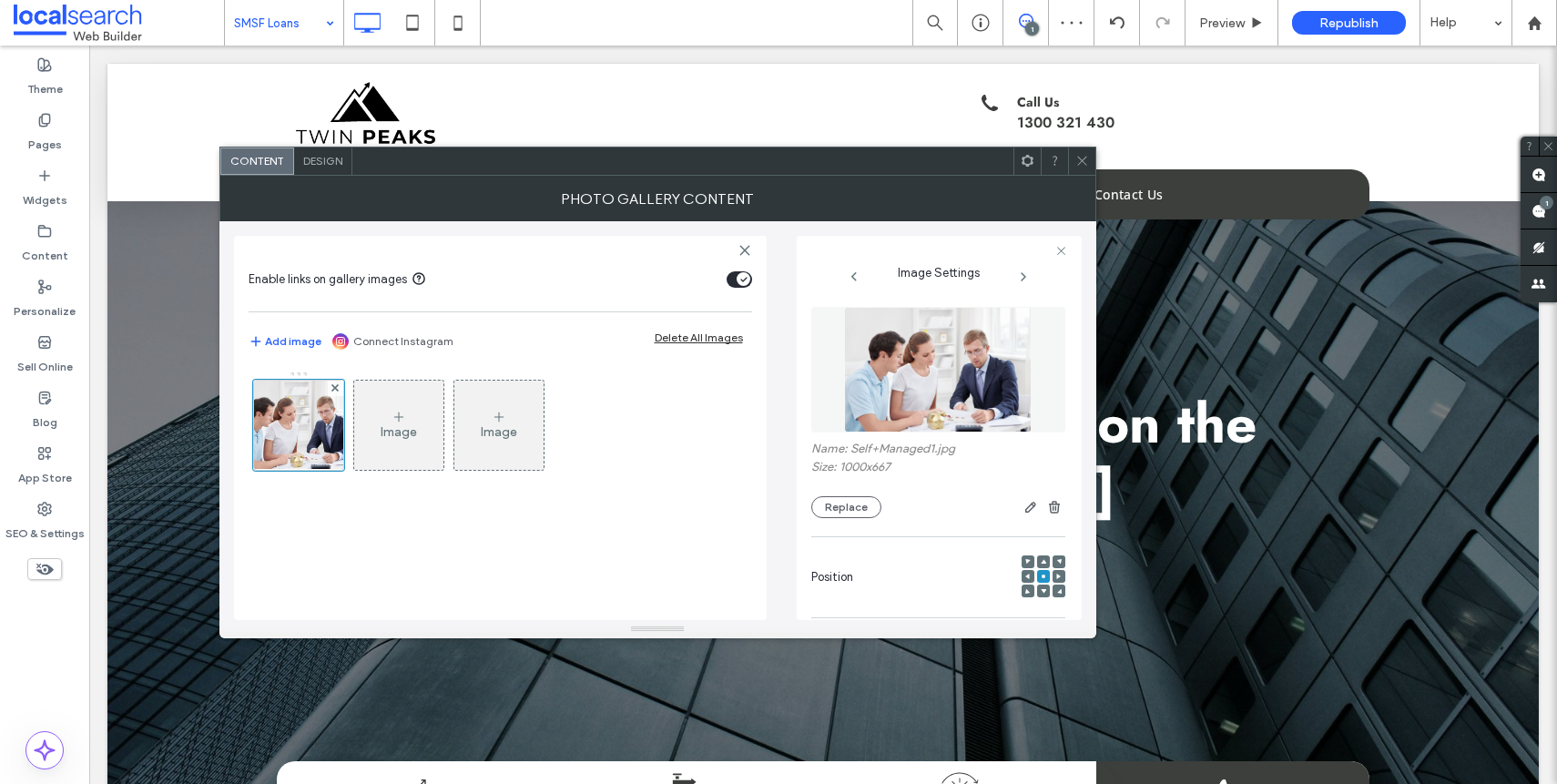
scroll to position [556, 0]
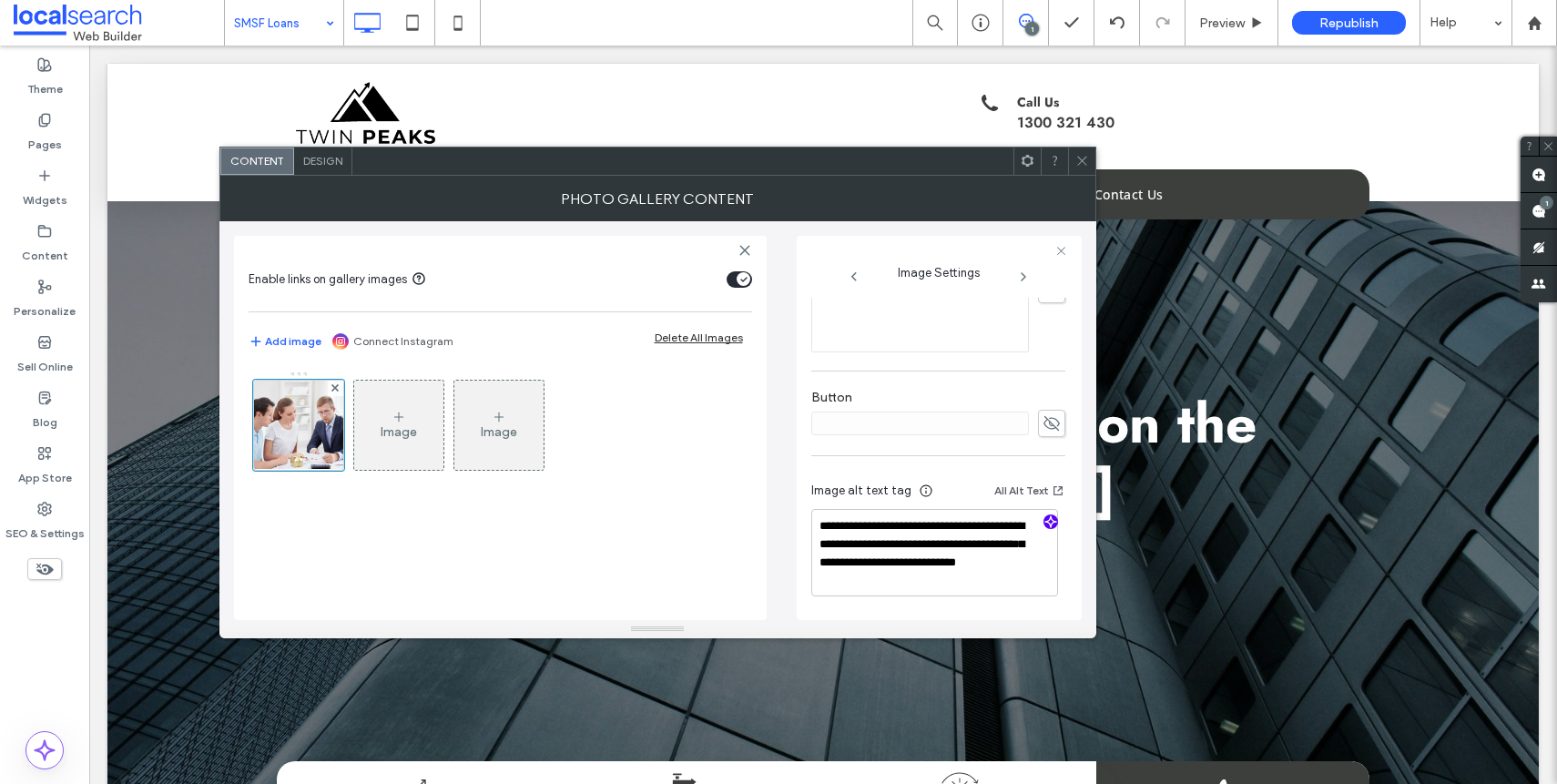
click at [1045, 526] on icon "button" at bounding box center [1051, 521] width 13 height 13
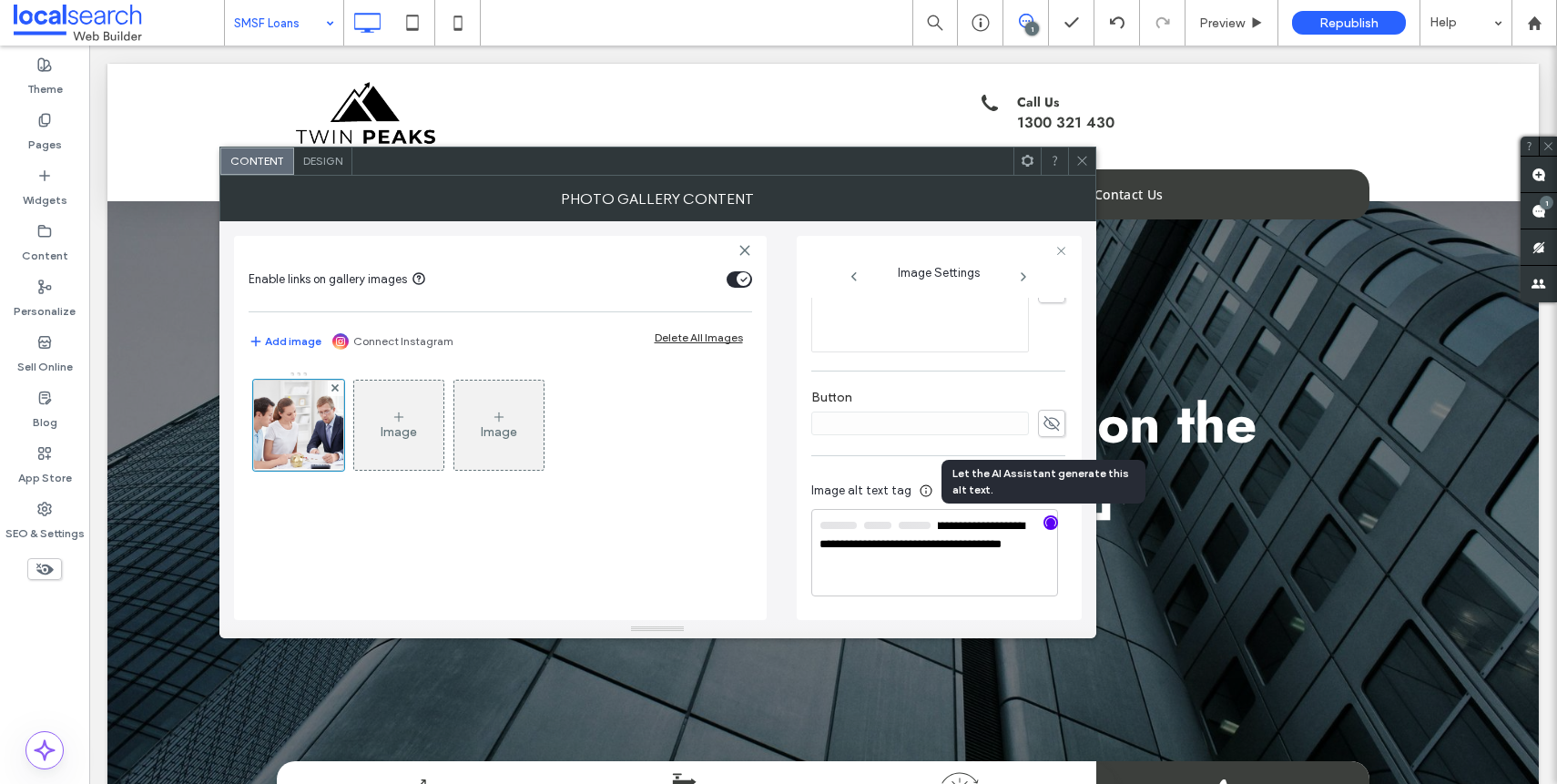
scroll to position [554, 0]
click at [866, 563] on textarea "**********" at bounding box center [935, 553] width 247 height 85
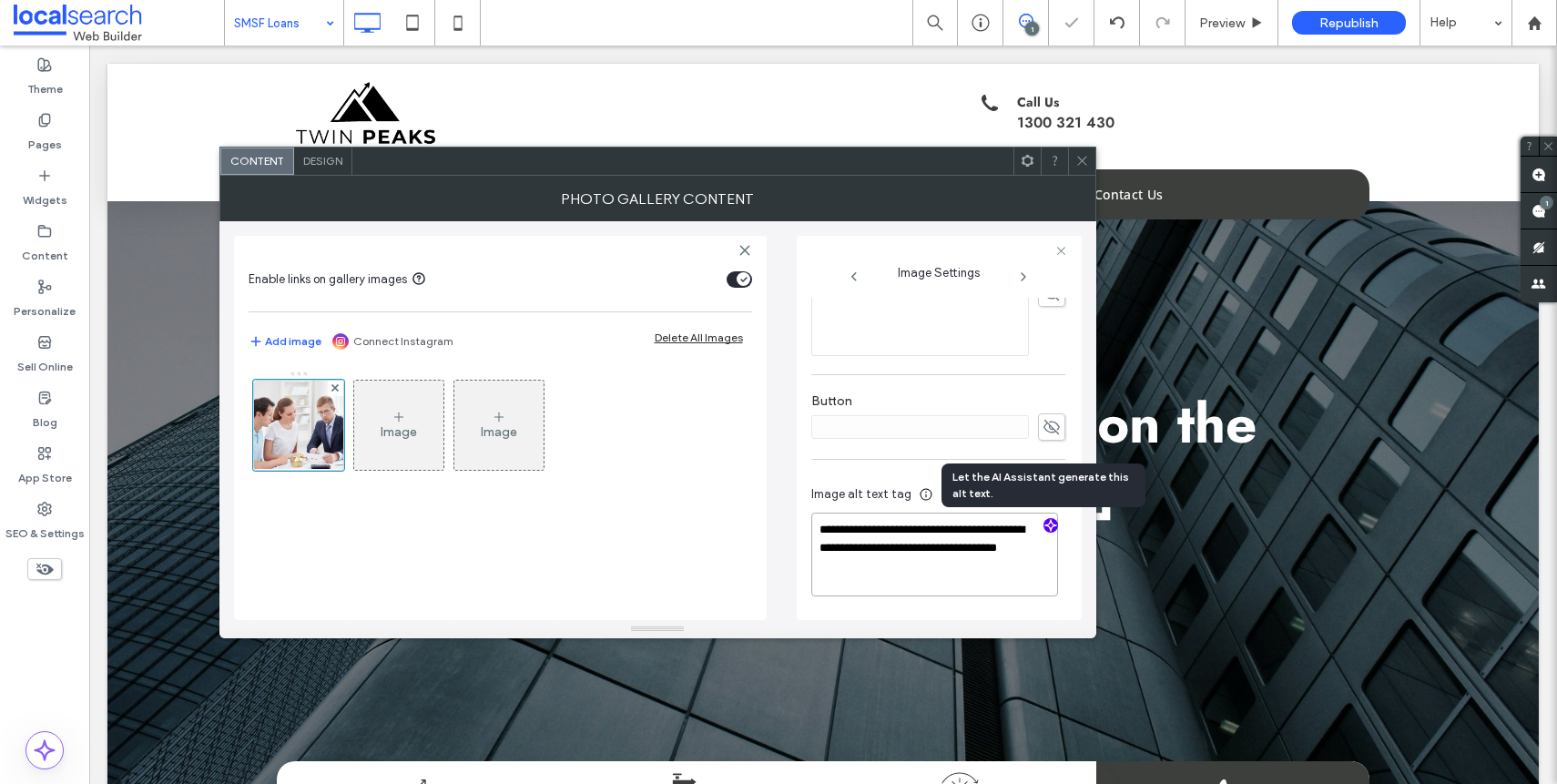
paste textarea "**********"
type textarea "**********"
click at [1049, 373] on div "**********" at bounding box center [938, 181] width 254 height 877
click at [1080, 154] on icon at bounding box center [1081, 161] width 14 height 14
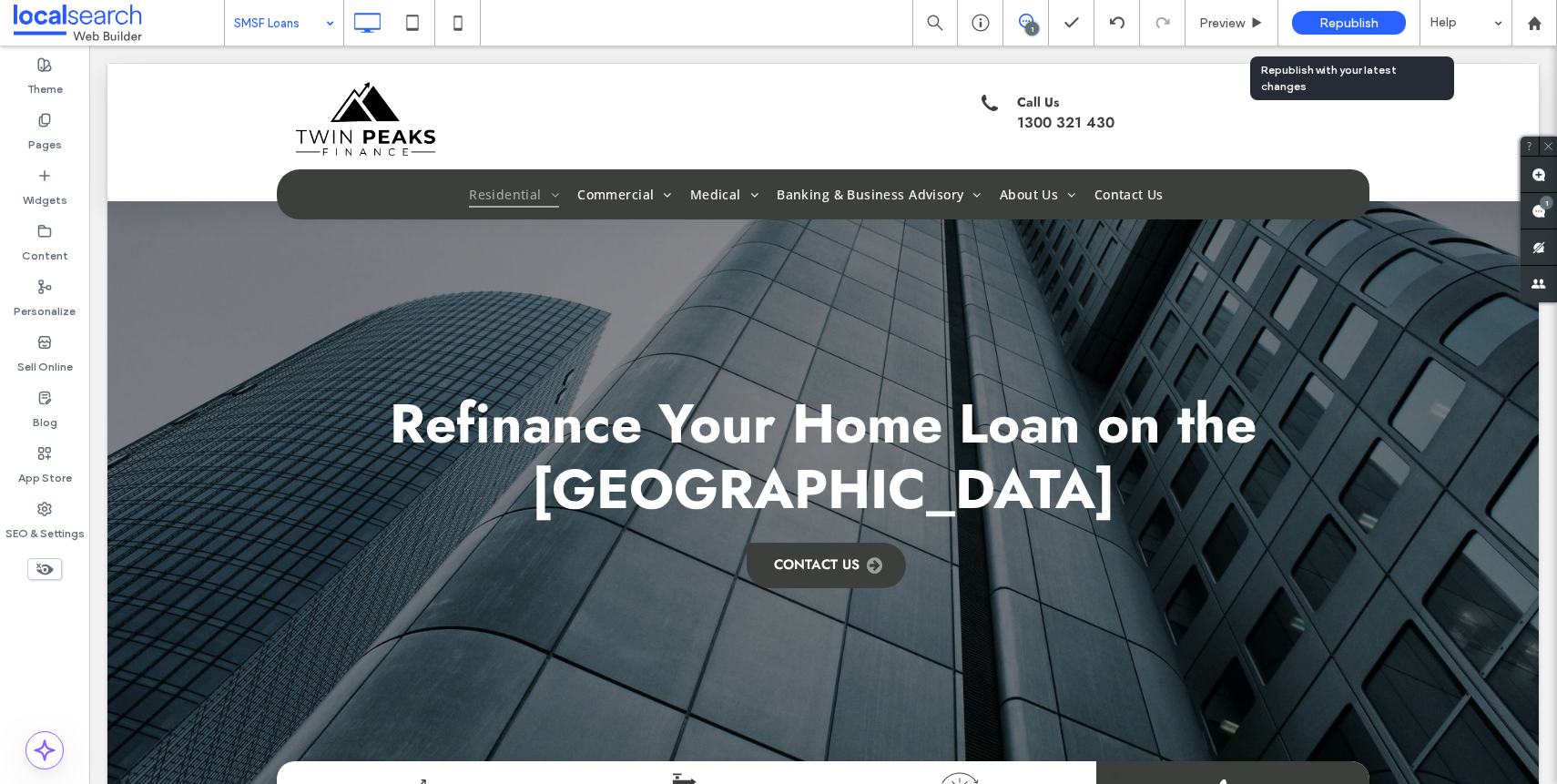
click at [1394, 11] on div "Republish" at bounding box center [1349, 23] width 114 height 24
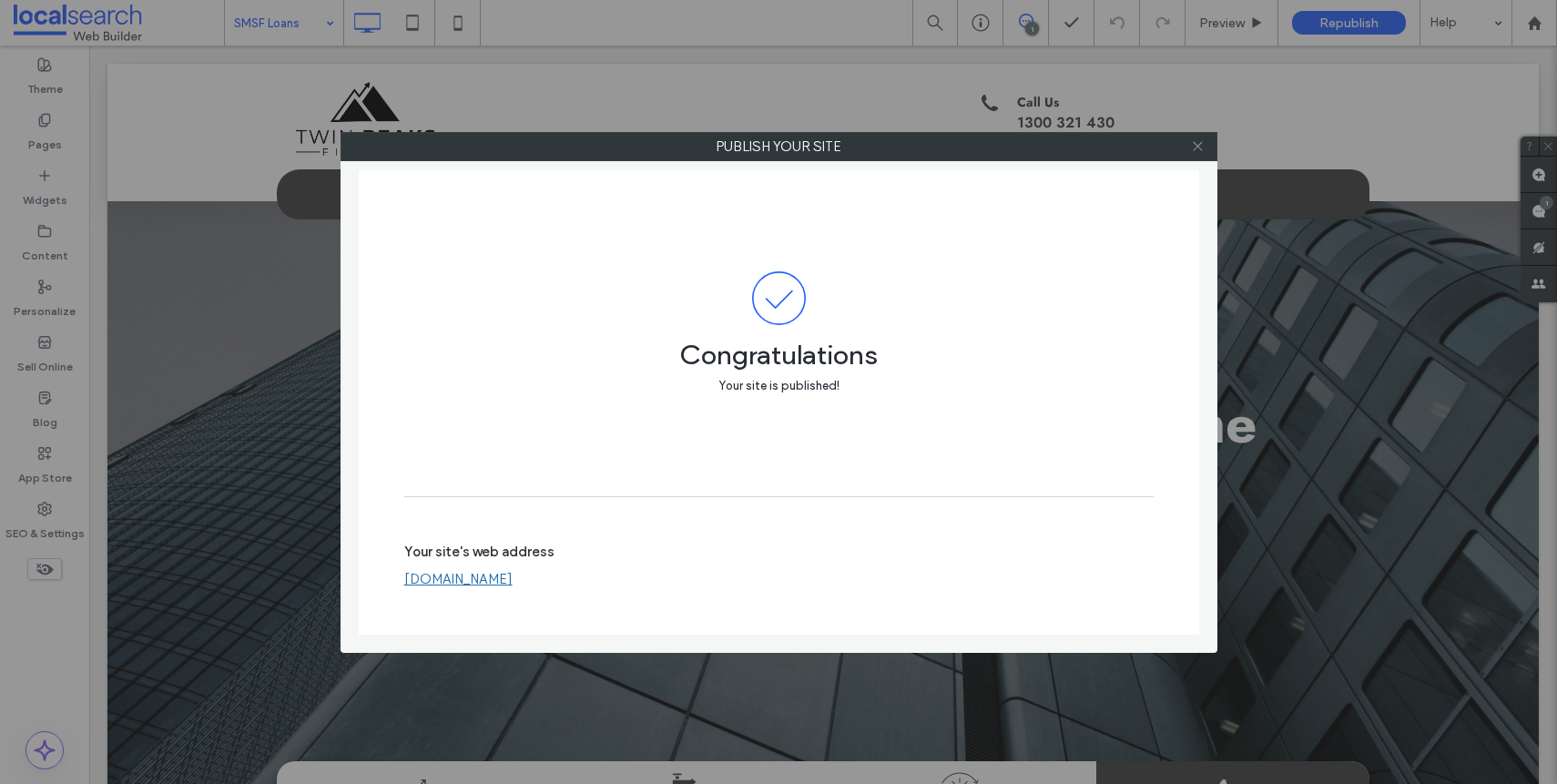
click at [1195, 137] on span at bounding box center [1197, 147] width 14 height 28
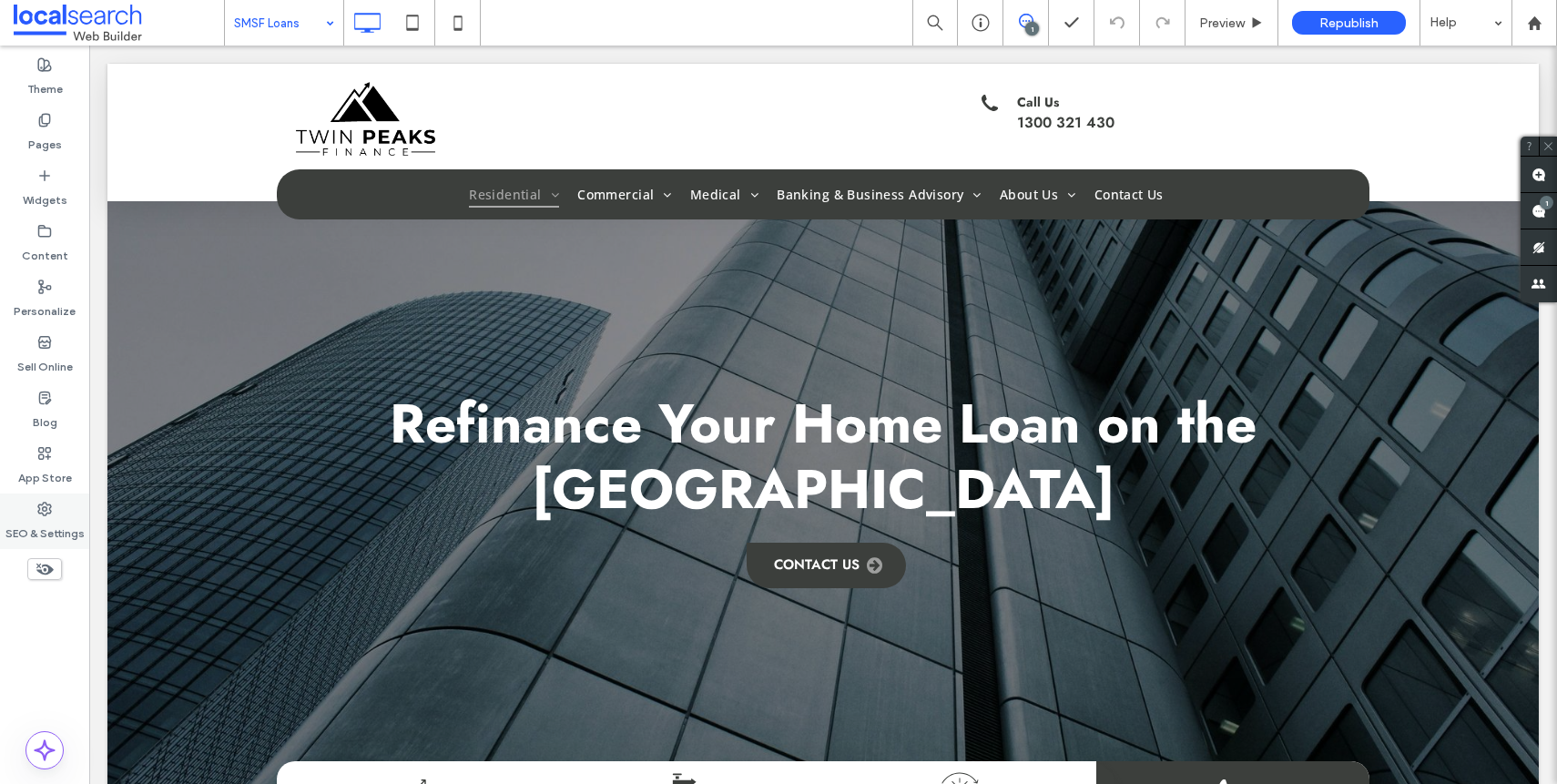
click at [48, 513] on icon at bounding box center [45, 509] width 15 height 15
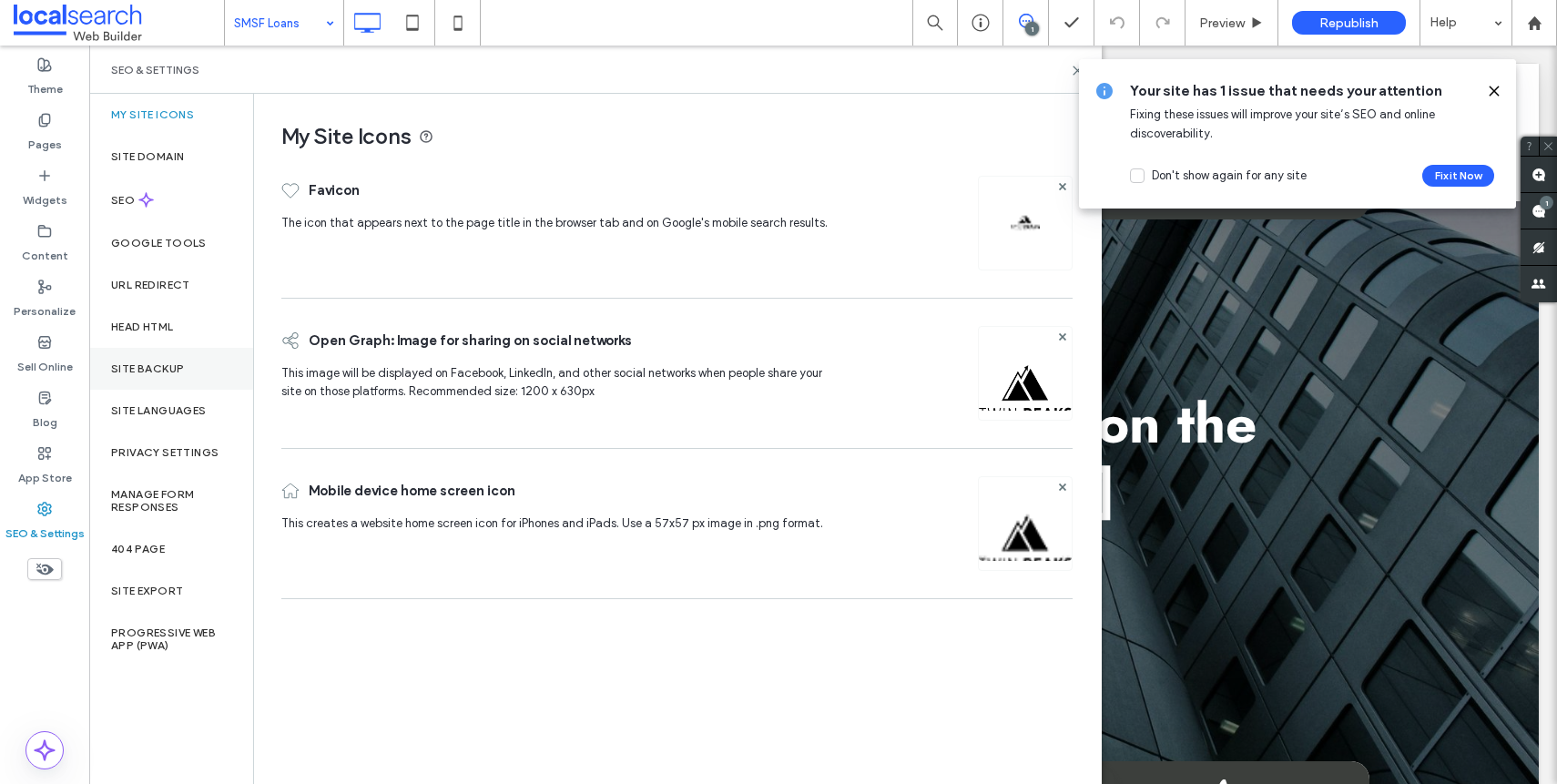
click at [178, 360] on div "Site Backup" at bounding box center [171, 369] width 164 height 42
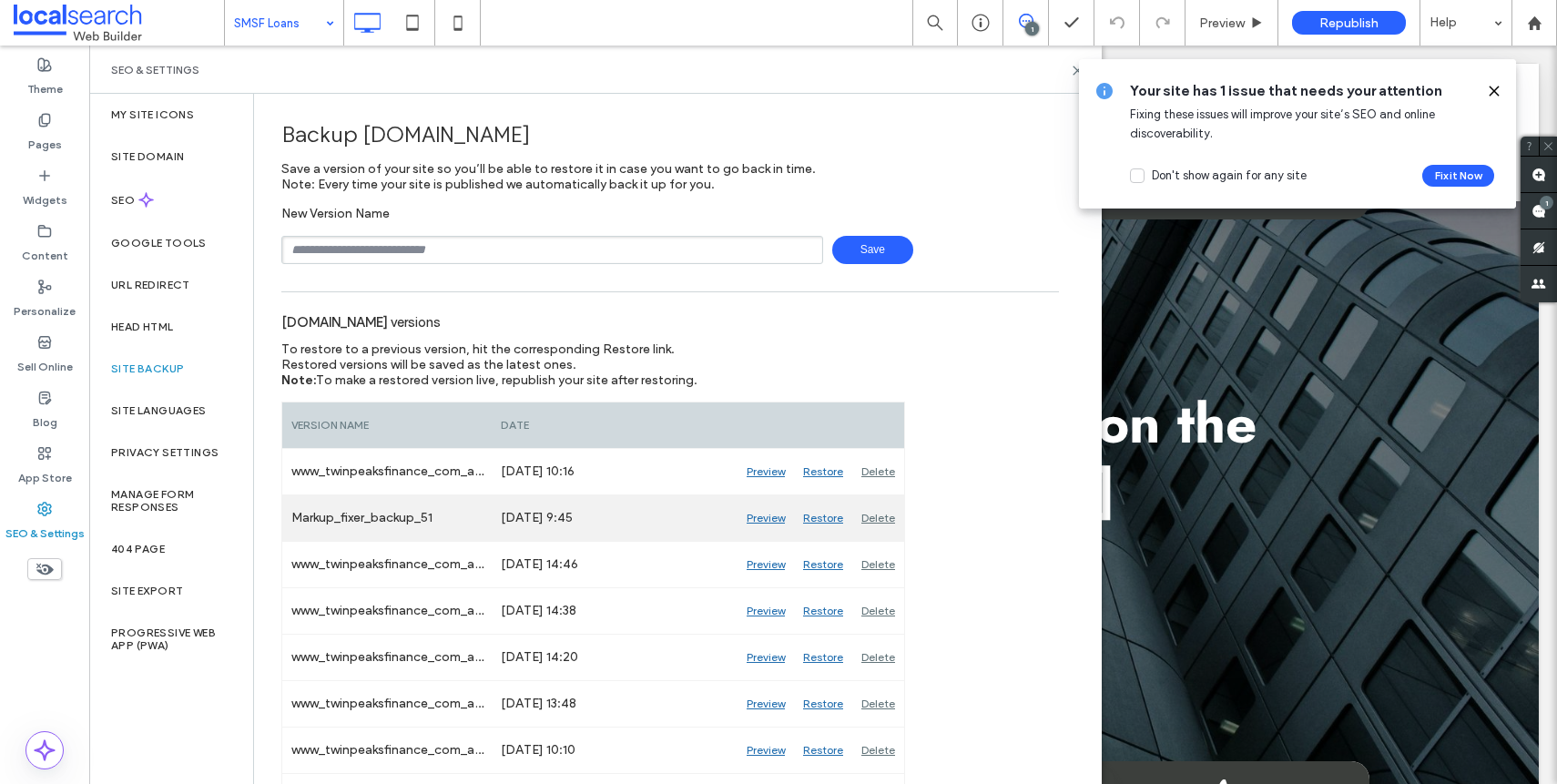
click at [767, 523] on div "Preview" at bounding box center [765, 518] width 56 height 46
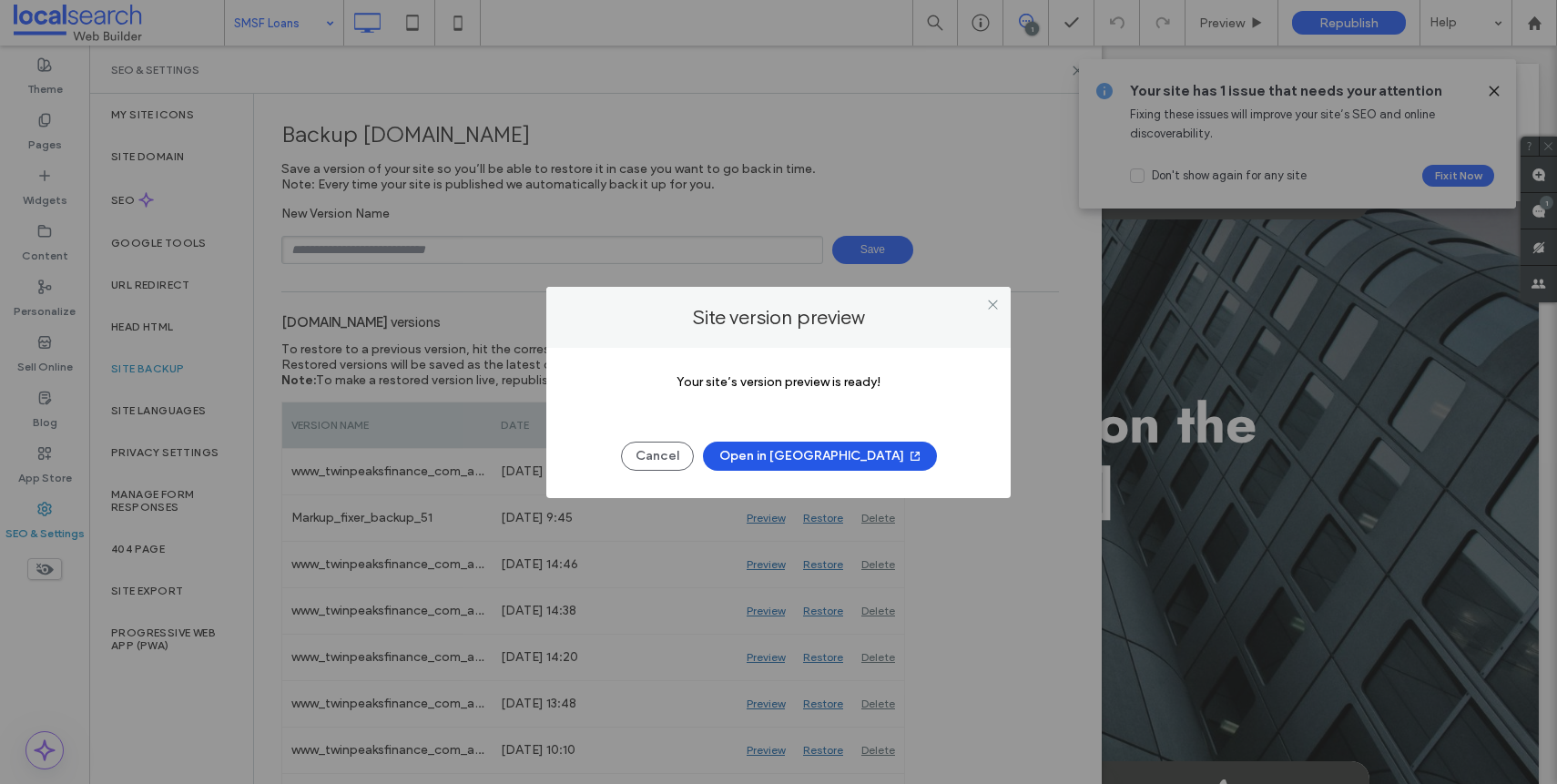
click at [778, 457] on button "Open in New Tab" at bounding box center [820, 456] width 234 height 29
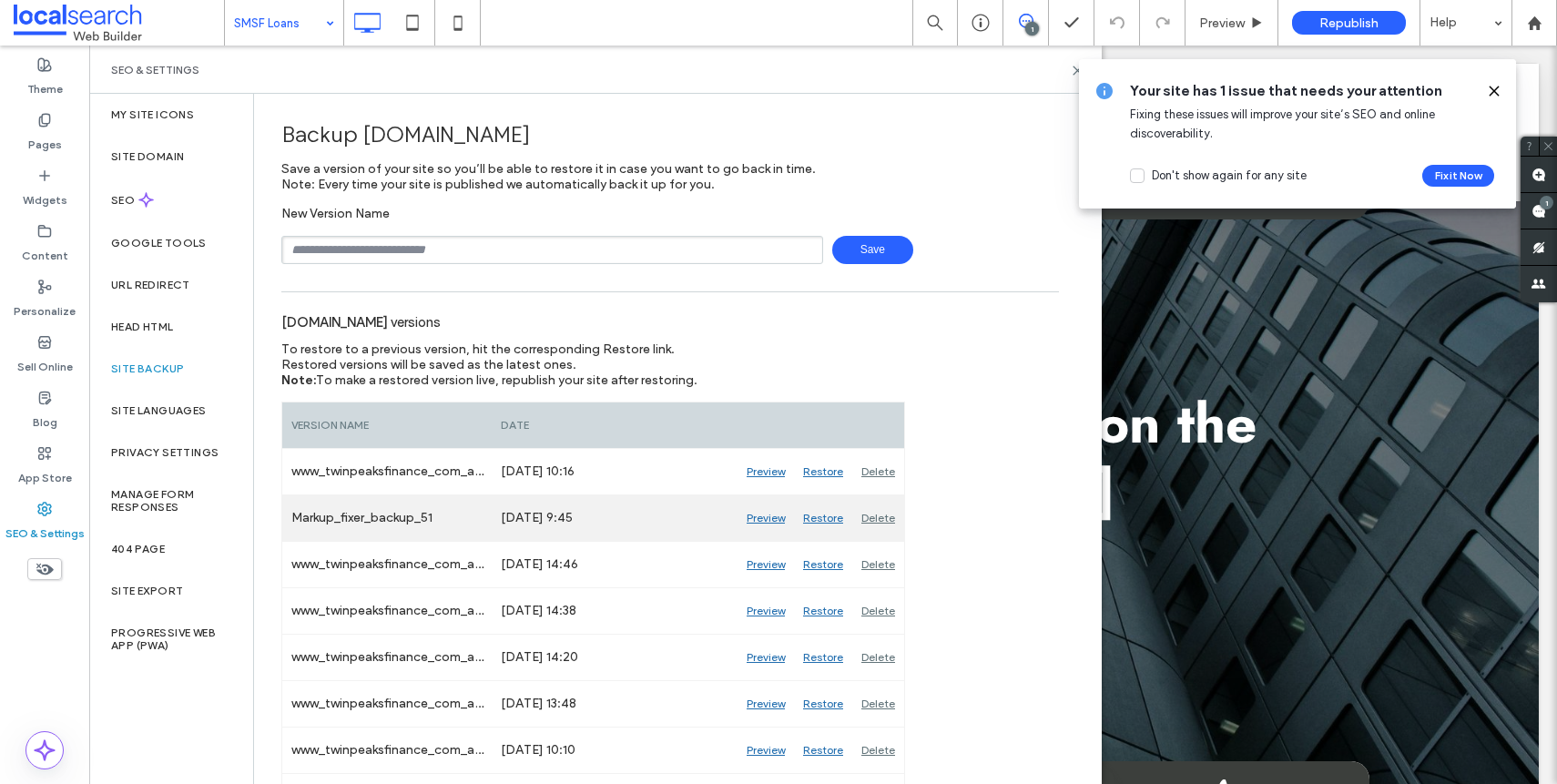
click at [825, 521] on div "Restore" at bounding box center [823, 518] width 58 height 46
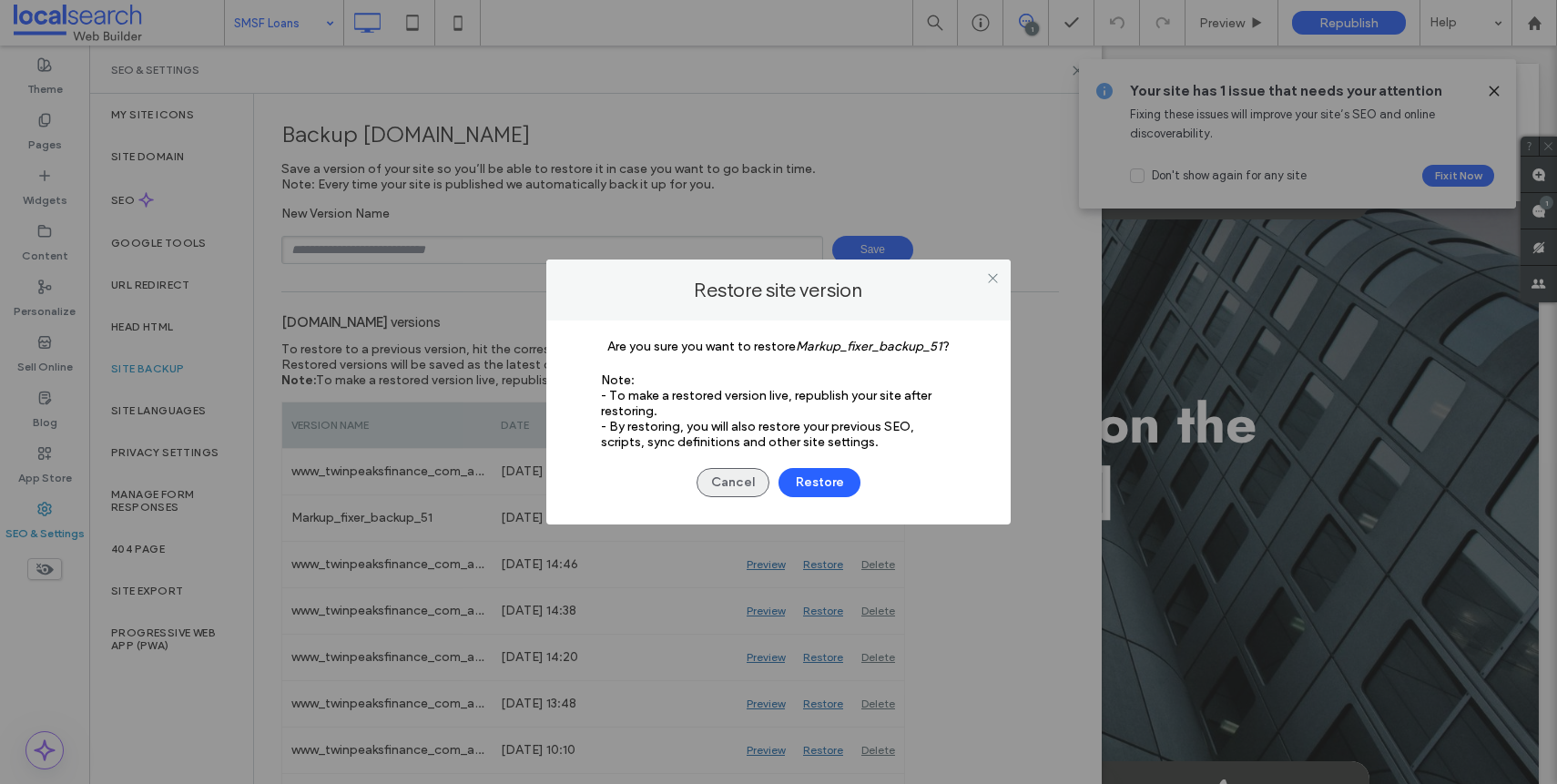
click at [734, 484] on button "Cancel" at bounding box center [733, 483] width 73 height 29
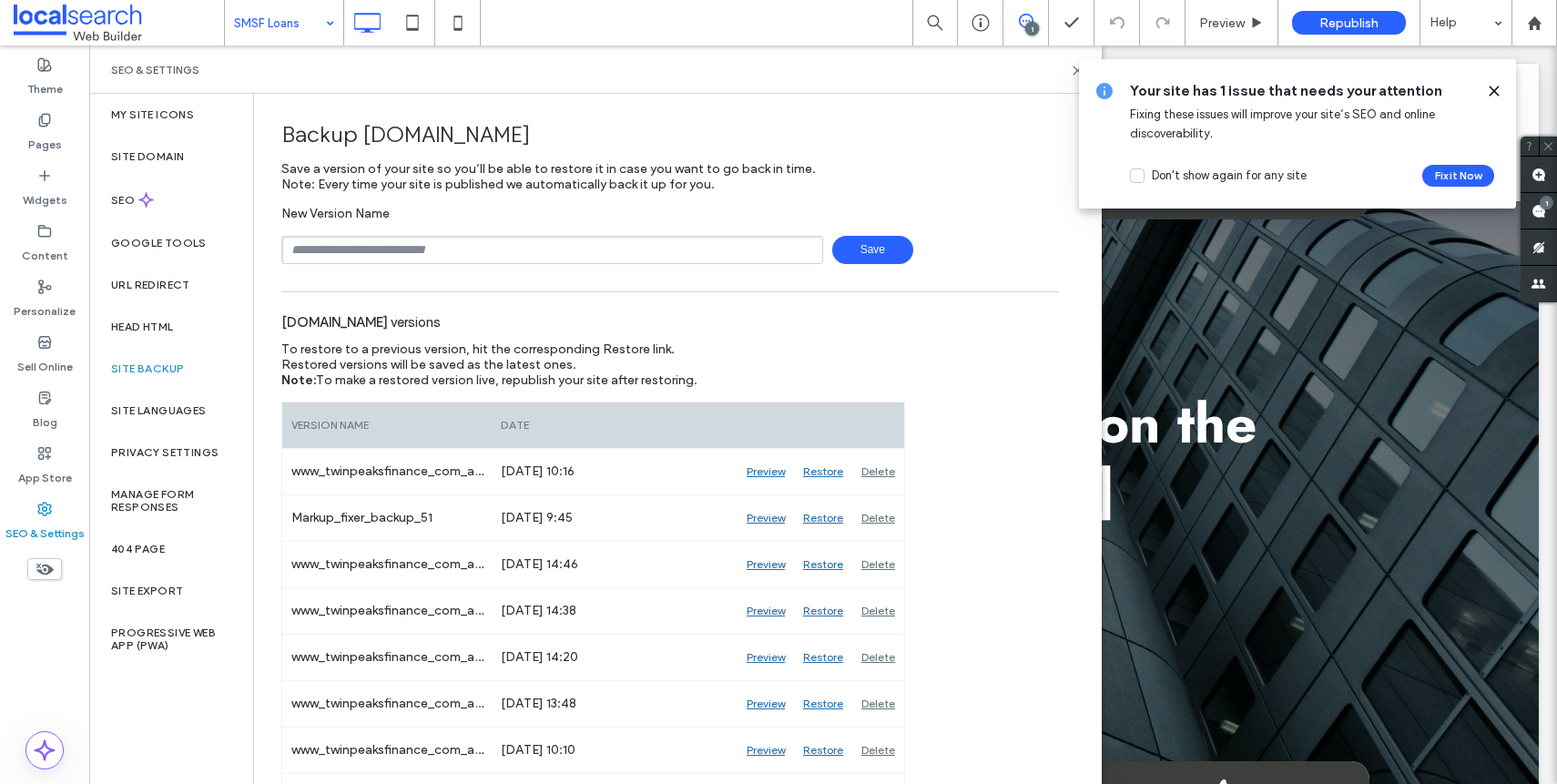
click at [548, 245] on input "text" at bounding box center [552, 250] width 542 height 28
type input "**********"
drag, startPoint x: 874, startPoint y: 277, endPoint x: 868, endPoint y: 259, distance: 19.0
click at [866, 256] on span "Save" at bounding box center [872, 250] width 81 height 28
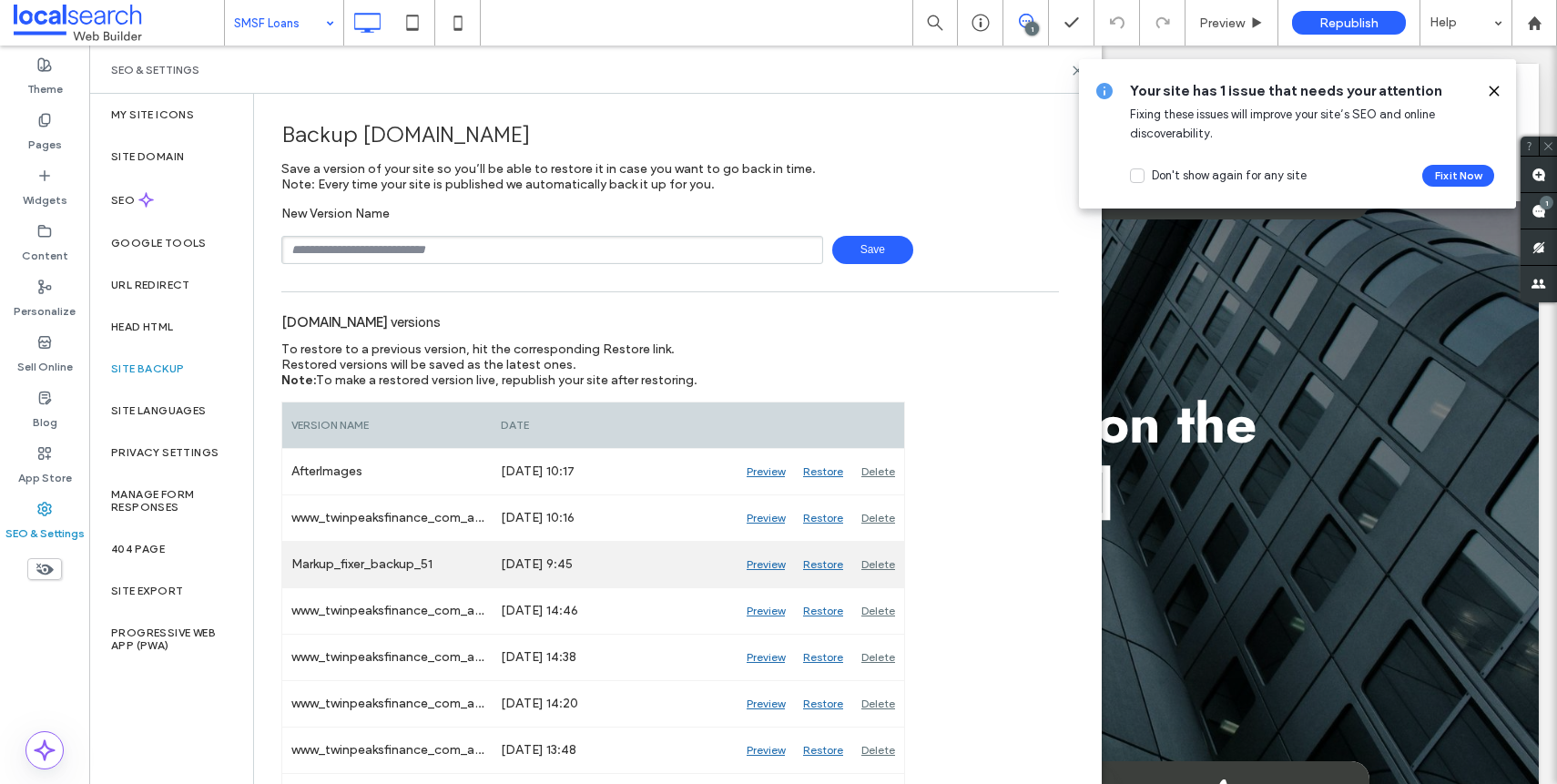
click at [810, 565] on div "Restore" at bounding box center [823, 565] width 58 height 46
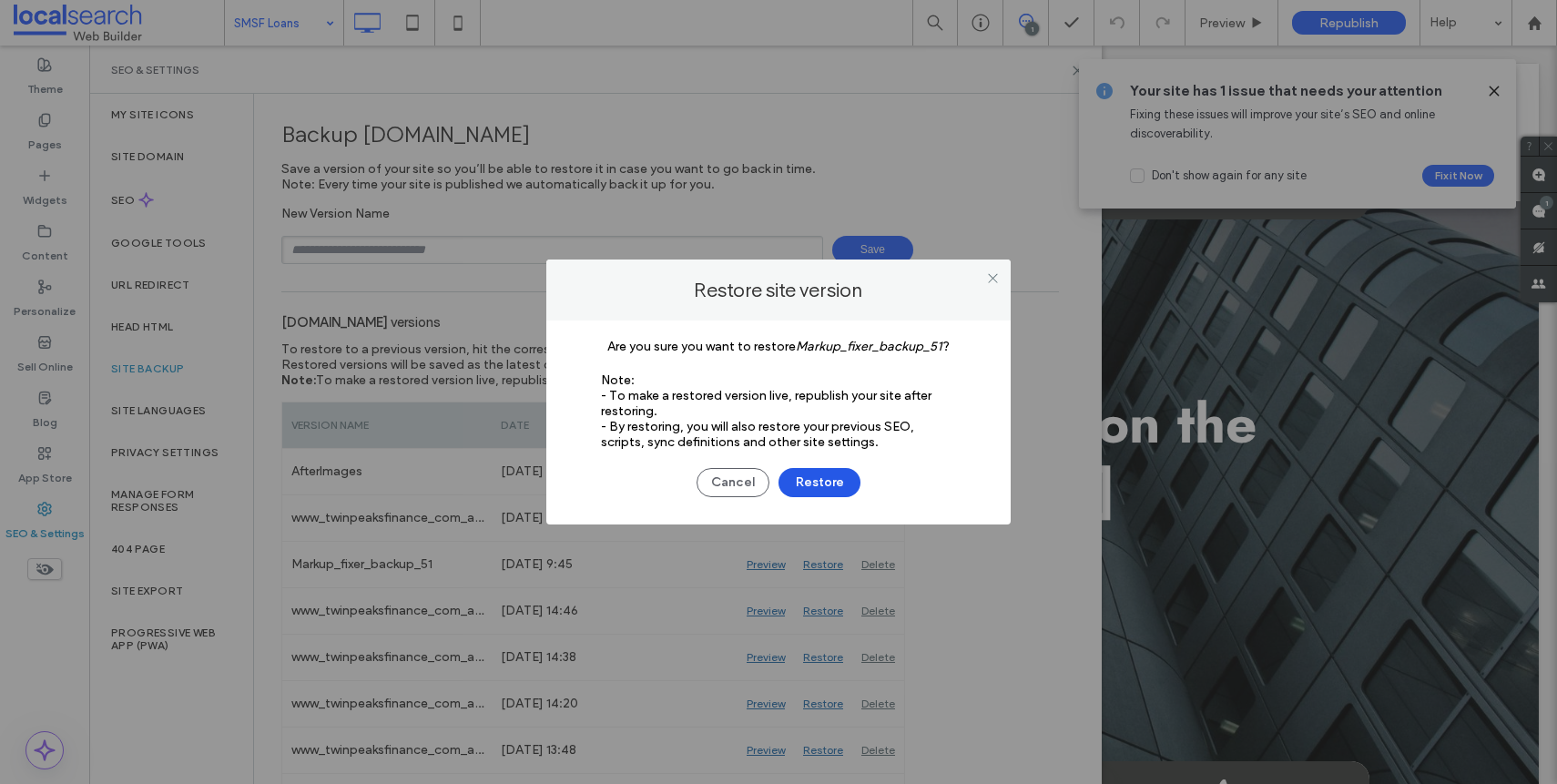
click at [831, 487] on button "Restore" at bounding box center [819, 483] width 82 height 29
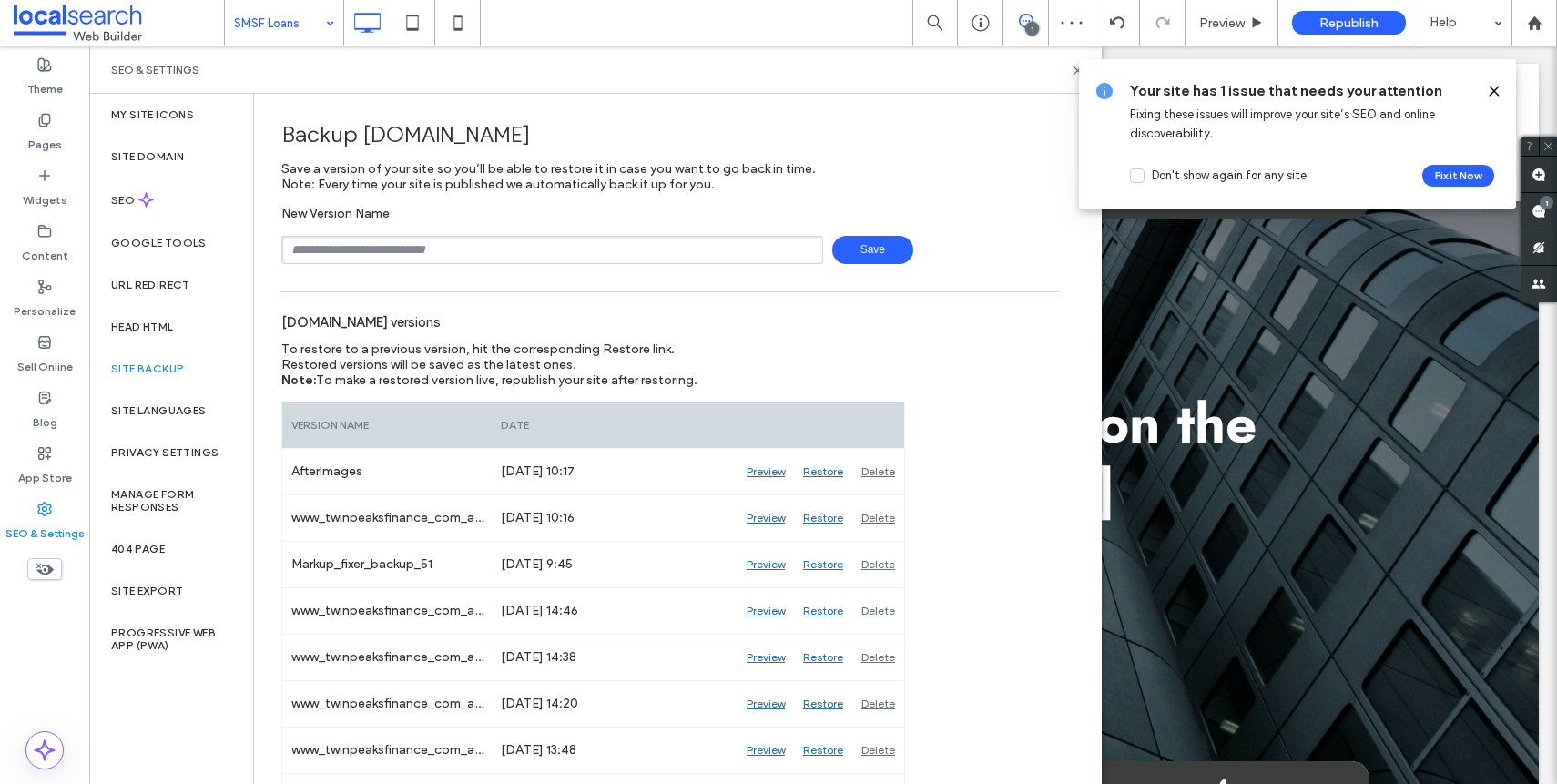
click at [1486, 91] on icon at bounding box center [1494, 91] width 15 height 15
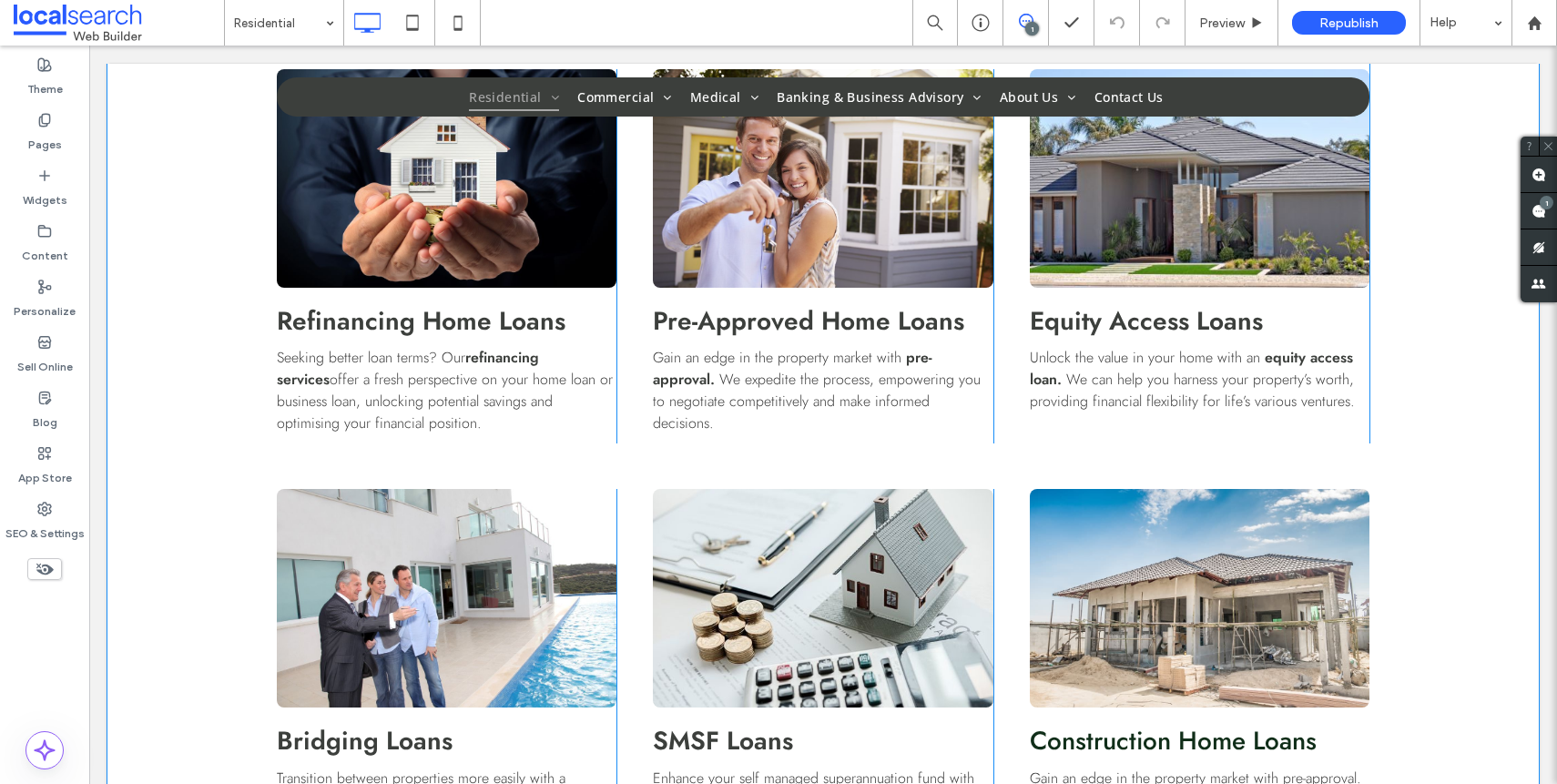
scroll to position [1319, 0]
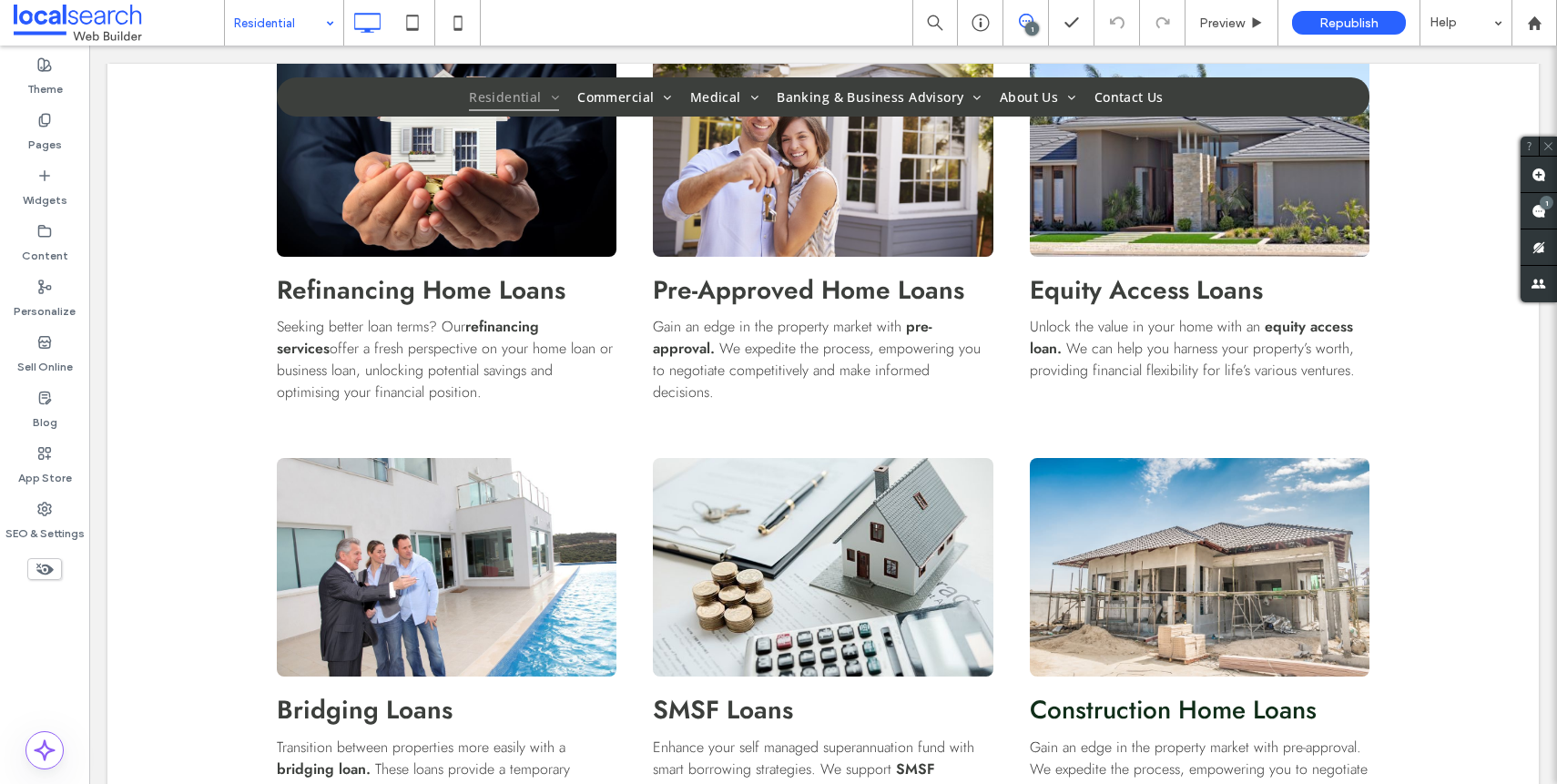
click at [283, 15] on input at bounding box center [279, 23] width 91 height 46
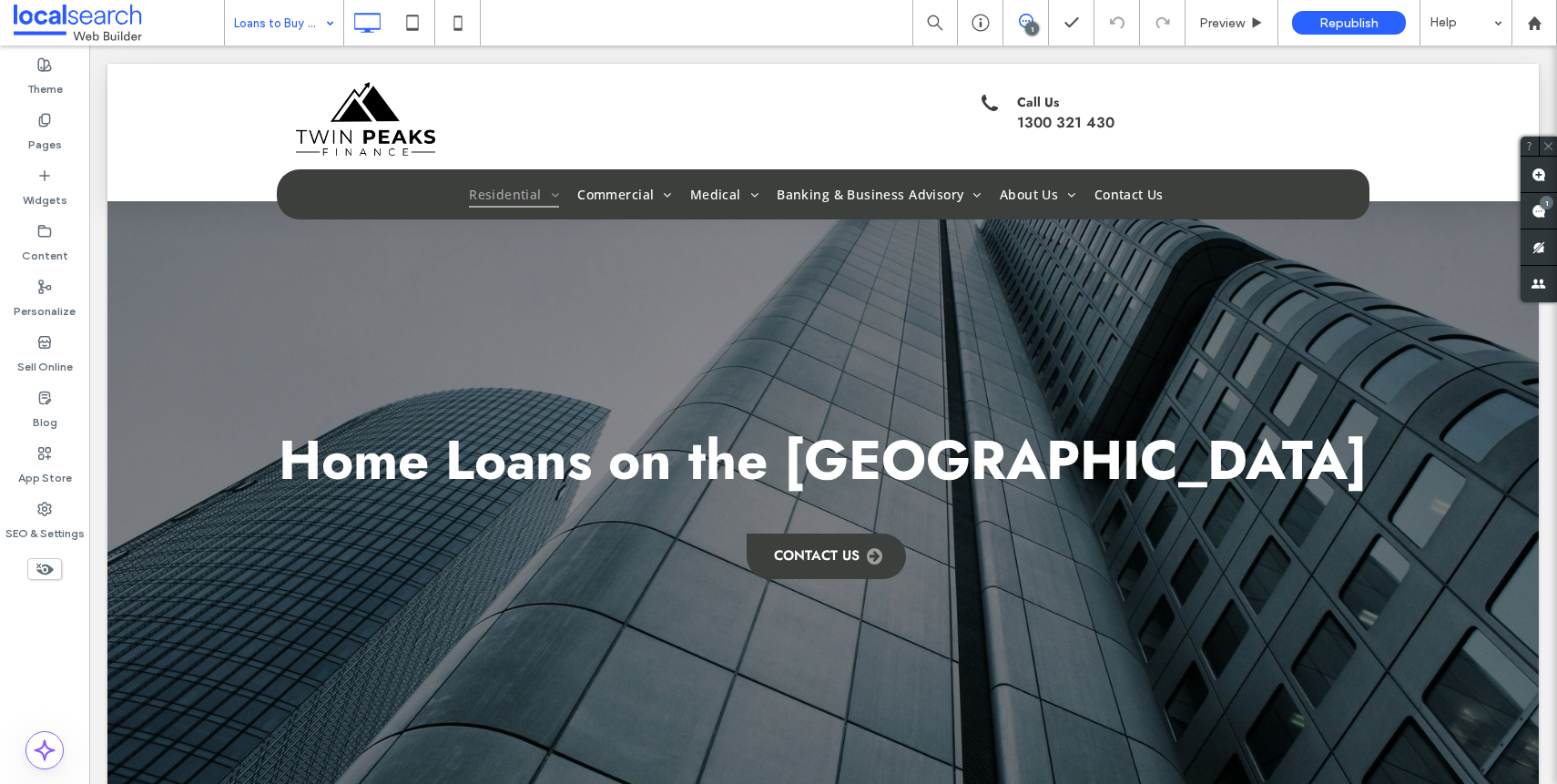
click at [306, 14] on input at bounding box center [279, 23] width 91 height 46
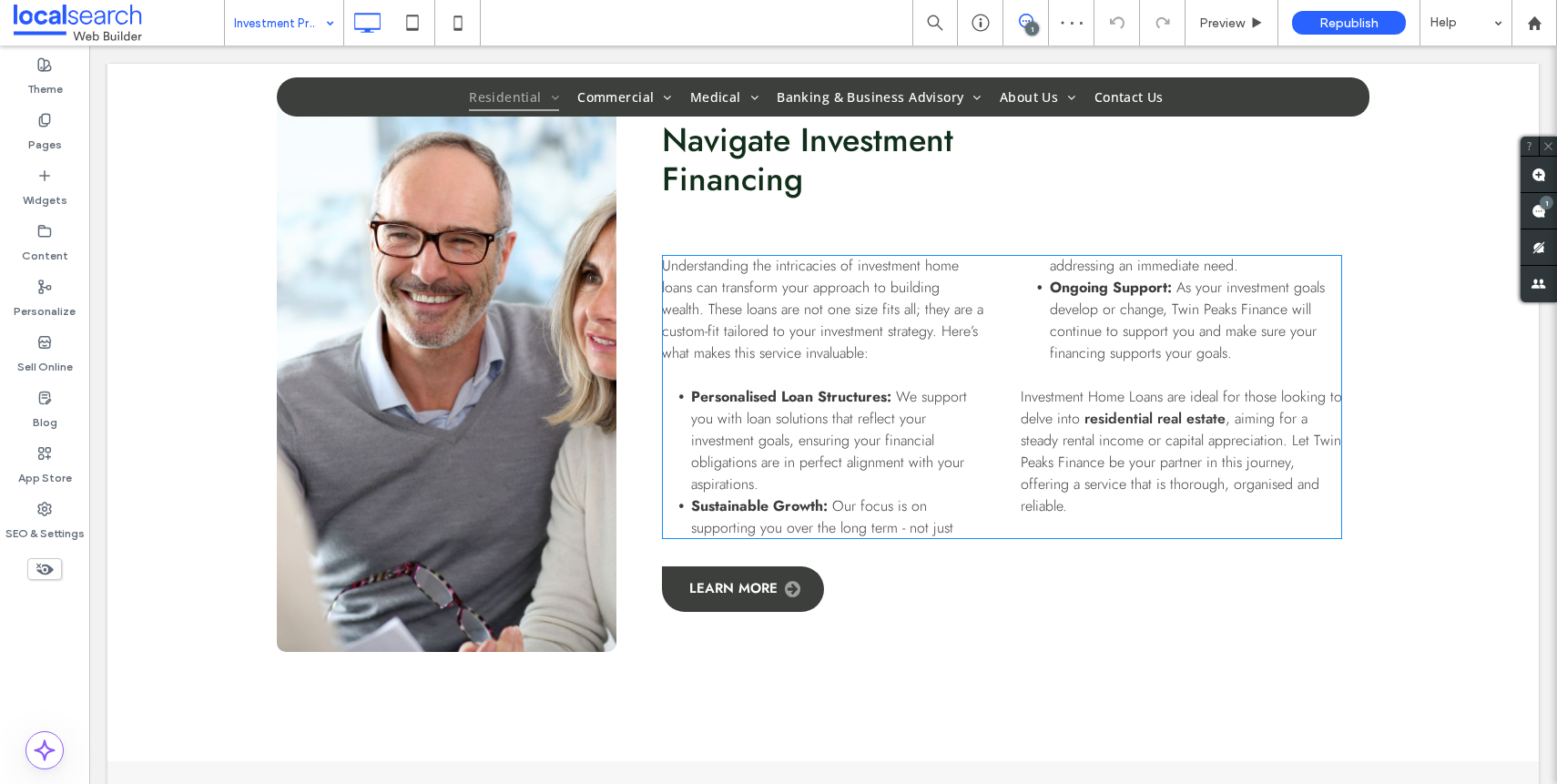
scroll to position [1311, 0]
